Goal: Task Accomplishment & Management: Manage account settings

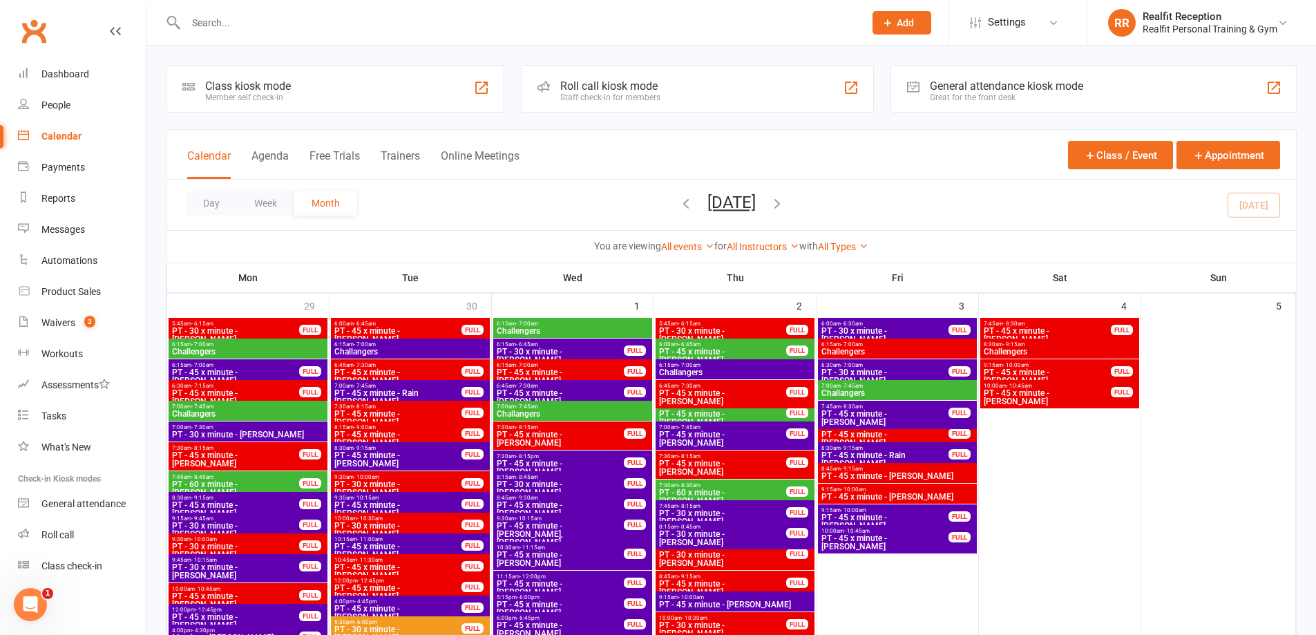
click at [67, 139] on div "Calendar" at bounding box center [61, 136] width 40 height 11
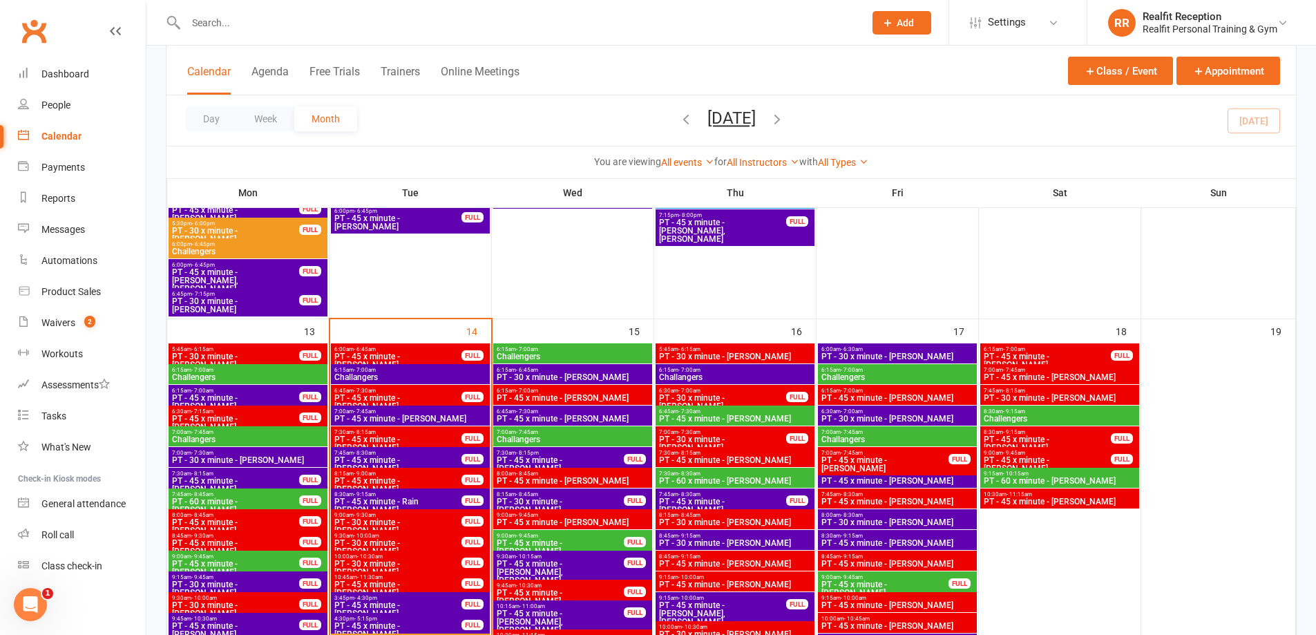
scroll to position [1036, 0]
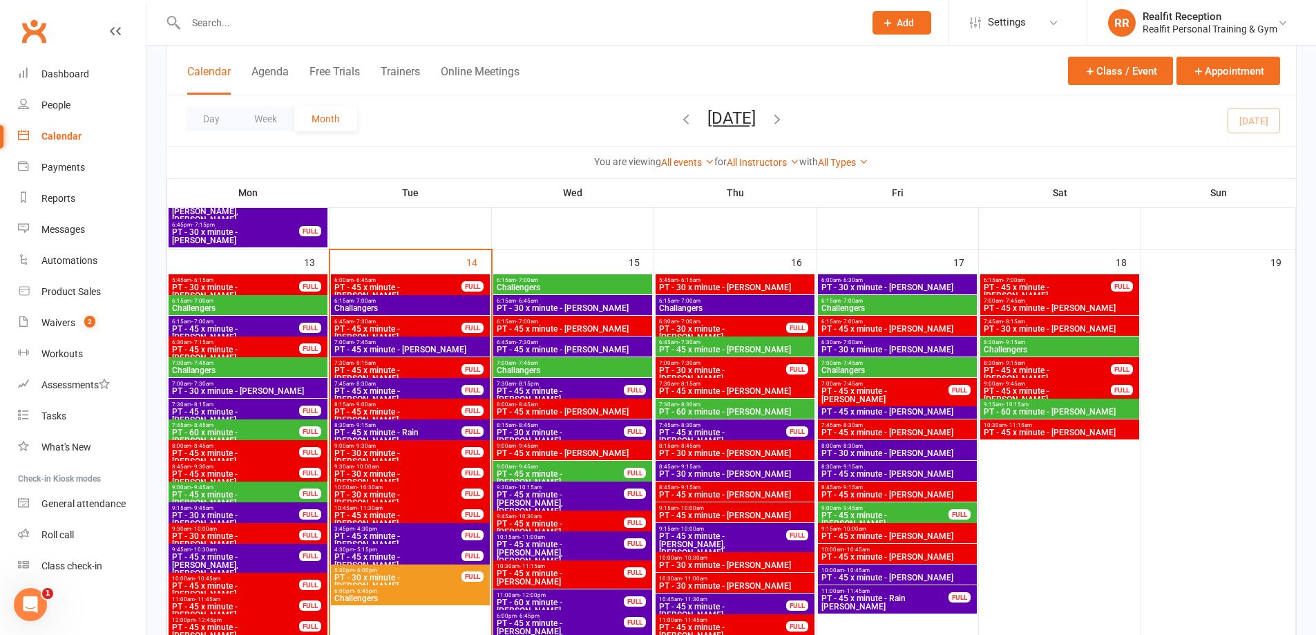
click at [589, 326] on span "PT - 45 x minute - [PERSON_NAME]" at bounding box center [572, 329] width 153 height 8
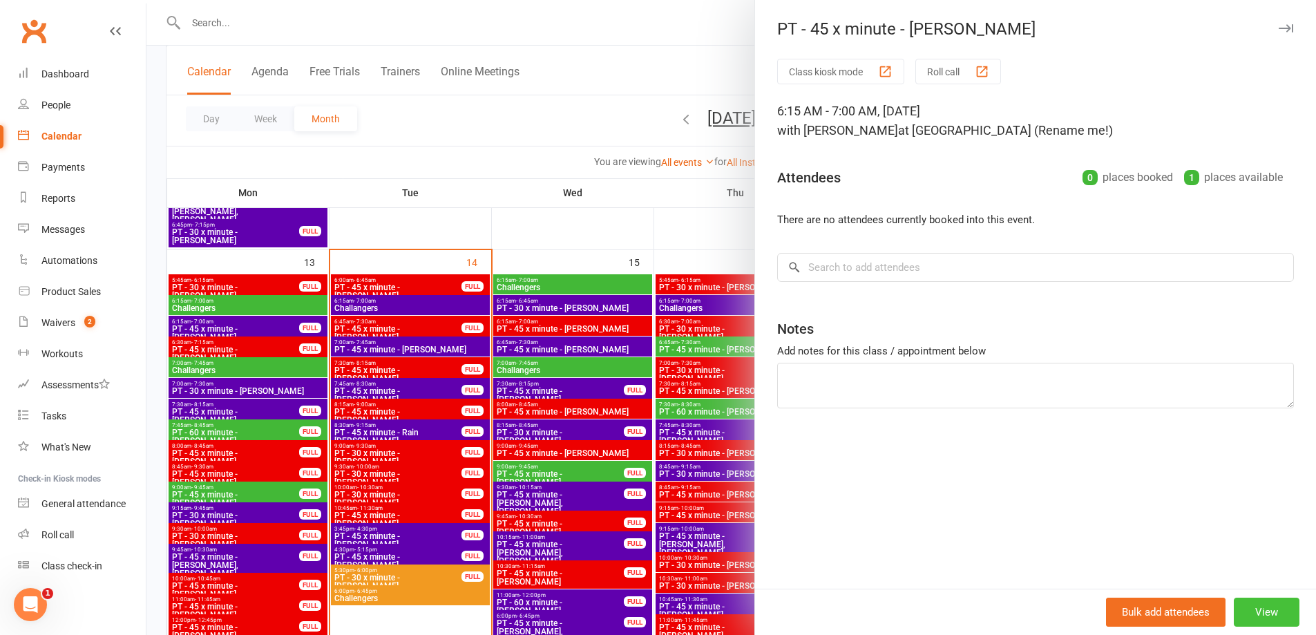
click at [1238, 608] on button "View" at bounding box center [1267, 612] width 66 height 29
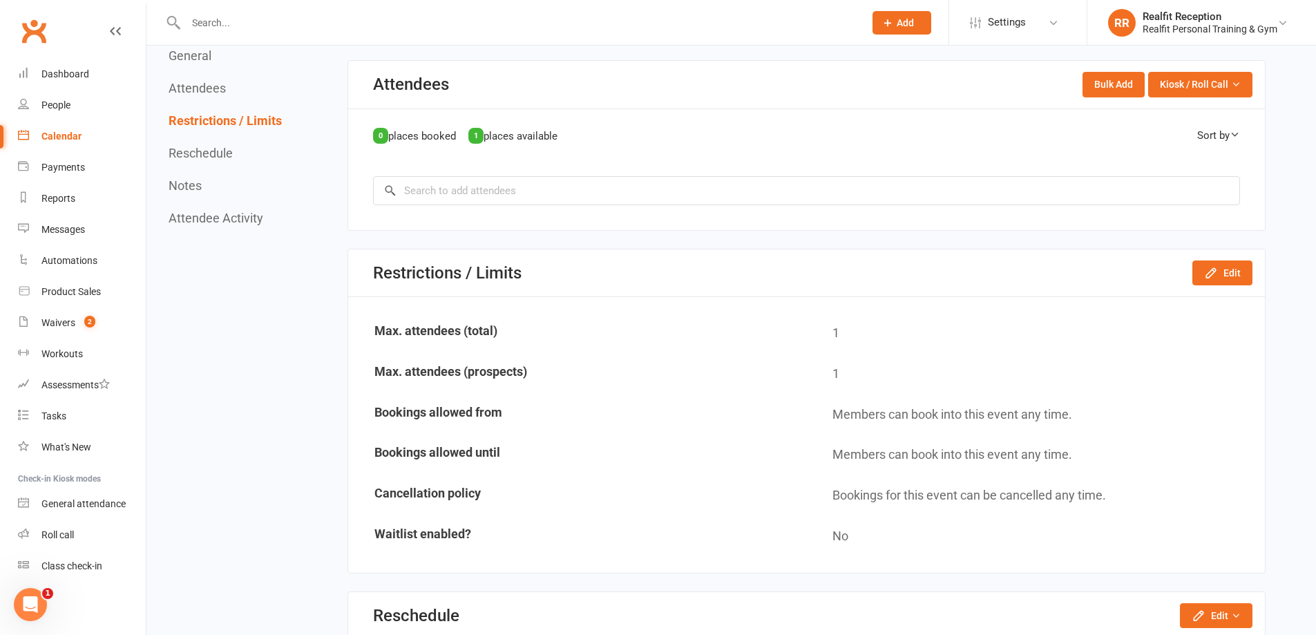
scroll to position [898, 0]
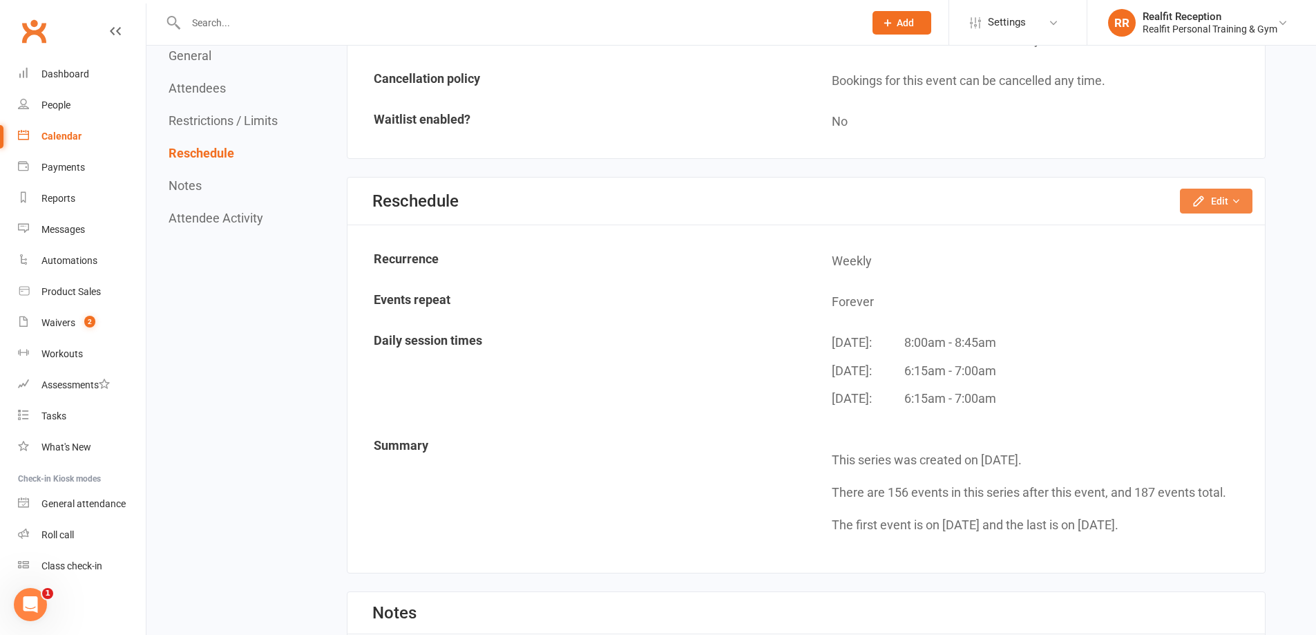
click at [1190, 205] on button "Edit" at bounding box center [1216, 201] width 73 height 25
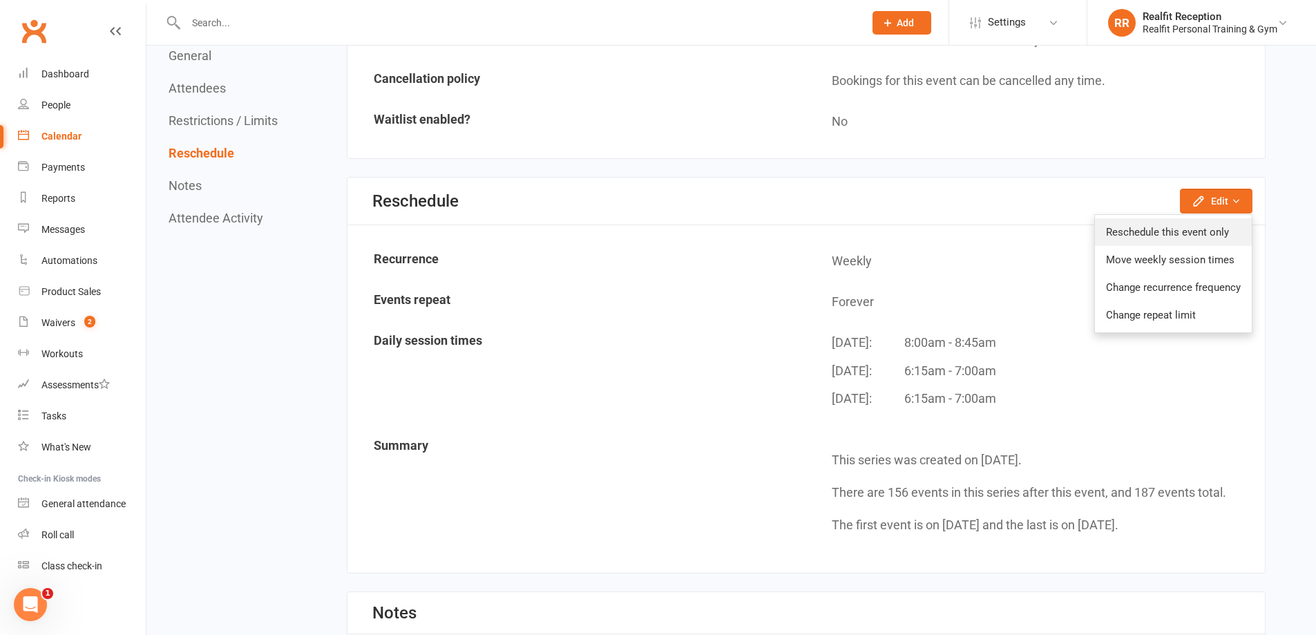
click at [1180, 236] on link "Reschedule this event only" at bounding box center [1173, 232] width 157 height 28
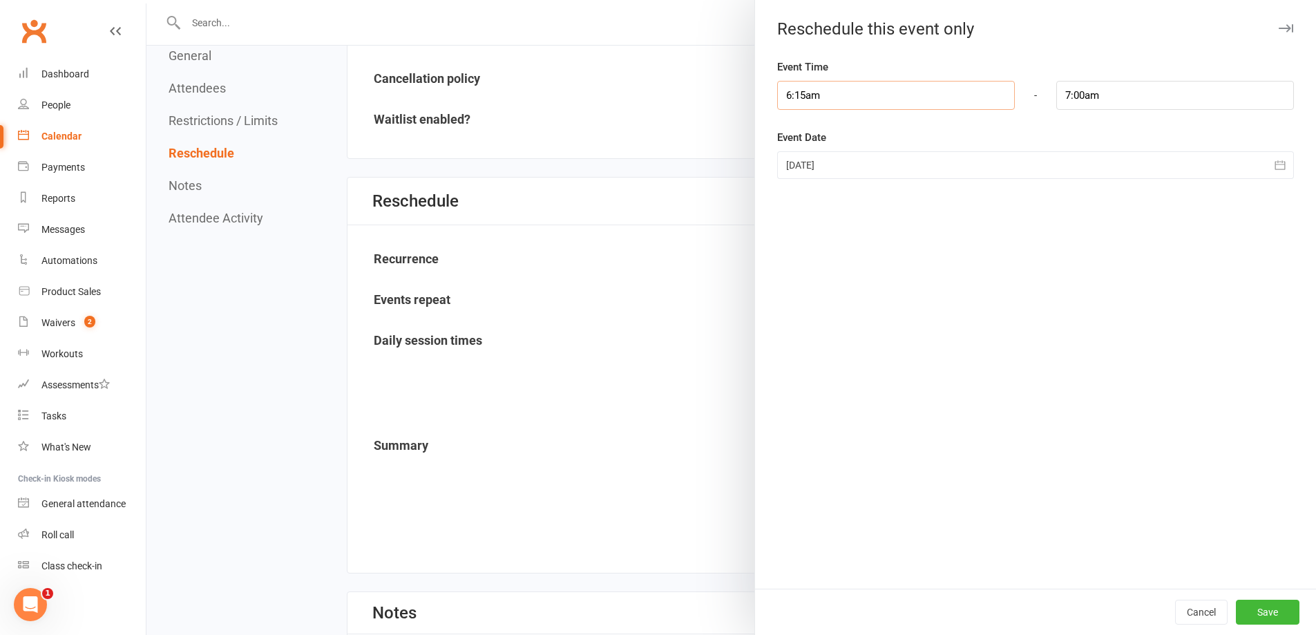
click at [826, 96] on input "6:15am" at bounding box center [896, 95] width 238 height 29
type input "9:45am"
type input "10:30am"
click at [804, 159] on li "9:45am" at bounding box center [811, 155] width 66 height 21
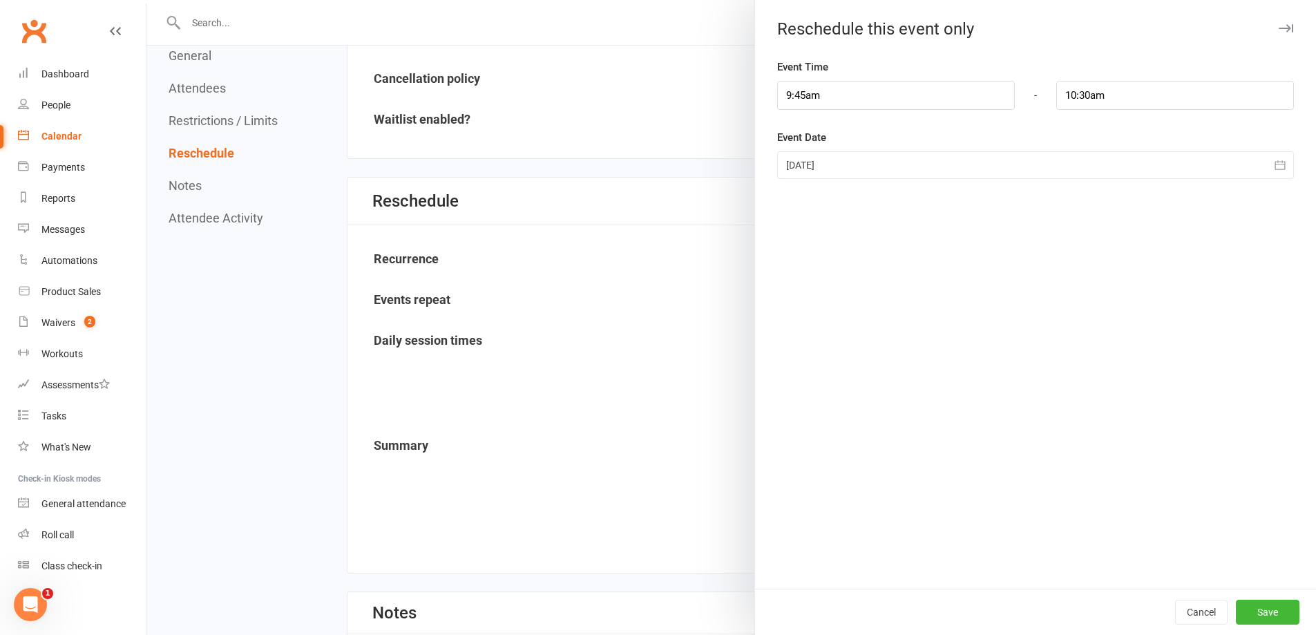
click at [947, 169] on div at bounding box center [1035, 165] width 517 height 28
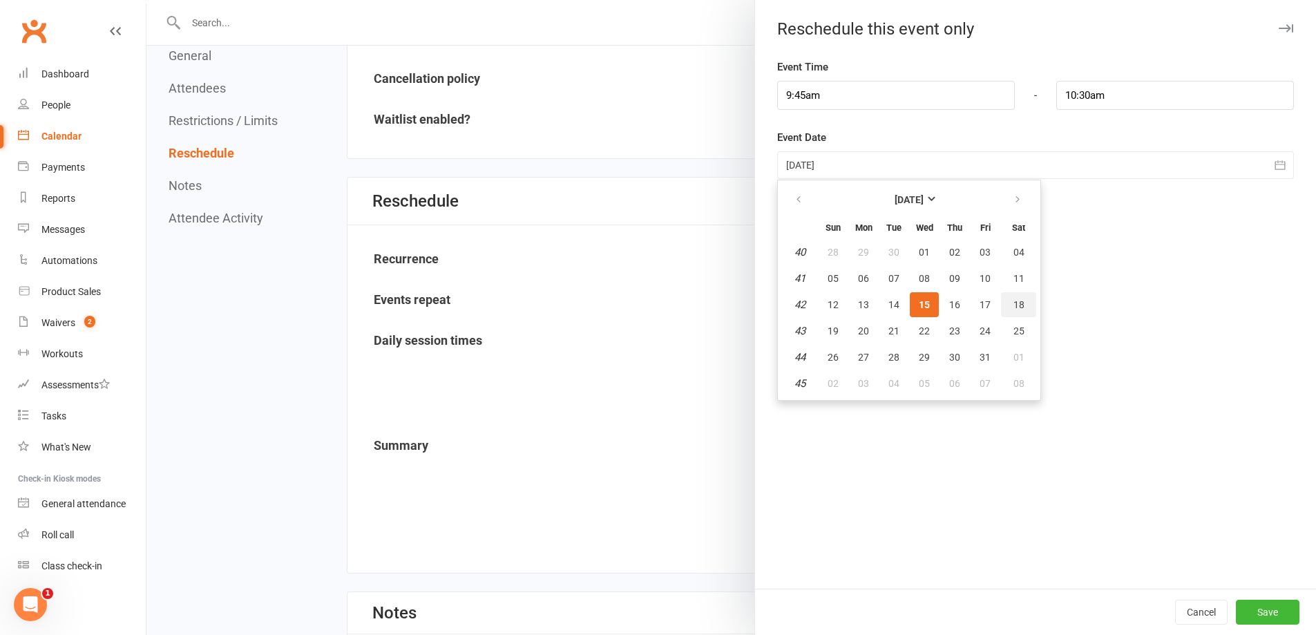
click at [1005, 303] on button "18" at bounding box center [1018, 304] width 35 height 25
type input "18 Oct 2025"
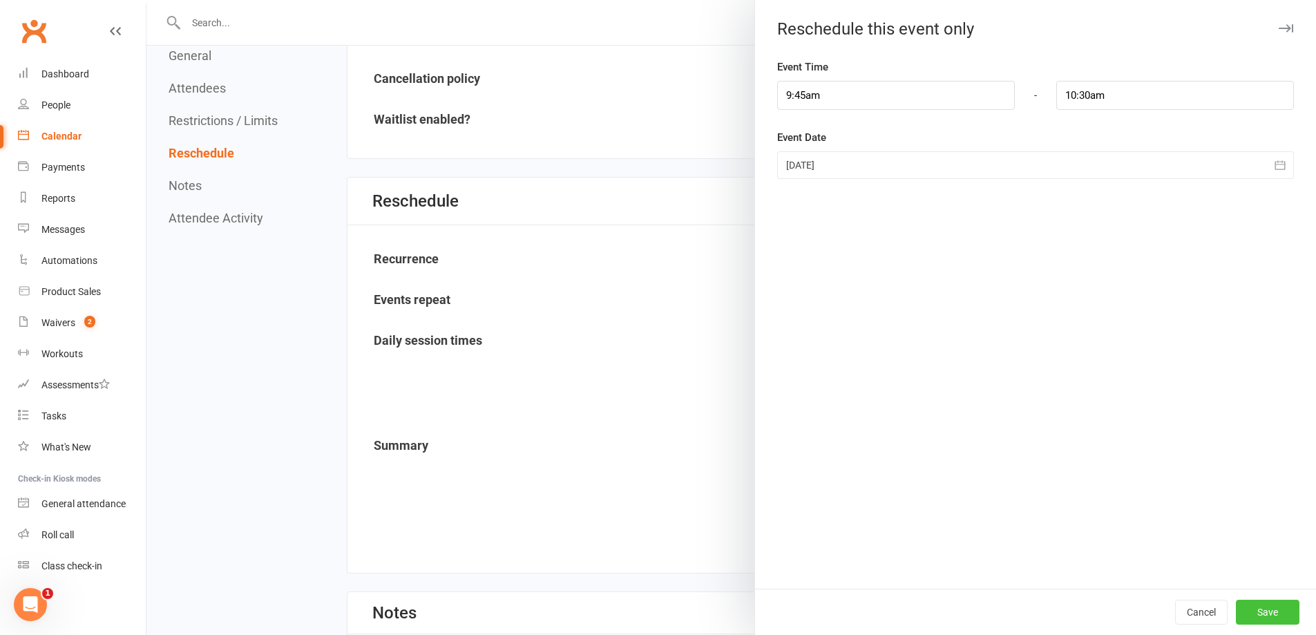
click at [1255, 616] on button "Save" at bounding box center [1268, 612] width 64 height 25
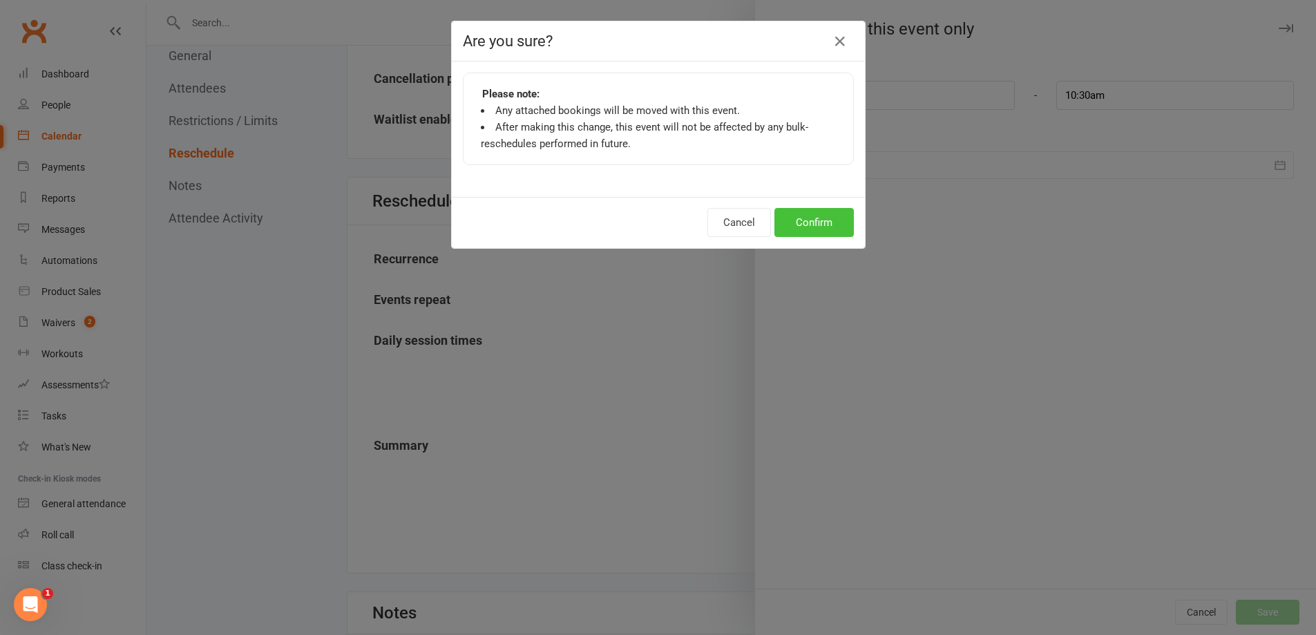
click at [821, 235] on button "Confirm" at bounding box center [814, 222] width 79 height 29
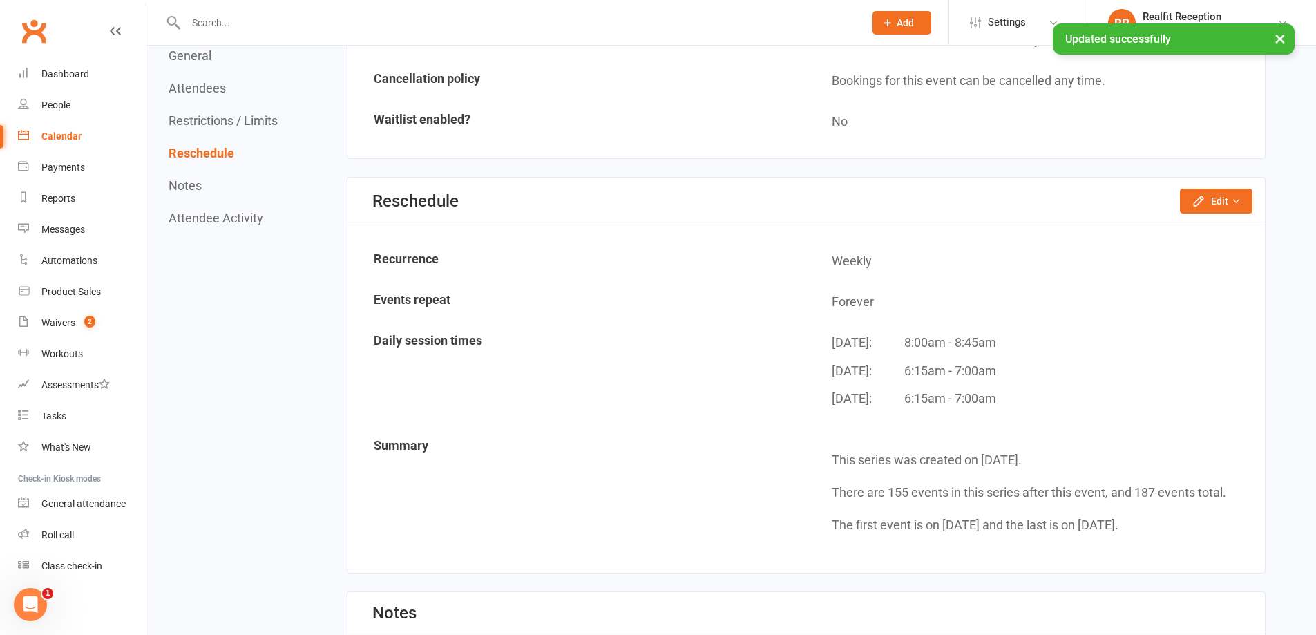
click at [1275, 36] on button "×" at bounding box center [1280, 38] width 25 height 30
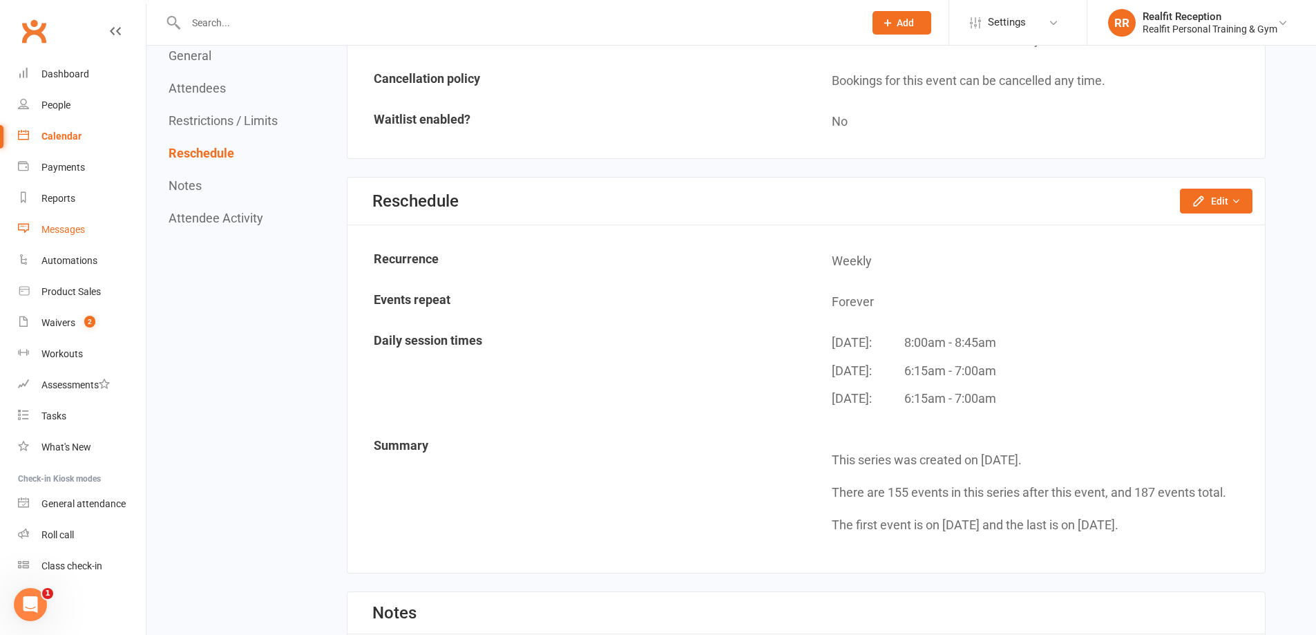
scroll to position [553, 0]
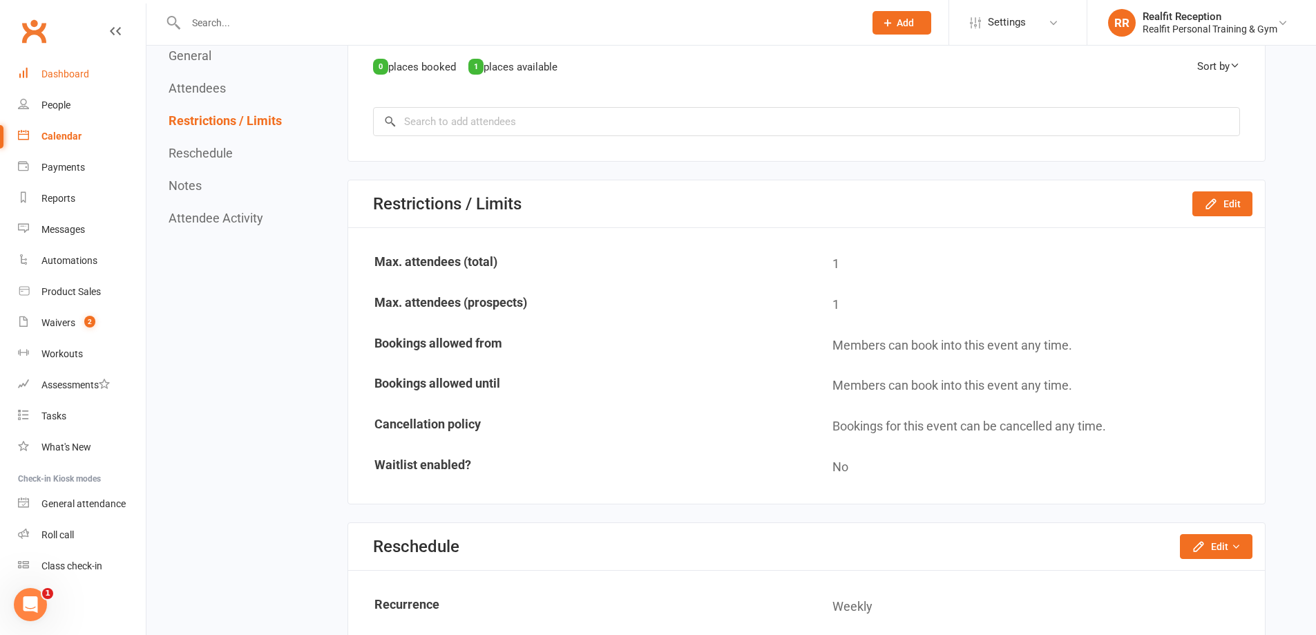
click at [66, 68] on div "Dashboard" at bounding box center [65, 73] width 48 height 11
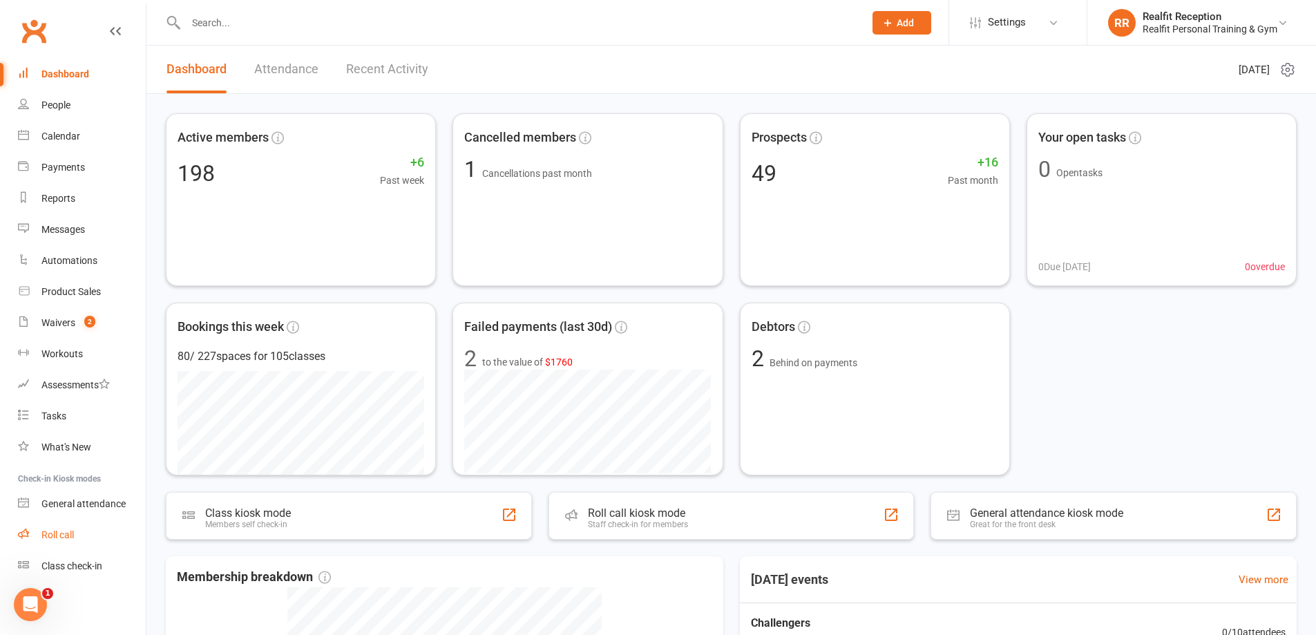
click at [61, 535] on div "Roll call" at bounding box center [57, 534] width 32 height 11
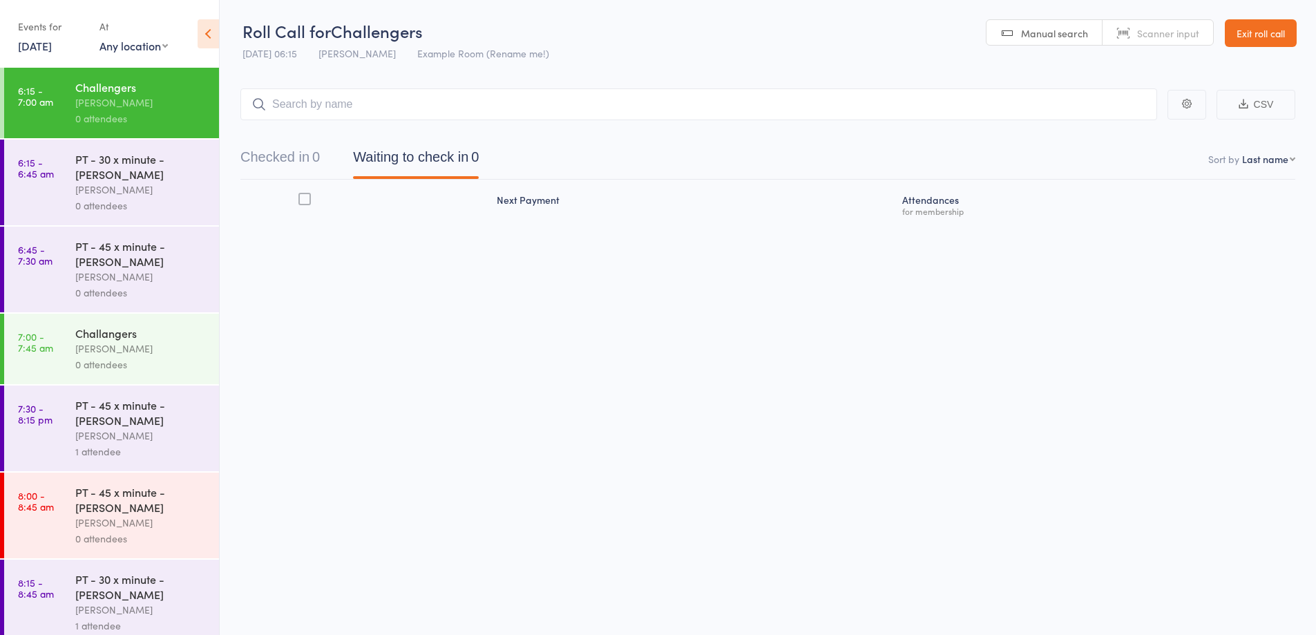
click at [341, 97] on input "search" at bounding box center [698, 104] width 917 height 32
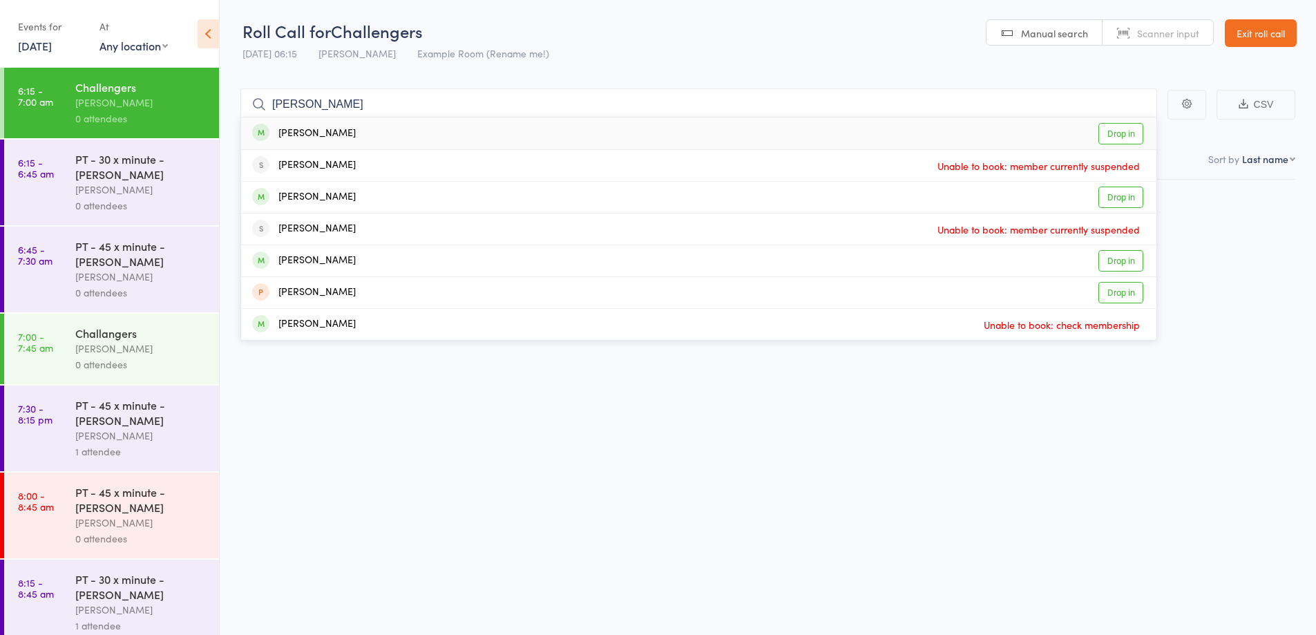
type input "julien"
click at [354, 134] on div "Julien Schulberg Drop in" at bounding box center [699, 133] width 916 height 32
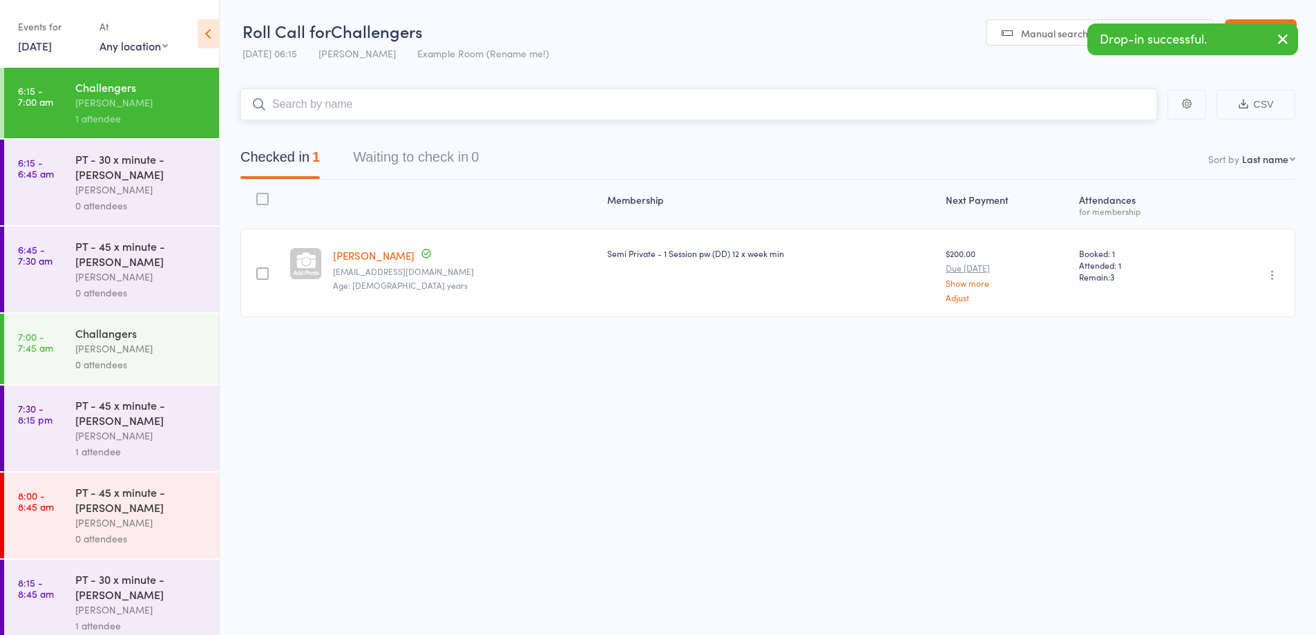
click at [378, 106] on input "search" at bounding box center [698, 104] width 917 height 32
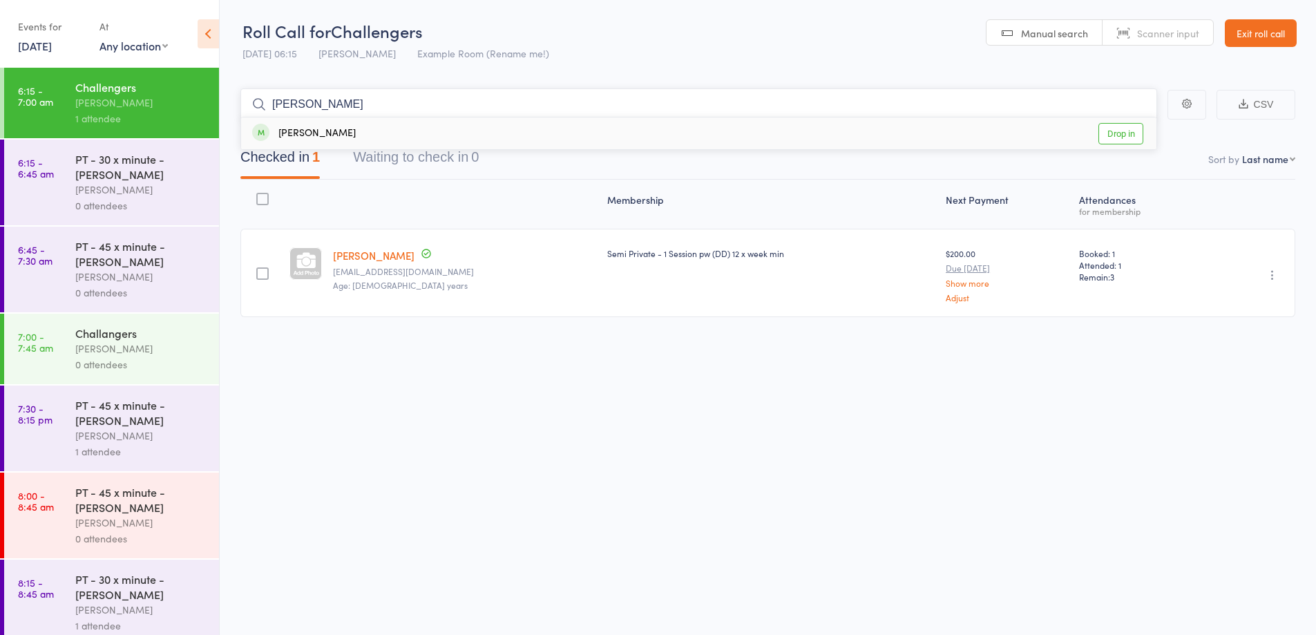
type input "paul"
click at [400, 138] on div "Paul Gibcus Drop in" at bounding box center [699, 133] width 916 height 32
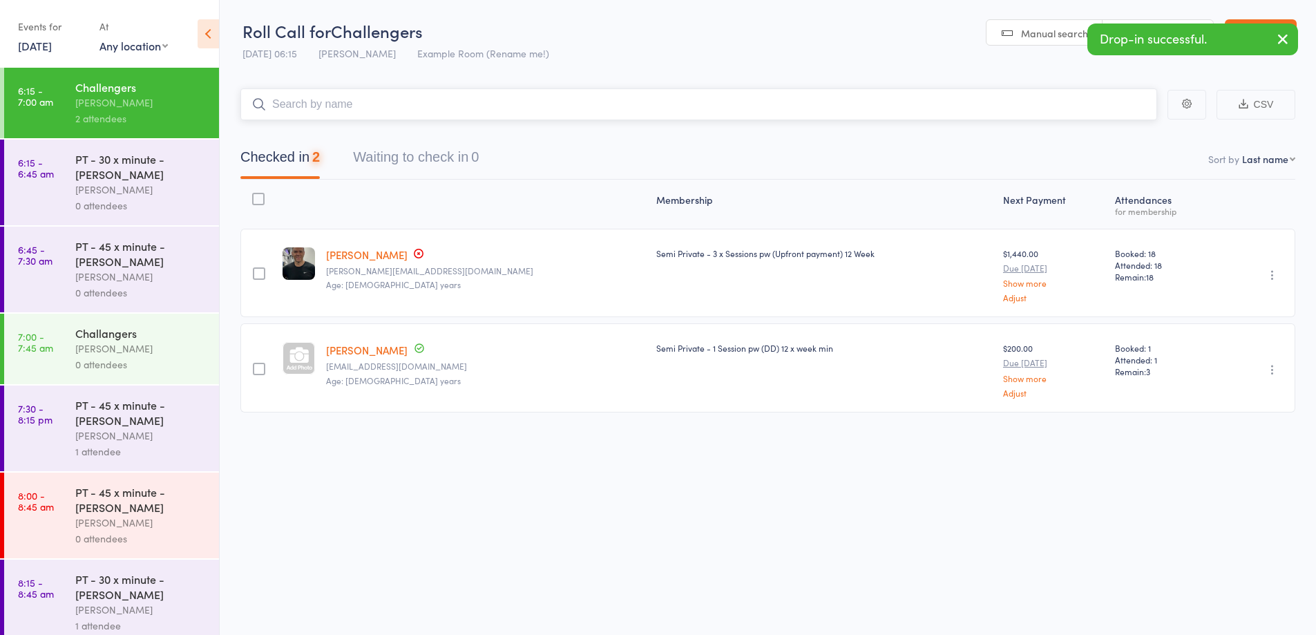
click at [412, 107] on input "search" at bounding box center [698, 104] width 917 height 32
click at [381, 100] on input "search" at bounding box center [698, 104] width 917 height 32
click at [377, 105] on input "search" at bounding box center [698, 104] width 917 height 32
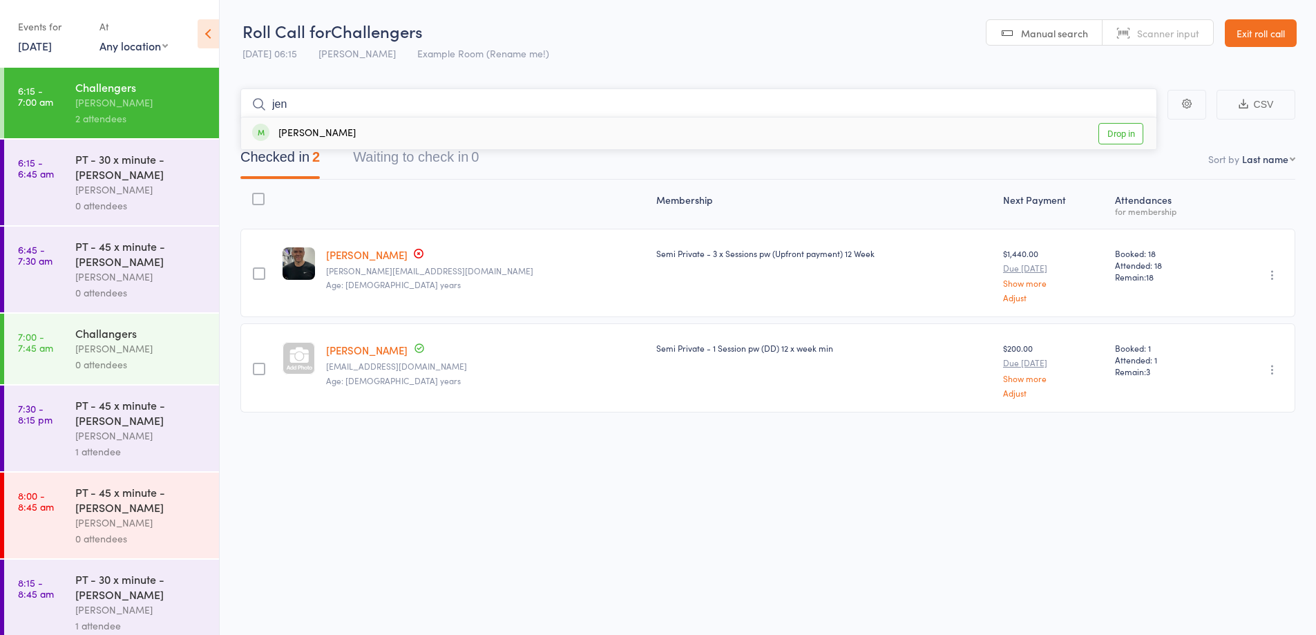
type input "jen"
click at [363, 131] on div "Jennifer Blumfield Drop in" at bounding box center [699, 133] width 916 height 32
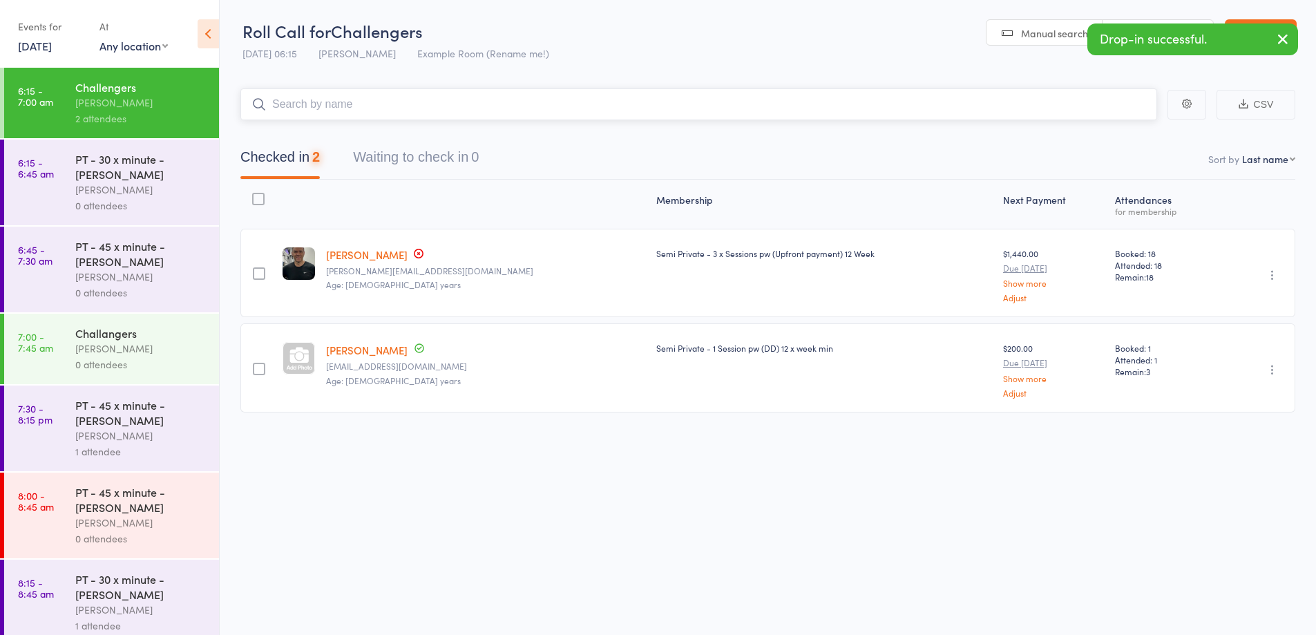
click at [379, 101] on input "search" at bounding box center [698, 104] width 917 height 32
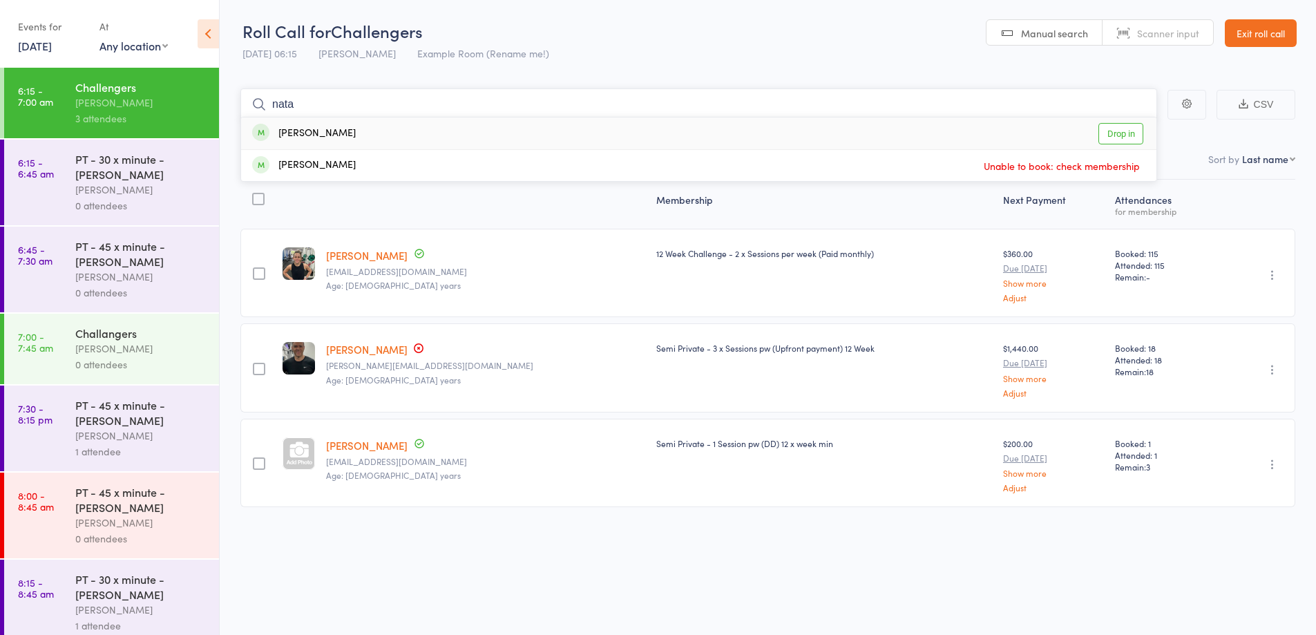
type input "nata"
click at [1271, 40] on link "Exit roll call" at bounding box center [1261, 33] width 72 height 28
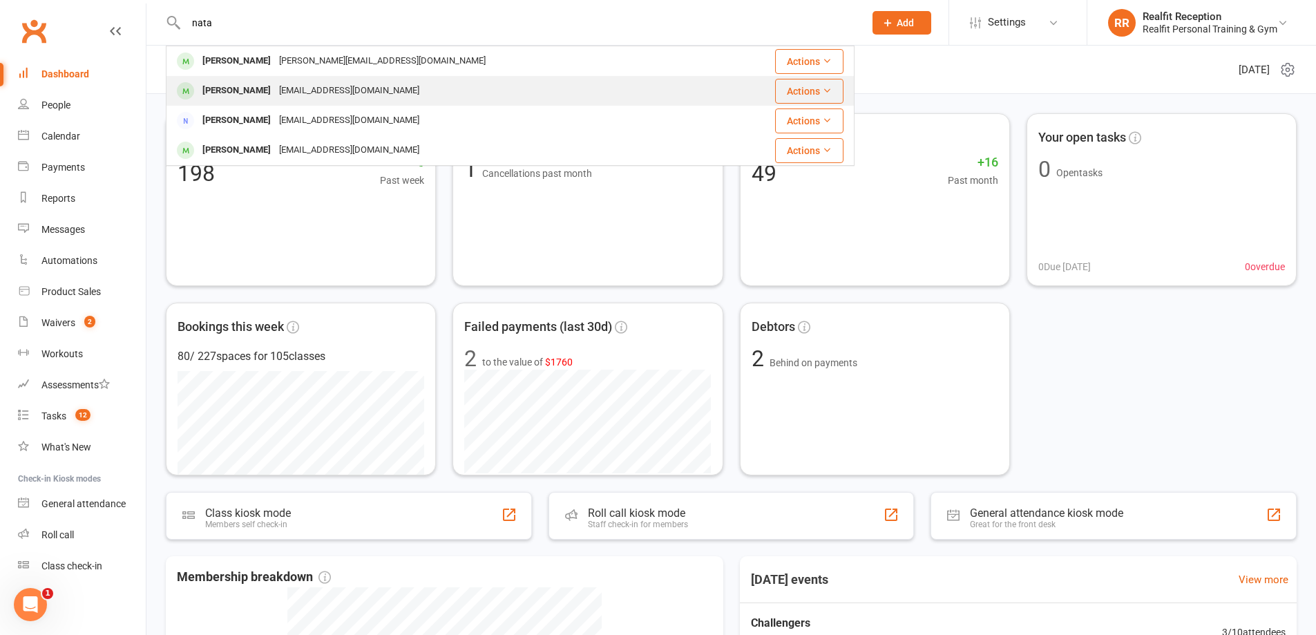
type input "nata"
click at [331, 93] on div "natbaumy@gmail.com" at bounding box center [349, 91] width 149 height 20
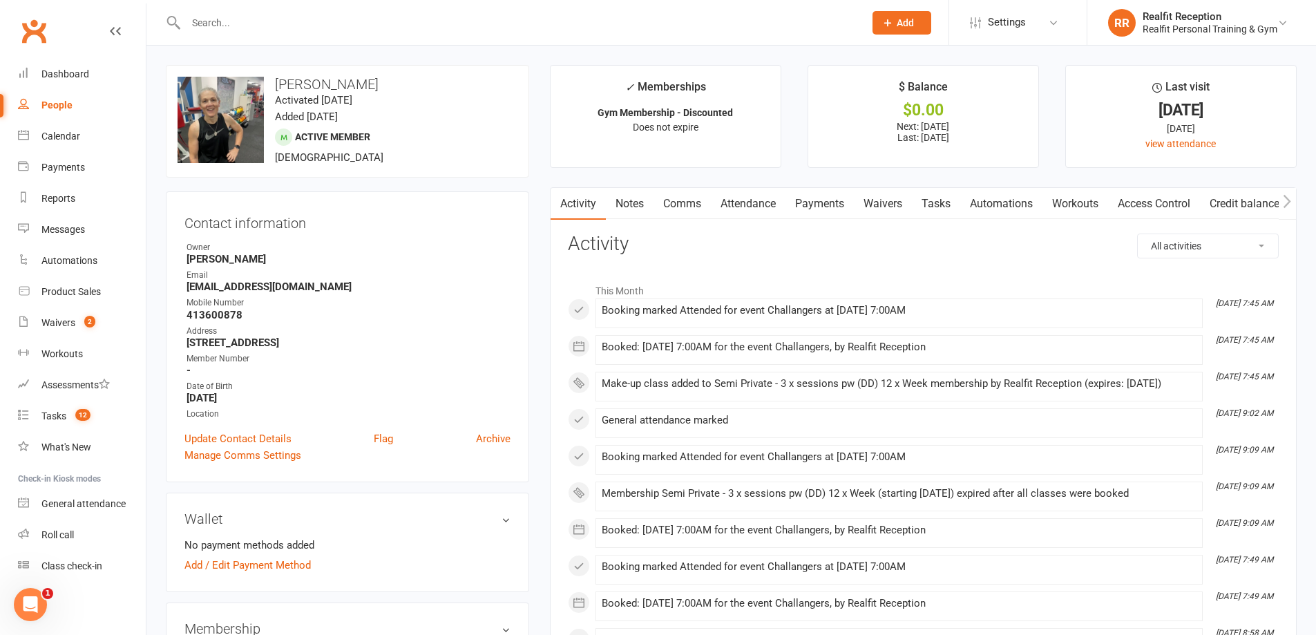
click at [811, 207] on link "Payments" at bounding box center [820, 204] width 68 height 32
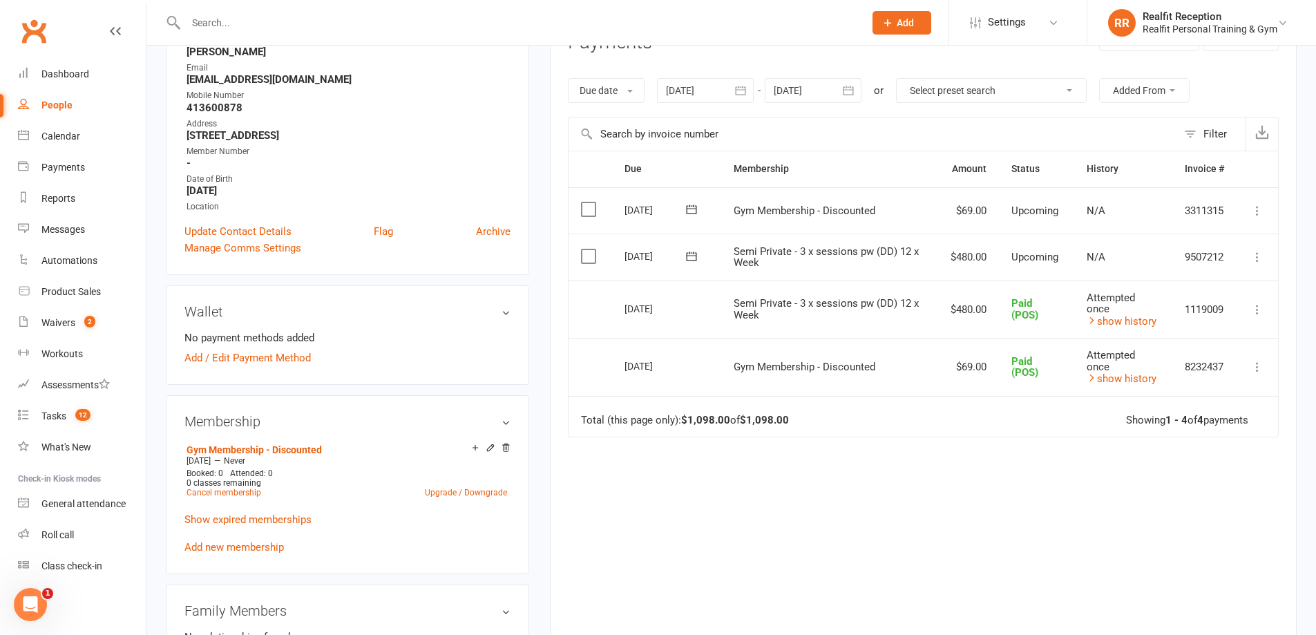
scroll to position [484, 0]
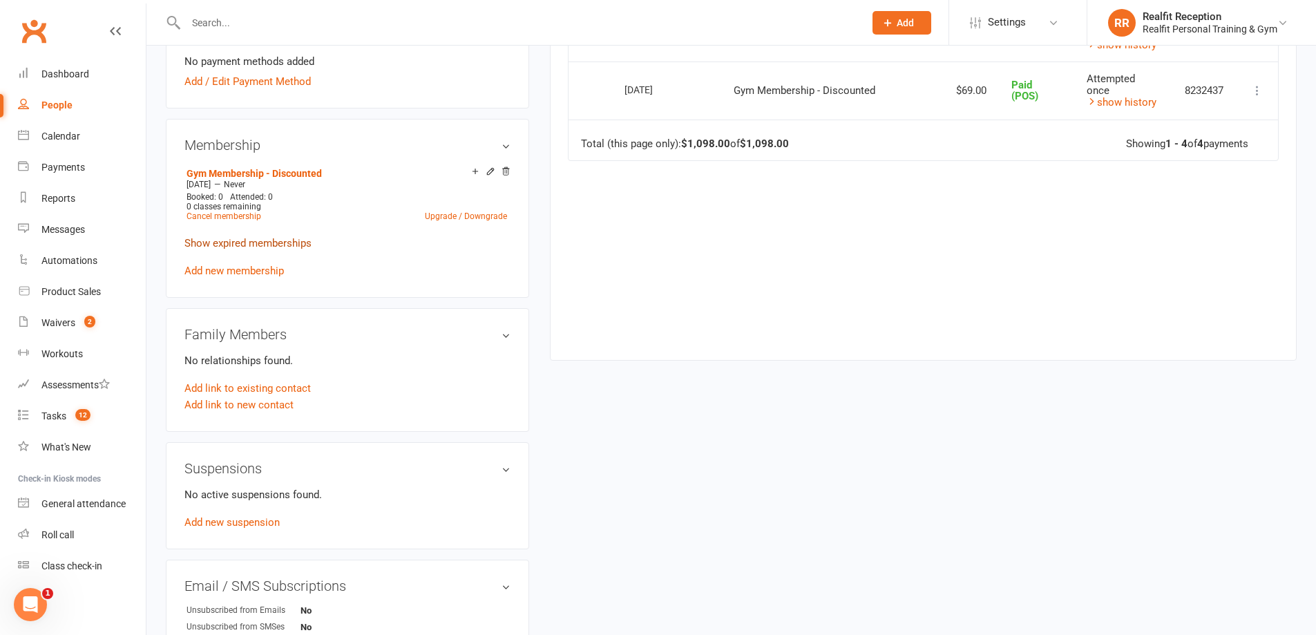
click at [245, 245] on link "Show expired memberships" at bounding box center [247, 243] width 127 height 12
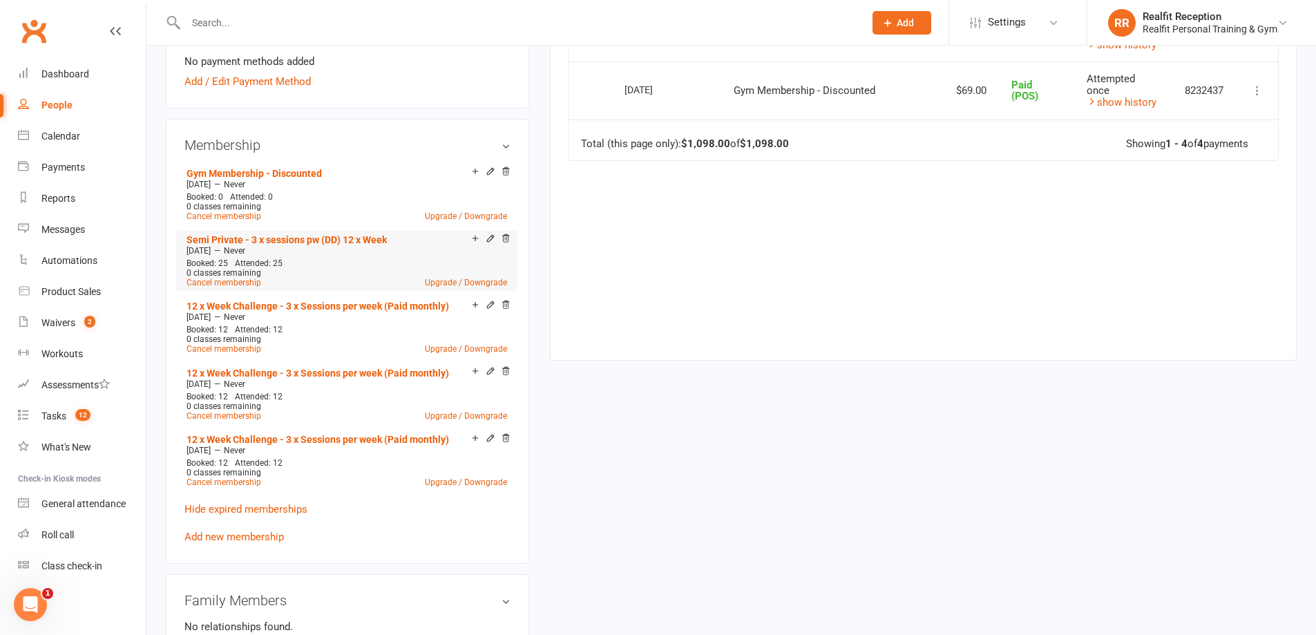
click at [486, 237] on icon at bounding box center [491, 239] width 10 height 10
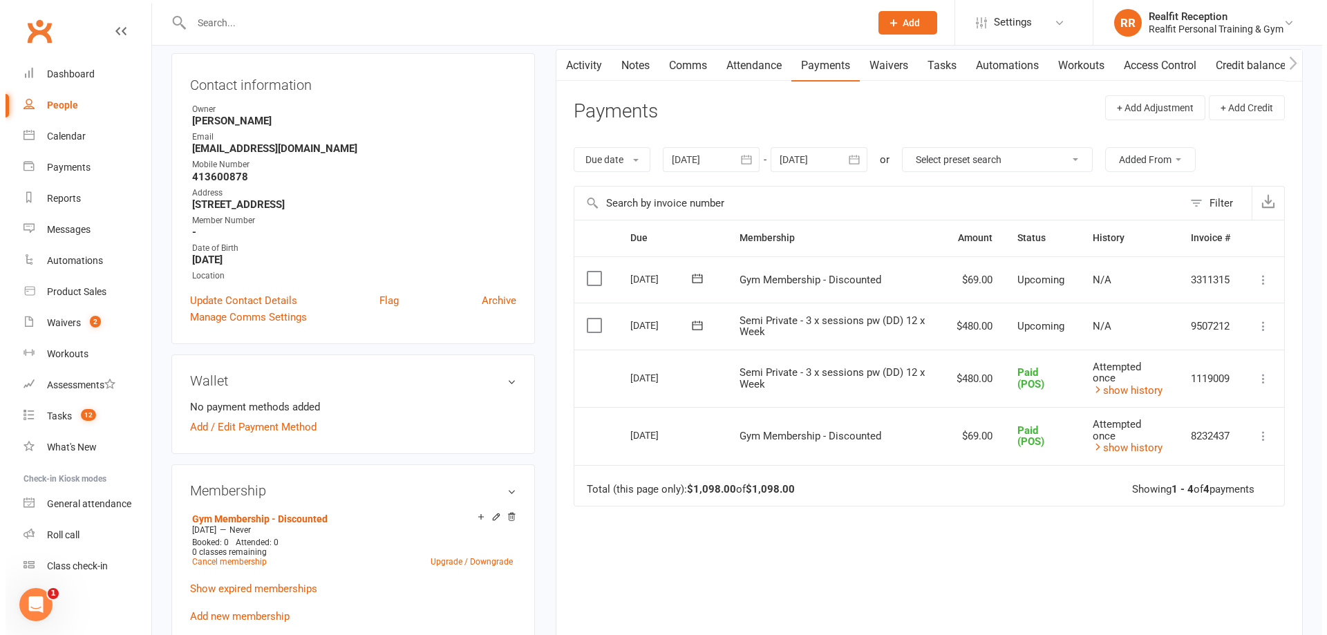
scroll to position [276, 0]
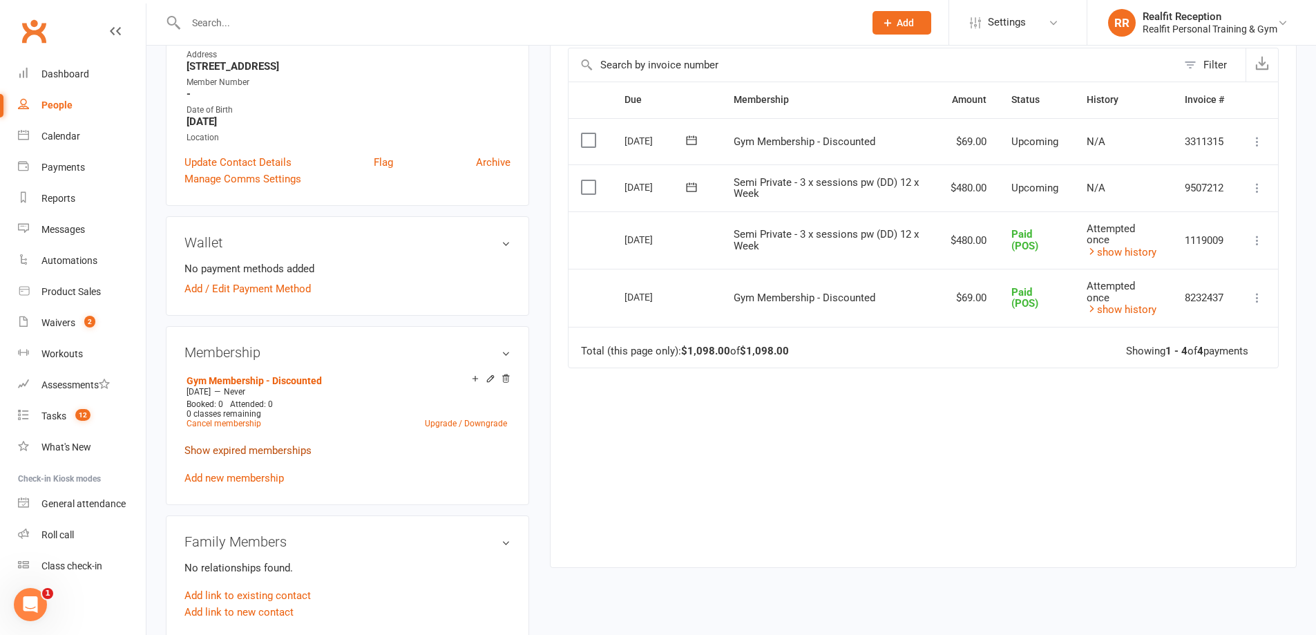
click at [281, 454] on link "Show expired memberships" at bounding box center [247, 450] width 127 height 12
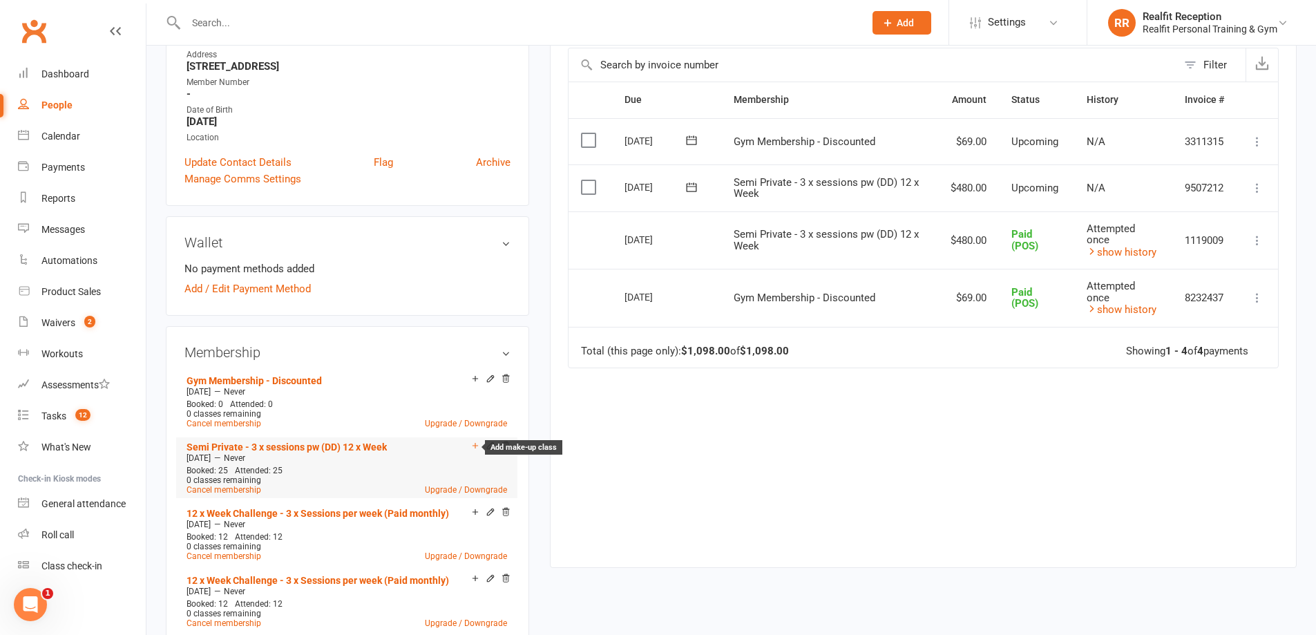
click at [473, 446] on icon at bounding box center [476, 446] width 10 height 10
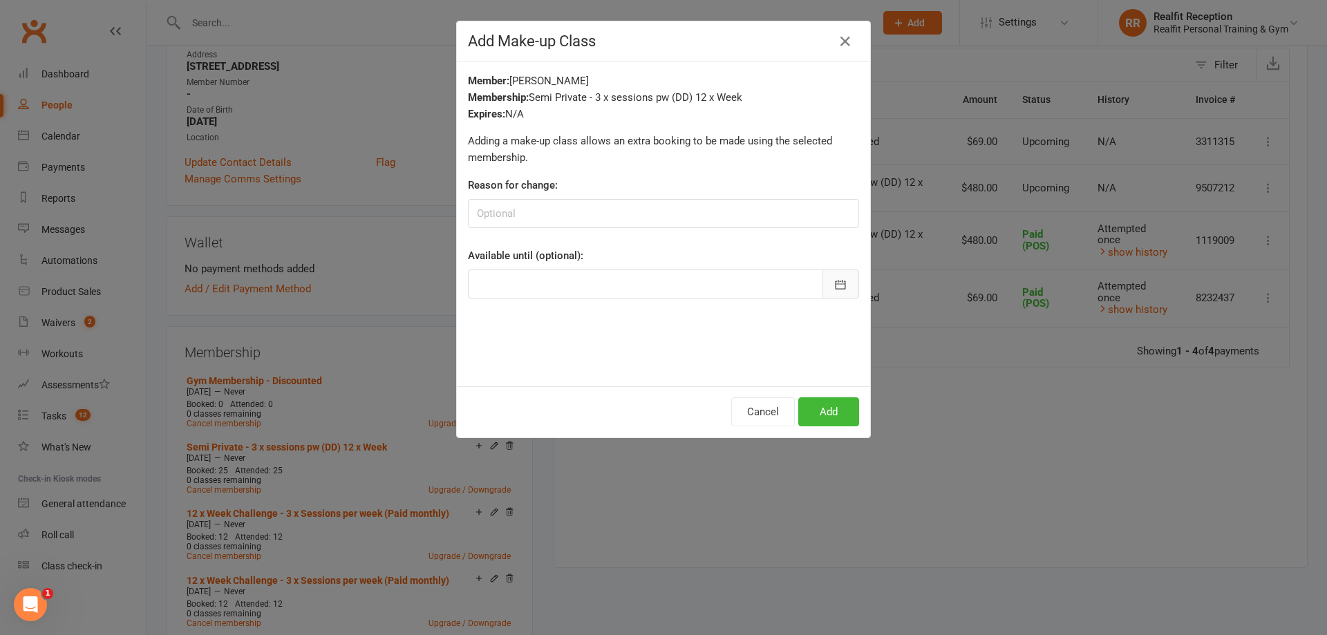
click at [838, 289] on icon "button" at bounding box center [840, 284] width 10 height 9
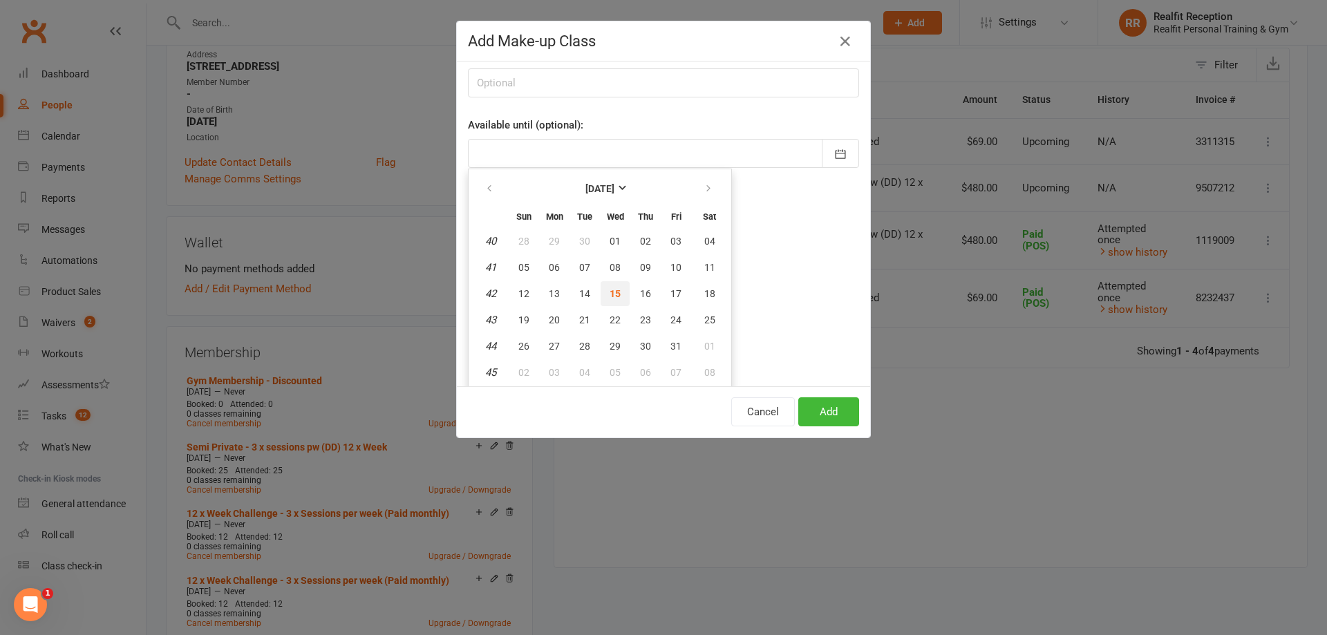
click at [609, 291] on span "15" at bounding box center [614, 293] width 11 height 11
type input "[DATE]"
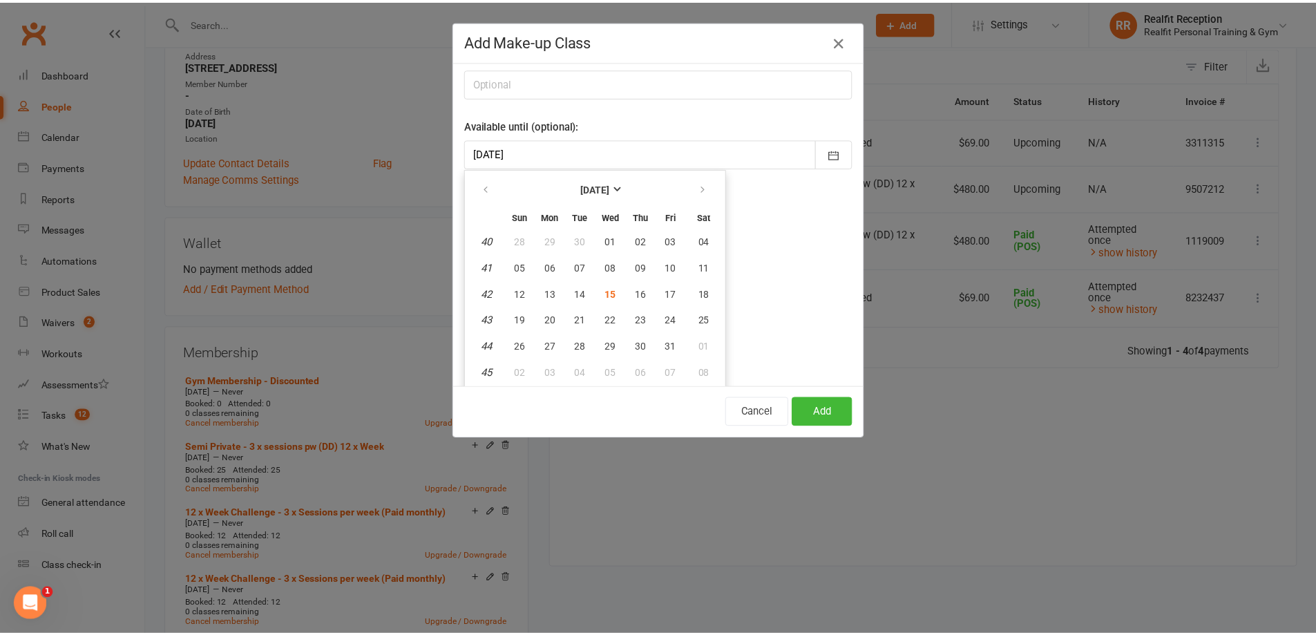
scroll to position [0, 0]
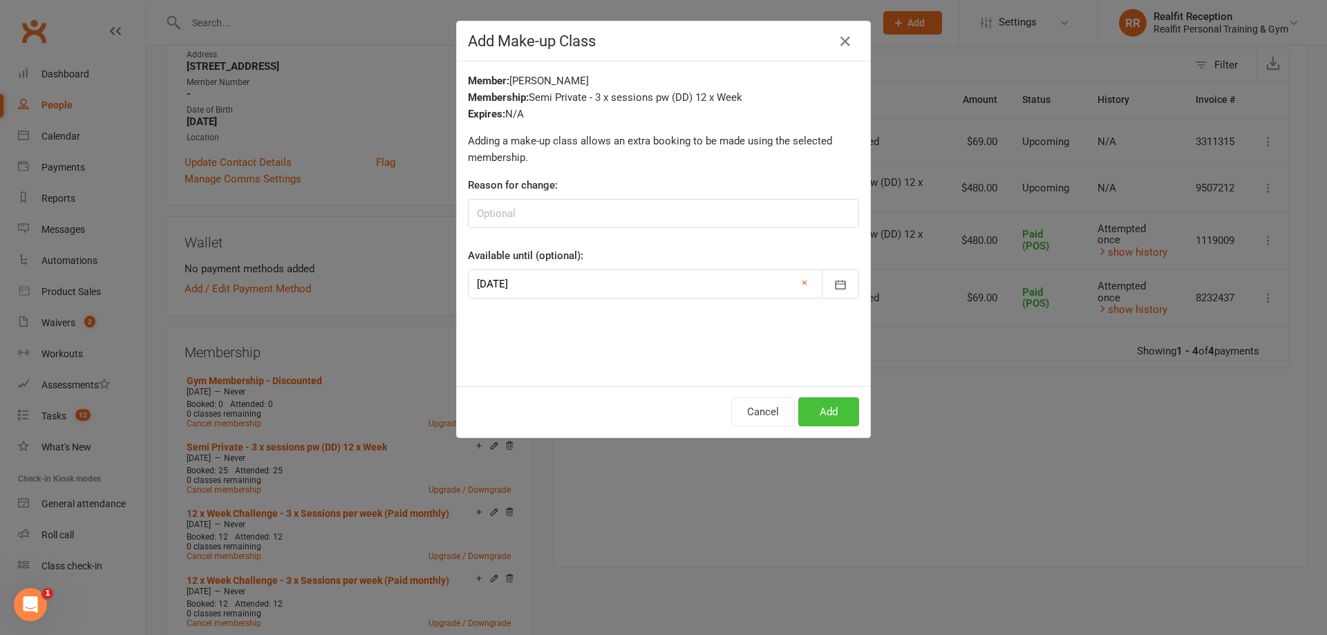
click at [826, 415] on button "Add" at bounding box center [828, 411] width 61 height 29
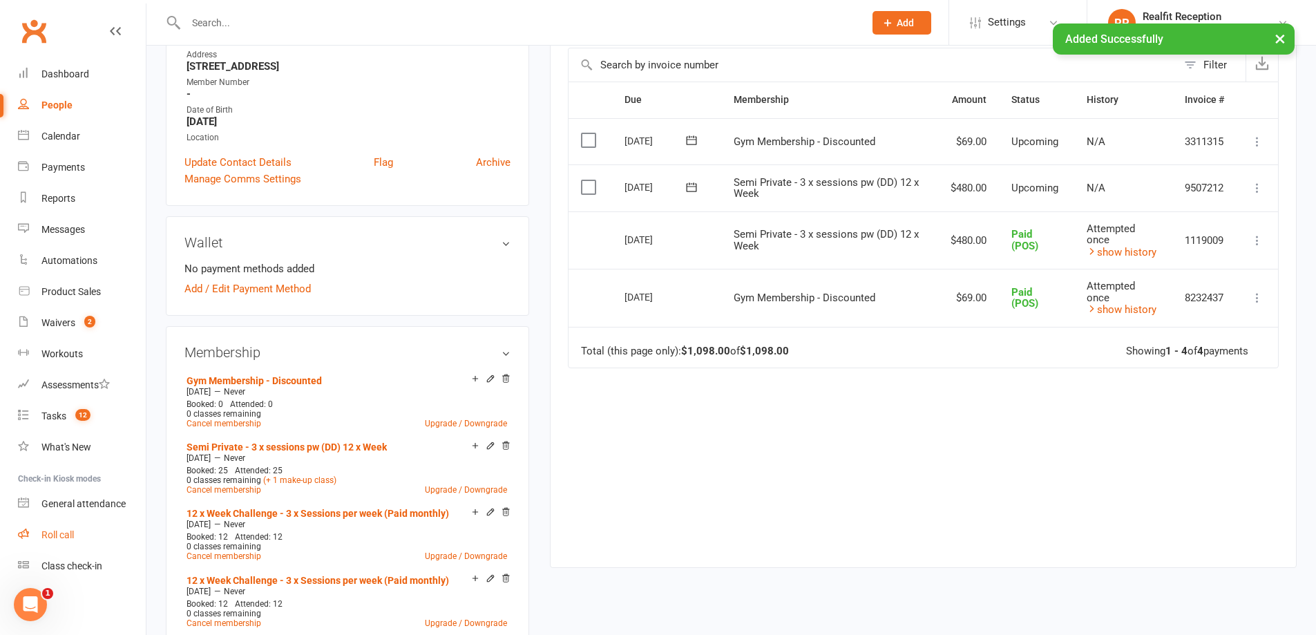
click at [59, 535] on div "Roll call" at bounding box center [57, 534] width 32 height 11
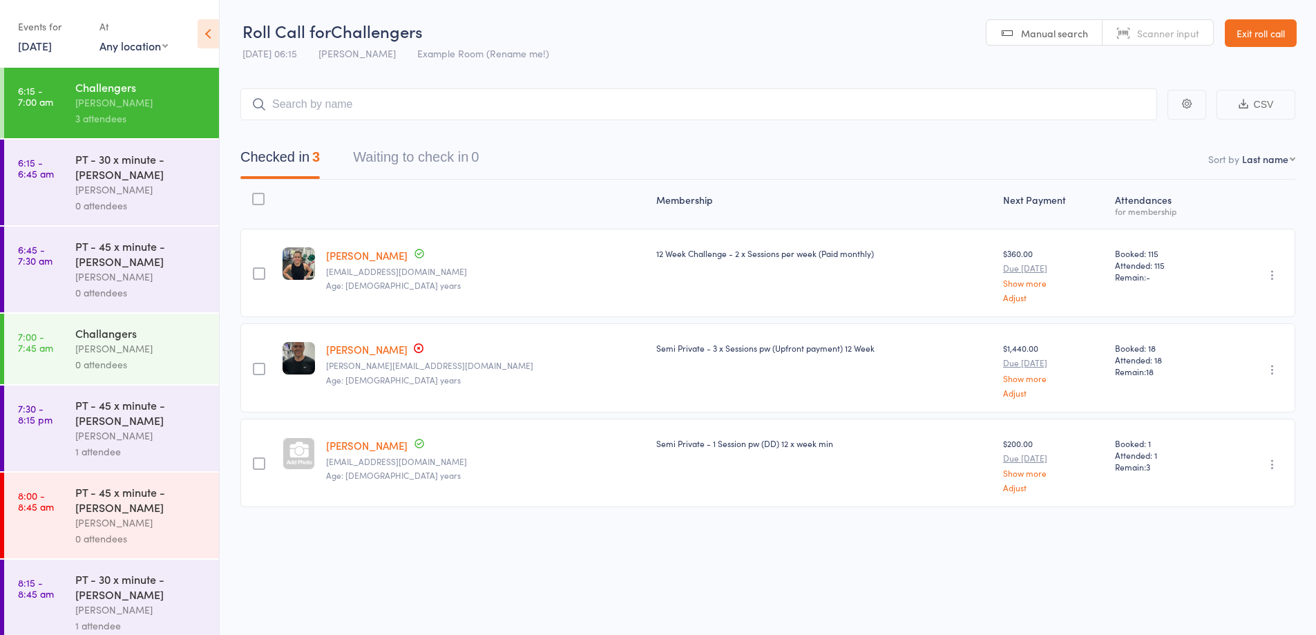
click at [431, 101] on input "search" at bounding box center [698, 104] width 917 height 32
type input "nata"
click at [428, 164] on div "Natalie Baumgurtel Drop in" at bounding box center [699, 165] width 916 height 31
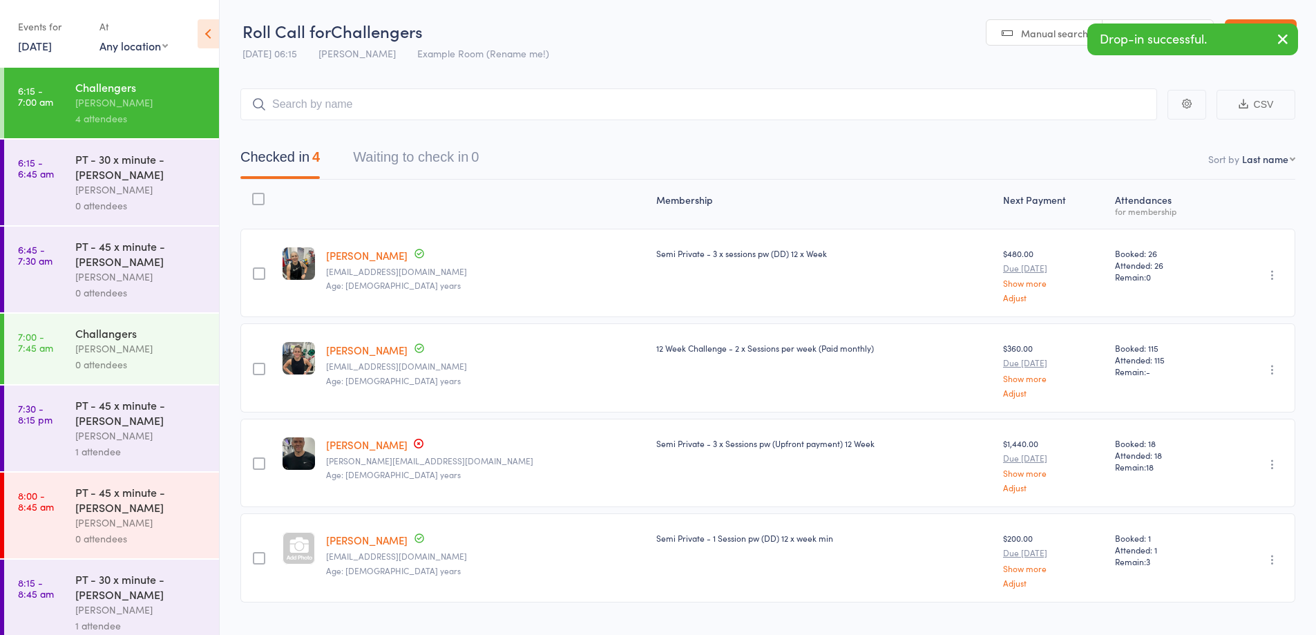
click at [197, 211] on div "PT - 30 x minute - Tony O'reilly Audery Perera 0 attendees" at bounding box center [147, 183] width 144 height 86
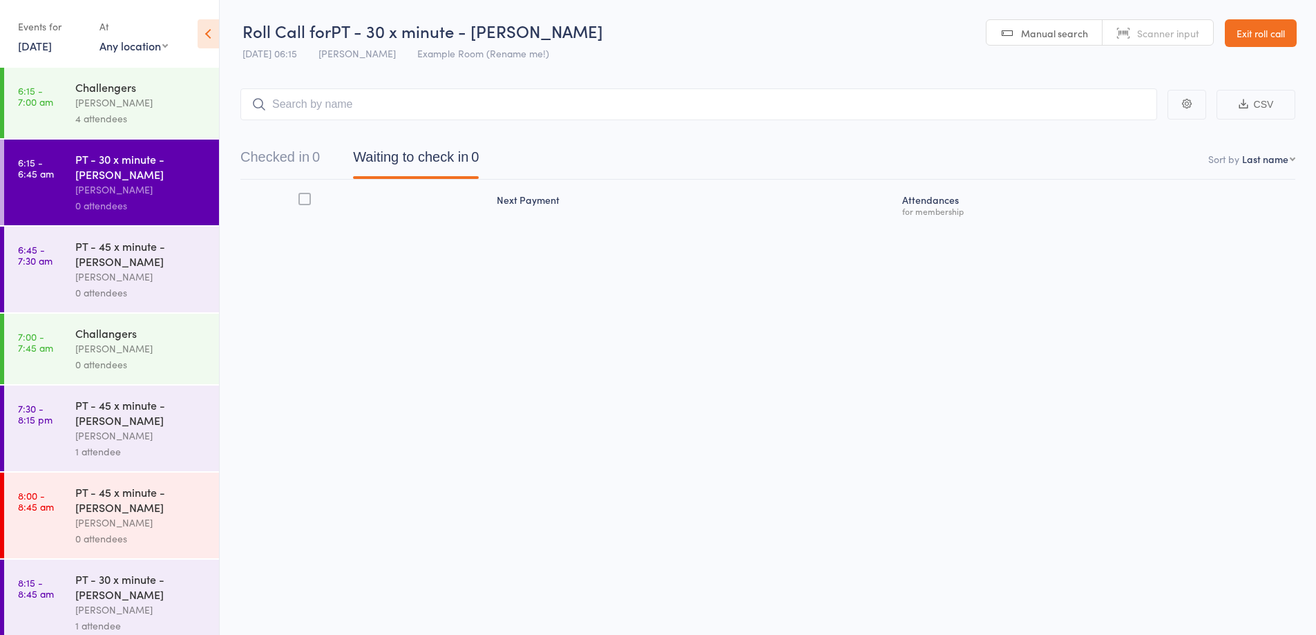
click at [826, 97] on input "search" at bounding box center [698, 104] width 917 height 32
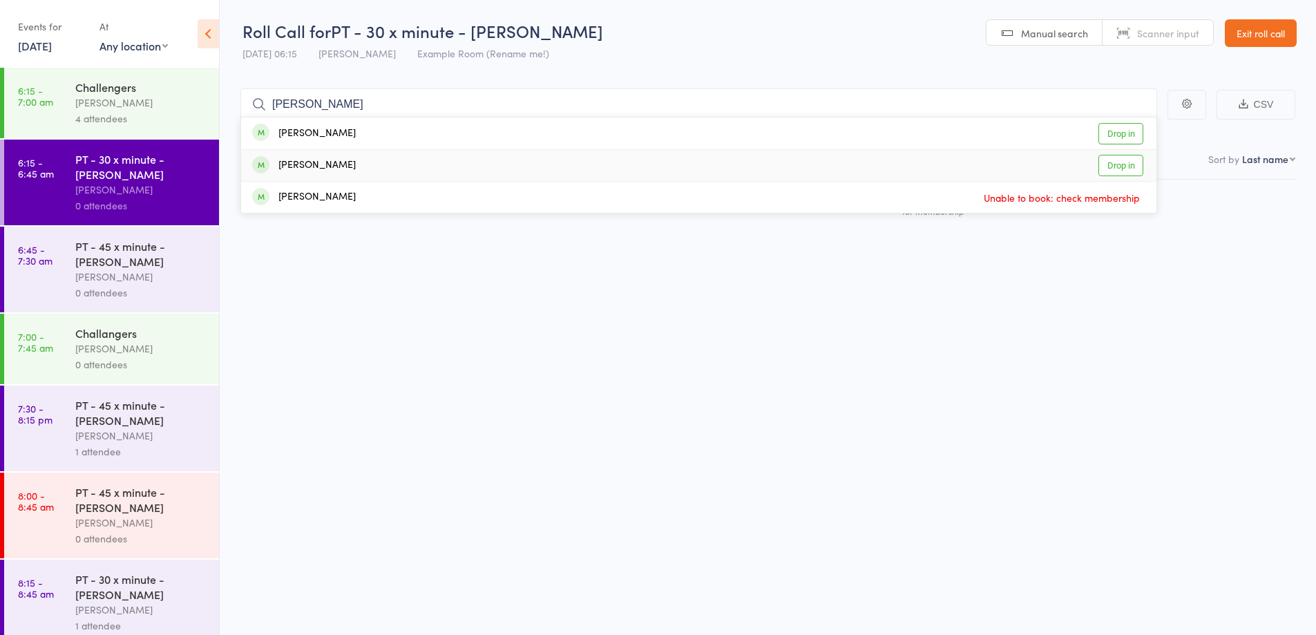
type input "tony"
click at [450, 169] on div "Tony O'Reilly Drop in" at bounding box center [699, 165] width 916 height 31
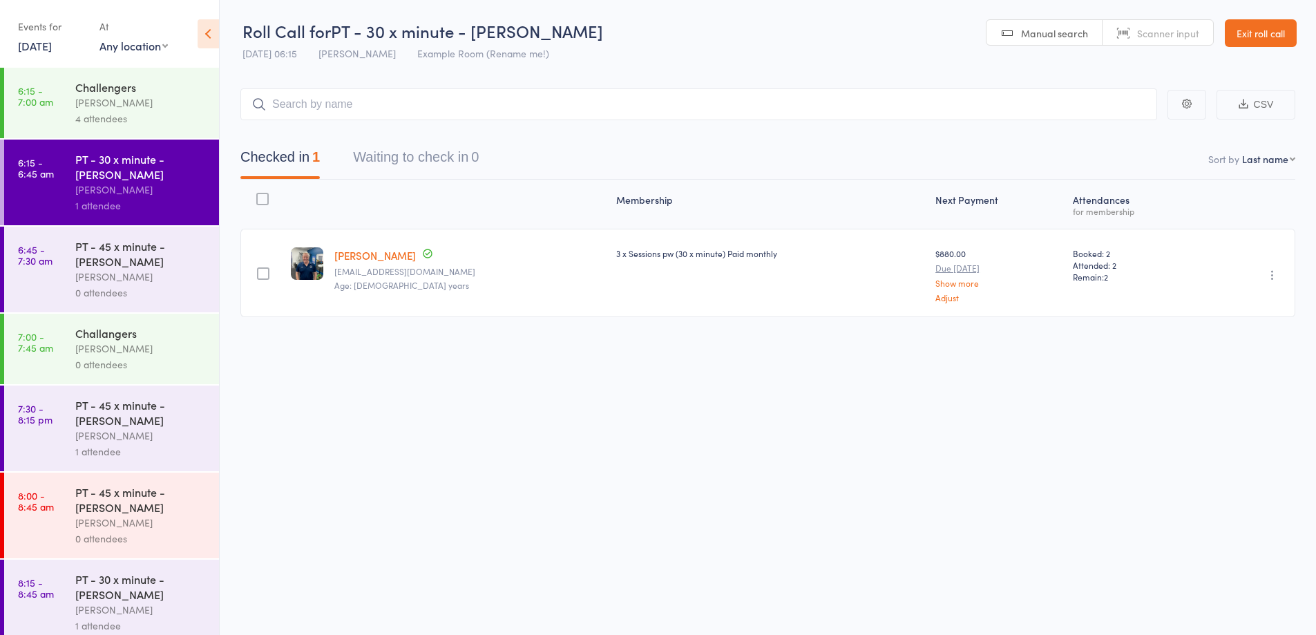
click at [1271, 37] on link "Exit roll call" at bounding box center [1261, 33] width 72 height 28
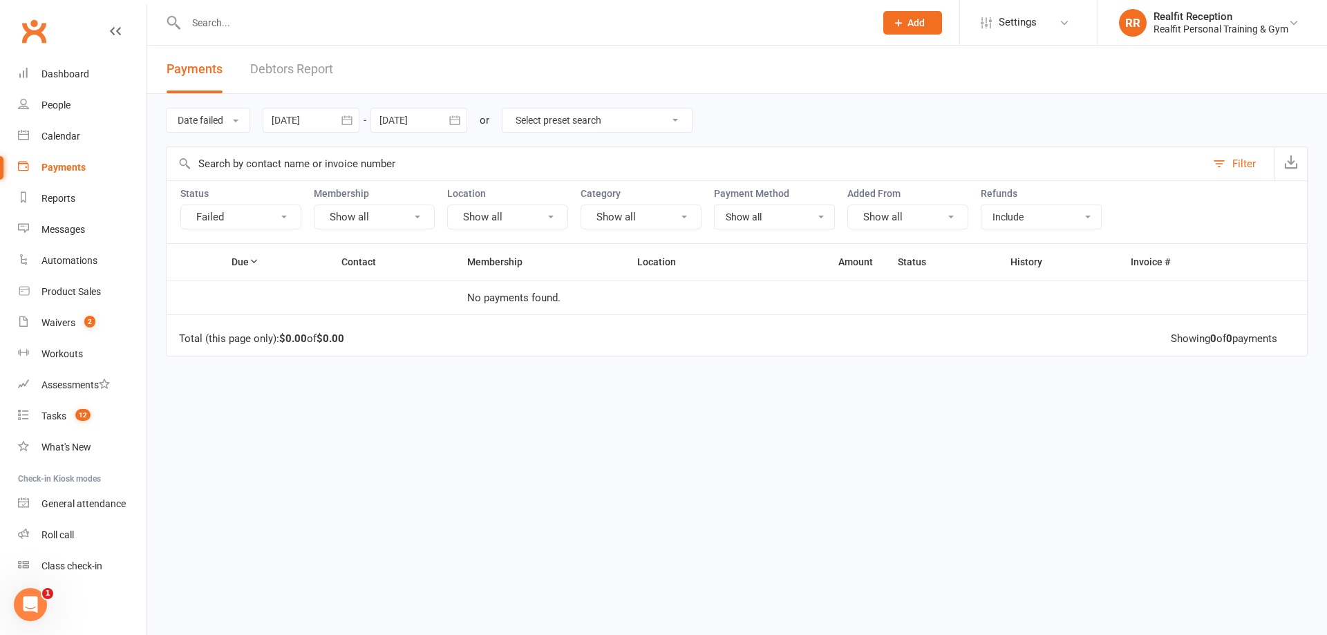
click at [291, 75] on link "Debtors Report" at bounding box center [291, 70] width 83 height 48
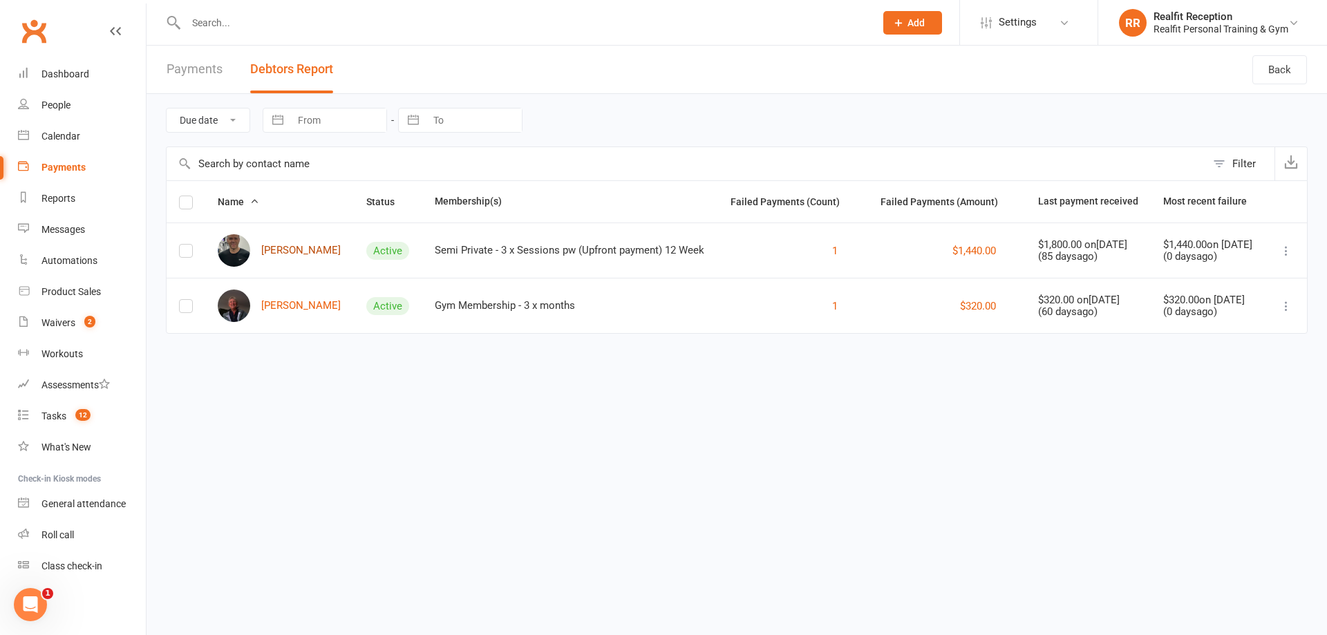
click at [287, 251] on link "[PERSON_NAME]" at bounding box center [279, 250] width 123 height 32
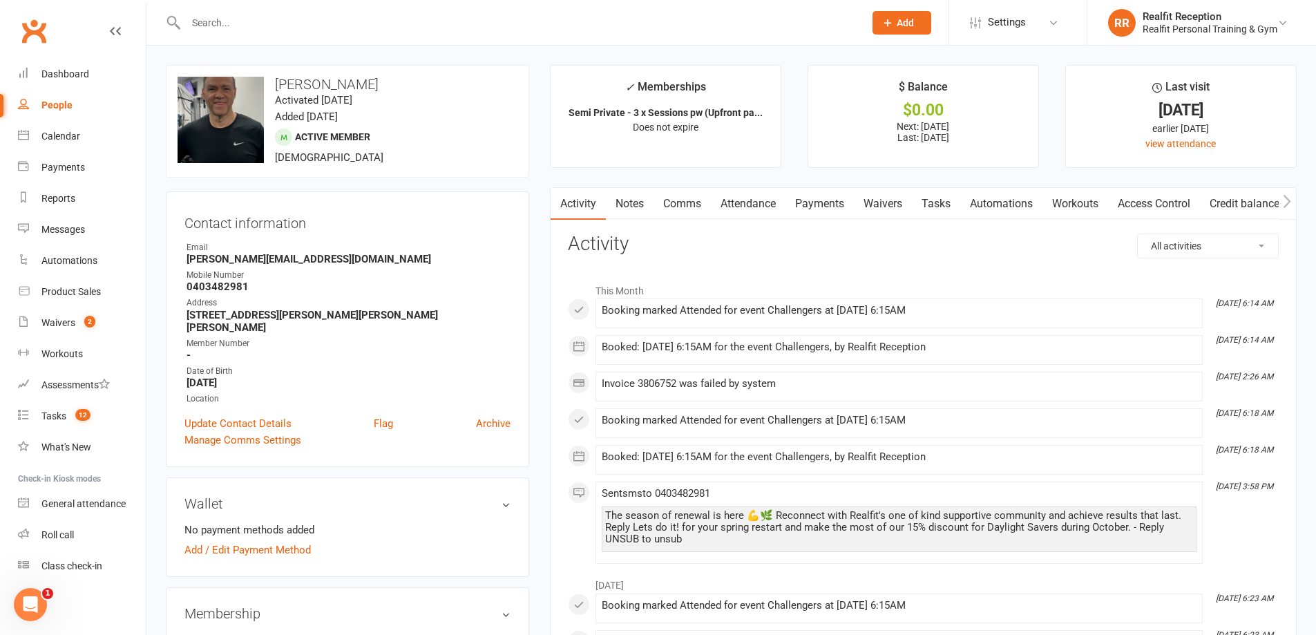
scroll to position [345, 0]
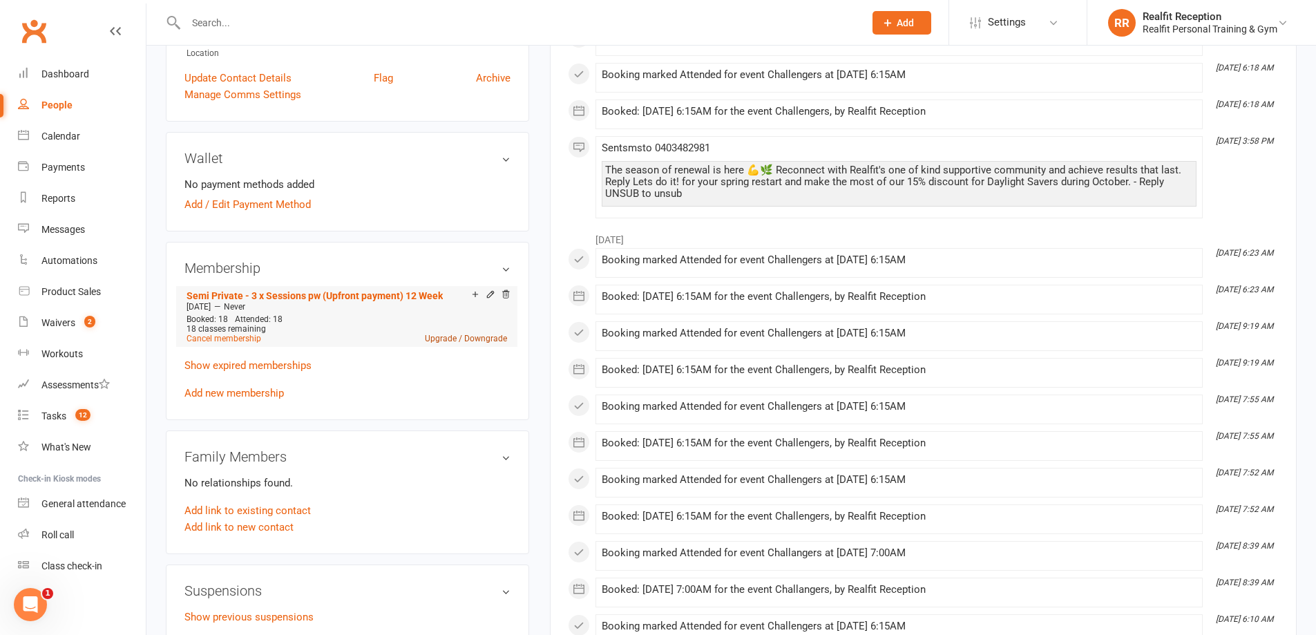
click at [472, 334] on link "Upgrade / Downgrade" at bounding box center [466, 339] width 82 height 10
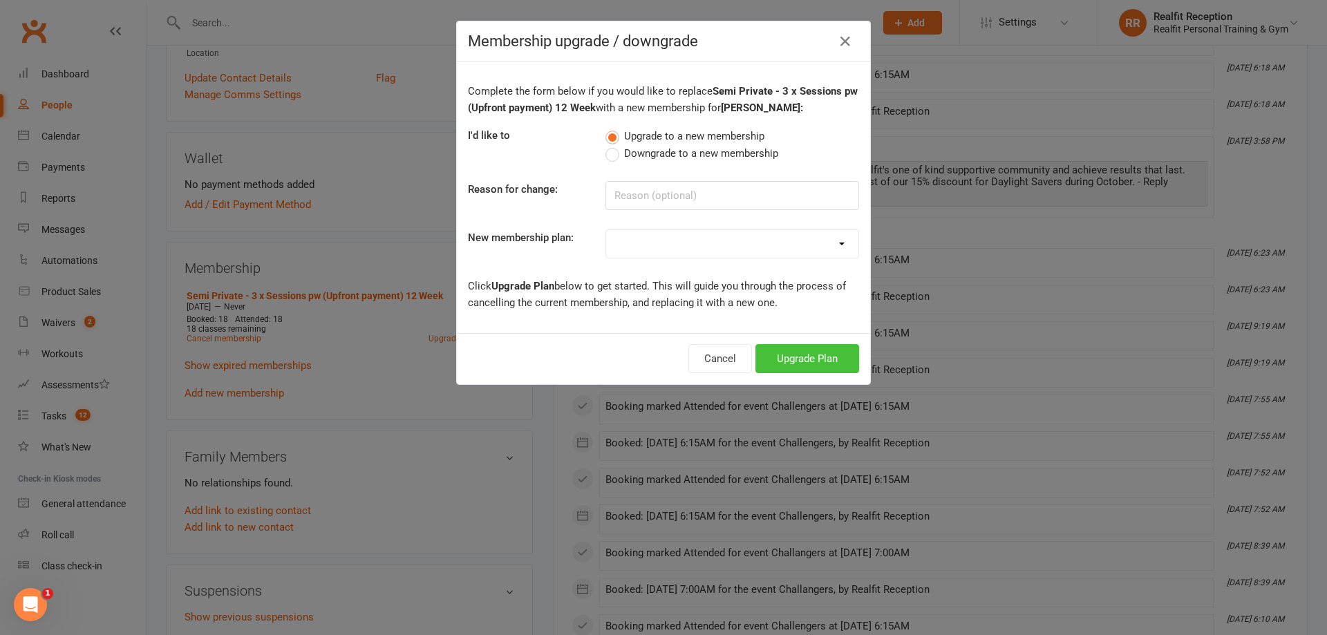
click at [790, 361] on button "Upgrade Plan" at bounding box center [807, 358] width 104 height 29
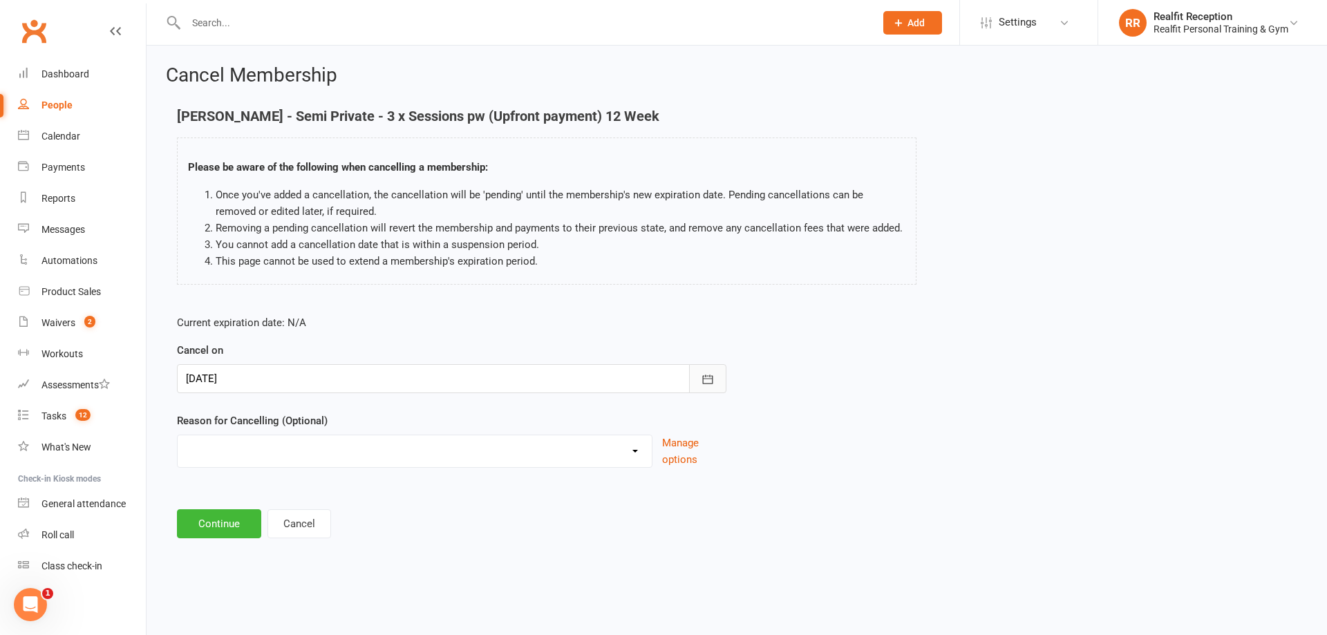
click at [703, 379] on icon "button" at bounding box center [708, 379] width 10 height 9
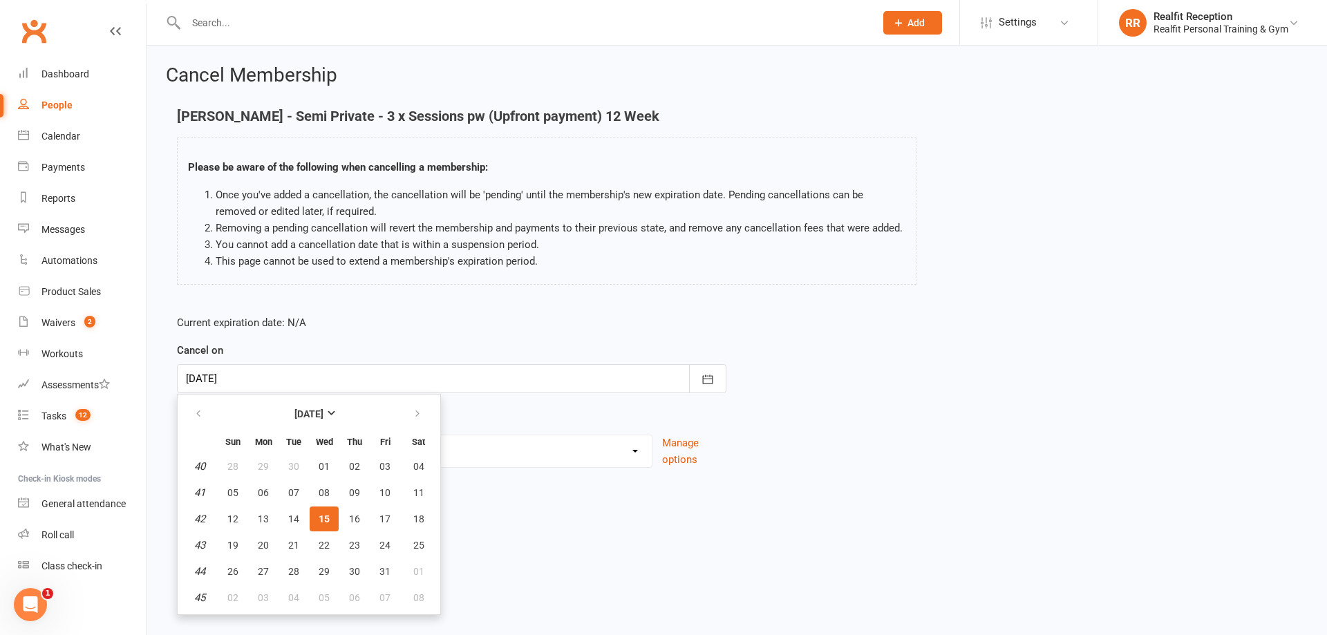
click at [555, 532] on footer "Continue Cancel" at bounding box center [736, 523] width 1119 height 29
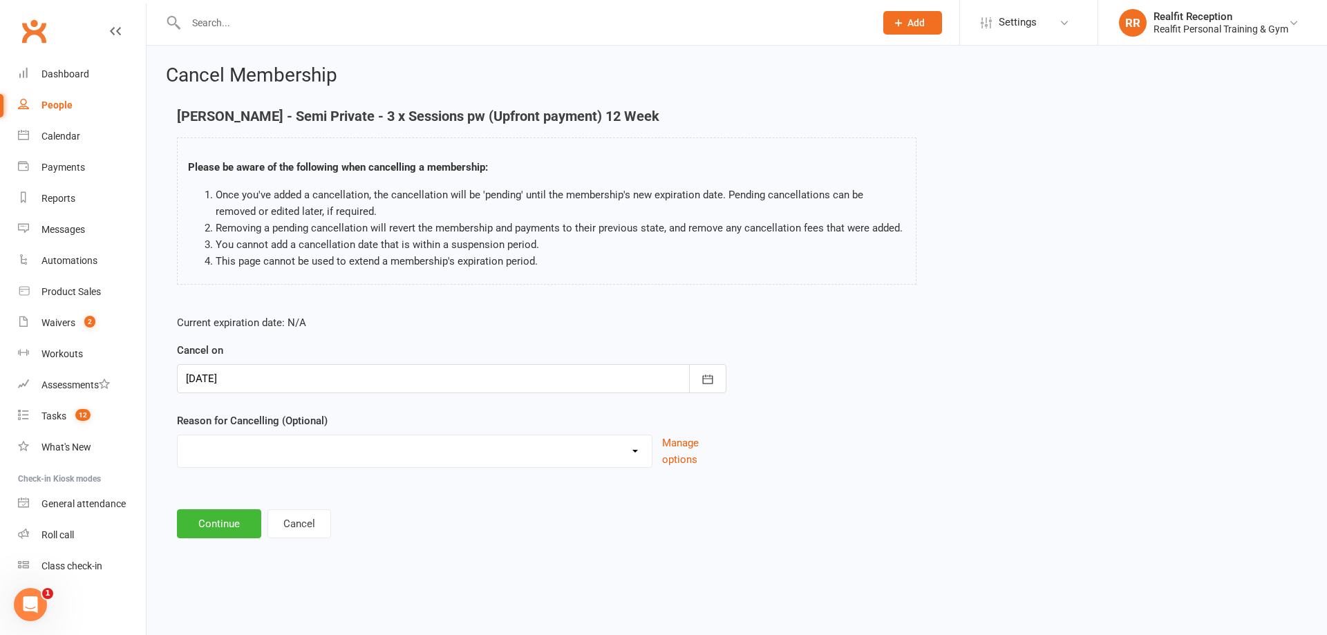
click at [106, 31] on div "Clubworx" at bounding box center [73, 39] width 146 height 51
click at [116, 31] on icon at bounding box center [115, 31] width 11 height 11
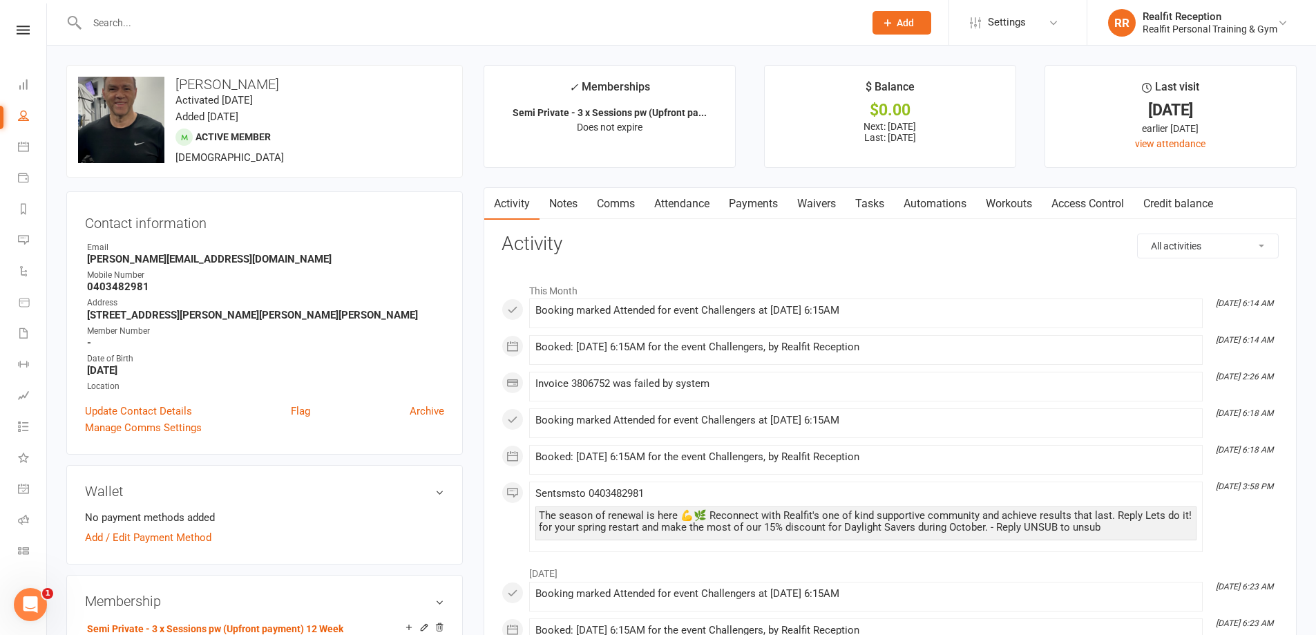
click at [763, 202] on link "Payments" at bounding box center [753, 204] width 68 height 32
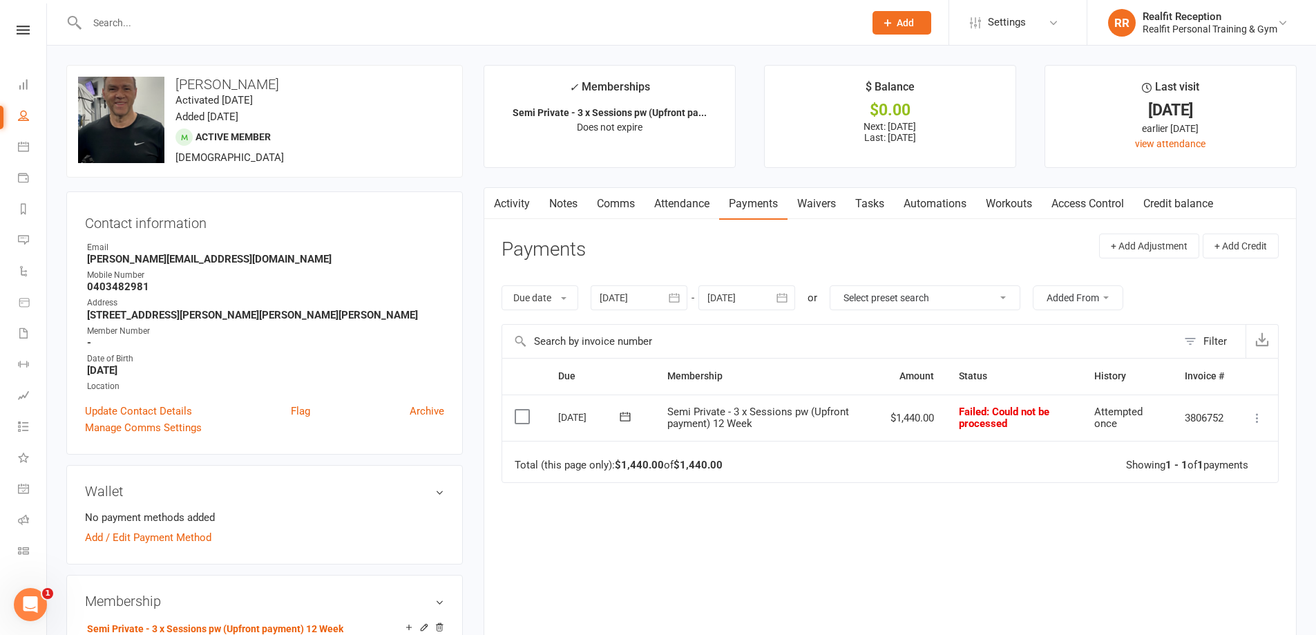
click at [679, 294] on icon "button" at bounding box center [674, 298] width 14 height 14
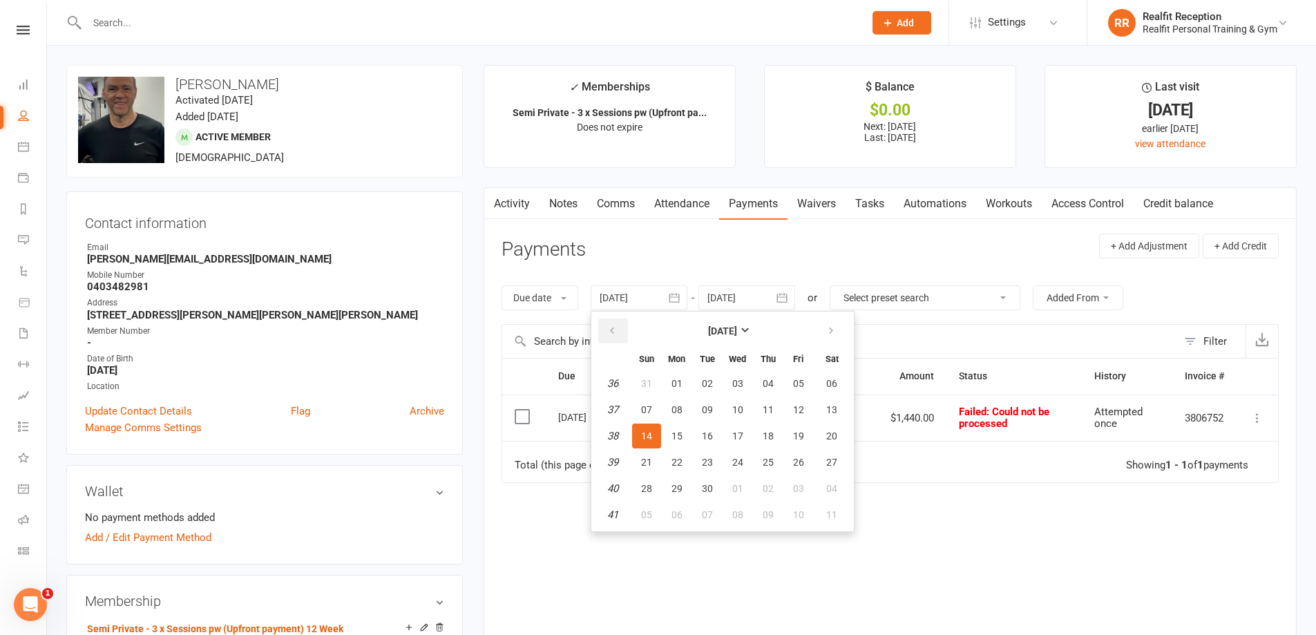
click at [615, 329] on icon "button" at bounding box center [612, 330] width 10 height 11
click at [681, 433] on span "14" at bounding box center [677, 435] width 11 height 11
type input "14 Jul 2025"
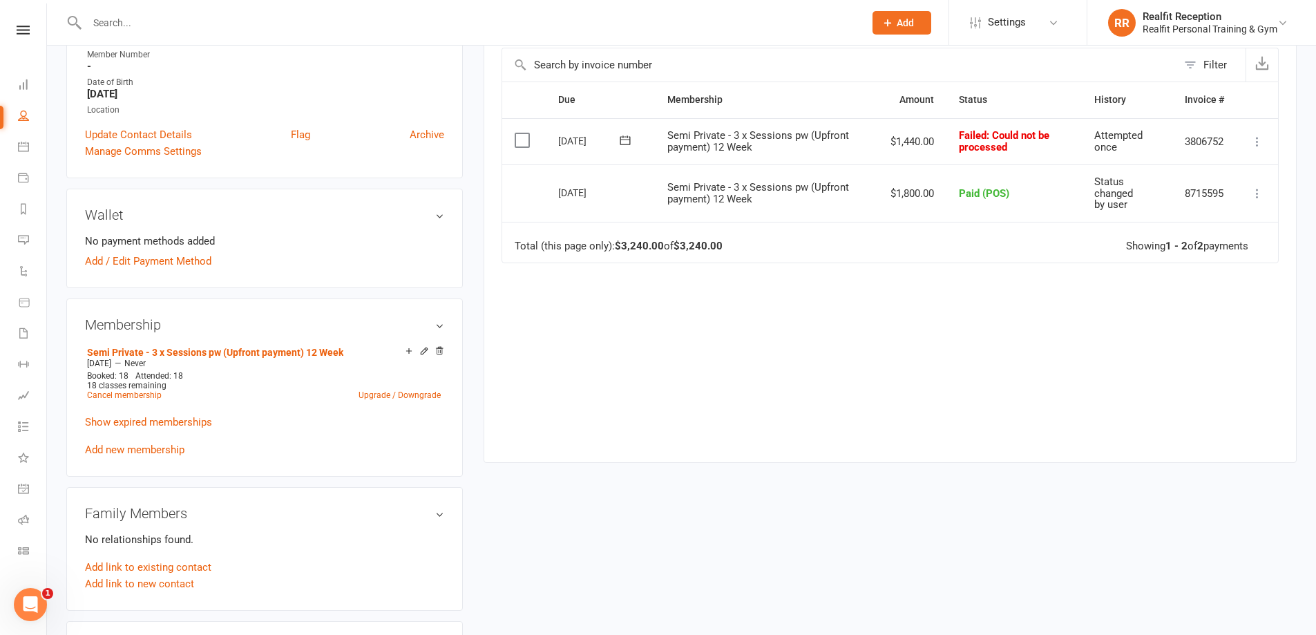
scroll to position [69, 0]
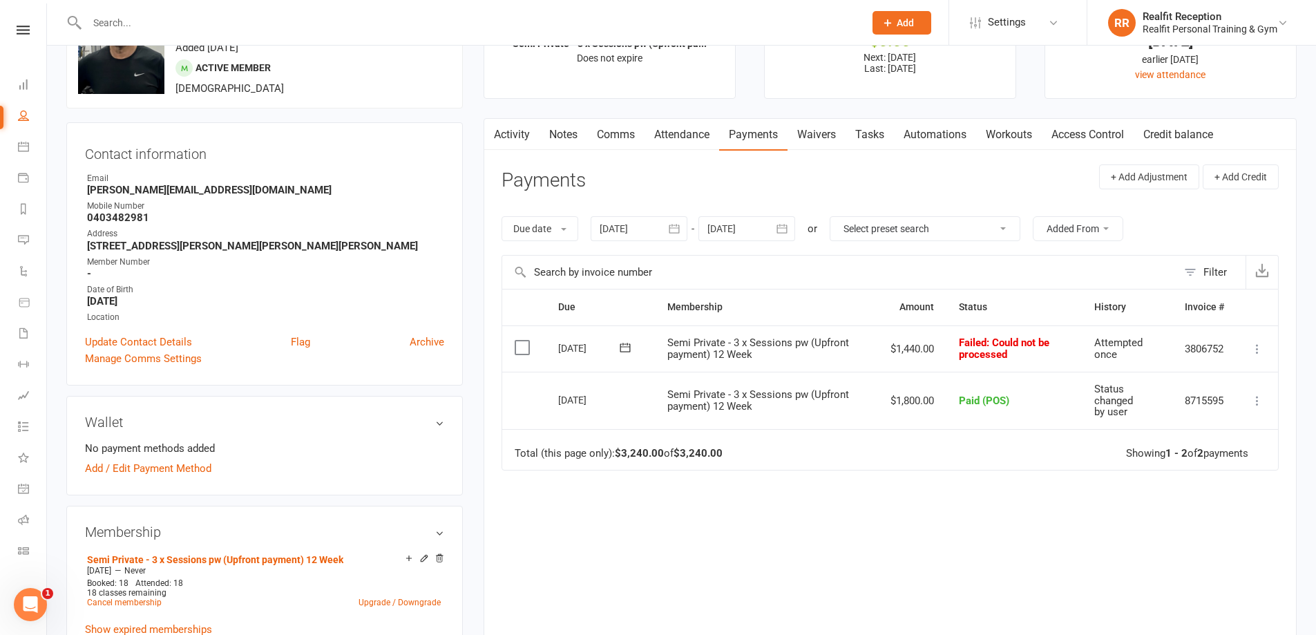
click at [120, 28] on input "text" at bounding box center [469, 22] width 772 height 19
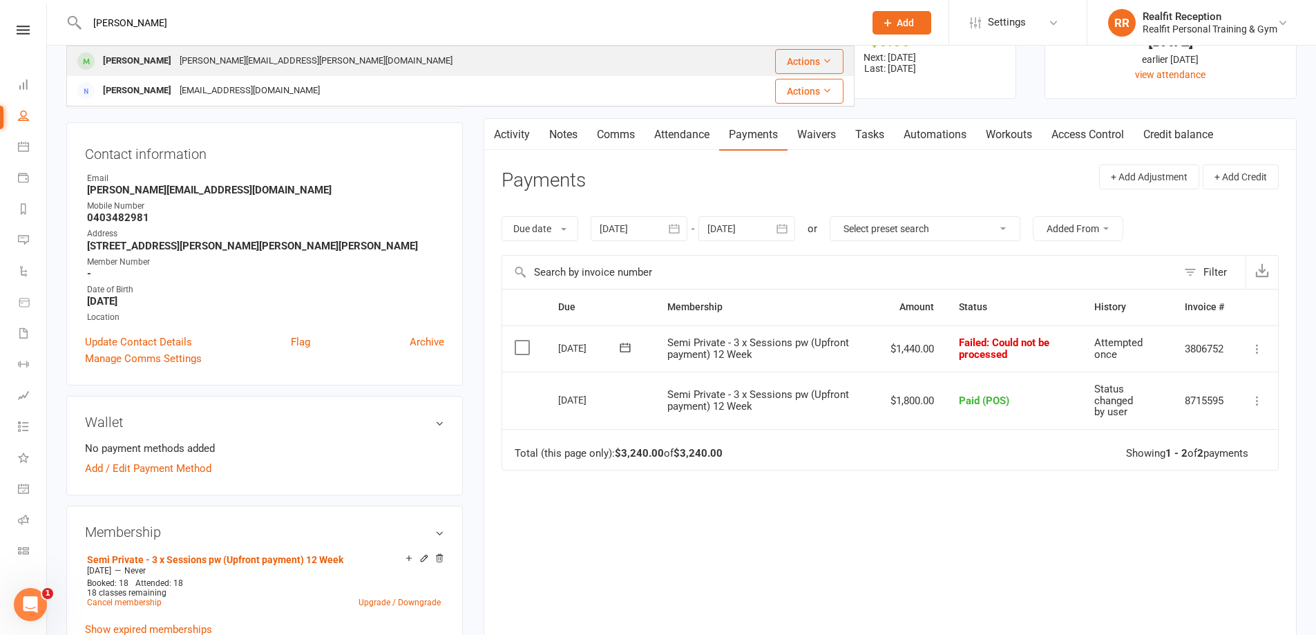
type input "nadene"
click at [177, 66] on div "nadene.moore@ninetyone.com" at bounding box center [316, 61] width 281 height 20
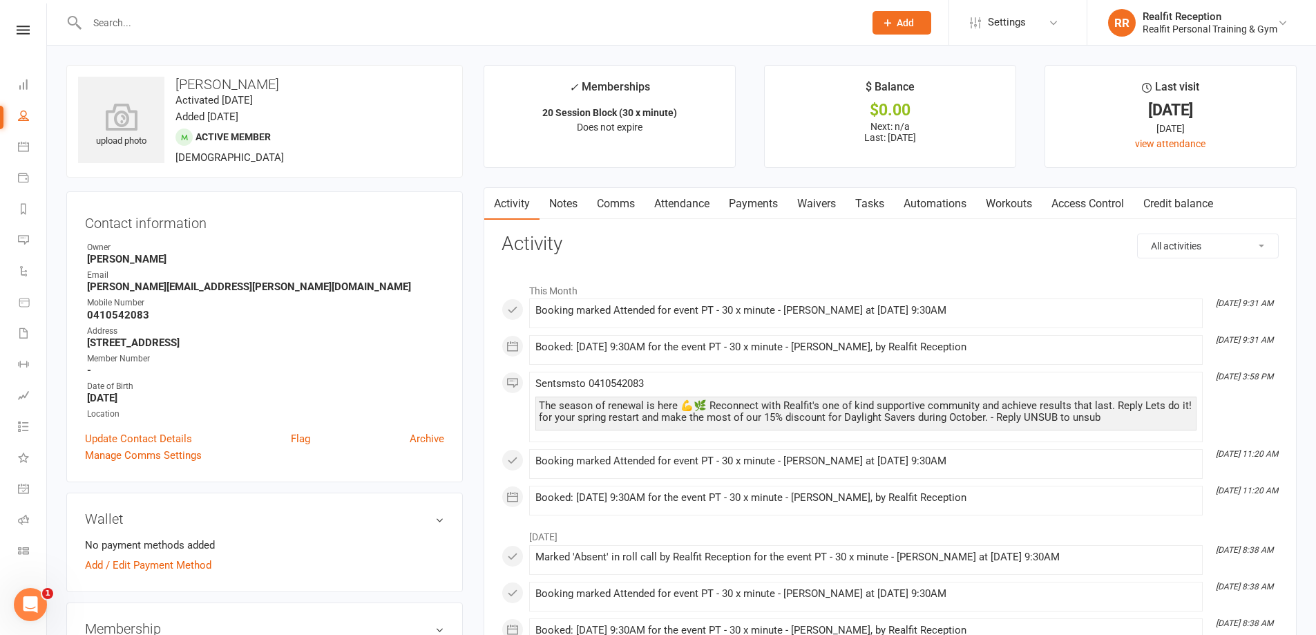
click at [740, 202] on link "Payments" at bounding box center [753, 204] width 68 height 32
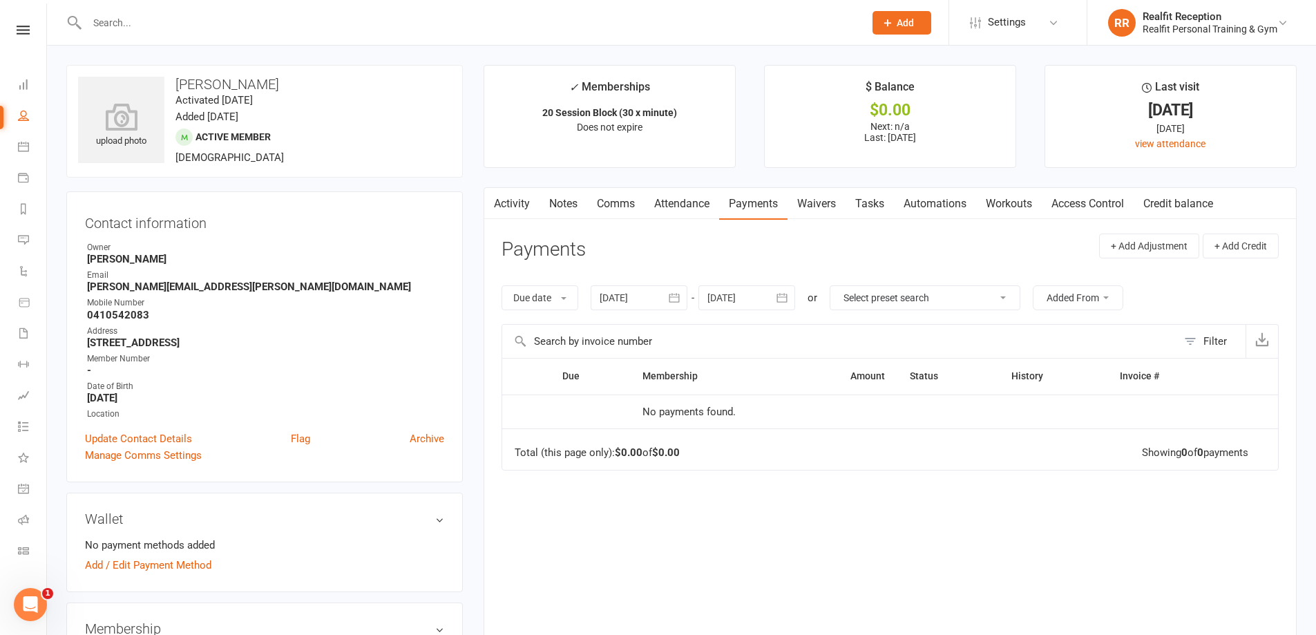
click at [672, 294] on icon "button" at bounding box center [674, 298] width 14 height 14
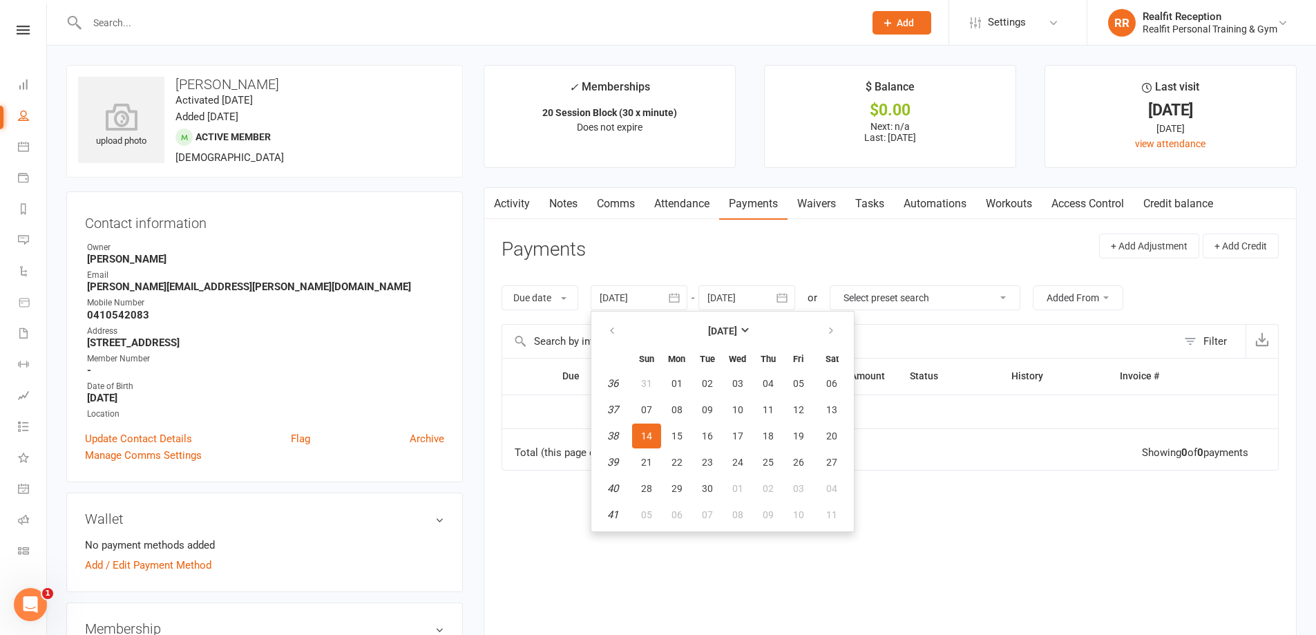
click at [680, 205] on link "Attendance" at bounding box center [682, 204] width 75 height 32
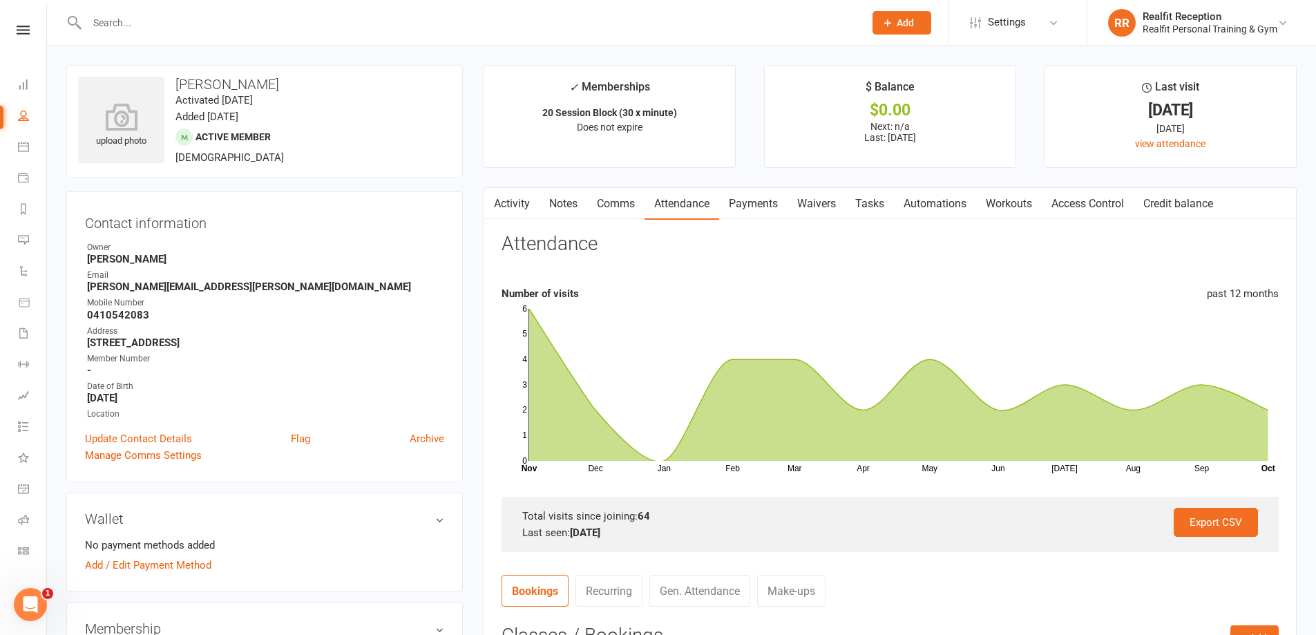
scroll to position [276, 0]
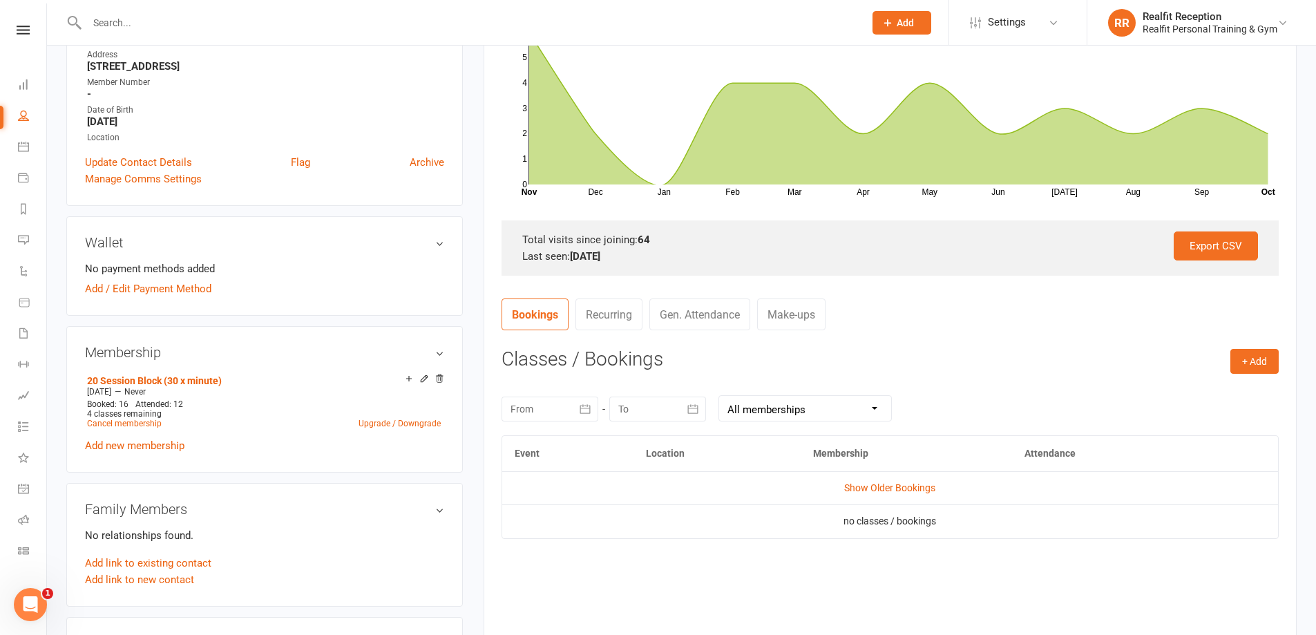
click at [585, 407] on icon "button" at bounding box center [585, 409] width 14 height 14
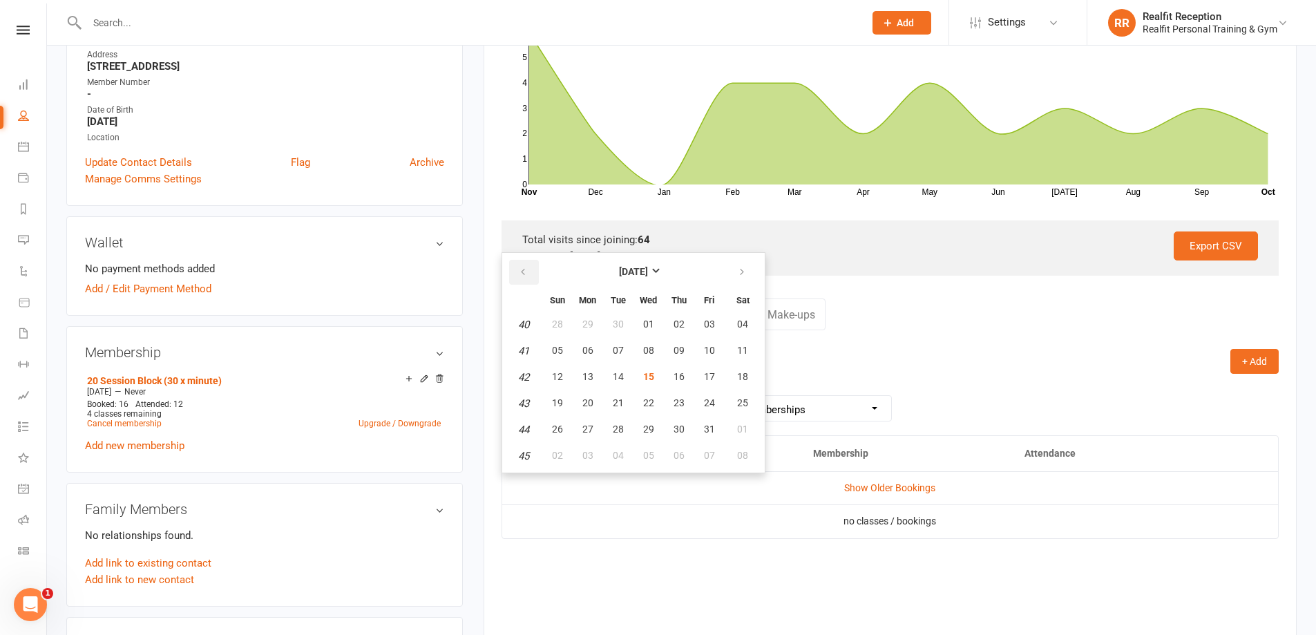
click at [517, 263] on button "button" at bounding box center [524, 272] width 30 height 25
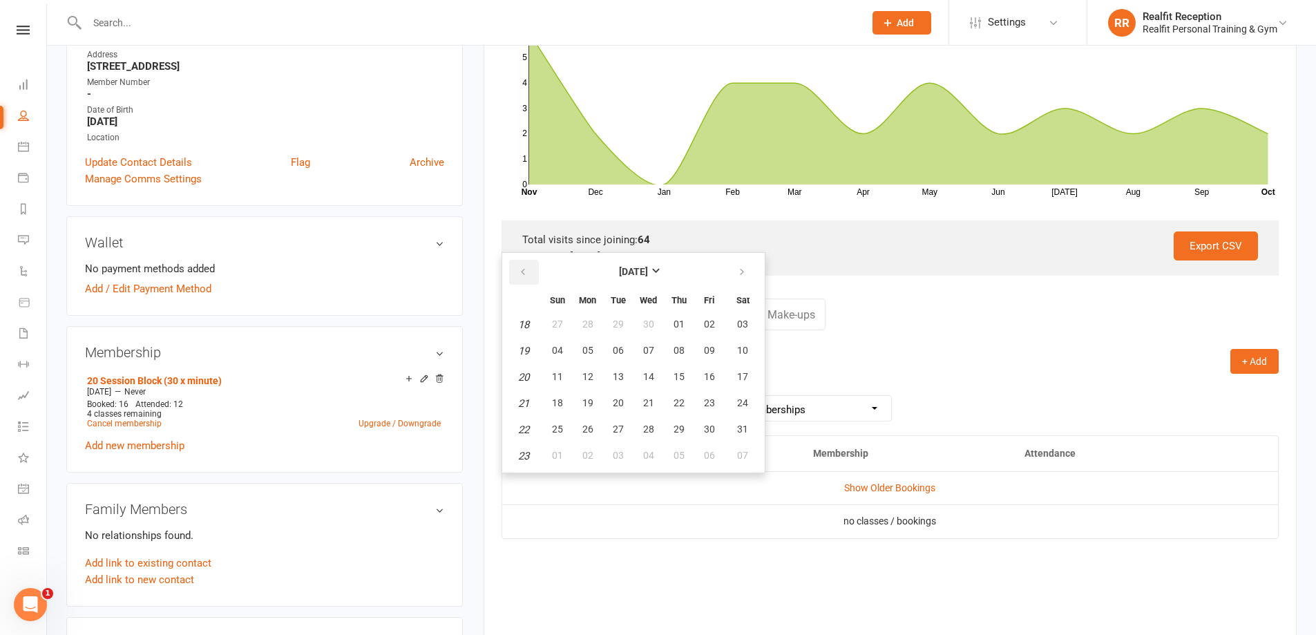
click at [517, 263] on button "button" at bounding box center [524, 272] width 30 height 25
click at [591, 398] on span "17" at bounding box center [587, 402] width 11 height 11
type input "17 Mar 2025"
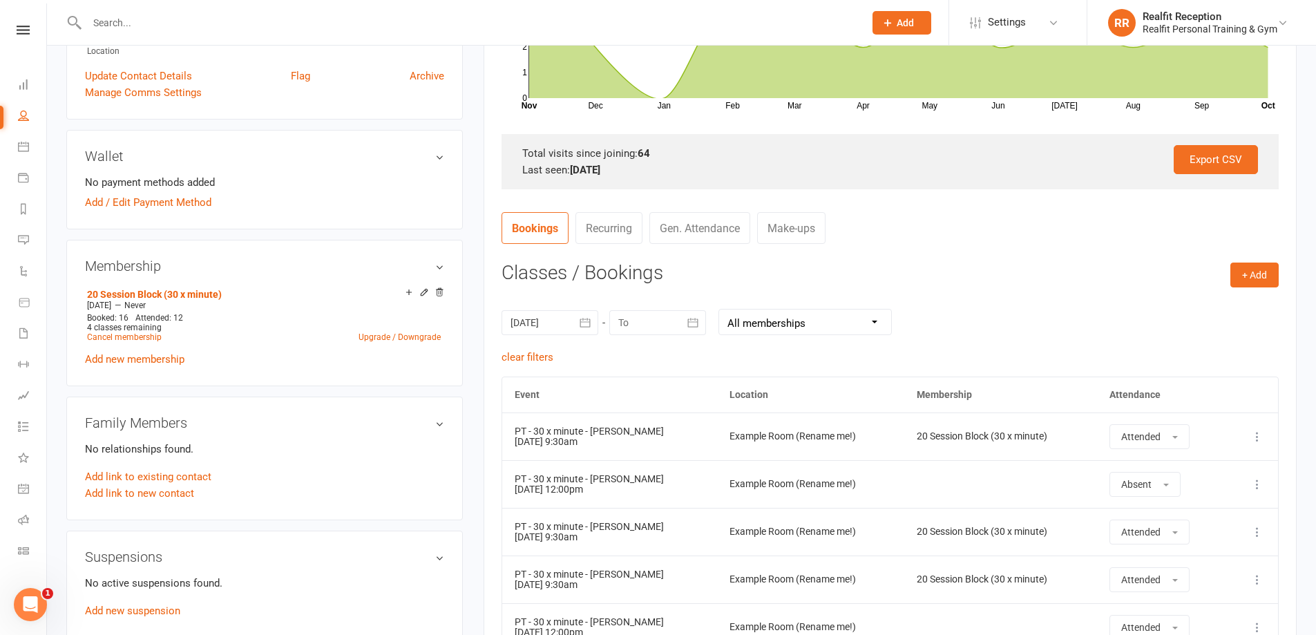
scroll to position [0, 0]
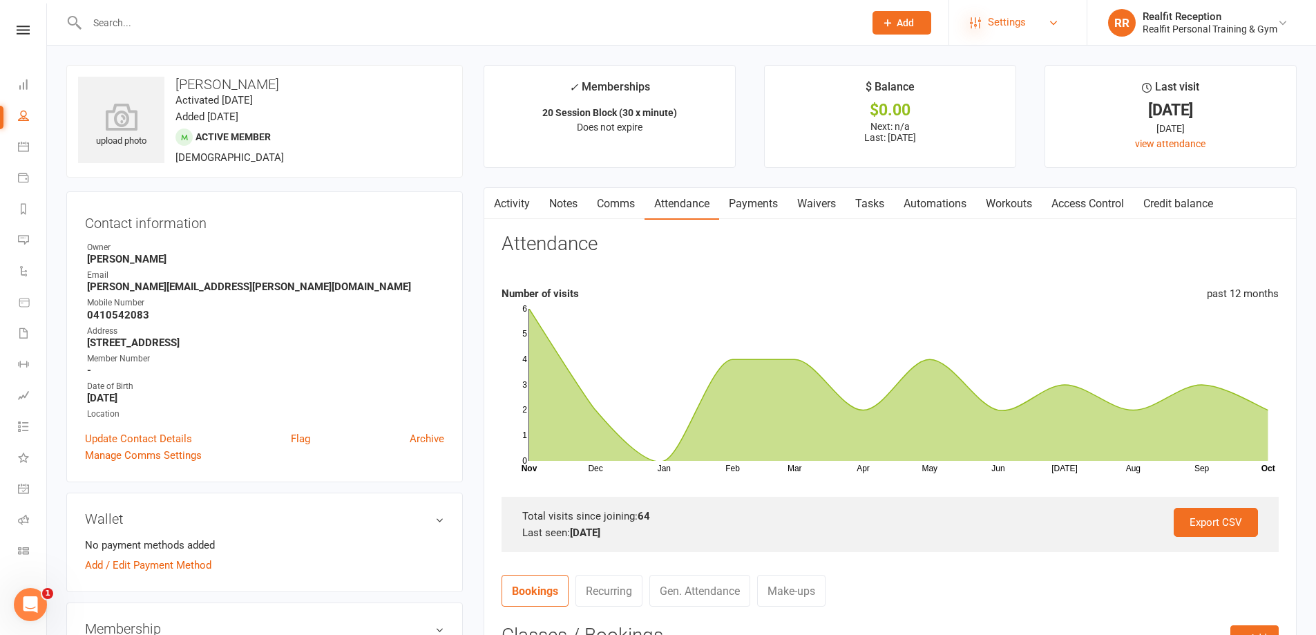
click at [978, 17] on icon at bounding box center [975, 22] width 11 height 11
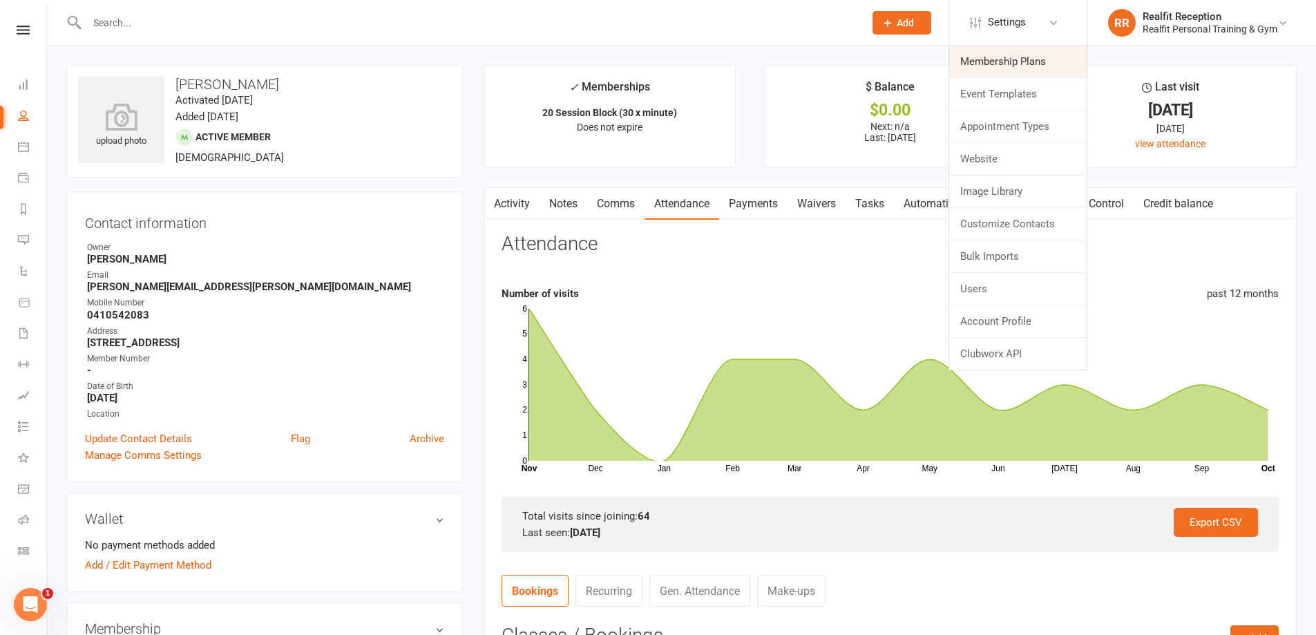
click at [988, 61] on link "Membership Plans" at bounding box center [1018, 62] width 138 height 32
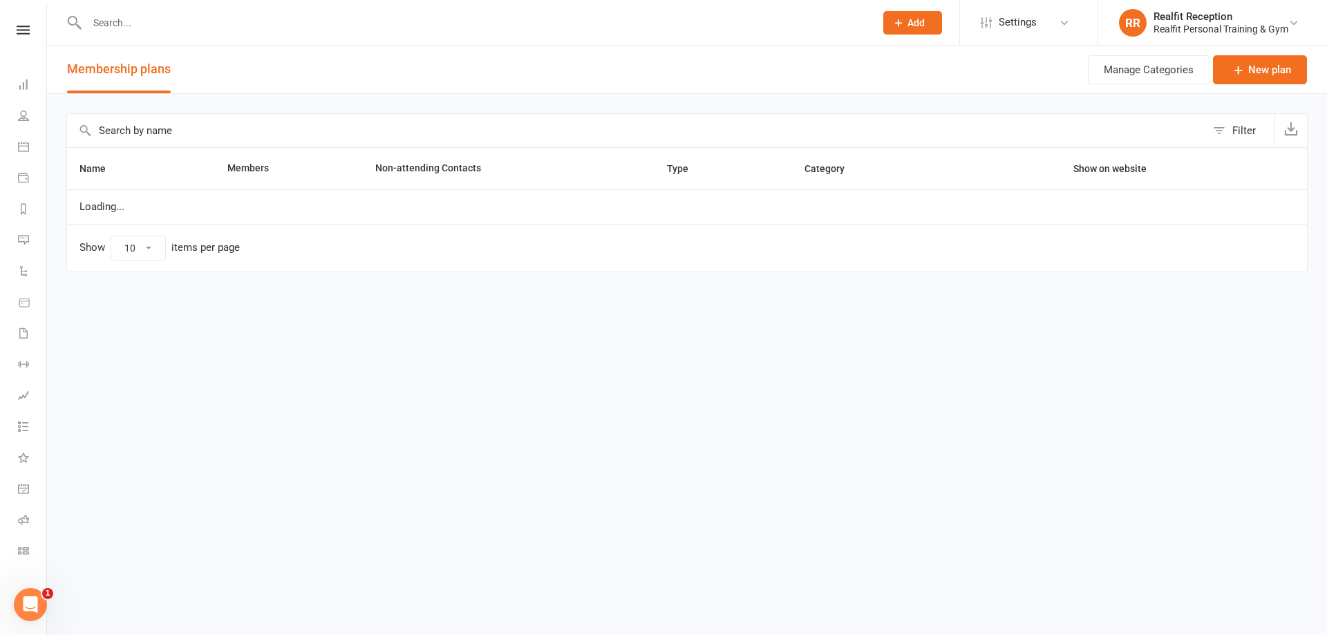
select select "100"
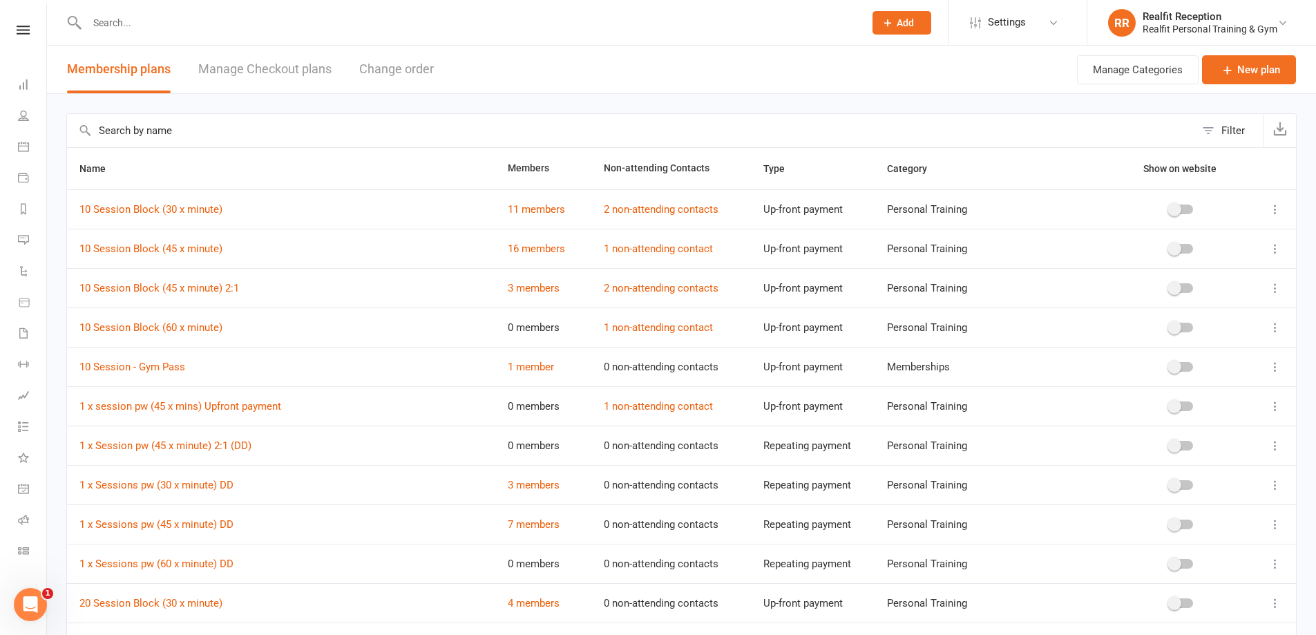
scroll to position [345, 0]
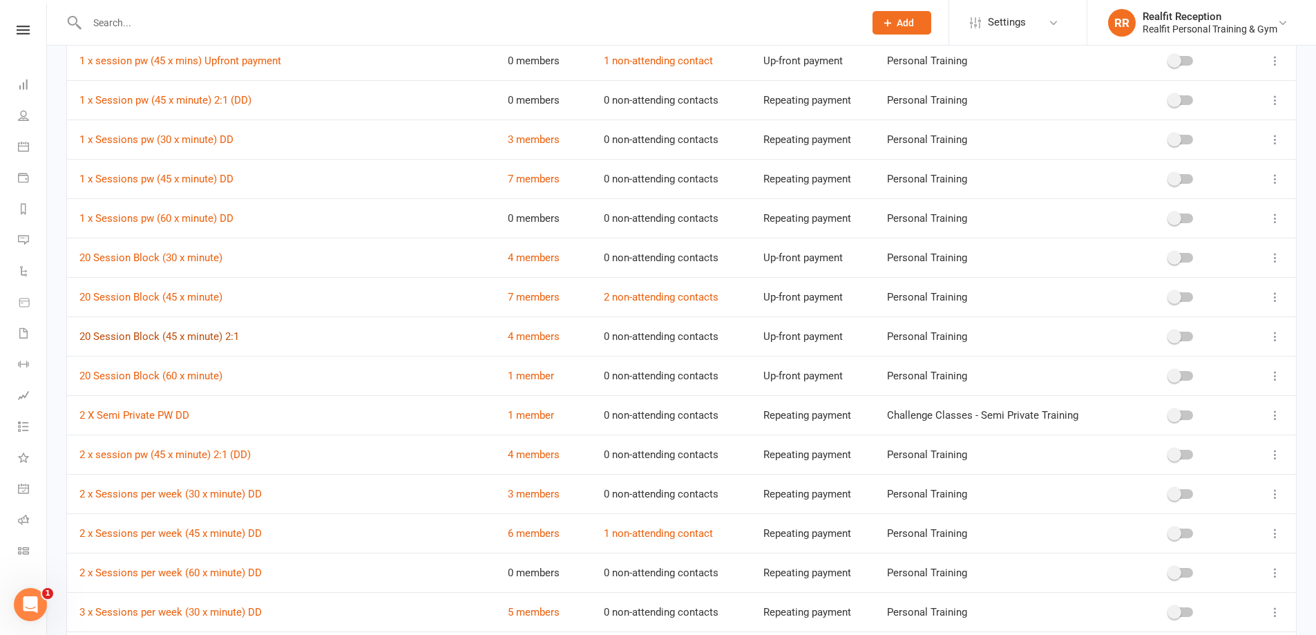
click at [218, 337] on link "20 Session Block (45 x minute) 2:1" at bounding box center [159, 336] width 160 height 12
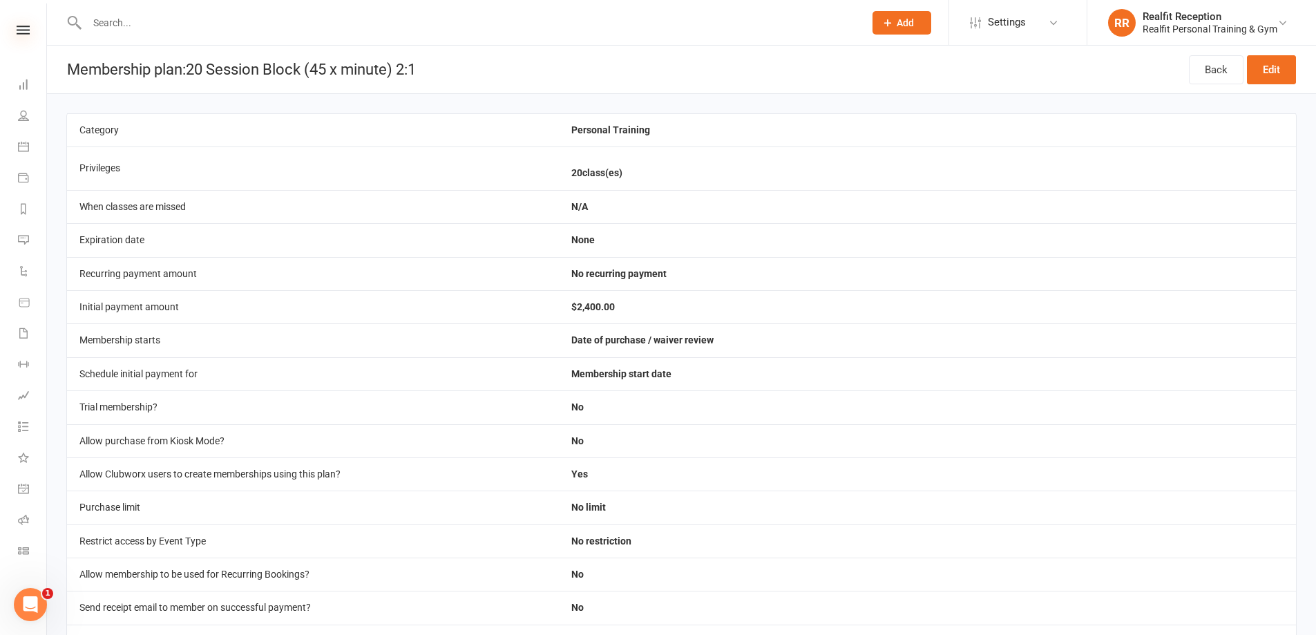
click at [19, 27] on icon at bounding box center [23, 30] width 13 height 9
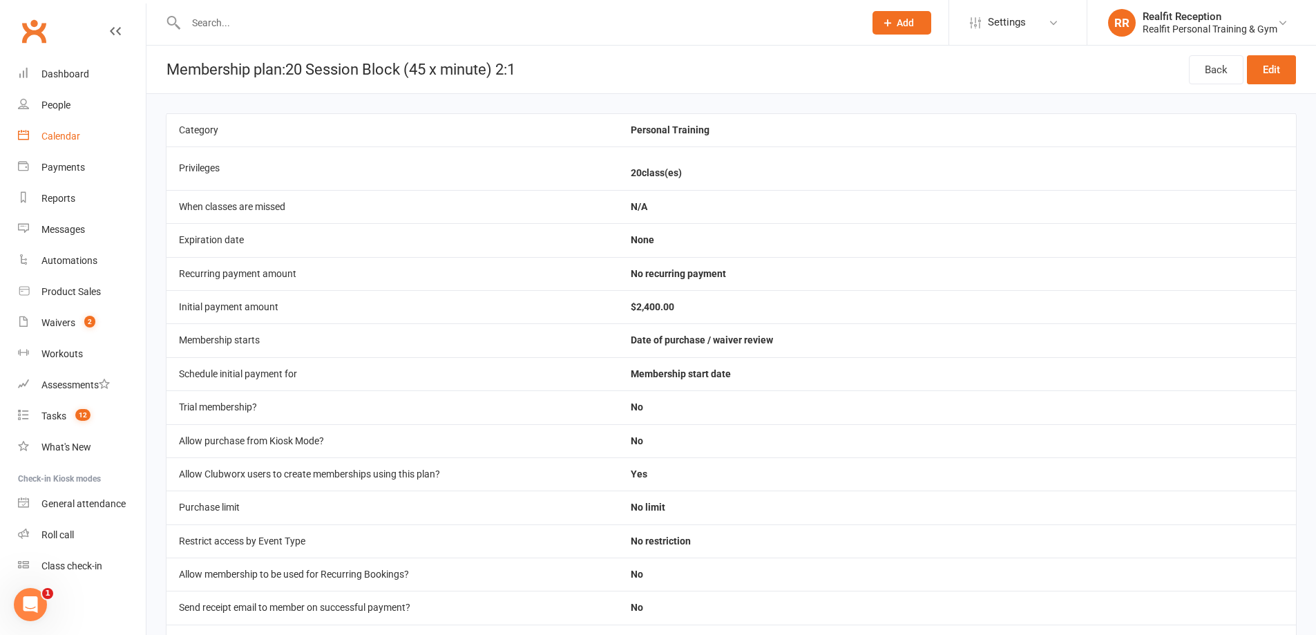
click at [57, 134] on div "Calendar" at bounding box center [60, 136] width 39 height 11
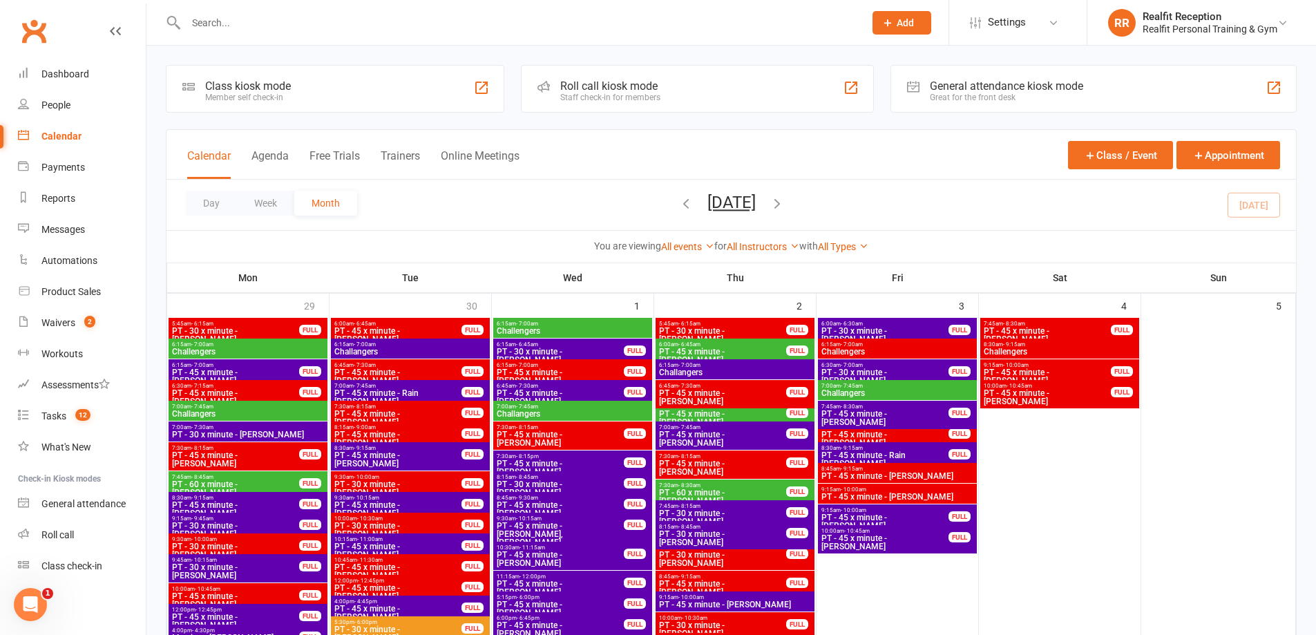
click at [679, 203] on icon "button" at bounding box center [686, 203] width 15 height 15
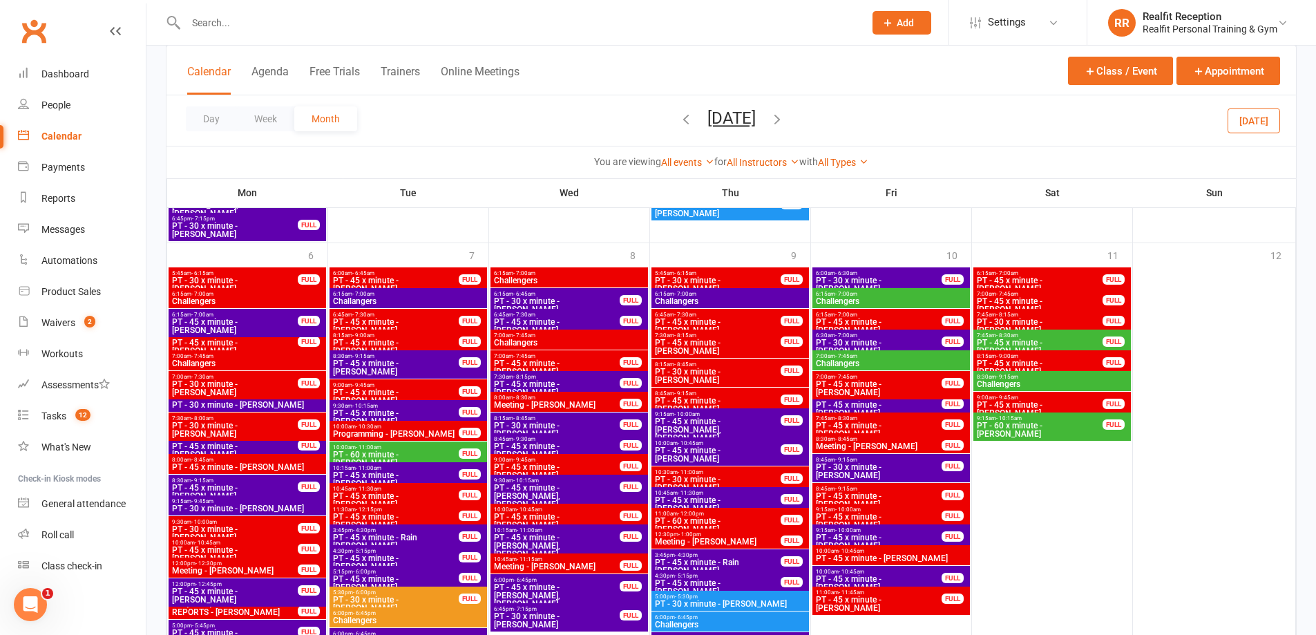
scroll to position [2634, 0]
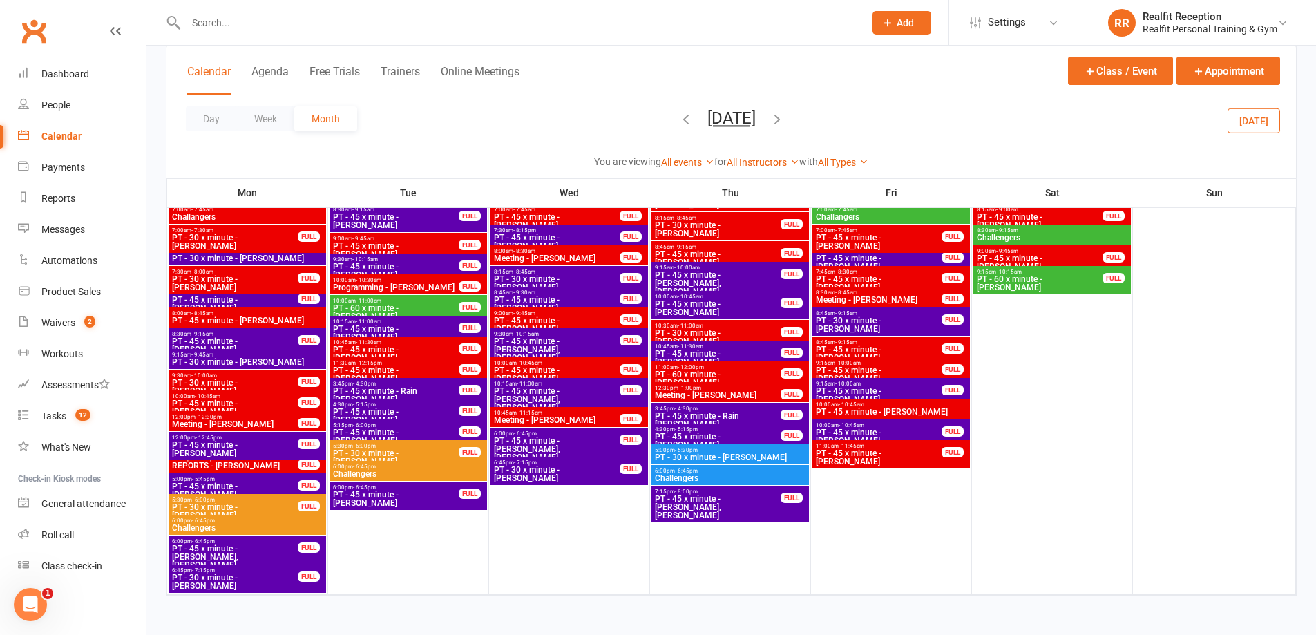
click at [785, 117] on icon "button" at bounding box center [777, 118] width 15 height 15
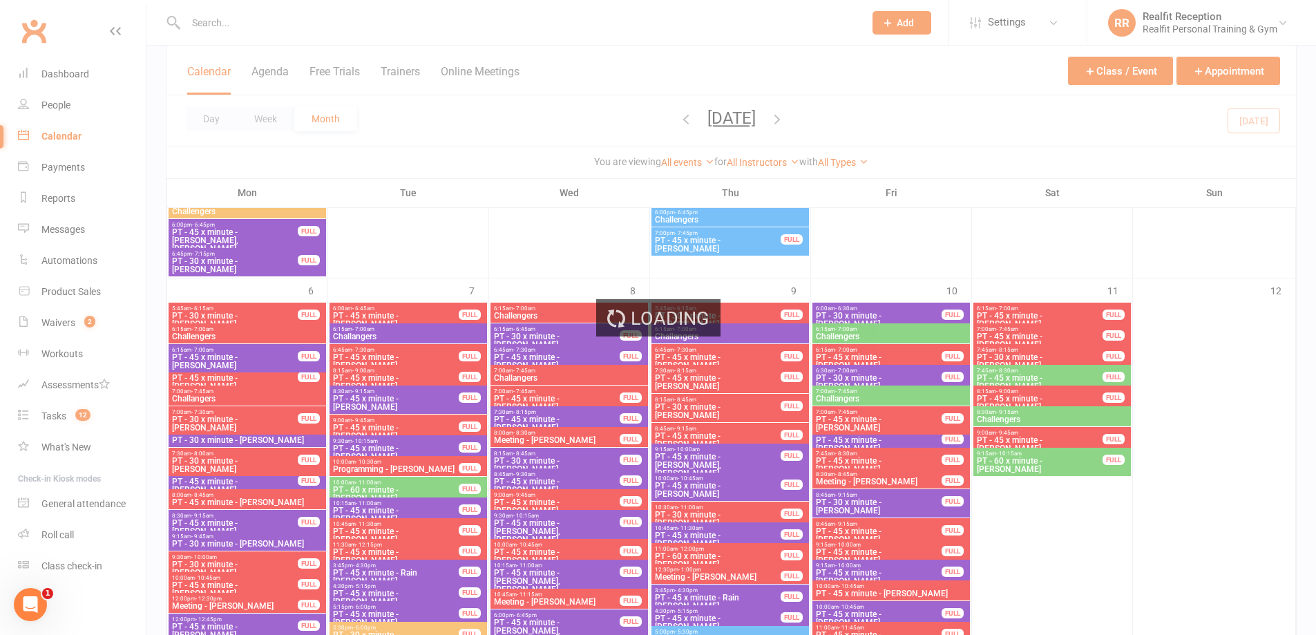
scroll to position [869, 0]
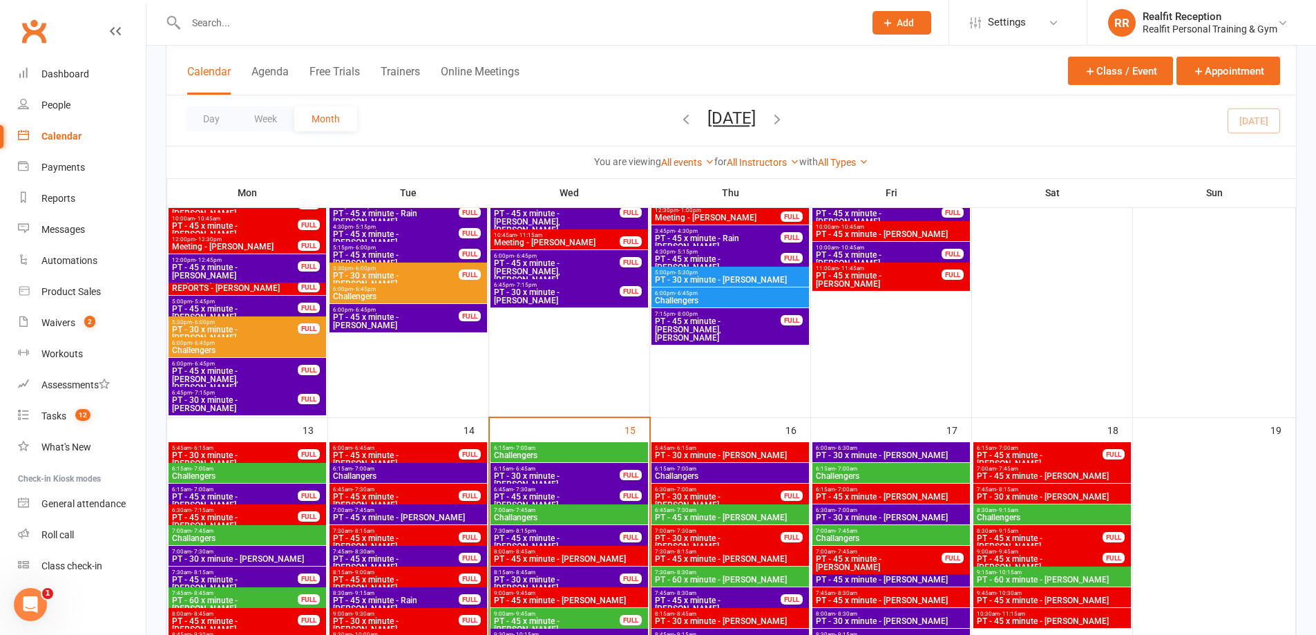
click at [318, 23] on input "text" at bounding box center [518, 22] width 673 height 19
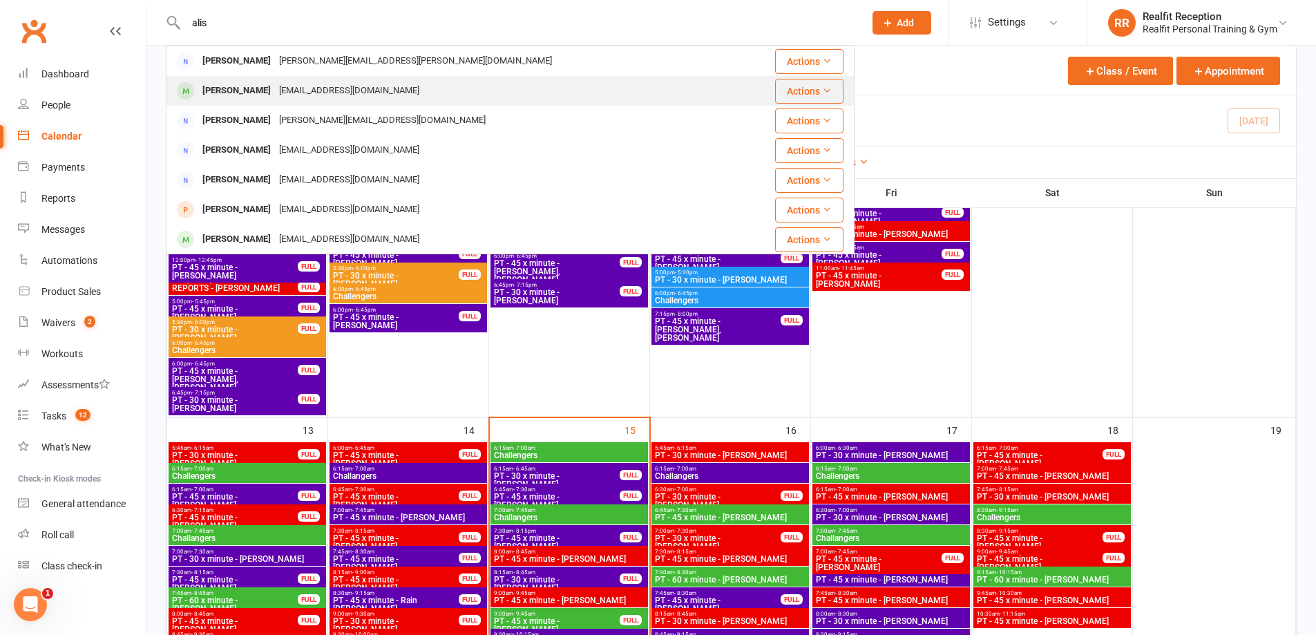
type input "alis"
click at [307, 97] on div "alisonwelsh00@gmail.com" at bounding box center [349, 91] width 149 height 20
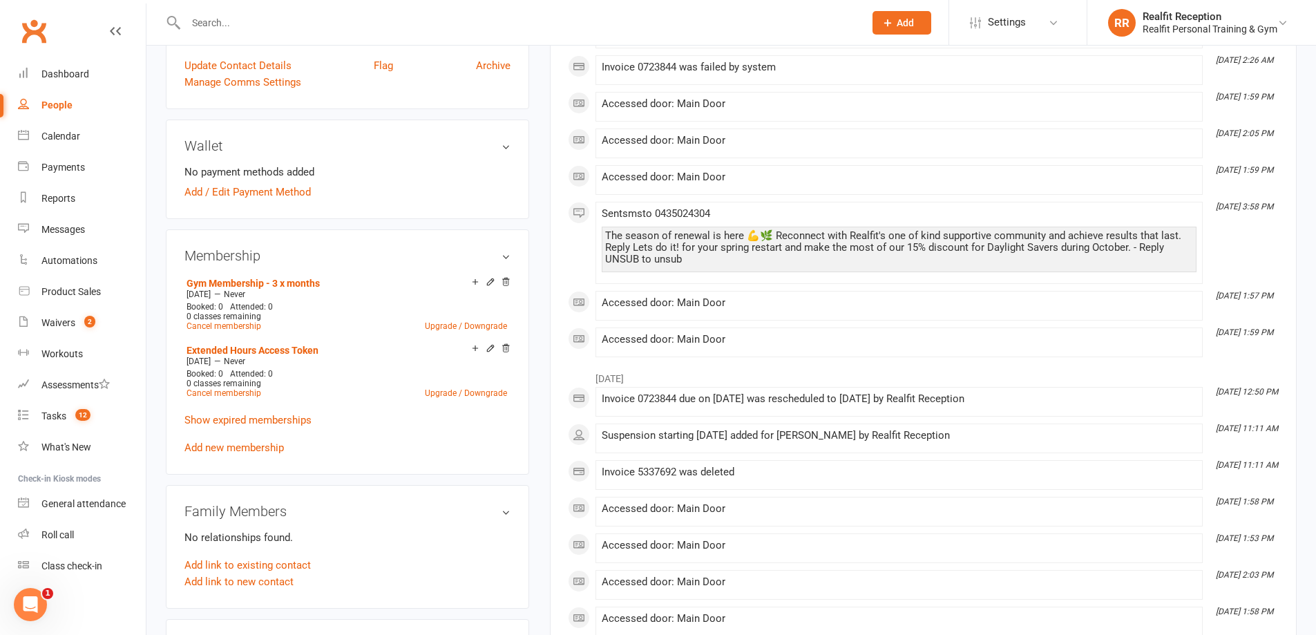
scroll to position [138, 0]
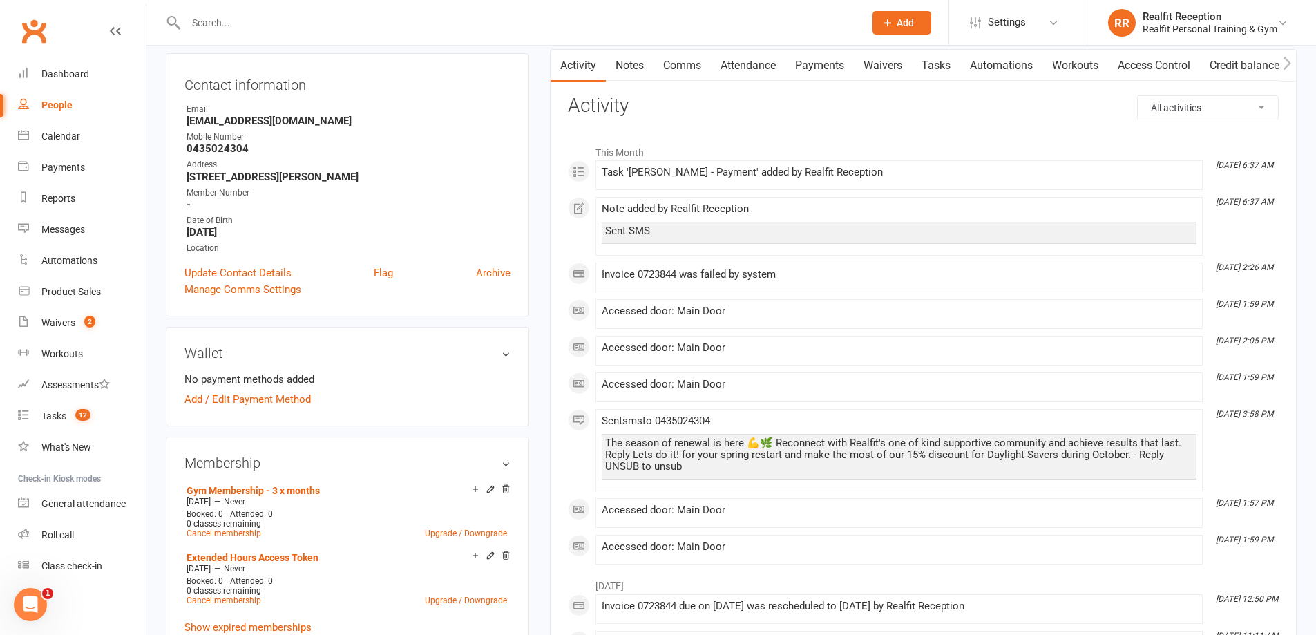
click at [814, 64] on link "Payments" at bounding box center [820, 66] width 68 height 32
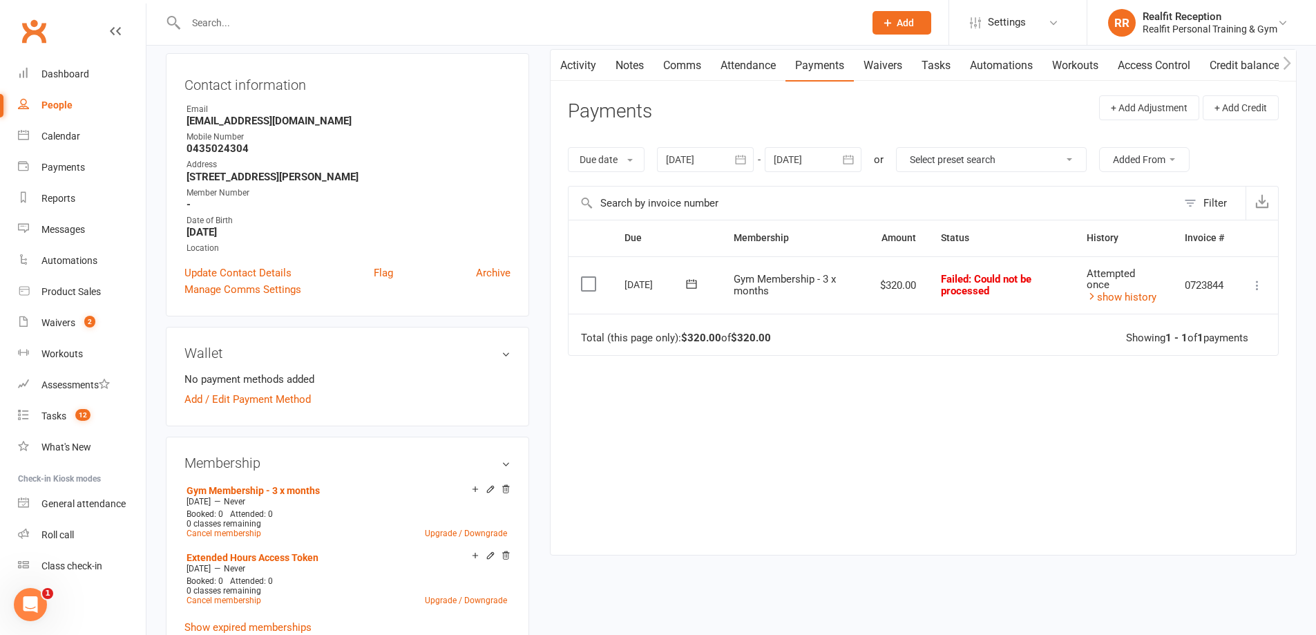
scroll to position [276, 0]
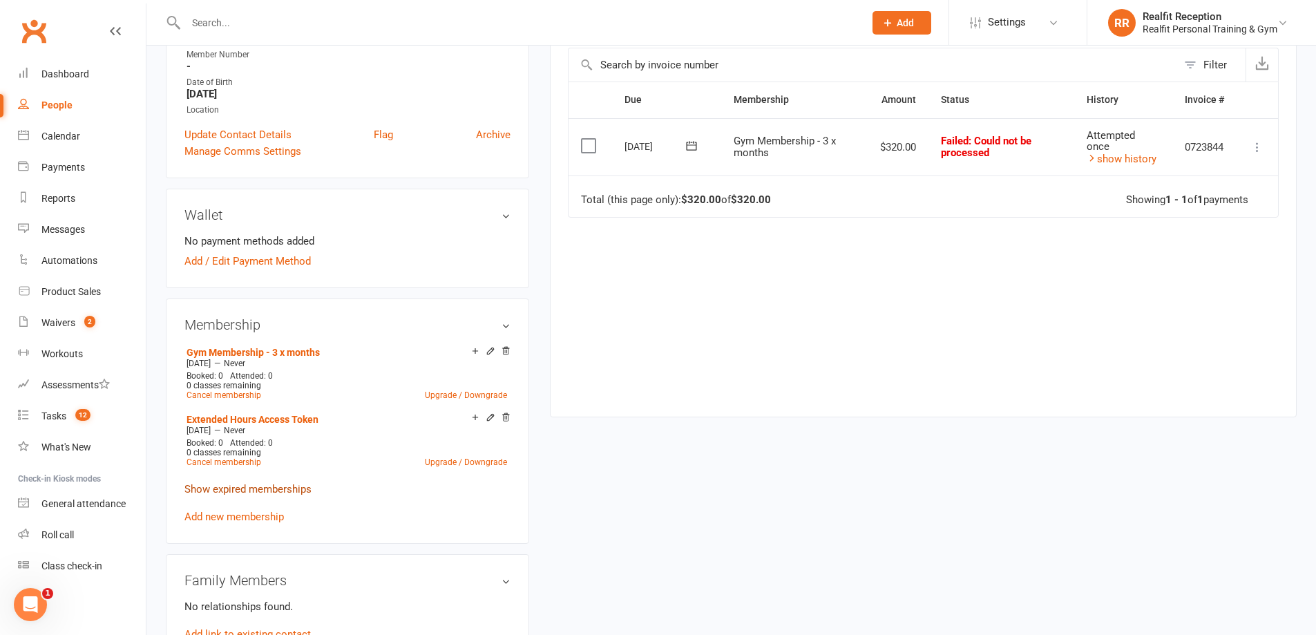
click at [273, 487] on link "Show expired memberships" at bounding box center [247, 489] width 127 height 12
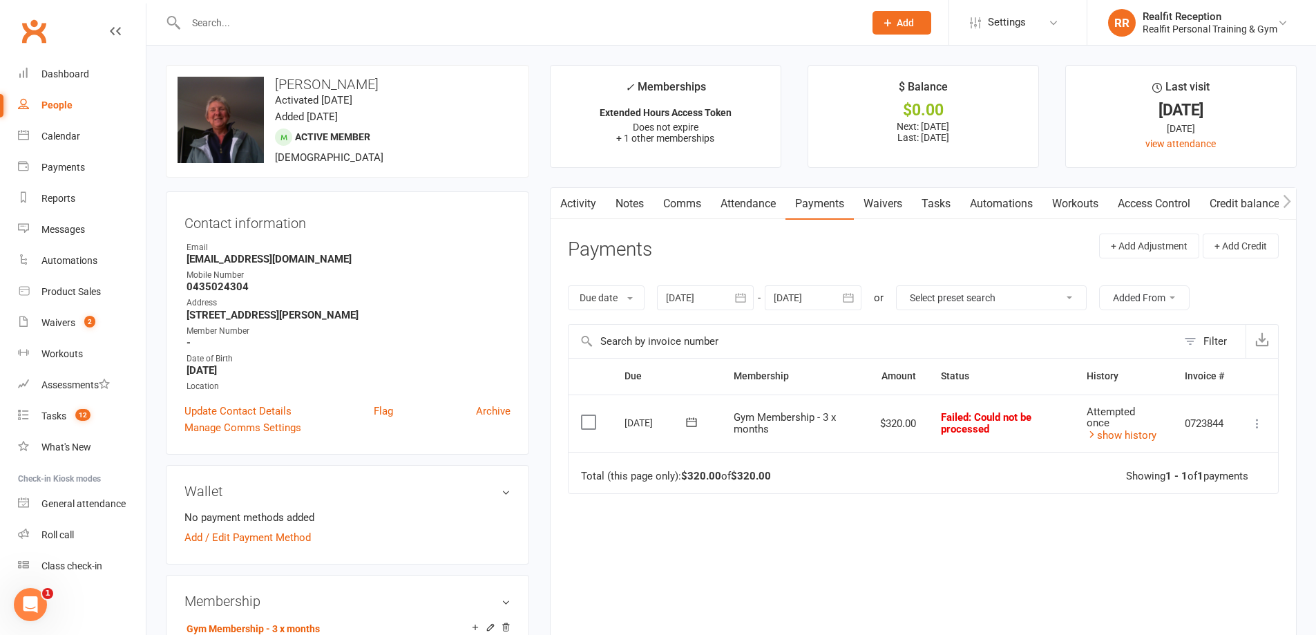
scroll to position [138, 0]
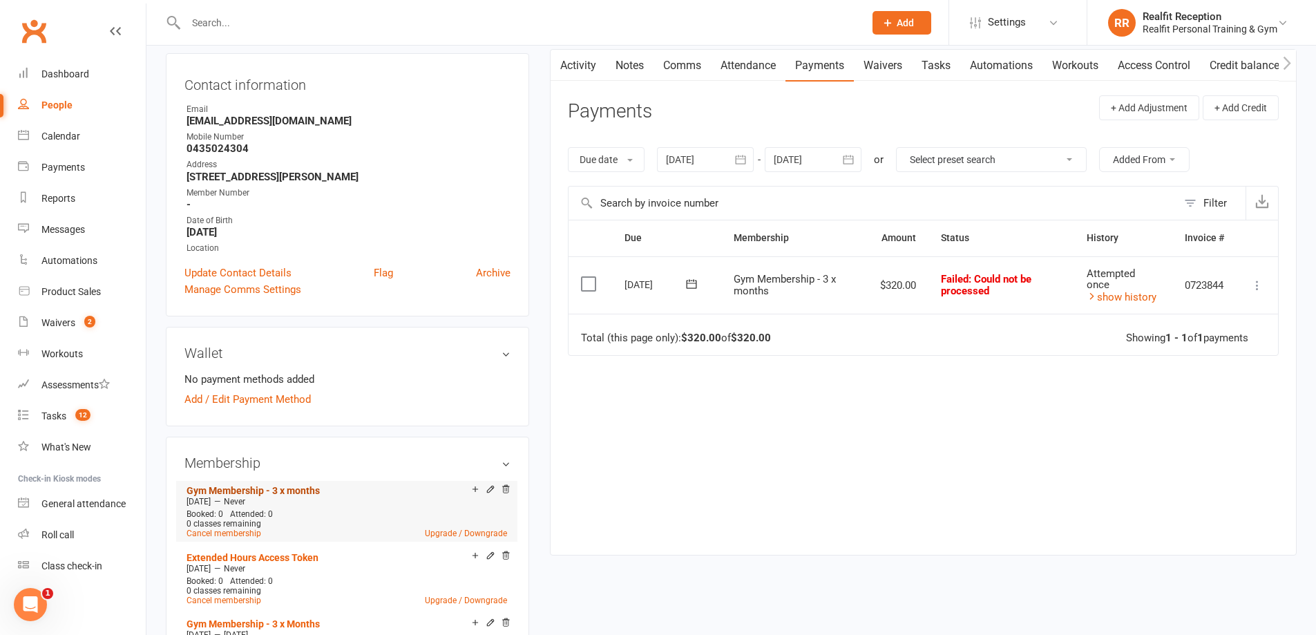
click at [298, 493] on link "Gym Membership - 3 x months" at bounding box center [253, 490] width 133 height 11
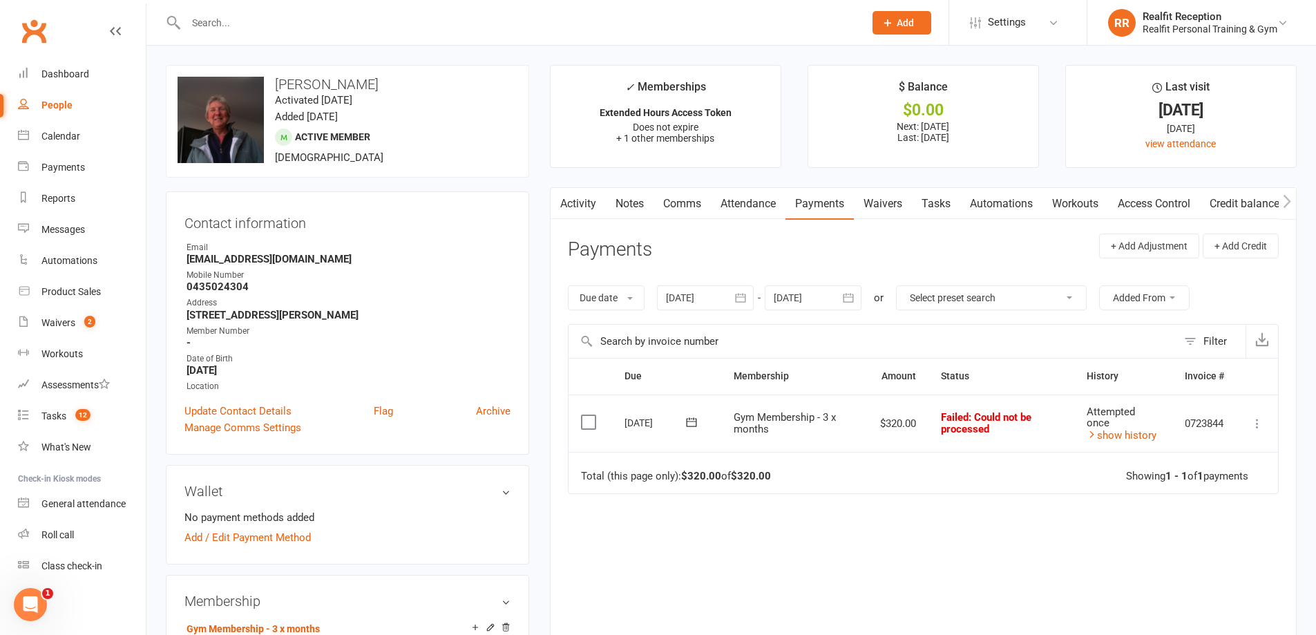
click at [687, 415] on icon at bounding box center [692, 422] width 14 height 14
click at [868, 452] on icon "button" at bounding box center [865, 452] width 10 height 11
click at [866, 452] on icon "button" at bounding box center [865, 452] width 10 height 11
click at [744, 629] on button "06" at bounding box center [741, 636] width 29 height 25
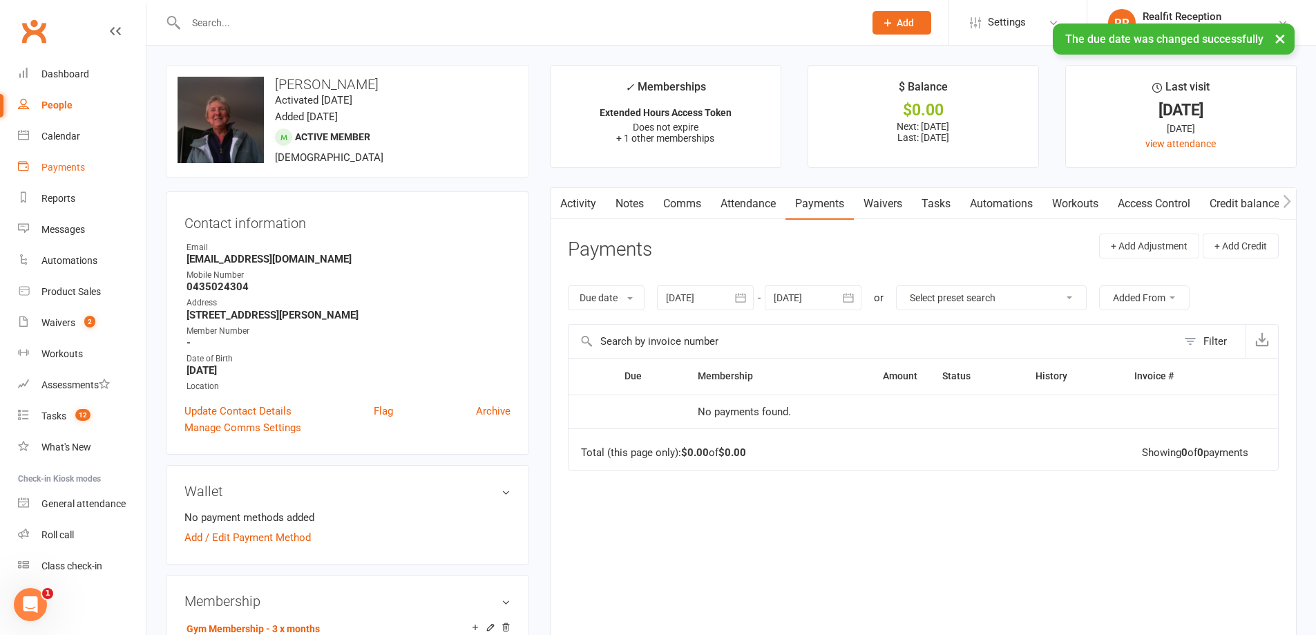
click at [62, 162] on div "Payments" at bounding box center [63, 167] width 44 height 11
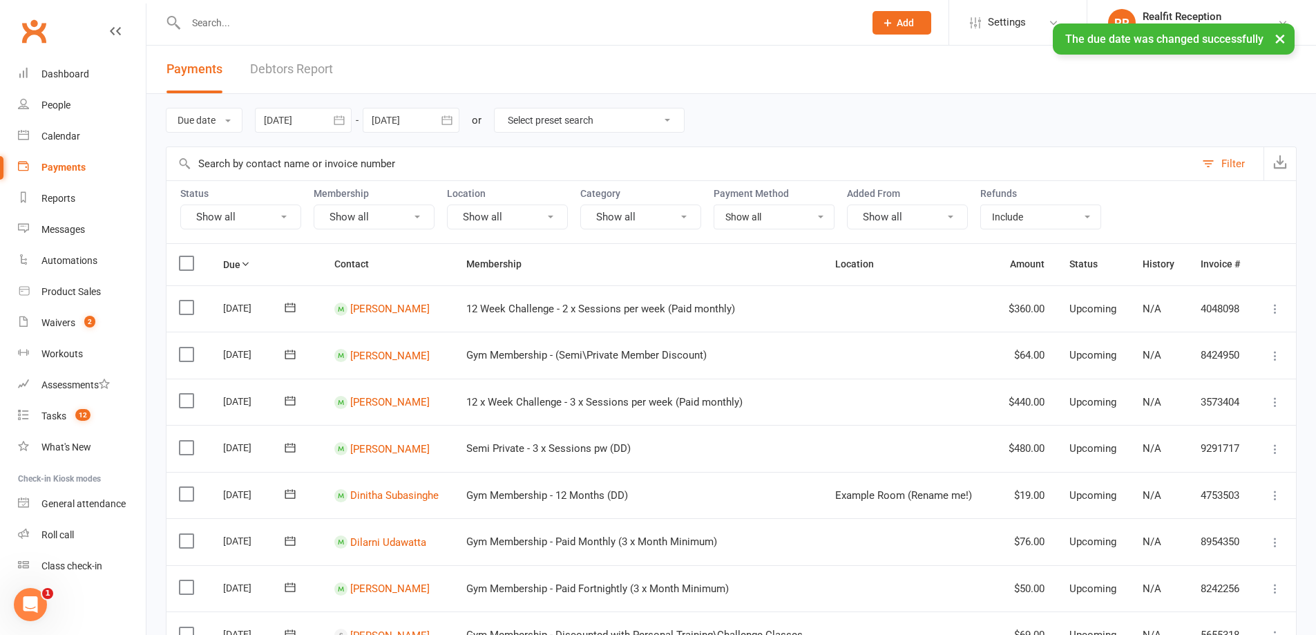
click at [302, 73] on link "Debtors Report" at bounding box center [291, 70] width 83 height 48
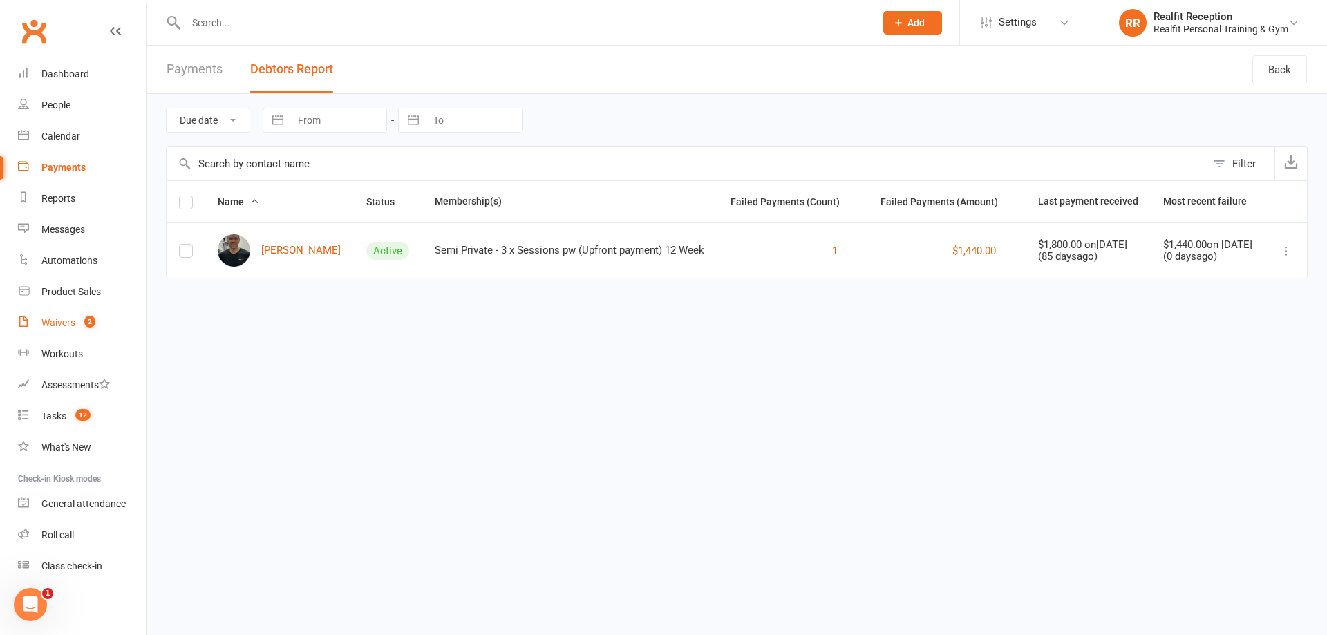
click at [49, 318] on div "Waivers" at bounding box center [58, 322] width 34 height 11
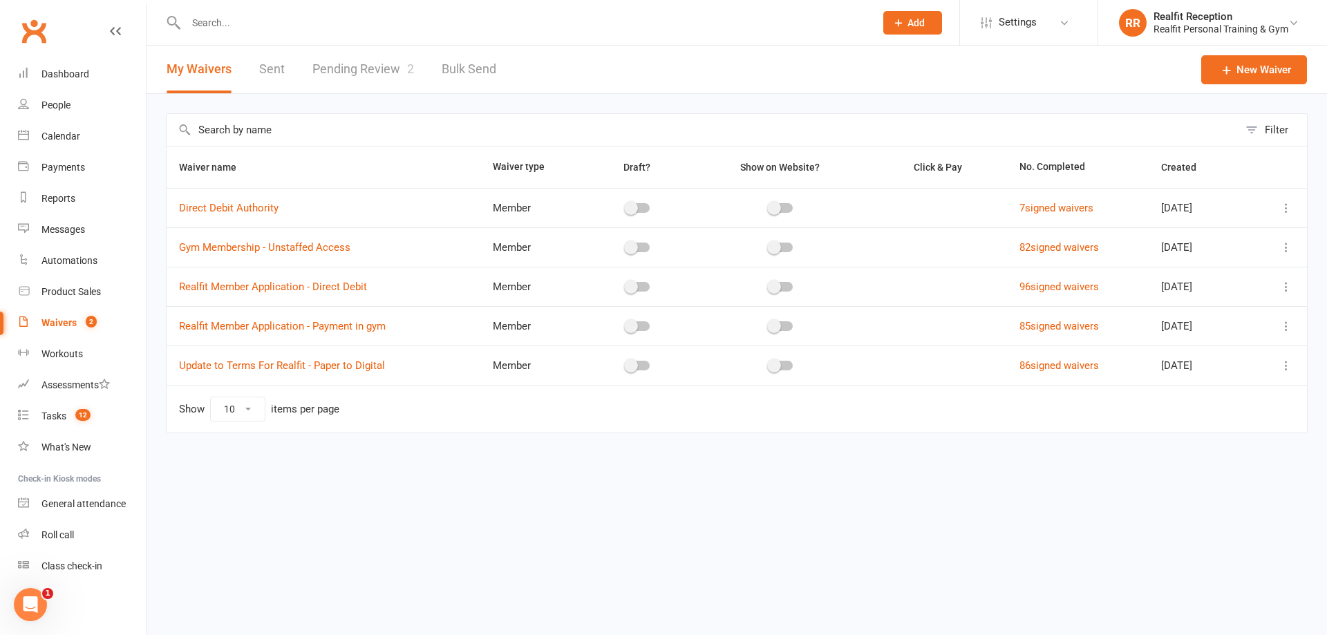
click at [370, 73] on link "Pending Review 2" at bounding box center [363, 70] width 102 height 48
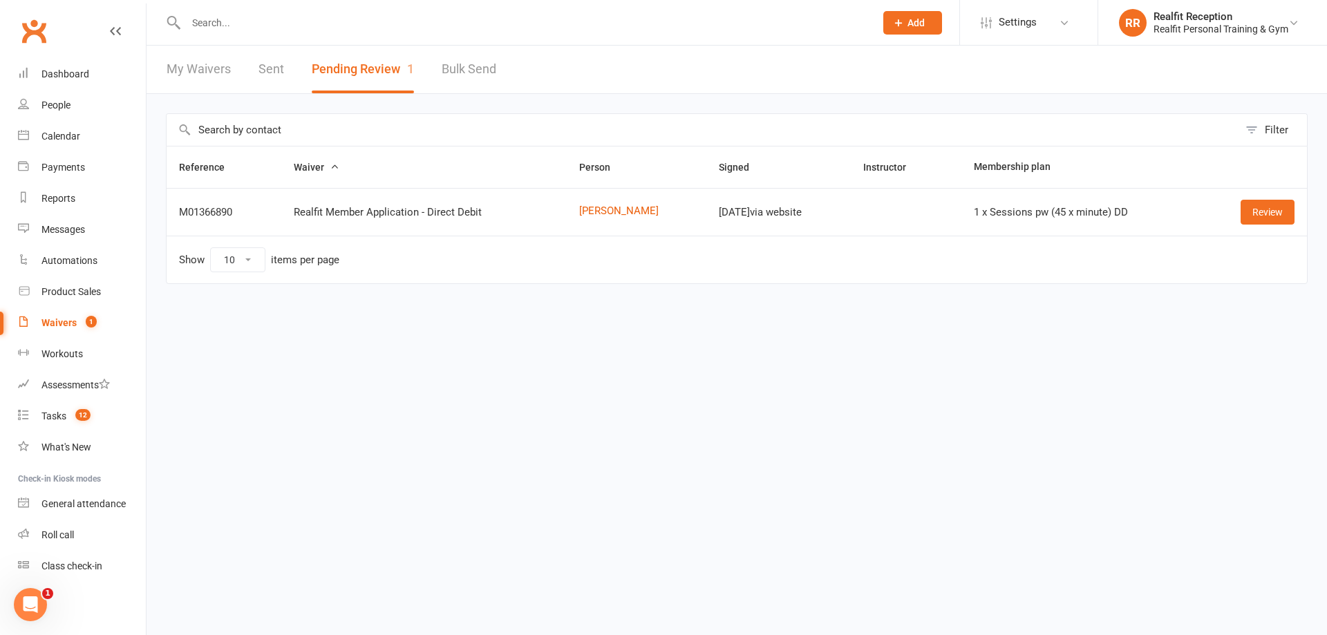
click at [350, 28] on input "text" at bounding box center [523, 22] width 683 height 19
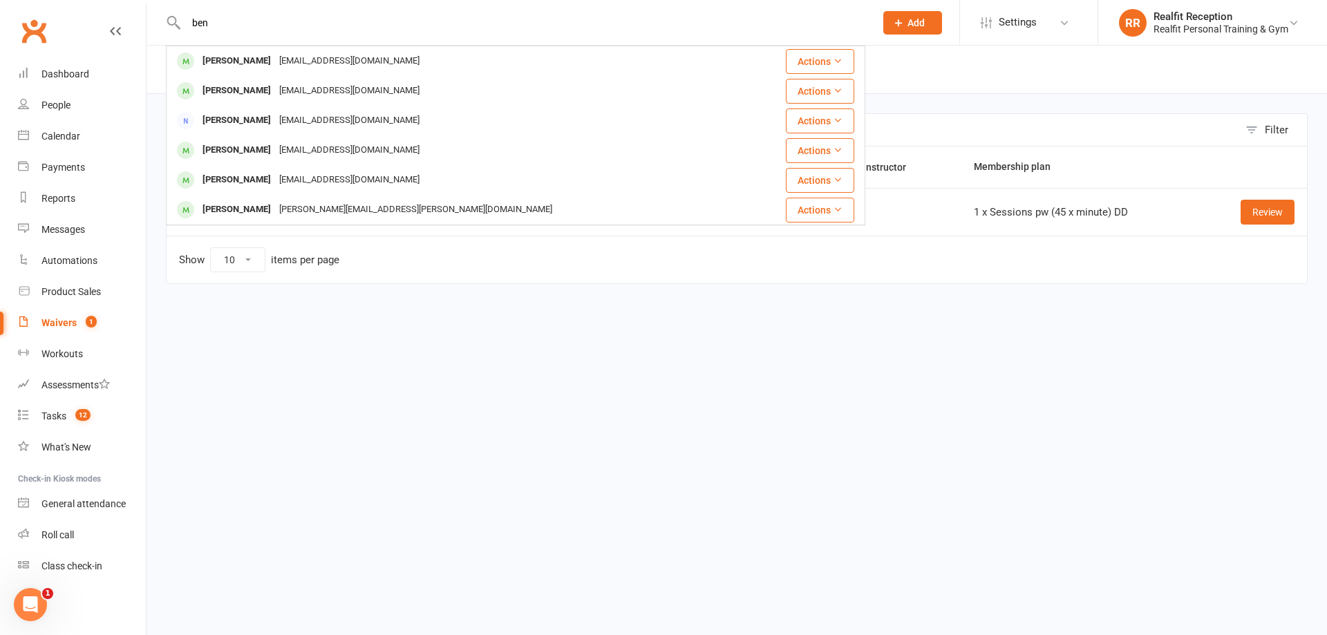
type input "ben"
click at [301, 154] on div "bigs18@gmail.com" at bounding box center [349, 150] width 149 height 20
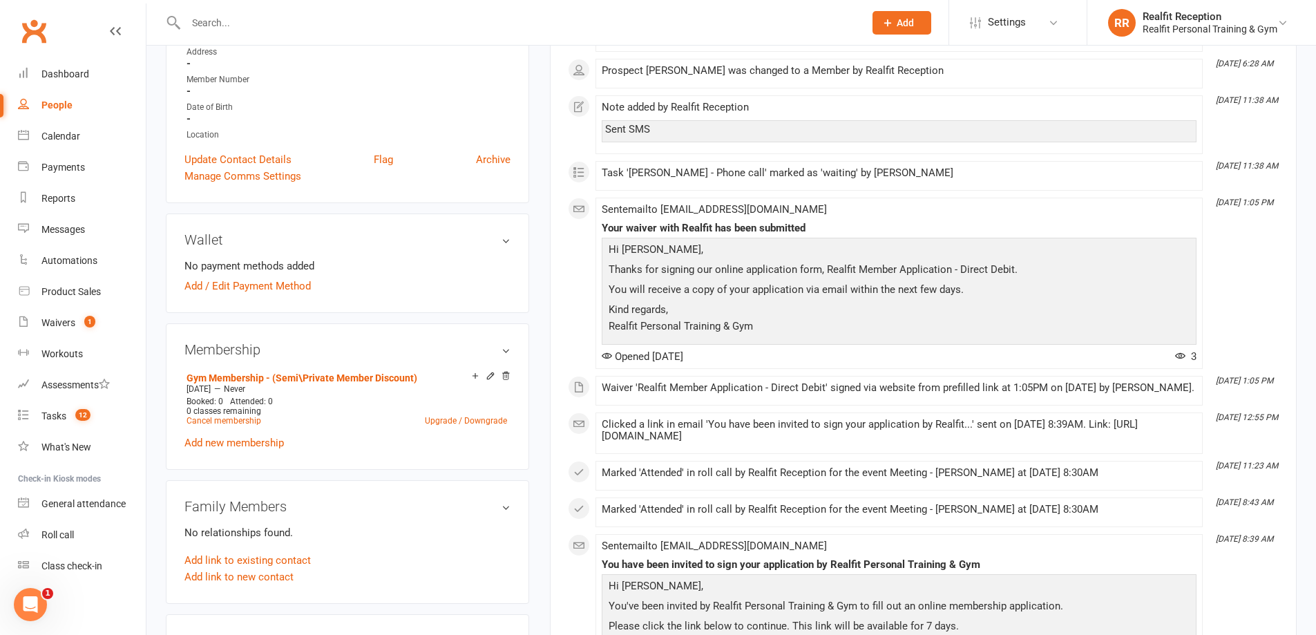
scroll to position [69, 0]
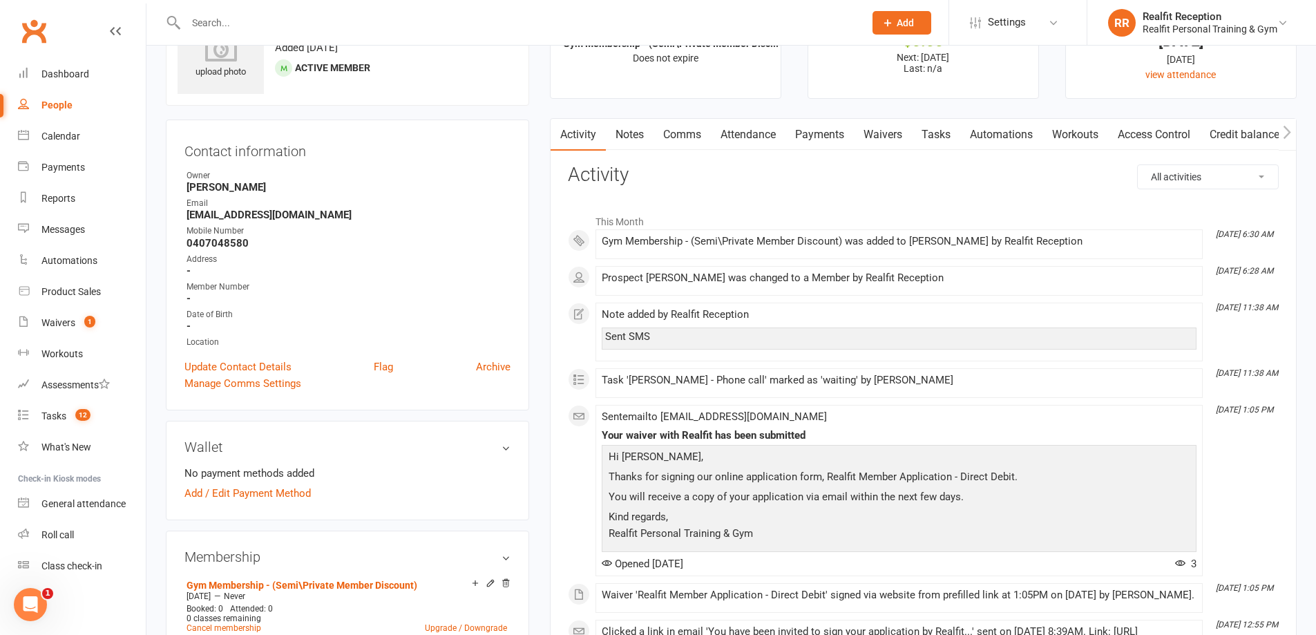
click at [824, 138] on link "Payments" at bounding box center [820, 135] width 68 height 32
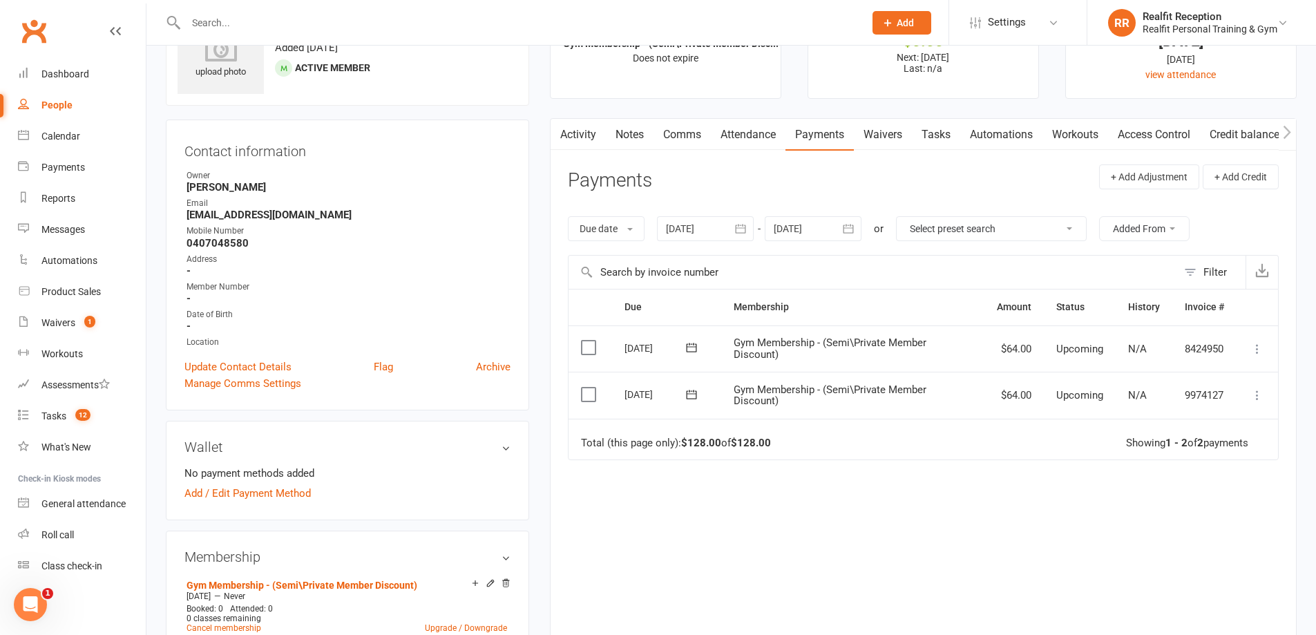
scroll to position [138, 0]
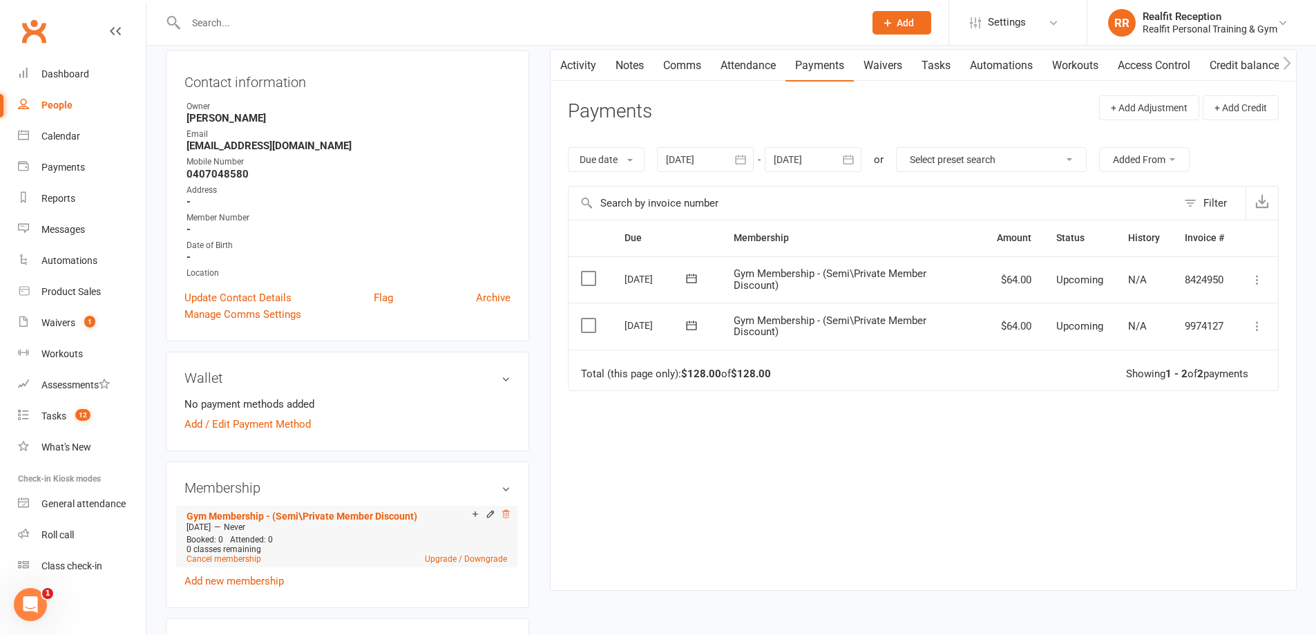
click at [507, 516] on icon at bounding box center [506, 514] width 10 height 10
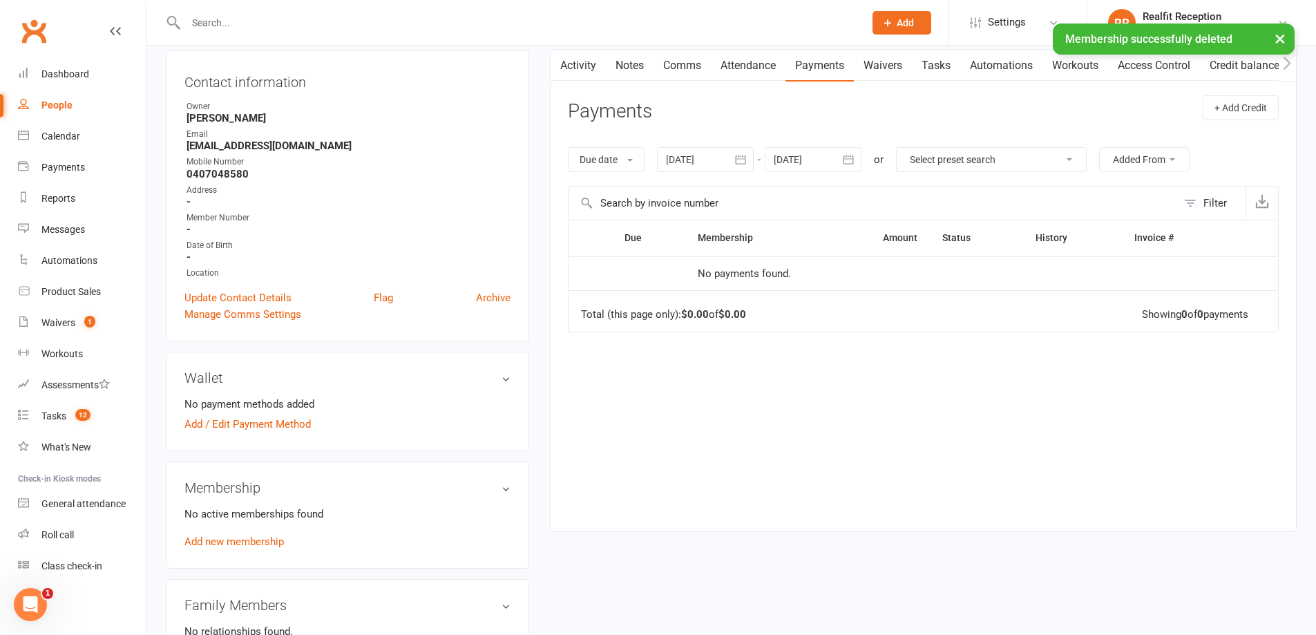
scroll to position [0, 0]
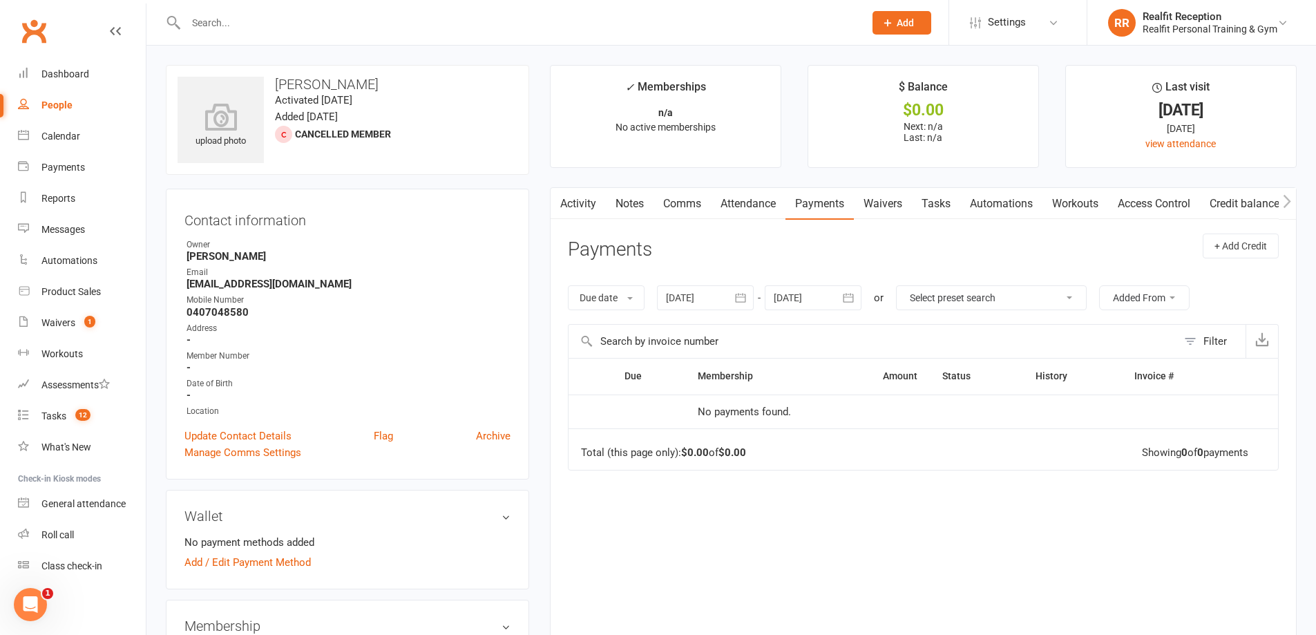
click at [900, 200] on link "Waivers" at bounding box center [883, 204] width 58 height 32
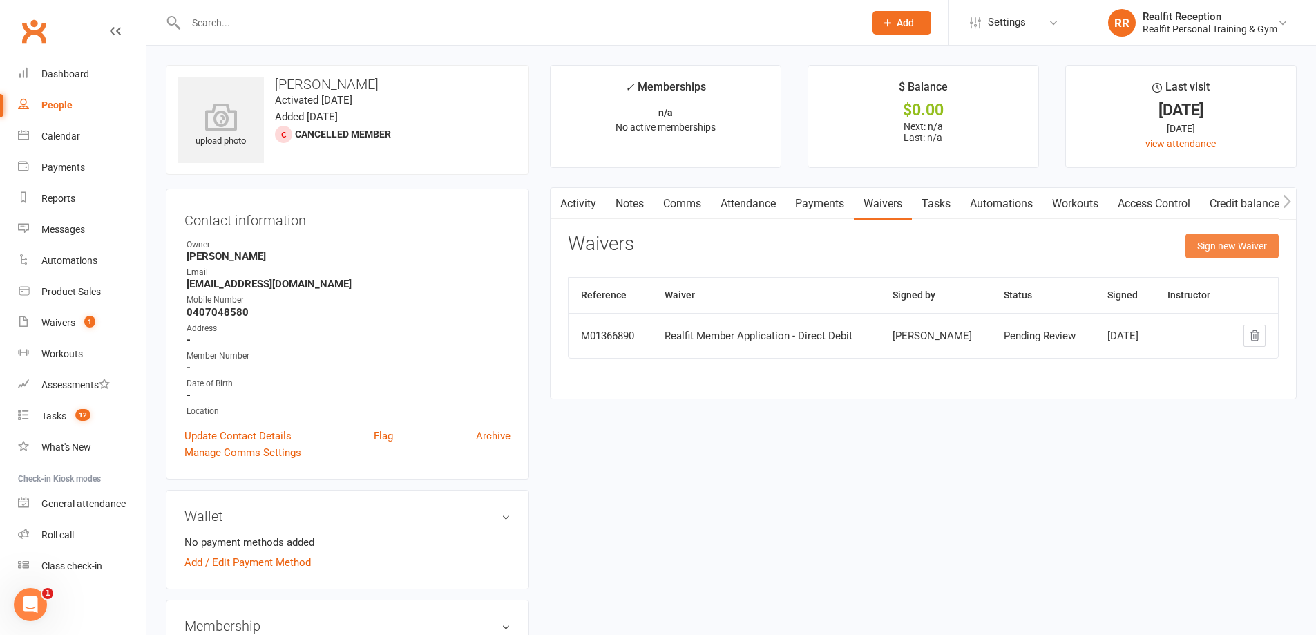
click at [1204, 247] on button "Sign new Waiver" at bounding box center [1232, 246] width 93 height 25
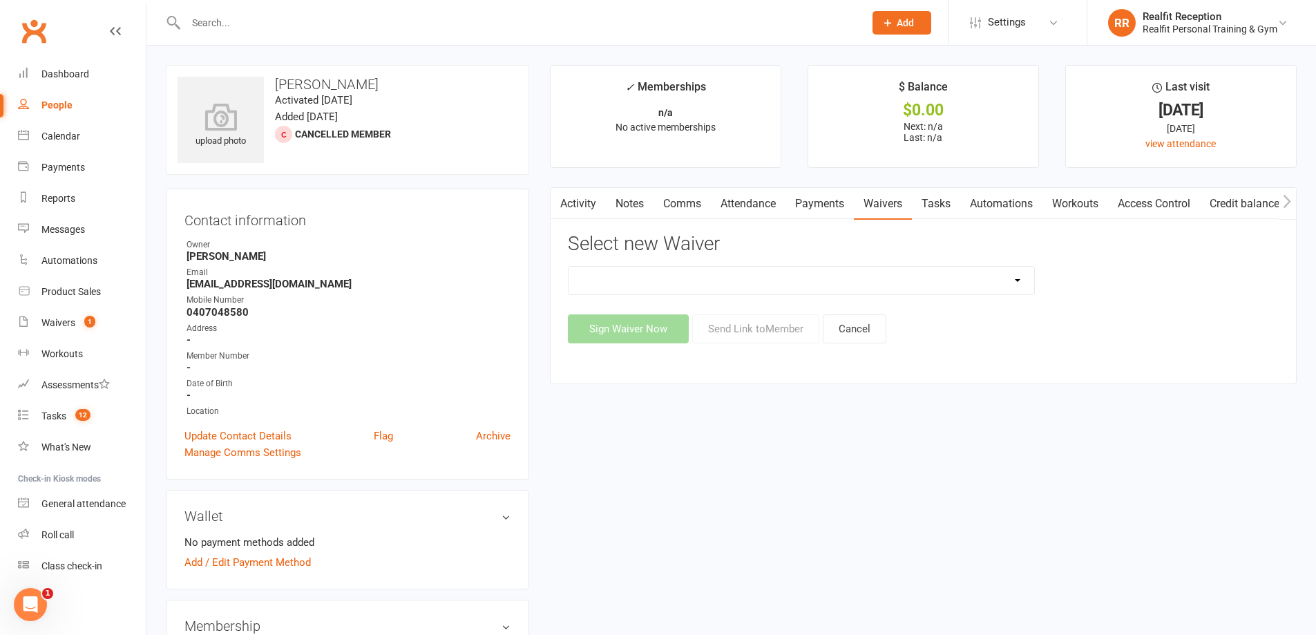
click at [730, 281] on select "Direct Debit Authority Gym Membership - Unstaffed Access Realfit Member Applica…" at bounding box center [802, 281] width 466 height 28
select select "10927"
click at [569, 267] on select "Direct Debit Authority Gym Membership - Unstaffed Access Realfit Member Applica…" at bounding box center [802, 281] width 466 height 28
click at [741, 336] on button "Send Link to Member" at bounding box center [755, 328] width 127 height 29
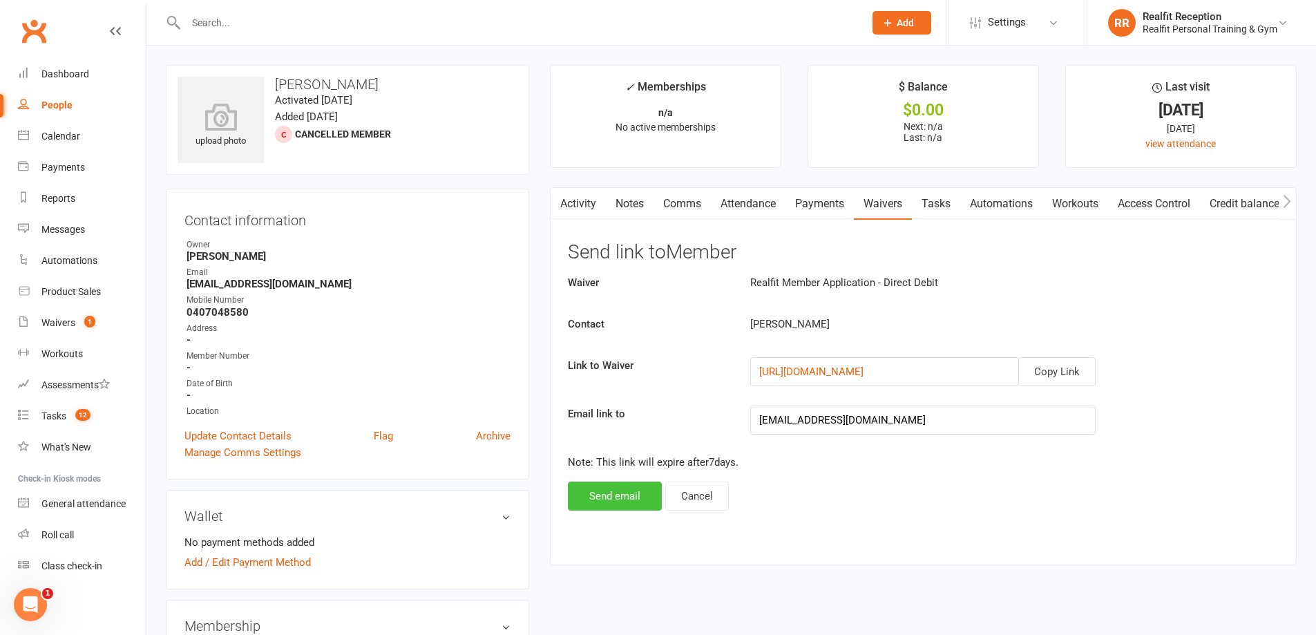
click at [629, 498] on button "Send email" at bounding box center [615, 496] width 94 height 29
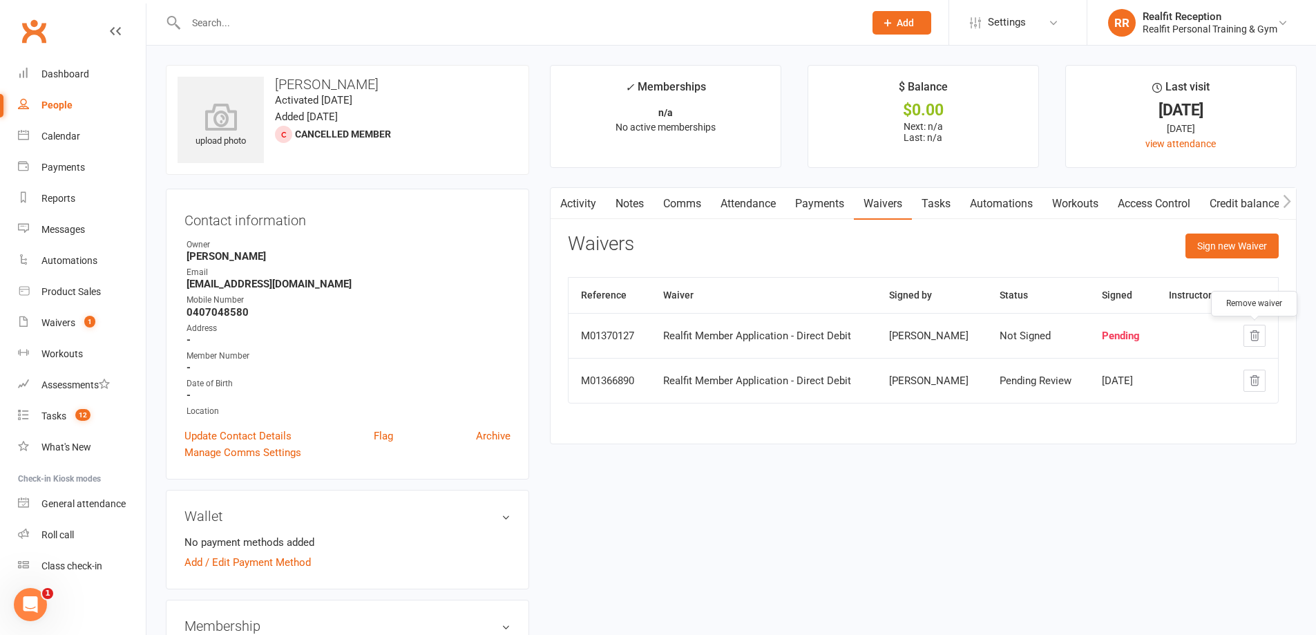
click at [1255, 334] on icon "button" at bounding box center [1255, 336] width 12 height 12
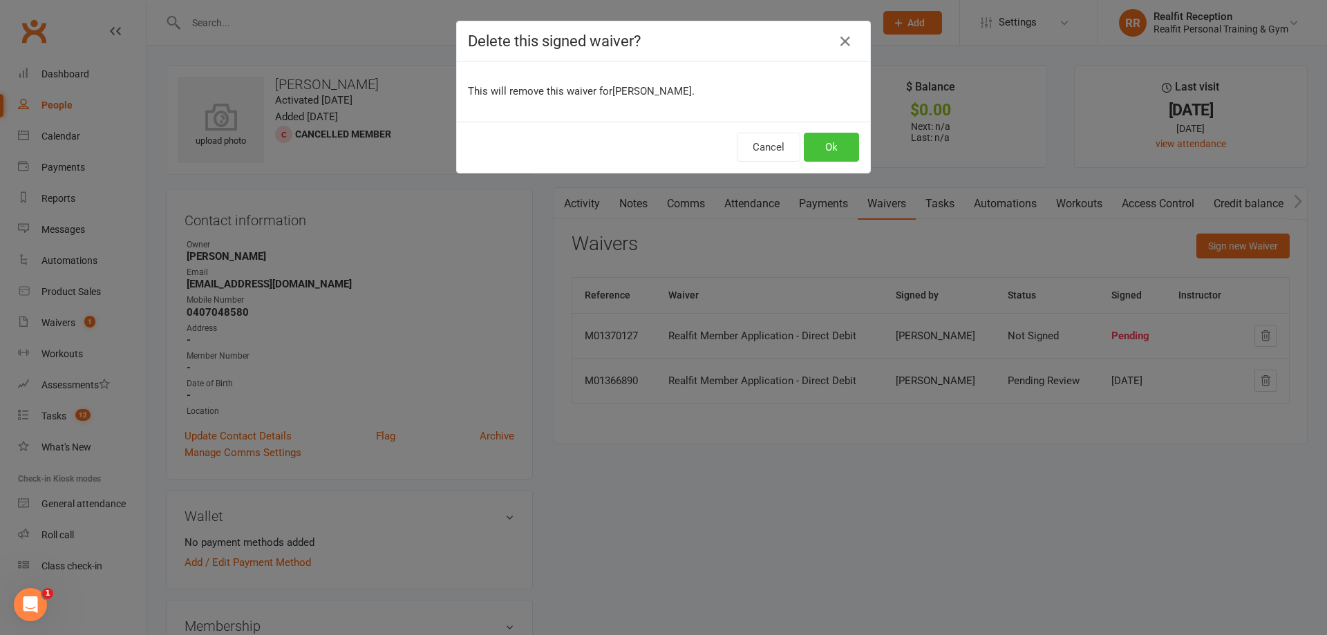
click at [805, 146] on button "Ok" at bounding box center [831, 147] width 55 height 29
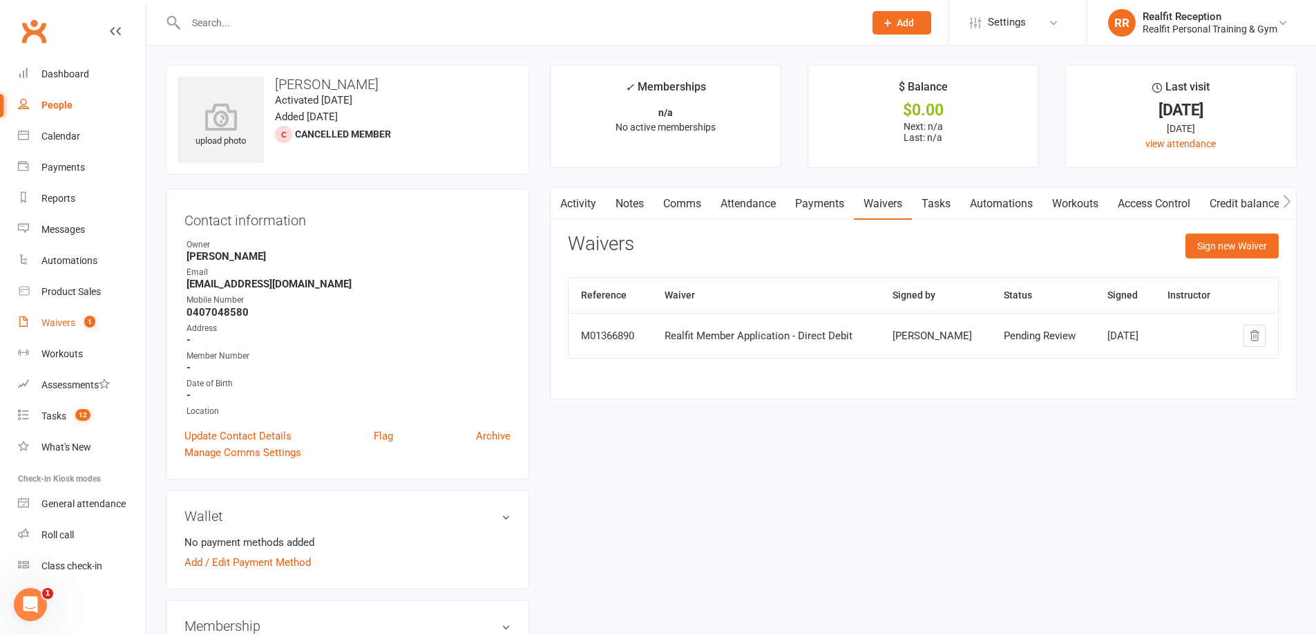
click at [48, 322] on div "Waivers" at bounding box center [58, 322] width 34 height 11
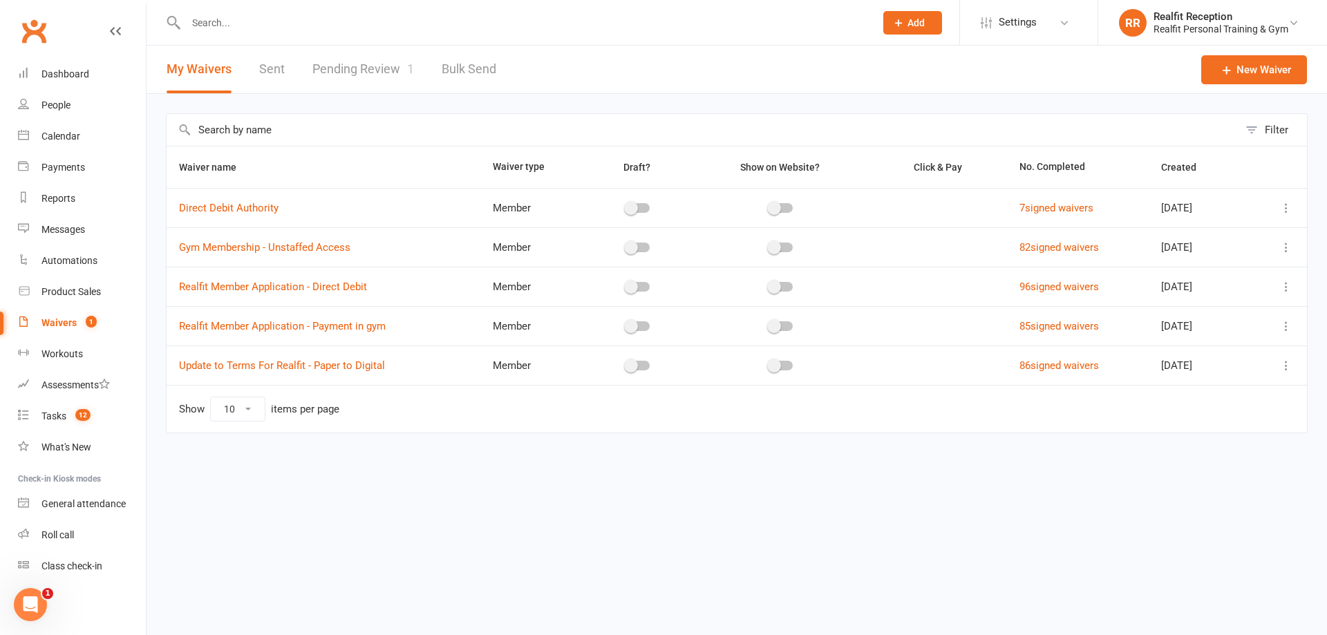
click at [374, 65] on link "Pending Review 1" at bounding box center [363, 70] width 102 height 48
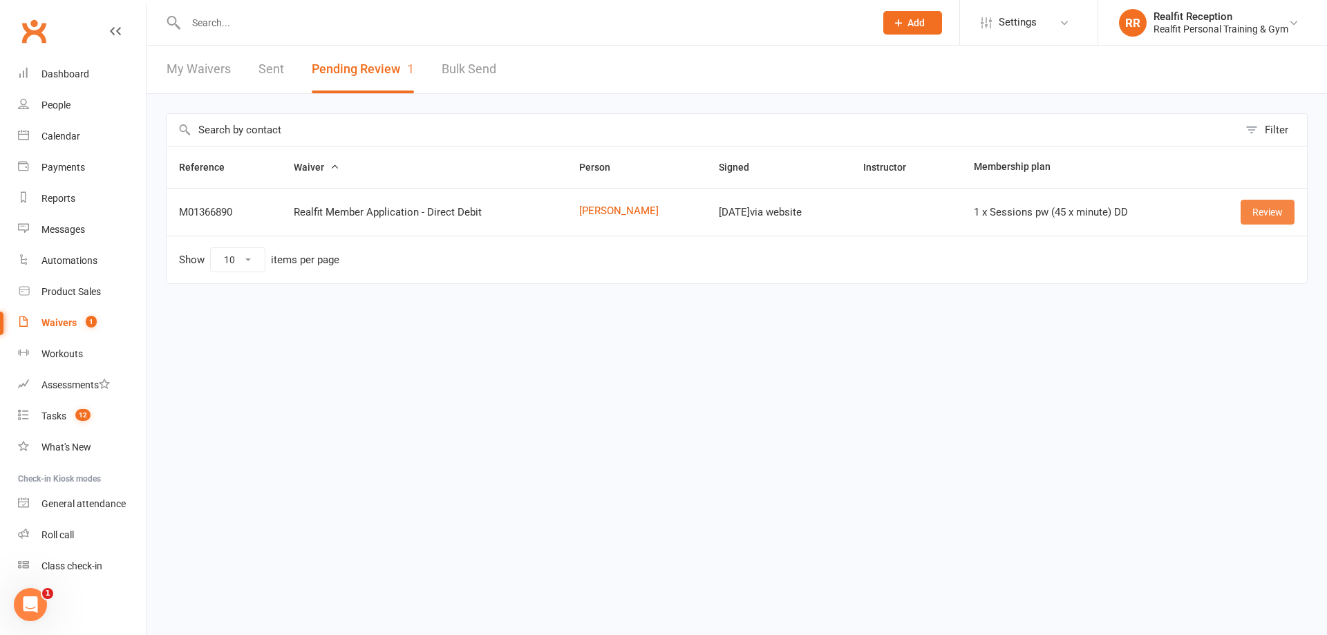
click at [1258, 214] on link "Review" at bounding box center [1267, 212] width 54 height 25
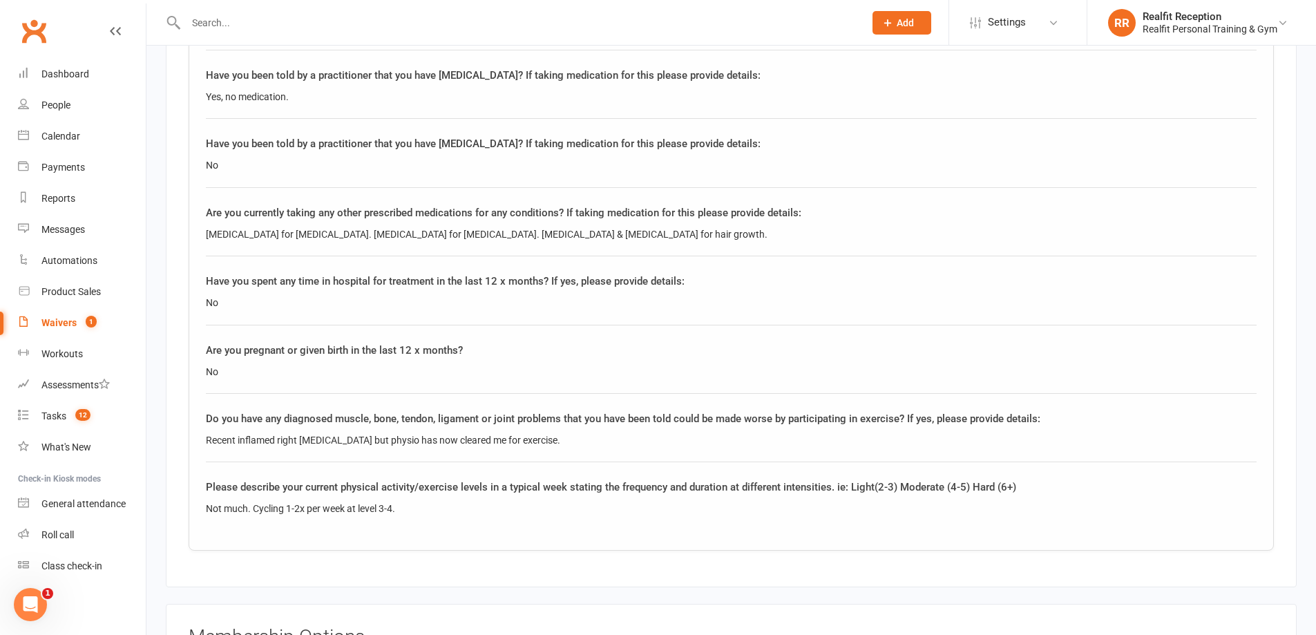
scroll to position [2211, 0]
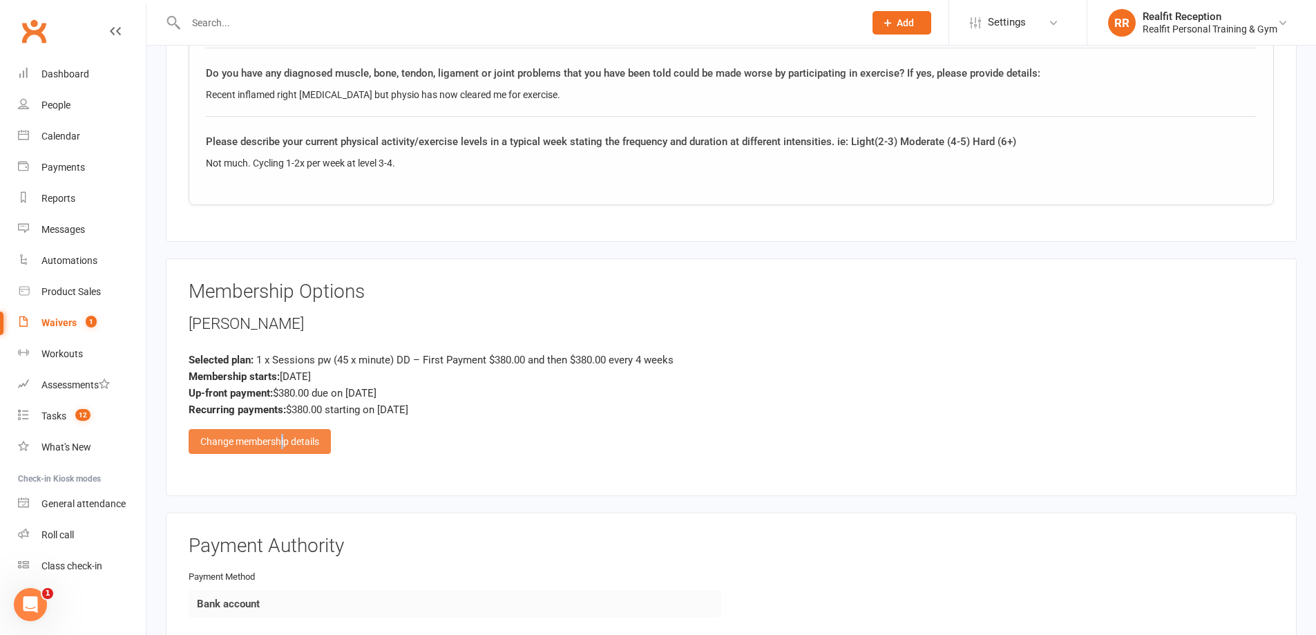
click at [284, 442] on div "Change membership details" at bounding box center [260, 441] width 142 height 25
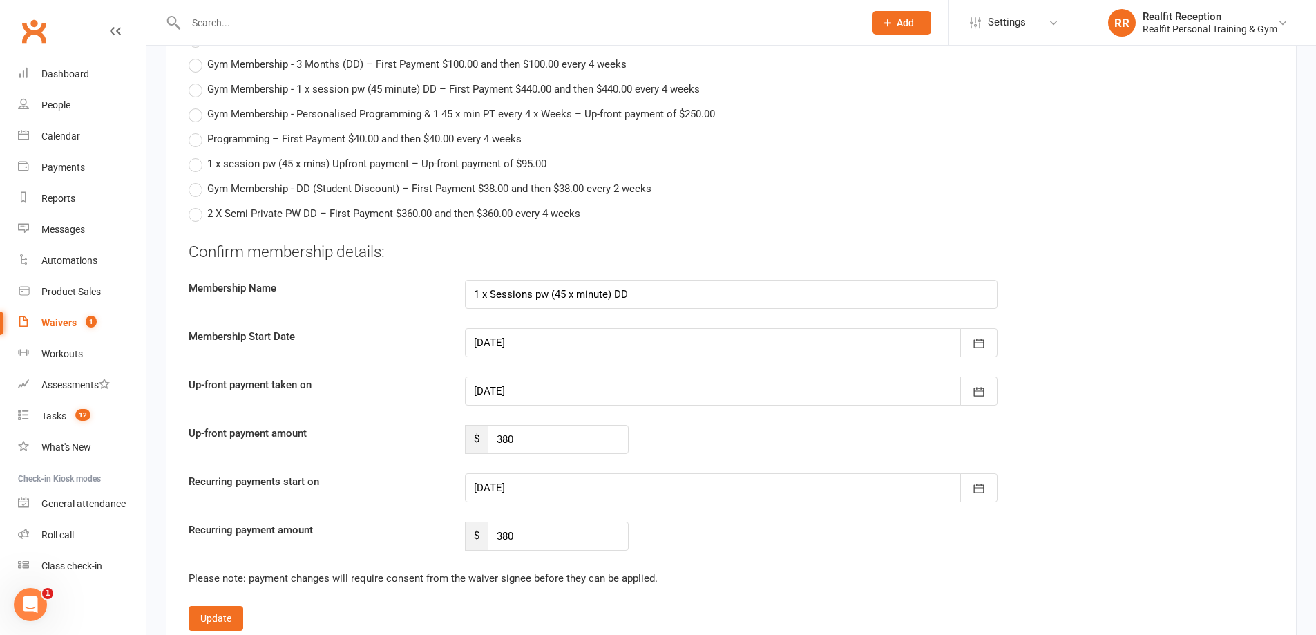
scroll to position [3731, 0]
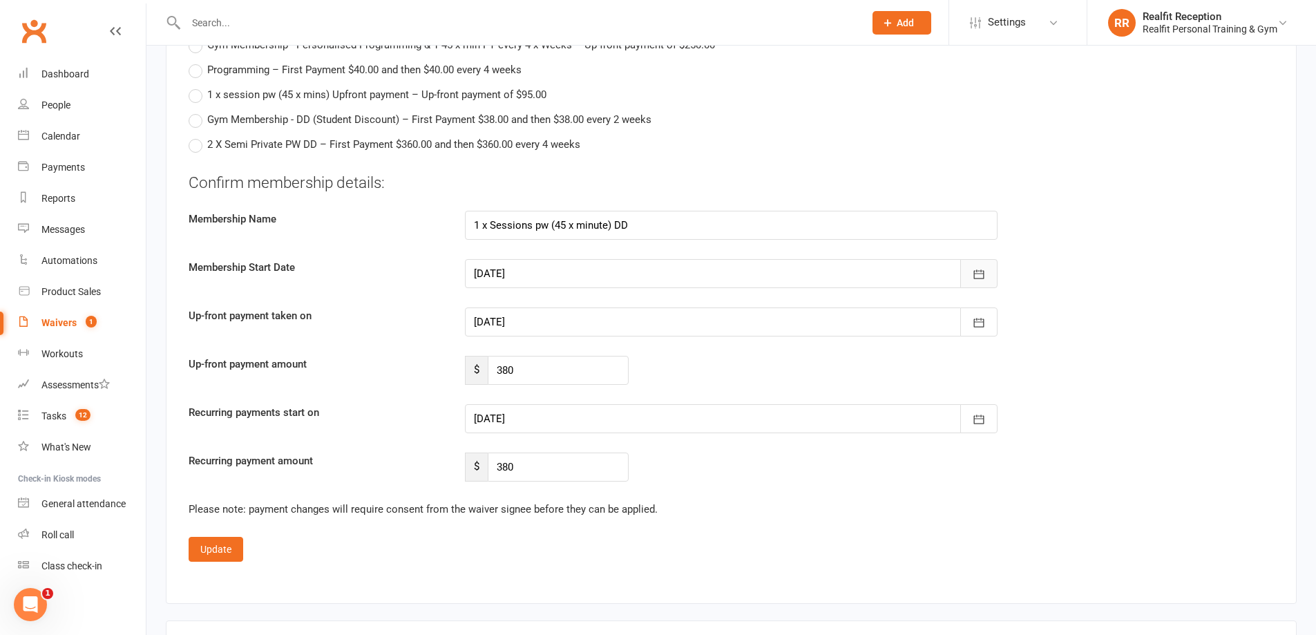
click at [975, 276] on icon "button" at bounding box center [979, 274] width 14 height 14
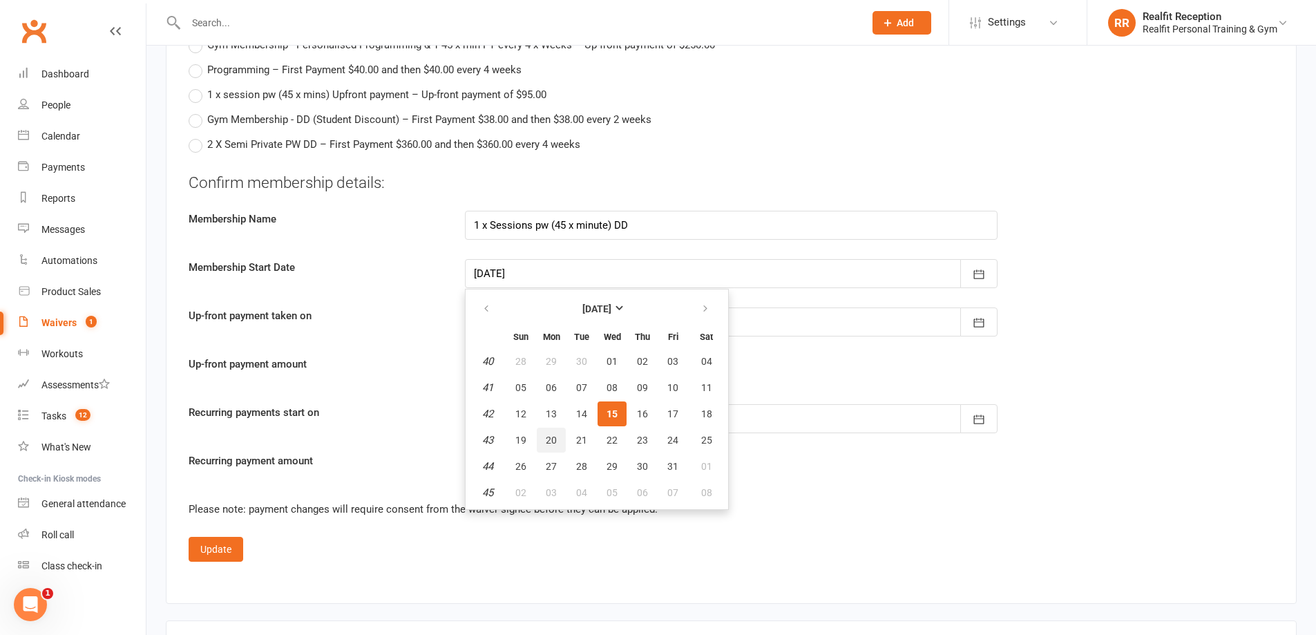
click at [553, 440] on span "20" at bounding box center [551, 440] width 11 height 11
type input "20 Oct 2025"
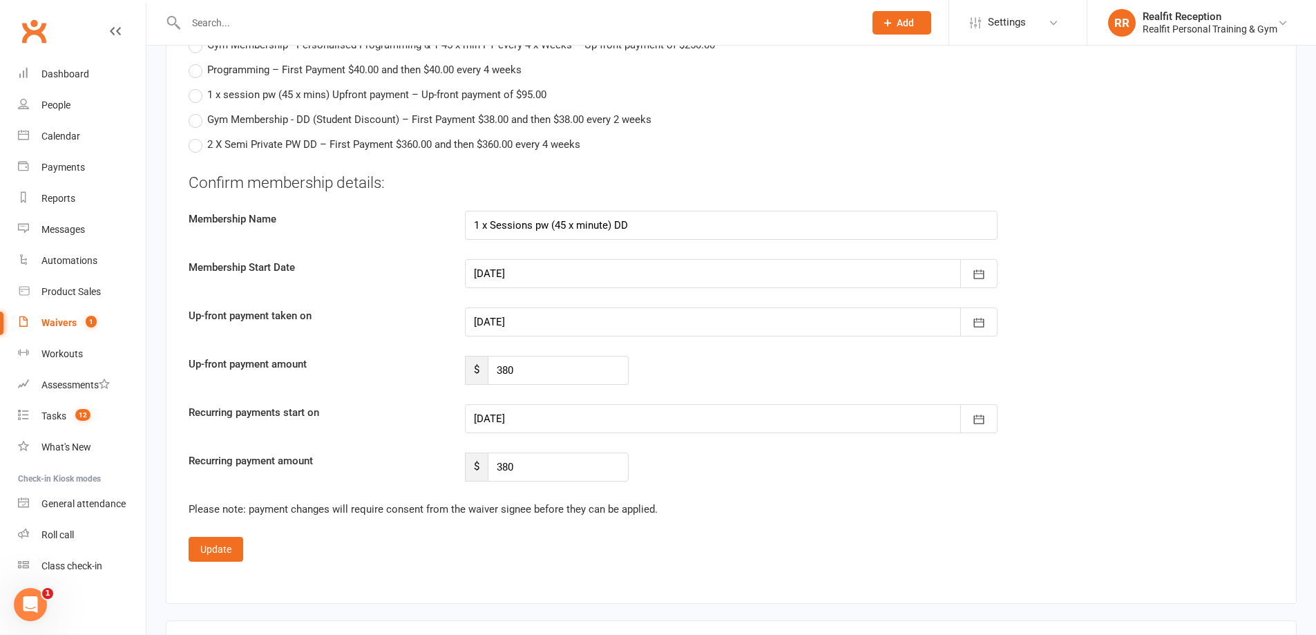
type input "20 Oct 2025"
type input "17 Nov 2025"
click at [219, 548] on button "Update" at bounding box center [216, 549] width 55 height 25
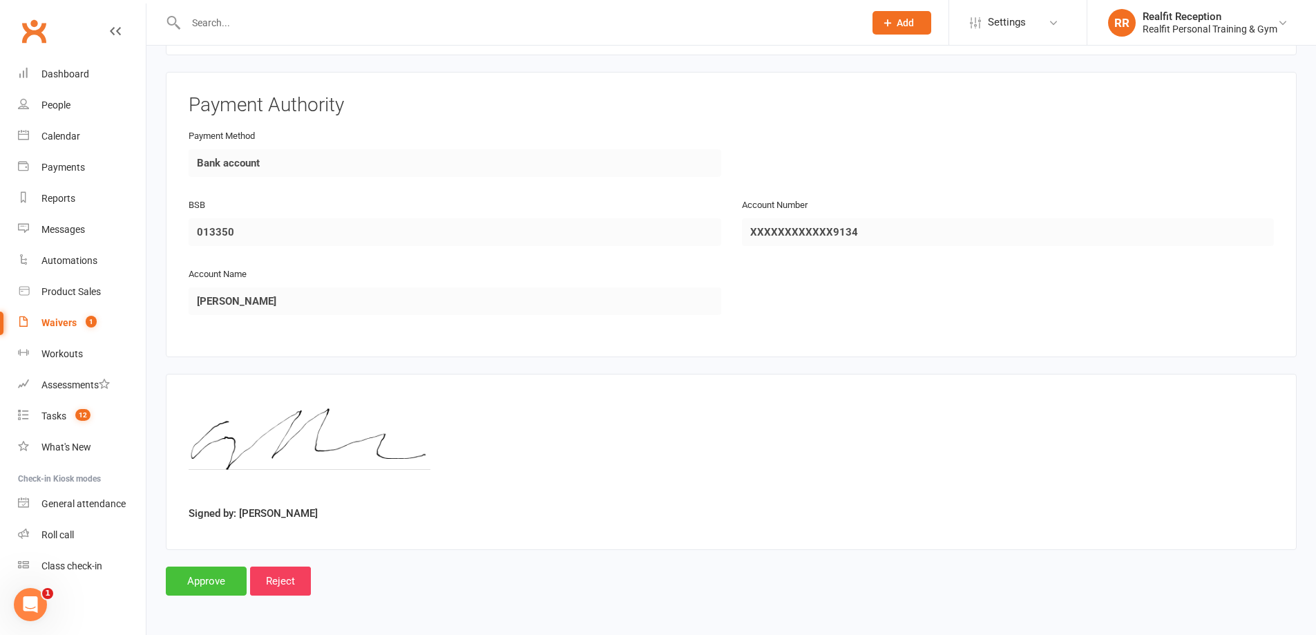
click at [210, 578] on input "Approve" at bounding box center [206, 581] width 81 height 29
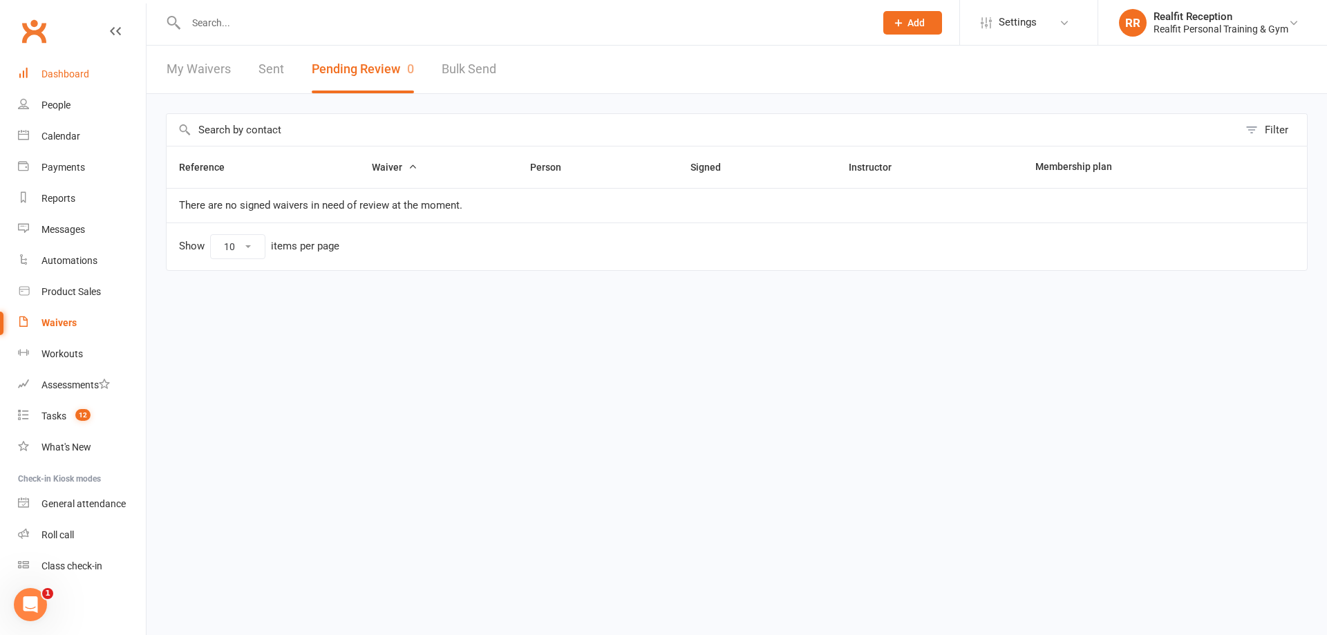
click at [74, 77] on div "Dashboard" at bounding box center [65, 73] width 48 height 11
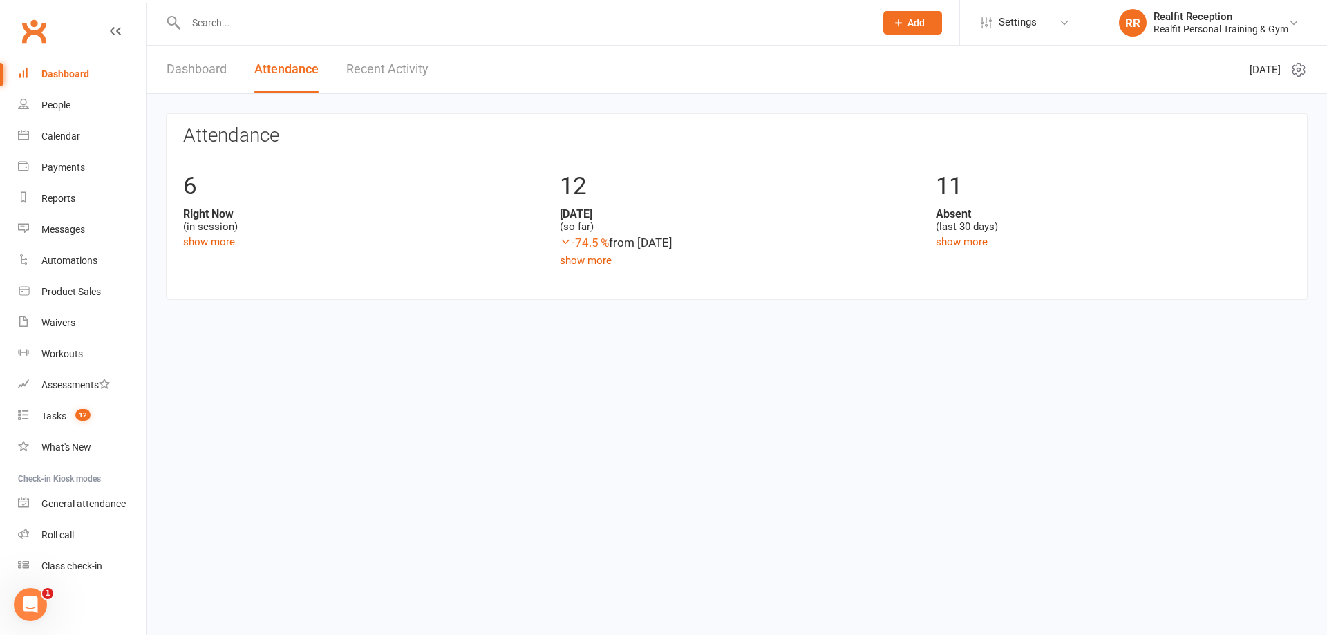
click at [370, 66] on link "Recent Activity" at bounding box center [387, 70] width 82 height 48
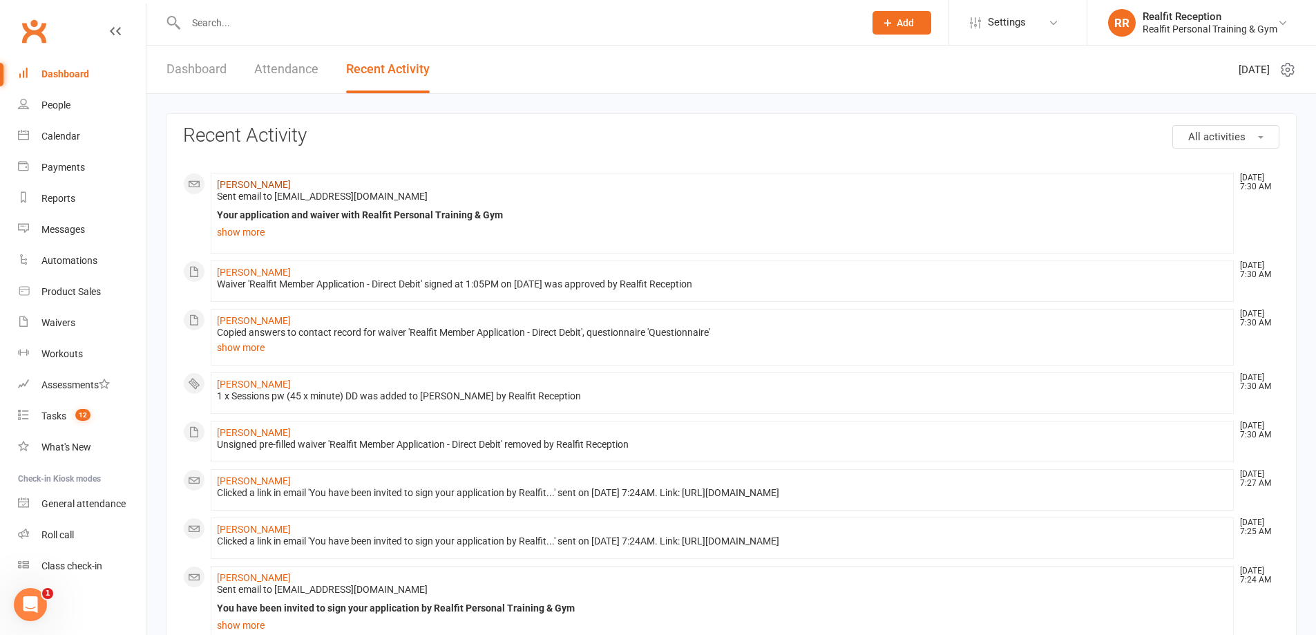
click at [265, 188] on link "Benjamin Coppel" at bounding box center [254, 184] width 74 height 11
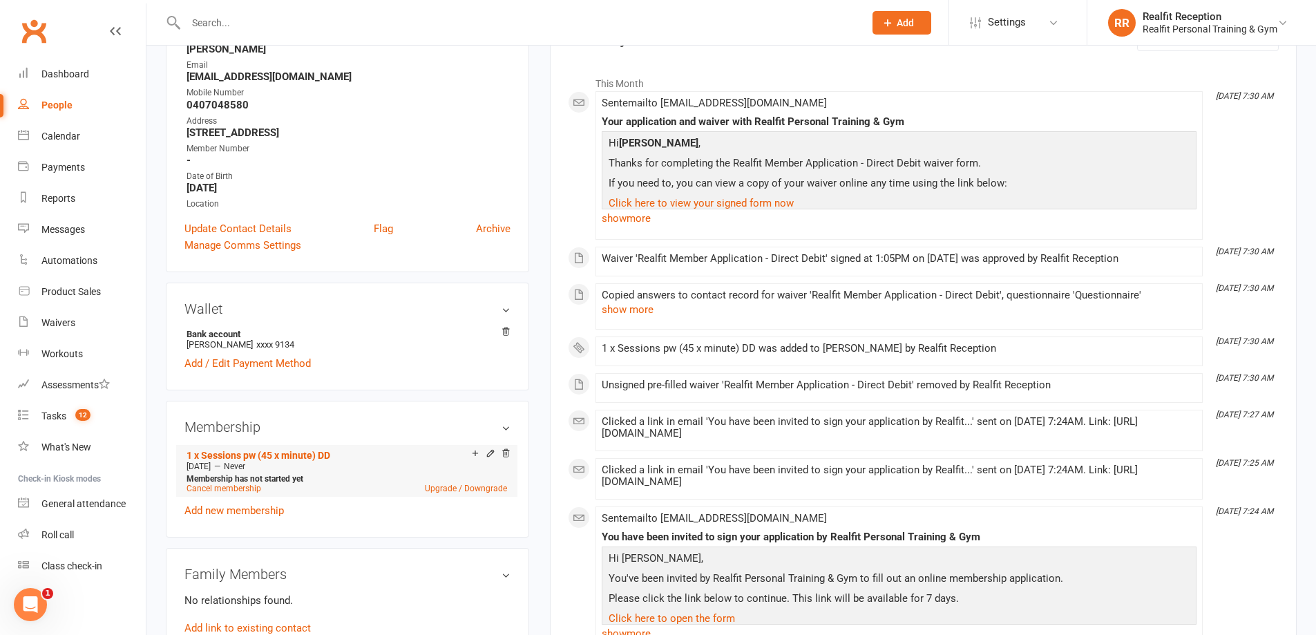
scroll to position [276, 0]
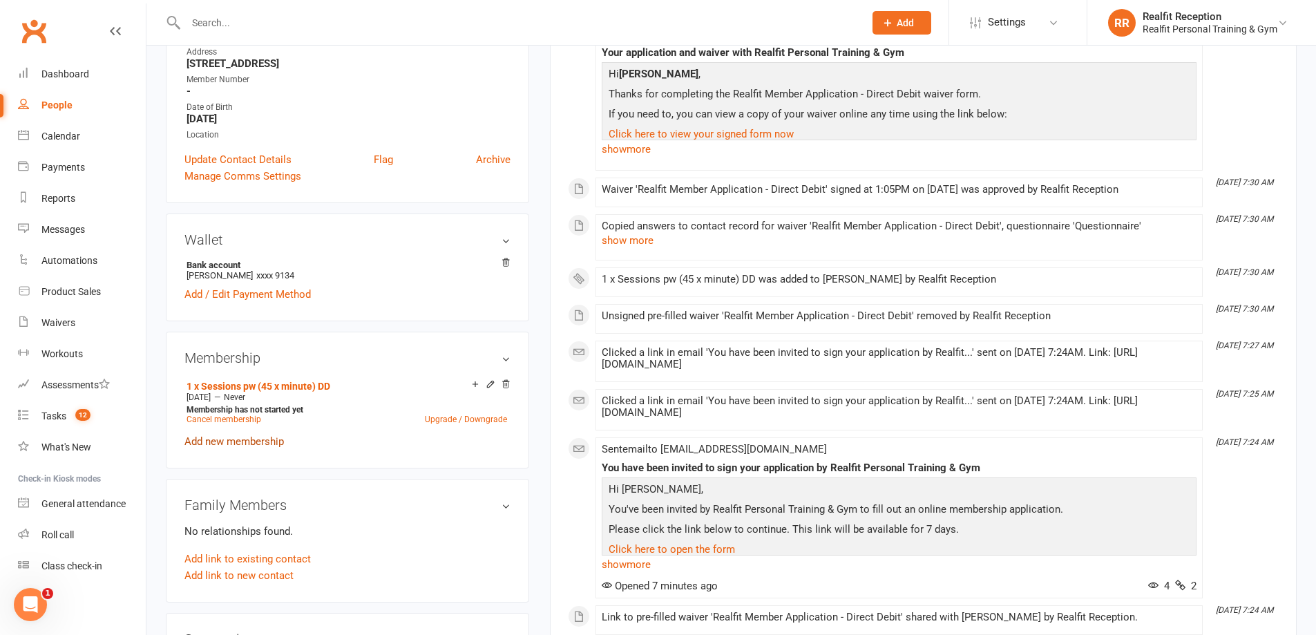
click at [249, 442] on link "Add new membership" at bounding box center [233, 441] width 99 height 12
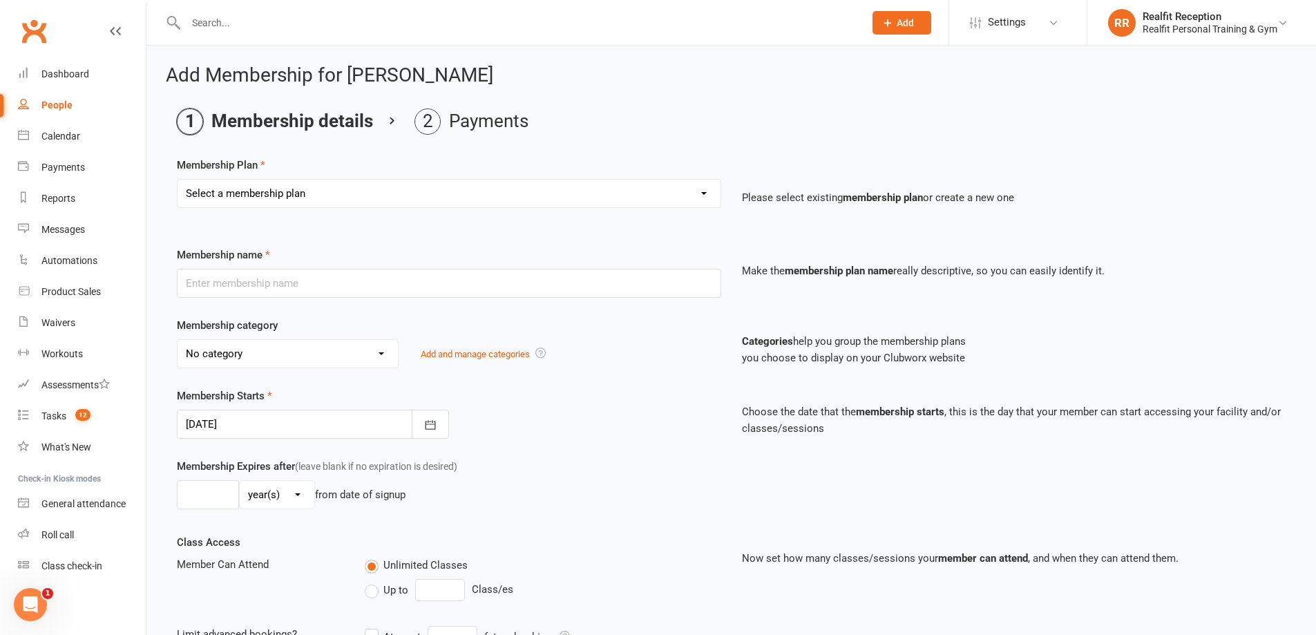
click at [328, 194] on select "Select a membership plan Create new Membership Plan Semi Private - 3 x Sessions…" at bounding box center [449, 194] width 543 height 28
select select "17"
click at [178, 180] on select "Select a membership plan Create new Membership Plan Semi Private - 3 x Sessions…" at bounding box center [449, 194] width 543 height 28
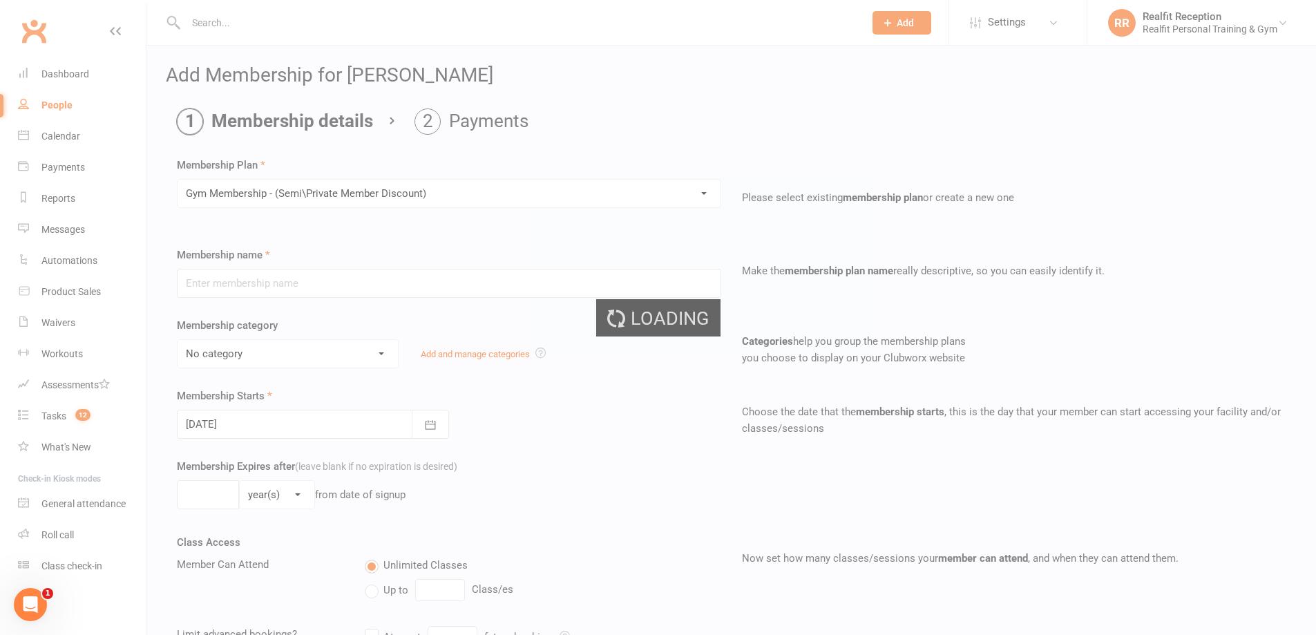
type input "Gym Membership - (Semi\Private Member Discount)"
select select "2"
type input "0"
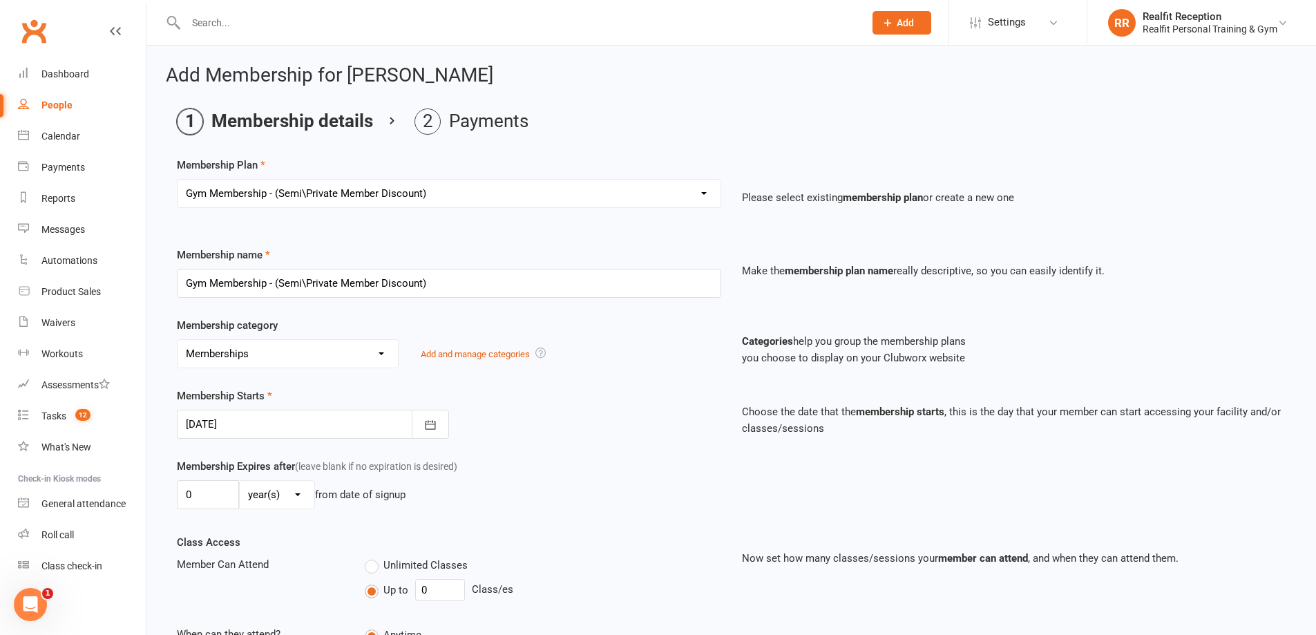
scroll to position [227, 0]
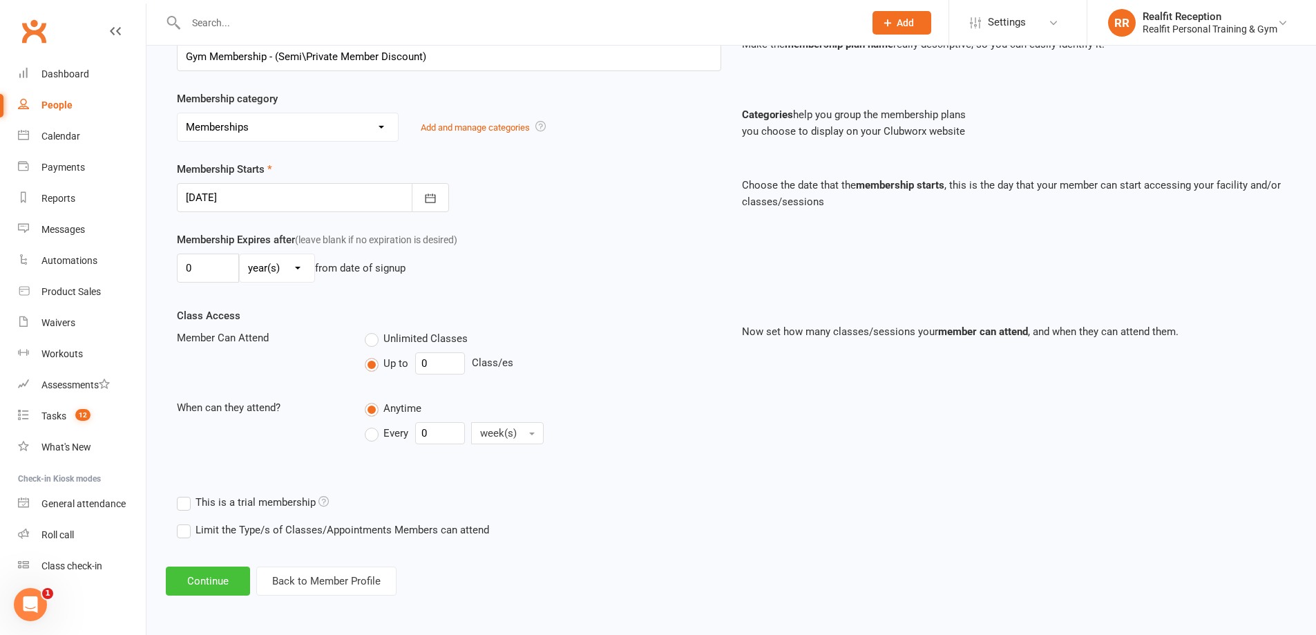
click at [236, 584] on button "Continue" at bounding box center [208, 581] width 84 height 29
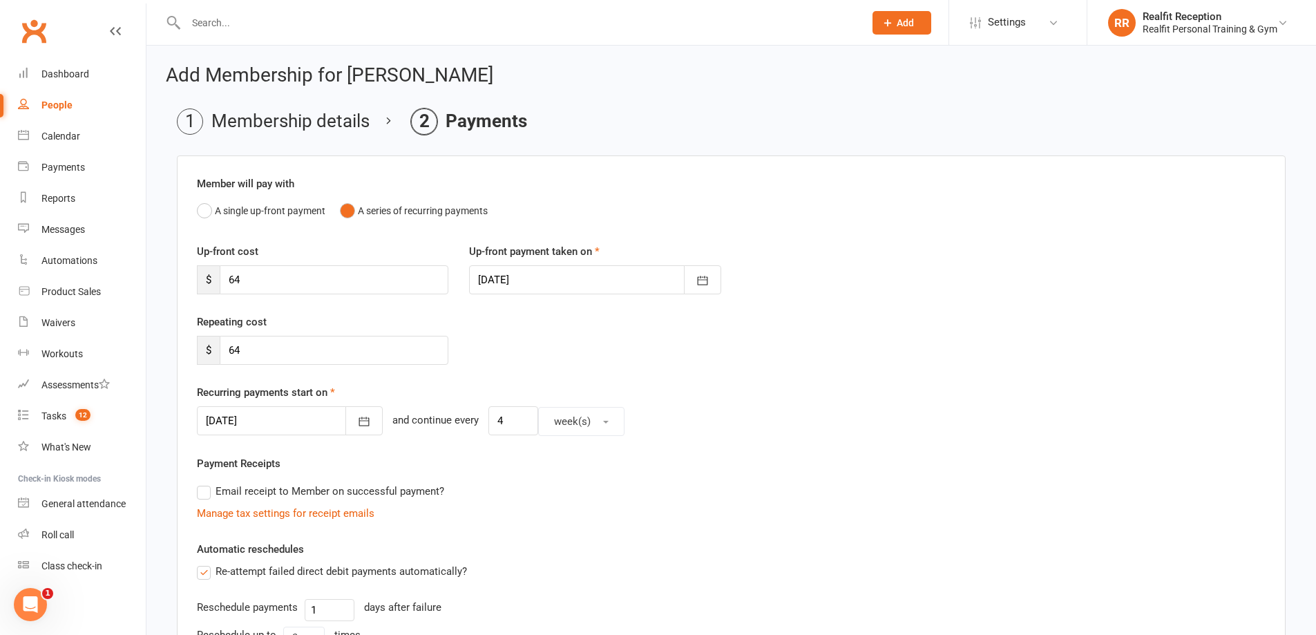
scroll to position [342, 0]
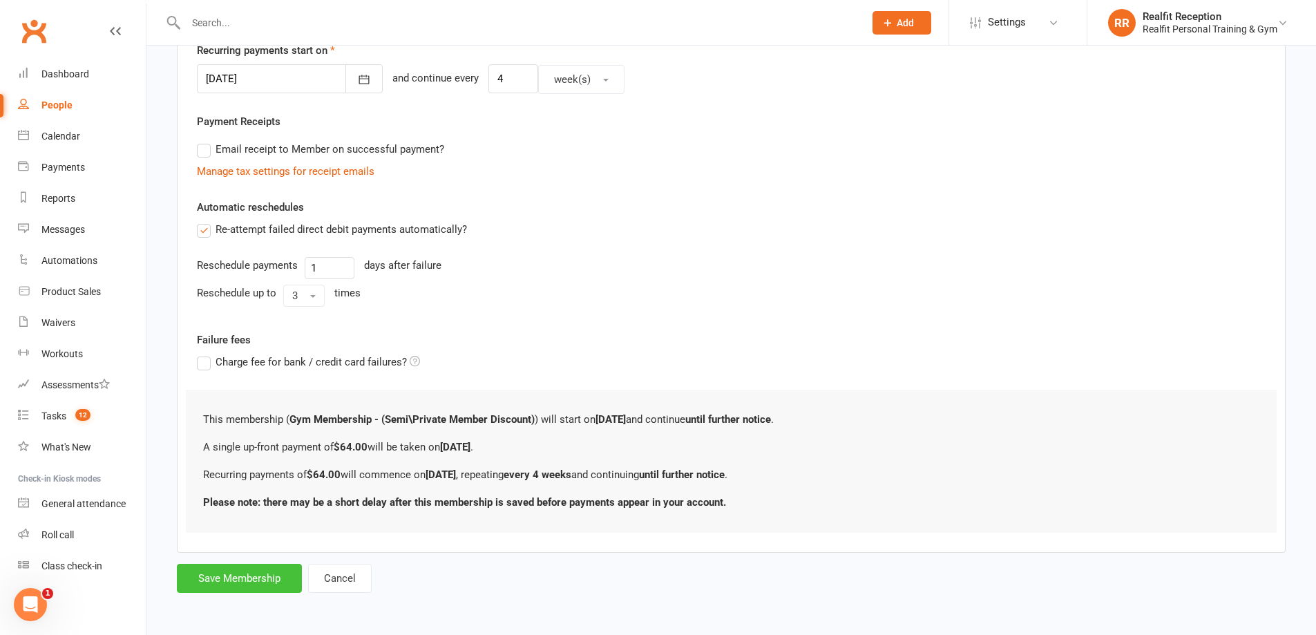
click at [255, 581] on button "Save Membership" at bounding box center [239, 578] width 125 height 29
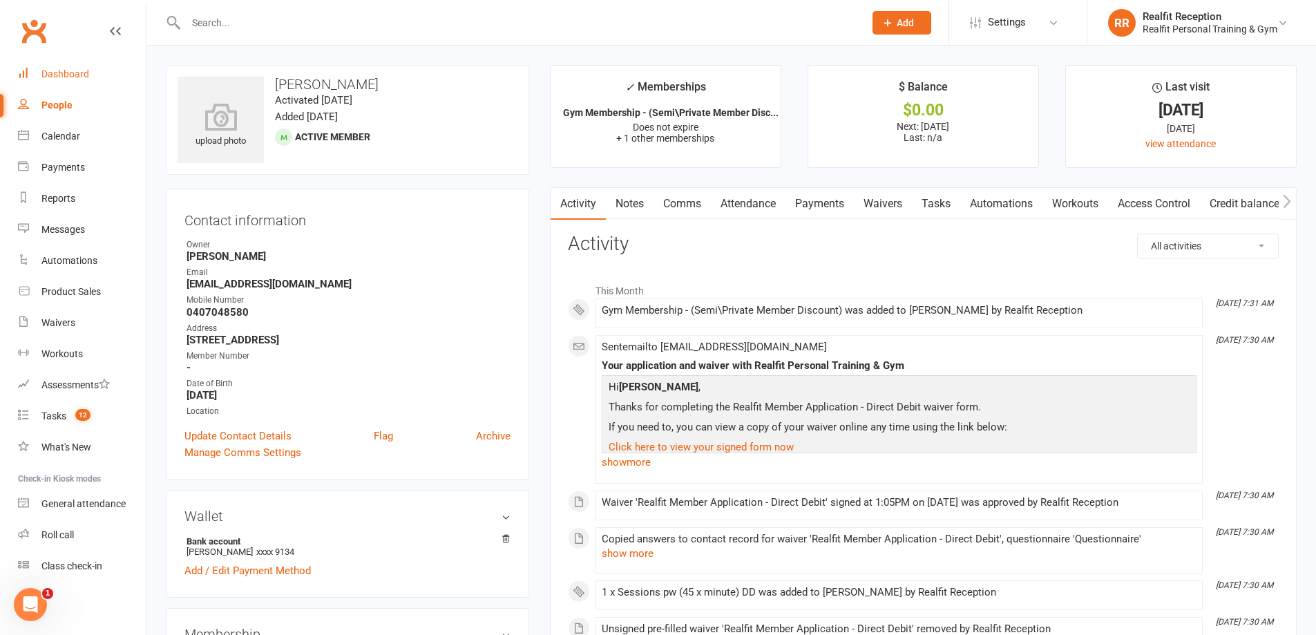
click at [60, 75] on div "Dashboard" at bounding box center [65, 73] width 48 height 11
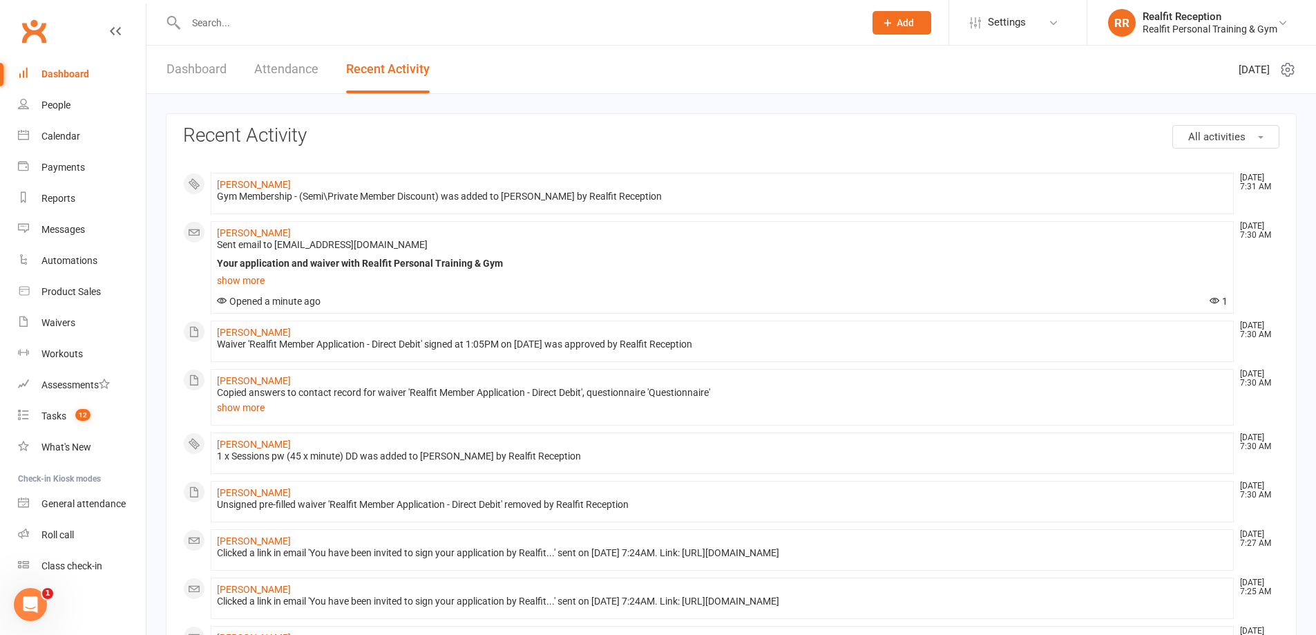
click at [278, 70] on link "Attendance" at bounding box center [286, 70] width 64 height 48
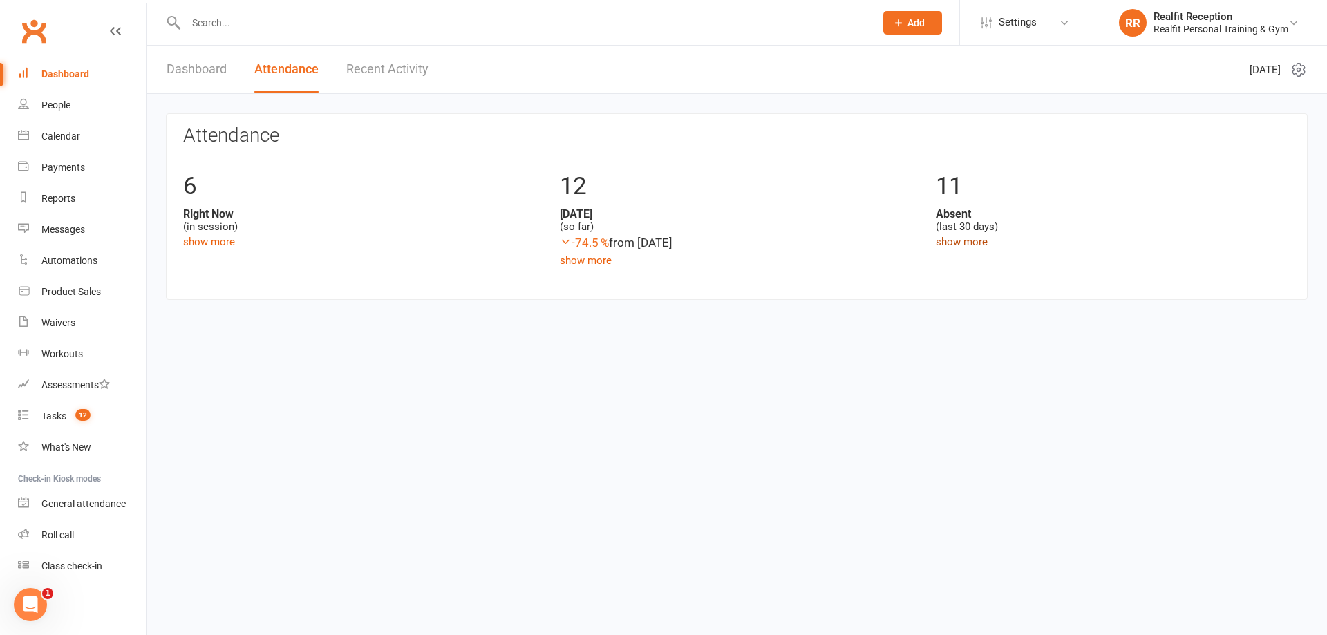
click at [954, 245] on link "show more" at bounding box center [962, 242] width 52 height 12
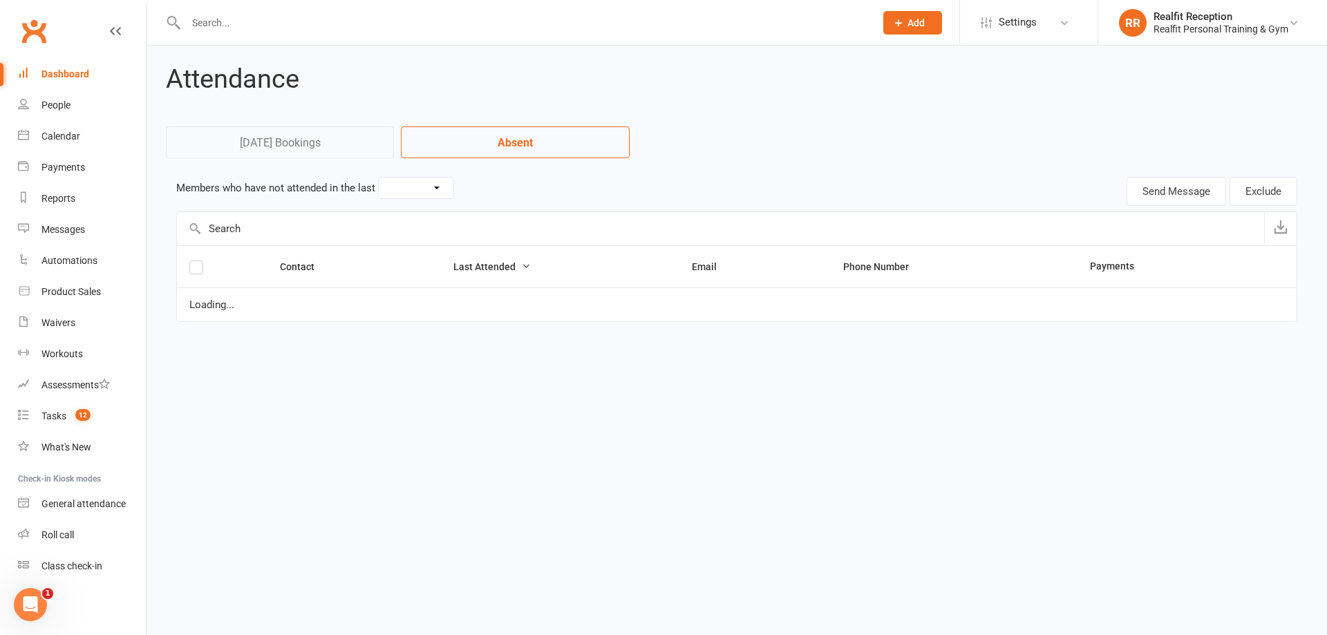
select select "30"
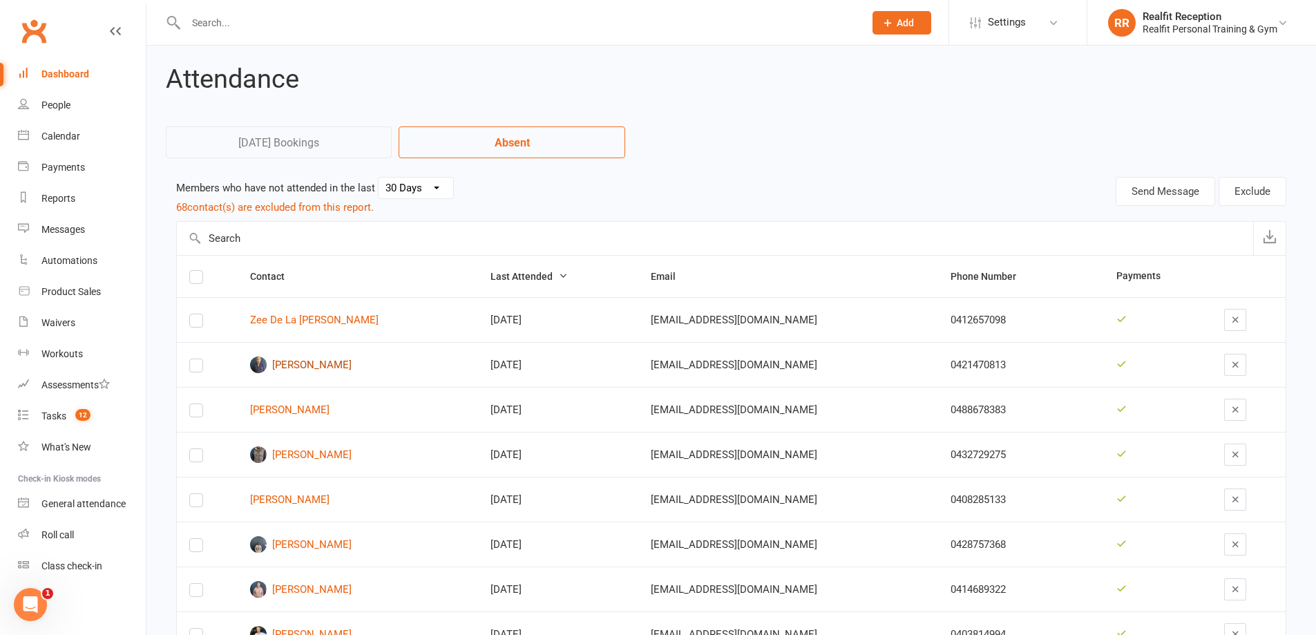
click at [290, 361] on link "Craig Martin" at bounding box center [358, 365] width 216 height 17
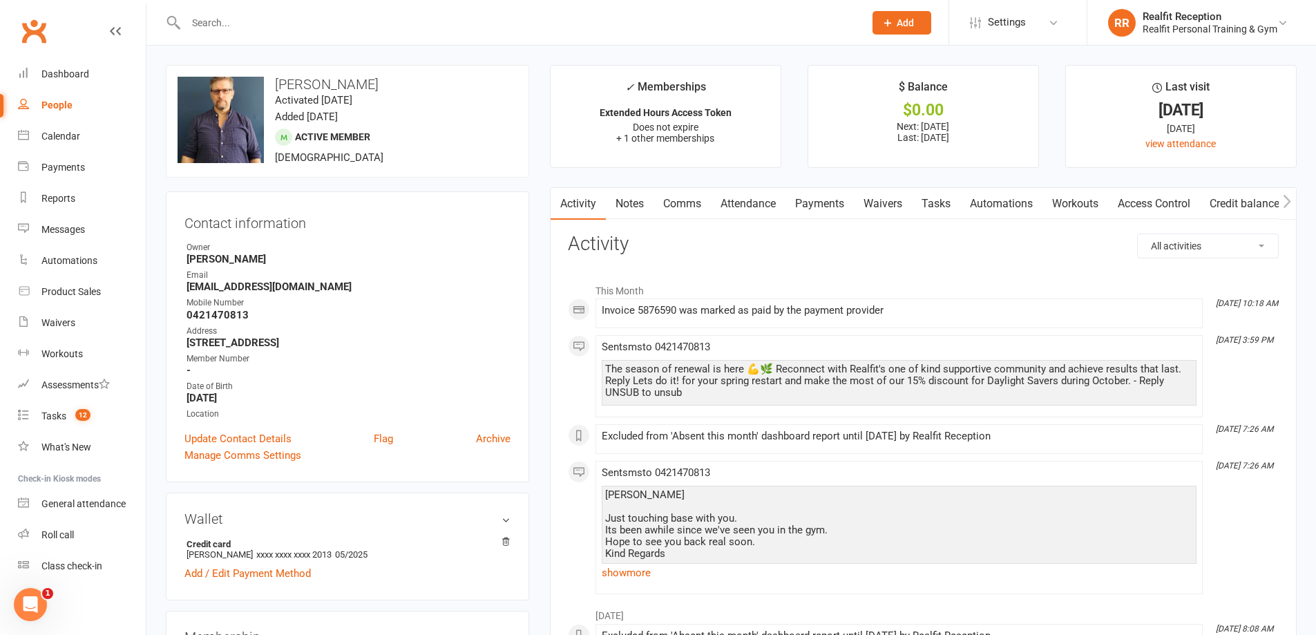
click at [680, 202] on link "Comms" at bounding box center [682, 204] width 57 height 32
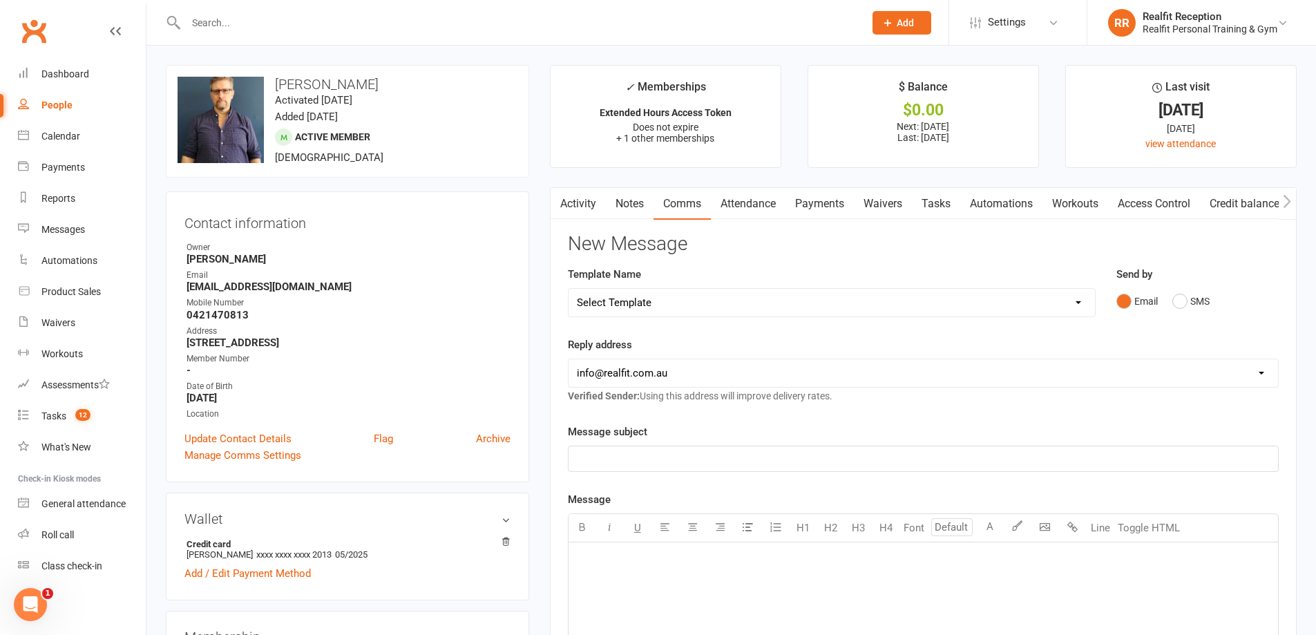
click at [739, 370] on select "hello@clubworx.com david@realfit.com.au chris@realfit.com.au info@realfit.com.au" at bounding box center [924, 373] width 710 height 28
click at [647, 301] on select "Select Template [Email] 30 Day Check In [SMS] 30 Day Check In SMS [Email] [PERS…" at bounding box center [832, 303] width 527 height 28
select select "1"
click at [569, 289] on select "Select Template [Email] 30 Day Check In [SMS] 30 Day Check In SMS [Email] [PERS…" at bounding box center [832, 303] width 527 height 28
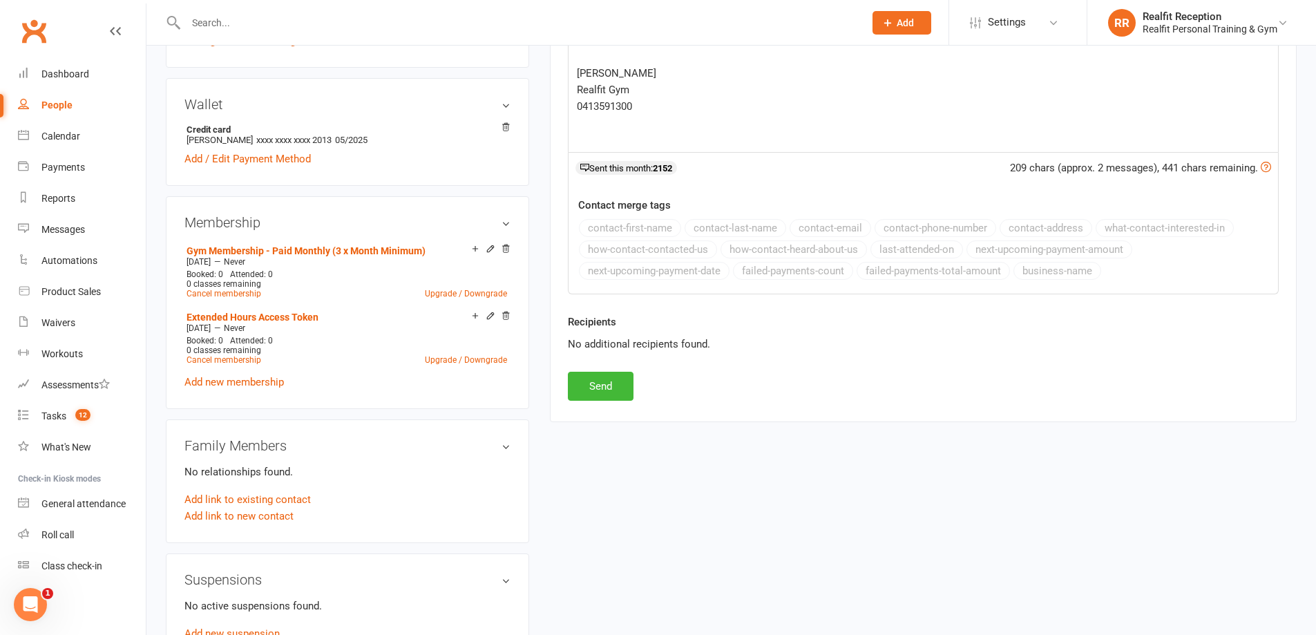
scroll to position [484, 0]
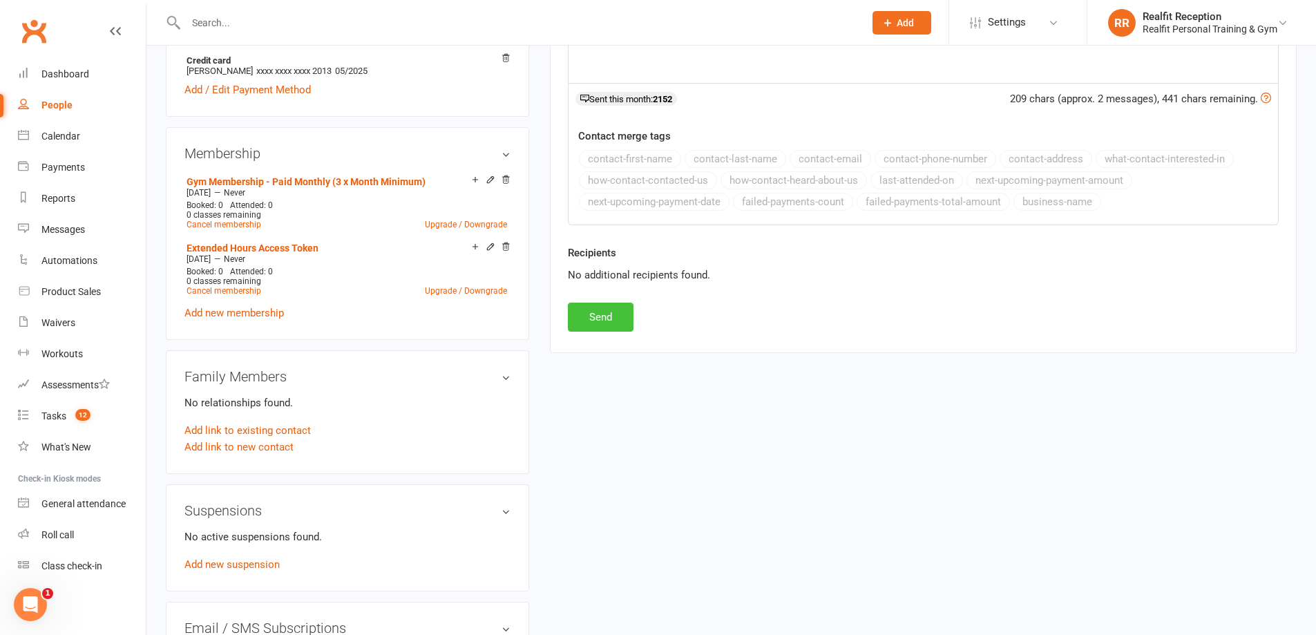
click at [607, 325] on button "Send" at bounding box center [601, 317] width 66 height 29
select select
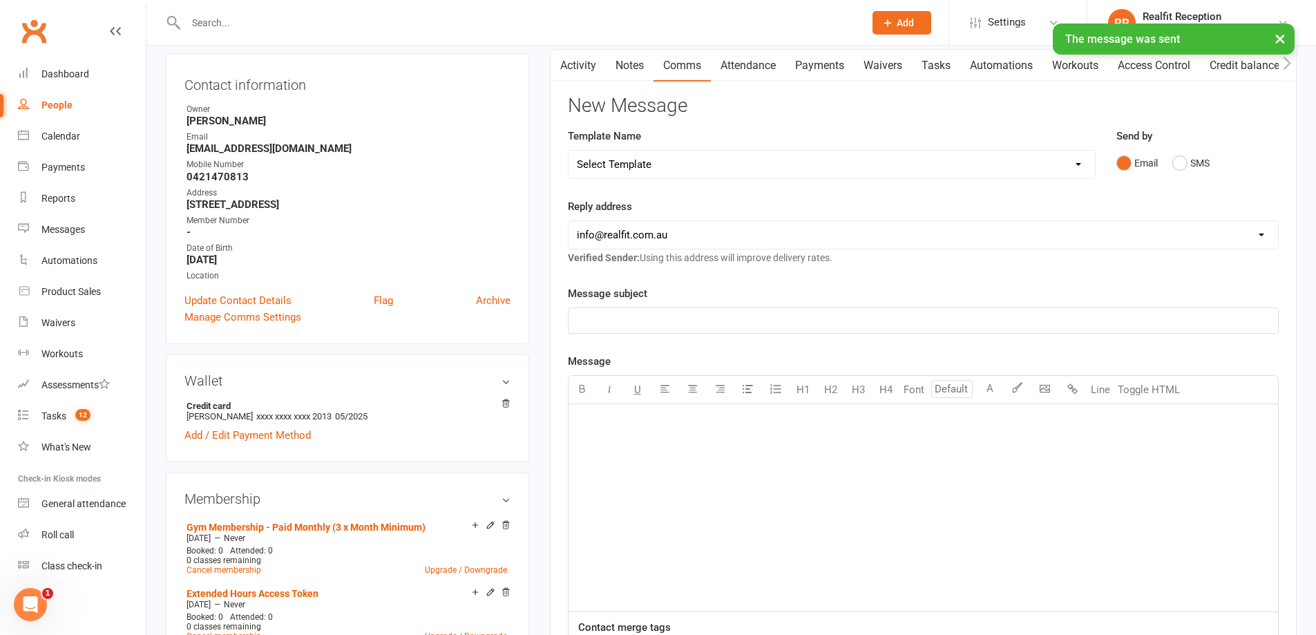
scroll to position [0, 0]
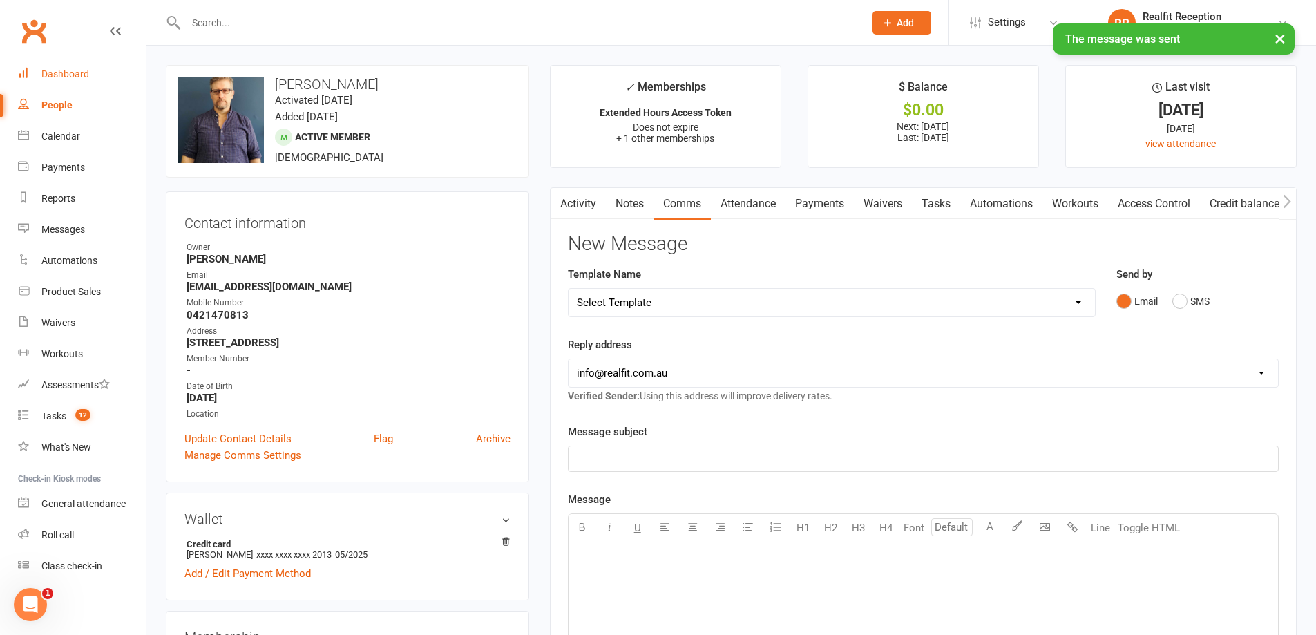
click at [70, 69] on div "Dashboard" at bounding box center [65, 73] width 48 height 11
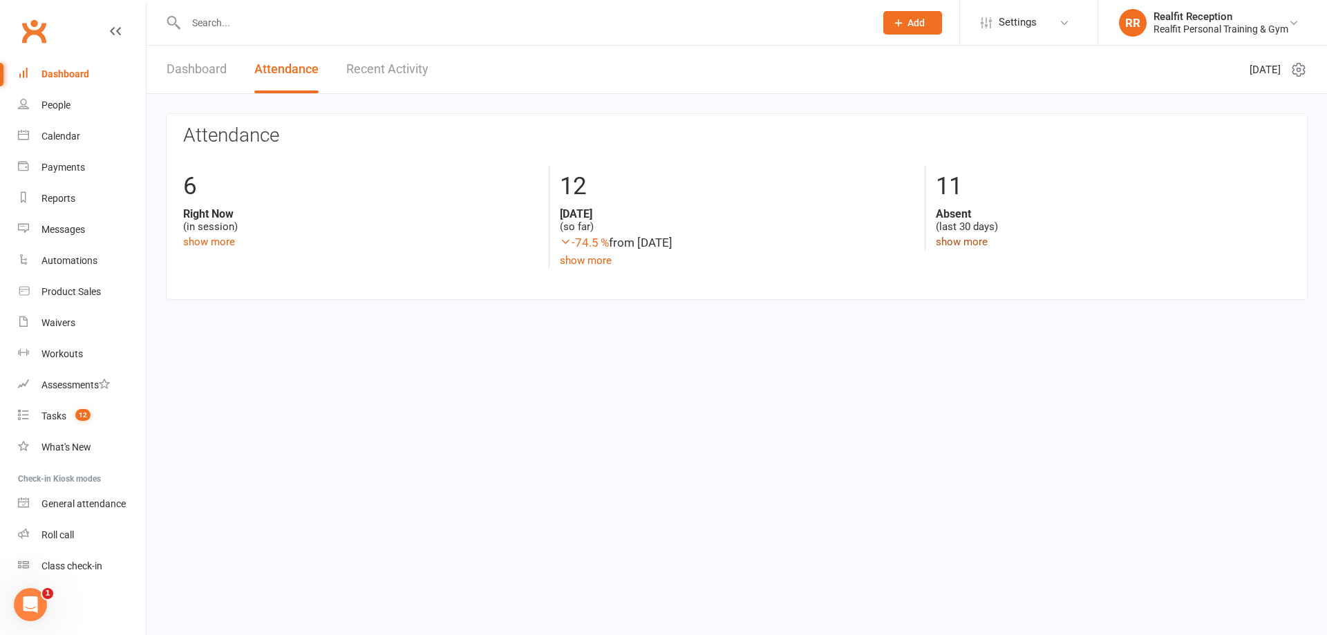
click at [954, 240] on link "show more" at bounding box center [962, 242] width 52 height 12
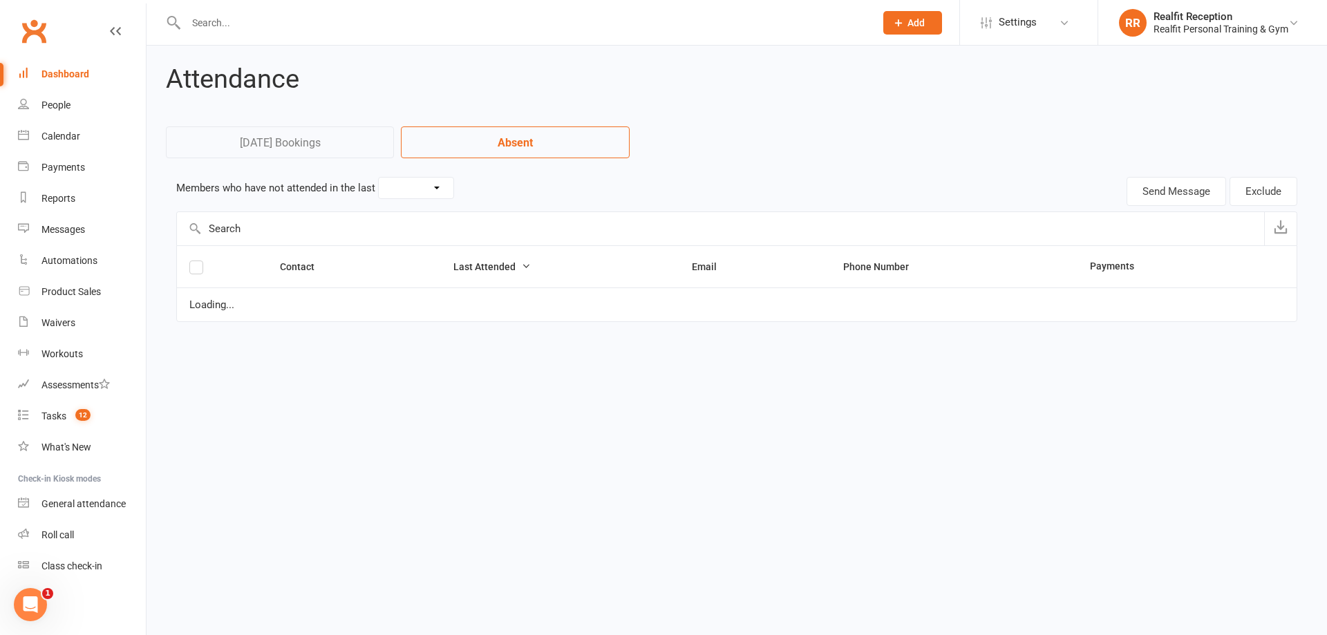
select select "30"
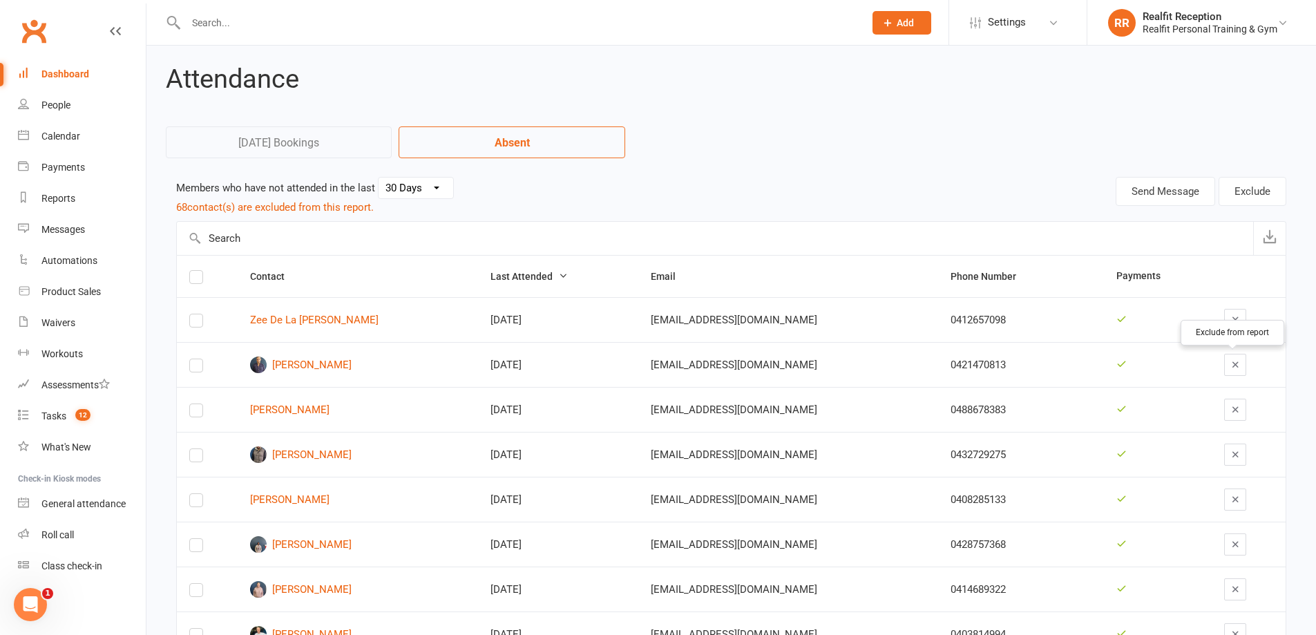
click at [1231, 363] on icon "button" at bounding box center [1236, 364] width 10 height 10
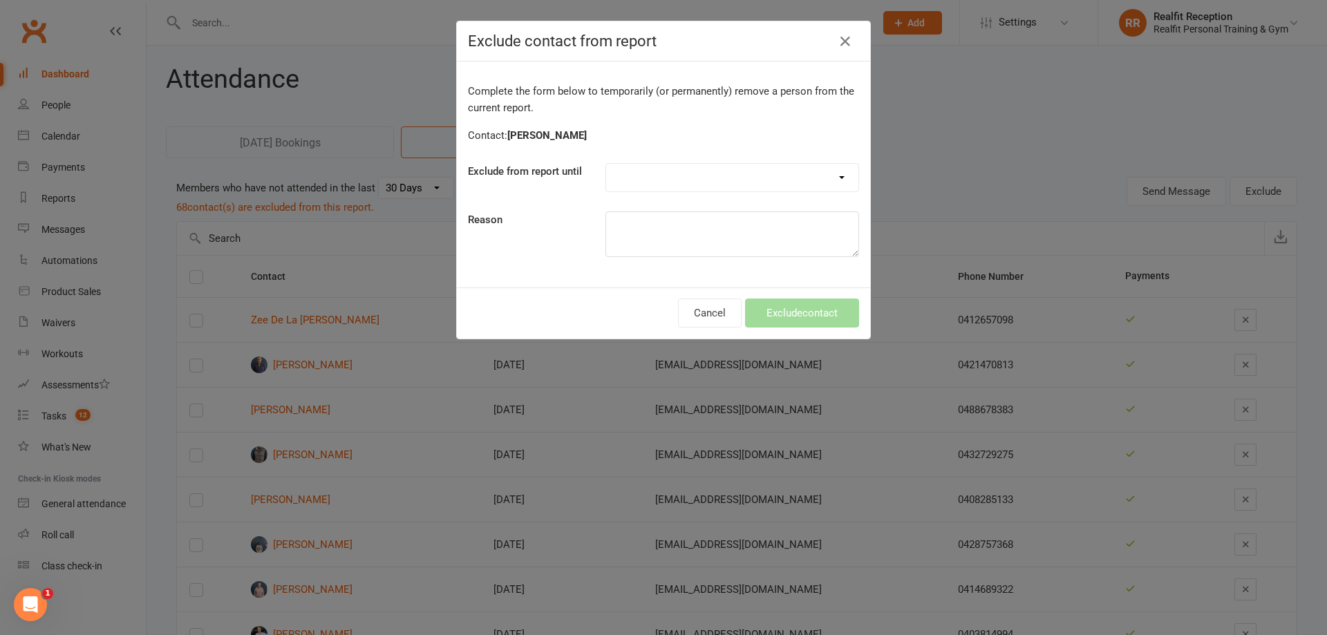
click at [699, 173] on select "Forever One day One week 30 days 90 days Custom" at bounding box center [732, 178] width 252 height 28
select select "custom"
click at [606, 164] on select "Forever One day One week 30 days 90 days Custom" at bounding box center [732, 178] width 252 height 28
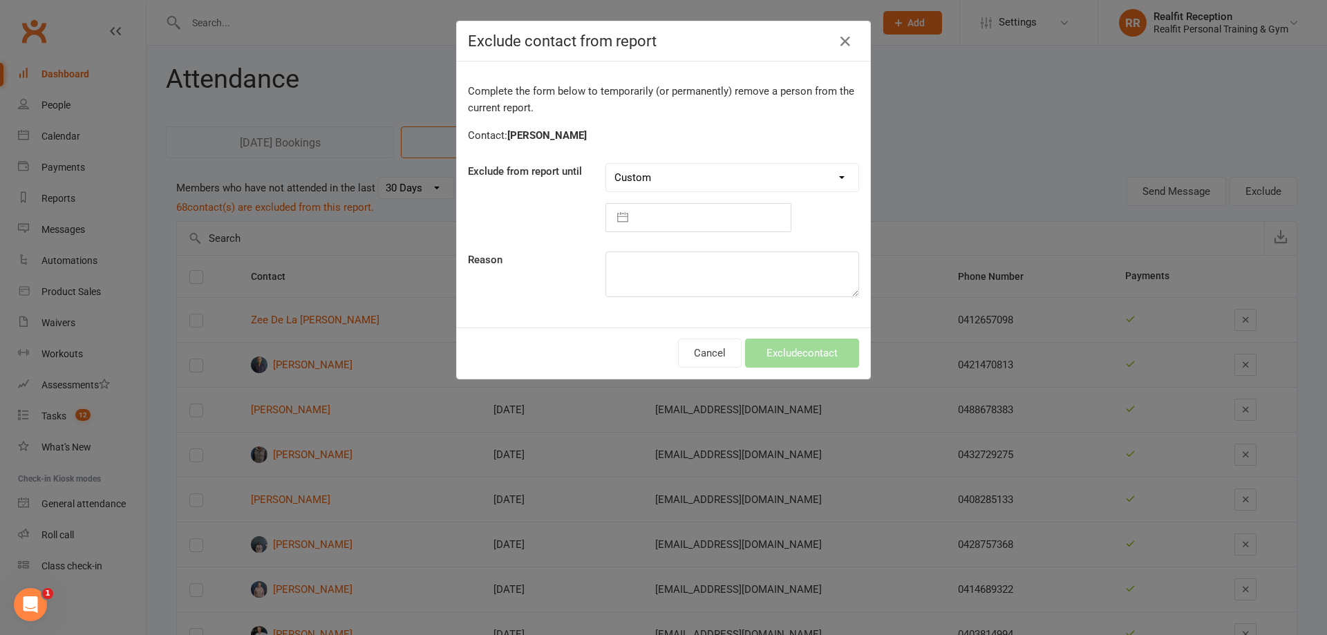
select select "8"
select select "2025"
select select "9"
select select "2025"
select select "10"
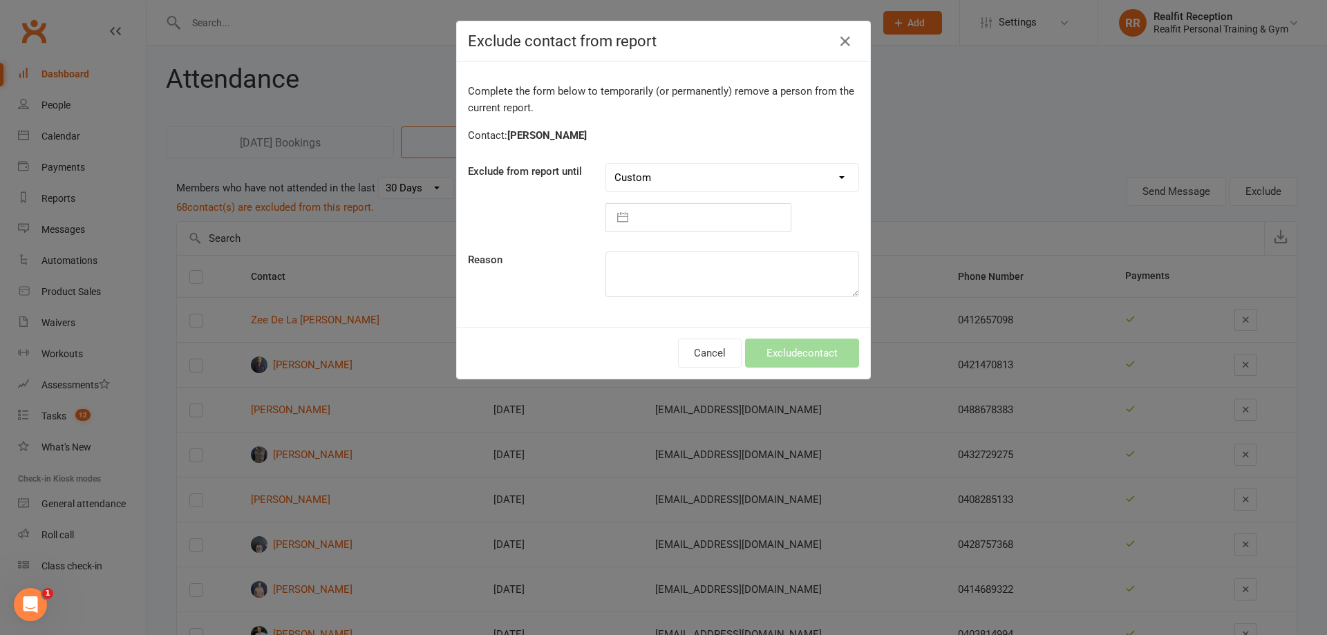
select select "2025"
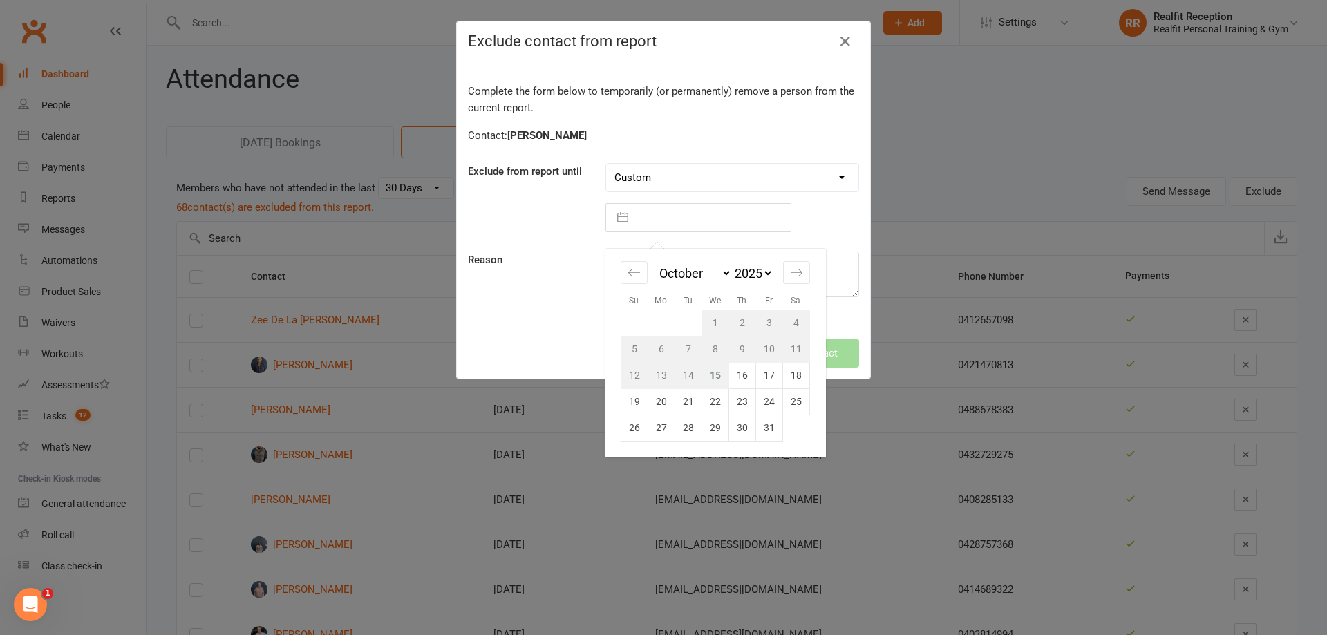
click at [657, 222] on input "text" at bounding box center [712, 218] width 155 height 28
click at [716, 423] on td "29" at bounding box center [714, 428] width 27 height 26
type input "29 Oct 2025"
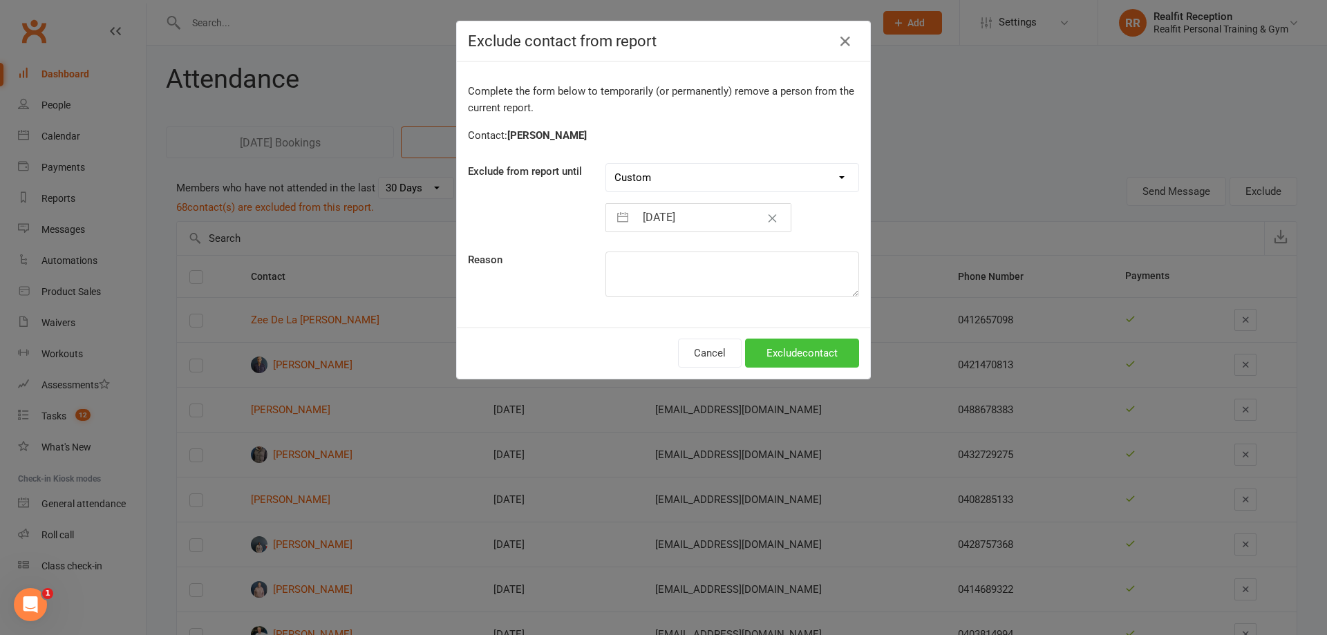
click at [766, 352] on button "Exclude contact" at bounding box center [802, 353] width 114 height 29
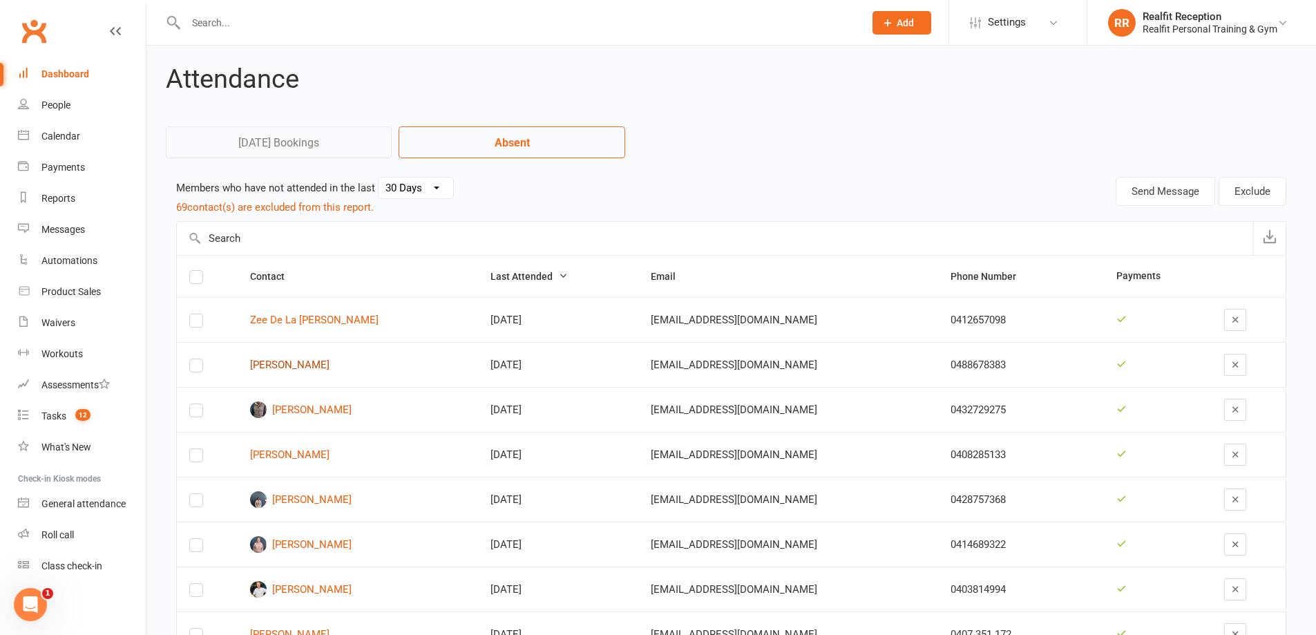
click at [285, 362] on link "Eva Pool" at bounding box center [358, 365] width 216 height 12
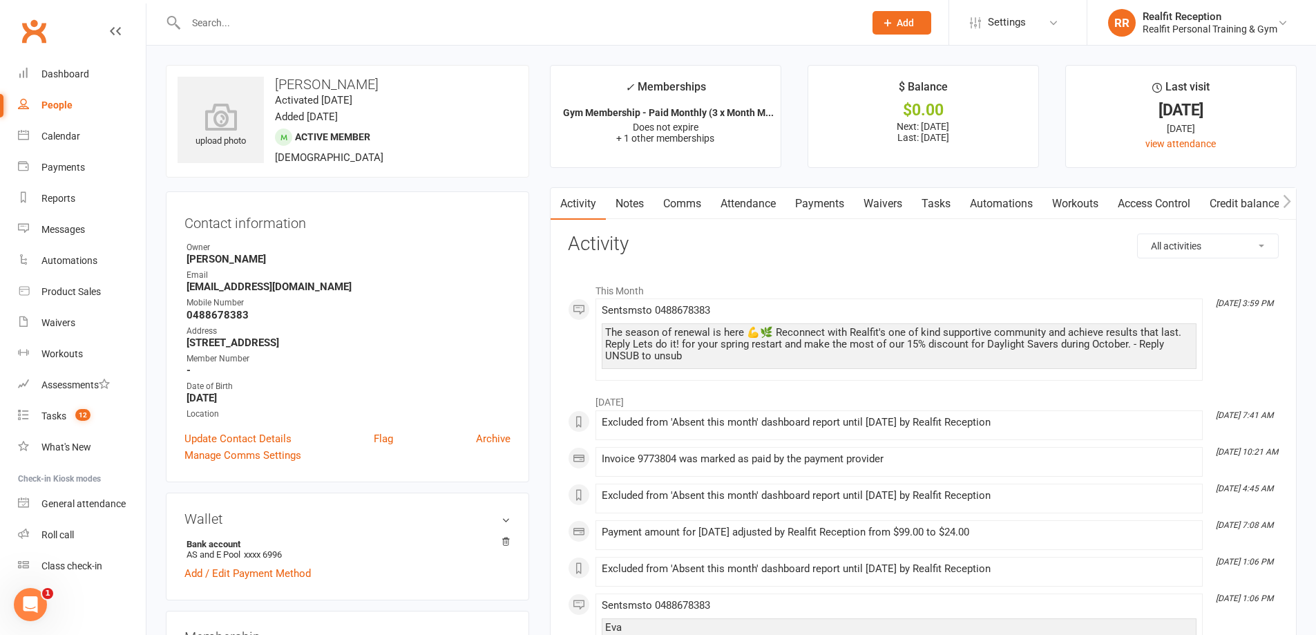
click at [632, 203] on link "Notes" at bounding box center [630, 204] width 48 height 32
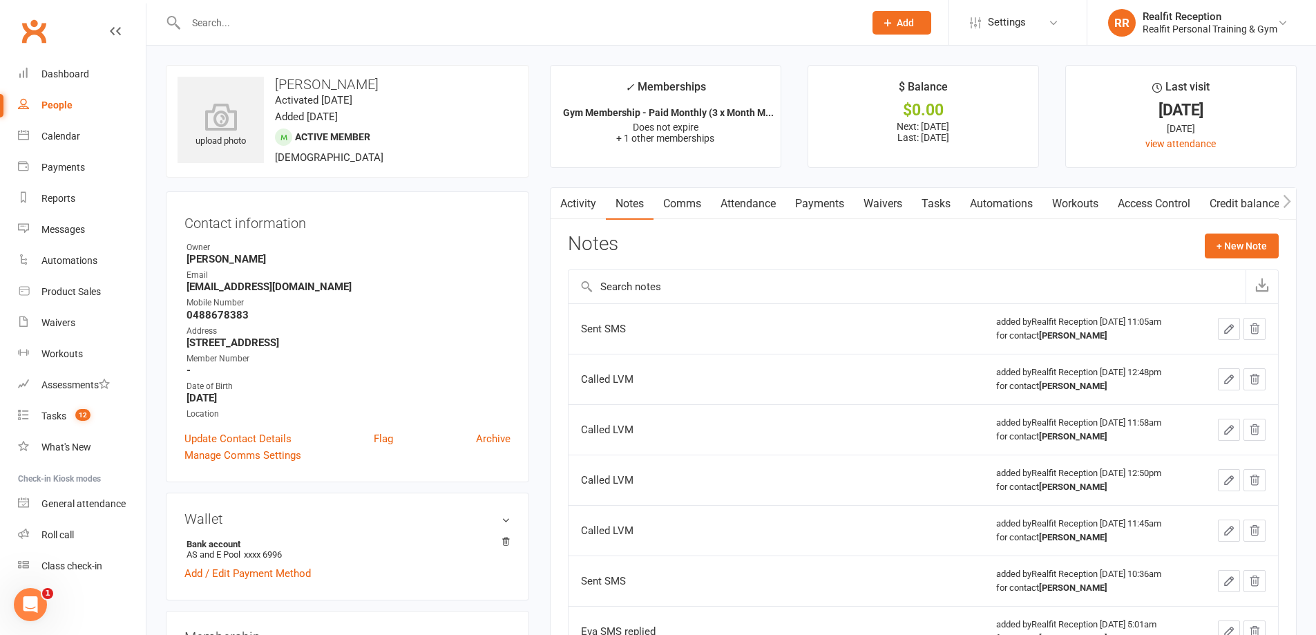
click at [696, 207] on link "Comms" at bounding box center [682, 204] width 57 height 32
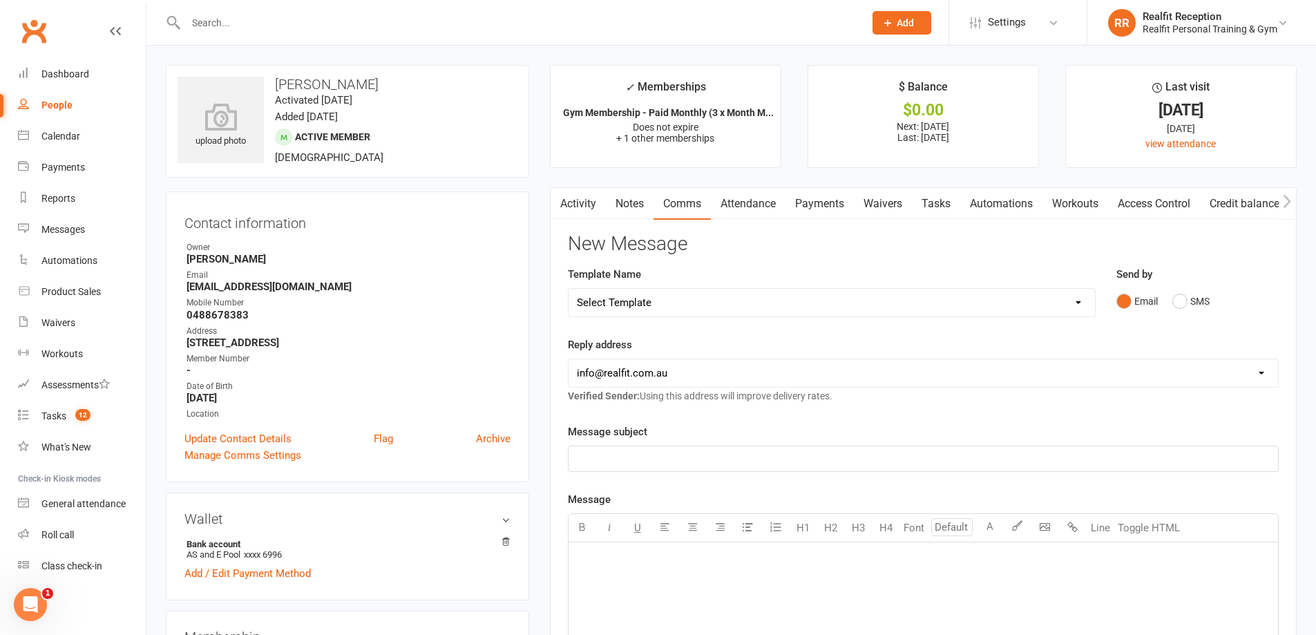
click at [629, 300] on select "Select Template [Email] 30 Day Check In [SMS] 30 Day Check In SMS [Email] [PERS…" at bounding box center [832, 303] width 527 height 28
select select "1"
click at [569, 289] on select "Select Template [Email] 30 Day Check In [SMS] 30 Day Check In SMS [Email] [PERS…" at bounding box center [832, 303] width 527 height 28
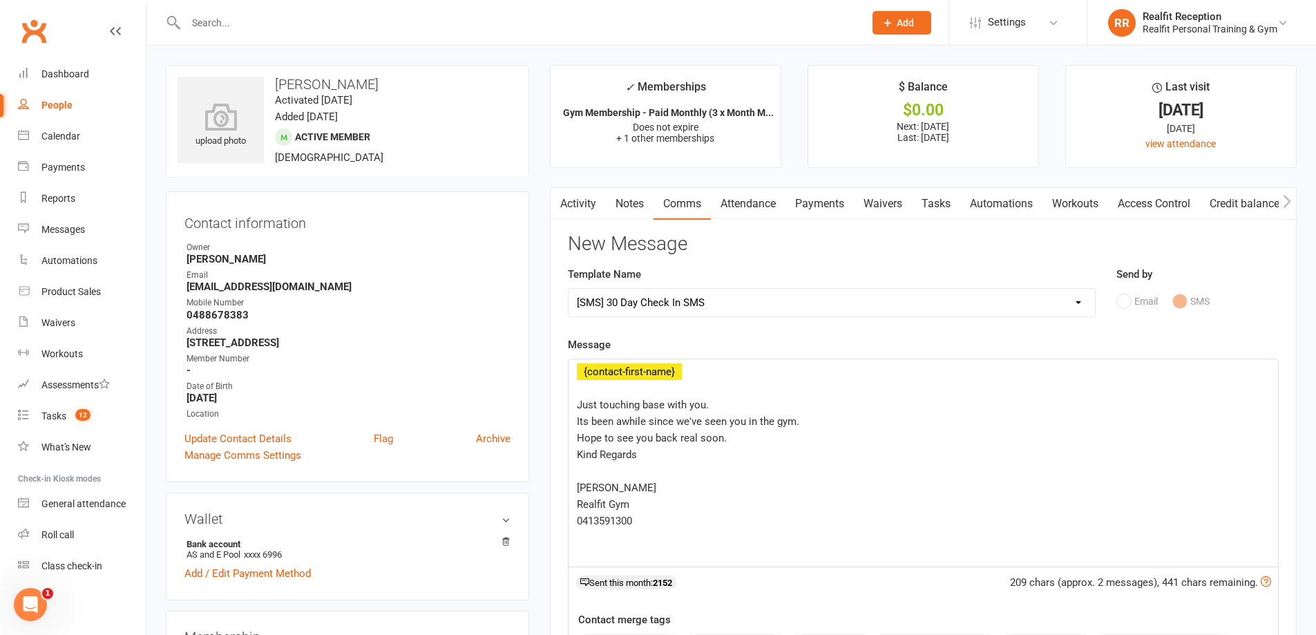
scroll to position [345, 0]
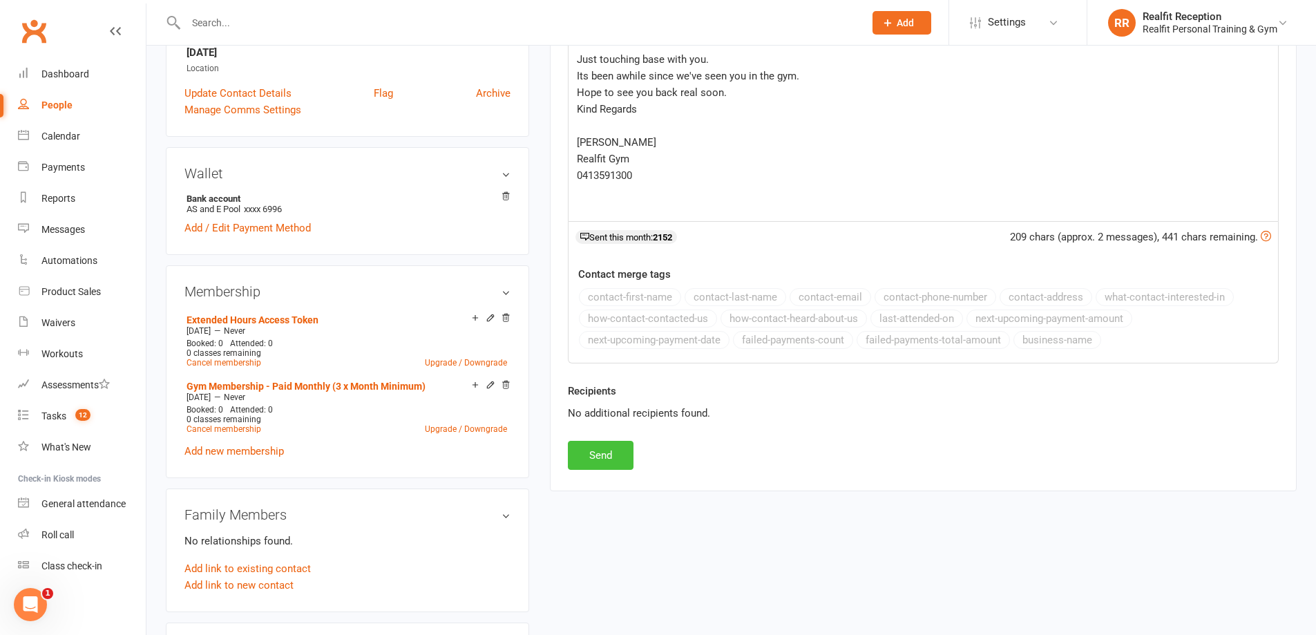
click at [611, 460] on button "Send" at bounding box center [601, 455] width 66 height 29
select select
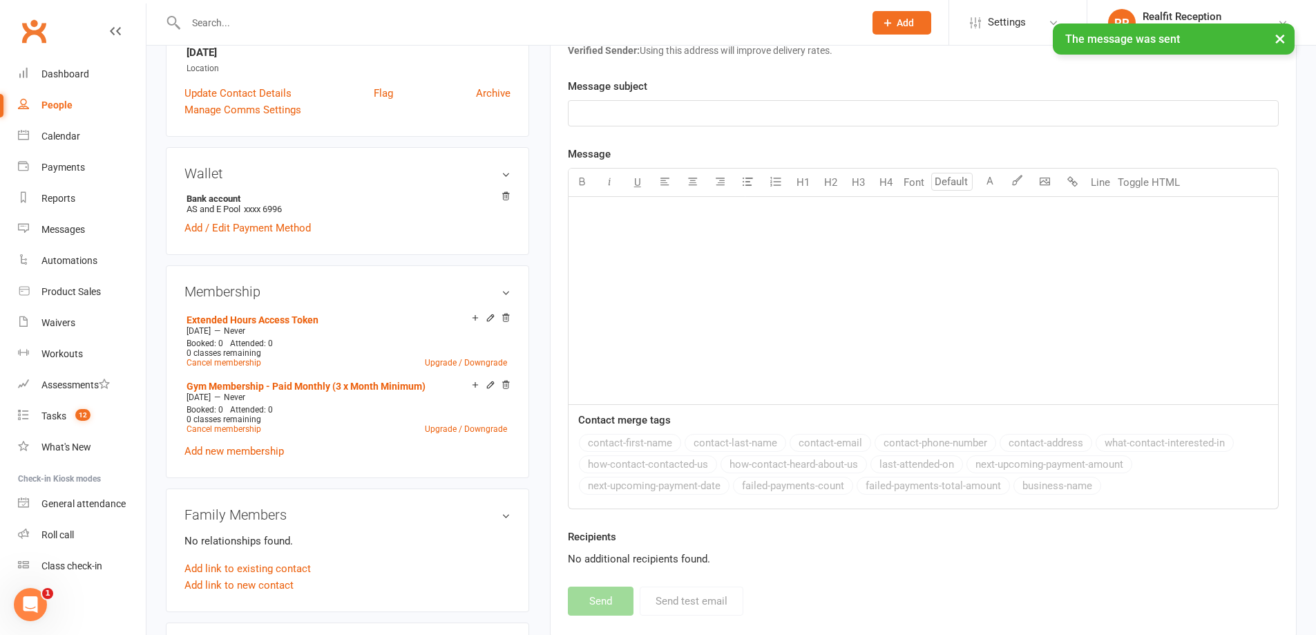
scroll to position [0, 0]
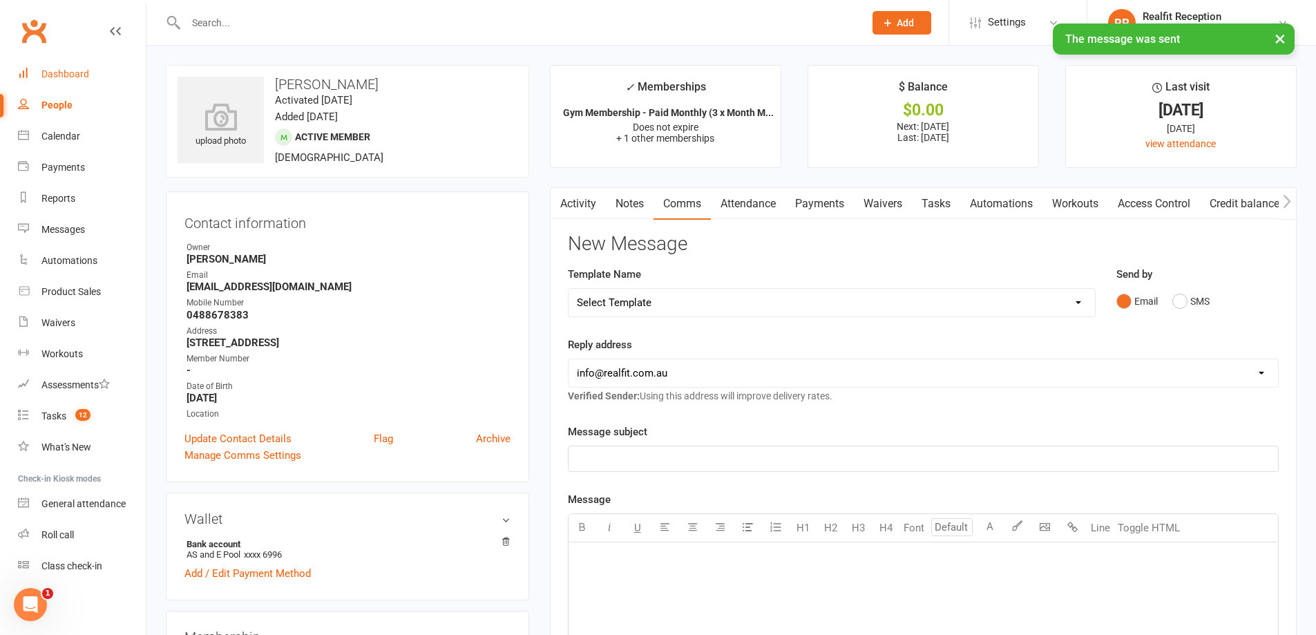
click at [81, 70] on div "Dashboard" at bounding box center [65, 73] width 48 height 11
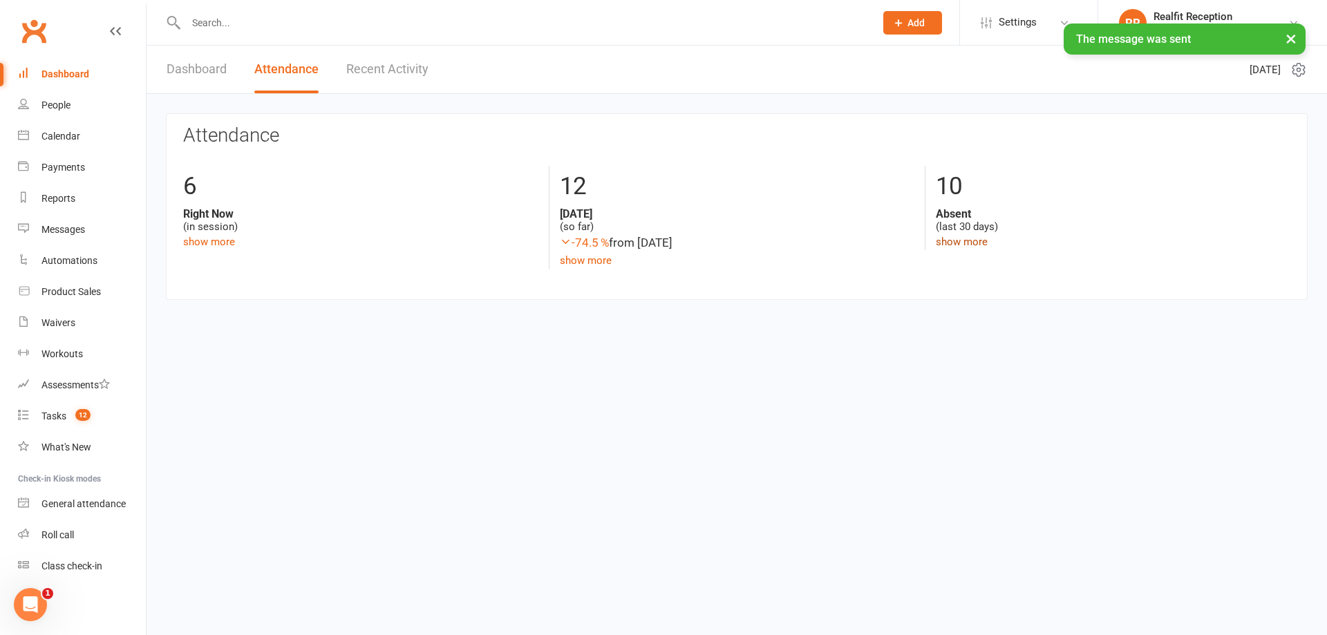
click at [960, 240] on link "show more" at bounding box center [962, 242] width 52 height 12
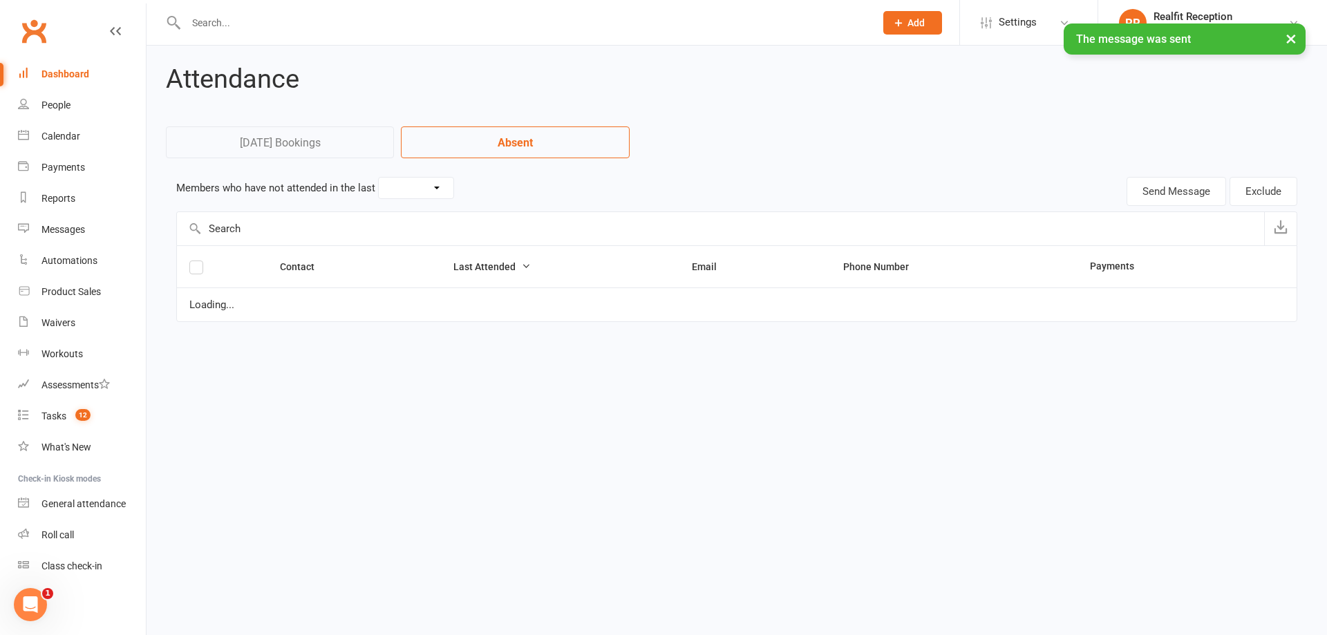
select select "30"
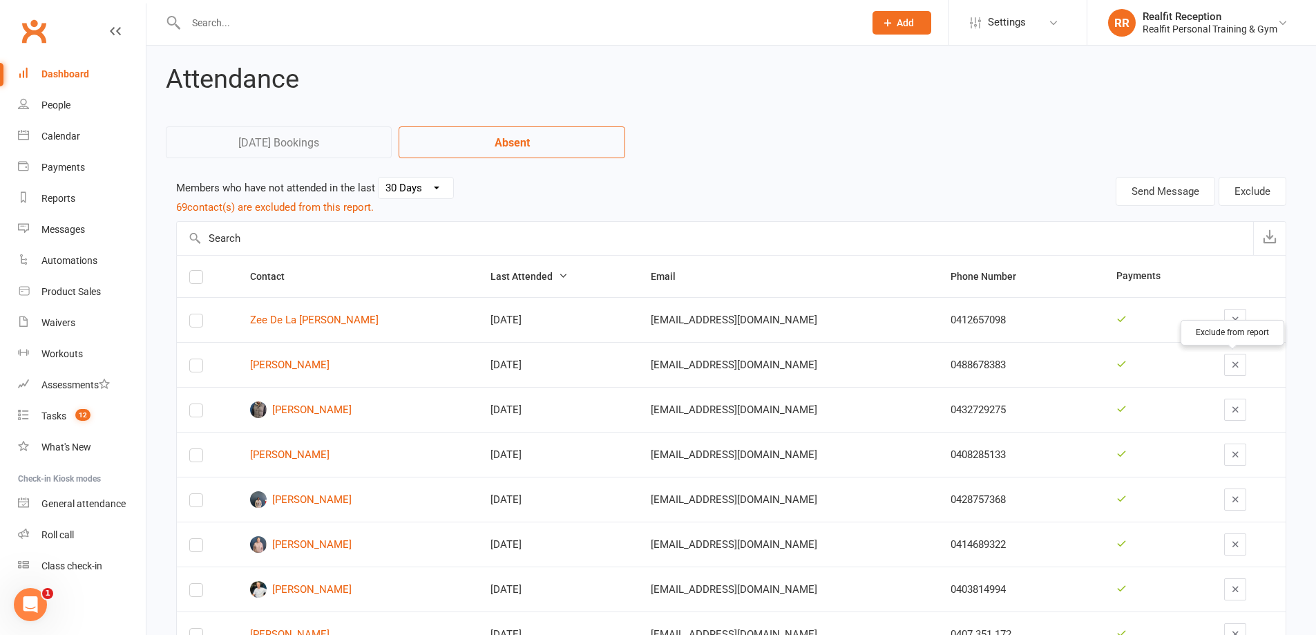
click at [1232, 359] on icon "button" at bounding box center [1236, 364] width 10 height 10
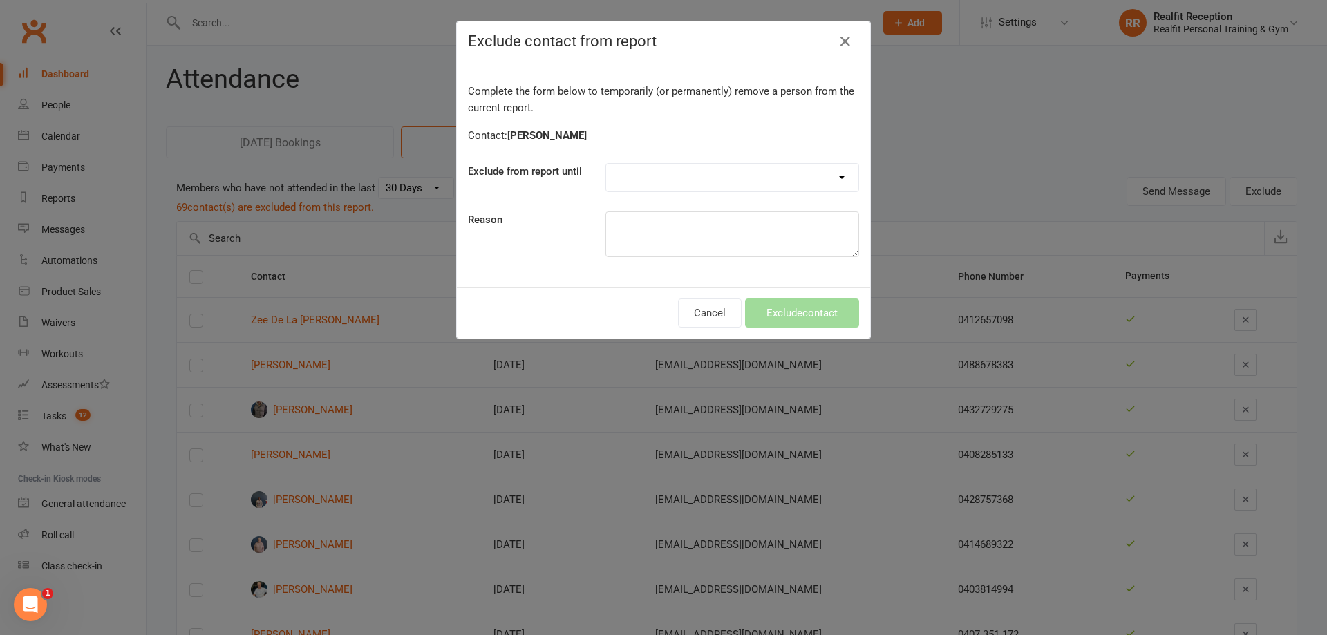
click at [672, 177] on select "Forever One day One week 30 days 90 days Custom" at bounding box center [732, 178] width 252 height 28
select select "custom"
click at [606, 164] on select "Forever One day One week 30 days 90 days Custom" at bounding box center [732, 178] width 252 height 28
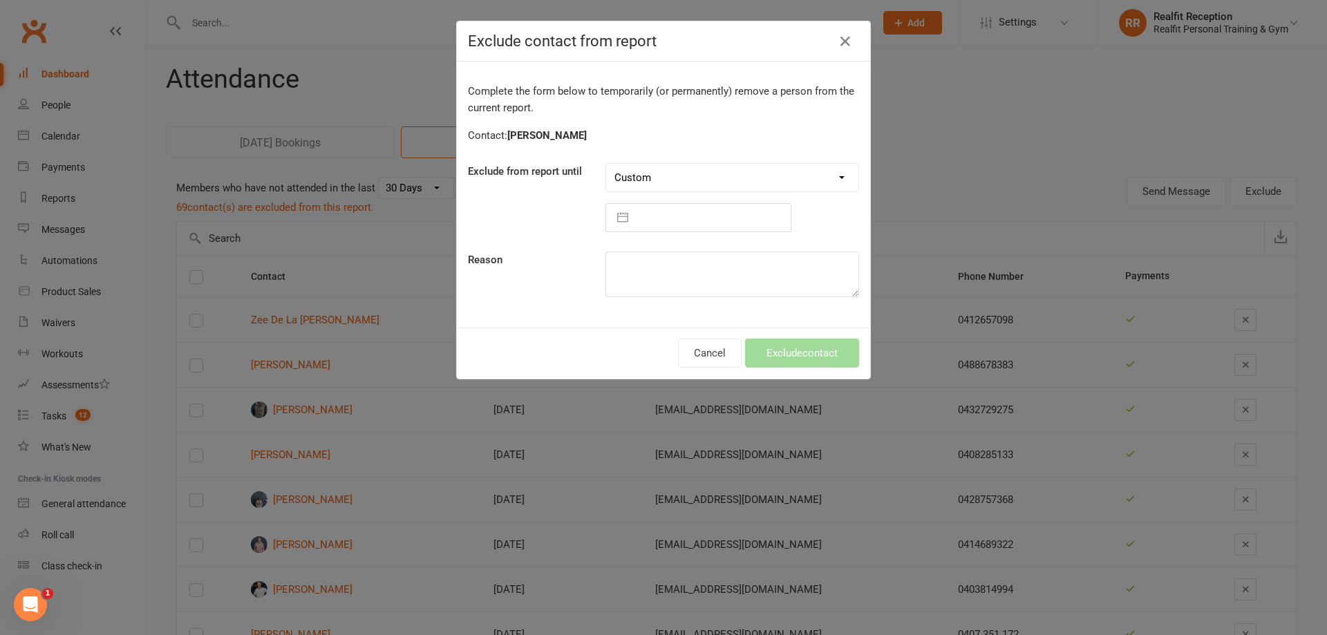
select select "8"
select select "2025"
select select "9"
select select "2025"
select select "10"
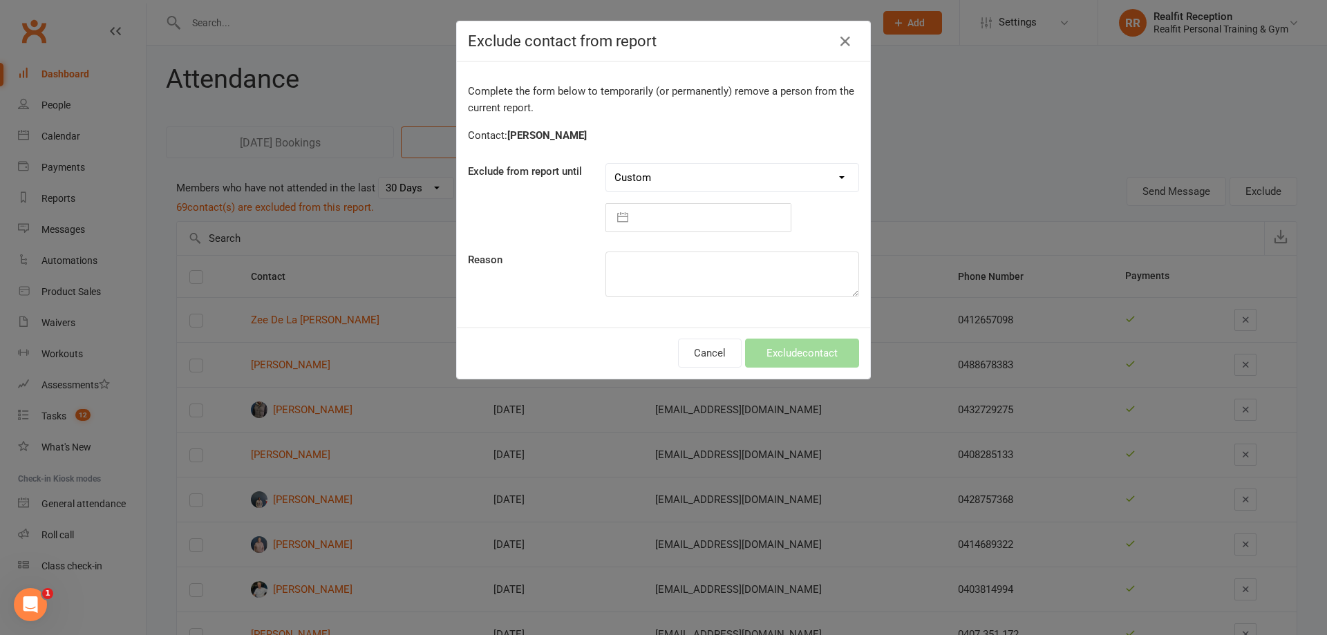
select select "2025"
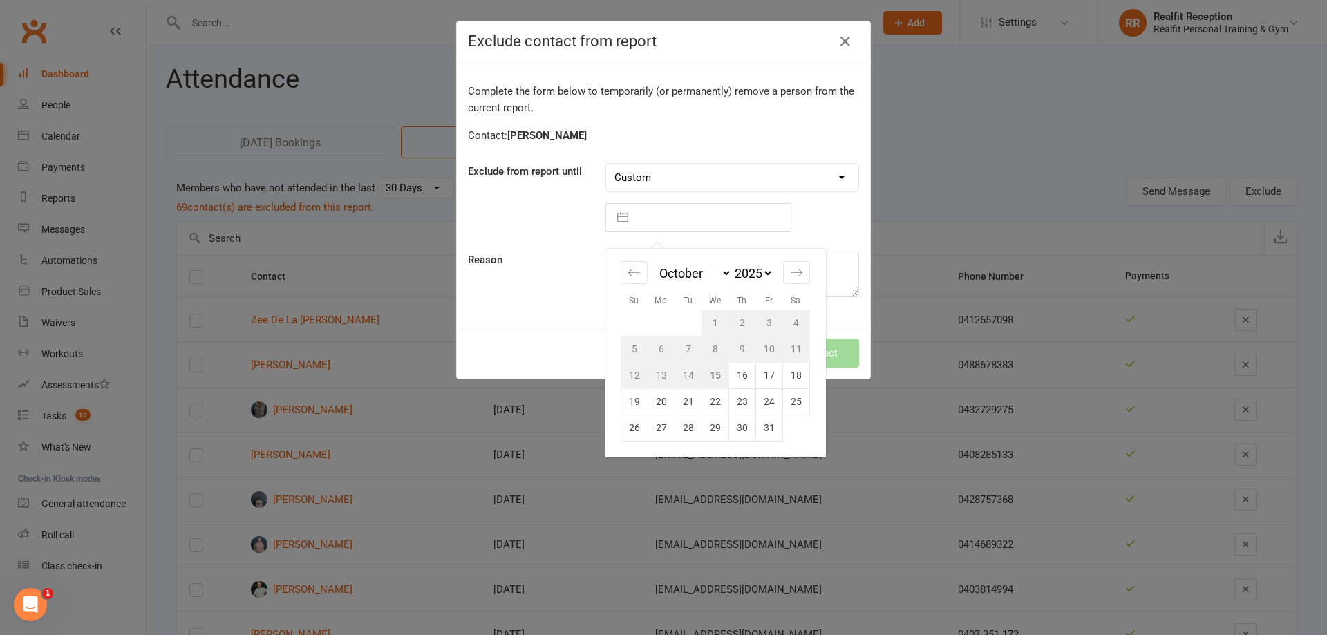
click at [663, 219] on input "text" at bounding box center [712, 218] width 155 height 28
click at [710, 428] on td "29" at bounding box center [714, 428] width 27 height 26
type input "29 Oct 2025"
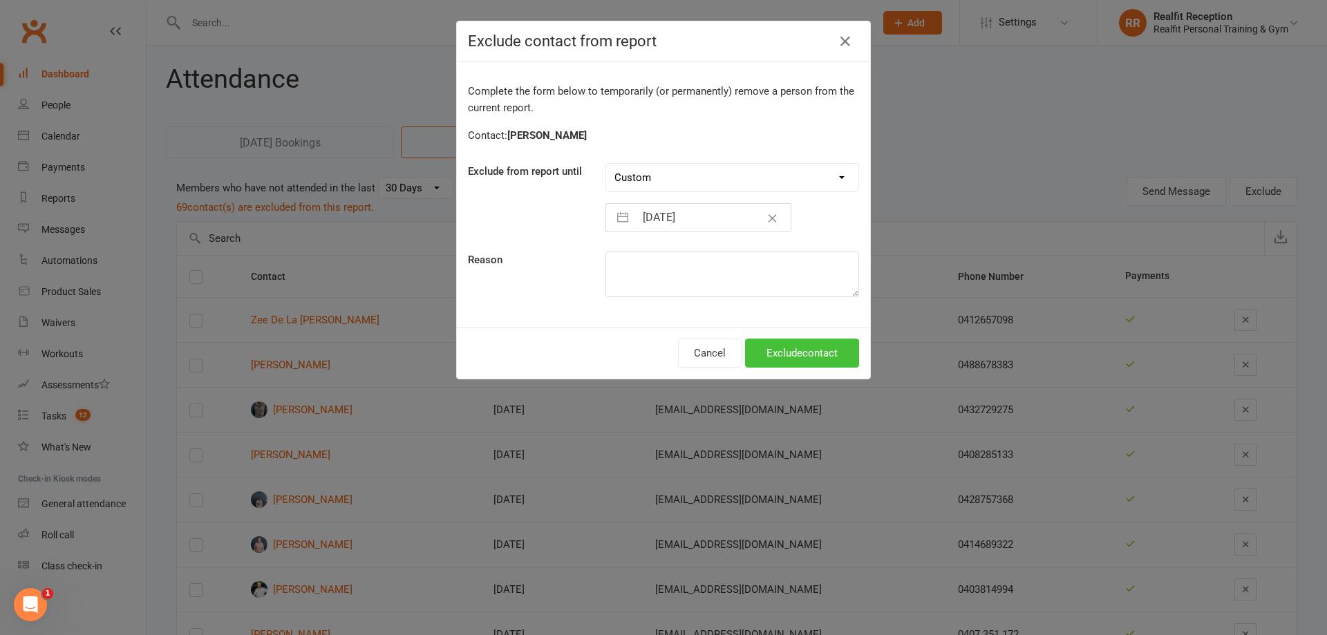
click at [775, 360] on button "Exclude contact" at bounding box center [802, 353] width 114 height 29
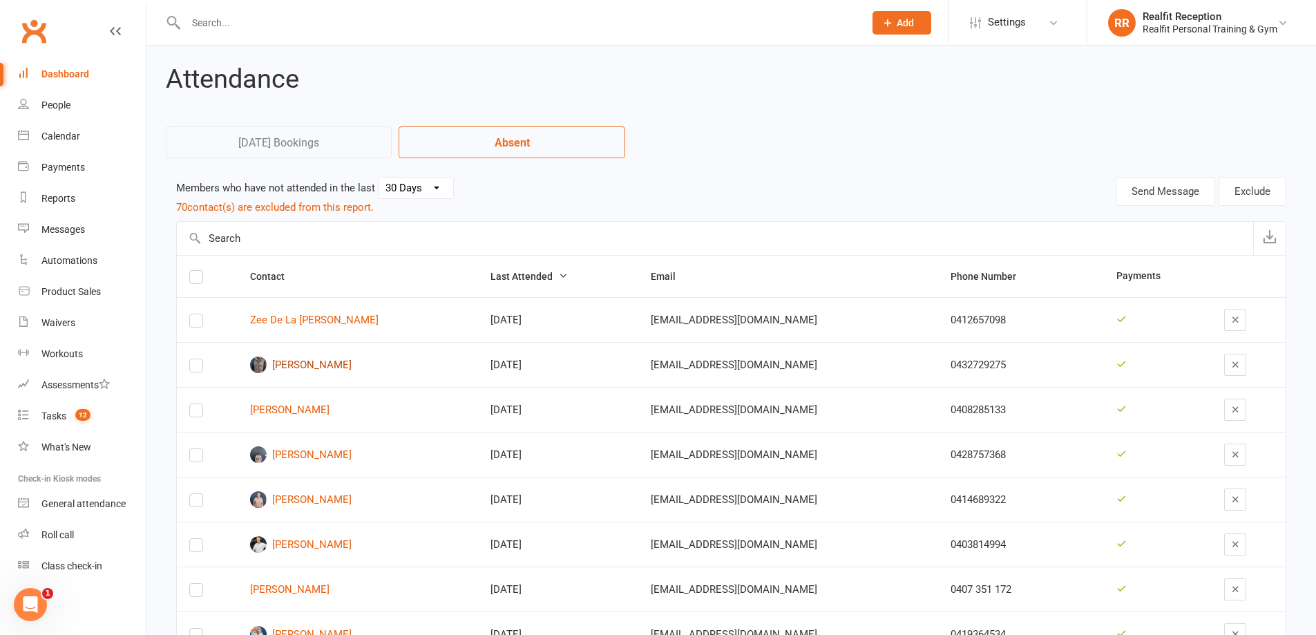
click at [305, 361] on link "Prakash Thapa" at bounding box center [358, 365] width 216 height 17
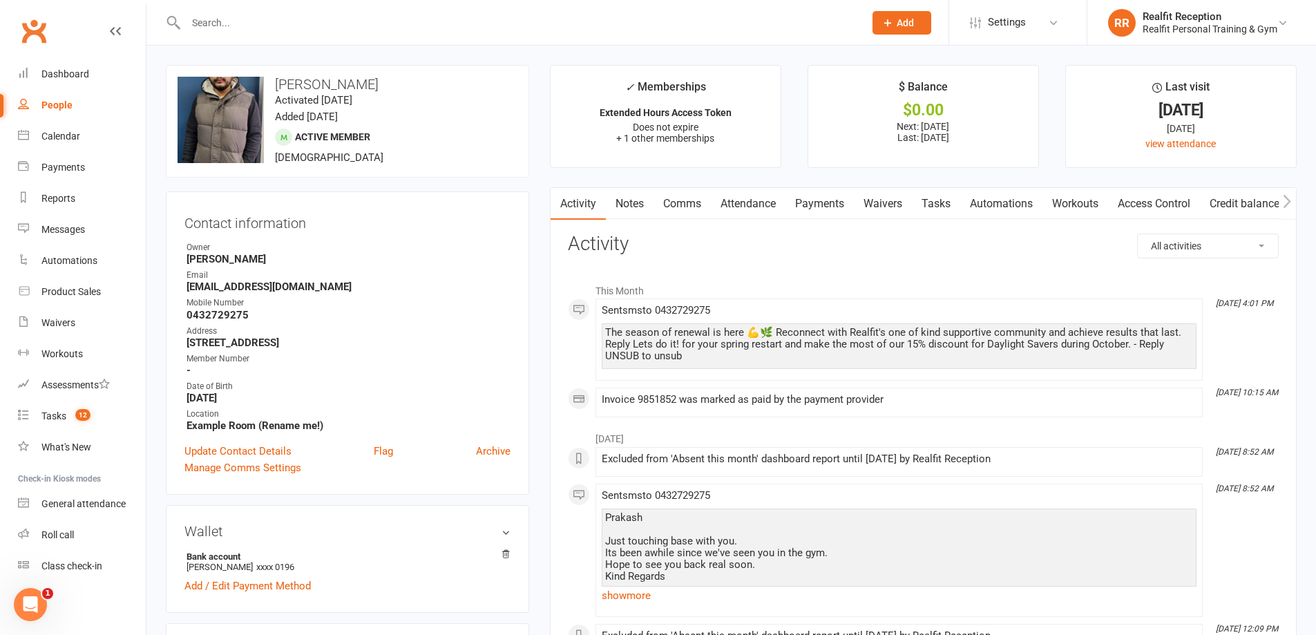
click at [826, 208] on link "Payments" at bounding box center [820, 204] width 68 height 32
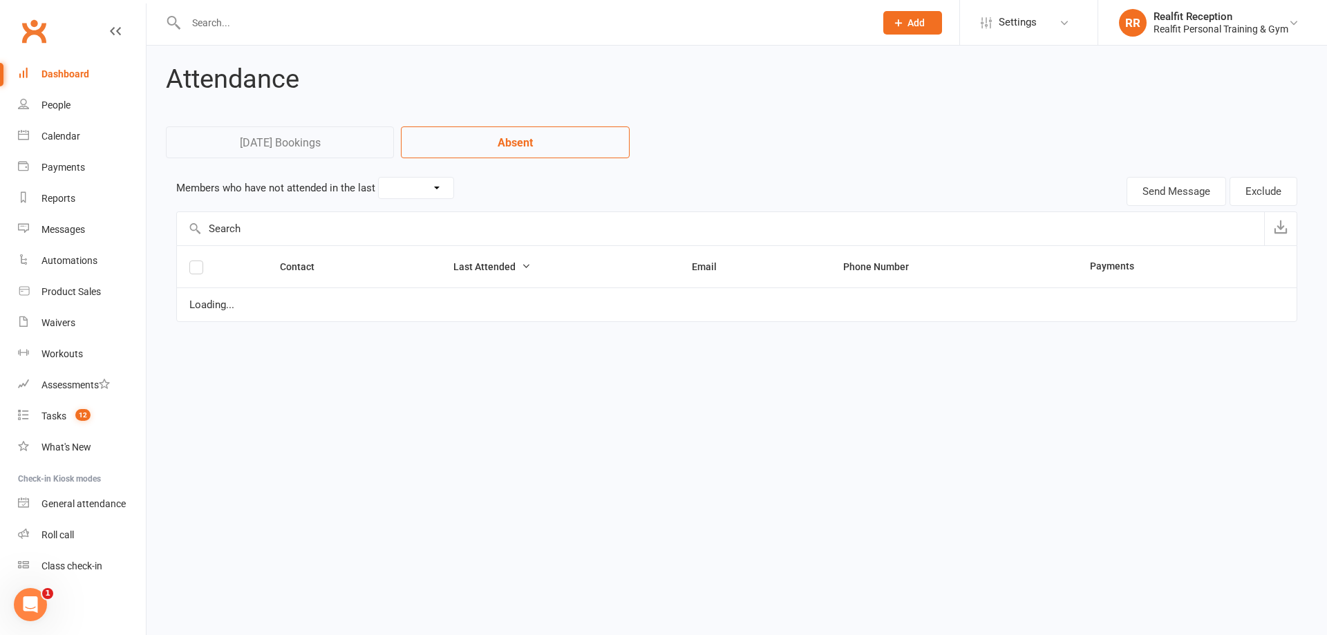
select select "30"
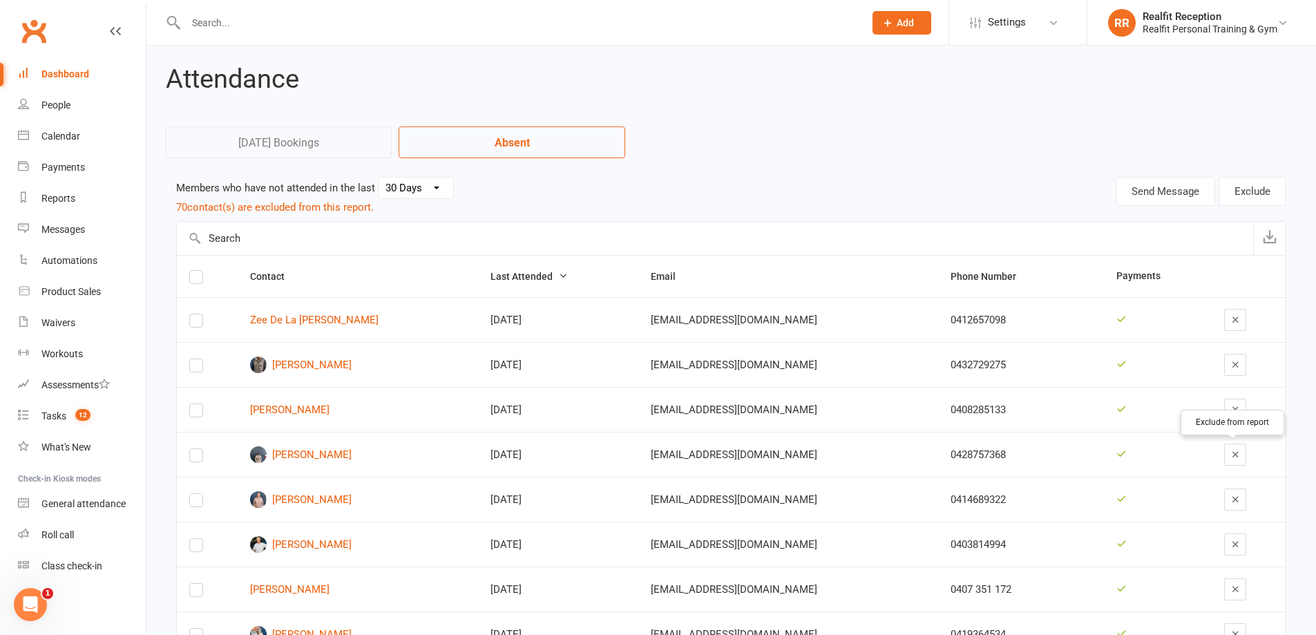
click at [1231, 456] on icon "button" at bounding box center [1236, 454] width 10 height 10
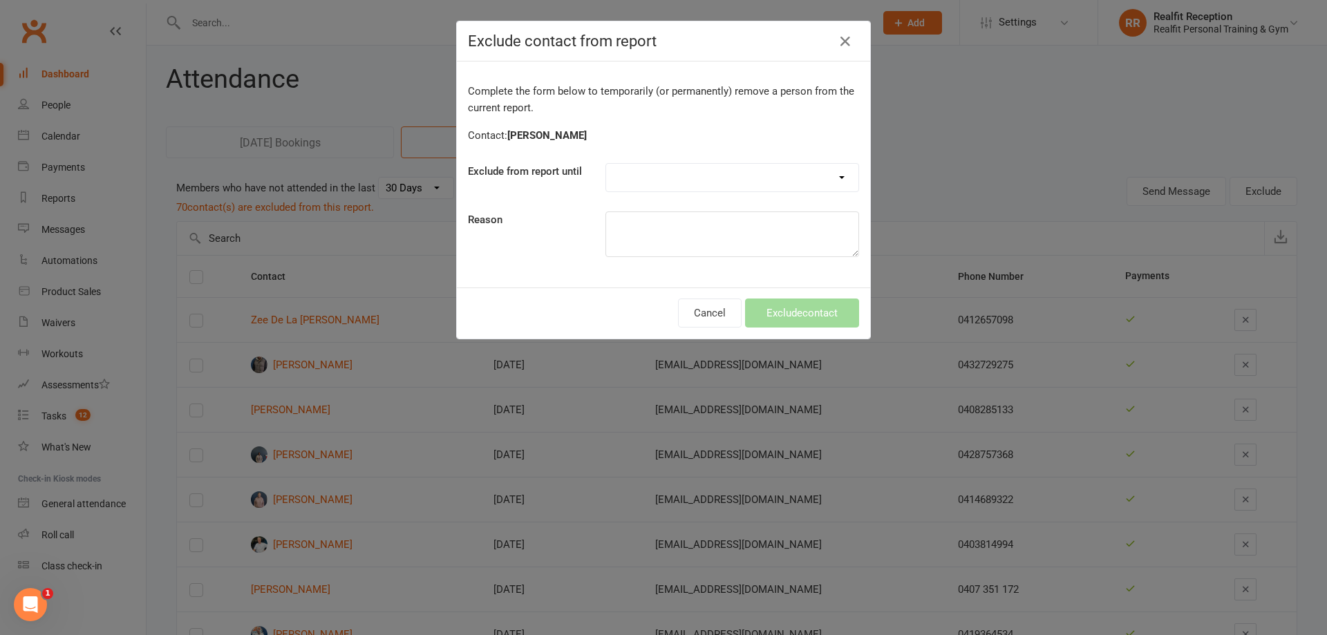
click at [753, 176] on select "Forever One day One week 30 days 90 days Custom" at bounding box center [732, 178] width 252 height 28
select select "forever"
click at [606, 164] on select "Forever One day One week 30 days 90 days Custom" at bounding box center [732, 178] width 252 height 28
drag, startPoint x: 816, startPoint y: 316, endPoint x: 790, endPoint y: 315, distance: 25.6
click at [815, 316] on button "Exclude contact" at bounding box center [802, 312] width 114 height 29
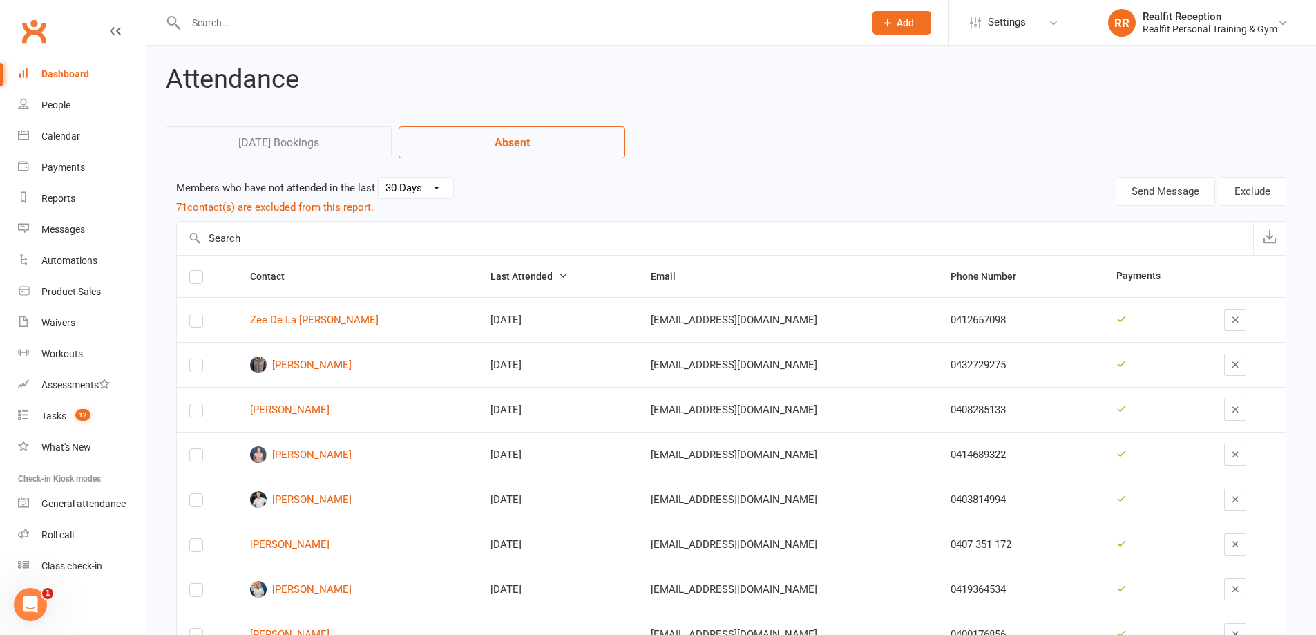
scroll to position [61, 0]
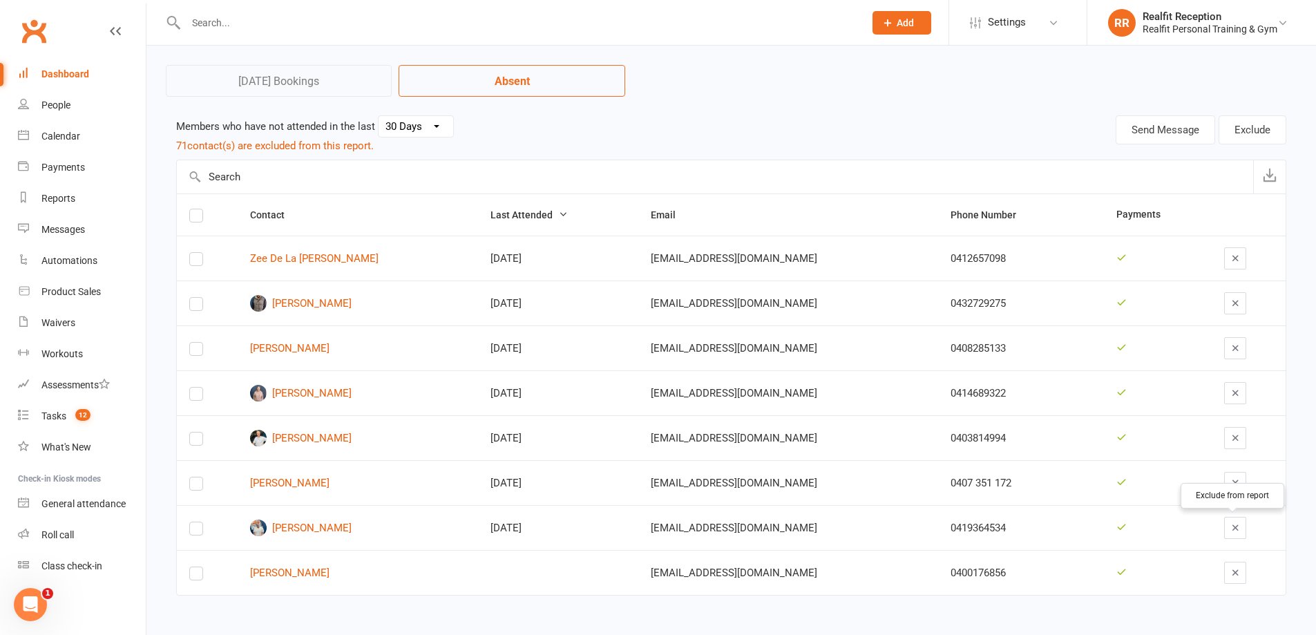
click at [1233, 525] on icon "button" at bounding box center [1236, 527] width 10 height 10
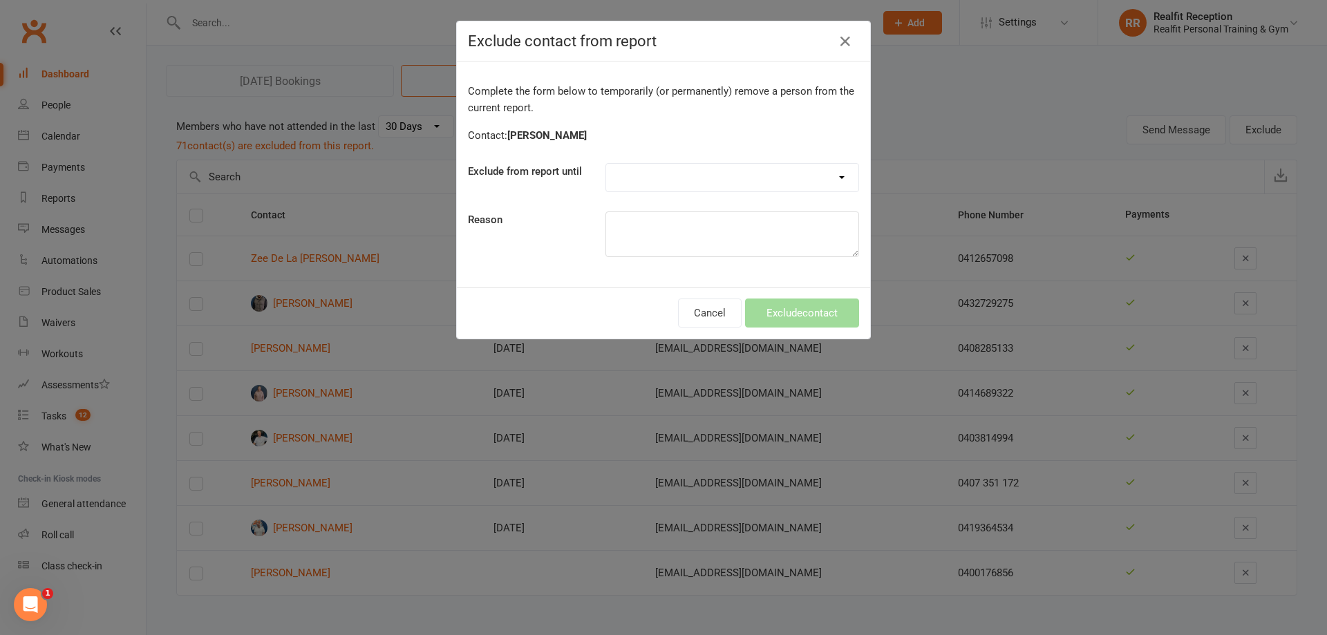
click at [717, 171] on select "Forever One day One week 30 days 90 days Custom" at bounding box center [732, 178] width 252 height 28
click at [328, 571] on div "Exclude contact from report Complete the form below to temporarily (or permanen…" at bounding box center [663, 317] width 1327 height 635
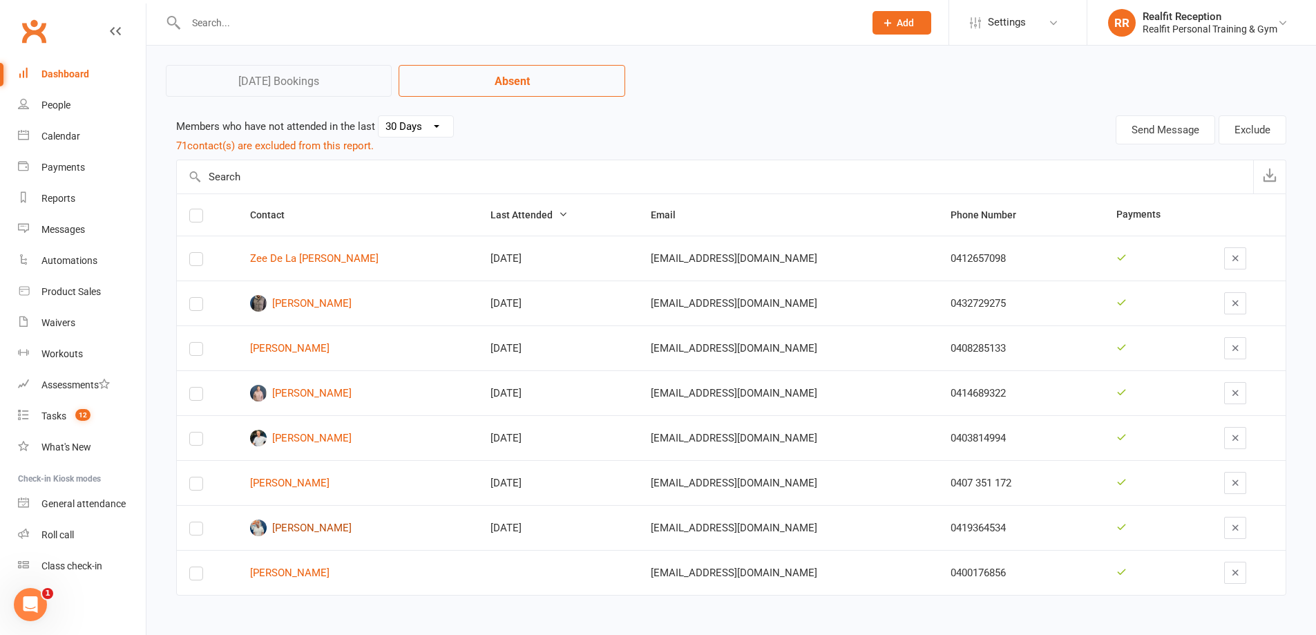
click at [332, 529] on link "Andrew Neophitou" at bounding box center [358, 528] width 216 height 17
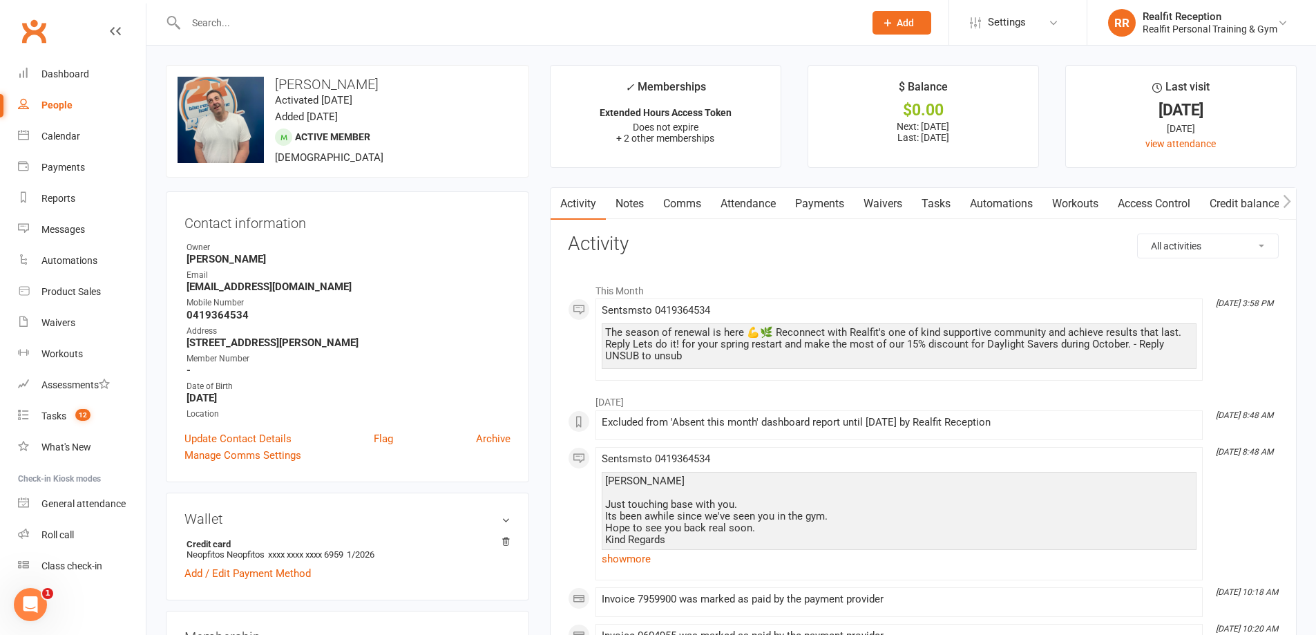
click at [676, 203] on link "Comms" at bounding box center [682, 204] width 57 height 32
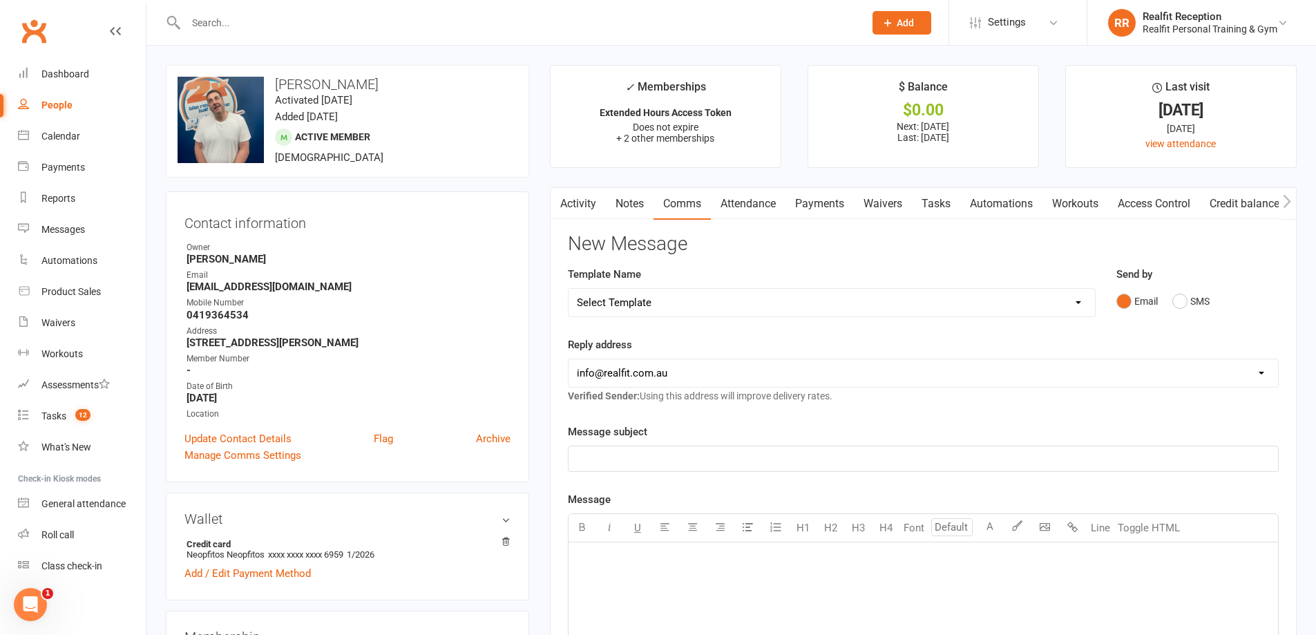
click at [727, 301] on select "Select Template [Email] 30 Day Check In [SMS] 30 Day Check In SMS [Email] David…" at bounding box center [832, 303] width 527 height 28
select select "1"
click at [569, 289] on select "Select Template [Email] 30 Day Check In [SMS] 30 Day Check In SMS [Email] David…" at bounding box center [832, 303] width 527 height 28
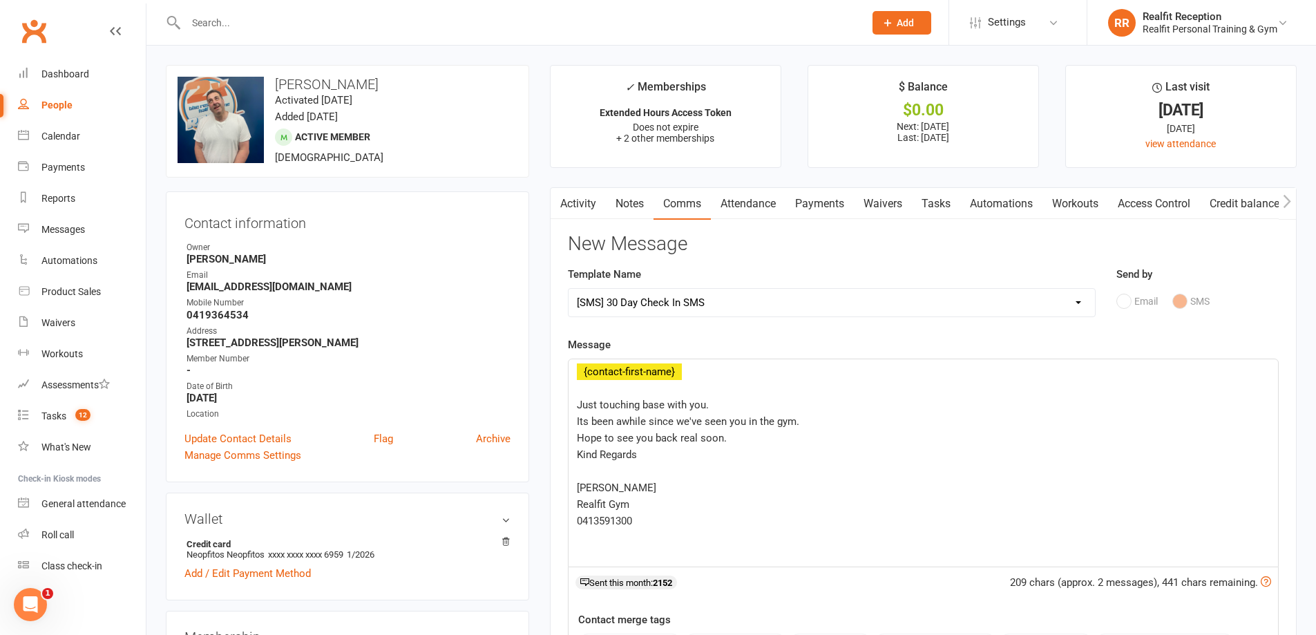
scroll to position [345, 0]
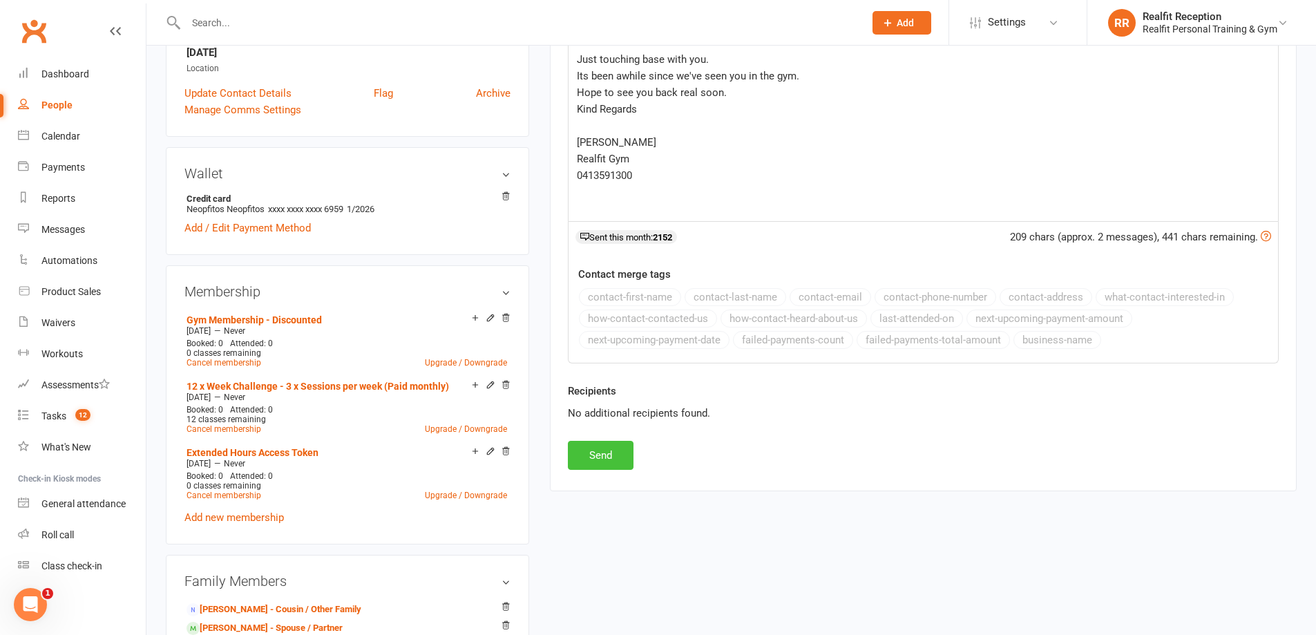
click at [606, 453] on button "Send" at bounding box center [601, 455] width 66 height 29
select select
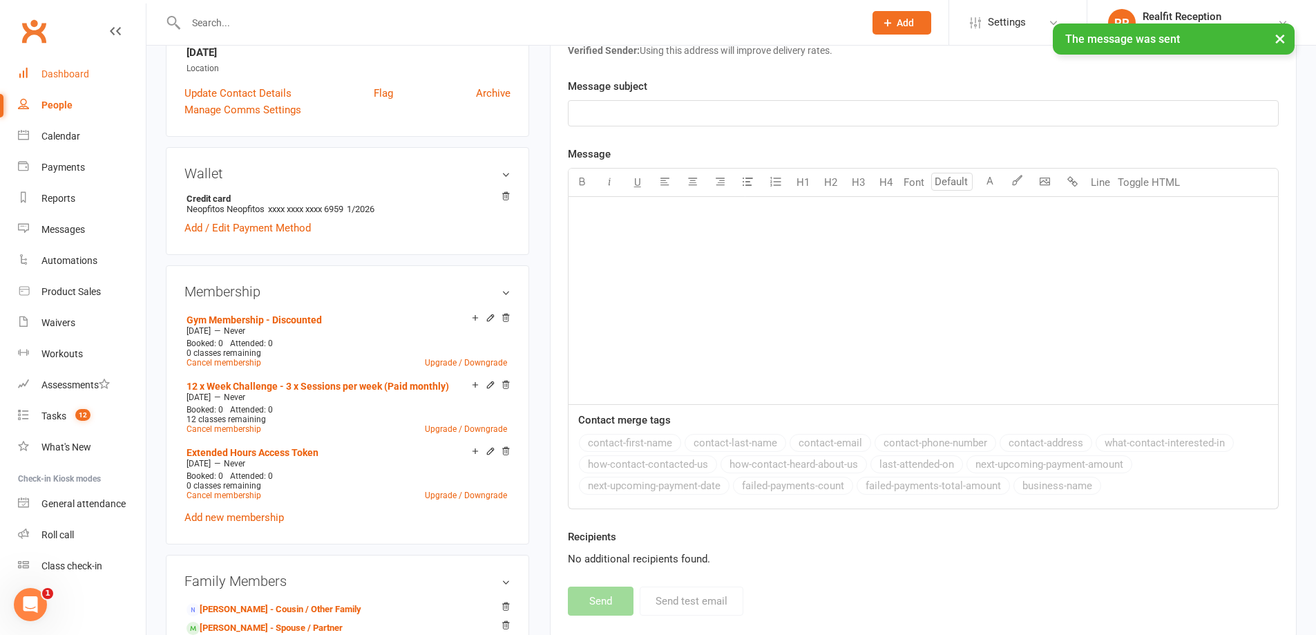
click at [67, 77] on div "Dashboard" at bounding box center [65, 73] width 48 height 11
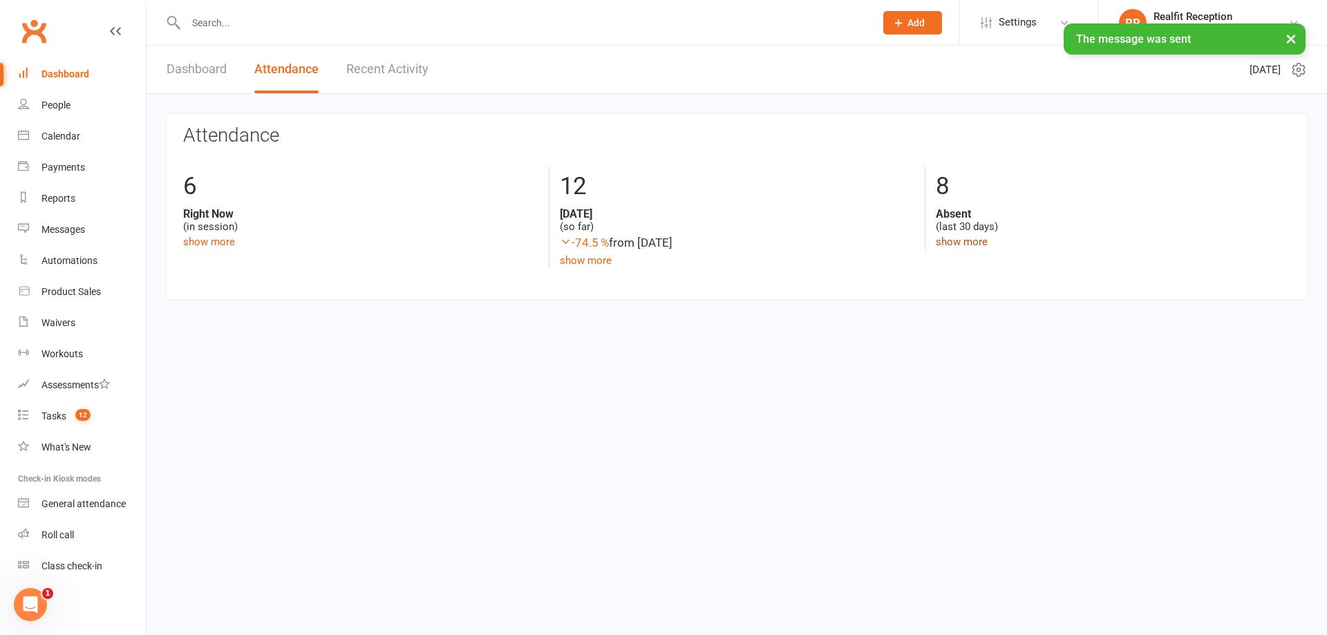
click at [953, 245] on link "show more" at bounding box center [962, 242] width 52 height 12
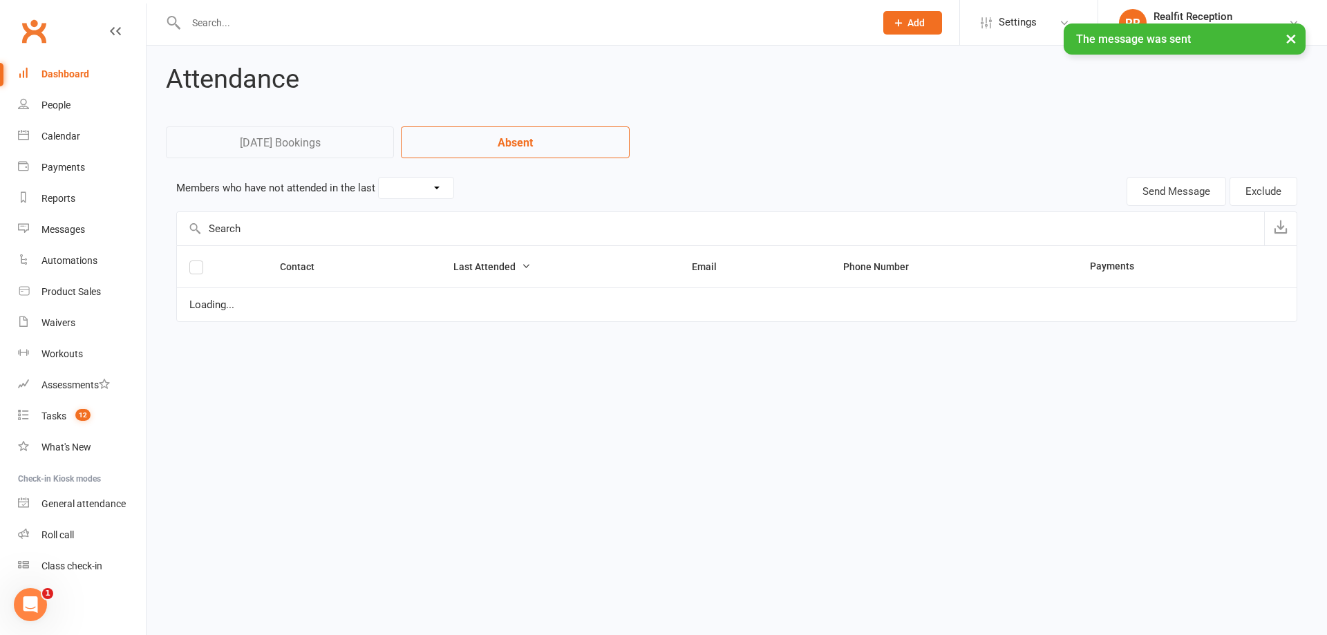
select select "30"
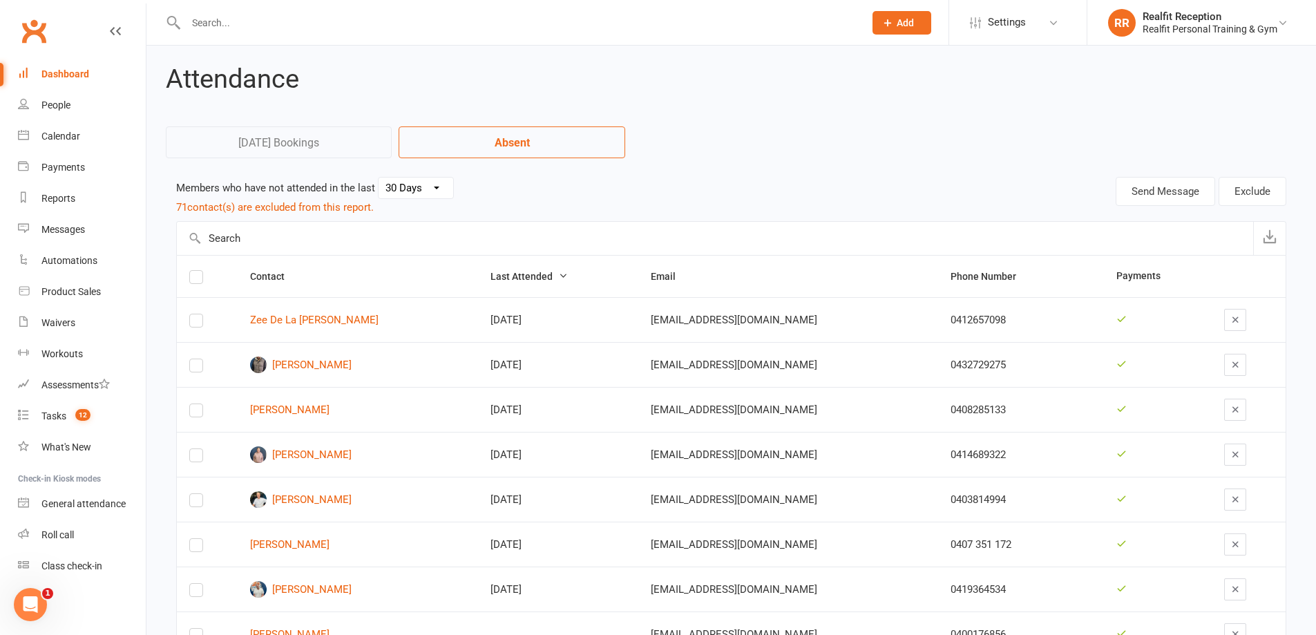
scroll to position [61, 0]
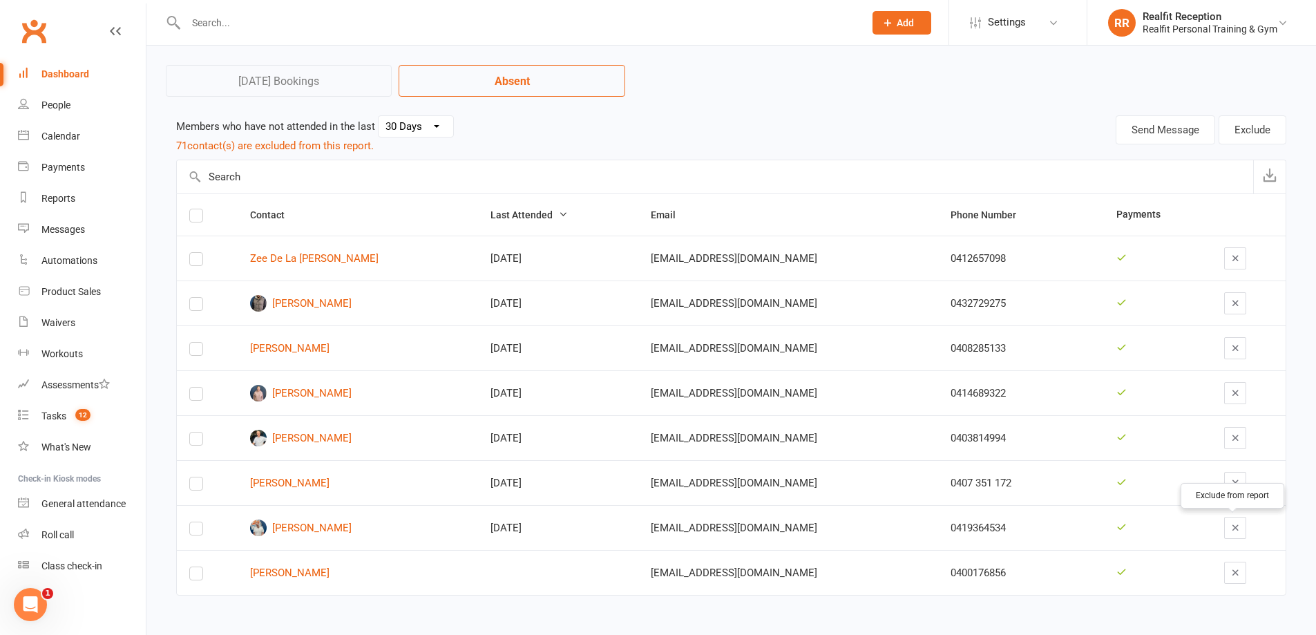
click at [1232, 523] on icon "button" at bounding box center [1236, 527] width 10 height 10
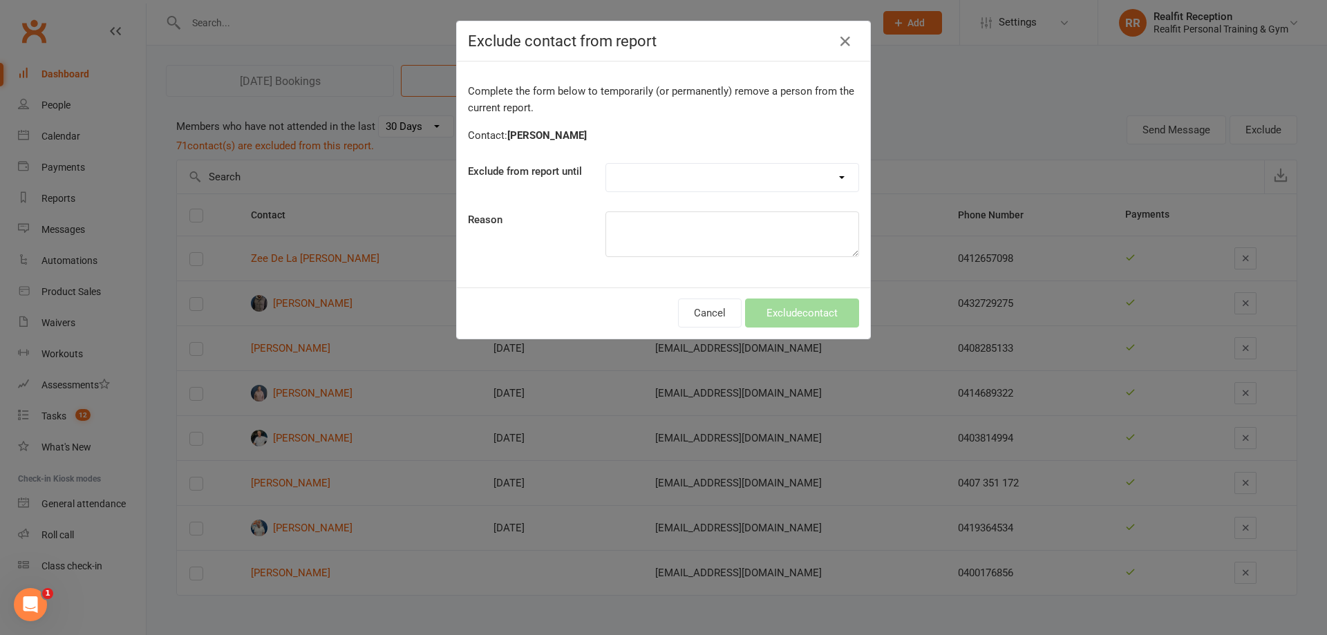
drag, startPoint x: 775, startPoint y: 169, endPoint x: 757, endPoint y: 173, distance: 18.3
click at [775, 170] on select "Forever One day One week 30 days 90 days Custom" at bounding box center [732, 178] width 252 height 28
select select "custom"
click at [606, 164] on select "Forever One day One week 30 days 90 days Custom" at bounding box center [732, 178] width 252 height 28
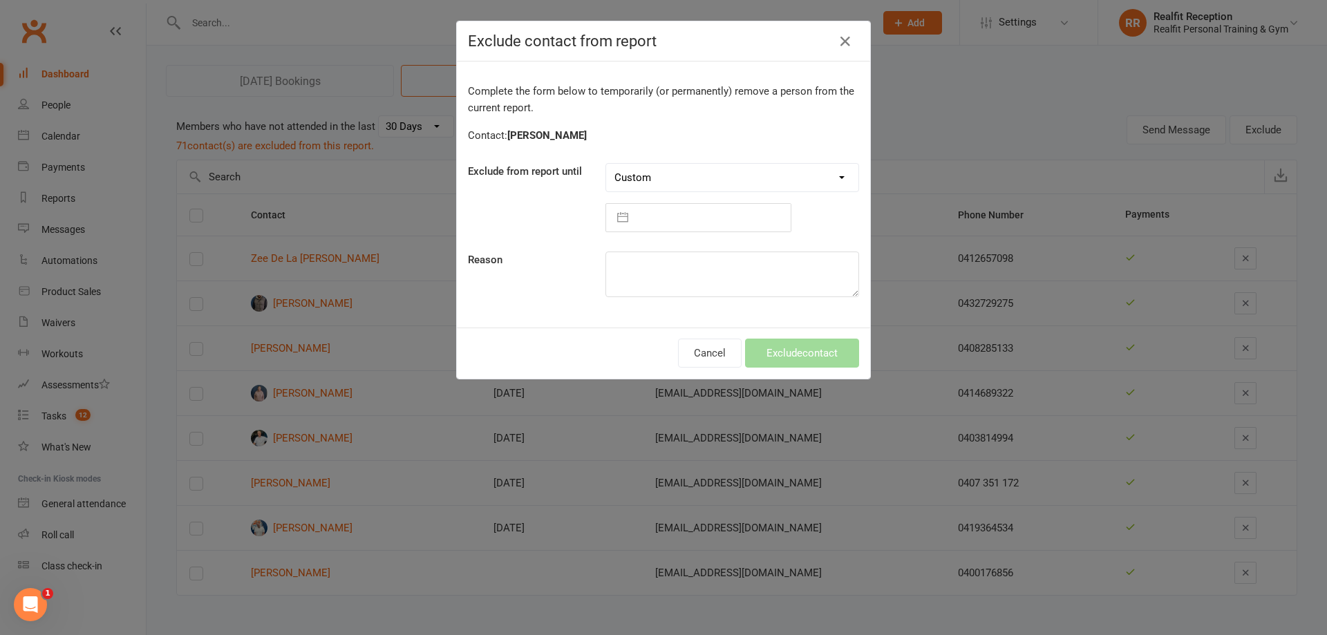
click at [664, 216] on input "text" at bounding box center [712, 218] width 155 height 28
select select "8"
select select "2025"
select select "9"
select select "2025"
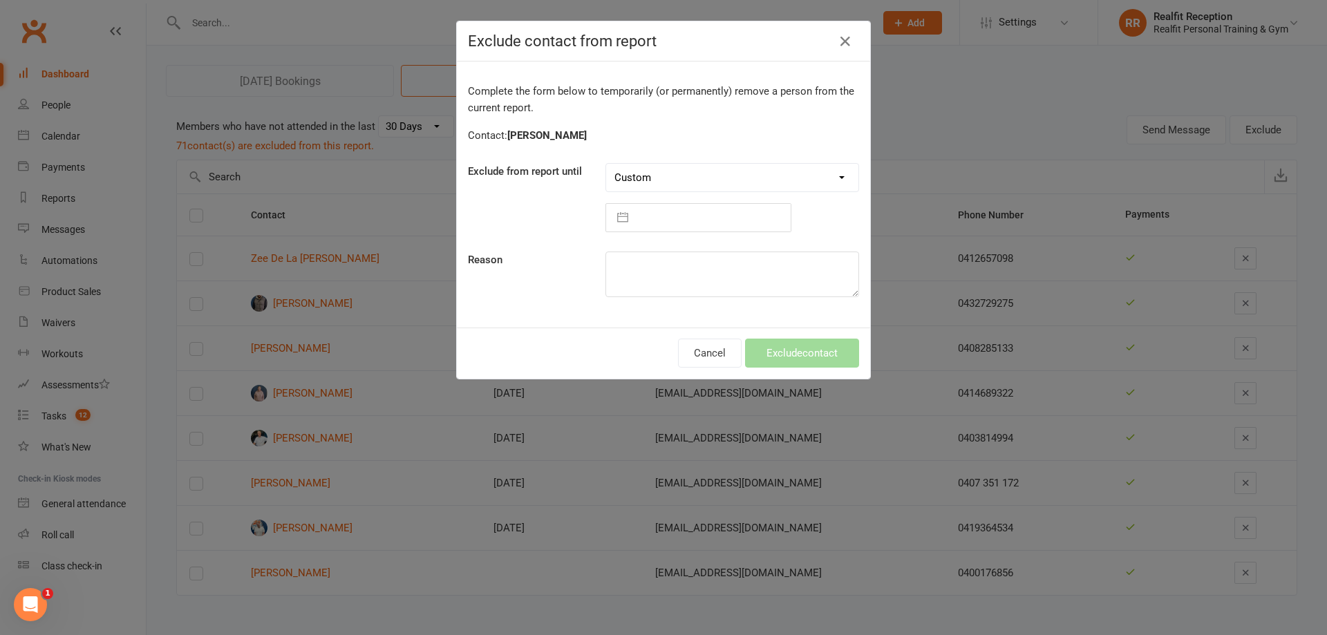
select select "10"
select select "2025"
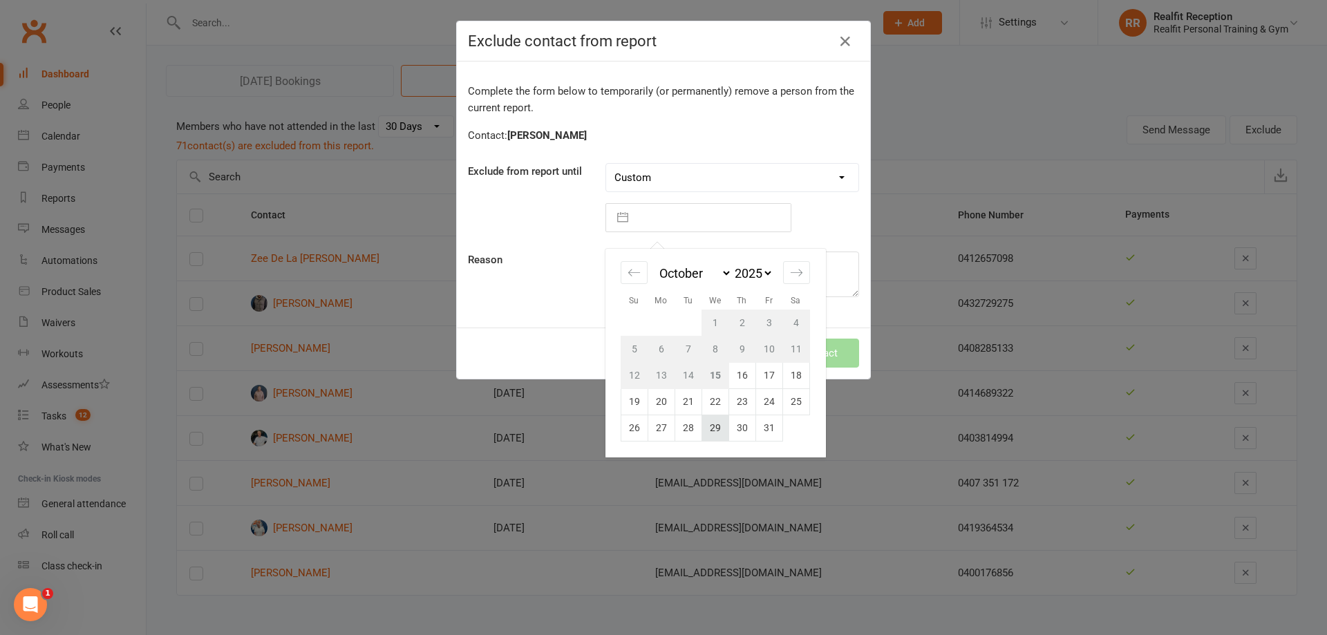
click at [706, 424] on td "29" at bounding box center [714, 428] width 27 height 26
type input "29 Oct 2025"
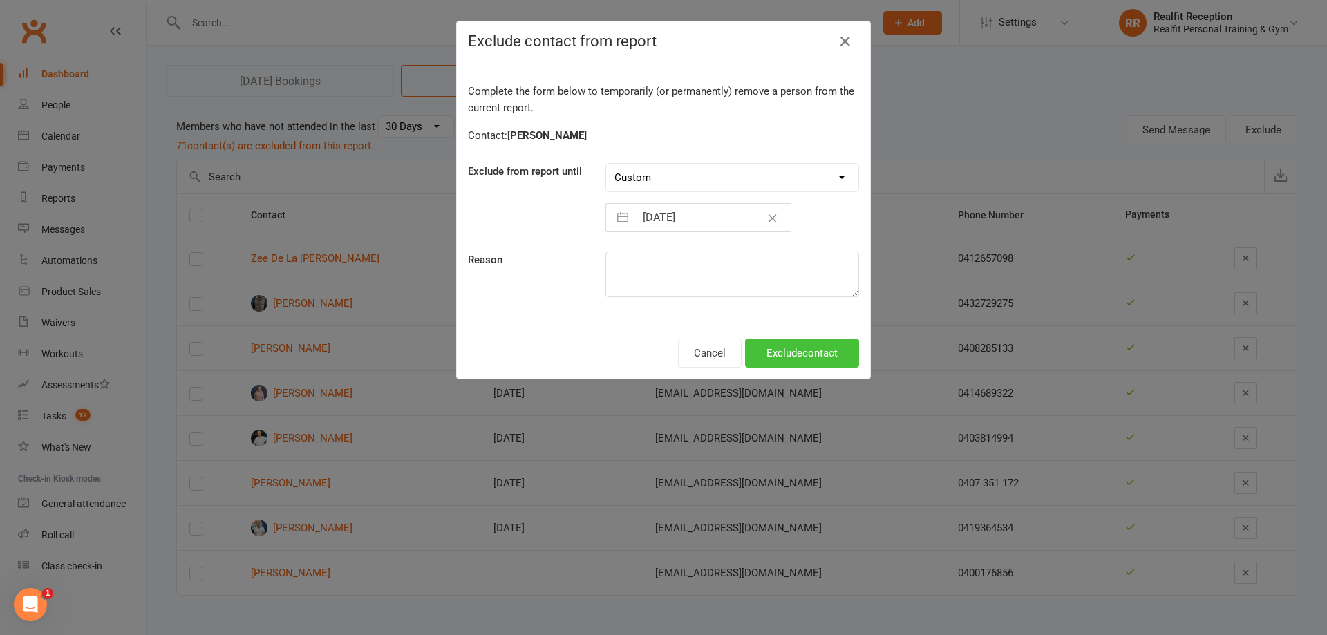
click at [807, 354] on button "Exclude contact" at bounding box center [802, 353] width 114 height 29
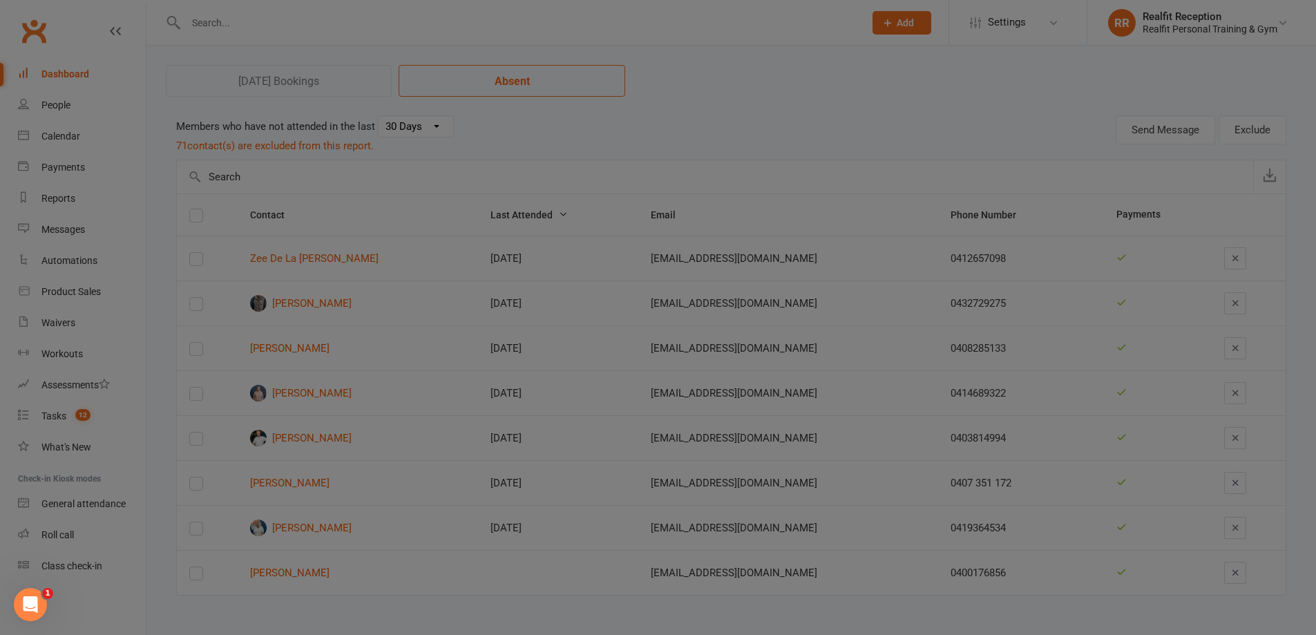
scroll to position [17, 0]
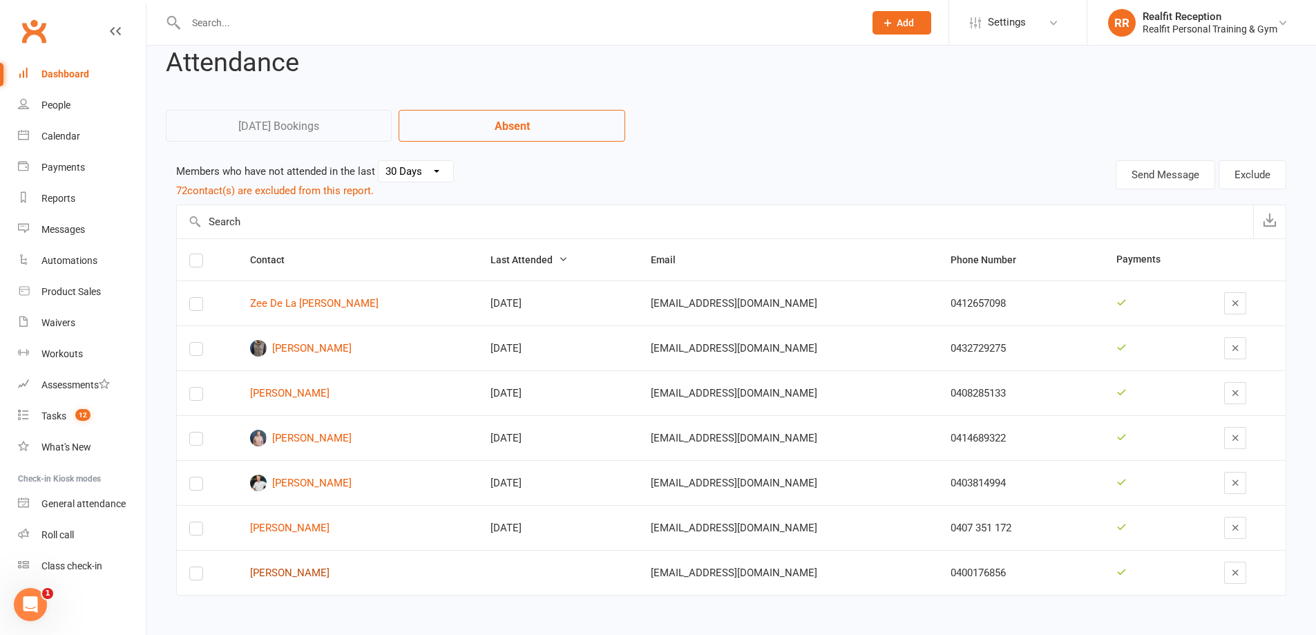
click at [295, 574] on link "Maddie O'Shea" at bounding box center [358, 573] width 216 height 12
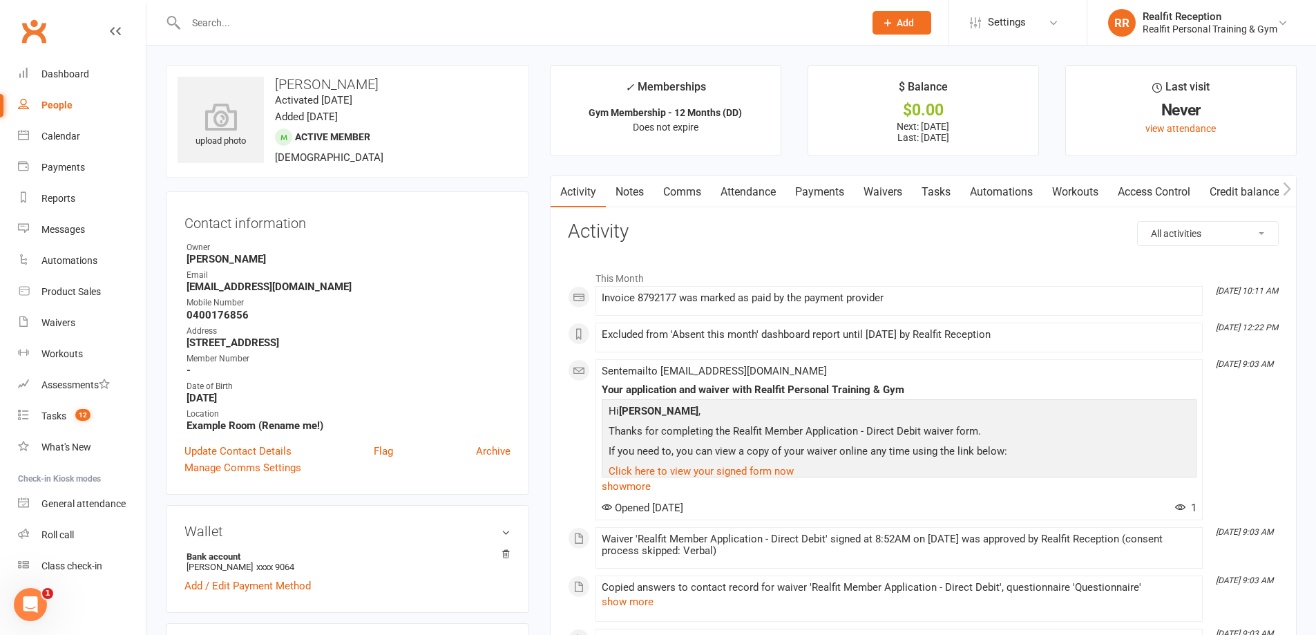
click at [737, 191] on link "Attendance" at bounding box center [748, 192] width 75 height 32
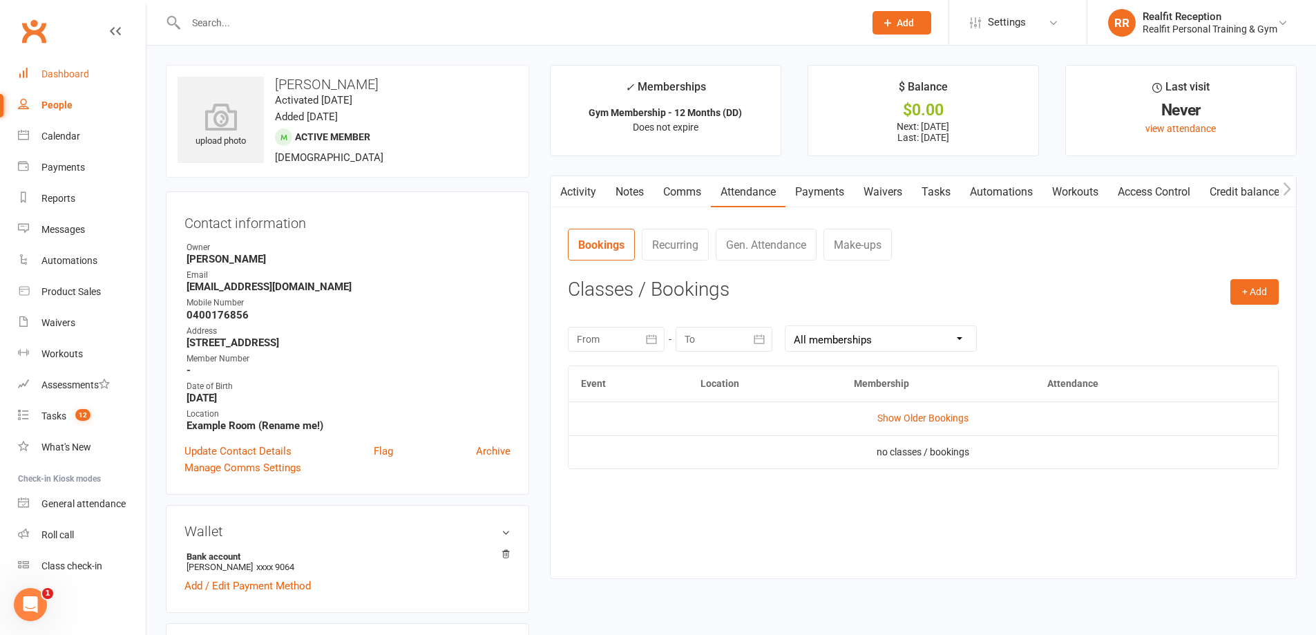
click at [64, 72] on div "Dashboard" at bounding box center [65, 73] width 48 height 11
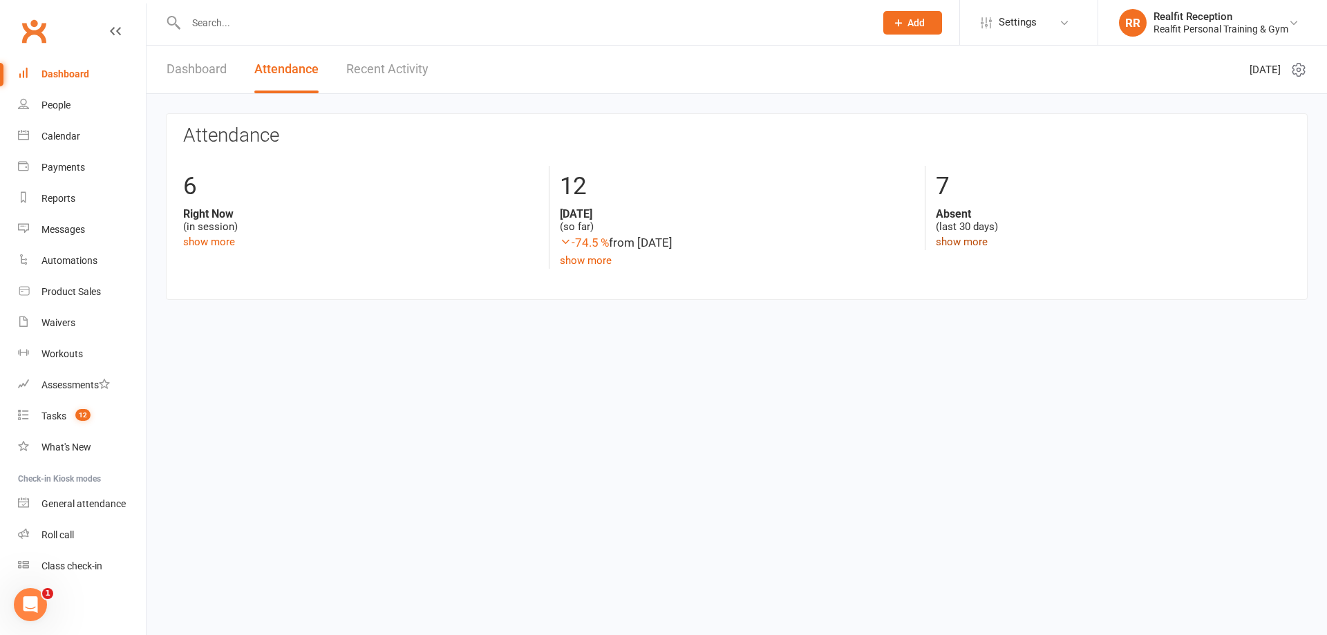
click at [948, 243] on link "show more" at bounding box center [962, 242] width 52 height 12
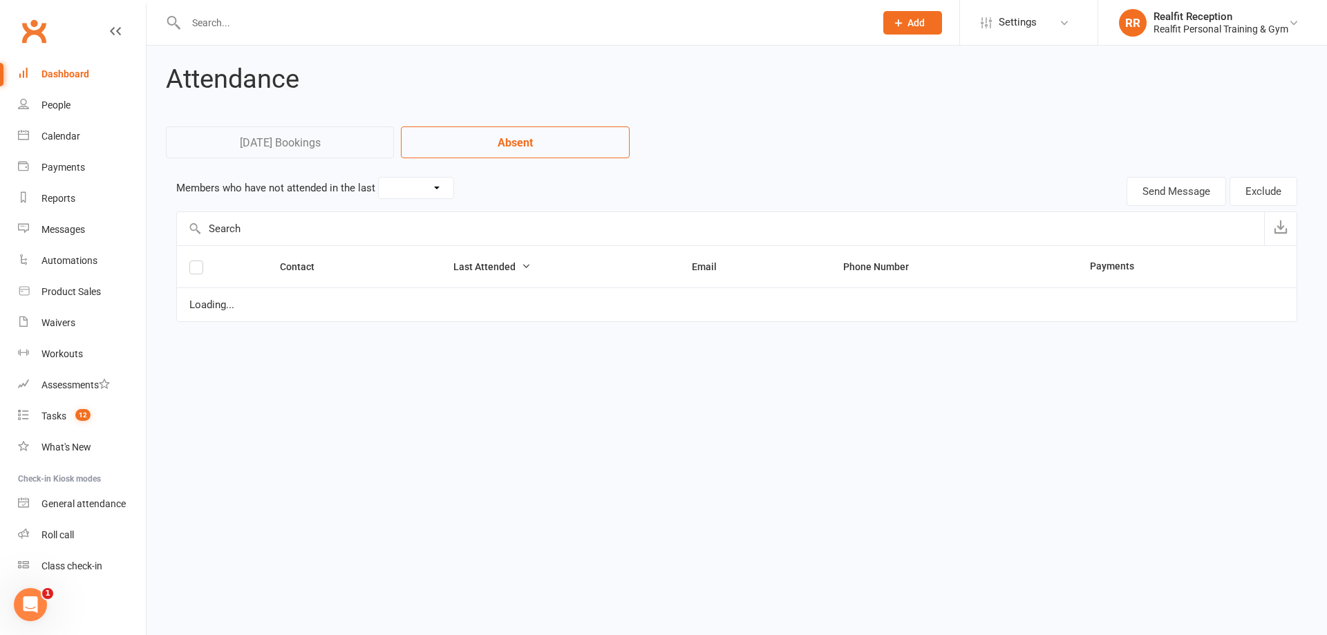
select select "30"
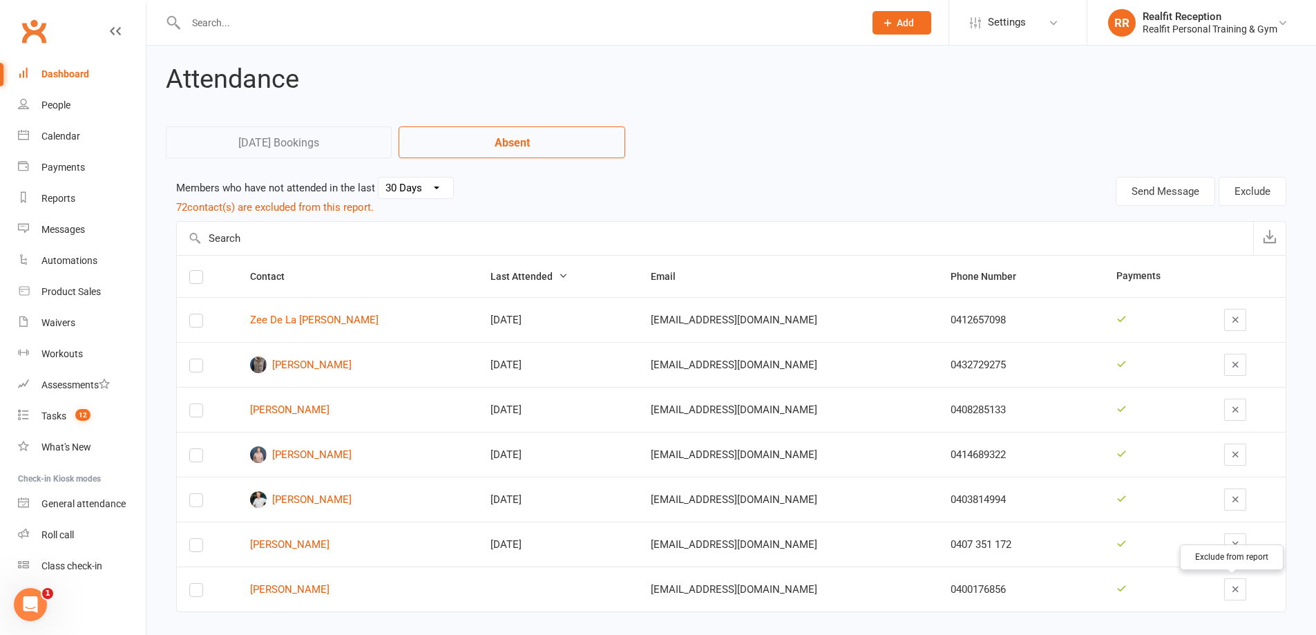
click at [1233, 592] on icon "button" at bounding box center [1236, 589] width 10 height 10
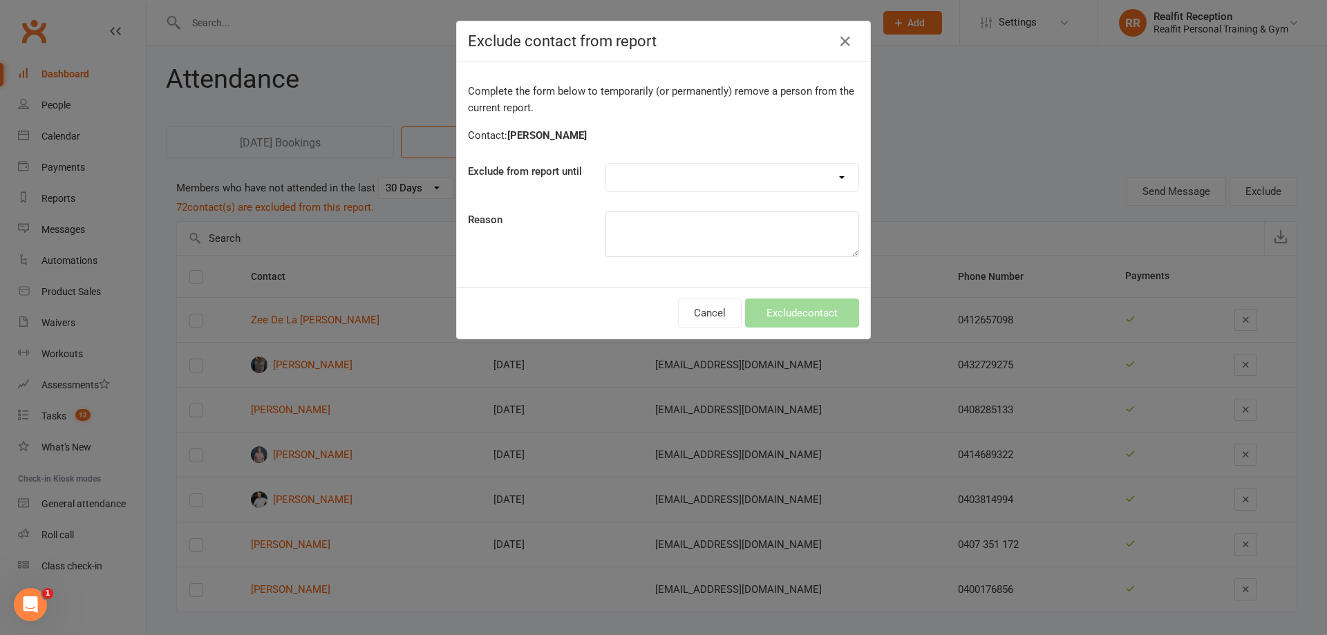
click at [723, 169] on select "Forever One day One week 30 days 90 days Custom" at bounding box center [732, 178] width 252 height 28
select select "custom"
click at [606, 164] on select "Forever One day One week 30 days 90 days Custom" at bounding box center [732, 178] width 252 height 28
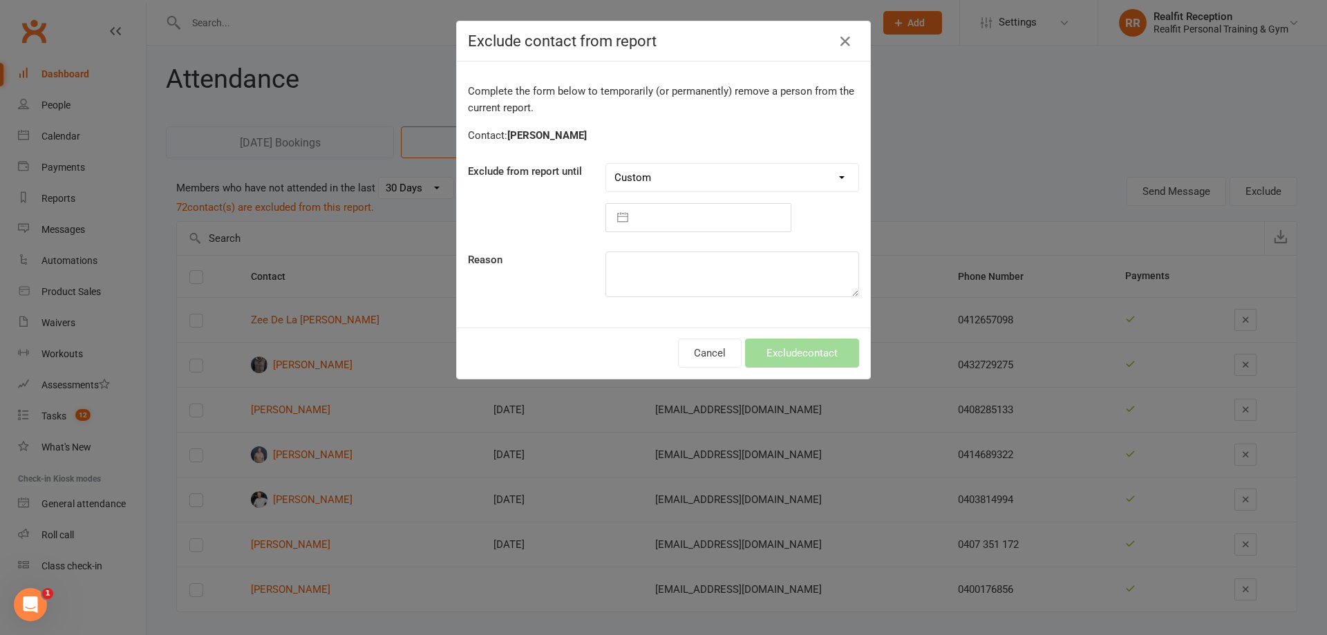
select select "8"
select select "2025"
select select "9"
select select "2025"
select select "10"
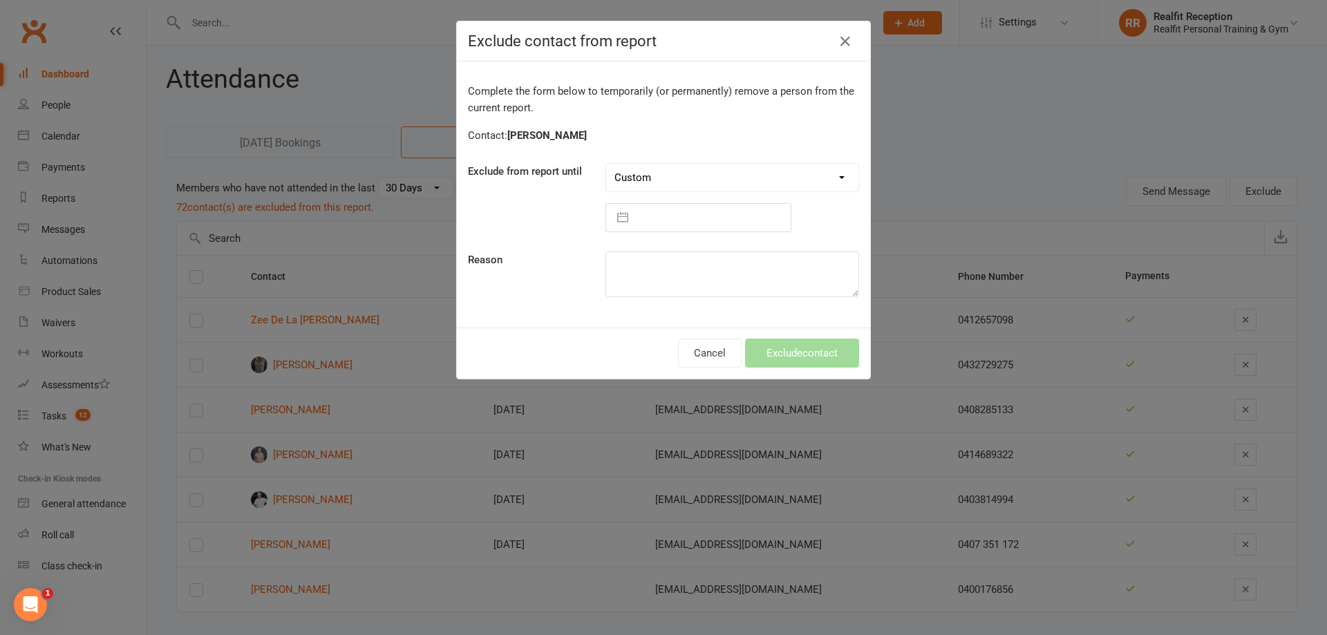
select select "2025"
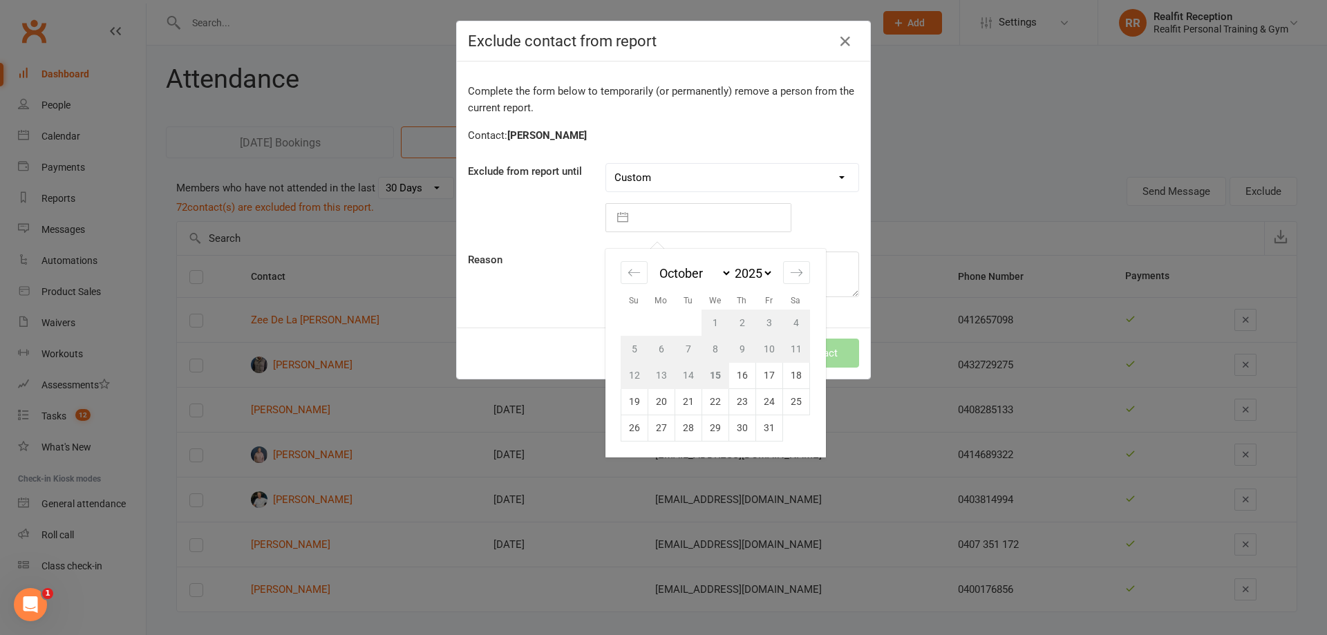
click at [687, 223] on input "text" at bounding box center [712, 218] width 155 height 28
click at [710, 431] on td "29" at bounding box center [714, 428] width 27 height 26
type input "29 Oct 2025"
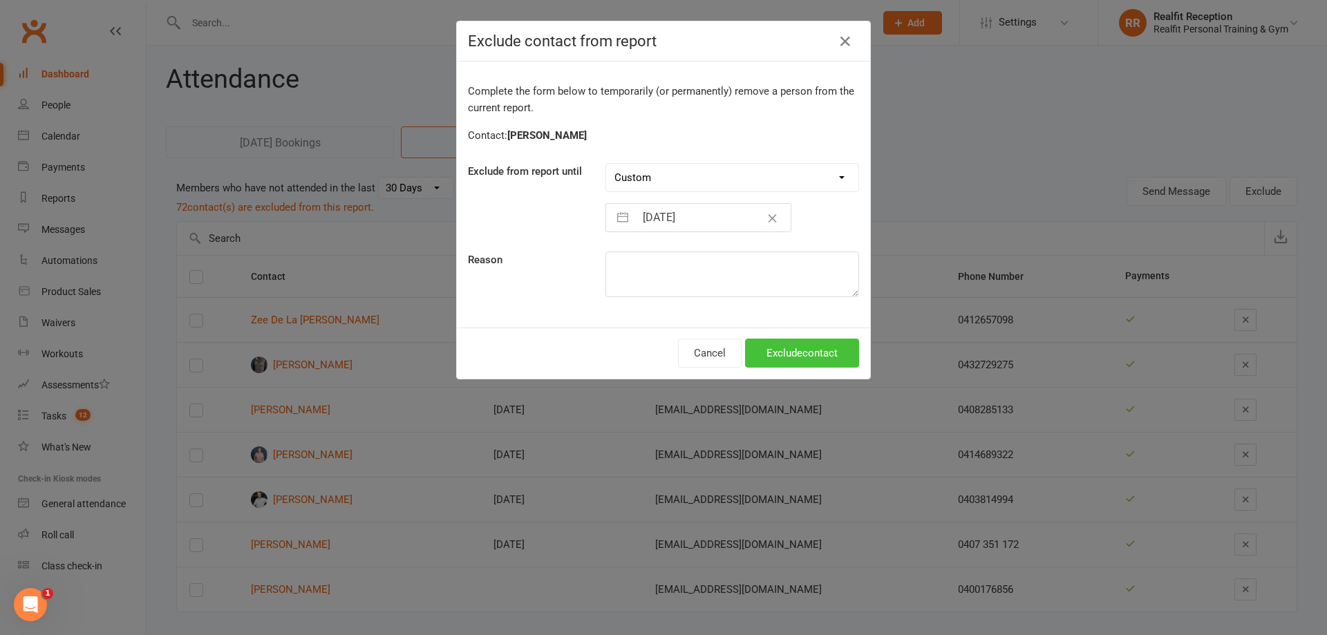
click at [779, 339] on button "Exclude contact" at bounding box center [802, 353] width 114 height 29
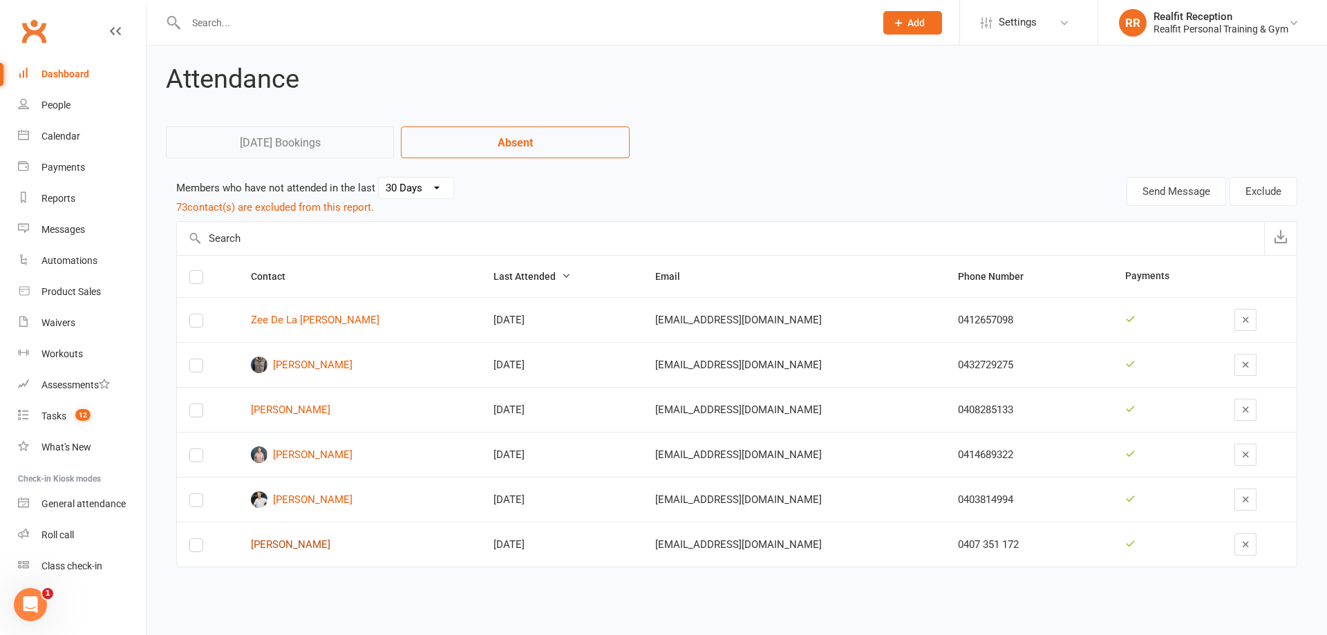
click at [307, 544] on link "Claire Palmer" at bounding box center [360, 545] width 218 height 12
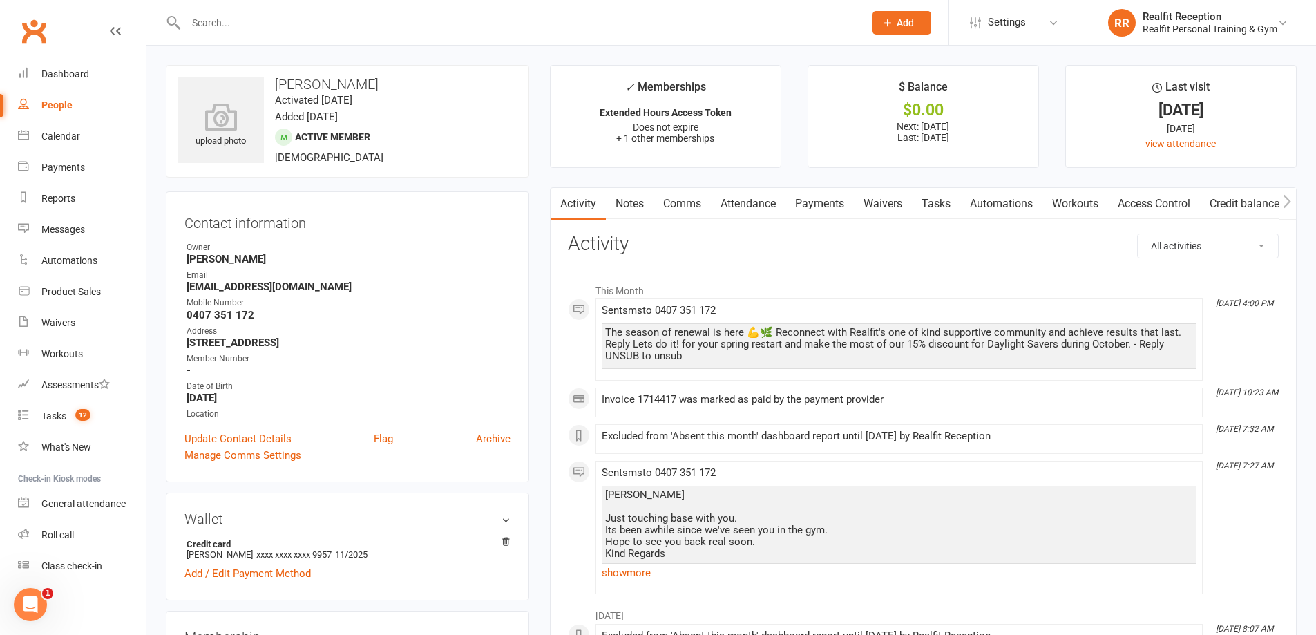
click at [732, 206] on link "Attendance" at bounding box center [748, 204] width 75 height 32
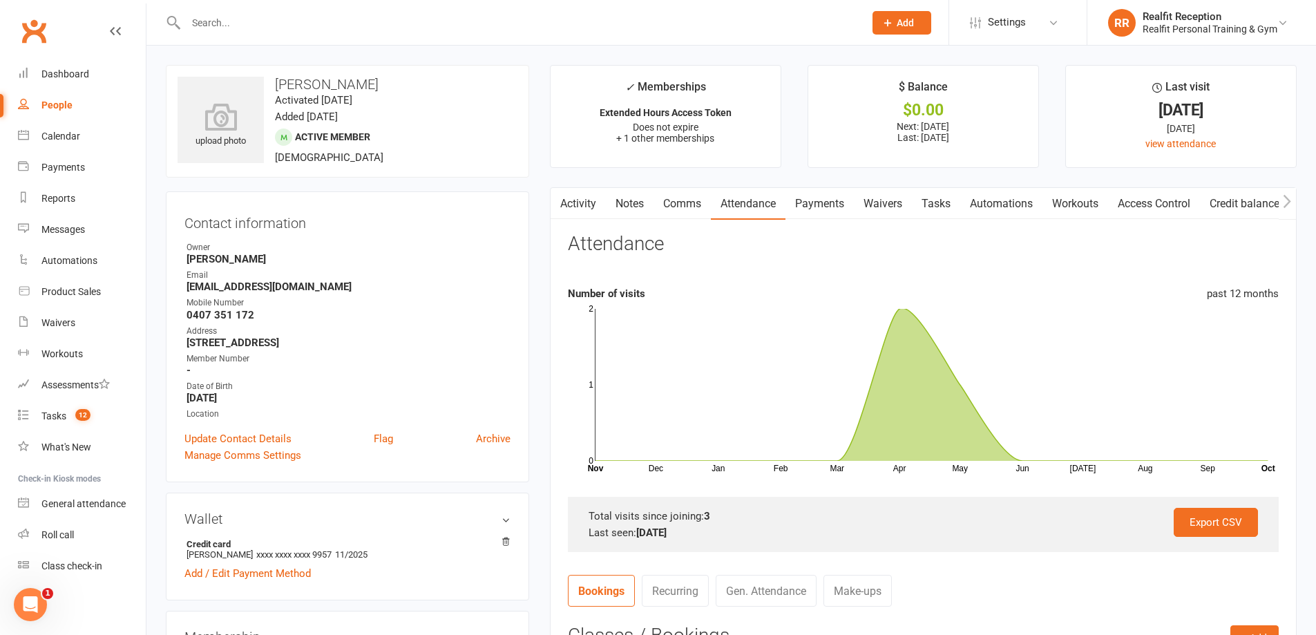
click at [840, 200] on link "Payments" at bounding box center [820, 204] width 68 height 32
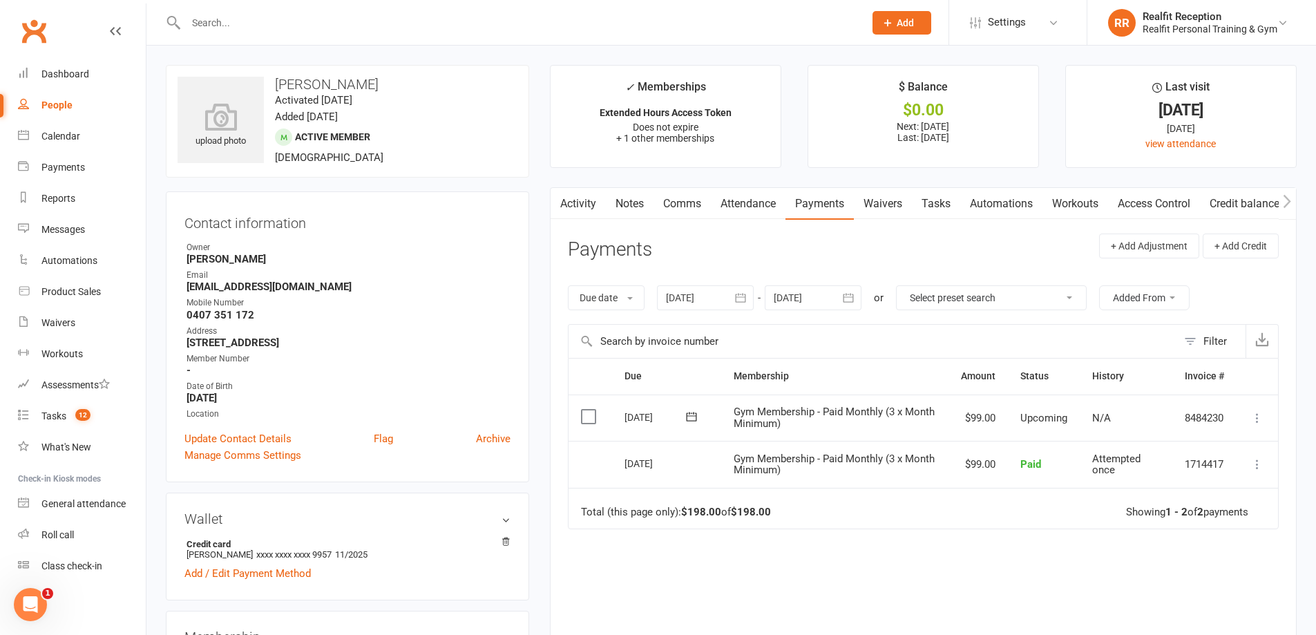
click at [638, 205] on link "Notes" at bounding box center [630, 204] width 48 height 32
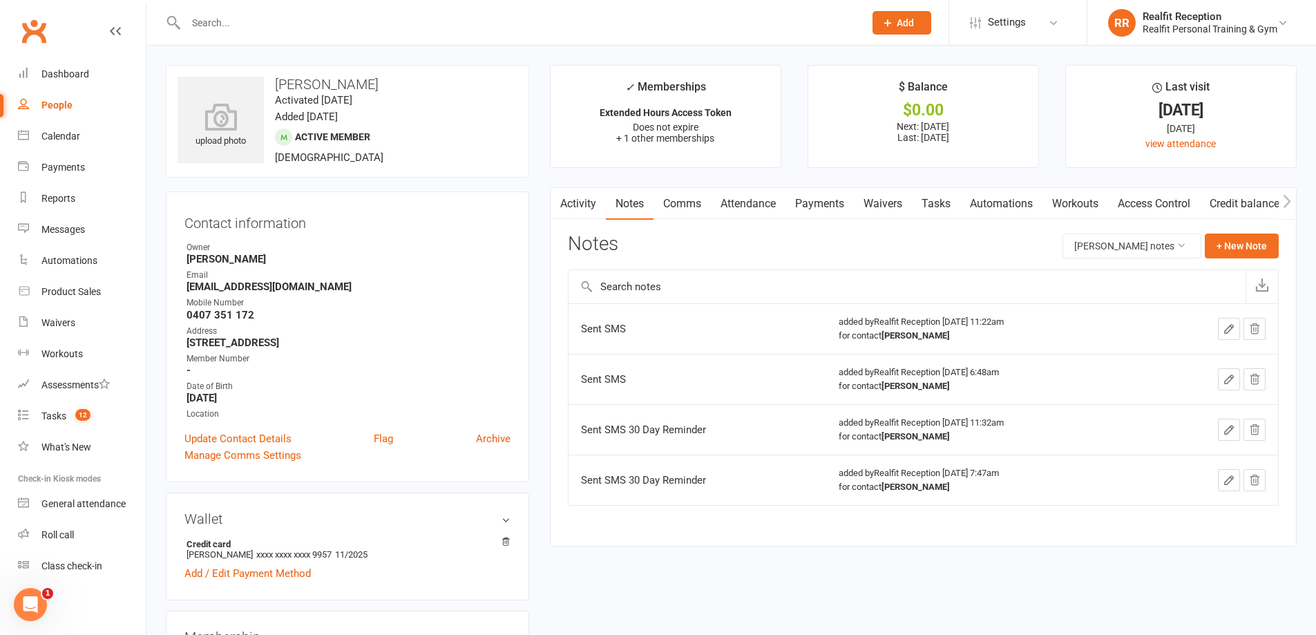
click at [688, 208] on link "Comms" at bounding box center [682, 204] width 57 height 32
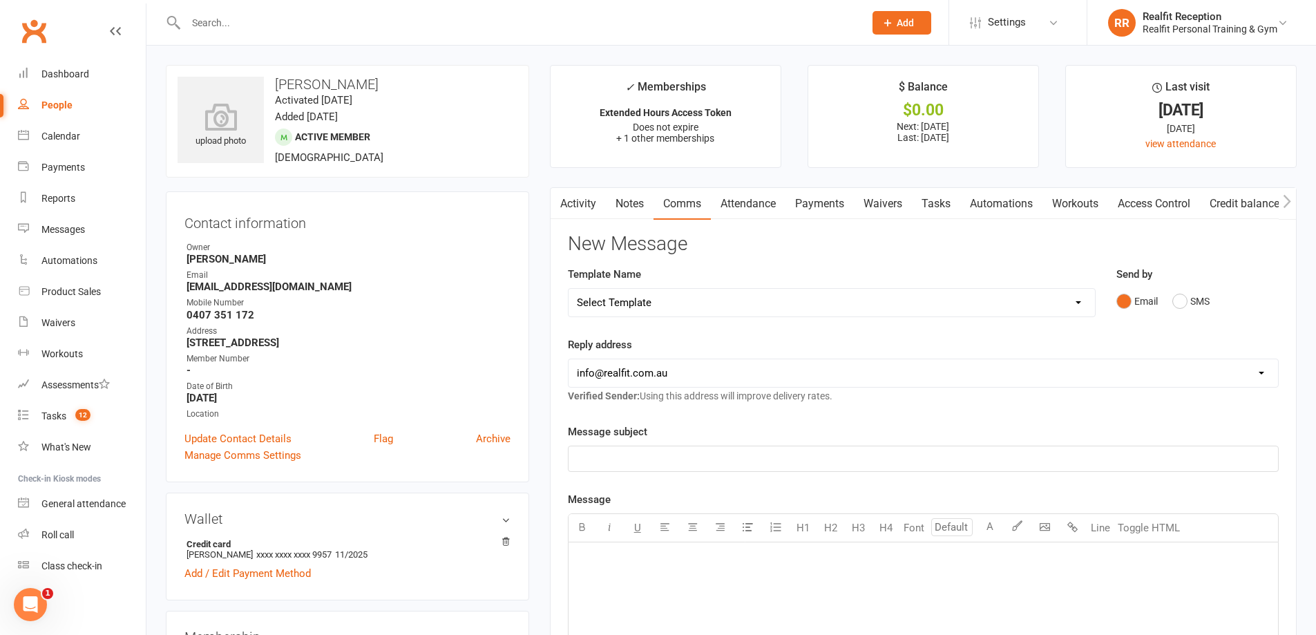
click at [684, 304] on select "Select Template [Email] 30 Day Check In [SMS] 30 Day Check In SMS [Email] David…" at bounding box center [832, 303] width 527 height 28
select select "1"
click at [569, 289] on select "Select Template [Email] 30 Day Check In [SMS] 30 Day Check In SMS [Email] David…" at bounding box center [832, 303] width 527 height 28
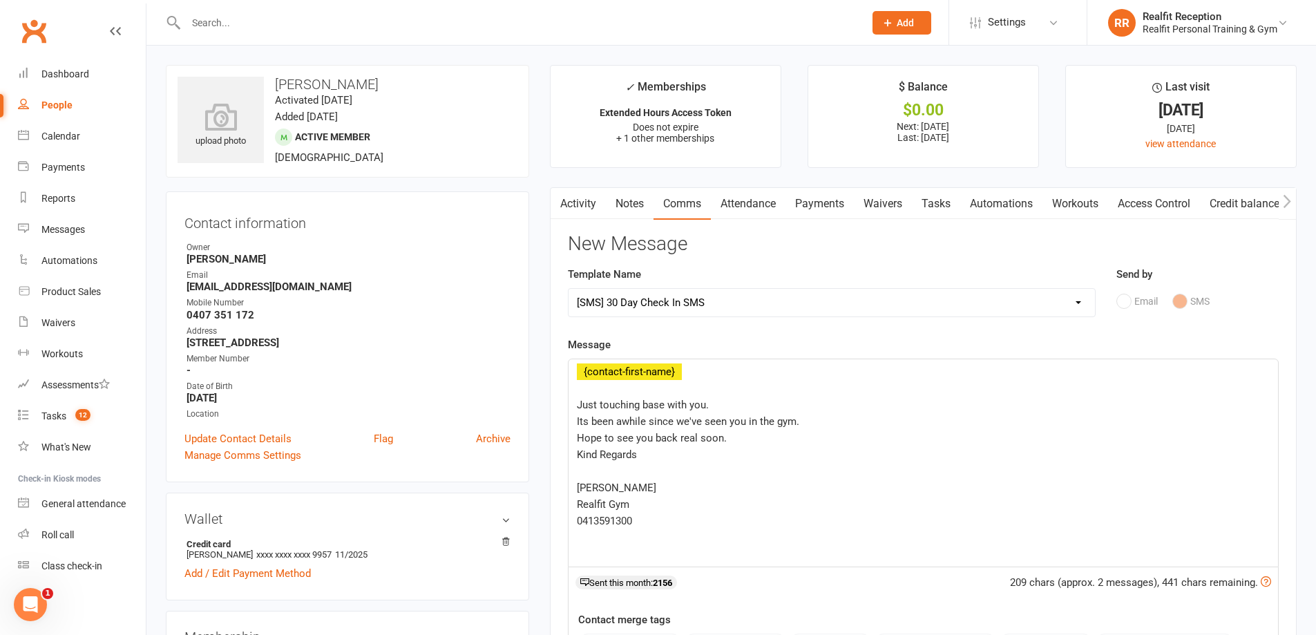
drag, startPoint x: 741, startPoint y: 437, endPoint x: 738, endPoint y: 447, distance: 10.1
click at [740, 438] on p "Hope to see you back real soon." at bounding box center [923, 438] width 693 height 17
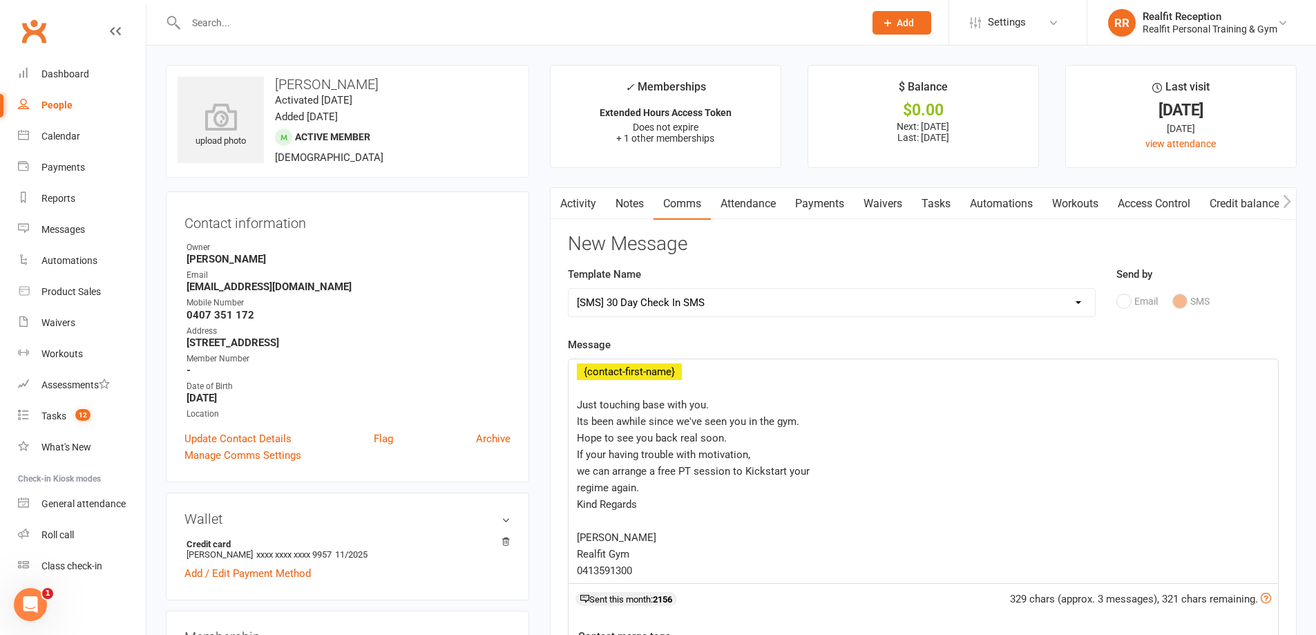
scroll to position [207, 0]
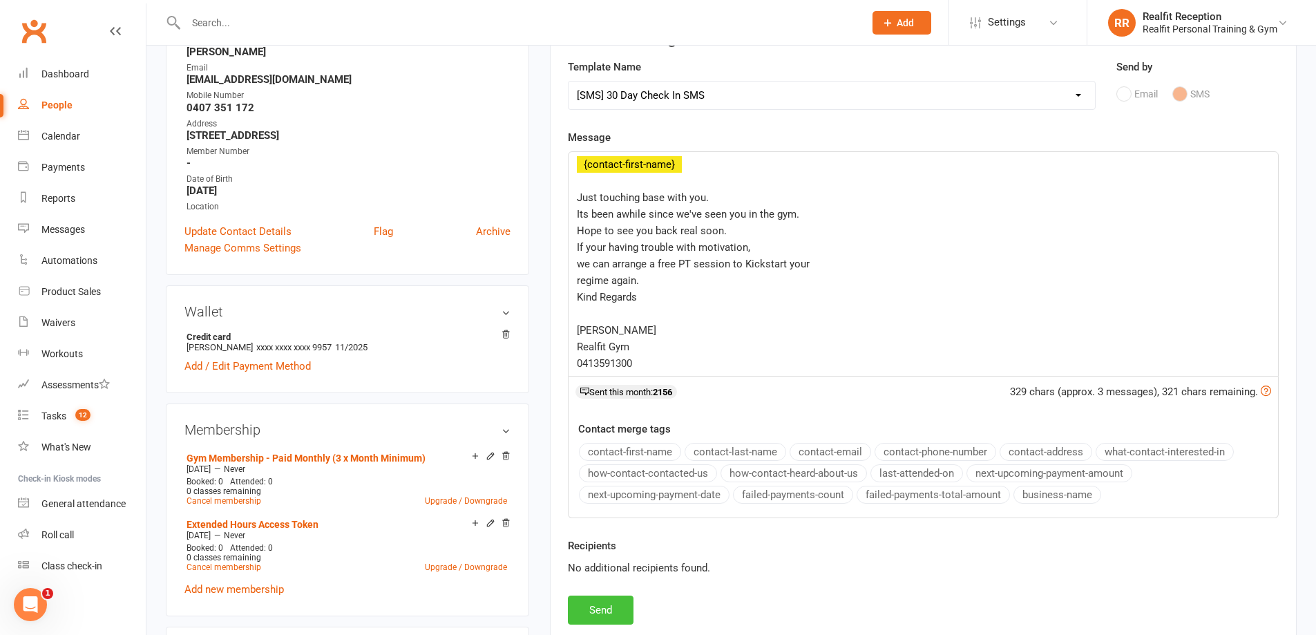
click at [606, 605] on button "Send" at bounding box center [601, 610] width 66 height 29
select select
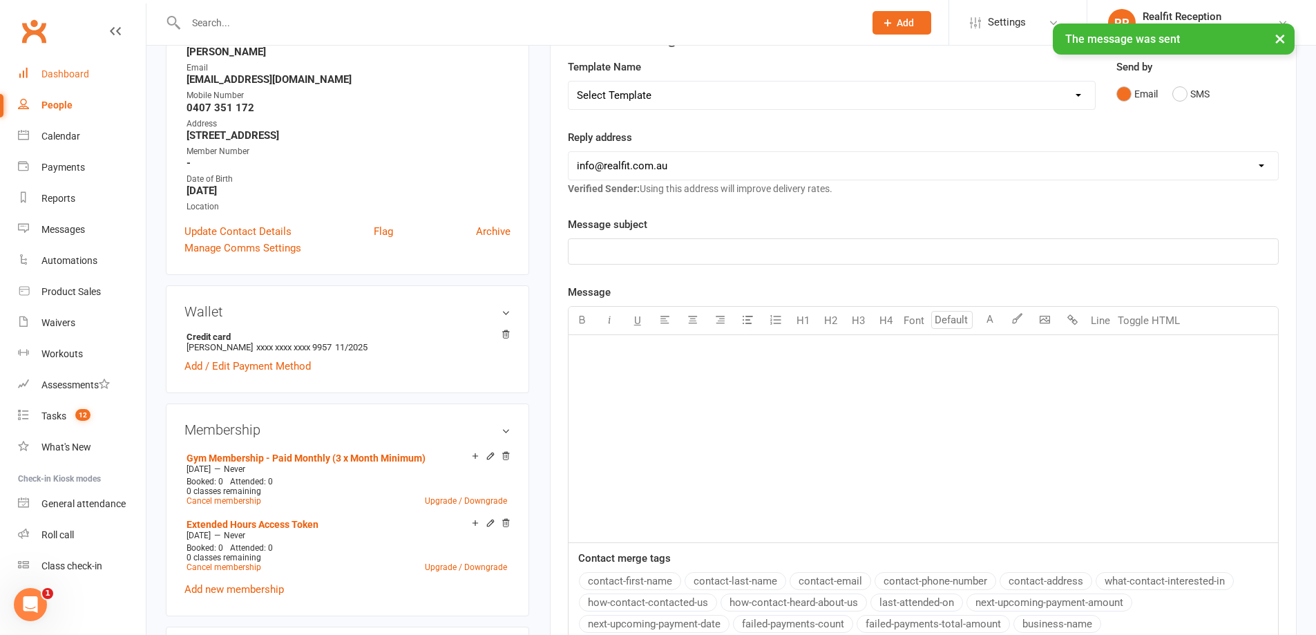
click at [61, 79] on div "Dashboard" at bounding box center [65, 73] width 48 height 11
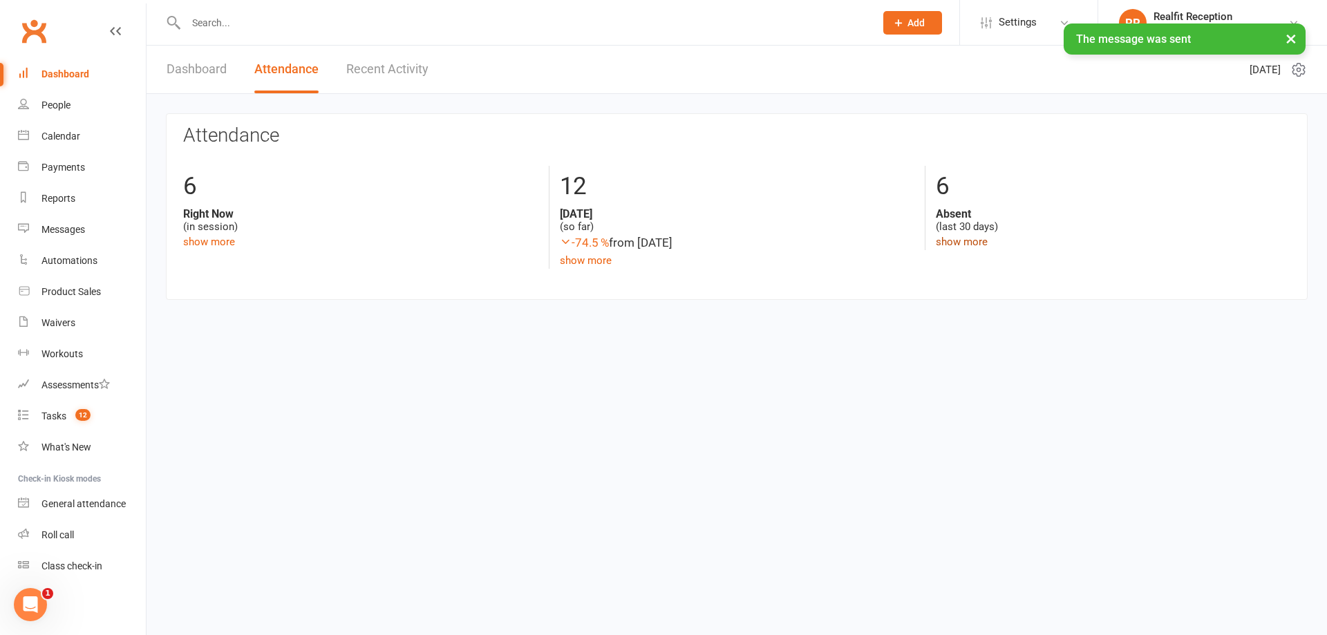
click at [939, 237] on link "show more" at bounding box center [962, 242] width 52 height 12
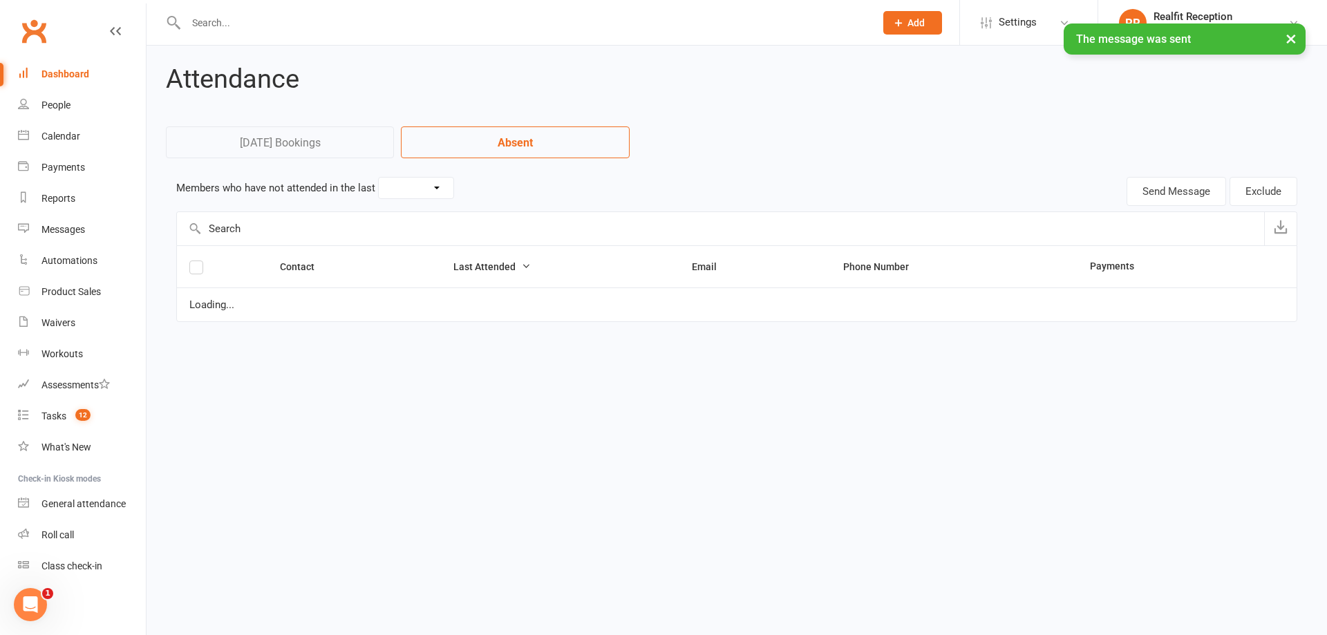
select select "30"
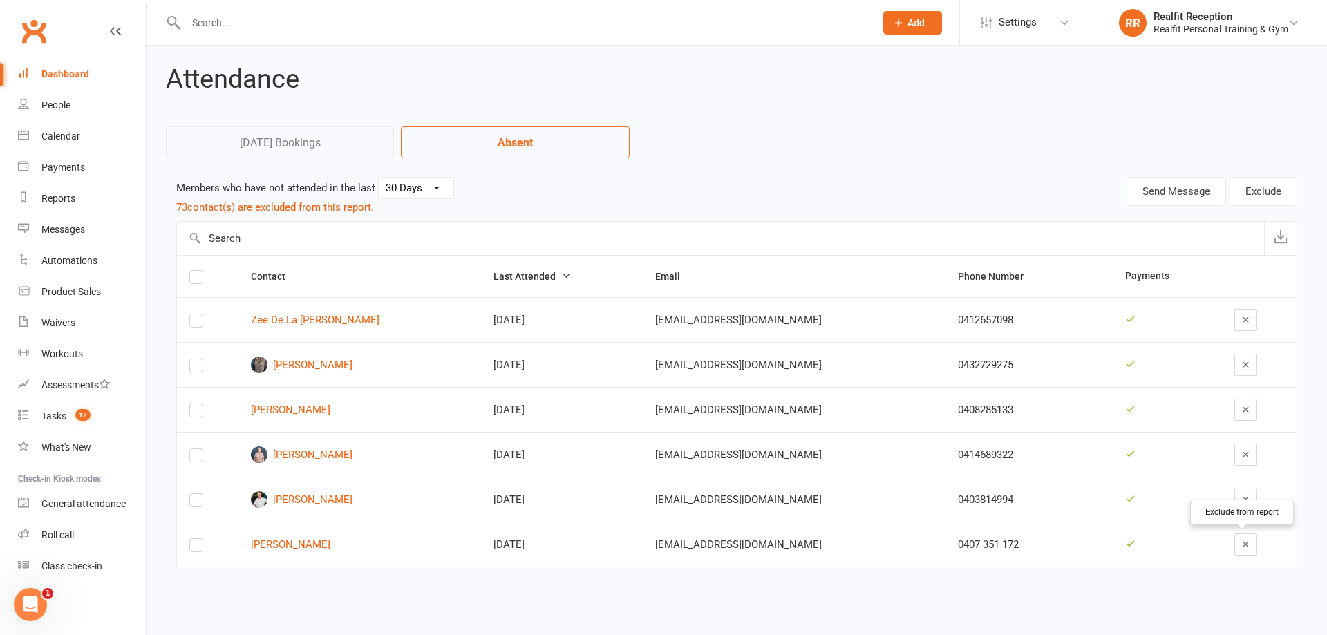
click at [1242, 545] on icon "button" at bounding box center [1245, 544] width 10 height 10
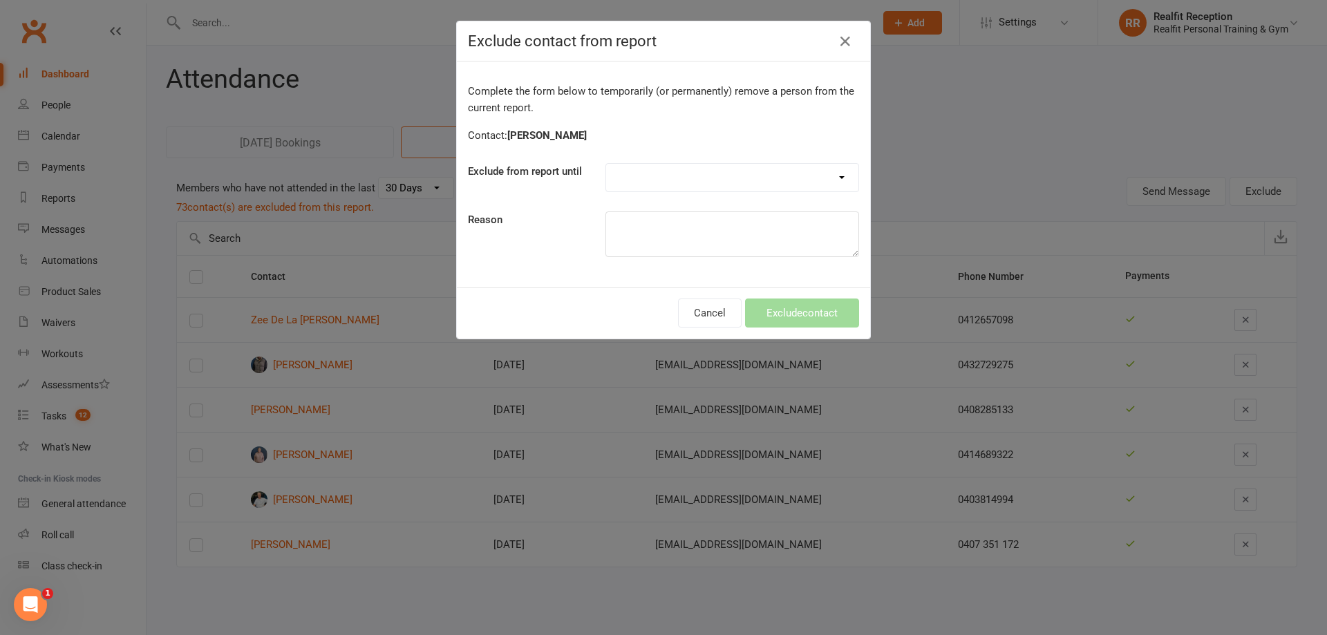
drag, startPoint x: 713, startPoint y: 171, endPoint x: 702, endPoint y: 177, distance: 12.4
click at [713, 171] on select "Forever One day One week 30 days 90 days Custom" at bounding box center [732, 178] width 252 height 28
select select "custom"
click at [606, 164] on select "Forever One day One week 30 days 90 days Custom" at bounding box center [732, 178] width 252 height 28
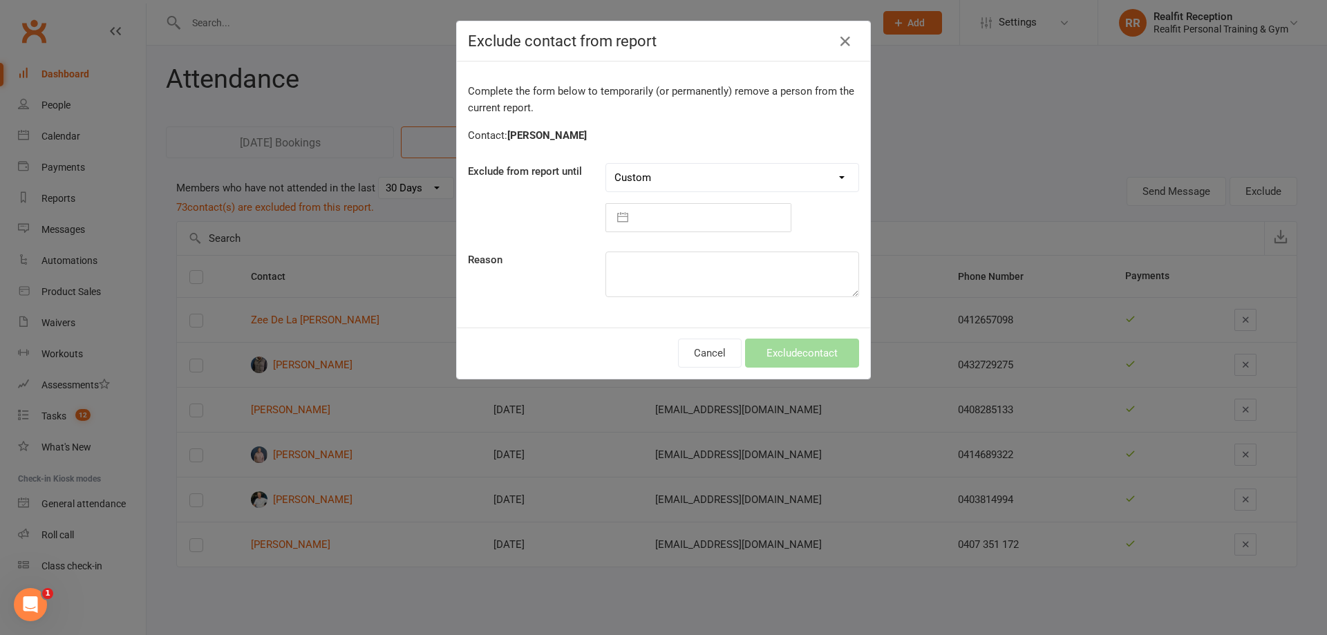
click at [672, 224] on input "text" at bounding box center [712, 218] width 155 height 28
select select "8"
select select "2025"
select select "9"
select select "2025"
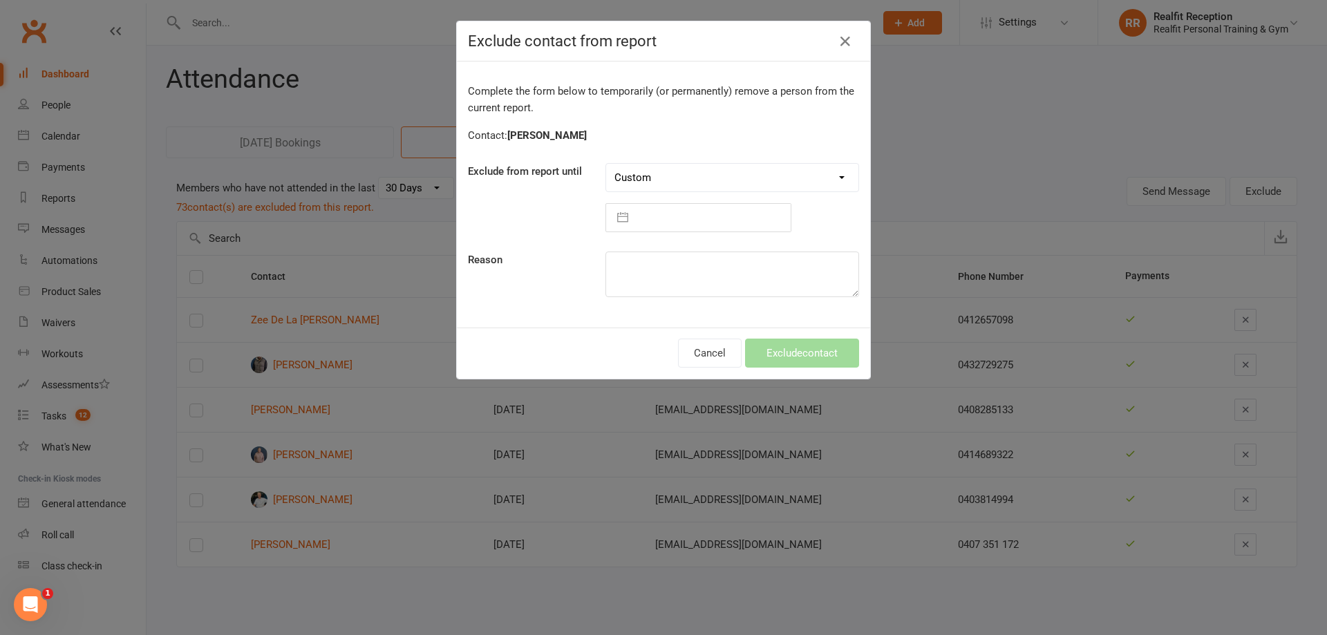
select select "10"
select select "2025"
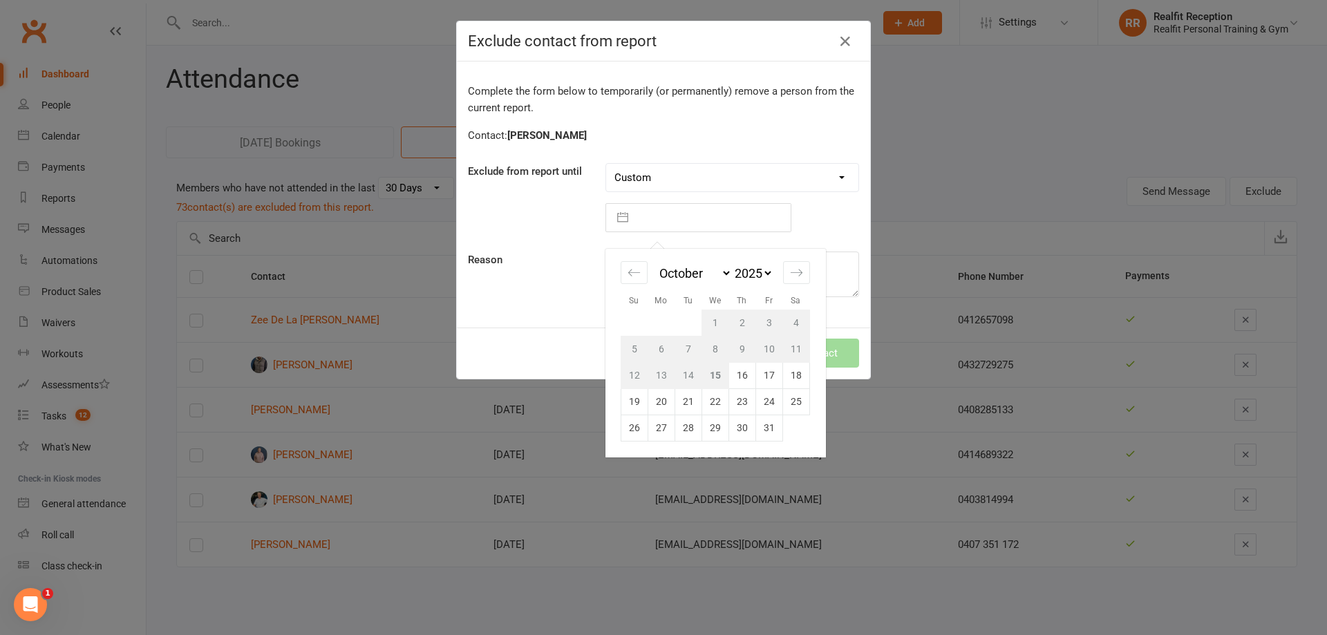
drag, startPoint x: 713, startPoint y: 430, endPoint x: 828, endPoint y: 428, distance: 115.4
click at [720, 431] on td "29" at bounding box center [714, 428] width 27 height 26
type input "29 Oct 2025"
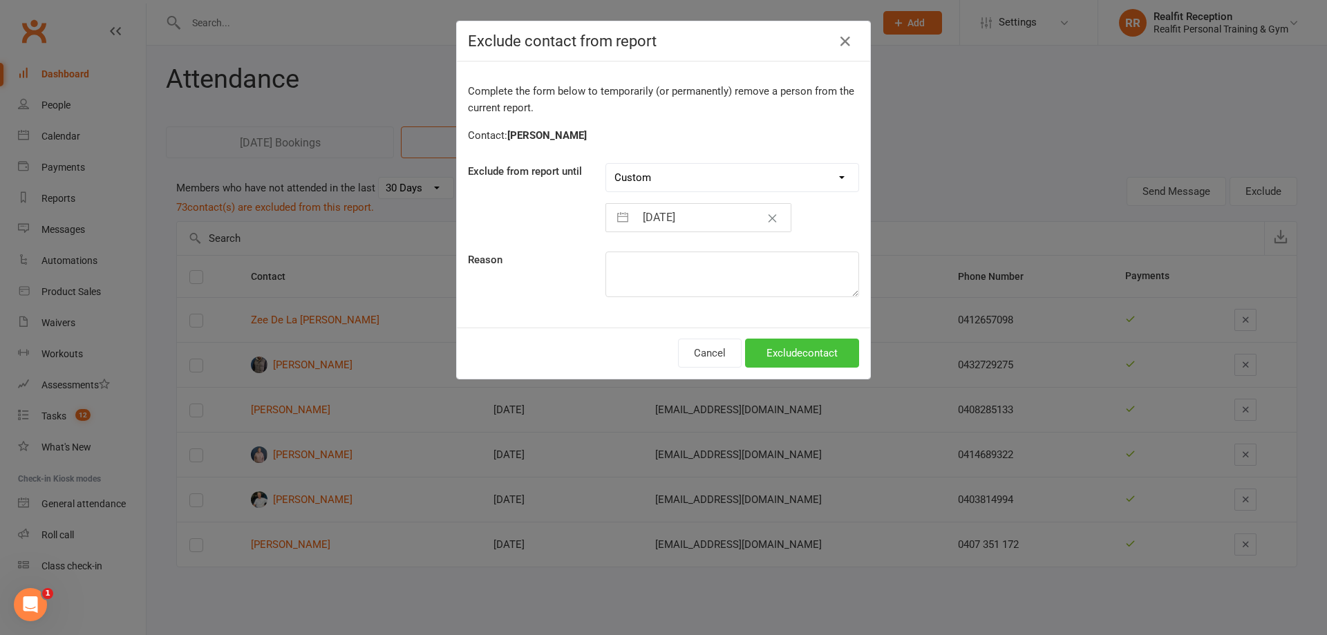
click at [800, 351] on button "Exclude contact" at bounding box center [802, 353] width 114 height 29
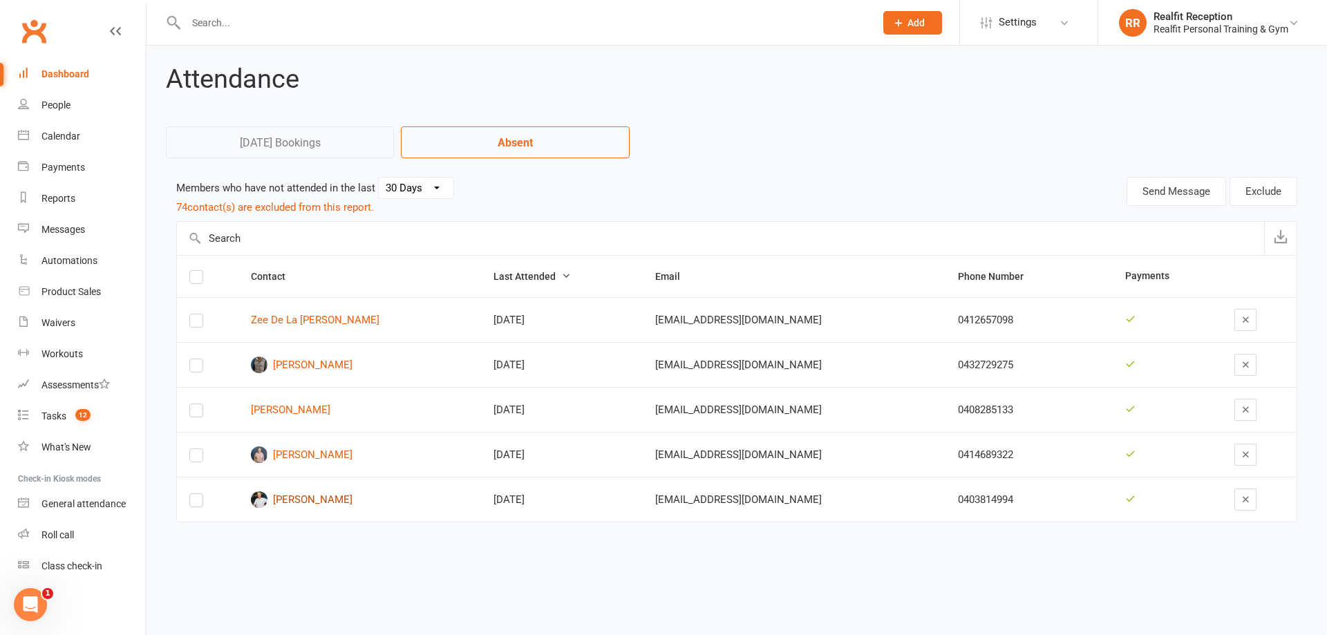
click at [303, 499] on link "Stephen Rolston" at bounding box center [360, 499] width 218 height 17
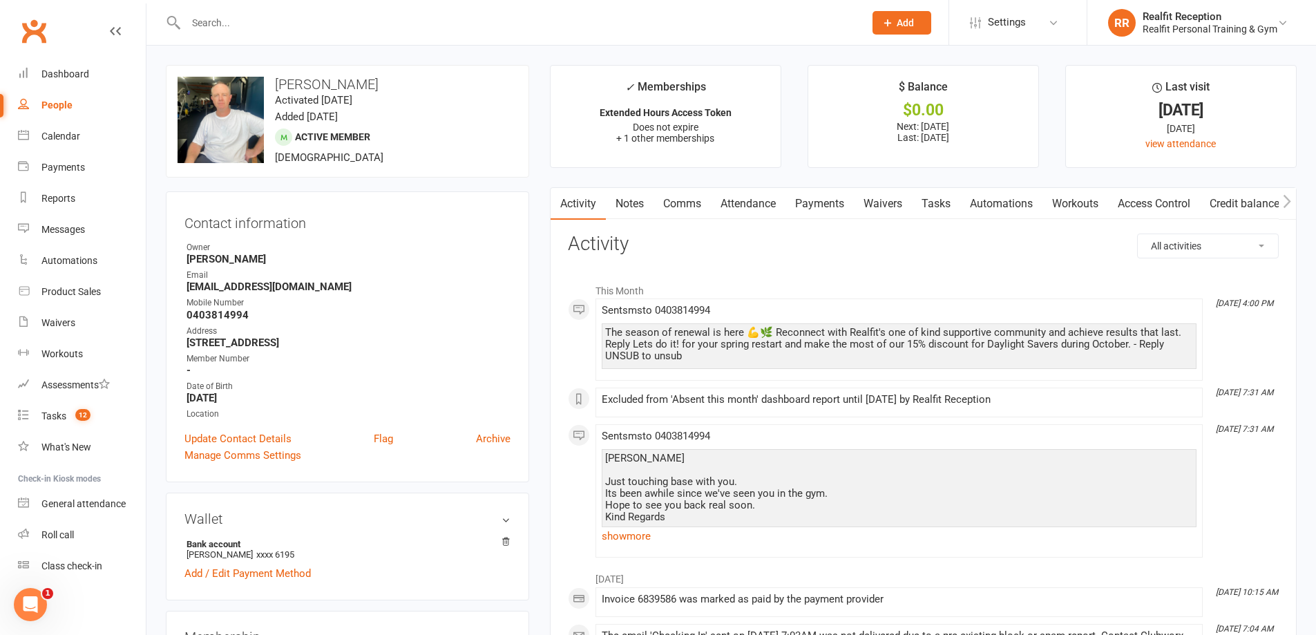
click at [673, 207] on link "Comms" at bounding box center [682, 204] width 57 height 32
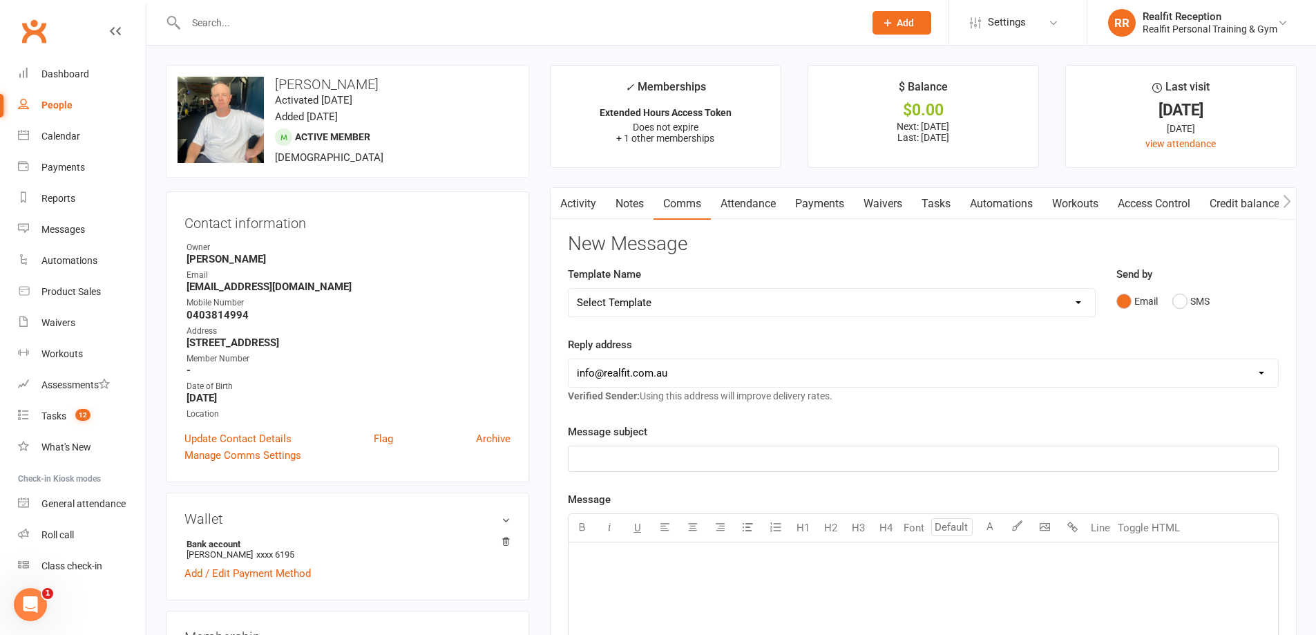
click at [1013, 302] on select "Select Template [Email] 30 Day Check In [SMS] 30 Day Check In SMS [Email] David…" at bounding box center [832, 303] width 527 height 28
select select "1"
click at [569, 289] on select "Select Template [Email] 30 Day Check In [SMS] 30 Day Check In SMS [Email] David…" at bounding box center [832, 303] width 527 height 28
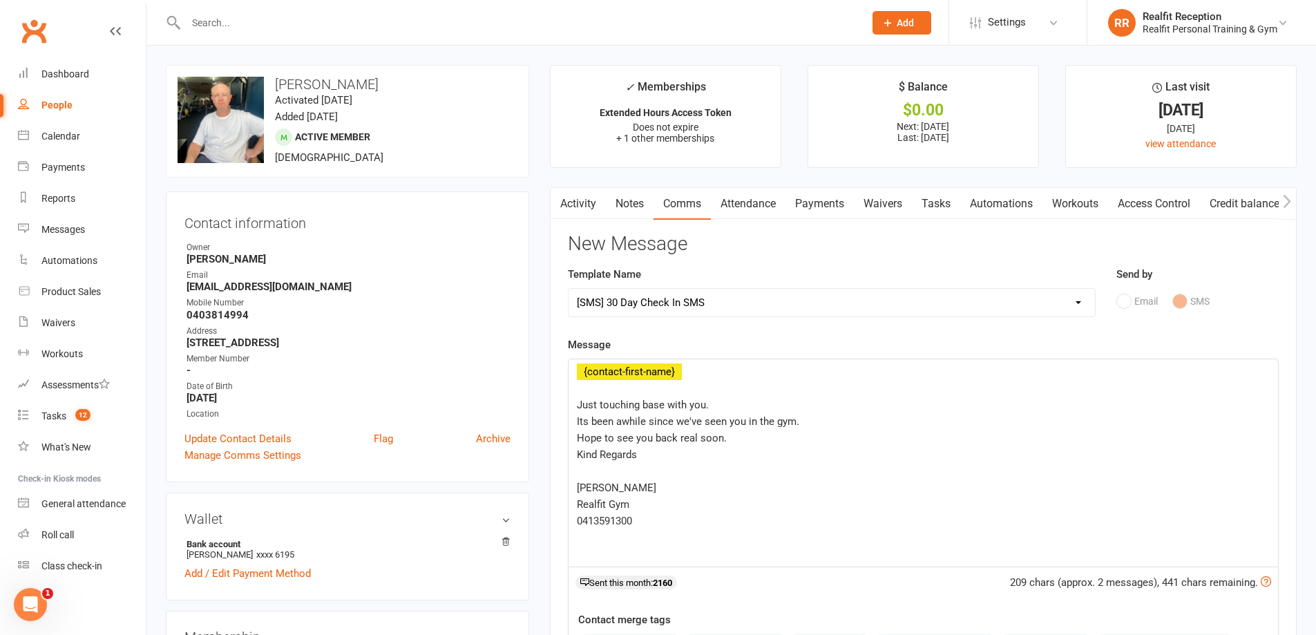
scroll to position [484, 0]
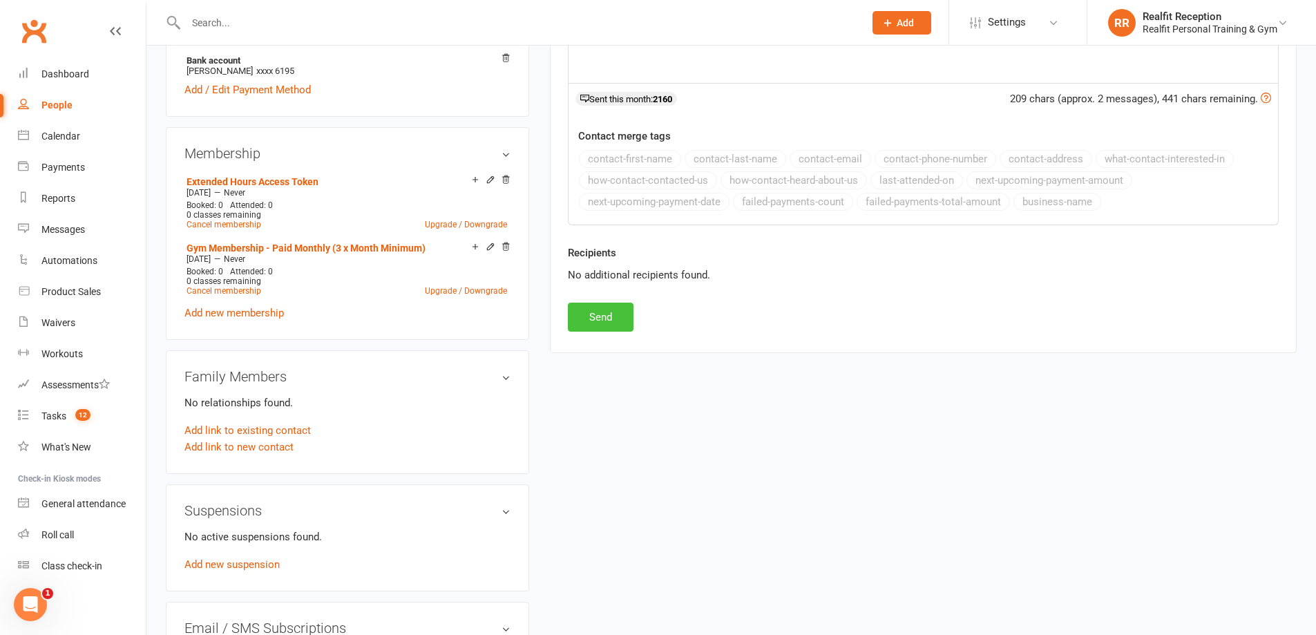
click at [602, 329] on button "Send" at bounding box center [601, 317] width 66 height 29
select select
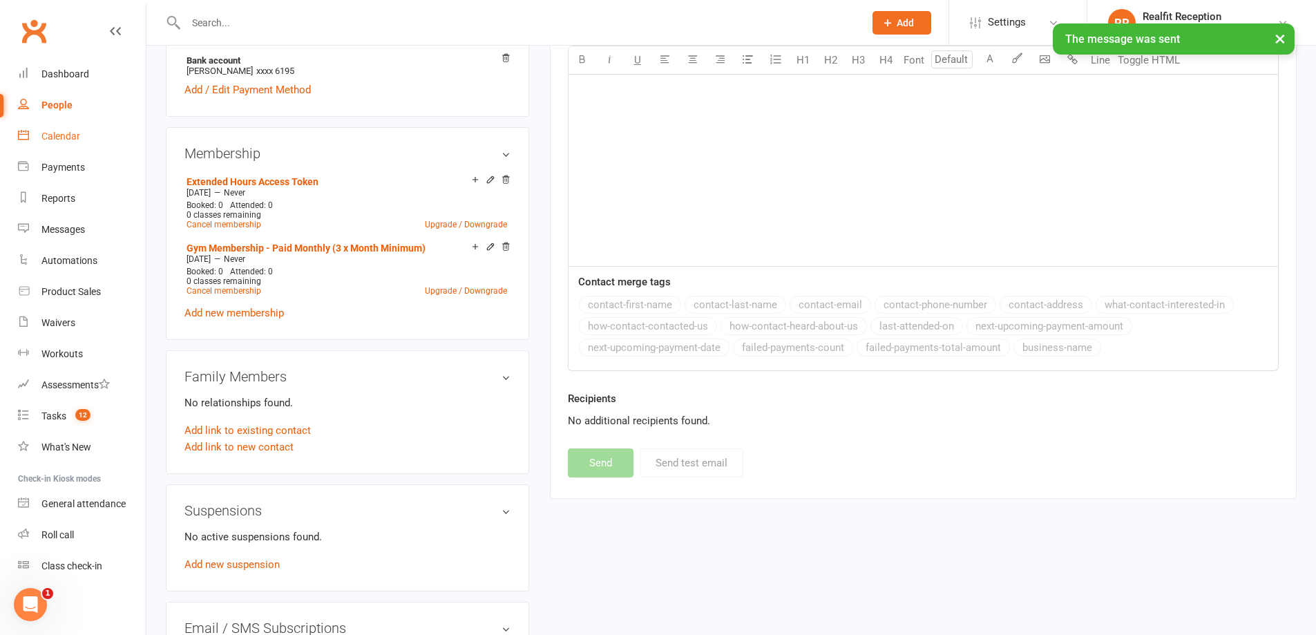
click at [64, 133] on div "Calendar" at bounding box center [60, 136] width 39 height 11
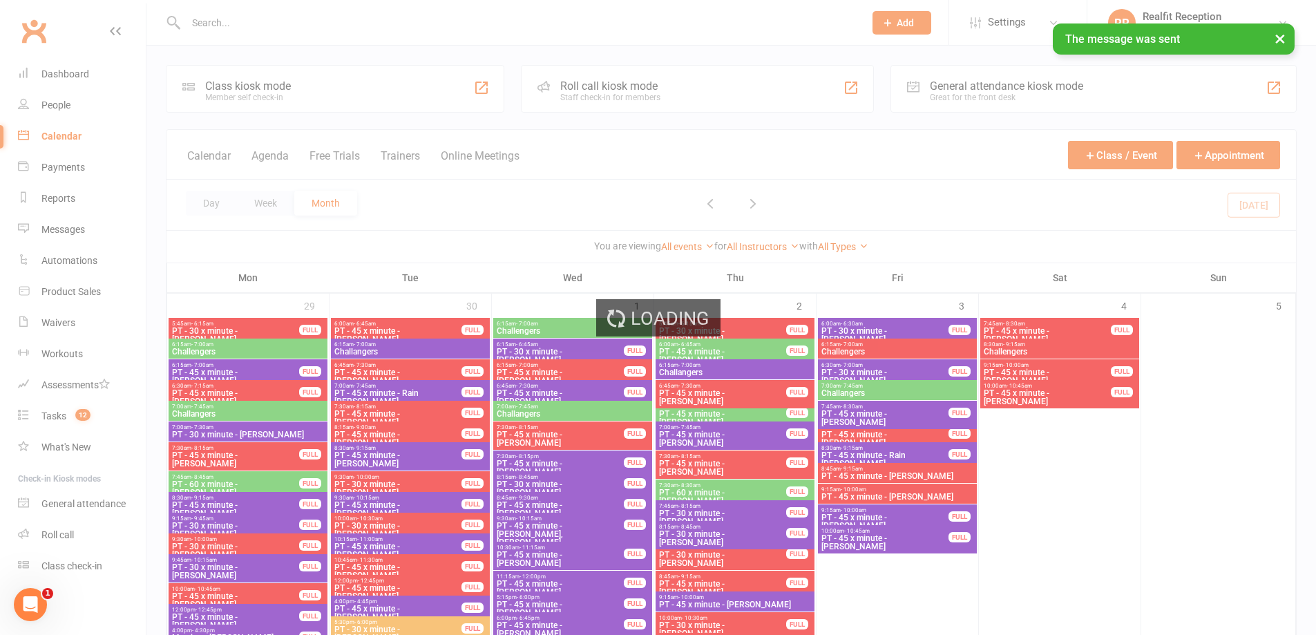
click at [63, 72] on div "Loading" at bounding box center [658, 317] width 1316 height 635
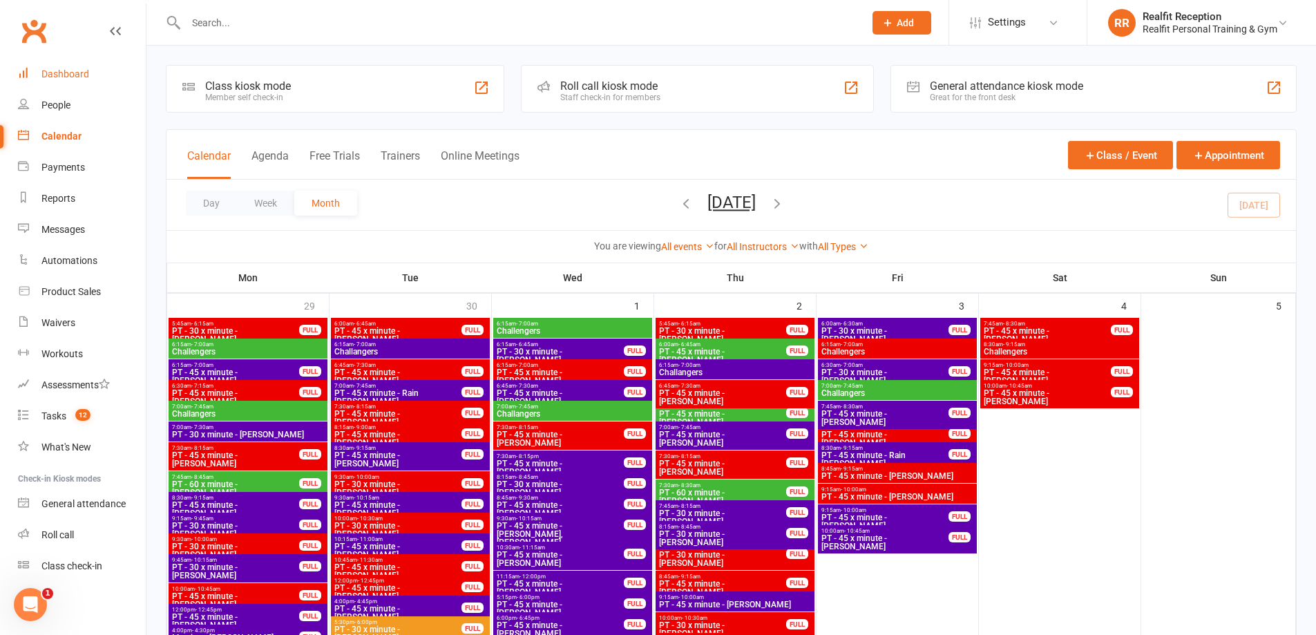
click at [77, 73] on div "Dashboard" at bounding box center [65, 73] width 48 height 11
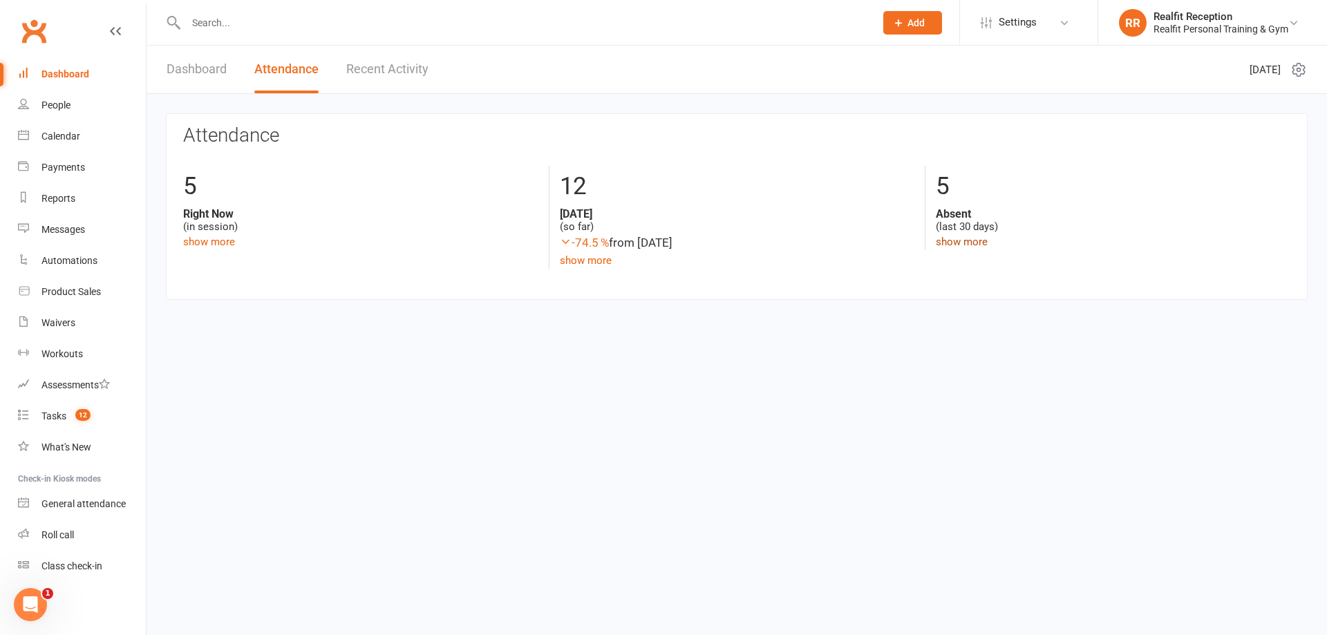
click at [963, 238] on link "show more" at bounding box center [962, 242] width 52 height 12
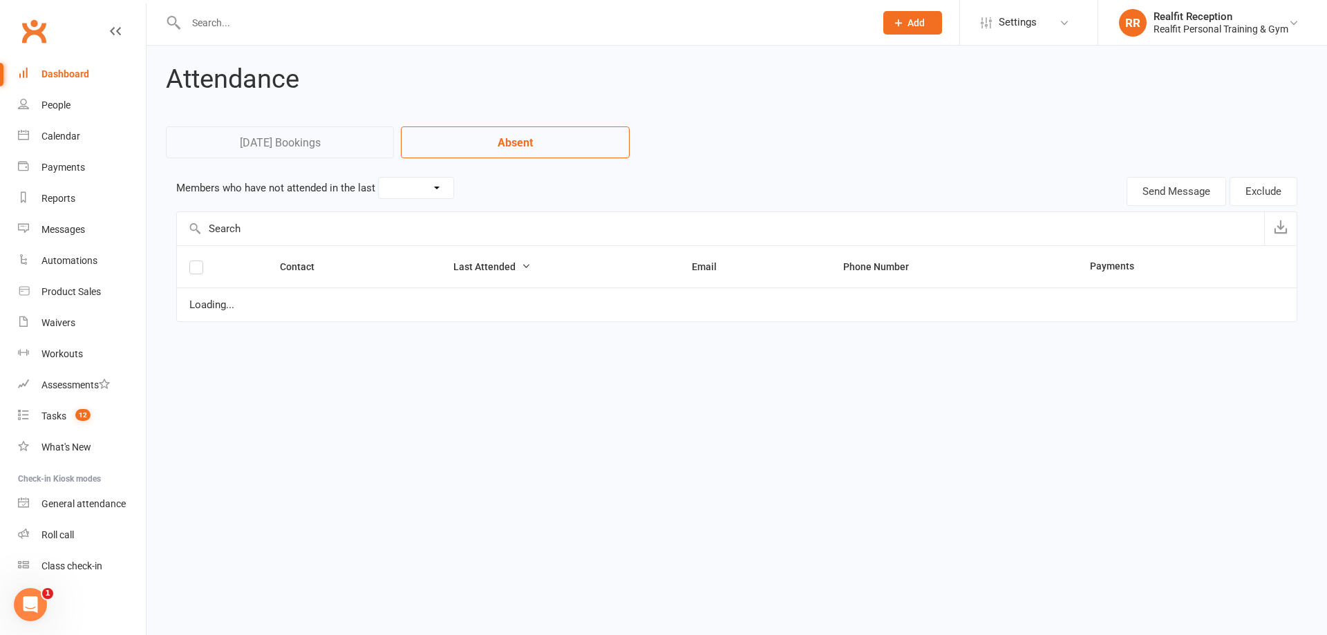
select select "30"
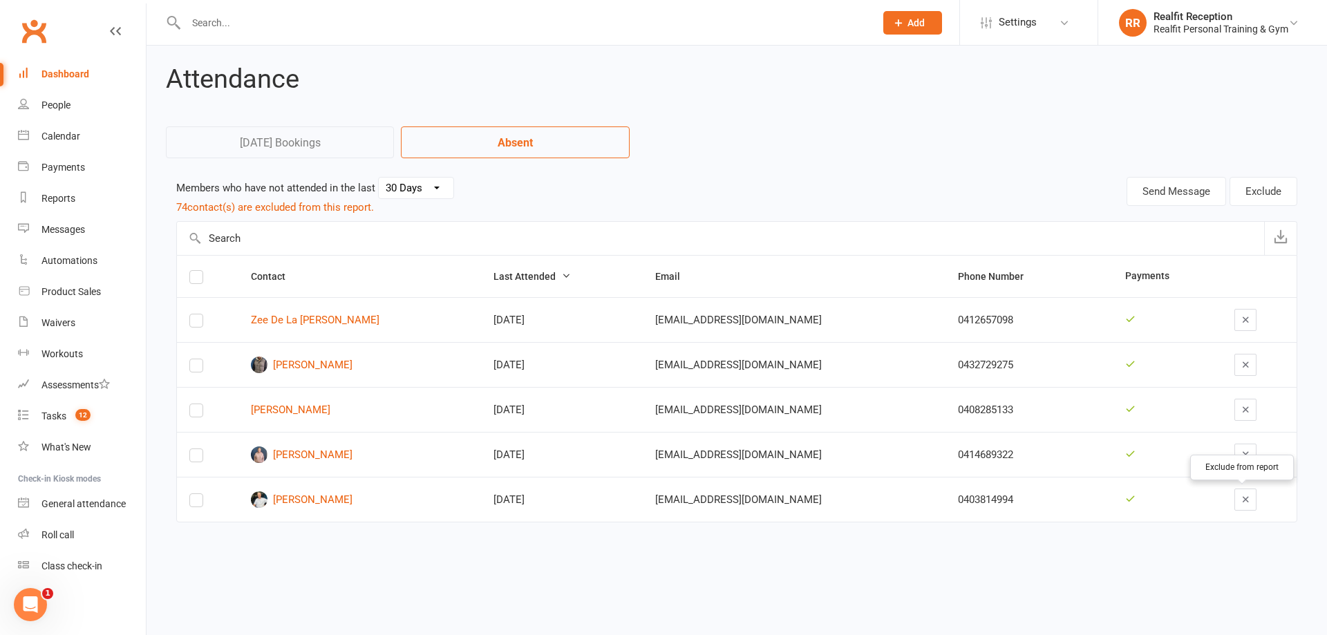
click at [1245, 500] on icon "button" at bounding box center [1245, 499] width 10 height 10
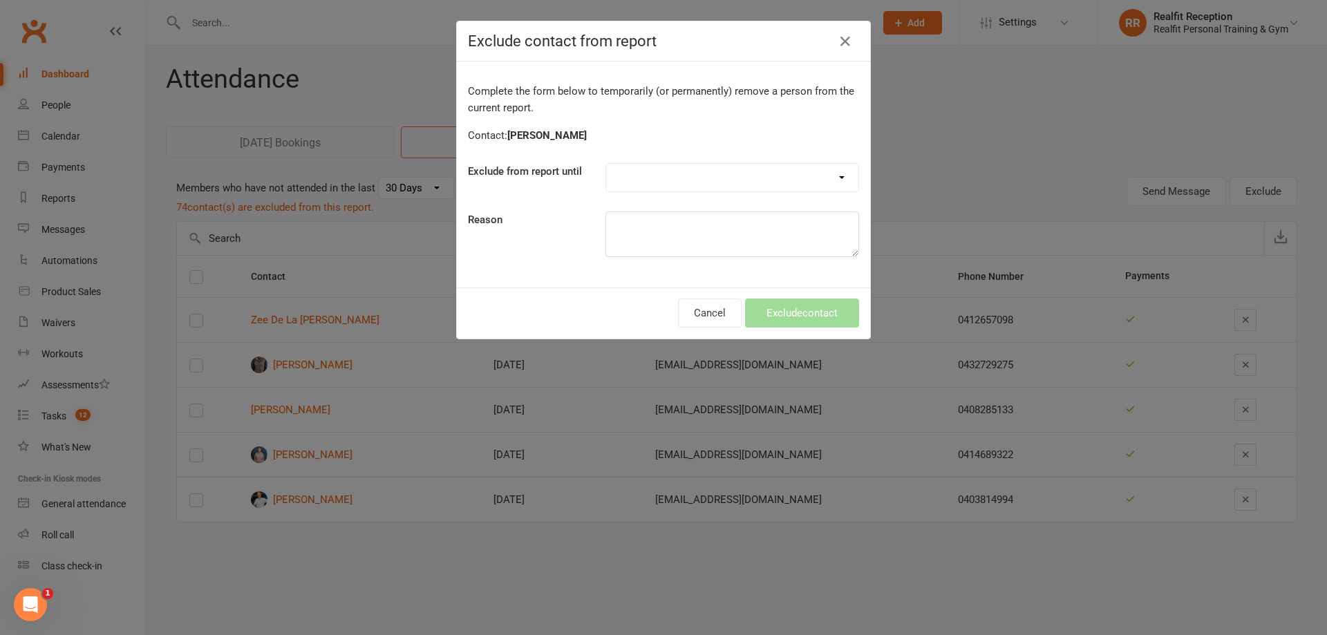
click at [682, 176] on select "Forever One day One week 30 days 90 days Custom" at bounding box center [732, 178] width 252 height 28
select select "custom"
click at [606, 164] on select "Forever One day One week 30 days 90 days Custom" at bounding box center [732, 178] width 252 height 28
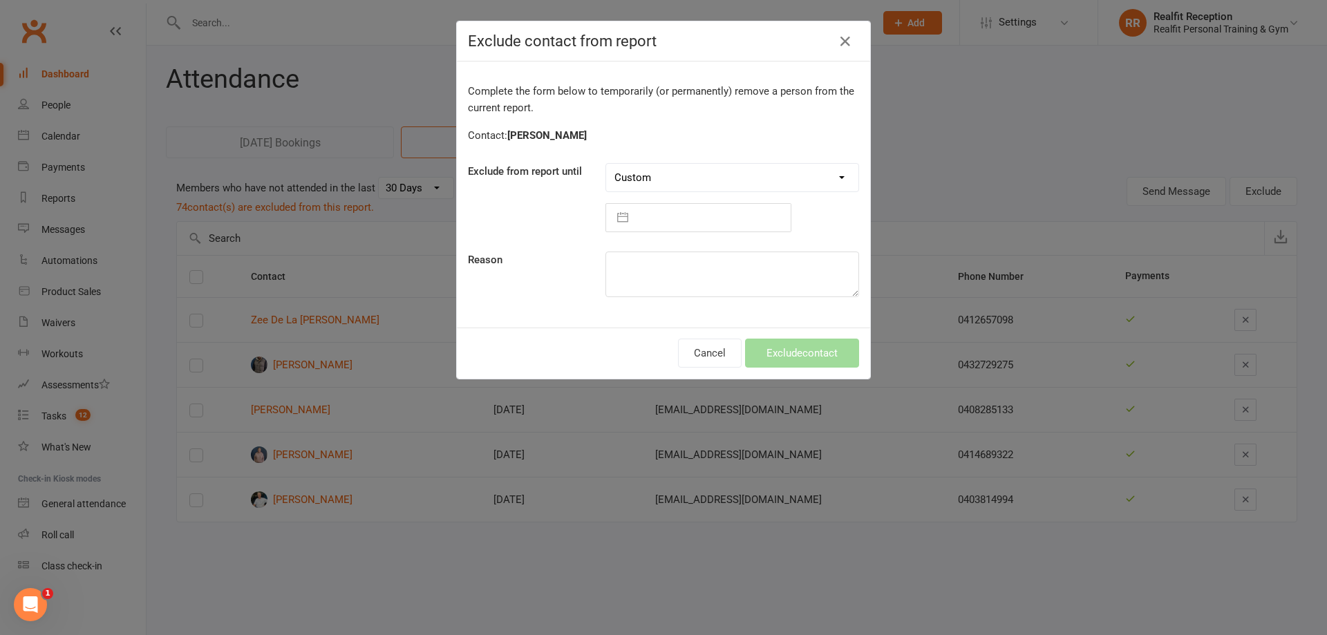
click at [675, 220] on input "text" at bounding box center [712, 218] width 155 height 28
select select "8"
select select "2025"
select select "9"
select select "2025"
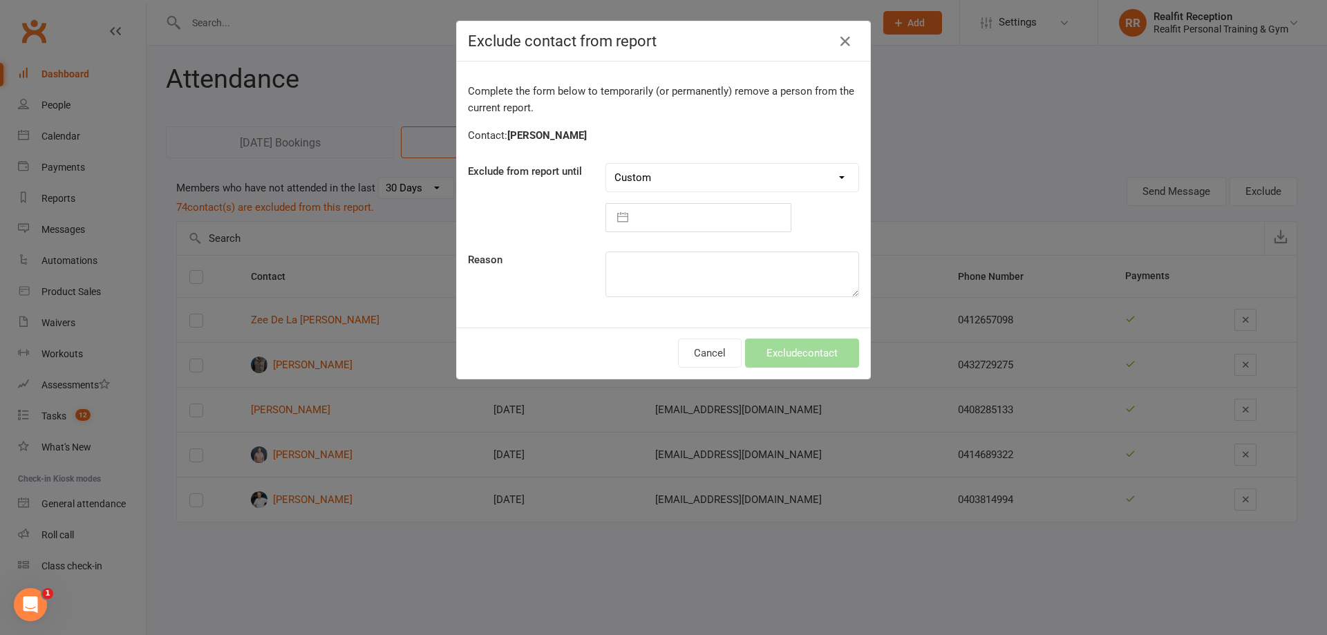
select select "10"
select select "2025"
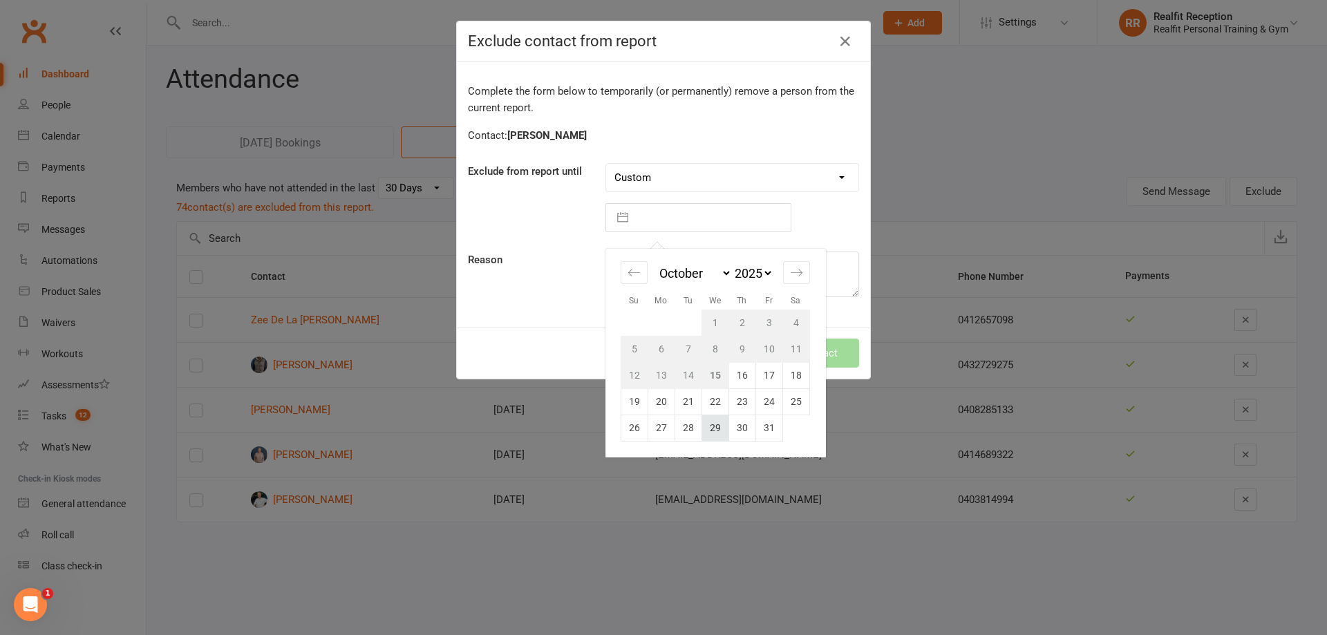
click at [712, 429] on td "29" at bounding box center [714, 428] width 27 height 26
type input "29 Oct 2025"
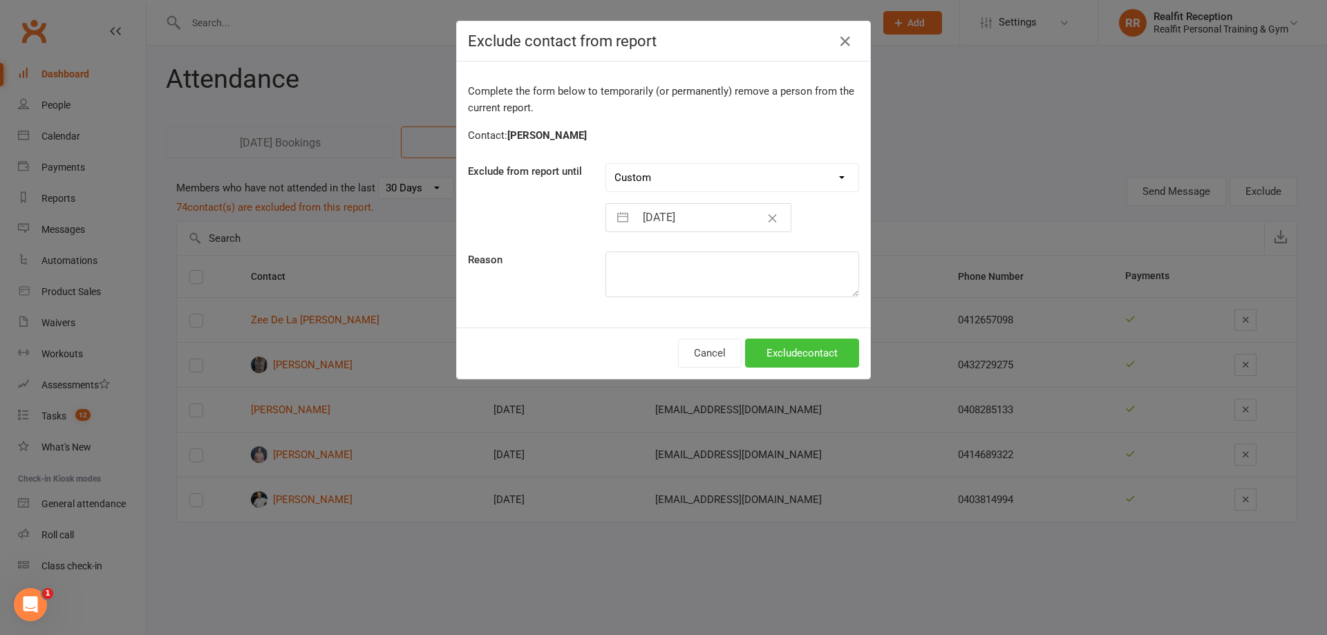
click at [793, 361] on button "Exclude contact" at bounding box center [802, 353] width 114 height 29
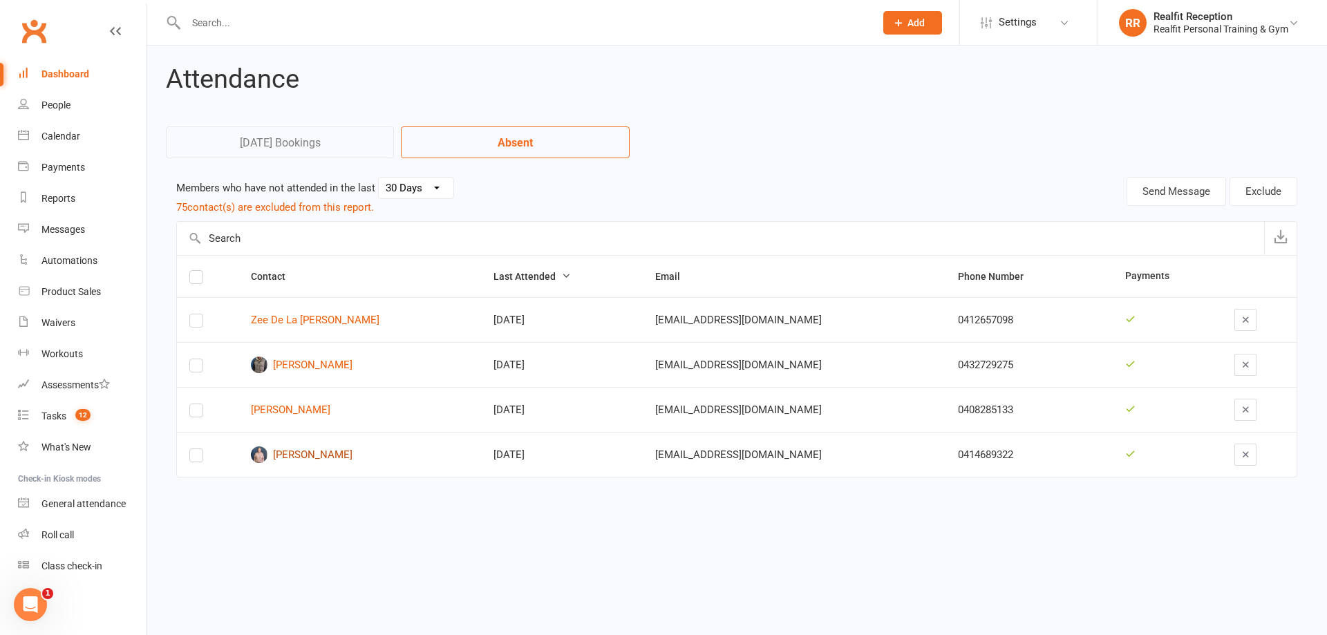
click at [312, 455] on link "Katie Wyatt" at bounding box center [360, 454] width 218 height 17
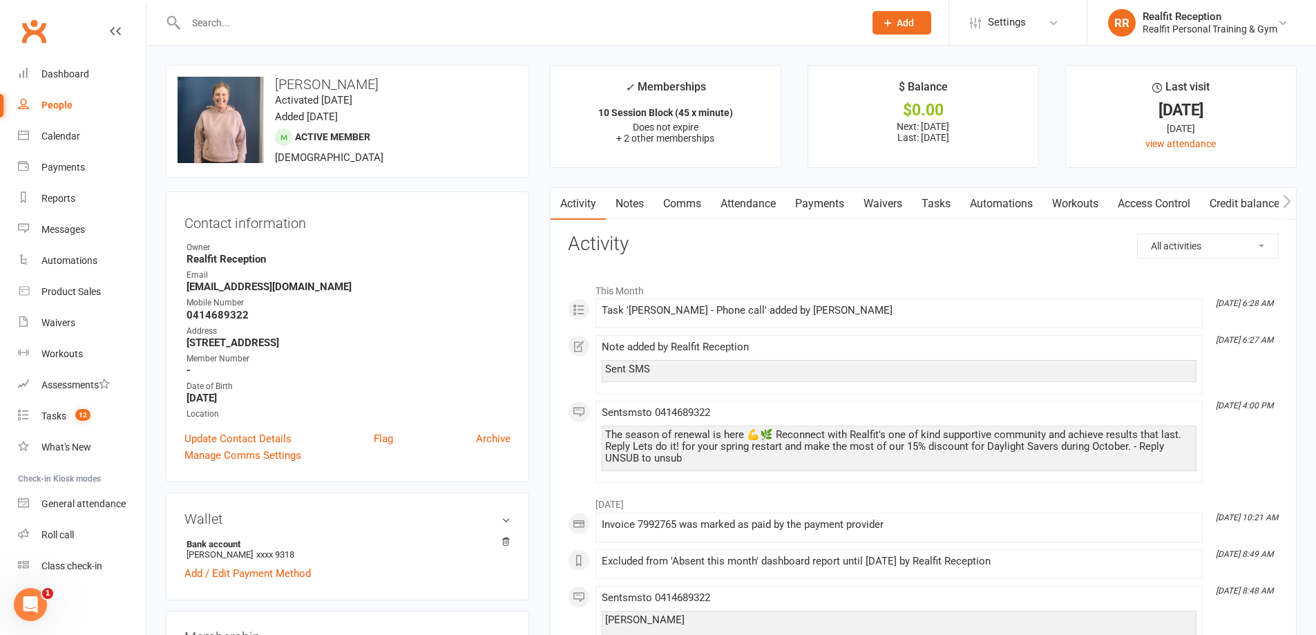
click at [694, 205] on link "Comms" at bounding box center [682, 204] width 57 height 32
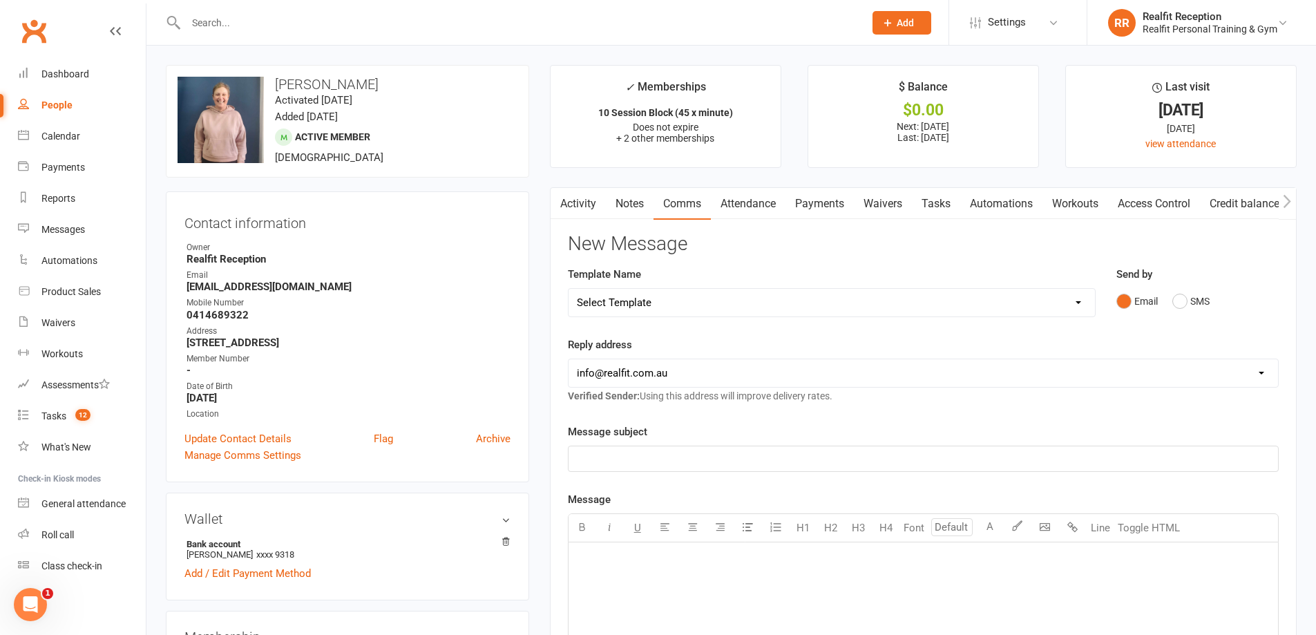
click at [683, 310] on select "Select Template [Email] 30 Day Check In [SMS] 30 Day Check In SMS [Email] David…" at bounding box center [832, 303] width 527 height 28
select select "1"
click at [569, 289] on select "Select Template [Email] 30 Day Check In [SMS] 30 Day Check In SMS [Email] David…" at bounding box center [832, 303] width 527 height 28
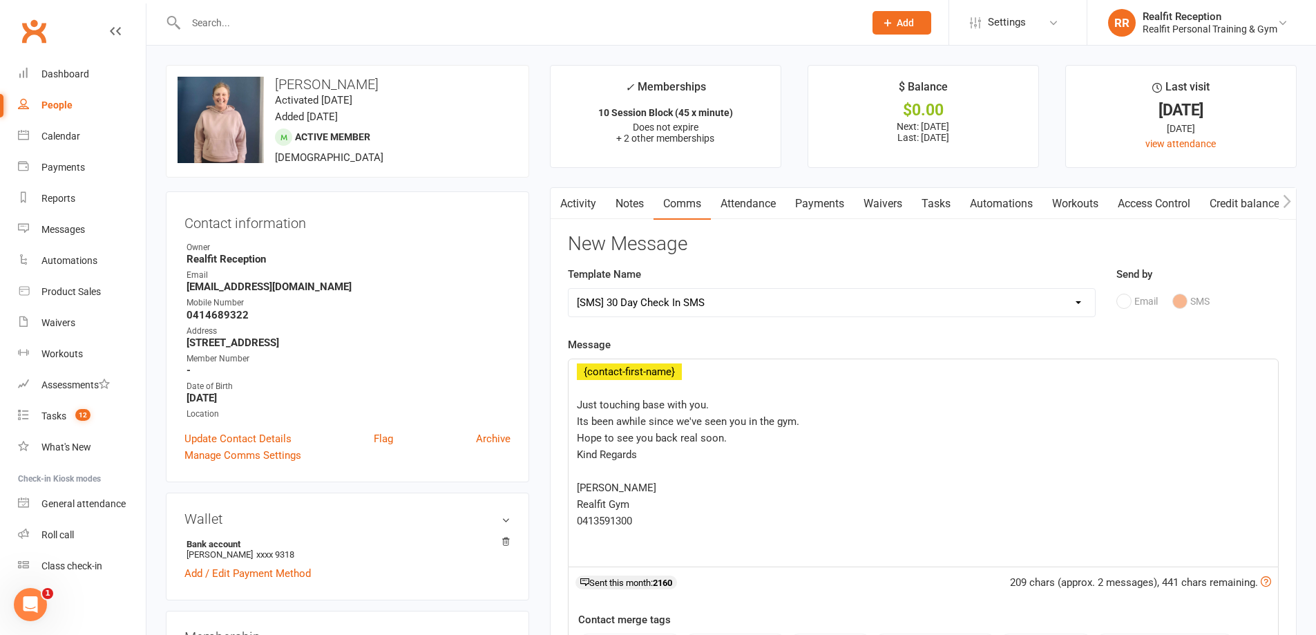
scroll to position [415, 0]
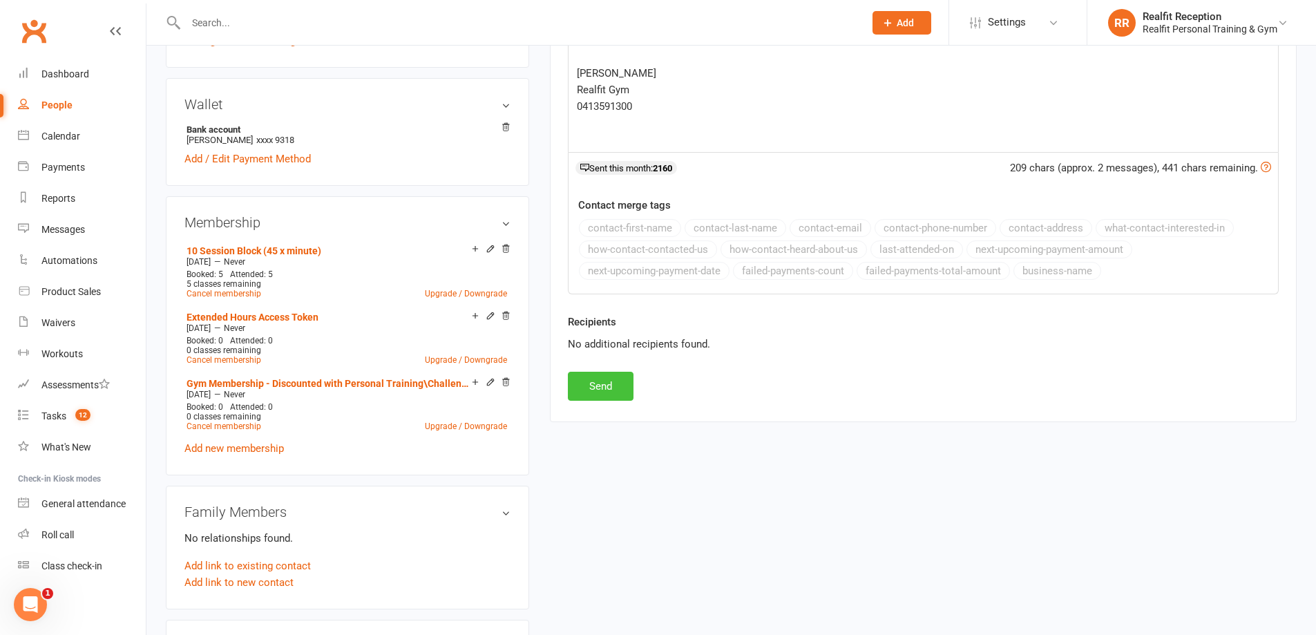
click at [587, 387] on button "Send" at bounding box center [601, 386] width 66 height 29
select select
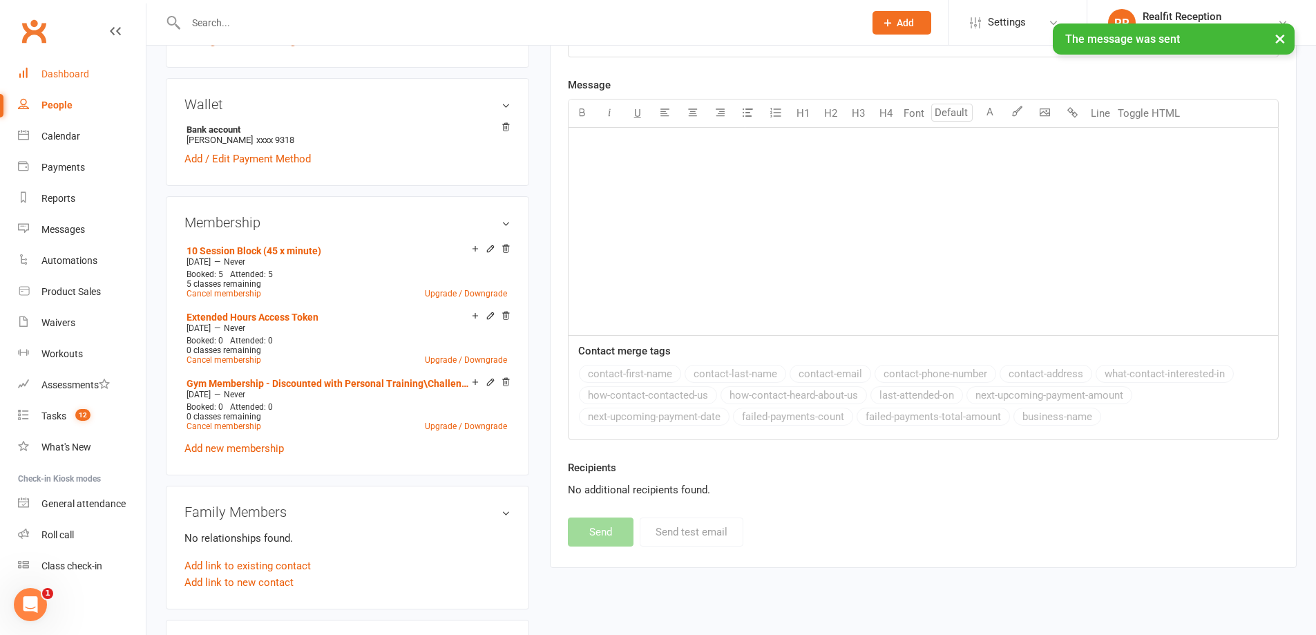
click at [68, 71] on div "Dashboard" at bounding box center [65, 73] width 48 height 11
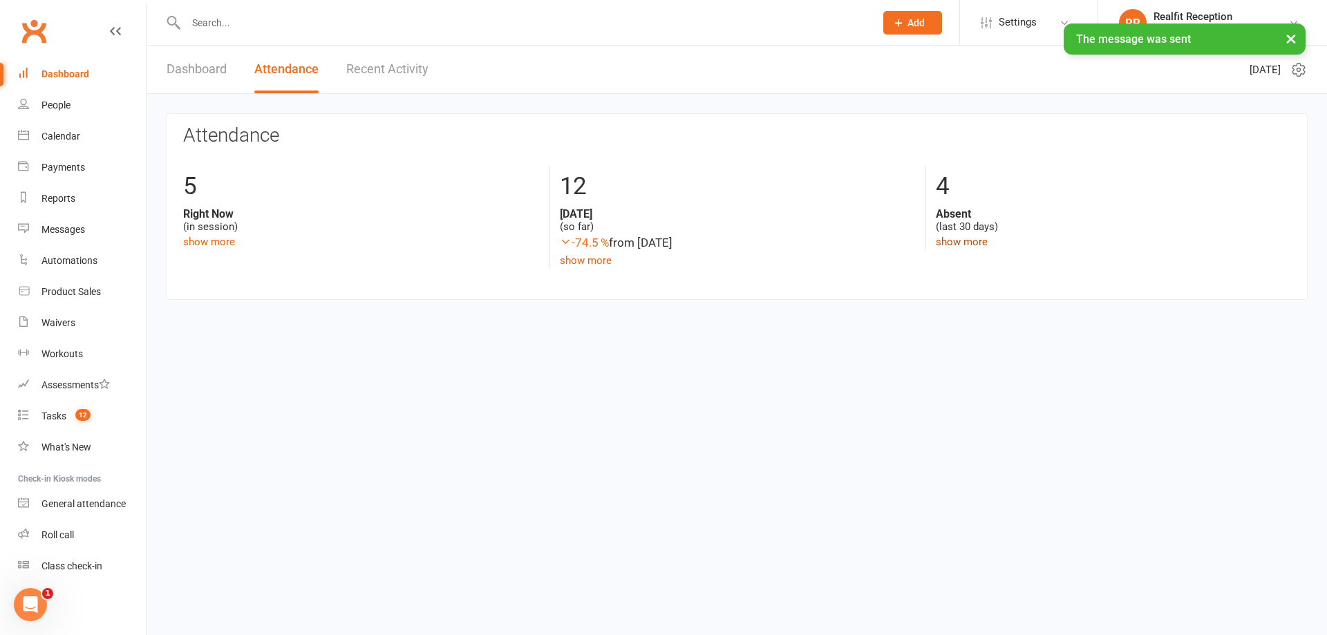
click at [978, 238] on link "show more" at bounding box center [962, 242] width 52 height 12
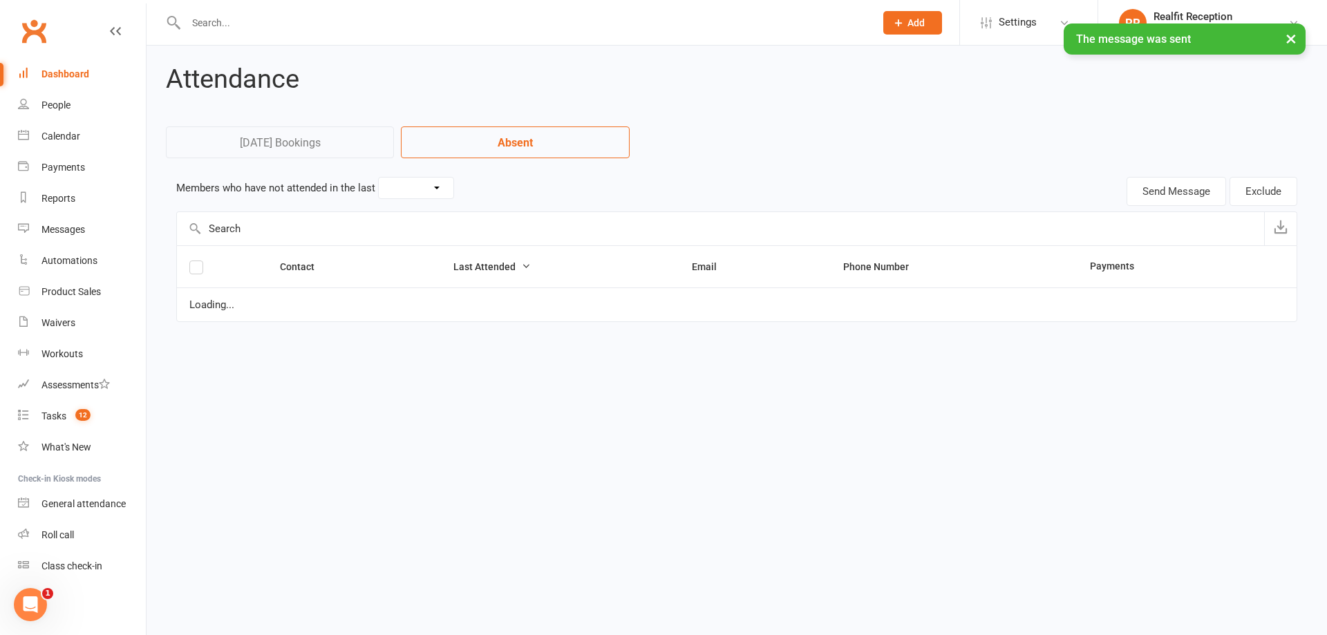
select select "30"
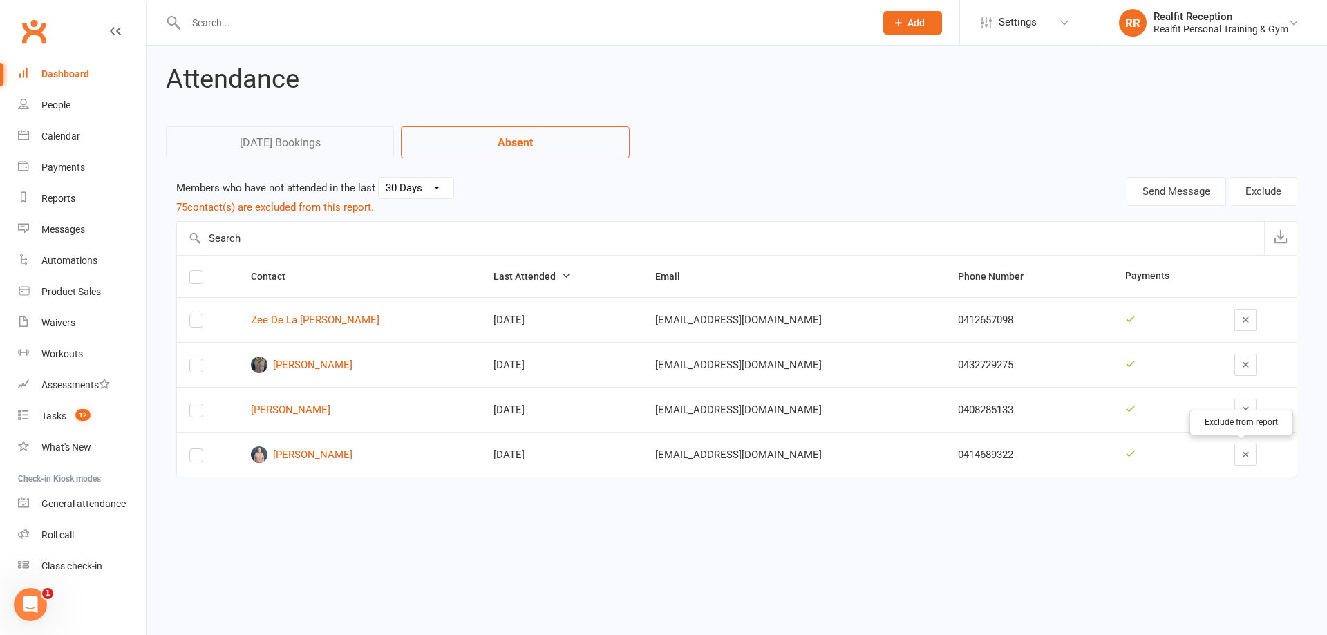
click at [1242, 455] on icon "button" at bounding box center [1245, 454] width 10 height 10
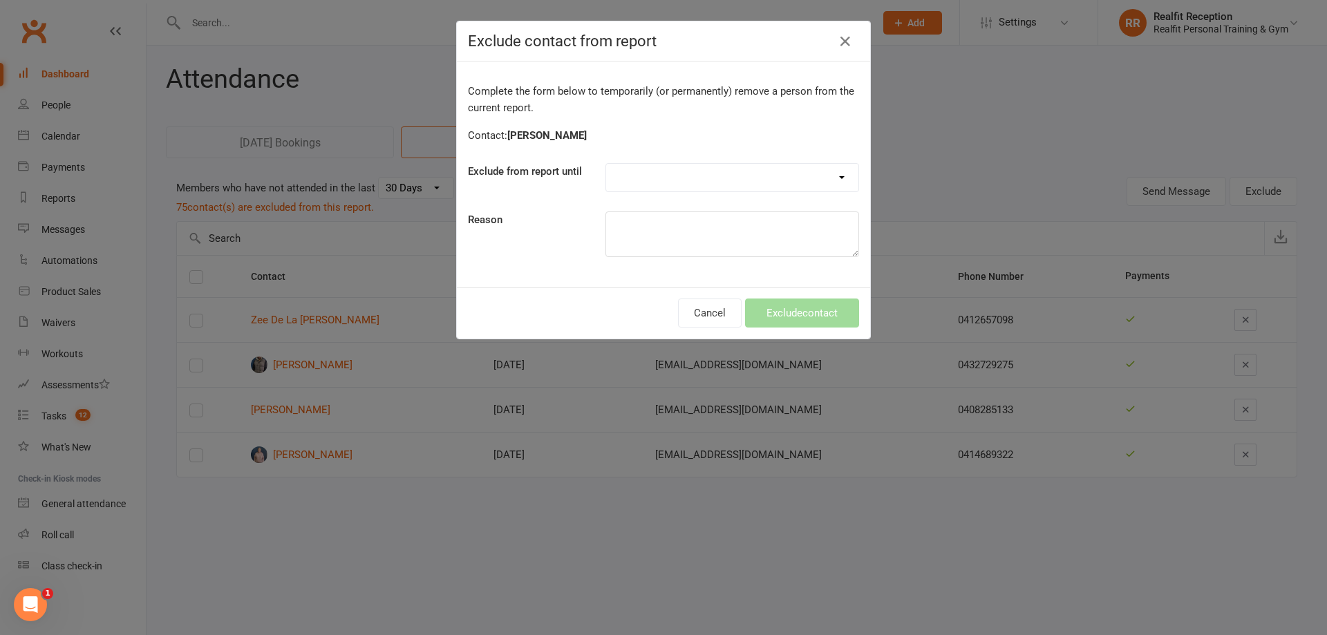
click at [624, 173] on select "Forever One day One week 30 days 90 days Custom" at bounding box center [732, 178] width 252 height 28
select select "custom"
click at [606, 164] on select "Forever One day One week 30 days 90 days Custom" at bounding box center [732, 178] width 252 height 28
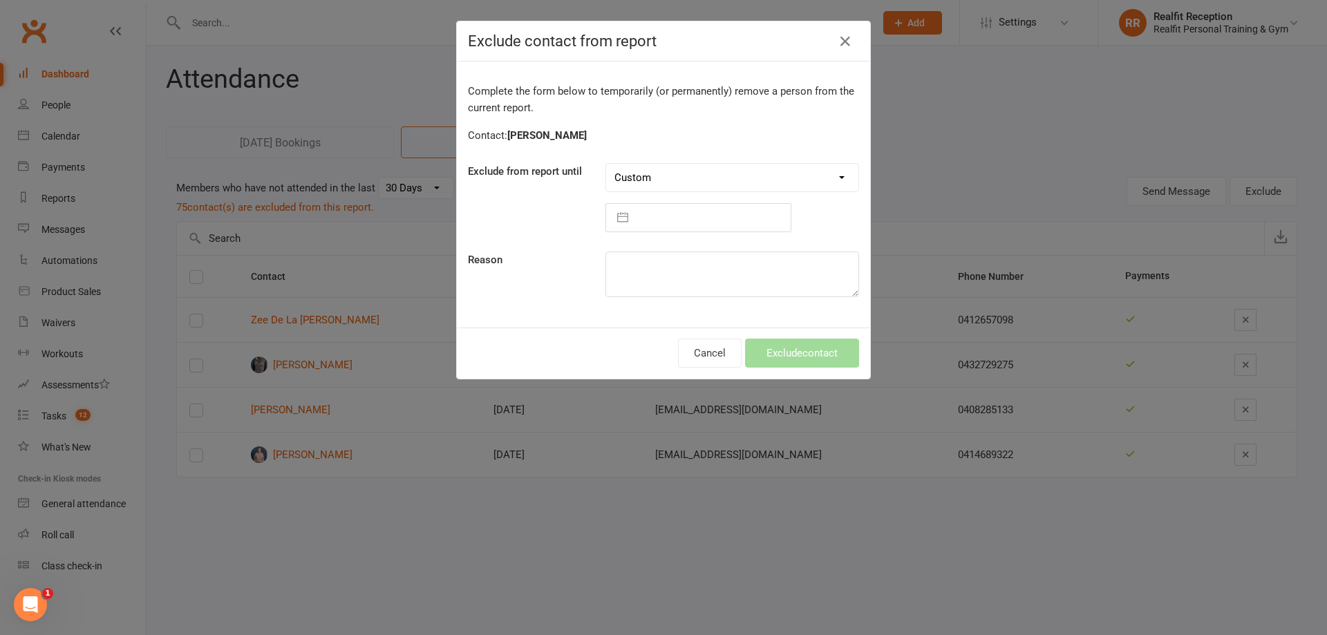
select select "8"
select select "2025"
select select "9"
select select "2025"
select select "10"
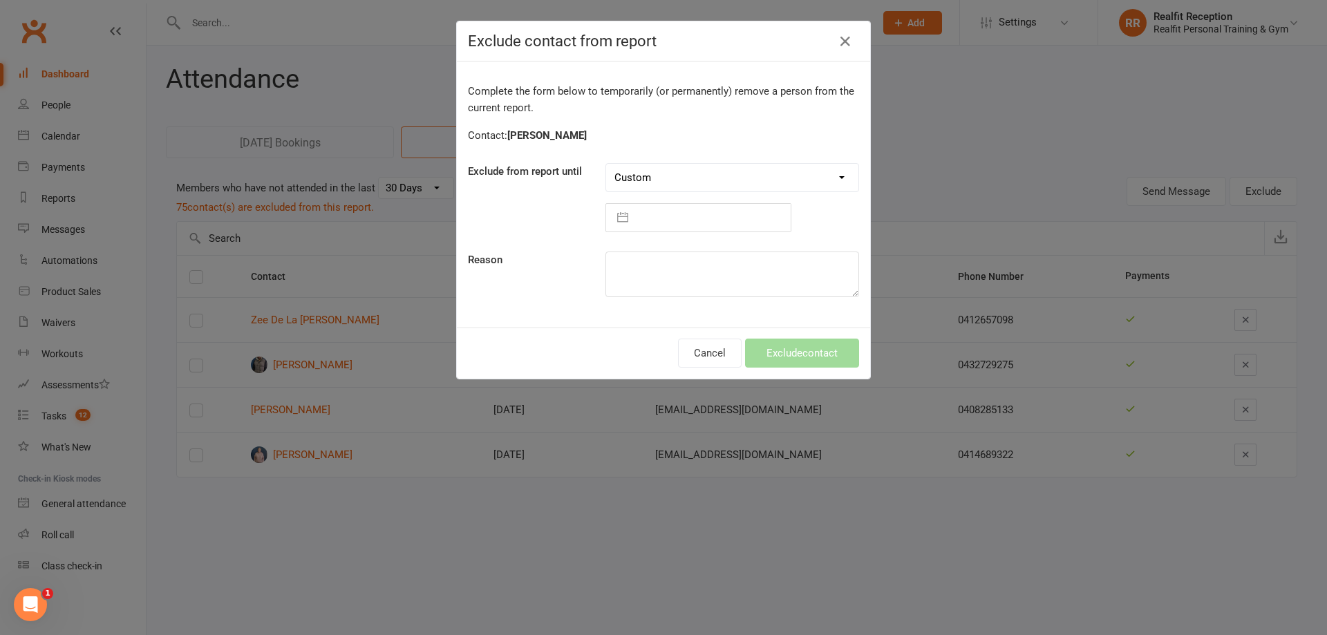
select select "2025"
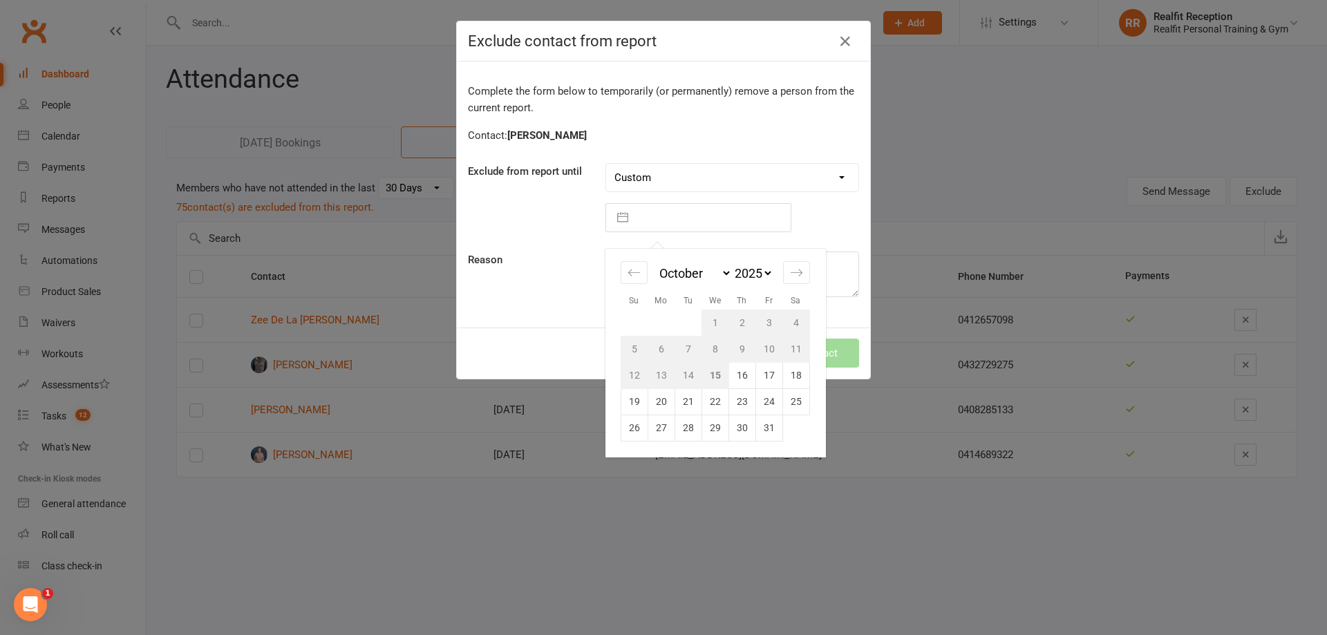
click at [660, 213] on input "text" at bounding box center [712, 218] width 155 height 28
click at [706, 426] on td "29" at bounding box center [714, 428] width 27 height 26
type input "29 Oct 2025"
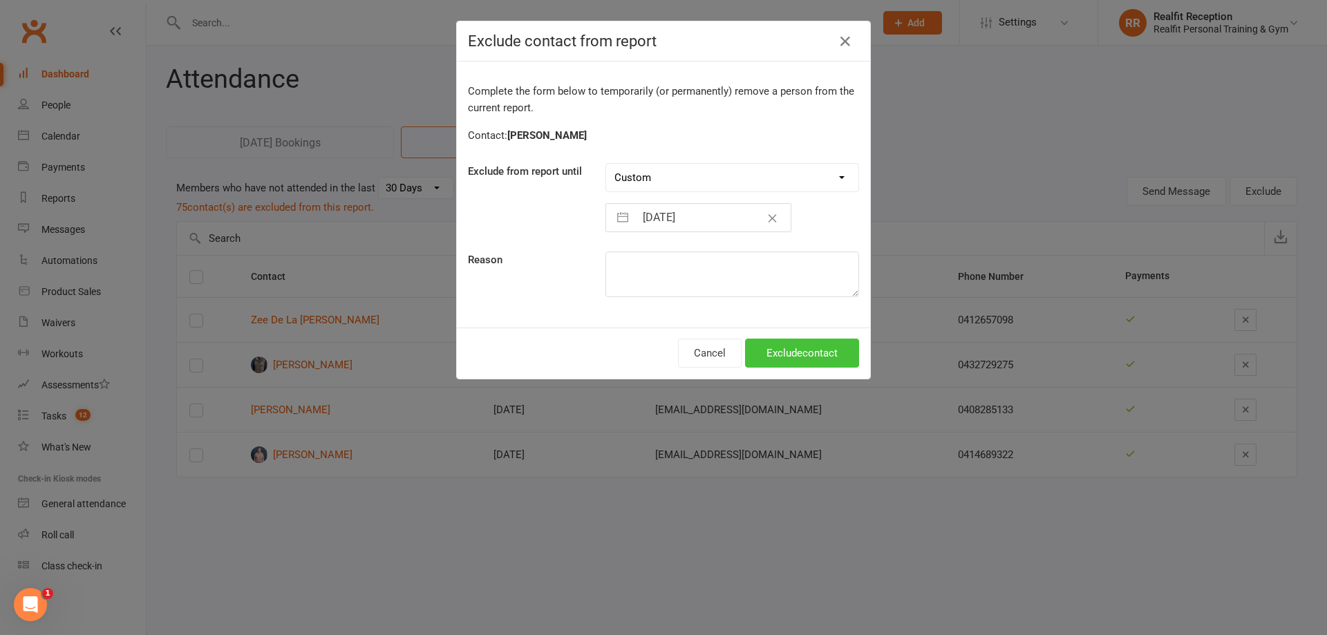
click at [797, 358] on button "Exclude contact" at bounding box center [802, 353] width 114 height 29
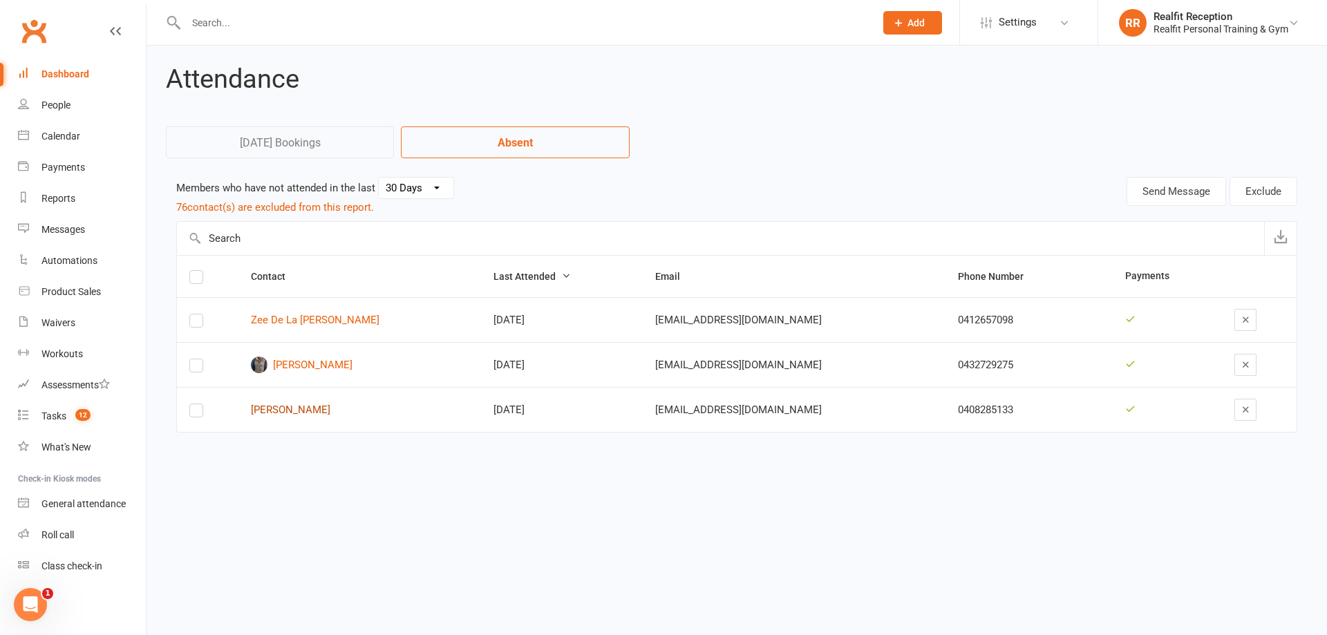
click at [316, 409] on link "Rachel Williams" at bounding box center [360, 410] width 218 height 12
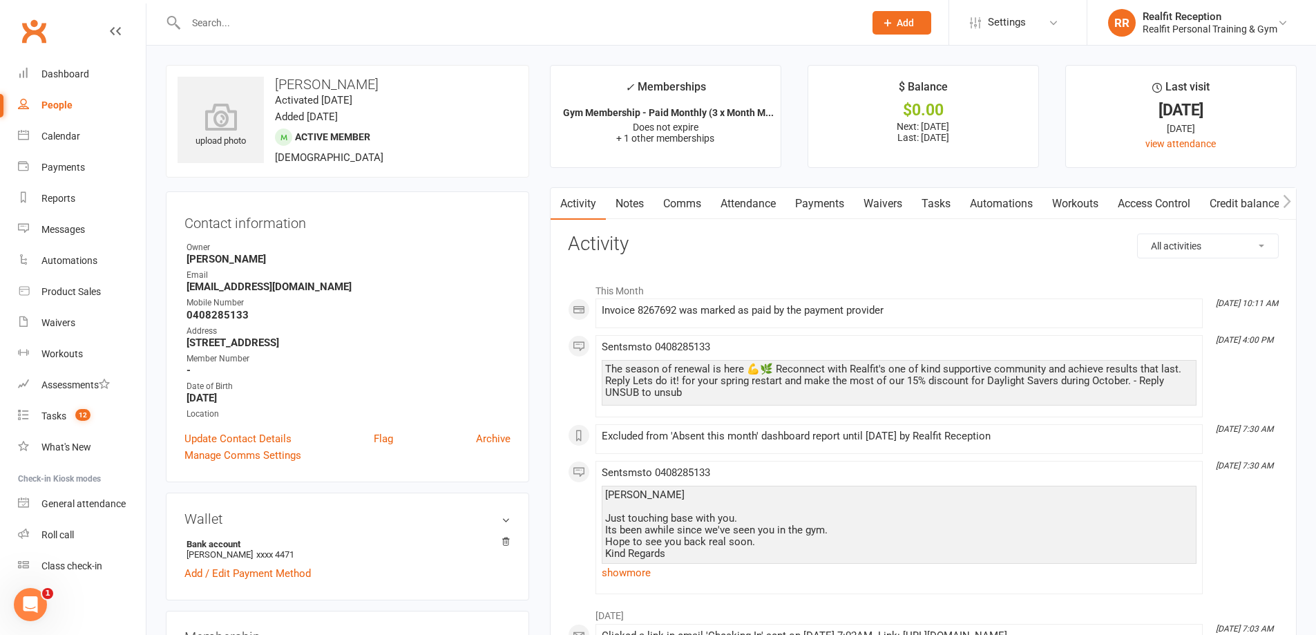
click at [812, 202] on link "Payments" at bounding box center [820, 204] width 68 height 32
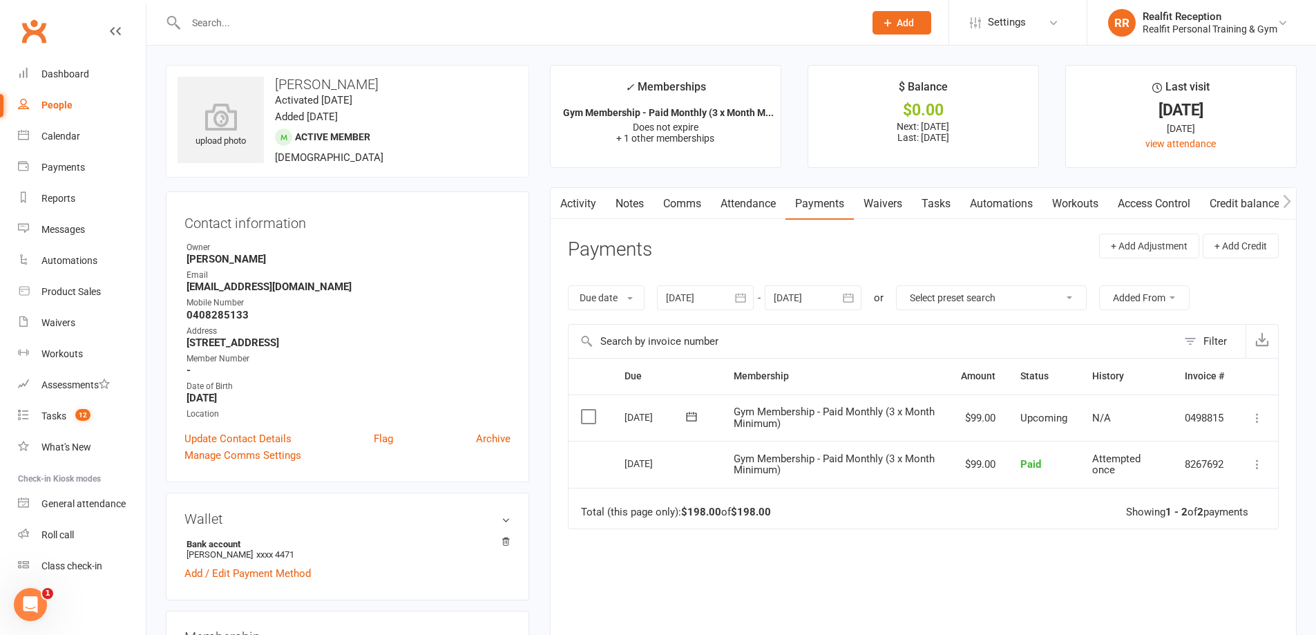
click at [623, 202] on link "Notes" at bounding box center [630, 204] width 48 height 32
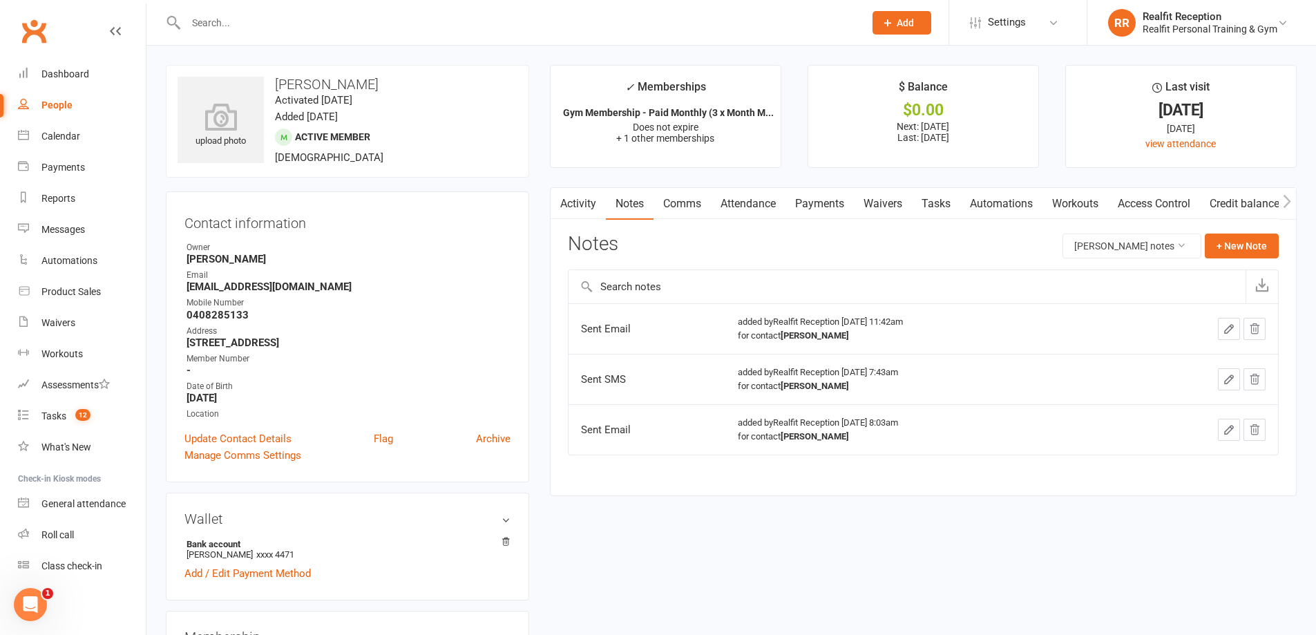
click at [681, 203] on link "Comms" at bounding box center [682, 204] width 57 height 32
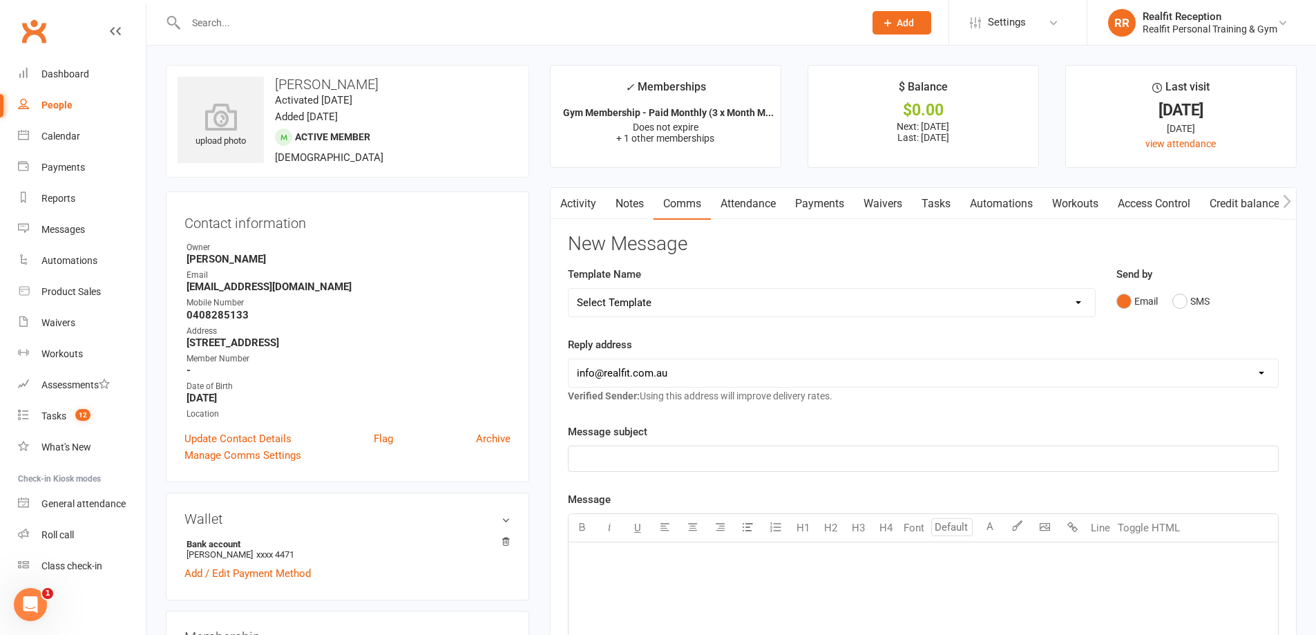
drag, startPoint x: 667, startPoint y: 299, endPoint x: 666, endPoint y: 312, distance: 13.1
click at [667, 299] on select "Select Template [Email] 30 Day Check In [SMS] 30 Day Check In SMS [Email] David…" at bounding box center [832, 303] width 527 height 28
click at [569, 289] on select "Select Template [Email] 30 Day Check In [SMS] 30 Day Check In SMS [Email] David…" at bounding box center [832, 303] width 527 height 28
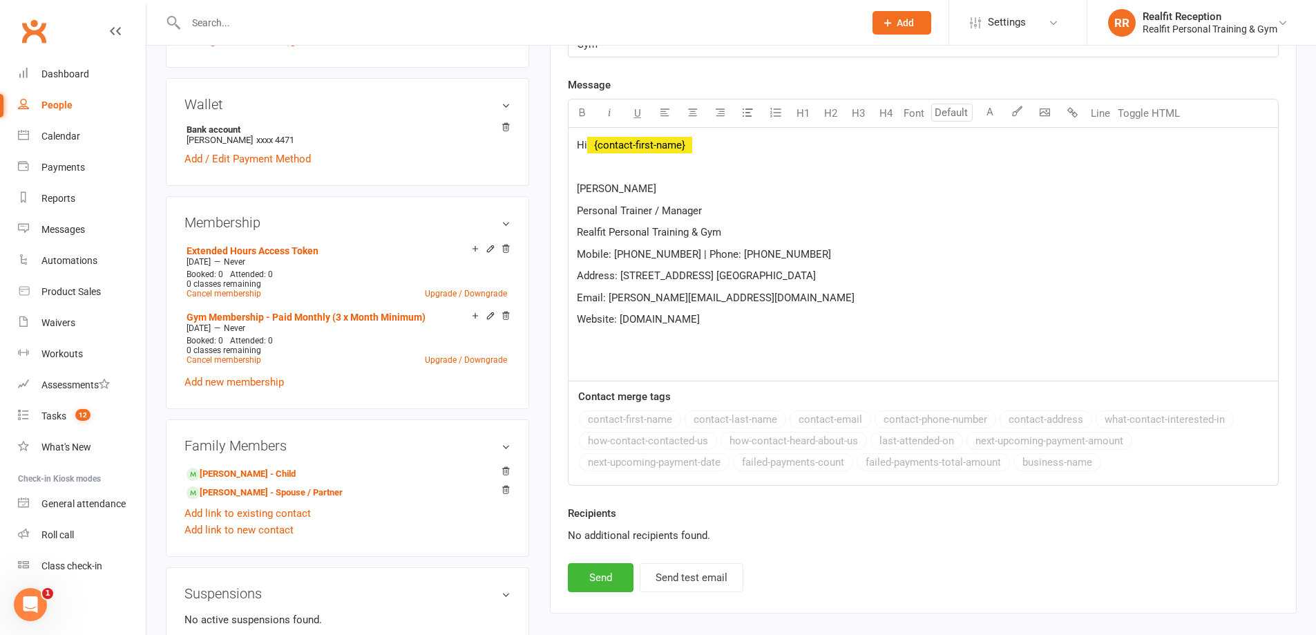
scroll to position [138, 0]
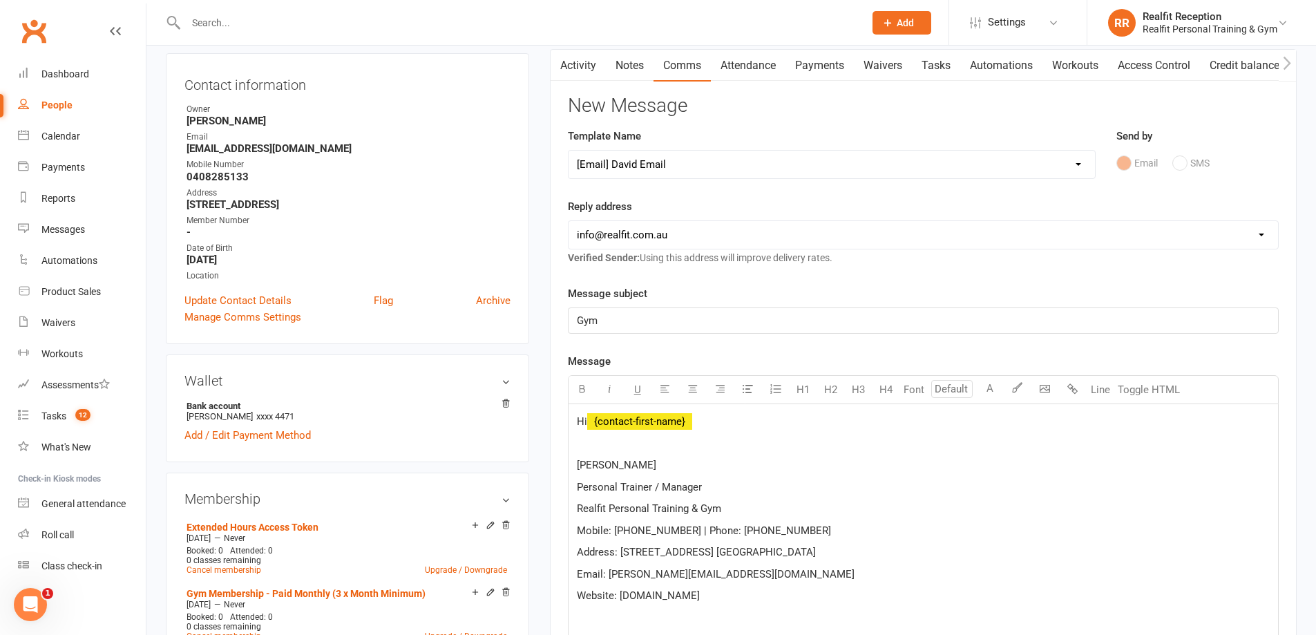
click at [661, 163] on select "Select Template [Email] 30 Day Check In [SMS] 30 Day Check In SMS [Email] David…" at bounding box center [832, 165] width 527 height 28
select select "1"
click at [569, 151] on select "Select Template [Email] 30 Day Check In [SMS] 30 Day Check In SMS [Email] David…" at bounding box center [832, 165] width 527 height 28
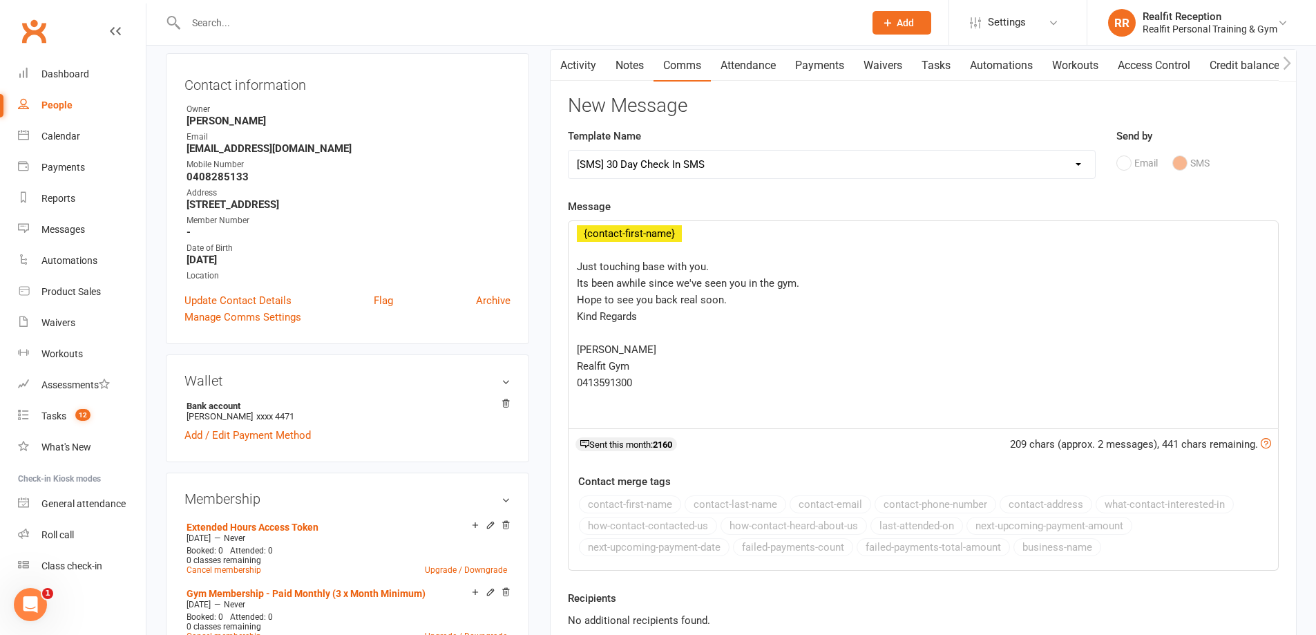
scroll to position [415, 0]
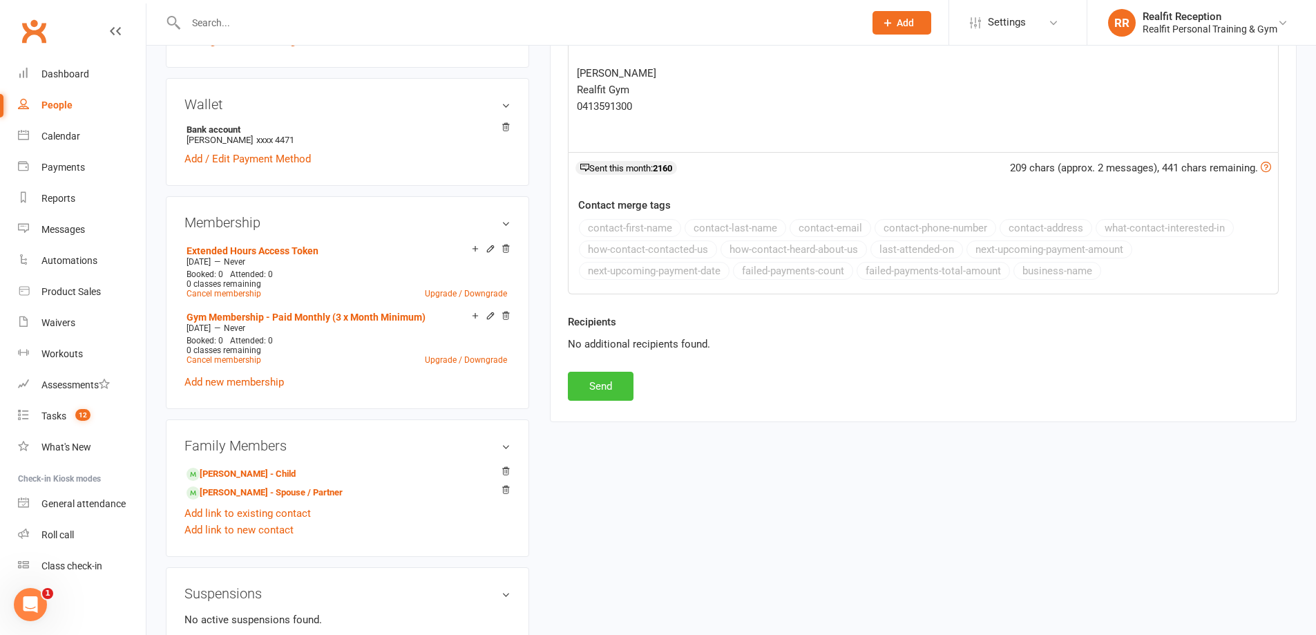
click at [609, 392] on button "Send" at bounding box center [601, 386] width 66 height 29
select select
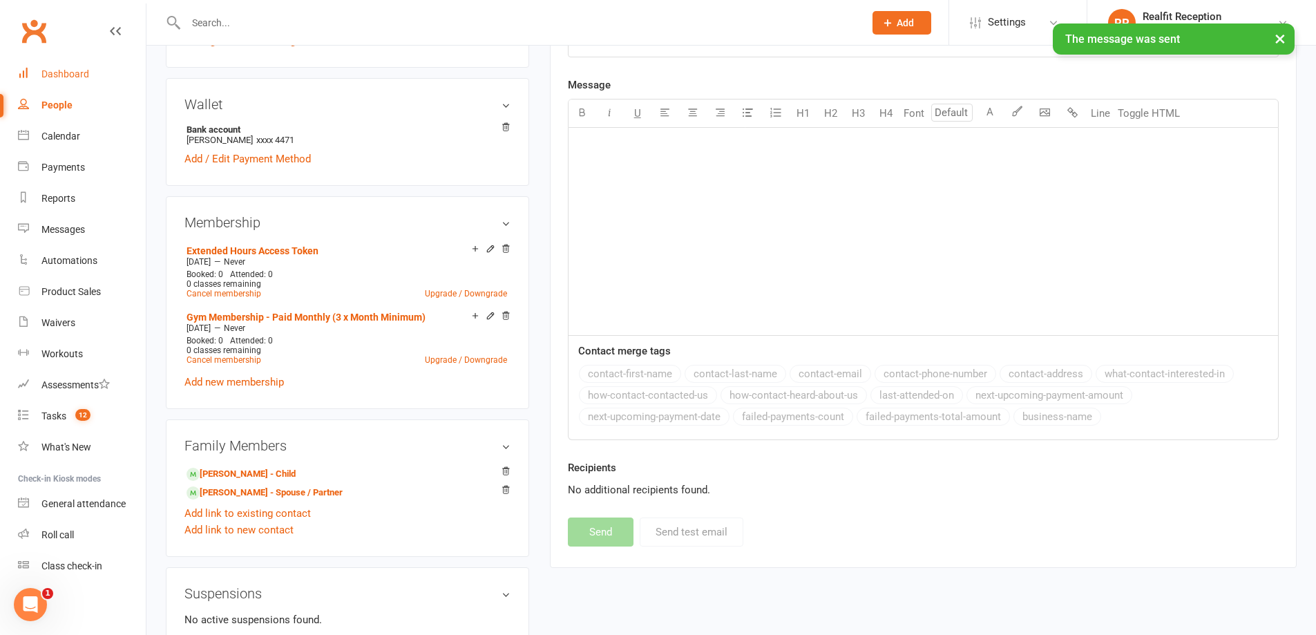
drag, startPoint x: 68, startPoint y: 73, endPoint x: 79, endPoint y: 73, distance: 11.1
click at [68, 73] on div "Dashboard" at bounding box center [65, 73] width 48 height 11
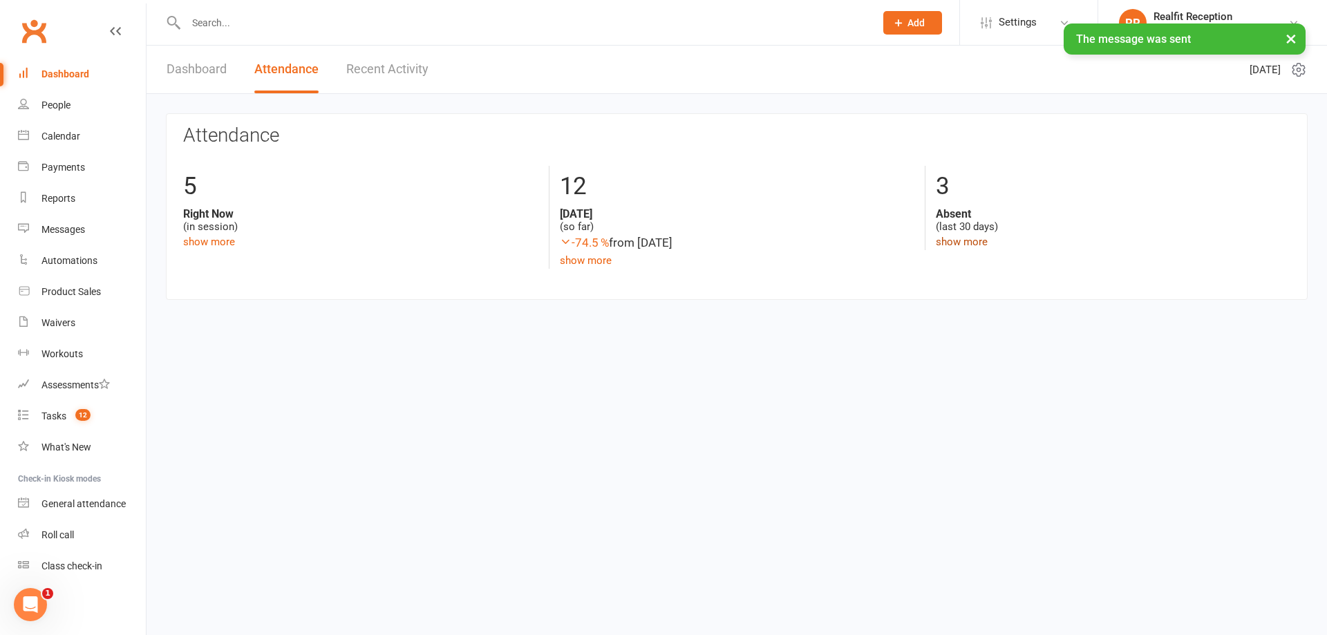
click at [956, 243] on link "show more" at bounding box center [962, 242] width 52 height 12
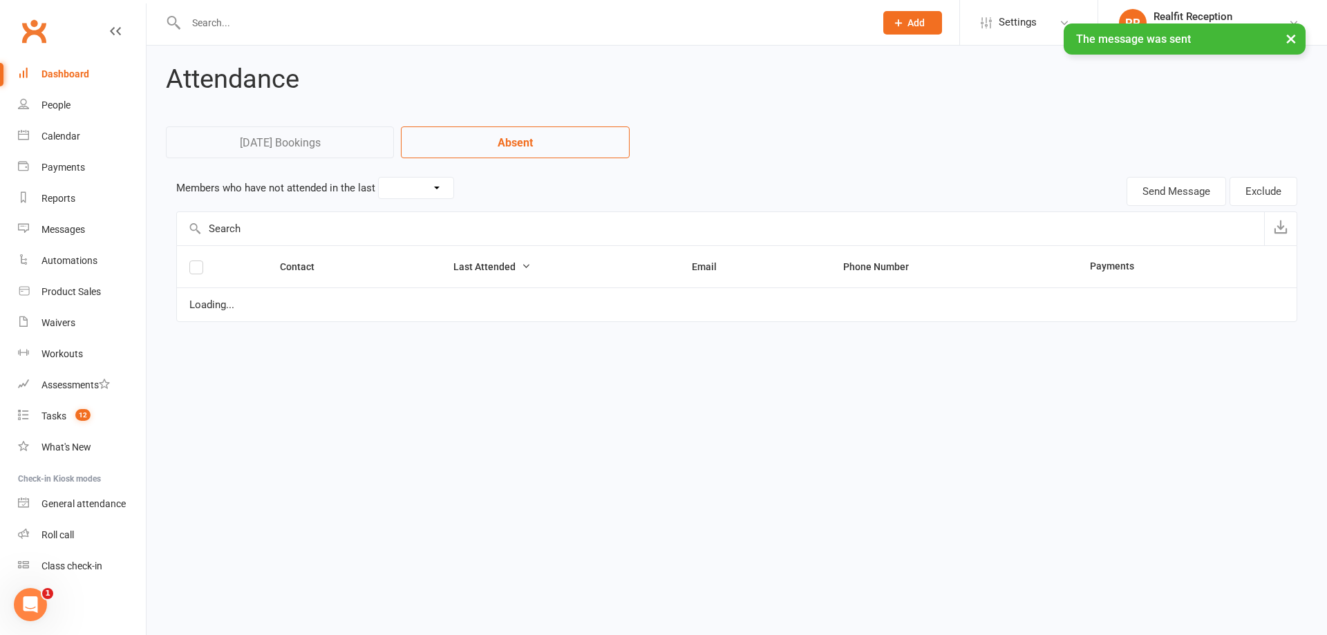
select select "30"
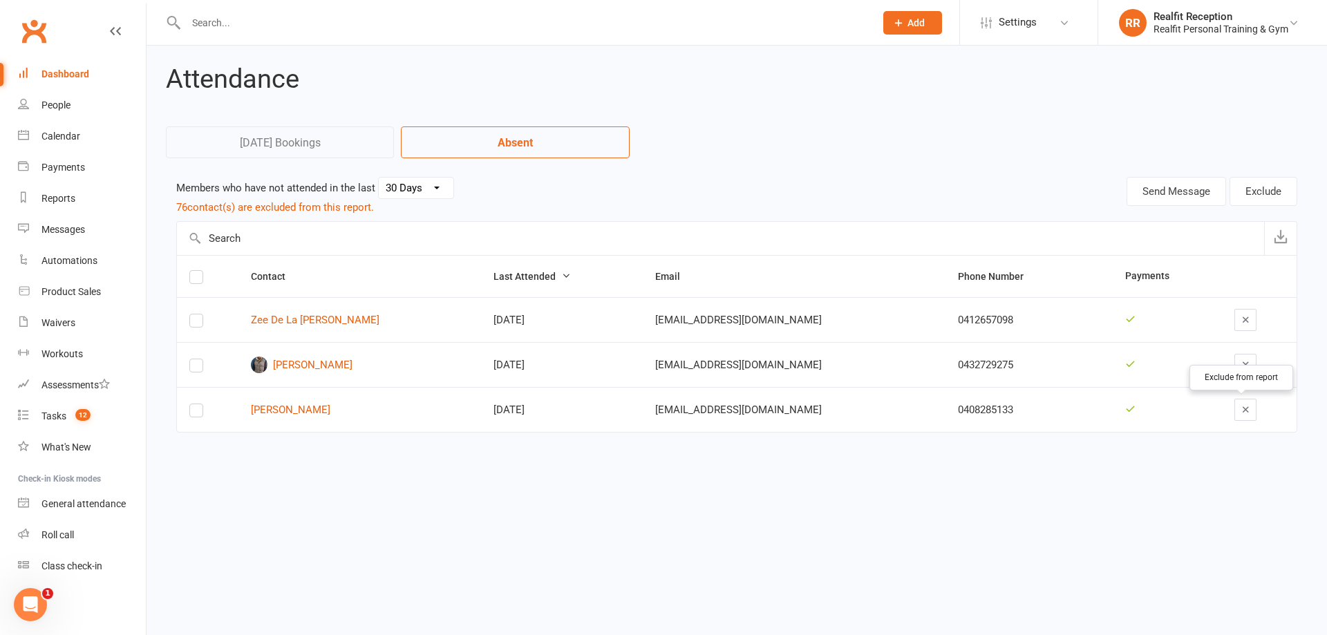
click at [1241, 410] on icon "button" at bounding box center [1245, 409] width 10 height 10
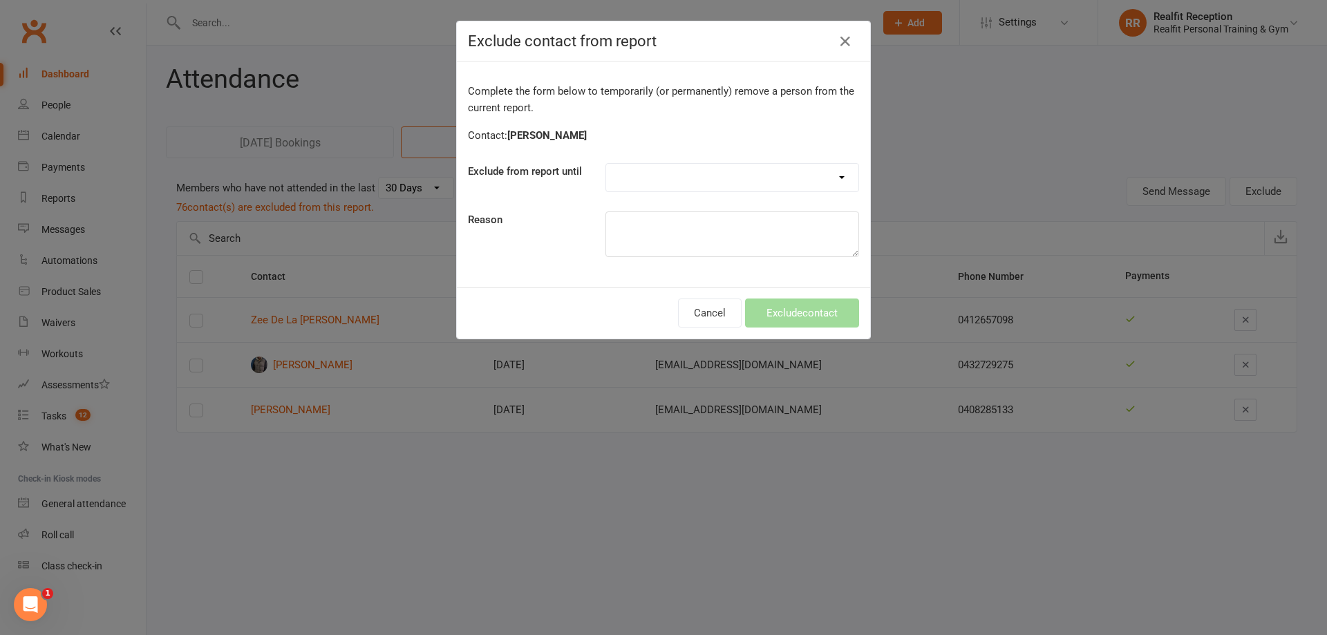
click at [668, 179] on select "Forever One day One week 30 days 90 days Custom" at bounding box center [732, 178] width 252 height 28
select select "custom"
click at [606, 164] on select "Forever One day One week 30 days 90 days Custom" at bounding box center [732, 178] width 252 height 28
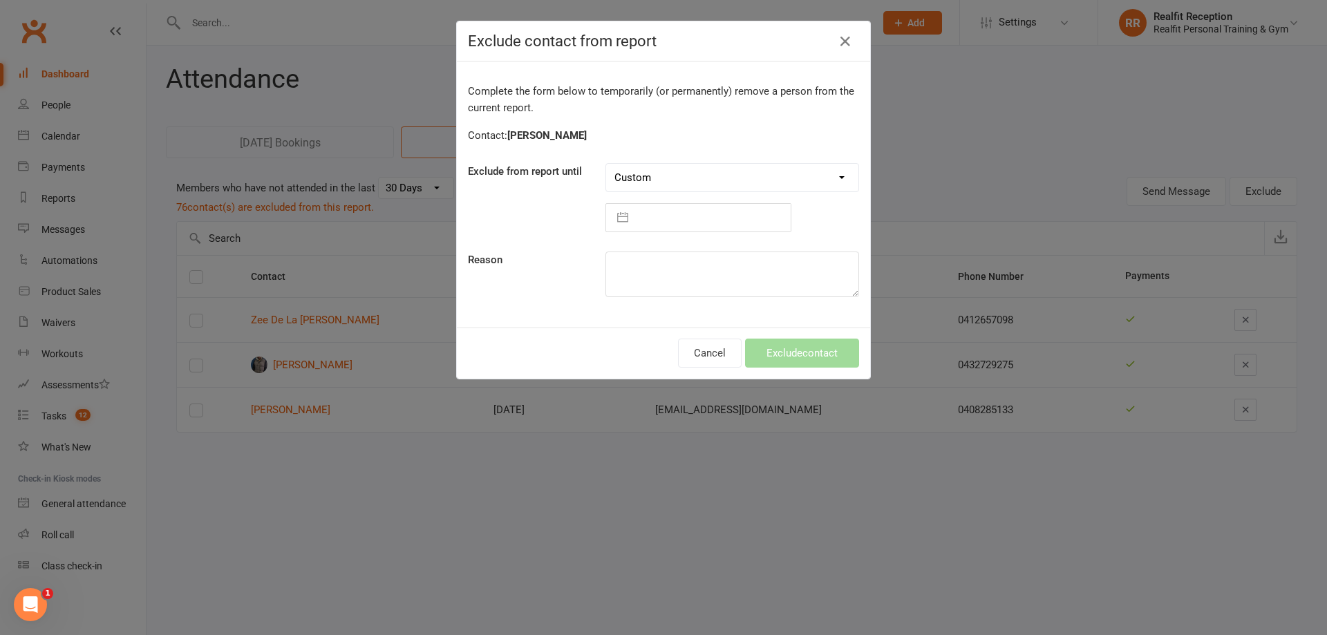
click at [630, 202] on div "Forever One day One week 30 days 90 days Custom Navigate forward to interact wi…" at bounding box center [732, 197] width 274 height 69
click at [635, 209] on input "text" at bounding box center [712, 218] width 155 height 28
select select "8"
select select "2025"
select select "9"
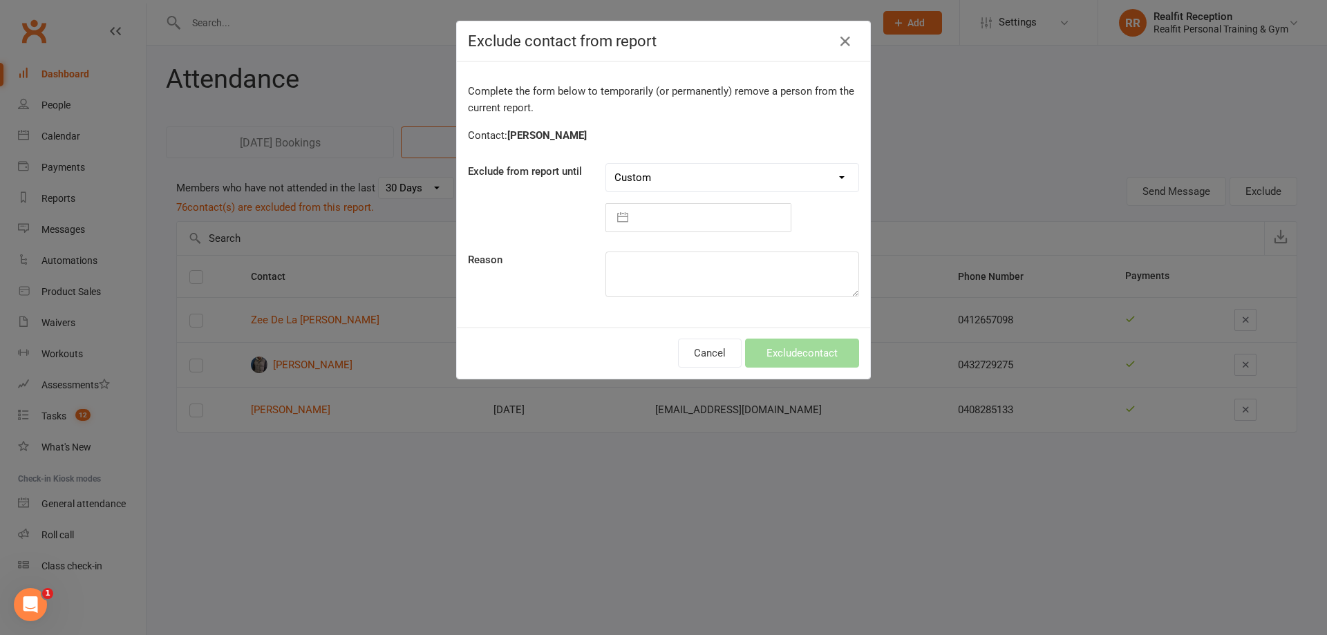
select select "2025"
select select "10"
select select "2025"
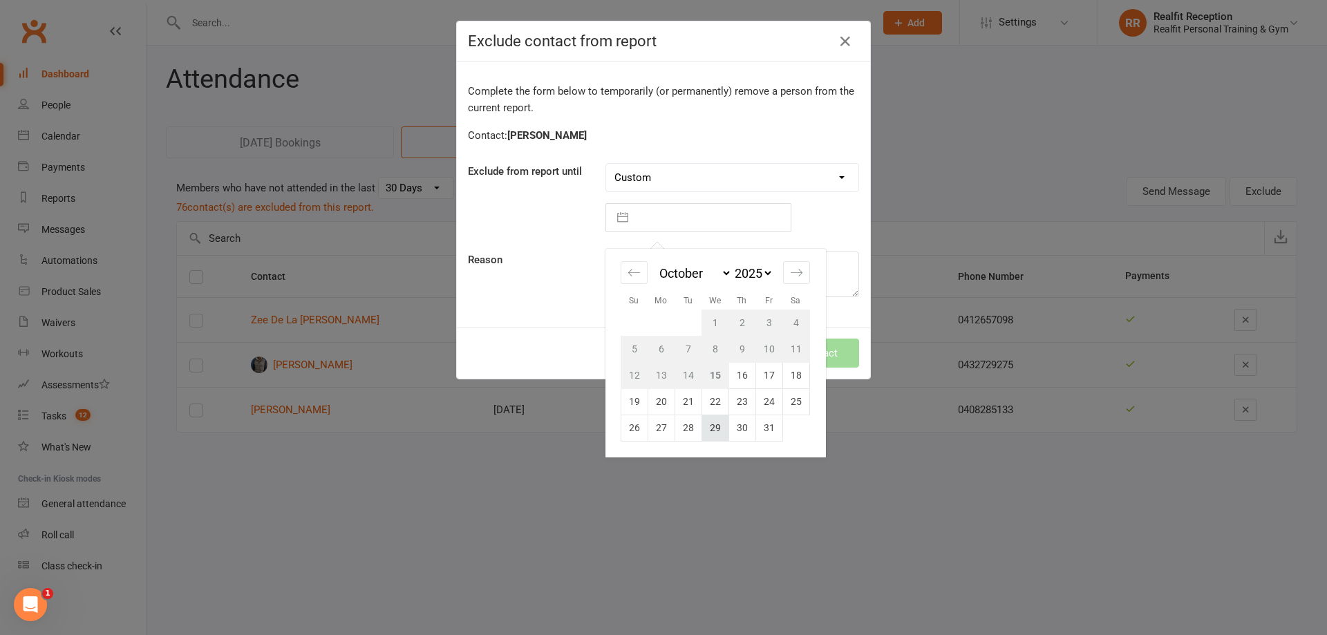
click at [710, 424] on td "29" at bounding box center [714, 428] width 27 height 26
type input "29 Oct 2025"
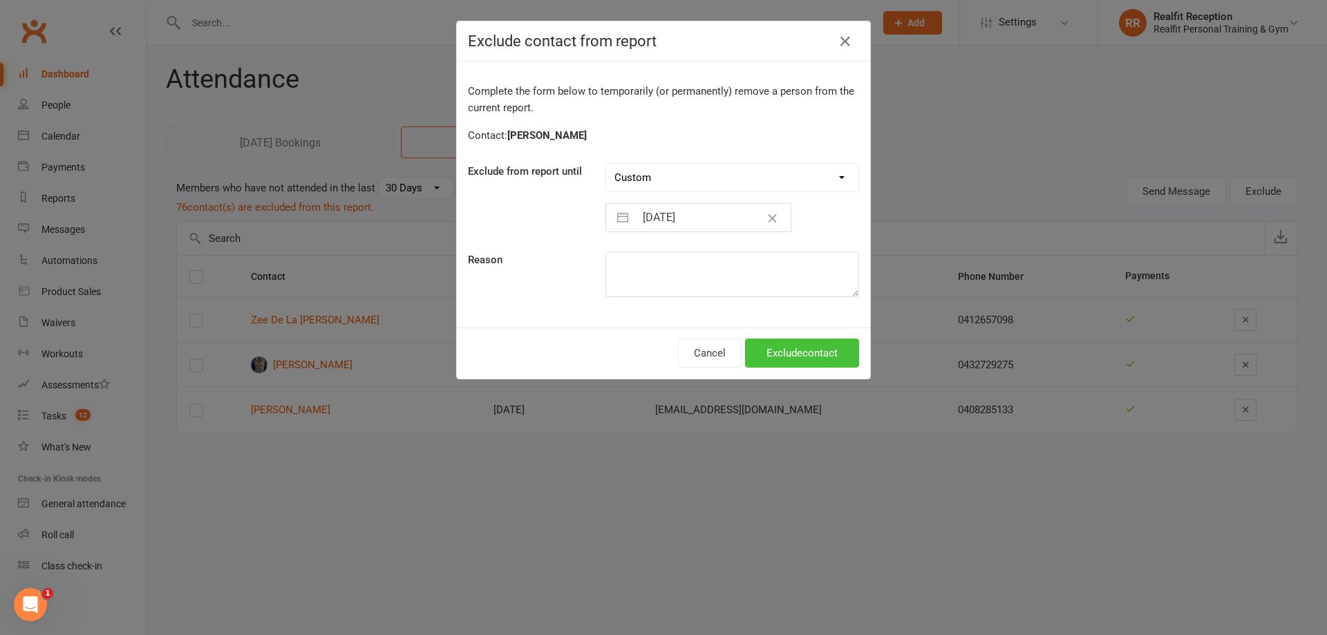
click at [765, 348] on button "Exclude contact" at bounding box center [802, 353] width 114 height 29
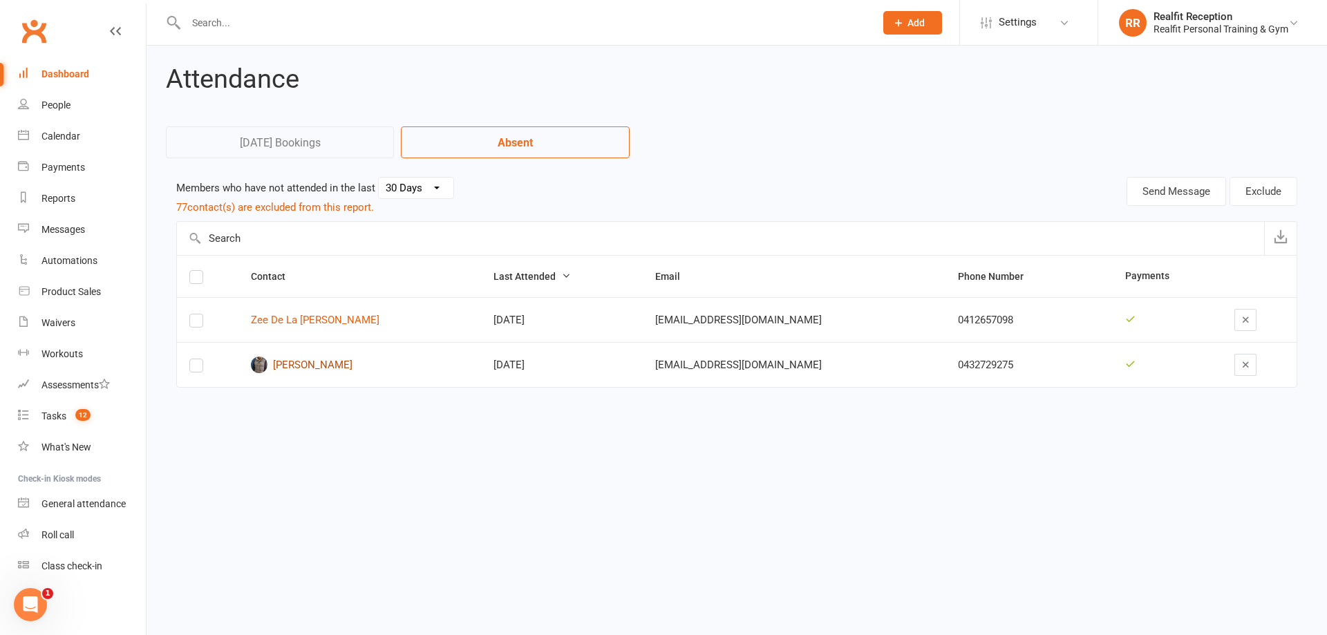
click at [331, 365] on link "Prakash Thapa" at bounding box center [360, 365] width 218 height 17
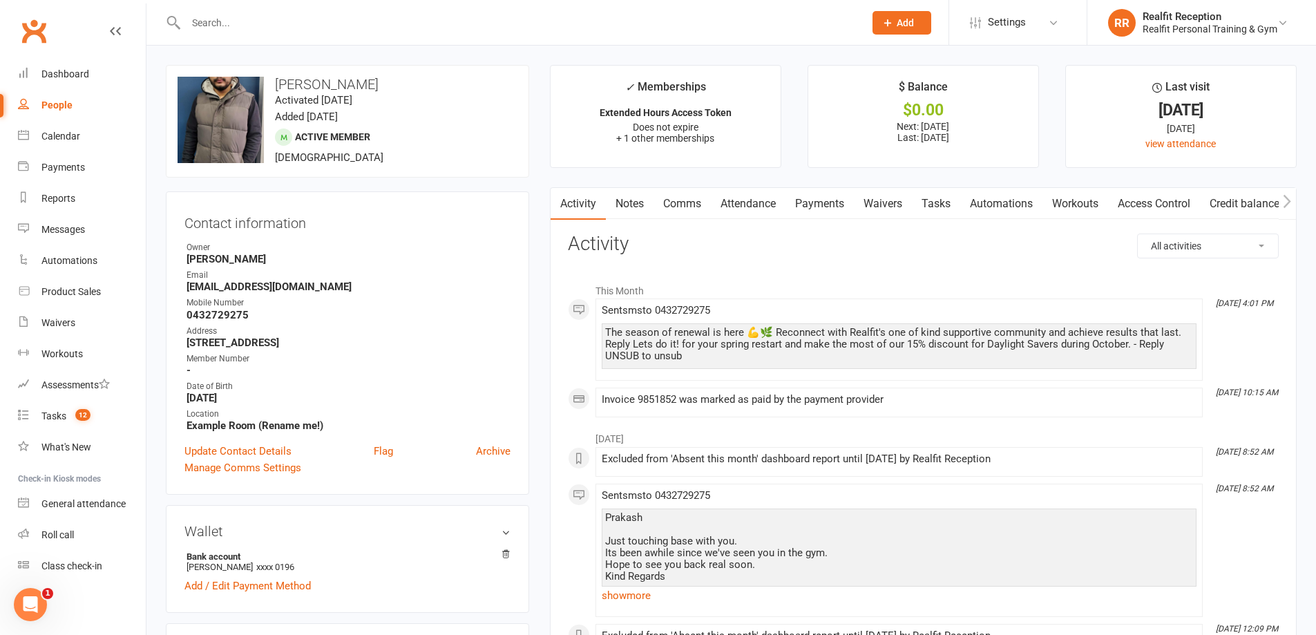
click at [685, 199] on link "Comms" at bounding box center [682, 204] width 57 height 32
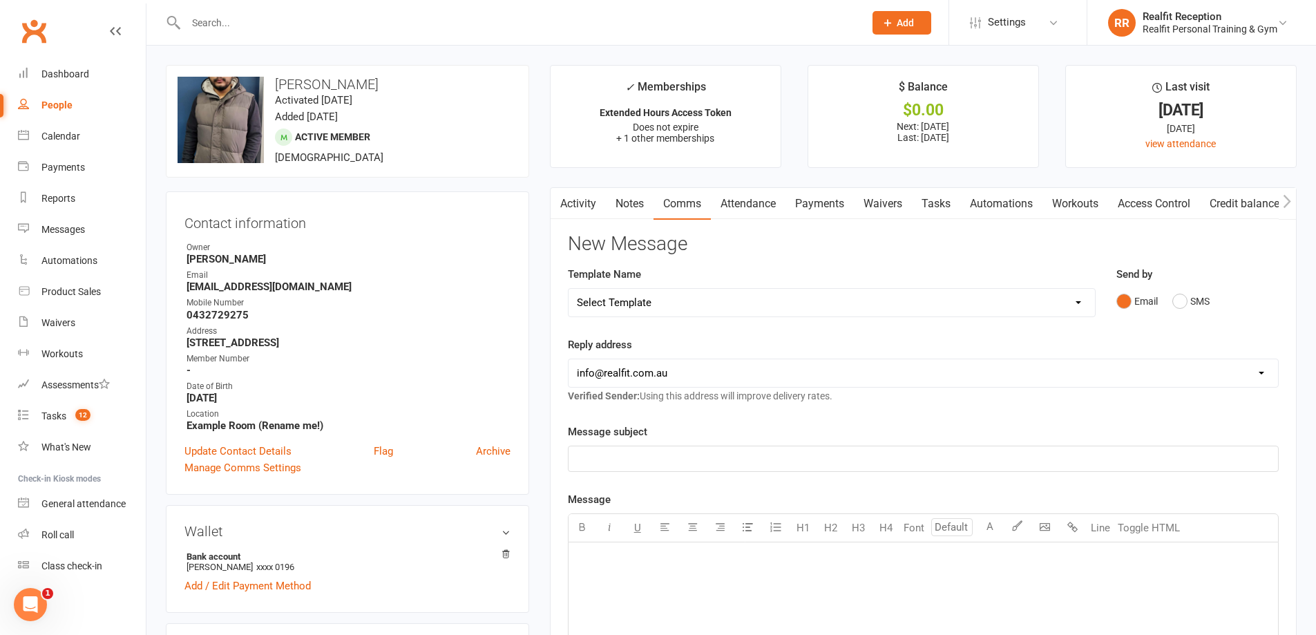
drag, startPoint x: 732, startPoint y: 306, endPoint x: 723, endPoint y: 309, distance: 10.1
click at [732, 306] on select "Select Template [Email] 30 Day Check In [SMS] 30 Day Check In SMS [Email] David…" at bounding box center [832, 303] width 527 height 28
select select "1"
click at [569, 289] on select "Select Template [Email] 30 Day Check In [SMS] 30 Day Check In SMS [Email] David…" at bounding box center [832, 303] width 527 height 28
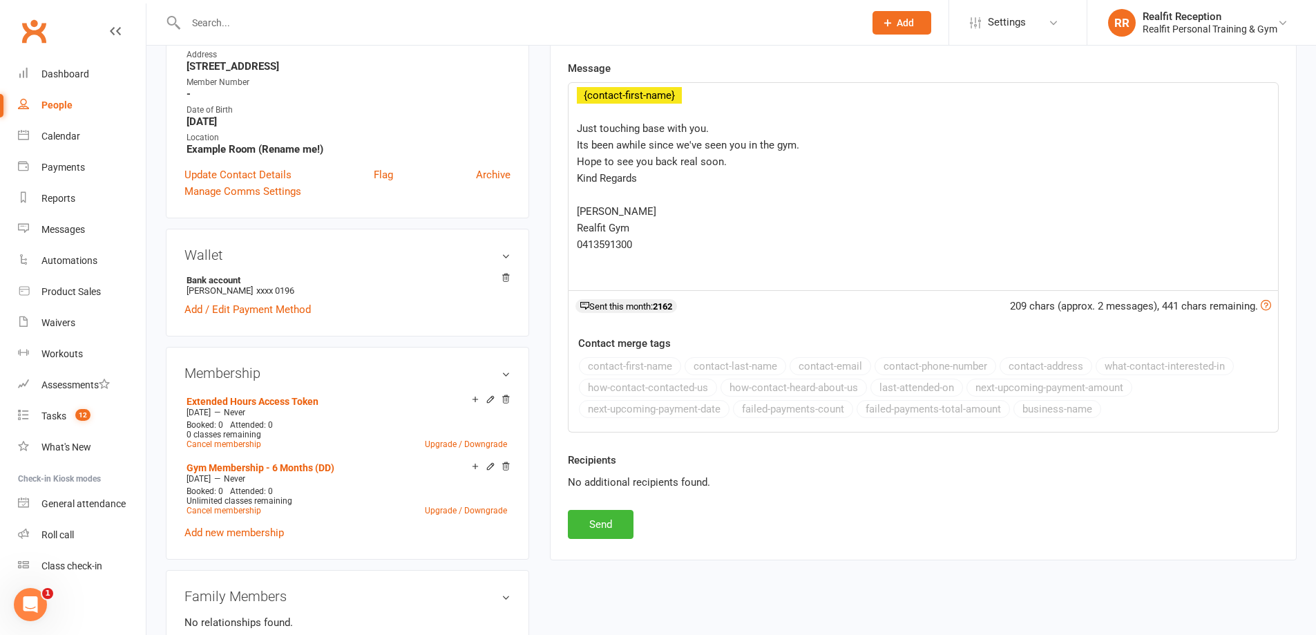
scroll to position [345, 0]
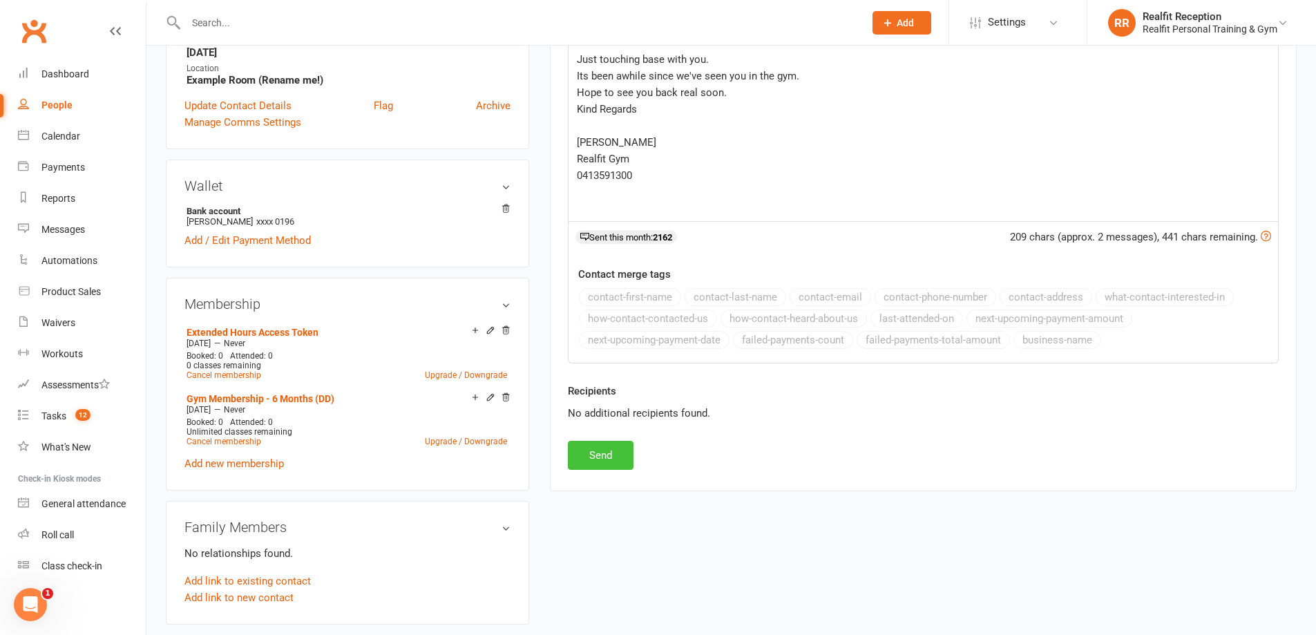
click at [600, 459] on button "Send" at bounding box center [601, 455] width 66 height 29
select select
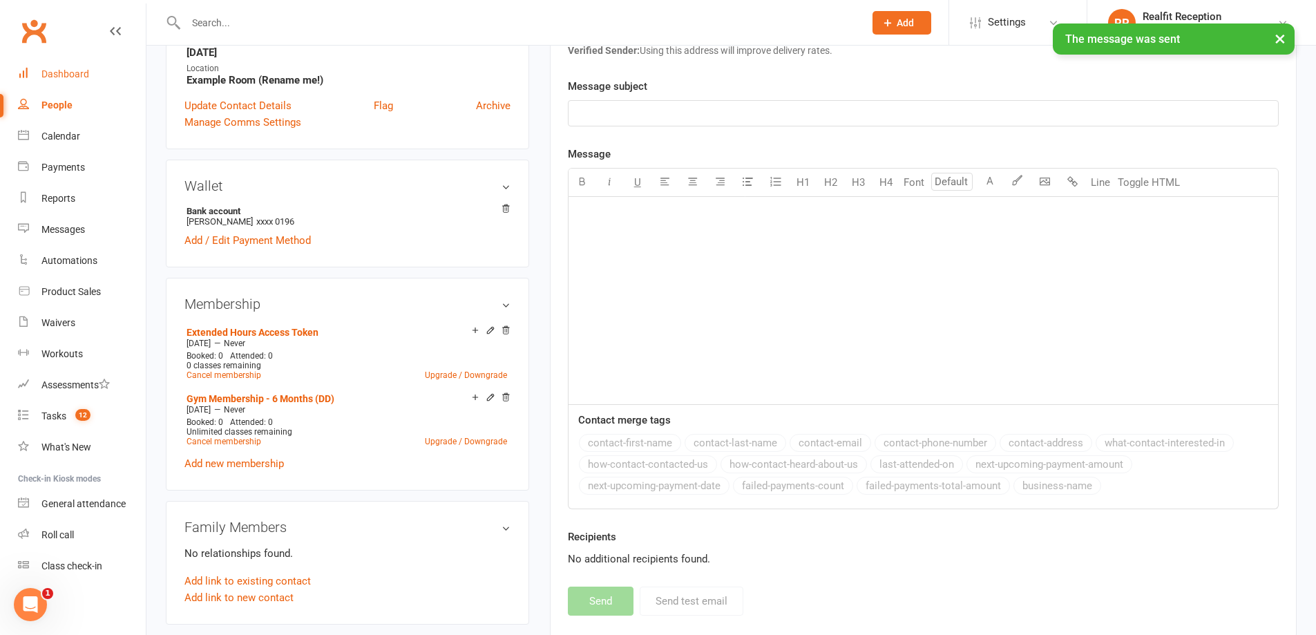
click at [81, 74] on div "Dashboard" at bounding box center [65, 73] width 48 height 11
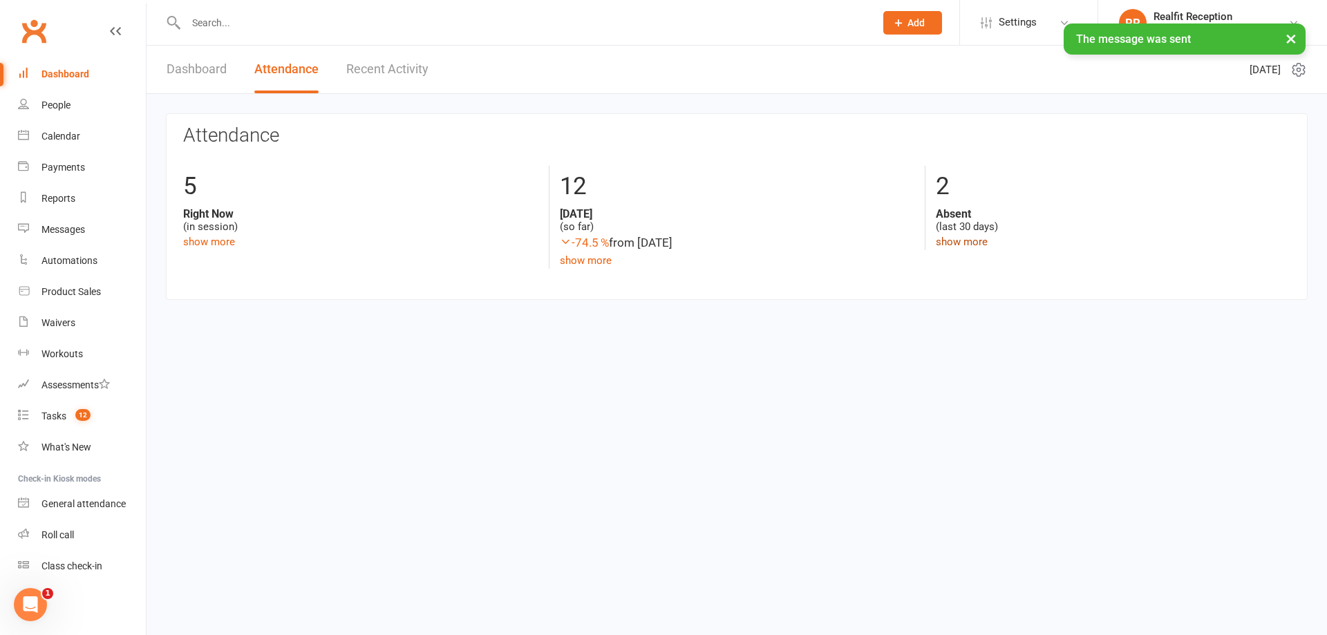
click at [954, 246] on link "show more" at bounding box center [962, 242] width 52 height 12
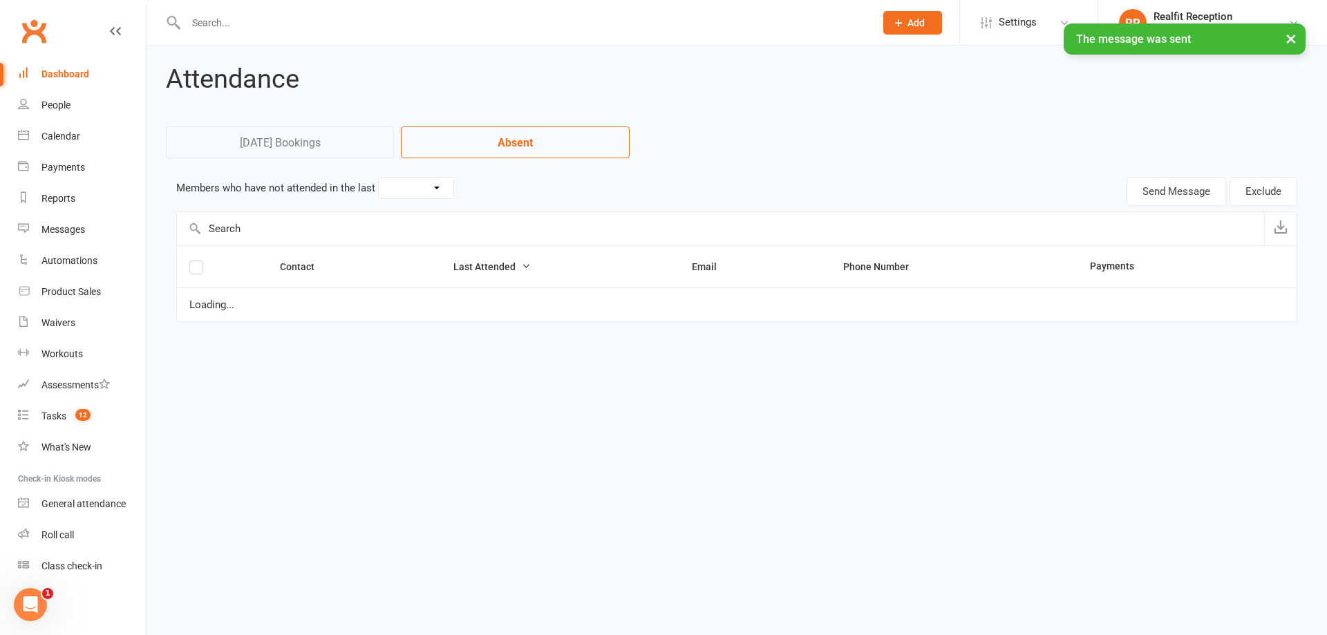
select select "30"
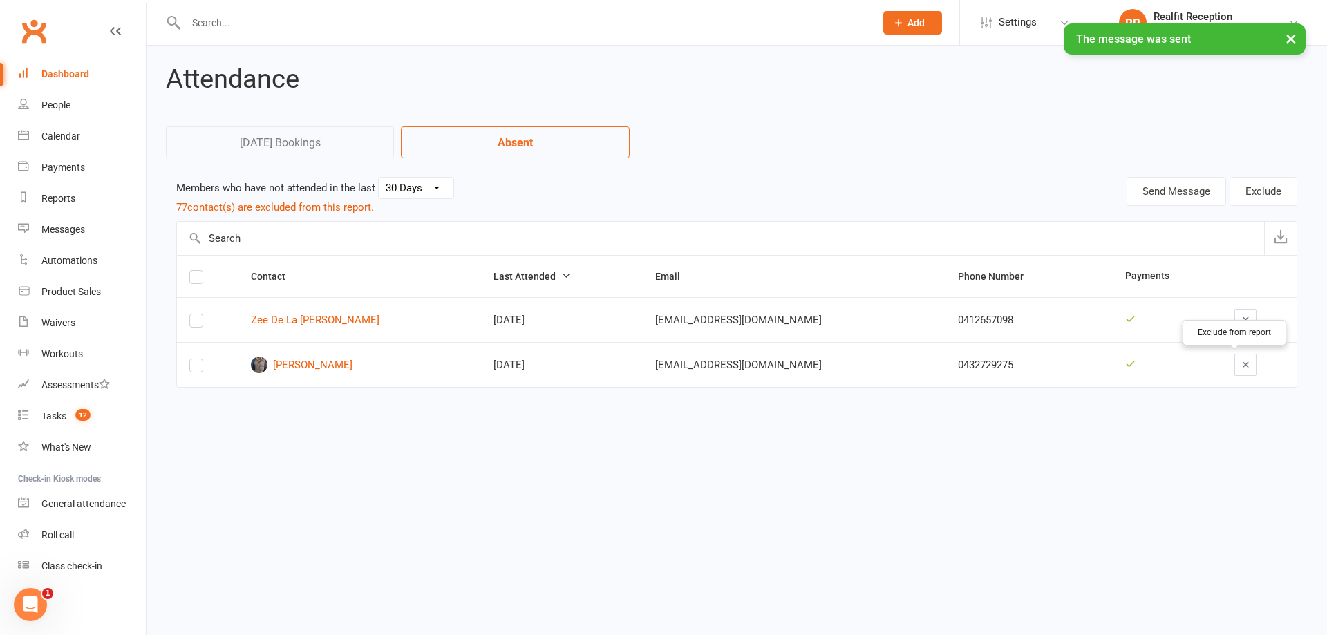
click at [1240, 366] on icon "button" at bounding box center [1245, 364] width 10 height 10
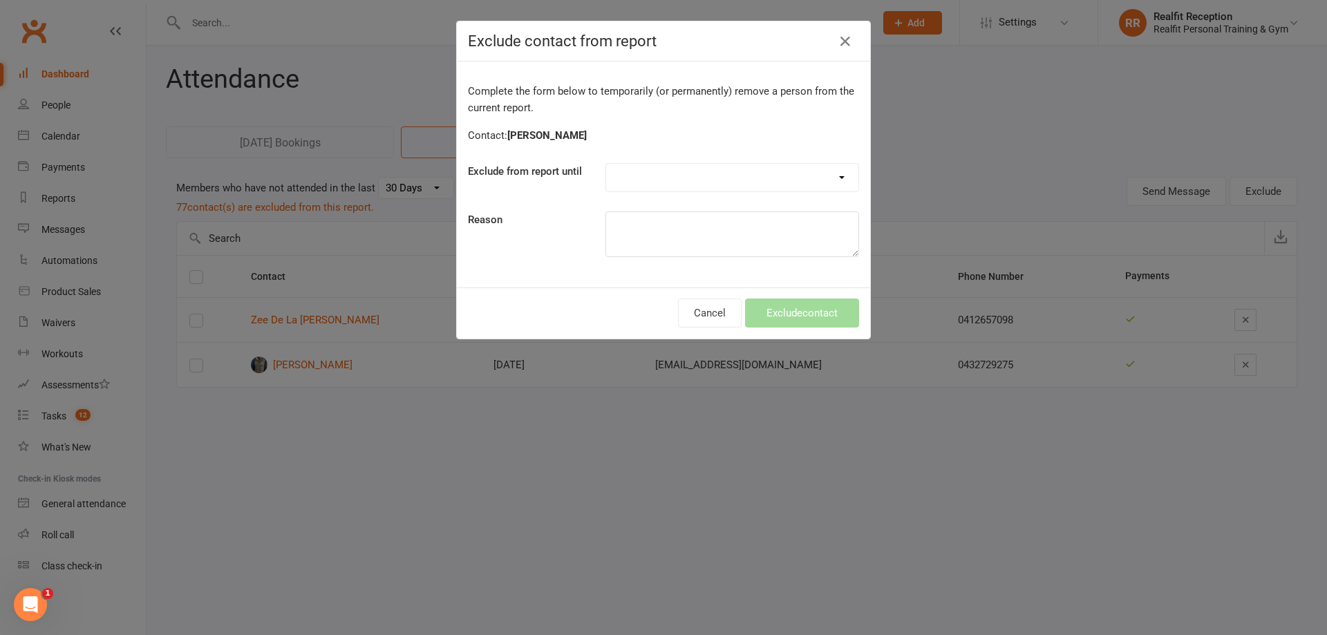
click at [746, 184] on select "Forever One day One week 30 days 90 days Custom" at bounding box center [732, 178] width 252 height 28
select select "custom"
click at [606, 164] on select "Forever One day One week 30 days 90 days Custom" at bounding box center [732, 178] width 252 height 28
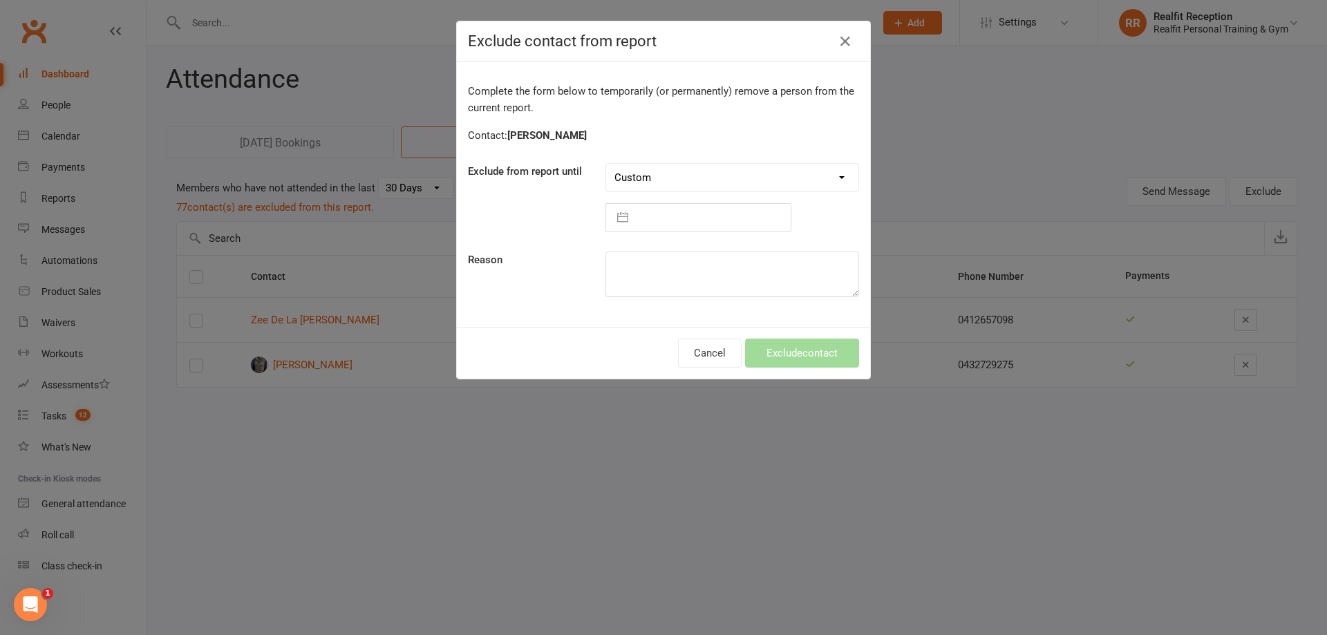
click at [681, 221] on input "text" at bounding box center [712, 218] width 155 height 28
select select "8"
select select "2025"
select select "9"
select select "2025"
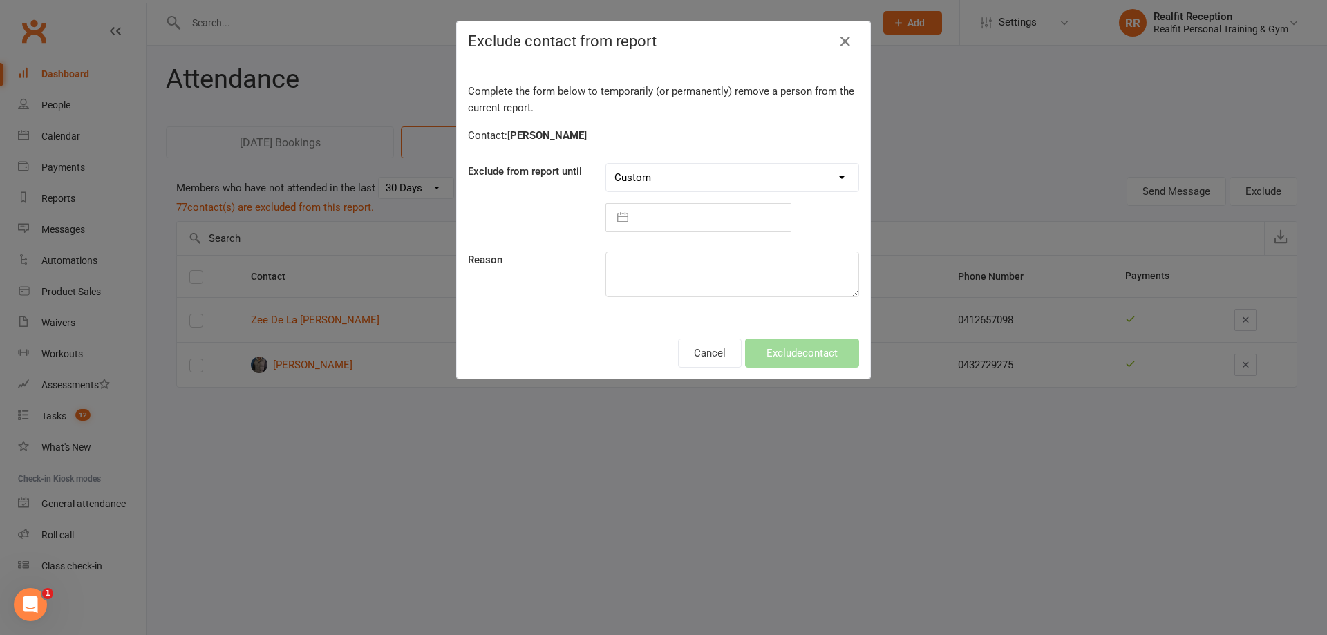
select select "10"
select select "2025"
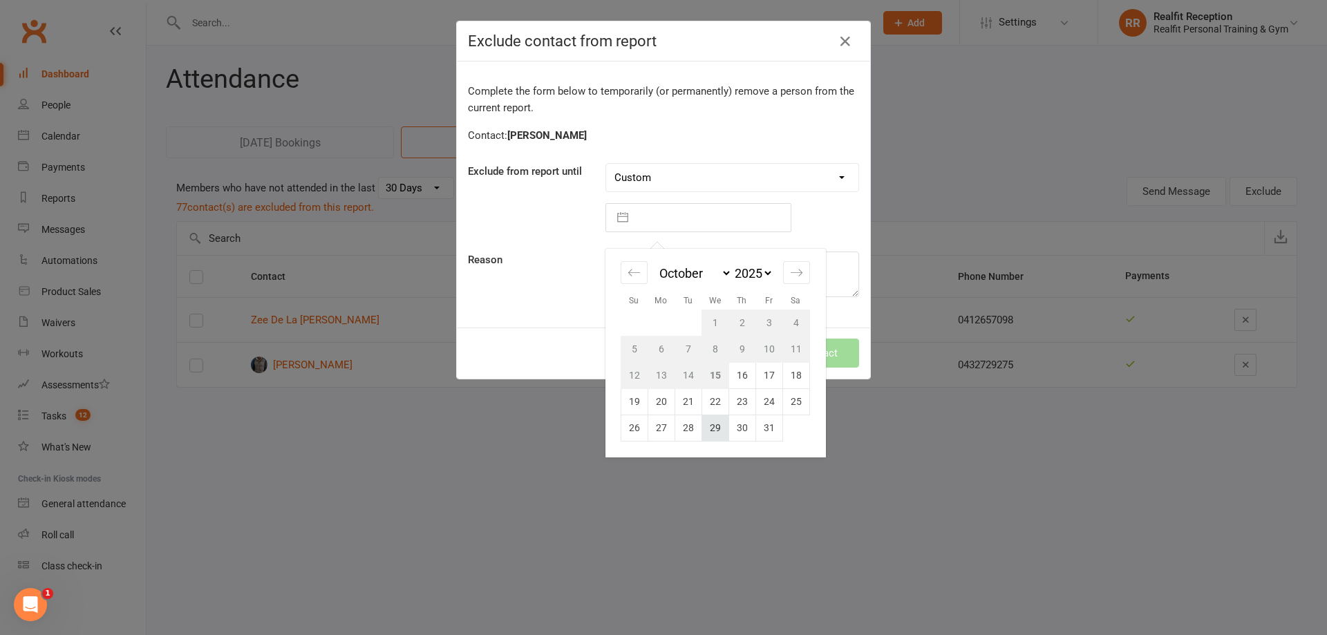
click at [714, 421] on td "29" at bounding box center [714, 428] width 27 height 26
type input "29 Oct 2025"
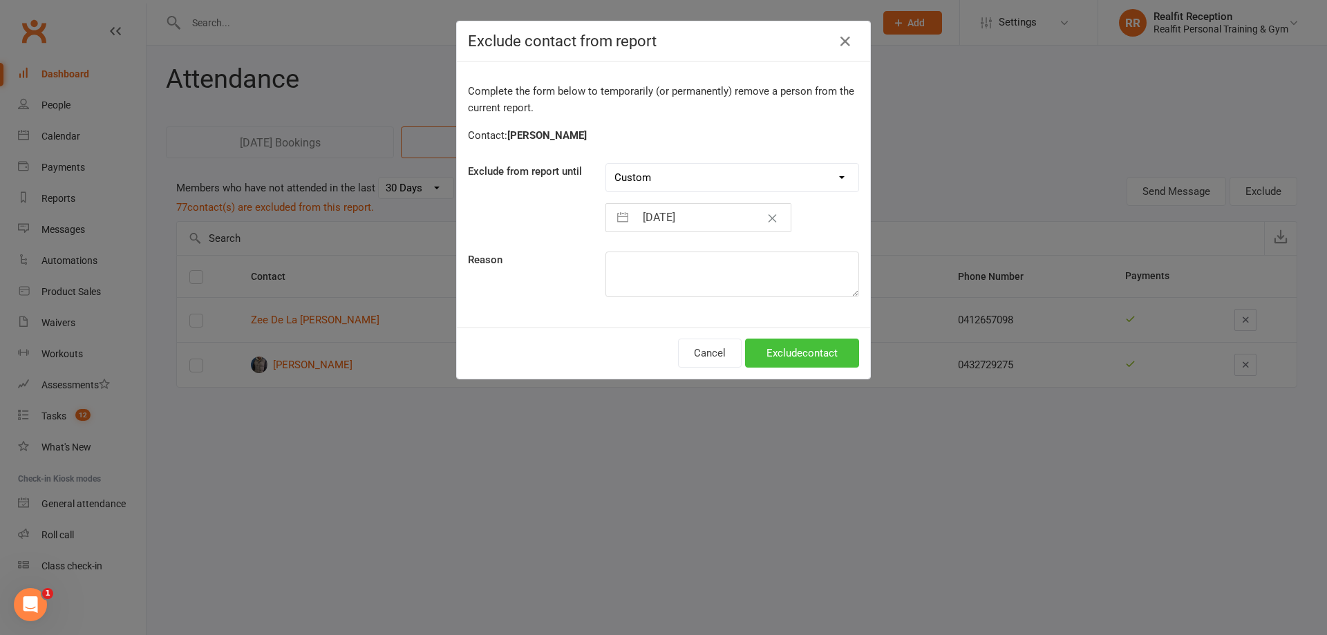
click at [772, 360] on button "Exclude contact" at bounding box center [802, 353] width 114 height 29
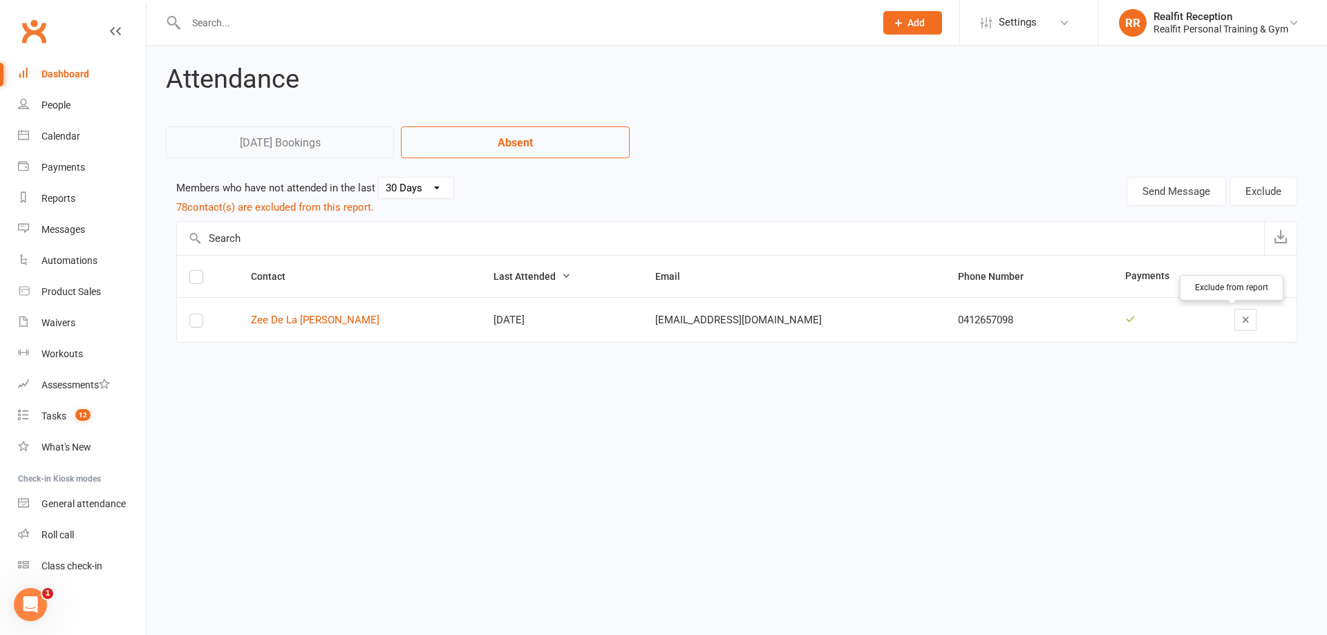
click at [1240, 321] on icon "button" at bounding box center [1245, 319] width 10 height 10
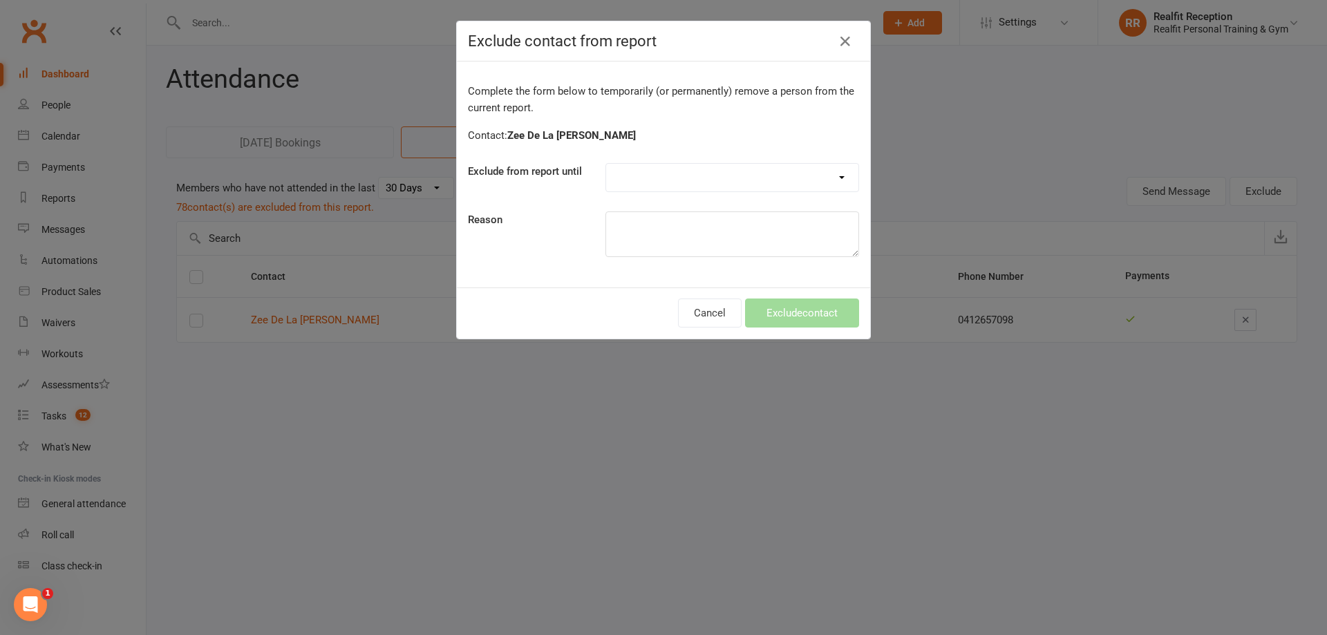
click at [735, 178] on select "Forever One day One week 30 days 90 days Custom" at bounding box center [732, 178] width 252 height 28
click at [606, 164] on select "Forever One day One week 30 days 90 days Custom" at bounding box center [732, 178] width 252 height 28
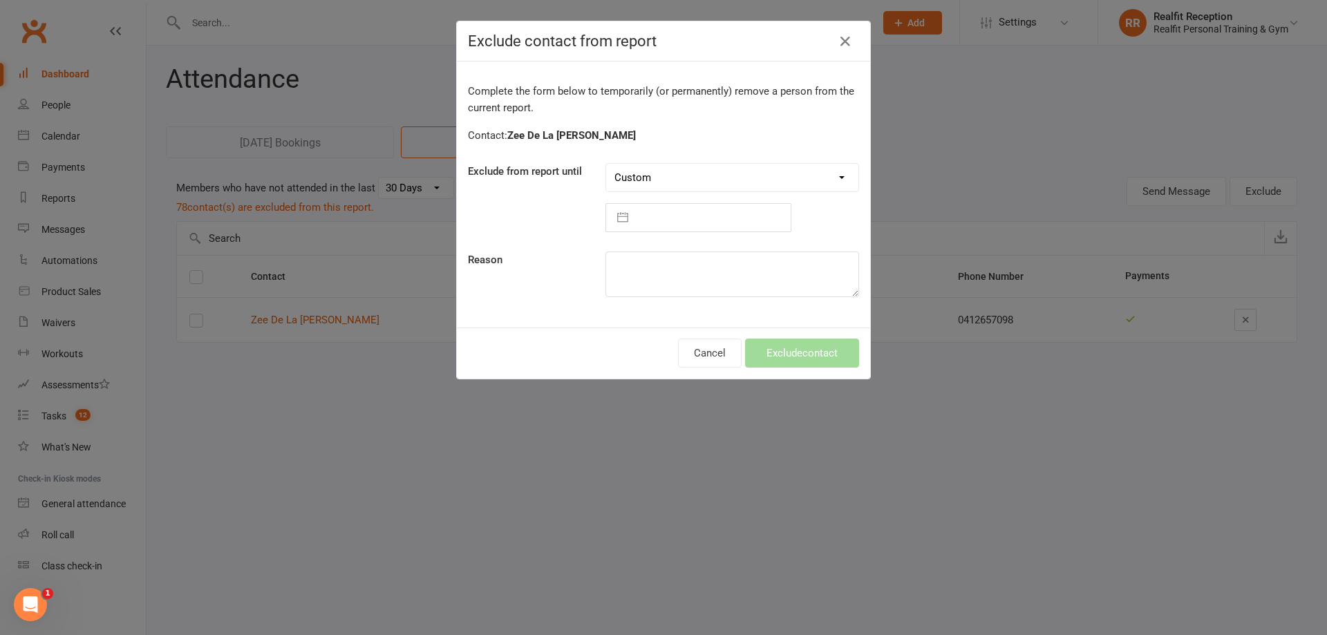
click at [676, 174] on select "Forever One day One week 30 days 90 days Custom" at bounding box center [732, 178] width 252 height 28
select select "one_week"
click at [606, 164] on select "Forever One day One week 30 days 90 days Custom" at bounding box center [732, 178] width 252 height 28
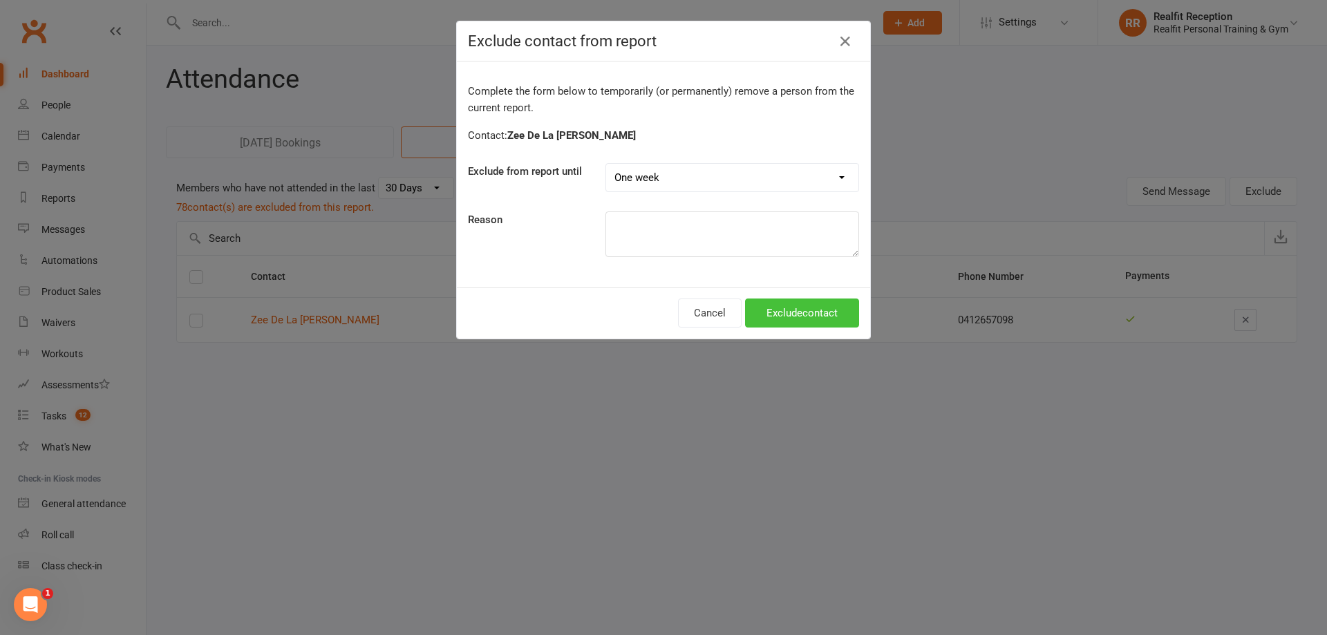
click at [768, 319] on button "Exclude contact" at bounding box center [802, 312] width 114 height 29
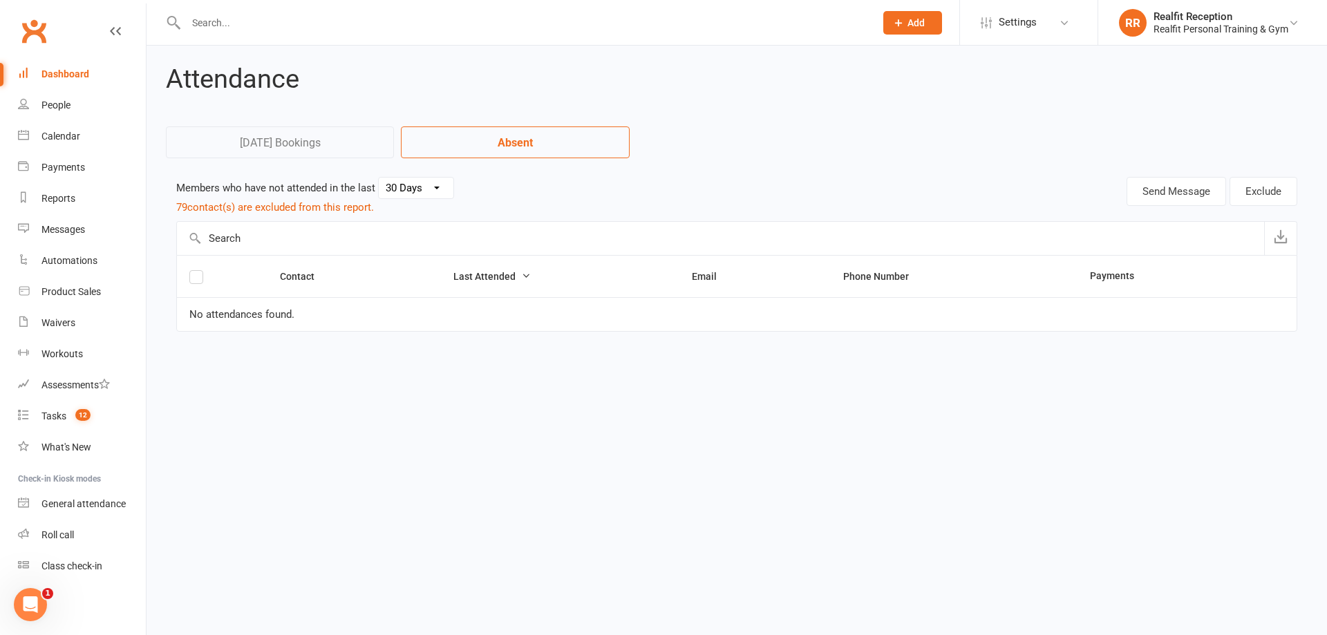
click at [81, 77] on div "Dashboard" at bounding box center [65, 73] width 48 height 11
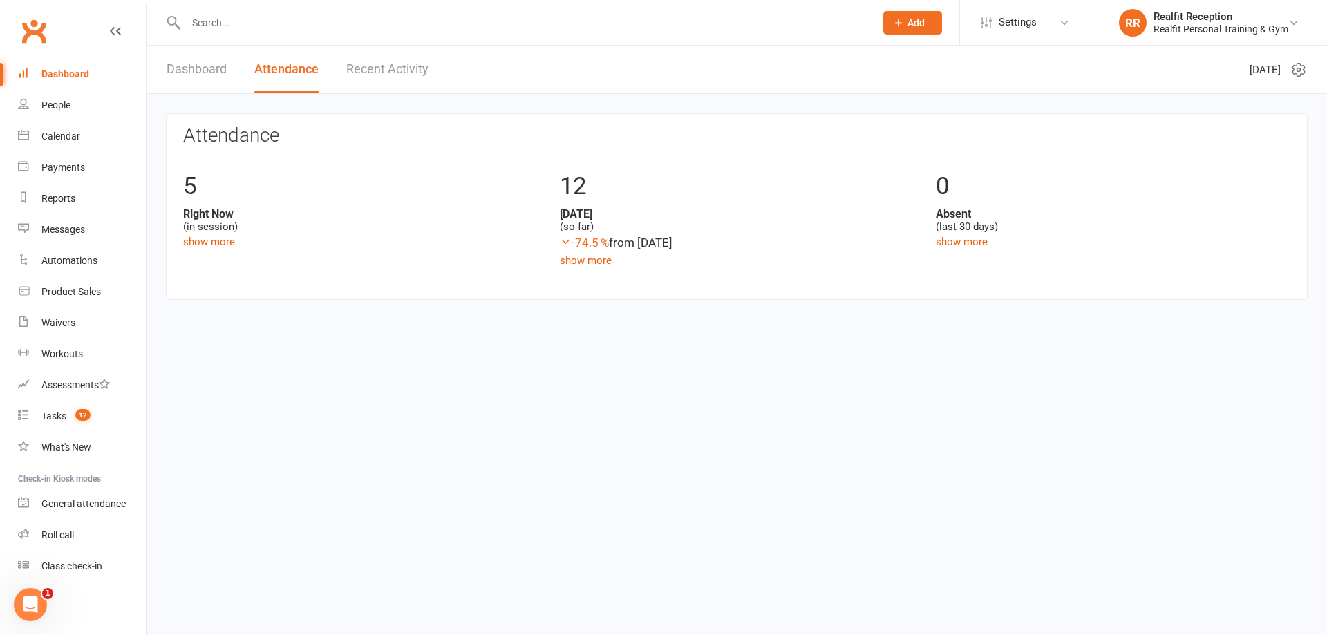
click at [65, 65] on link "Dashboard" at bounding box center [82, 74] width 128 height 31
click at [60, 535] on div "Roll call" at bounding box center [57, 534] width 32 height 11
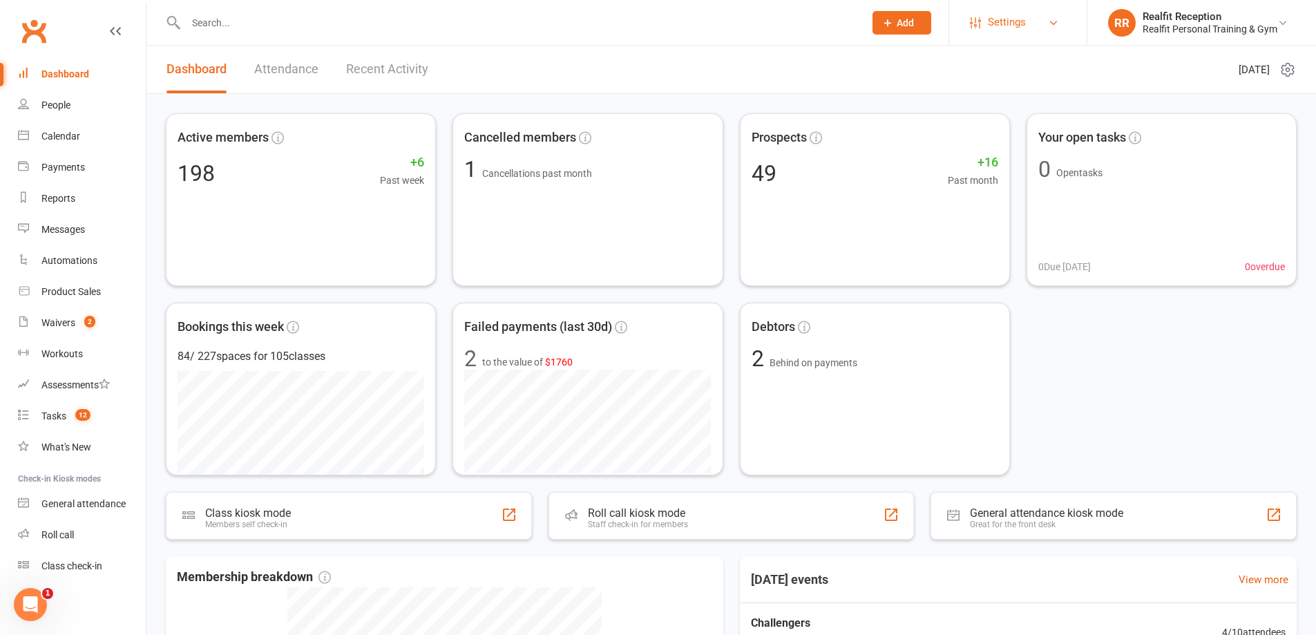
click at [993, 23] on span "Settings" at bounding box center [1007, 22] width 38 height 31
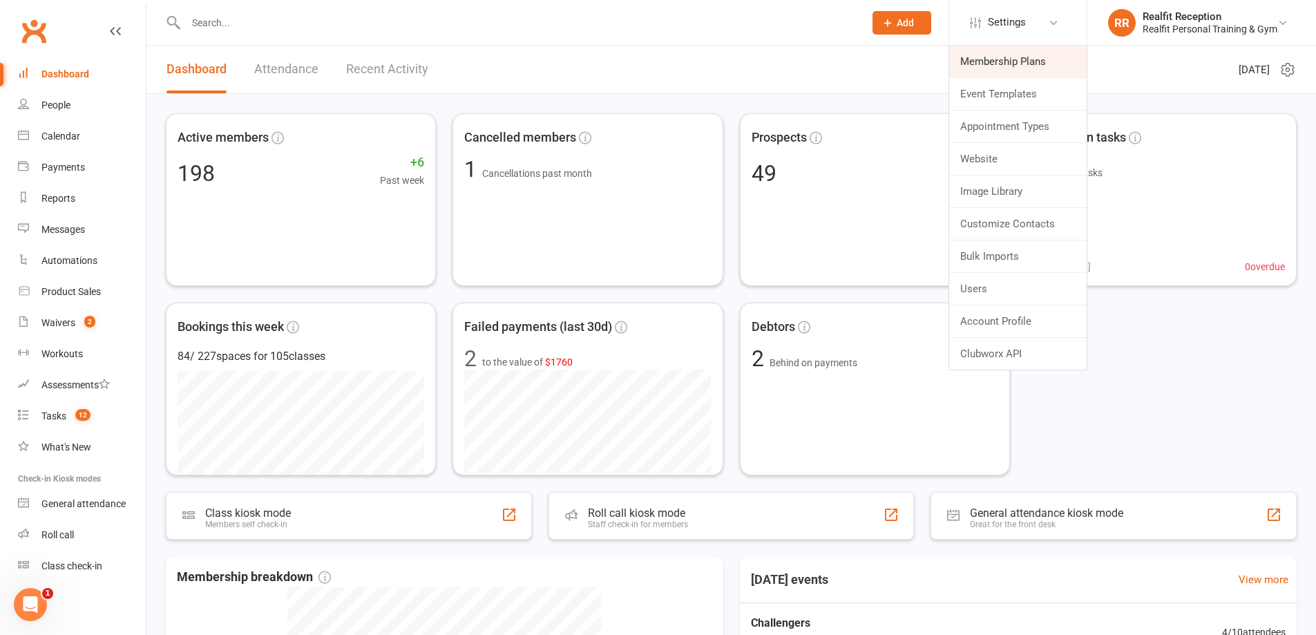
click at [985, 69] on link "Membership Plans" at bounding box center [1018, 62] width 138 height 32
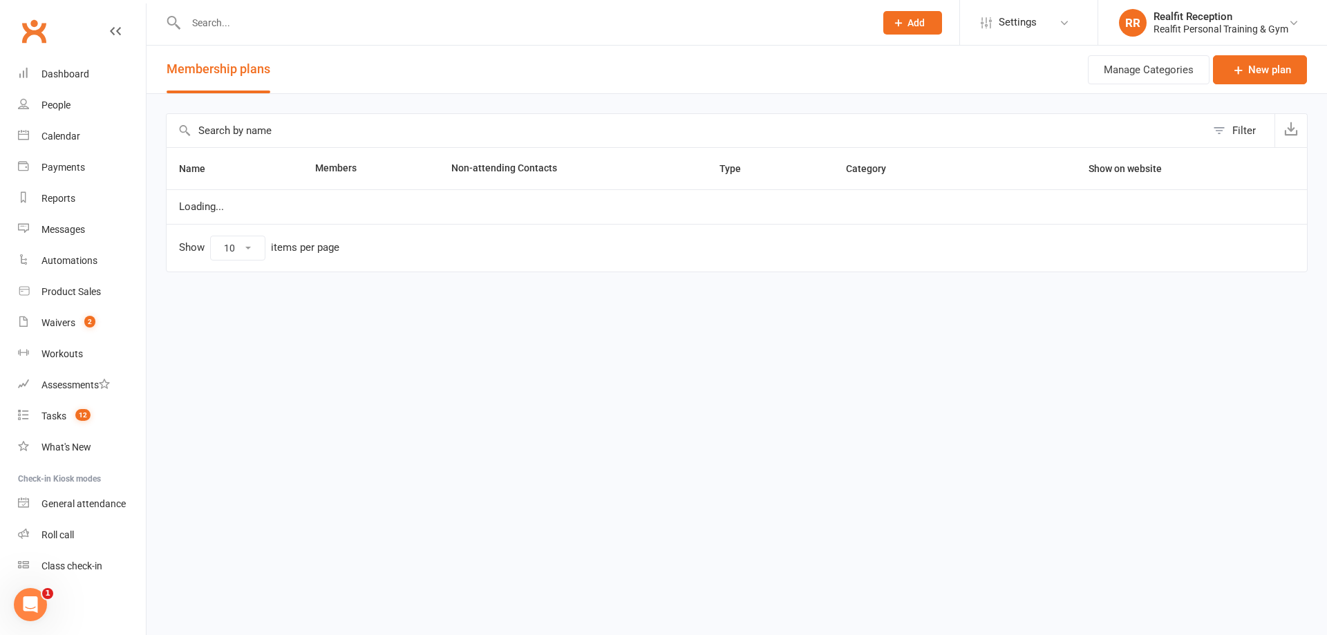
select select "100"
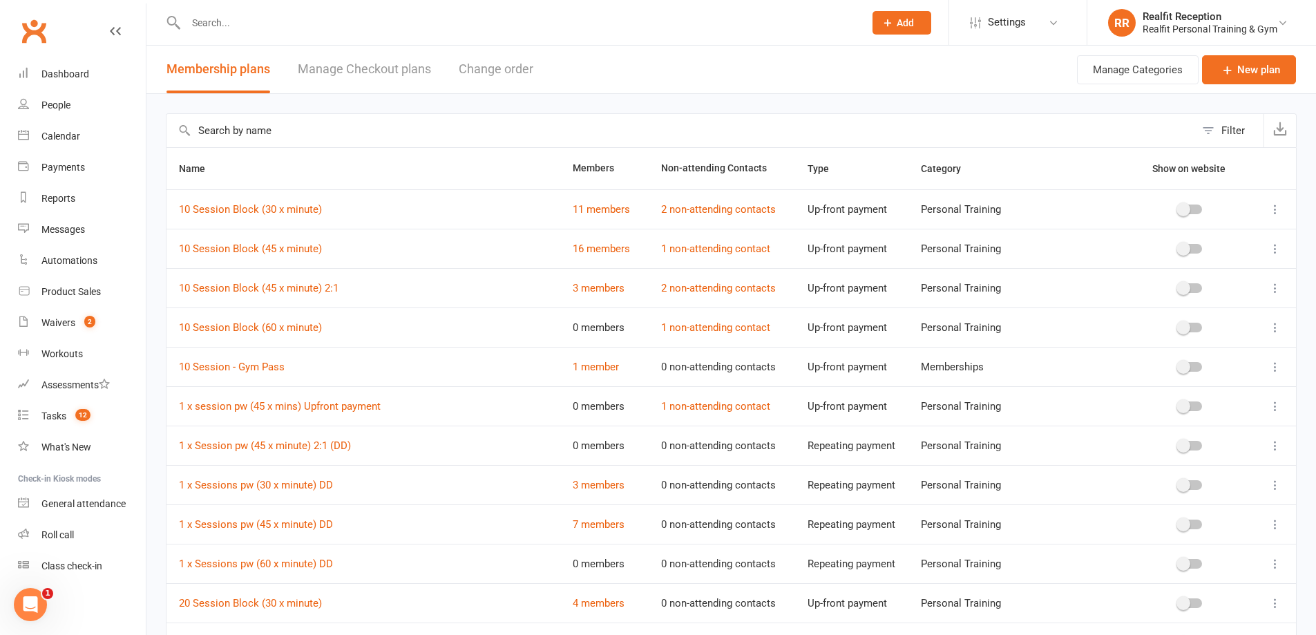
click at [339, 28] on input "text" at bounding box center [518, 22] width 673 height 19
click at [337, 20] on input "text" at bounding box center [518, 22] width 673 height 19
click at [305, 21] on input "text" at bounding box center [518, 22] width 673 height 19
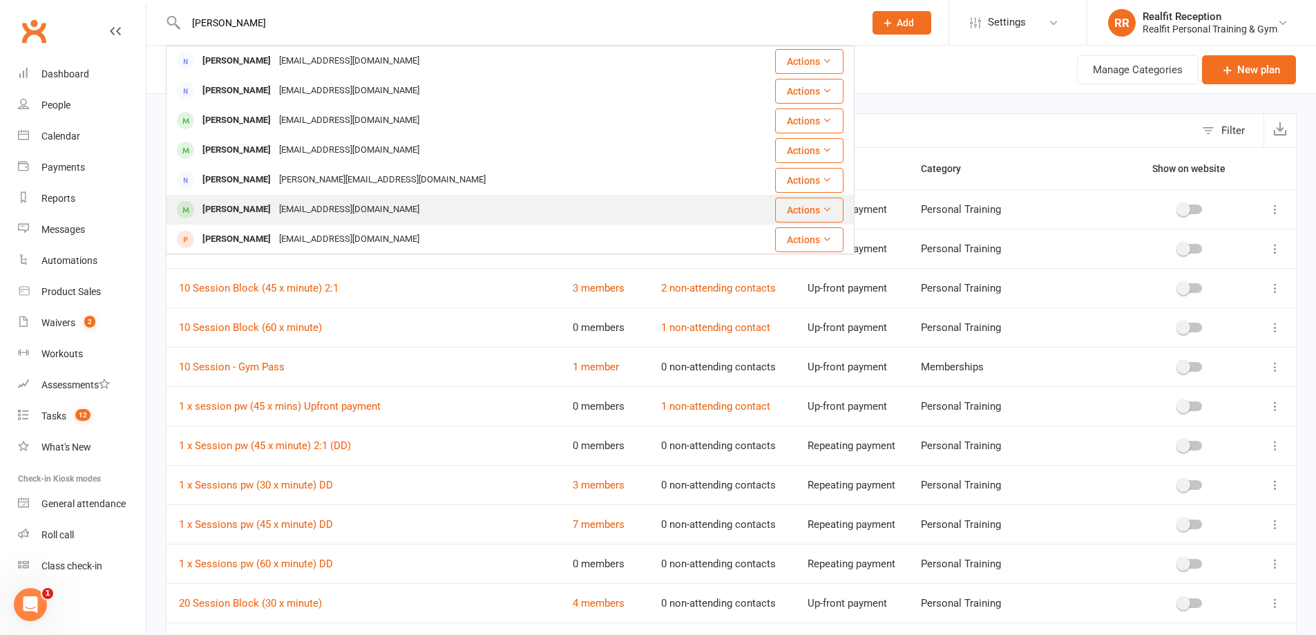
type input "john"
click at [294, 202] on div "drjohnpohl@netspace.net.au" at bounding box center [349, 210] width 149 height 20
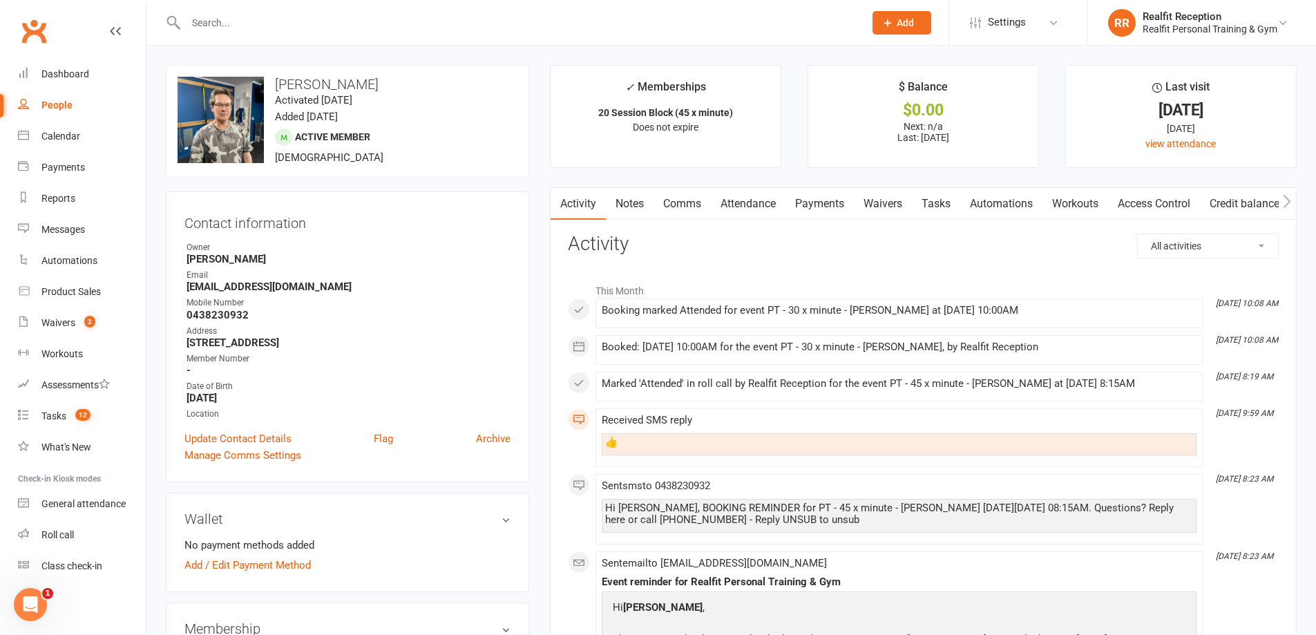
click at [829, 202] on link "Payments" at bounding box center [820, 204] width 68 height 32
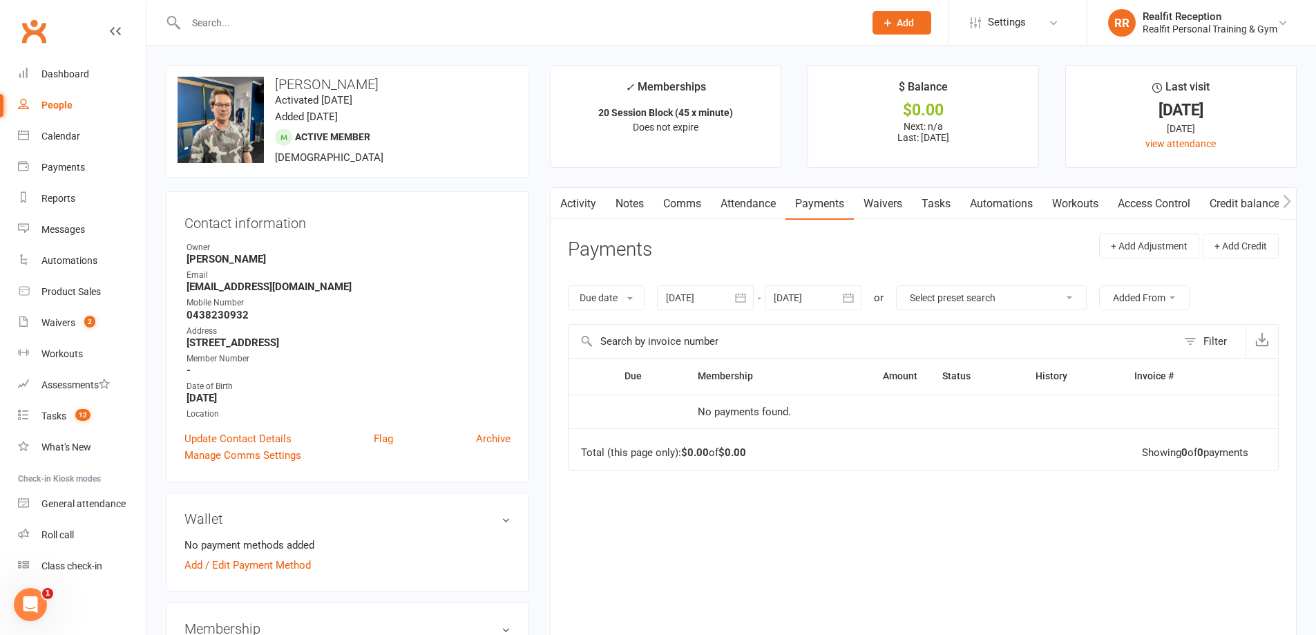
scroll to position [138, 0]
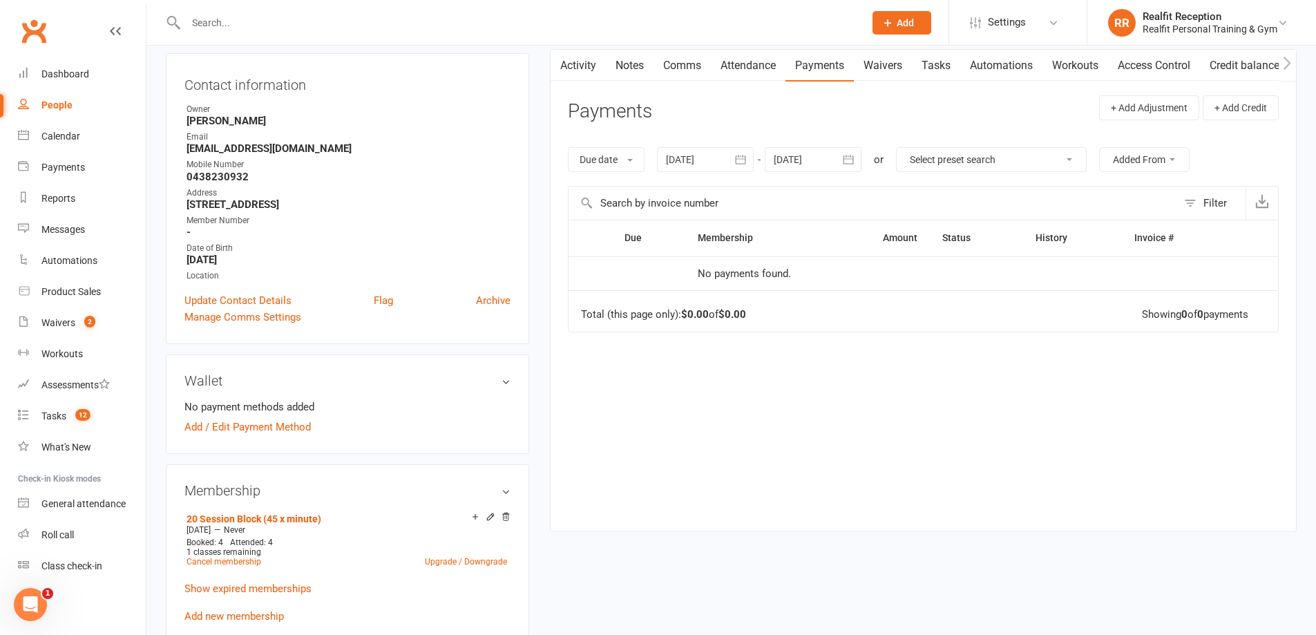
click at [739, 162] on icon "button" at bounding box center [741, 159] width 10 height 9
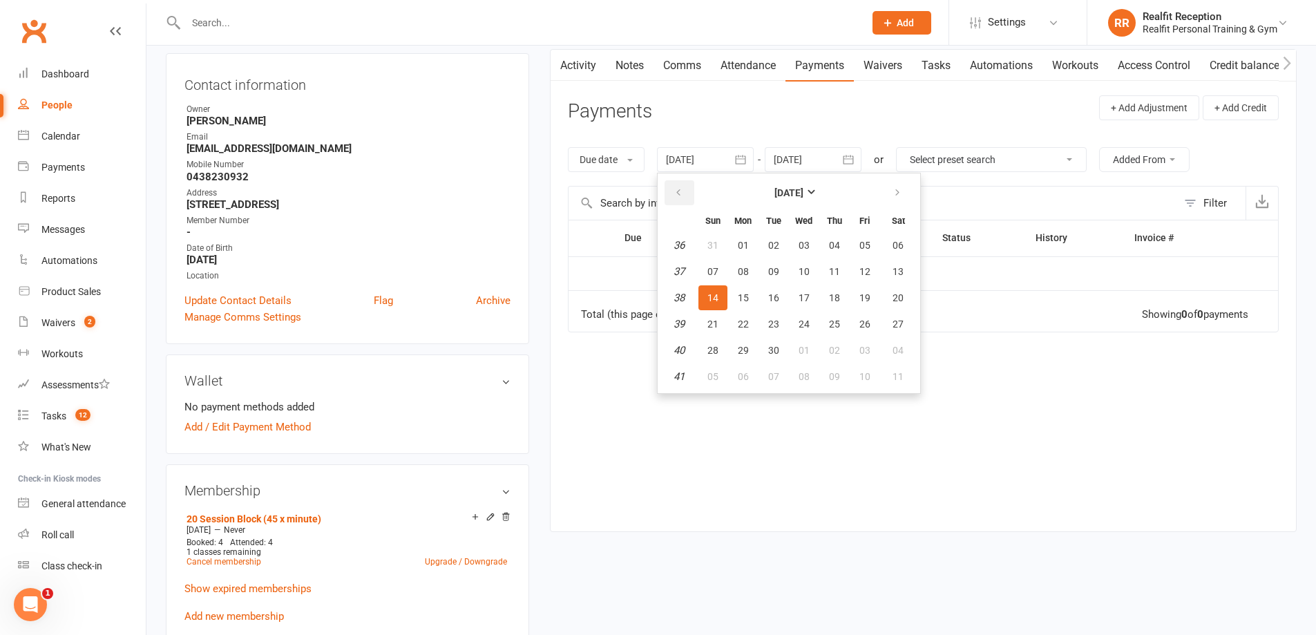
click at [683, 189] on icon "button" at bounding box center [679, 192] width 10 height 11
click at [681, 185] on button "button" at bounding box center [680, 192] width 30 height 25
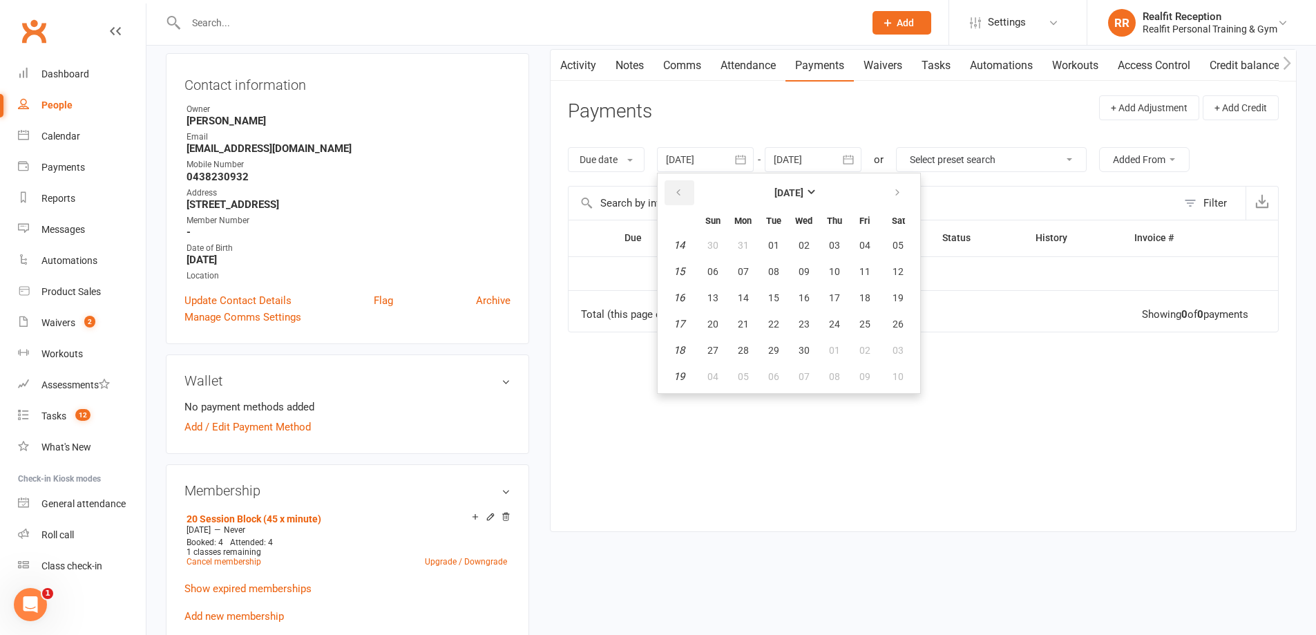
click at [681, 185] on button "button" at bounding box center [680, 192] width 30 height 25
click at [900, 321] on span "22" at bounding box center [898, 324] width 11 height 11
type input "22 Feb 2025"
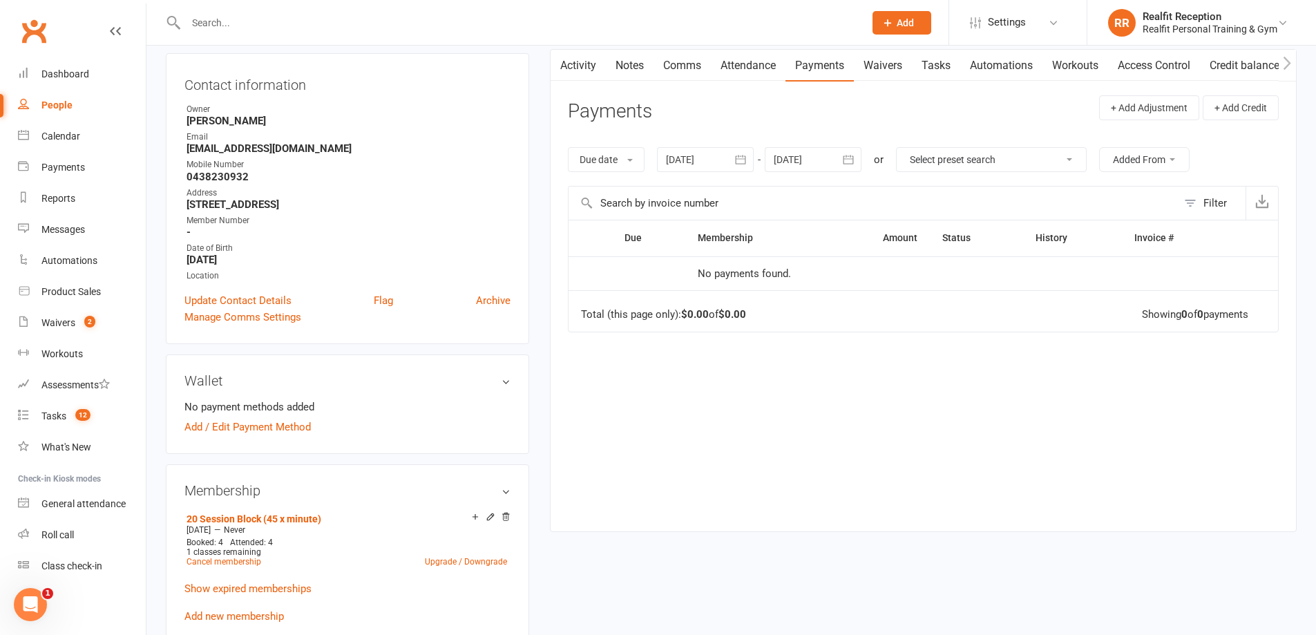
click at [757, 69] on link "Attendance" at bounding box center [748, 66] width 75 height 32
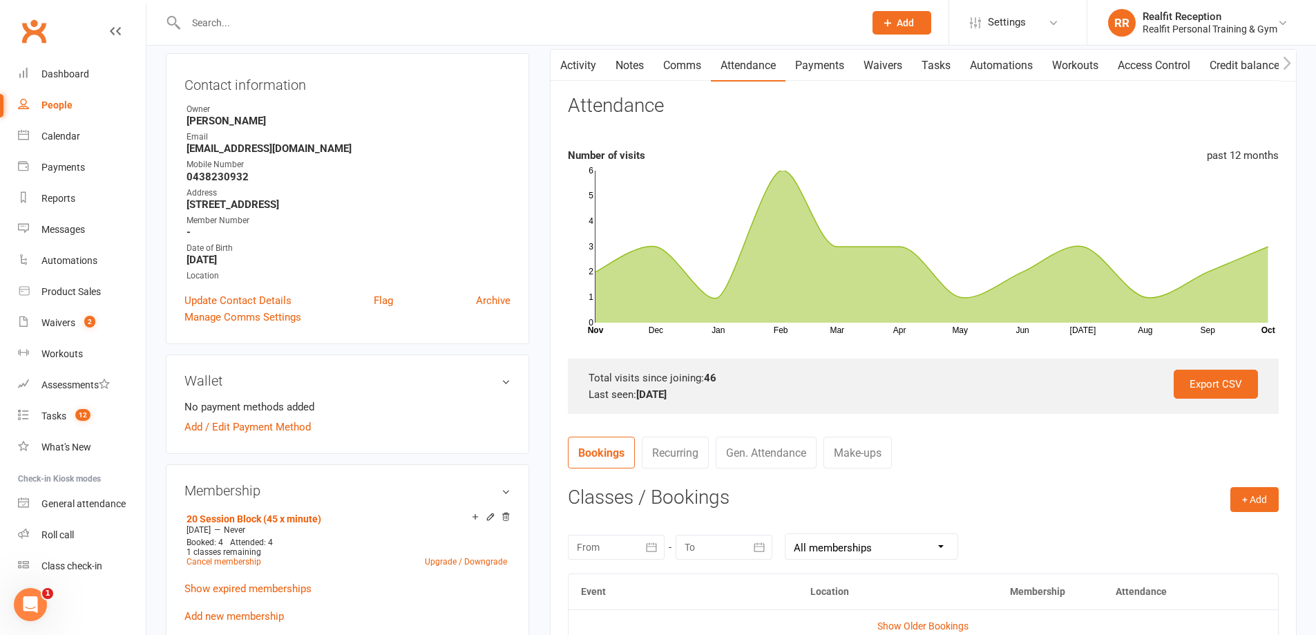
click at [652, 549] on icon "button" at bounding box center [652, 547] width 14 height 14
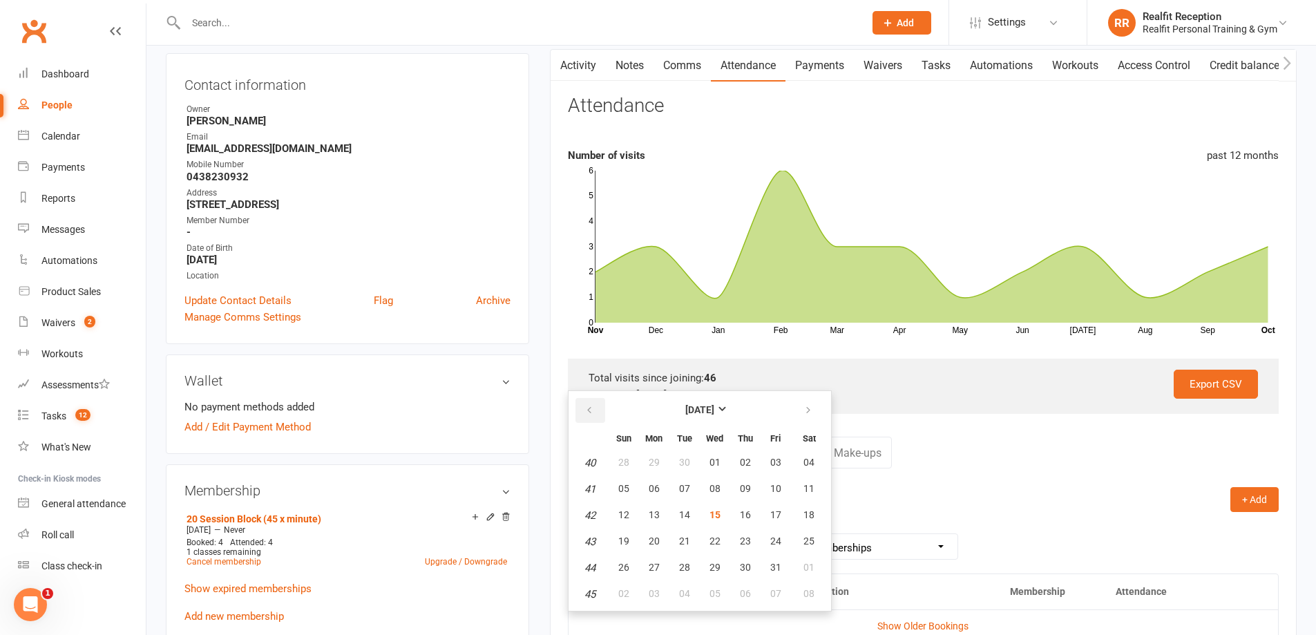
click at [588, 401] on button "button" at bounding box center [591, 410] width 30 height 25
click at [587, 401] on button "button" at bounding box center [591, 410] width 30 height 25
click at [587, 400] on button "button" at bounding box center [591, 410] width 30 height 25
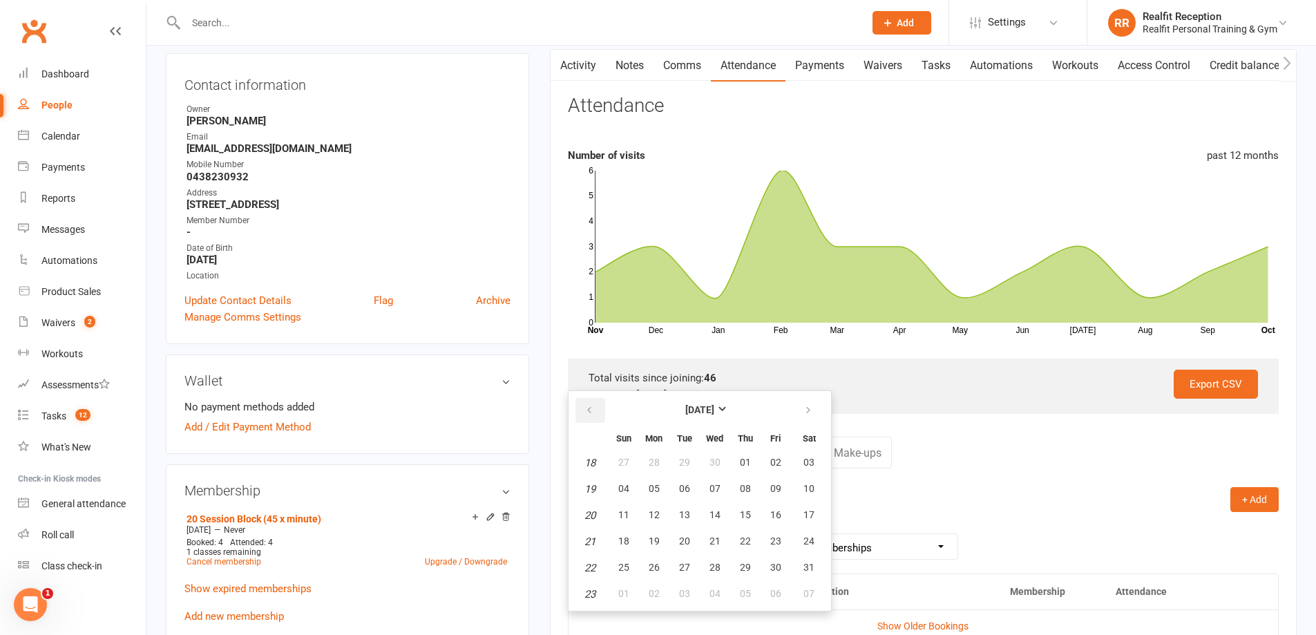
click at [587, 400] on button "button" at bounding box center [591, 410] width 30 height 25
click at [806, 544] on span "22" at bounding box center [809, 540] width 11 height 11
type input "22 Feb 2025"
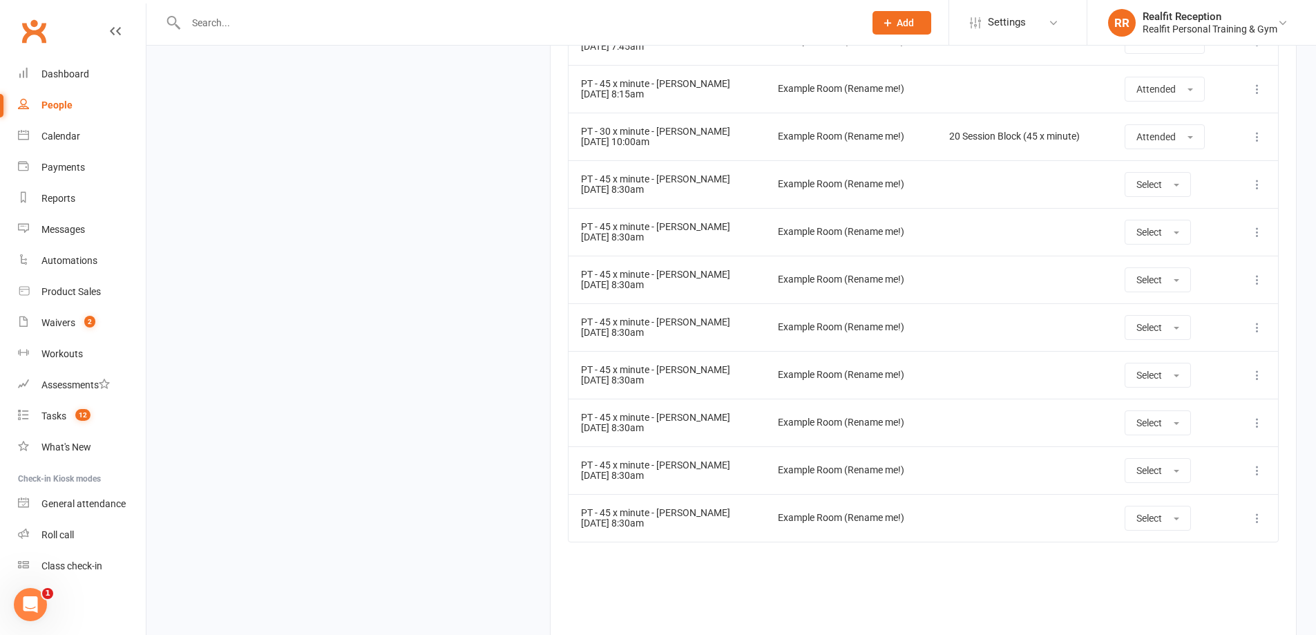
scroll to position [1566, 0]
click at [986, 10] on link "Settings" at bounding box center [1018, 22] width 96 height 31
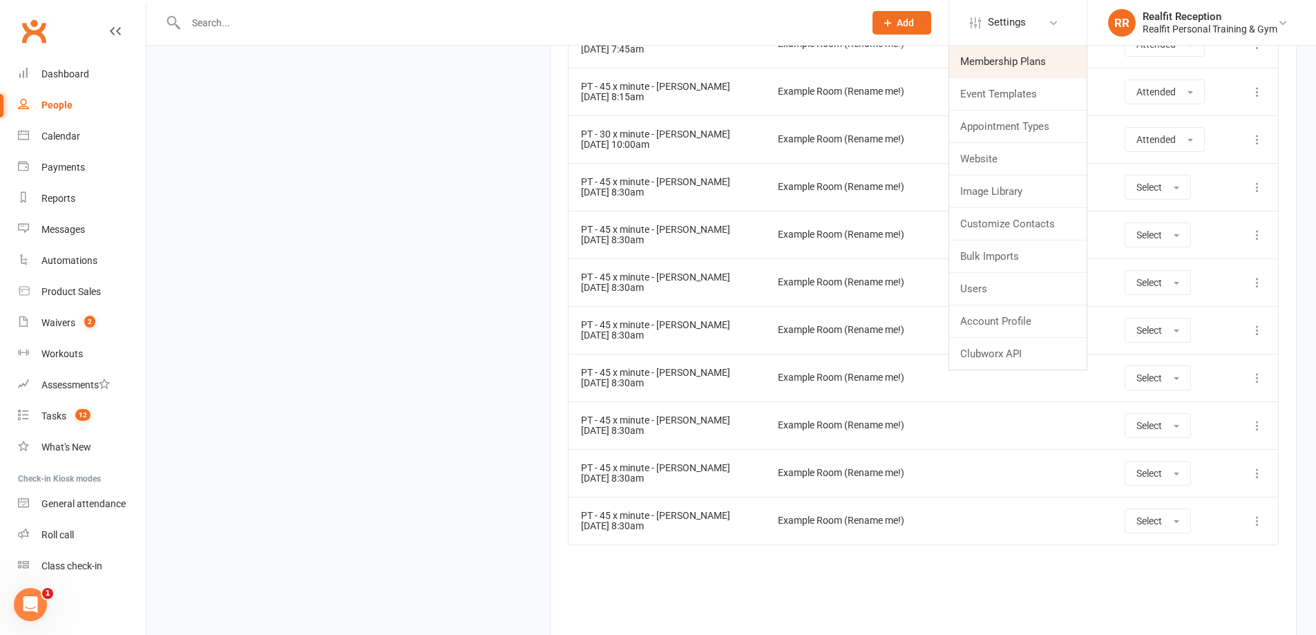
click at [1004, 66] on link "Membership Plans" at bounding box center [1018, 62] width 138 height 32
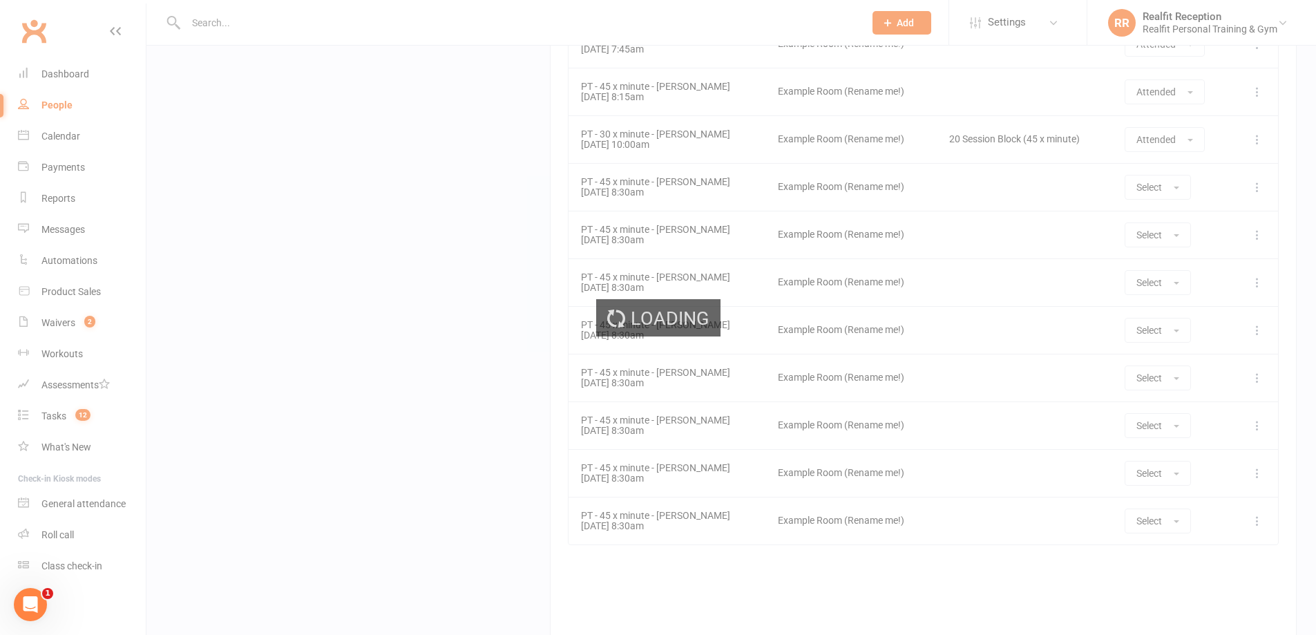
select select "100"
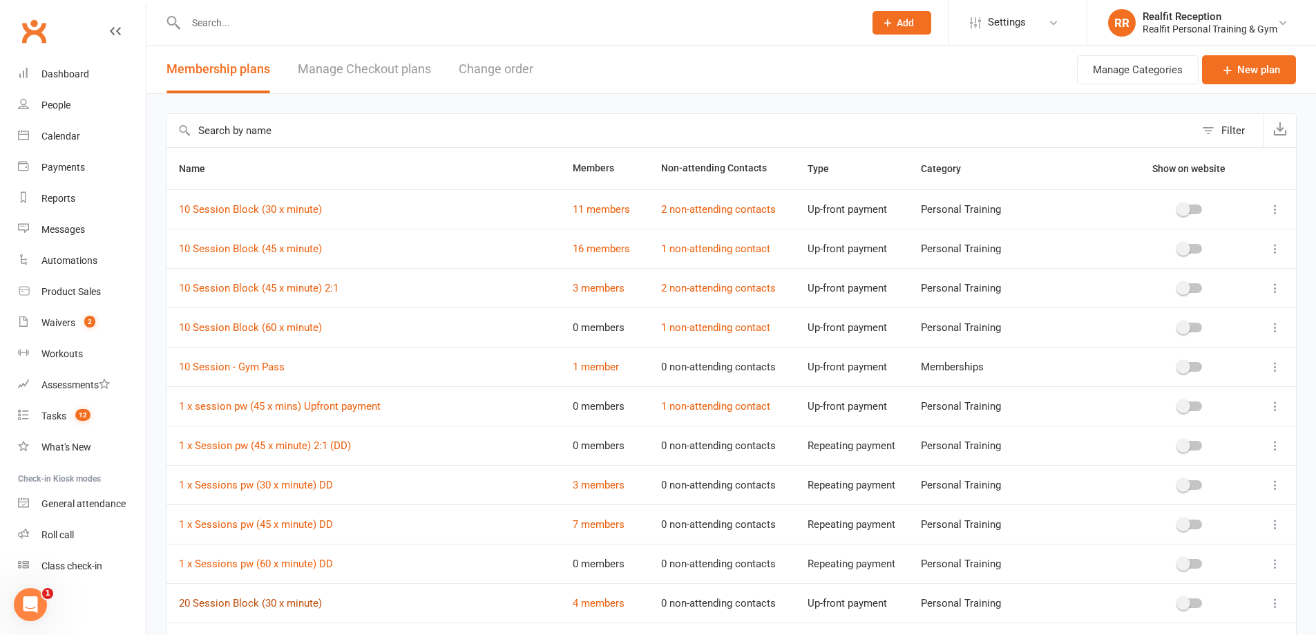
click at [296, 605] on link "20 Session Block (30 x minute)" at bounding box center [250, 603] width 143 height 12
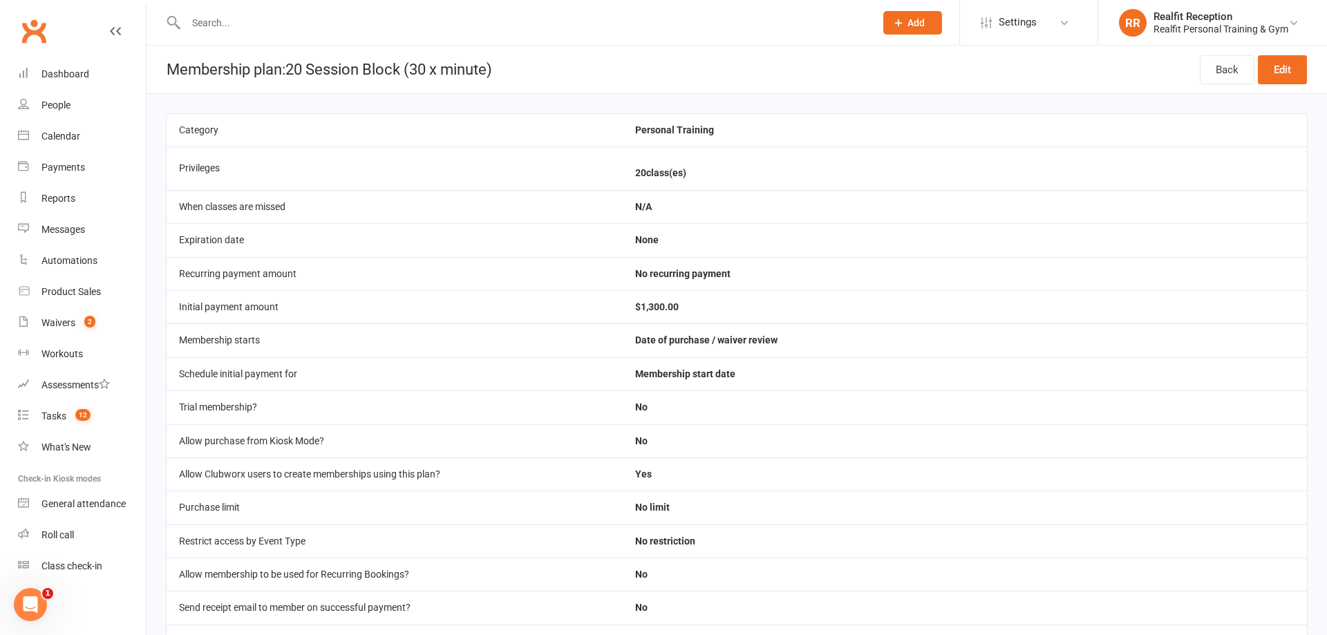
select select "100"
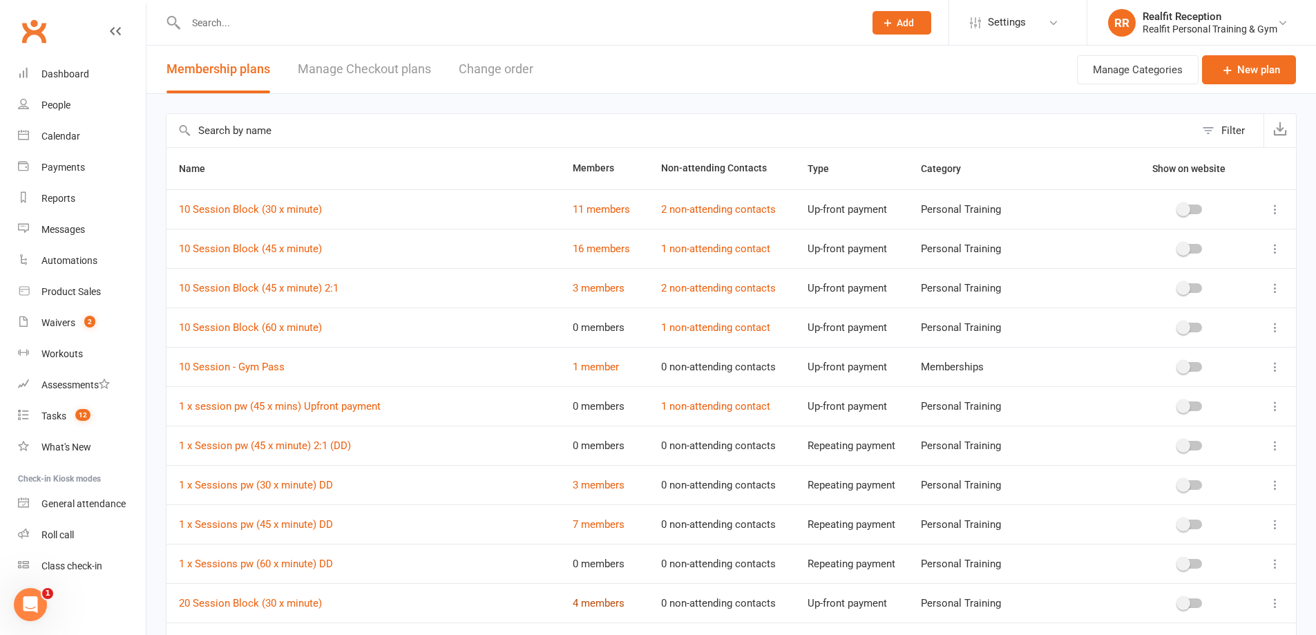
click at [603, 607] on link "4 members" at bounding box center [599, 603] width 52 height 12
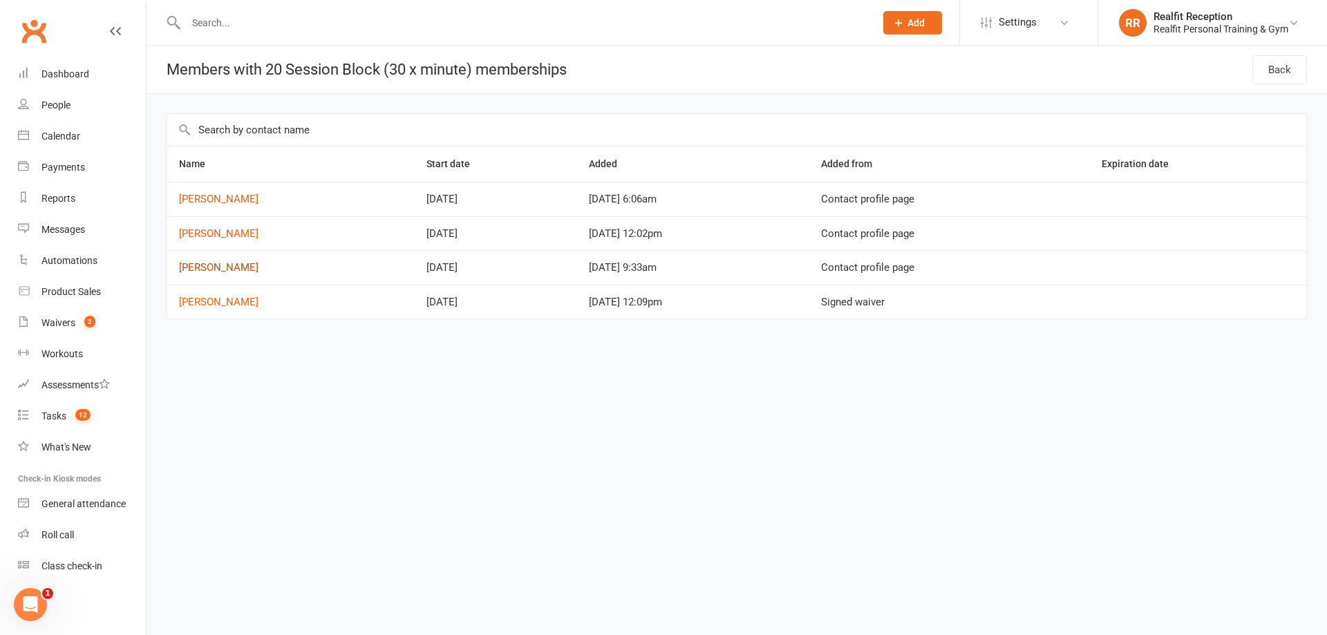
click at [207, 268] on link "Nadene Moore" at bounding box center [218, 267] width 79 height 12
select select "100"
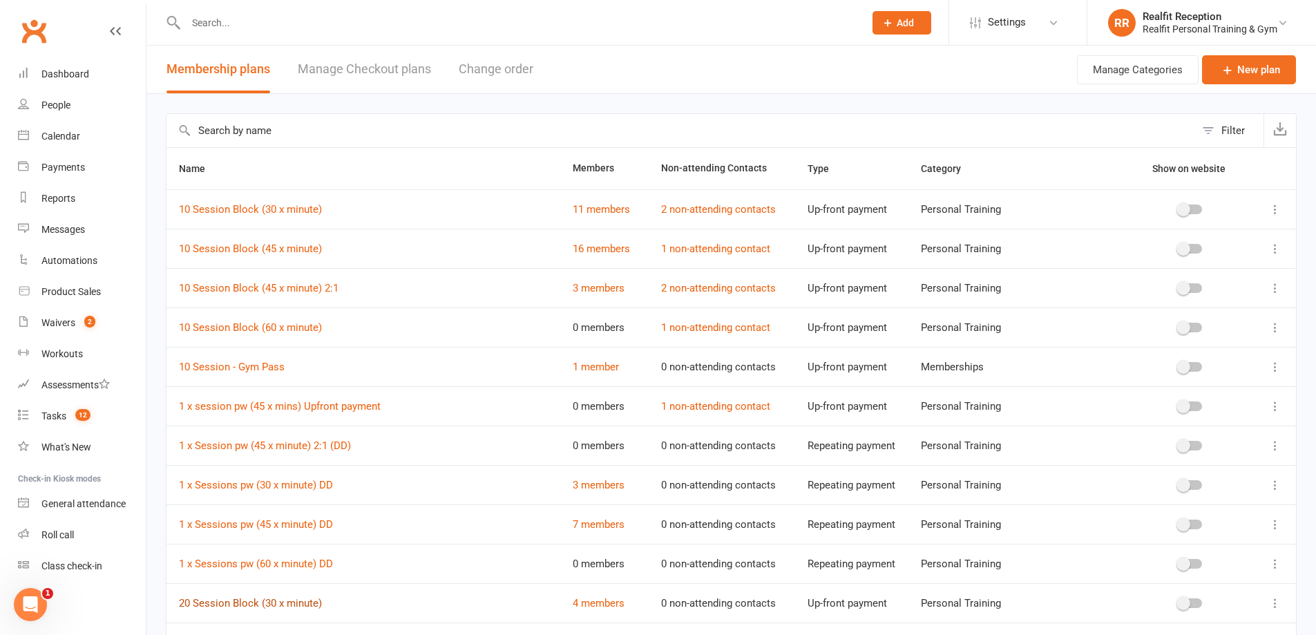
click at [285, 598] on link "20 Session Block (30 x minute)" at bounding box center [250, 603] width 143 height 12
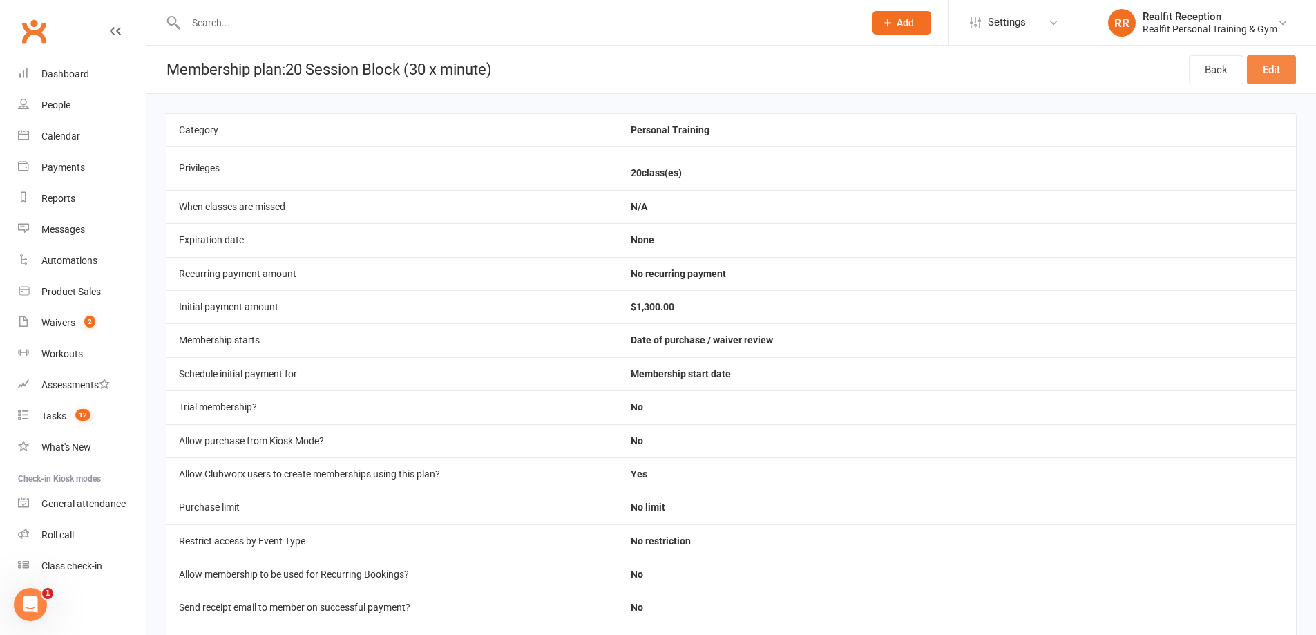
click at [1263, 72] on link "Edit" at bounding box center [1271, 69] width 49 height 29
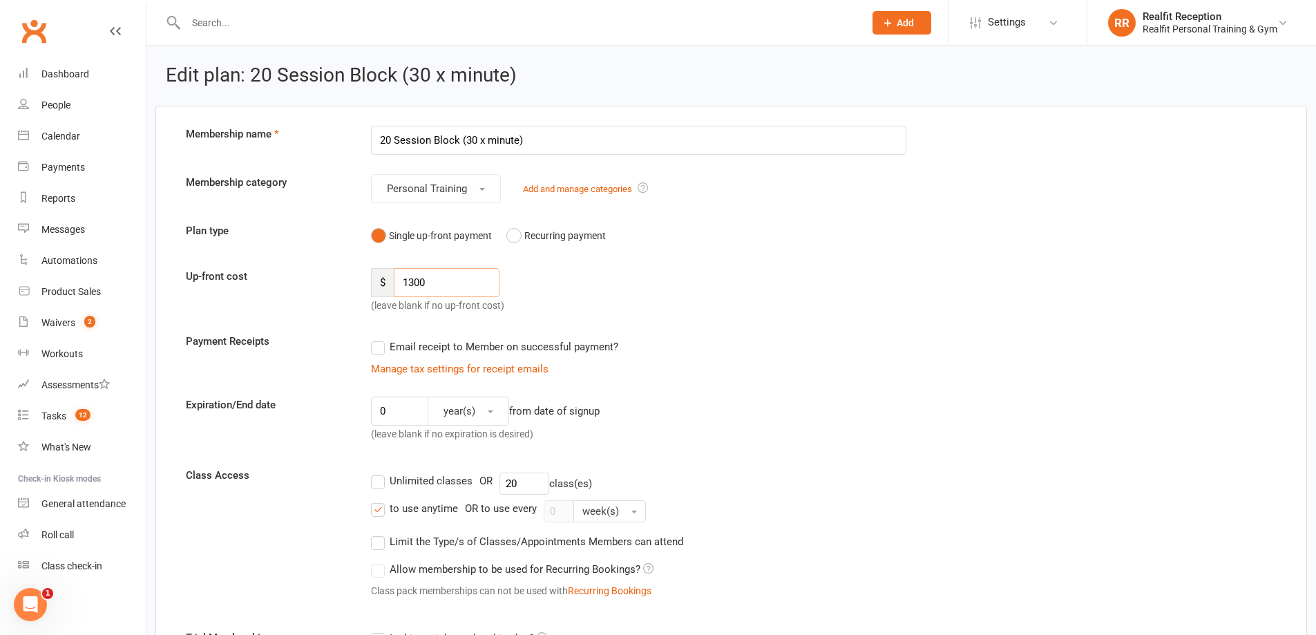
drag, startPoint x: 432, startPoint y: 283, endPoint x: 382, endPoint y: 283, distance: 49.7
click at [382, 283] on div "$ 1300" at bounding box center [435, 282] width 129 height 29
type input "1400"
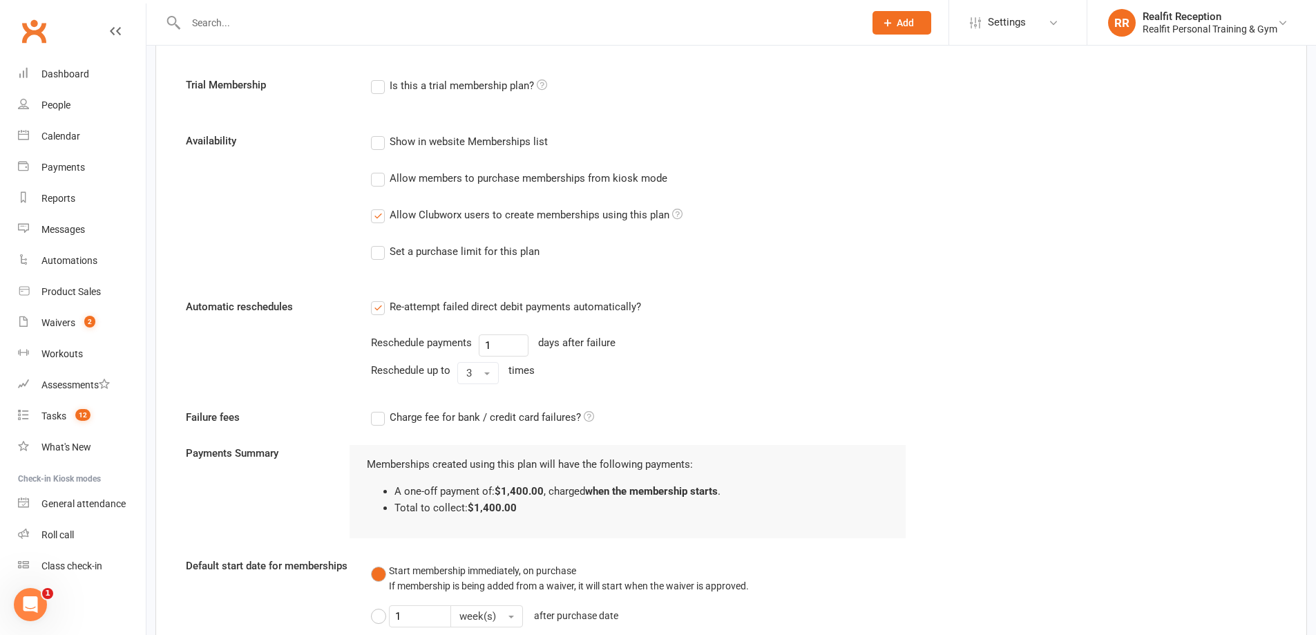
scroll to position [958, 0]
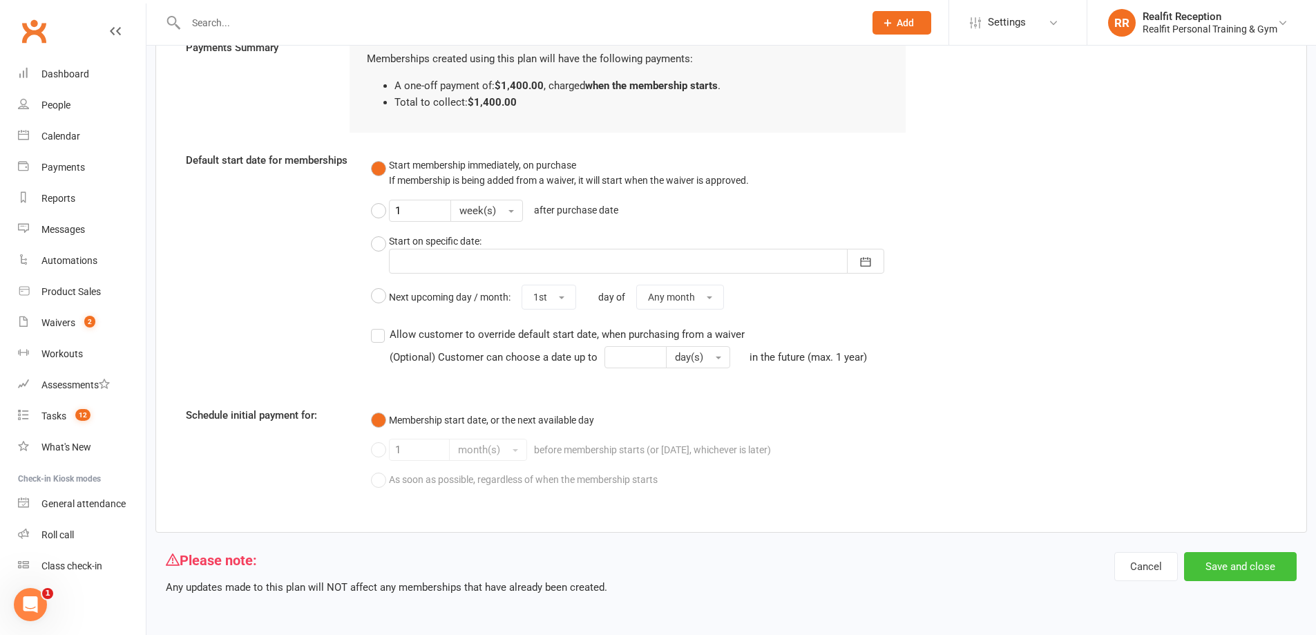
click at [1226, 565] on button "Save and close" at bounding box center [1240, 566] width 113 height 29
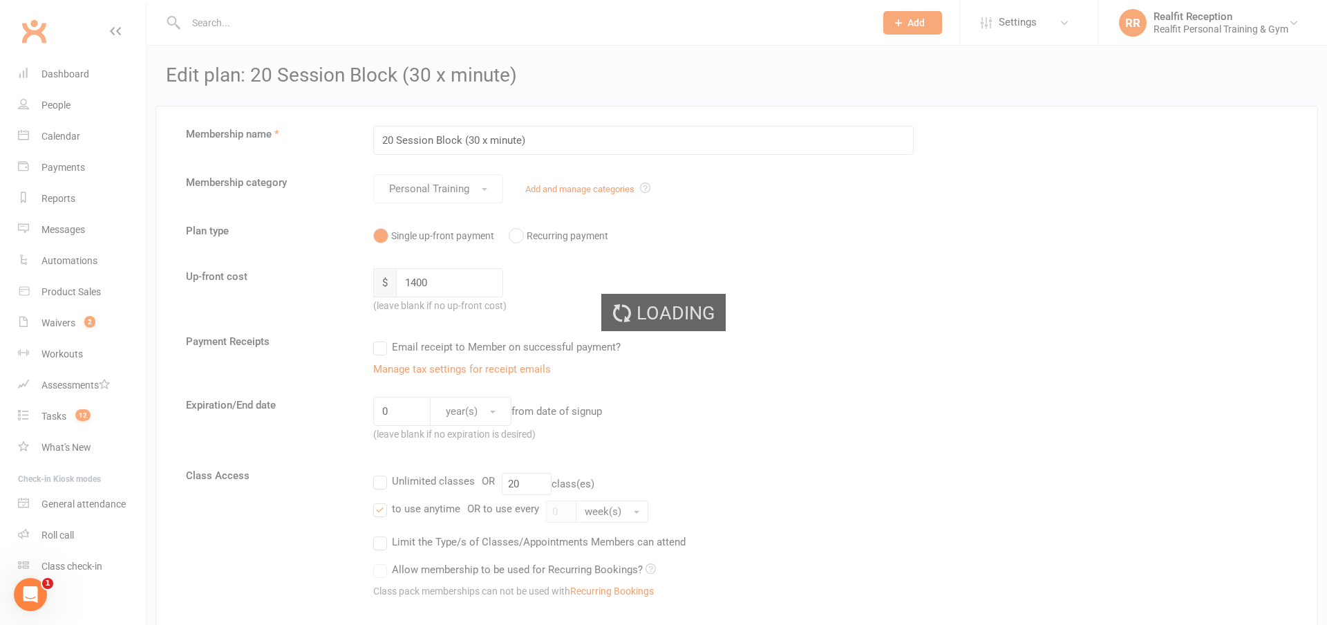
select select "100"
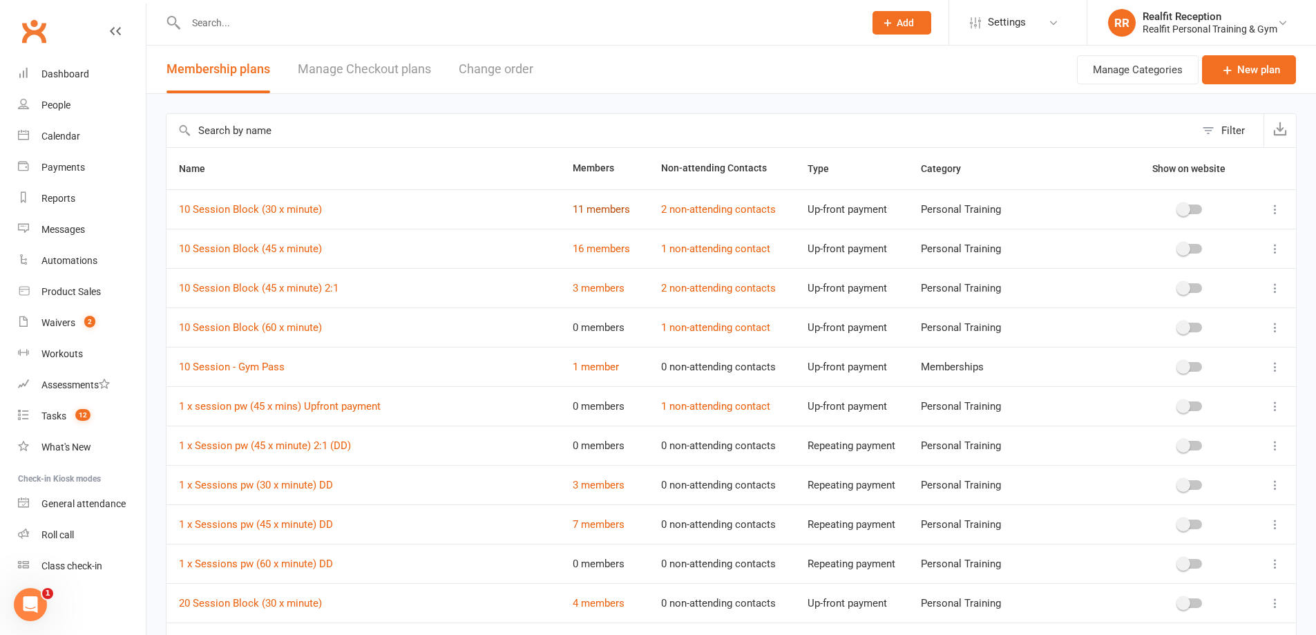
click at [597, 210] on link "11 members" at bounding box center [601, 209] width 57 height 12
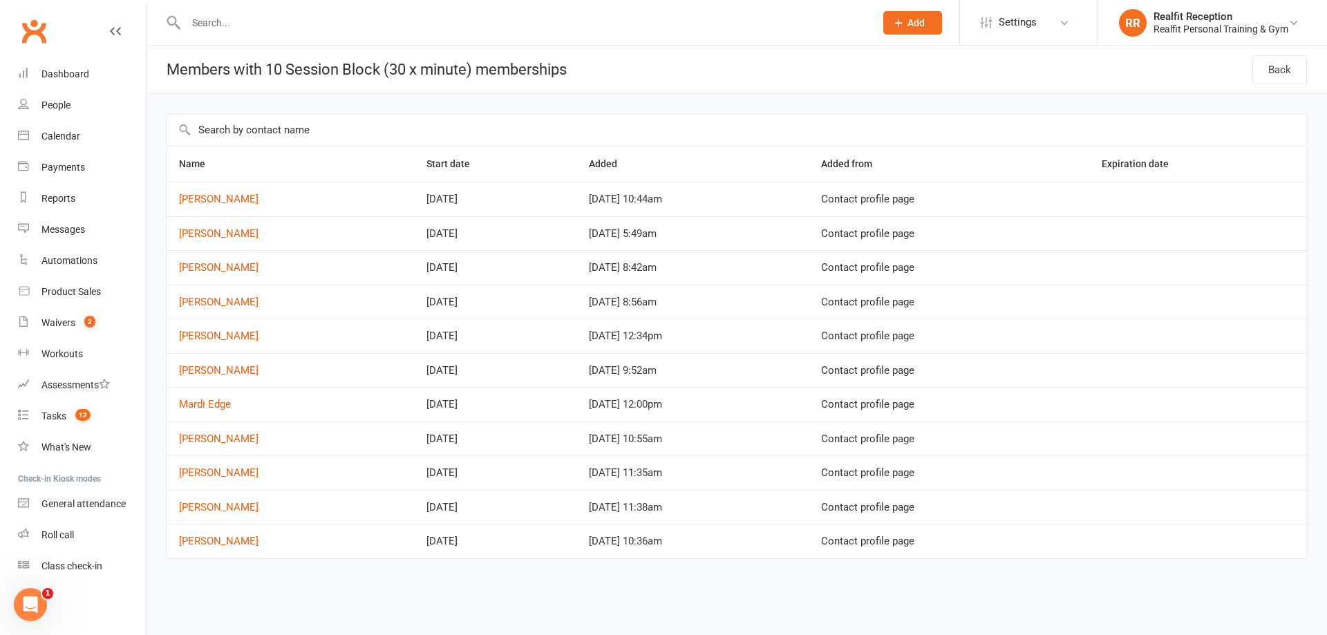
click at [116, 37] on link at bounding box center [115, 43] width 11 height 41
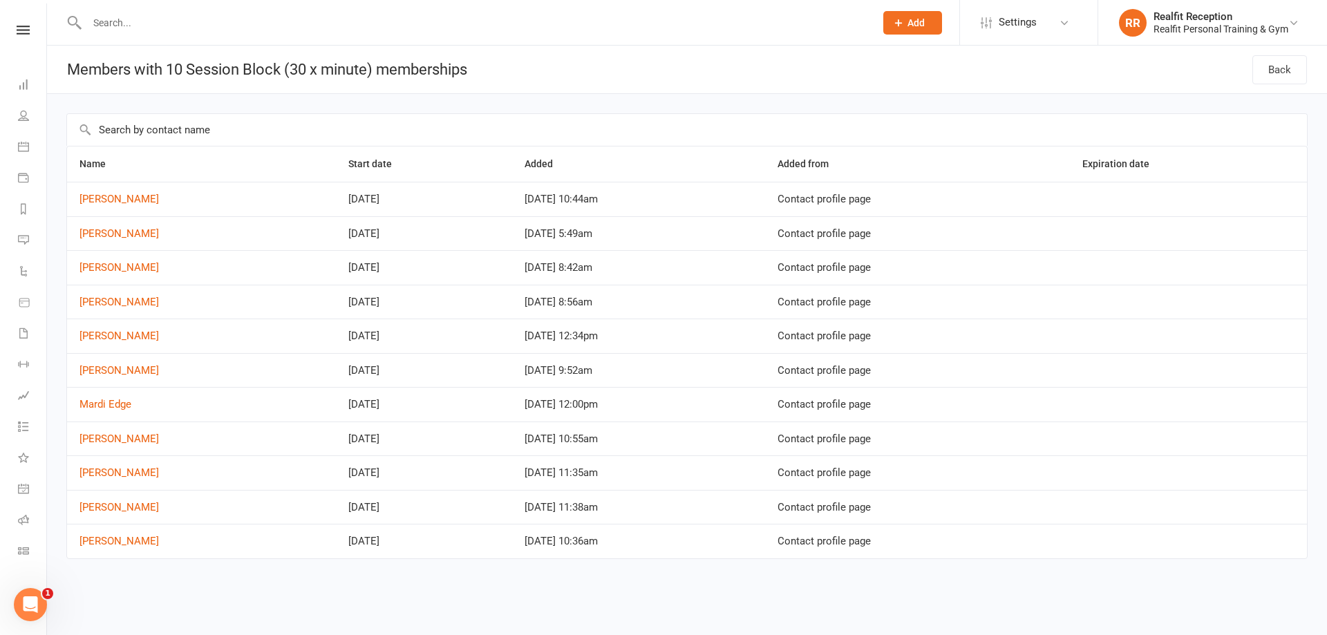
select select "100"
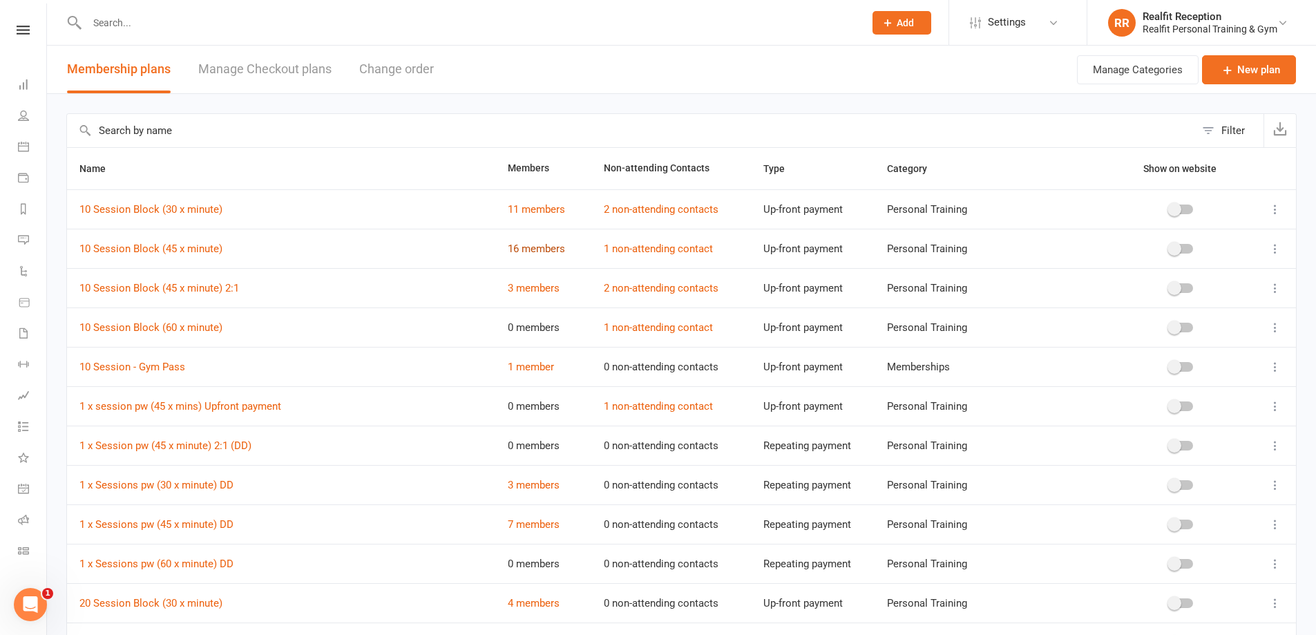
click at [523, 247] on link "16 members" at bounding box center [536, 249] width 57 height 12
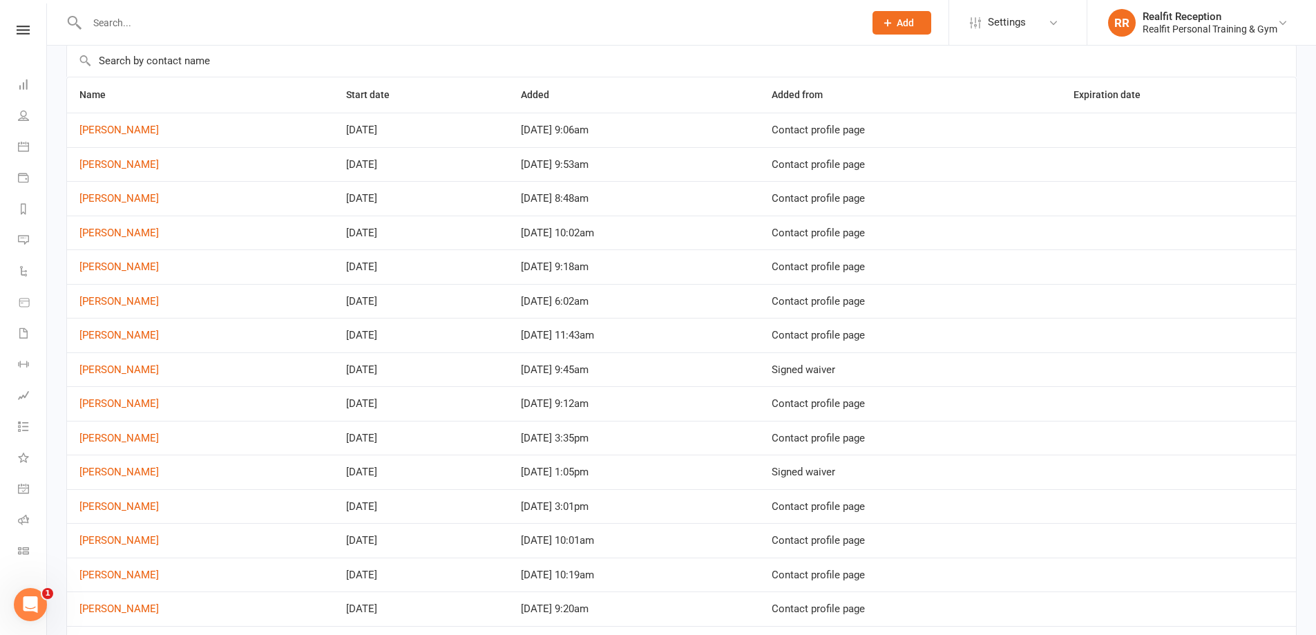
scroll to position [153, 0]
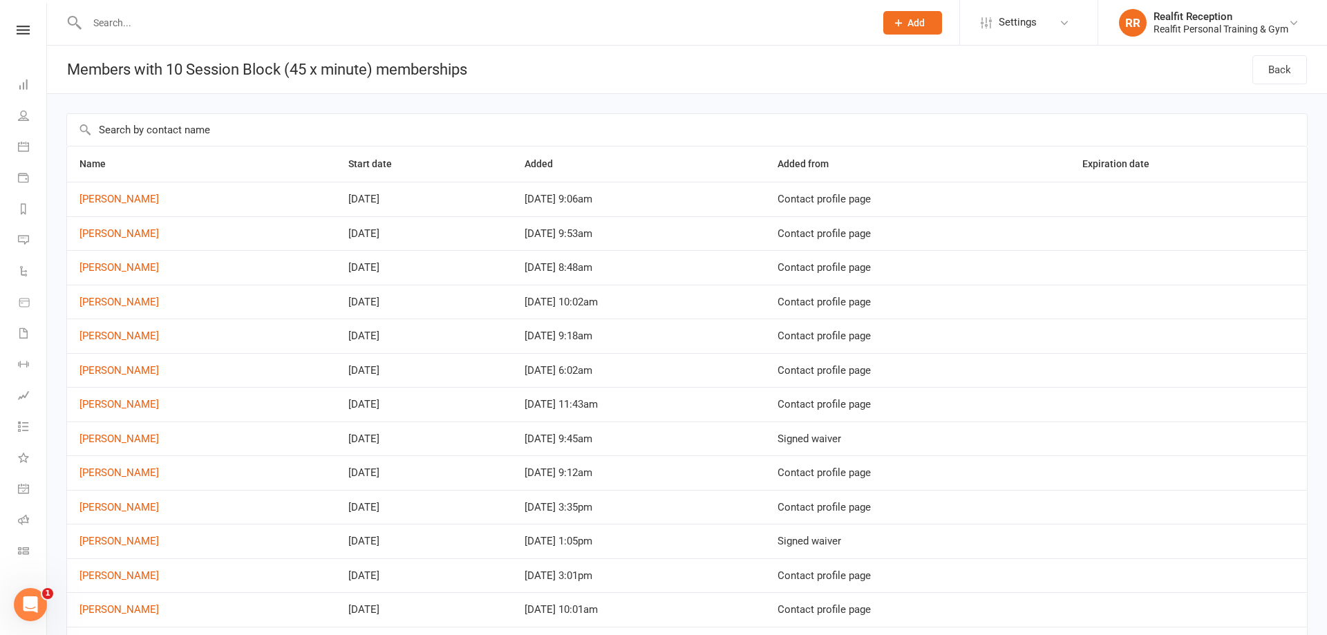
select select "100"
click at [114, 471] on link "[PERSON_NAME]" at bounding box center [118, 472] width 79 height 12
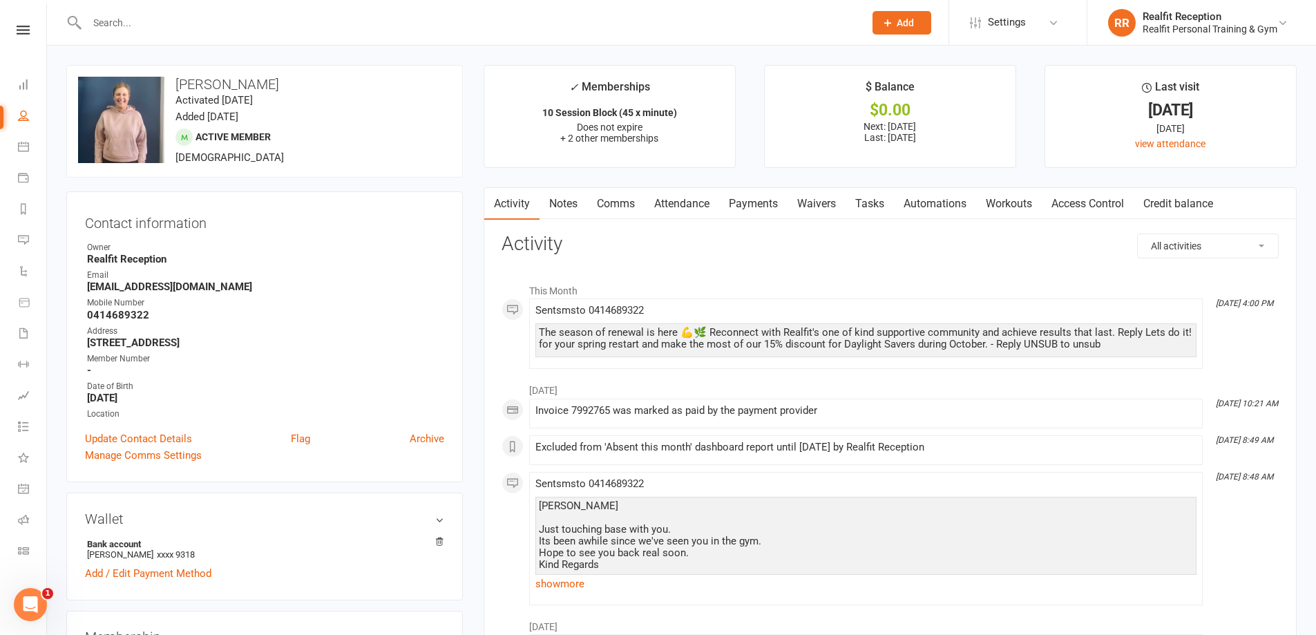
click at [759, 198] on link "Payments" at bounding box center [753, 204] width 68 height 32
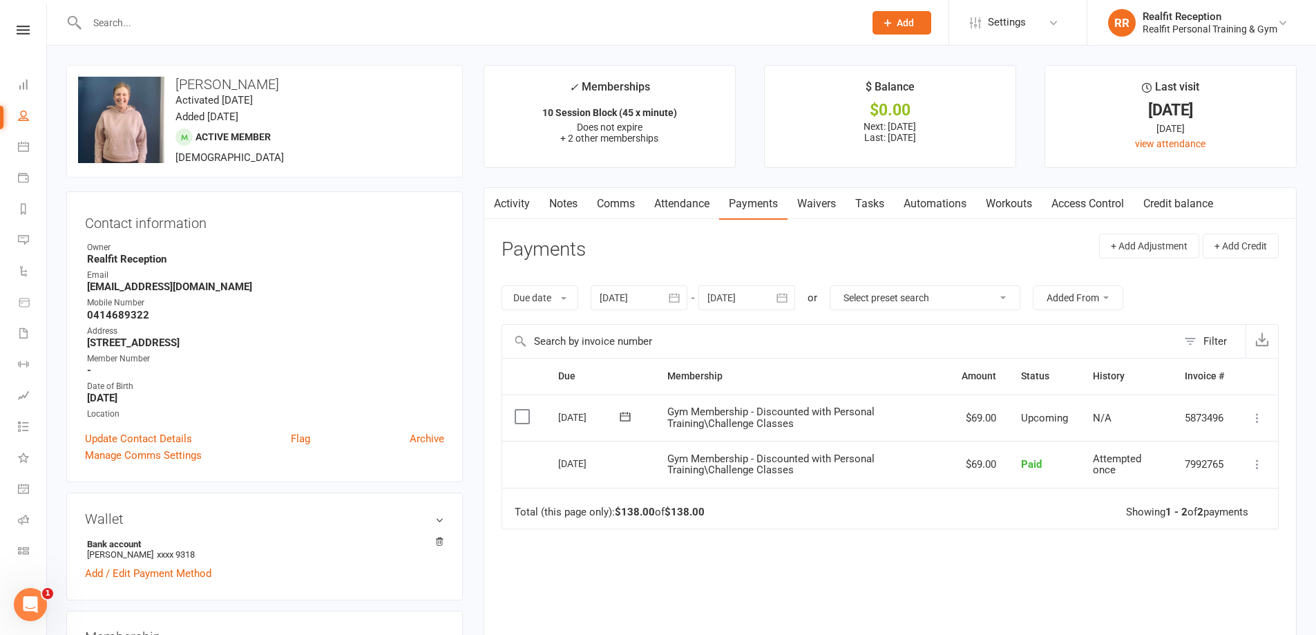
click at [561, 204] on link "Notes" at bounding box center [564, 204] width 48 height 32
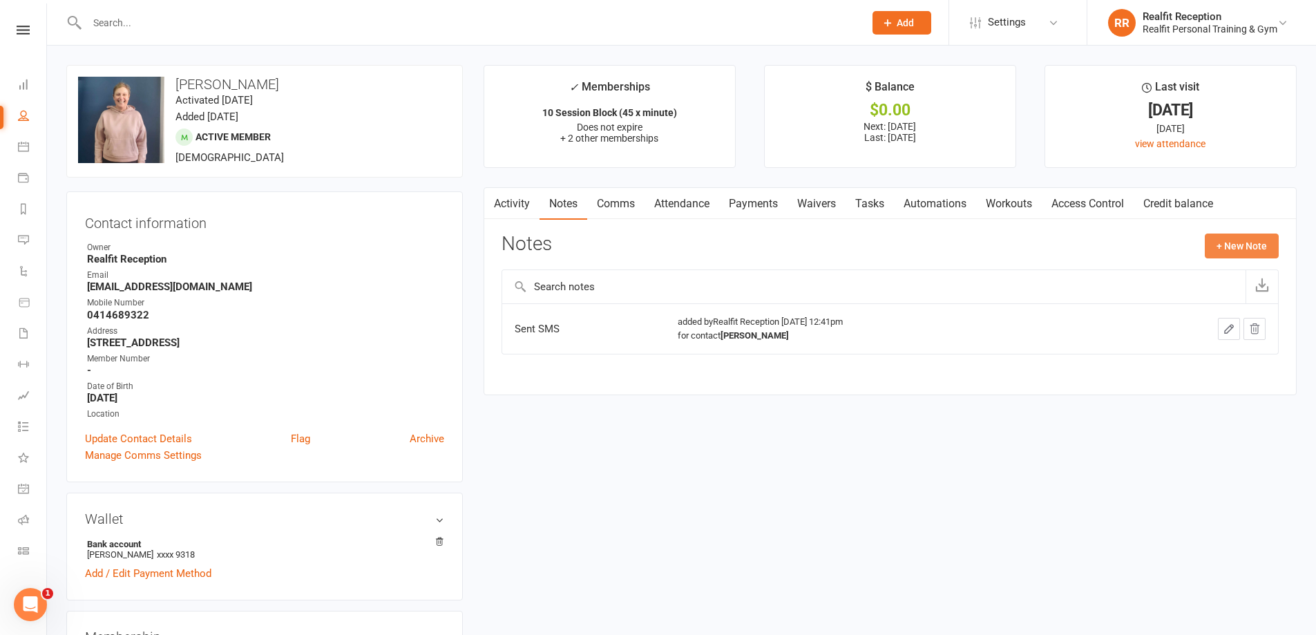
click at [1239, 243] on button "+ New Note" at bounding box center [1242, 246] width 74 height 25
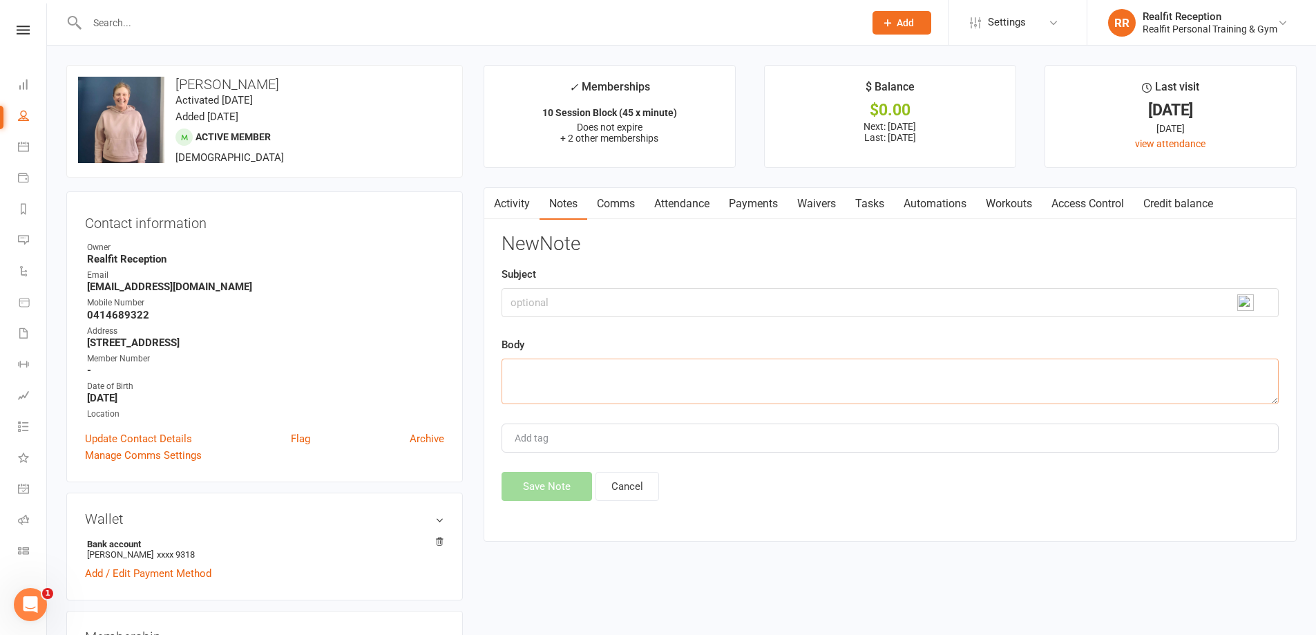
click at [535, 370] on textarea at bounding box center [890, 382] width 777 height 46
type textarea "Sent SMS"
click at [531, 491] on button "Save Note" at bounding box center [547, 486] width 91 height 29
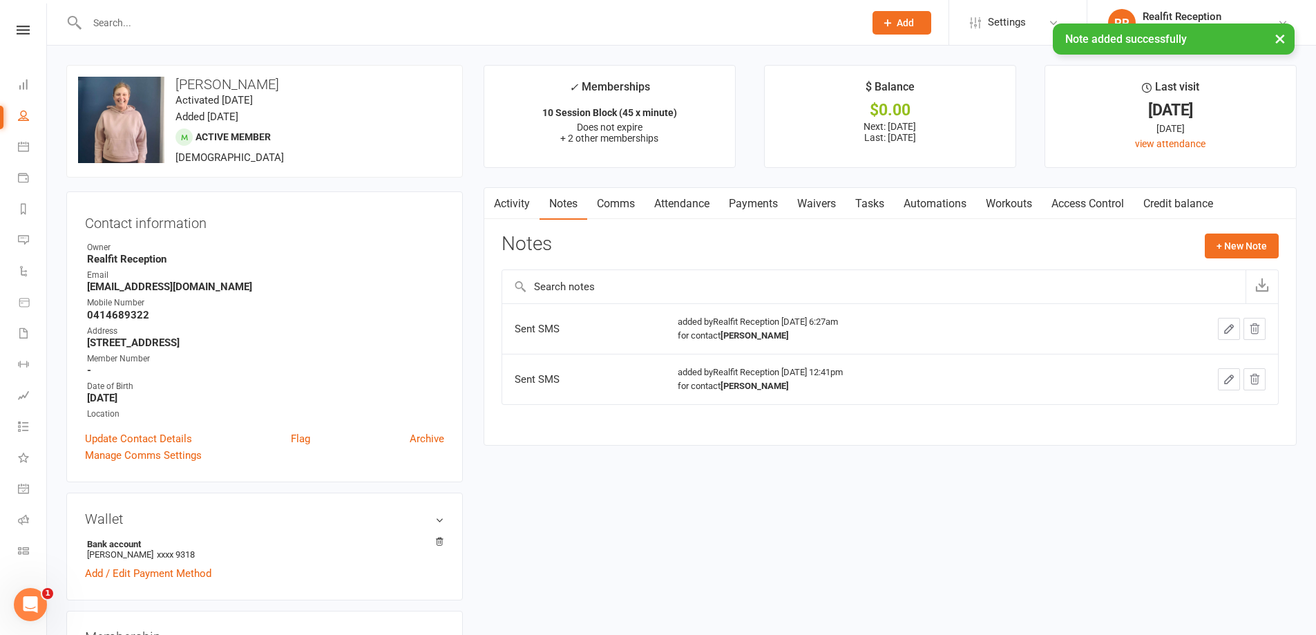
click at [884, 201] on link "Tasks" at bounding box center [870, 204] width 48 height 32
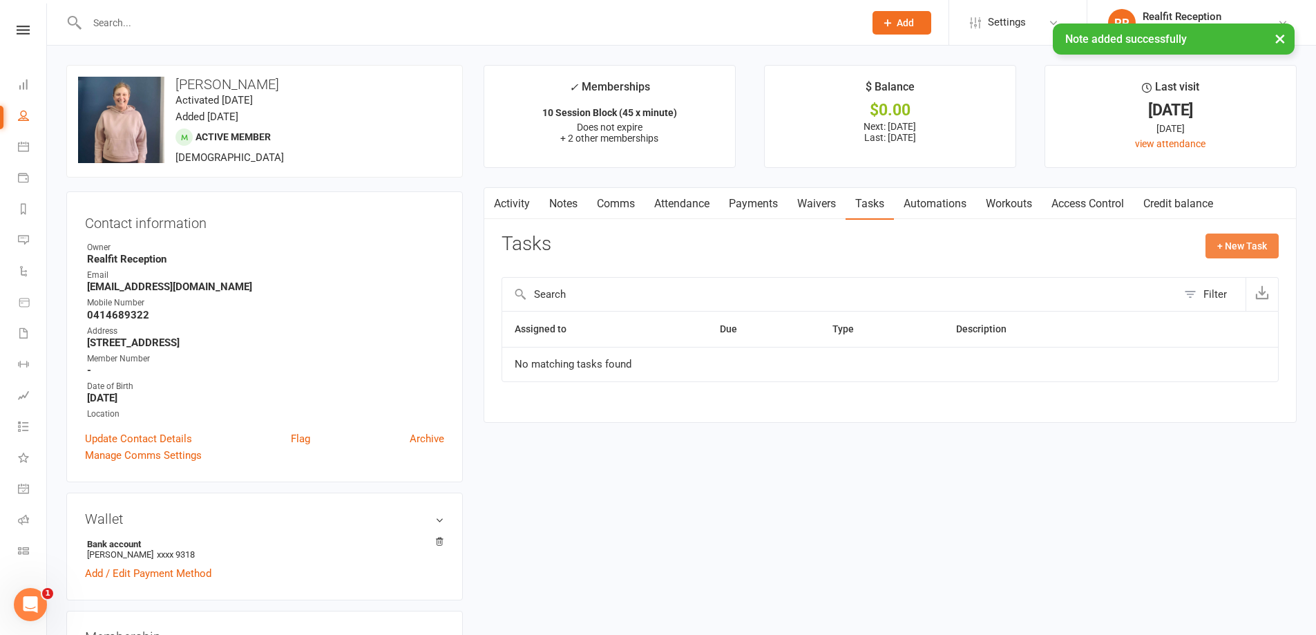
click at [1224, 253] on button "+ New Task" at bounding box center [1242, 246] width 73 height 25
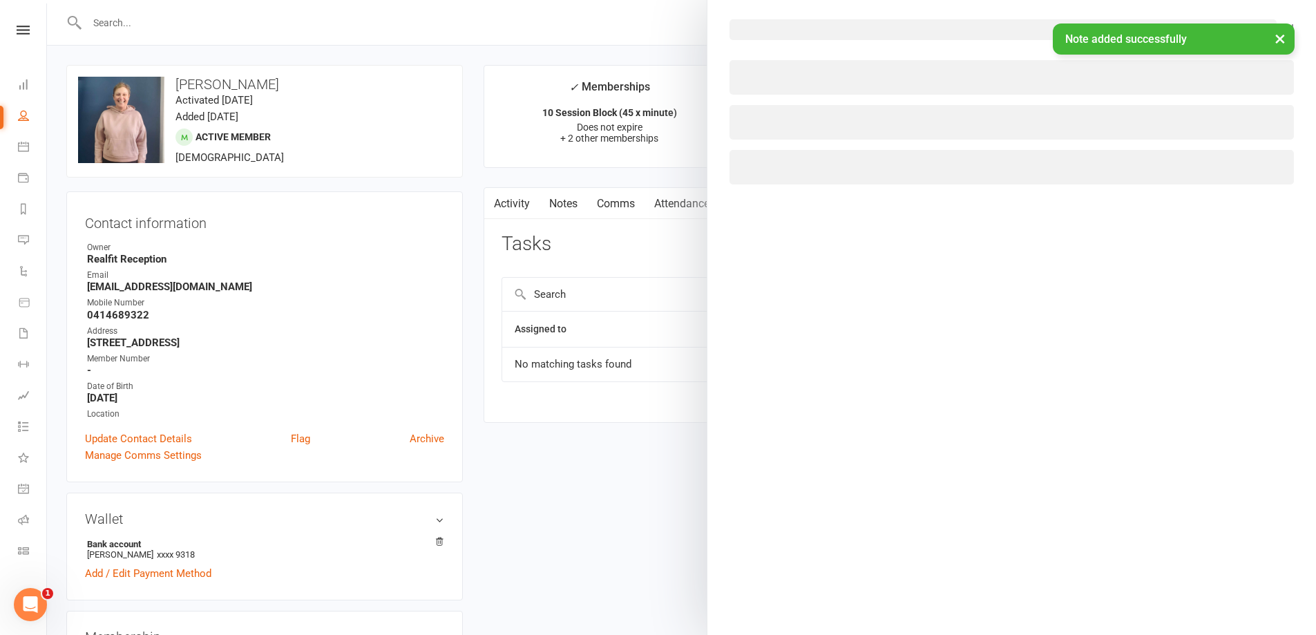
select select "49355"
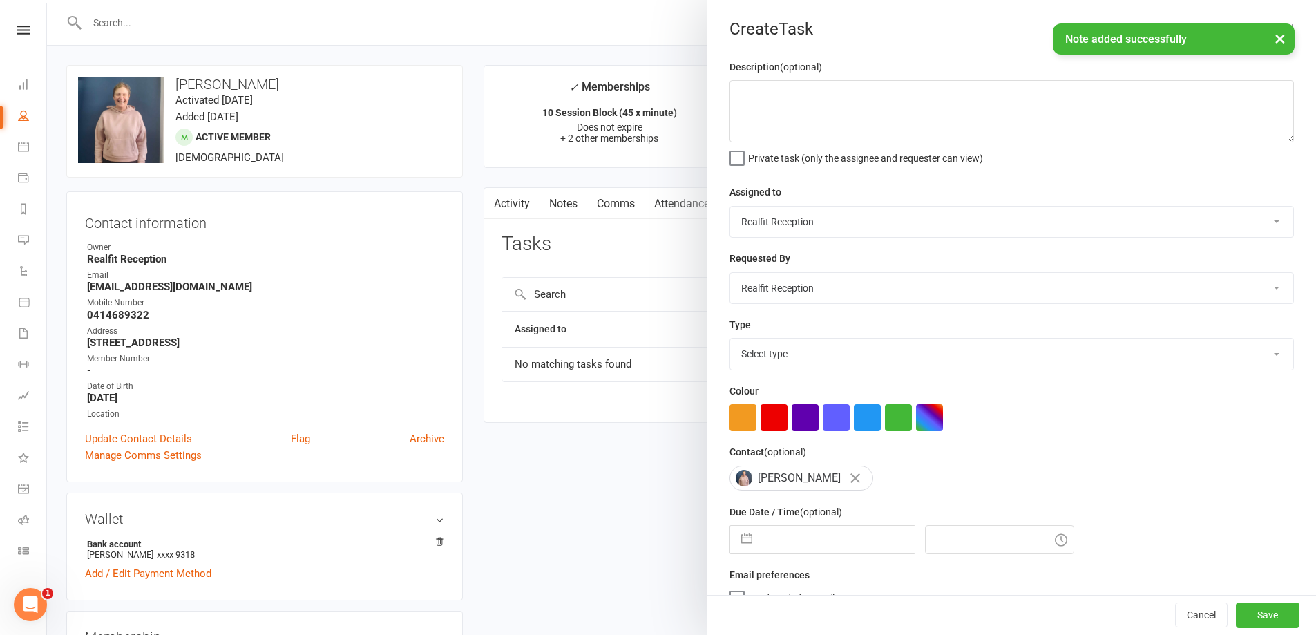
click at [790, 229] on select "Chris Egan-Lee Audery Perera Realfit Reception Darrell Valerio Max Reilly David…" at bounding box center [1011, 222] width 563 height 30
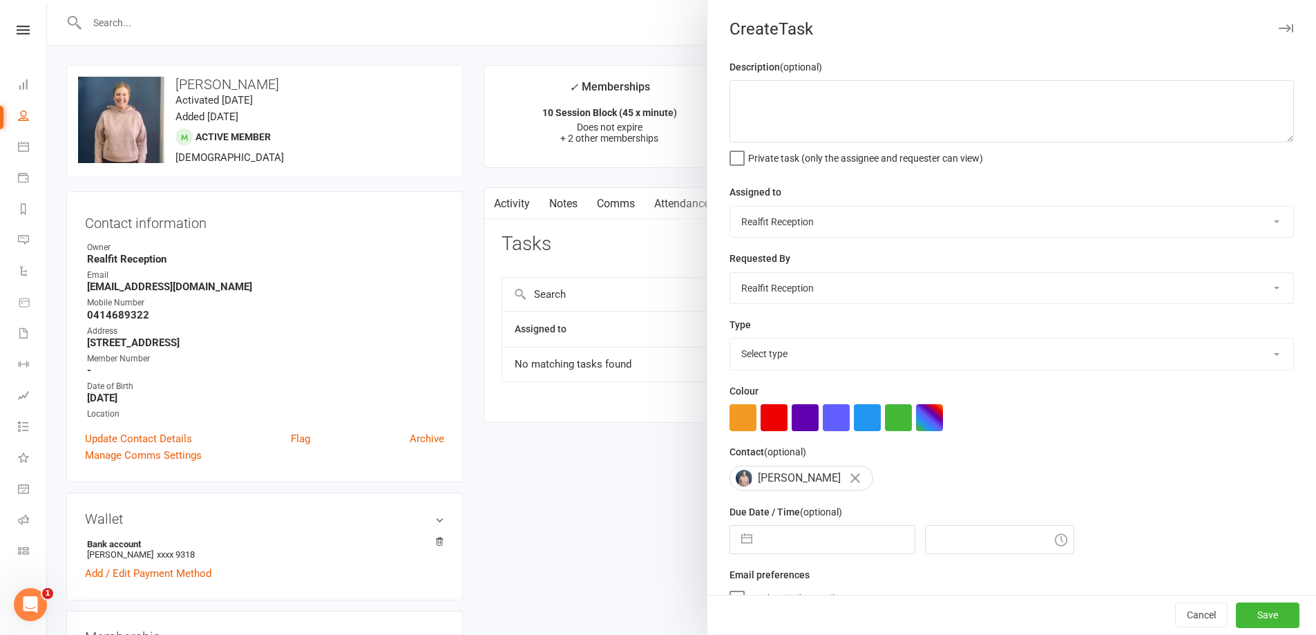
select select "49223"
click at [730, 207] on select "Chris Egan-Lee Audery Perera Realfit Reception Darrell Valerio Max Reilly David…" at bounding box center [1011, 222] width 563 height 30
click at [784, 292] on select "Chris Egan-Lee Audery Perera Realfit Reception Darrell Valerio Max Reilly David…" at bounding box center [1011, 288] width 563 height 30
select select "49223"
click at [730, 274] on select "Chris Egan-Lee Audery Perera Realfit Reception Darrell Valerio Max Reilly David…" at bounding box center [1011, 288] width 563 height 30
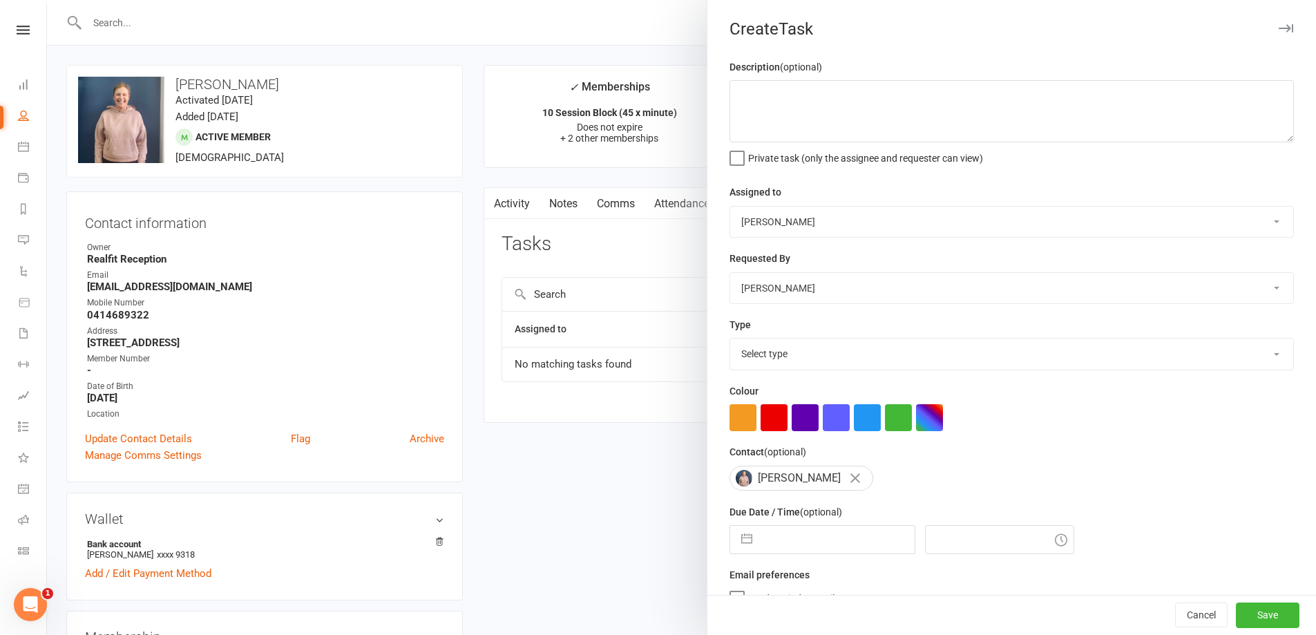
click at [773, 360] on select "Select type Building maintenance E-mail Gym floor Incident process and manageme…" at bounding box center [1011, 354] width 563 height 30
select select "26751"
click at [730, 341] on select "Select type Building maintenance E-mail Gym floor Incident process and manageme…" at bounding box center [1011, 354] width 563 height 30
click at [765, 419] on button "button" at bounding box center [774, 417] width 27 height 27
click at [790, 544] on input "text" at bounding box center [836, 540] width 155 height 28
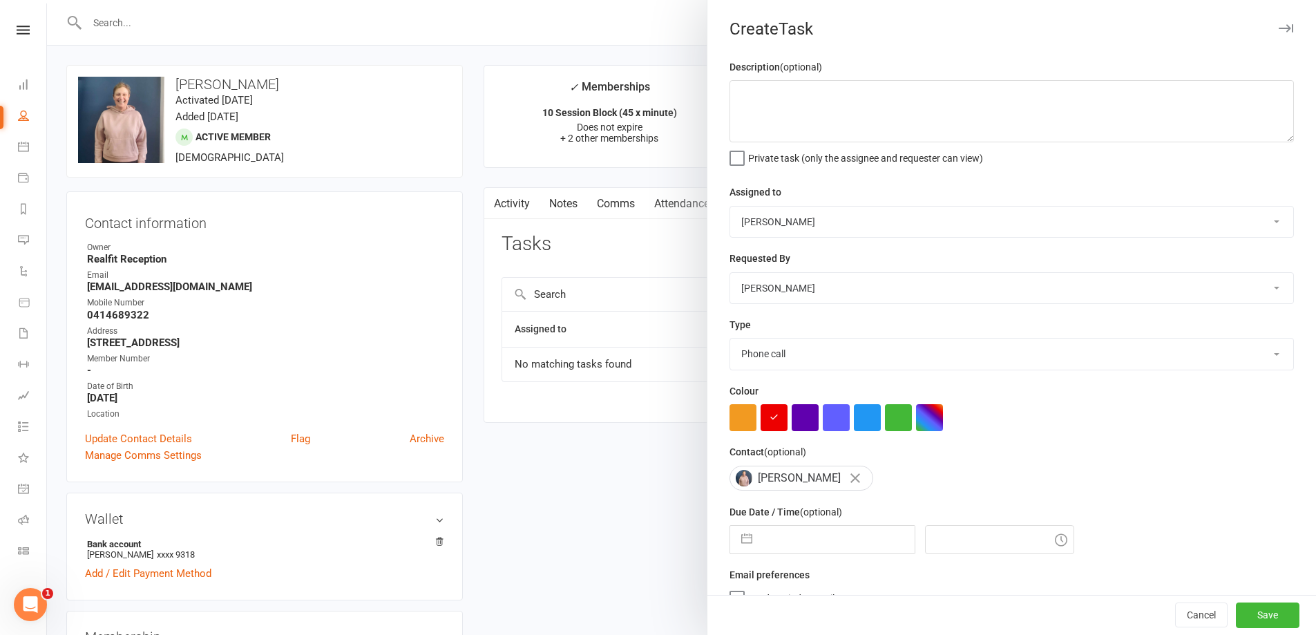
select select "8"
select select "2025"
select select "9"
select select "2025"
select select "10"
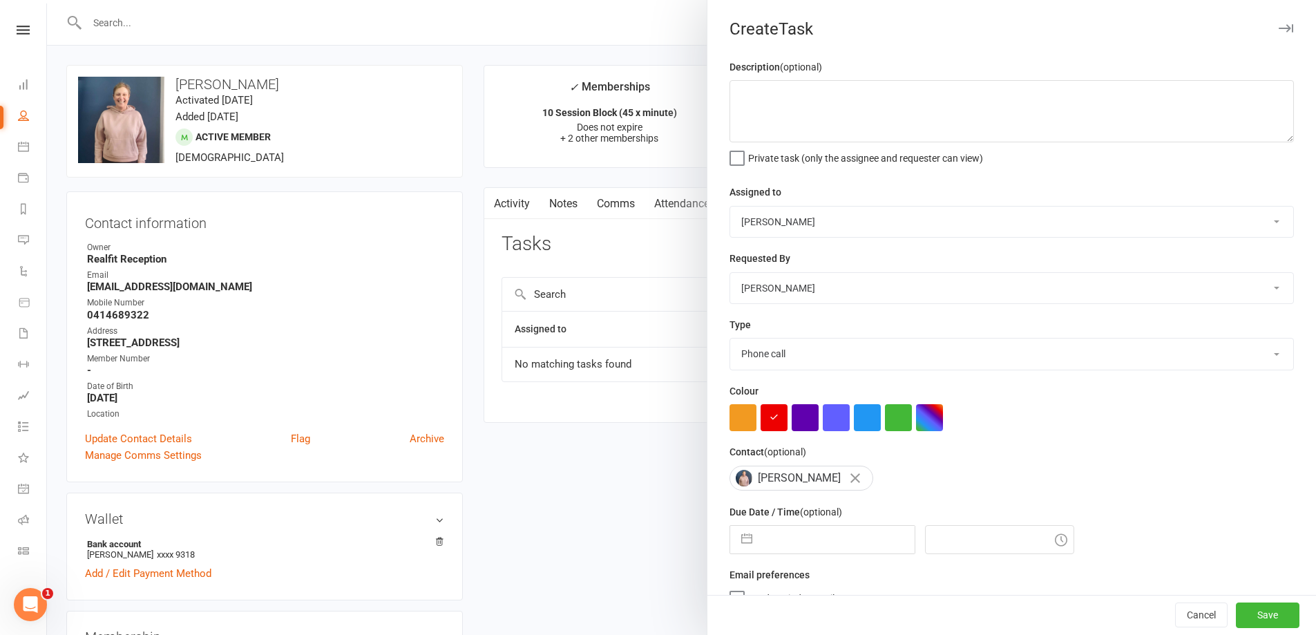
select select "2025"
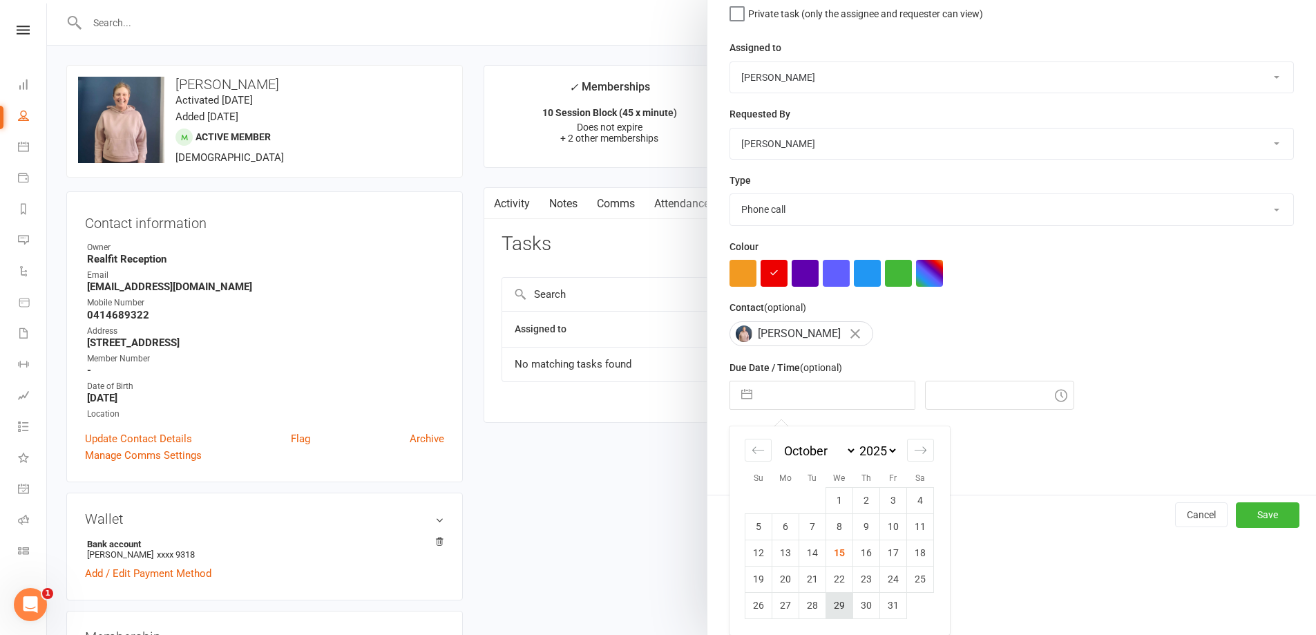
click at [833, 596] on td "29" at bounding box center [839, 605] width 27 height 26
type input "[DATE]"
type input "6:30am"
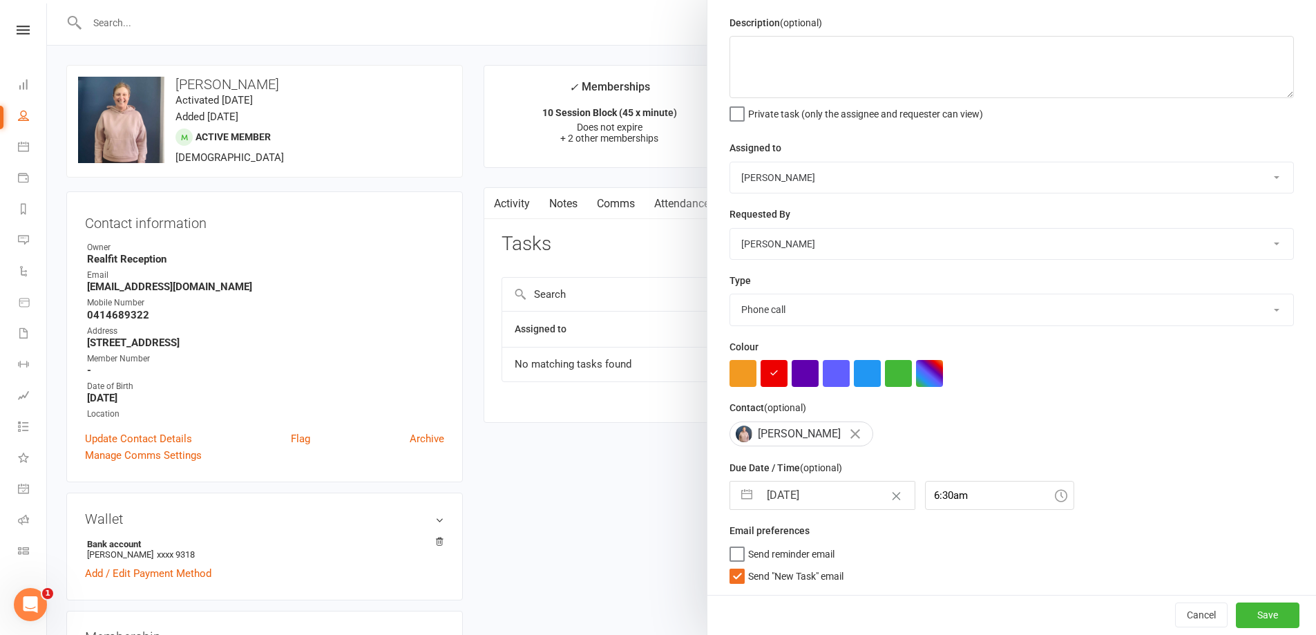
click at [762, 577] on span "Send "New Task" email" at bounding box center [795, 574] width 95 height 16
click at [762, 566] on input "Send "New Task" email" at bounding box center [787, 566] width 114 height 0
drag, startPoint x: 1253, startPoint y: 612, endPoint x: 1242, endPoint y: 609, distance: 11.6
click at [1253, 609] on button "Save" at bounding box center [1268, 615] width 64 height 25
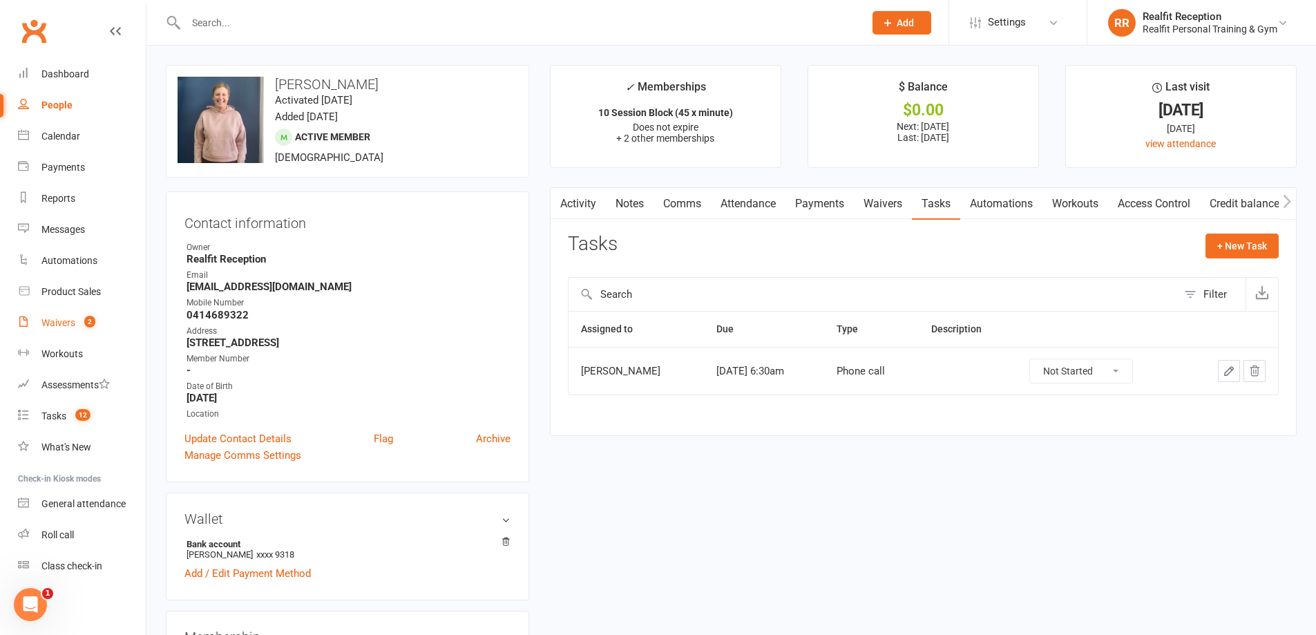
click at [47, 321] on div "Waivers" at bounding box center [58, 322] width 34 height 11
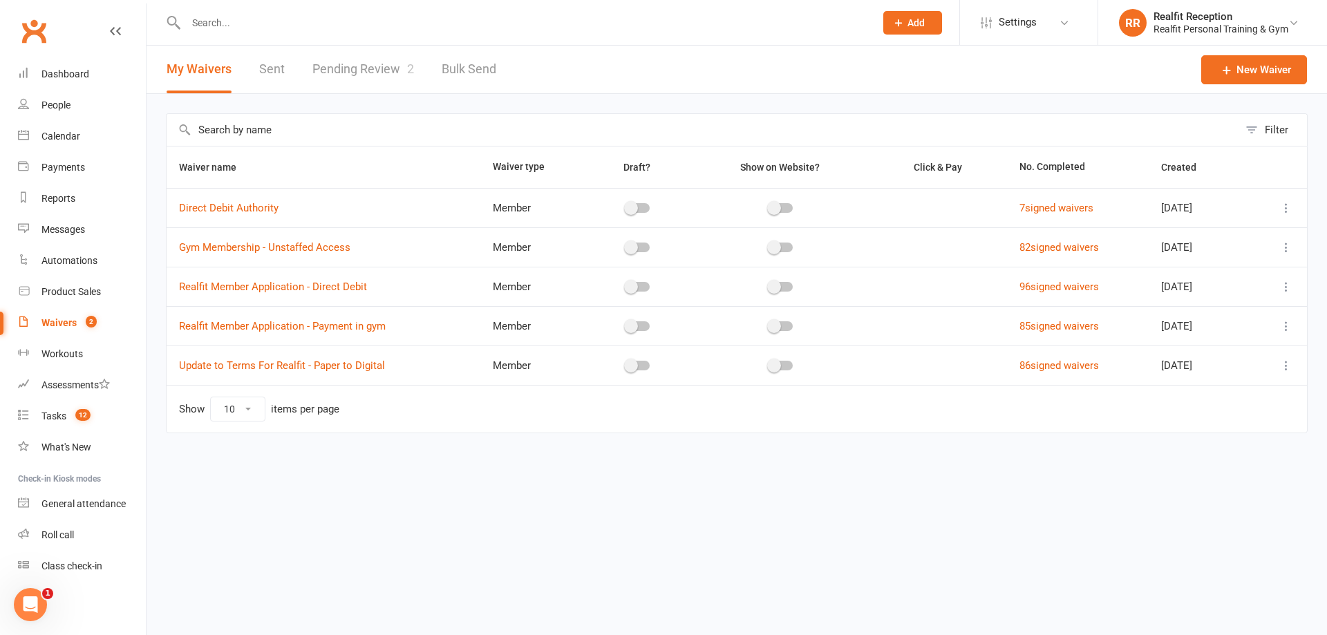
click at [330, 73] on link "Pending Review 2" at bounding box center [363, 70] width 102 height 48
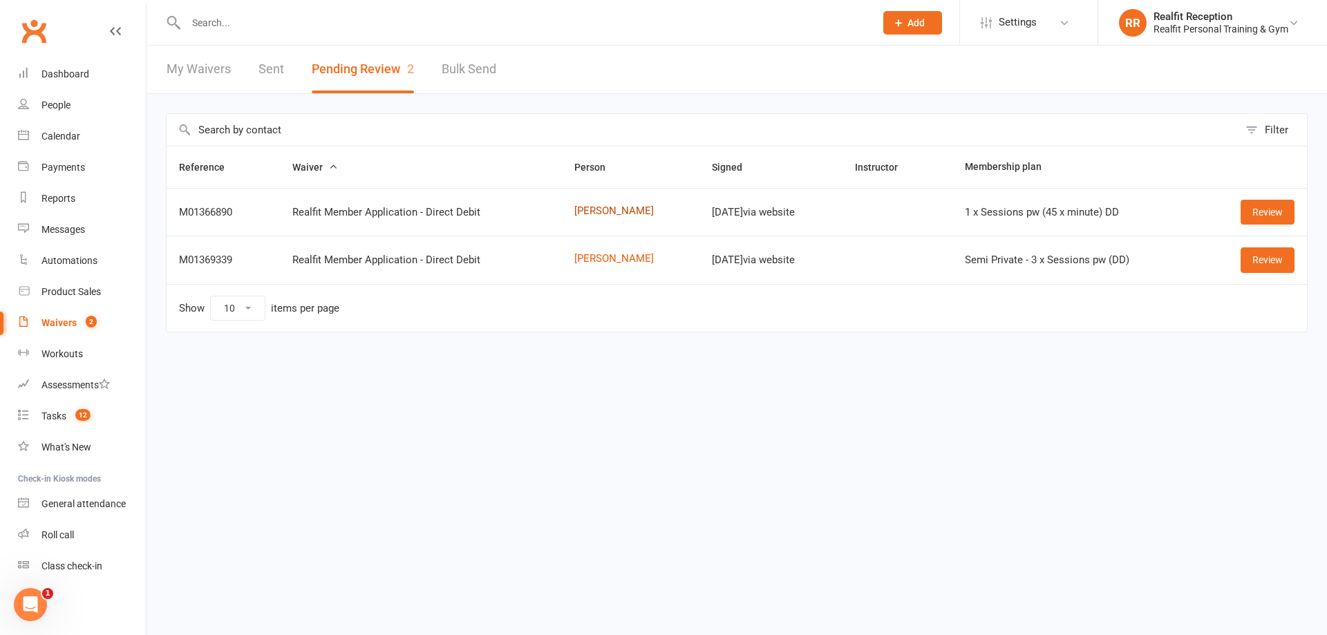
click at [600, 206] on link "[PERSON_NAME]" at bounding box center [630, 211] width 113 height 12
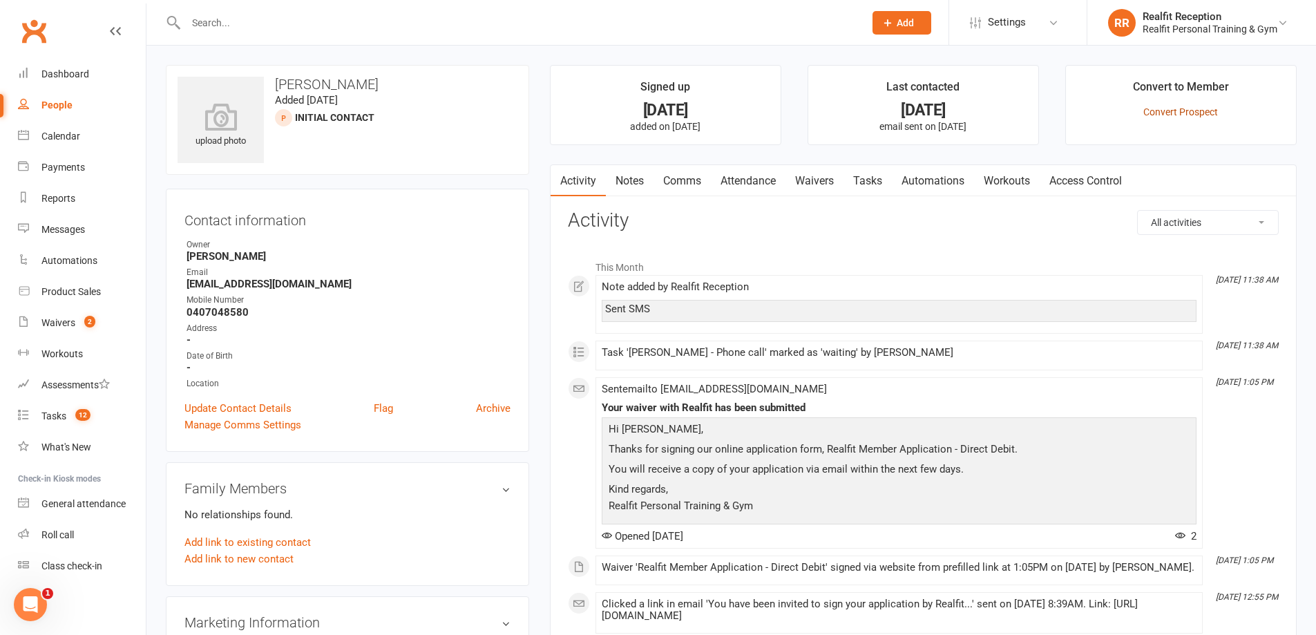
click at [1184, 109] on link "Convert Prospect" at bounding box center [1181, 111] width 75 height 11
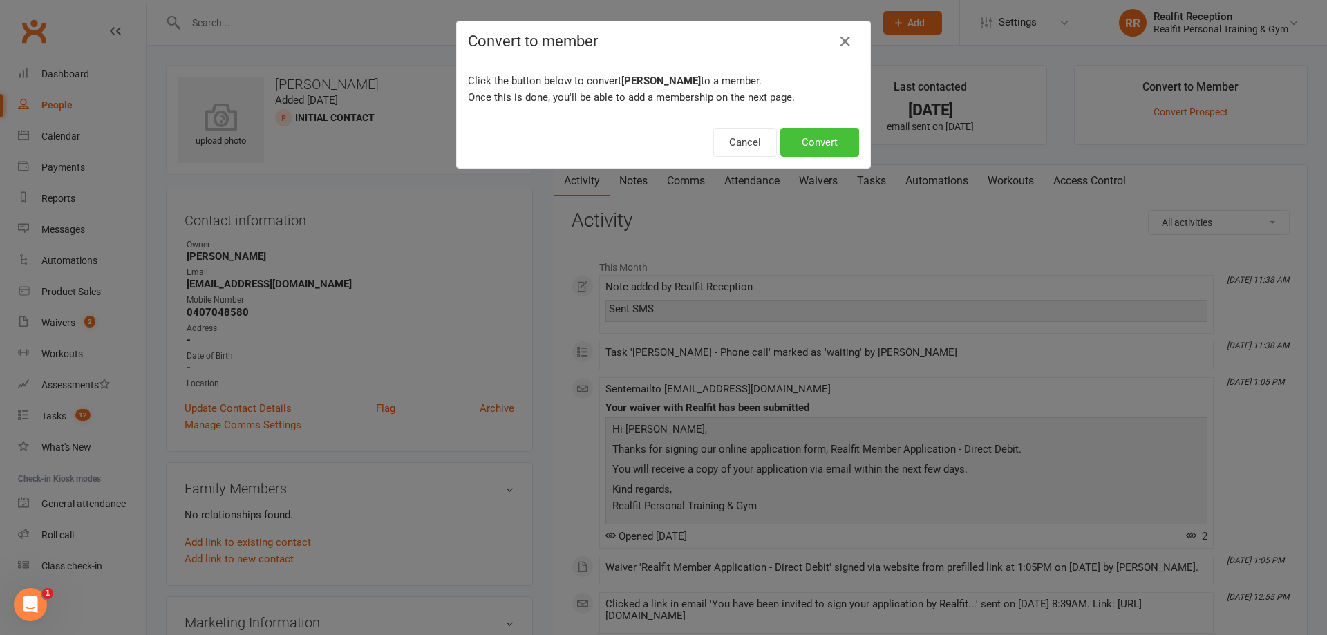
click at [808, 140] on button "Convert" at bounding box center [819, 142] width 79 height 29
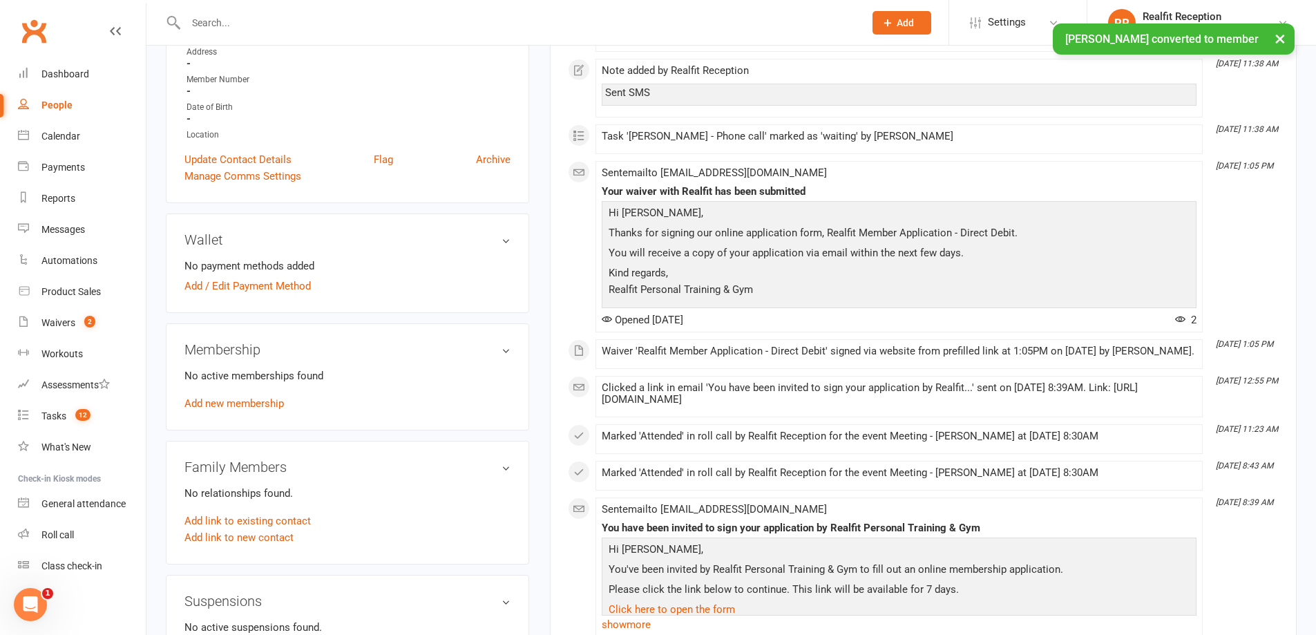
scroll to position [345, 0]
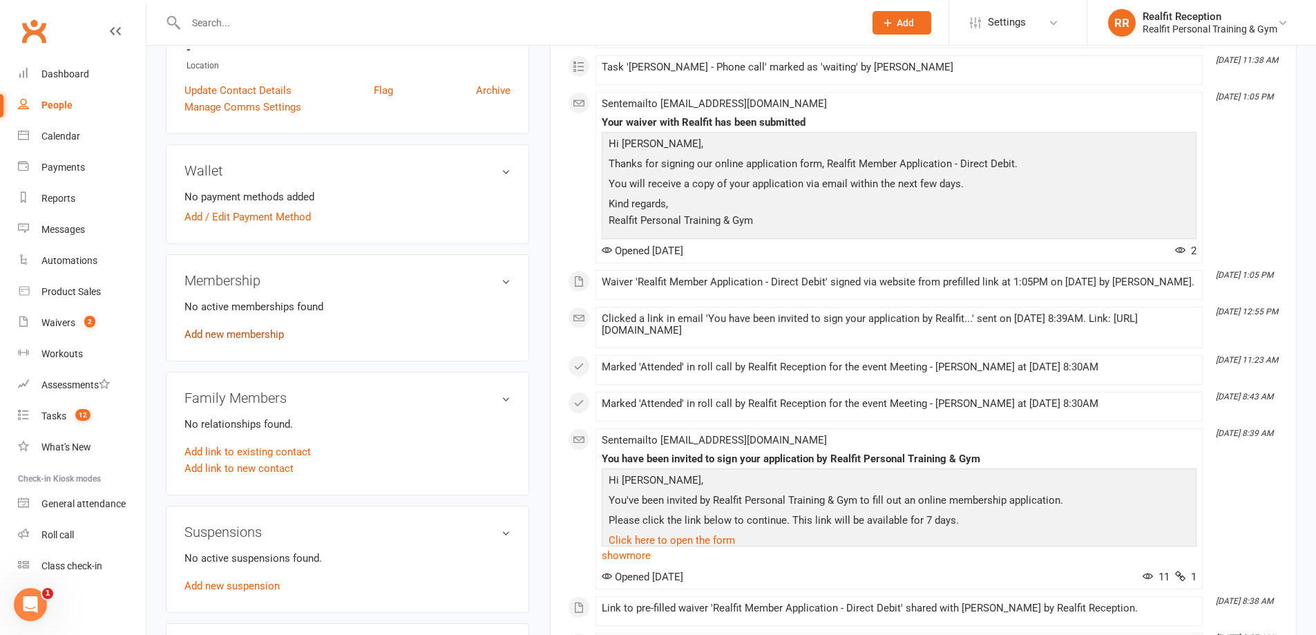
click at [236, 334] on link "Add new membership" at bounding box center [233, 334] width 99 height 12
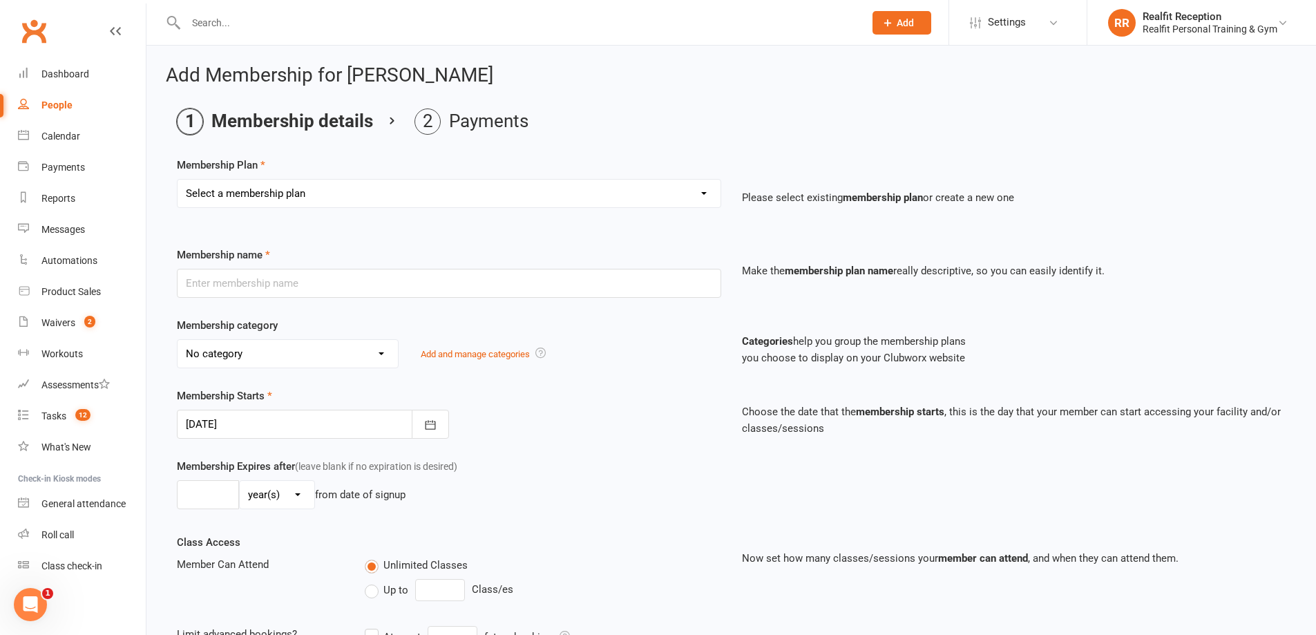
click at [288, 187] on select "Select a membership plan Create new Membership Plan Semi Private - 3 x Sessions…" at bounding box center [449, 194] width 543 height 28
select select "17"
click at [178, 180] on select "Select a membership plan Create new Membership Plan Semi Private - 3 x Sessions…" at bounding box center [449, 194] width 543 height 28
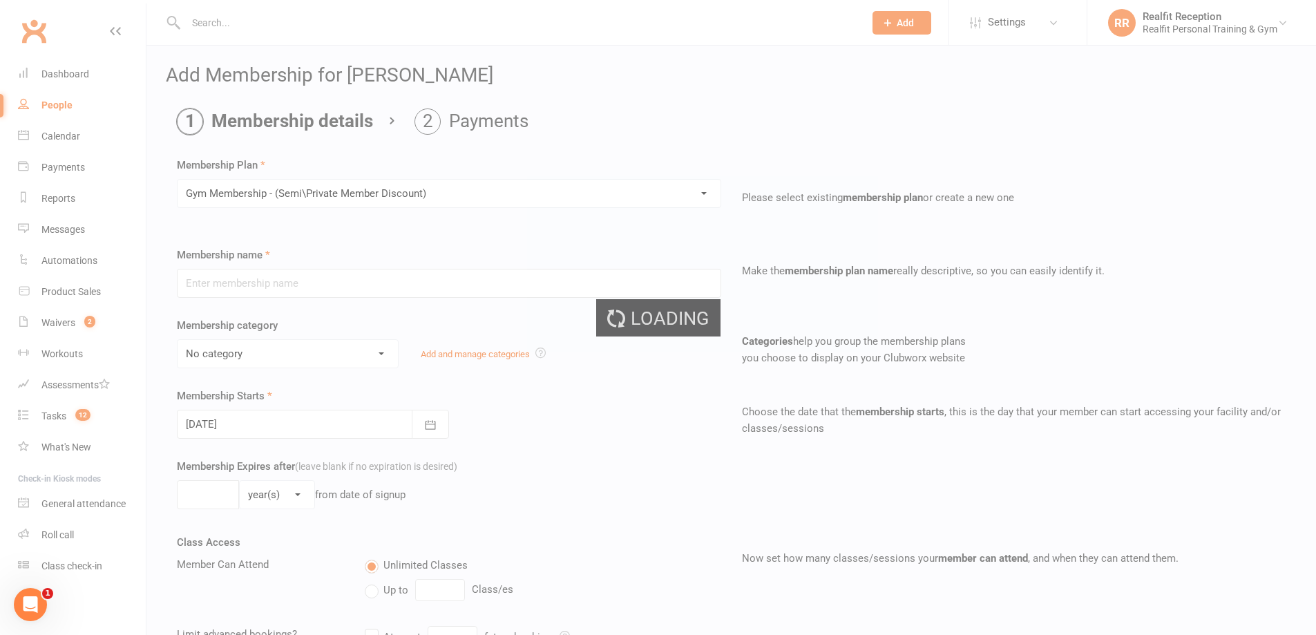
type input "Gym Membership - (Semi\Private Member Discount)"
select select "2"
type input "0"
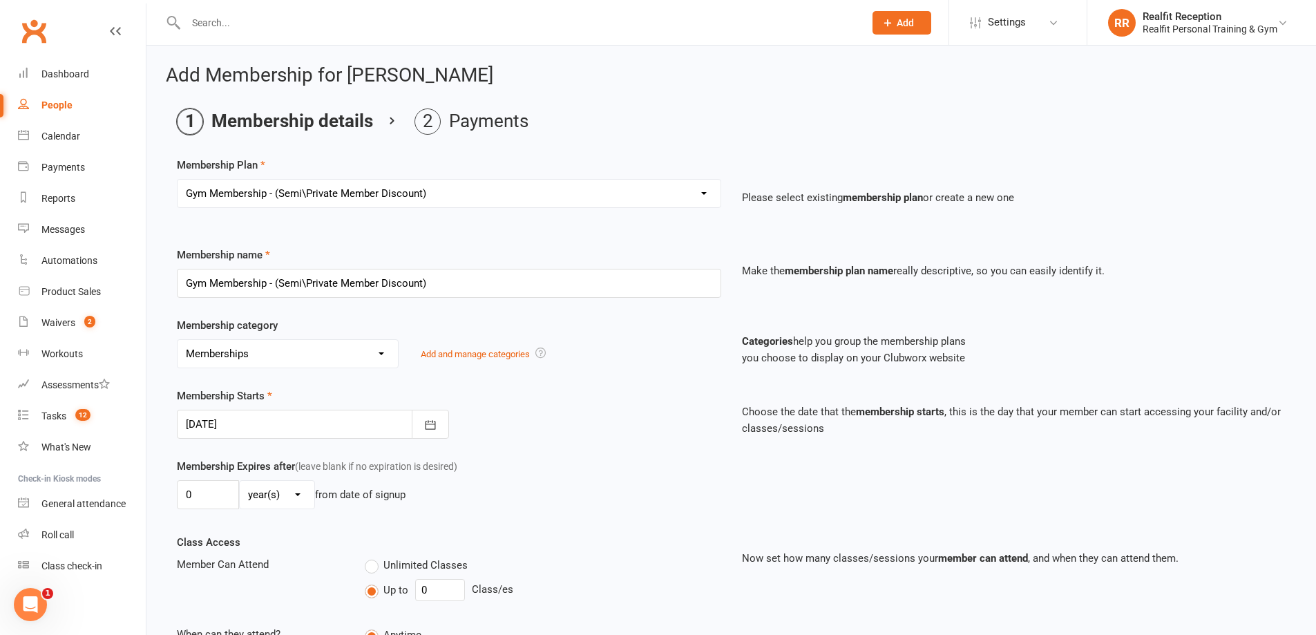
scroll to position [227, 0]
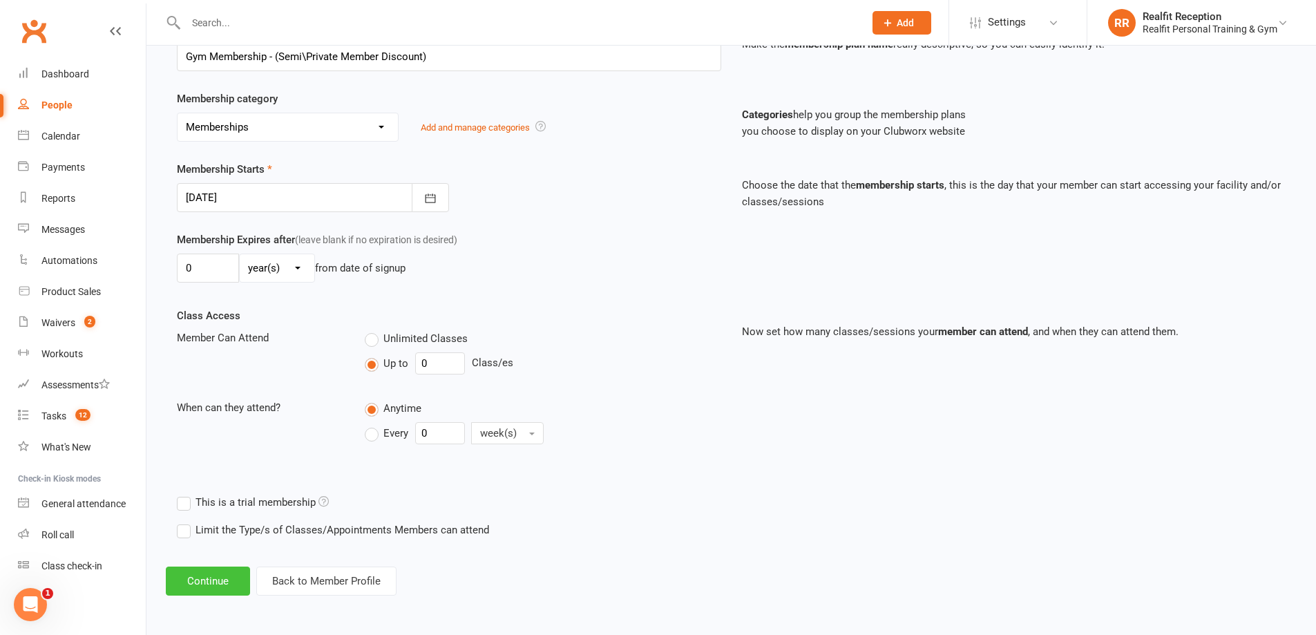
click at [214, 583] on button "Continue" at bounding box center [208, 581] width 84 height 29
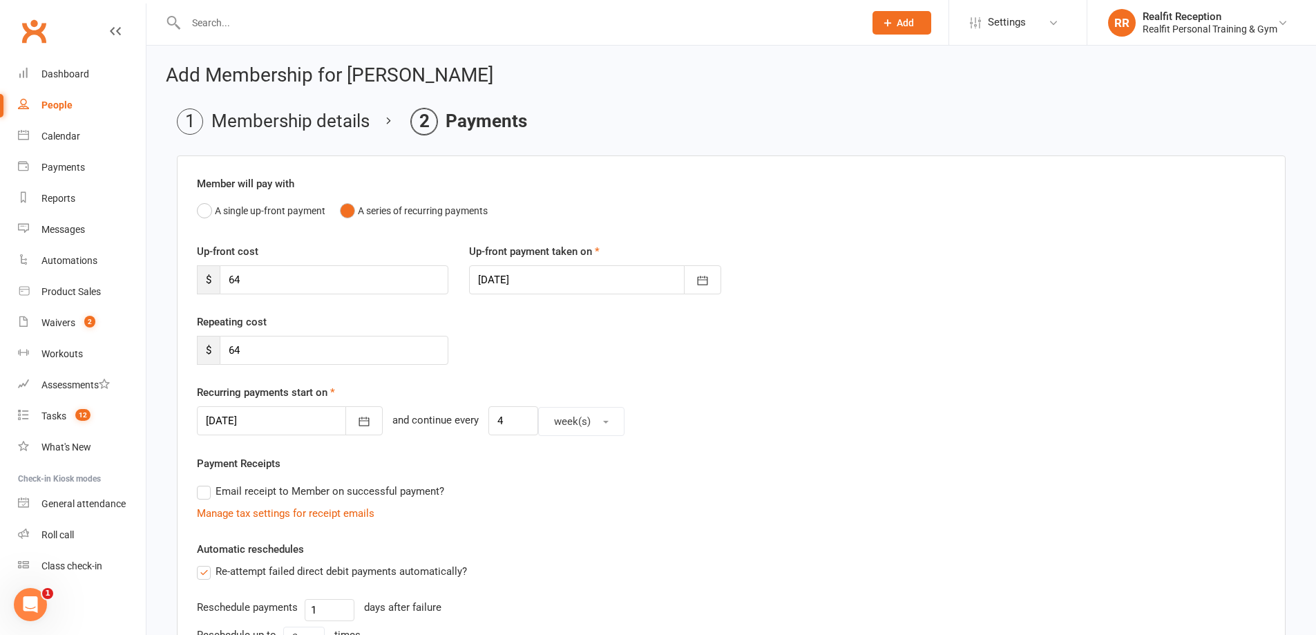
scroll to position [342, 0]
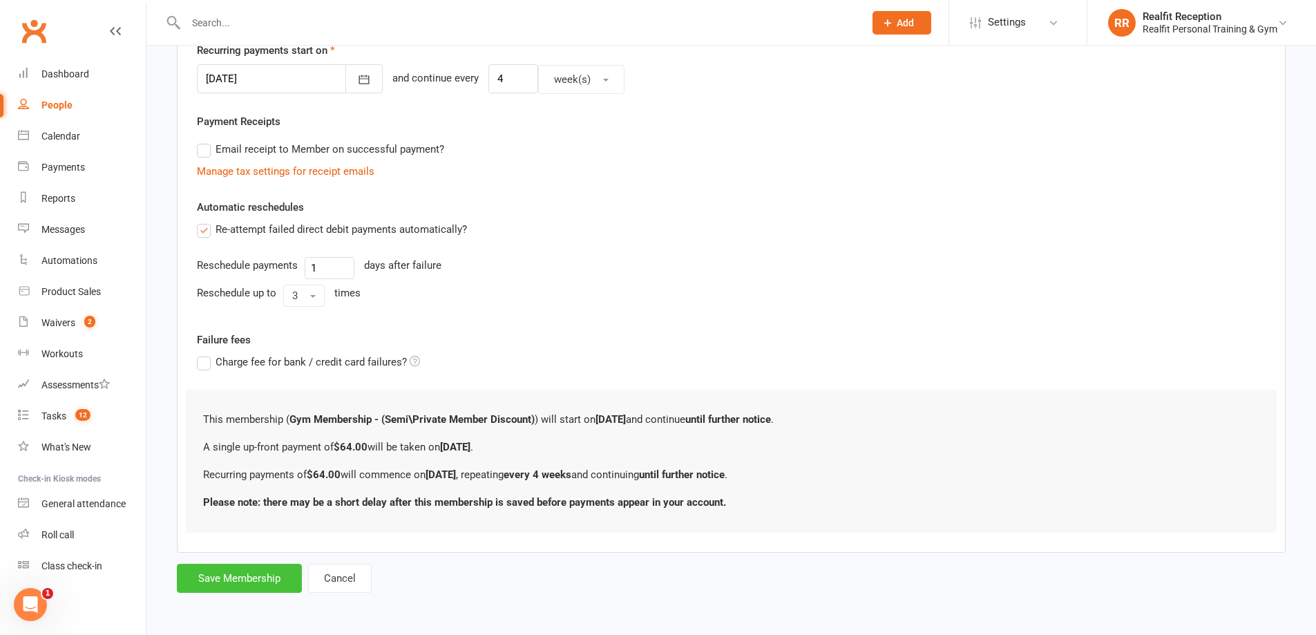
click at [258, 582] on button "Save Membership" at bounding box center [239, 578] width 125 height 29
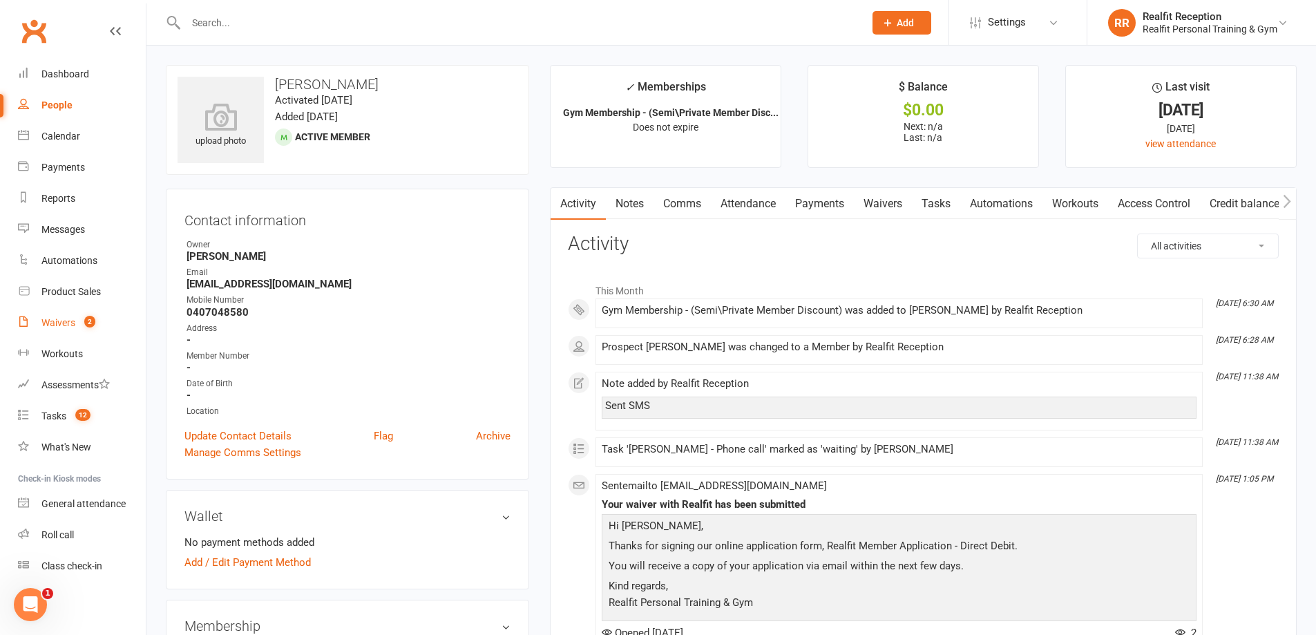
click at [57, 323] on div "Waivers" at bounding box center [58, 322] width 34 height 11
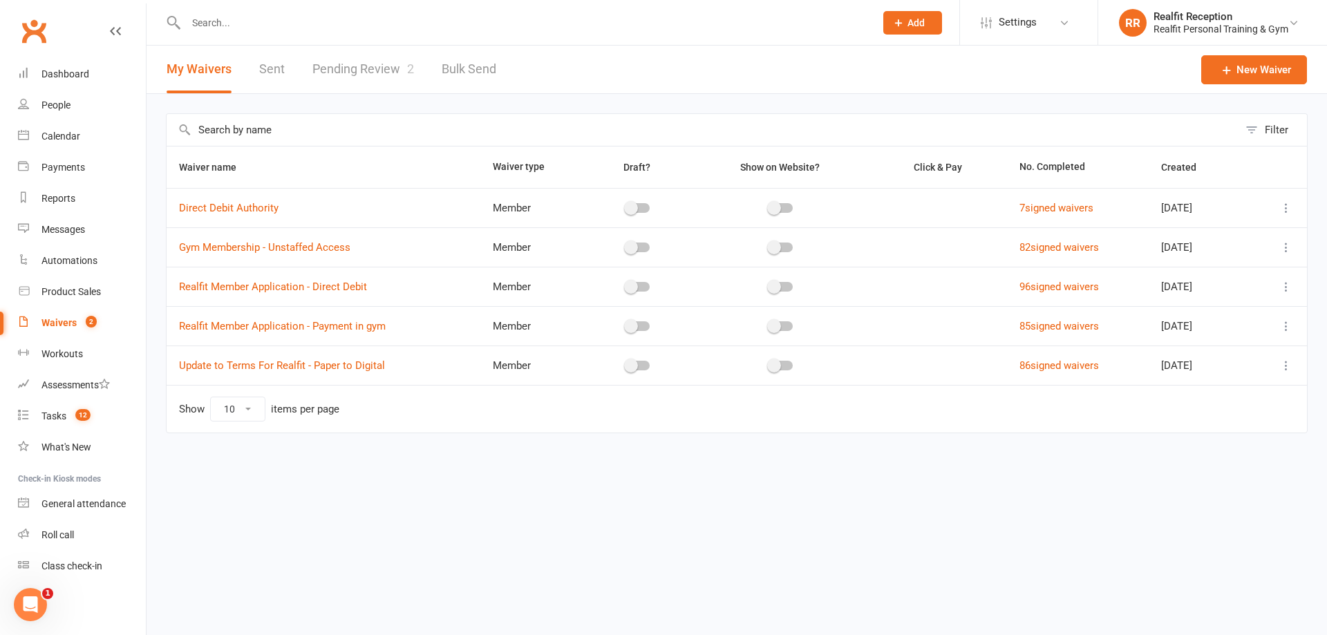
click at [377, 73] on link "Pending Review 2" at bounding box center [363, 70] width 102 height 48
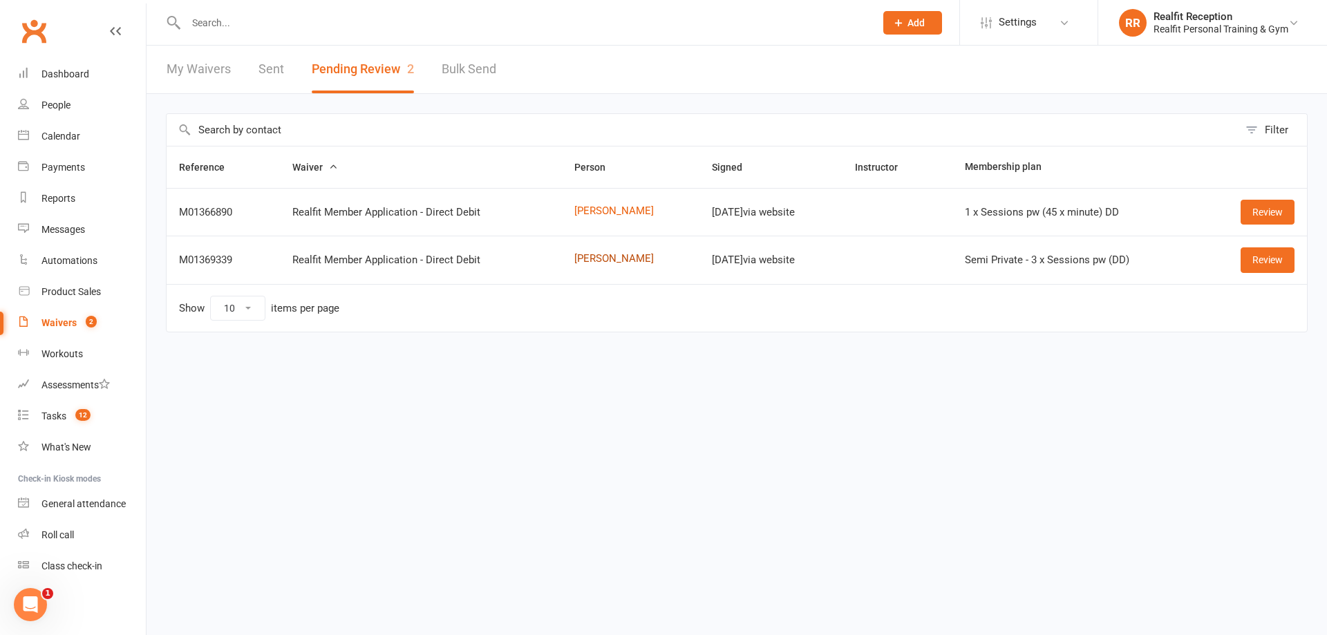
click at [600, 262] on link "Reece Nicoll" at bounding box center [630, 259] width 113 height 12
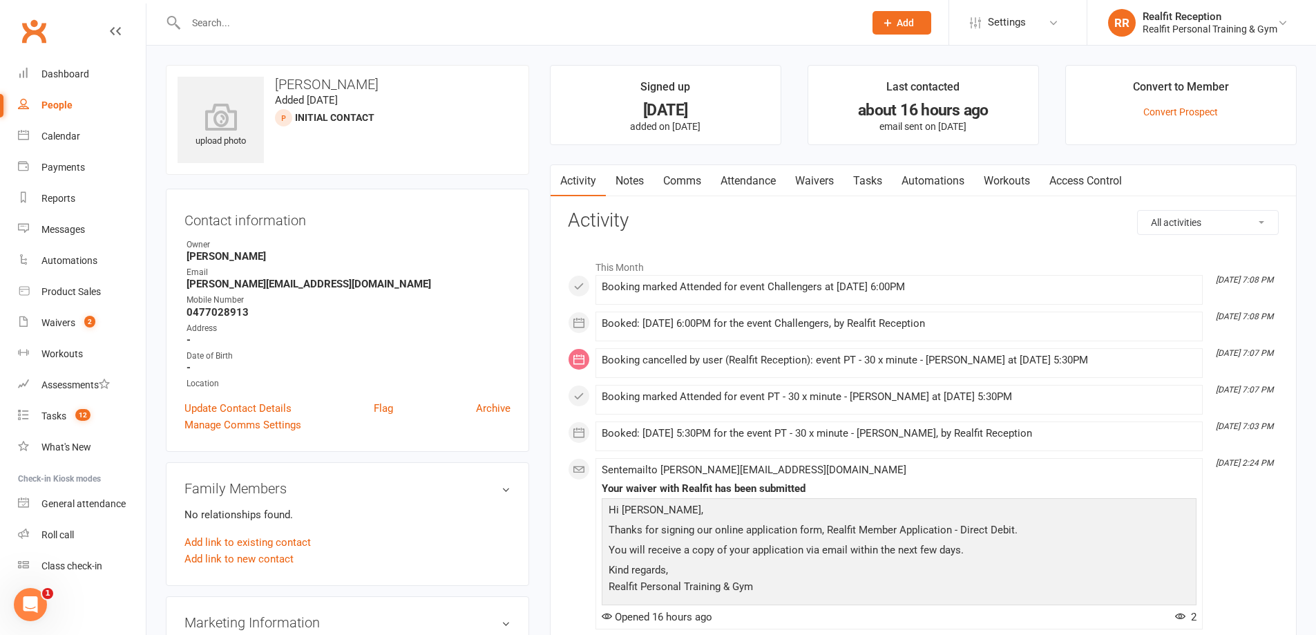
click at [819, 184] on link "Waivers" at bounding box center [815, 181] width 58 height 32
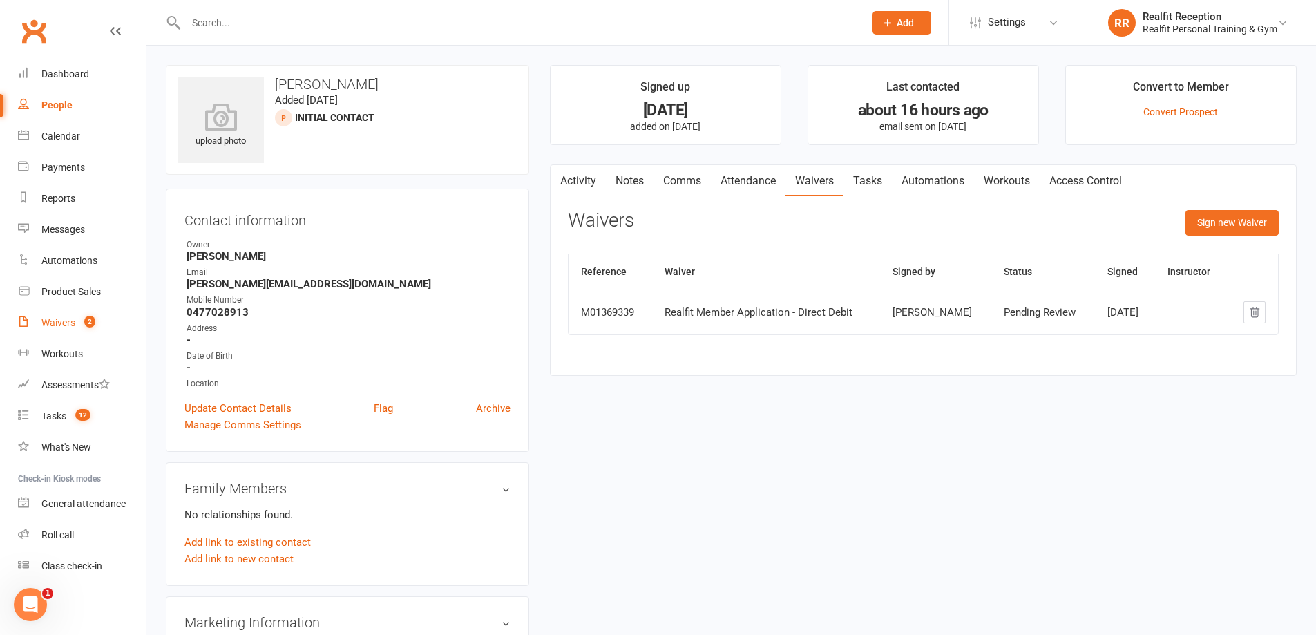
click at [62, 325] on div "Waivers" at bounding box center [58, 322] width 34 height 11
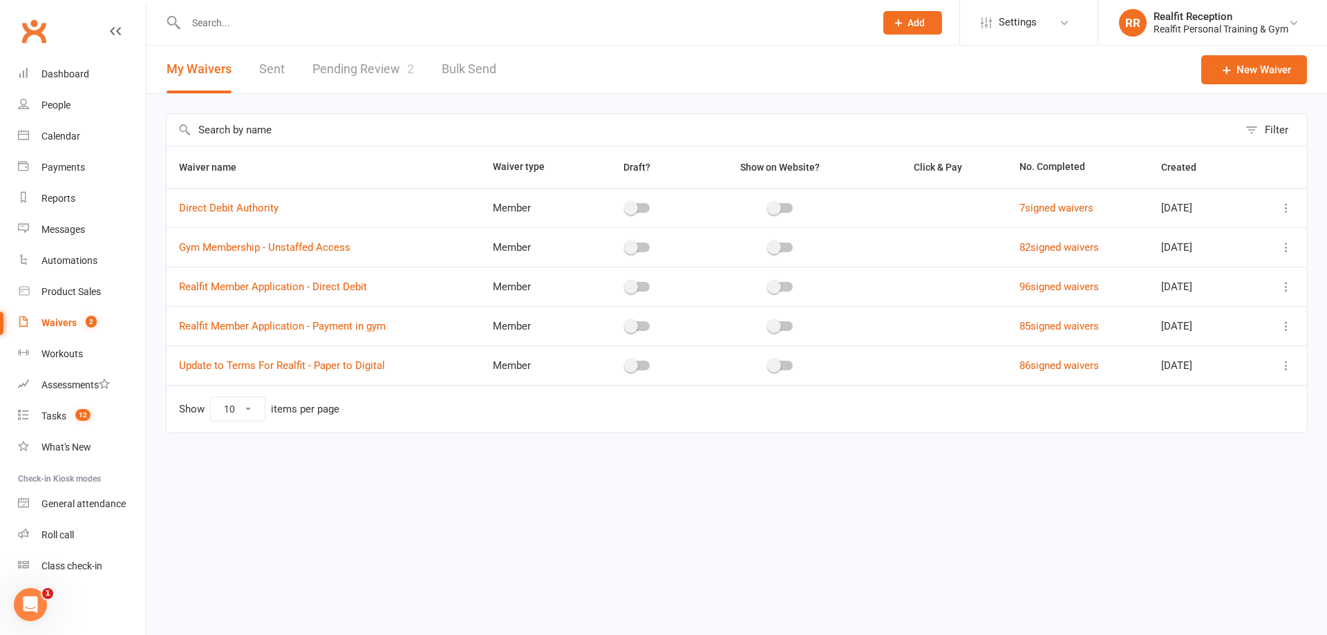
click at [369, 69] on link "Pending Review 2" at bounding box center [363, 70] width 102 height 48
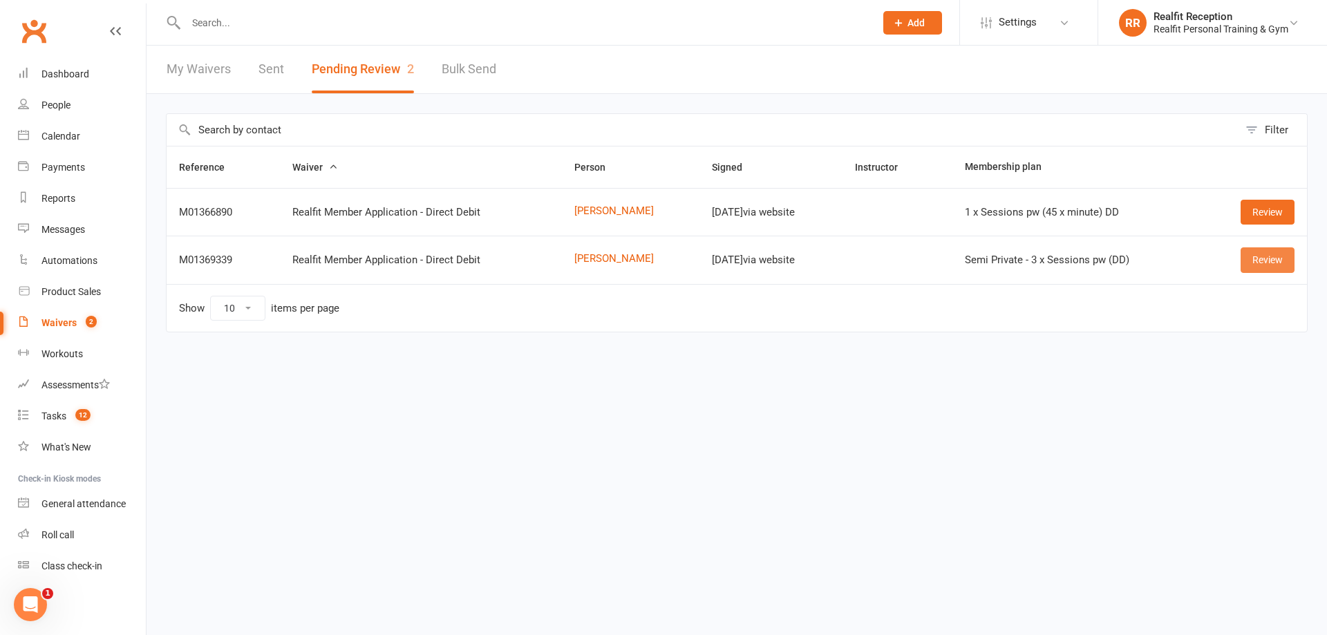
click at [1269, 259] on link "Review" at bounding box center [1267, 259] width 54 height 25
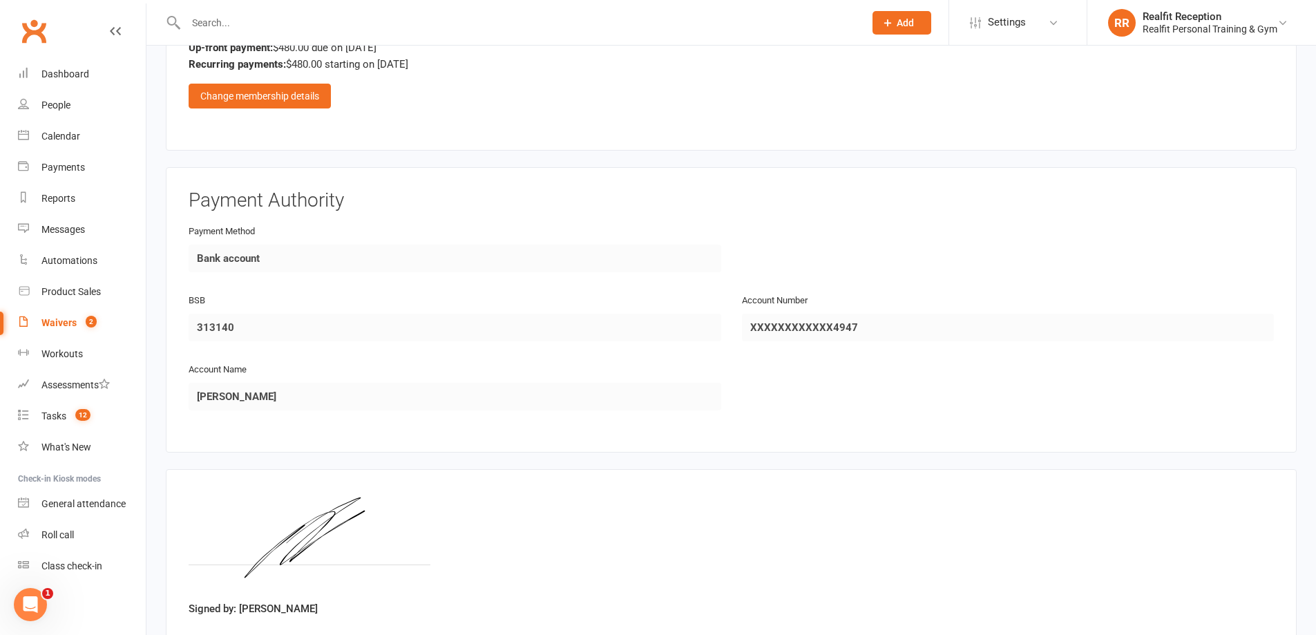
scroll to position [2652, 0]
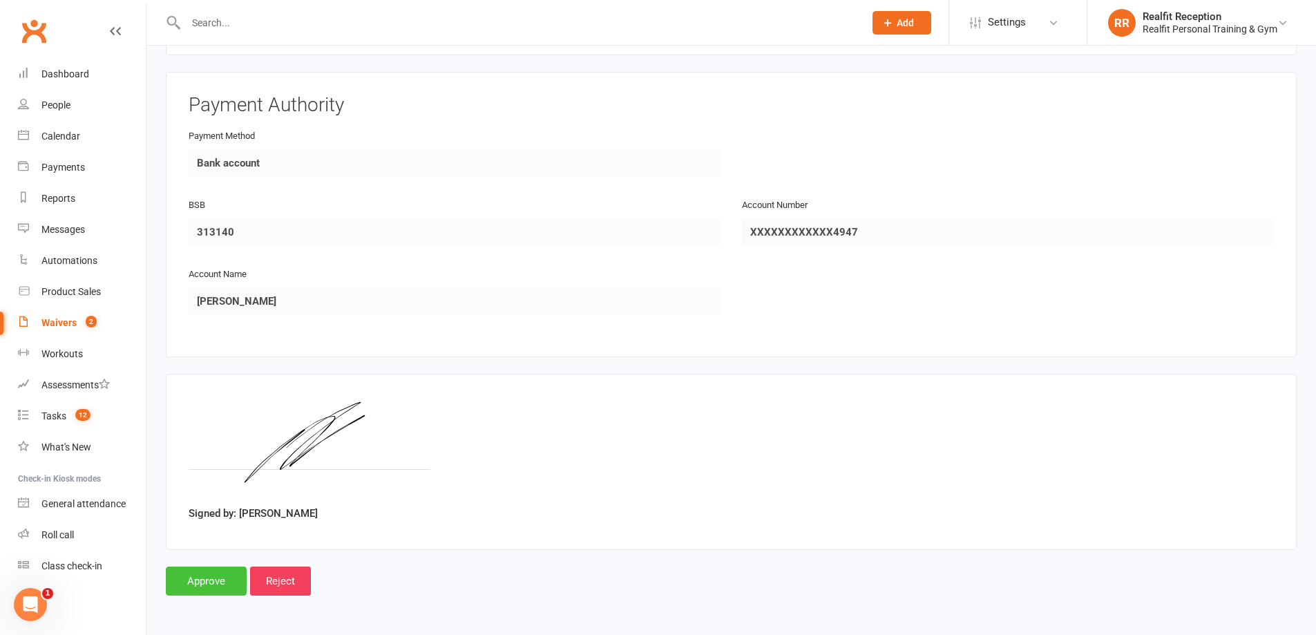
click at [200, 582] on input "Approve" at bounding box center [206, 581] width 81 height 29
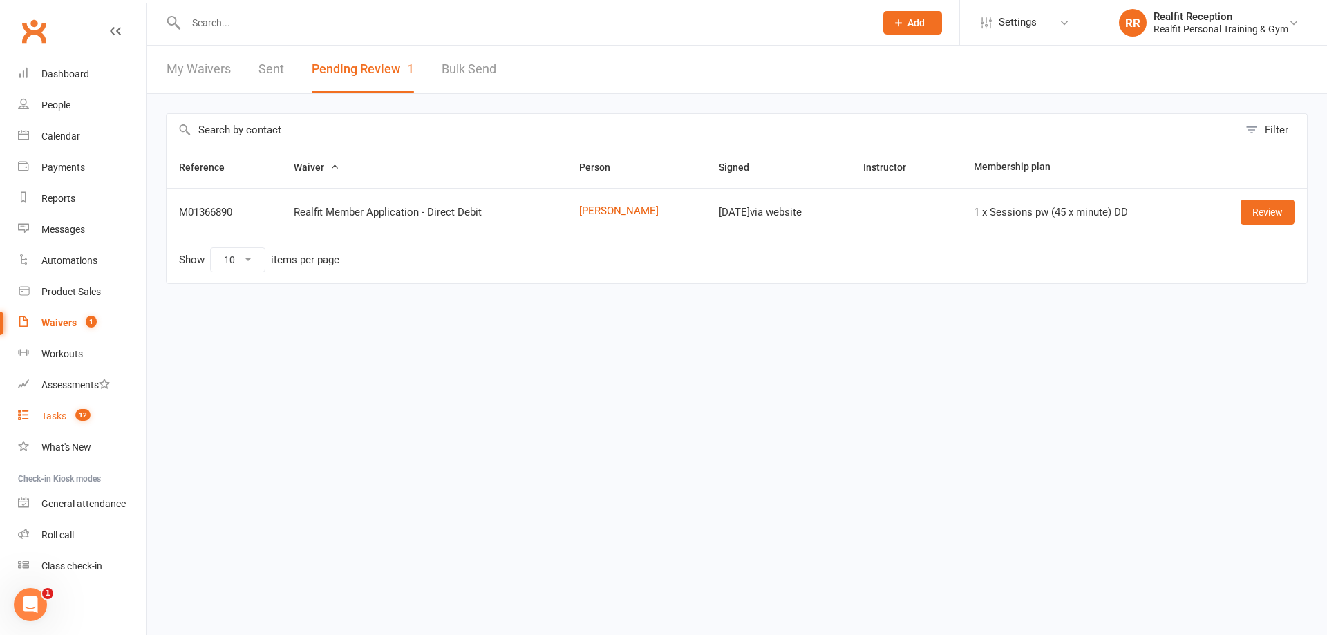
click at [55, 412] on div "Tasks" at bounding box center [53, 415] width 25 height 11
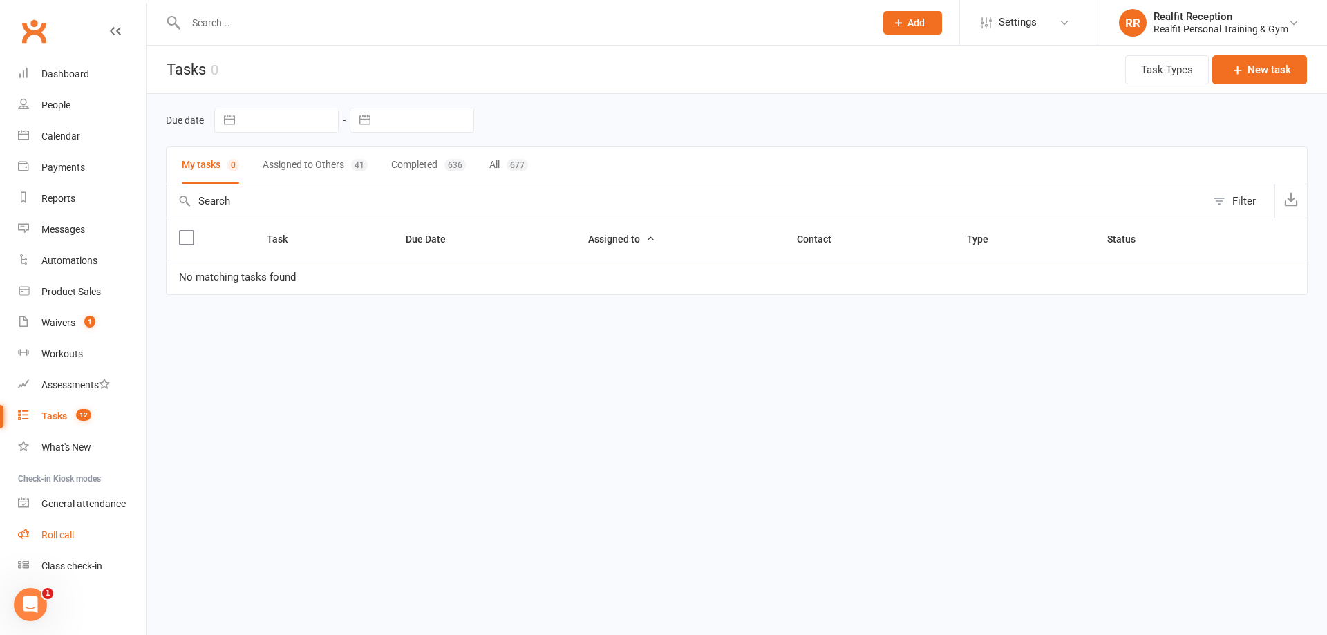
click at [59, 531] on div "Roll call" at bounding box center [57, 534] width 32 height 11
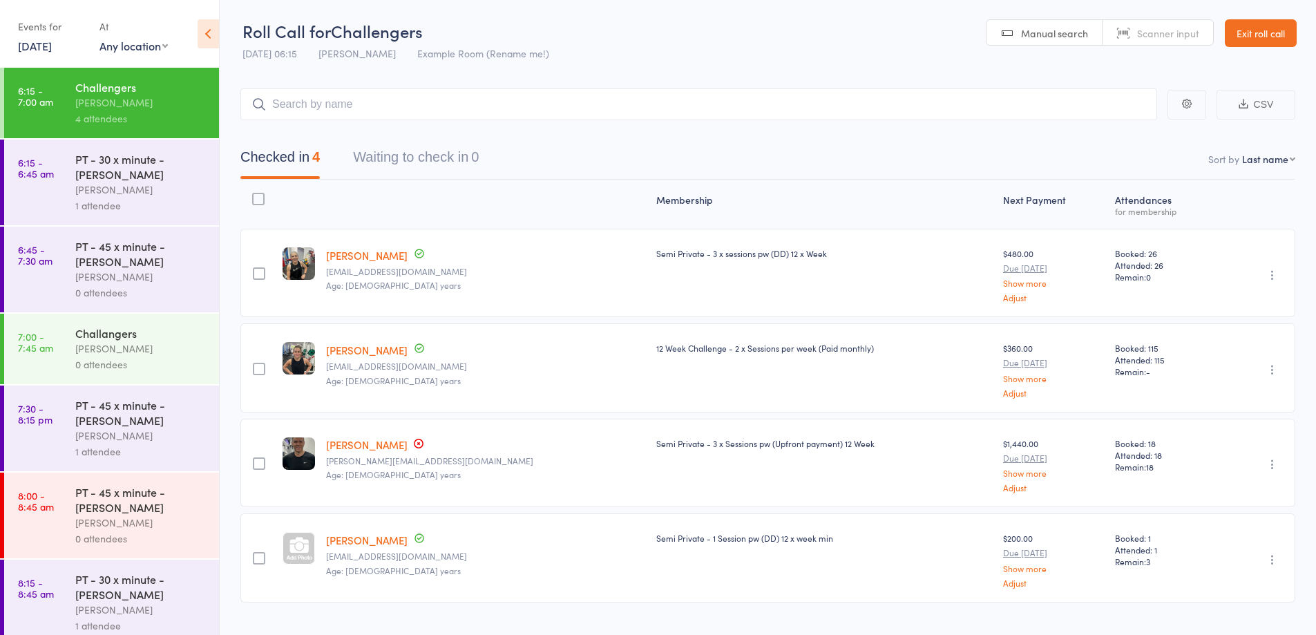
click at [1230, 36] on link "Exit roll call" at bounding box center [1261, 33] width 72 height 28
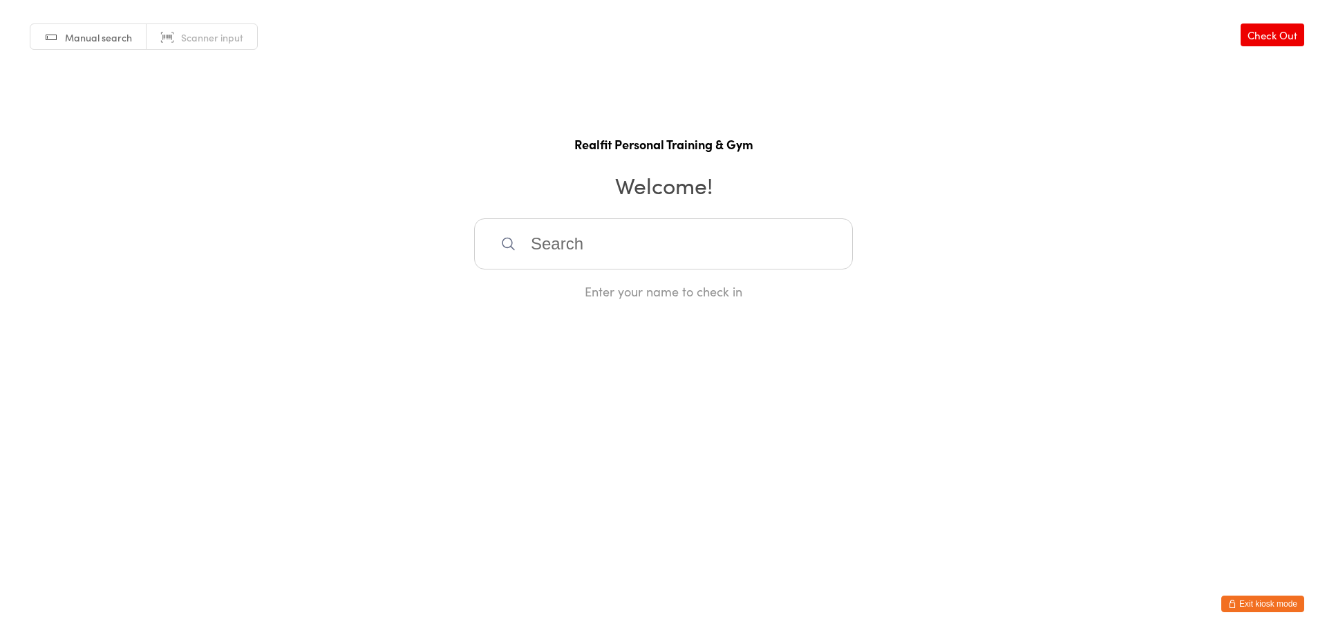
click at [573, 243] on input "search" at bounding box center [663, 243] width 379 height 51
type input "a"
type input "arr"
click at [558, 284] on div "[PERSON_NAME]" at bounding box center [663, 288] width 354 height 19
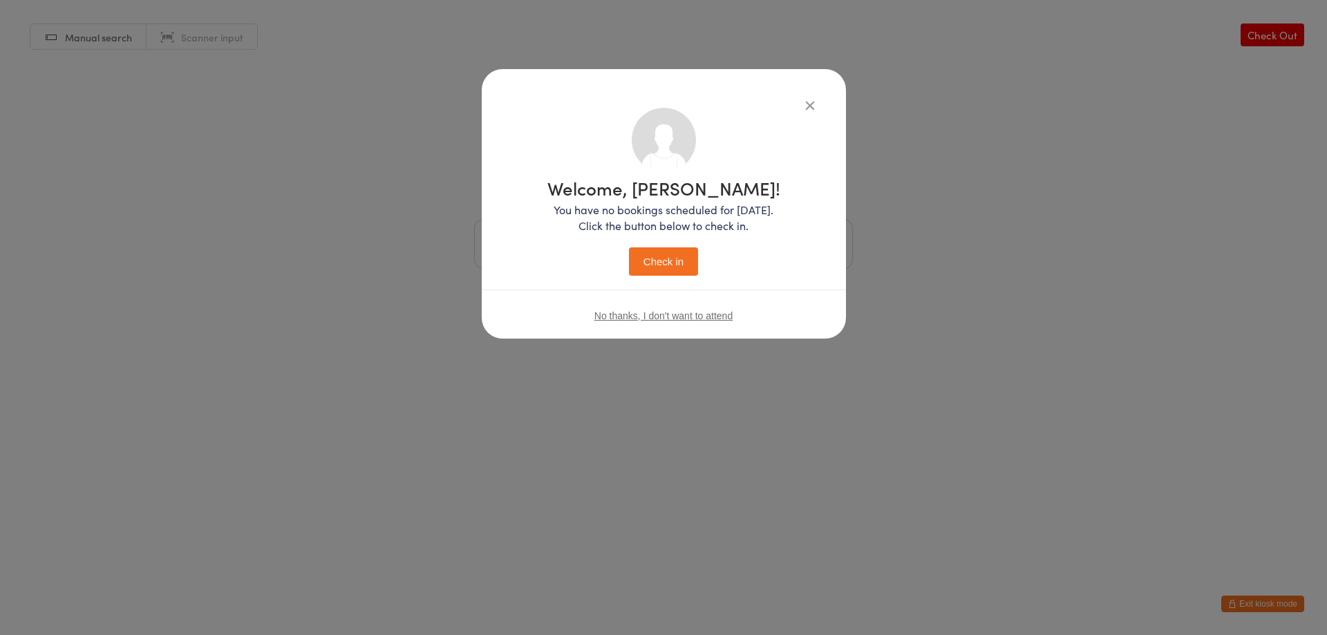
click at [661, 262] on button "Check in" at bounding box center [663, 261] width 69 height 28
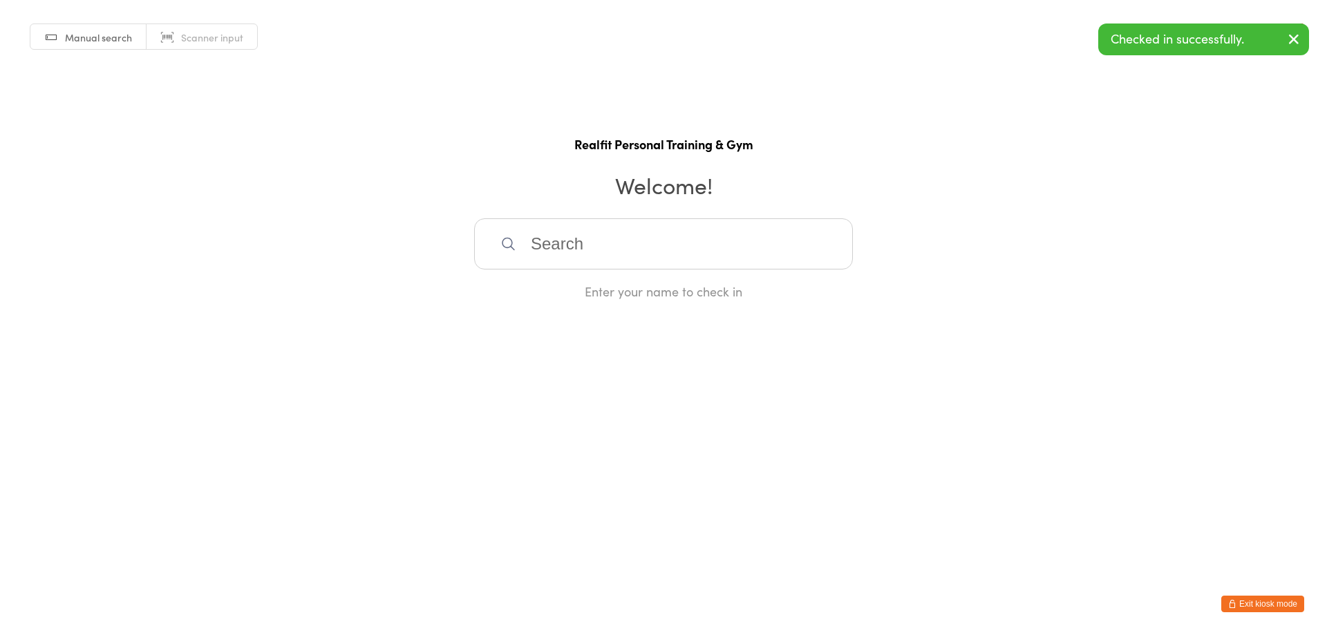
click at [1279, 601] on button "Exit kiosk mode" at bounding box center [1262, 604] width 83 height 17
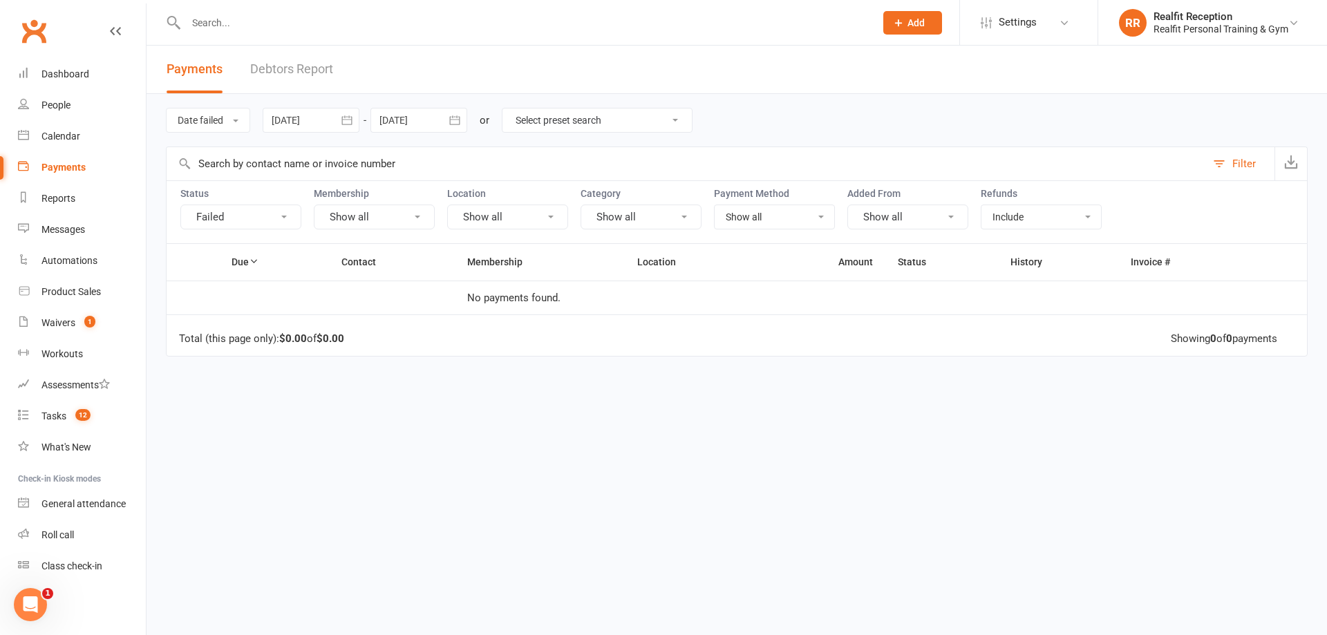
click at [292, 73] on link "Debtors Report" at bounding box center [291, 70] width 83 height 48
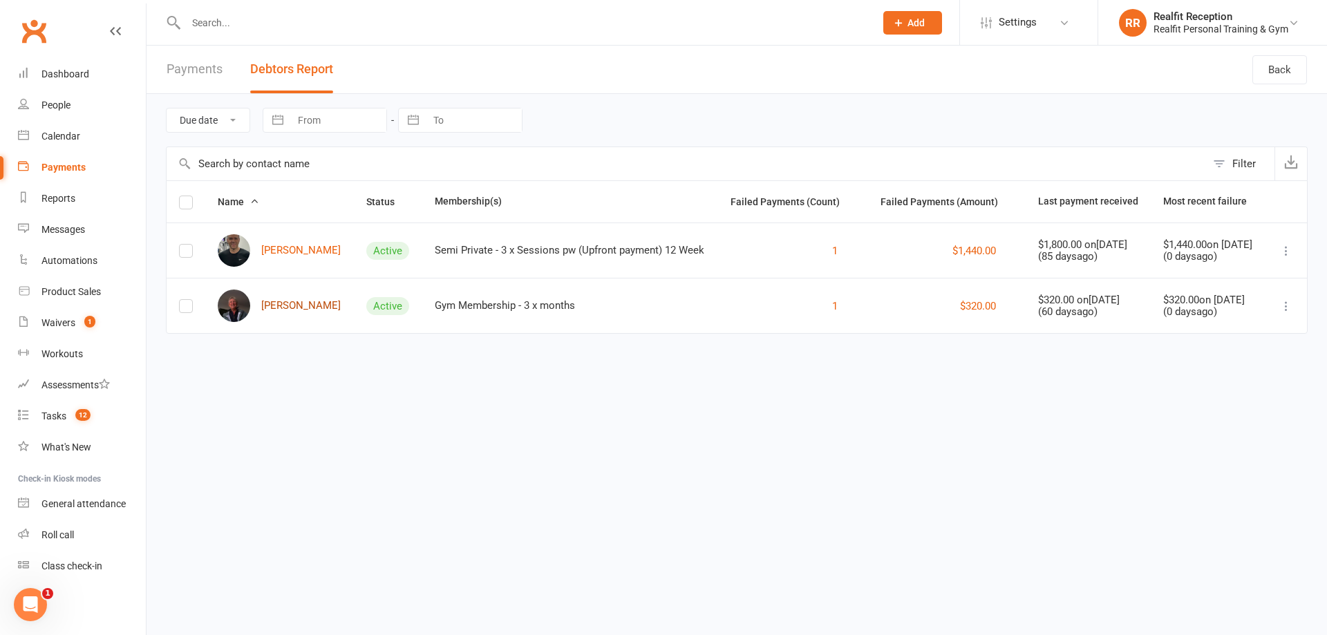
click at [265, 304] on link "[PERSON_NAME]" at bounding box center [279, 306] width 123 height 32
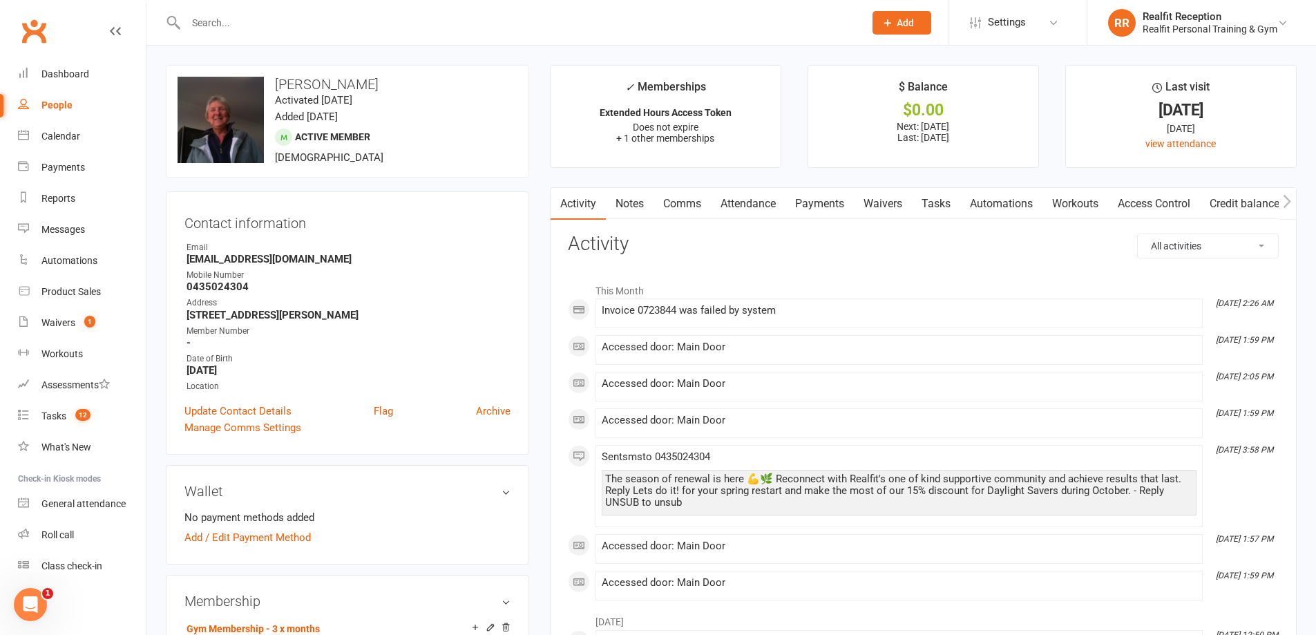
click at [824, 204] on link "Payments" at bounding box center [820, 204] width 68 height 32
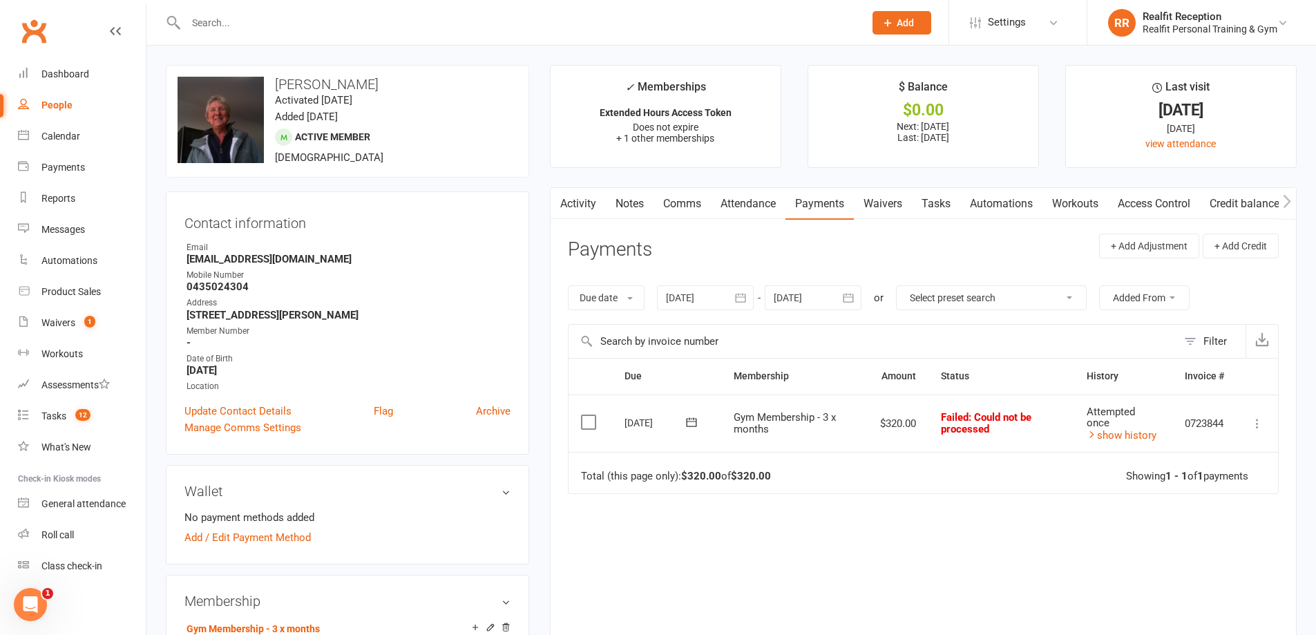
click at [635, 202] on link "Notes" at bounding box center [630, 204] width 48 height 32
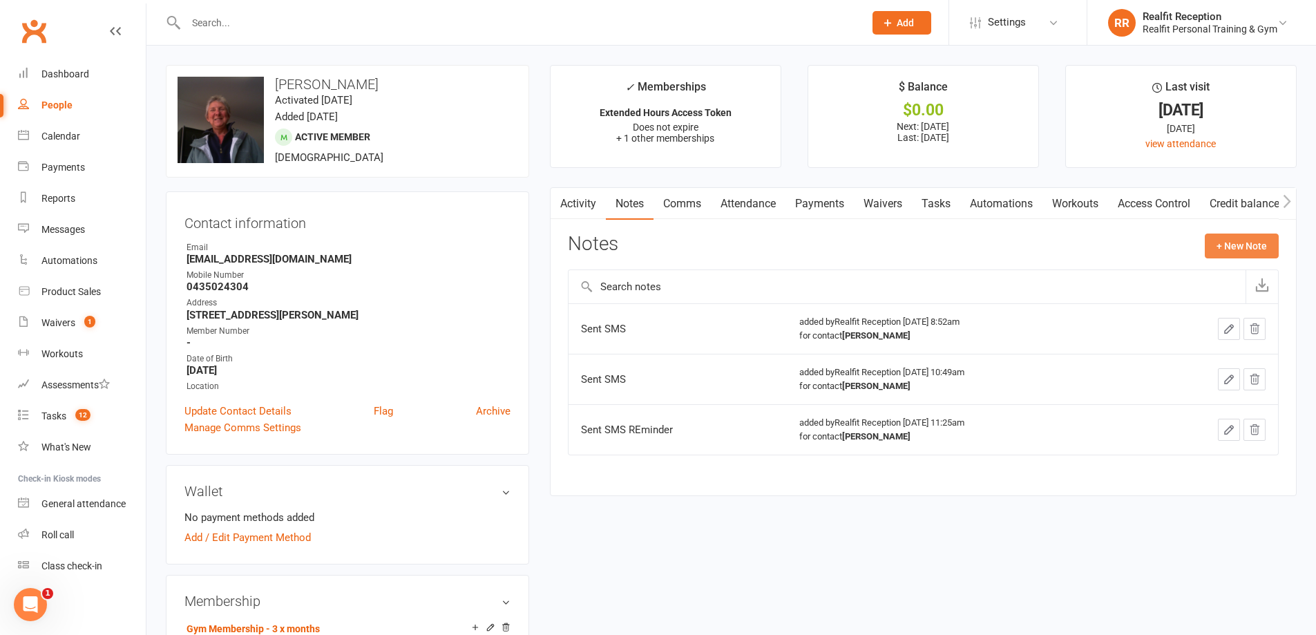
click at [1224, 238] on button "+ New Note" at bounding box center [1242, 246] width 74 height 25
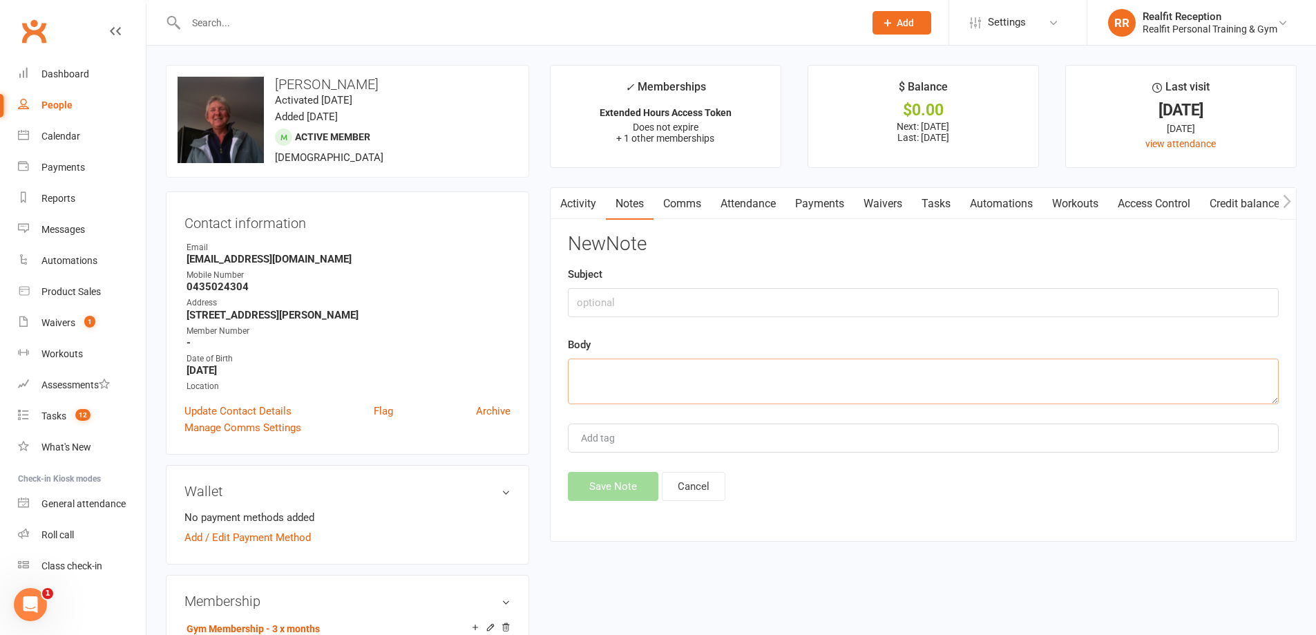
click at [600, 366] on textarea at bounding box center [923, 382] width 711 height 46
type textarea "Sent SMS"
click at [645, 492] on button "Save Note" at bounding box center [613, 486] width 91 height 29
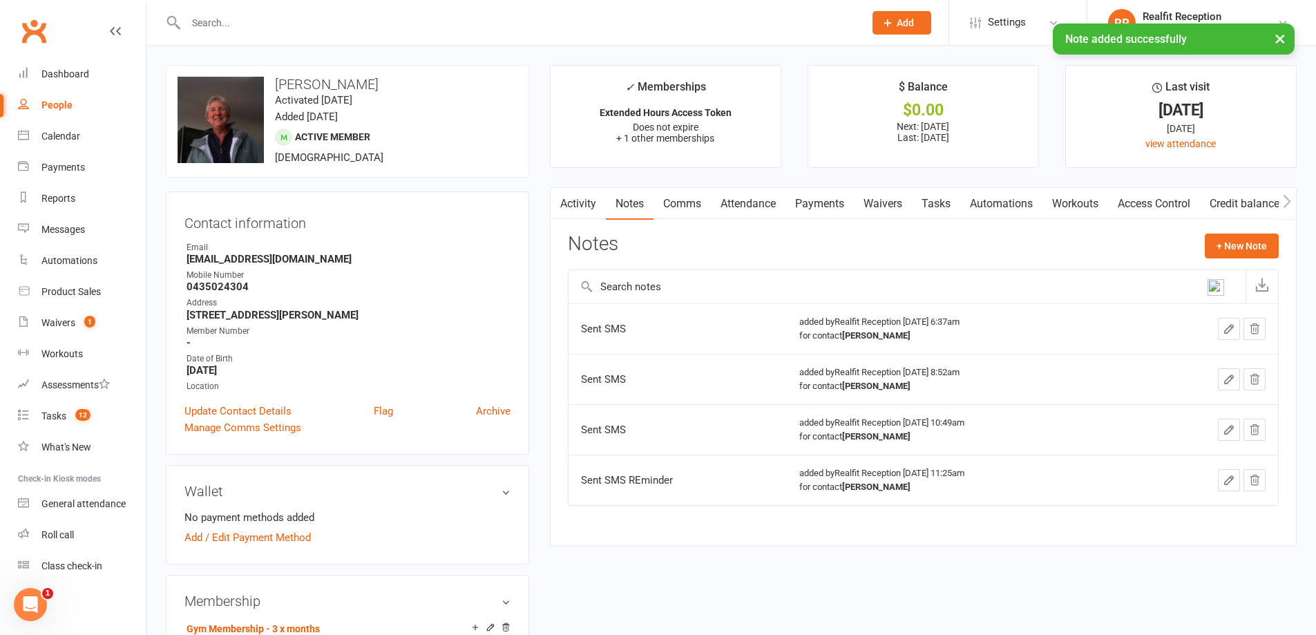
click at [900, 207] on link "Waivers" at bounding box center [883, 204] width 58 height 32
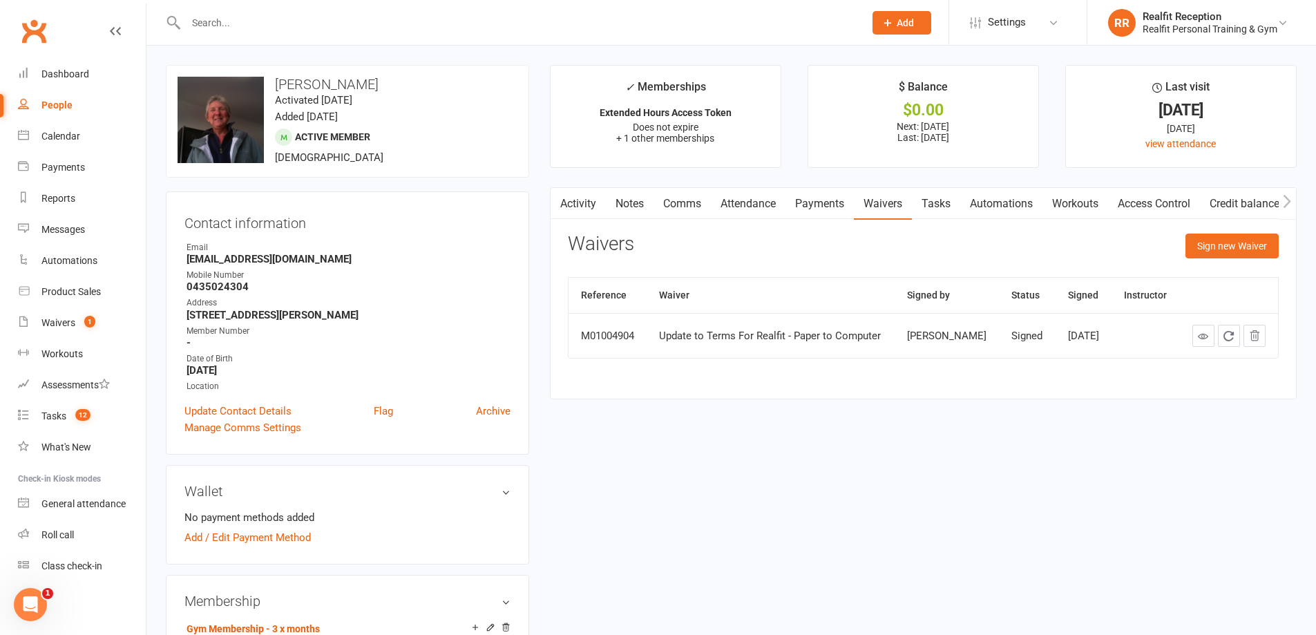
click at [942, 209] on link "Tasks" at bounding box center [936, 204] width 48 height 32
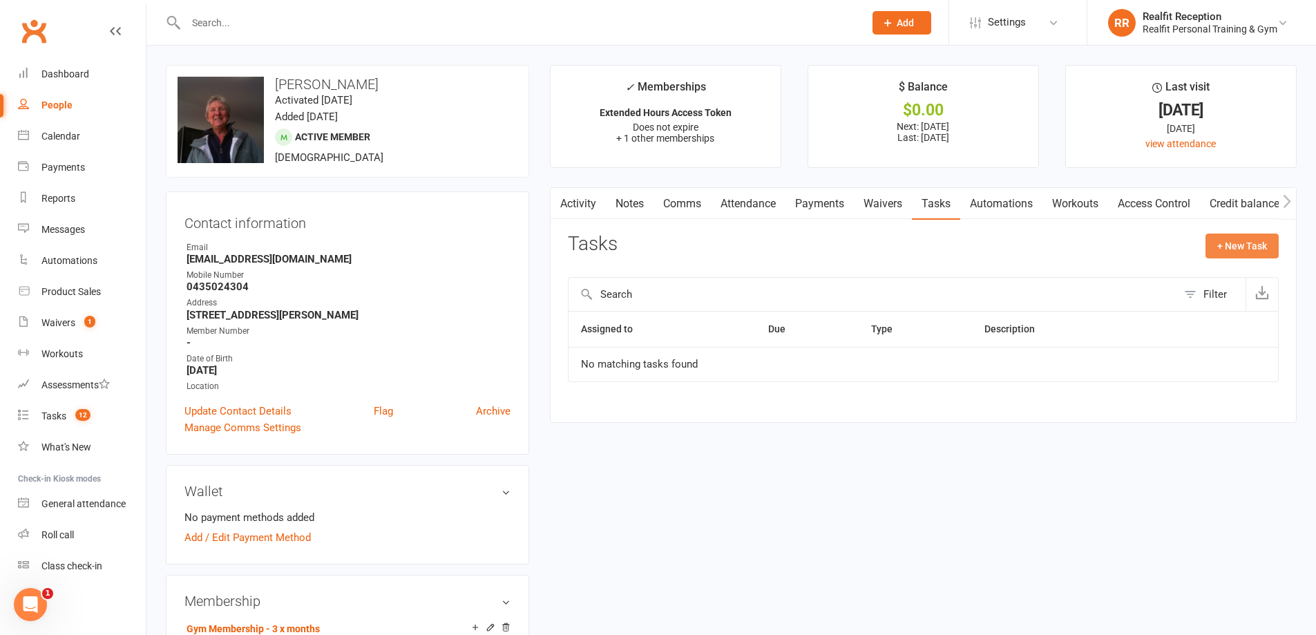
click at [1222, 249] on button "+ New Task" at bounding box center [1242, 246] width 73 height 25
select select "49355"
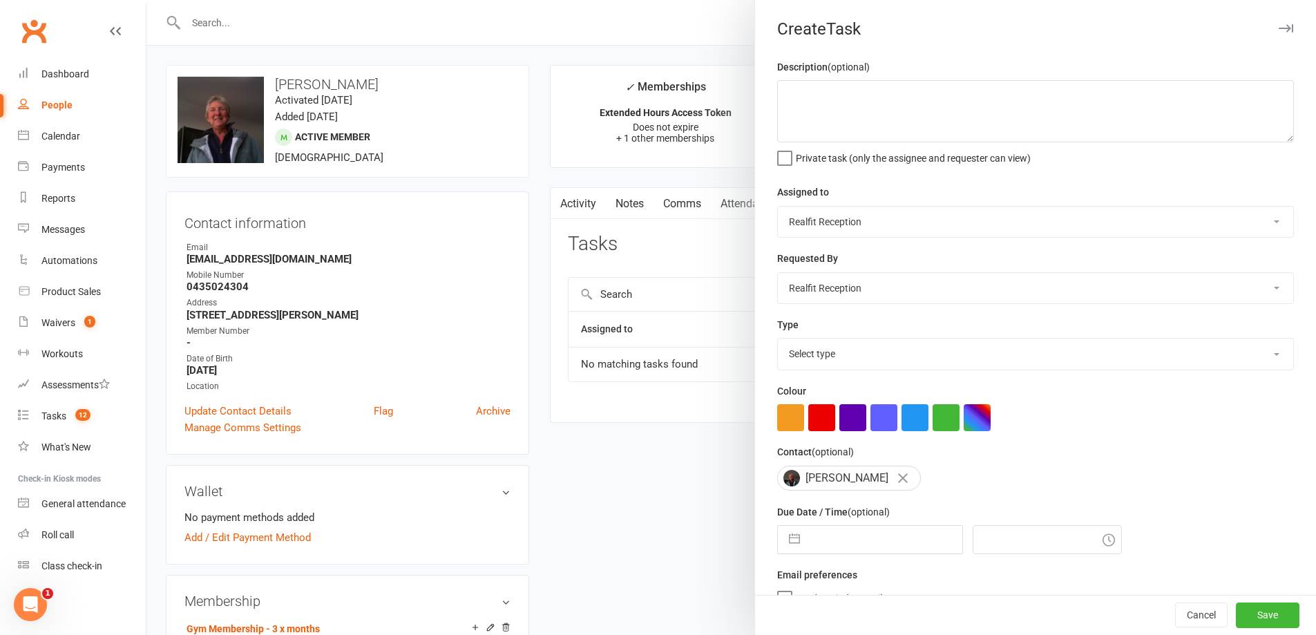
click at [840, 217] on select "Chris Egan-Lee Audery Perera Realfit Reception Darrell Valerio Max Reilly David…" at bounding box center [1035, 222] width 515 height 30
select select "49223"
click at [778, 207] on select "Chris Egan-Lee Audery Perera Realfit Reception Darrell Valerio Max Reilly David…" at bounding box center [1035, 222] width 515 height 30
click at [837, 357] on select "Select type Building maintenance E-mail Gym floor Incident process and manageme…" at bounding box center [1035, 354] width 515 height 30
select select "30000"
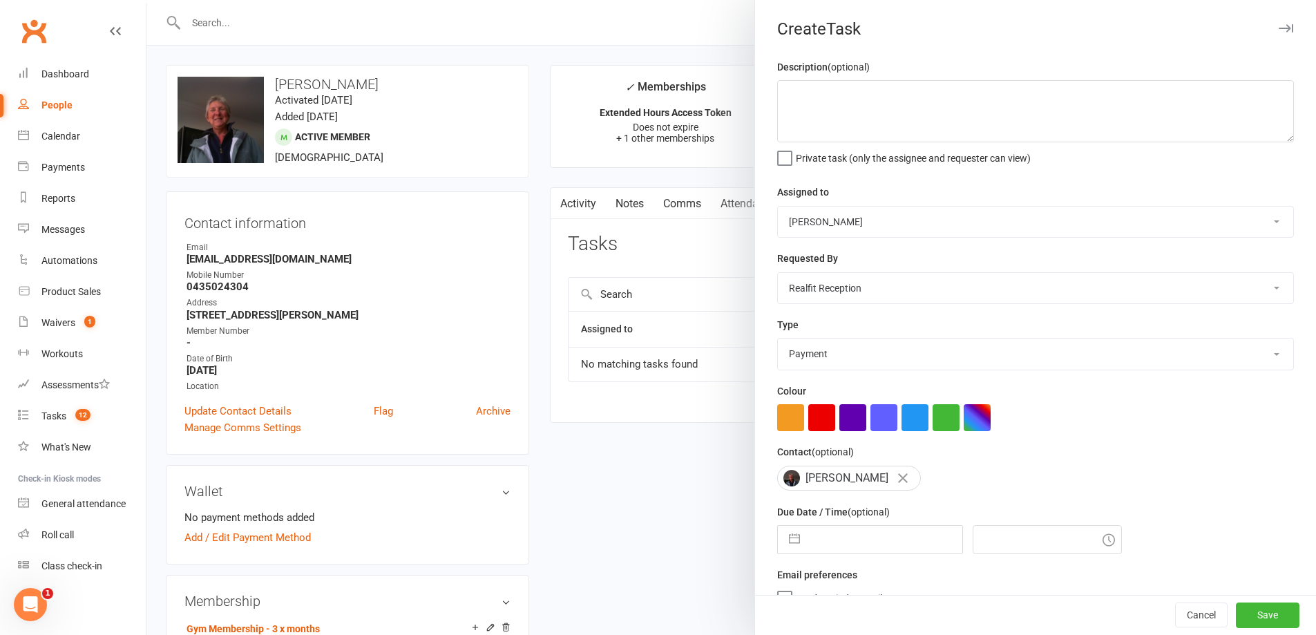
click at [778, 341] on select "Select type Building maintenance E-mail Gym floor Incident process and manageme…" at bounding box center [1035, 354] width 515 height 30
click at [816, 421] on button "button" at bounding box center [821, 417] width 27 height 27
select select "8"
select select "2025"
select select "9"
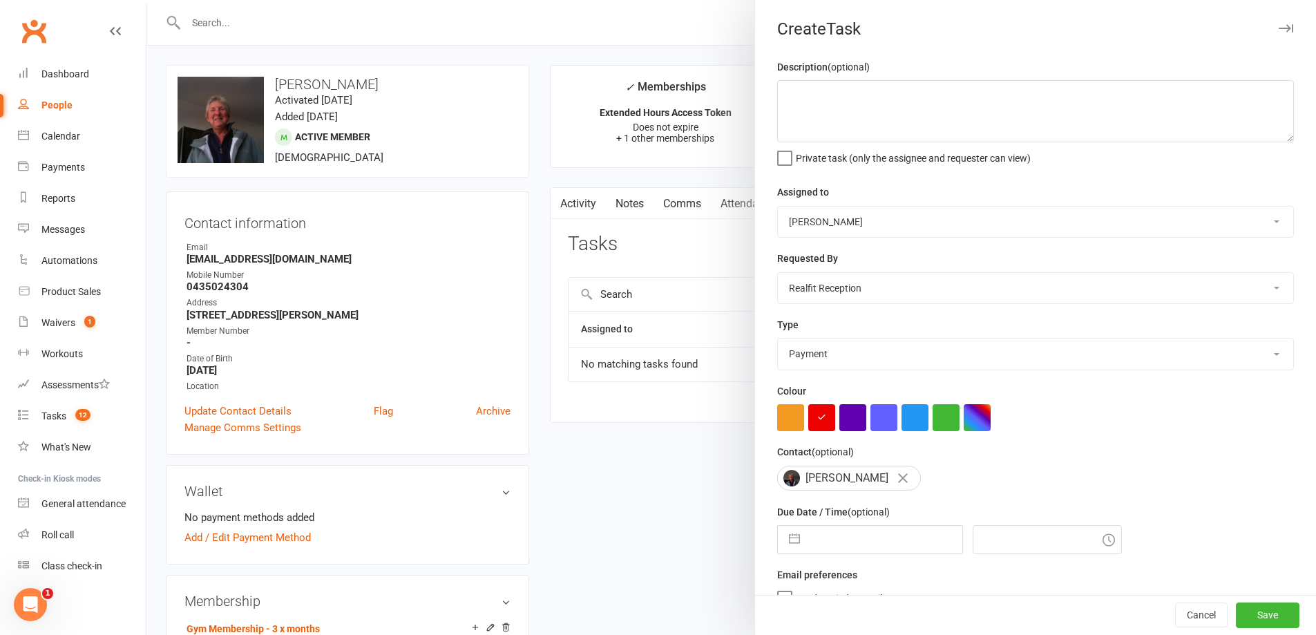
select select "2025"
select select "10"
select select "2025"
click at [844, 544] on input "text" at bounding box center [884, 540] width 155 height 28
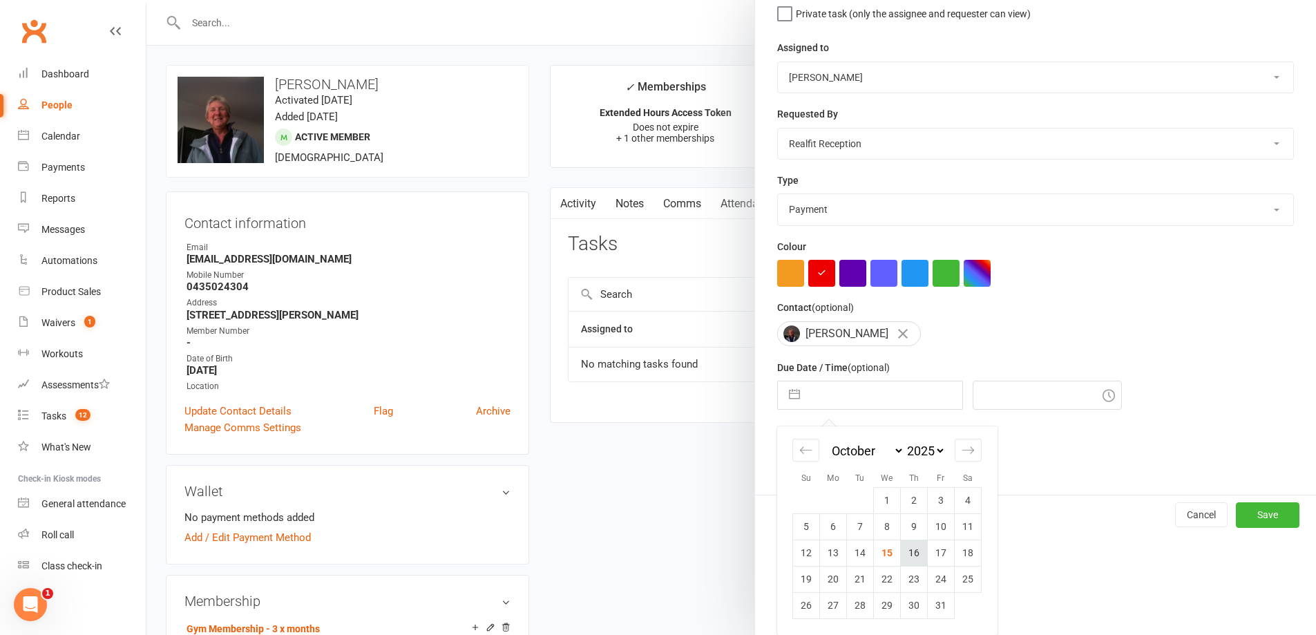
click at [904, 551] on td "16" at bounding box center [914, 553] width 27 height 26
type input "16 Oct 2025"
type input "6:45am"
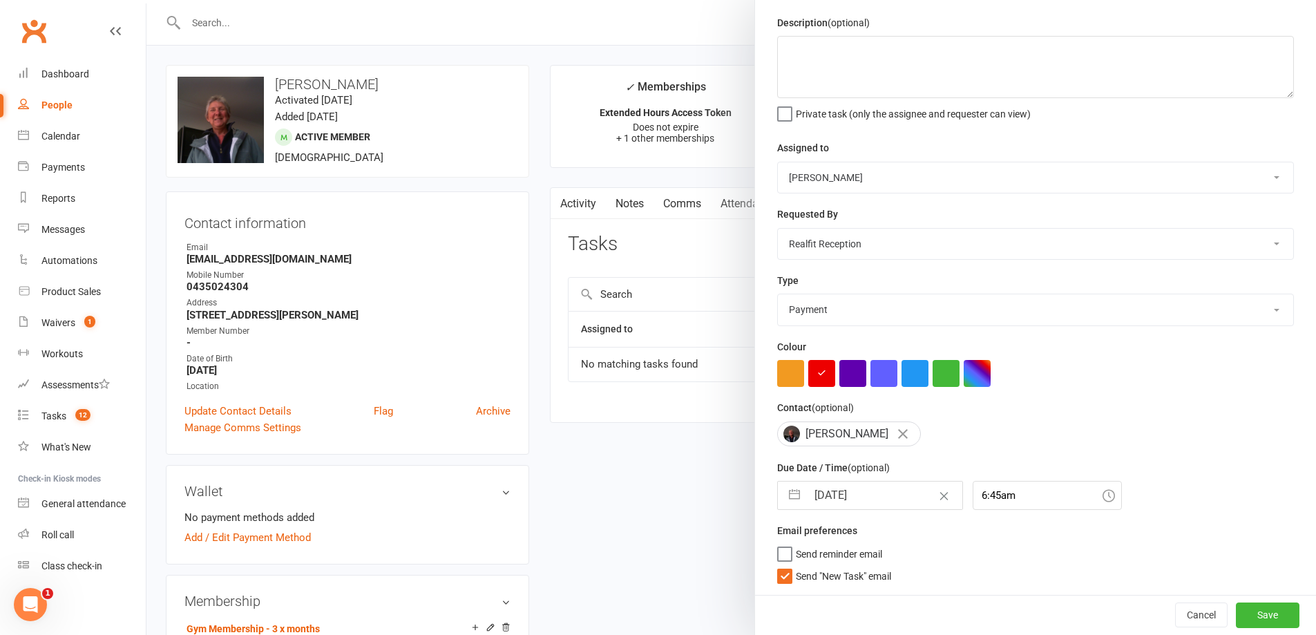
click at [830, 569] on span "Send "New Task" email" at bounding box center [843, 574] width 95 height 16
click at [830, 566] on input "Send "New Task" email" at bounding box center [834, 566] width 114 height 0
click at [1244, 615] on button "Save" at bounding box center [1268, 615] width 64 height 25
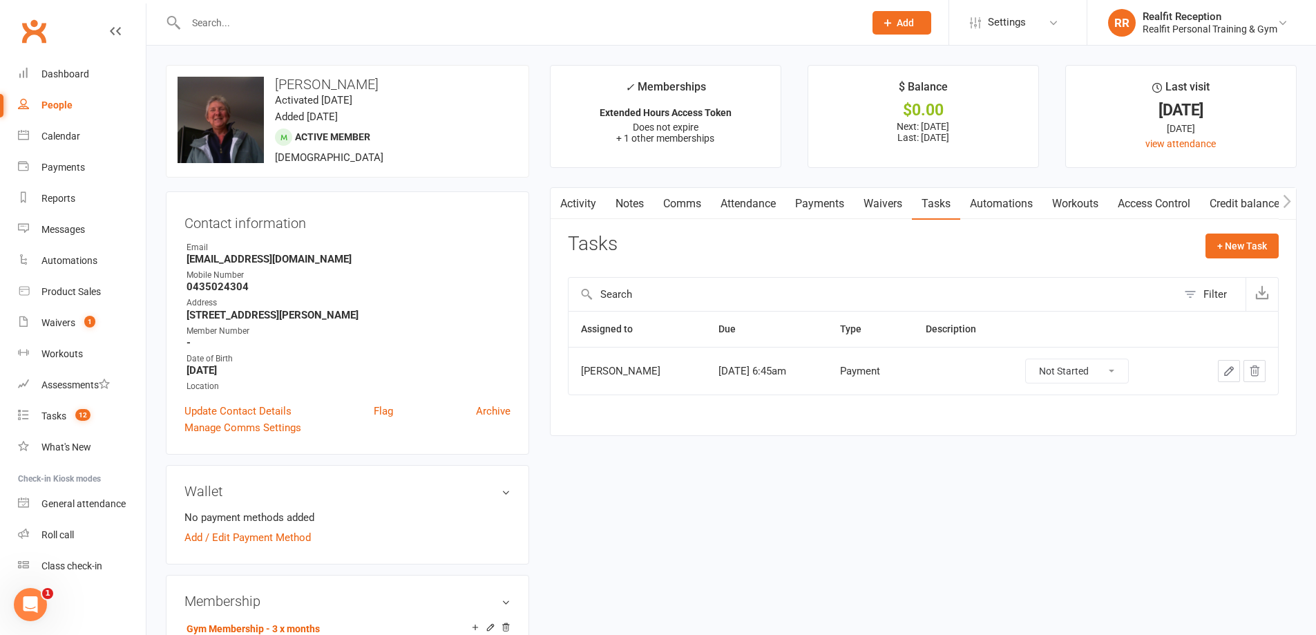
click at [244, 16] on input "text" at bounding box center [518, 22] width 673 height 19
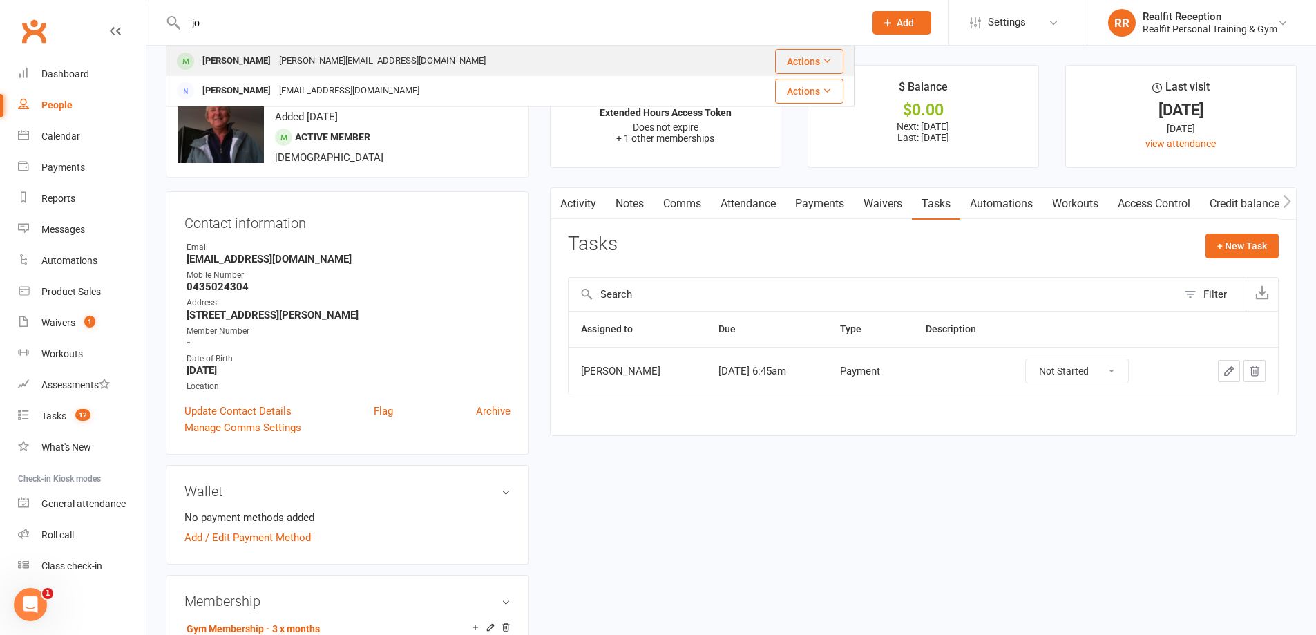
type input "jo"
click at [275, 67] on div "joanne@pwjbuilding.com.au" at bounding box center [382, 61] width 215 height 20
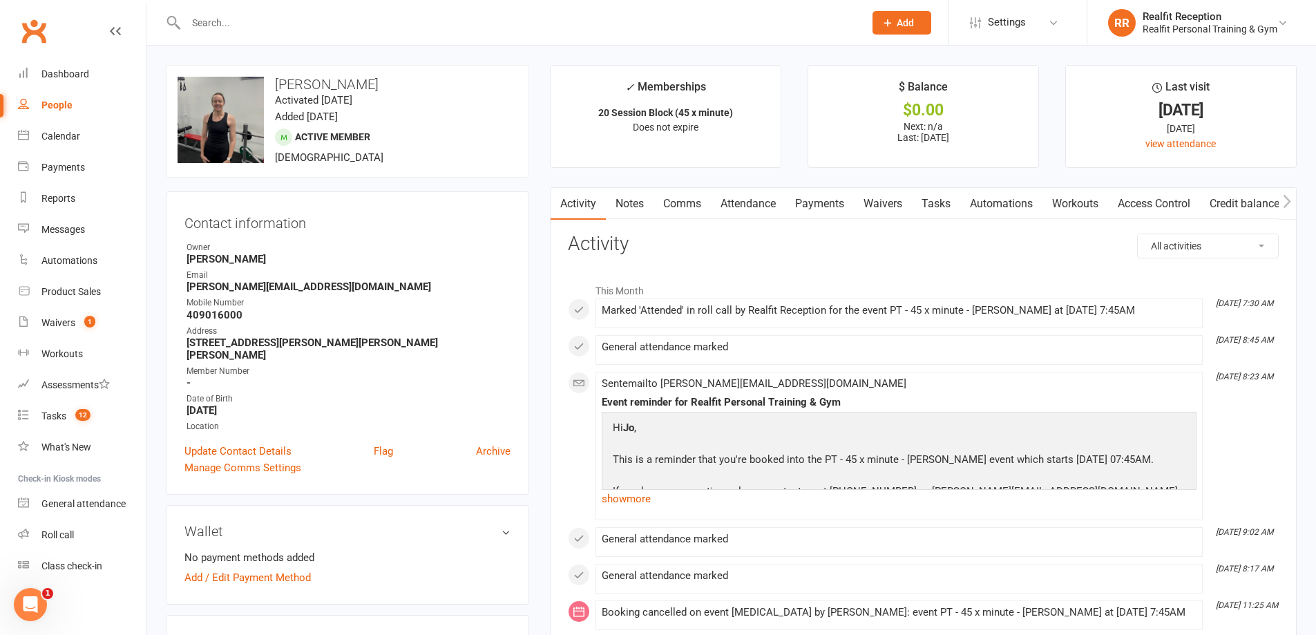
click at [245, 23] on input "text" at bounding box center [518, 22] width 673 height 19
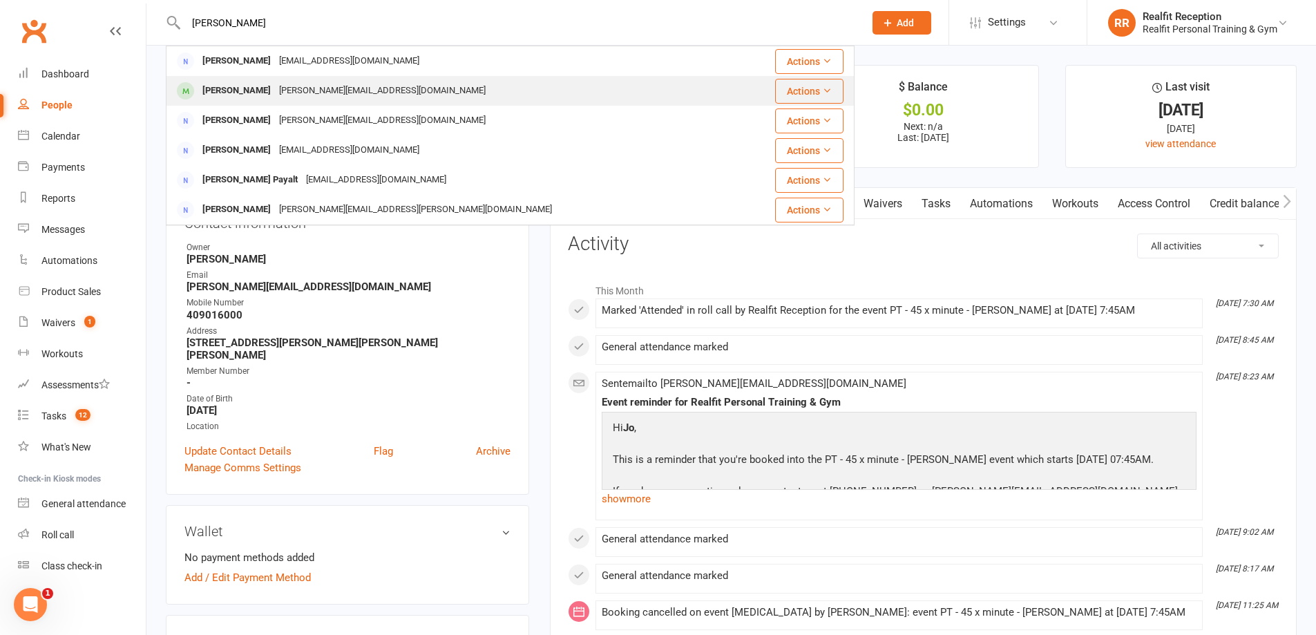
type input "paul"
click at [232, 96] on div "Paul Gibcus" at bounding box center [236, 91] width 77 height 20
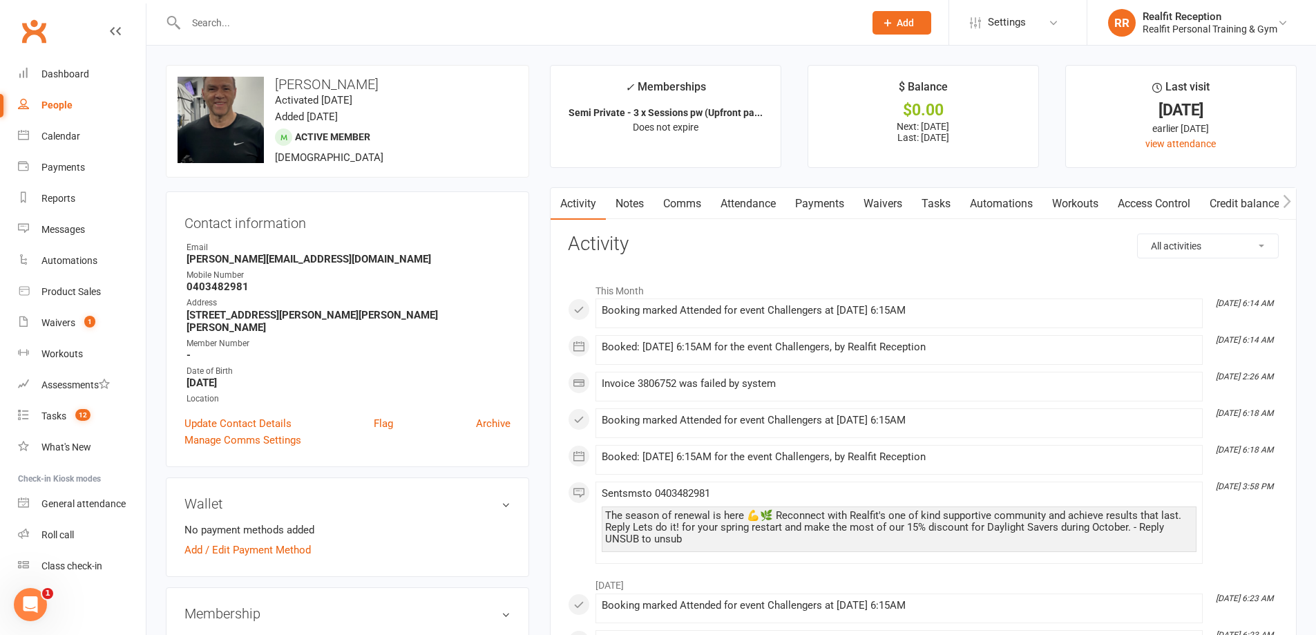
click at [640, 204] on link "Notes" at bounding box center [630, 204] width 48 height 32
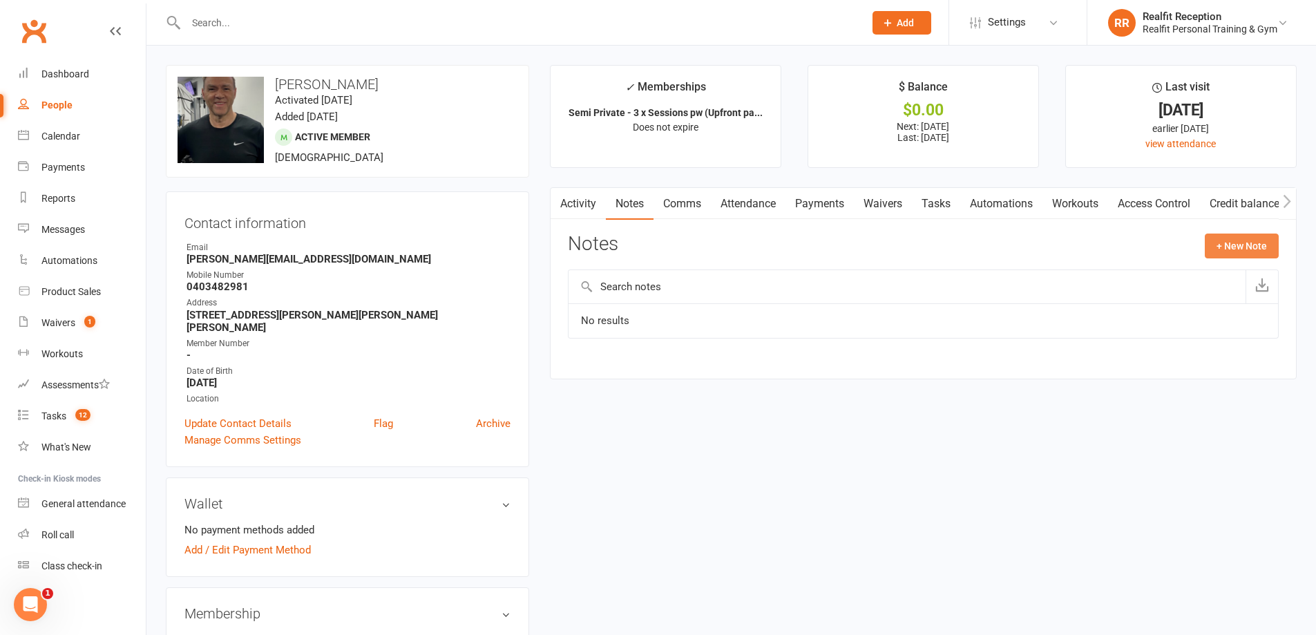
click at [1236, 250] on button "+ New Note" at bounding box center [1242, 246] width 74 height 25
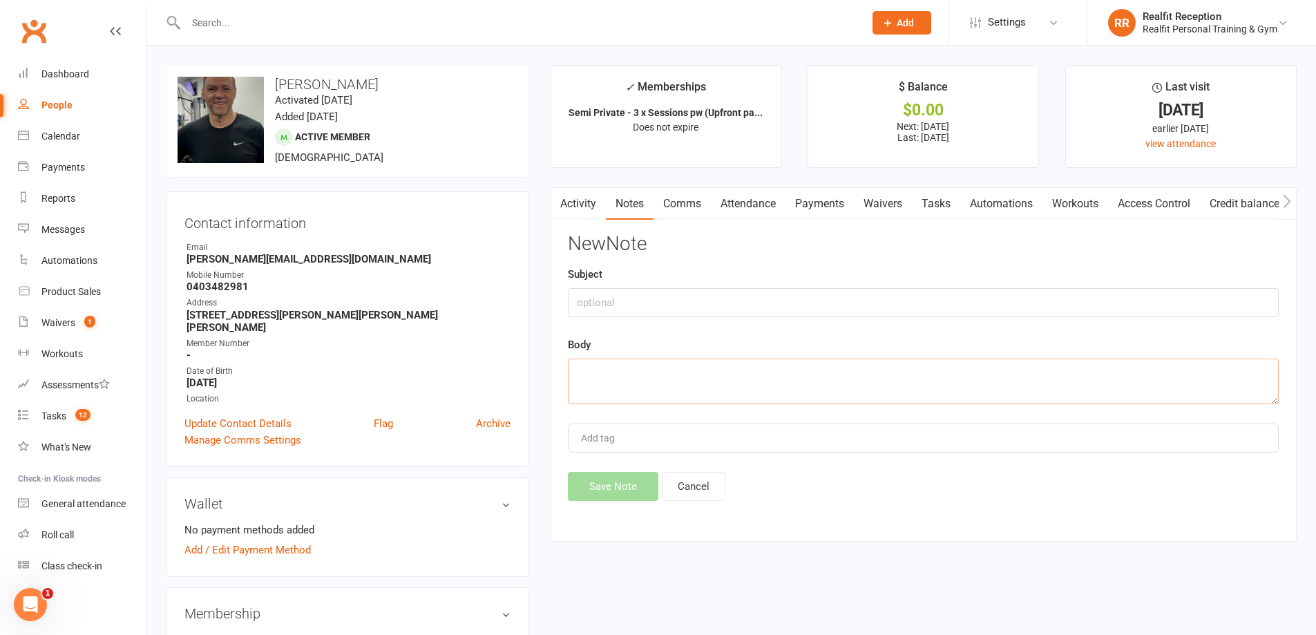
click at [701, 367] on textarea at bounding box center [923, 382] width 711 height 46
type textarea "Sent SMS"
click at [591, 490] on button "Save Note" at bounding box center [613, 486] width 91 height 29
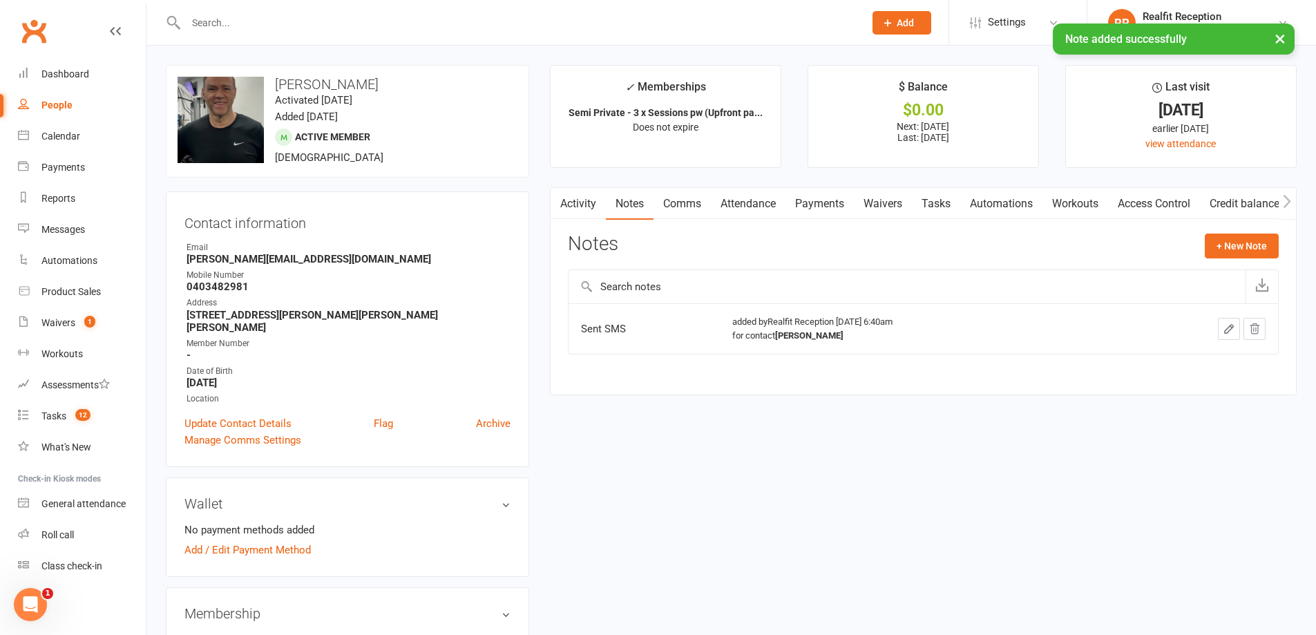
click at [934, 203] on link "Tasks" at bounding box center [936, 204] width 48 height 32
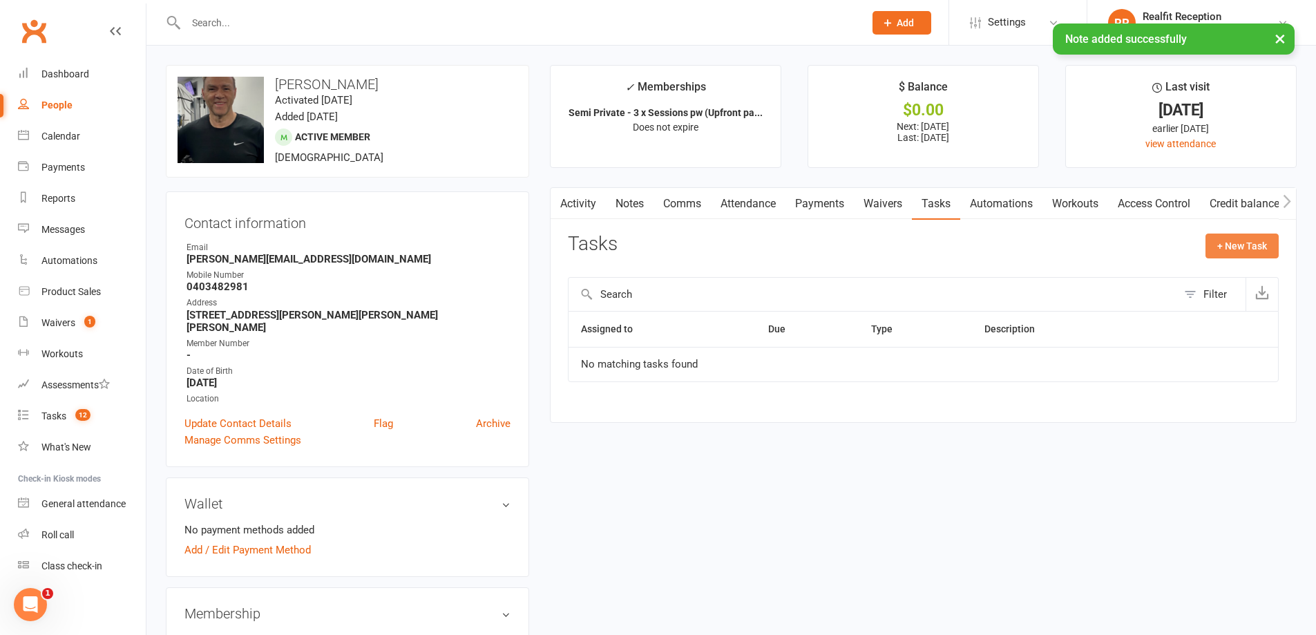
click at [1226, 252] on button "+ New Task" at bounding box center [1242, 246] width 73 height 25
select select "49355"
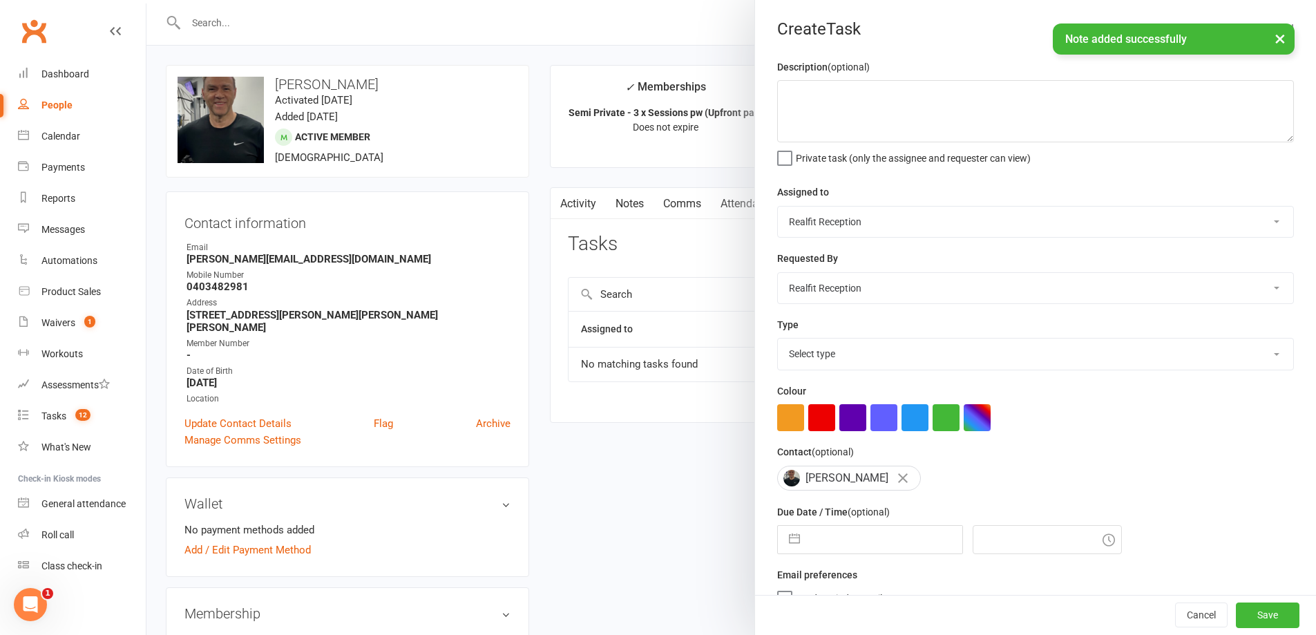
click at [811, 222] on select "Chris Egan-Lee Audery Perera Realfit Reception Darrell Valerio Max Reilly David…" at bounding box center [1035, 222] width 515 height 30
select select "49223"
click at [778, 207] on select "Chris Egan-Lee Audery Perera Realfit Reception Darrell Valerio Max Reilly David…" at bounding box center [1035, 222] width 515 height 30
click at [821, 353] on select "Select type Building maintenance E-mail Gym floor Incident process and manageme…" at bounding box center [1035, 354] width 515 height 30
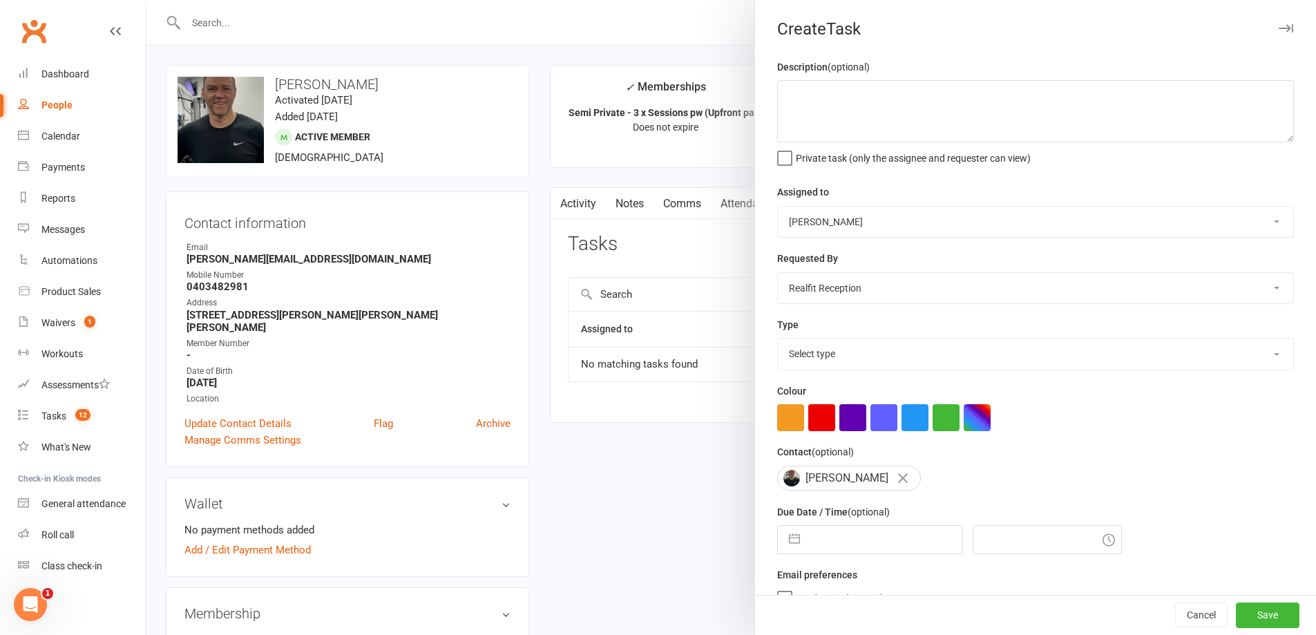
select select "30000"
click at [778, 341] on select "Select type Building maintenance E-mail Gym floor Incident process and manageme…" at bounding box center [1035, 354] width 515 height 30
click at [835, 289] on select "Chris Egan-Lee Audery Perera Realfit Reception Darrell Valerio Max Reilly David…" at bounding box center [1035, 288] width 515 height 30
select select "49223"
click at [778, 274] on select "Chris Egan-Lee Audery Perera Realfit Reception Darrell Valerio Max Reilly David…" at bounding box center [1035, 288] width 515 height 30
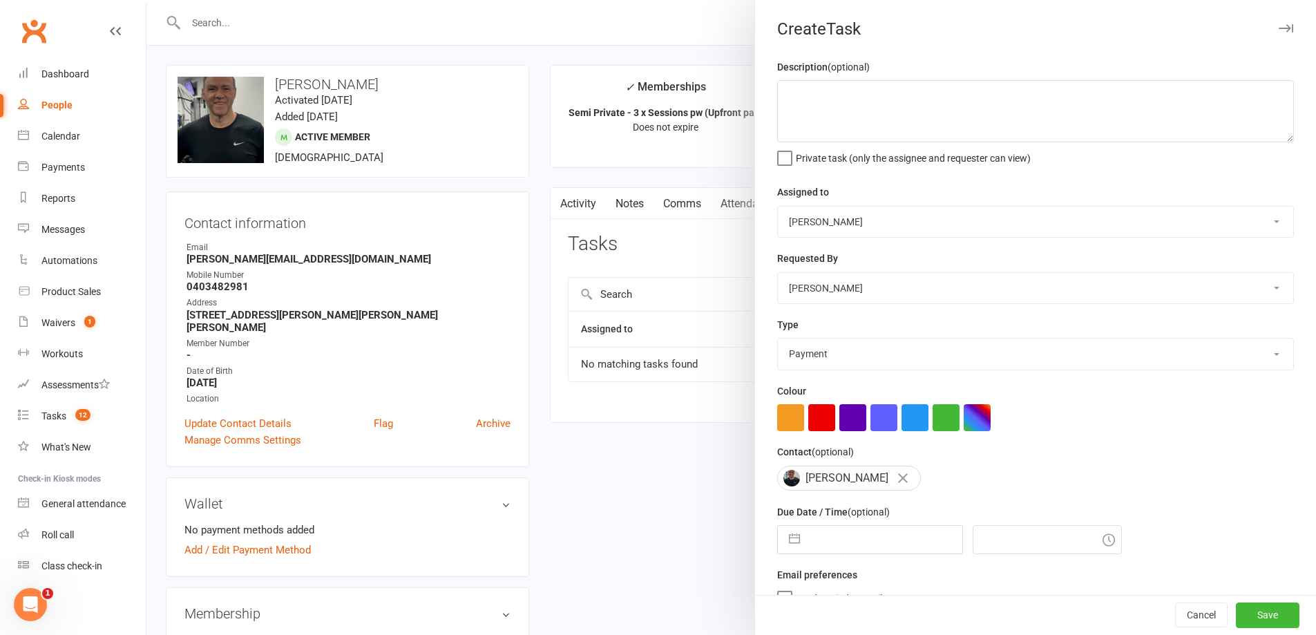
click at [858, 551] on input "text" at bounding box center [884, 540] width 155 height 28
select select "8"
select select "2025"
select select "9"
select select "2025"
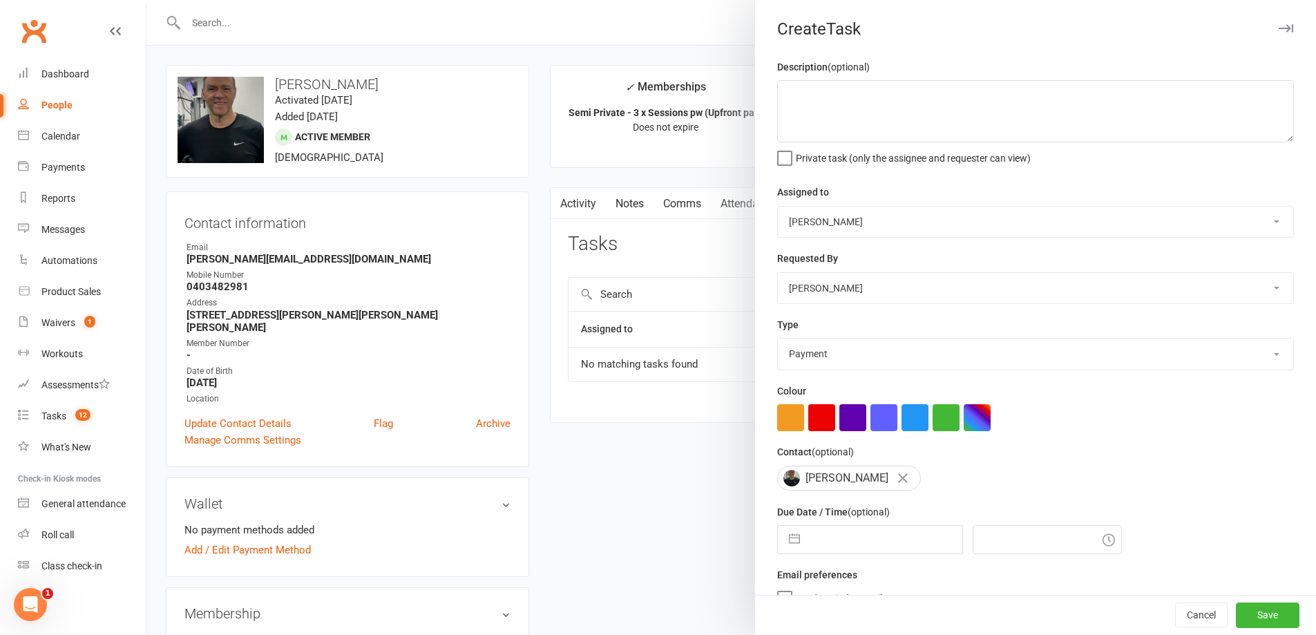
select select "10"
select select "2025"
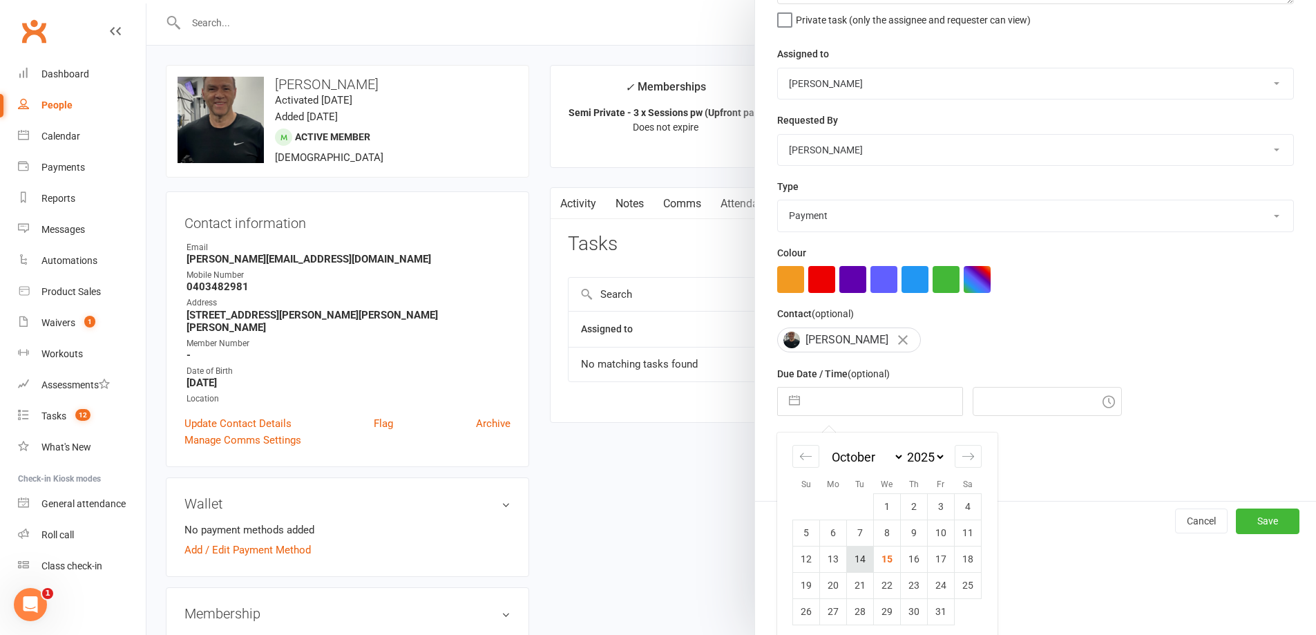
scroll to position [149, 0]
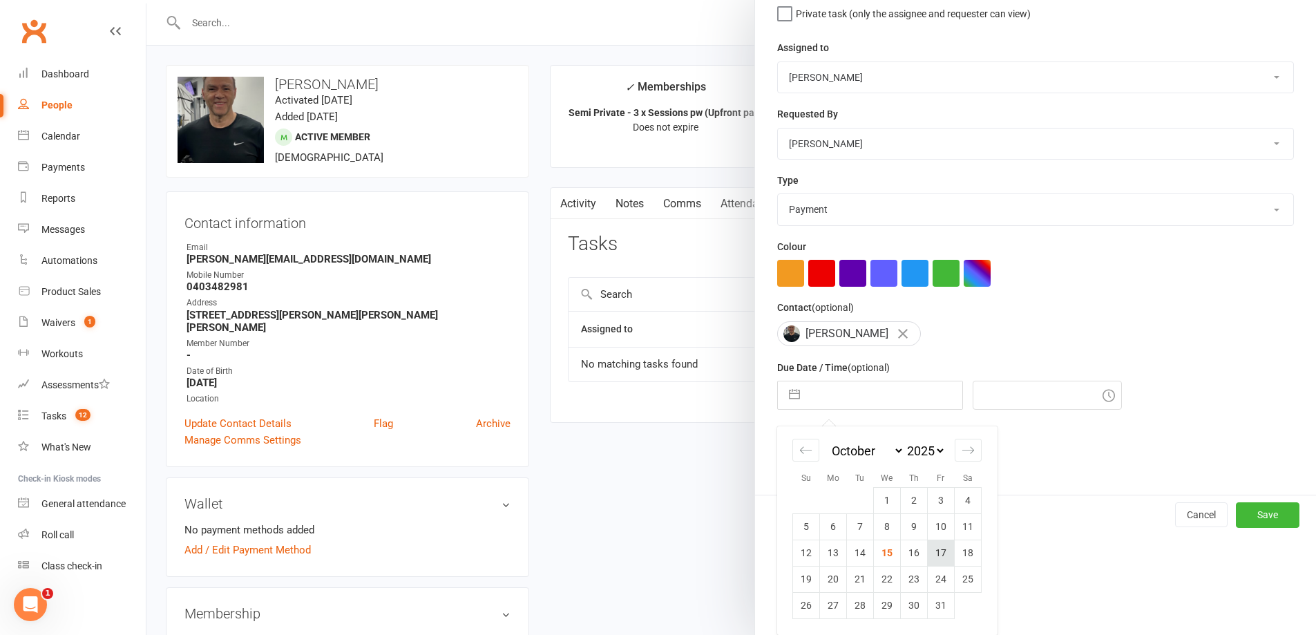
click at [936, 556] on td "17" at bounding box center [941, 553] width 27 height 26
type input "17 Oct 2025"
type input "6:45am"
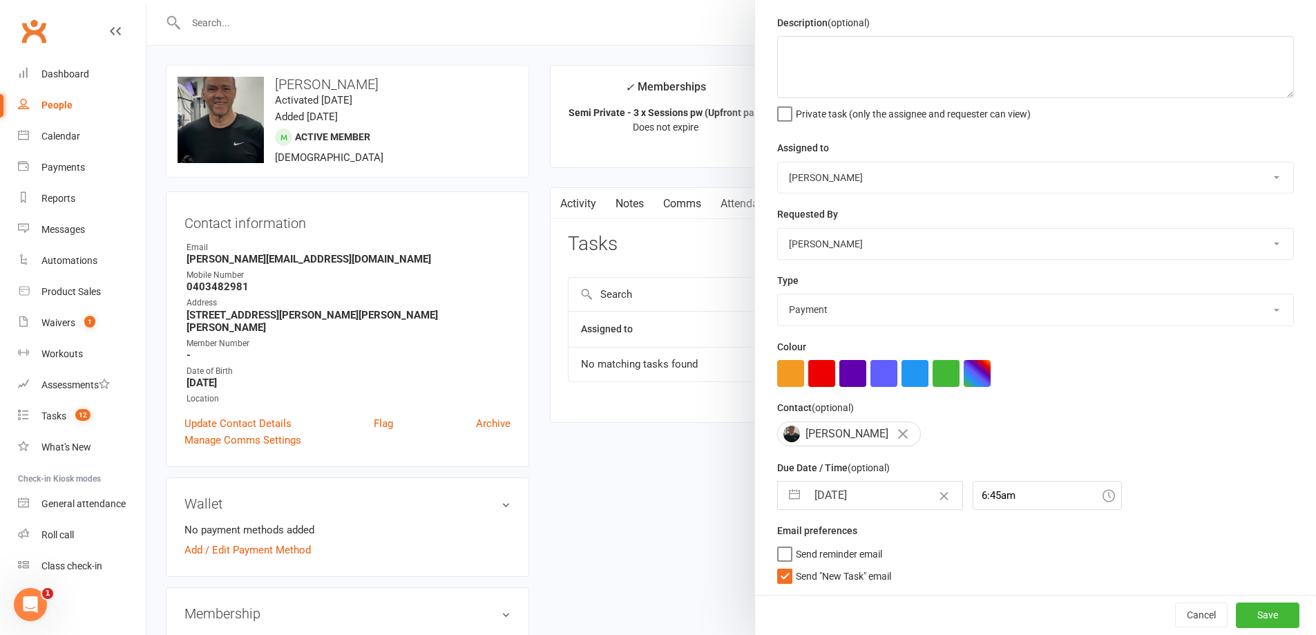
scroll to position [50, 0]
click at [819, 573] on span "Send "New Task" email" at bounding box center [843, 574] width 95 height 16
click at [819, 566] on input "Send "New Task" email" at bounding box center [834, 566] width 114 height 0
click at [1252, 620] on button "Save" at bounding box center [1268, 615] width 64 height 25
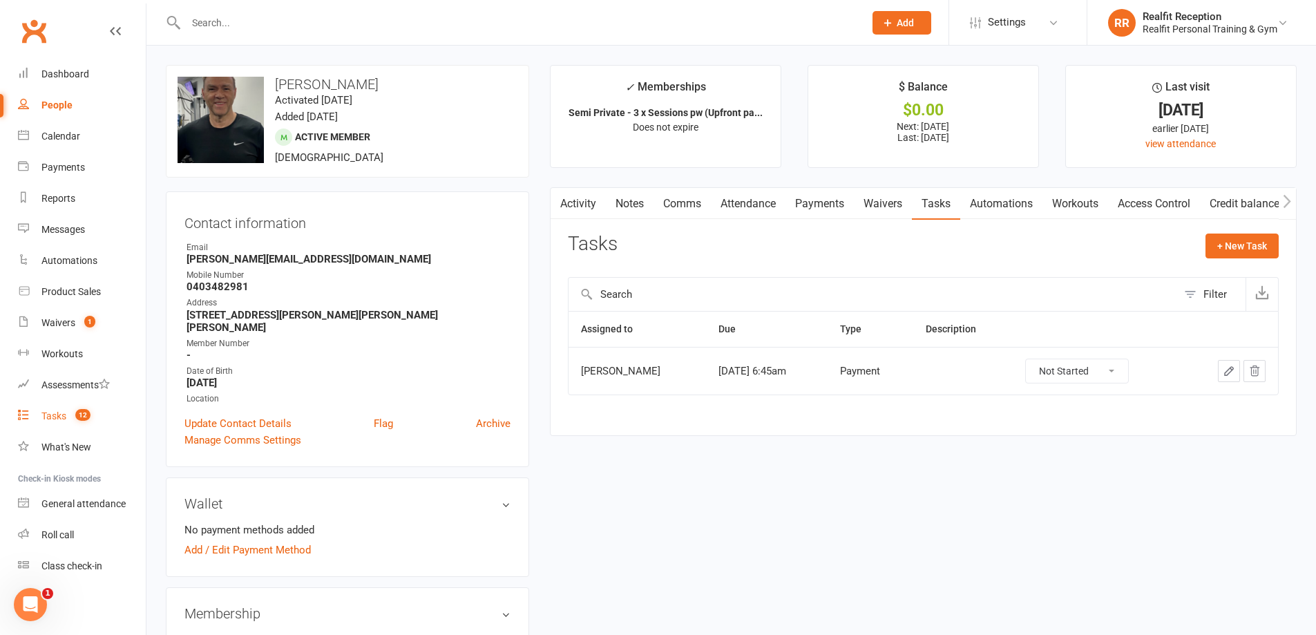
click at [51, 421] on div "Tasks" at bounding box center [53, 415] width 25 height 11
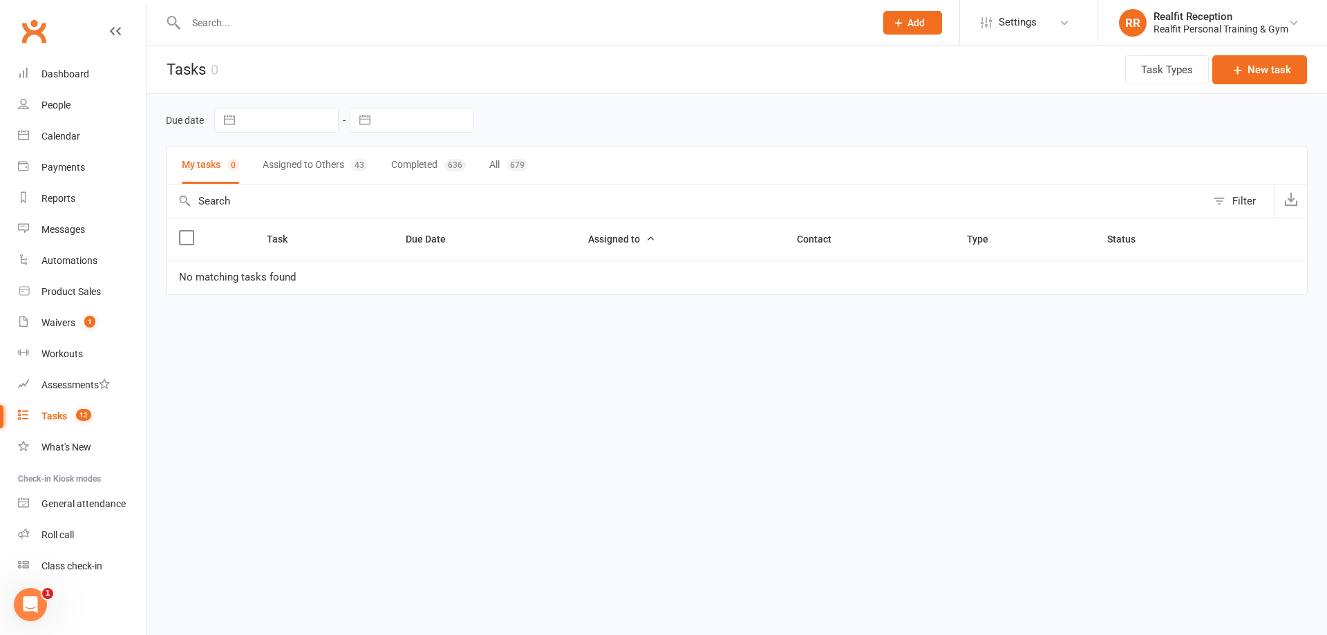
click at [302, 171] on button "Assigned to Others 43" at bounding box center [315, 165] width 105 height 37
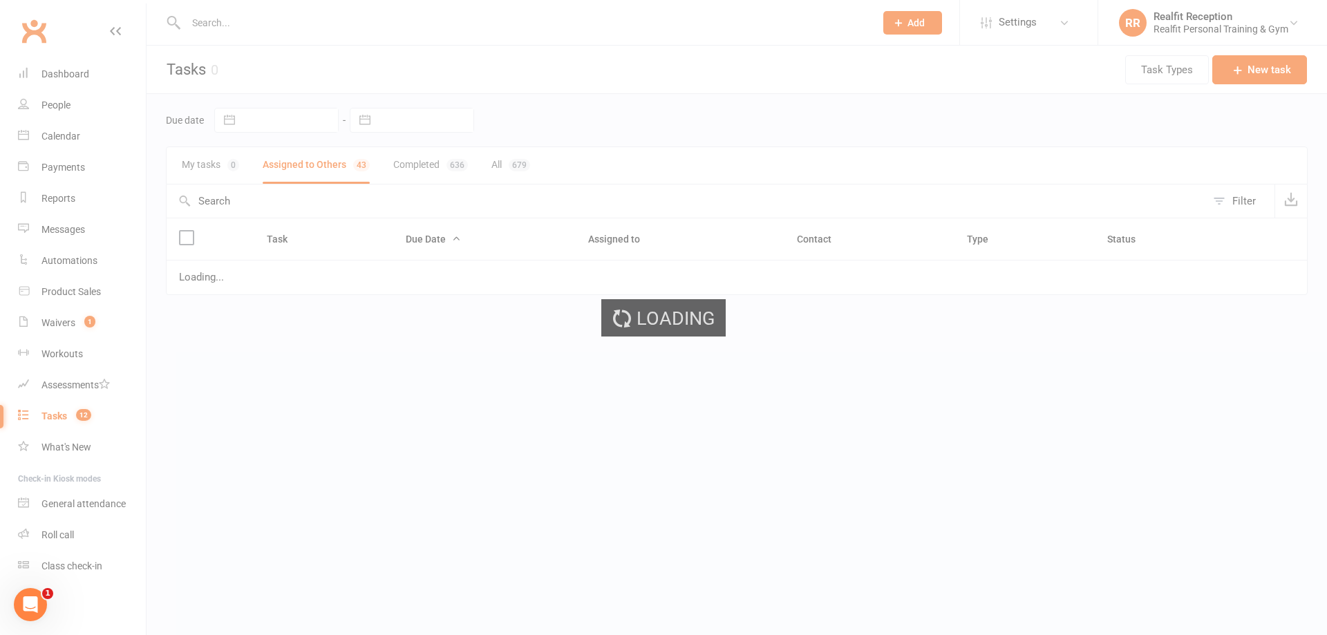
select select "waiting"
select select "started"
select select "waiting"
select select "started"
select select "waiting"
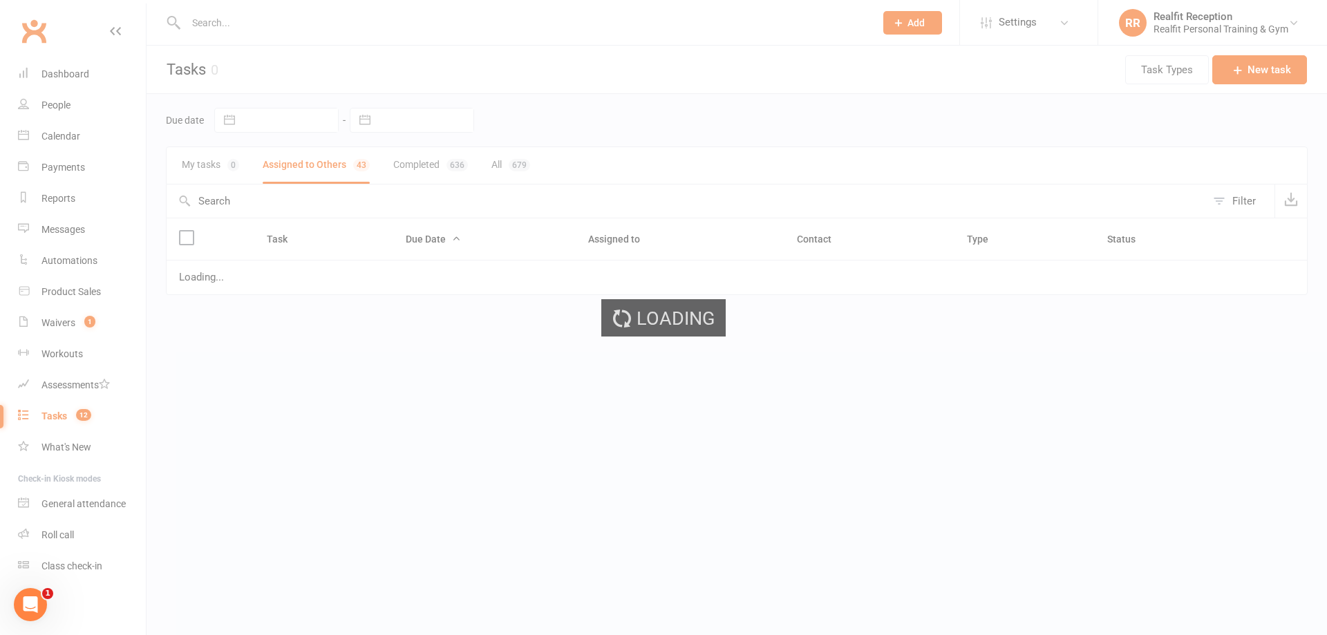
select select "waiting"
select select "started"
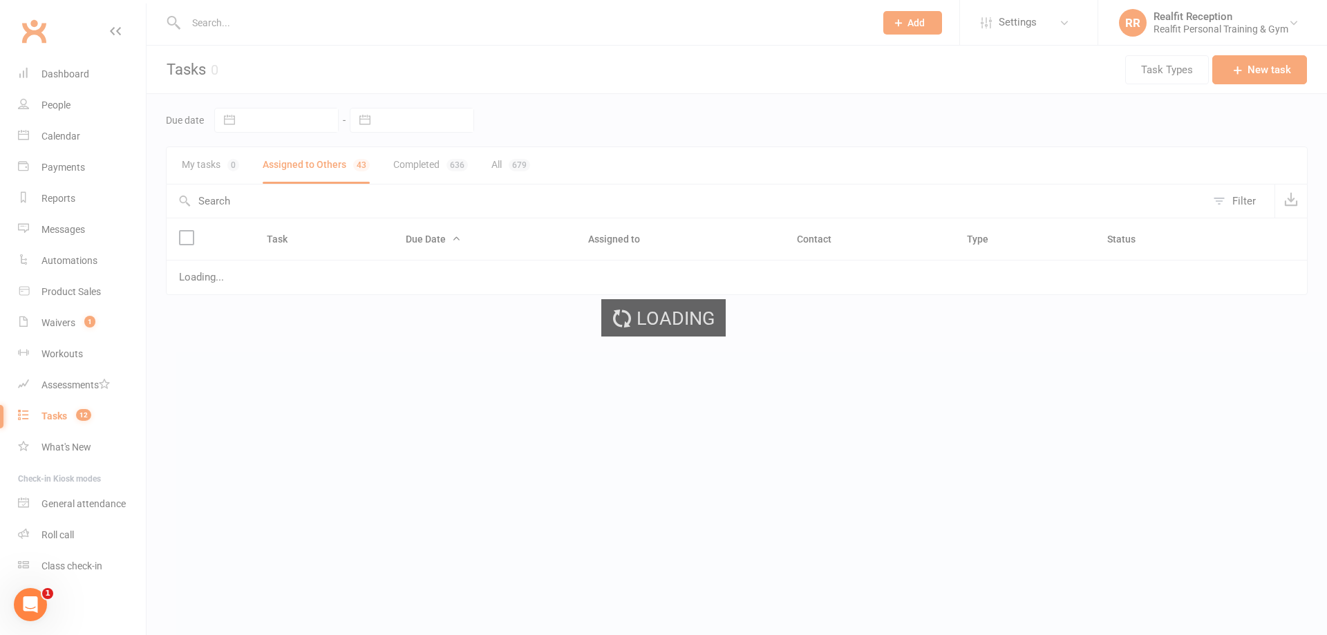
select select "started"
select select "waiting"
select select "started"
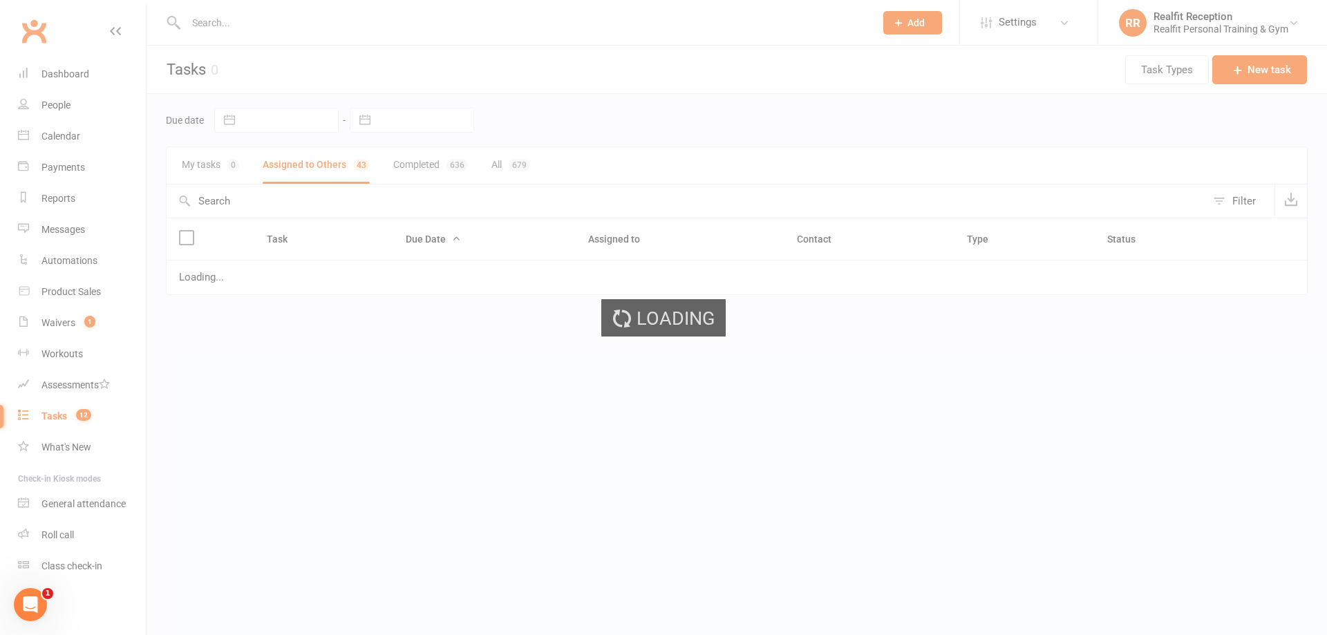
select select "started"
select select "waiting"
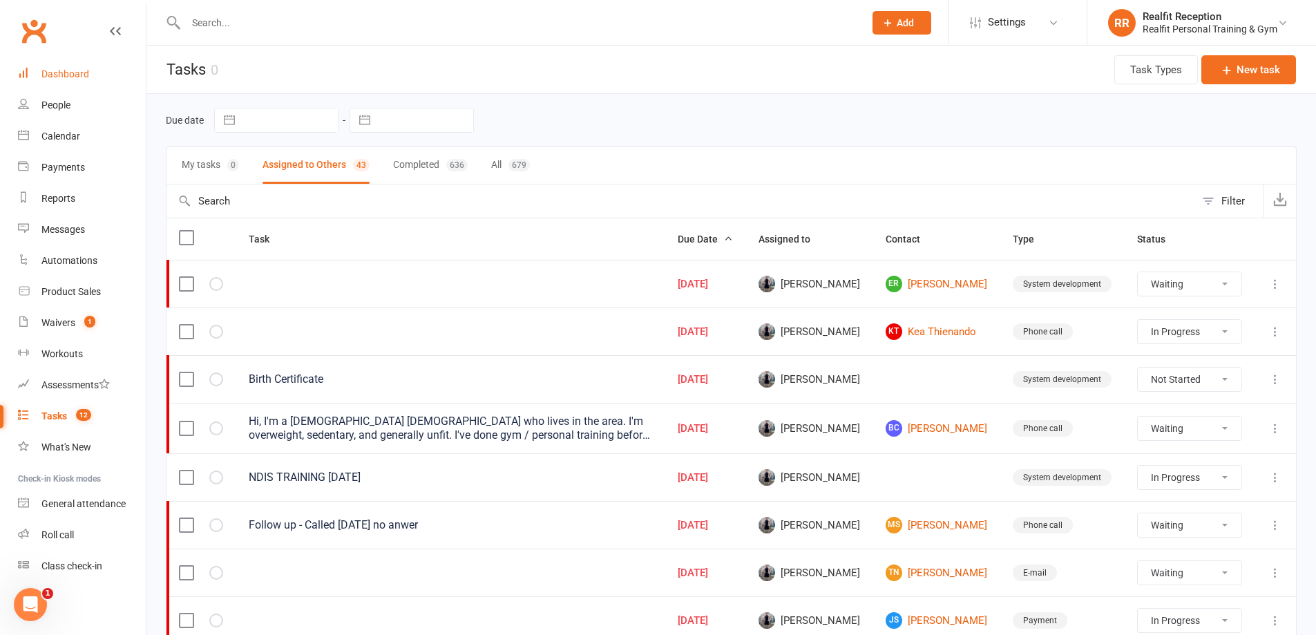
click at [87, 68] on link "Dashboard" at bounding box center [82, 74] width 128 height 31
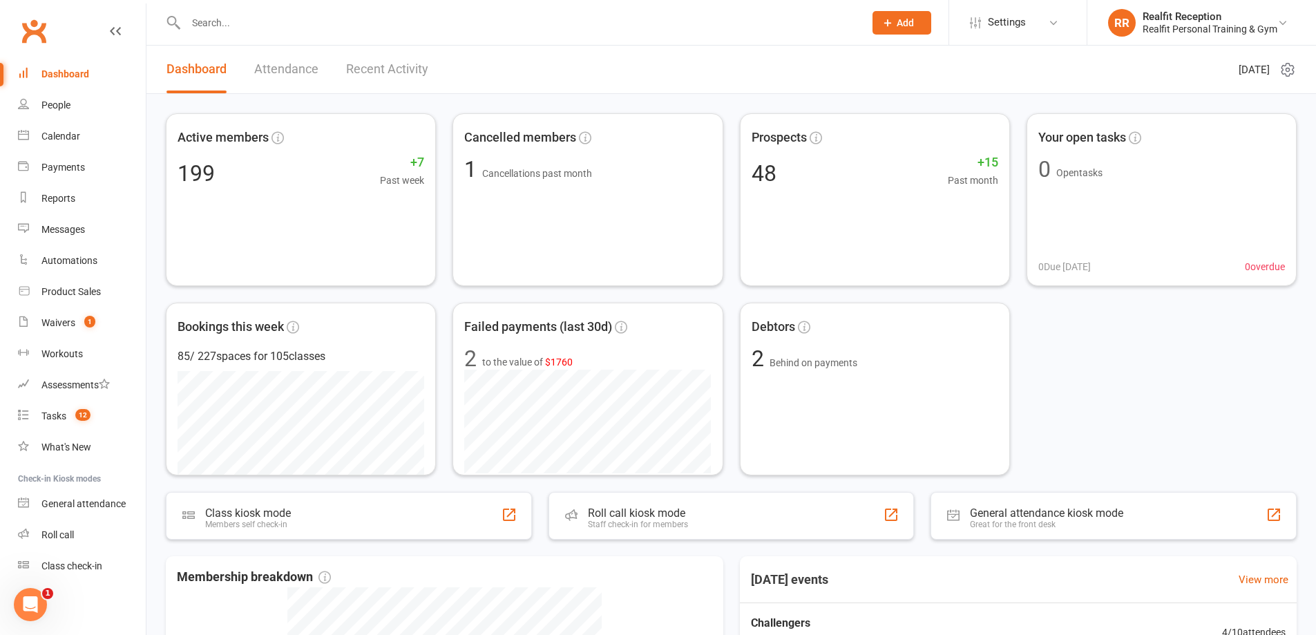
click at [277, 68] on link "Attendance" at bounding box center [286, 70] width 64 height 48
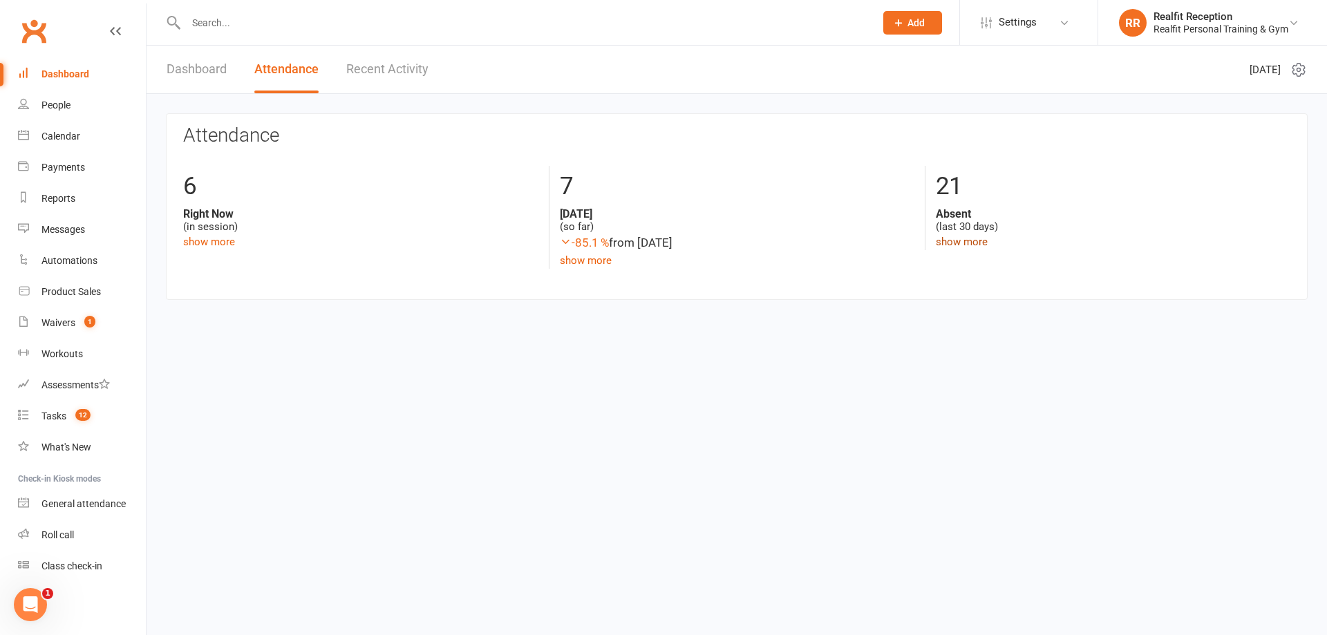
click at [963, 245] on link "show more" at bounding box center [962, 242] width 52 height 12
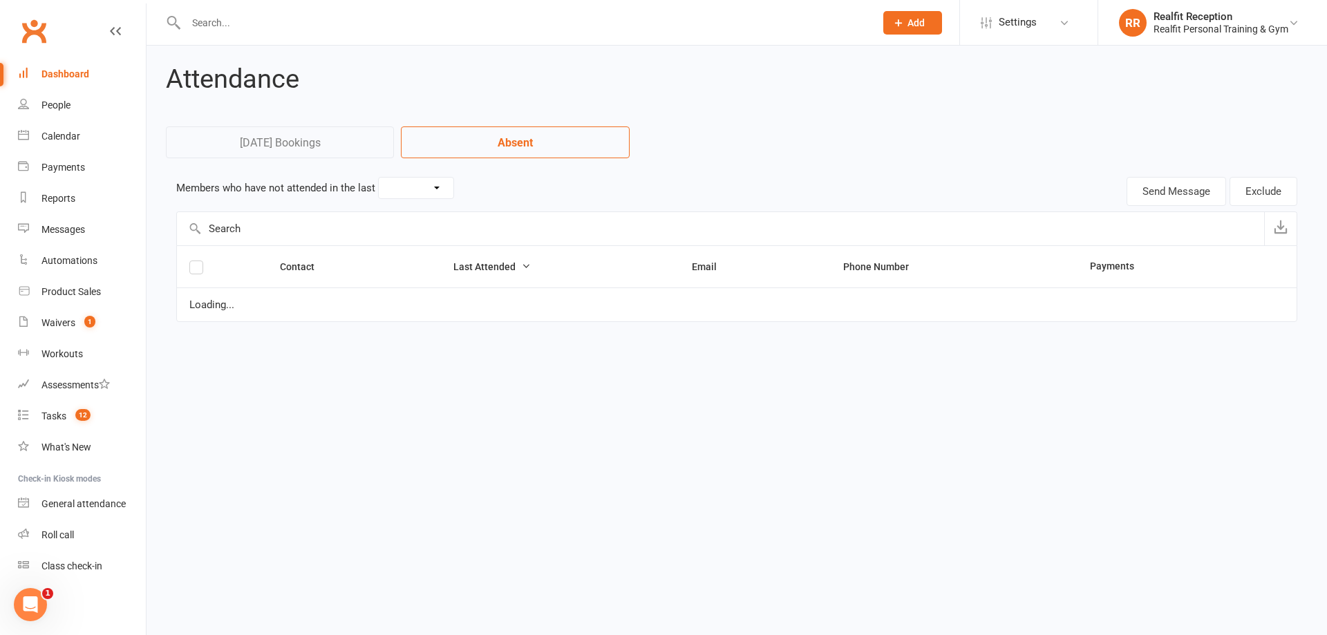
select select "30"
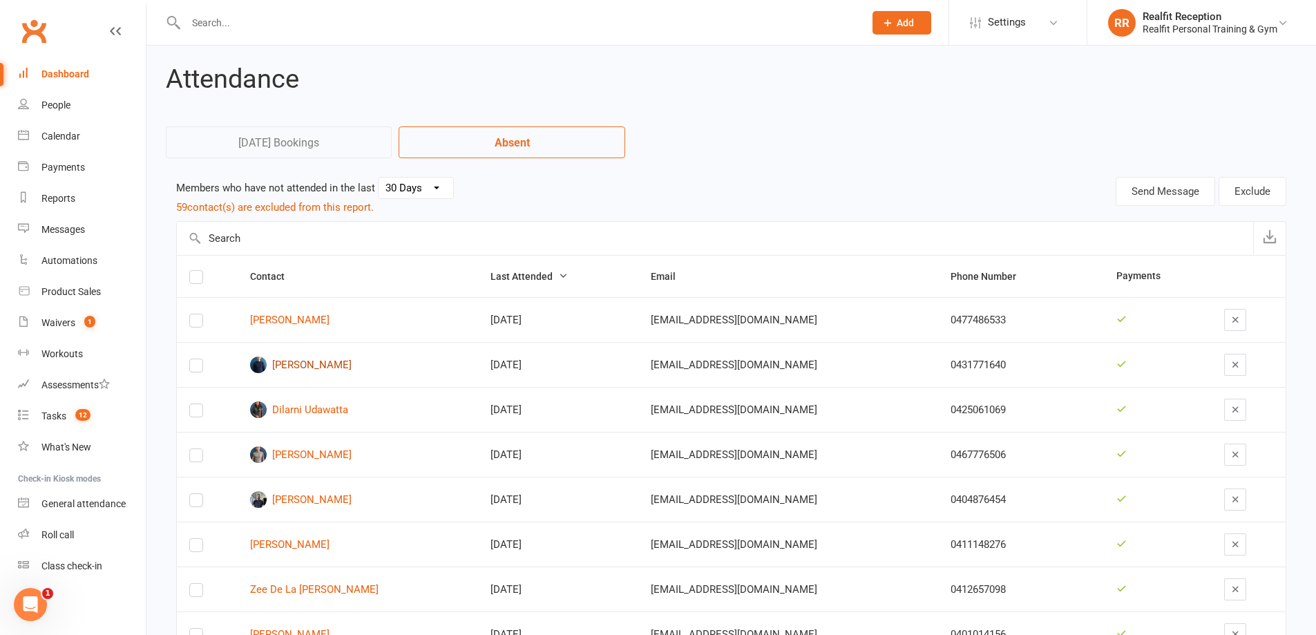
click at [297, 363] on link "Eric Wong" at bounding box center [358, 365] width 216 height 17
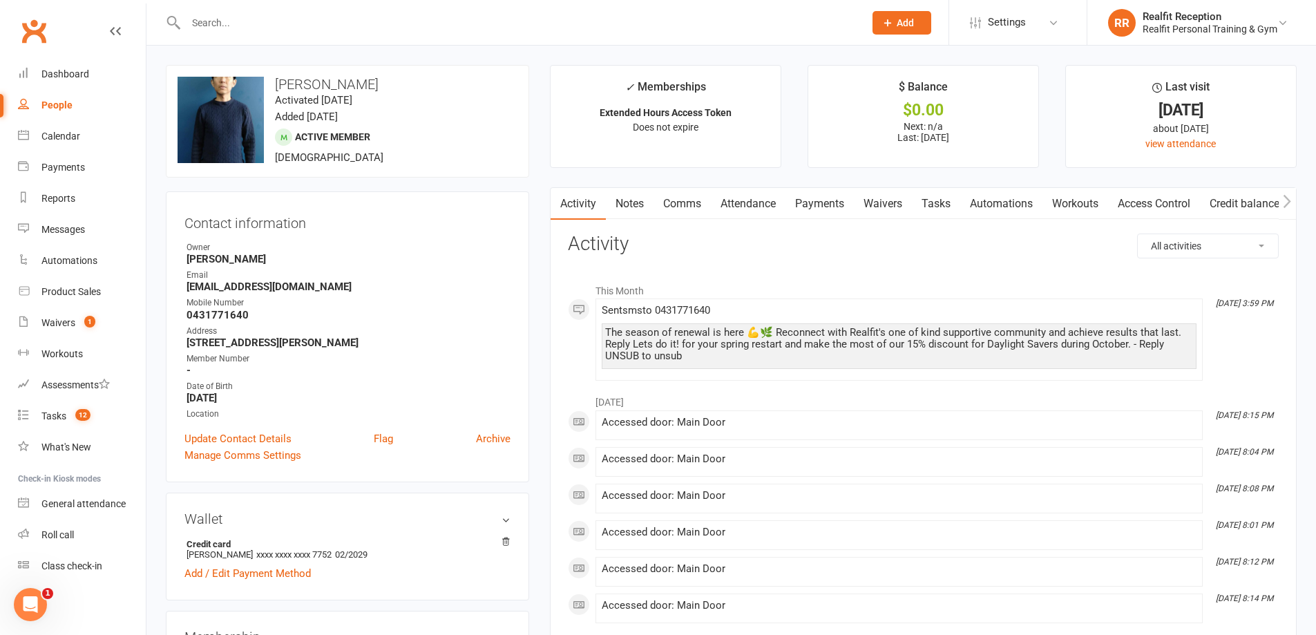
scroll to position [276, 0]
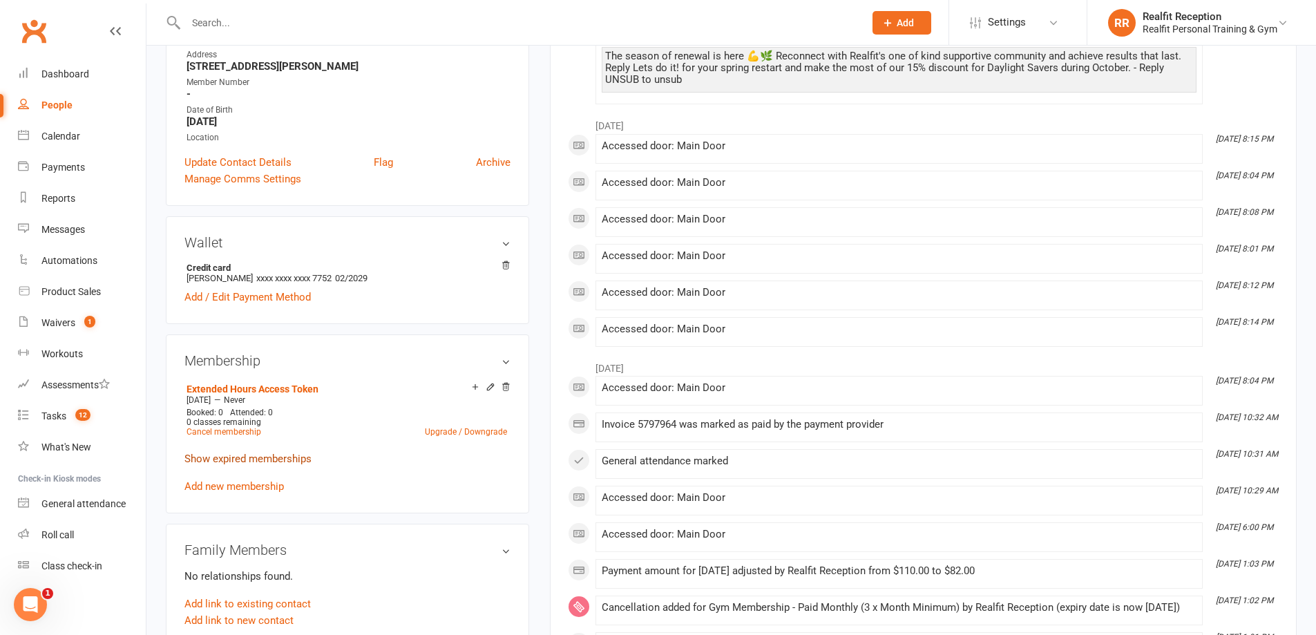
click at [278, 460] on link "Show expired memberships" at bounding box center [247, 459] width 127 height 12
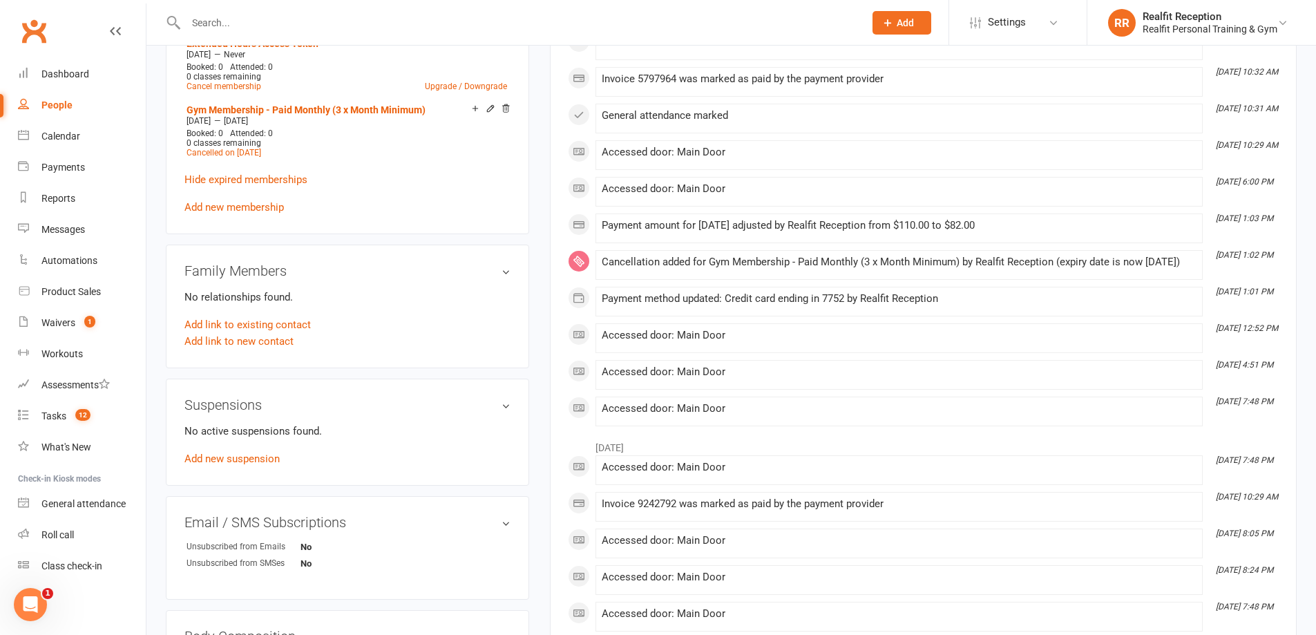
scroll to position [1036, 0]
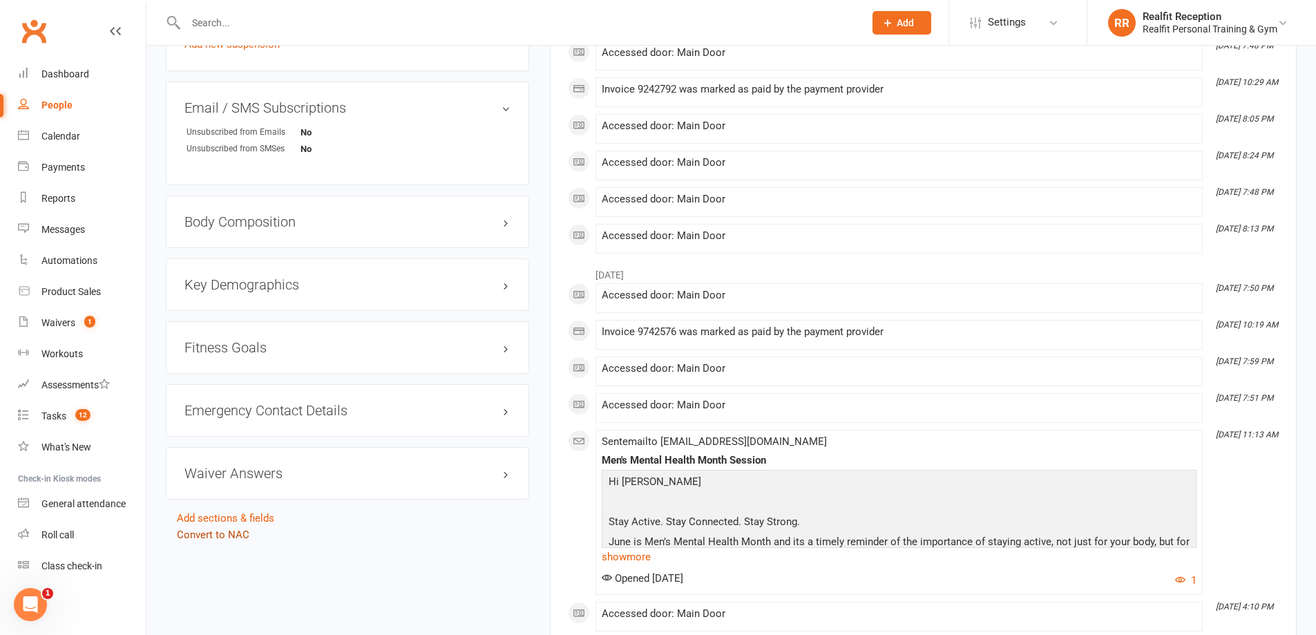
click at [240, 533] on link "Convert to NAC" at bounding box center [213, 535] width 73 height 12
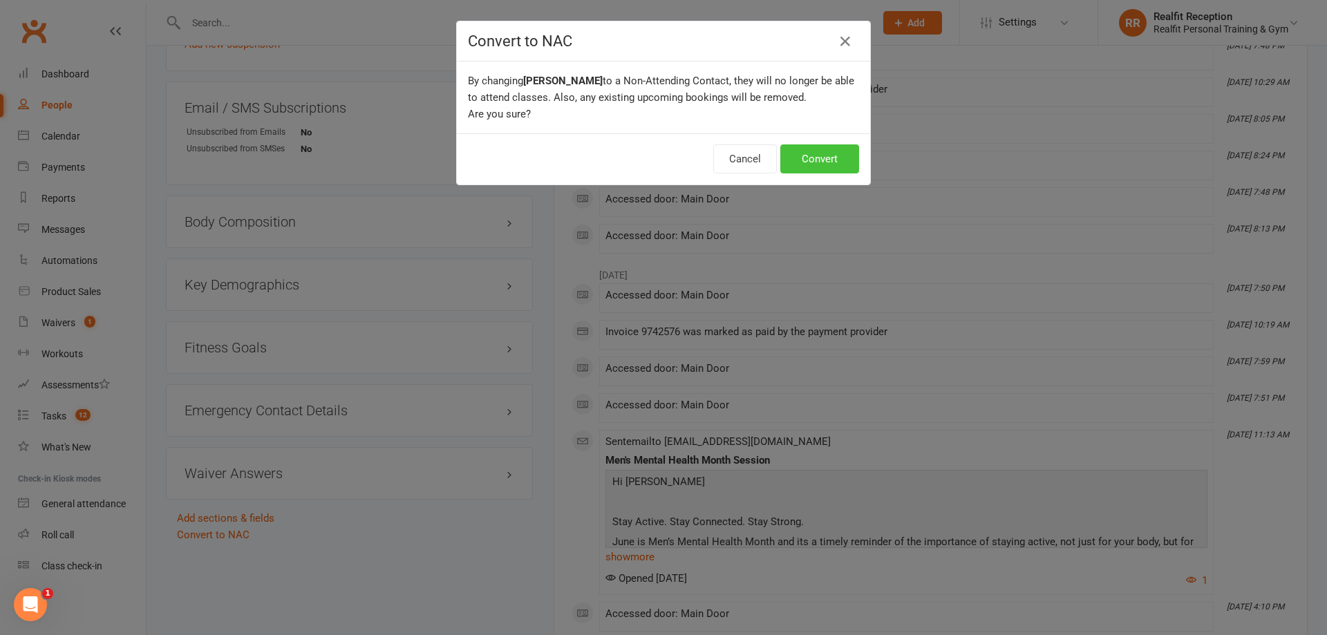
click at [799, 161] on button "Convert" at bounding box center [819, 158] width 79 height 29
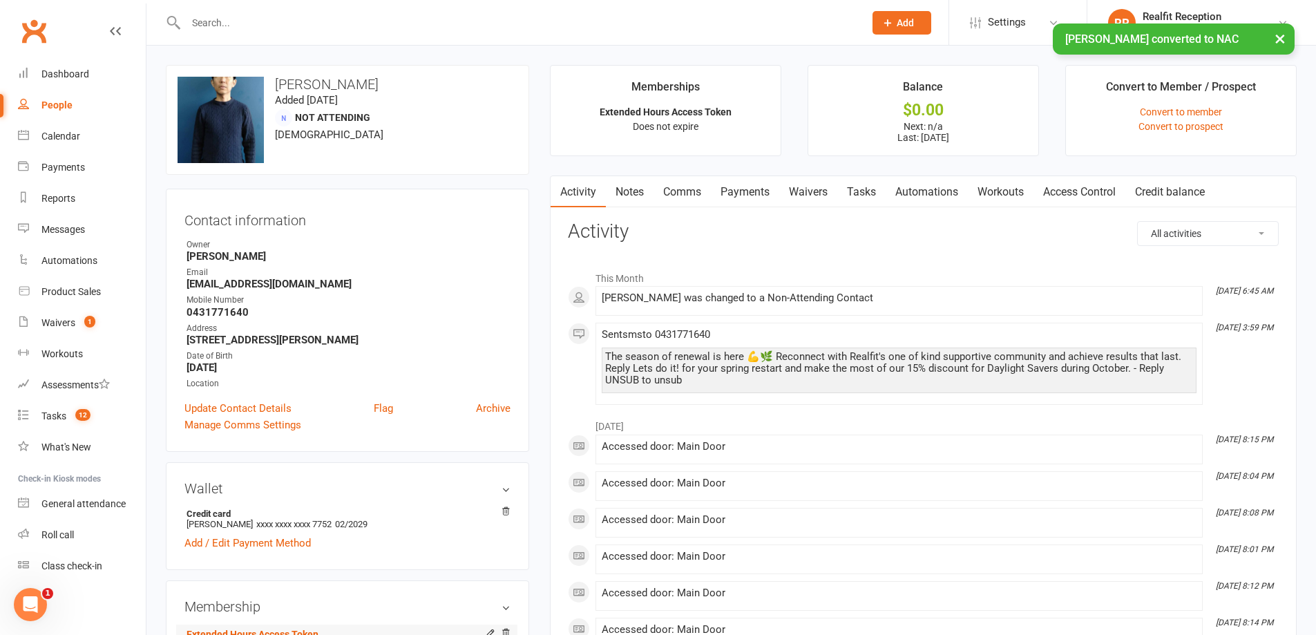
scroll to position [138, 0]
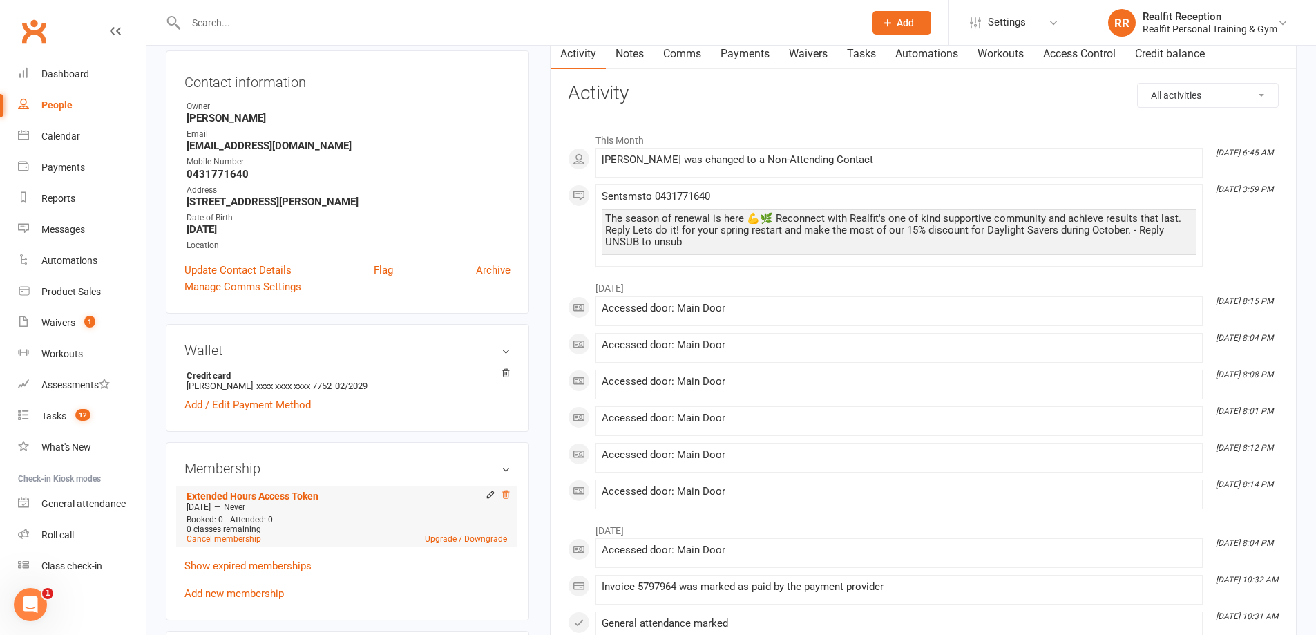
click at [506, 495] on icon at bounding box center [505, 495] width 7 height 8
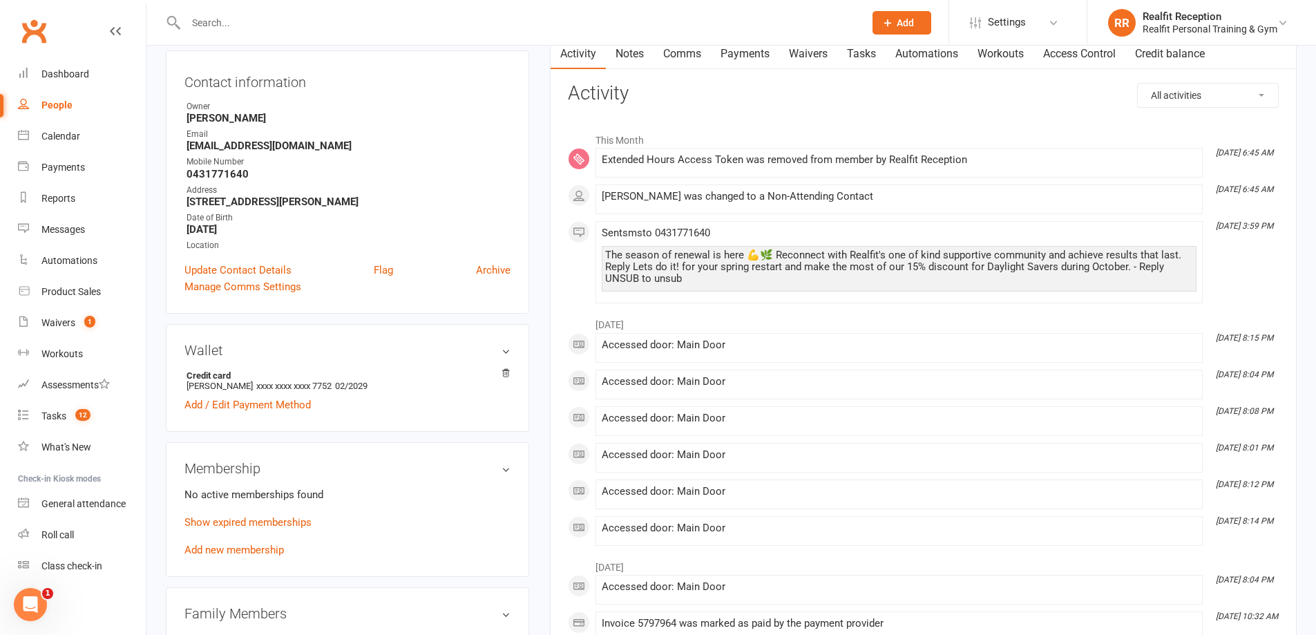
scroll to position [0, 0]
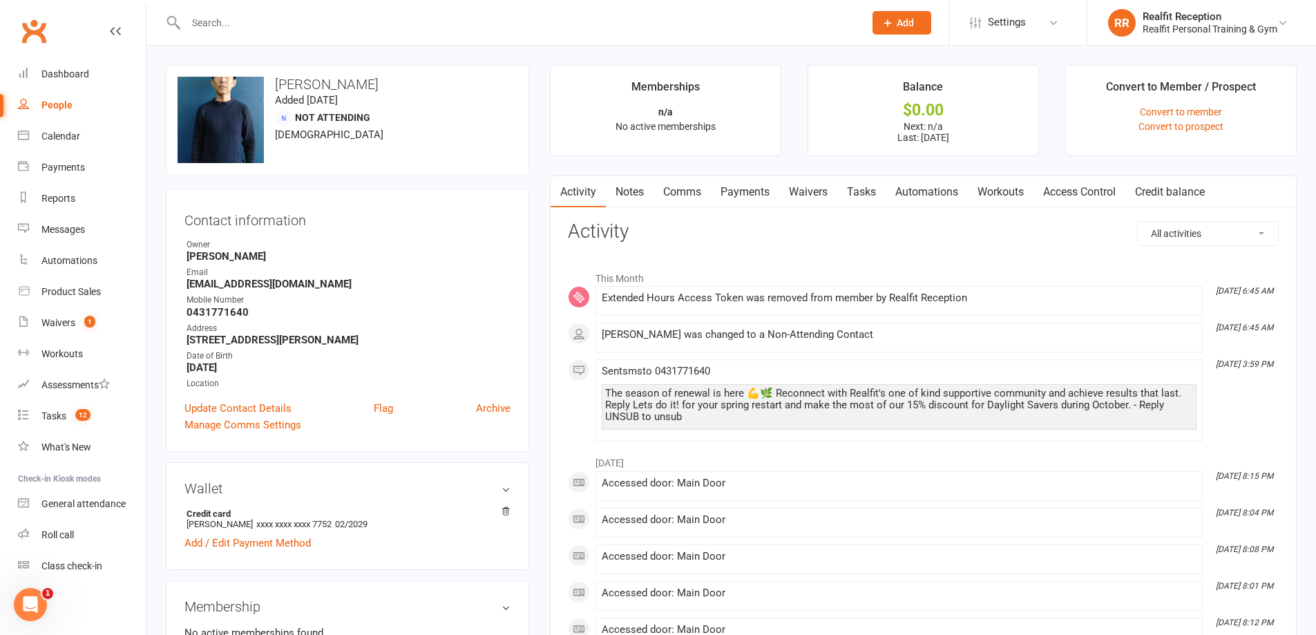
click at [283, 28] on input "text" at bounding box center [518, 22] width 673 height 19
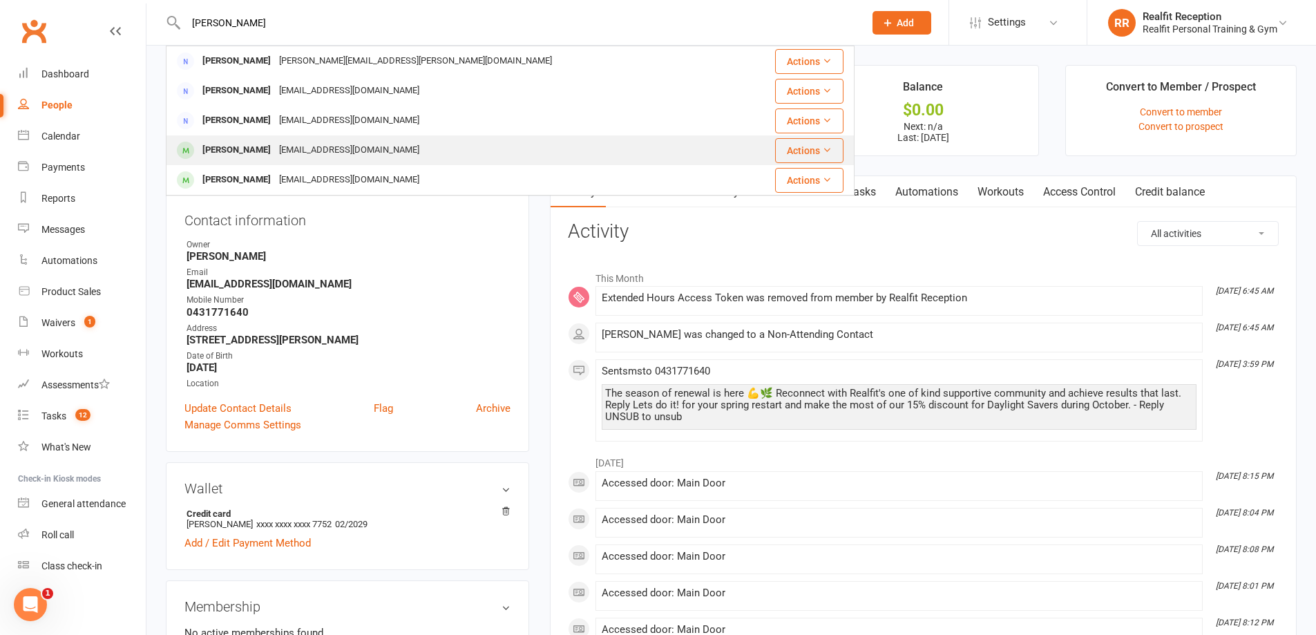
type input "eric"
click at [292, 146] on div "ericagardner1976@gmail.com" at bounding box center [349, 150] width 149 height 20
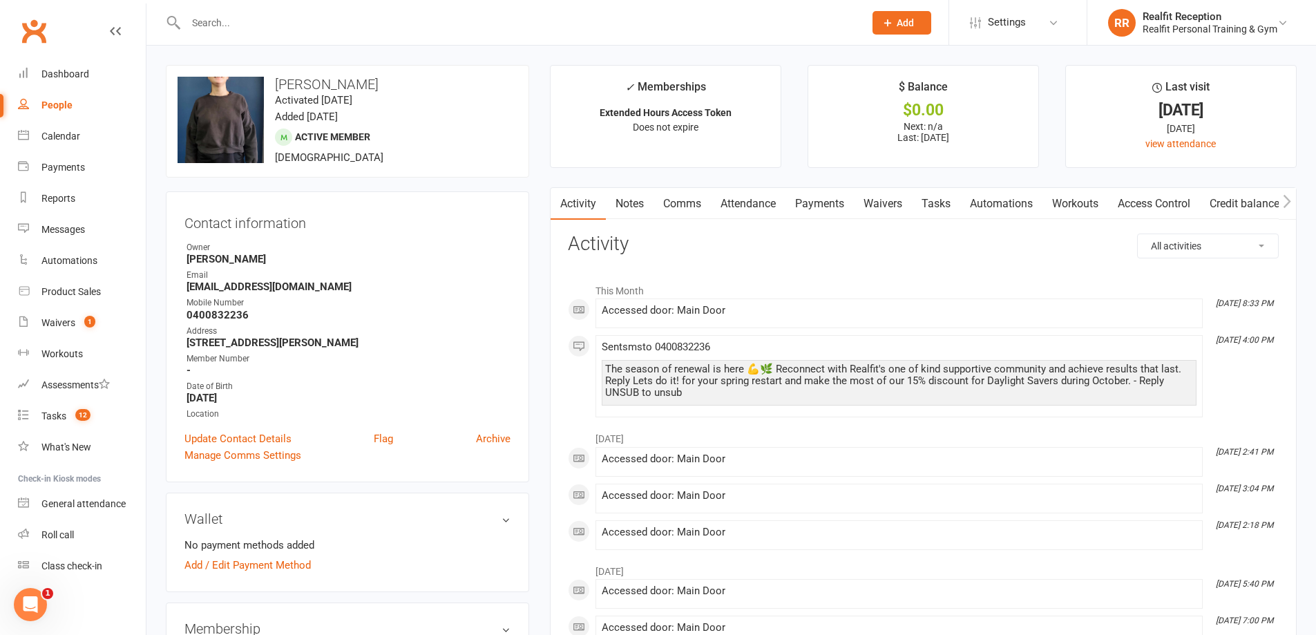
scroll to position [415, 0]
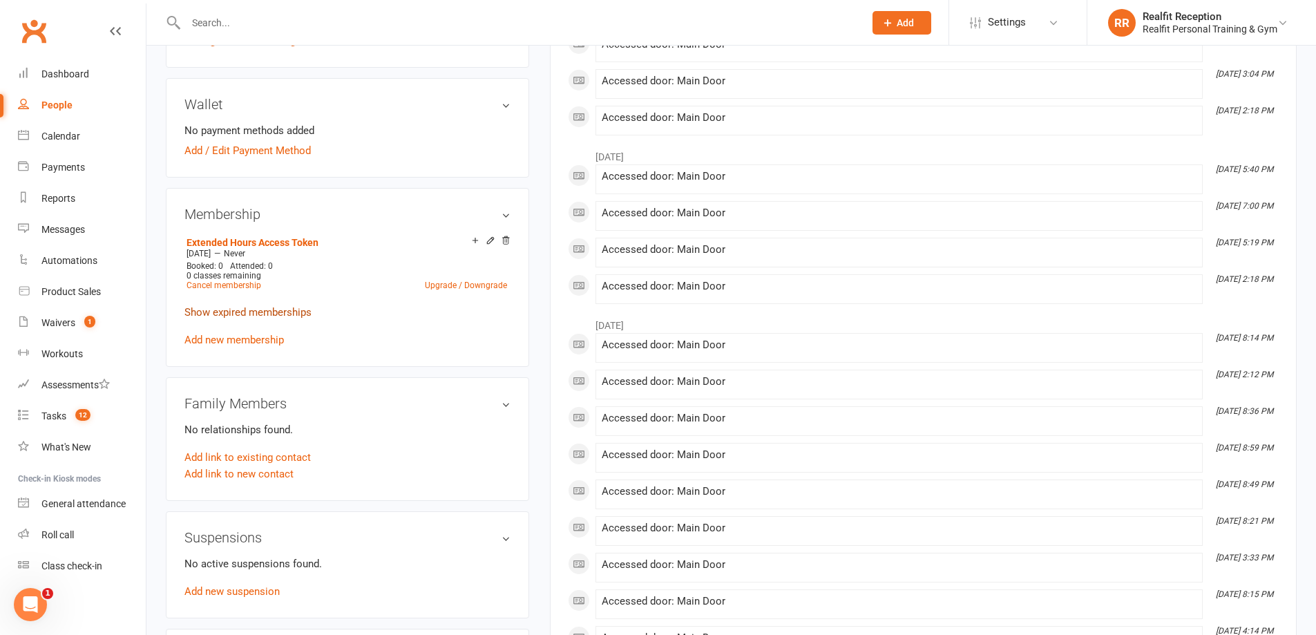
click at [266, 314] on link "Show expired memberships" at bounding box center [247, 312] width 127 height 12
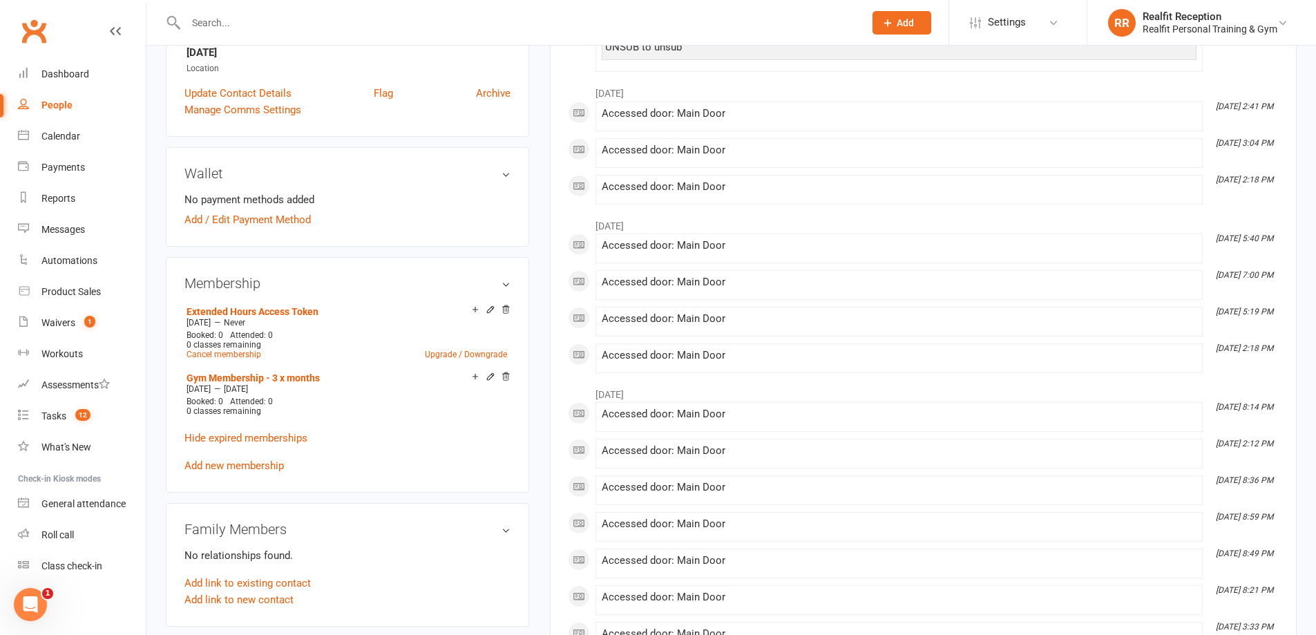
scroll to position [69, 0]
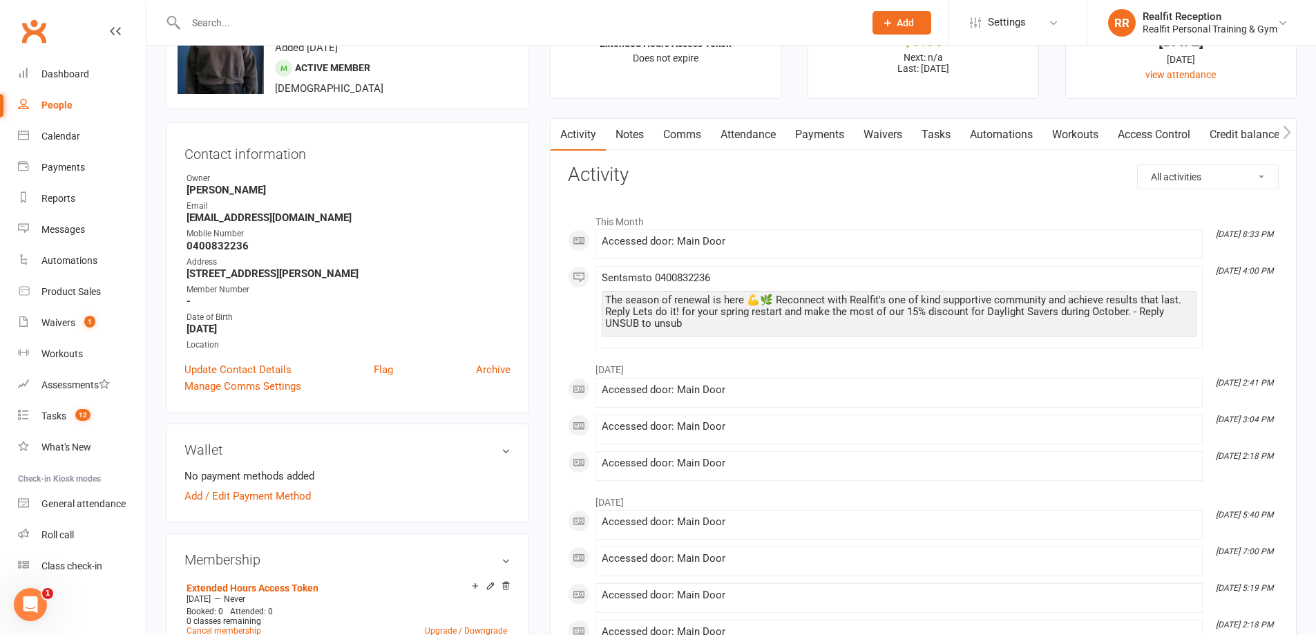
click at [828, 134] on link "Payments" at bounding box center [820, 135] width 68 height 32
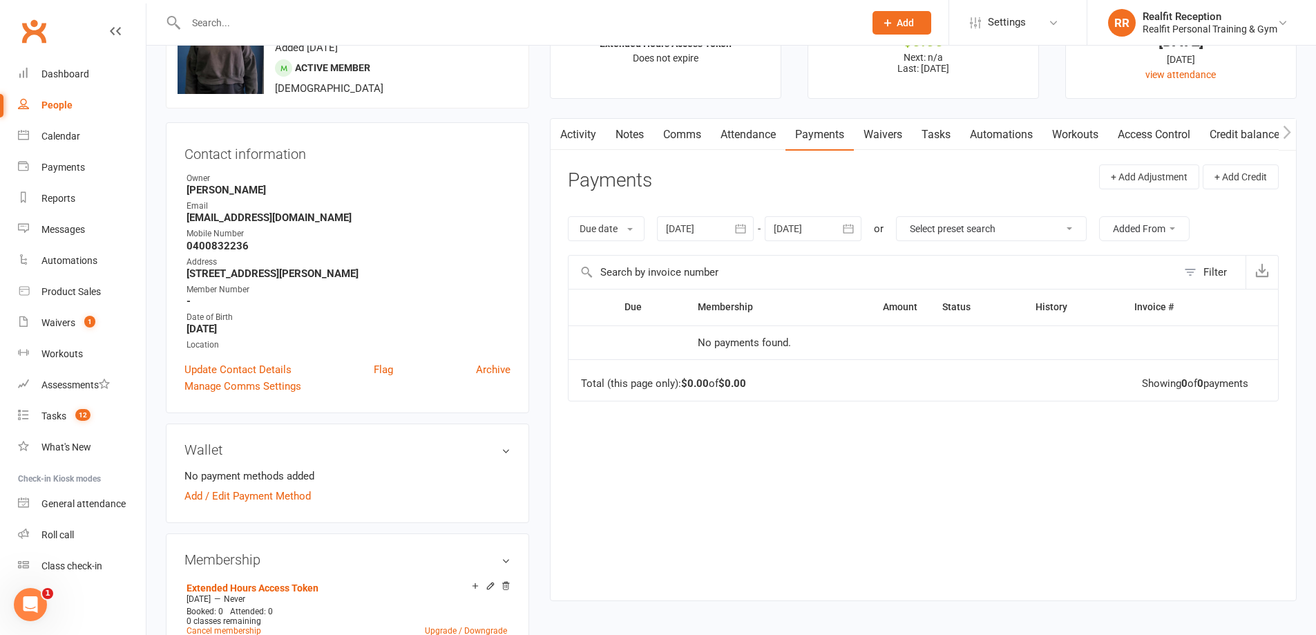
scroll to position [415, 0]
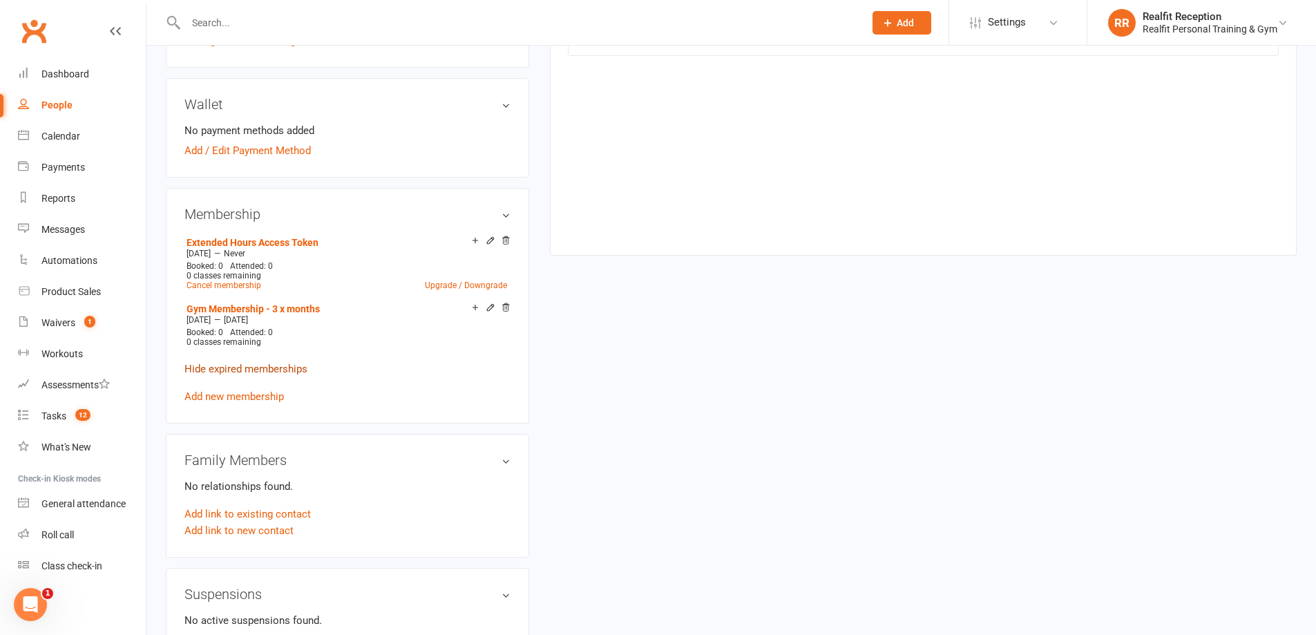
click at [292, 364] on link "Hide expired memberships" at bounding box center [245, 369] width 123 height 12
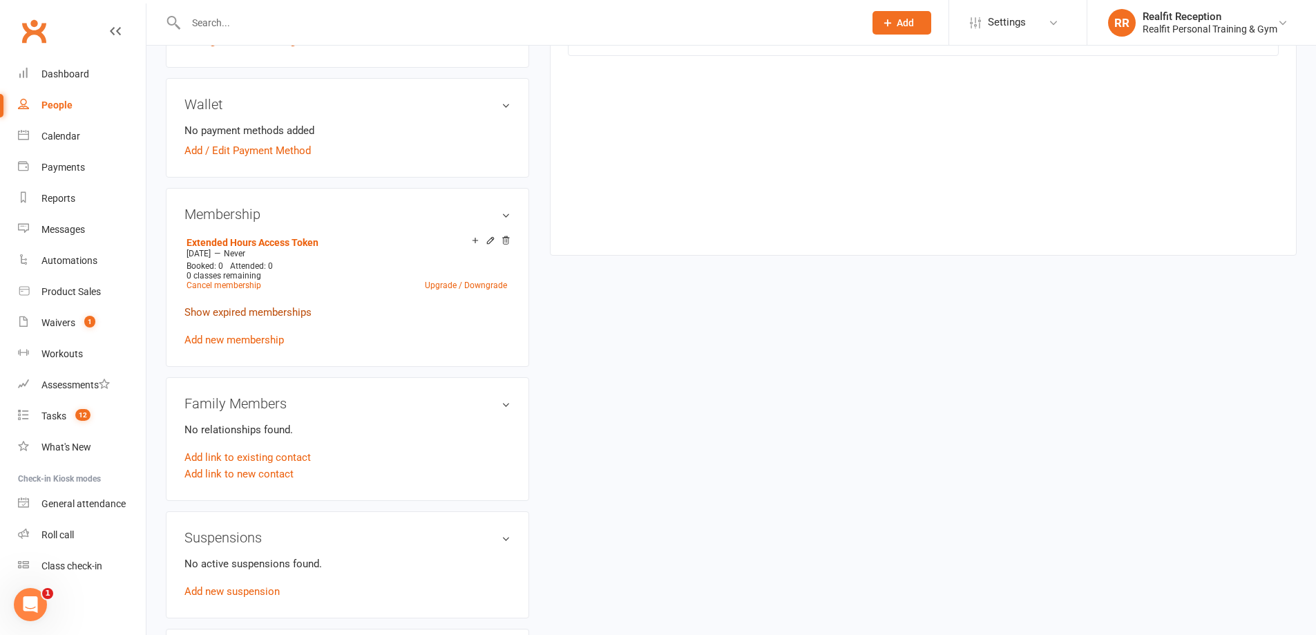
click at [288, 314] on link "Show expired memberships" at bounding box center [247, 312] width 127 height 12
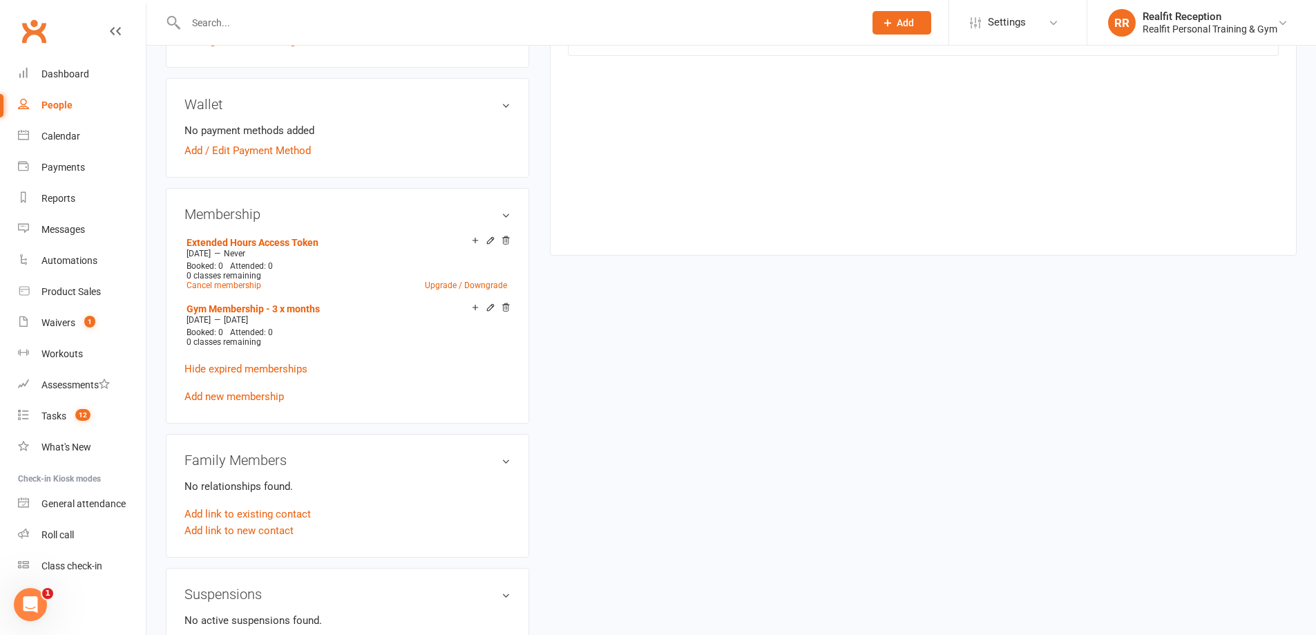
scroll to position [138, 0]
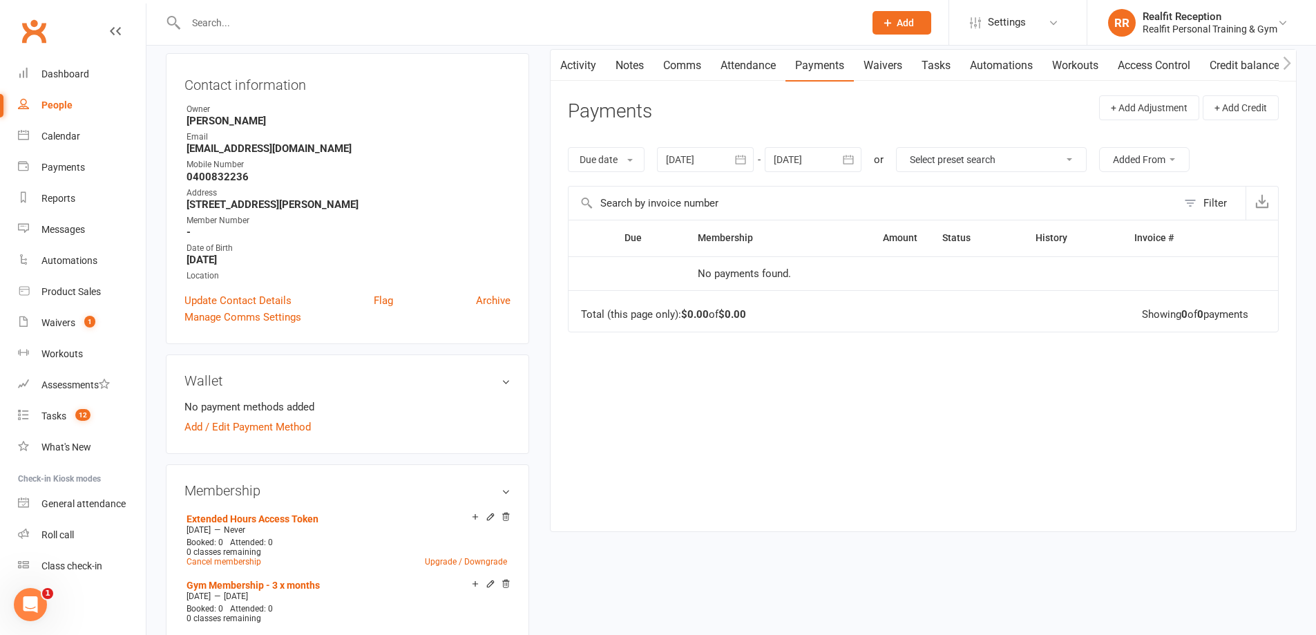
click at [588, 69] on link "Activity" at bounding box center [578, 66] width 55 height 32
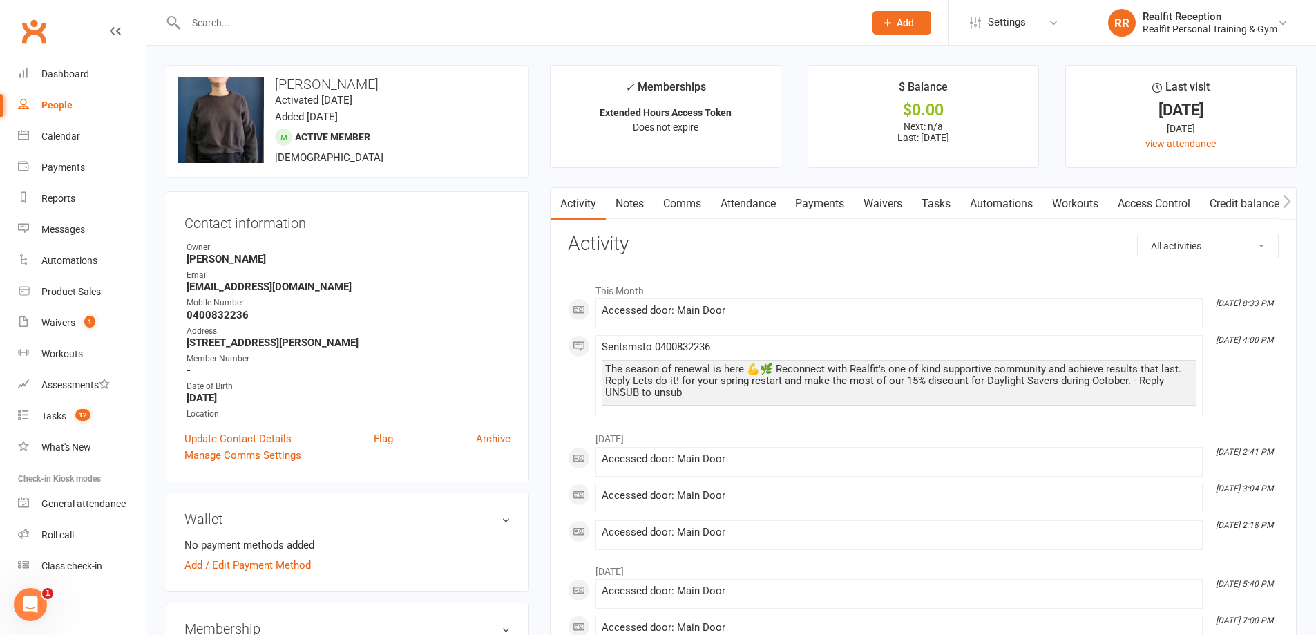
click at [622, 203] on link "Notes" at bounding box center [630, 204] width 48 height 32
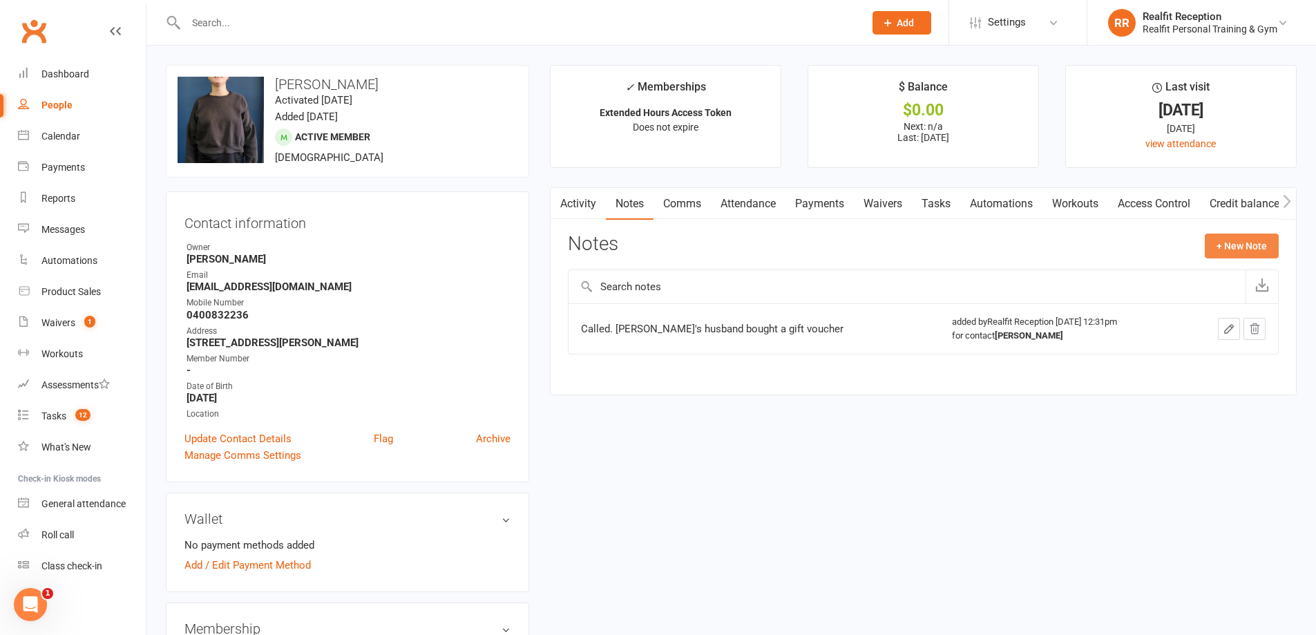
click at [1213, 244] on button "+ New Note" at bounding box center [1242, 246] width 74 height 25
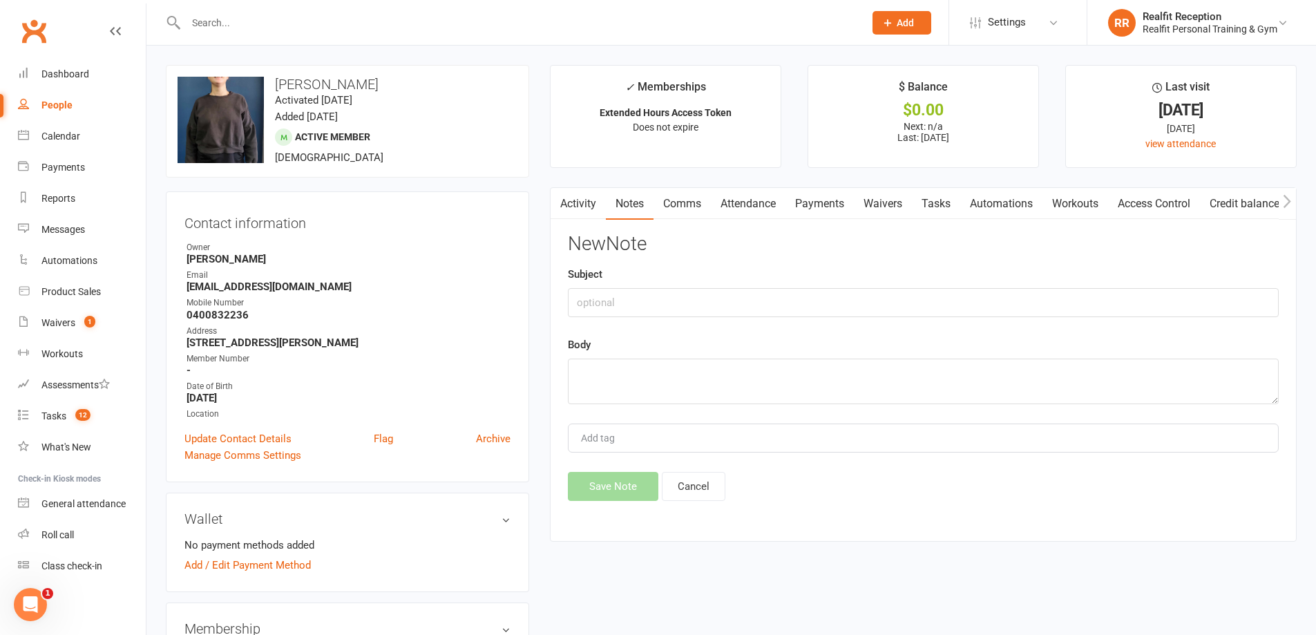
click at [619, 357] on div "Body" at bounding box center [923, 370] width 711 height 68
click at [618, 367] on textarea at bounding box center [923, 382] width 711 height 46
type textarea "Sent SMS"
drag, startPoint x: 615, startPoint y: 493, endPoint x: 625, endPoint y: 486, distance: 12.9
click at [616, 492] on button "Save Note" at bounding box center [613, 486] width 91 height 29
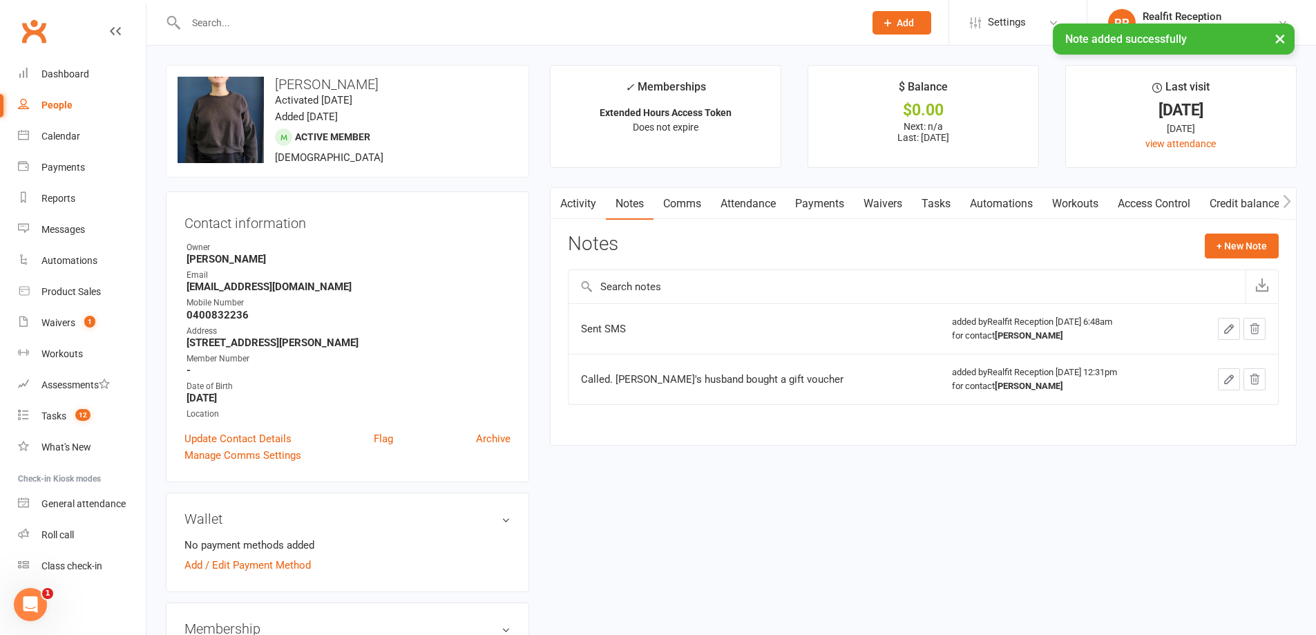
click at [934, 207] on link "Tasks" at bounding box center [936, 204] width 48 height 32
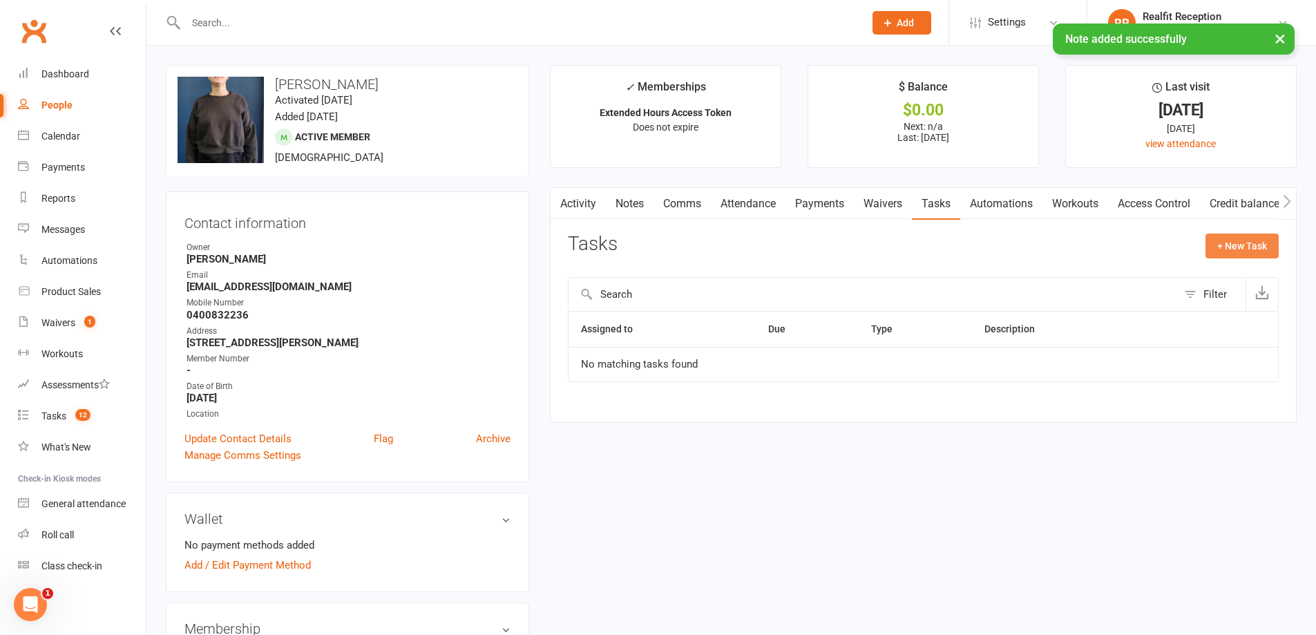
click at [1217, 251] on button "+ New Task" at bounding box center [1242, 246] width 73 height 25
select select "49355"
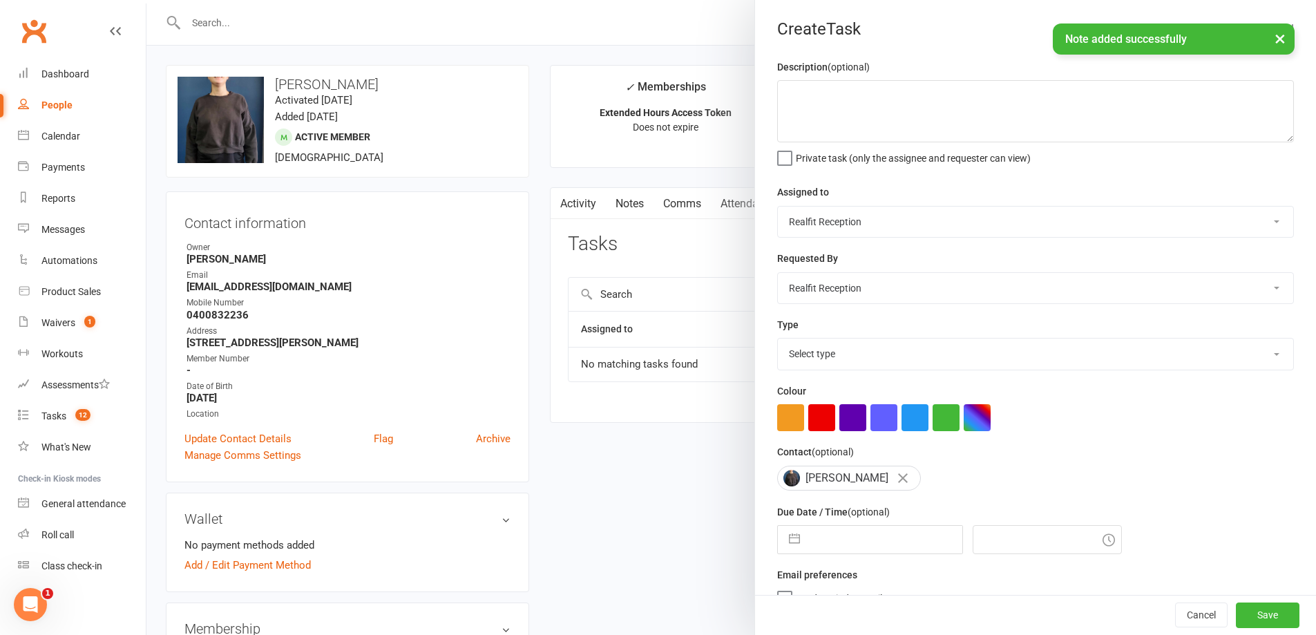
click at [855, 223] on select "Chris Egan-Lee Audery Perera Realfit Reception Darrell Valerio Max Reilly David…" at bounding box center [1035, 222] width 515 height 30
select select "49223"
click at [778, 207] on select "Chris Egan-Lee Audery Perera Realfit Reception Darrell Valerio Max Reilly David…" at bounding box center [1035, 222] width 515 height 30
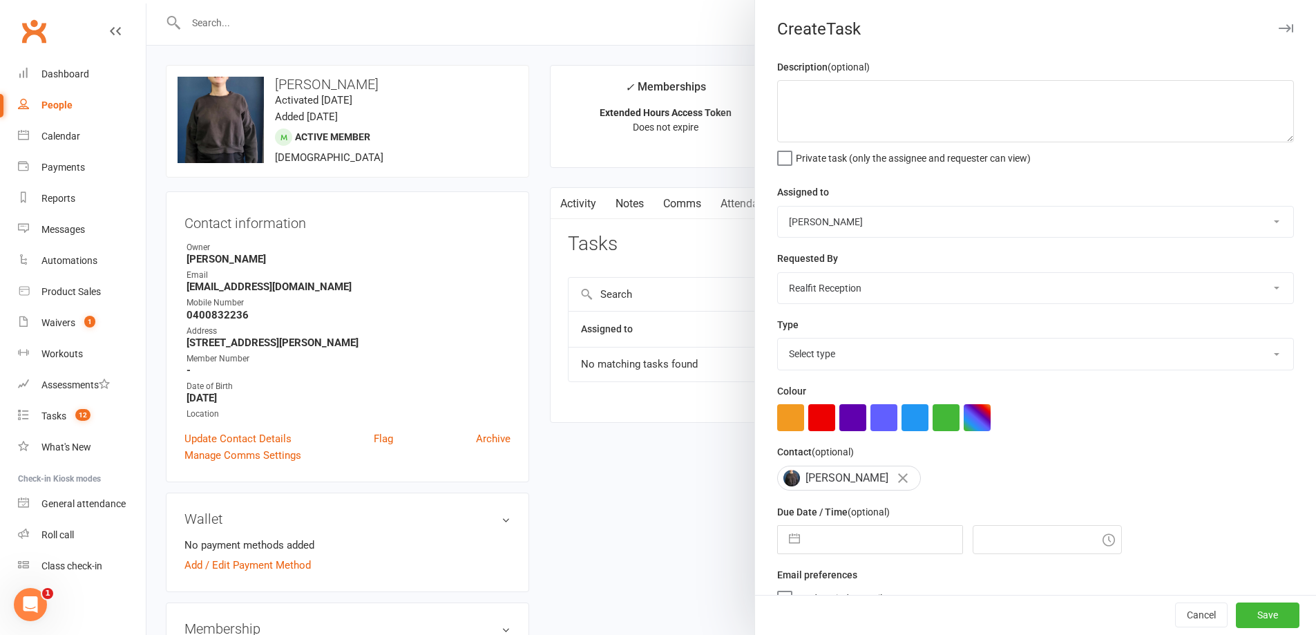
click at [846, 294] on select "Chris Egan-Lee Audery Perera Realfit Reception Darrell Valerio Max Reilly David…" at bounding box center [1035, 288] width 515 height 30
select select "49223"
click at [778, 274] on select "Chris Egan-Lee Audery Perera Realfit Reception Darrell Valerio Max Reilly David…" at bounding box center [1035, 288] width 515 height 30
click at [816, 356] on select "Select type Building maintenance E-mail Gym floor Incident process and manageme…" at bounding box center [1035, 354] width 515 height 30
select select "30000"
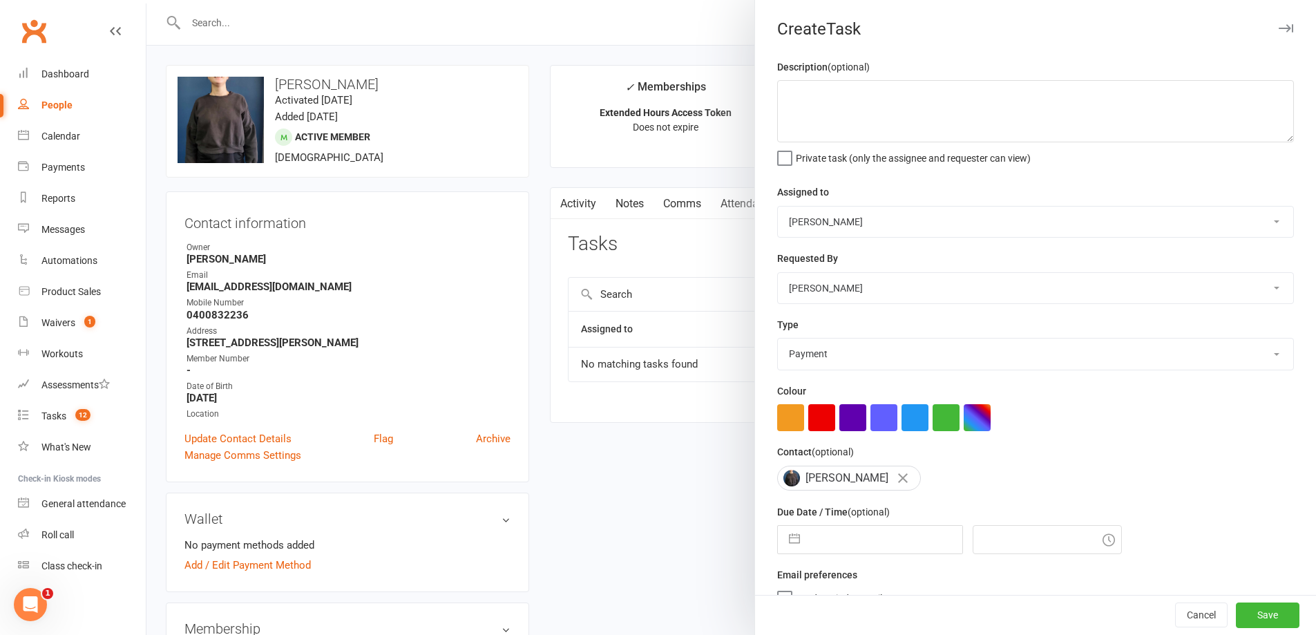
click at [778, 341] on select "Select type Building maintenance E-mail Gym floor Incident process and manageme…" at bounding box center [1035, 354] width 515 height 30
select select "8"
select select "2025"
select select "9"
select select "2025"
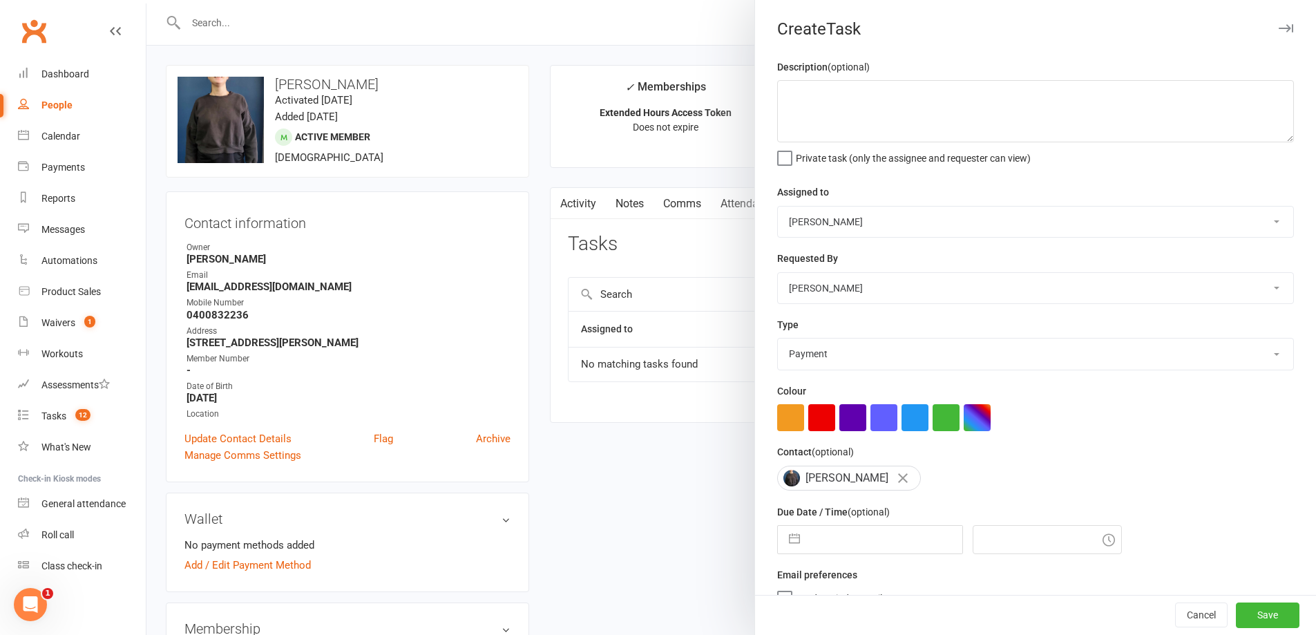
select select "10"
select select "2025"
click at [821, 540] on input "text" at bounding box center [884, 540] width 155 height 28
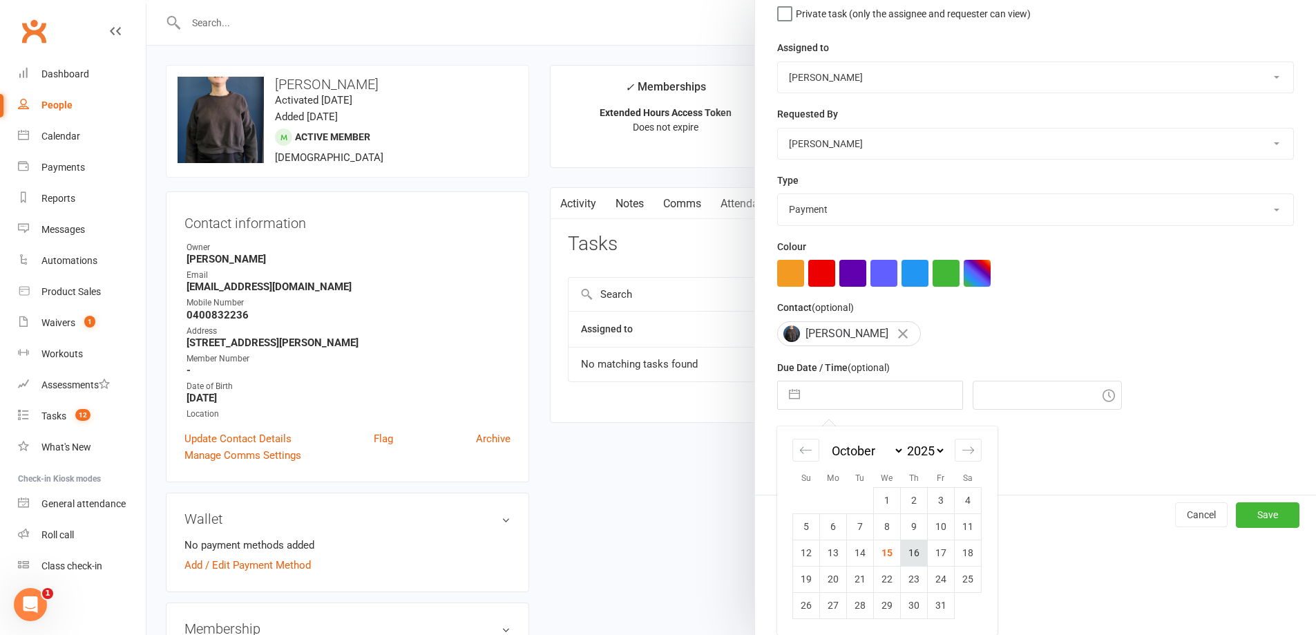
click at [906, 557] on td "16" at bounding box center [914, 553] width 27 height 26
type input "16 Oct 2025"
type input "7:00am"
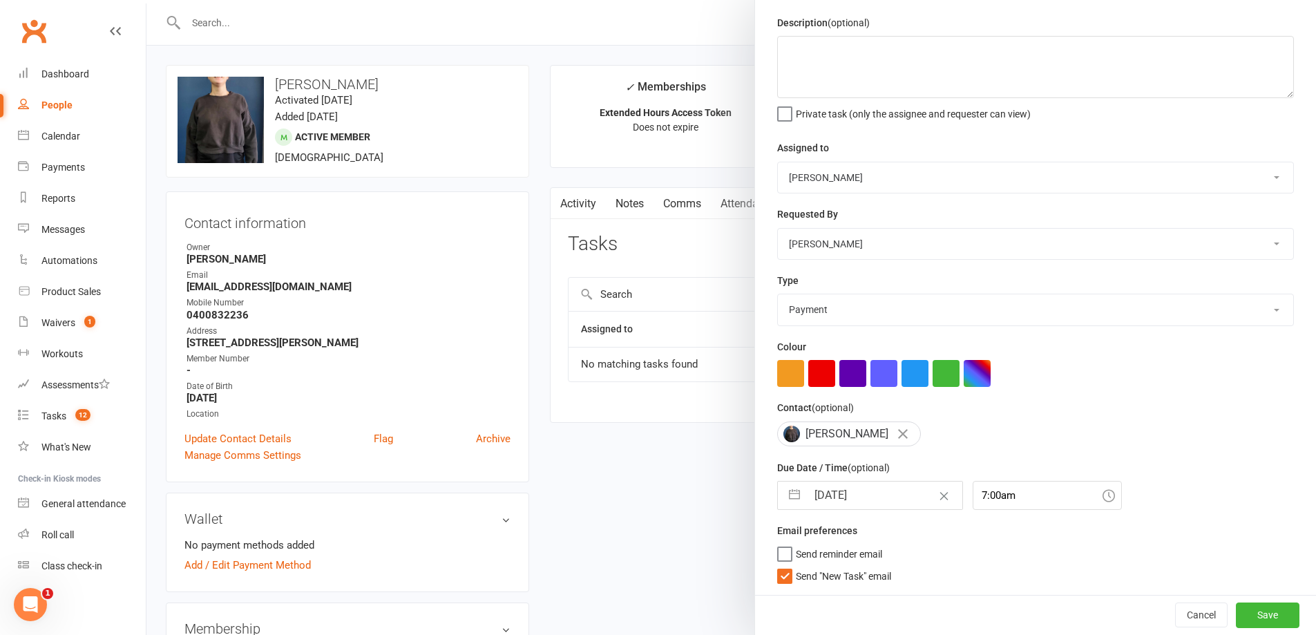
click at [826, 575] on span "Send "New Task" email" at bounding box center [843, 574] width 95 height 16
click at [826, 566] on input "Send "New Task" email" at bounding box center [834, 566] width 114 height 0
click at [1236, 612] on button "Save" at bounding box center [1268, 615] width 64 height 25
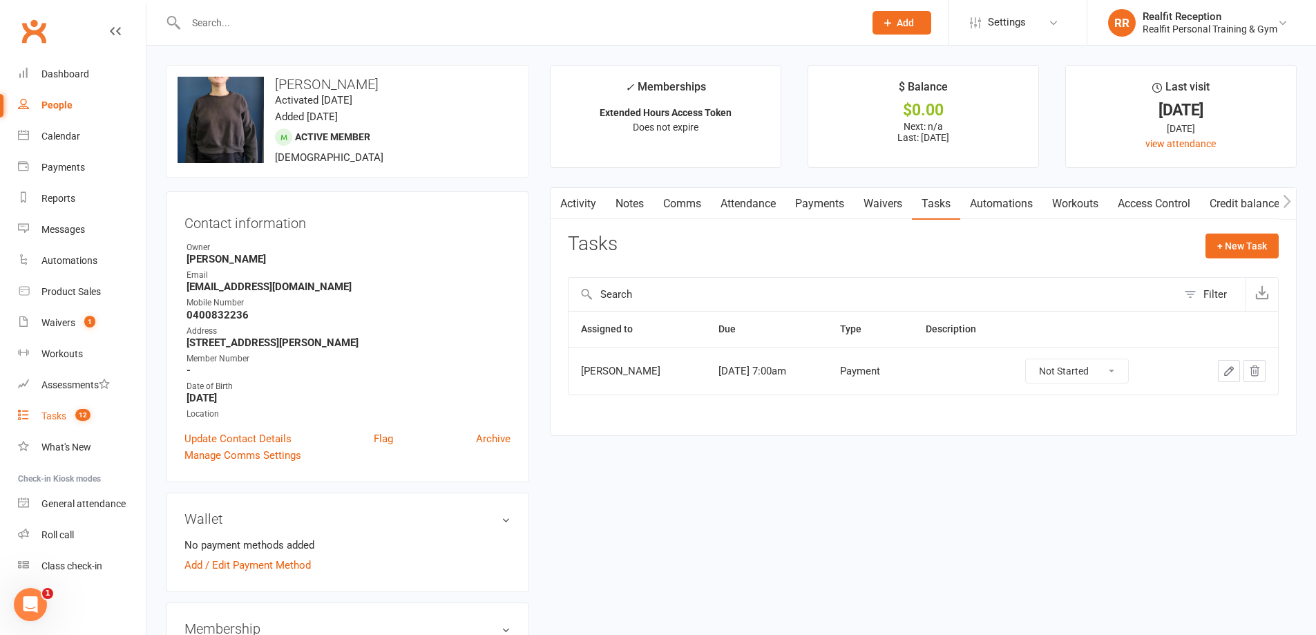
click at [55, 416] on div "Tasks" at bounding box center [53, 415] width 25 height 11
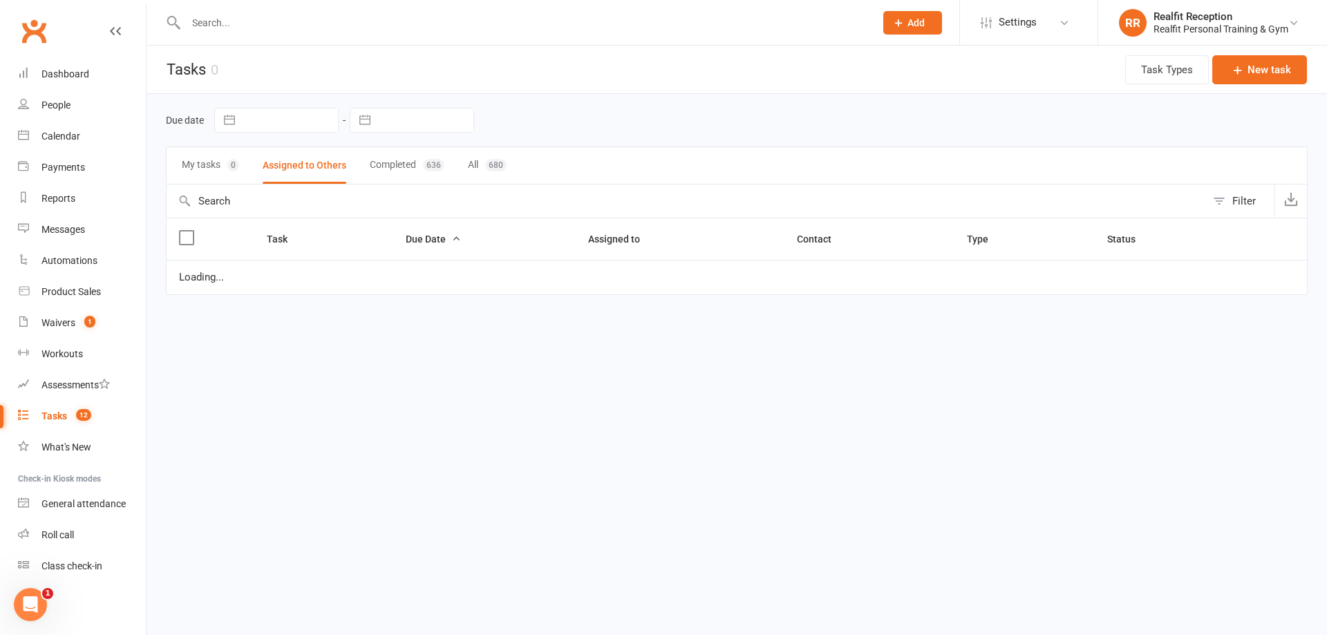
select select "started"
select select "waiting"
select select "started"
select select "waiting"
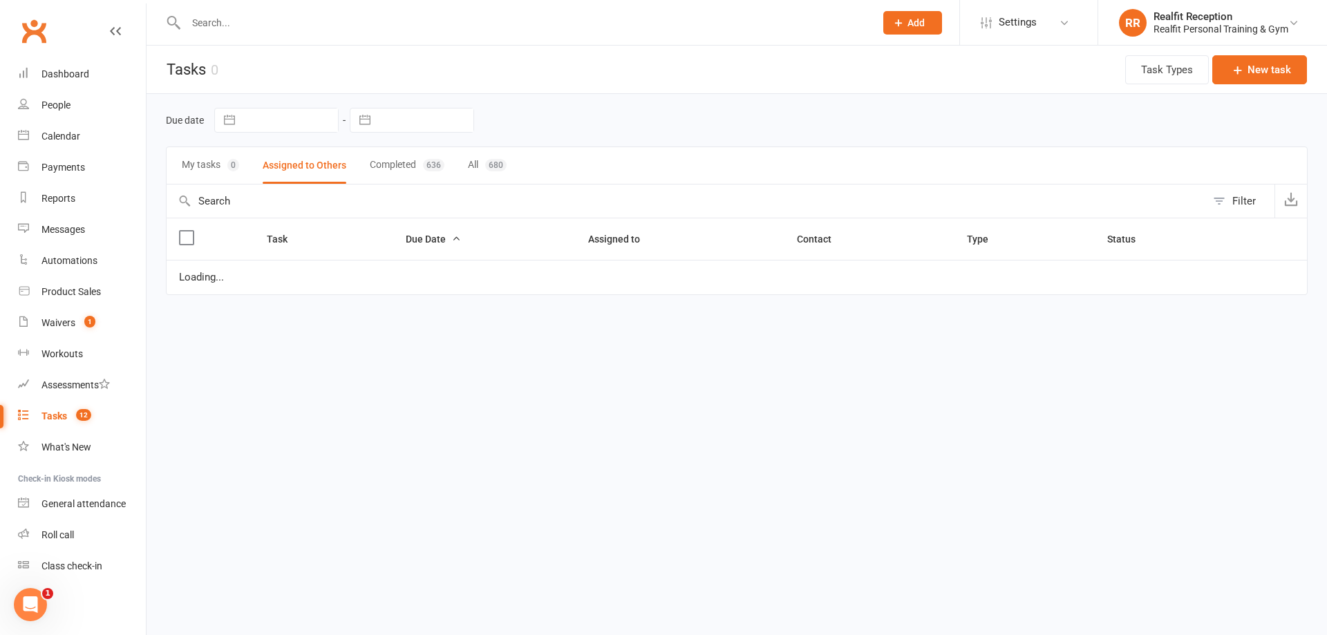
select select "waiting"
select select "started"
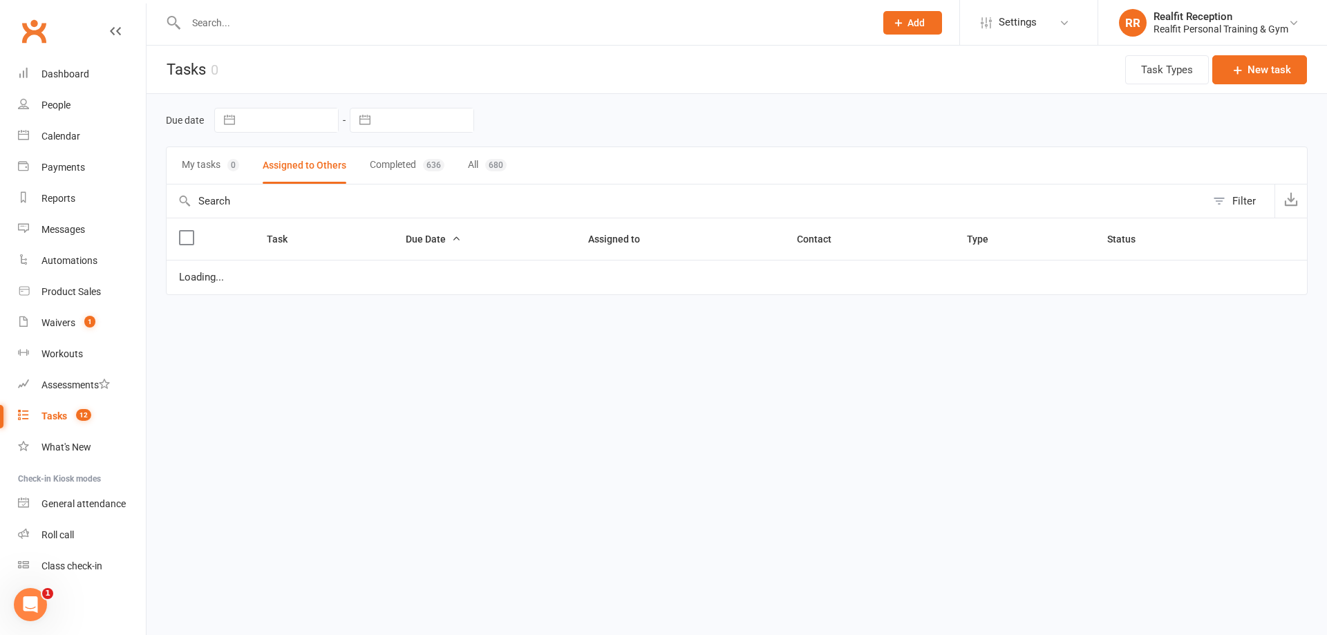
select select "started"
select select "waiting"
select select "started"
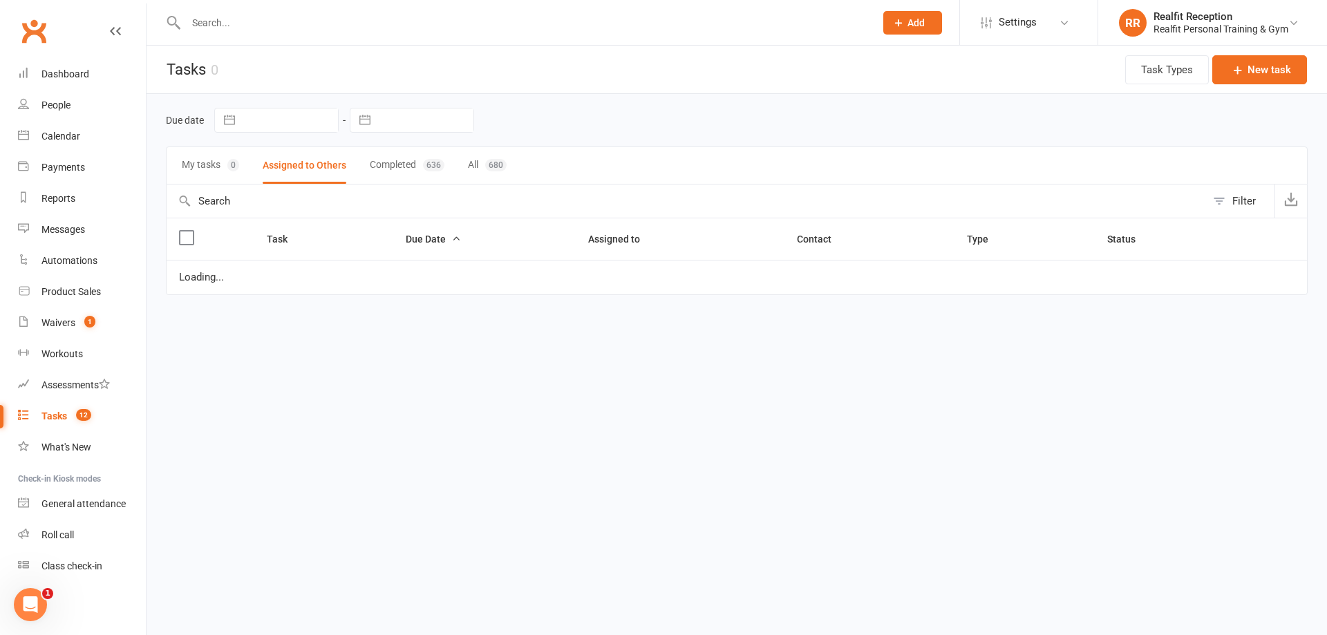
select select "started"
select select "waiting"
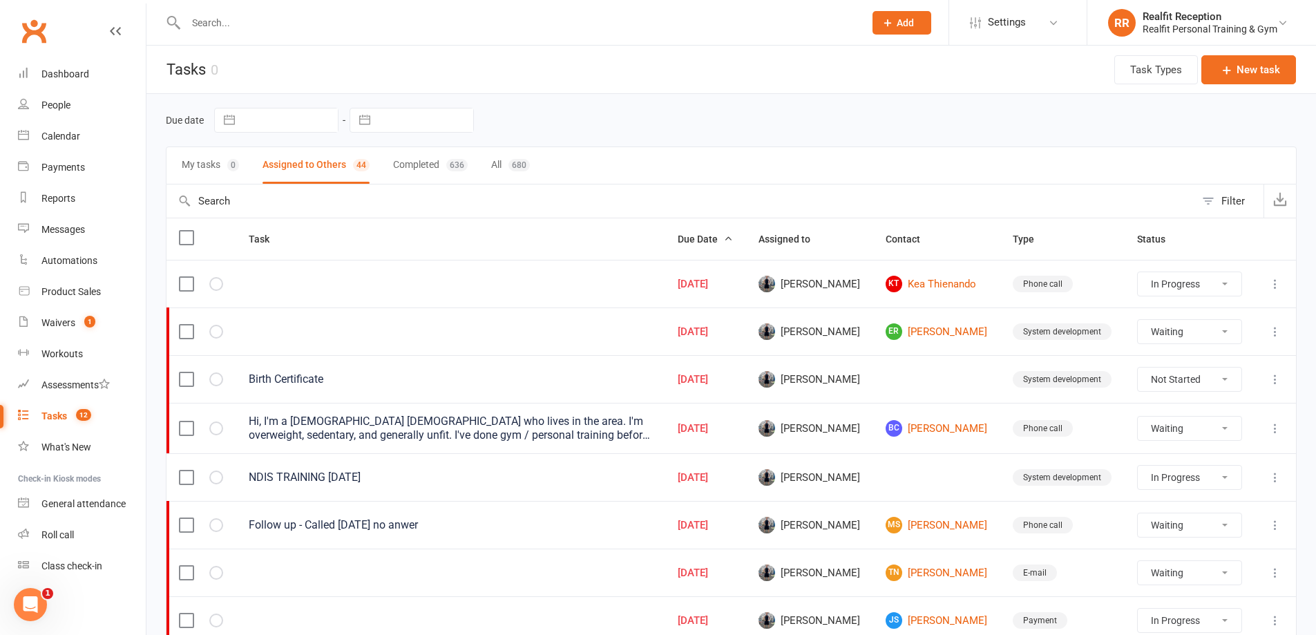
click at [332, 21] on input "text" at bounding box center [518, 22] width 673 height 19
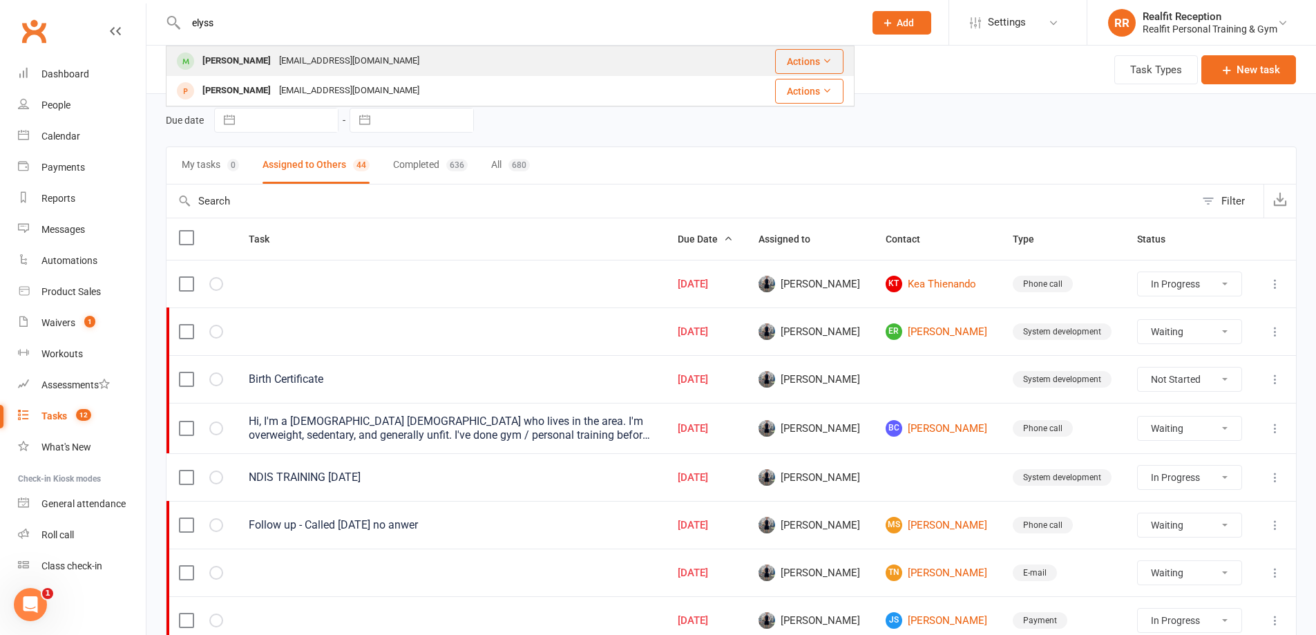
type input "elyss"
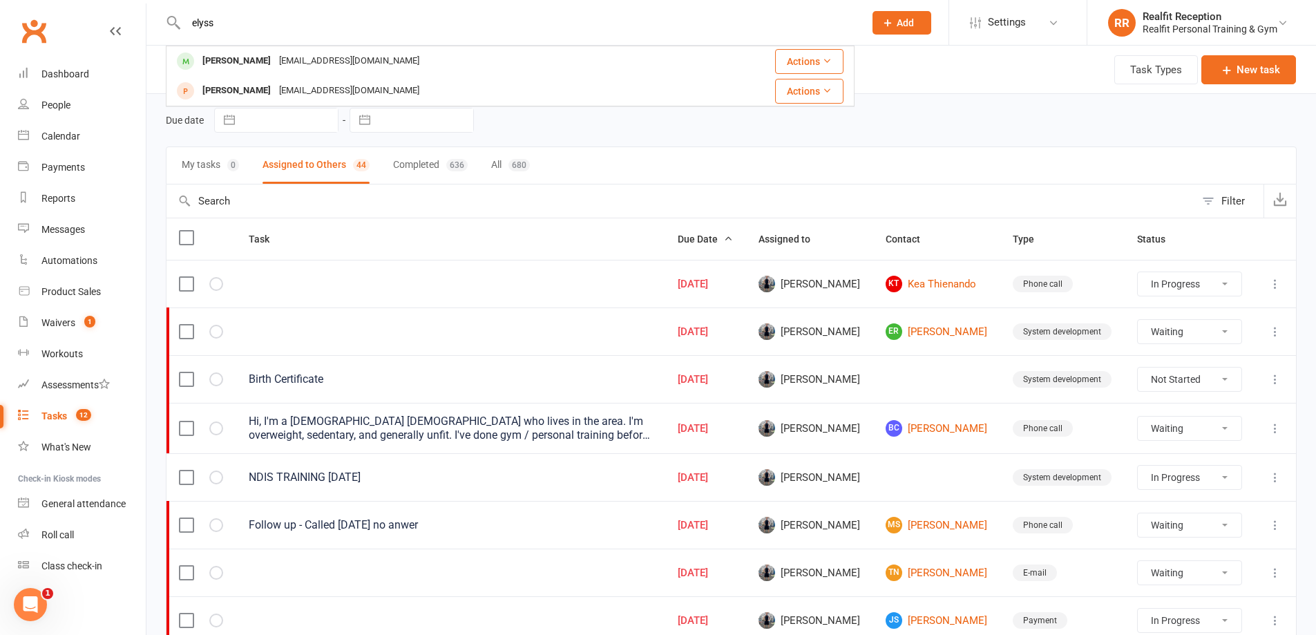
click at [315, 54] on div "lcprichardson@outlook.com" at bounding box center [349, 61] width 149 height 20
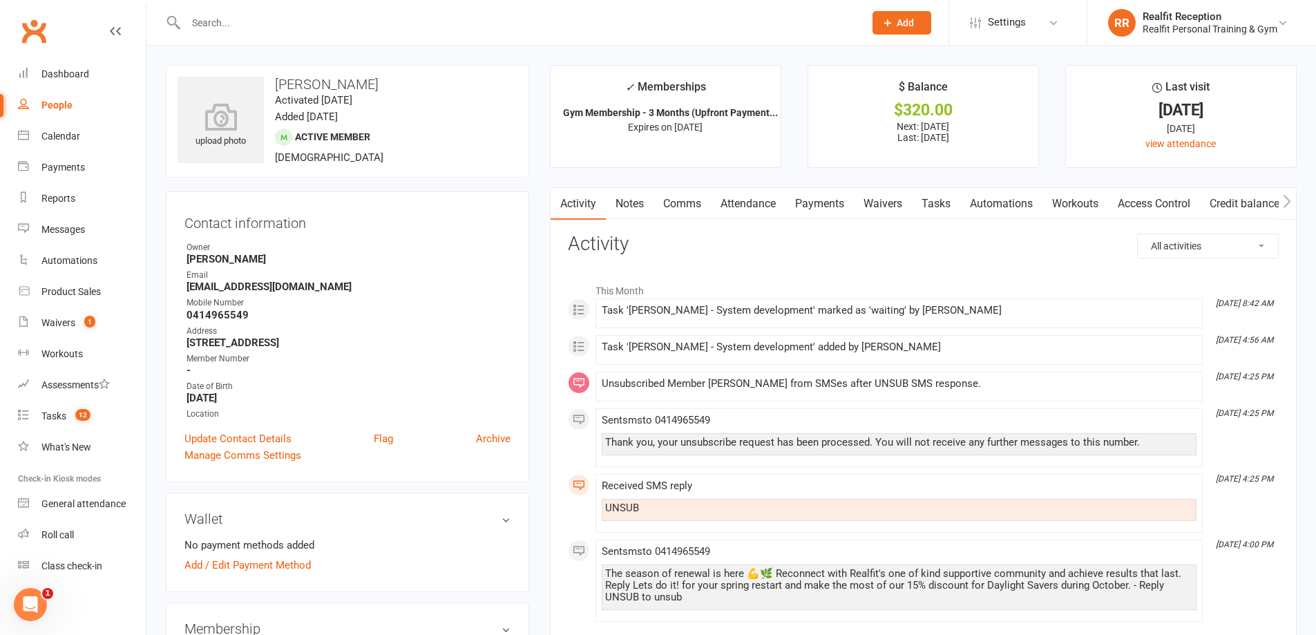
click at [630, 209] on link "Notes" at bounding box center [630, 204] width 48 height 32
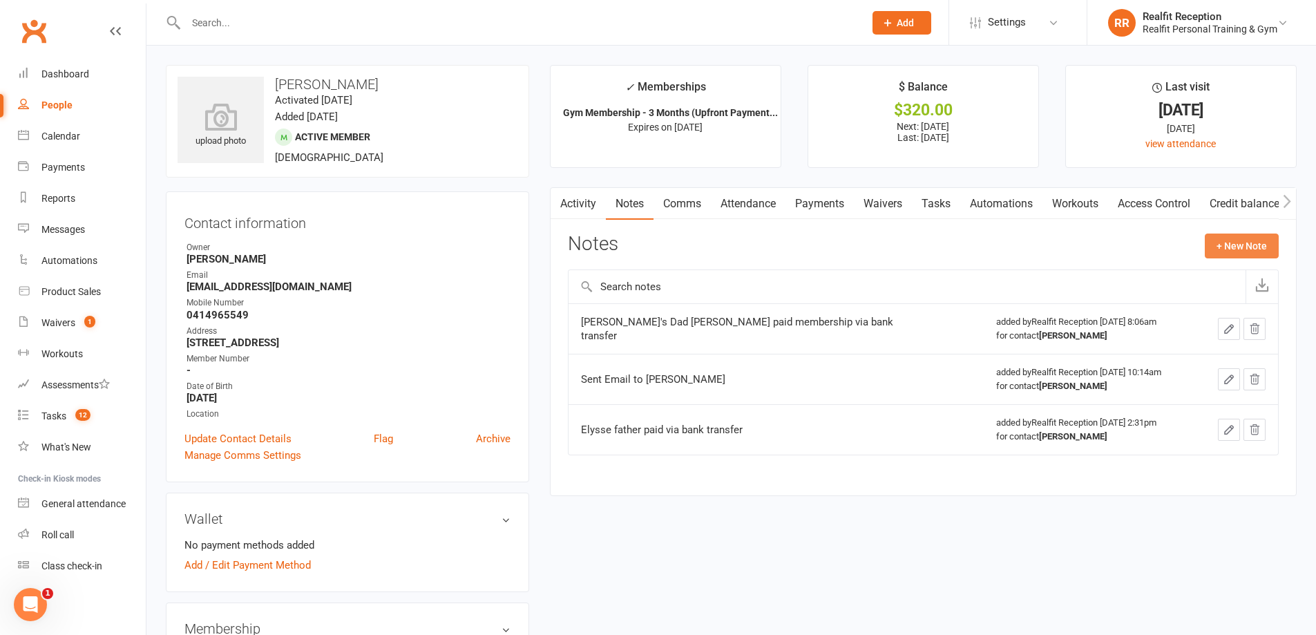
click at [1222, 245] on button "+ New Note" at bounding box center [1242, 246] width 74 height 25
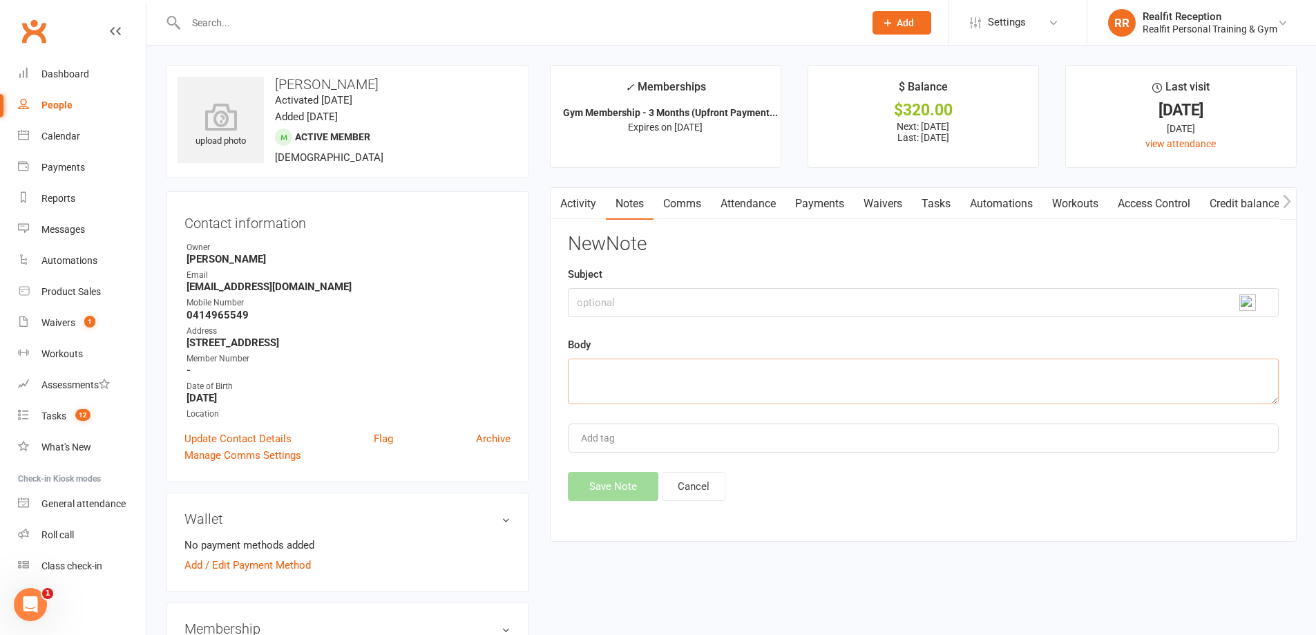
click at [680, 380] on textarea at bounding box center [923, 382] width 711 height 46
type textarea "Emailed Elysse Dad Paul."
click at [601, 482] on button "Save Note" at bounding box center [613, 486] width 91 height 29
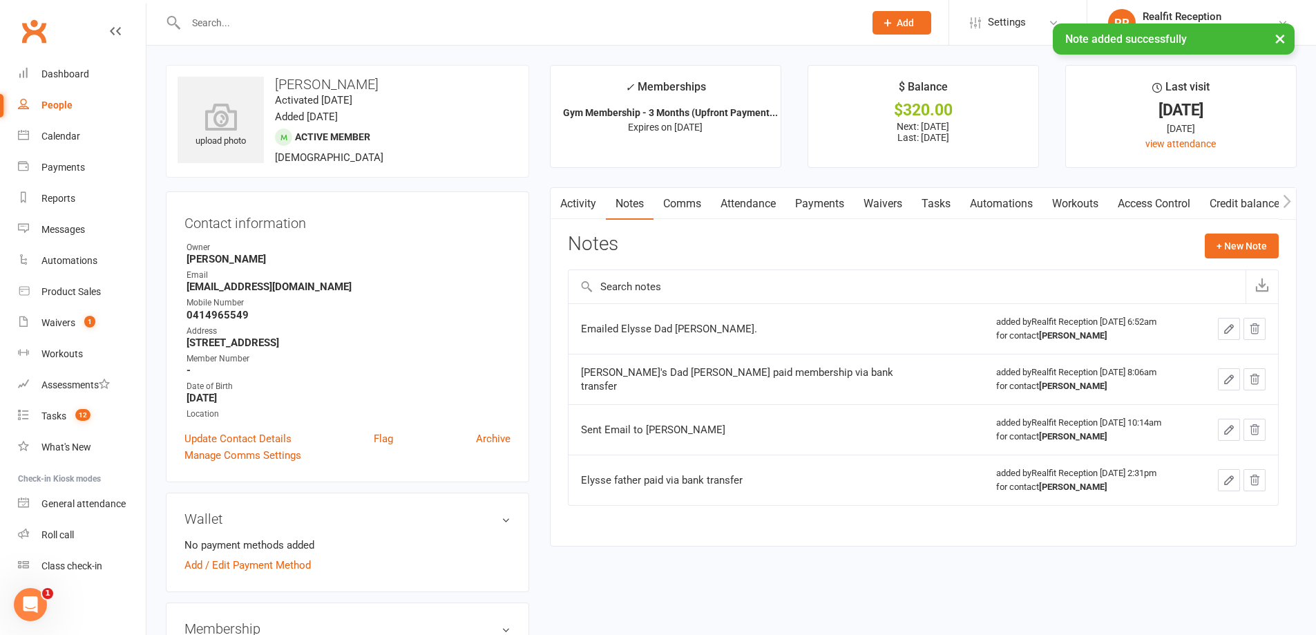
click at [942, 207] on link "Tasks" at bounding box center [936, 204] width 48 height 32
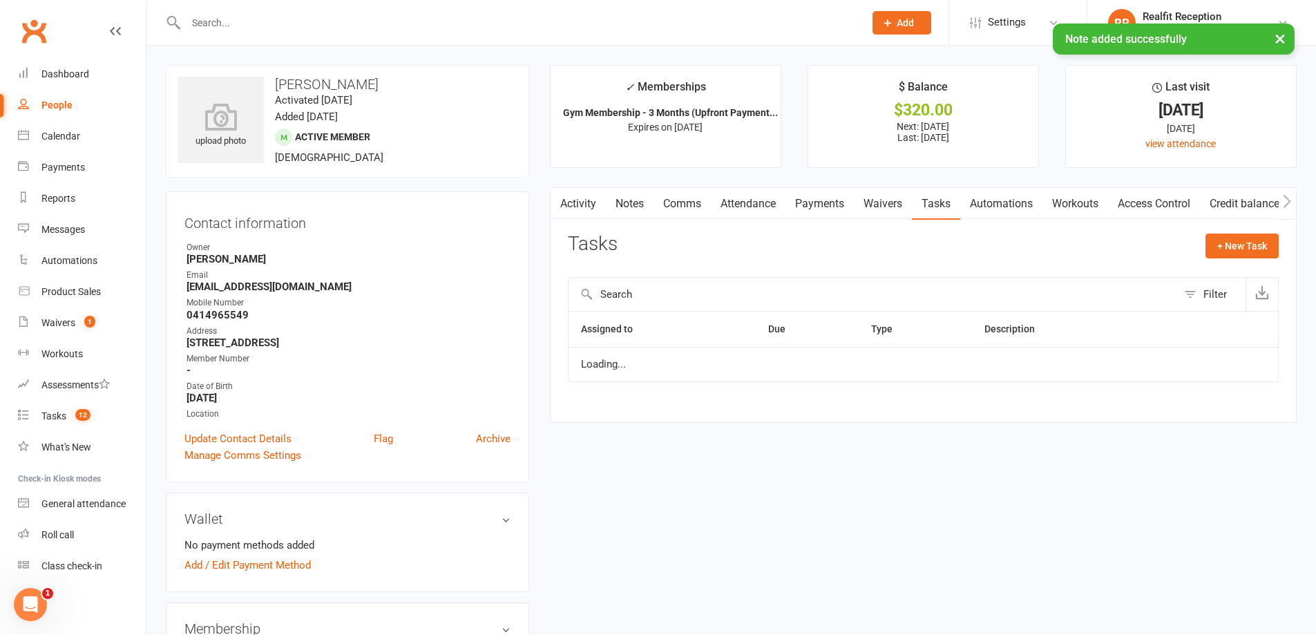
select select "waiting"
click at [1233, 370] on icon "button" at bounding box center [1229, 371] width 8 height 8
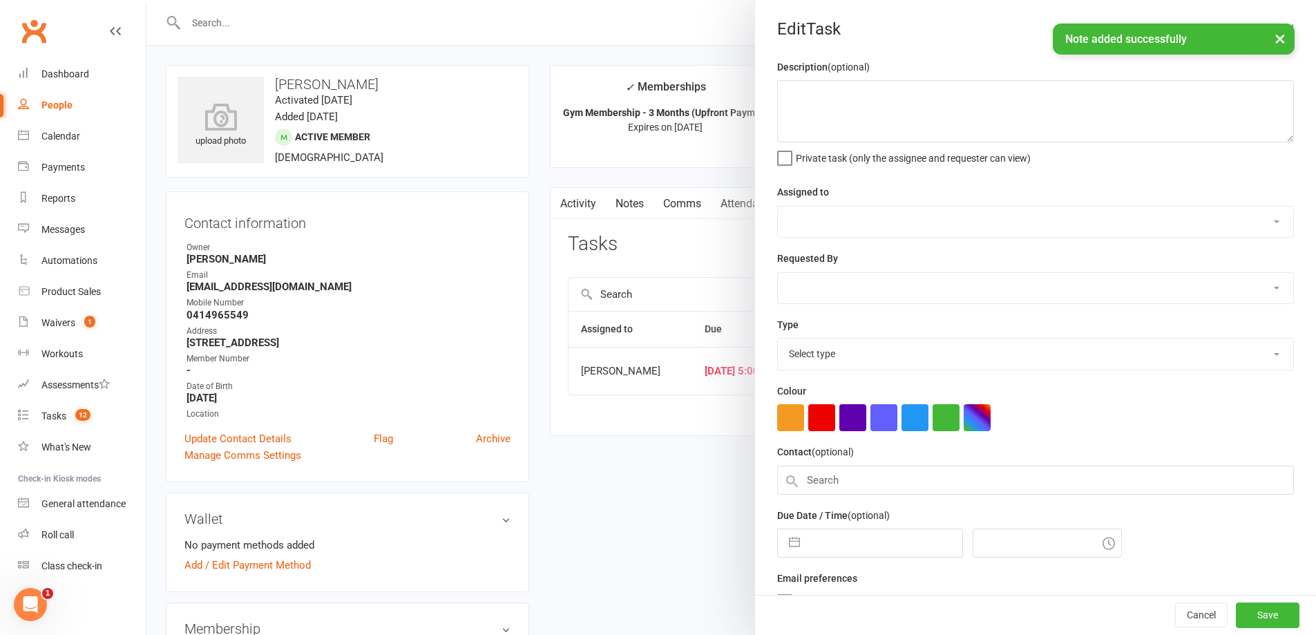
select select "49223"
type input "15 Oct 2025"
type input "5:00am"
select select "28421"
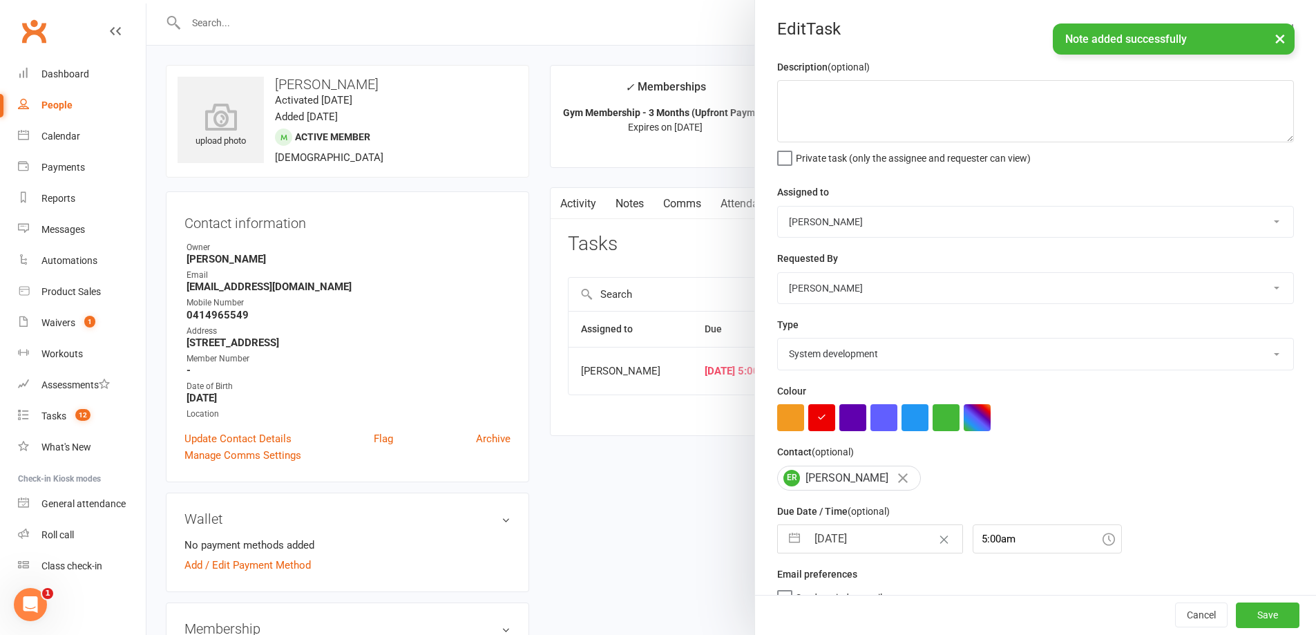
select select "8"
select select "2025"
select select "9"
select select "2025"
select select "10"
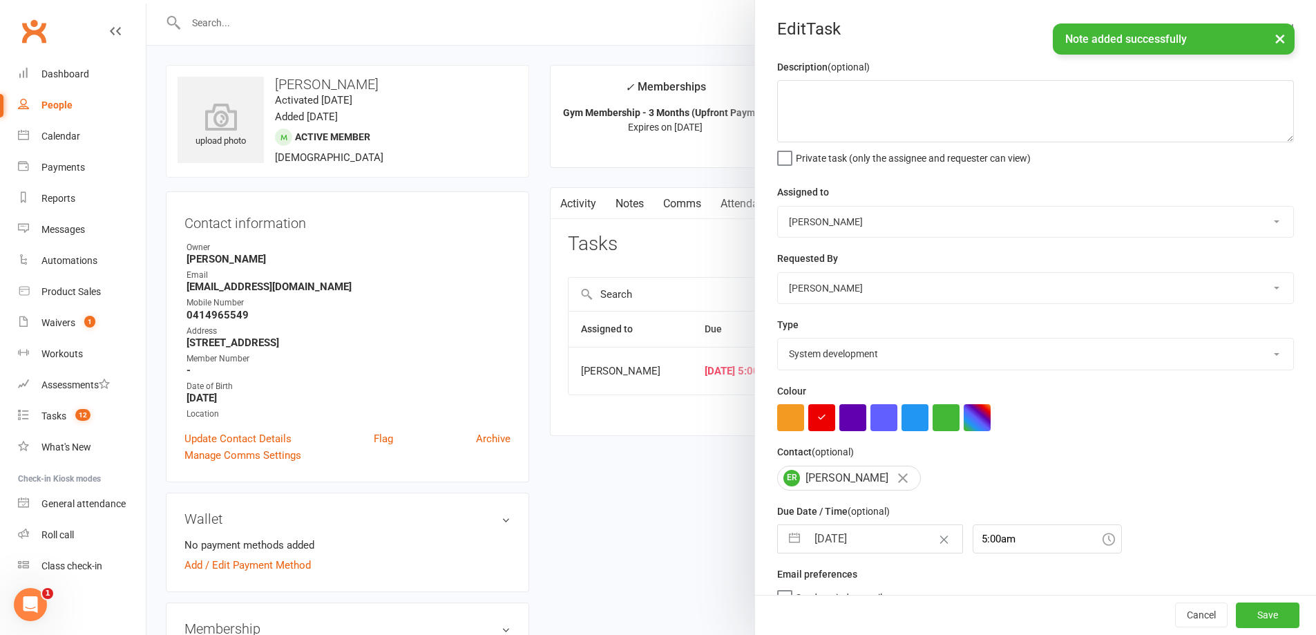
select select "2025"
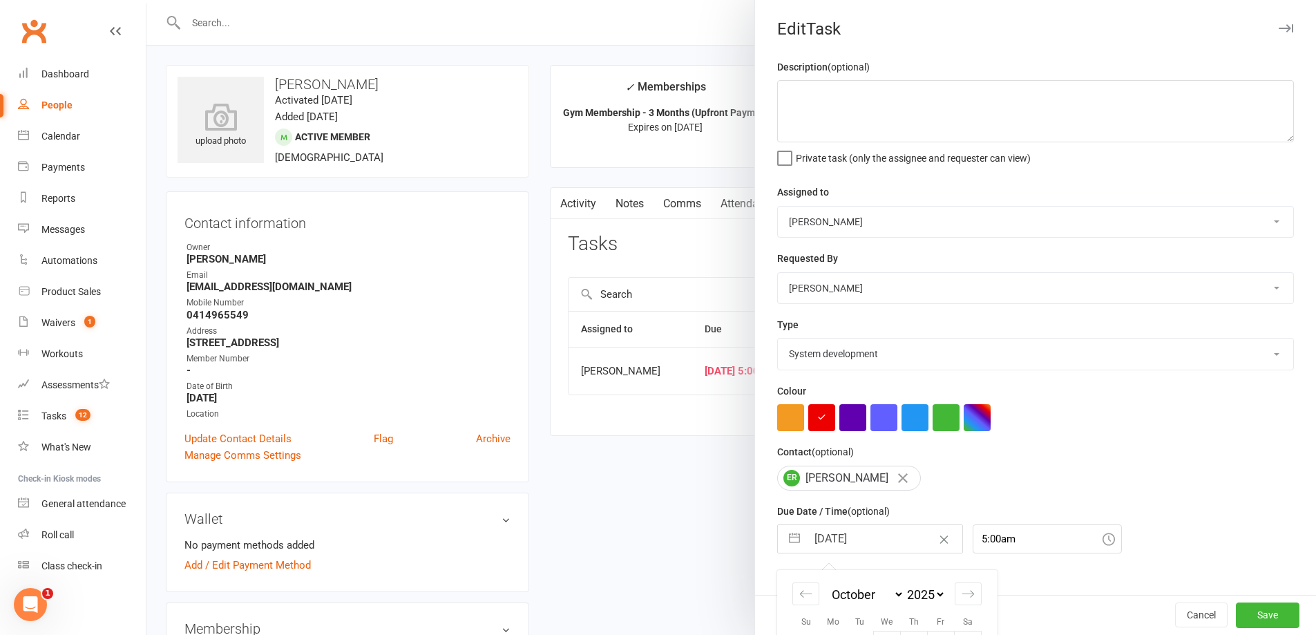
click at [886, 533] on input "15 Oct 2025" at bounding box center [884, 539] width 155 height 28
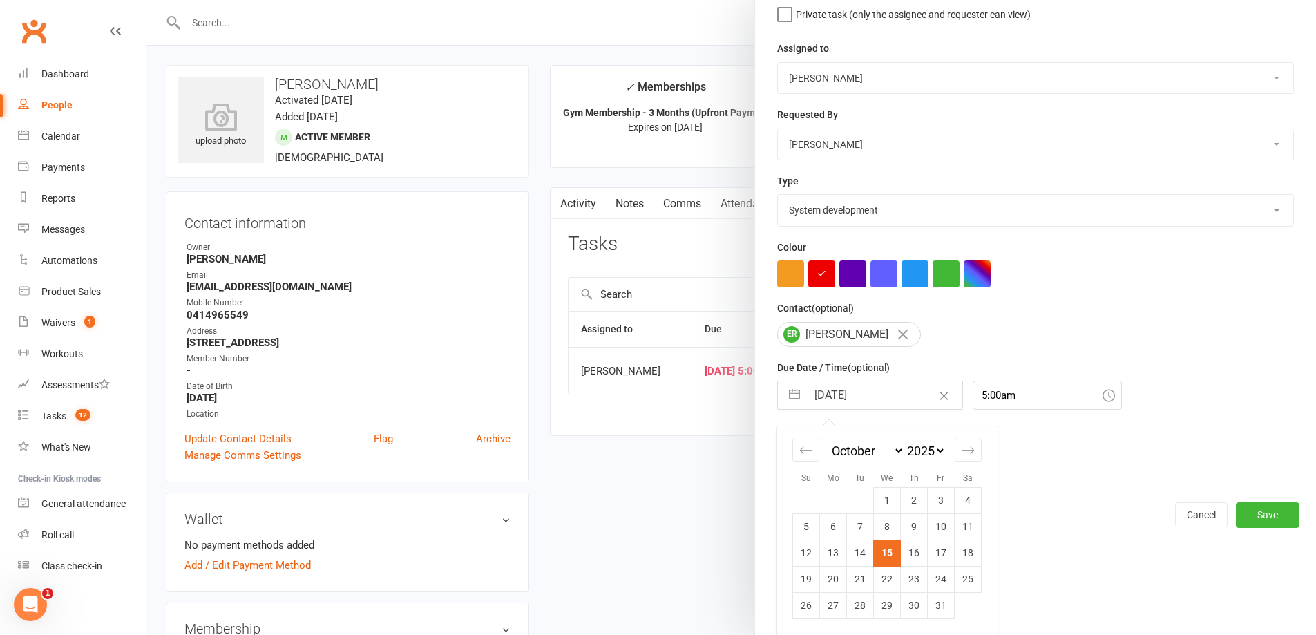
drag, startPoint x: 887, startPoint y: 574, endPoint x: 971, endPoint y: 591, distance: 85.2
click at [890, 574] on td "22" at bounding box center [887, 579] width 27 height 26
type input "22 Oct 2025"
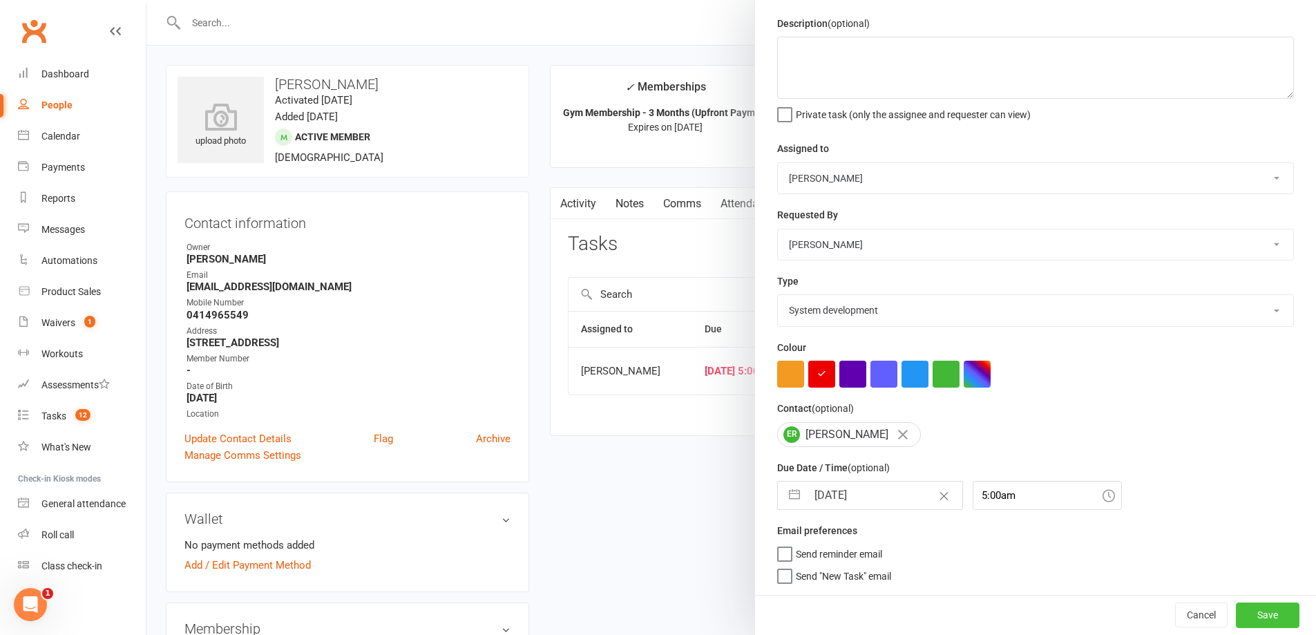
click at [1248, 616] on button "Save" at bounding box center [1268, 615] width 64 height 25
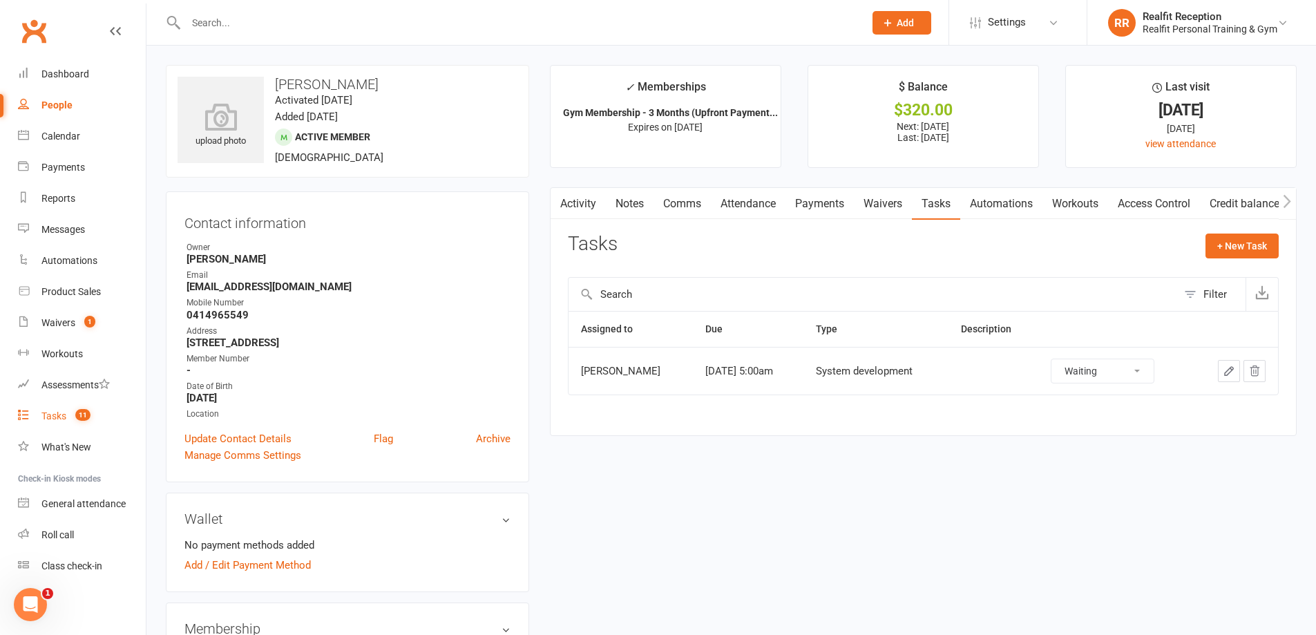
click at [57, 415] on div "Tasks" at bounding box center [53, 415] width 25 height 11
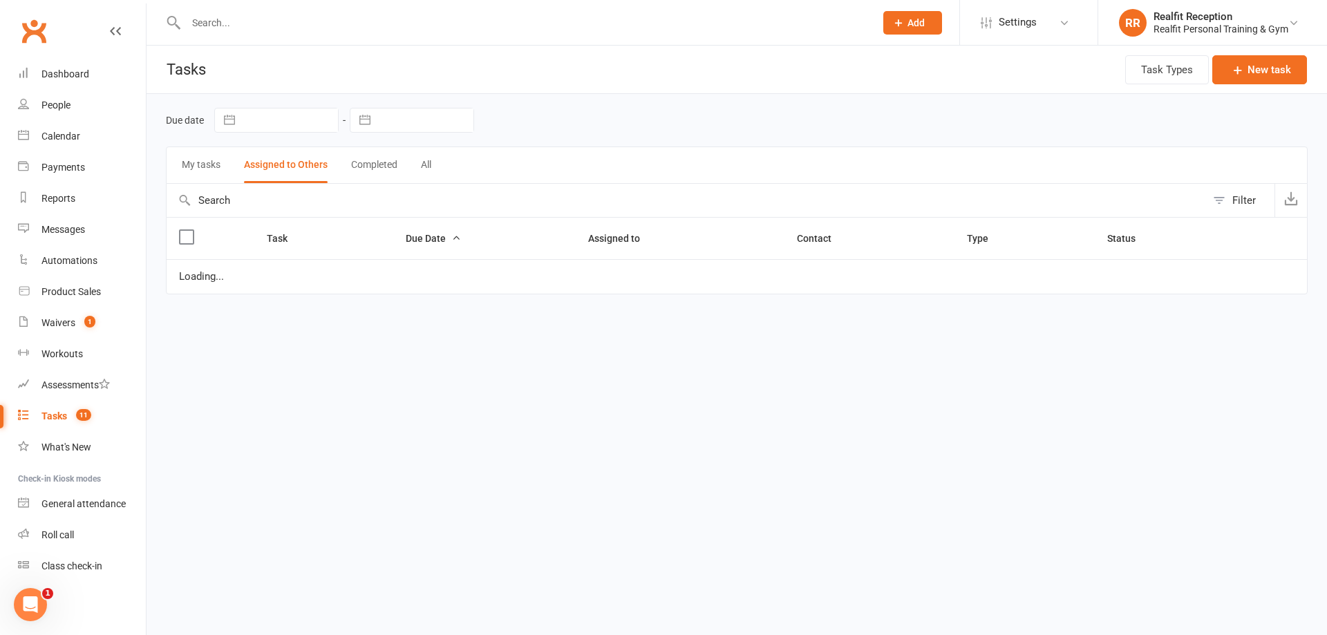
select select "started"
select select "waiting"
select select "started"
select select "waiting"
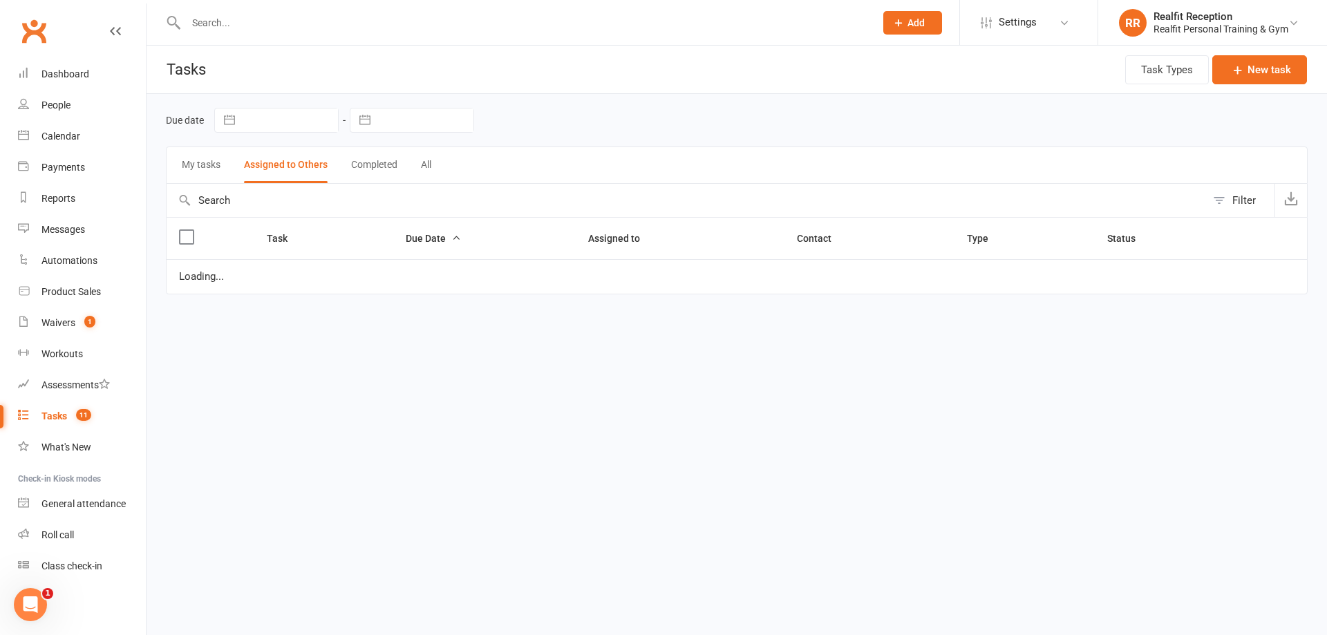
select select "started"
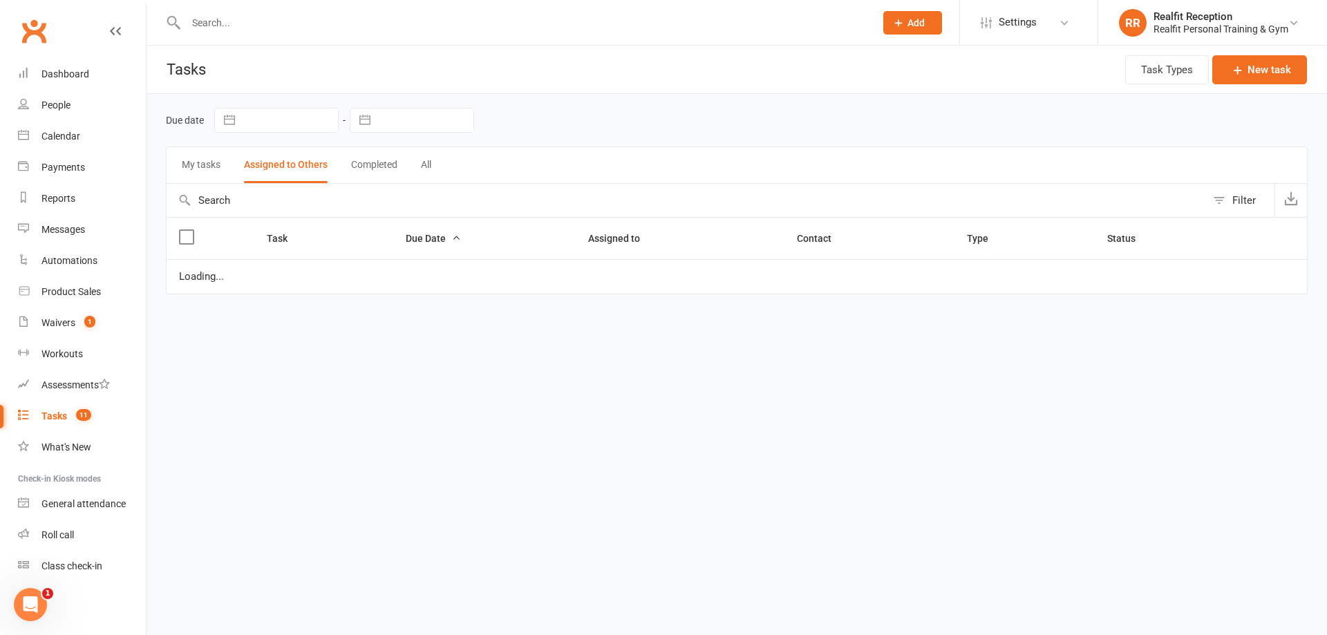
select select "waiting"
select select "started"
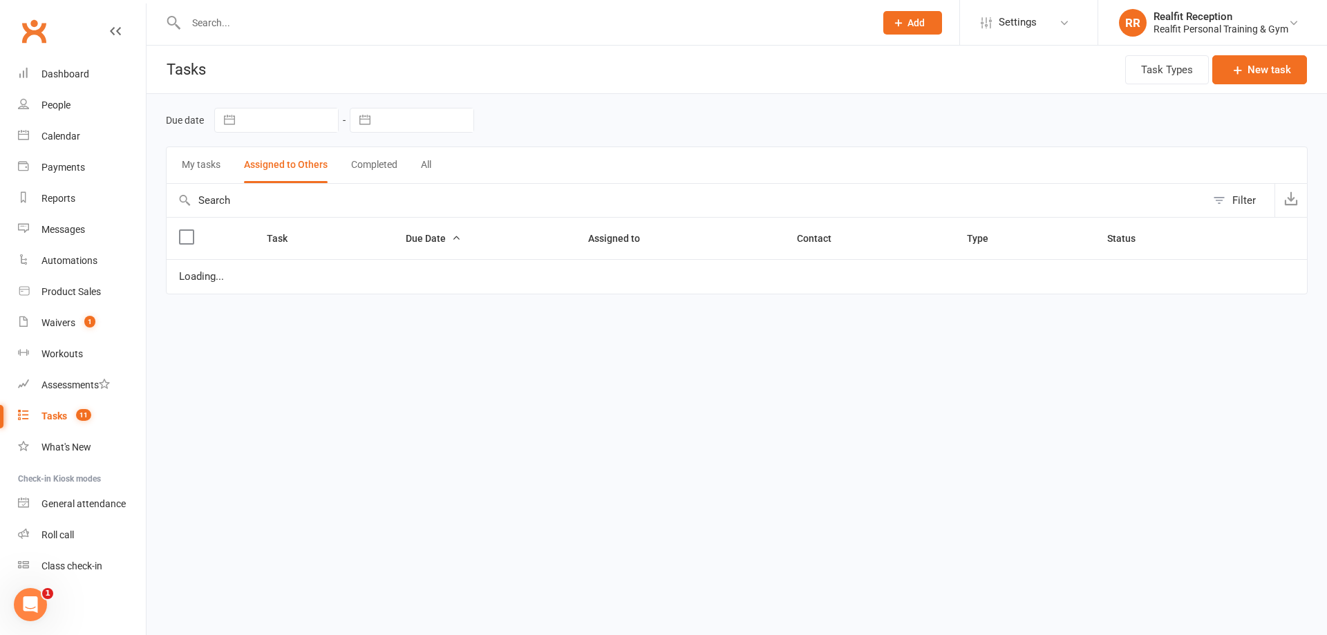
select select "waiting"
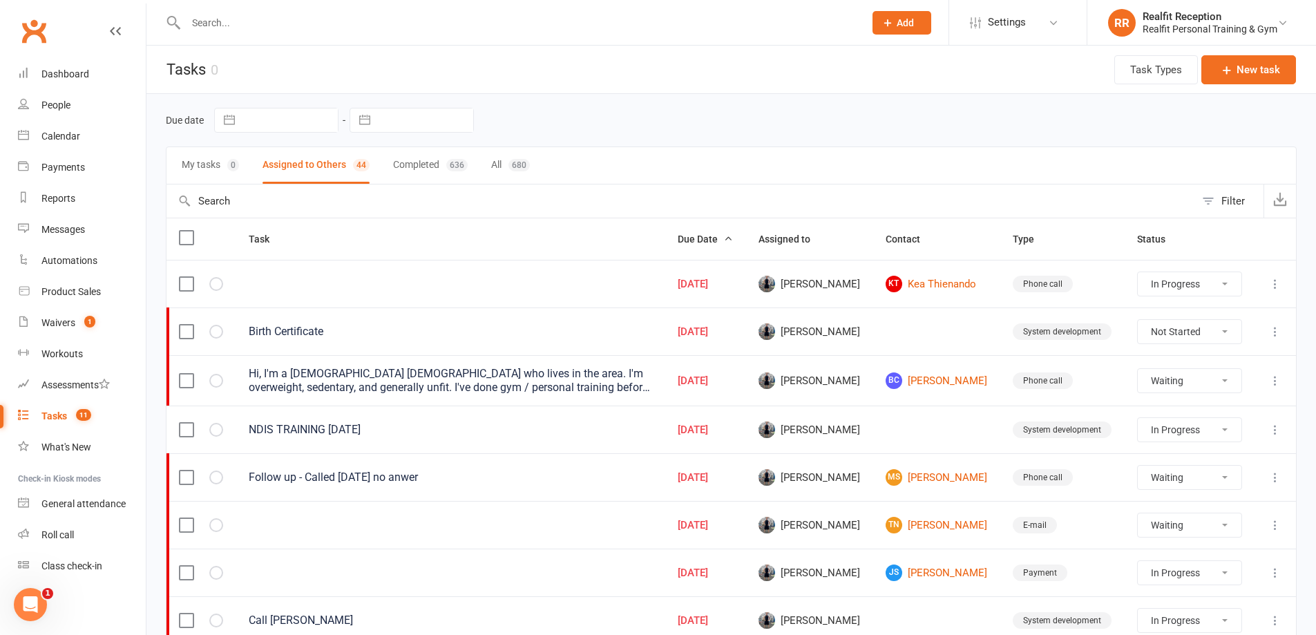
click at [1206, 333] on select "Not Started In Progress Waiting Complete" at bounding box center [1189, 331] width 103 height 23
click at [1138, 320] on select "Not Started In Progress Waiting Complete" at bounding box center [1189, 331] width 103 height 23
select select "unstarted"
select select "started"
select select "waiting"
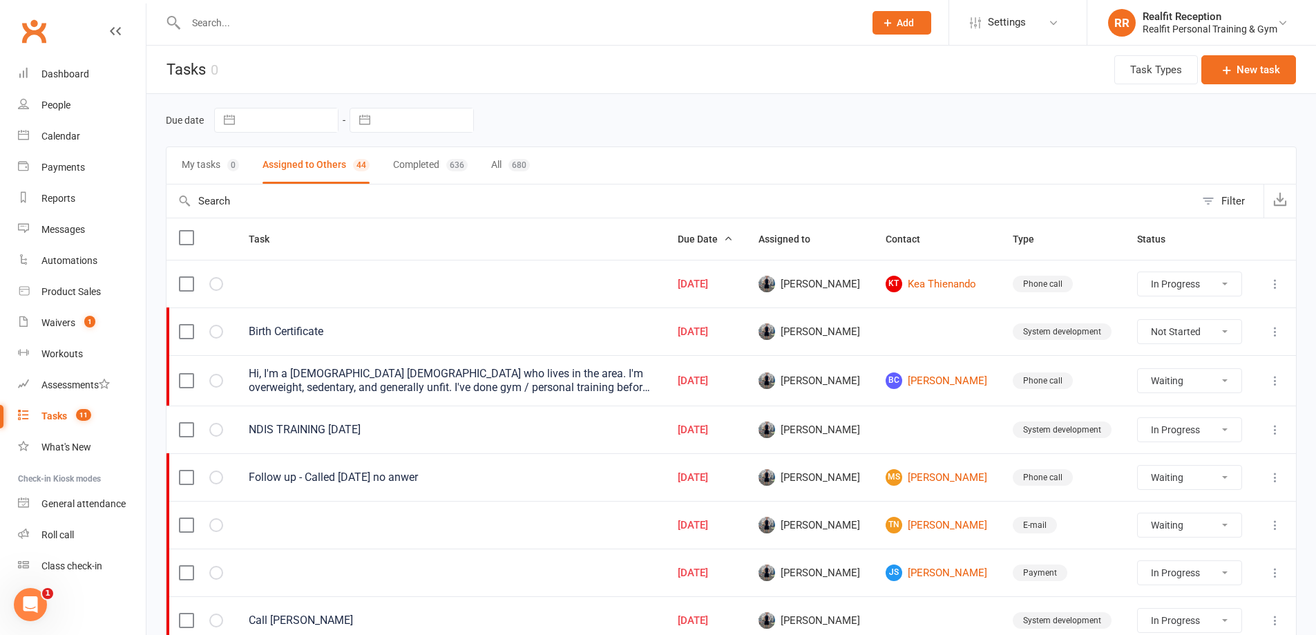
select select "started"
select select "waiting"
select select "started"
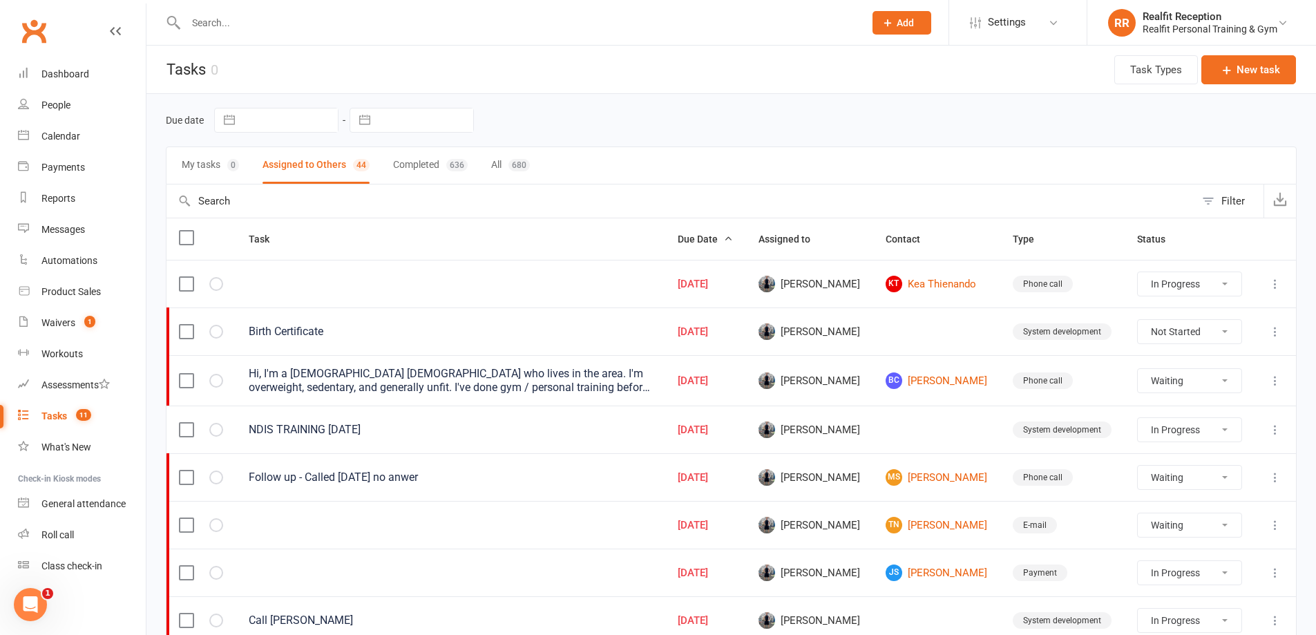
select select "started"
select select "waiting"
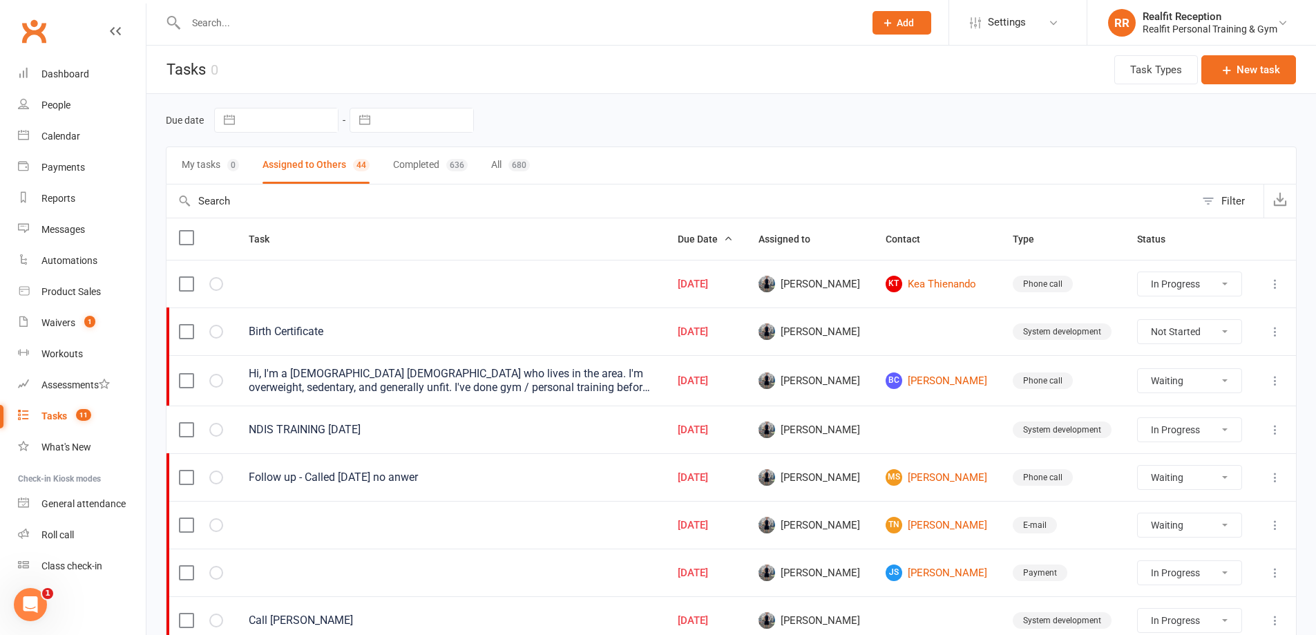
select select "waiting"
select select "started"
select select "waiting"
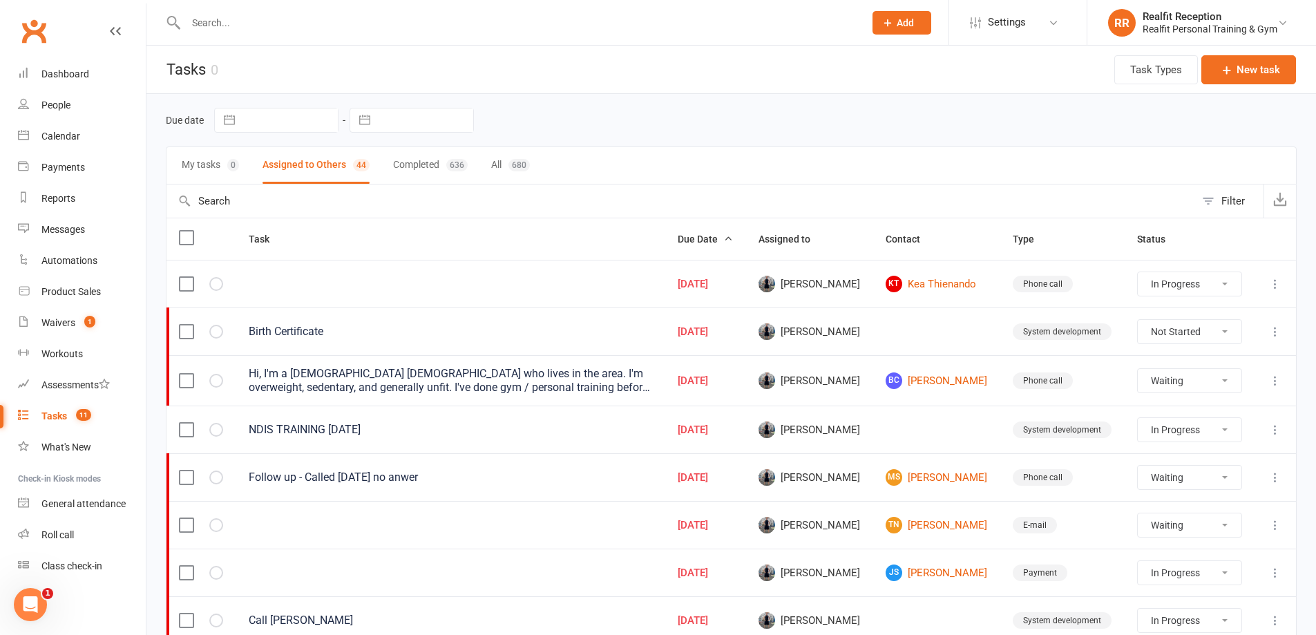
select select "waiting"
select select "started"
select select "waiting"
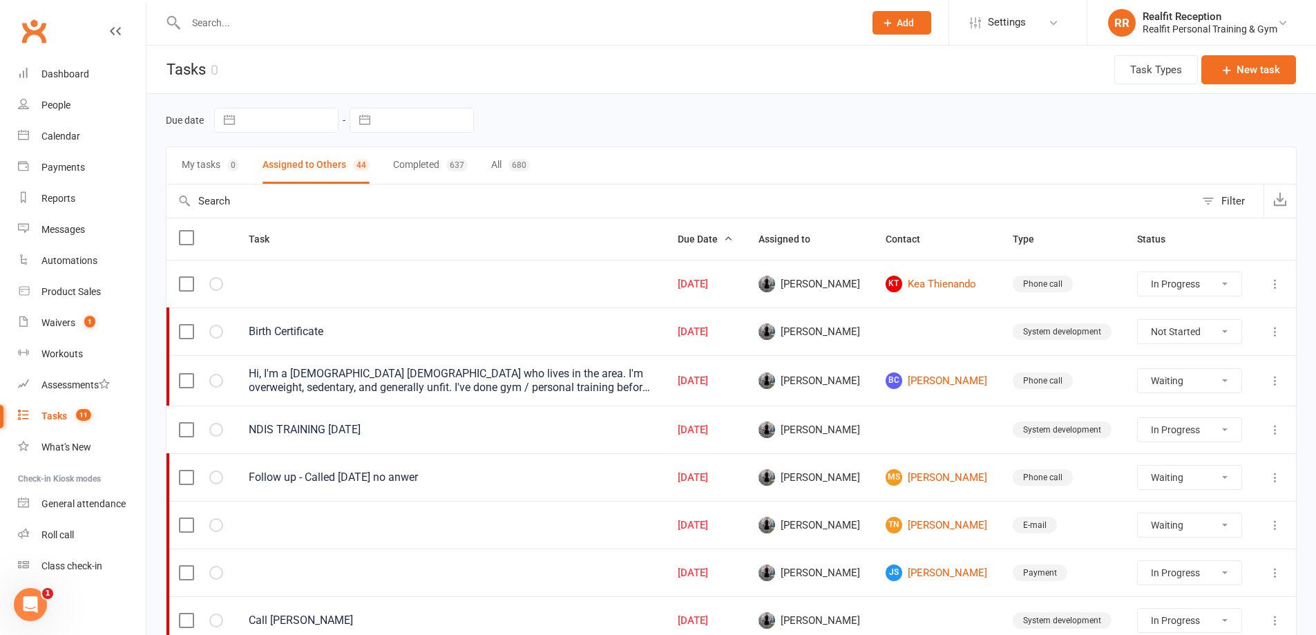
select select "started"
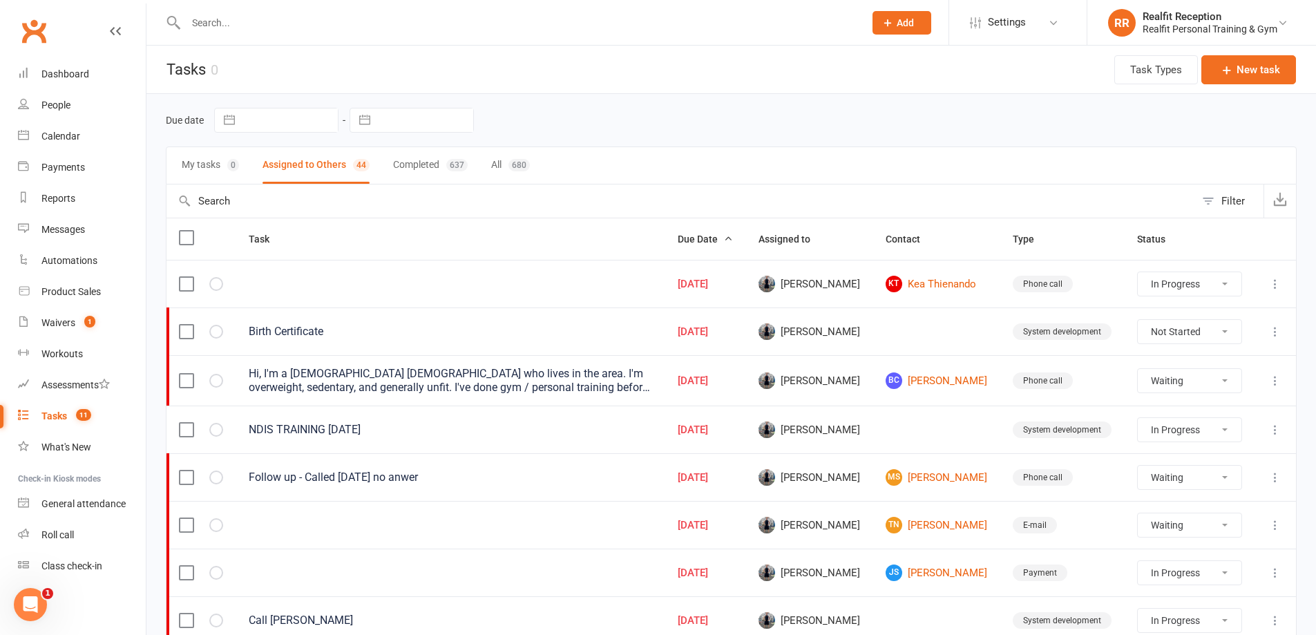
select select "waiting"
select select "started"
select select "waiting"
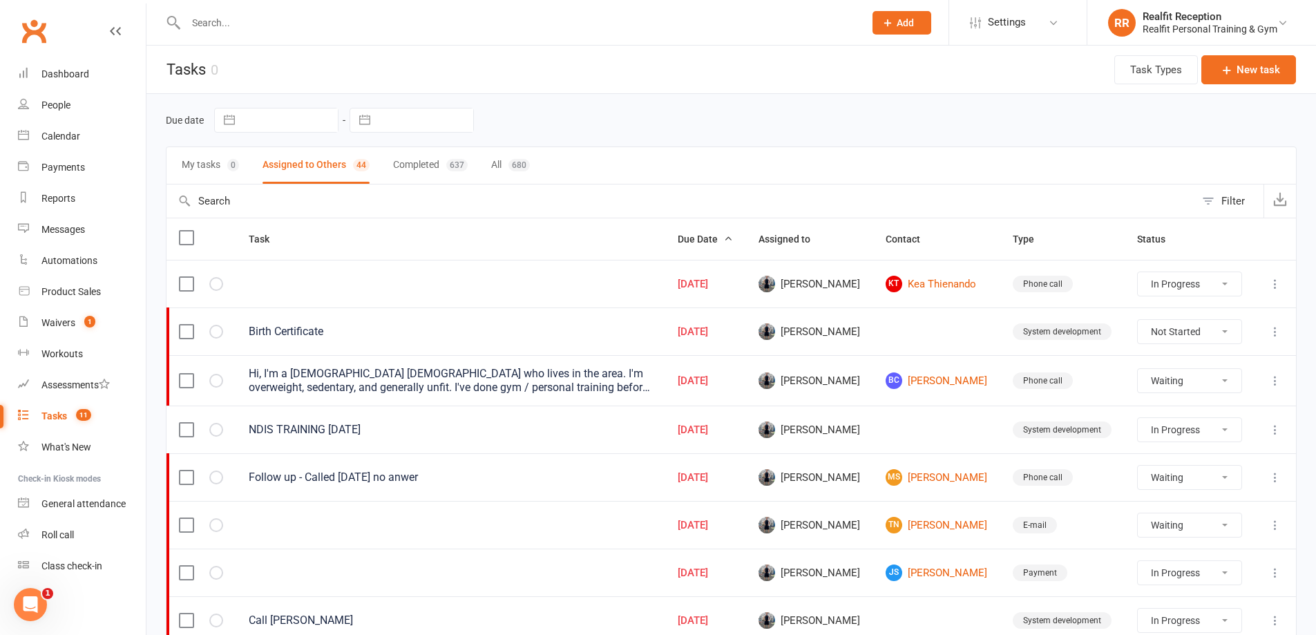
select select "waiting"
select select "started"
select select "waiting"
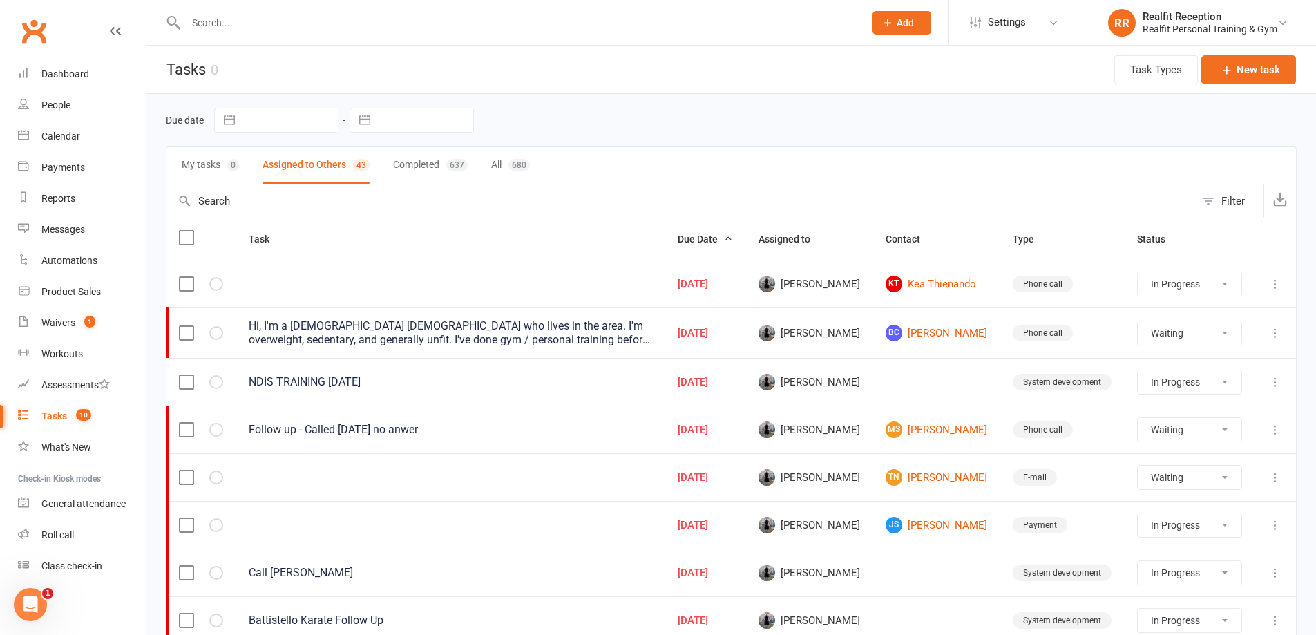
click at [1226, 383] on select "Not Started In Progress Waiting Complete" at bounding box center [1189, 381] width 103 height 23
click at [1138, 370] on select "Not Started In Progress Waiting Complete" at bounding box center [1189, 381] width 103 height 23
select select "started"
select select "waiting"
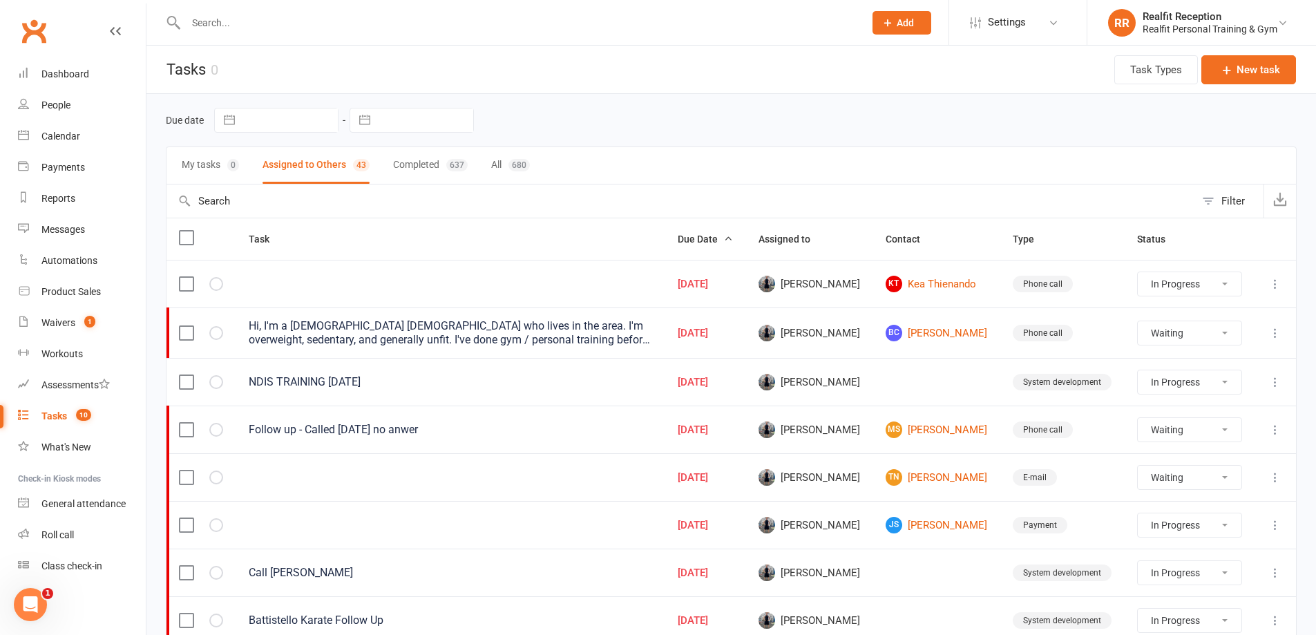
select select "waiting"
select select "started"
select select "waiting"
select select "started"
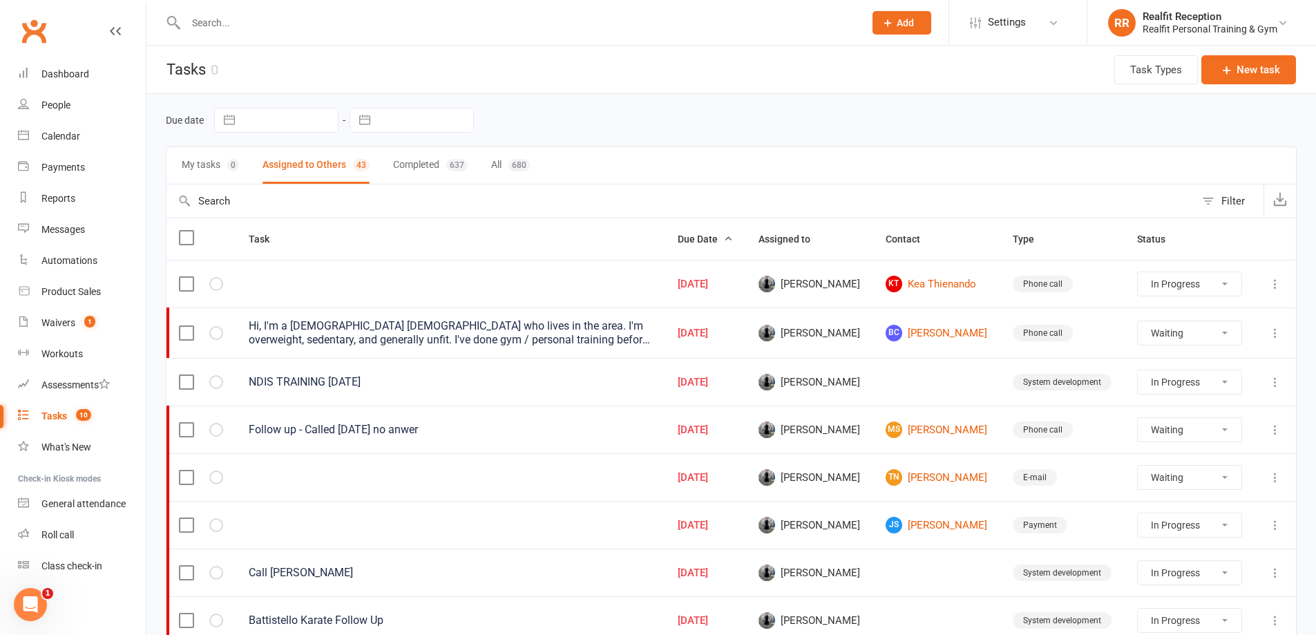
select select "started"
select select "waiting"
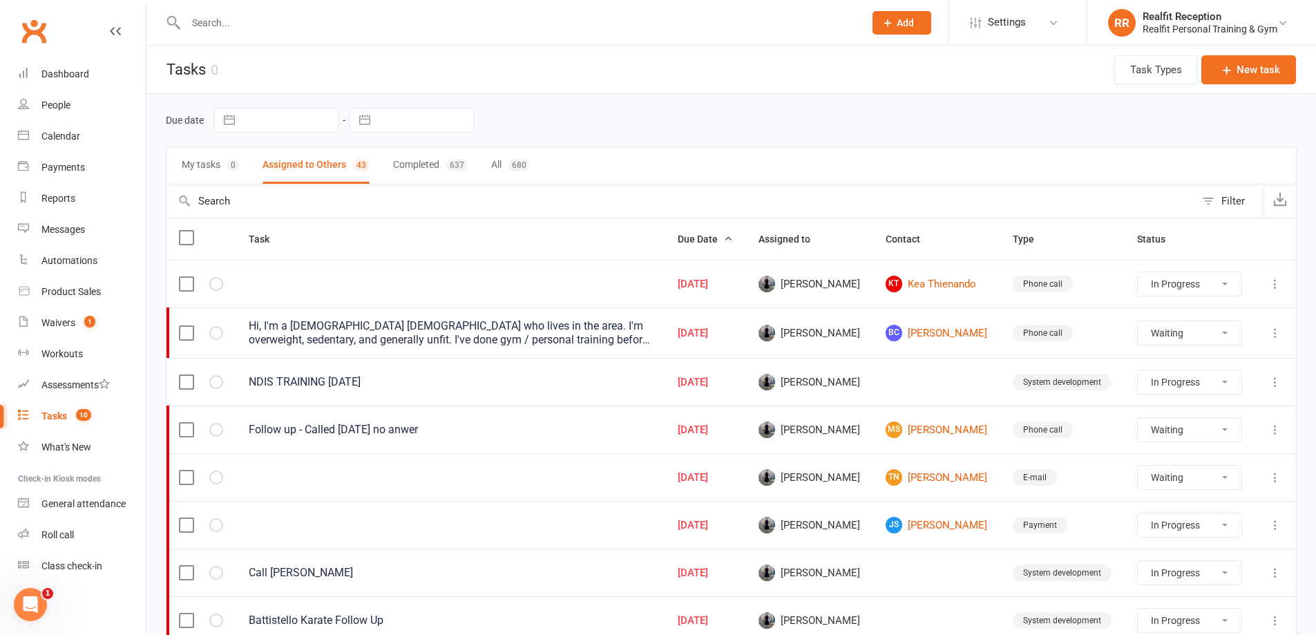
select select "waiting"
select select "started"
select select "waiting"
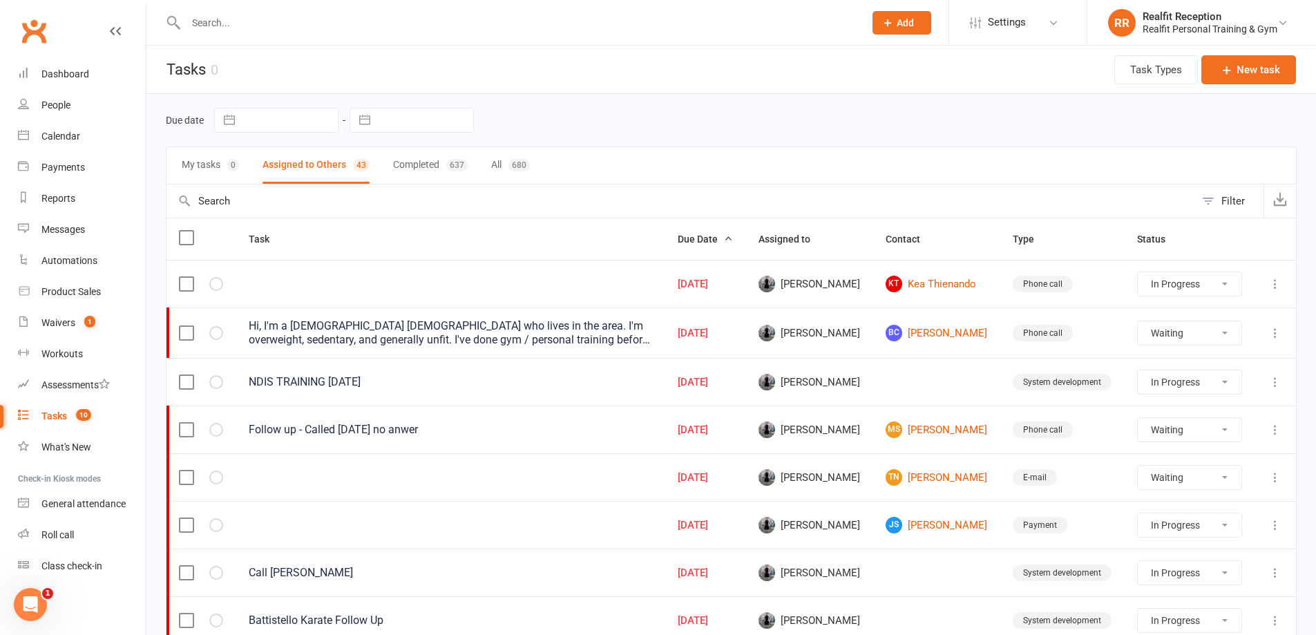
select select "waiting"
select select "started"
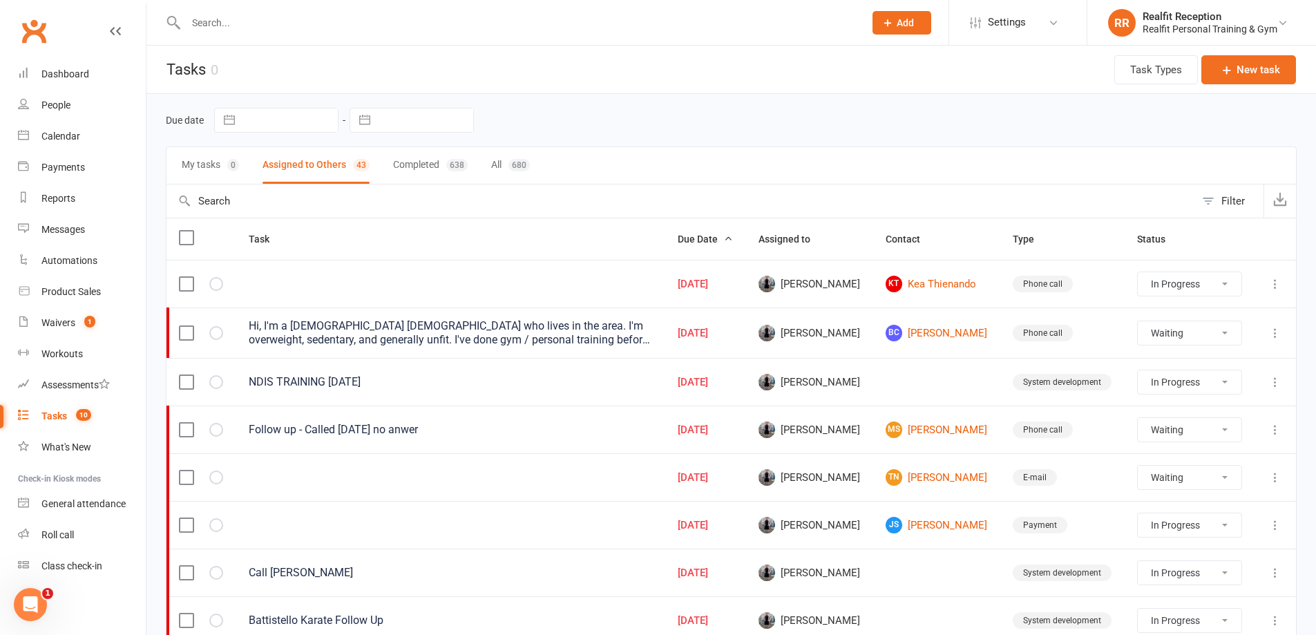
select select "started"
select select "waiting"
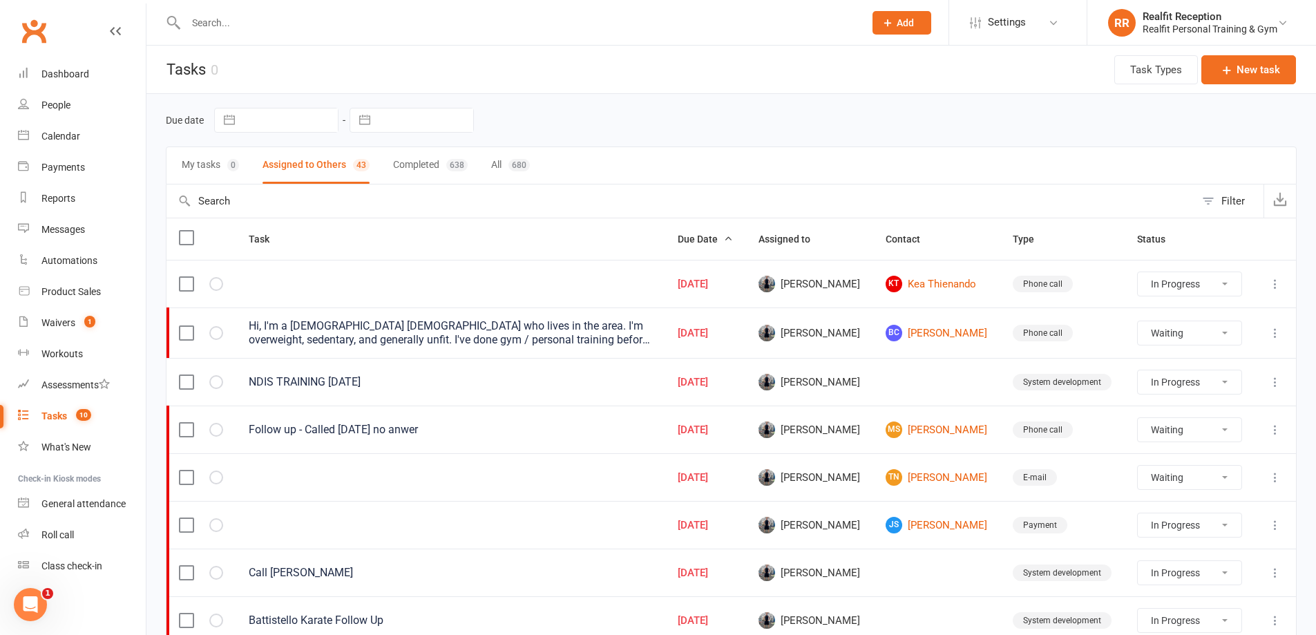
select select "waiting"
select select "started"
select select "waiting"
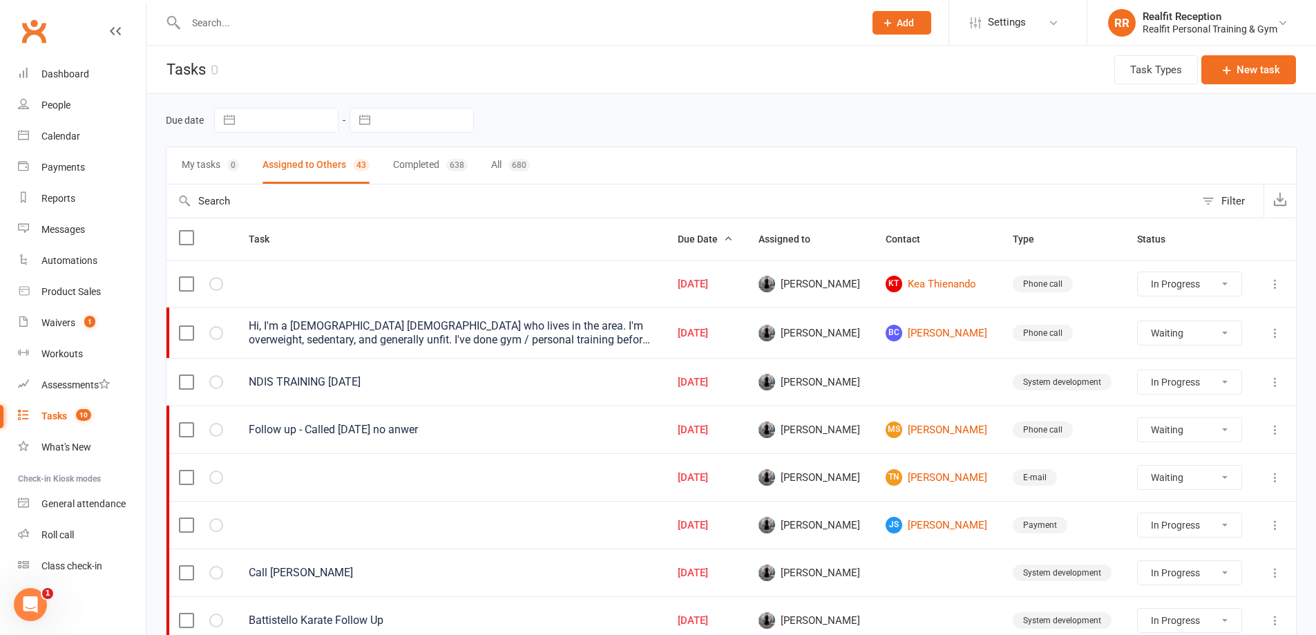
select select "waiting"
select select "started"
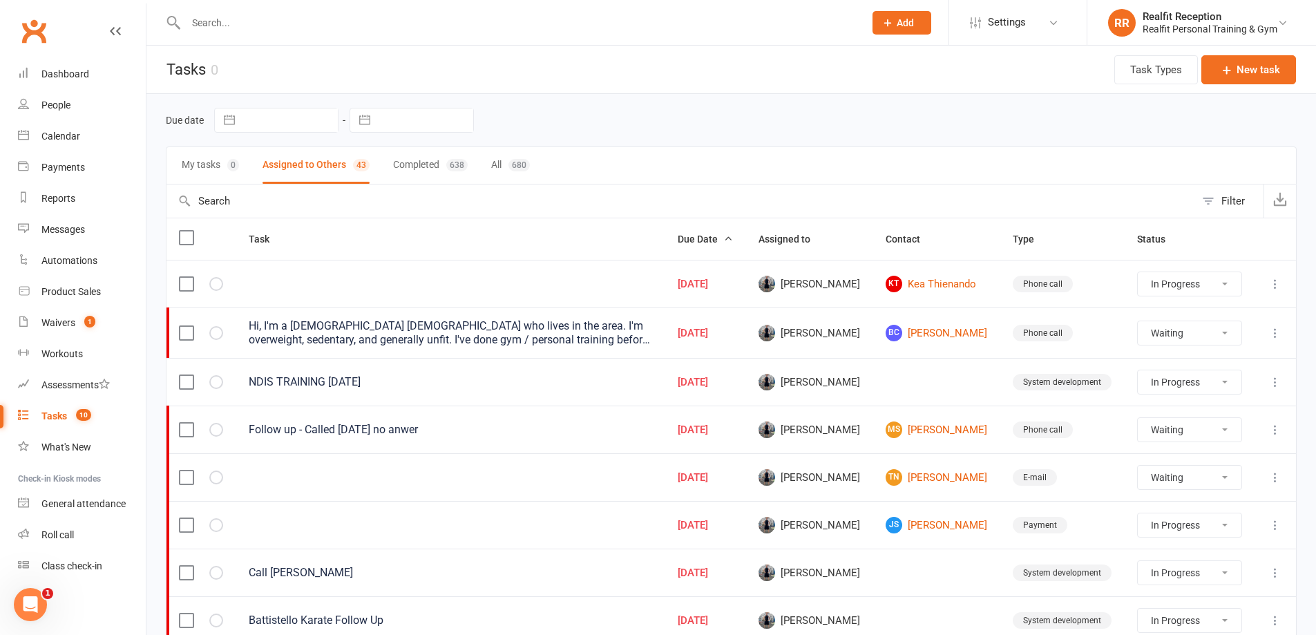
select select "waiting"
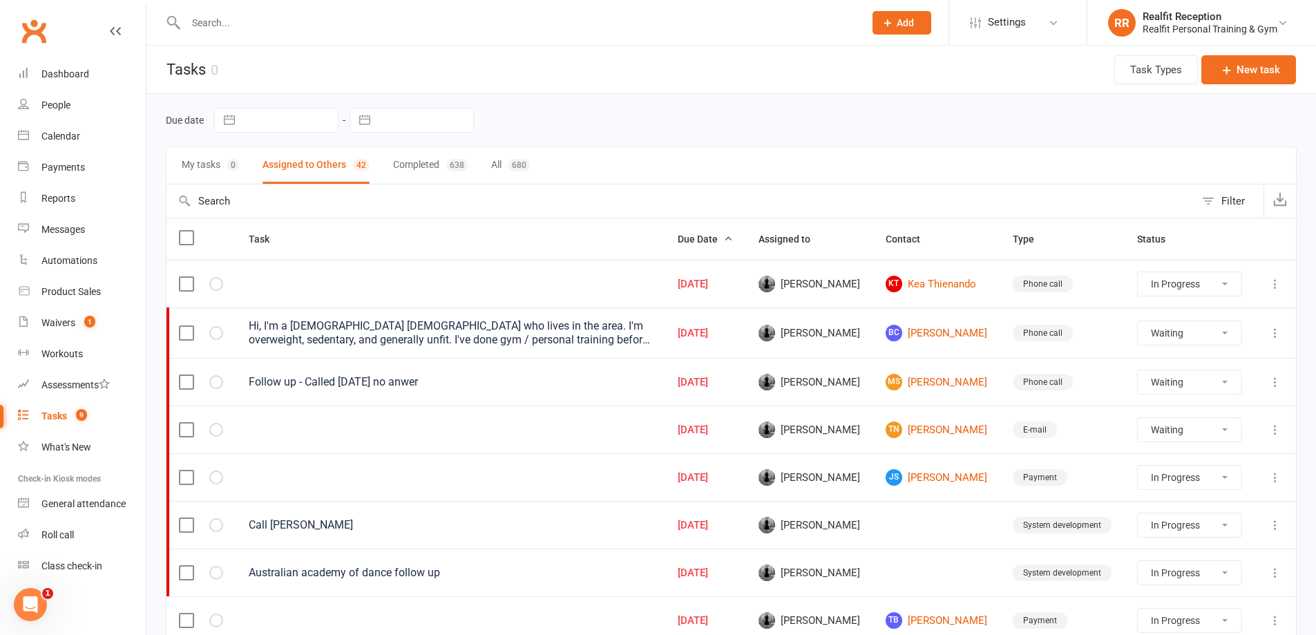
click at [1274, 528] on icon at bounding box center [1276, 525] width 14 height 14
click at [1174, 578] on link "Edit" at bounding box center [1204, 579] width 137 height 28
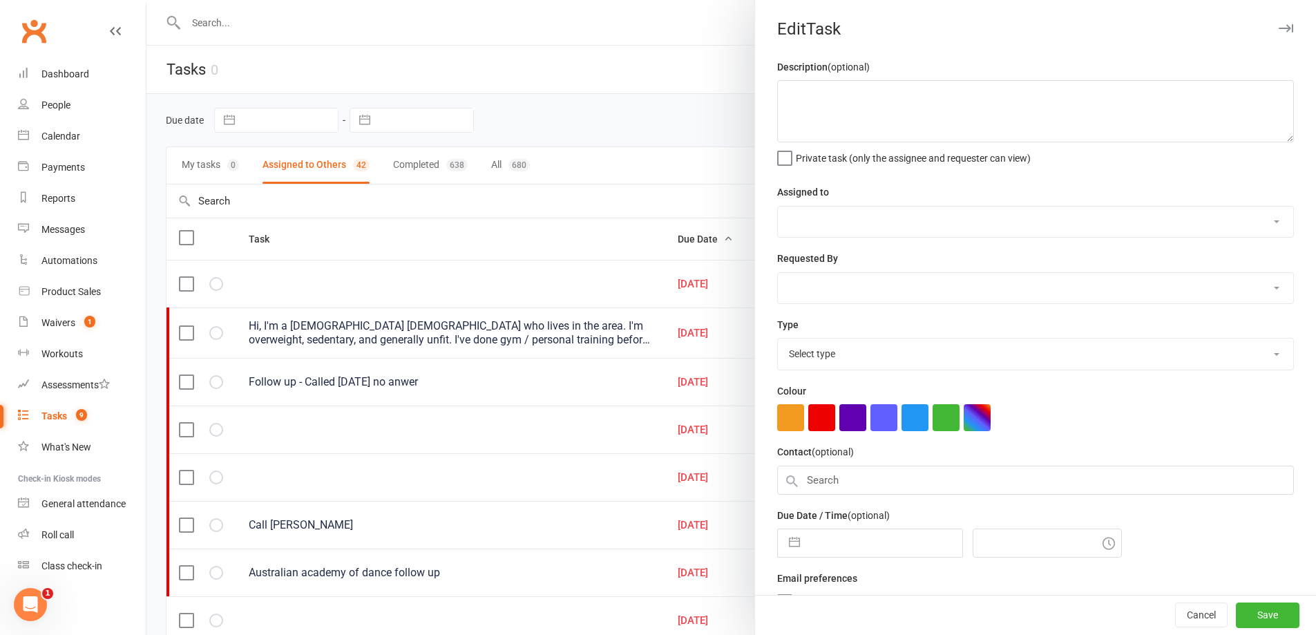
type textarea "Call Eva"
select select "49223"
type input "15 Oct 2025"
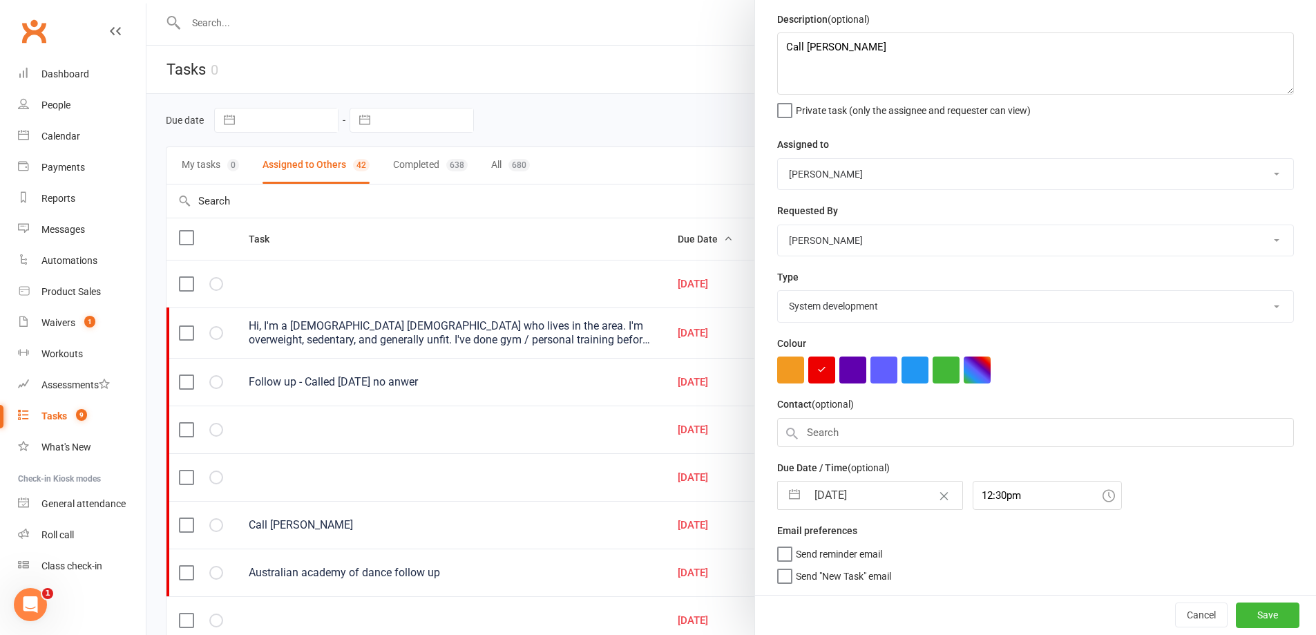
scroll to position [69, 0]
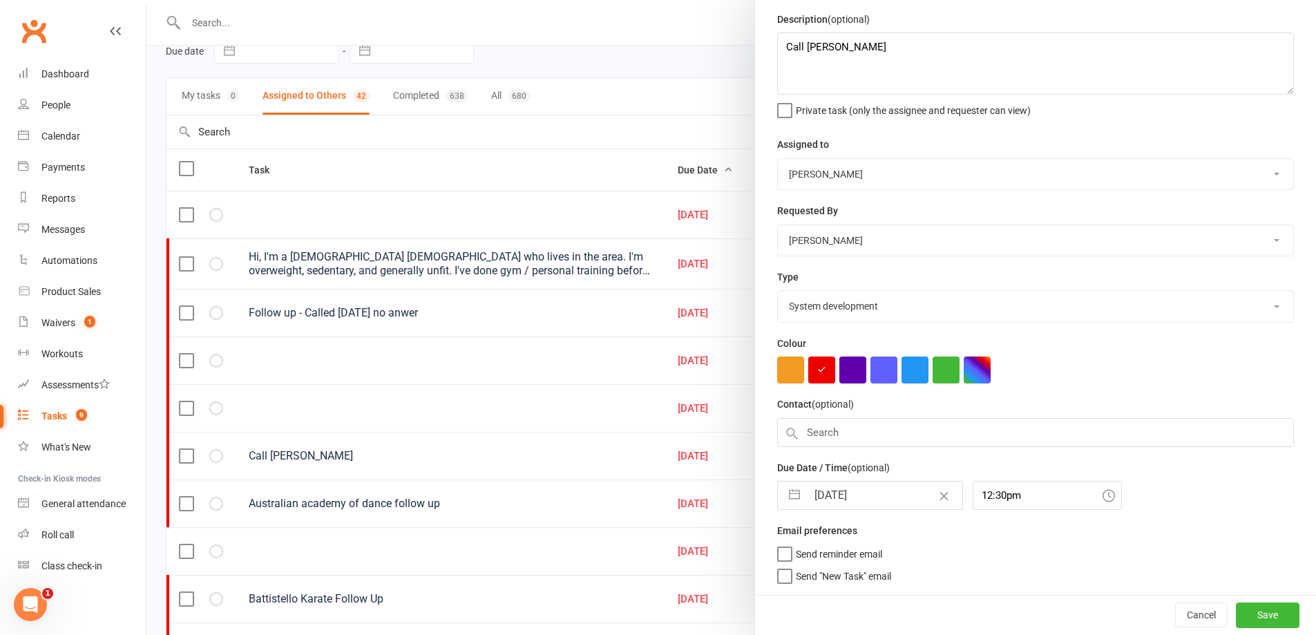
click at [887, 495] on input "15 Oct 2025" at bounding box center [884, 496] width 155 height 28
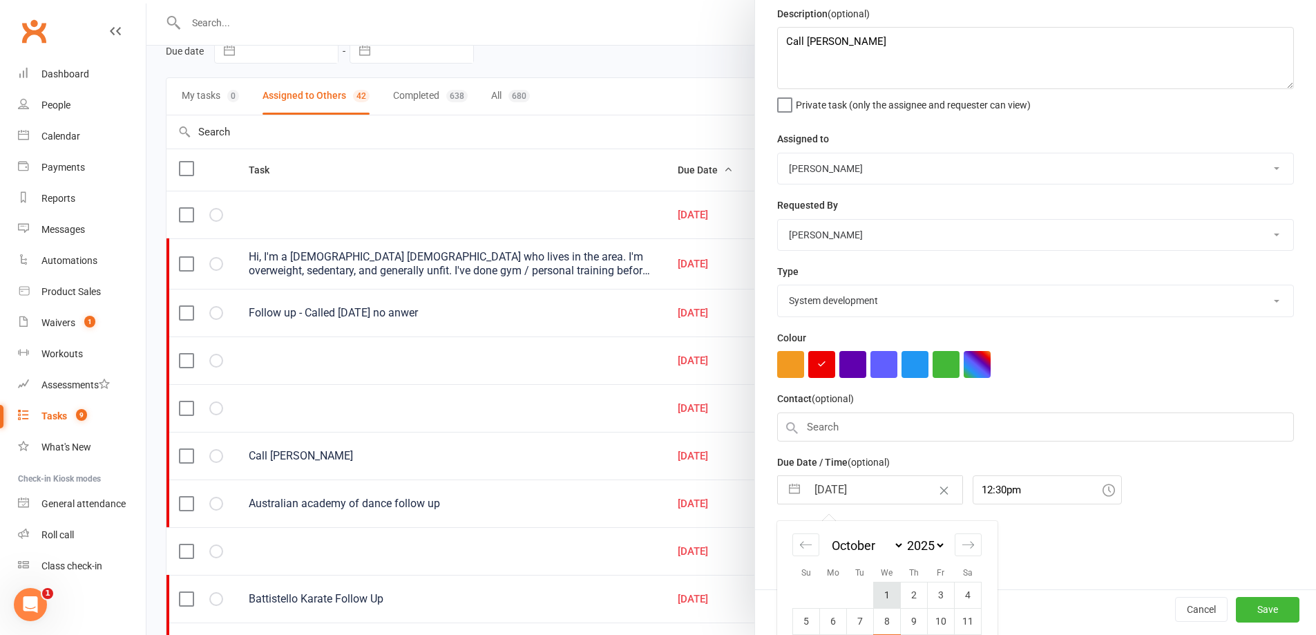
scroll to position [153, 0]
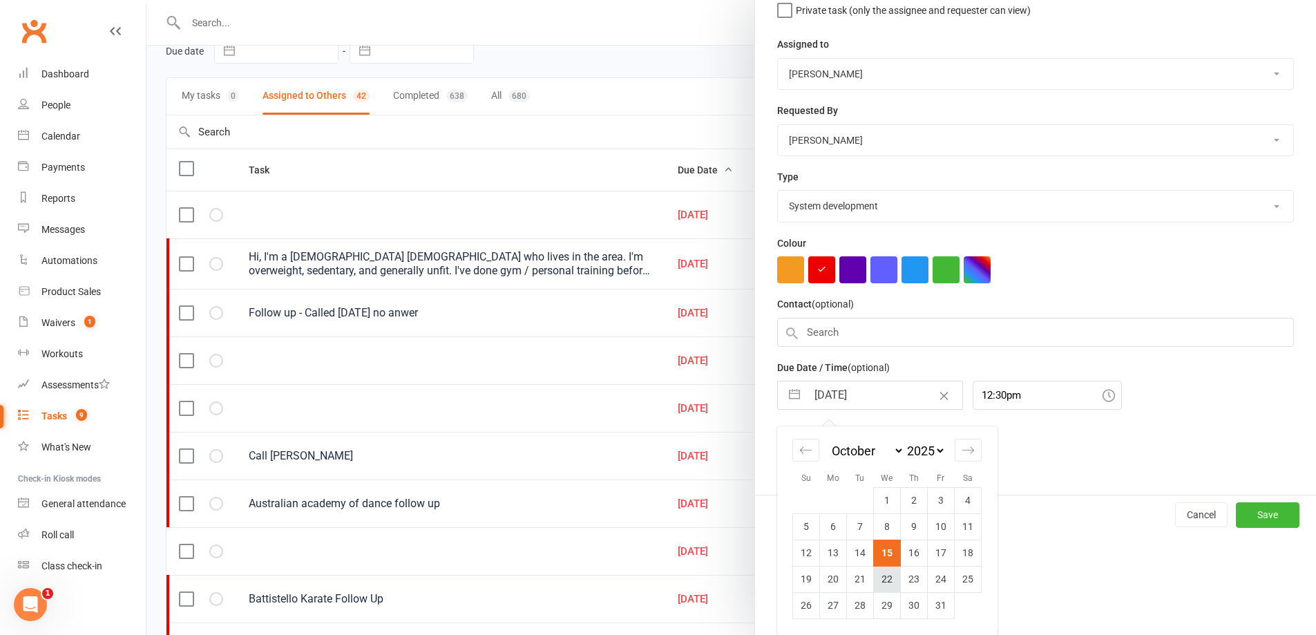
click at [879, 571] on td "22" at bounding box center [887, 579] width 27 height 26
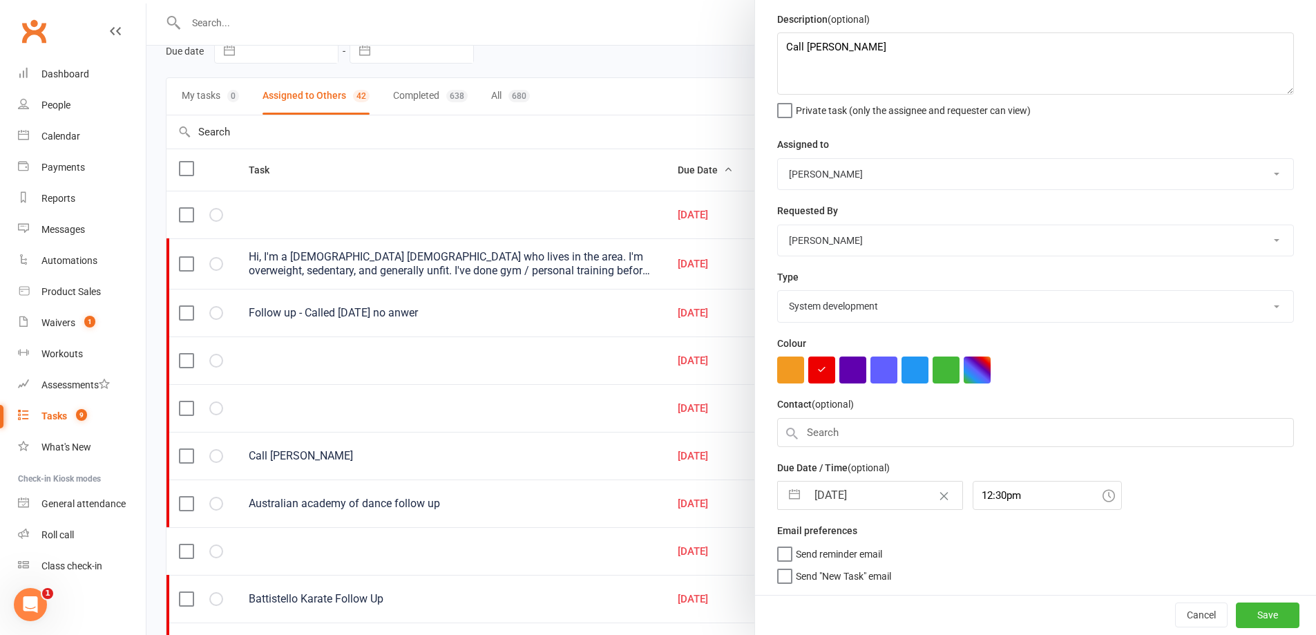
scroll to position [53, 0]
click at [1255, 613] on button "Save" at bounding box center [1268, 615] width 64 height 25
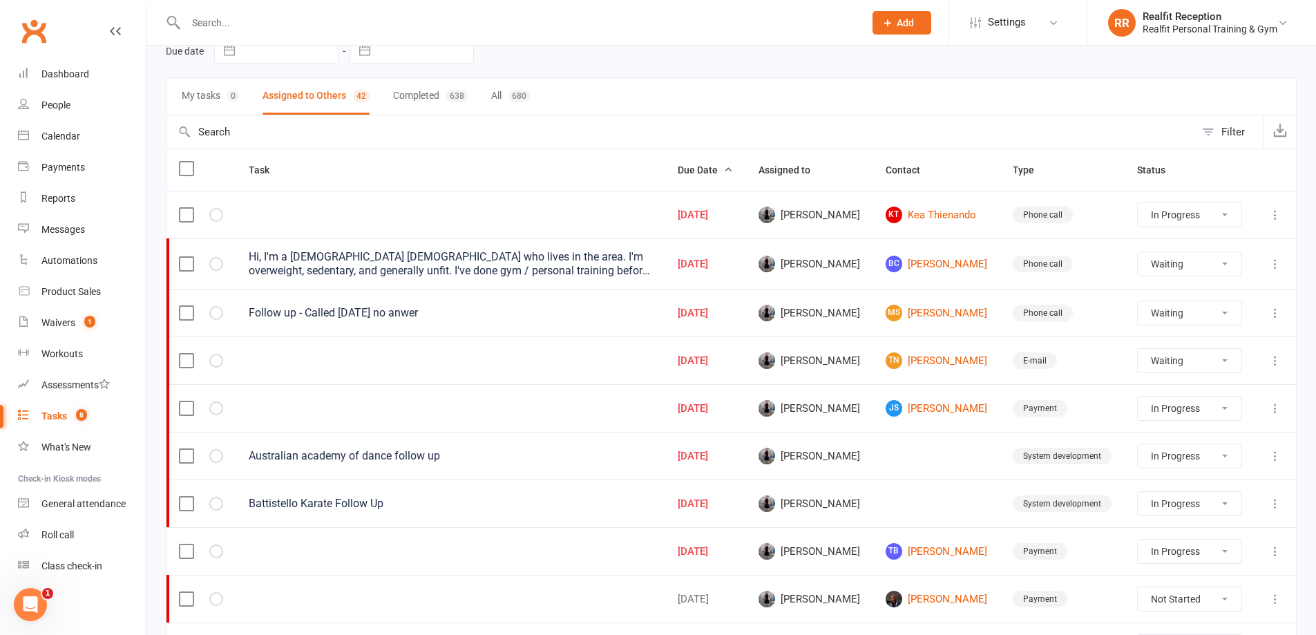
click at [1223, 414] on select "Not Started In Progress Waiting Complete" at bounding box center [1189, 408] width 103 height 23
click at [1139, 397] on select "Not Started In Progress Waiting Complete" at bounding box center [1189, 408] width 103 height 23
click at [945, 410] on link "TB Tony Bozan Diaz" at bounding box center [937, 408] width 102 height 17
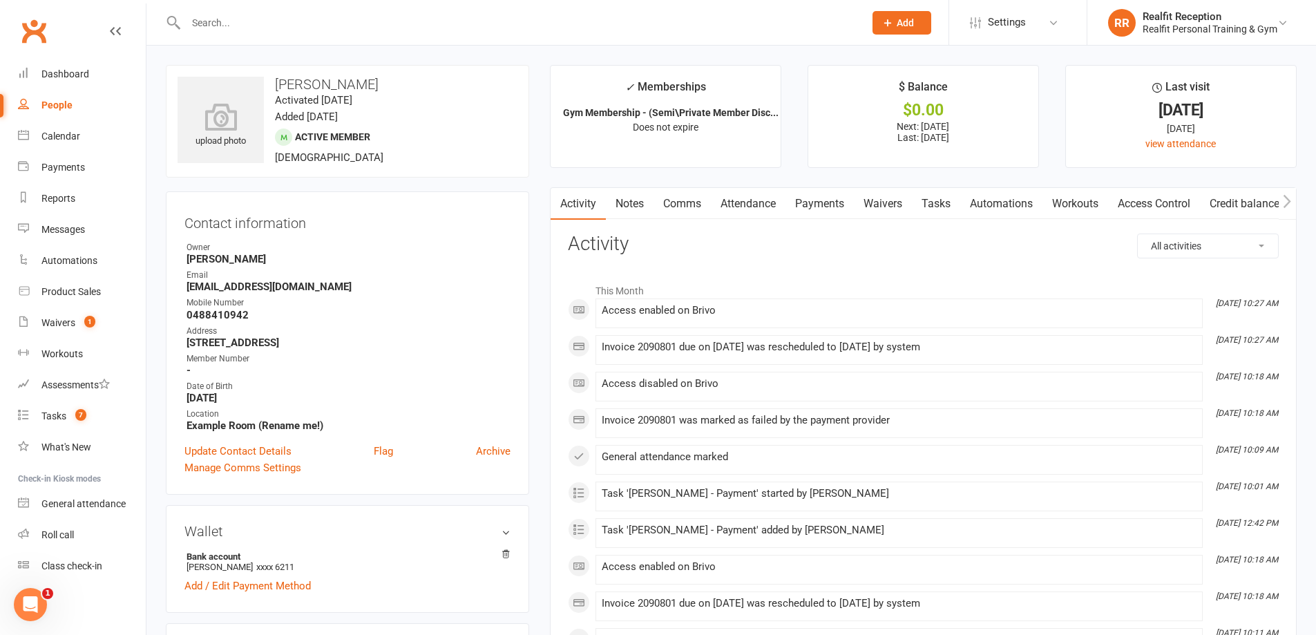
click at [824, 207] on link "Payments" at bounding box center [820, 204] width 68 height 32
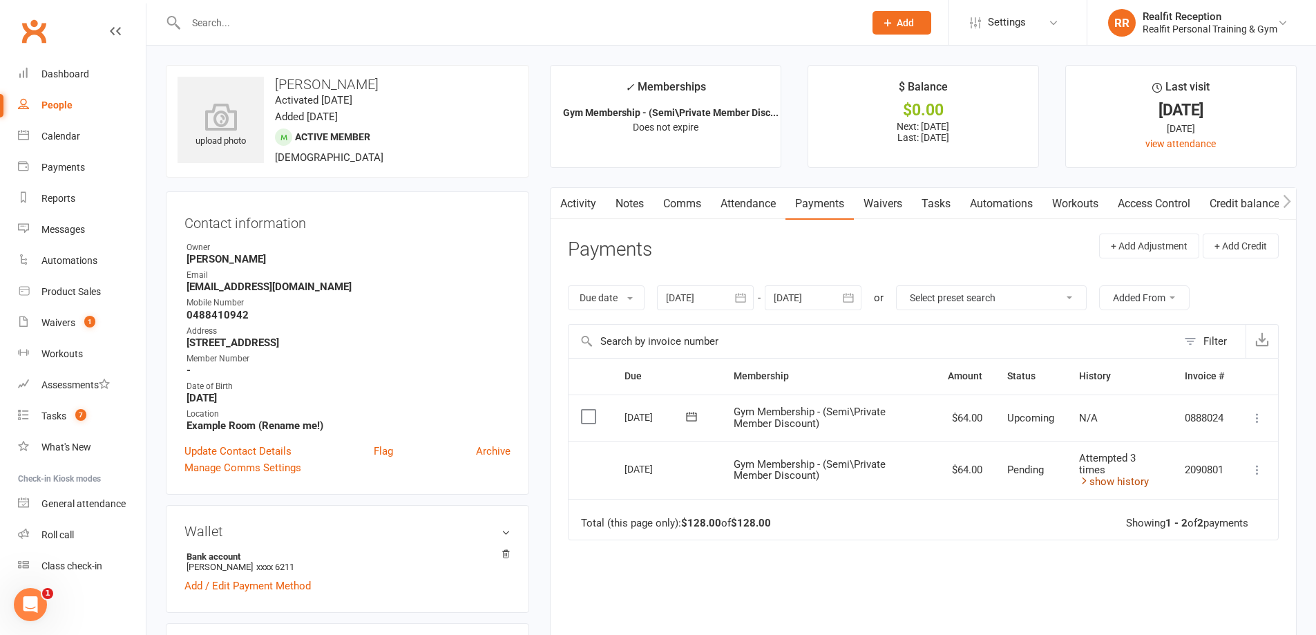
click at [1108, 484] on link "show history" at bounding box center [1114, 481] width 70 height 12
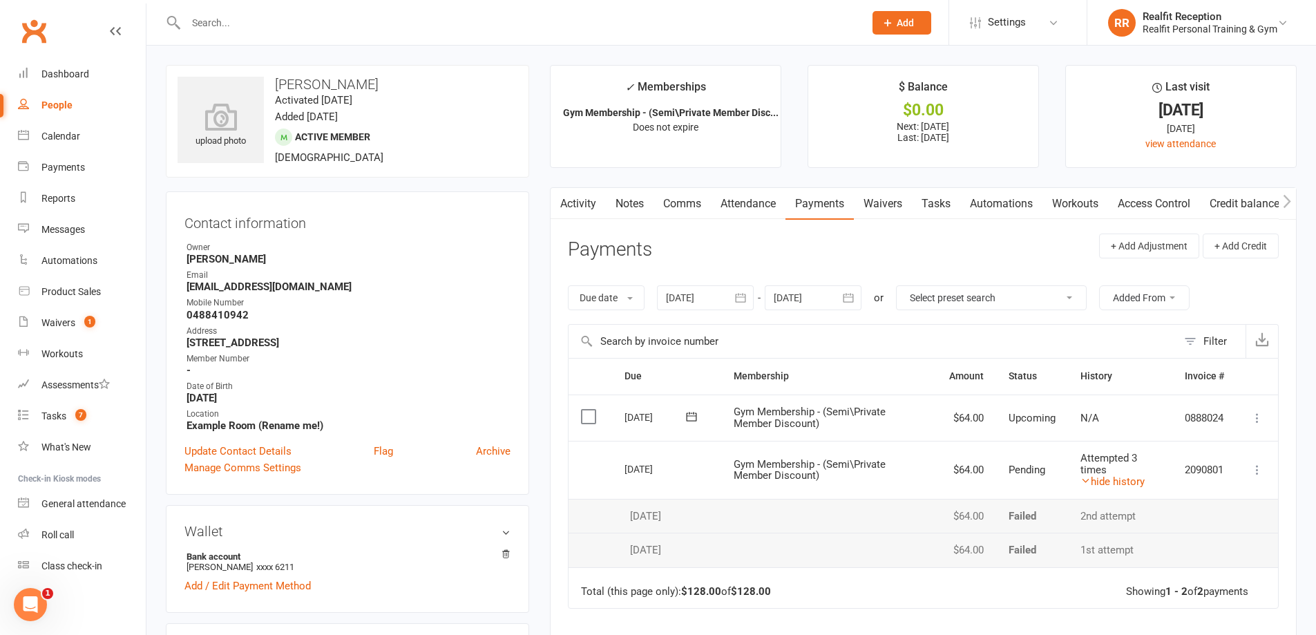
click at [930, 207] on link "Tasks" at bounding box center [936, 204] width 48 height 32
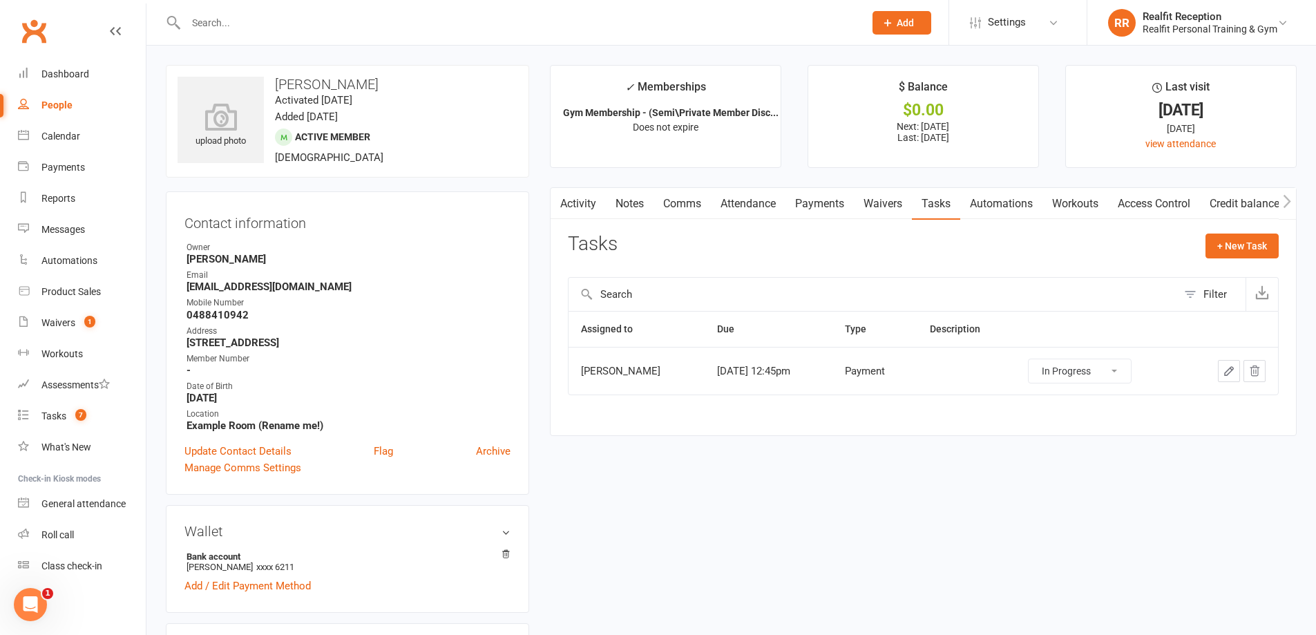
click at [1229, 372] on icon "button" at bounding box center [1229, 371] width 12 height 12
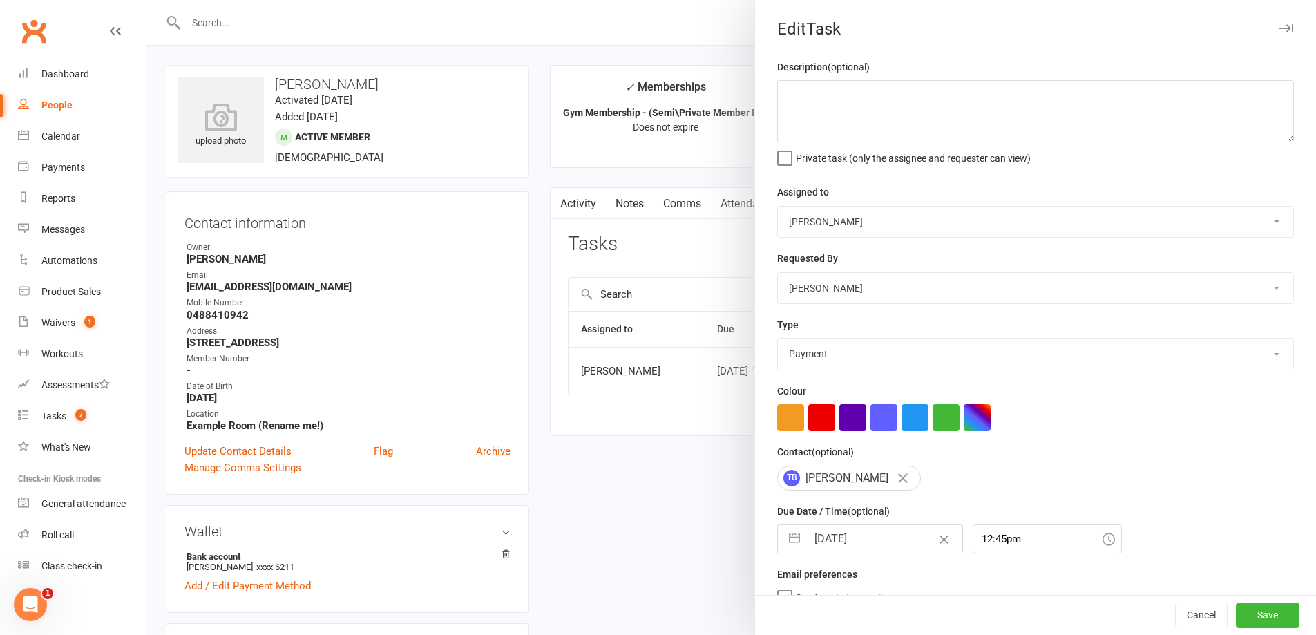
click at [893, 539] on input "15 Oct 2025" at bounding box center [884, 539] width 155 height 28
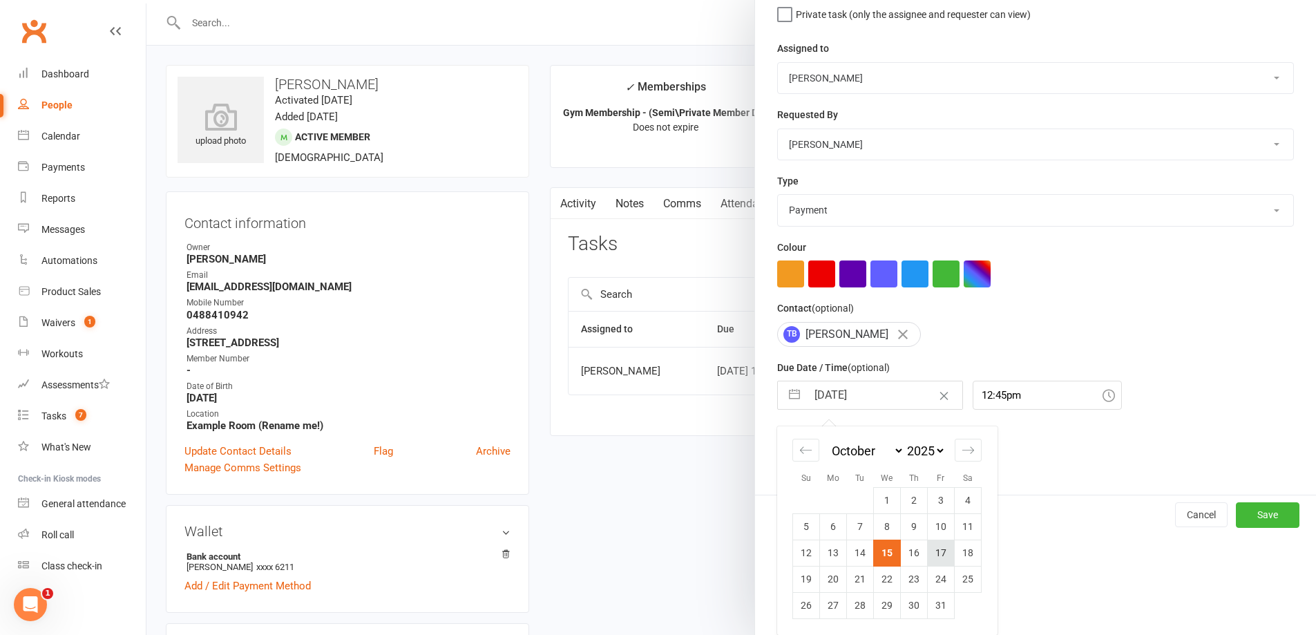
click at [936, 552] on td "17" at bounding box center [941, 553] width 27 height 26
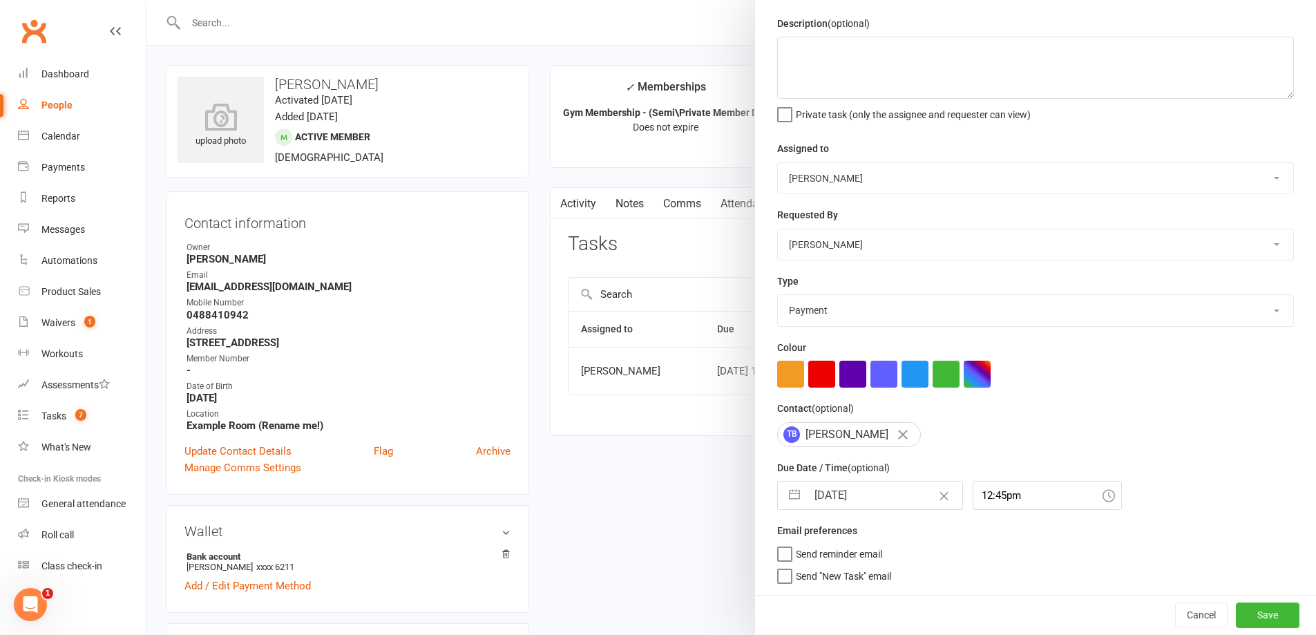
scroll to position [49, 0]
click at [1236, 607] on button "Save" at bounding box center [1268, 615] width 64 height 25
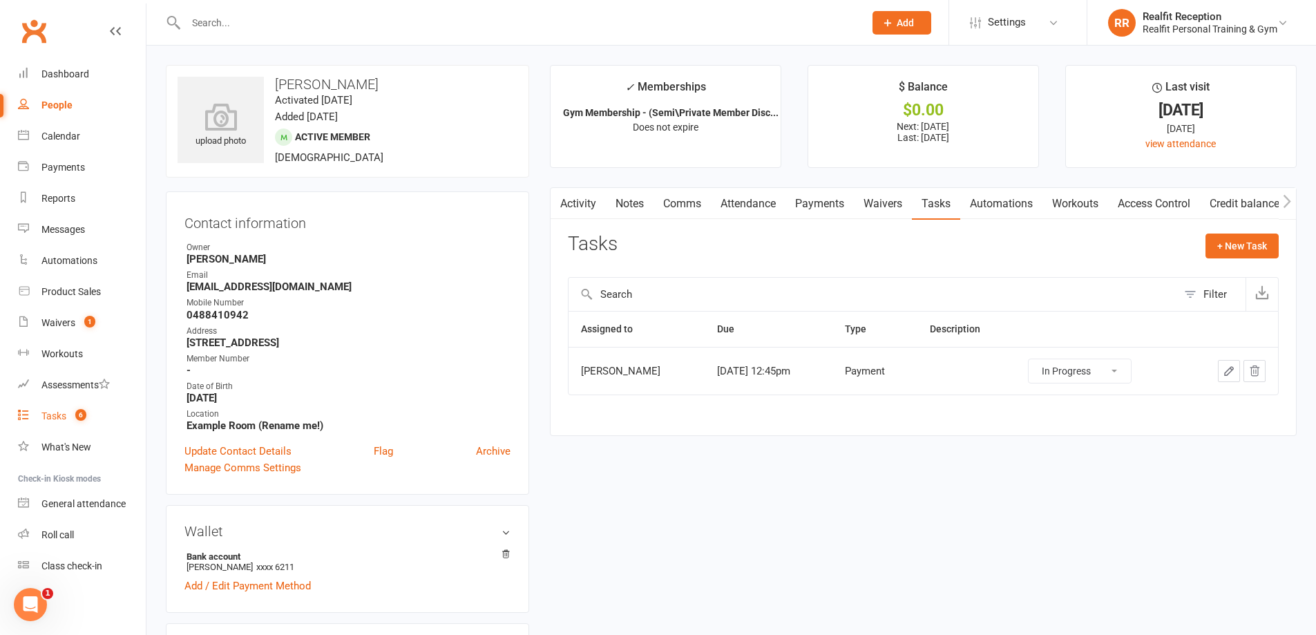
click at [56, 413] on div "Tasks" at bounding box center [53, 415] width 25 height 11
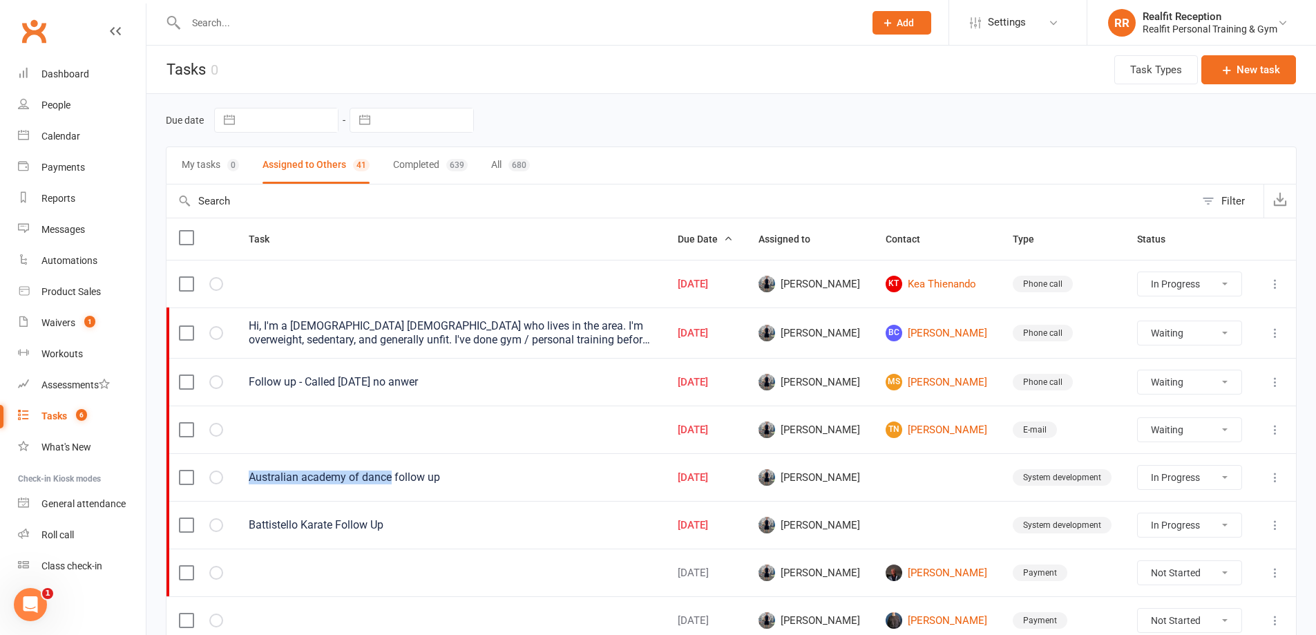
drag, startPoint x: 248, startPoint y: 477, endPoint x: 392, endPoint y: 475, distance: 143.7
click at [392, 475] on td "Australian academy of dance follow up" at bounding box center [450, 477] width 429 height 48
copy div "Australian academy of dance"
click at [1220, 475] on select "Not Started In Progress Waiting Complete" at bounding box center [1189, 477] width 103 height 23
click at [1139, 466] on select "Not Started In Progress Waiting Complete" at bounding box center [1189, 477] width 103 height 23
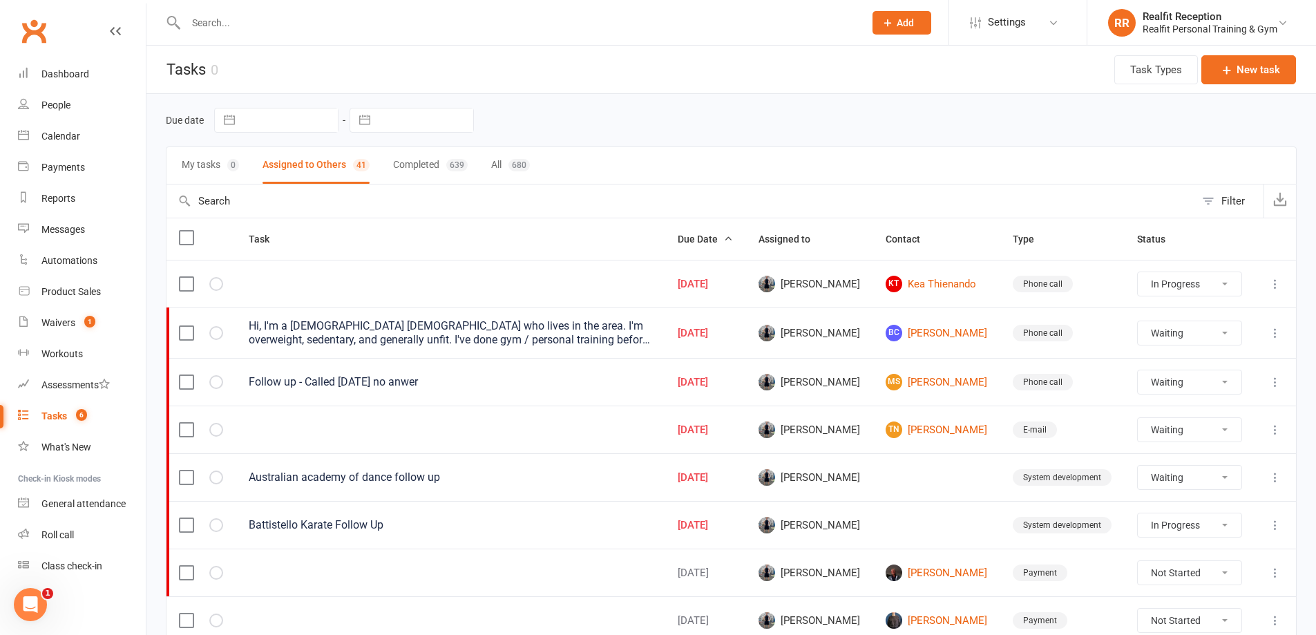
click at [1276, 477] on icon at bounding box center [1276, 478] width 14 height 14
click at [1188, 525] on link "Edit" at bounding box center [1204, 532] width 137 height 28
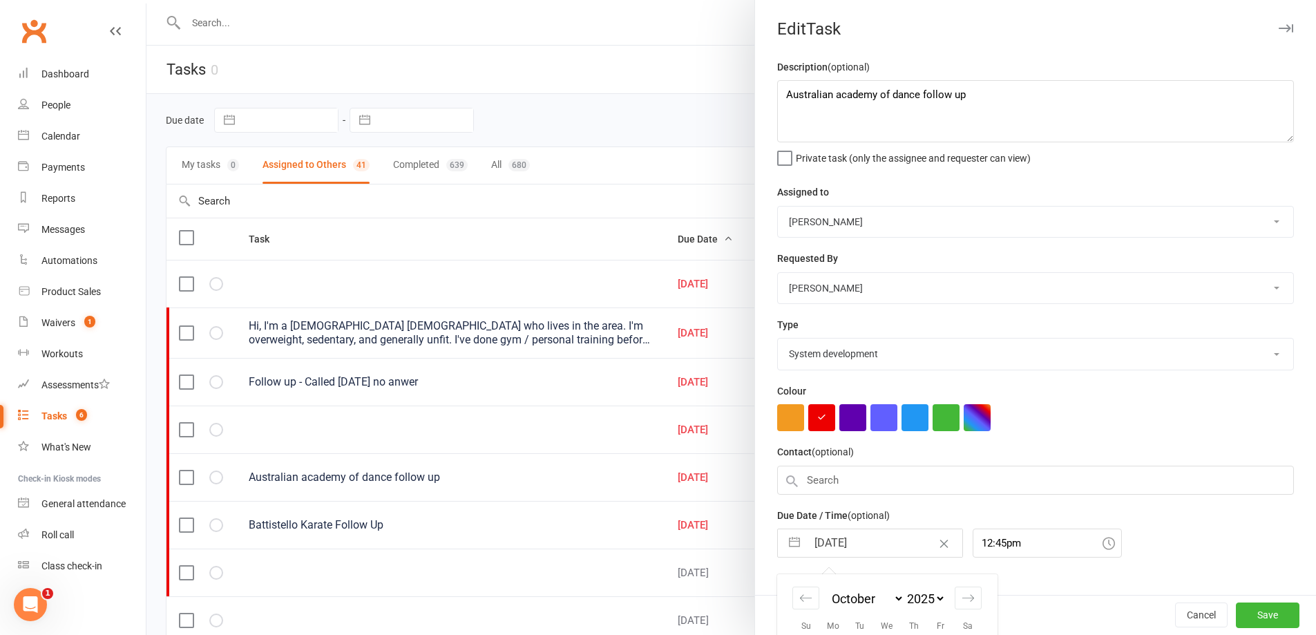
click at [887, 550] on input "15 Oct 2025" at bounding box center [884, 543] width 155 height 28
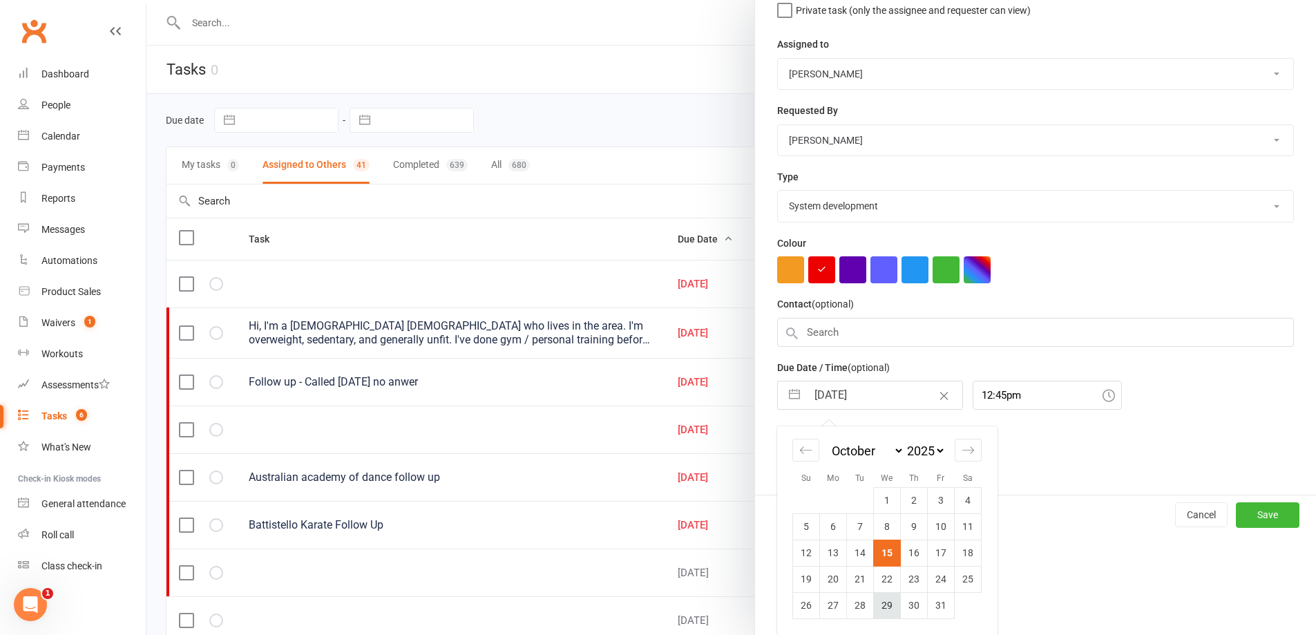
click at [878, 597] on td "29" at bounding box center [887, 605] width 27 height 26
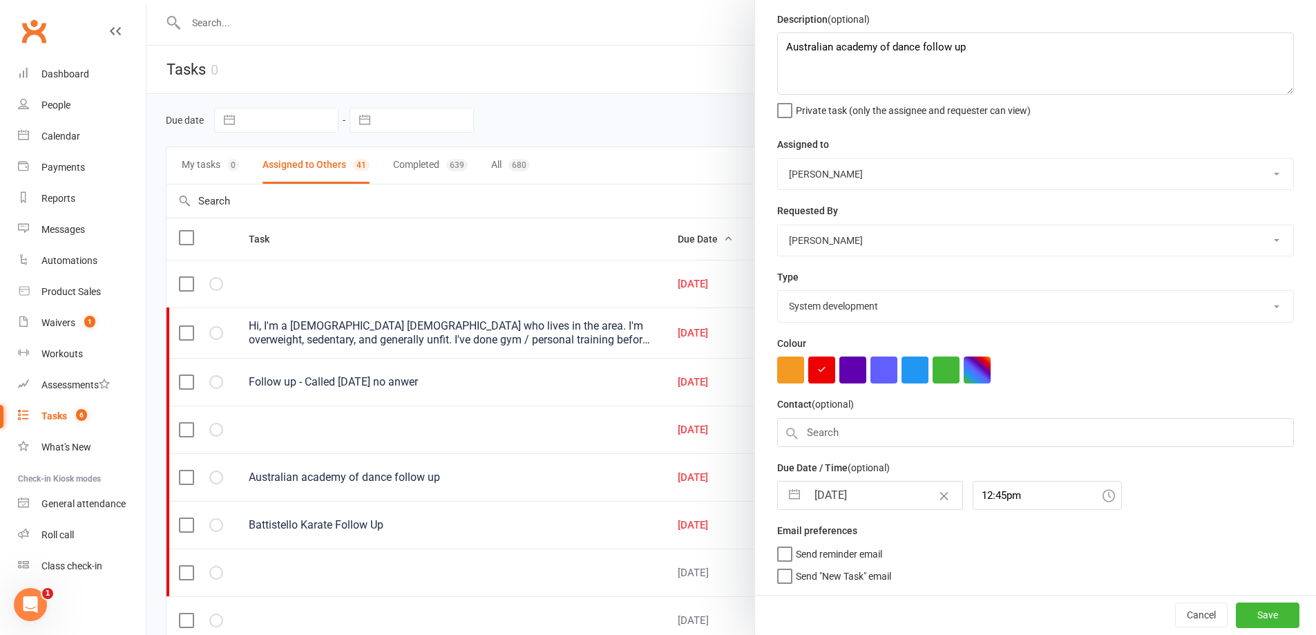
scroll to position [53, 0]
click at [1236, 614] on button "Save" at bounding box center [1268, 615] width 64 height 25
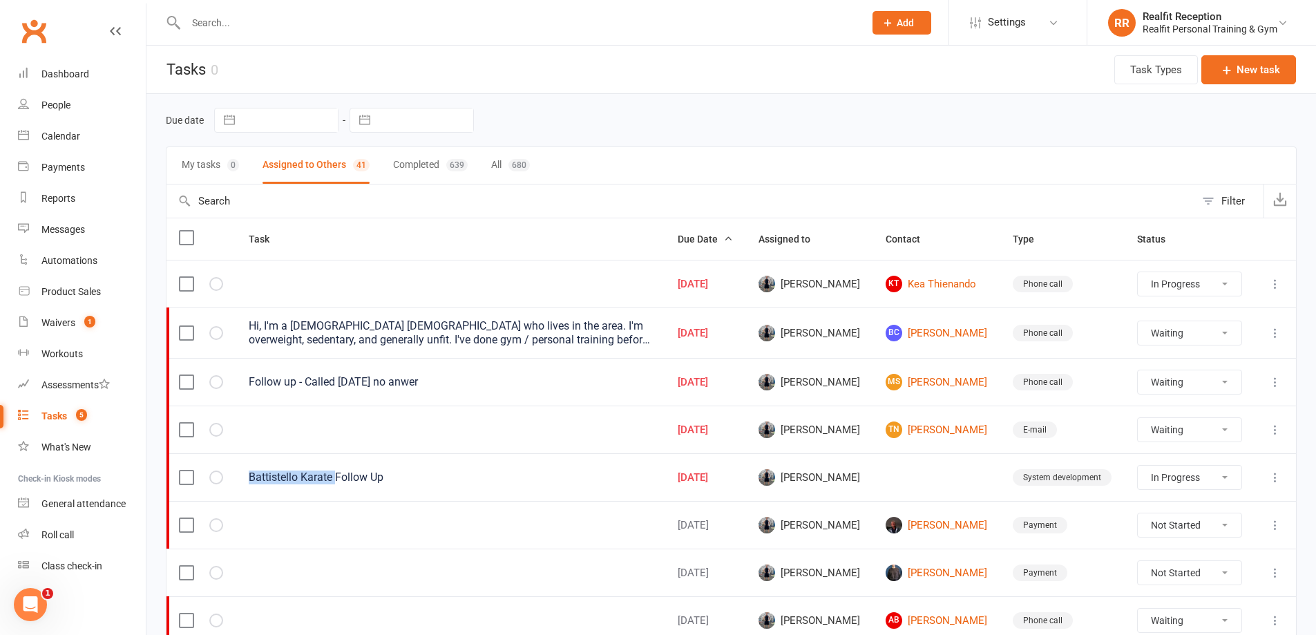
drag, startPoint x: 334, startPoint y: 475, endPoint x: 252, endPoint y: 476, distance: 82.2
click at [238, 475] on td "Battistello Karate Follow Up" at bounding box center [450, 477] width 429 height 48
copy div "Battistello Karate"
click at [1227, 482] on select "Not Started In Progress Waiting Complete" at bounding box center [1189, 477] width 103 height 23
click at [1139, 466] on select "Not Started In Progress Waiting Complete" at bounding box center [1189, 477] width 103 height 23
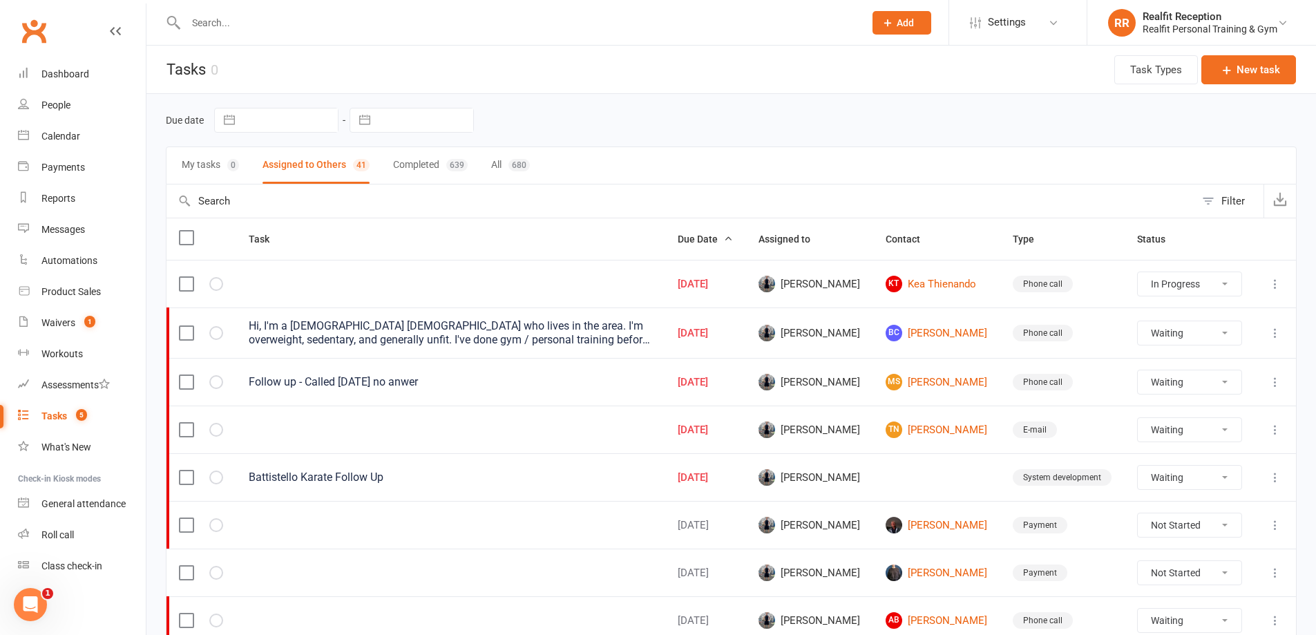
click at [1275, 477] on icon at bounding box center [1276, 478] width 14 height 14
click at [1196, 534] on link "Edit" at bounding box center [1204, 532] width 137 height 28
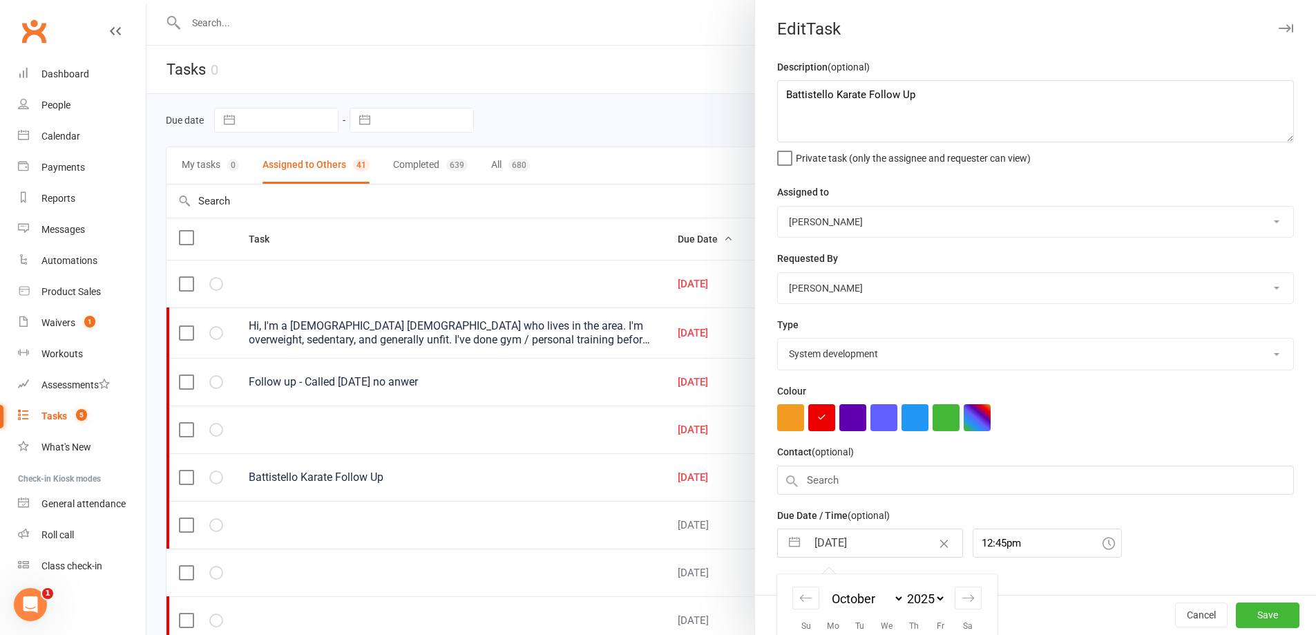
click at [880, 540] on input "15 Oct 2025" at bounding box center [884, 543] width 155 height 28
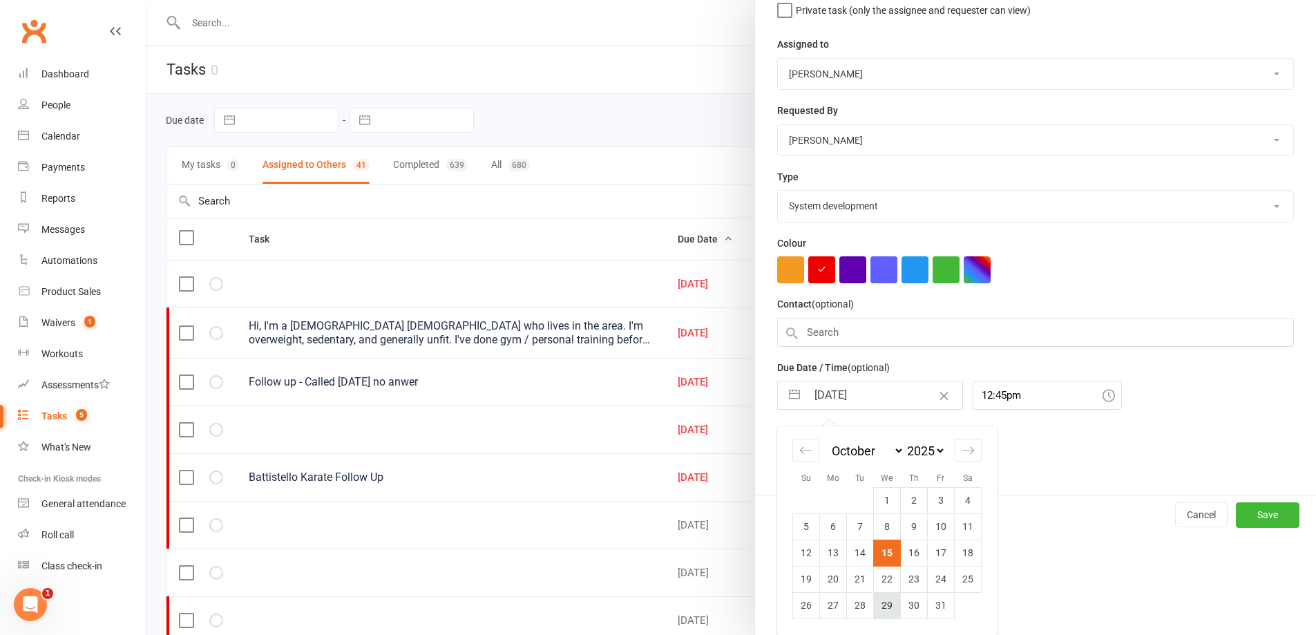
click at [877, 603] on td "29" at bounding box center [887, 605] width 27 height 26
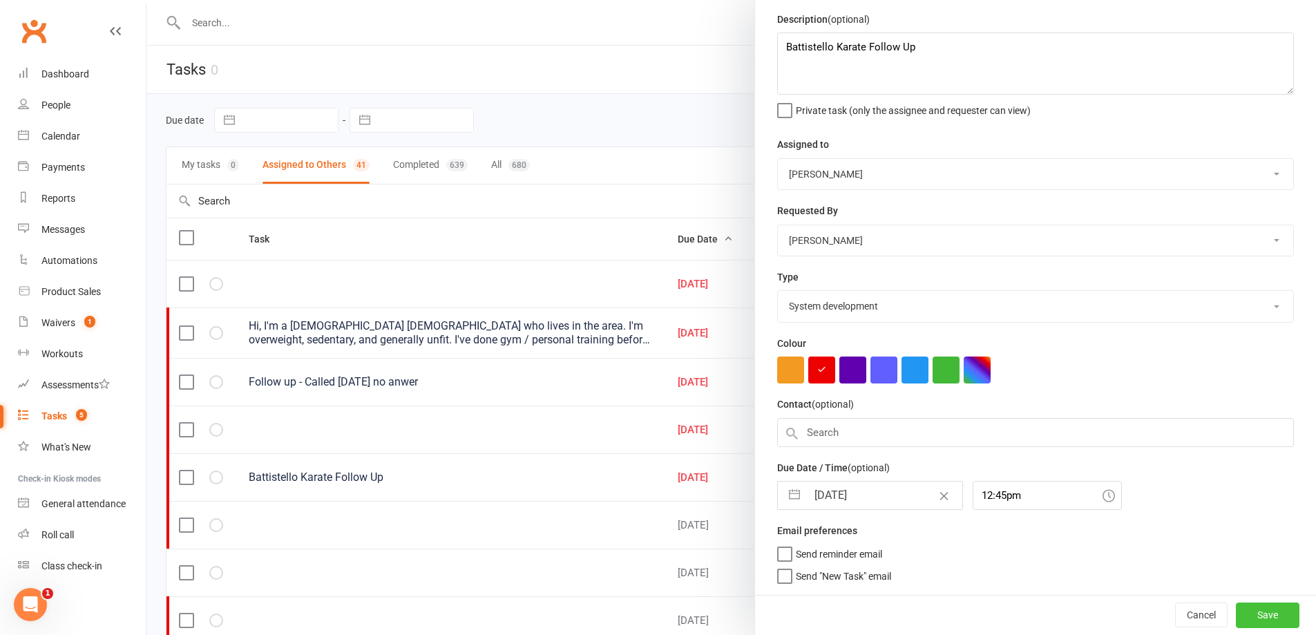
click at [1236, 616] on button "Save" at bounding box center [1268, 615] width 64 height 25
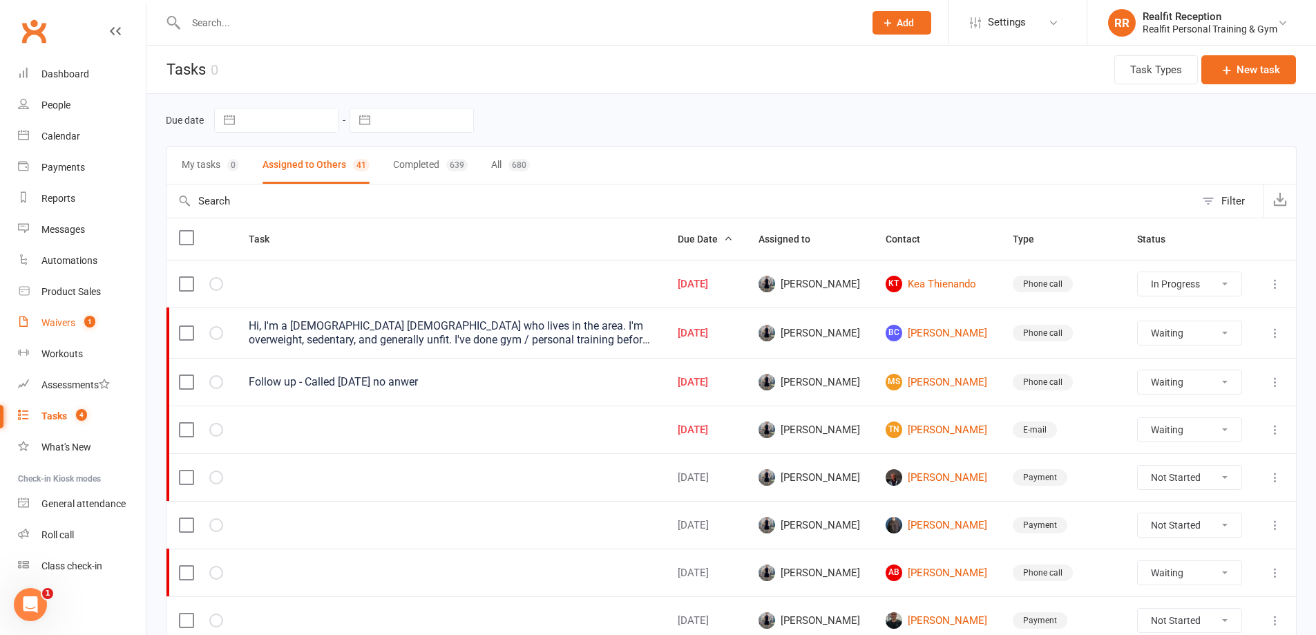
click at [55, 328] on div "Waivers" at bounding box center [58, 322] width 34 height 11
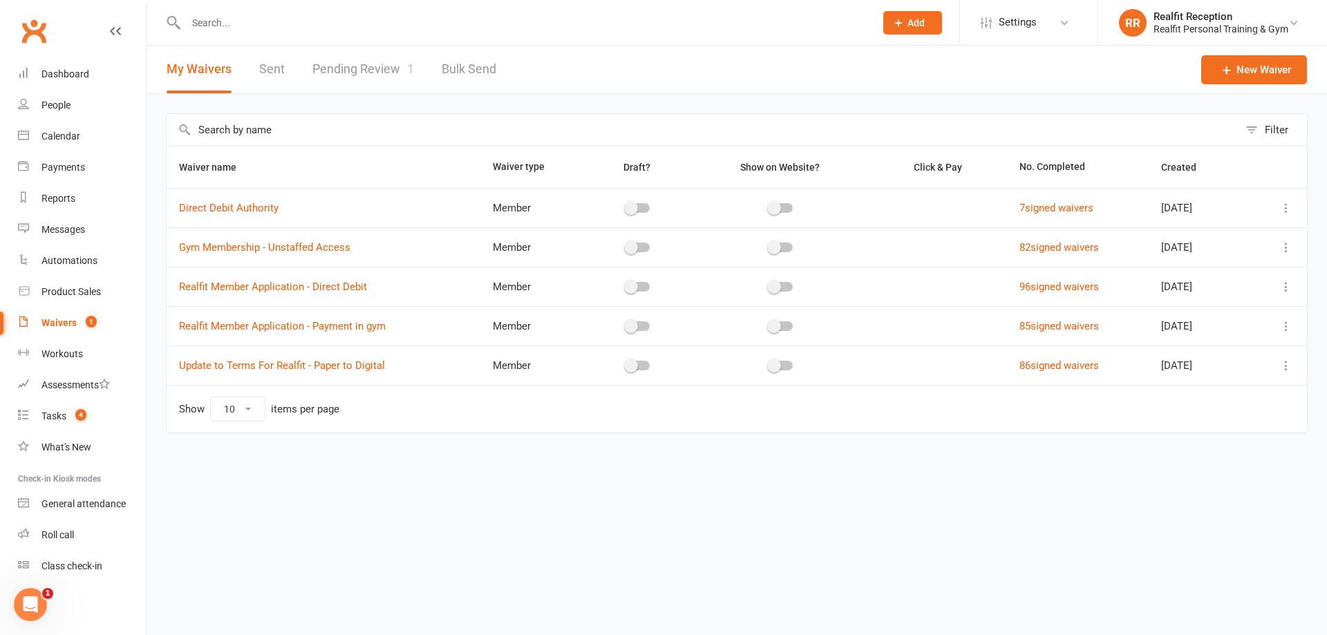
click at [357, 70] on link "Pending Review 1" at bounding box center [363, 70] width 102 height 48
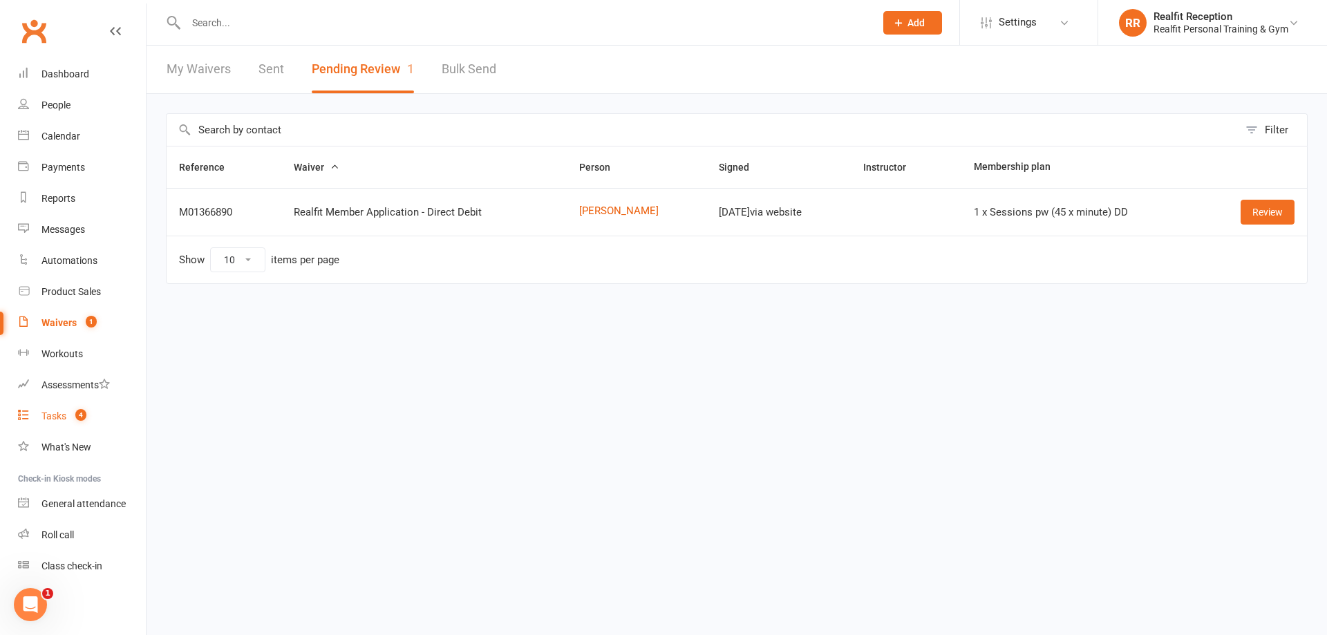
click at [54, 410] on div "Tasks" at bounding box center [53, 415] width 25 height 11
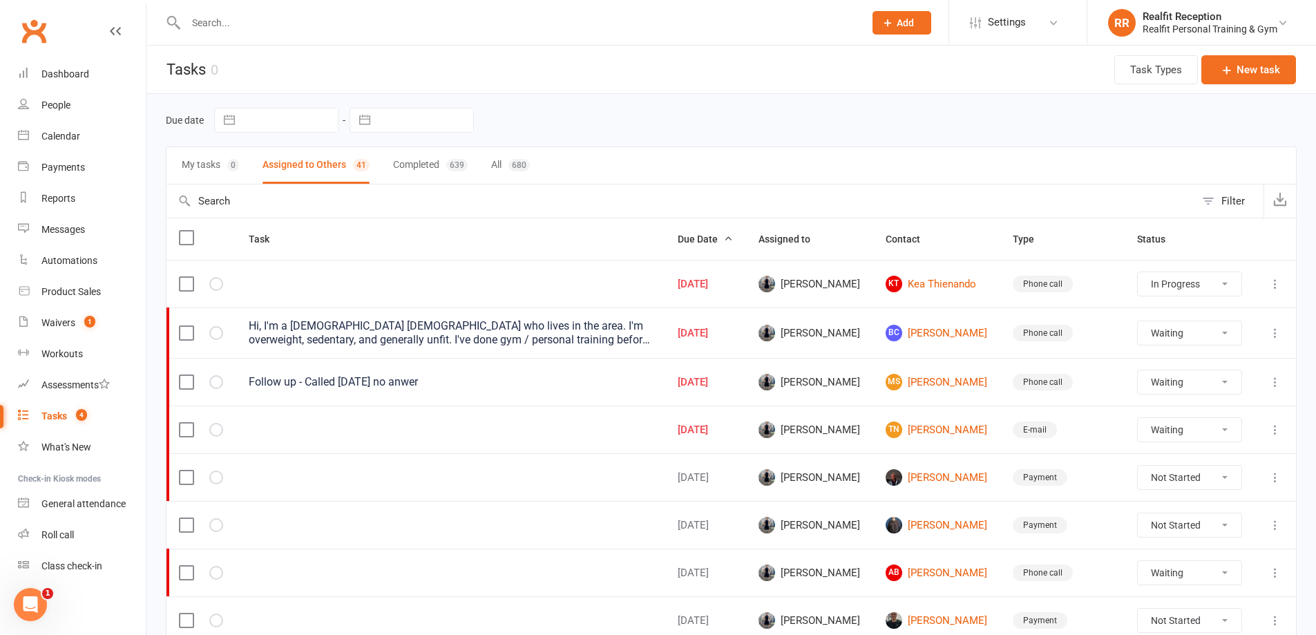
click at [247, 35] on div at bounding box center [510, 22] width 689 height 45
click at [247, 23] on input "text" at bounding box center [518, 22] width 673 height 19
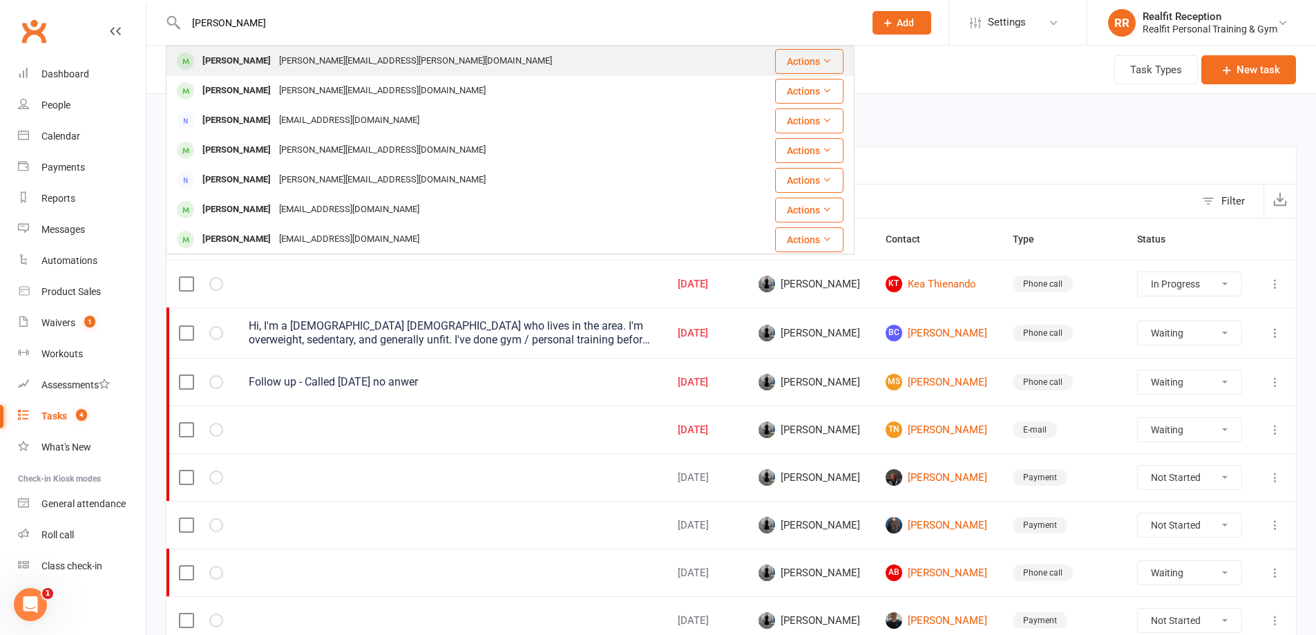
click at [261, 57] on div "Jason Ferraro" at bounding box center [236, 61] width 77 height 20
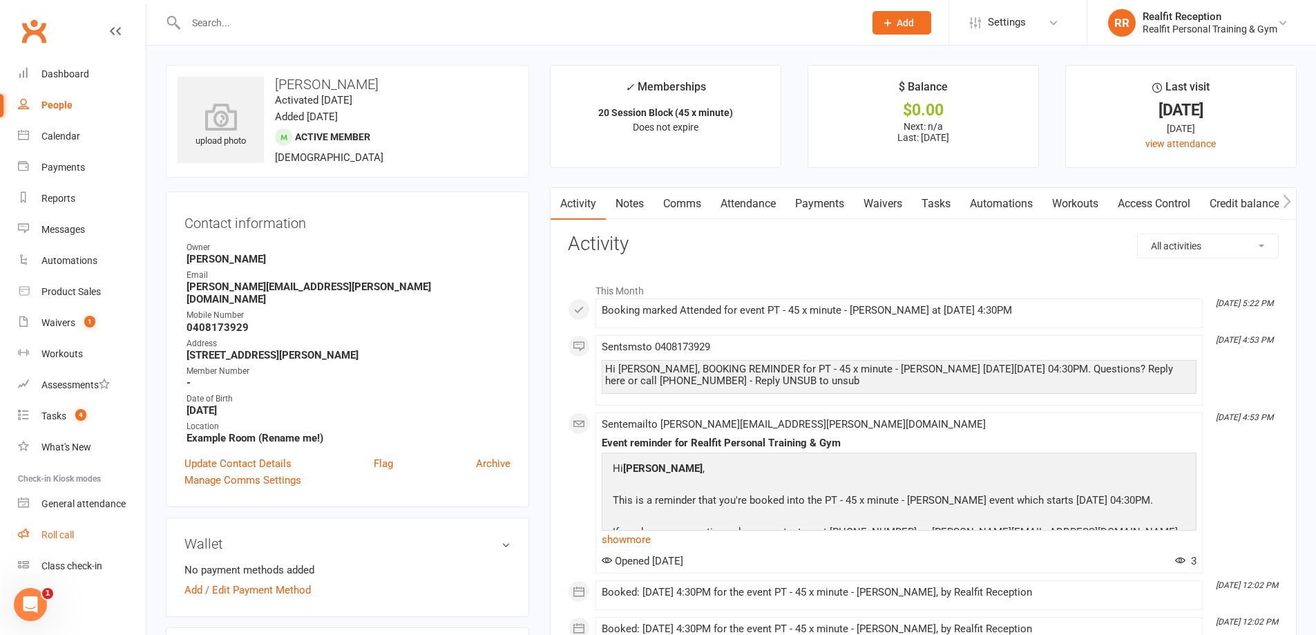
click at [64, 535] on div "Roll call" at bounding box center [57, 534] width 32 height 11
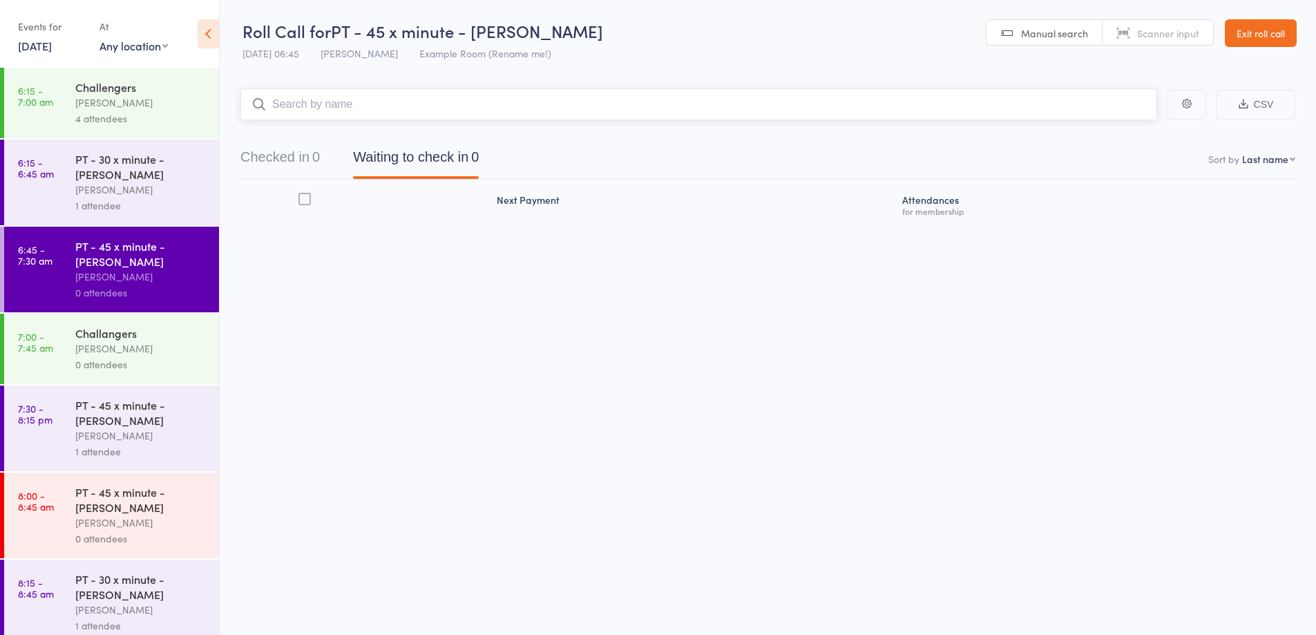
click at [758, 101] on input "search" at bounding box center [698, 104] width 917 height 32
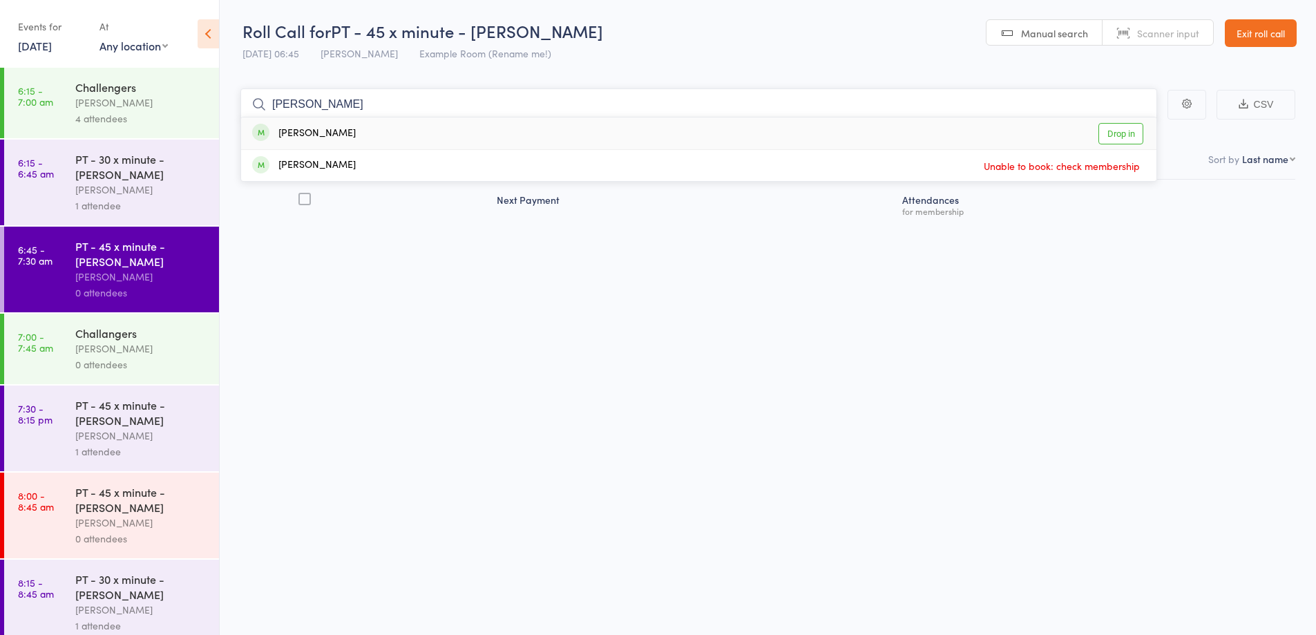
type input "gilles"
click at [525, 133] on div "Gilles Arlove Drop in" at bounding box center [699, 133] width 916 height 32
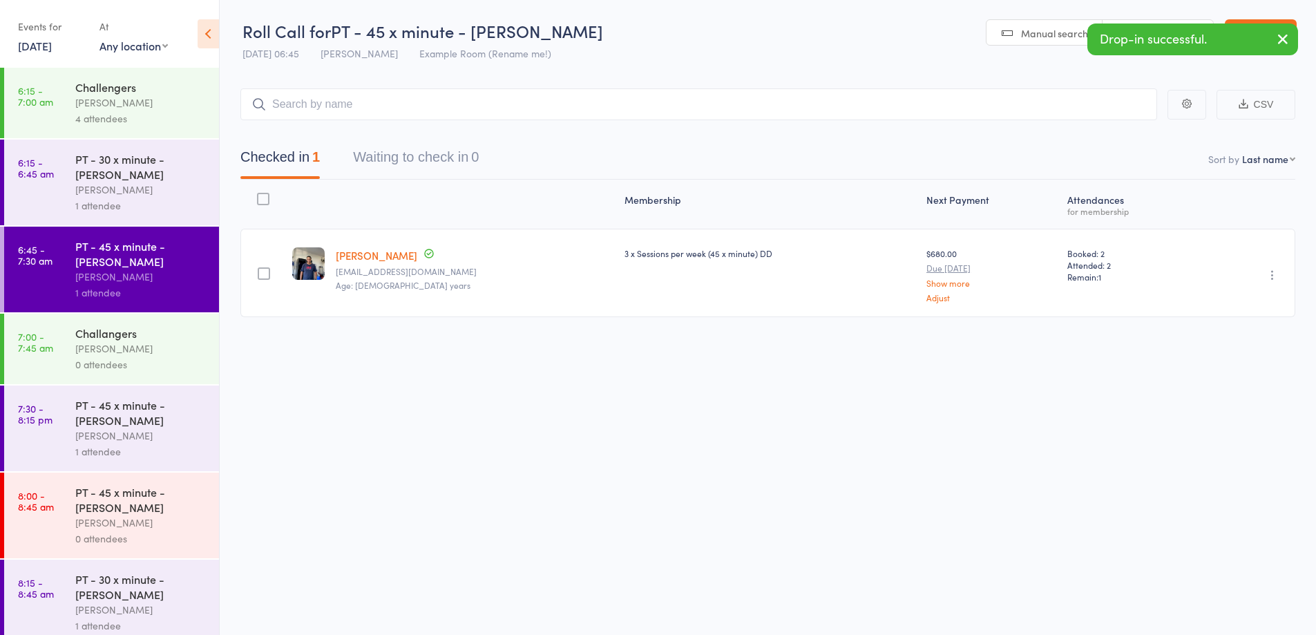
click at [135, 369] on div "0 attendees" at bounding box center [141, 365] width 132 height 16
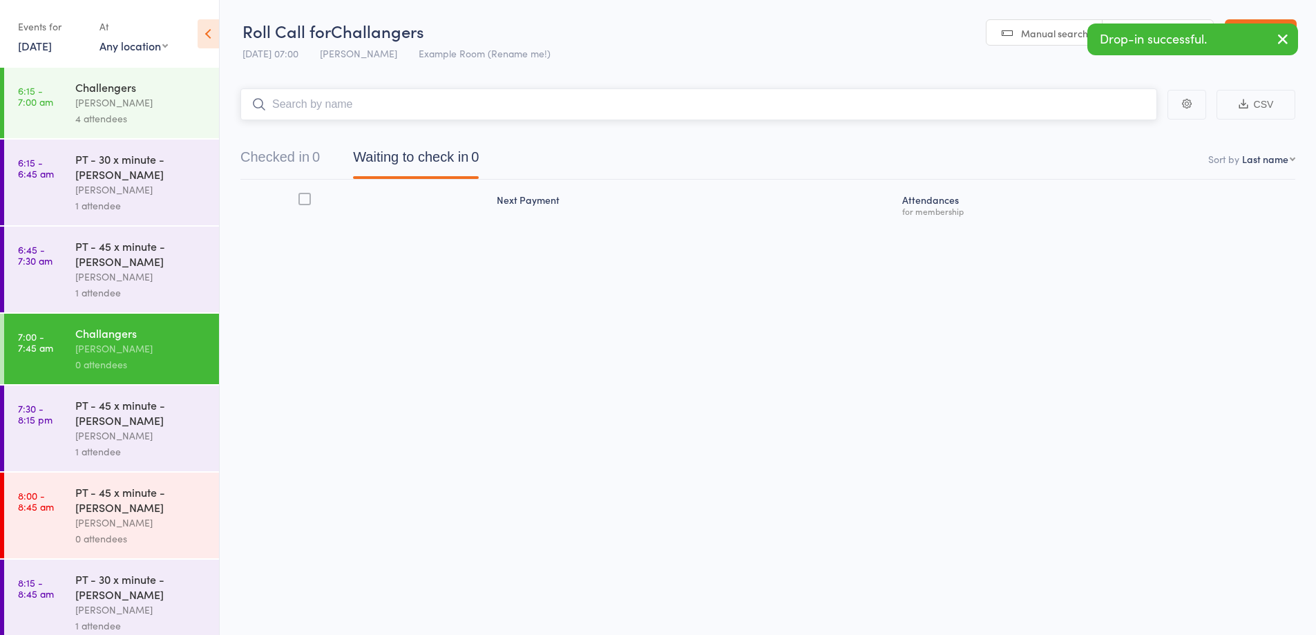
click at [331, 103] on input "search" at bounding box center [698, 104] width 917 height 32
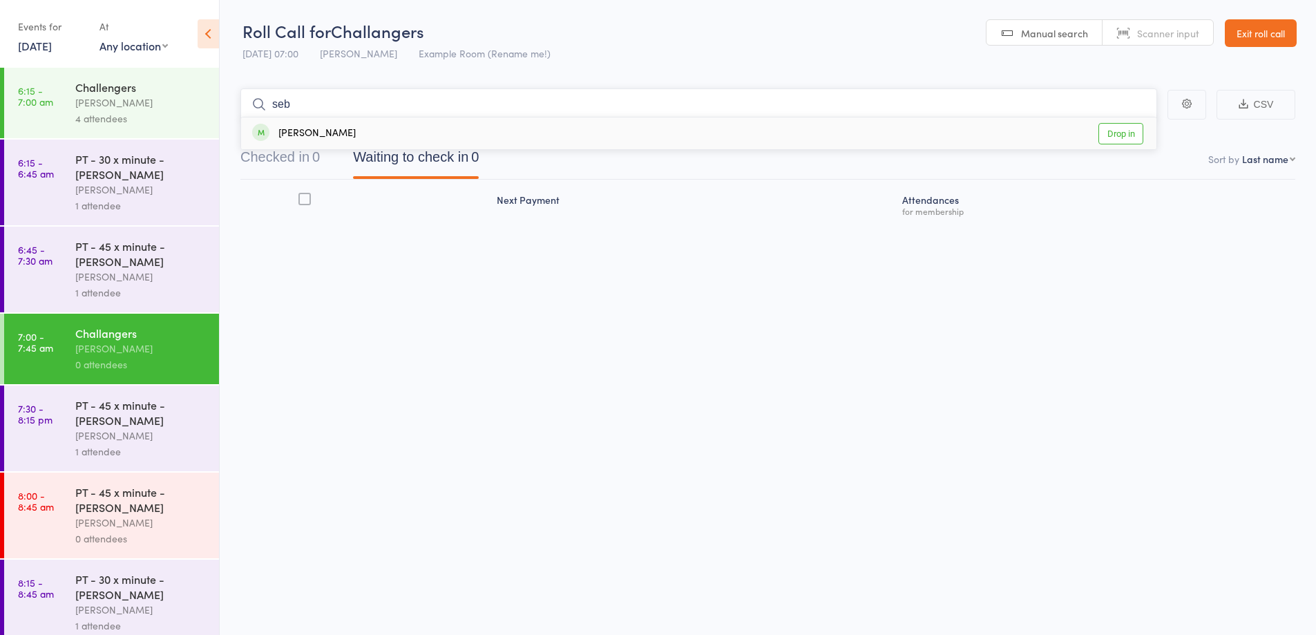
type input "seb"
click at [338, 142] on div "Sebastian Failla Drop in" at bounding box center [699, 133] width 916 height 32
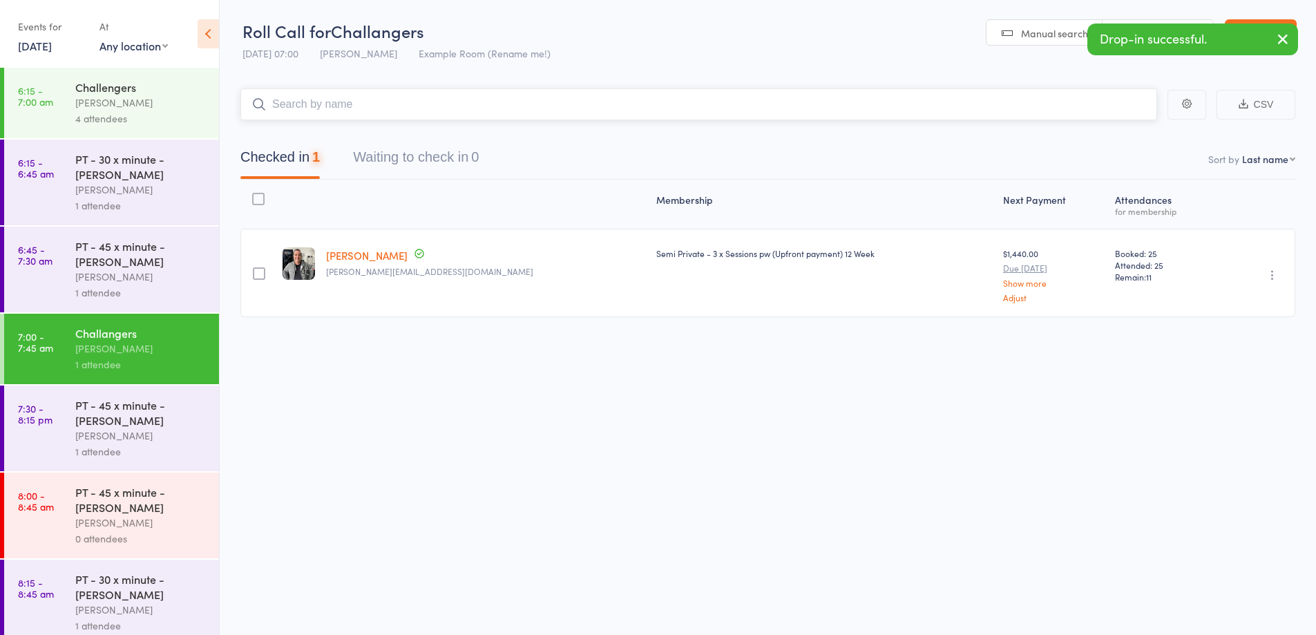
click at [355, 108] on input "search" at bounding box center [698, 104] width 917 height 32
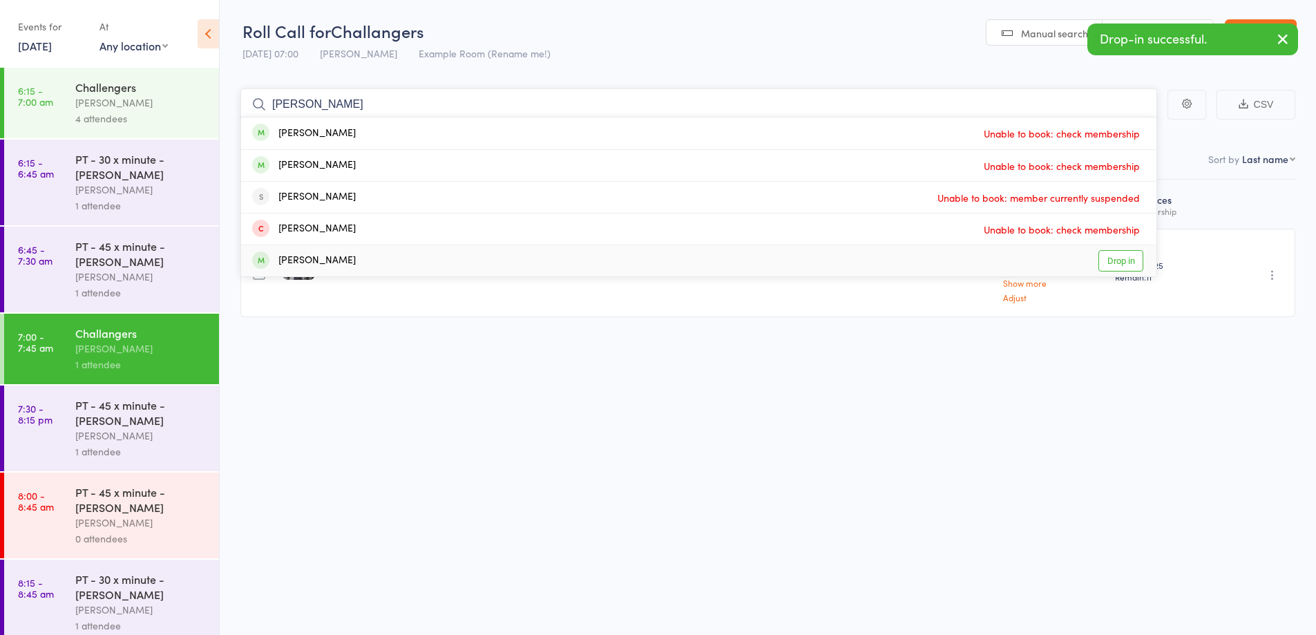
type input "peter"
click at [359, 254] on div "Peter Purcell Drop in" at bounding box center [699, 260] width 916 height 31
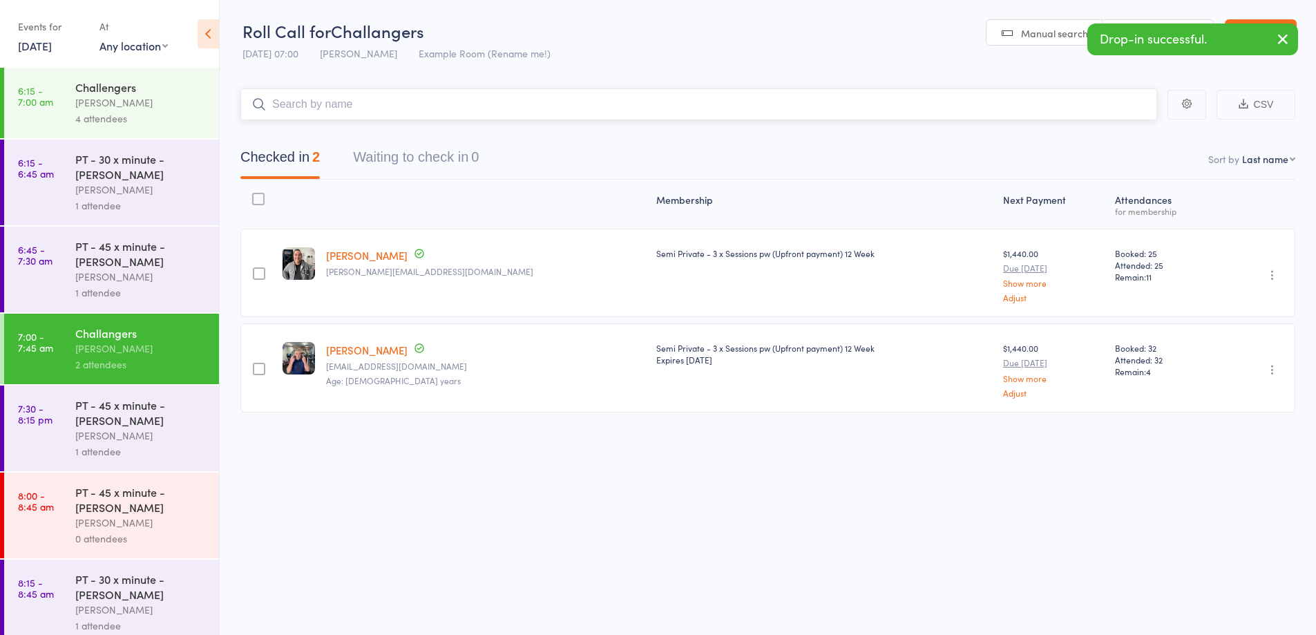
click at [379, 102] on input "search" at bounding box center [698, 104] width 917 height 32
type input "kylie"
click at [376, 128] on div "Kylie Omarjee Drop in" at bounding box center [699, 133] width 916 height 32
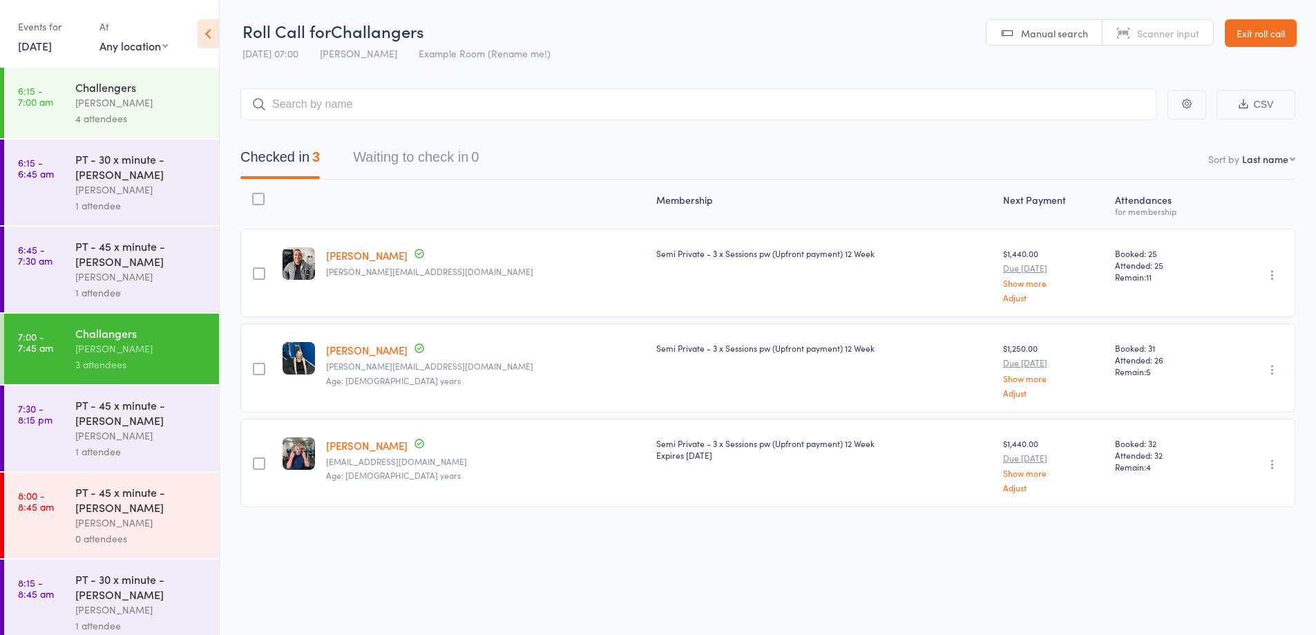
click at [1263, 36] on link "Exit roll call" at bounding box center [1261, 33] width 72 height 28
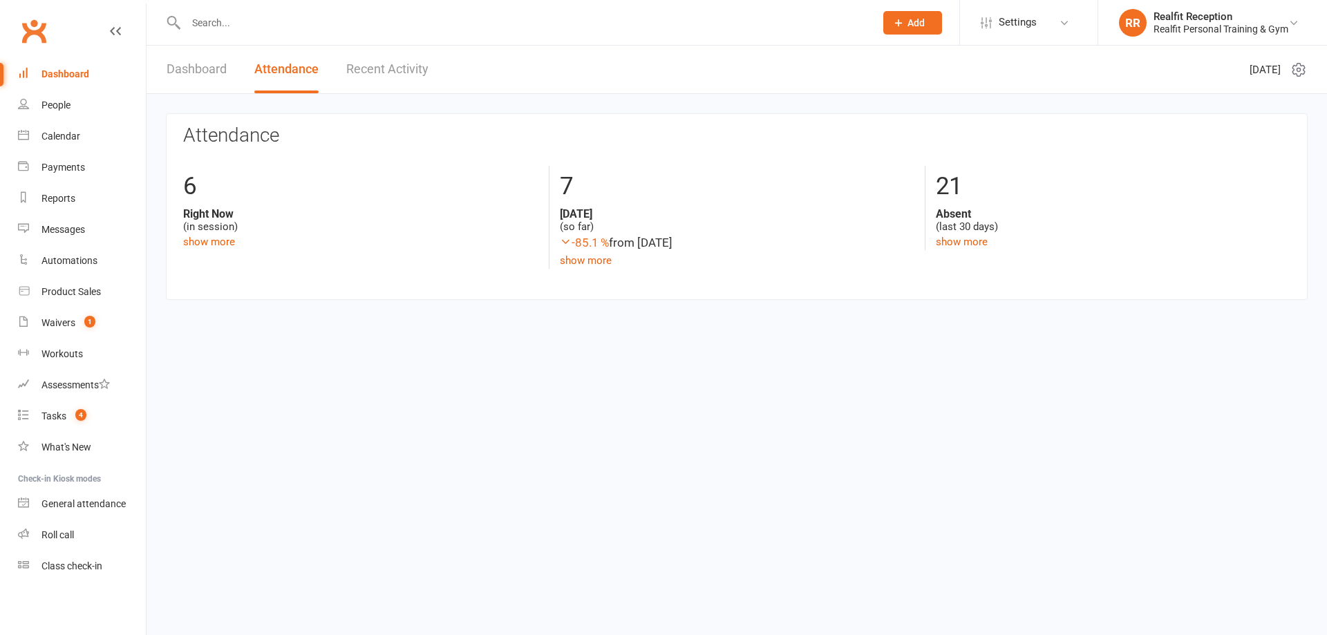
click at [293, 30] on input "text" at bounding box center [523, 22] width 683 height 19
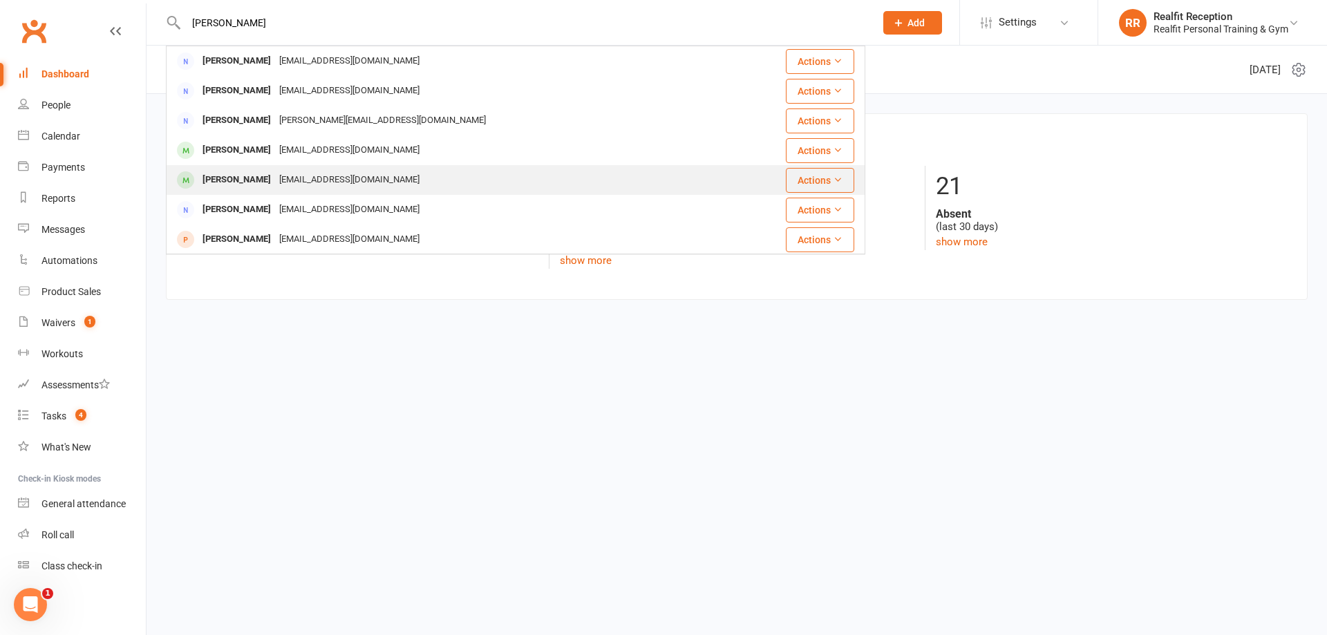
type input "[PERSON_NAME]"
click at [296, 187] on div "[EMAIL_ADDRESS][DOMAIN_NAME]" at bounding box center [349, 180] width 149 height 20
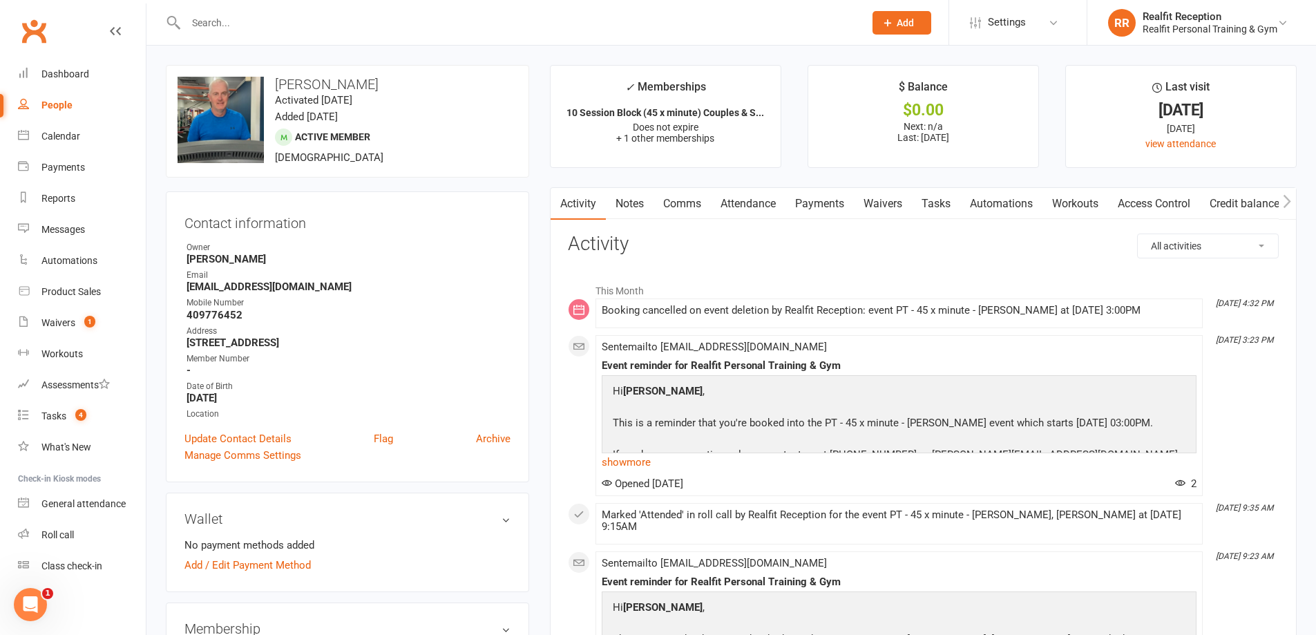
click at [757, 206] on link "Attendance" at bounding box center [748, 204] width 75 height 32
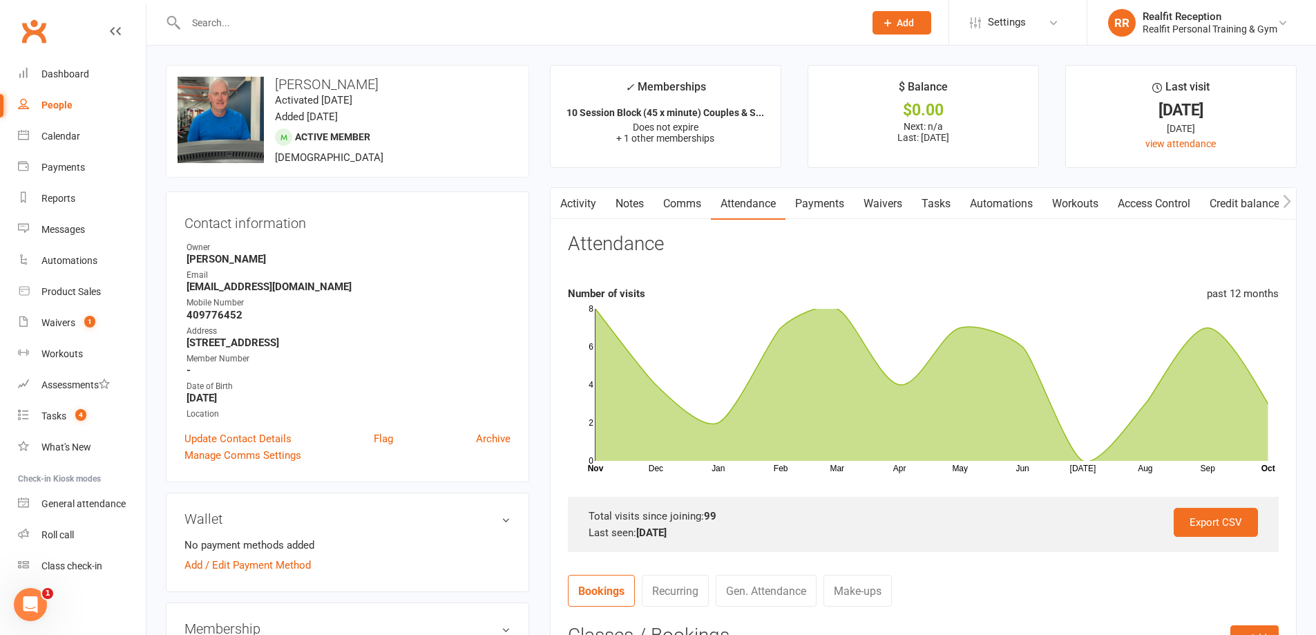
click at [459, 26] on input "text" at bounding box center [518, 22] width 673 height 19
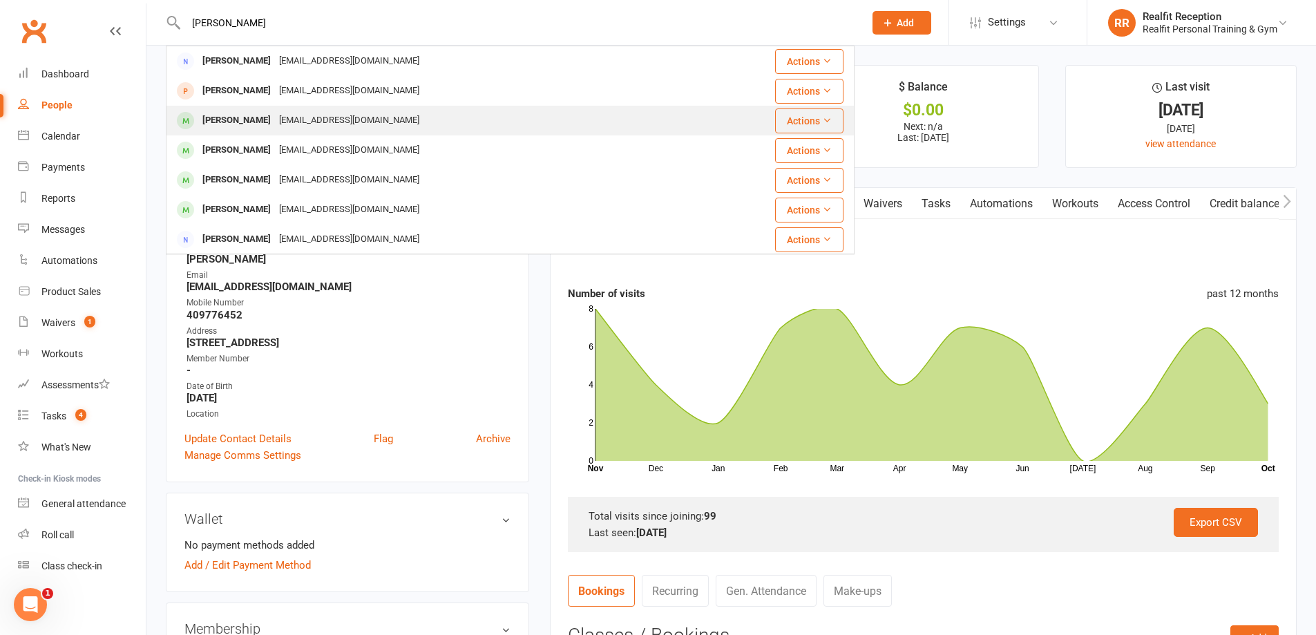
type input "[PERSON_NAME]"
click at [296, 116] on div "[EMAIL_ADDRESS][DOMAIN_NAME]" at bounding box center [349, 121] width 149 height 20
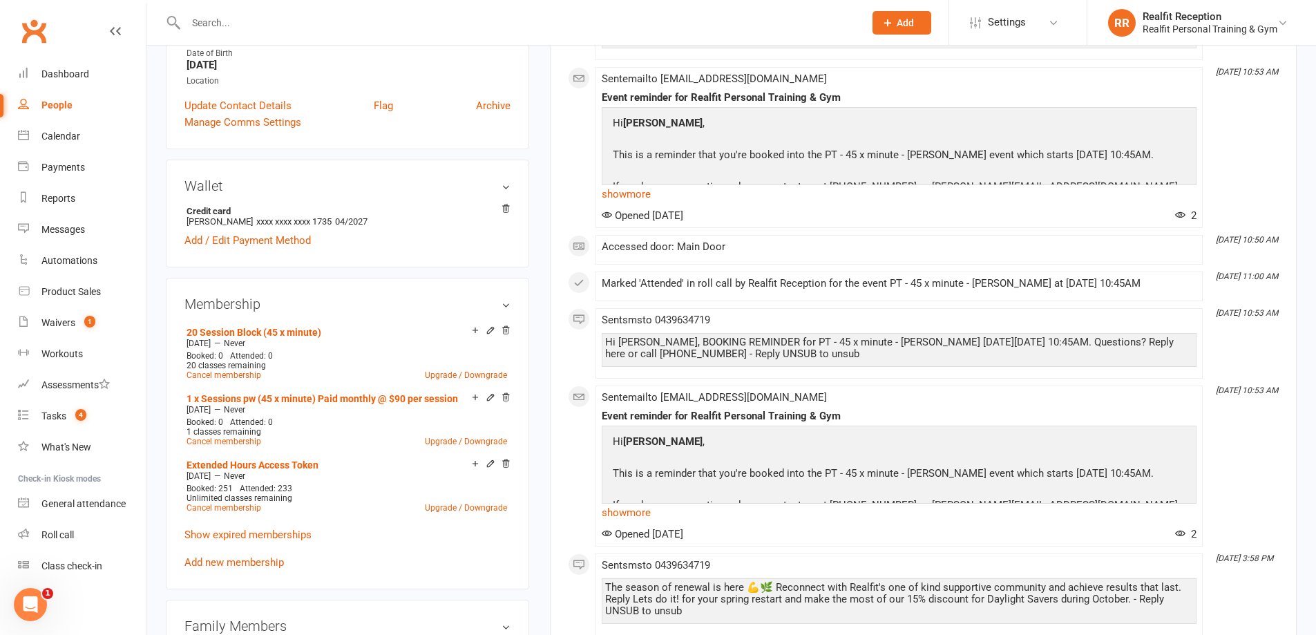
scroll to position [69, 0]
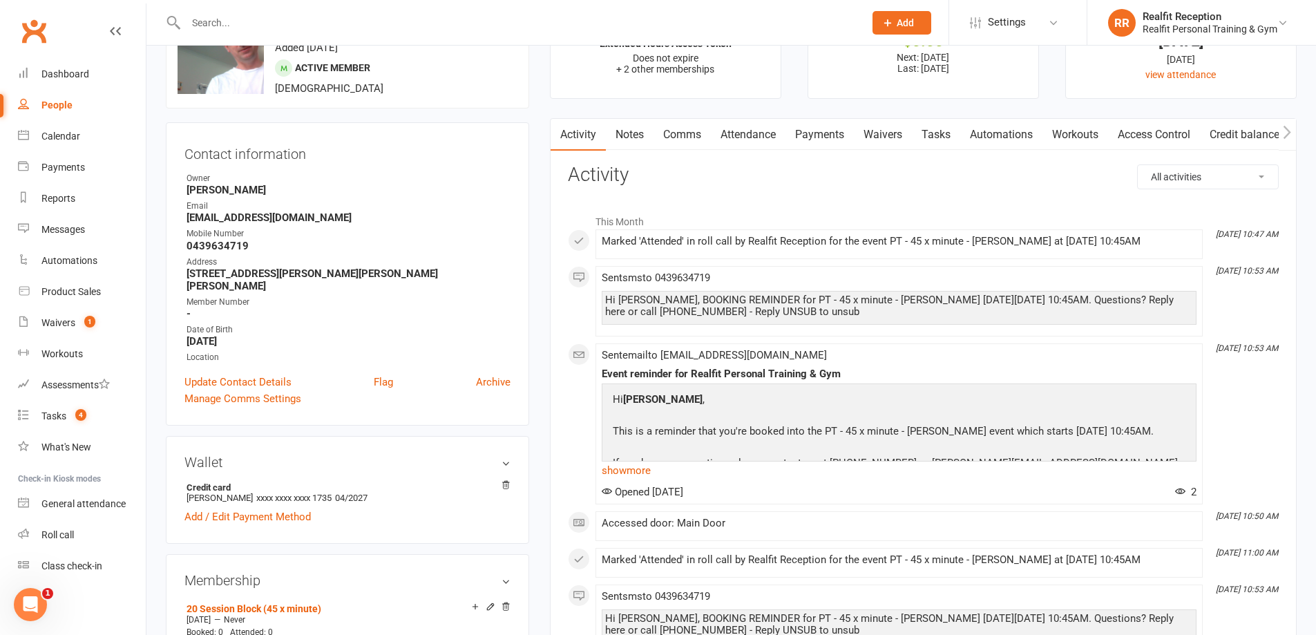
click at [755, 136] on link "Attendance" at bounding box center [748, 135] width 75 height 32
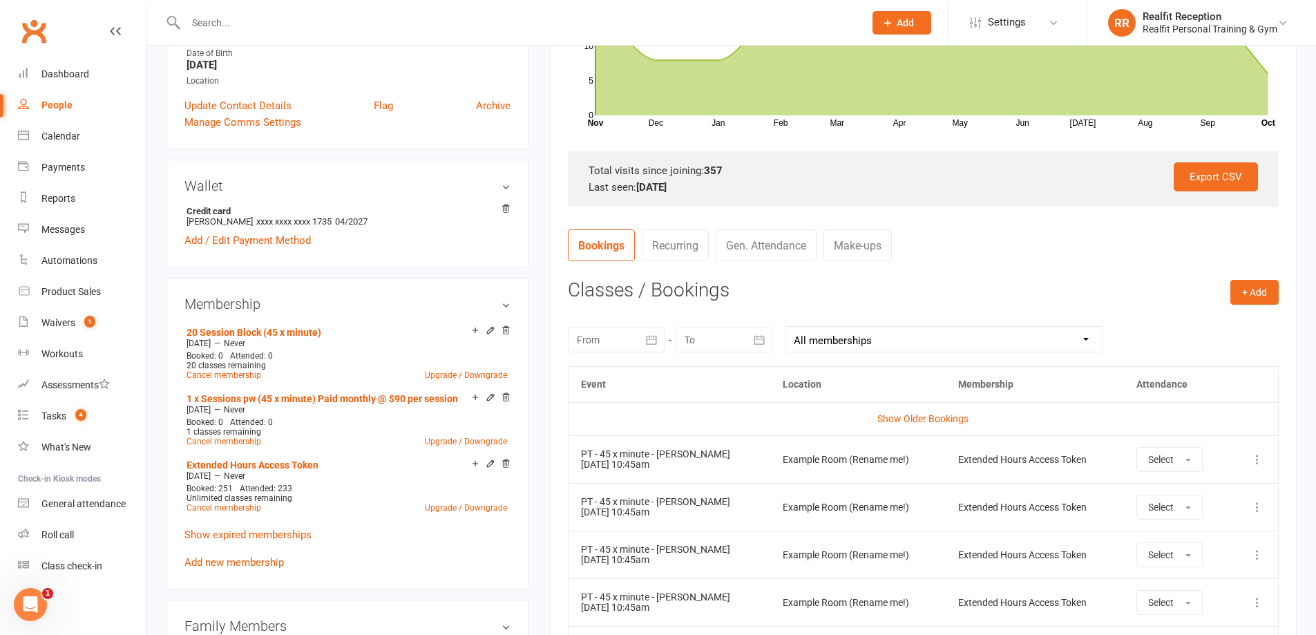
scroll to position [553, 0]
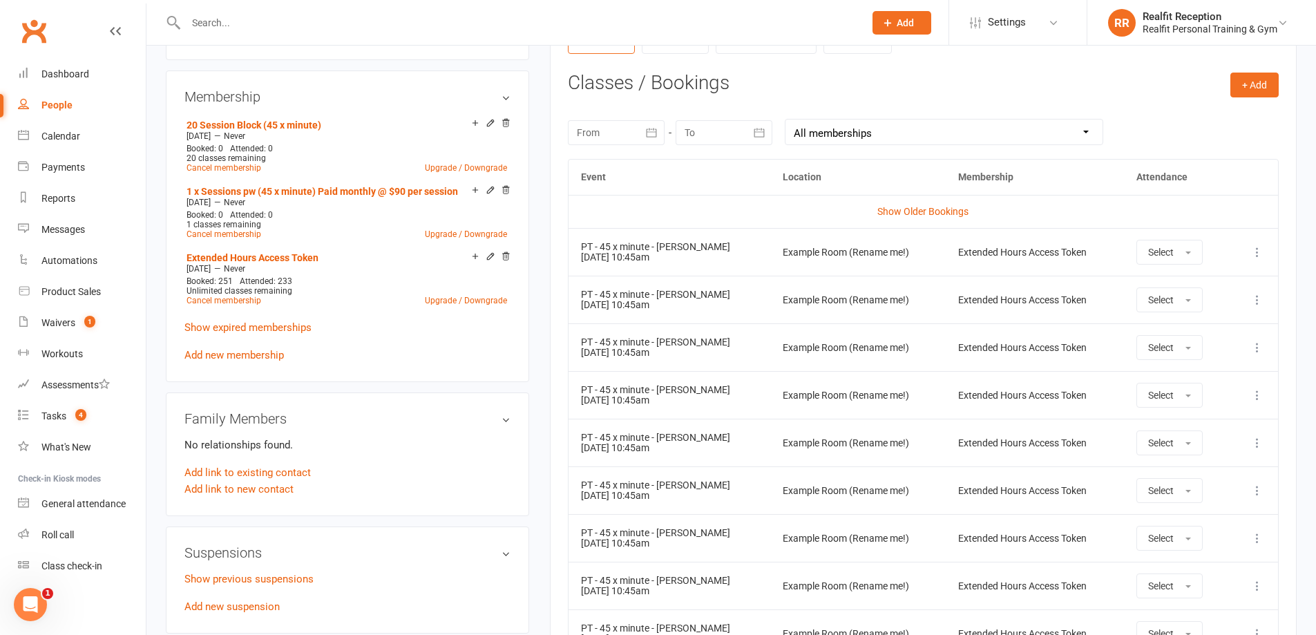
click at [303, 14] on input "text" at bounding box center [518, 22] width 673 height 19
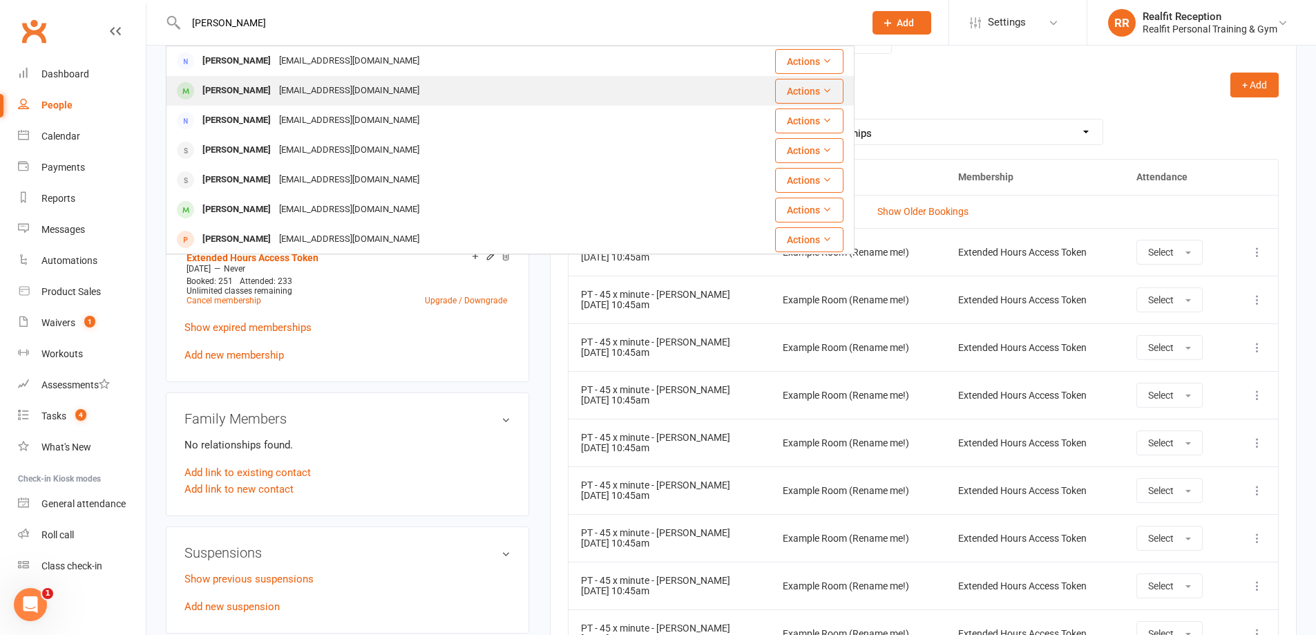
type input "[PERSON_NAME]"
click at [272, 88] on div "[PERSON_NAME]" at bounding box center [236, 91] width 77 height 20
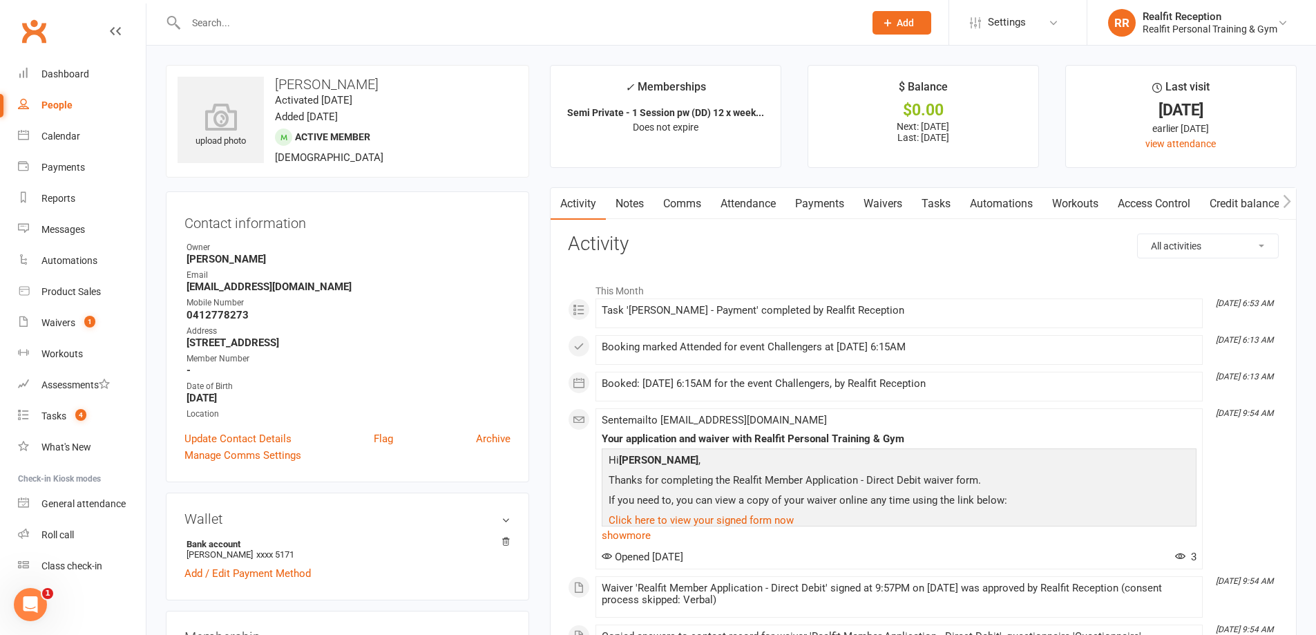
click at [837, 201] on link "Payments" at bounding box center [820, 204] width 68 height 32
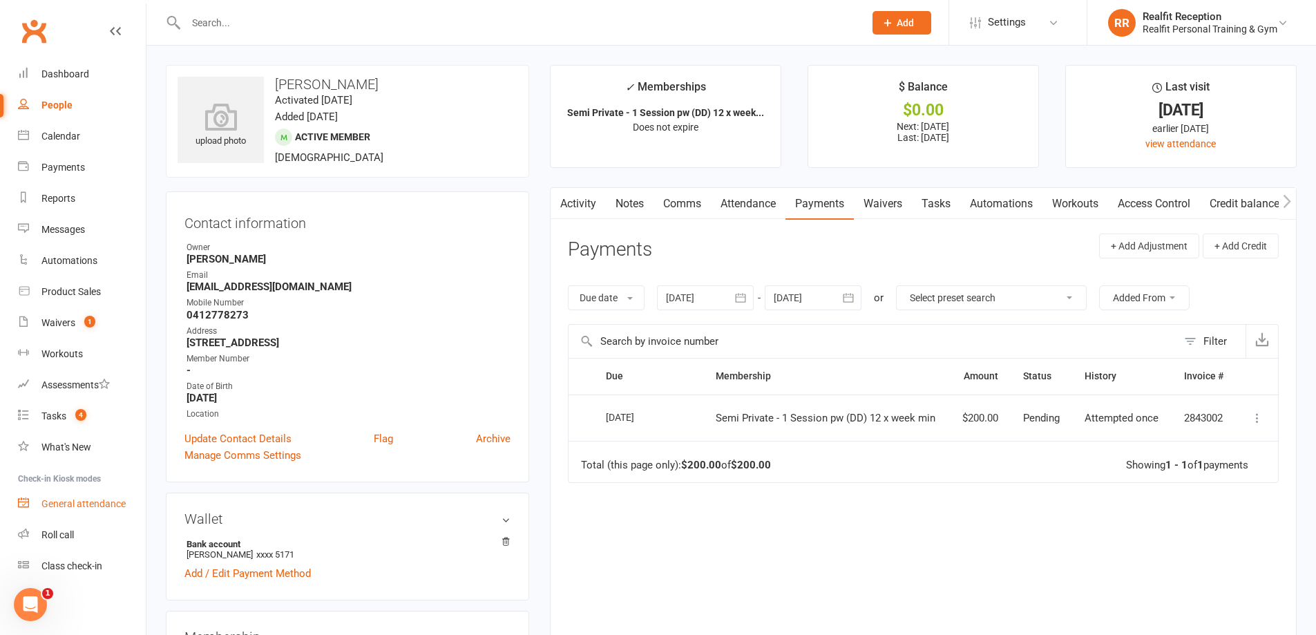
click at [53, 504] on div "General attendance" at bounding box center [83, 503] width 84 height 11
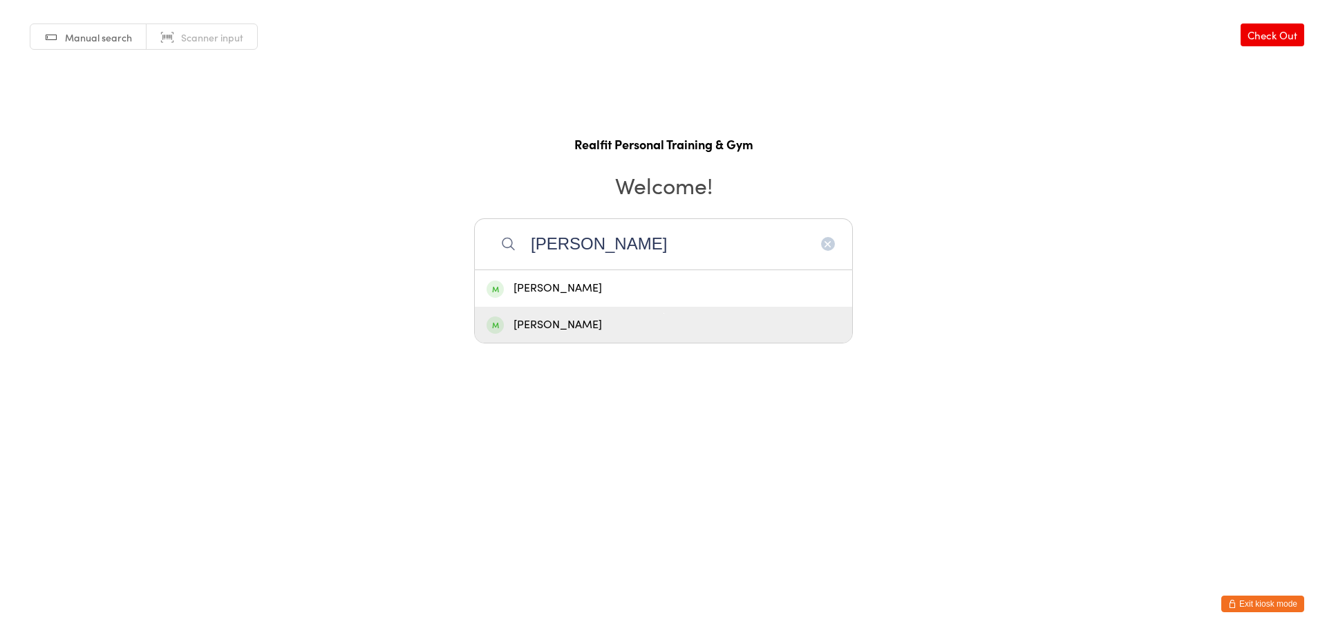
type input "[PERSON_NAME]"
click at [636, 336] on div "[PERSON_NAME]" at bounding box center [663, 325] width 377 height 37
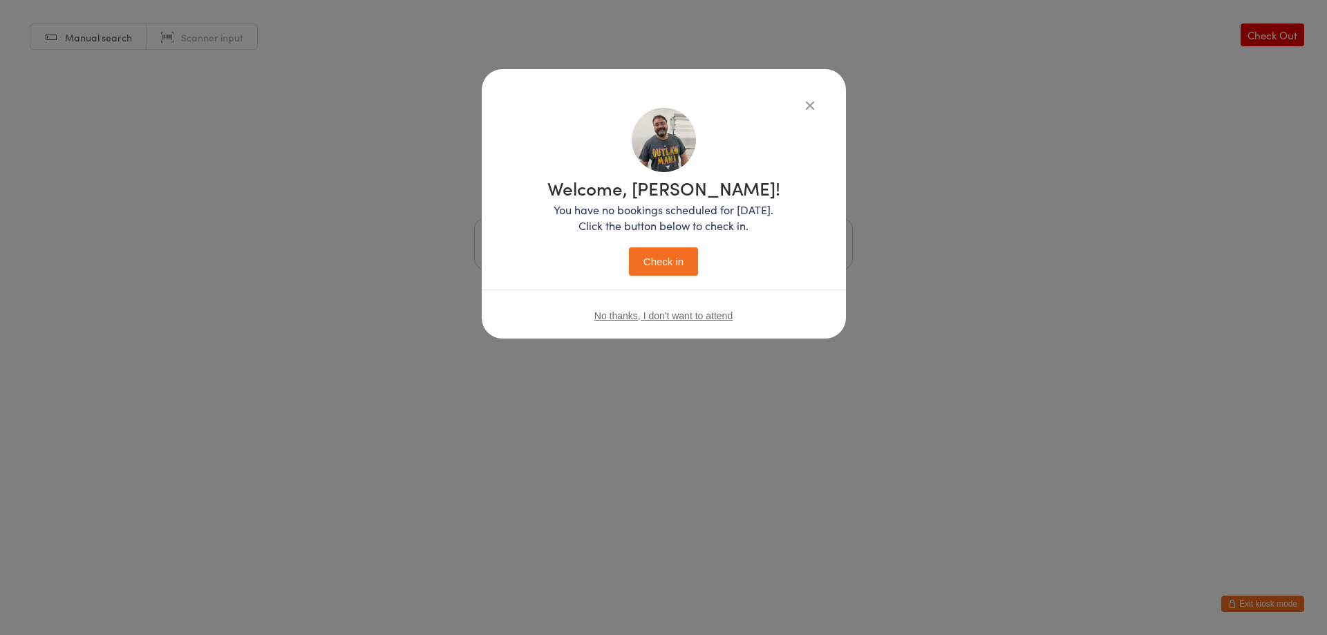
click at [663, 259] on button "Check in" at bounding box center [663, 261] width 69 height 28
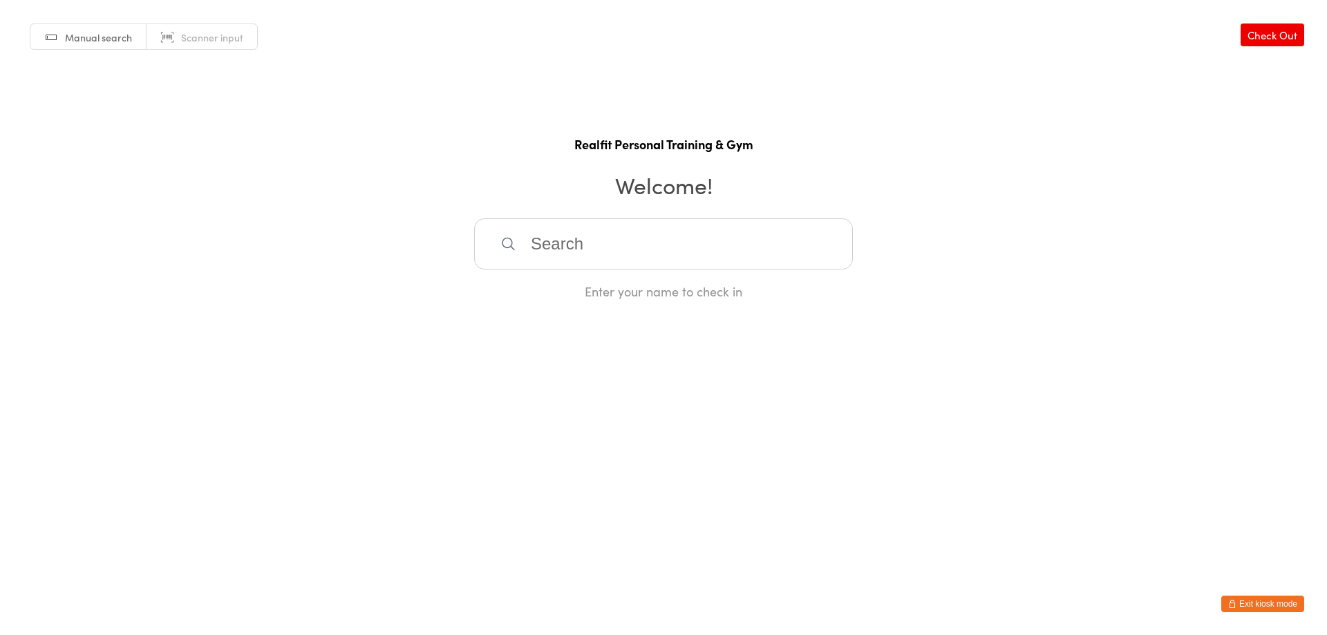
click at [1258, 600] on button "Exit kiosk mode" at bounding box center [1262, 604] width 83 height 17
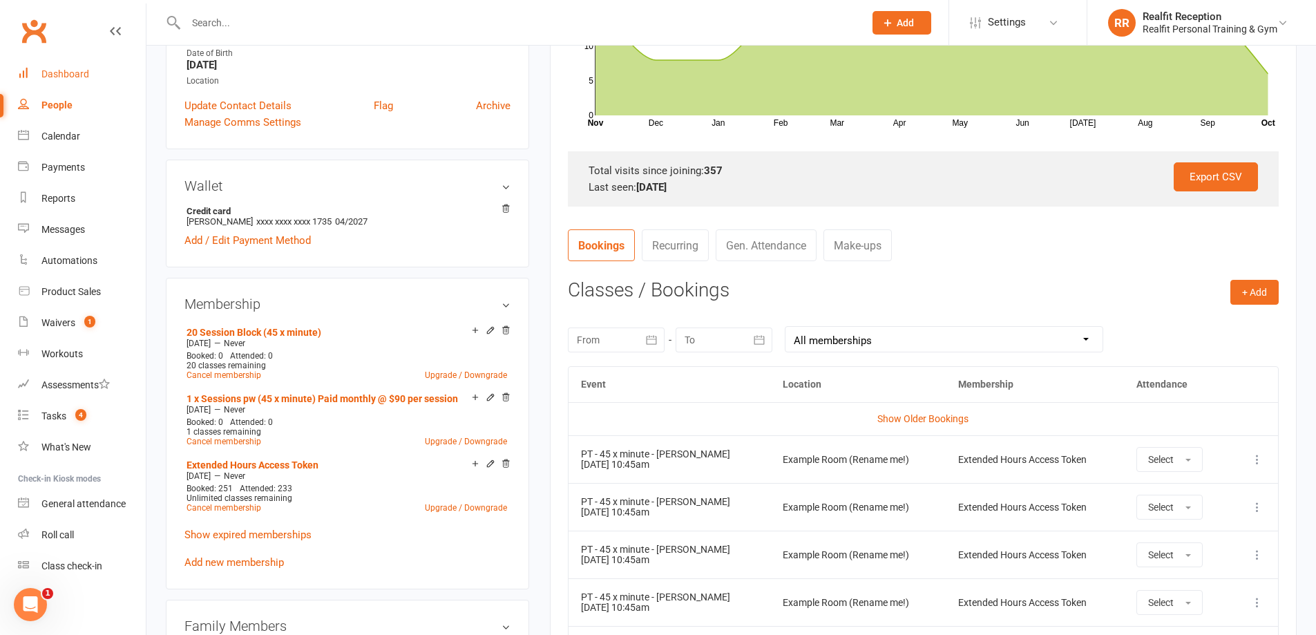
click at [72, 70] on div "Dashboard" at bounding box center [65, 73] width 48 height 11
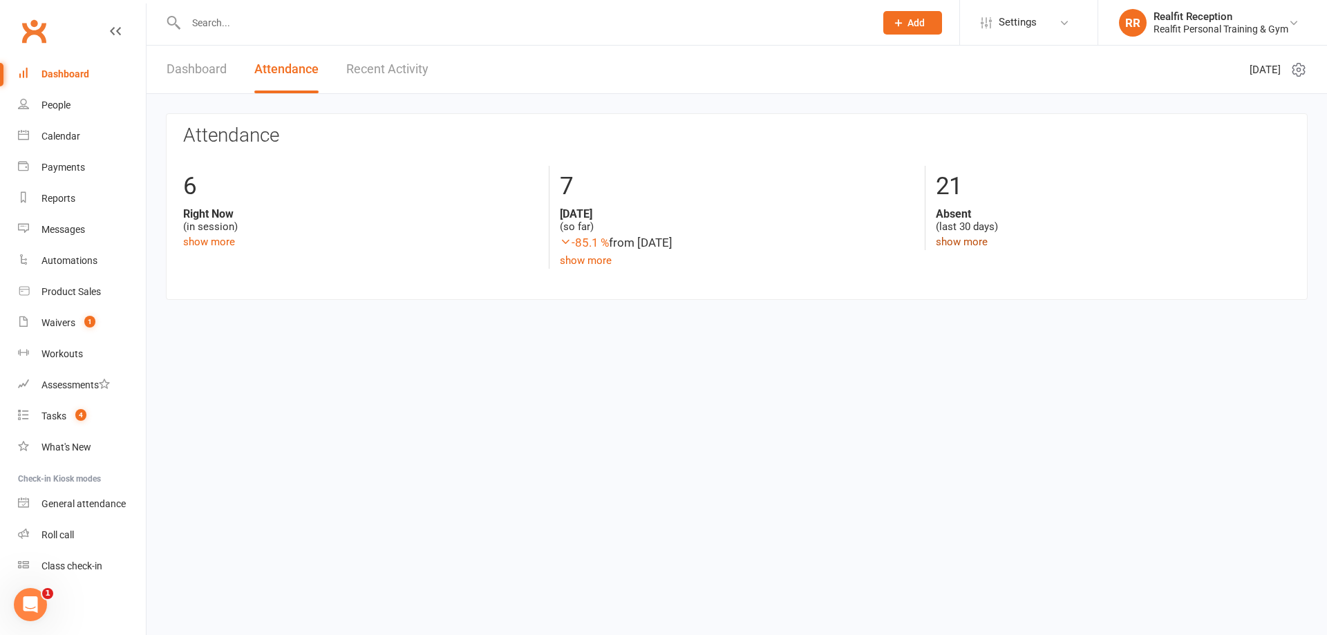
click at [943, 236] on link "show more" at bounding box center [962, 242] width 52 height 12
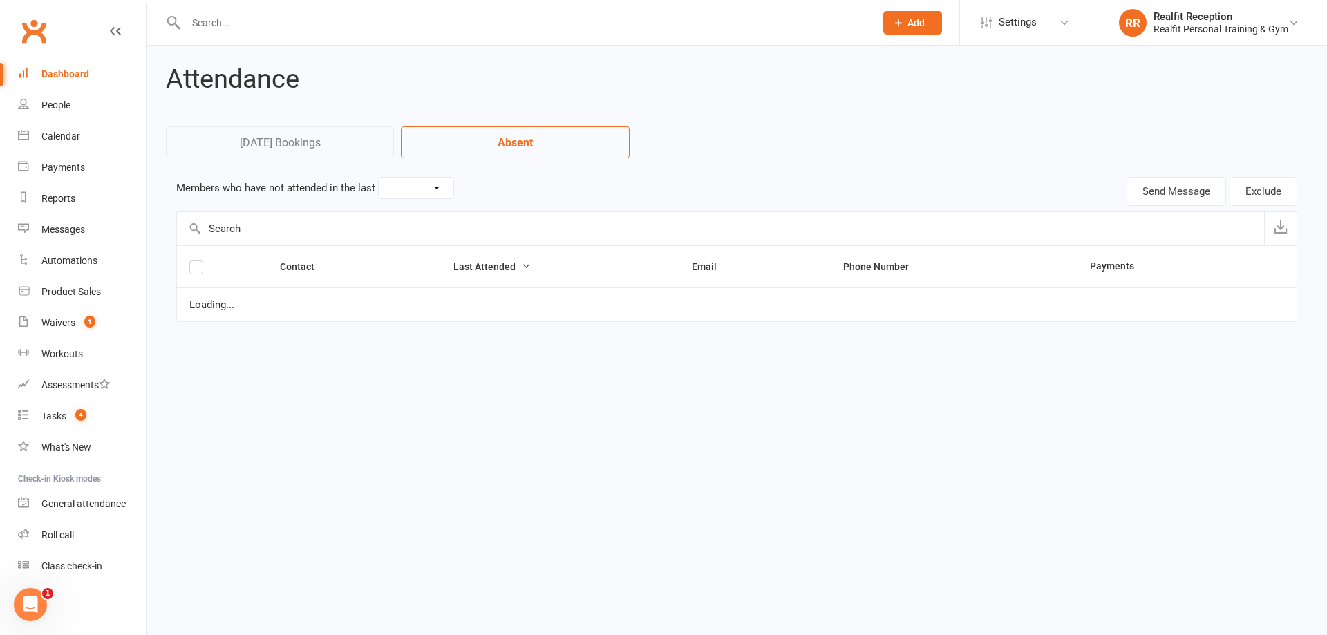
select select "30"
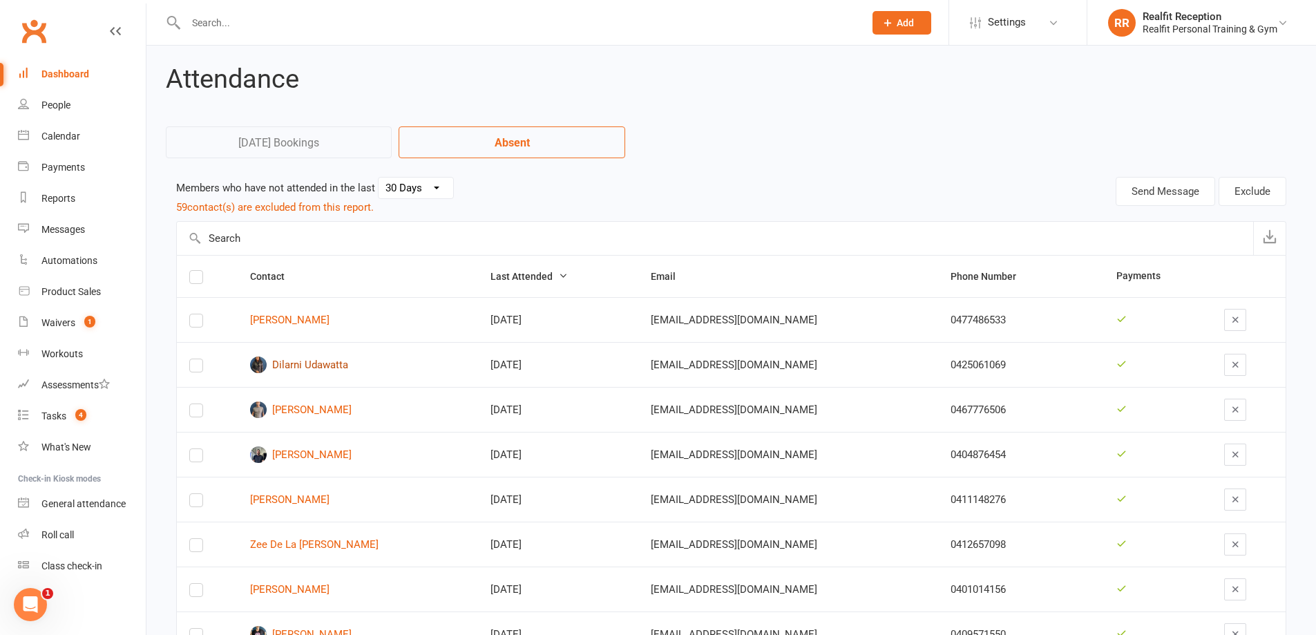
click at [314, 367] on link "Dilarni Udawatta" at bounding box center [358, 365] width 216 height 17
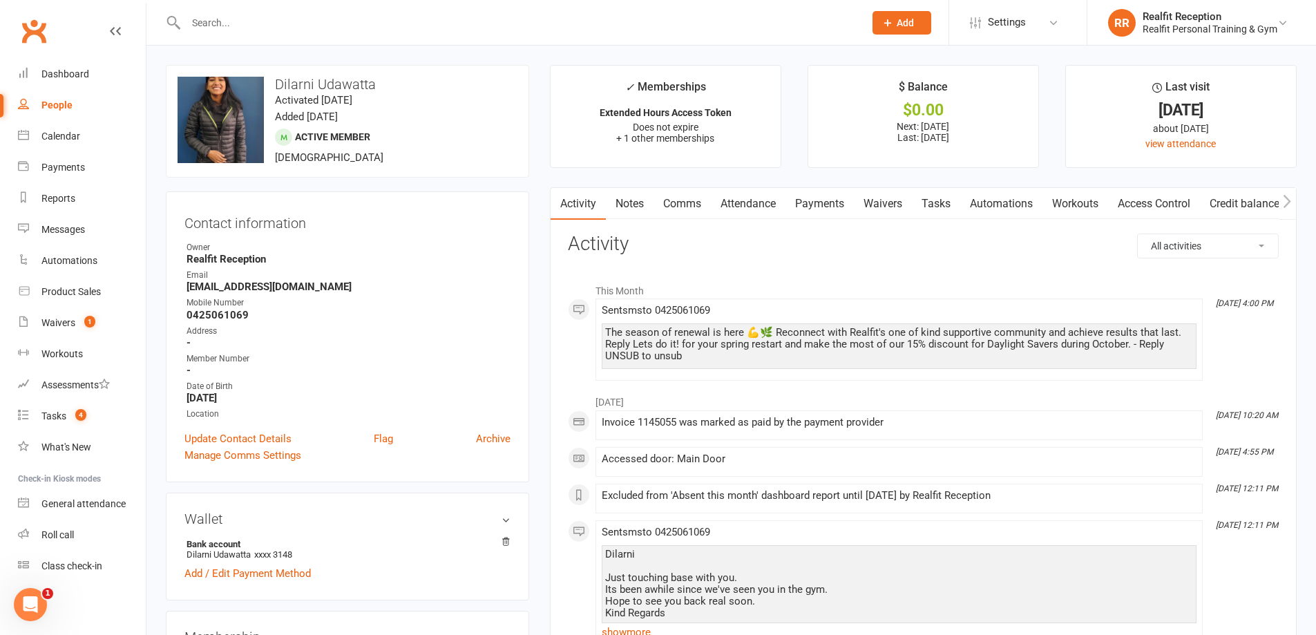
click at [688, 205] on link "Comms" at bounding box center [682, 204] width 57 height 32
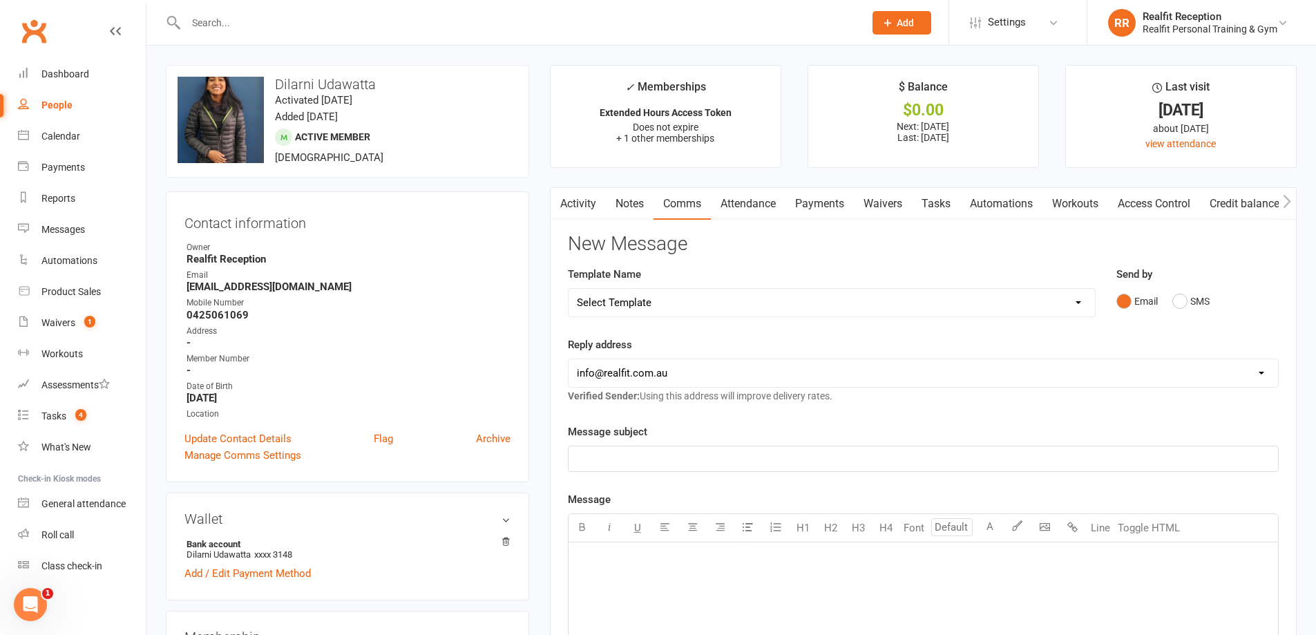
click at [689, 302] on select "Select Template [Email] 30 Day Check In [SMS] 30 Day Check In SMS [Email] [PERS…" at bounding box center [832, 303] width 527 height 28
select select "1"
click at [569, 289] on select "Select Template [Email] 30 Day Check In [SMS] 30 Day Check In SMS [Email] [PERS…" at bounding box center [832, 303] width 527 height 28
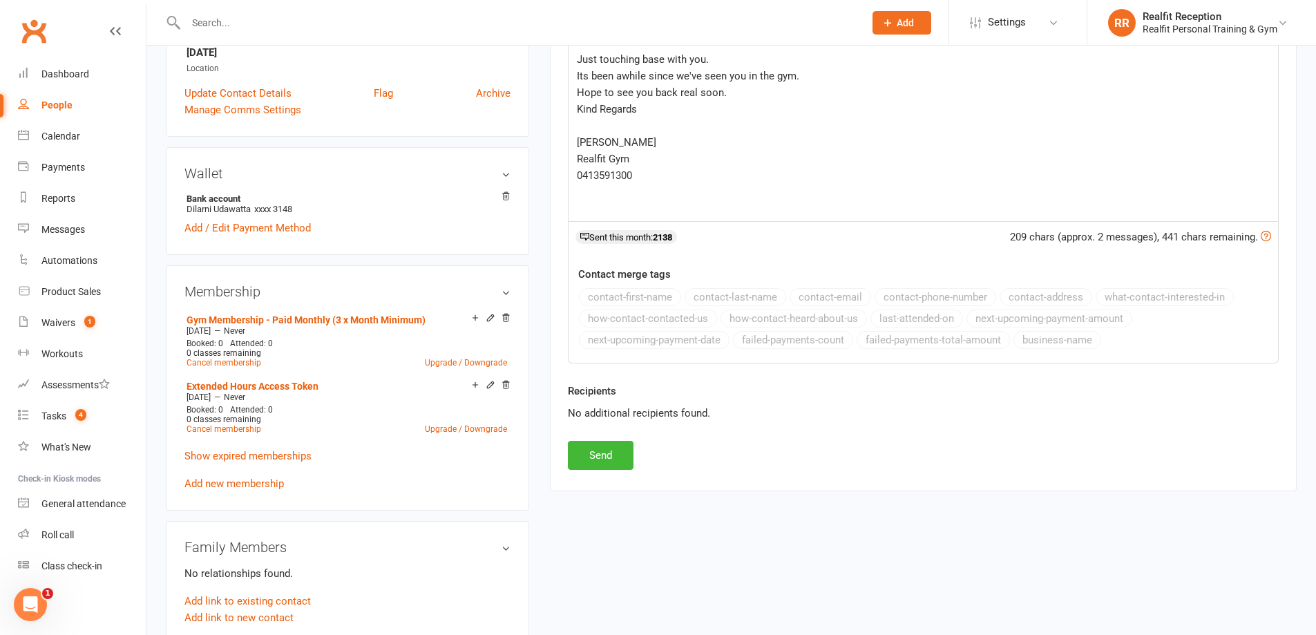
scroll to position [484, 0]
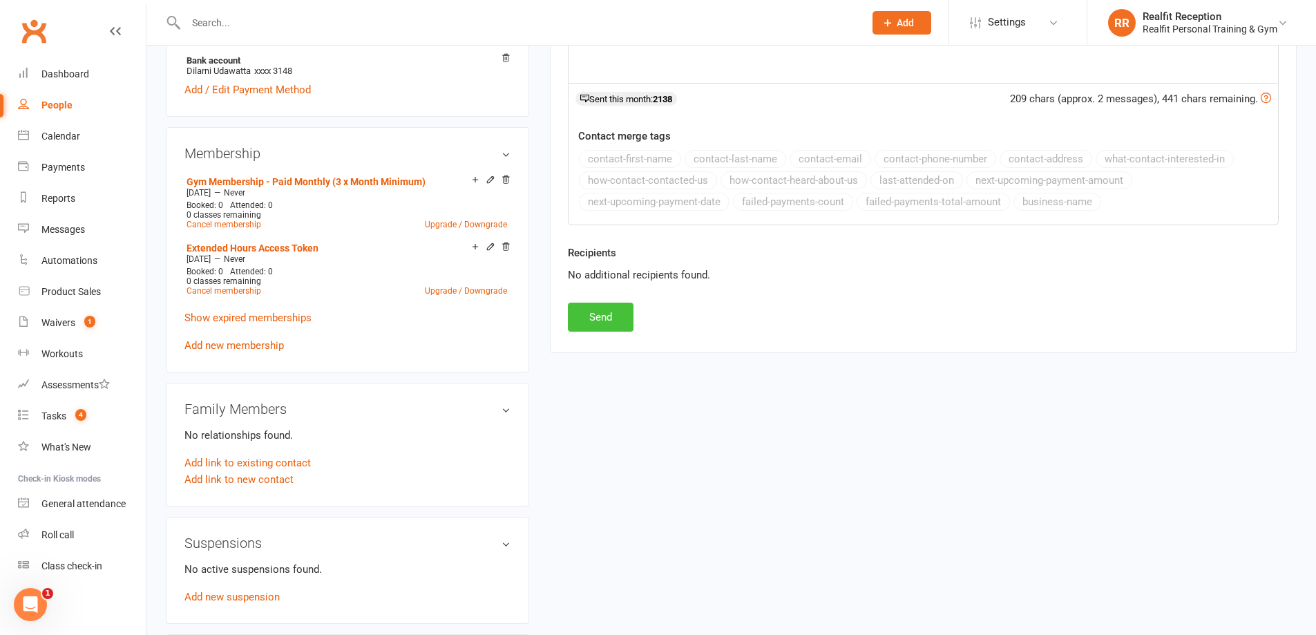
click at [609, 317] on button "Send" at bounding box center [601, 317] width 66 height 29
select select
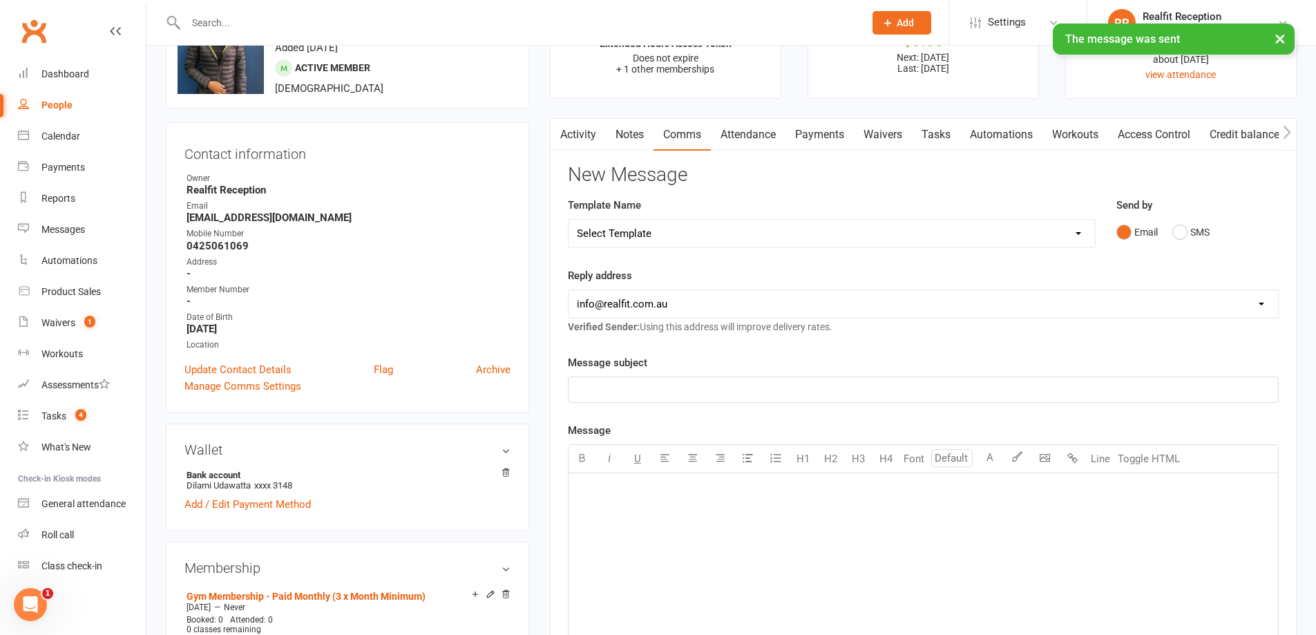
scroll to position [0, 0]
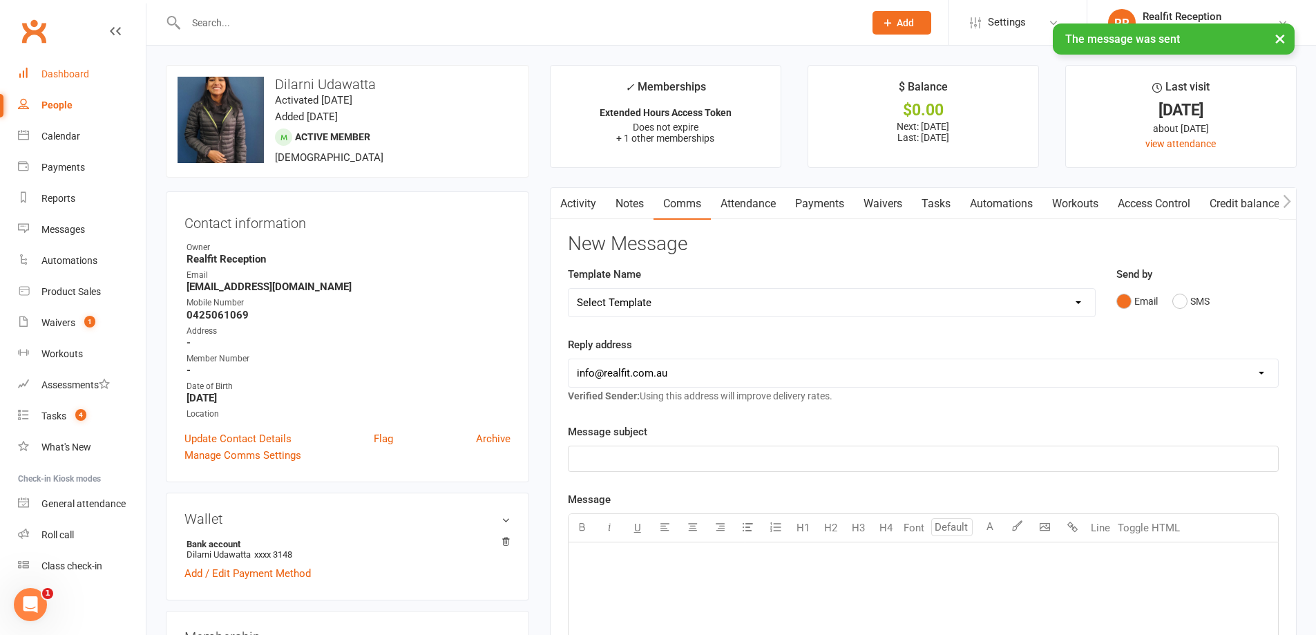
click at [75, 69] on div "Dashboard" at bounding box center [65, 73] width 48 height 11
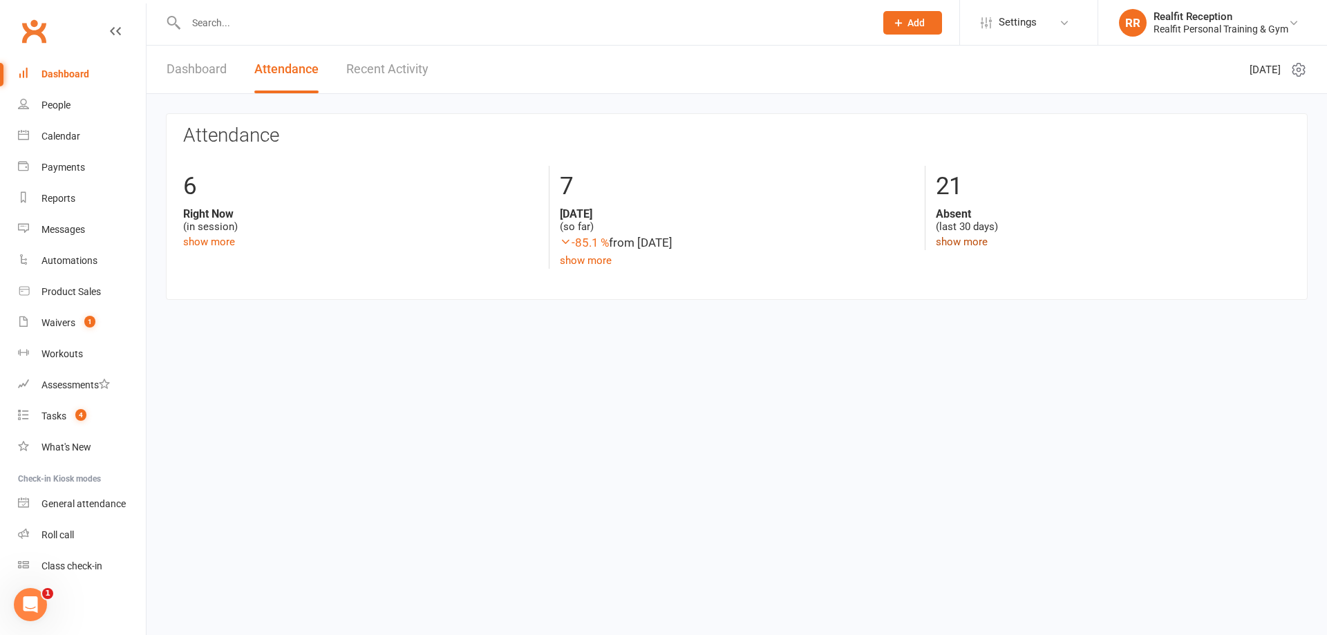
click at [950, 237] on link "show more" at bounding box center [962, 242] width 52 height 12
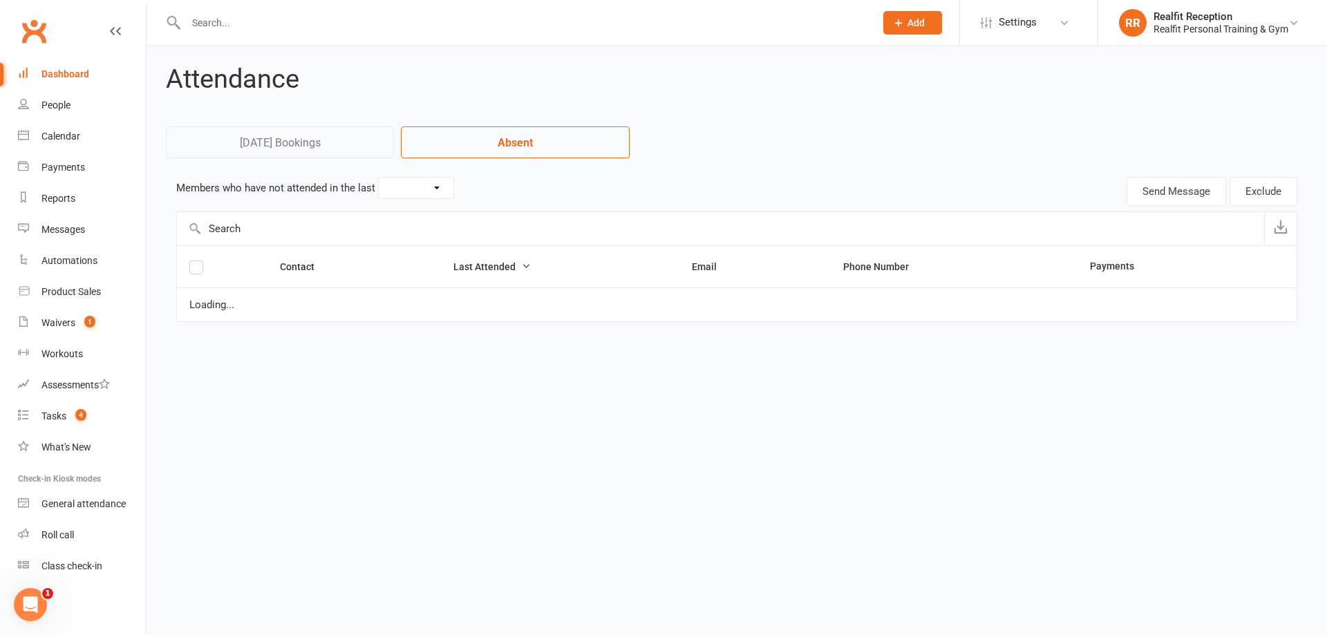
select select "30"
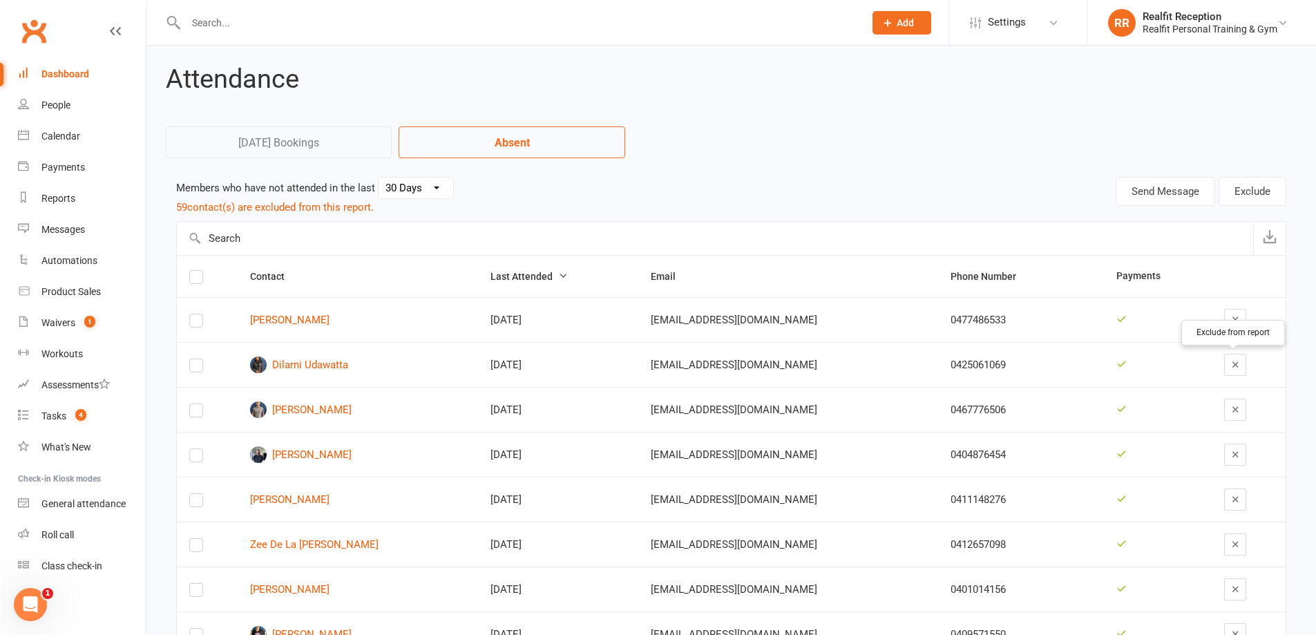
click at [1231, 365] on icon "button" at bounding box center [1236, 364] width 10 height 10
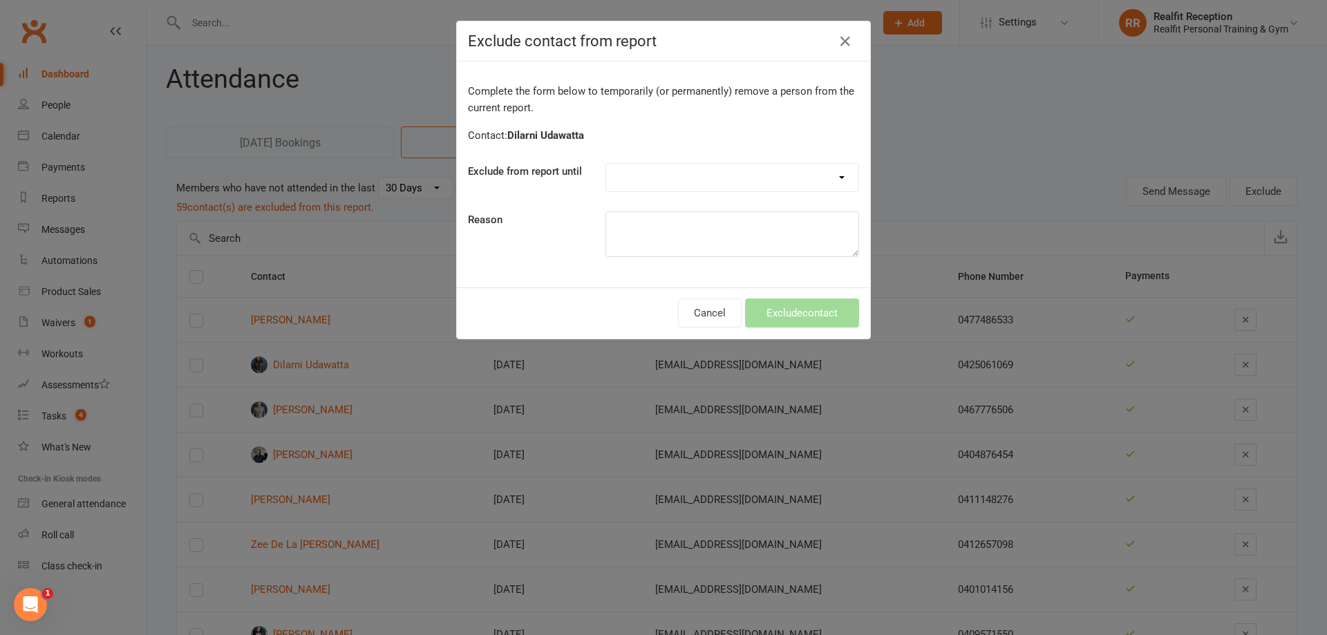
click at [634, 176] on select "Forever One day One week 30 days 90 days Custom" at bounding box center [732, 178] width 252 height 28
select select "custom"
click at [606, 164] on select "Forever One day One week 30 days 90 days Custom" at bounding box center [732, 178] width 252 height 28
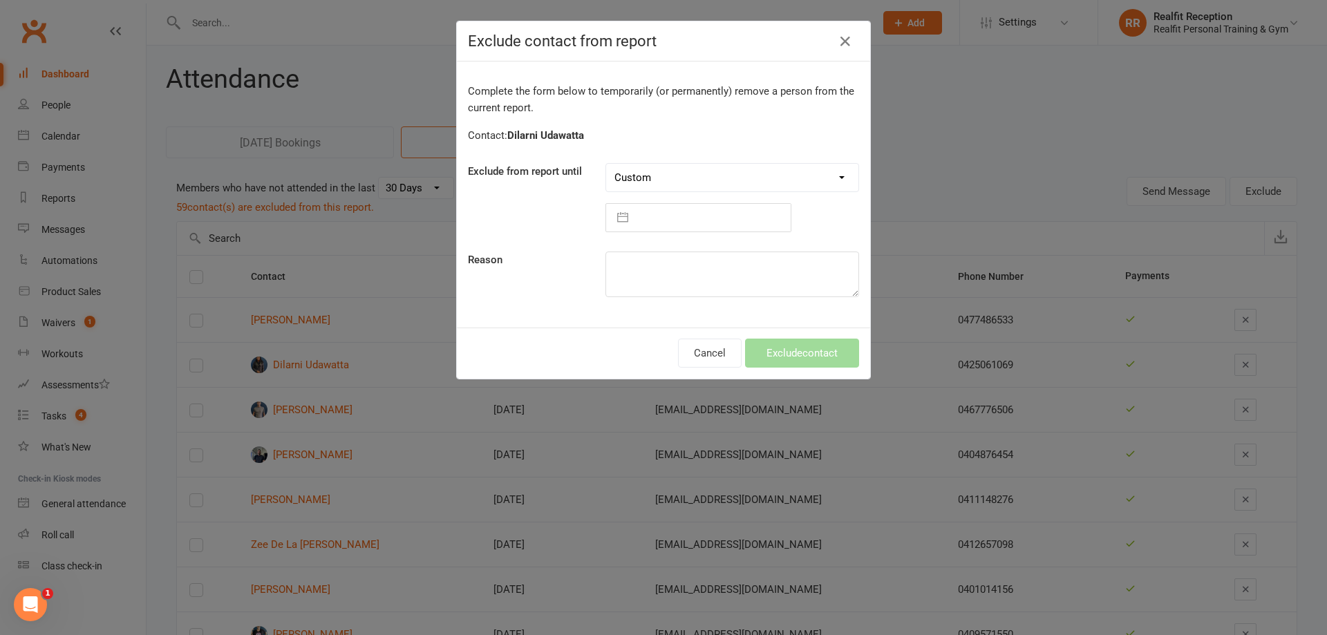
click at [672, 209] on input "text" at bounding box center [712, 218] width 155 height 28
select select "8"
select select "2025"
select select "9"
select select "2025"
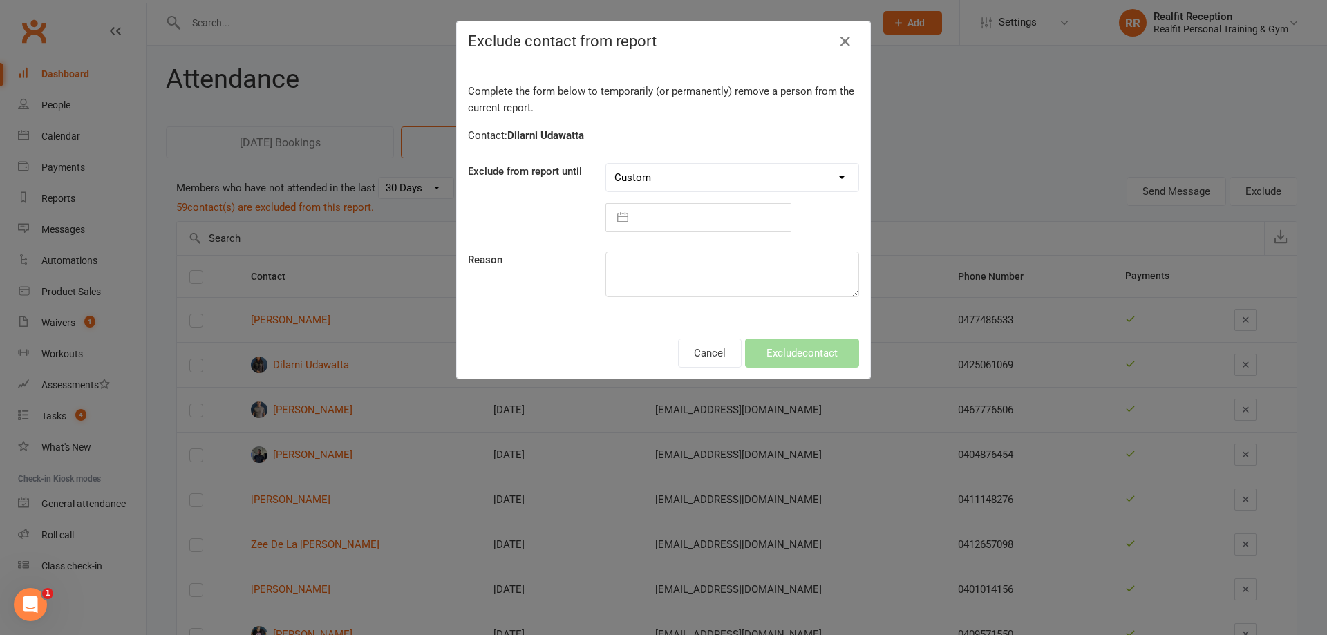
select select "10"
select select "2025"
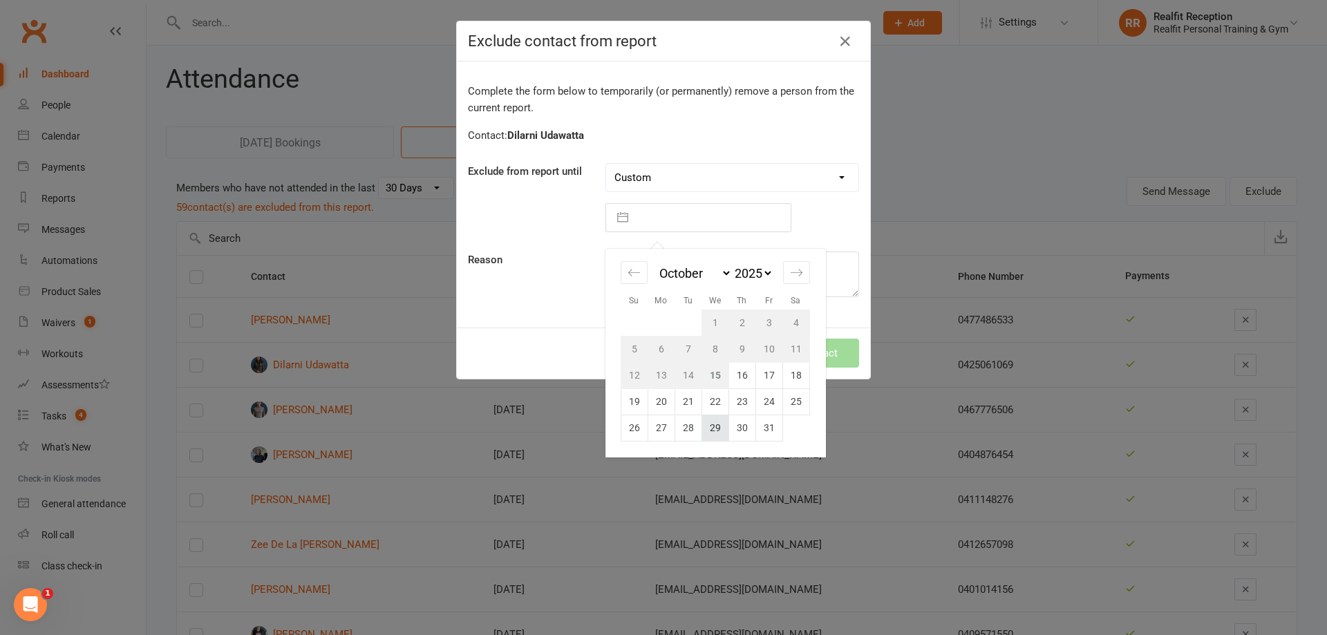
click at [708, 424] on td "29" at bounding box center [714, 428] width 27 height 26
type input "29 Oct 2025"
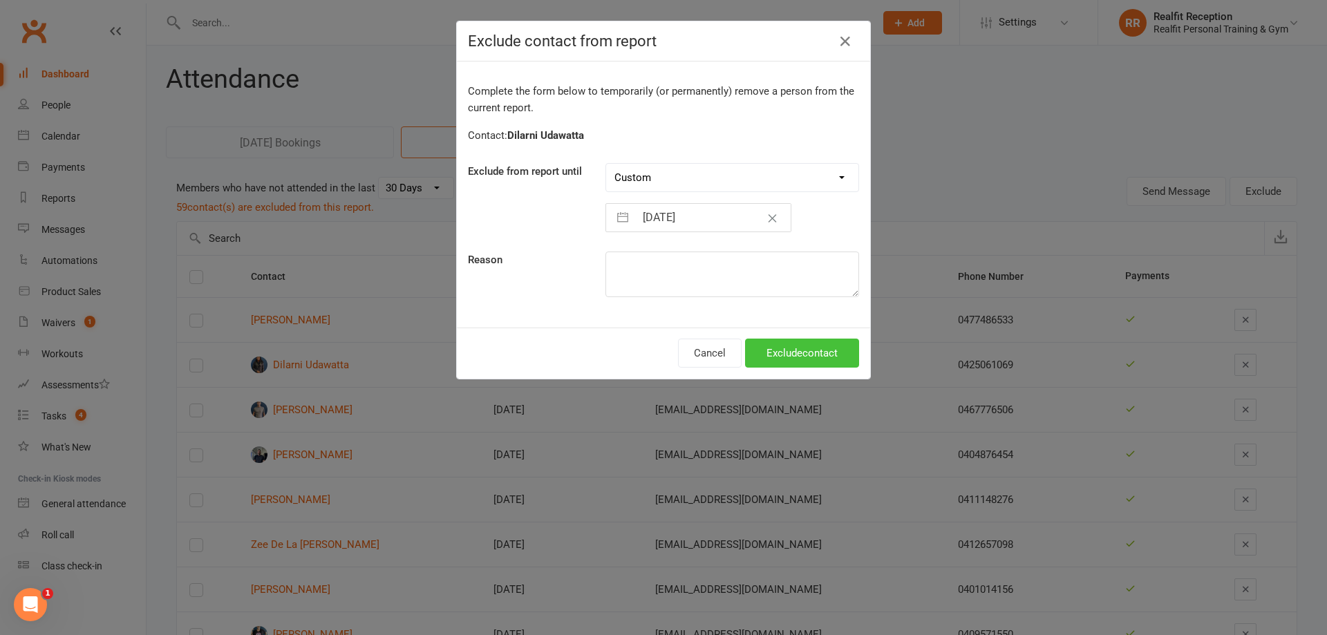
click at [769, 350] on button "Exclude contact" at bounding box center [802, 353] width 114 height 29
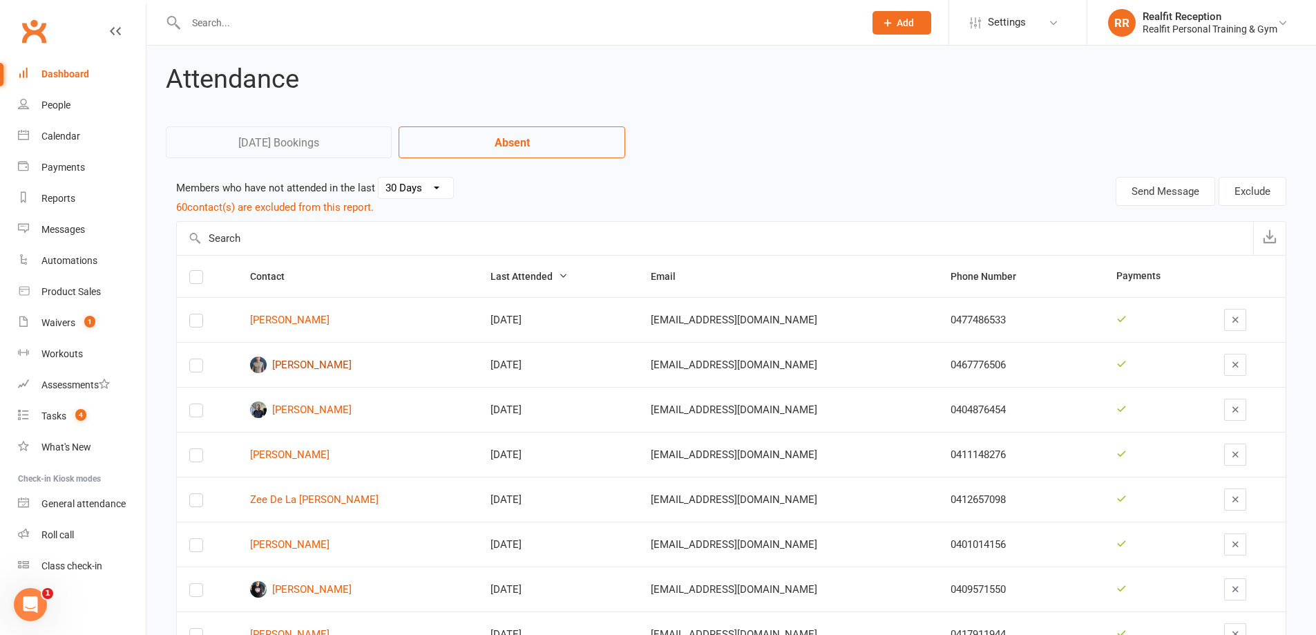
click at [325, 366] on link "Craig Rayner" at bounding box center [358, 365] width 216 height 17
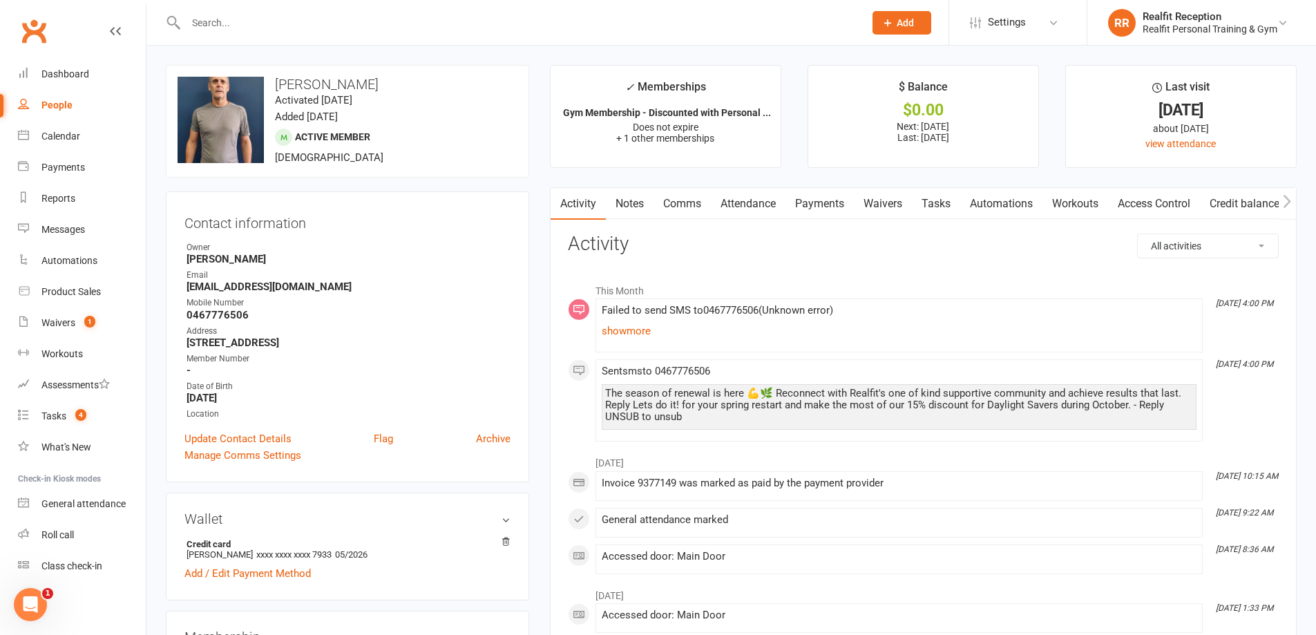
click at [682, 205] on link "Comms" at bounding box center [682, 204] width 57 height 32
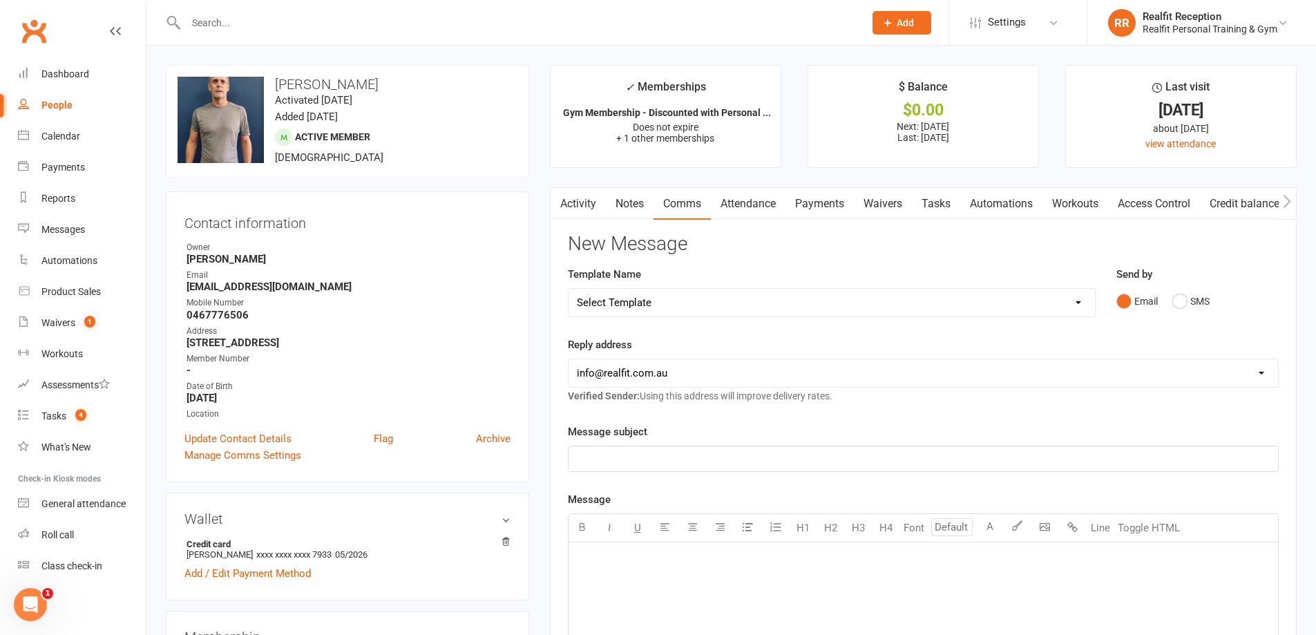
click at [673, 303] on select "Select Template [Email] 30 Day Check In [SMS] 30 Day Check In SMS [Email] [PERS…" at bounding box center [832, 303] width 527 height 28
select select "1"
click at [569, 289] on select "Select Template [Email] 30 Day Check In [SMS] 30 Day Check In SMS [Email] [PERS…" at bounding box center [832, 303] width 527 height 28
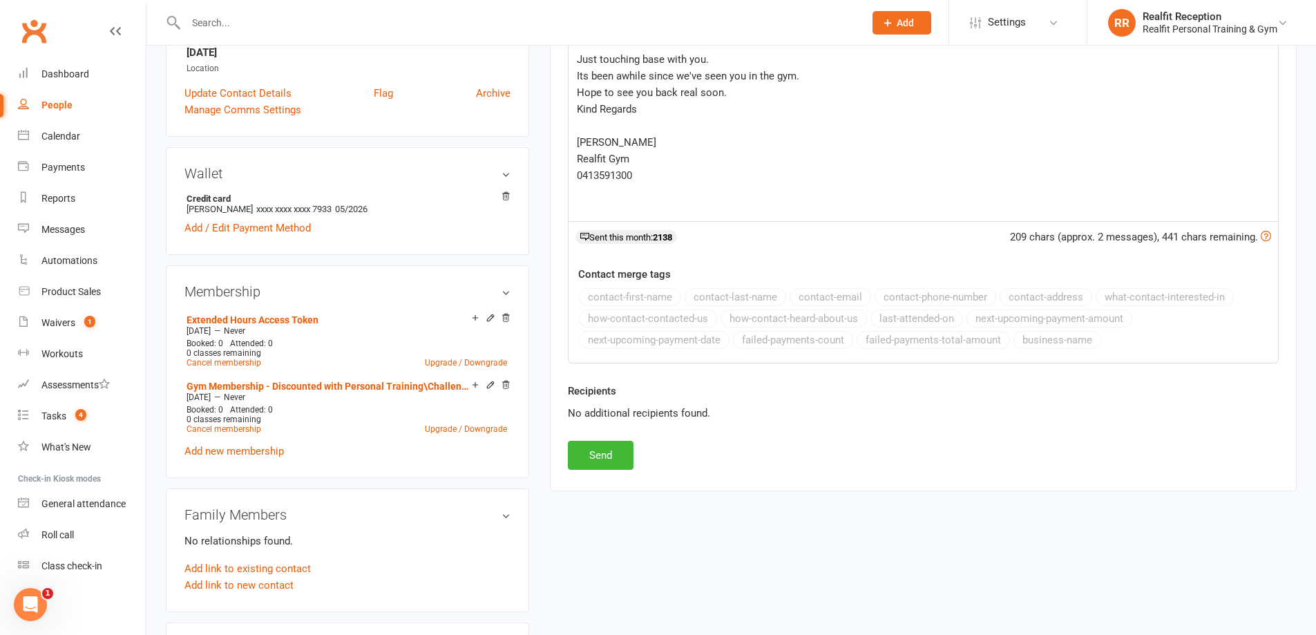
scroll to position [415, 0]
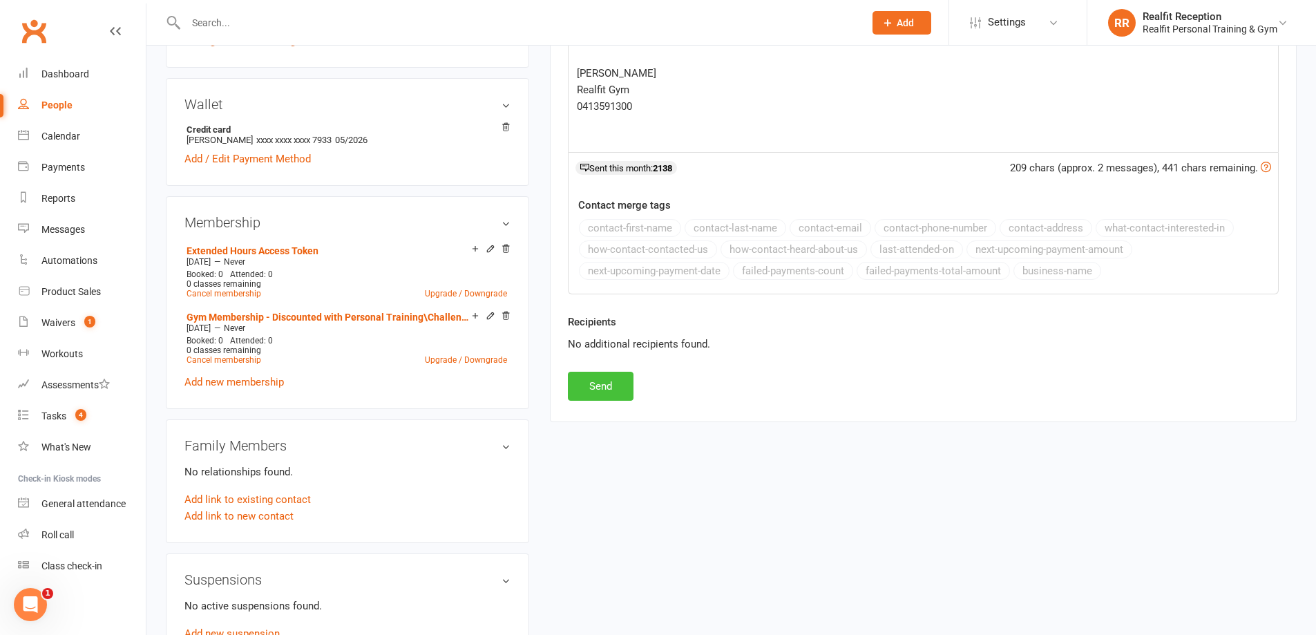
click at [601, 382] on button "Send" at bounding box center [601, 386] width 66 height 29
select select
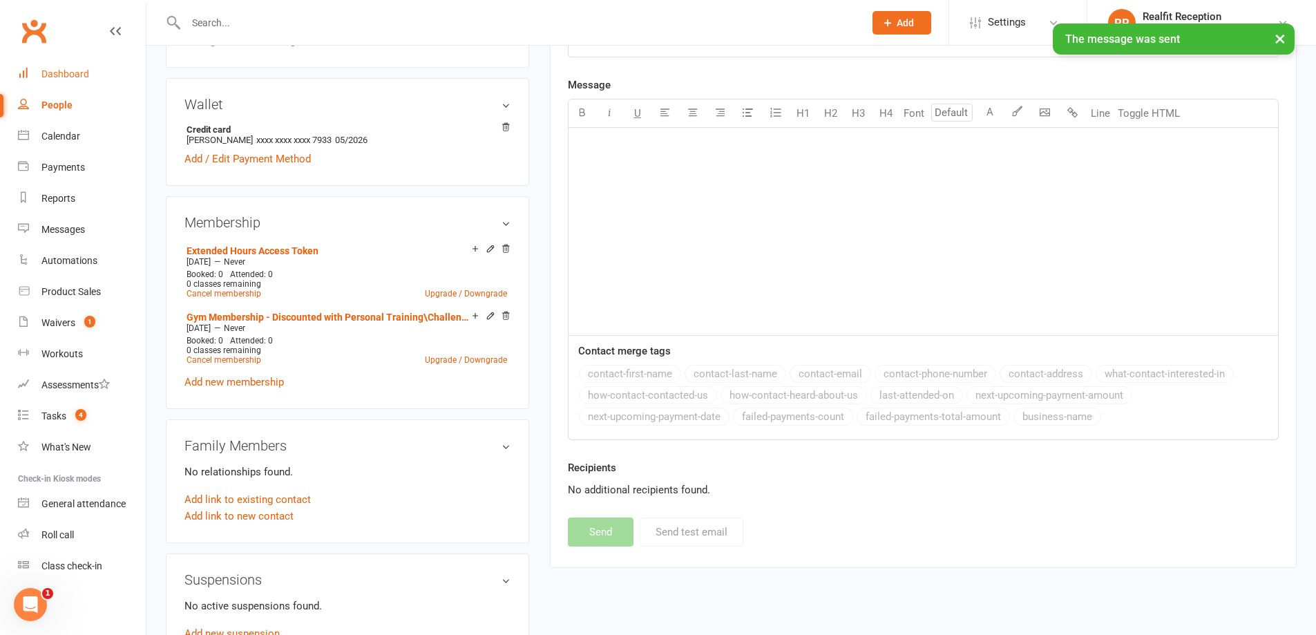
click at [59, 76] on div "Dashboard" at bounding box center [65, 73] width 48 height 11
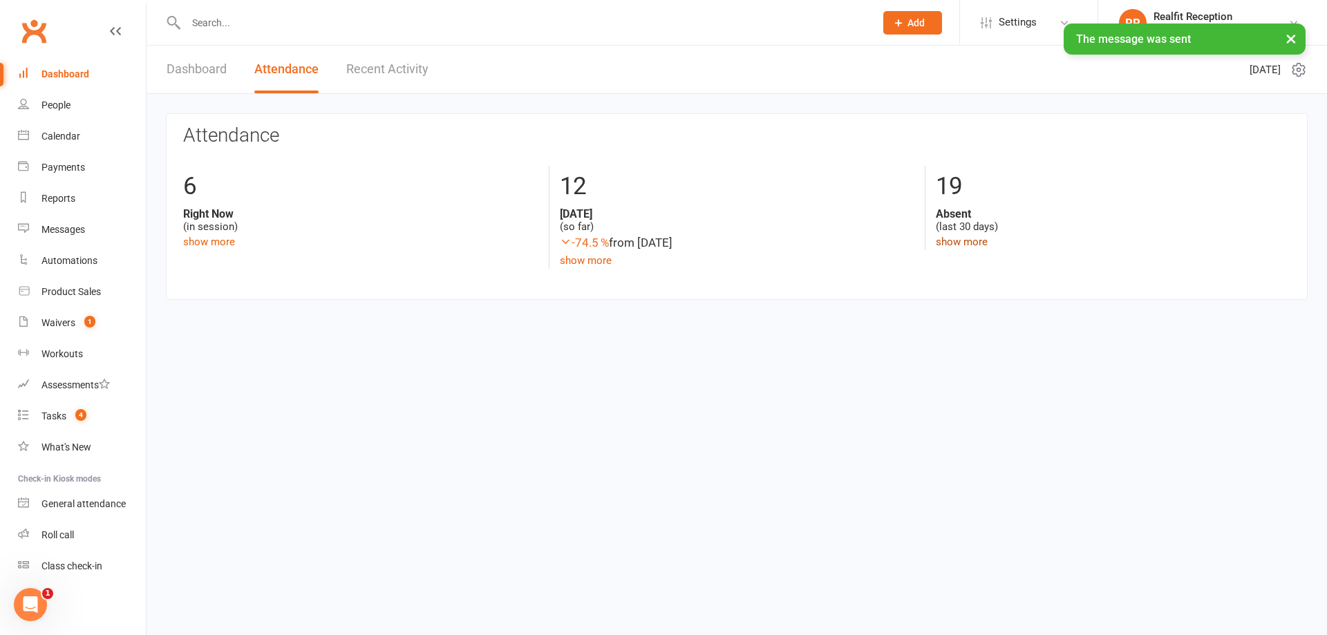
click at [936, 240] on link "show more" at bounding box center [962, 242] width 52 height 12
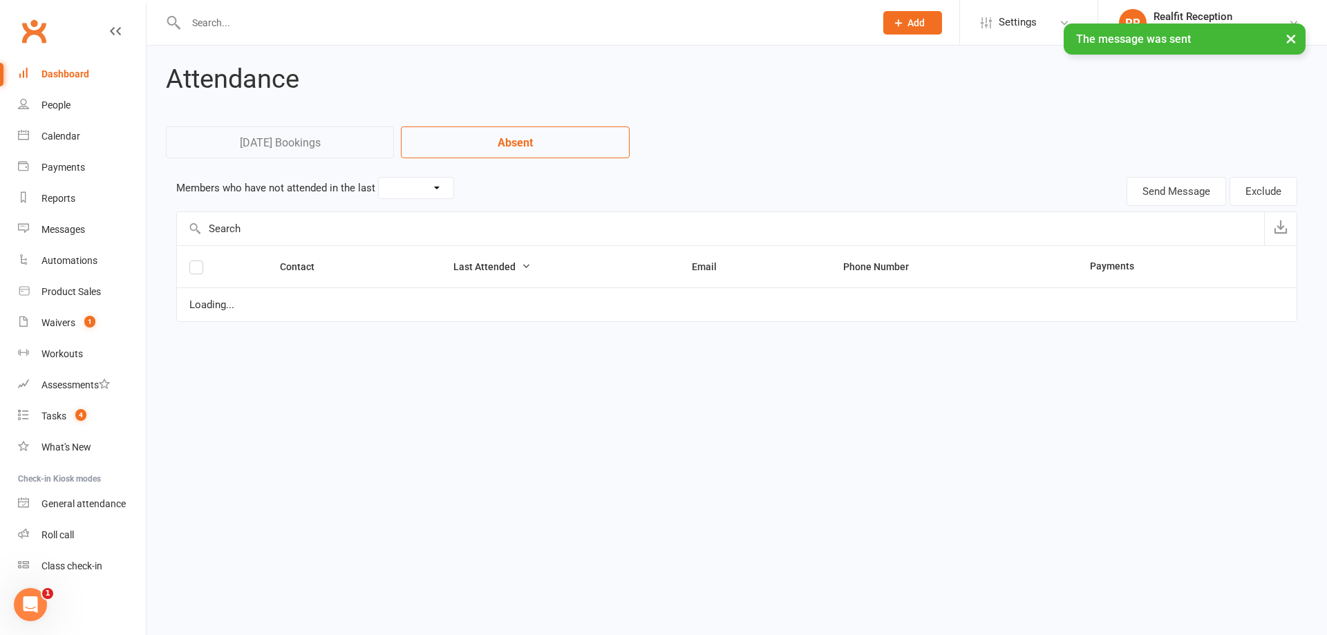
select select "30"
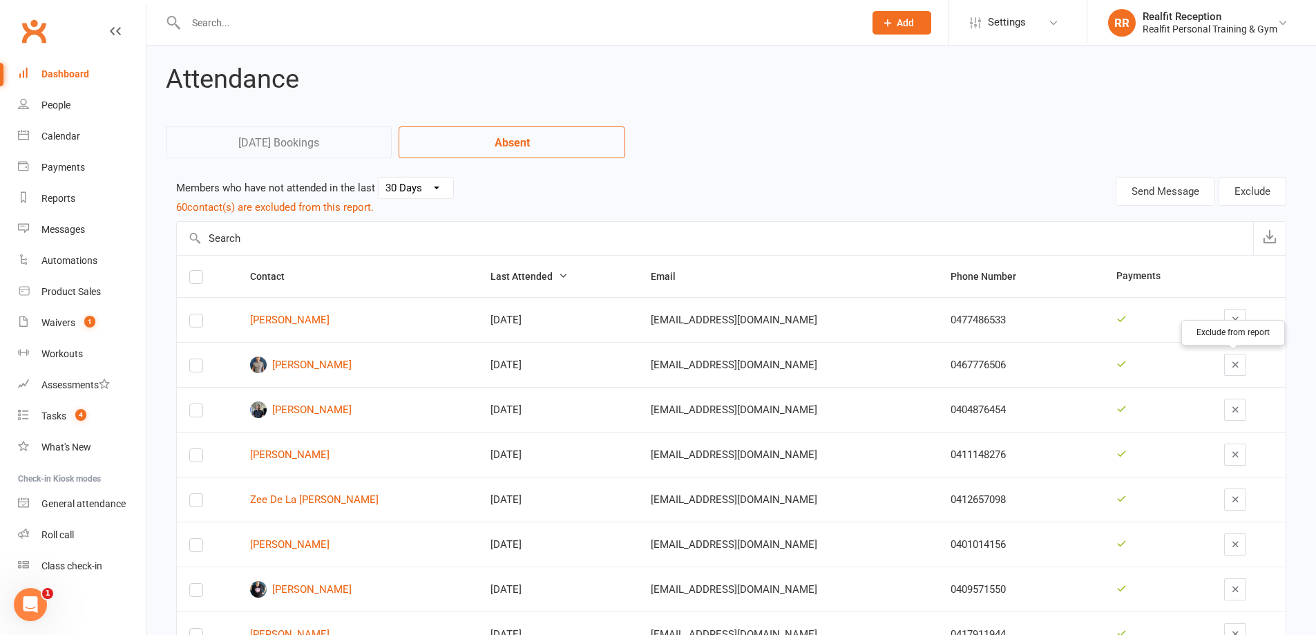
click at [1231, 363] on icon "button" at bounding box center [1236, 364] width 10 height 10
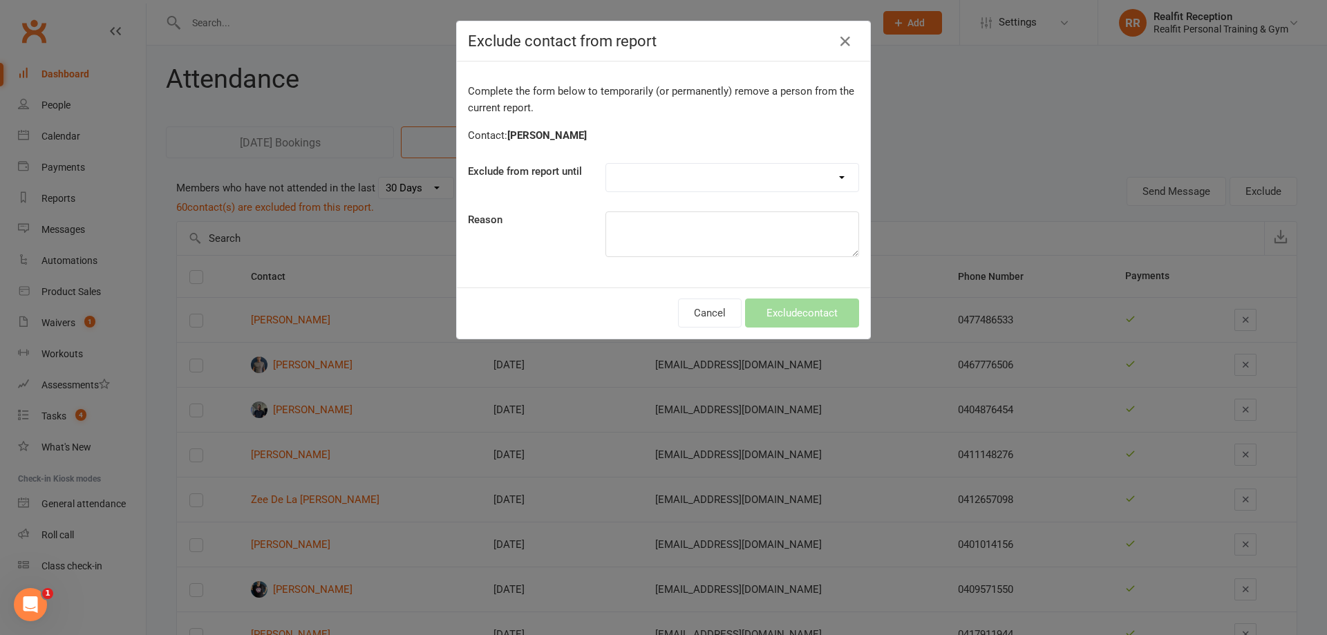
click at [793, 176] on select "Forever One day One week 30 days 90 days Custom" at bounding box center [732, 178] width 252 height 28
select select "custom"
click at [606, 164] on select "Forever One day One week 30 days 90 days Custom" at bounding box center [732, 178] width 252 height 28
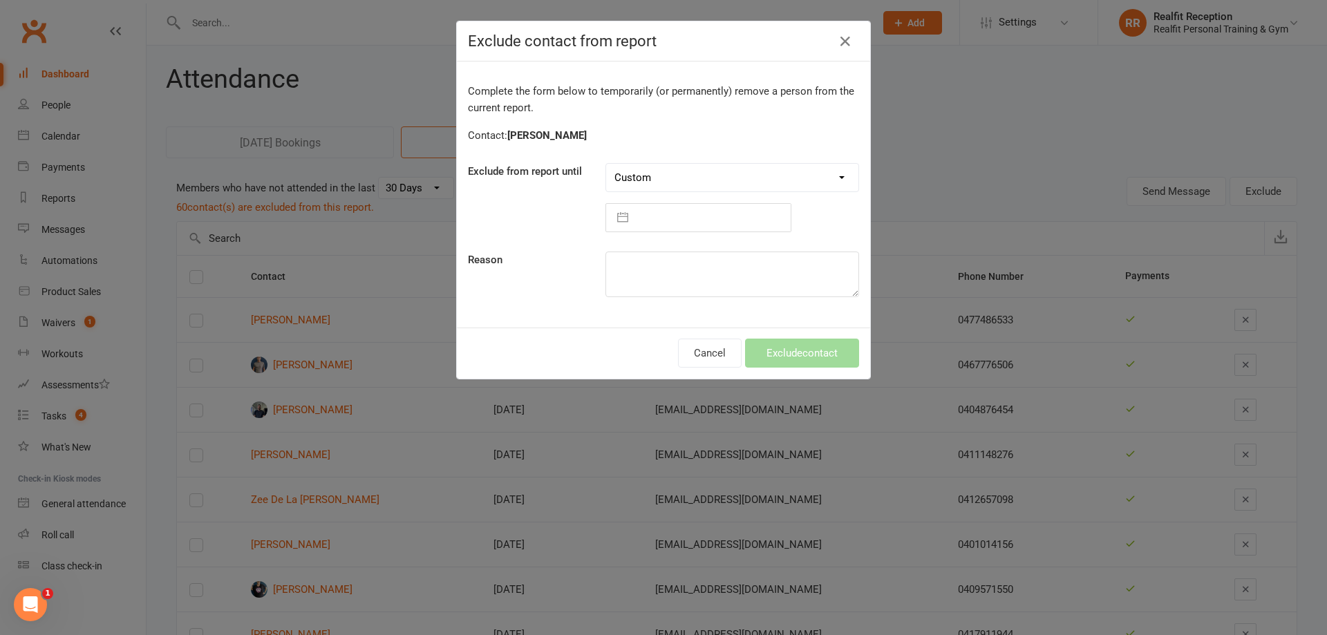
click at [663, 205] on input "text" at bounding box center [712, 218] width 155 height 28
select select "8"
select select "2025"
select select "9"
select select "2025"
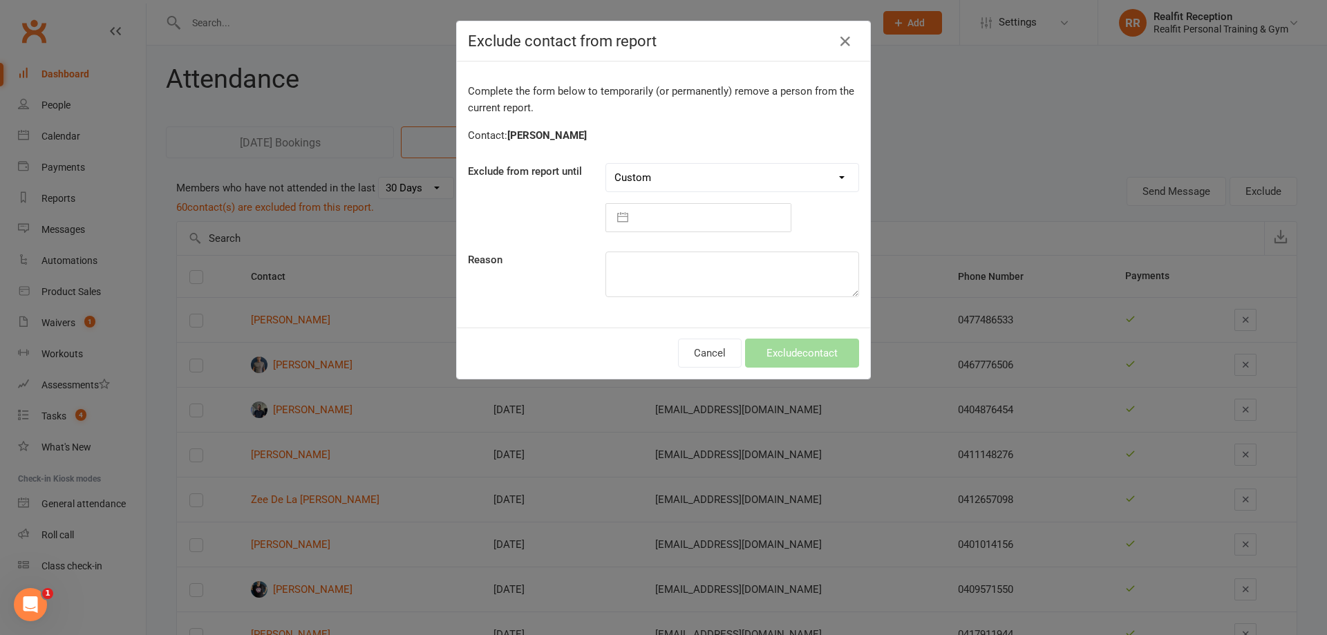
select select "10"
select select "2025"
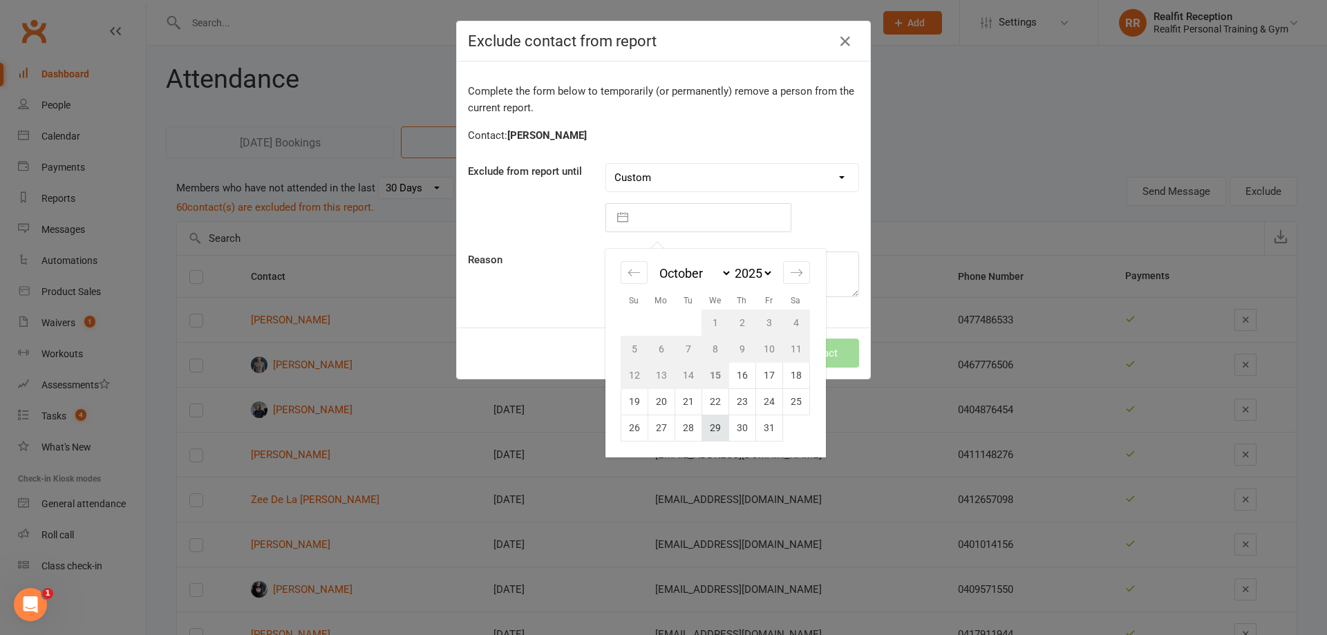
click at [715, 422] on td "29" at bounding box center [714, 428] width 27 height 26
type input "29 Oct 2025"
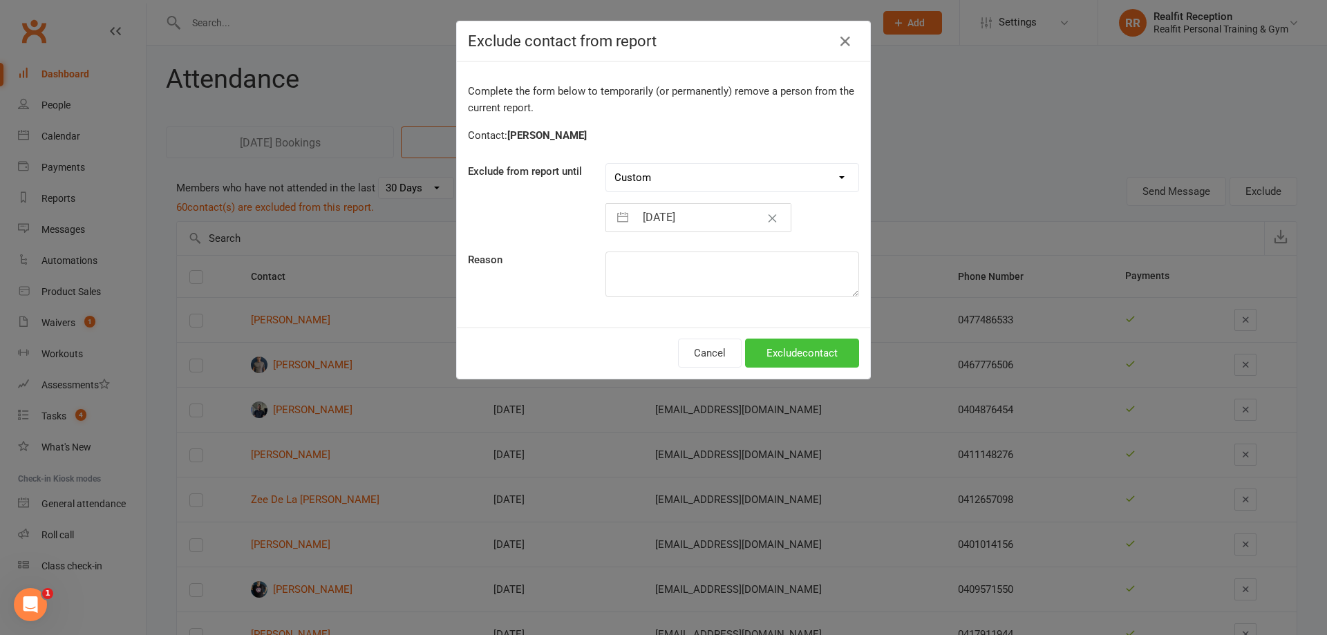
click at [784, 357] on button "Exclude contact" at bounding box center [802, 353] width 114 height 29
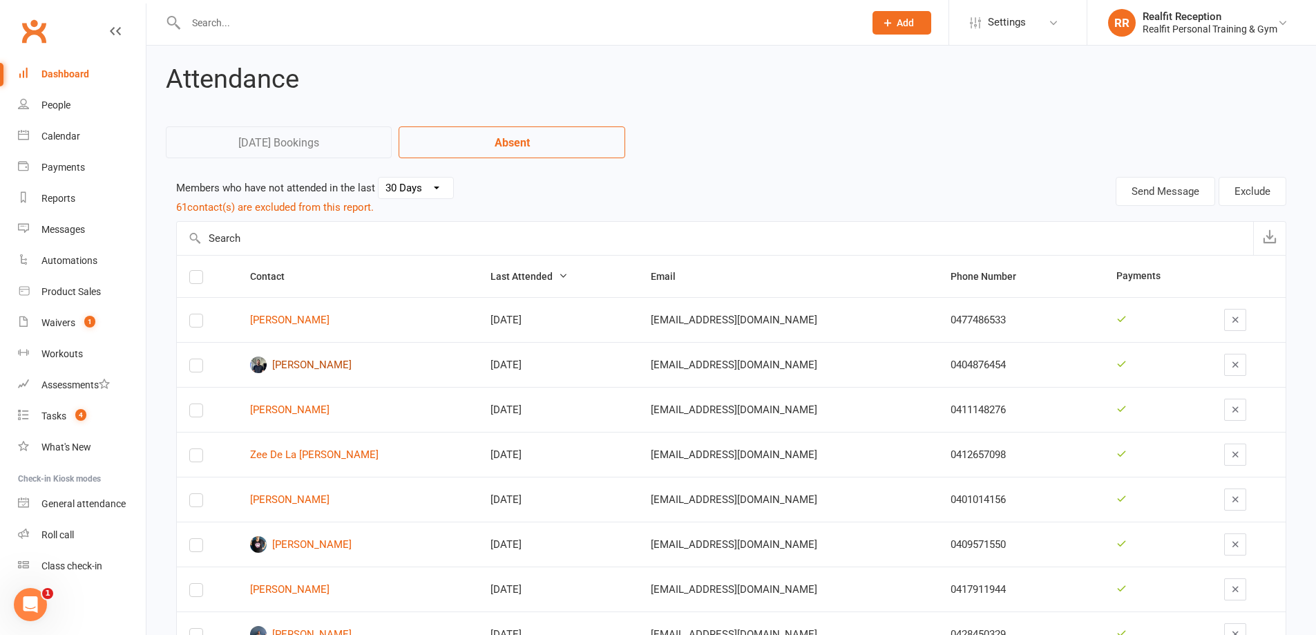
click at [338, 363] on link "[PERSON_NAME]" at bounding box center [358, 365] width 216 height 17
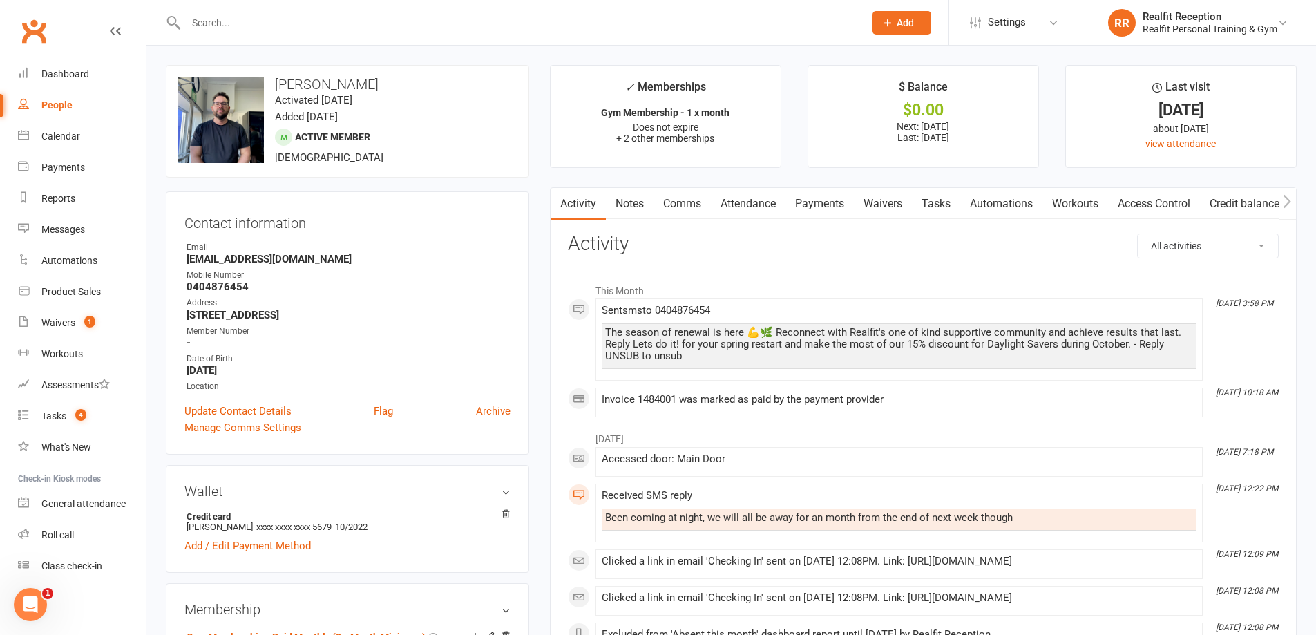
click at [1177, 205] on link "Access Control" at bounding box center [1154, 204] width 92 height 32
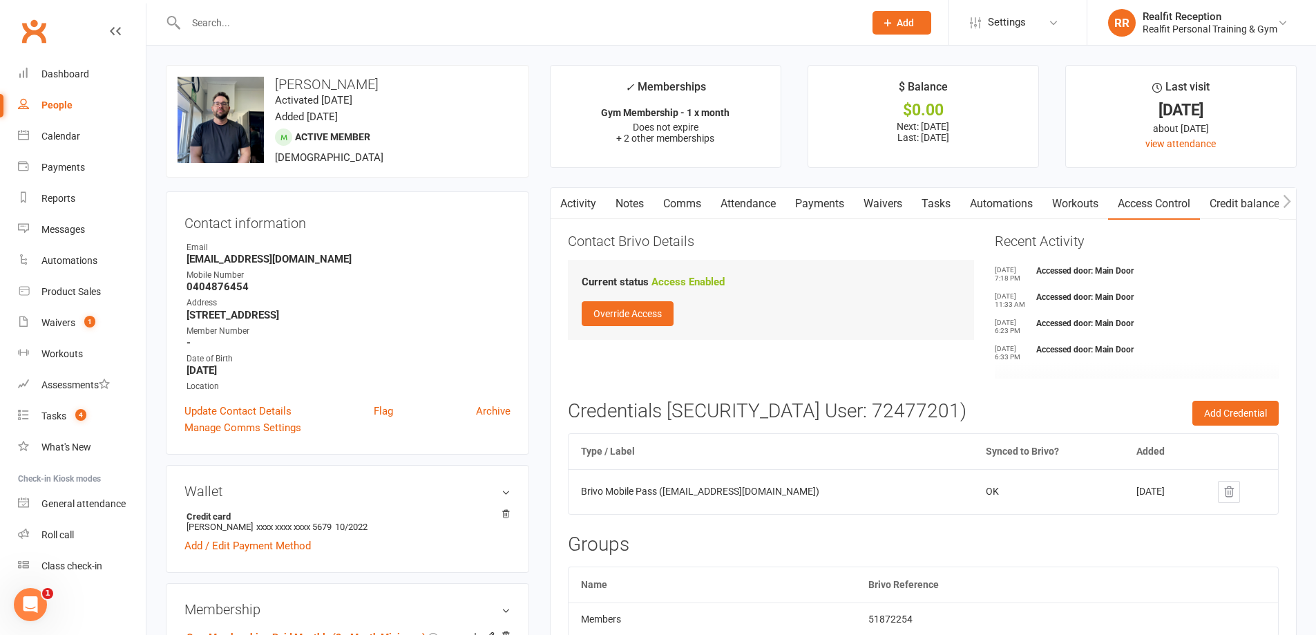
click at [771, 209] on link "Attendance" at bounding box center [748, 204] width 75 height 32
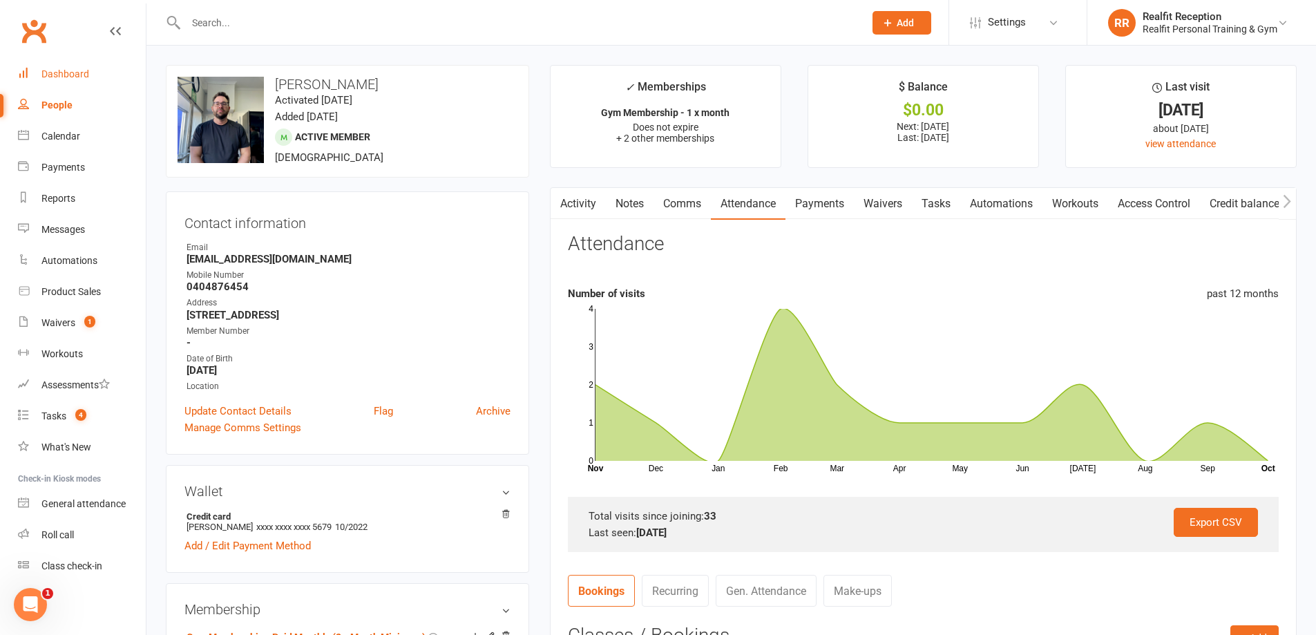
click at [46, 70] on div "Dashboard" at bounding box center [65, 73] width 48 height 11
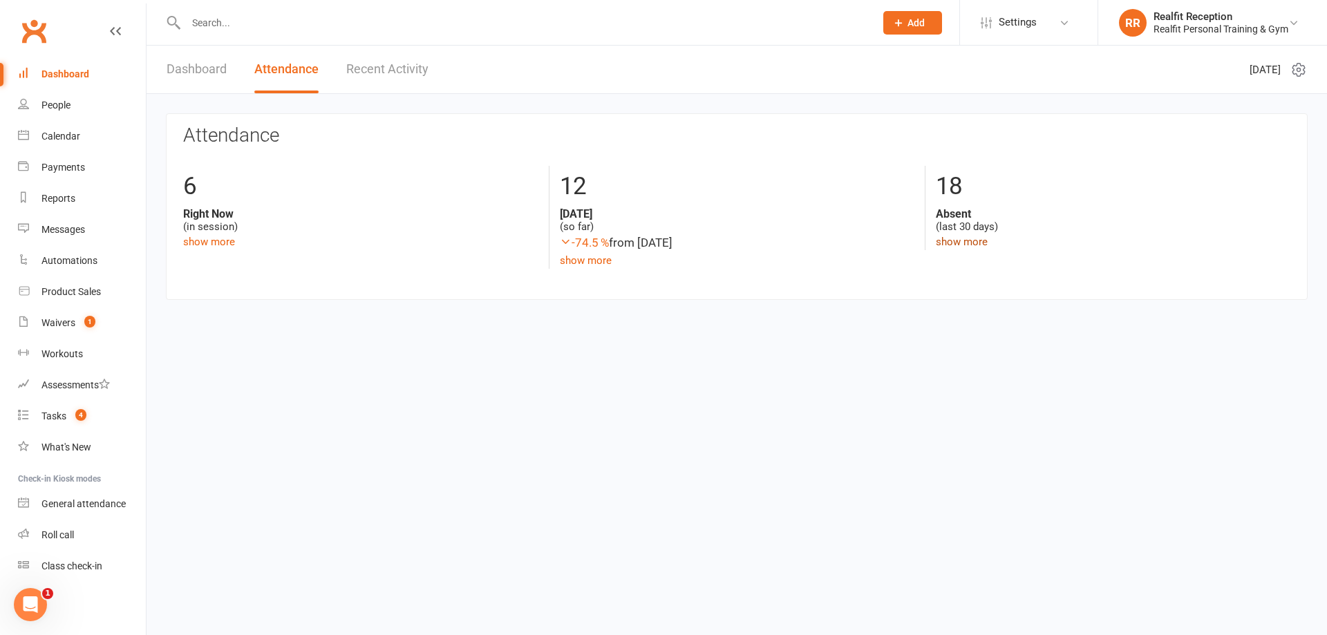
click at [944, 245] on link "show more" at bounding box center [962, 242] width 52 height 12
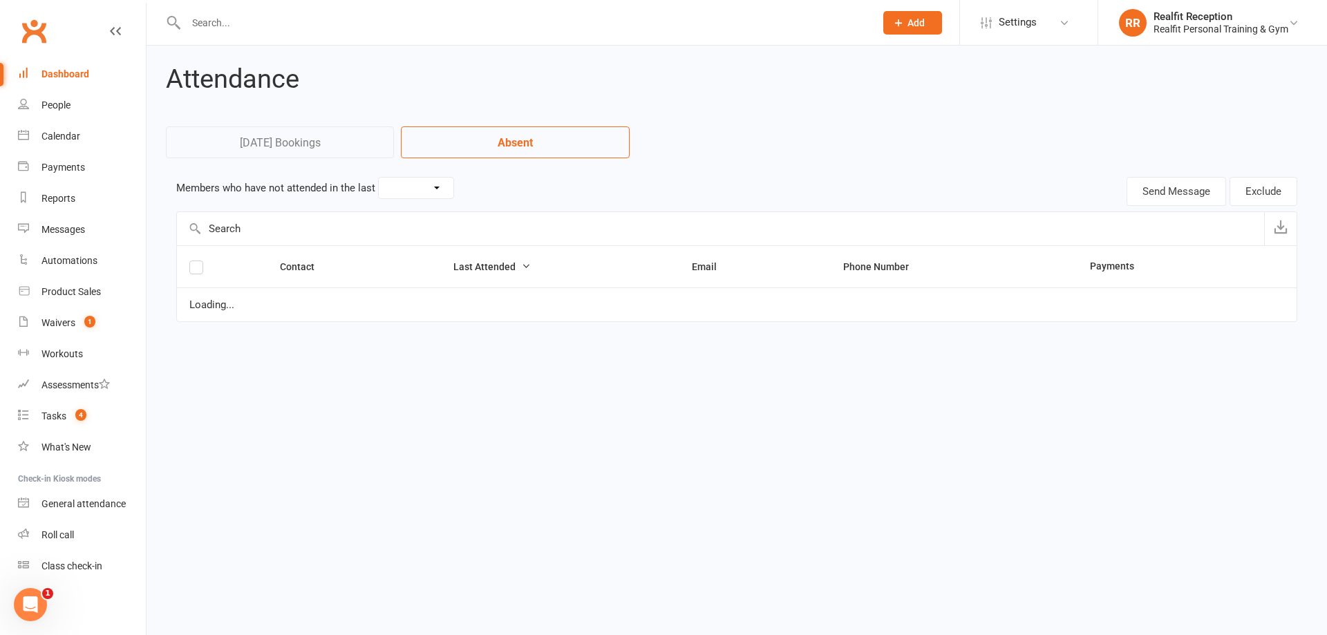
select select "30"
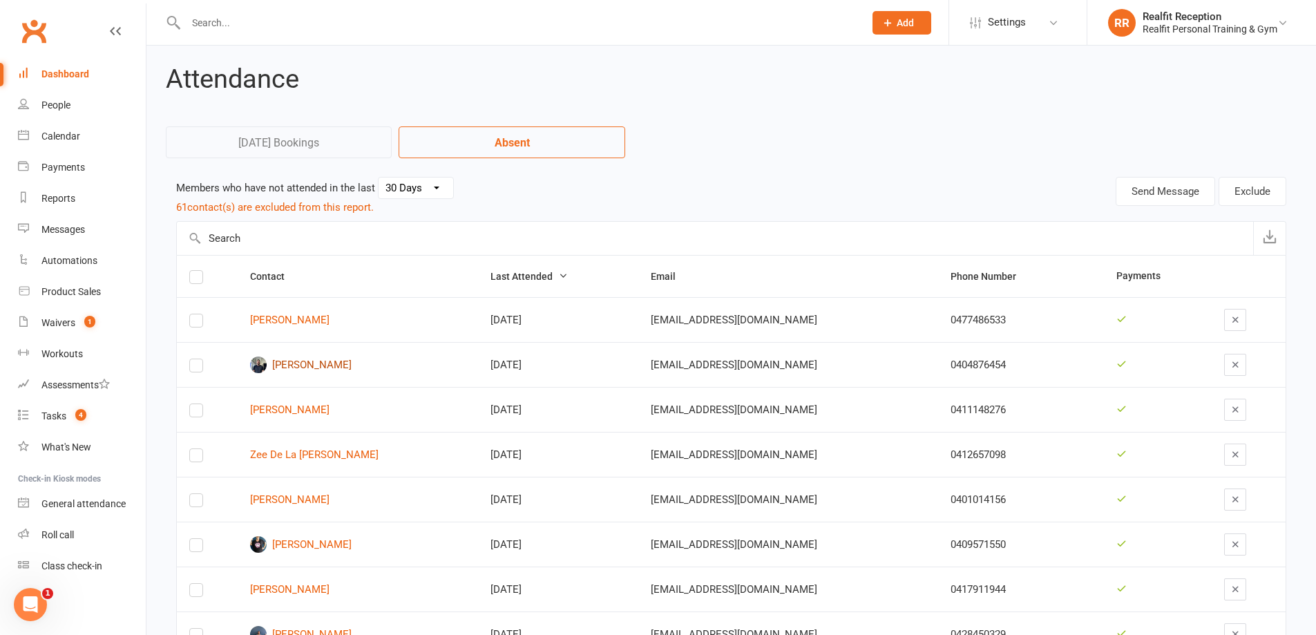
click at [303, 366] on link "[PERSON_NAME]" at bounding box center [358, 365] width 216 height 17
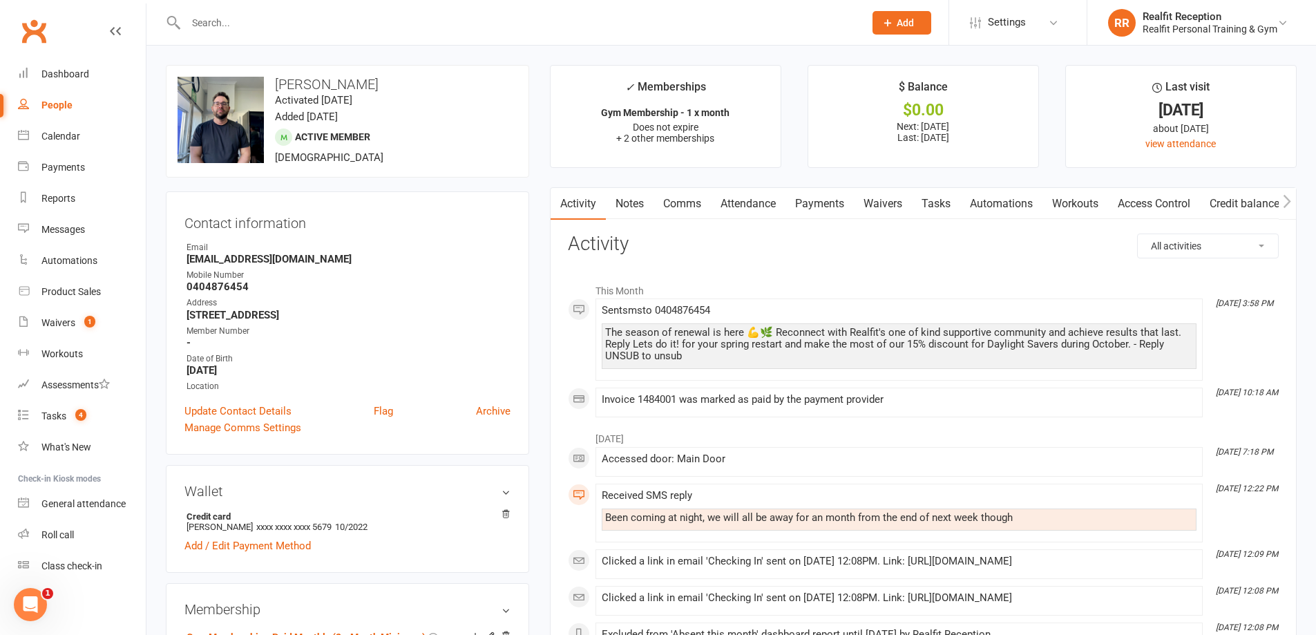
click at [628, 203] on link "Notes" at bounding box center [630, 204] width 48 height 32
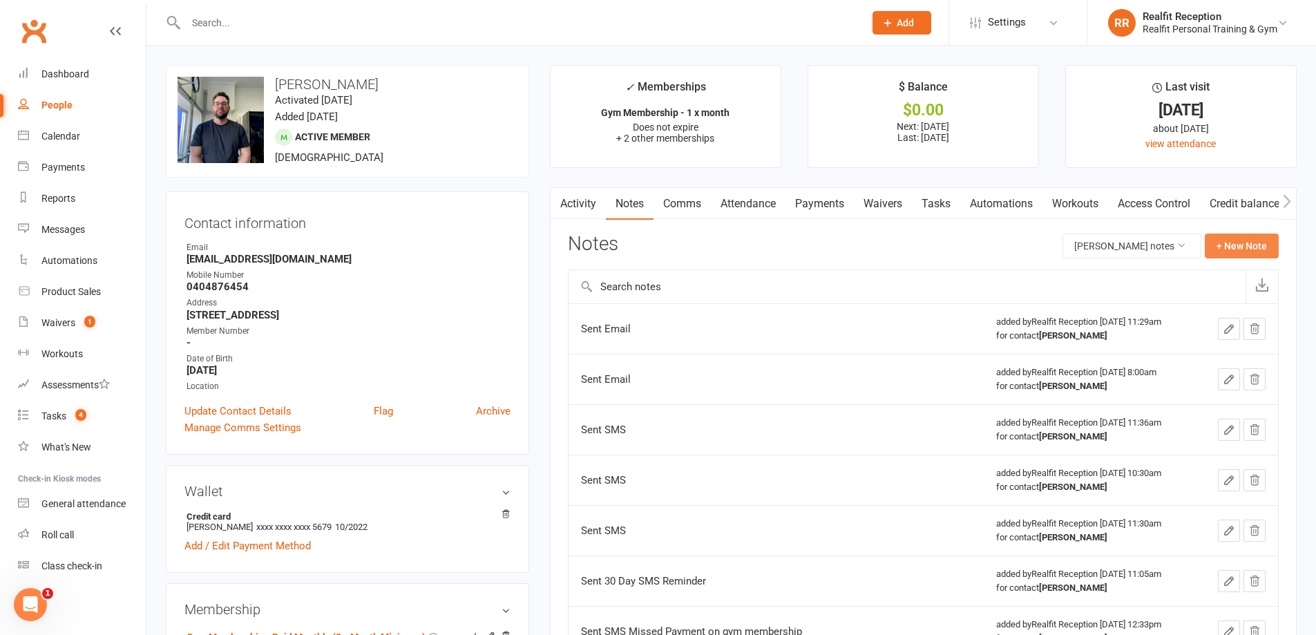
click at [1229, 242] on button "+ New Note" at bounding box center [1242, 246] width 74 height 25
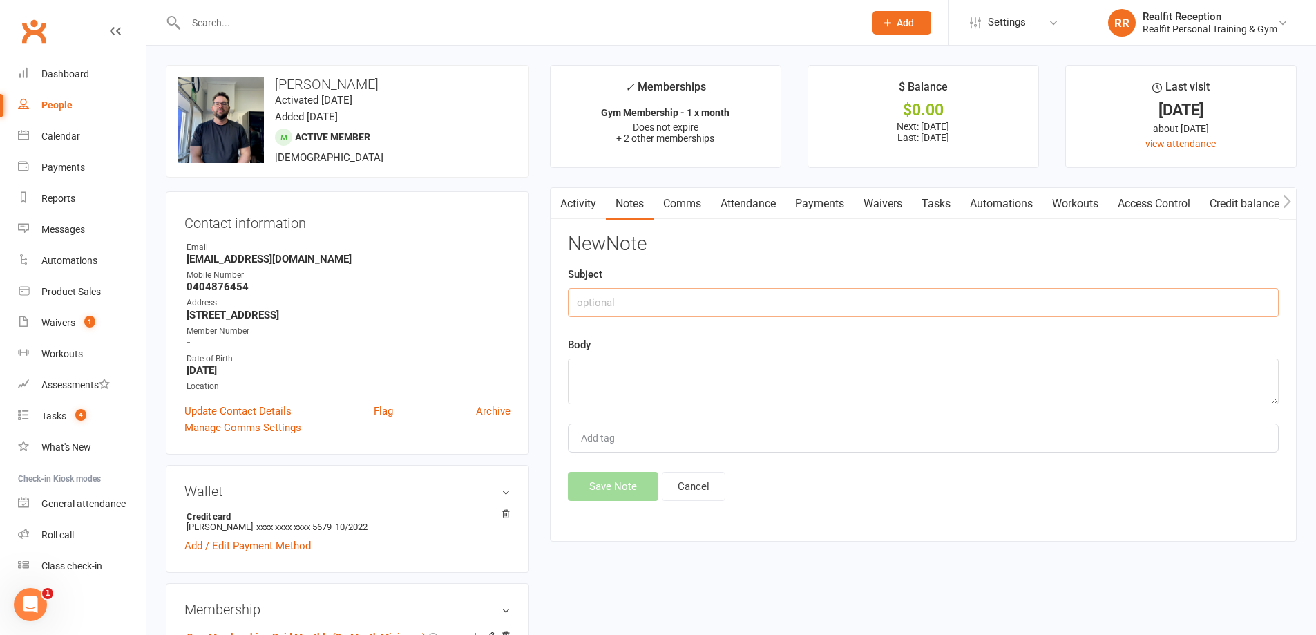
click at [679, 308] on input "text" at bounding box center [923, 302] width 711 height 29
click at [683, 492] on button "Cancel" at bounding box center [694, 486] width 64 height 29
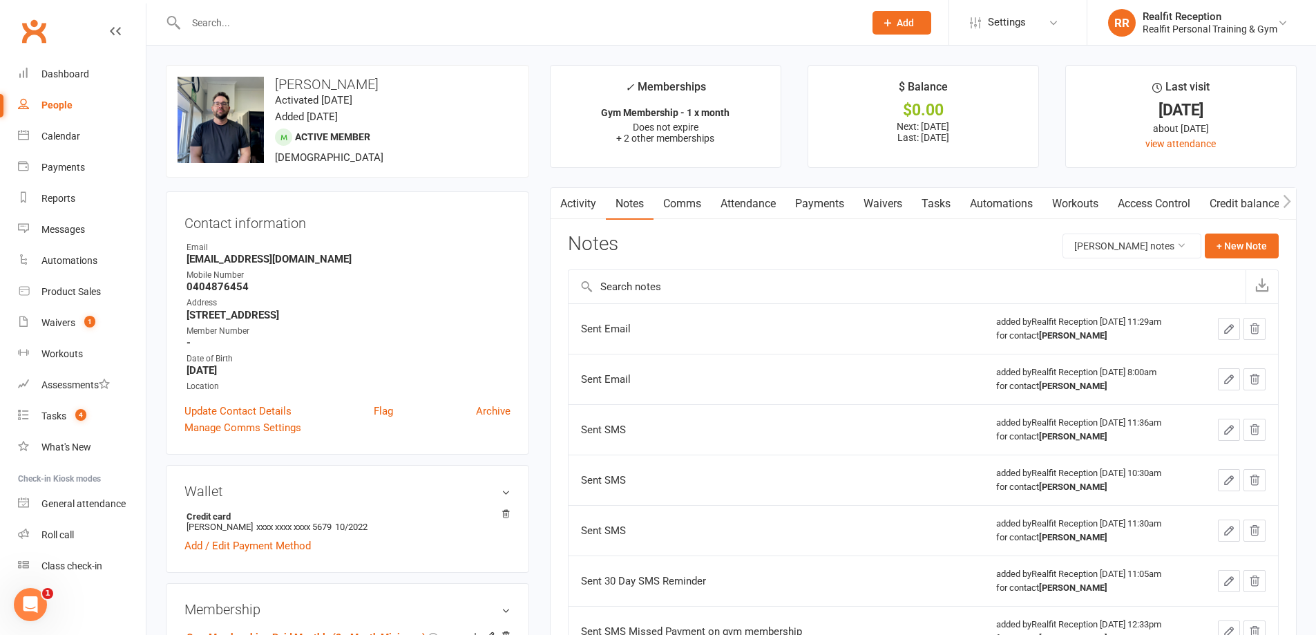
click at [685, 205] on link "Comms" at bounding box center [682, 204] width 57 height 32
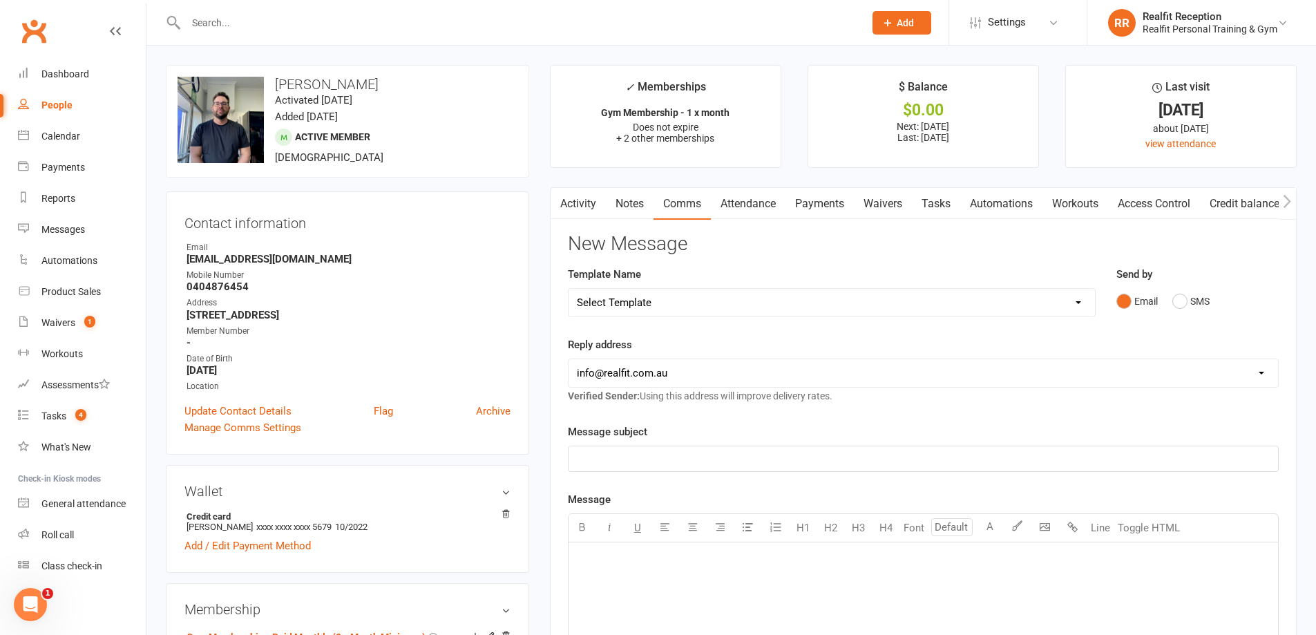
drag, startPoint x: 760, startPoint y: 315, endPoint x: 744, endPoint y: 309, distance: 17.1
click at [760, 315] on select "Select Template [Email] 30 Day Check In [SMS] 30 Day Check In SMS [Email] [PERS…" at bounding box center [832, 303] width 527 height 28
select select "1"
click at [569, 289] on select "Select Template [Email] 30 Day Check In [SMS] 30 Day Check In SMS [Email] [PERS…" at bounding box center [832, 303] width 527 height 28
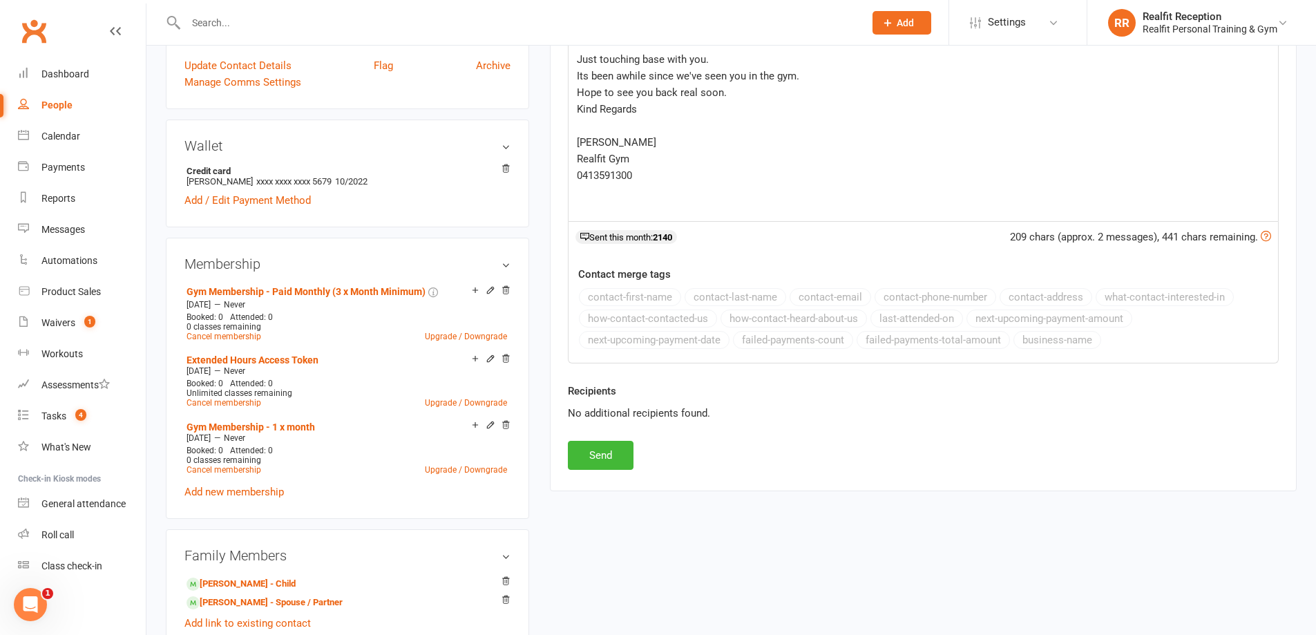
scroll to position [415, 0]
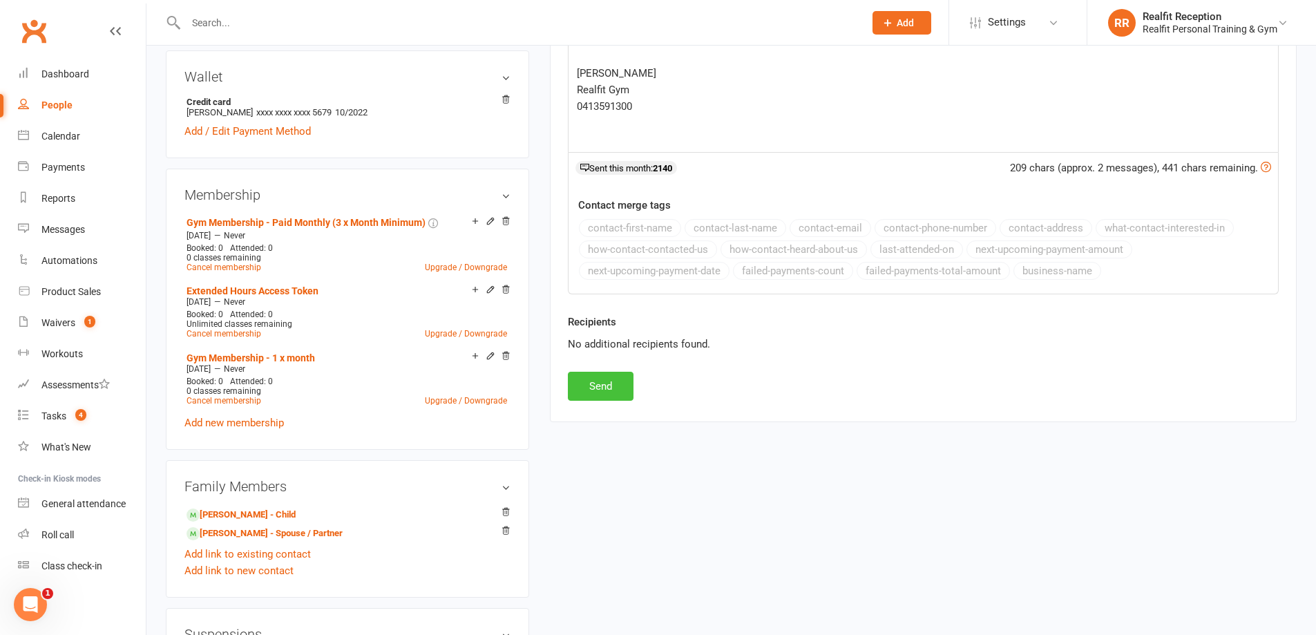
click at [590, 385] on button "Send" at bounding box center [601, 386] width 66 height 29
select select
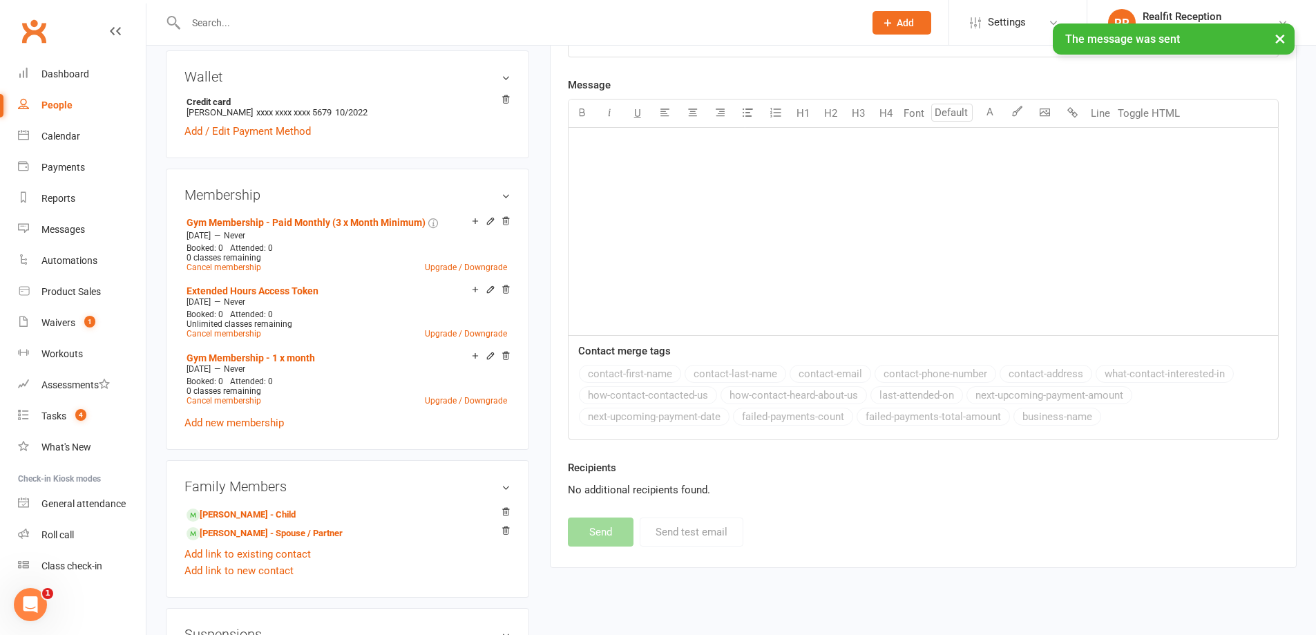
scroll to position [0, 0]
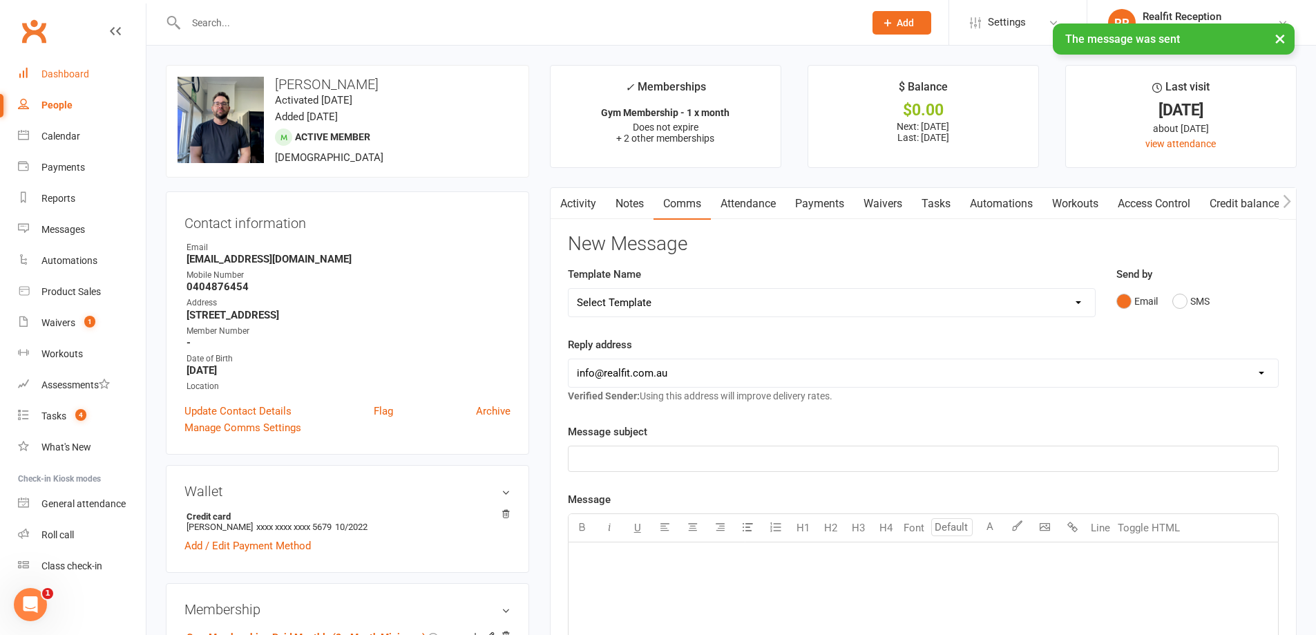
click at [64, 71] on div "Dashboard" at bounding box center [65, 73] width 48 height 11
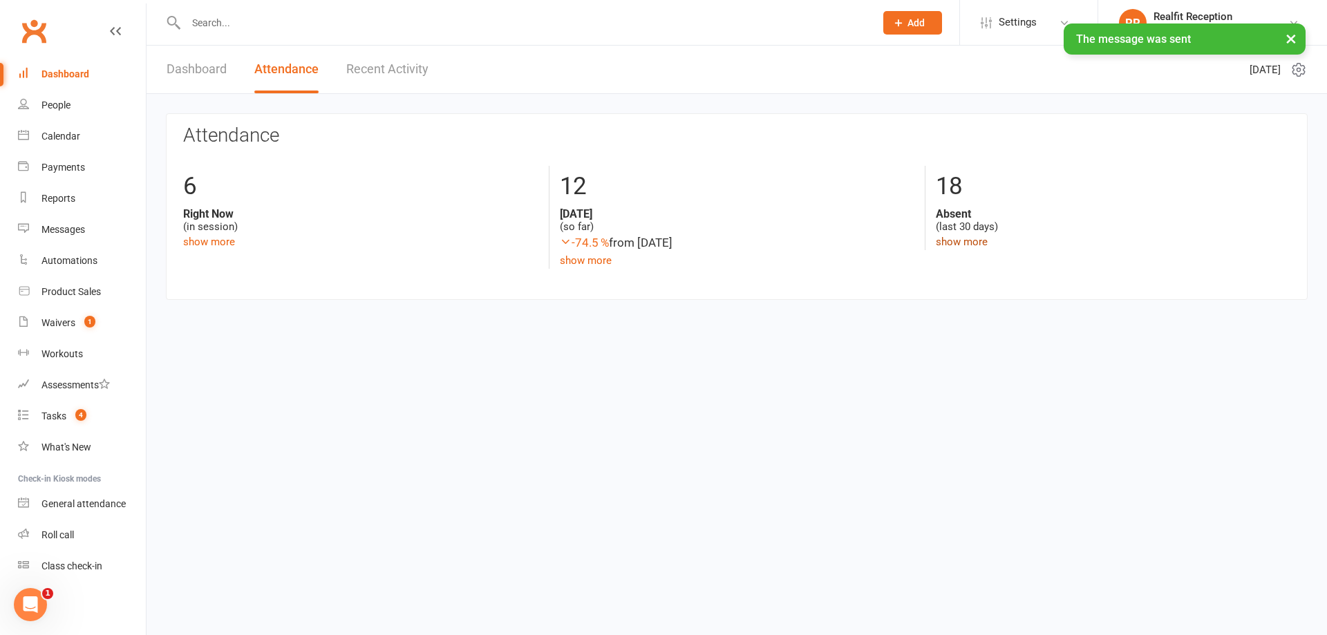
click at [960, 238] on link "show more" at bounding box center [962, 242] width 52 height 12
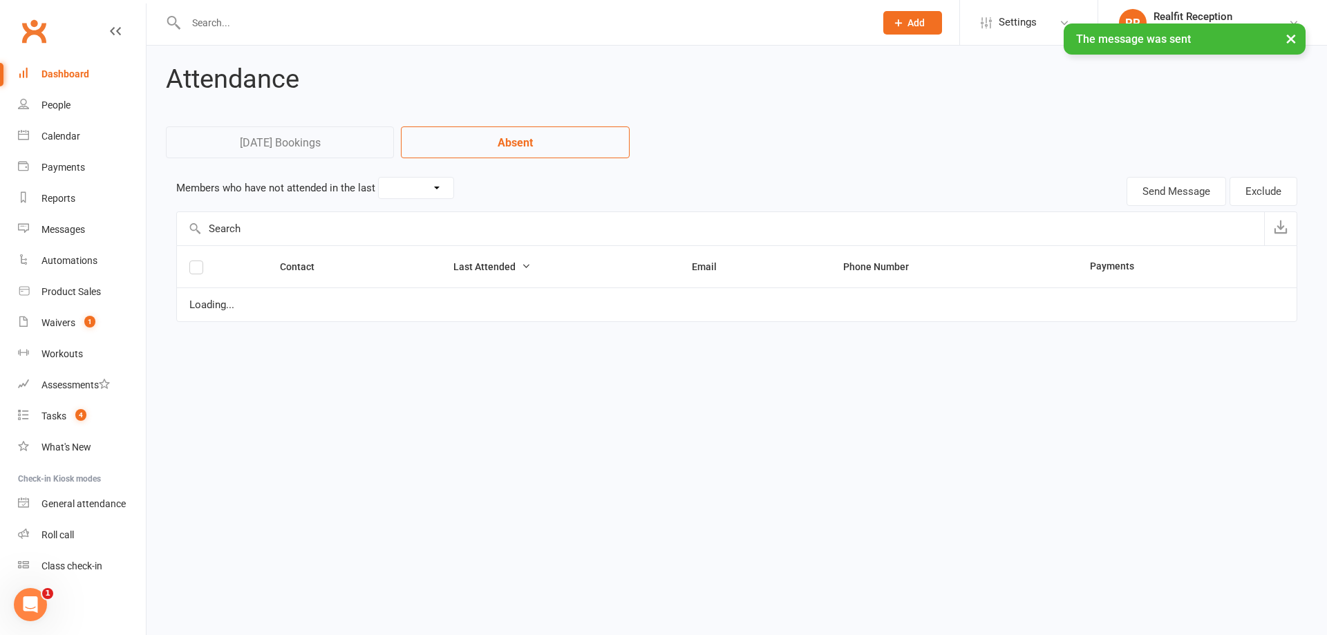
select select "30"
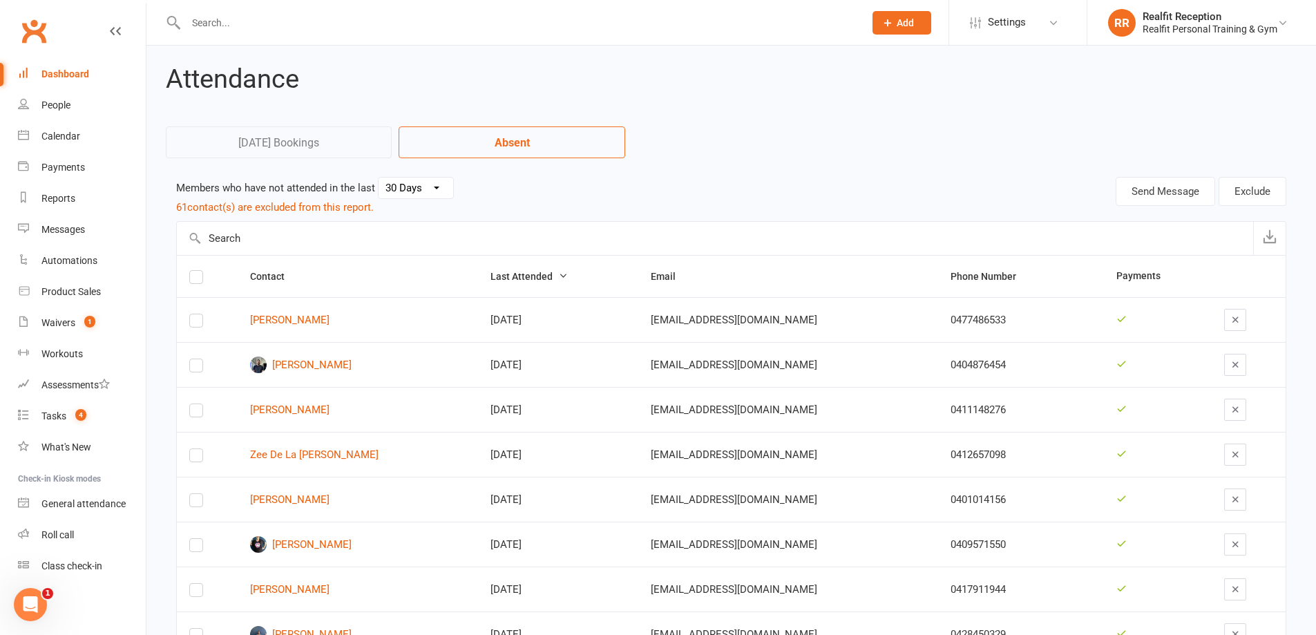
scroll to position [138, 0]
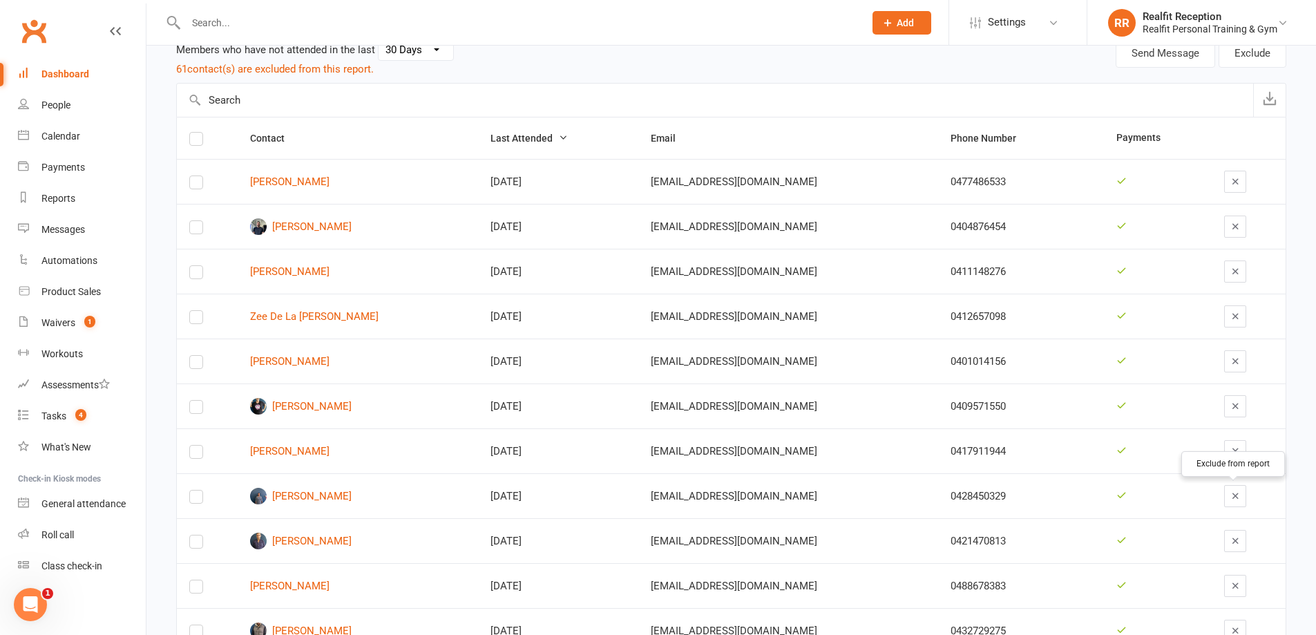
click at [1233, 497] on icon "button" at bounding box center [1236, 496] width 10 height 10
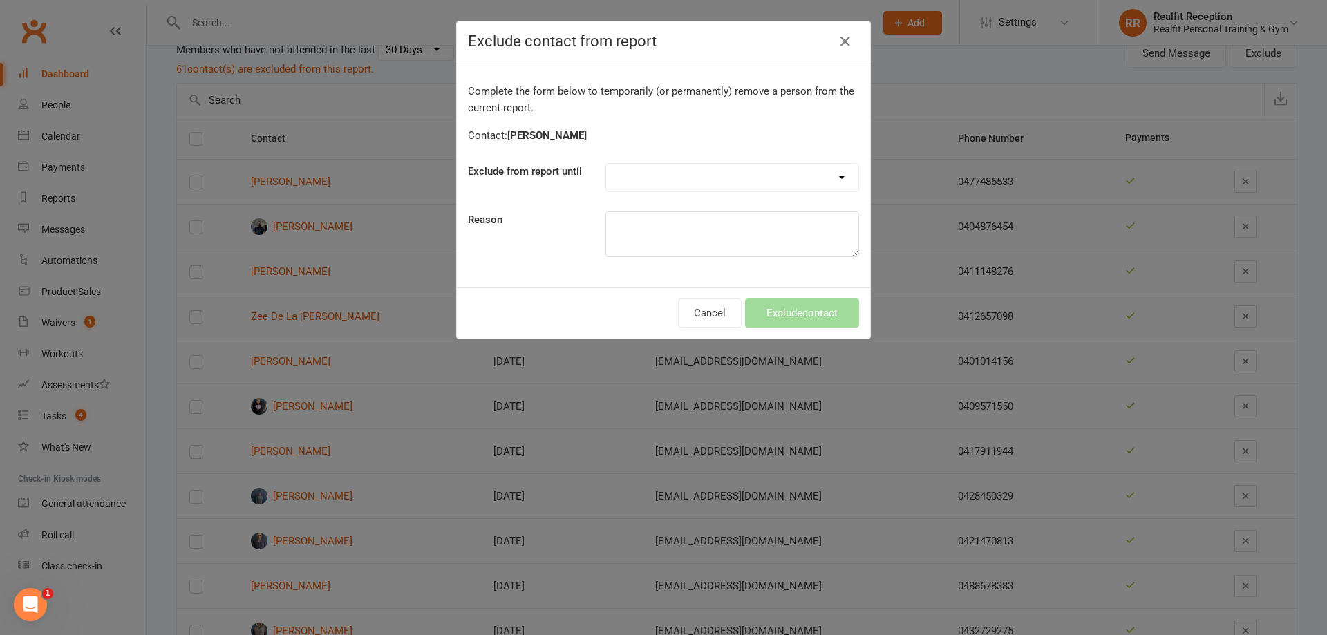
click at [761, 178] on select "Forever One day One week 30 days 90 days Custom" at bounding box center [732, 178] width 252 height 28
select select "forever"
click at [606, 164] on select "Forever One day One week 30 days 90 days Custom" at bounding box center [732, 178] width 252 height 28
click at [813, 319] on button "Exclude contact" at bounding box center [802, 312] width 114 height 29
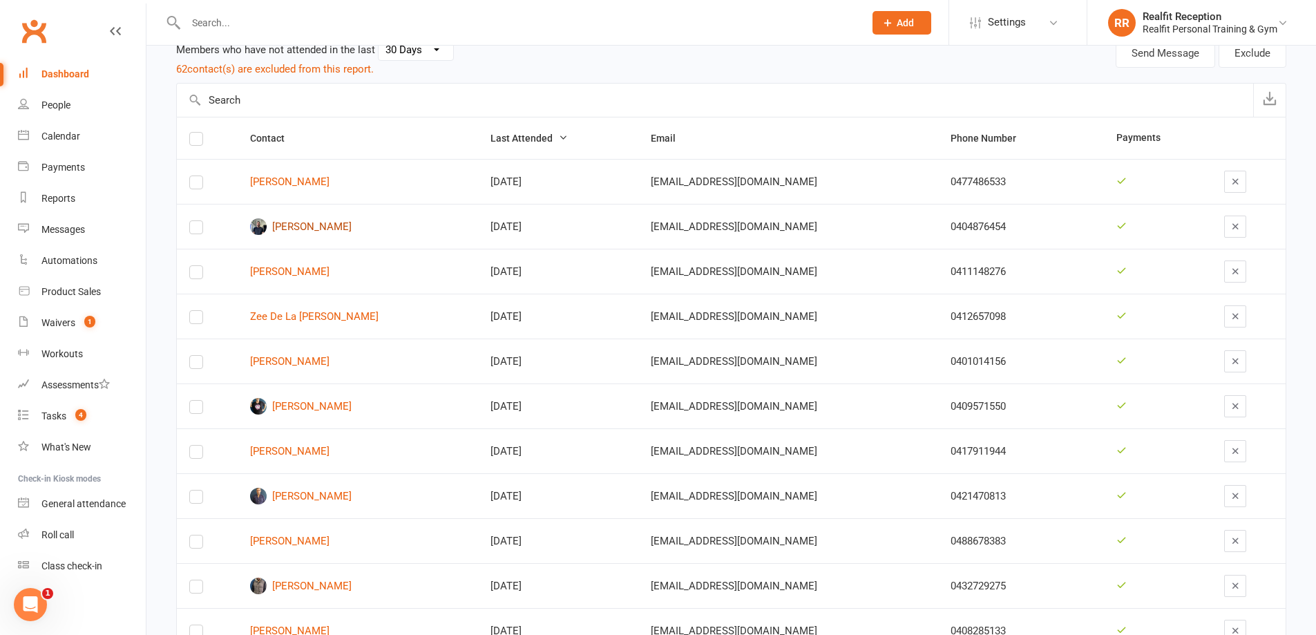
click at [350, 226] on link "[PERSON_NAME]" at bounding box center [358, 226] width 216 height 17
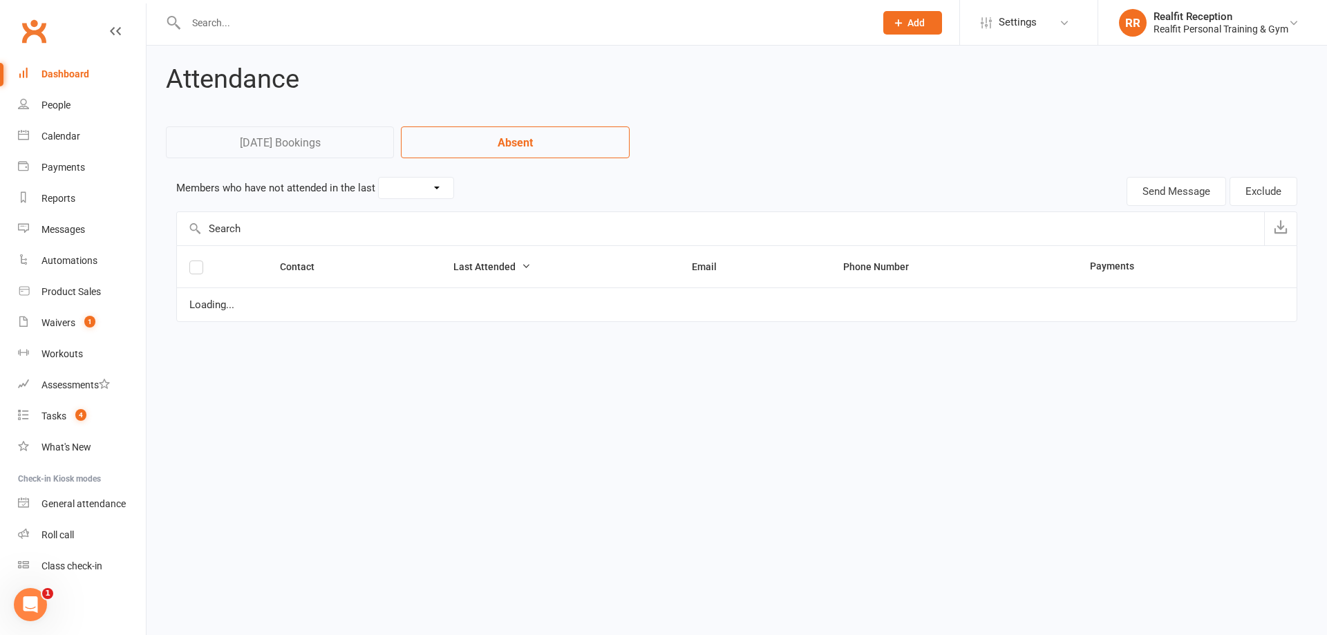
select select "30"
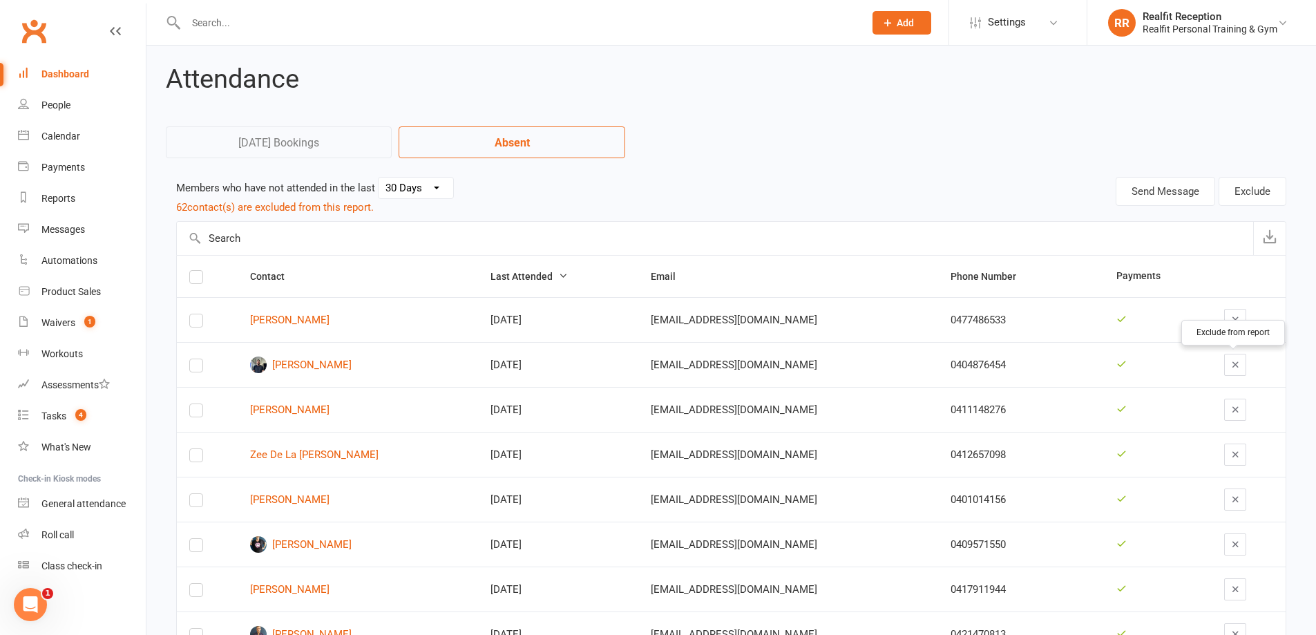
click at [1228, 362] on button "button" at bounding box center [1235, 365] width 22 height 22
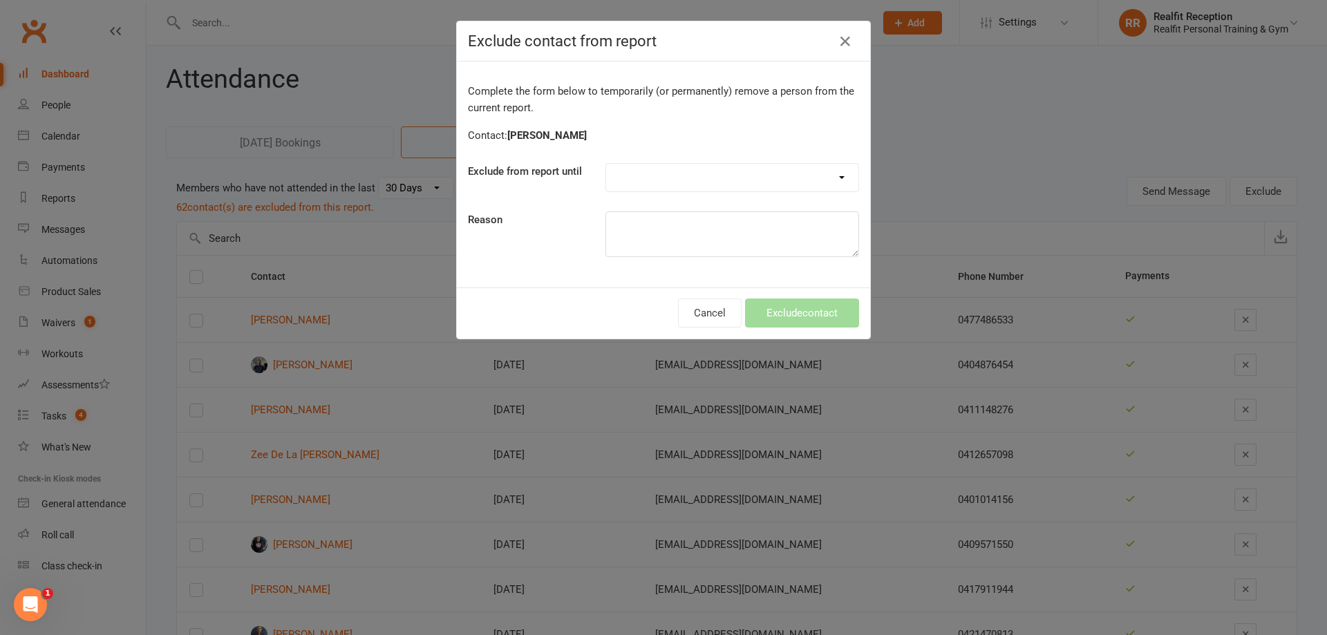
drag, startPoint x: 724, startPoint y: 187, endPoint x: 715, endPoint y: 184, distance: 9.2
click at [724, 187] on select "Forever One day One week 30 days 90 days Custom" at bounding box center [732, 178] width 252 height 28
select select "custom"
click at [606, 164] on select "Forever One day One week 30 days 90 days Custom" at bounding box center [732, 178] width 252 height 28
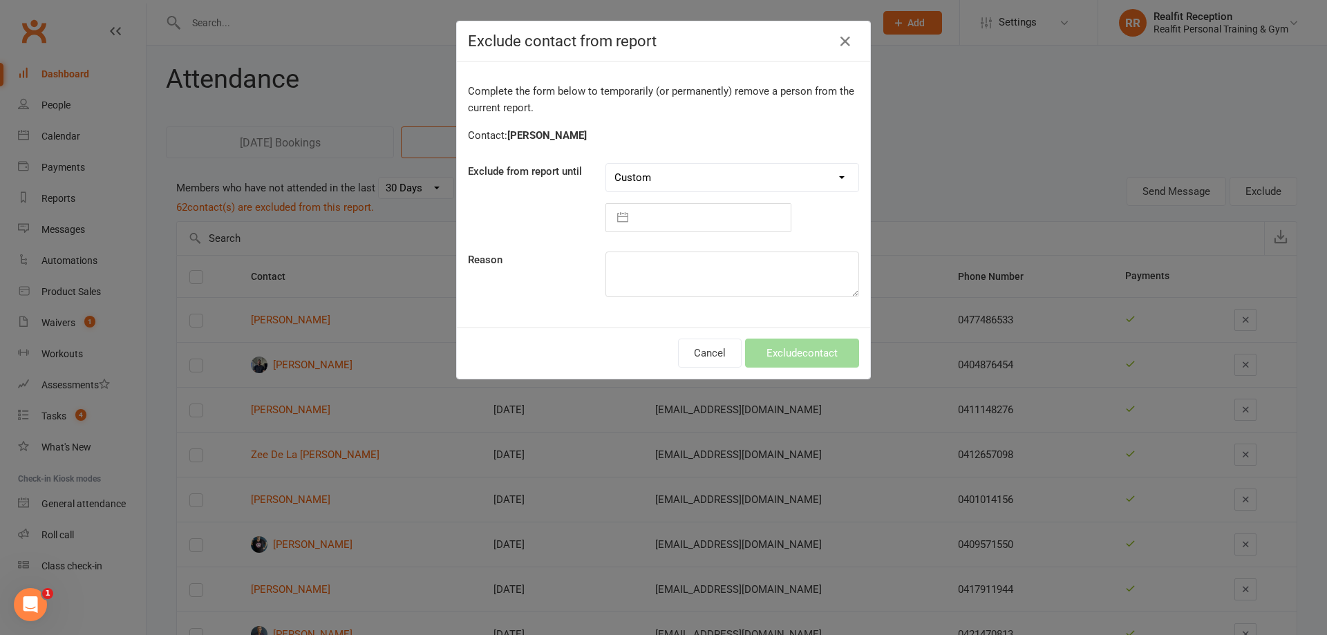
click at [666, 218] on input "text" at bounding box center [712, 218] width 155 height 28
select select "8"
select select "2025"
select select "9"
select select "2025"
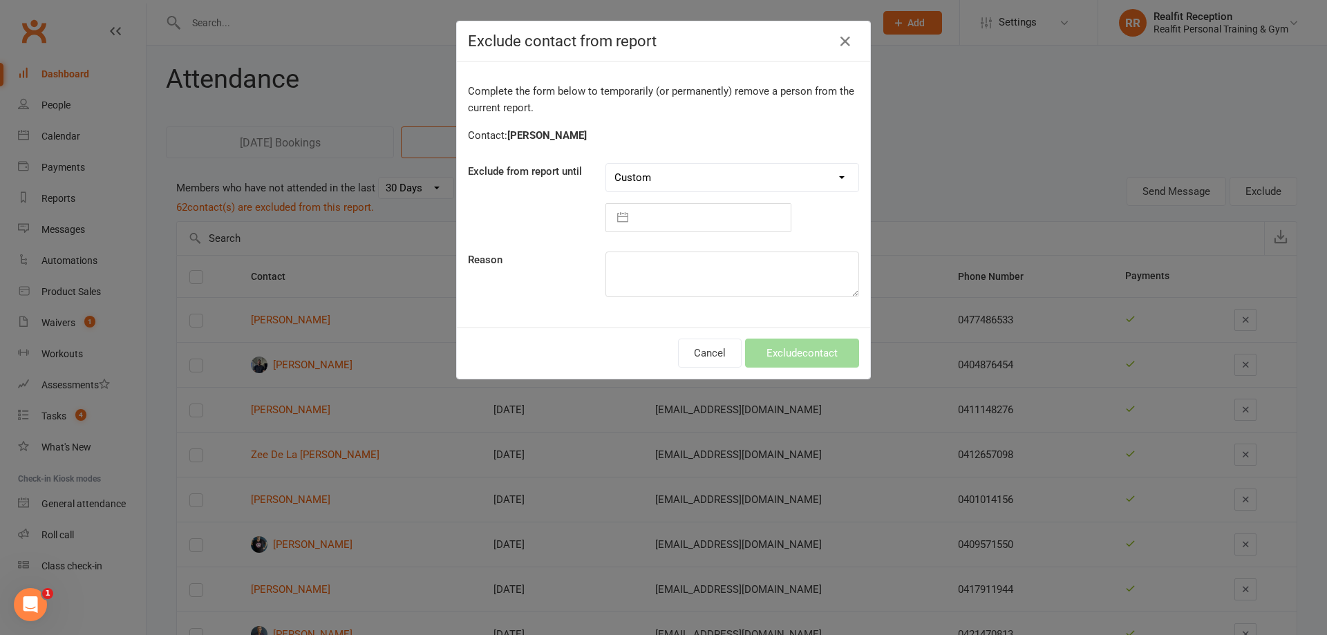
select select "10"
select select "2025"
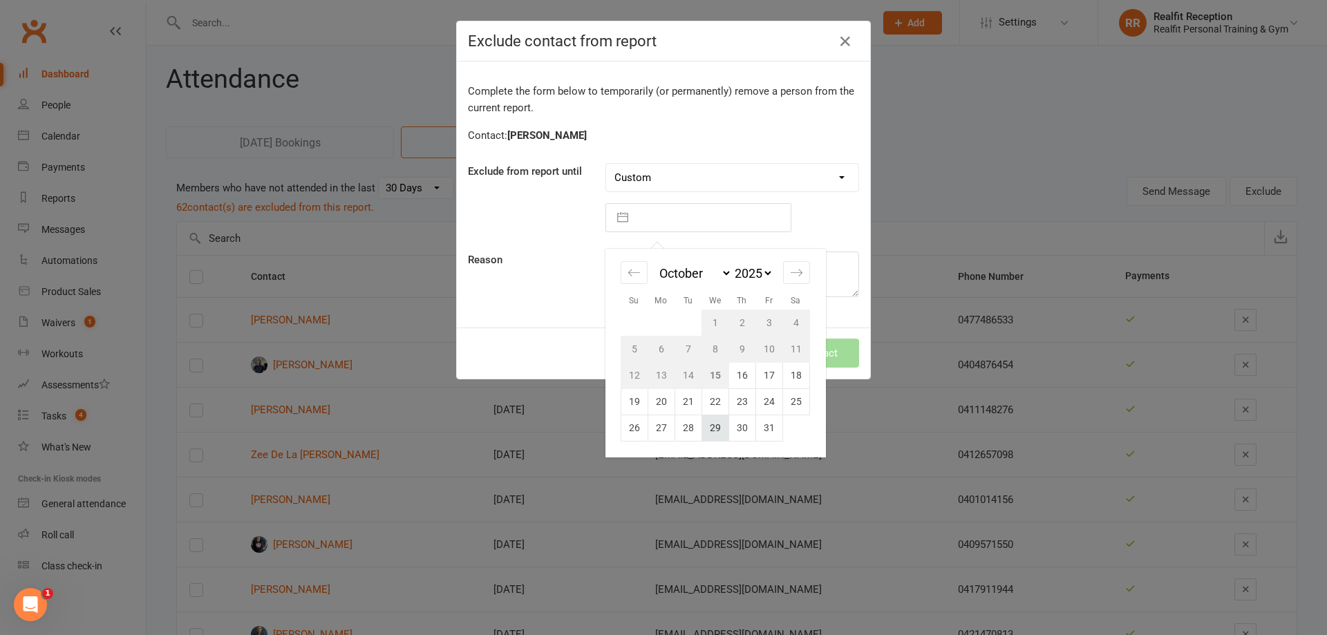
click at [714, 430] on td "29" at bounding box center [714, 428] width 27 height 26
type input "29 Oct 2025"
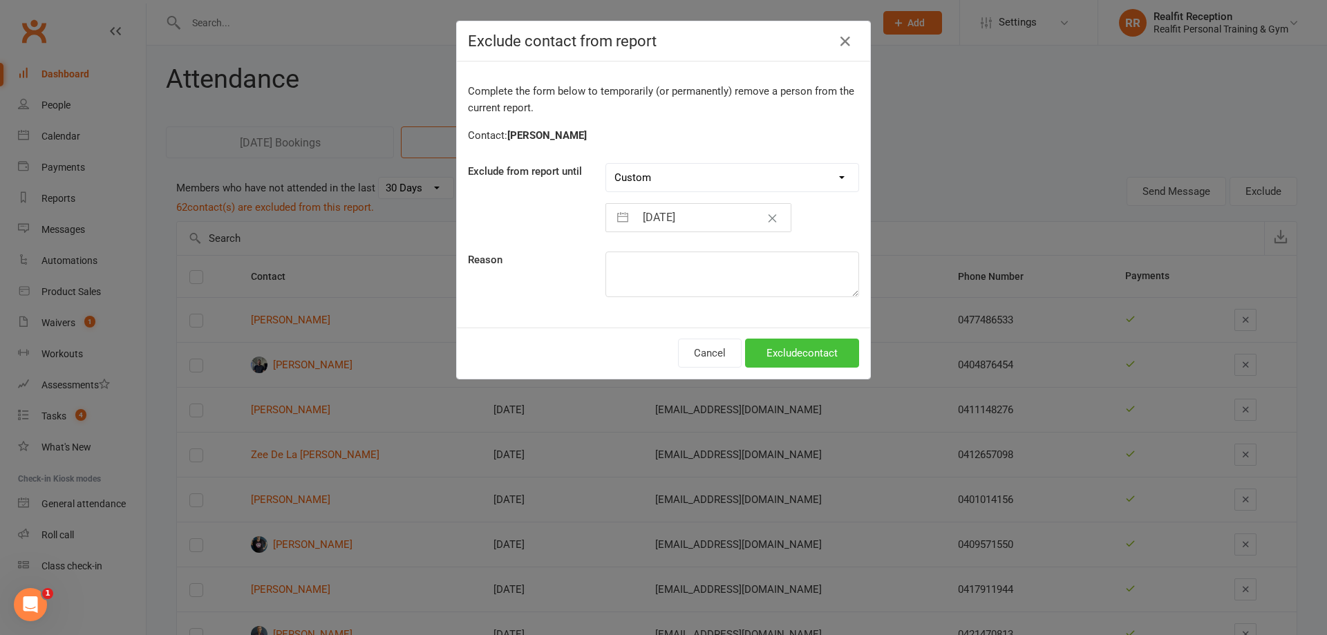
click at [824, 348] on button "Exclude contact" at bounding box center [802, 353] width 114 height 29
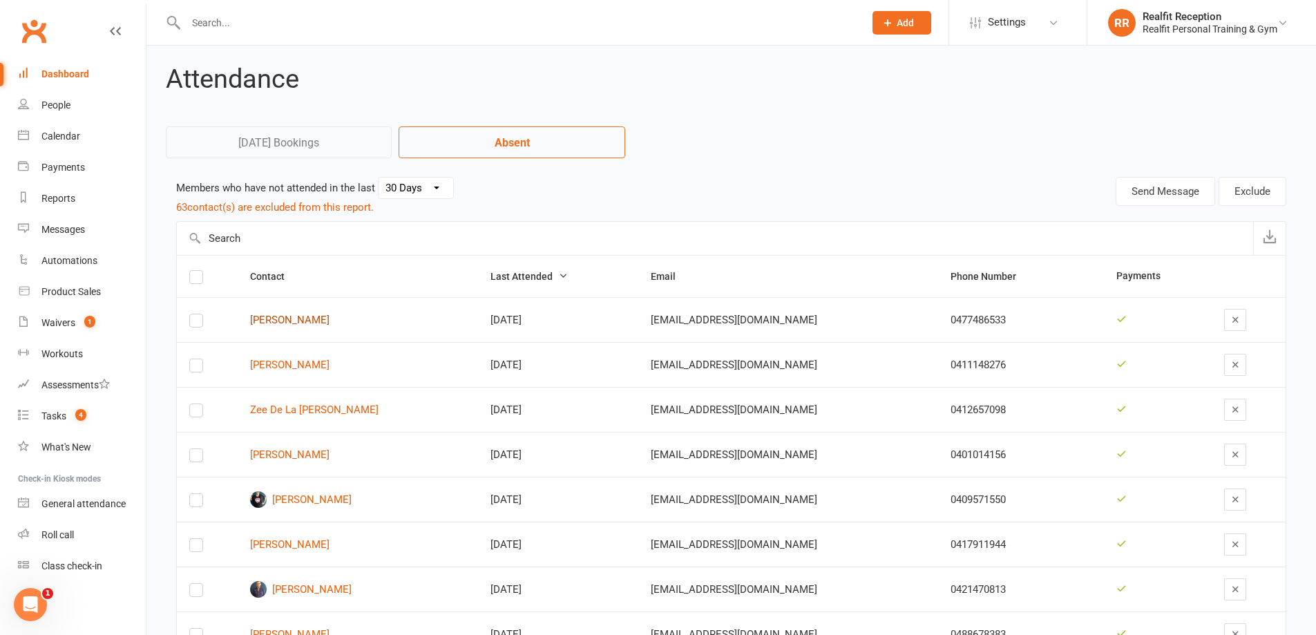
click at [307, 321] on link "Lachie Peellachie" at bounding box center [358, 320] width 216 height 12
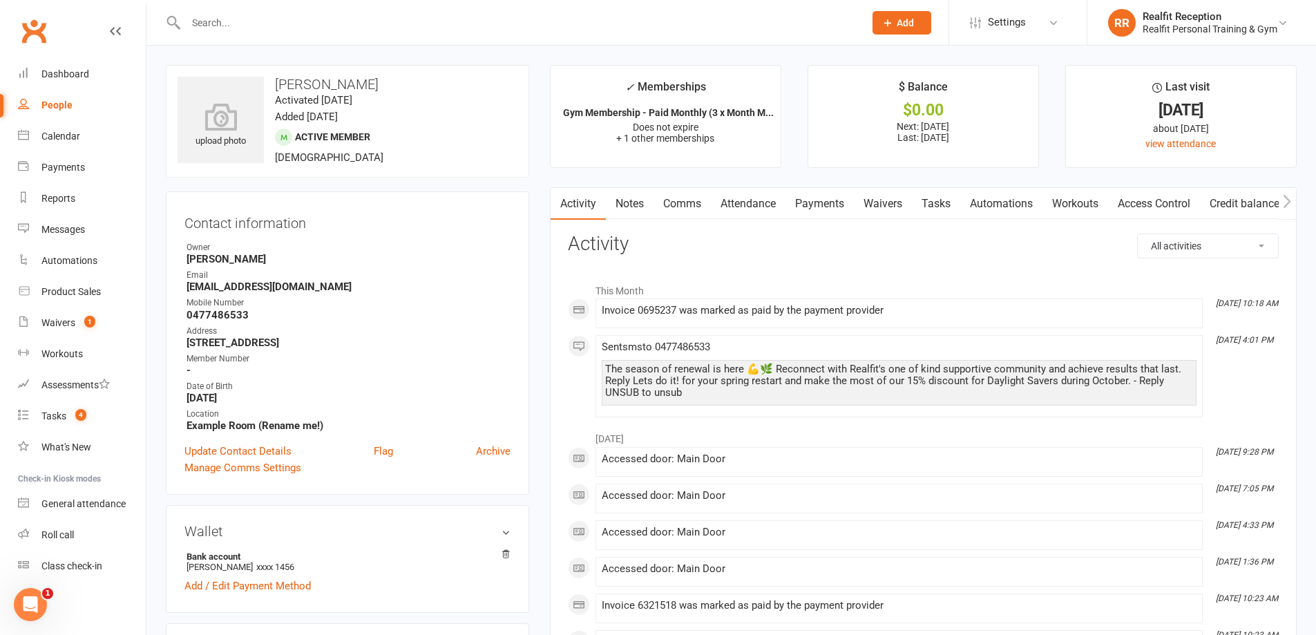
click at [699, 207] on link "Comms" at bounding box center [682, 204] width 57 height 32
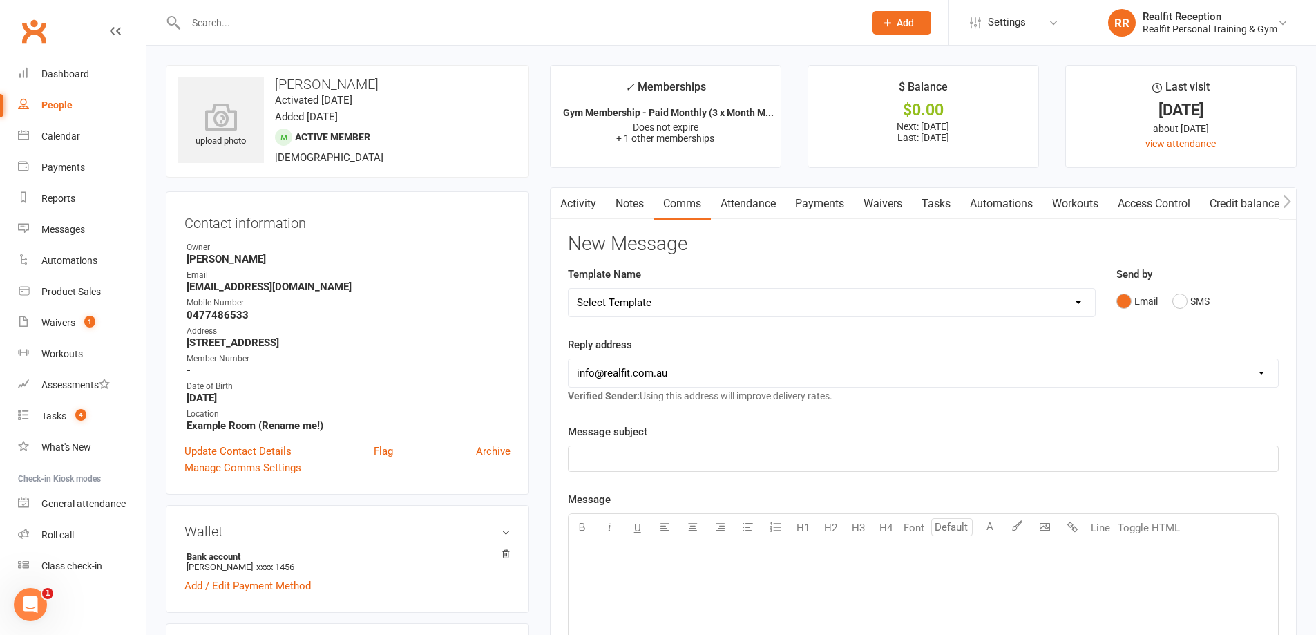
click at [666, 301] on select "Select Template [Email] 30 Day Check In [SMS] 30 Day Check In SMS [Email] [PERS…" at bounding box center [832, 303] width 527 height 28
select select "1"
click at [569, 289] on select "Select Template [Email] 30 Day Check In [SMS] 30 Day Check In SMS [Email] [PERS…" at bounding box center [832, 303] width 527 height 28
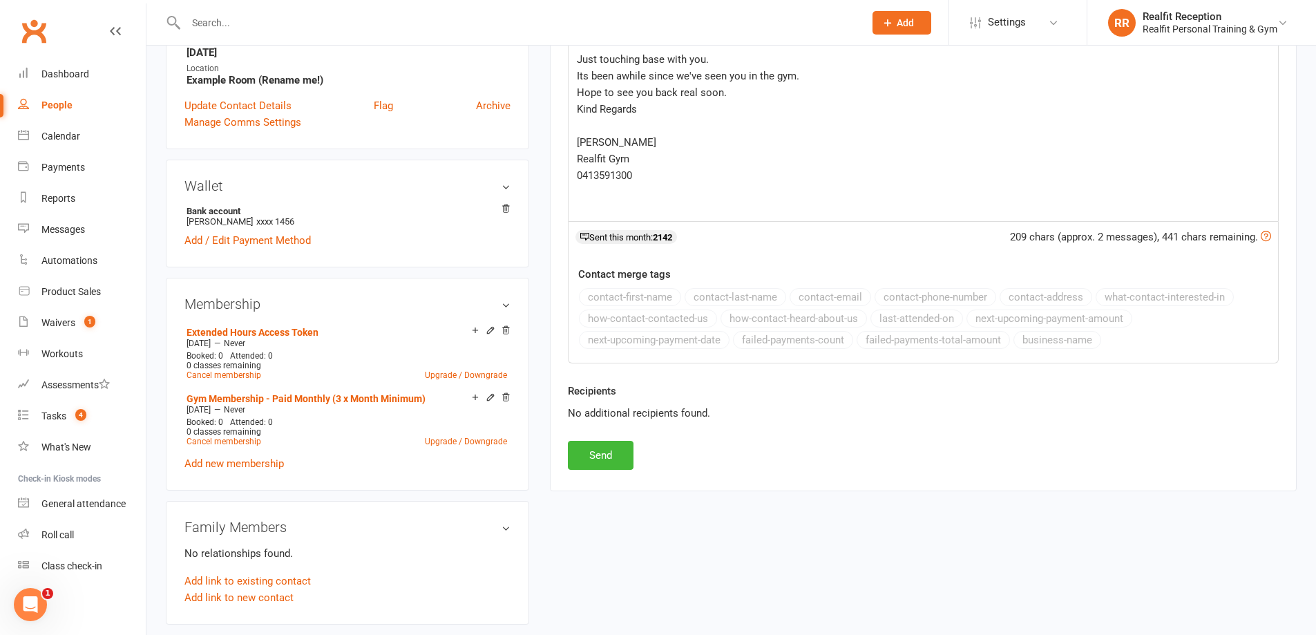
scroll to position [415, 0]
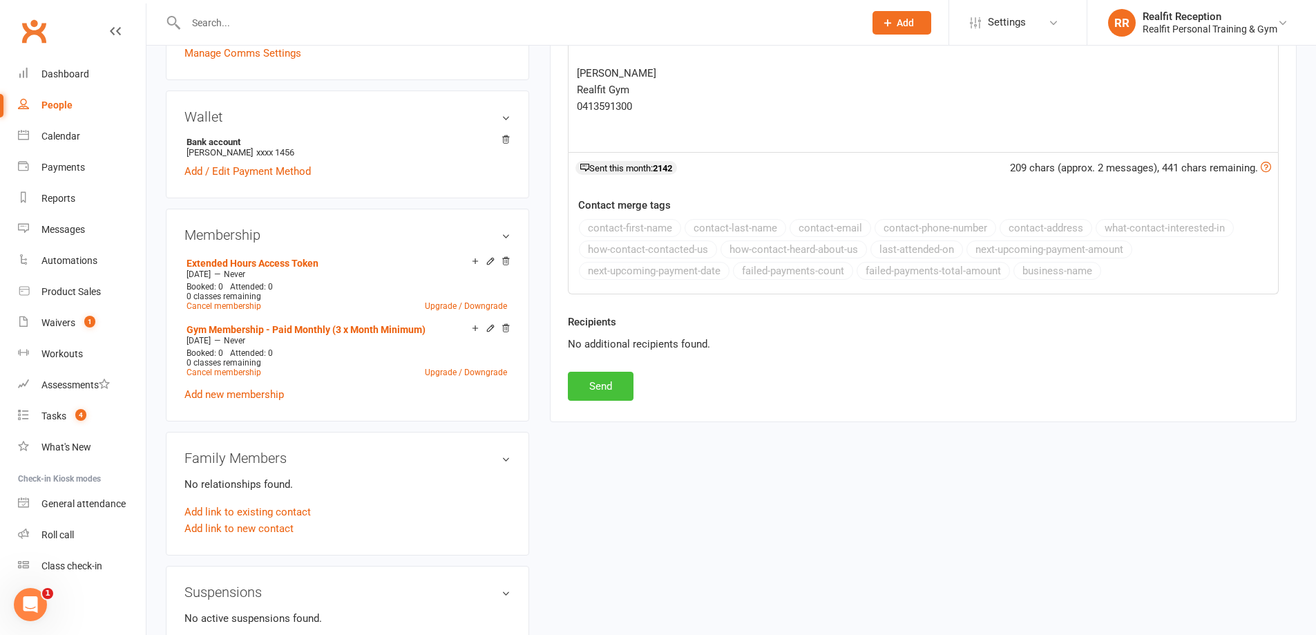
click at [607, 395] on button "Send" at bounding box center [601, 386] width 66 height 29
select select
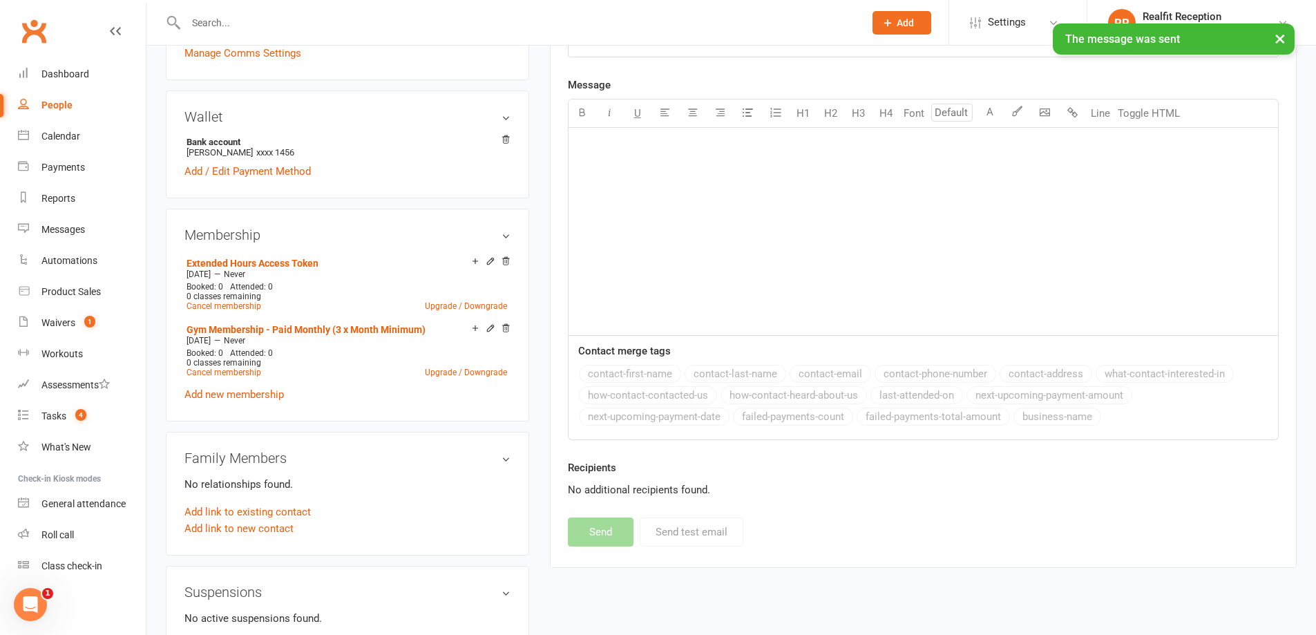
scroll to position [0, 0]
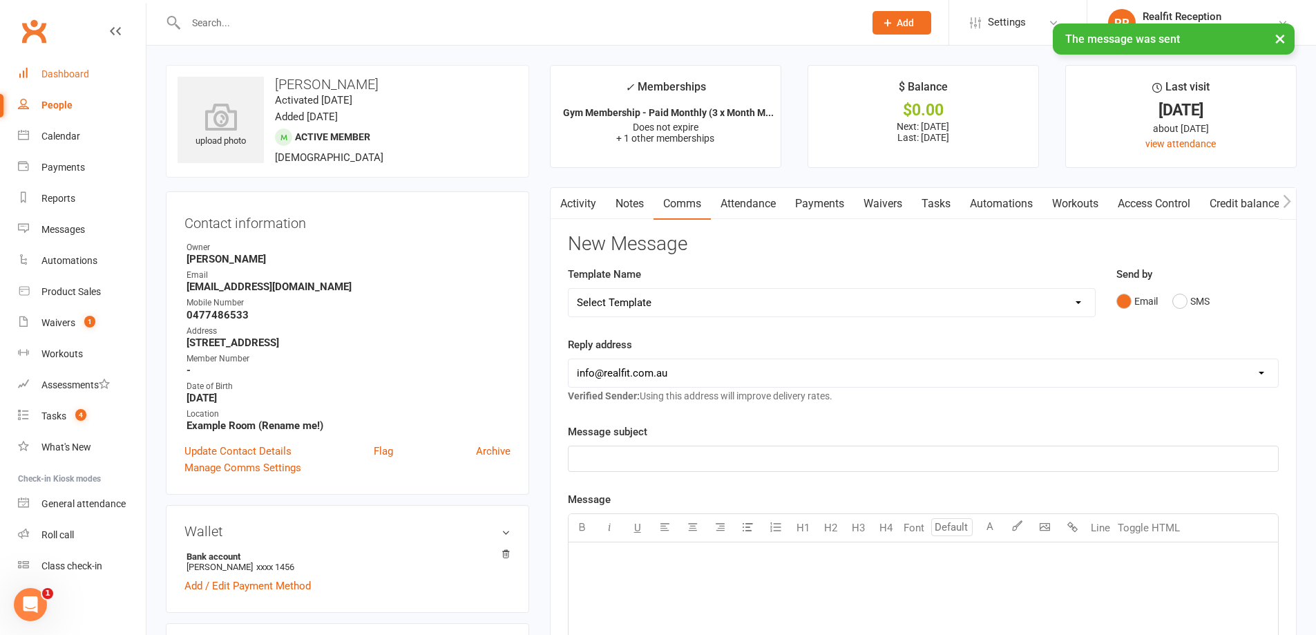
click at [69, 79] on div "Dashboard" at bounding box center [65, 73] width 48 height 11
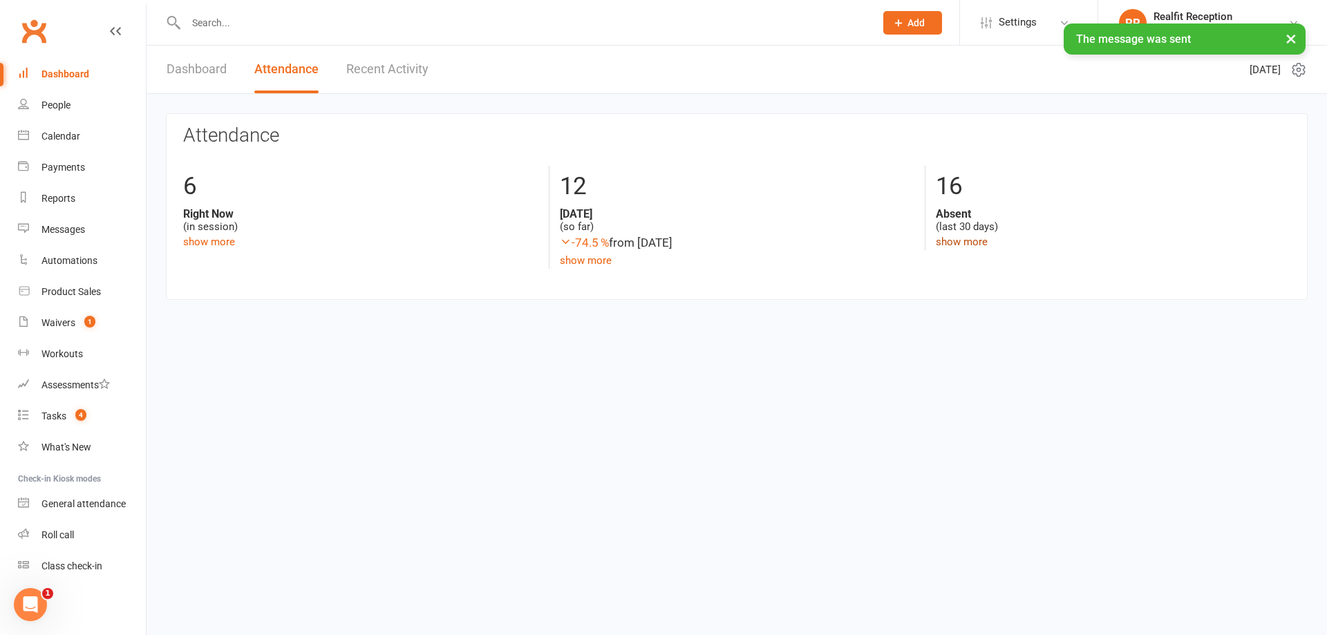
click at [969, 244] on link "show more" at bounding box center [962, 242] width 52 height 12
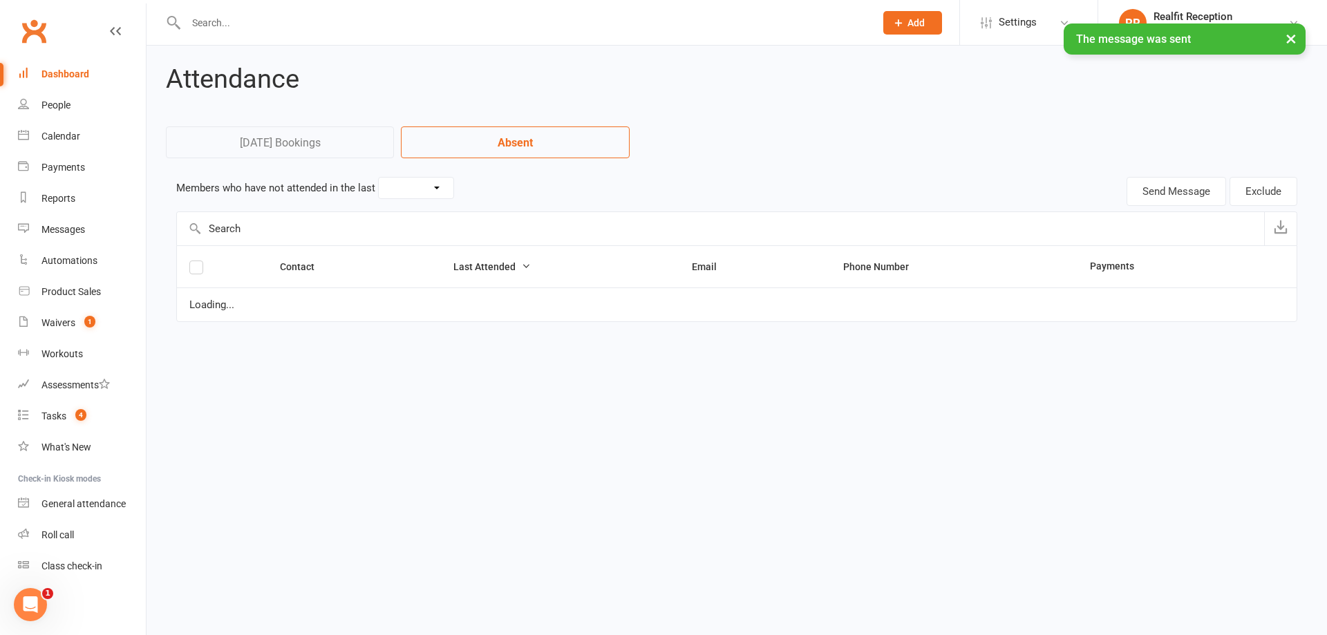
select select "30"
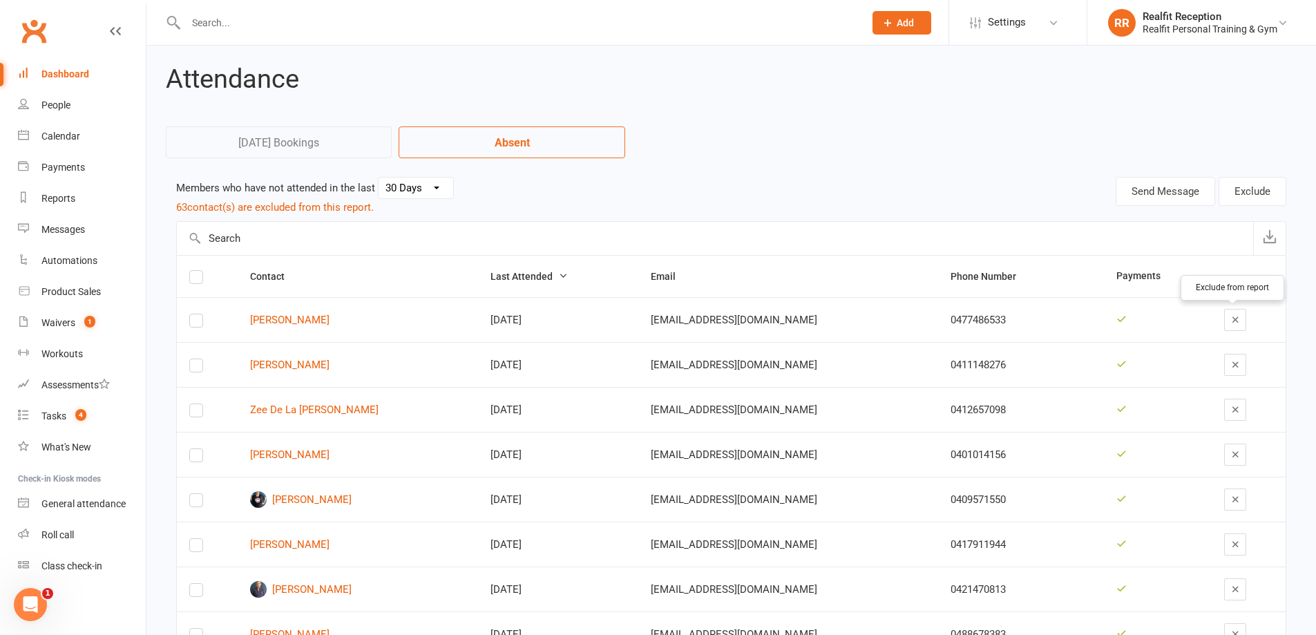
click at [1231, 317] on icon "button" at bounding box center [1236, 319] width 10 height 10
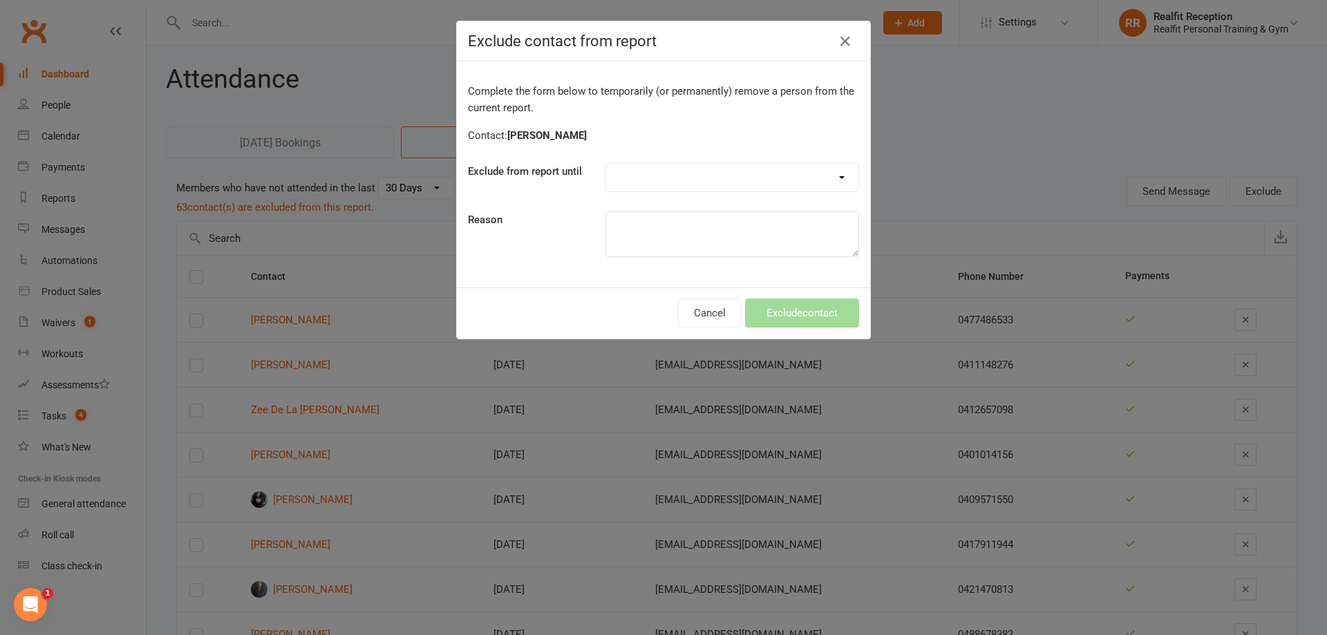
click at [708, 175] on select "Forever One day One week 30 days 90 days Custom" at bounding box center [732, 178] width 252 height 28
select select "custom"
click at [606, 164] on select "Forever One day One week 30 days 90 days Custom" at bounding box center [732, 178] width 252 height 28
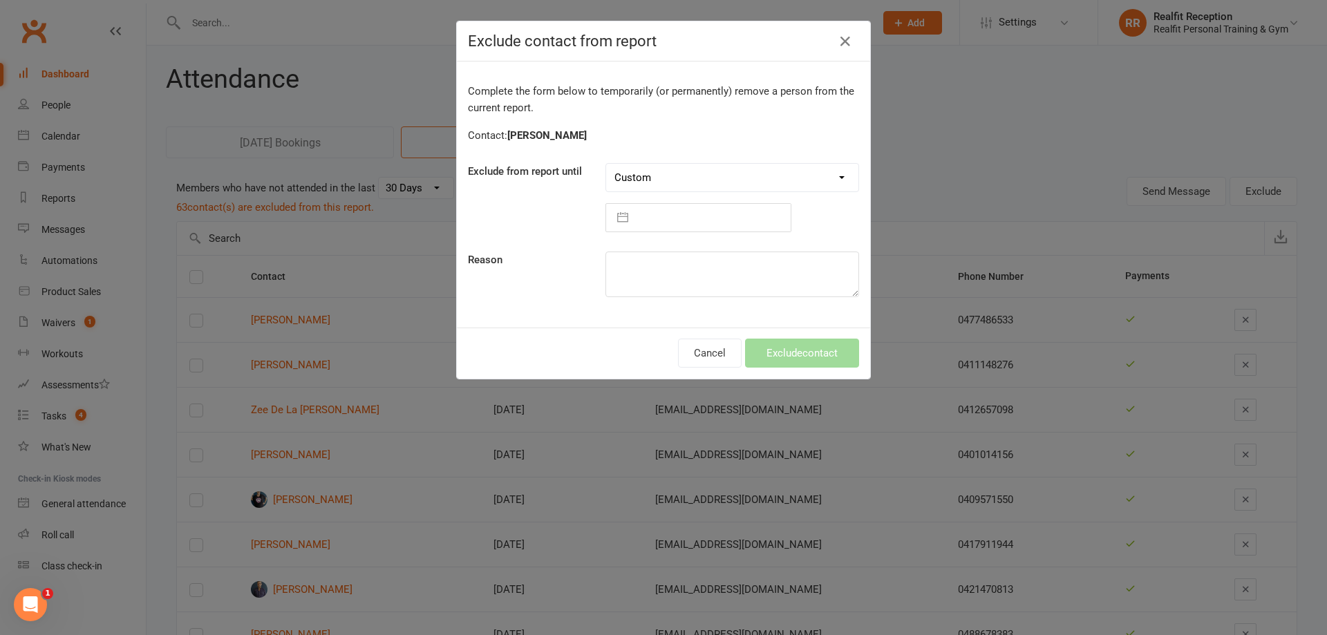
select select "8"
select select "2025"
select select "9"
select select "2025"
select select "10"
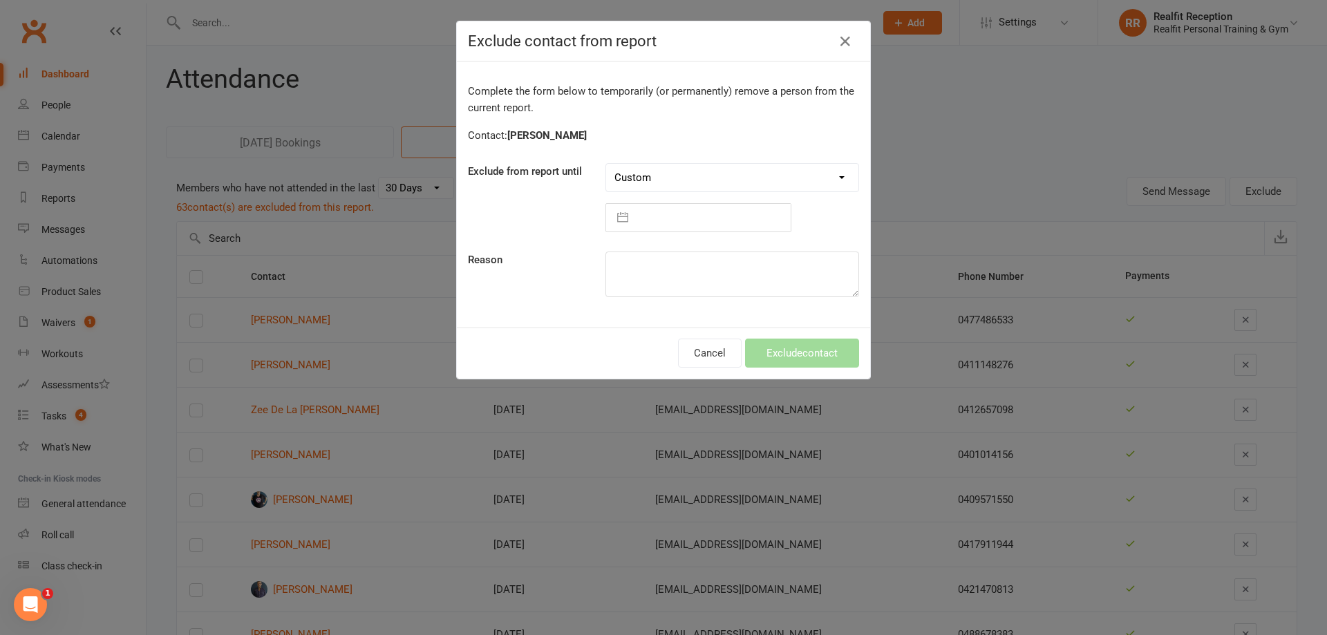
select select "2025"
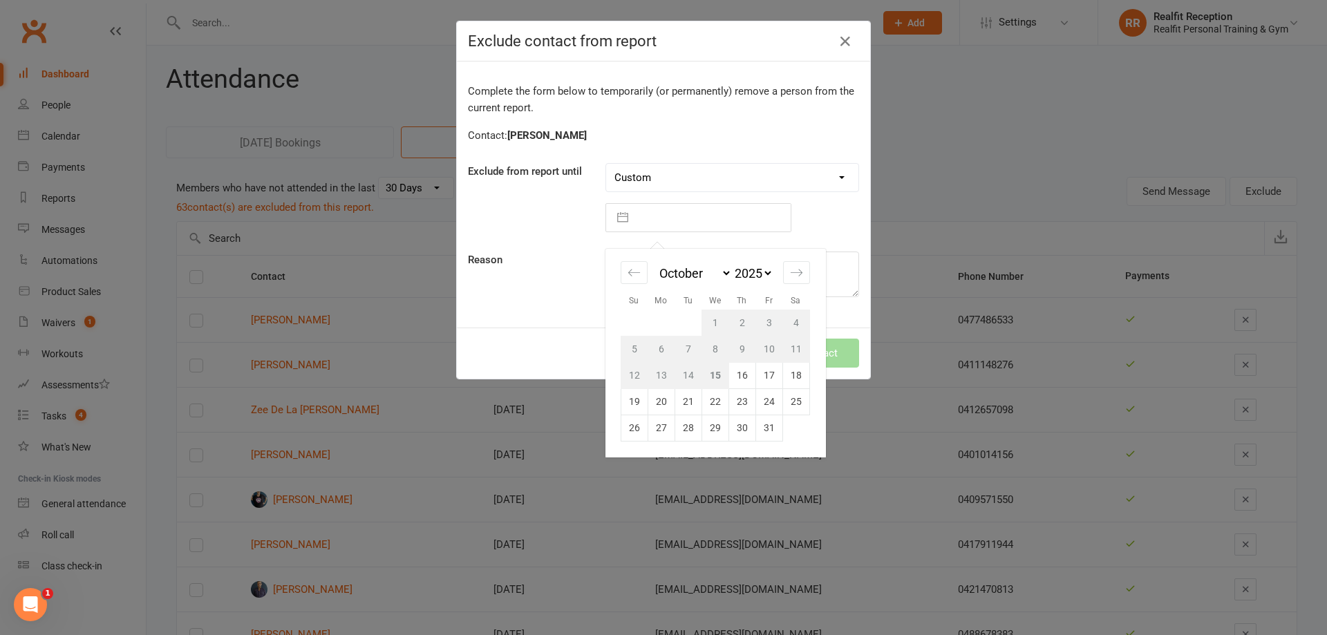
click at [643, 207] on input "text" at bounding box center [712, 218] width 155 height 28
click at [711, 424] on td "29" at bounding box center [714, 428] width 27 height 26
type input "29 Oct 2025"
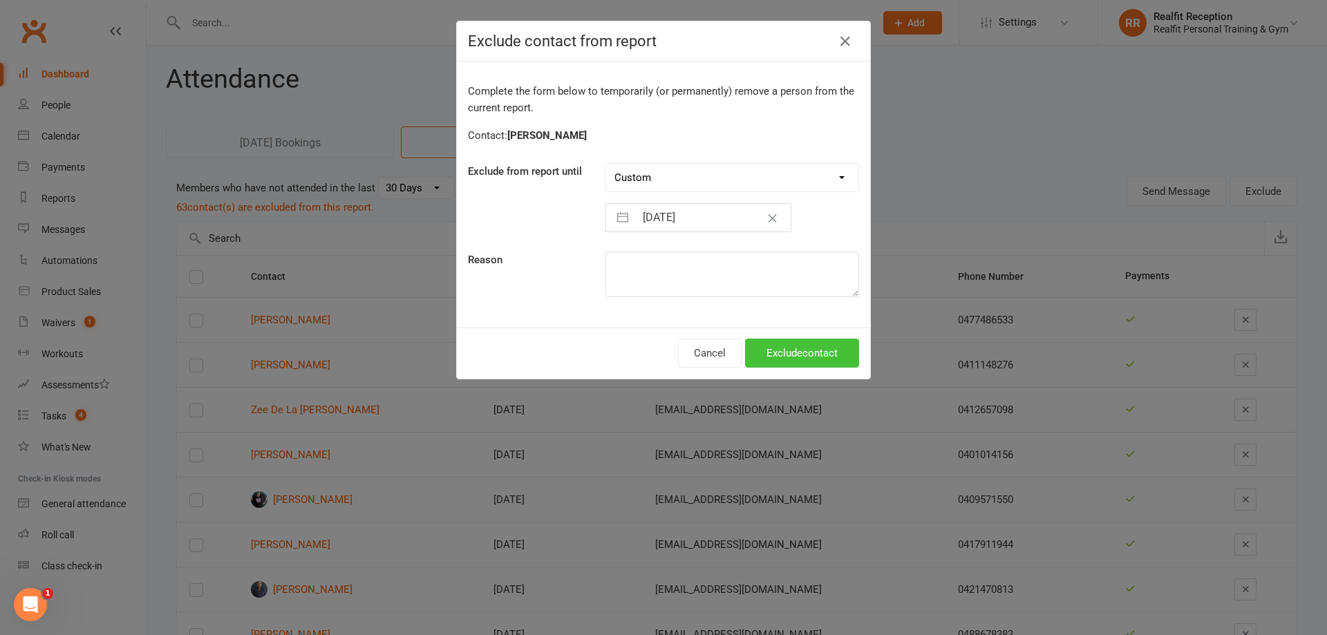
click at [777, 357] on button "Exclude contact" at bounding box center [802, 353] width 114 height 29
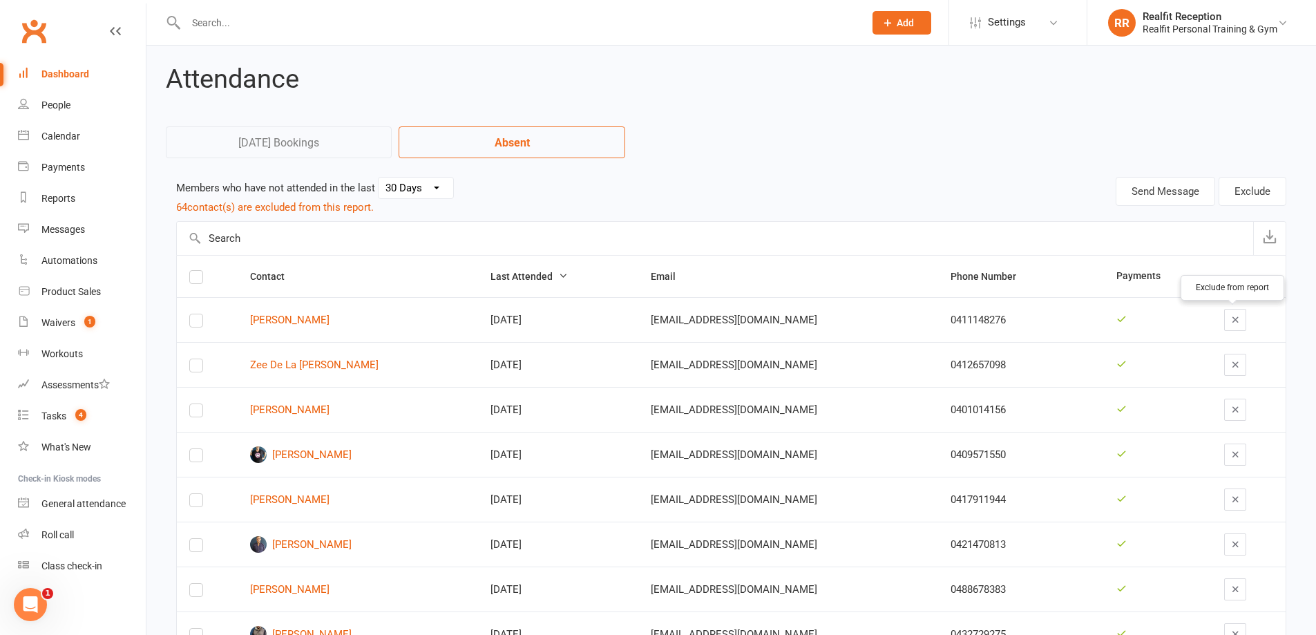
click at [1231, 322] on icon "button" at bounding box center [1236, 319] width 10 height 10
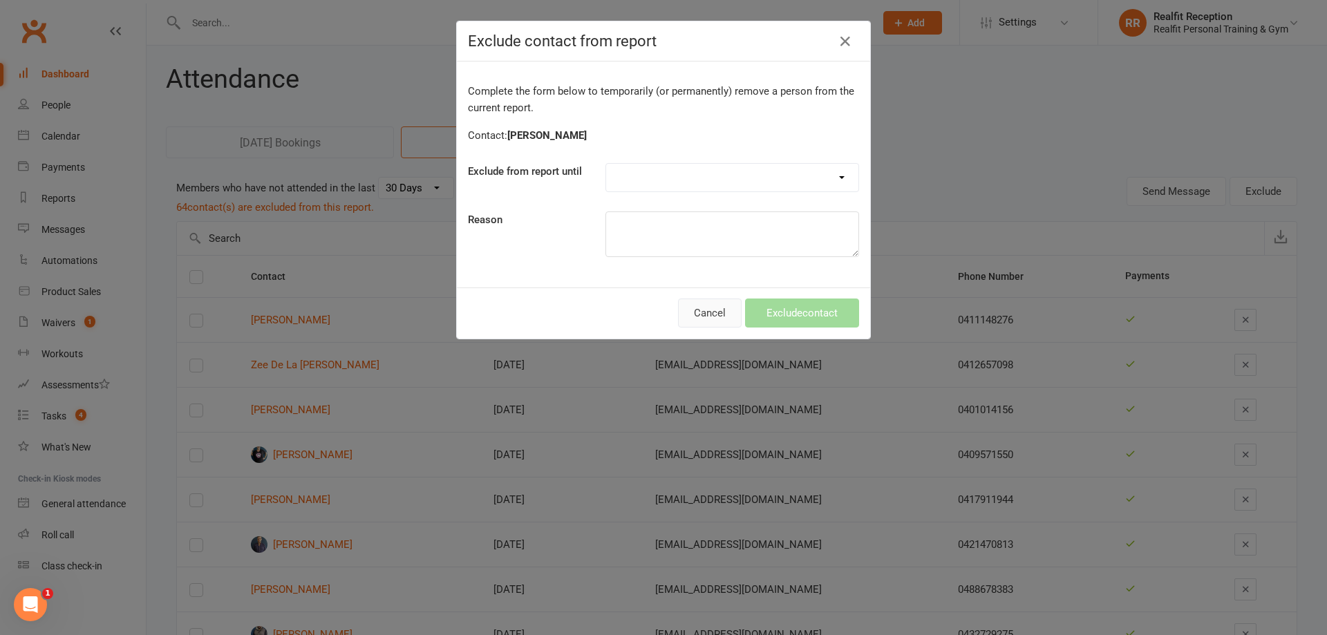
click at [692, 319] on button "Cancel" at bounding box center [710, 312] width 64 height 29
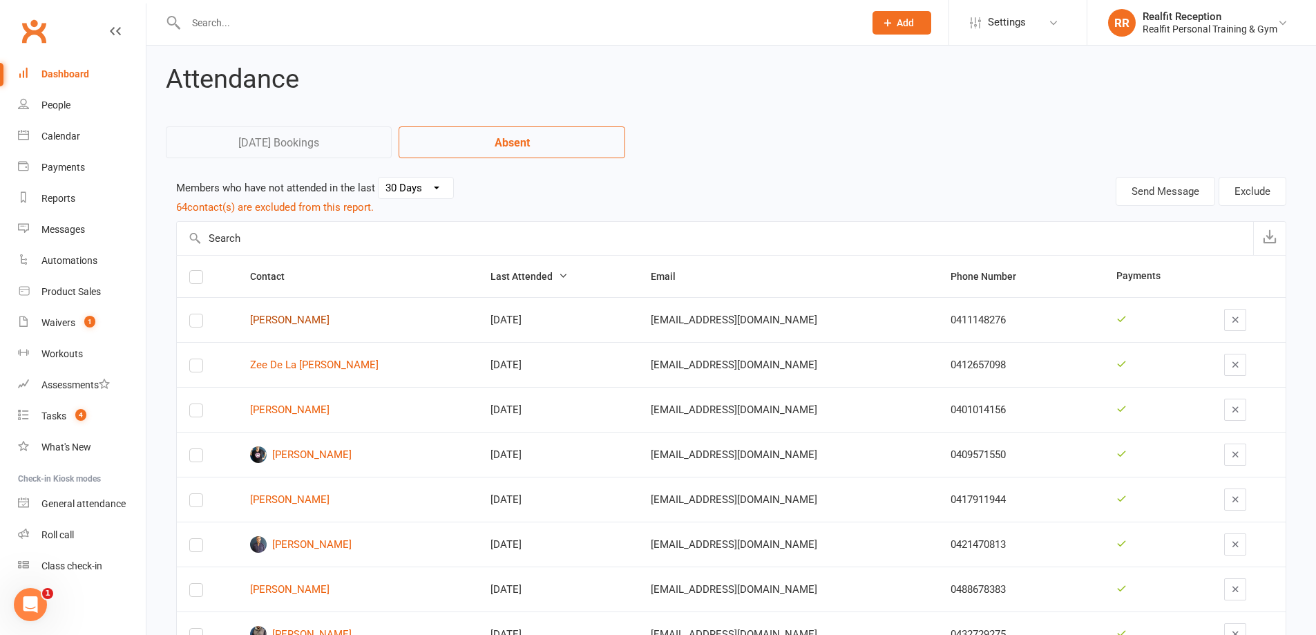
click at [290, 323] on link "Danny King" at bounding box center [358, 320] width 216 height 12
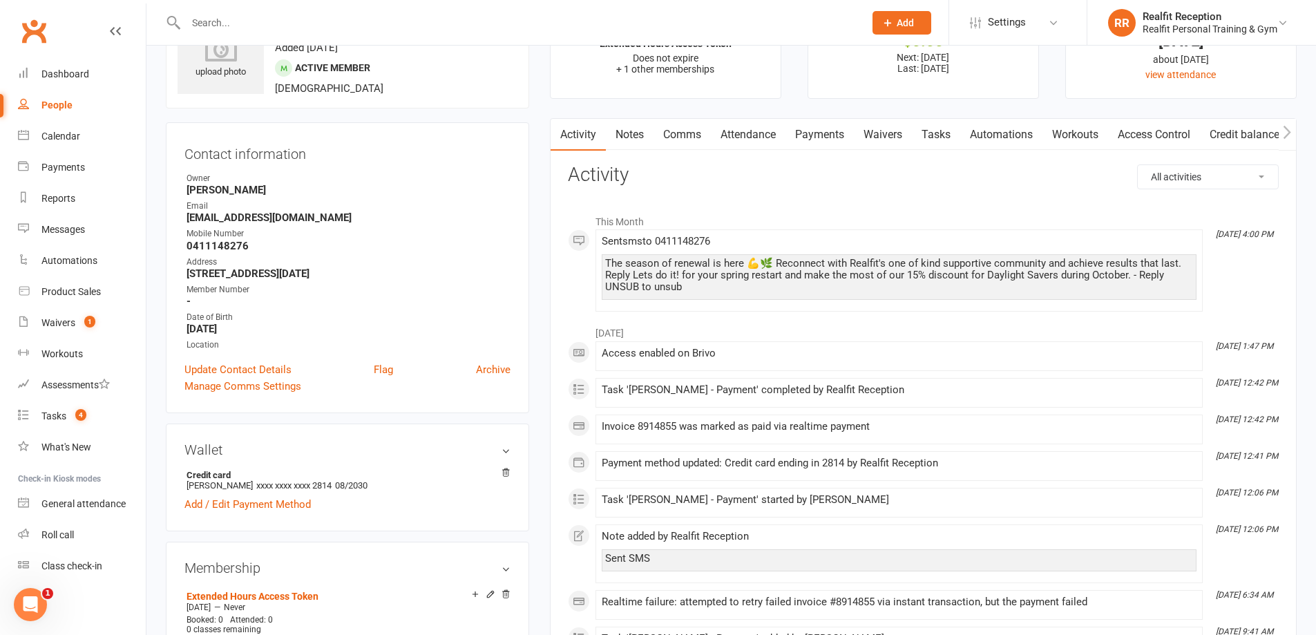
scroll to position [138, 0]
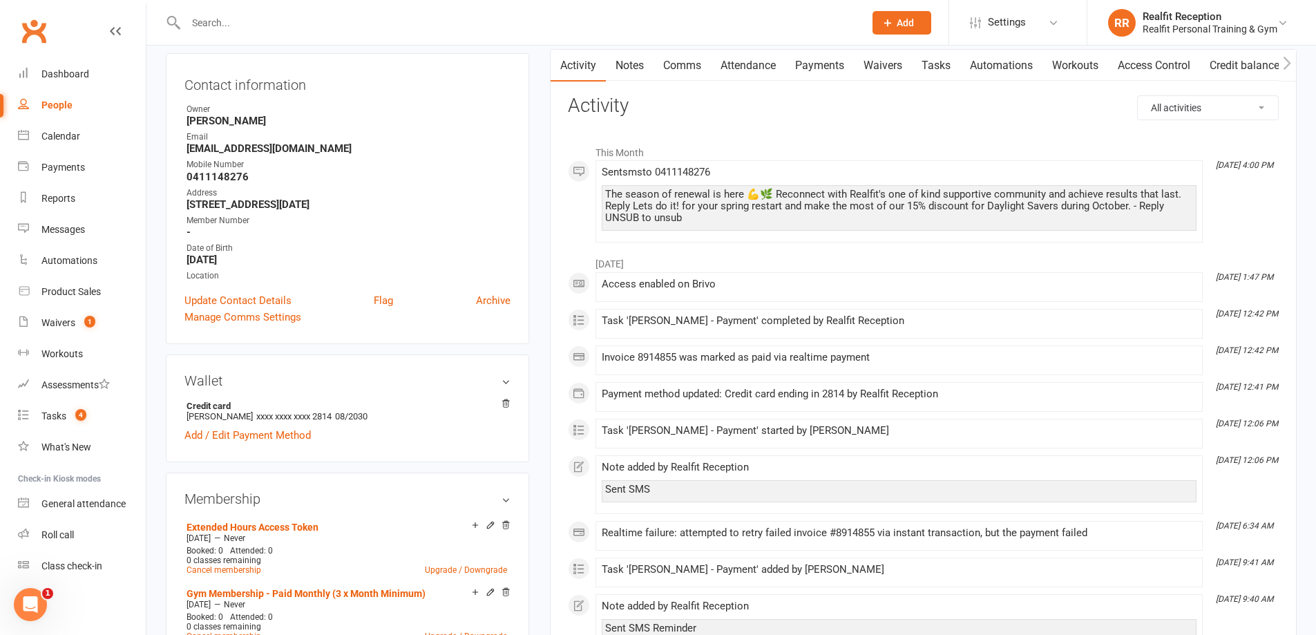
click at [1138, 63] on link "Access Control" at bounding box center [1154, 66] width 92 height 32
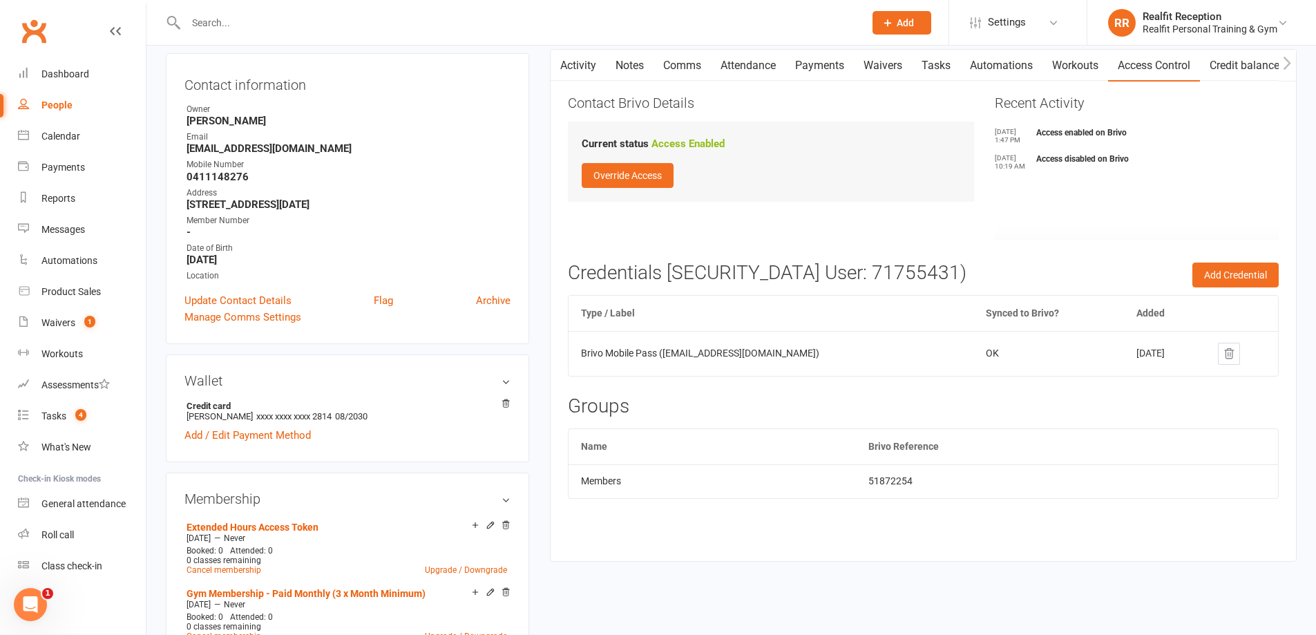
click at [638, 63] on link "Notes" at bounding box center [630, 66] width 48 height 32
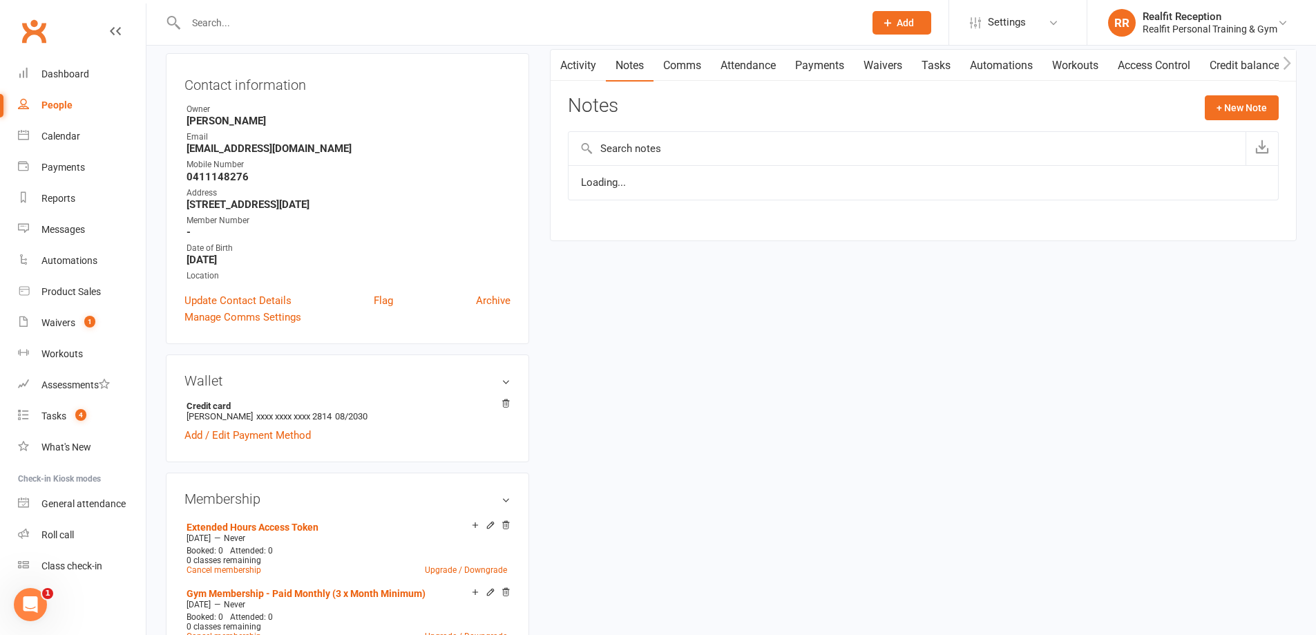
click at [697, 66] on link "Comms" at bounding box center [682, 66] width 57 height 32
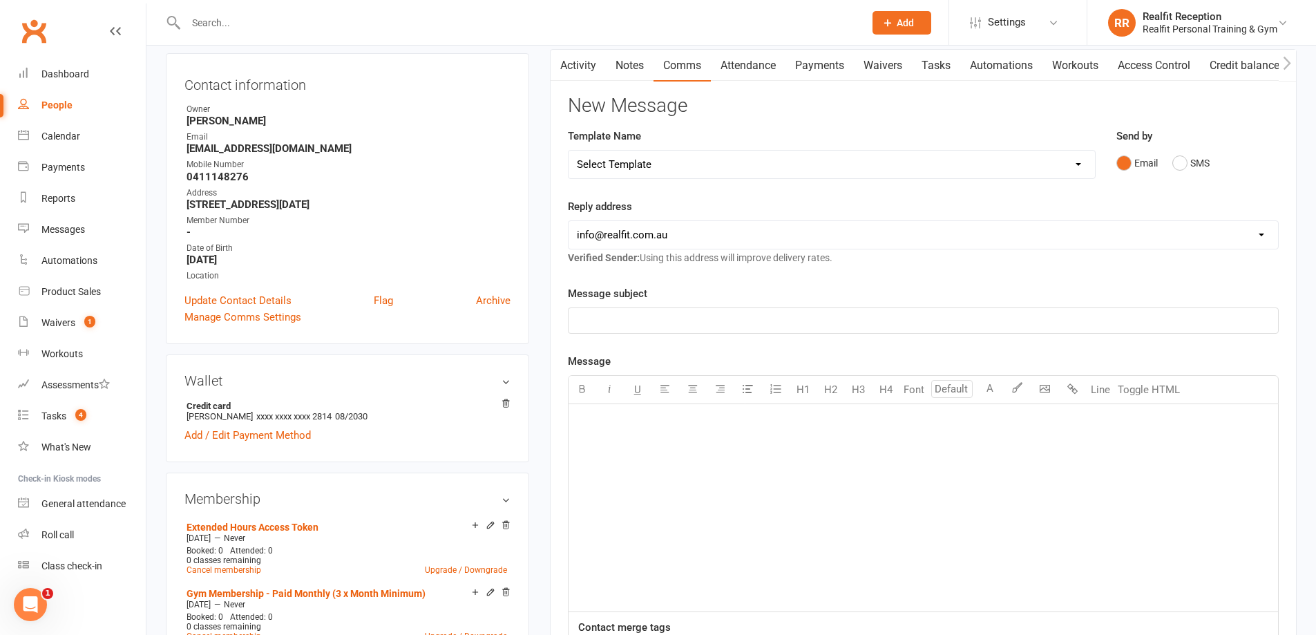
click at [673, 160] on select "Select Template [Email] 30 Day Check In [SMS] 30 Day Check In SMS [Email] David…" at bounding box center [832, 165] width 527 height 28
select select "1"
click at [569, 151] on select "Select Template [Email] 30 Day Check In [SMS] 30 Day Check In SMS [Email] David…" at bounding box center [832, 165] width 527 height 28
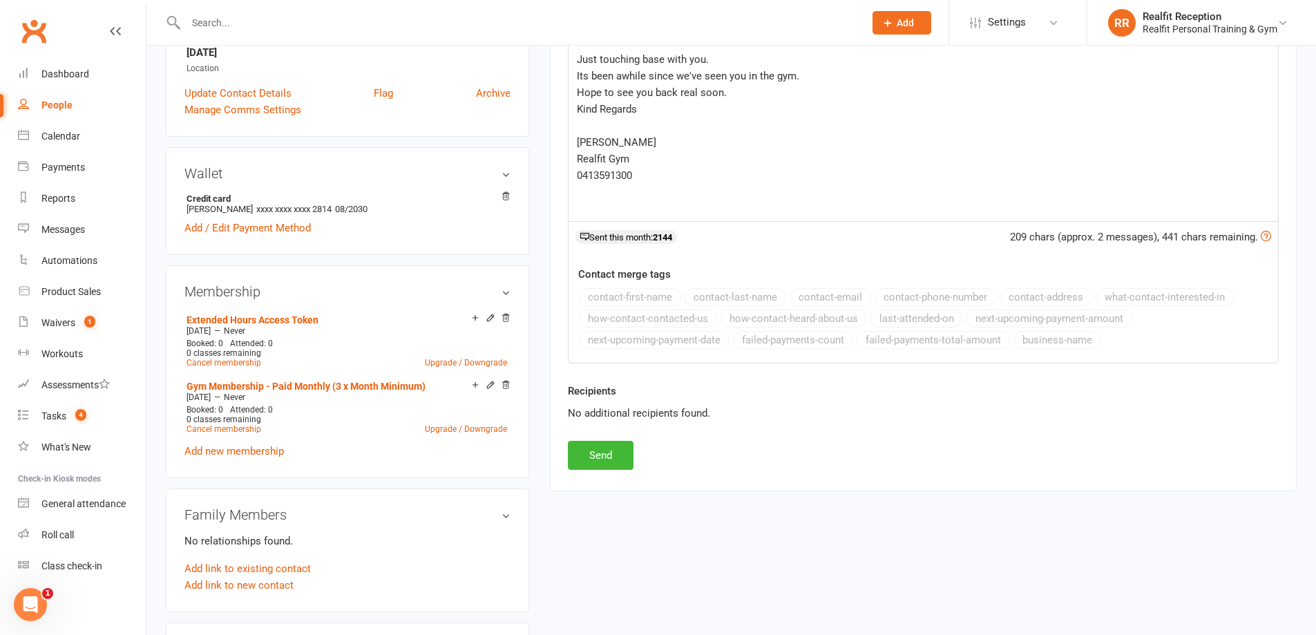
scroll to position [553, 0]
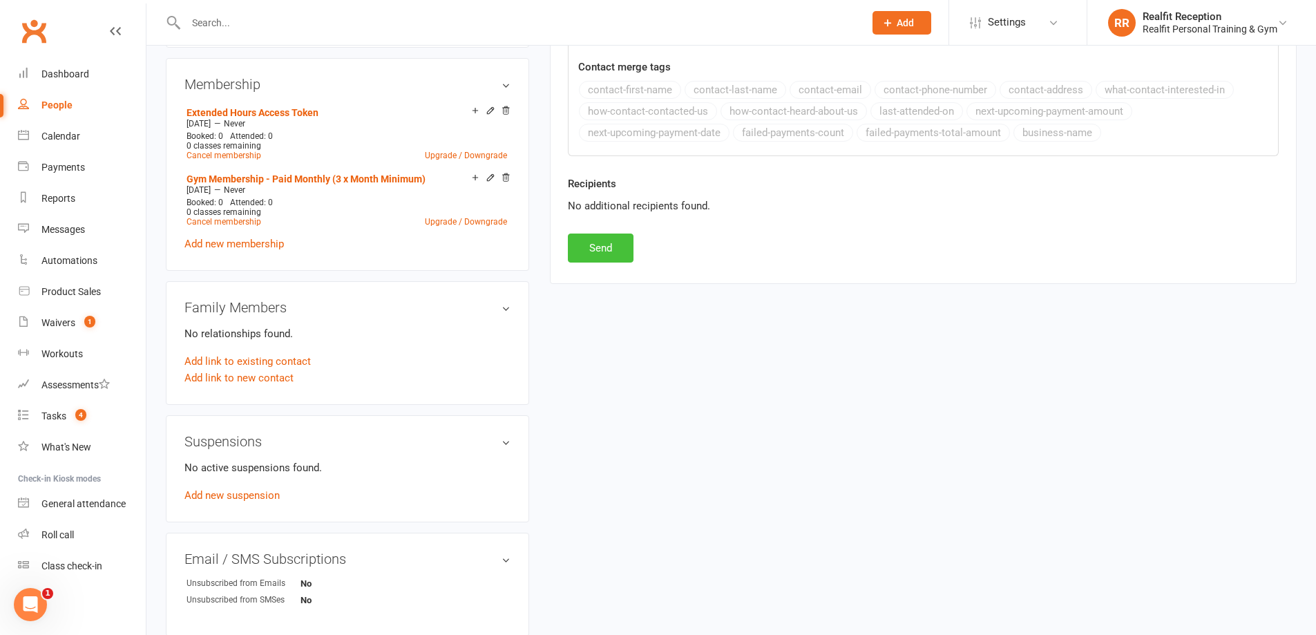
click at [599, 254] on button "Send" at bounding box center [601, 248] width 66 height 29
select select
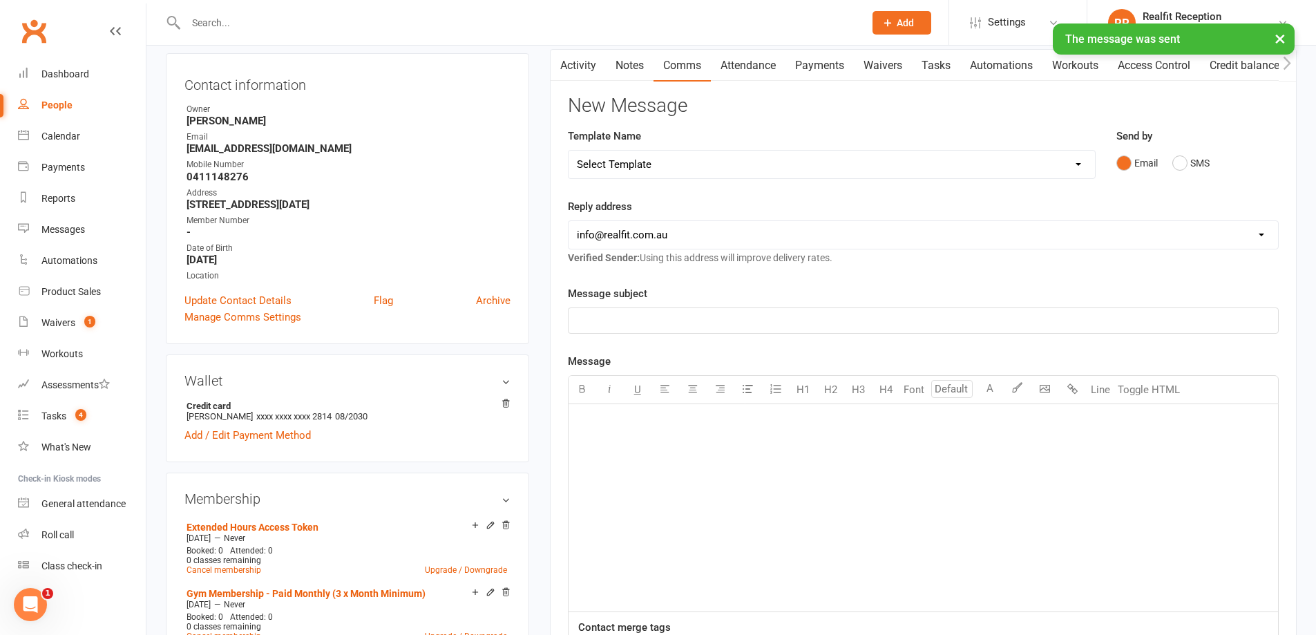
scroll to position [0, 0]
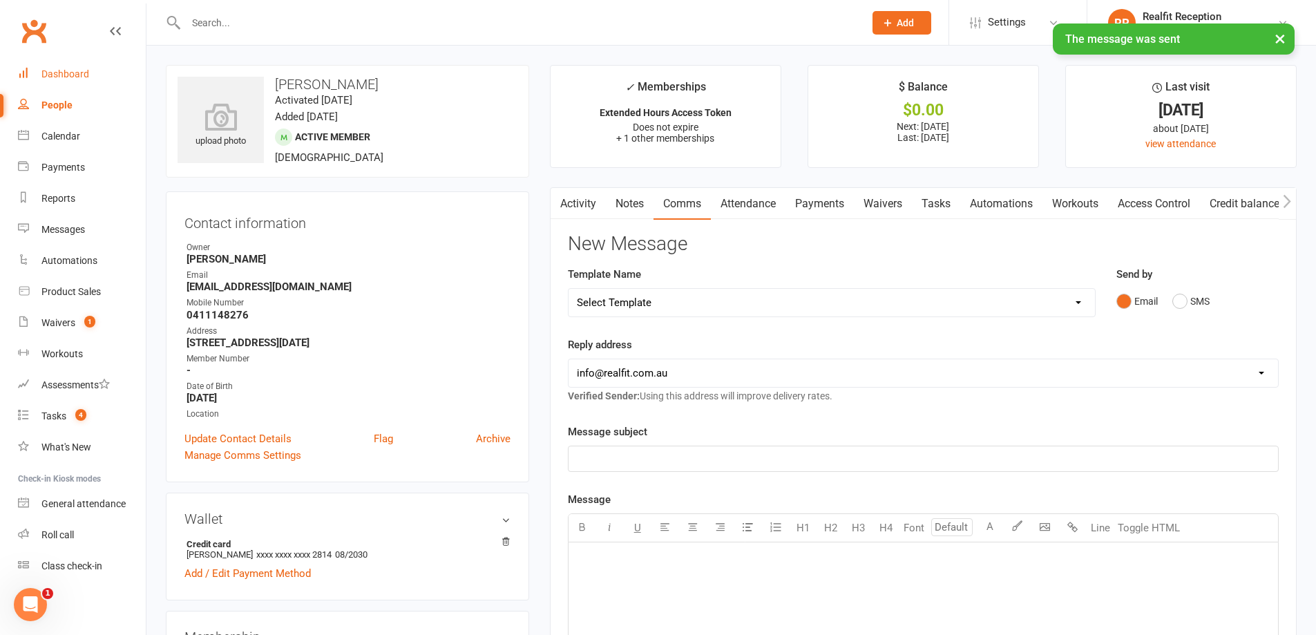
click at [74, 71] on div "Dashboard" at bounding box center [65, 73] width 48 height 11
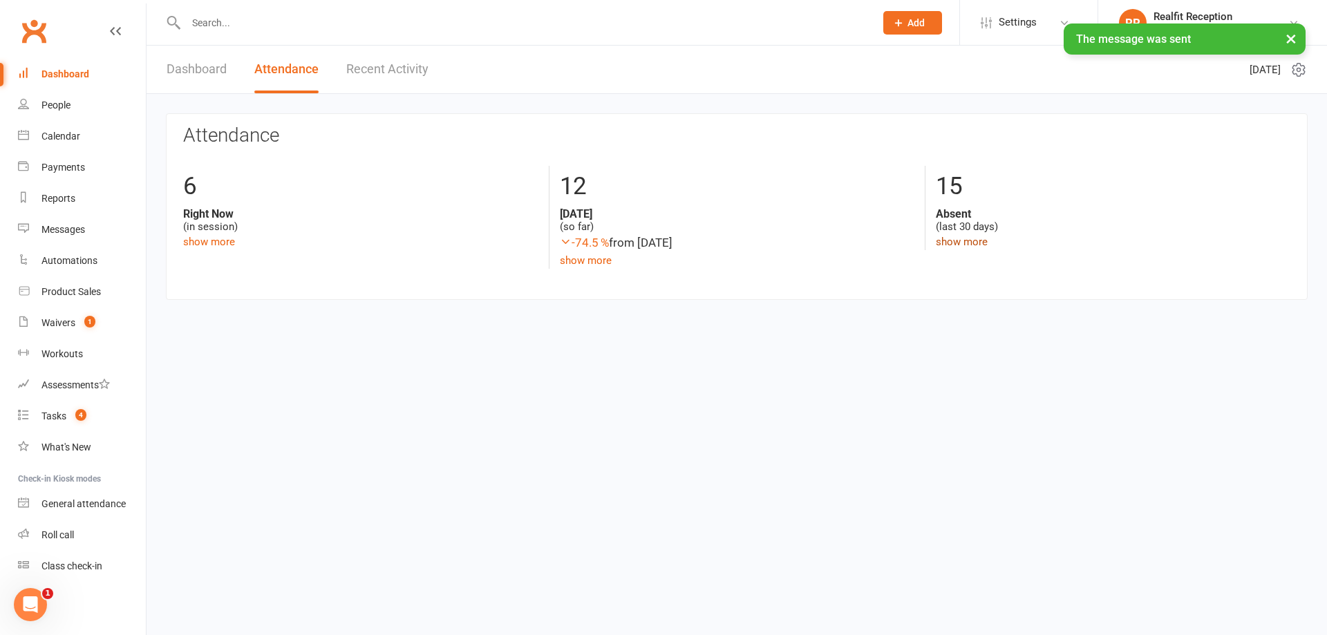
click at [956, 239] on link "show more" at bounding box center [962, 242] width 52 height 12
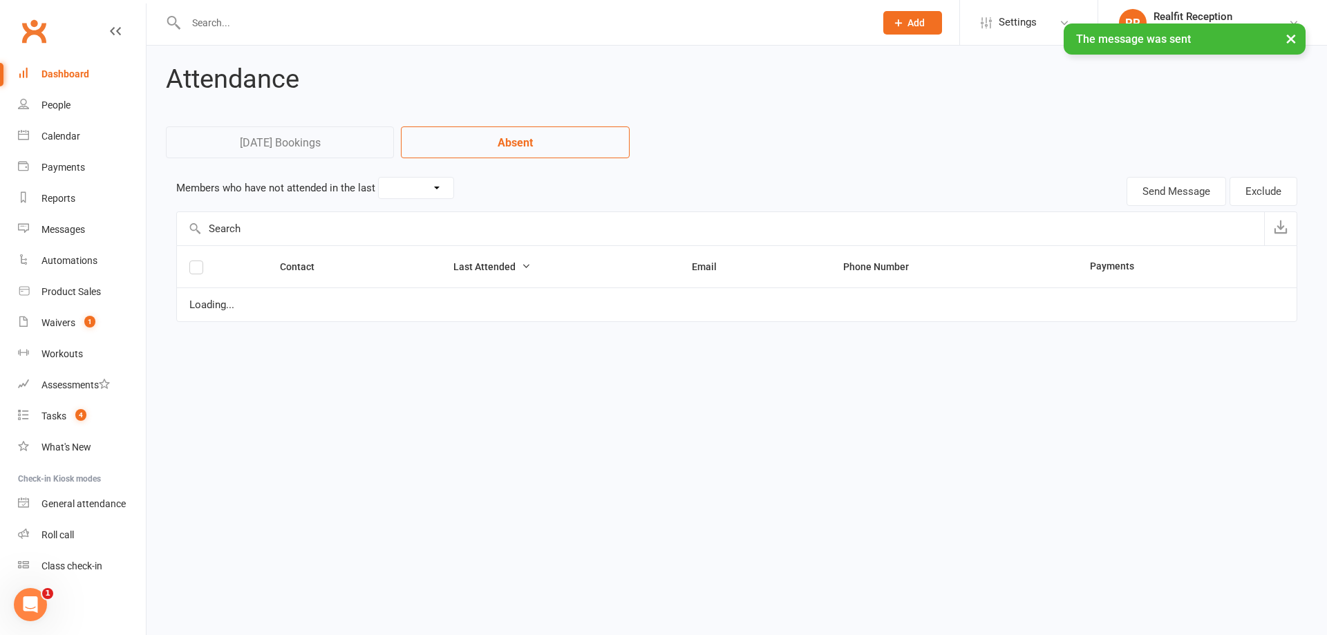
select select "30"
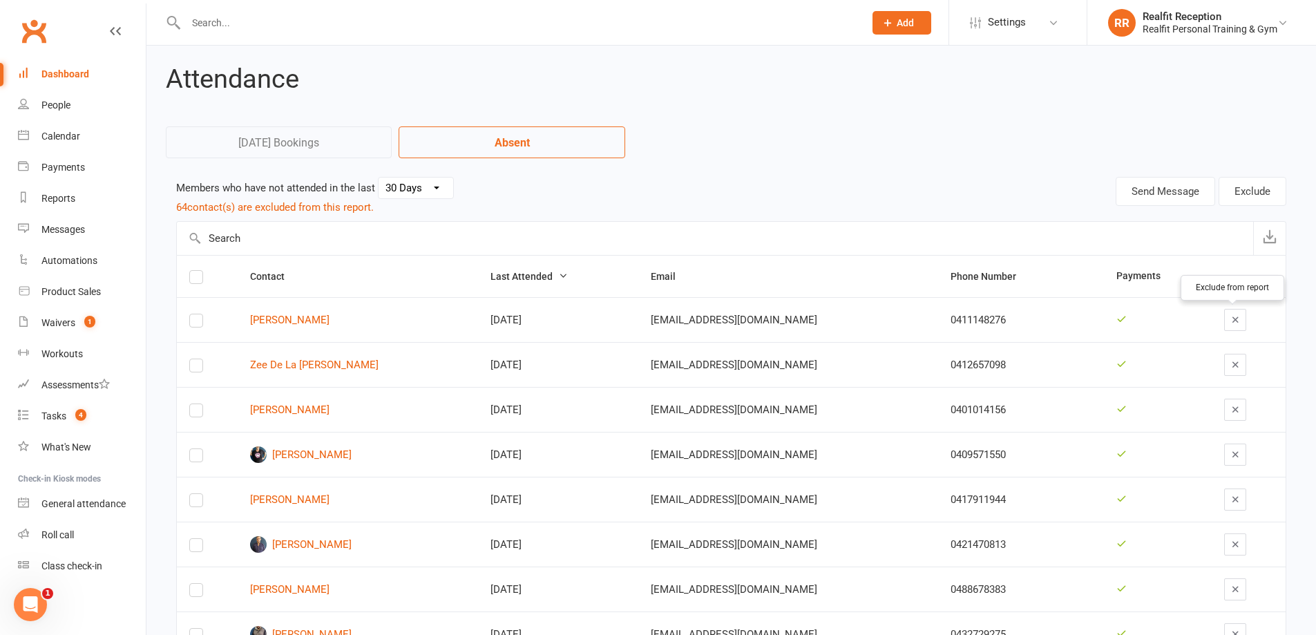
click at [1231, 319] on icon "button" at bounding box center [1236, 319] width 10 height 10
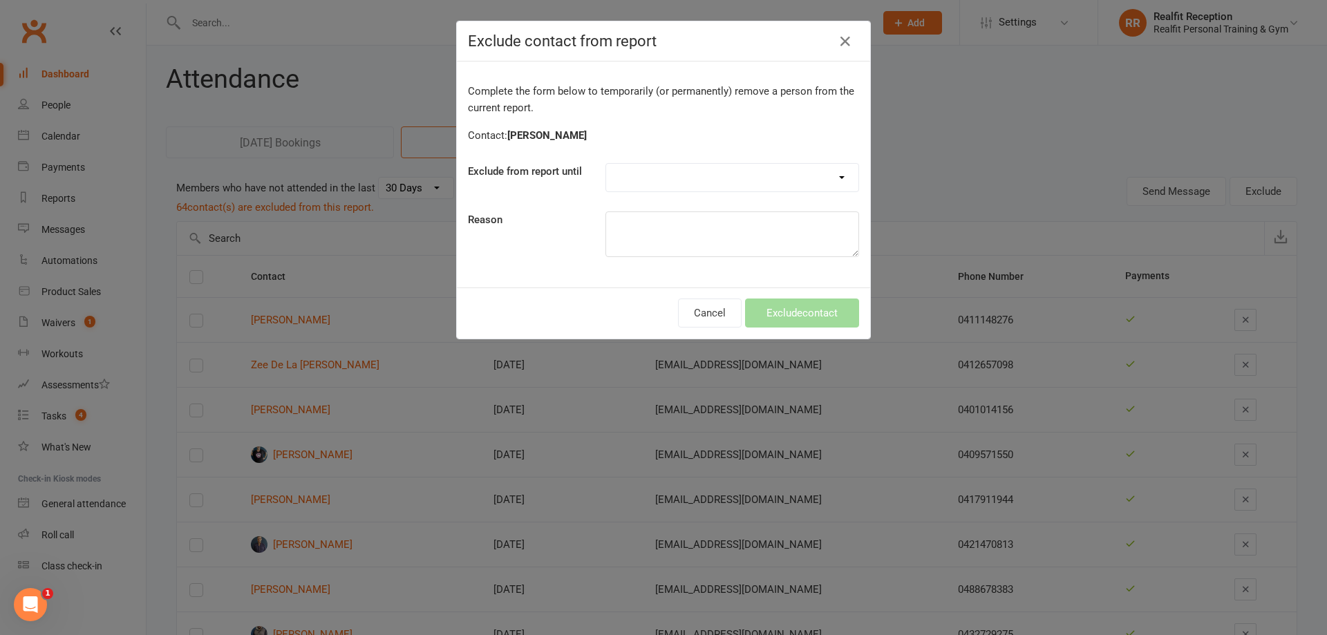
click at [685, 173] on select "Forever One day One week 30 days 90 days Custom" at bounding box center [732, 178] width 252 height 28
select select "custom"
click at [606, 164] on select "Forever One day One week 30 days 90 days Custom" at bounding box center [732, 178] width 252 height 28
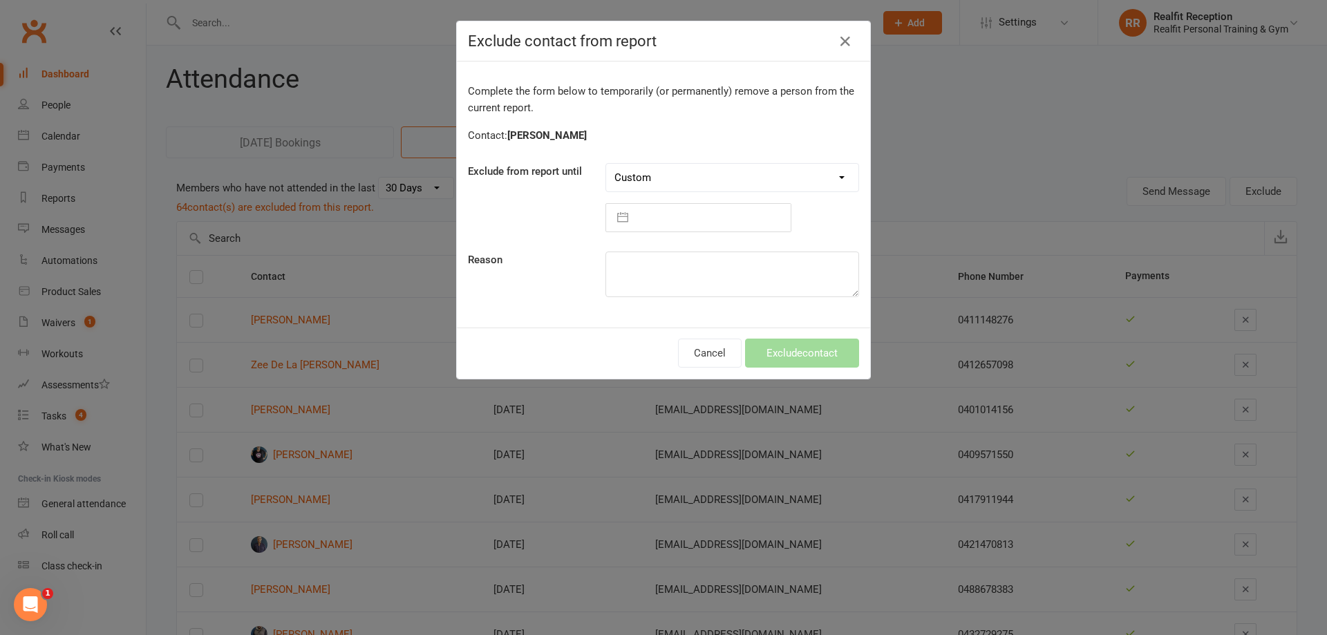
click at [700, 211] on input "text" at bounding box center [712, 218] width 155 height 28
select select "8"
select select "2025"
select select "9"
select select "2025"
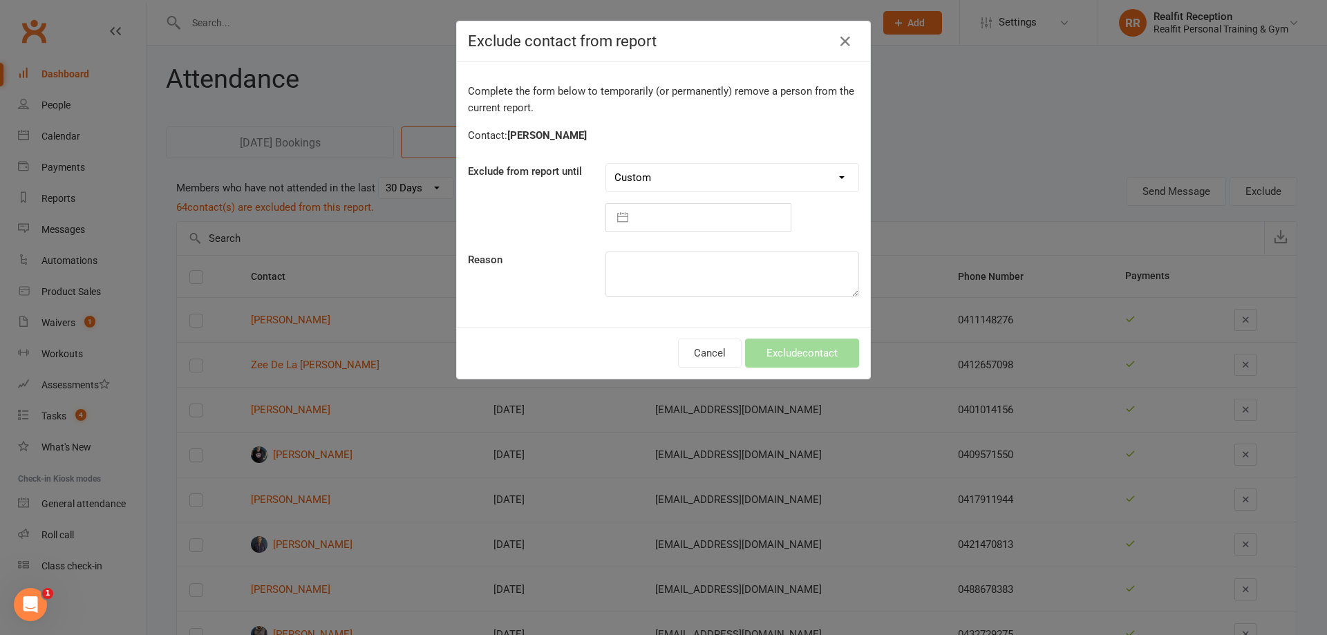
select select "10"
select select "2025"
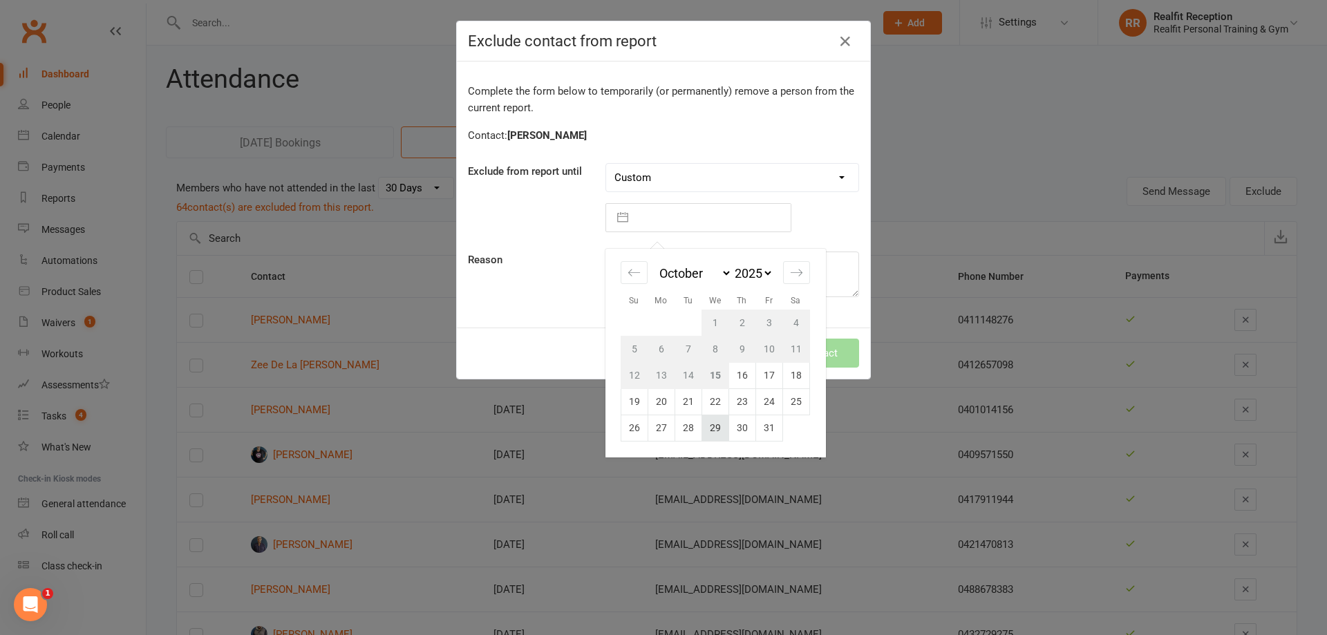
click at [709, 422] on td "29" at bounding box center [714, 428] width 27 height 26
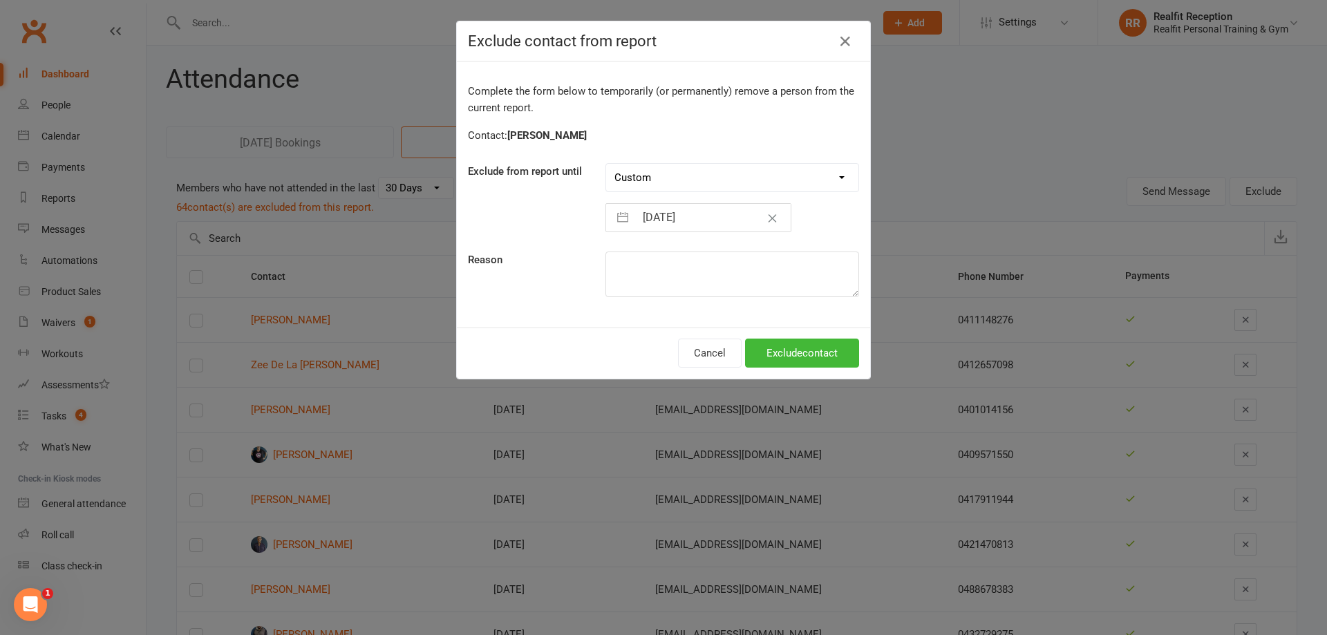
type input "29 Oct 2025"
click at [772, 347] on button "Exclude contact" at bounding box center [802, 353] width 114 height 29
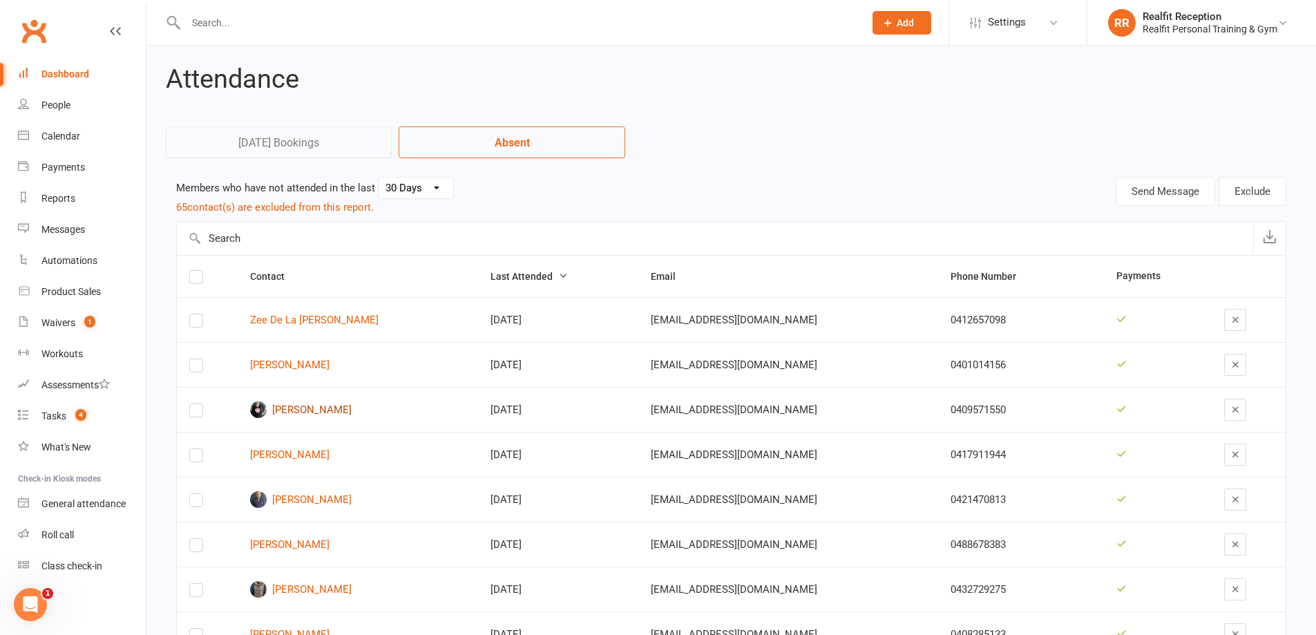
click at [324, 407] on link "Catherine Mayer" at bounding box center [358, 409] width 216 height 17
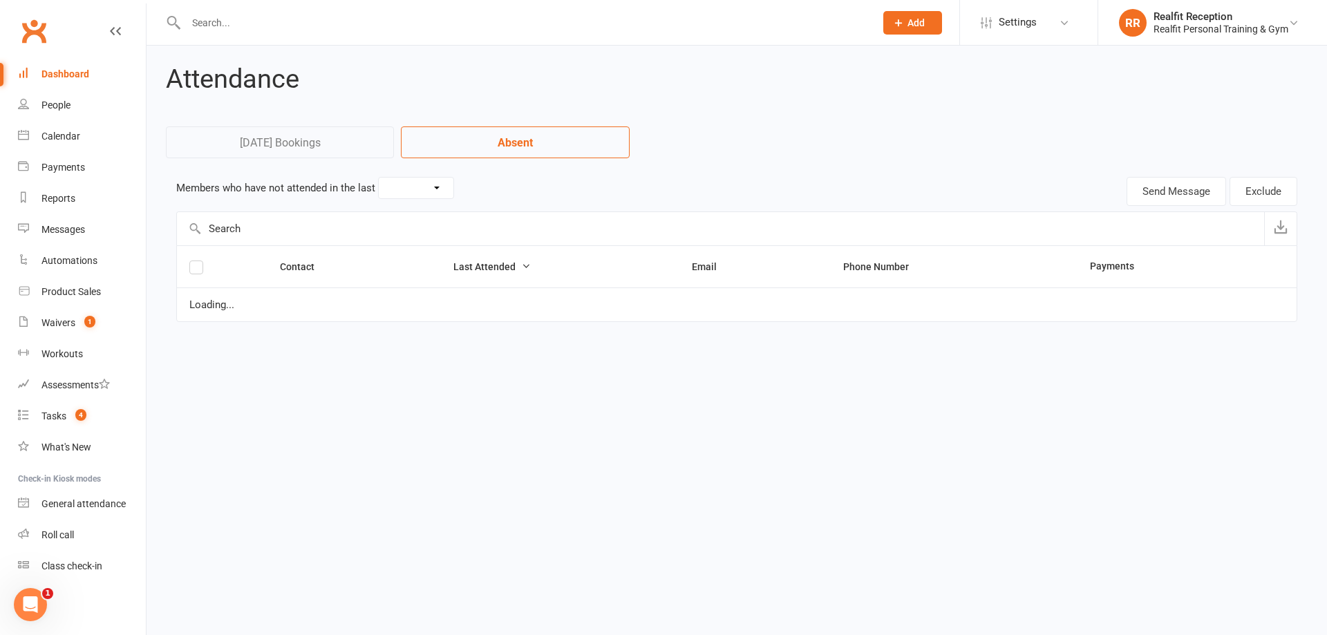
select select "30"
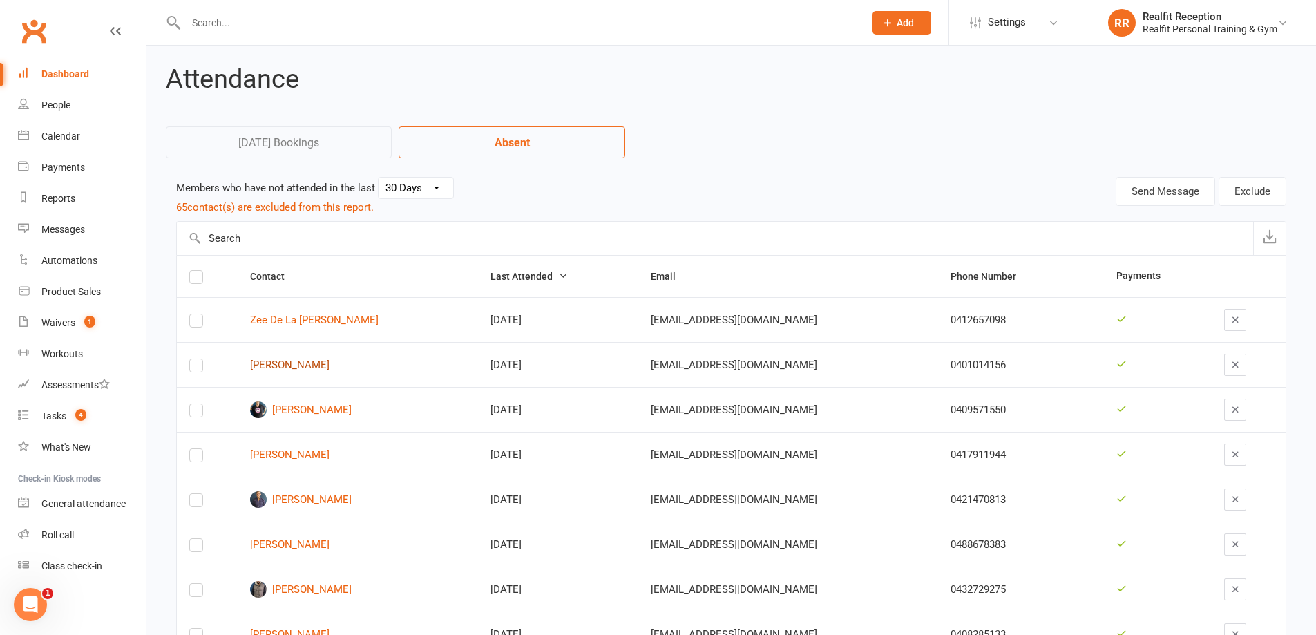
click at [312, 363] on link "Carmel Heffernan" at bounding box center [358, 365] width 216 height 12
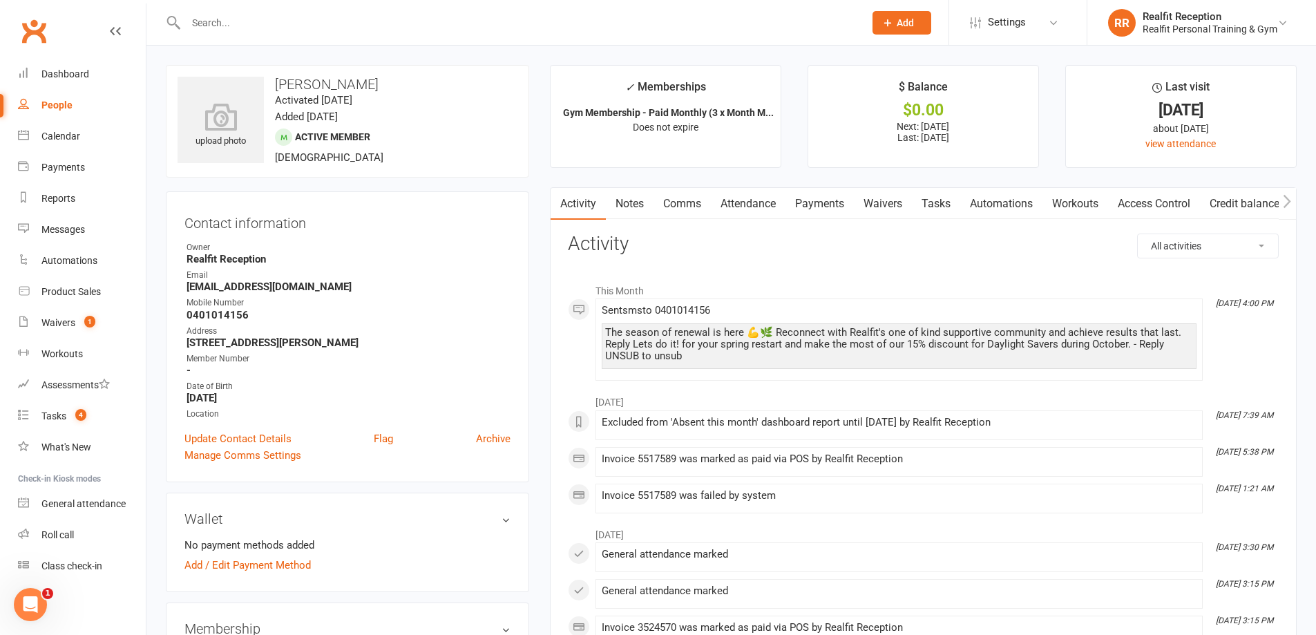
click at [682, 203] on link "Comms" at bounding box center [682, 204] width 57 height 32
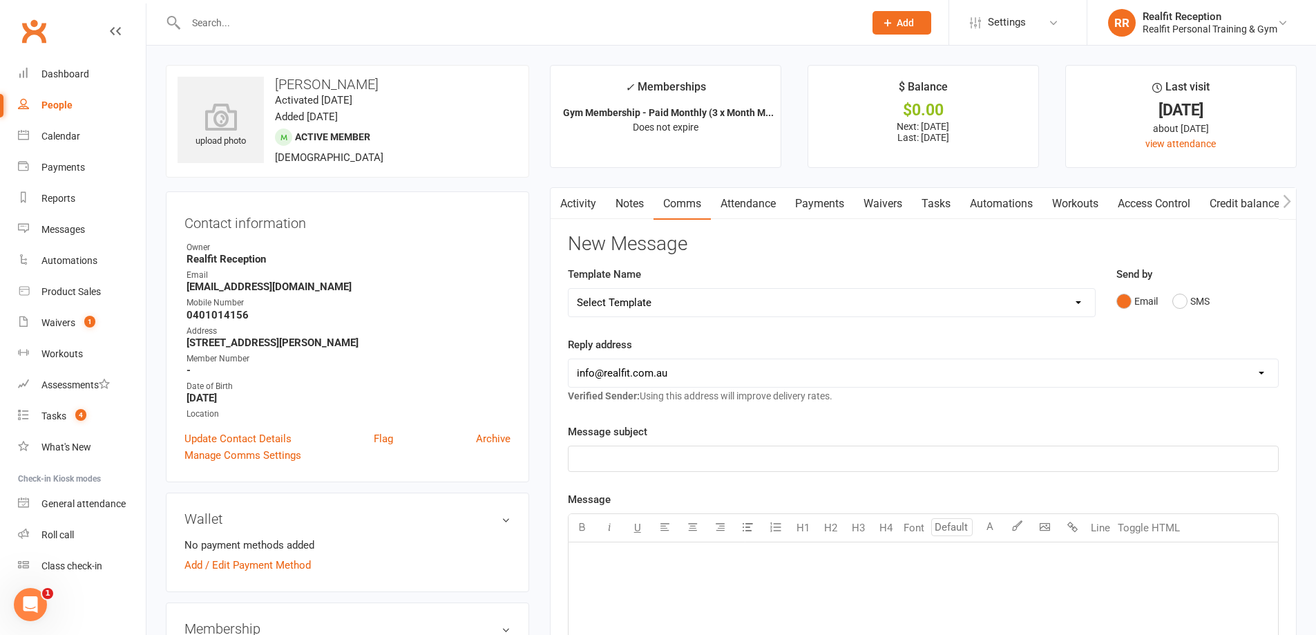
click at [708, 299] on select "Select Template [Email] 30 Day Check In [SMS] 30 Day Check In SMS [Email] David…" at bounding box center [832, 303] width 527 height 28
select select "1"
click at [569, 289] on select "Select Template [Email] 30 Day Check In [SMS] 30 Day Check In SMS [Email] David…" at bounding box center [832, 303] width 527 height 28
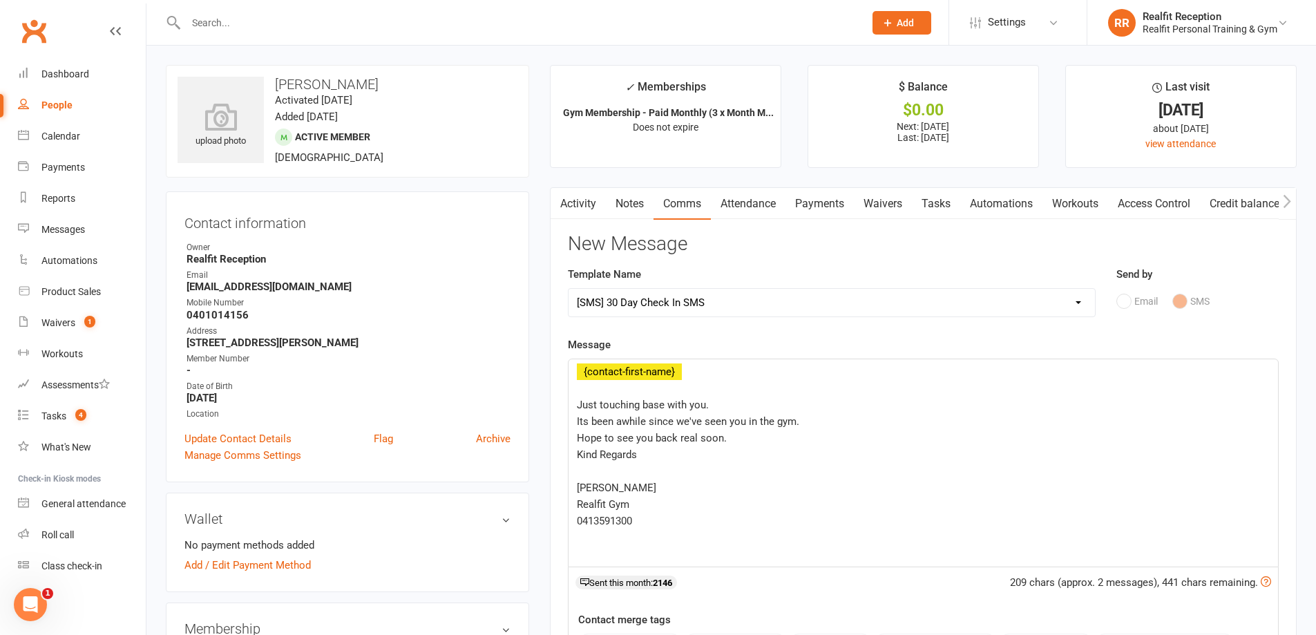
scroll to position [207, 0]
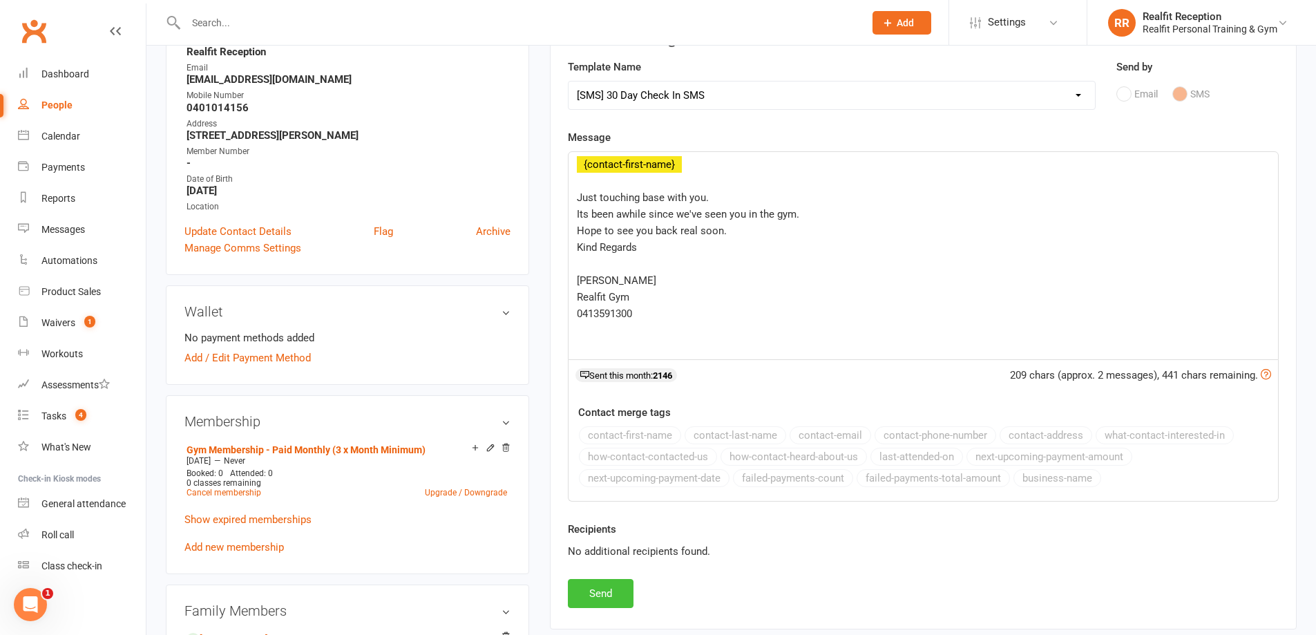
click at [609, 589] on button "Send" at bounding box center [601, 593] width 66 height 29
select select
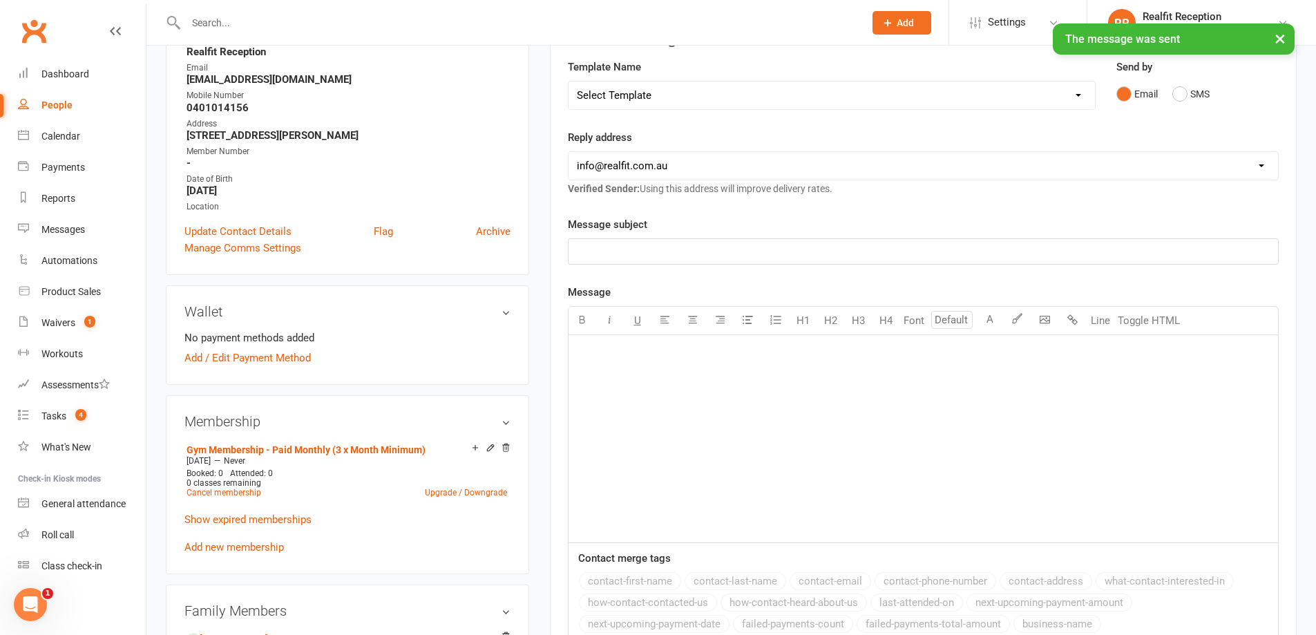
scroll to position [0, 0]
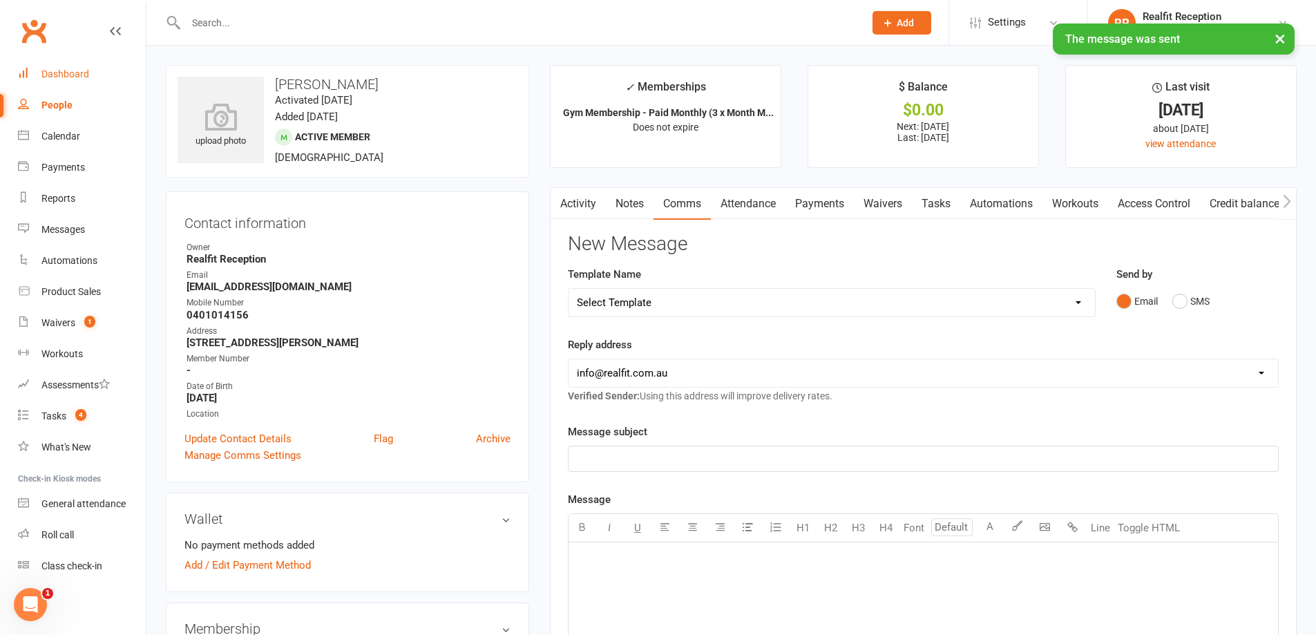
click at [65, 73] on div "Dashboard" at bounding box center [65, 73] width 48 height 11
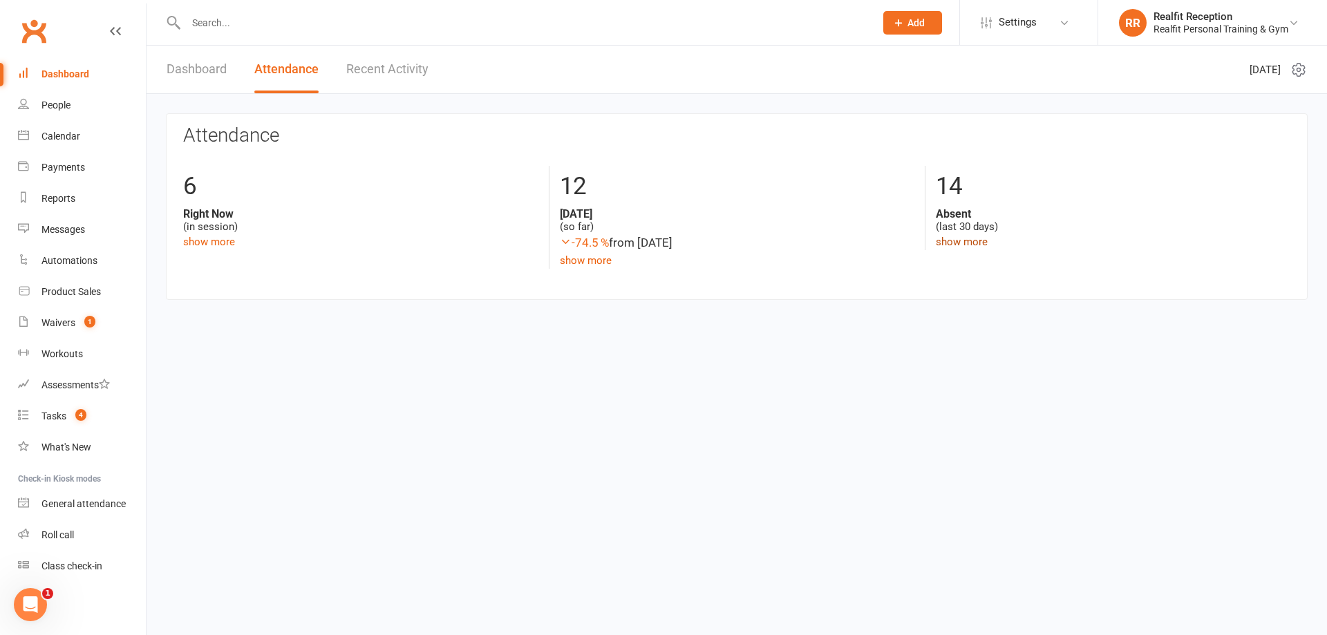
click at [959, 240] on link "show more" at bounding box center [962, 242] width 52 height 12
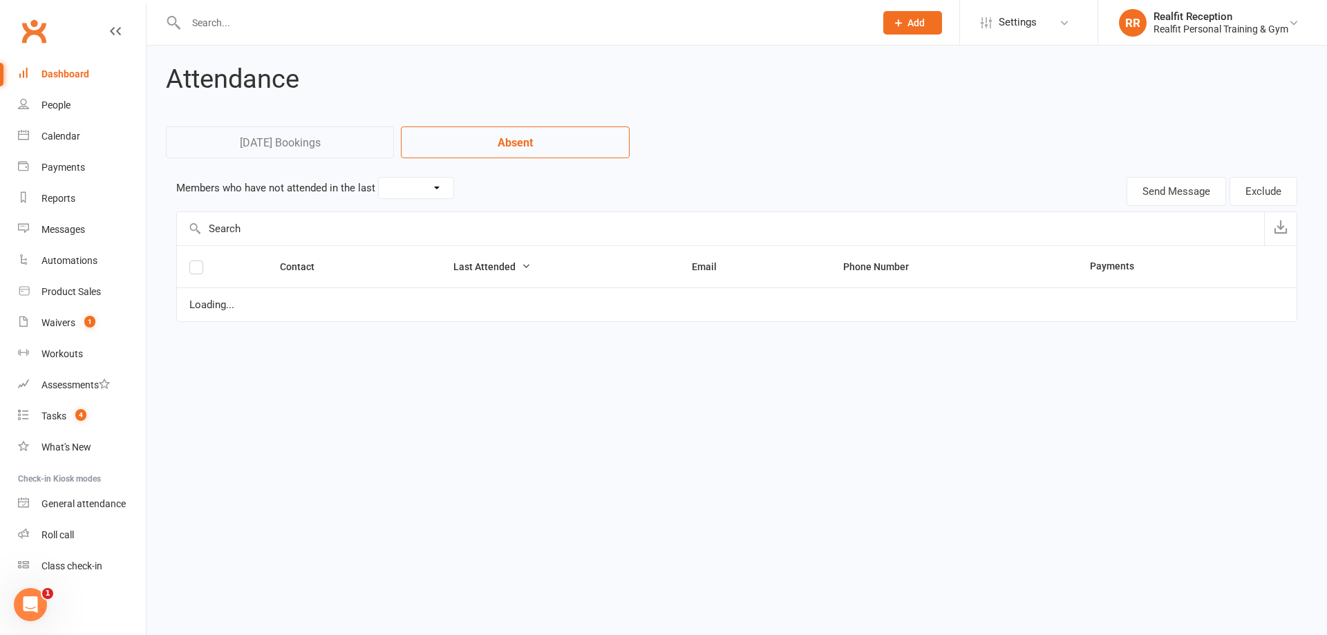
select select "30"
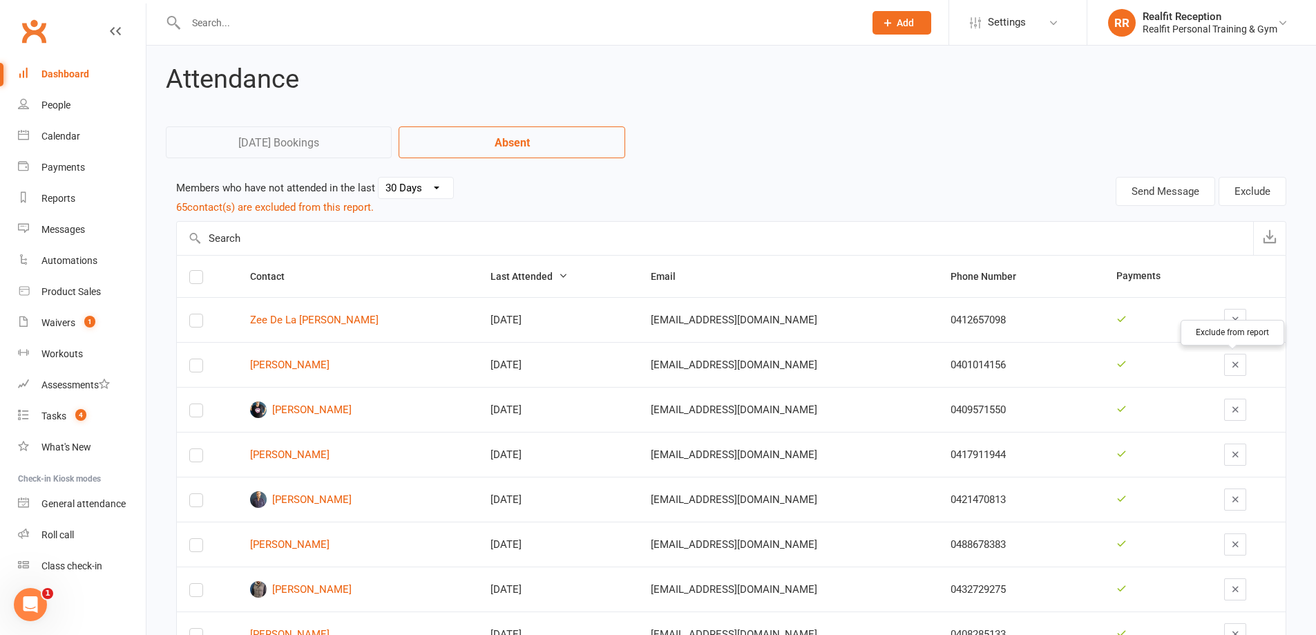
click at [1231, 362] on icon "button" at bounding box center [1236, 364] width 10 height 10
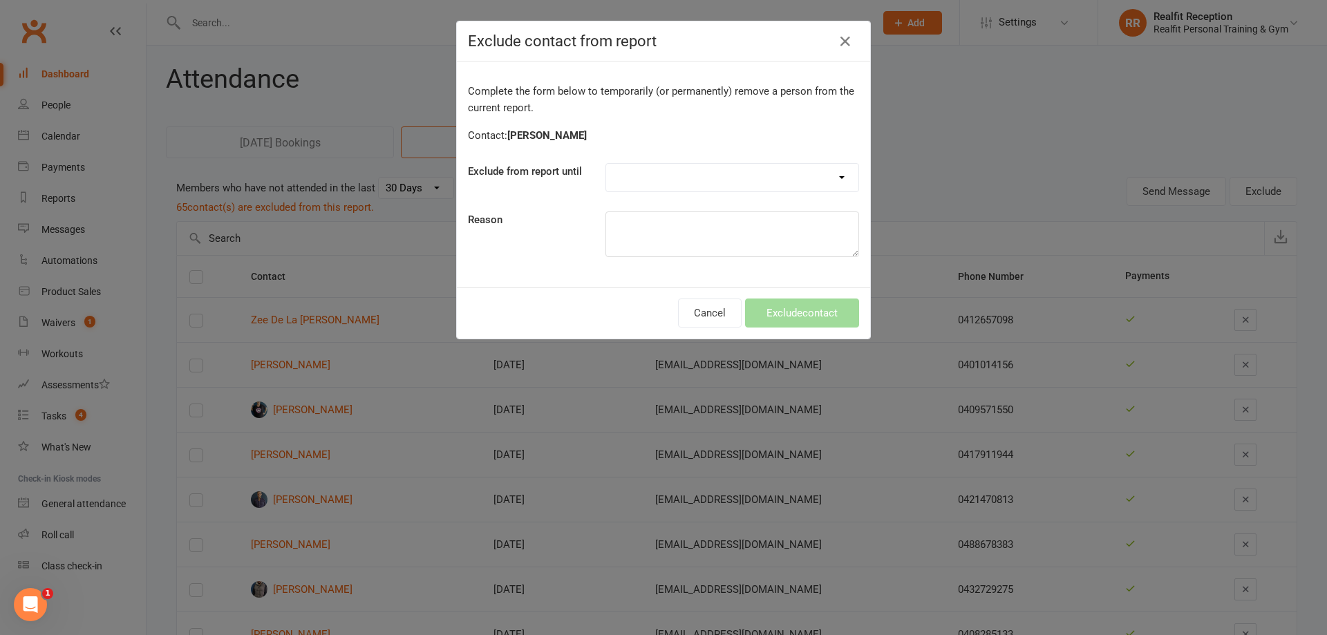
click at [703, 179] on select "Forever One day One week 30 days 90 days Custom" at bounding box center [732, 178] width 252 height 28
select select "custom"
click at [606, 164] on select "Forever One day One week 30 days 90 days Custom" at bounding box center [732, 178] width 252 height 28
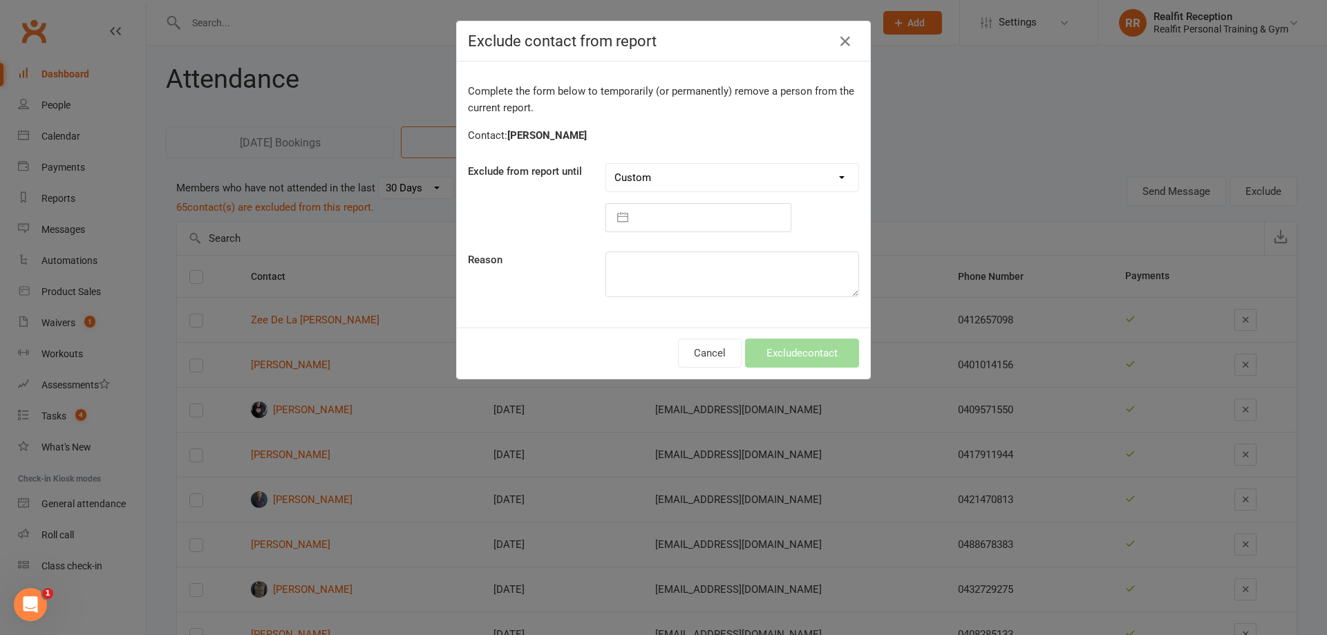
select select "8"
select select "2025"
select select "9"
select select "2025"
select select "10"
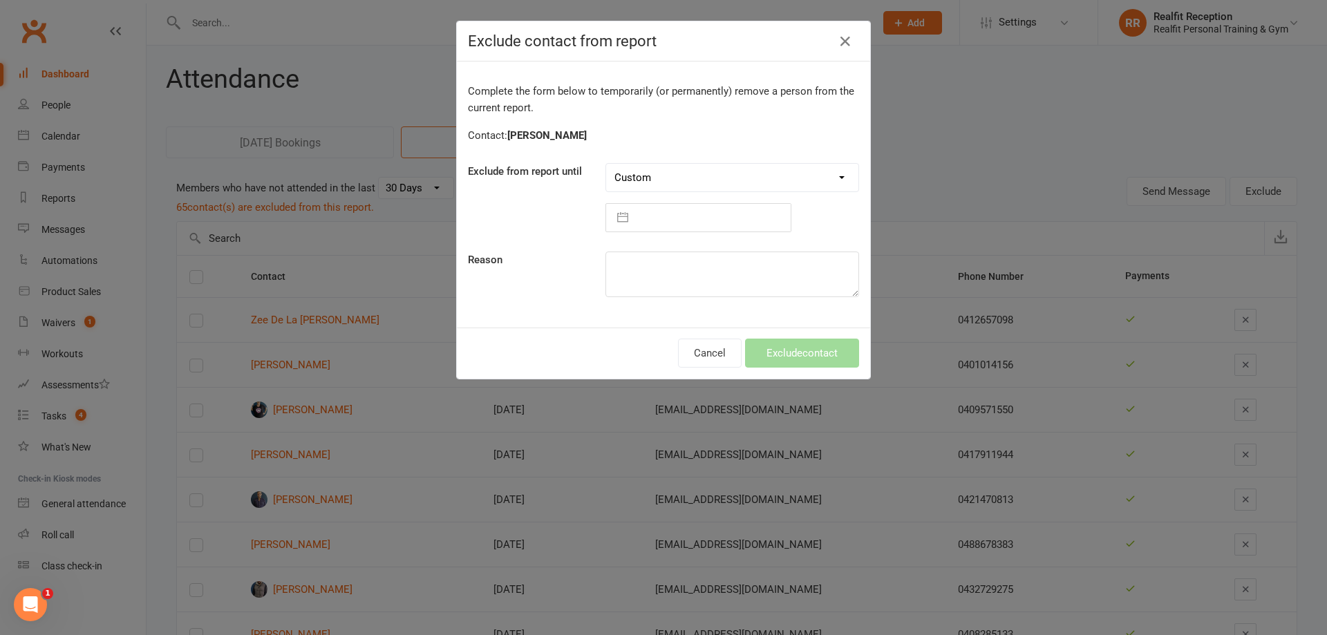
select select "2025"
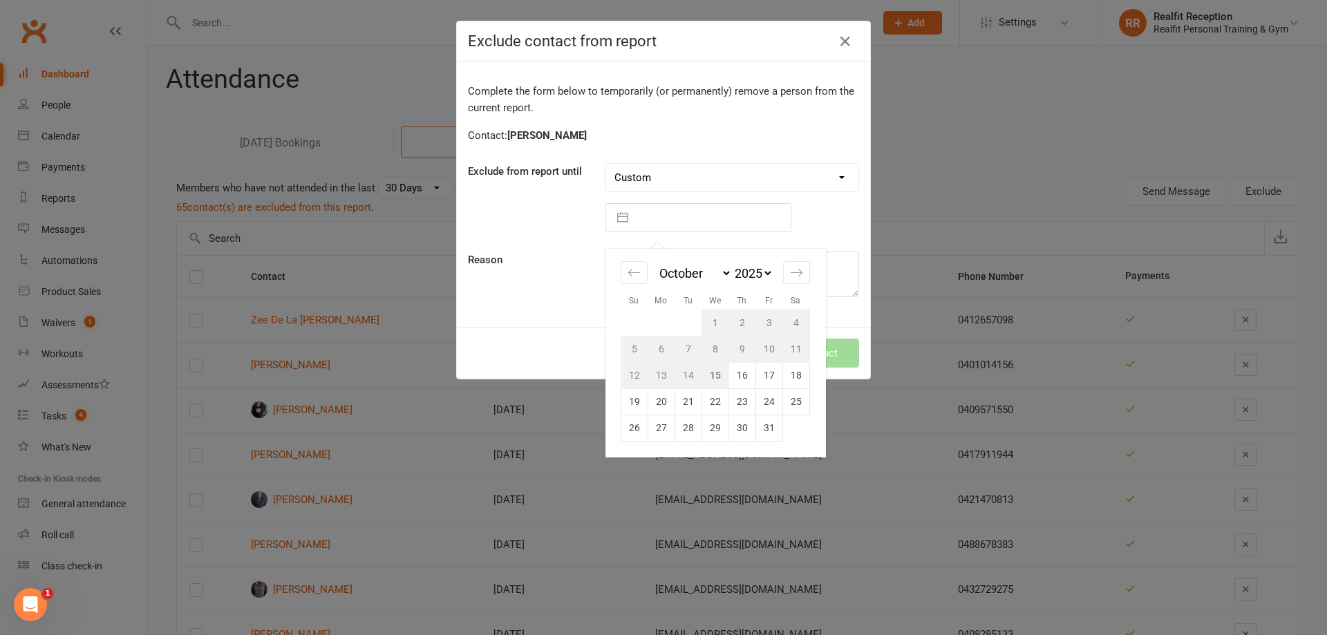
click at [672, 221] on input "text" at bounding box center [712, 218] width 155 height 28
click at [703, 424] on td "29" at bounding box center [714, 428] width 27 height 26
type input "29 Oct 2025"
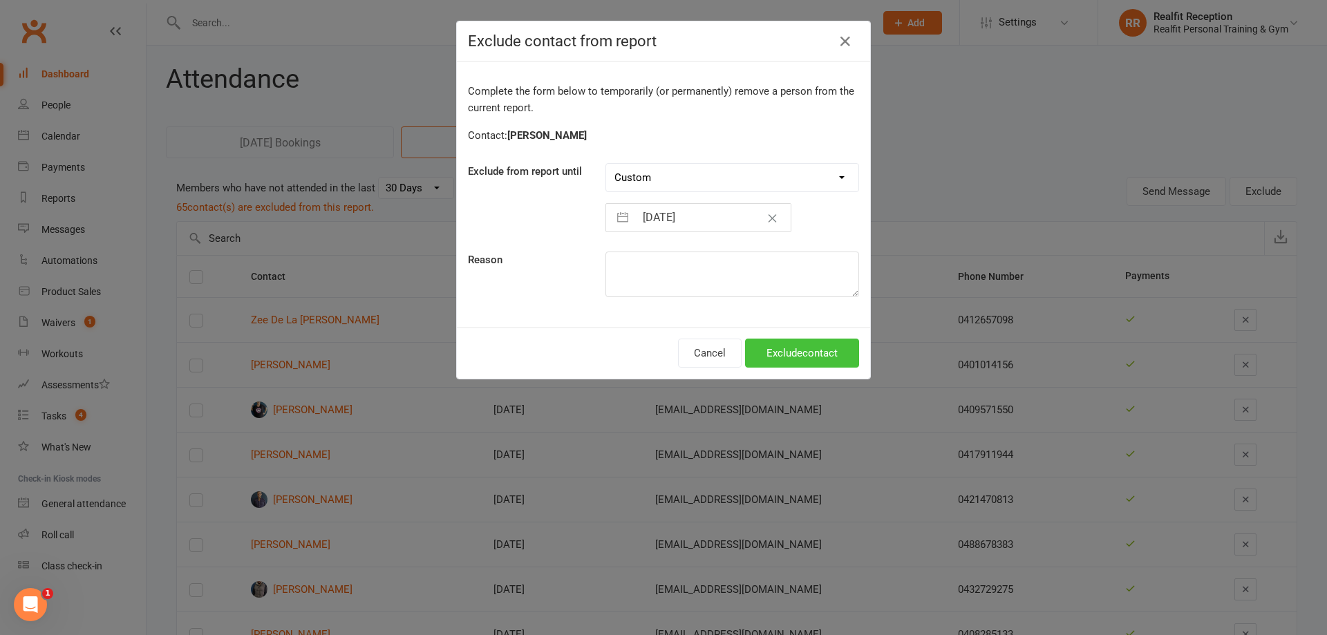
click at [795, 356] on button "Exclude contact" at bounding box center [802, 353] width 114 height 29
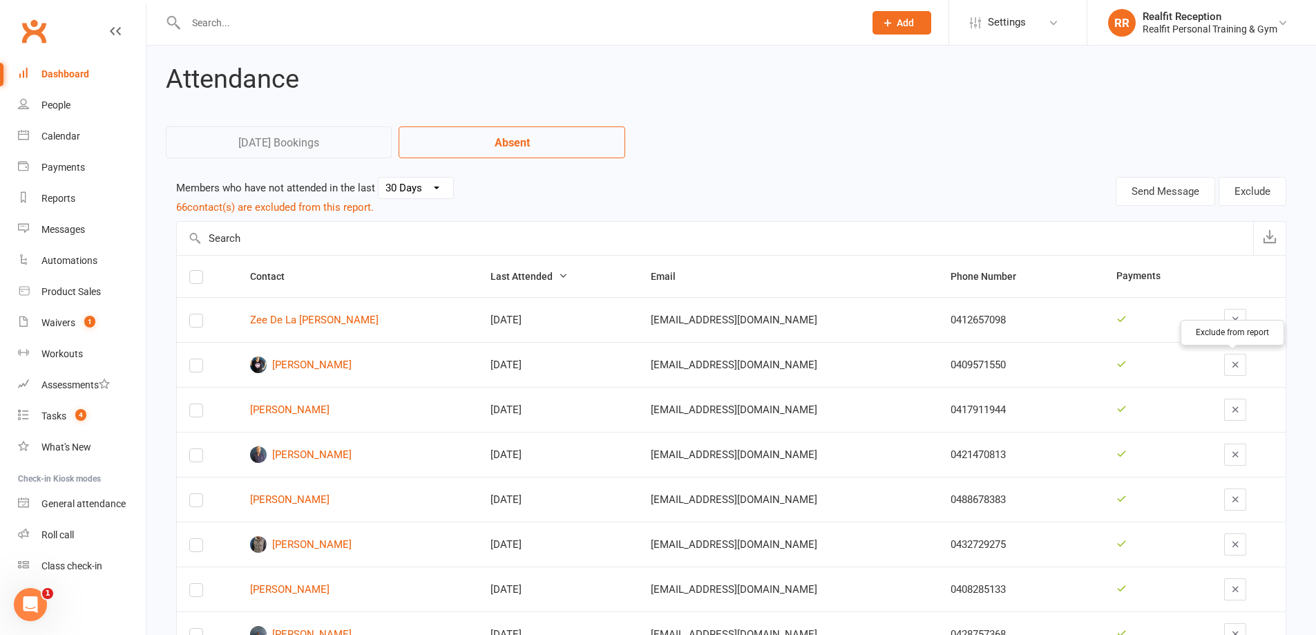
click at [1236, 361] on icon "button" at bounding box center [1236, 364] width 10 height 10
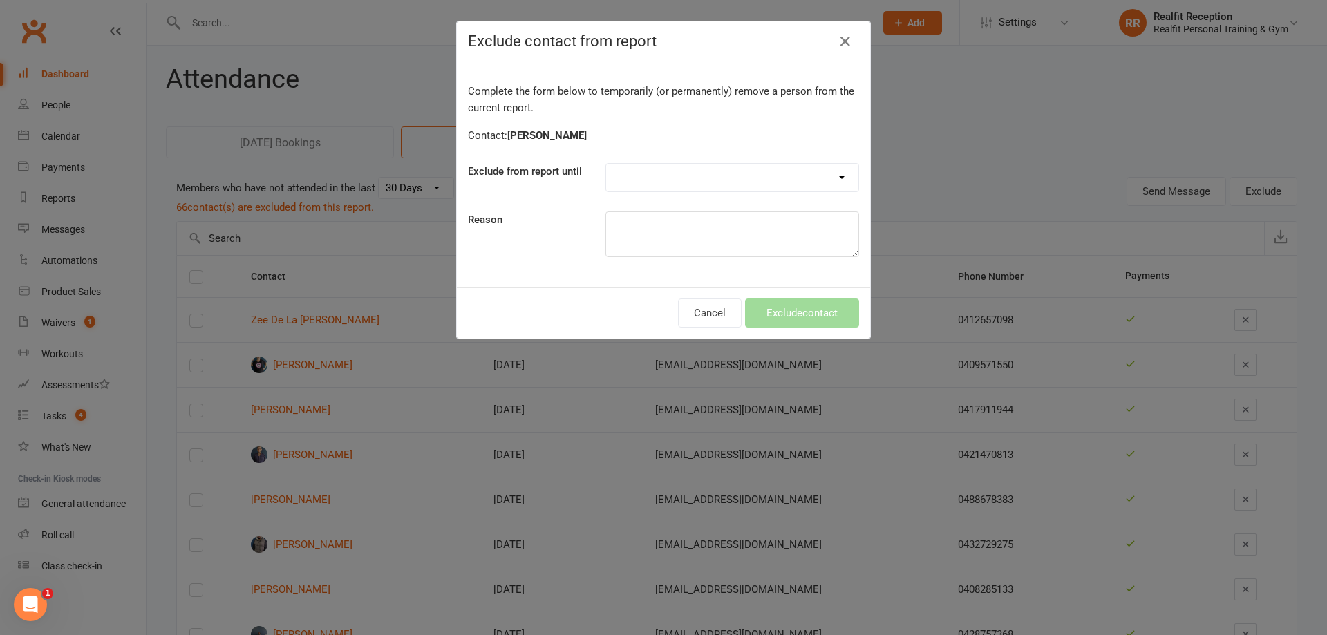
click at [694, 175] on select "Forever One day One week 30 days 90 days Custom" at bounding box center [732, 178] width 252 height 28
select select "one_week"
click at [606, 164] on select "Forever One day One week 30 days 90 days Custom" at bounding box center [732, 178] width 252 height 28
click at [760, 310] on button "Exclude contact" at bounding box center [802, 312] width 114 height 29
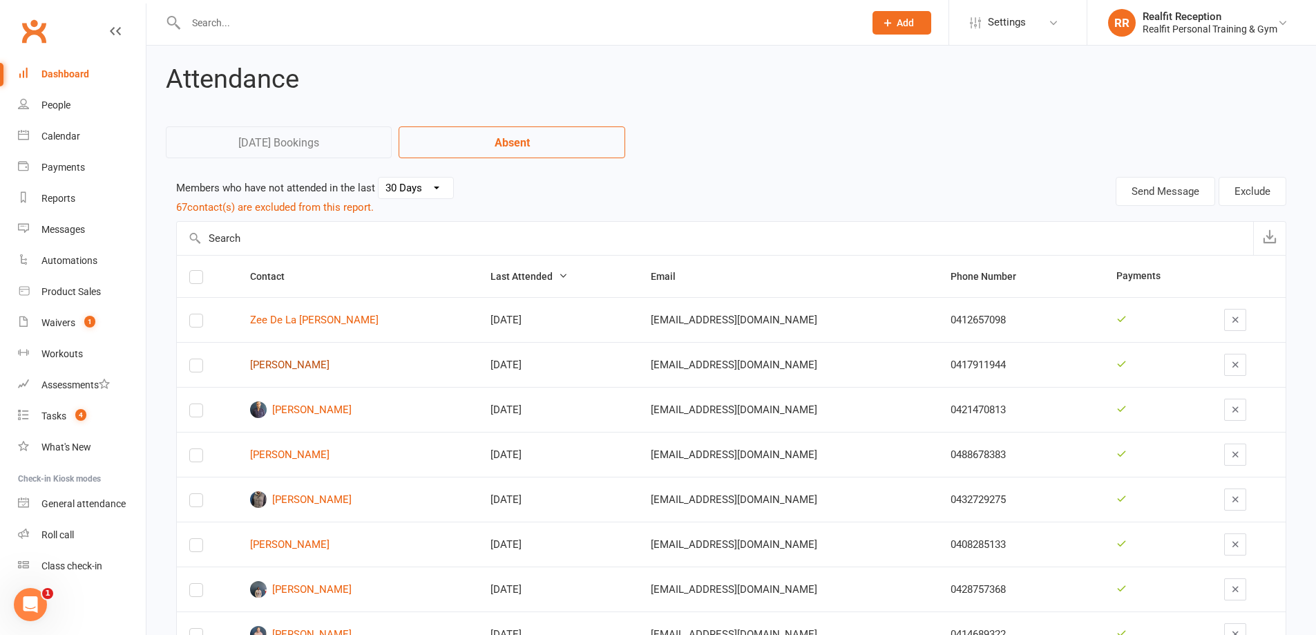
click at [285, 365] on link "Stuart Duff" at bounding box center [358, 365] width 216 height 12
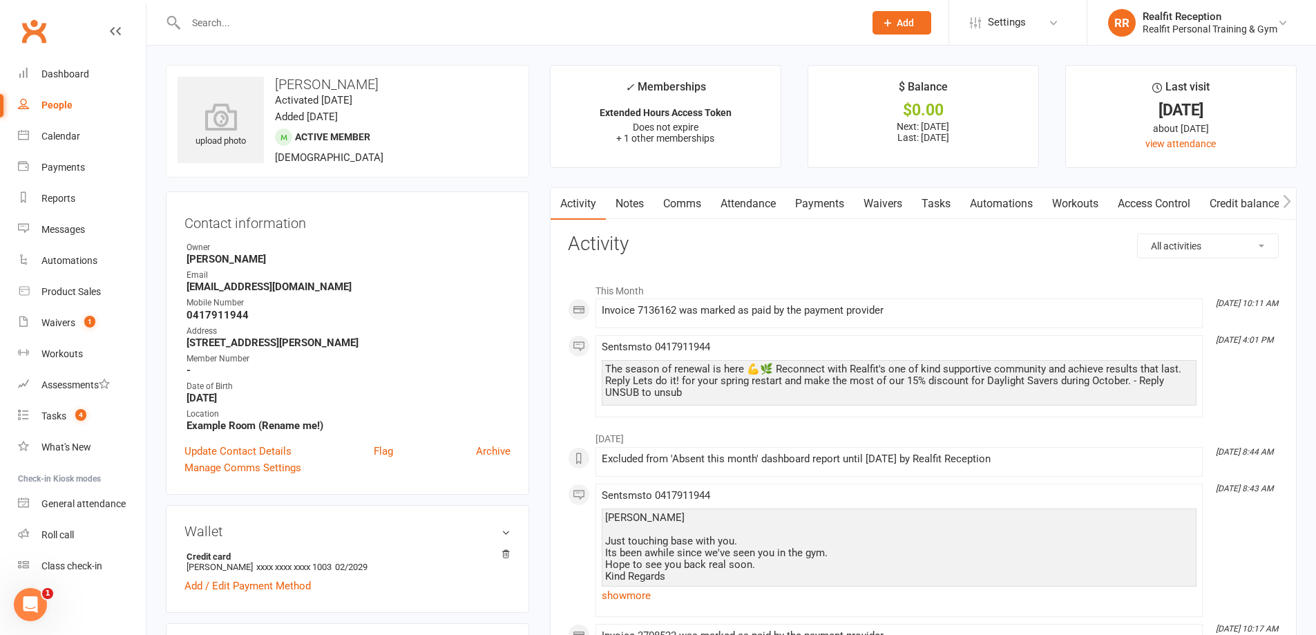
click at [683, 198] on link "Comms" at bounding box center [682, 204] width 57 height 32
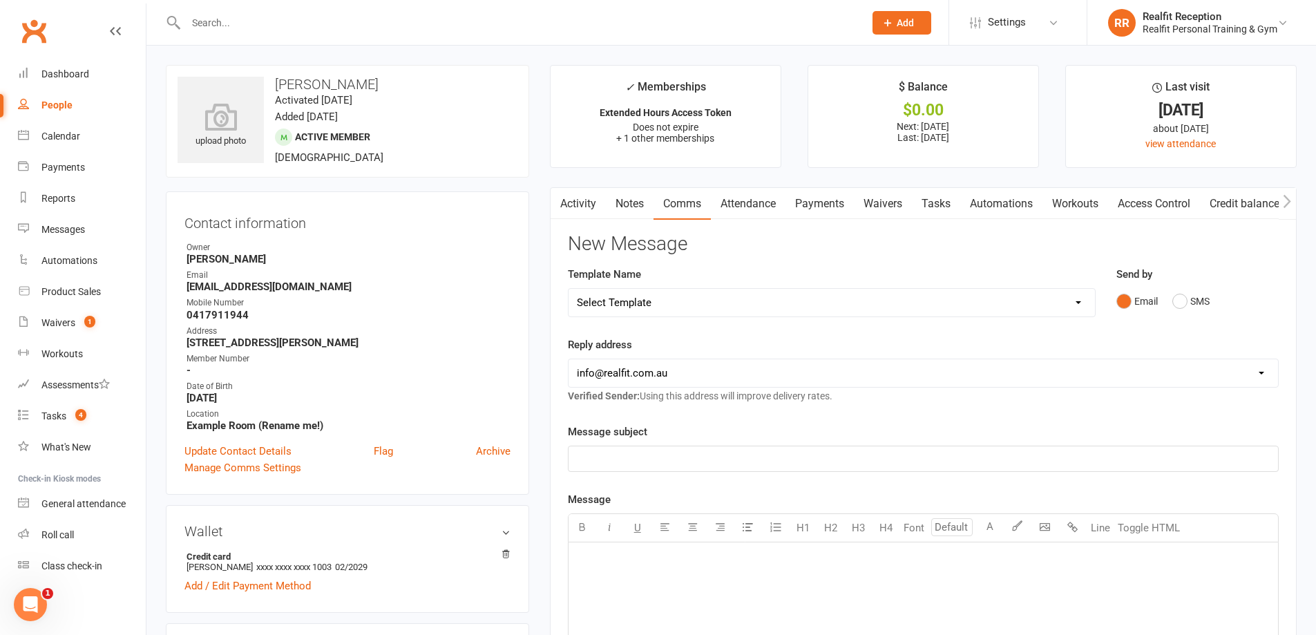
drag, startPoint x: 811, startPoint y: 294, endPoint x: 778, endPoint y: 294, distance: 33.2
click at [812, 294] on select "Select Template [Email] 30 Day Check In [SMS] 30 Day Check In SMS [Email] David…" at bounding box center [832, 303] width 527 height 28
select select "1"
click at [569, 289] on select "Select Template [Email] 30 Day Check In [SMS] 30 Day Check In SMS [Email] David…" at bounding box center [832, 303] width 527 height 28
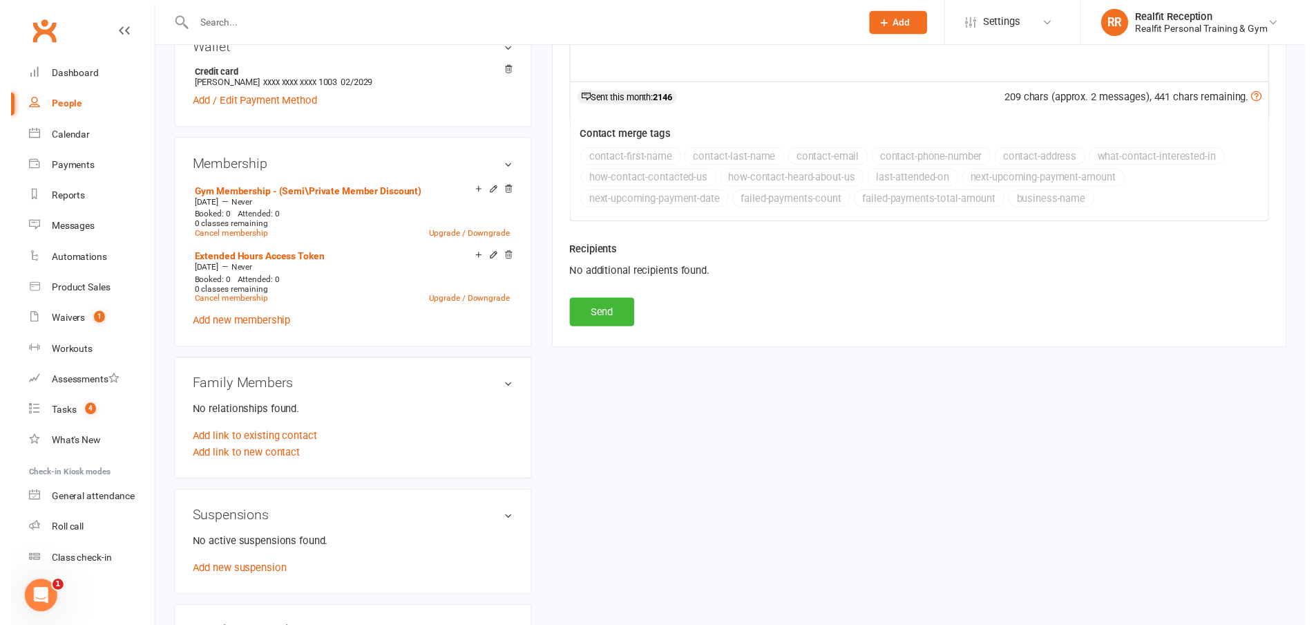
scroll to position [553, 0]
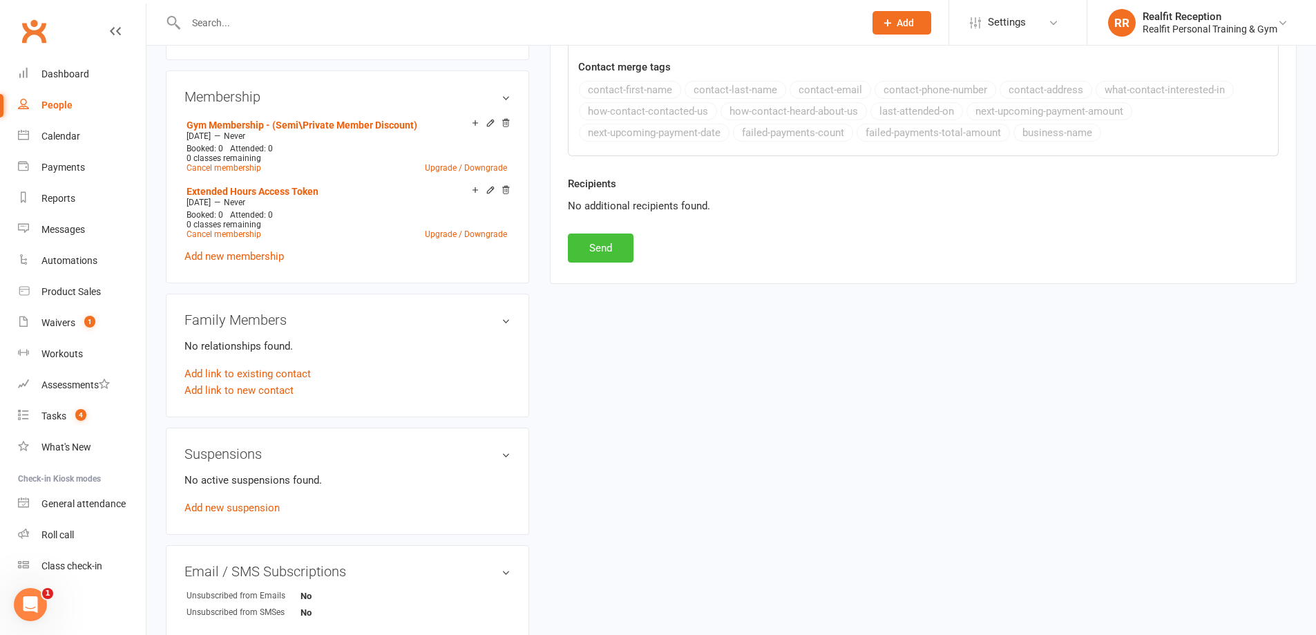
click at [616, 246] on button "Send" at bounding box center [601, 248] width 66 height 29
select select
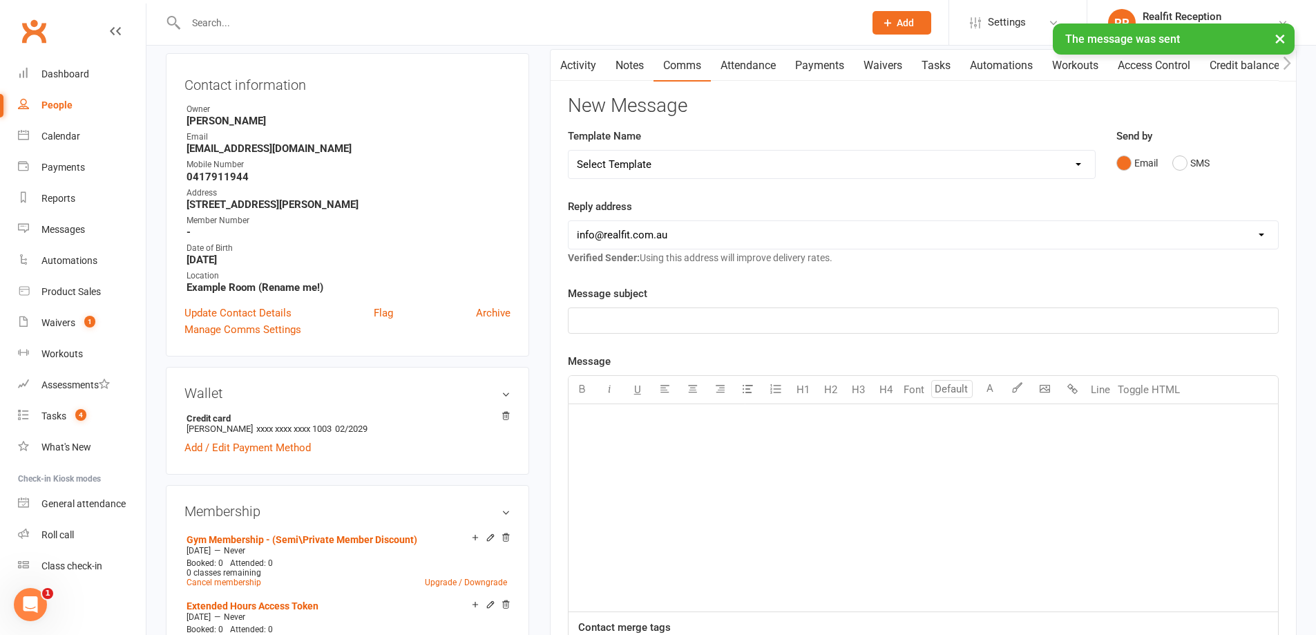
scroll to position [0, 0]
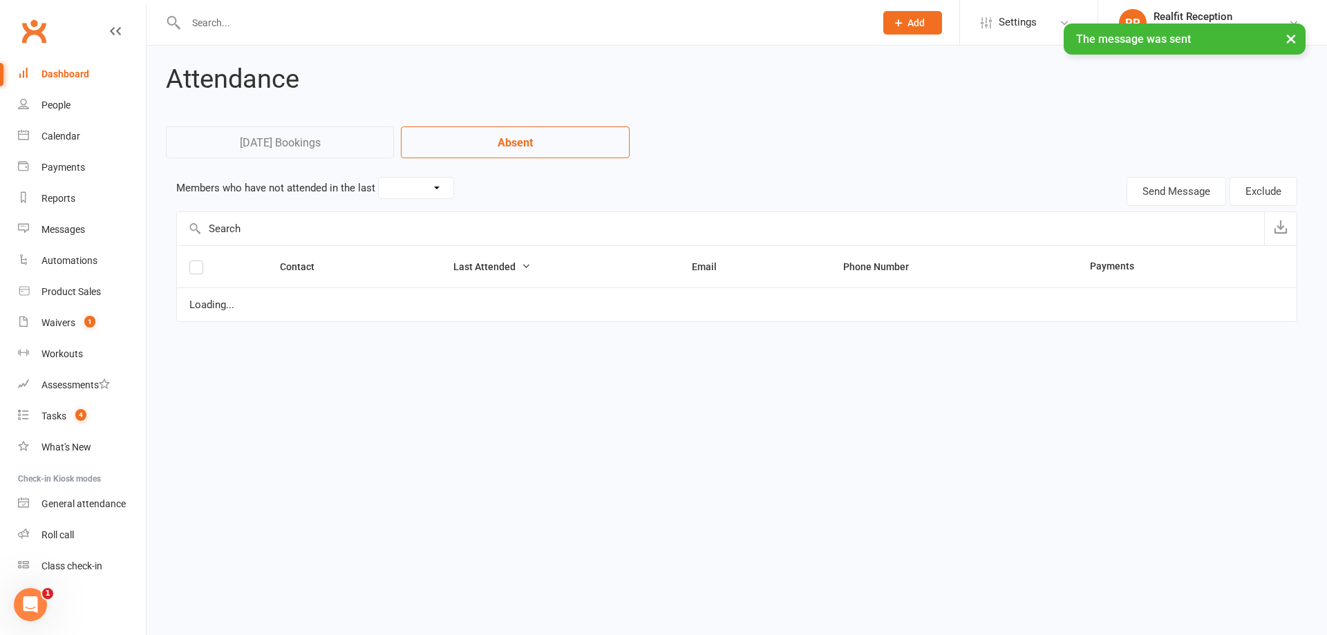
select select "30"
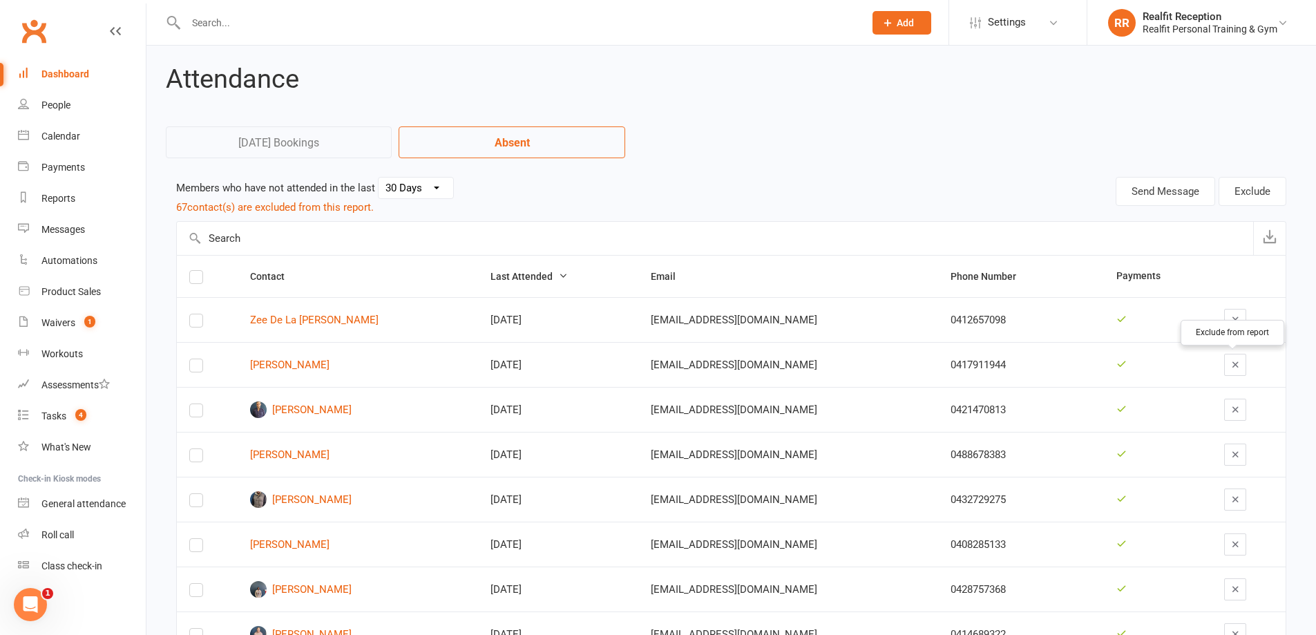
click at [1235, 364] on icon "button" at bounding box center [1236, 364] width 10 height 10
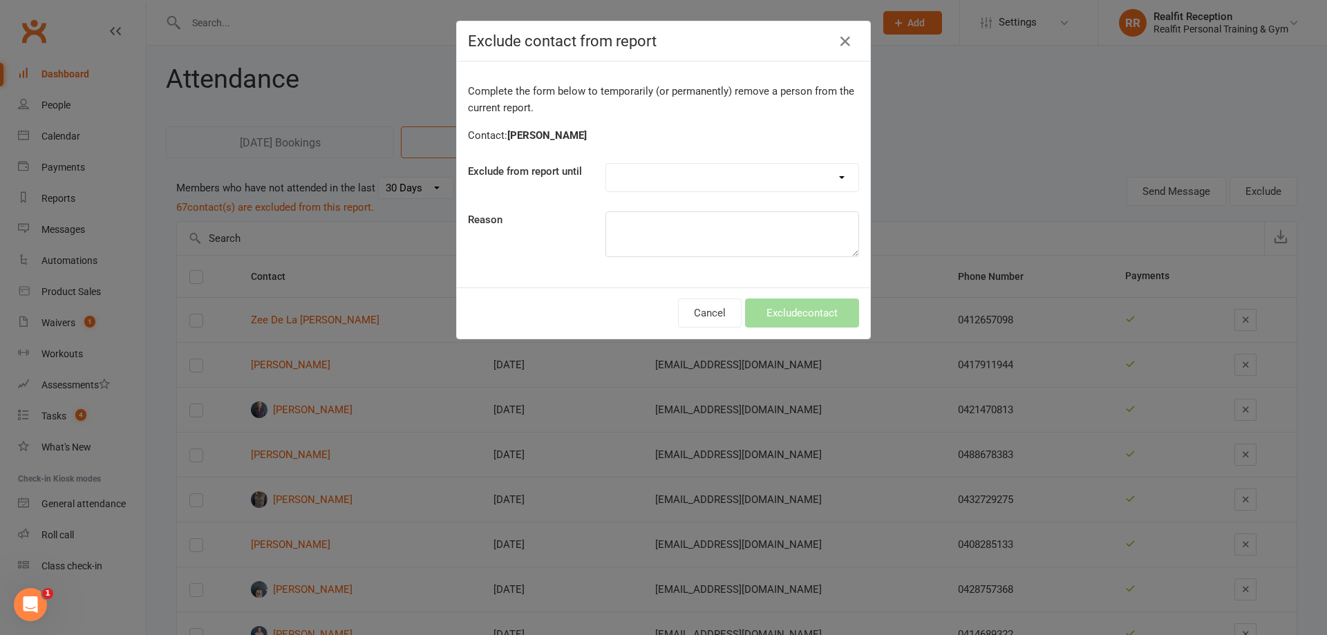
click at [707, 162] on div "Complete the form below to temporarily (or permanently) remove a person from th…" at bounding box center [663, 174] width 413 height 226
click at [703, 172] on select "Forever One day One week 30 days 90 days Custom" at bounding box center [732, 178] width 252 height 28
select select "custom"
click at [606, 164] on select "Forever One day One week 30 days 90 days Custom" at bounding box center [732, 178] width 252 height 28
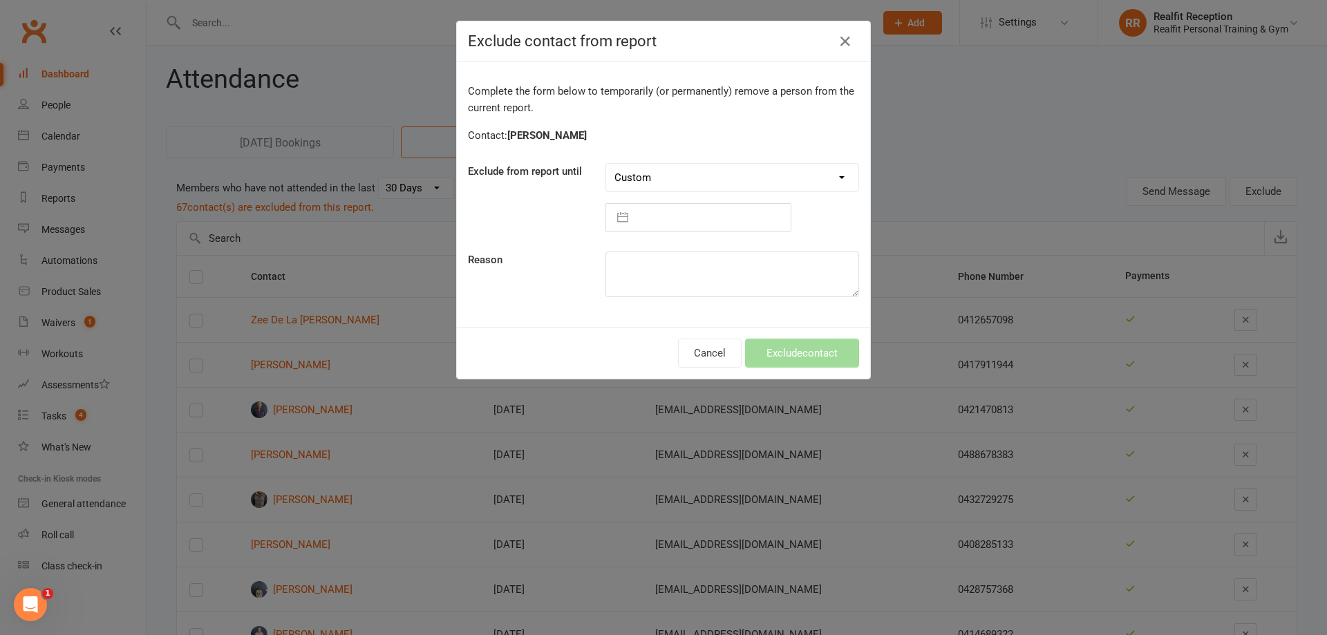
select select "8"
select select "2025"
select select "9"
select select "2025"
select select "10"
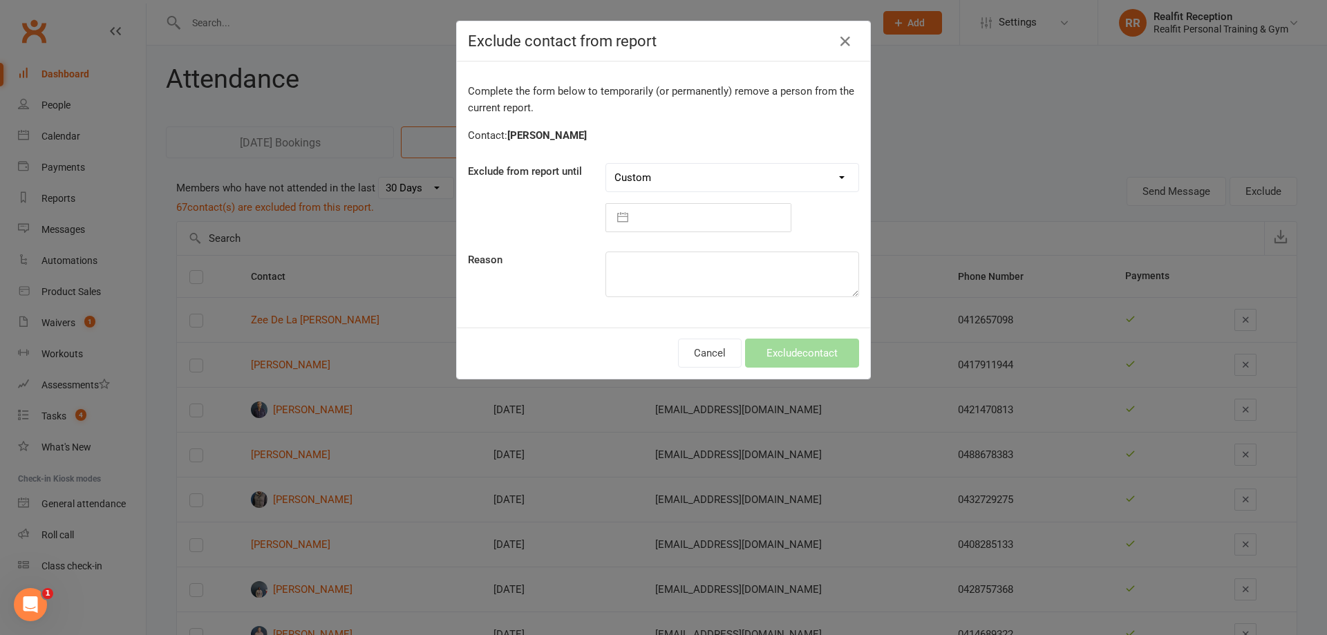
select select "2025"
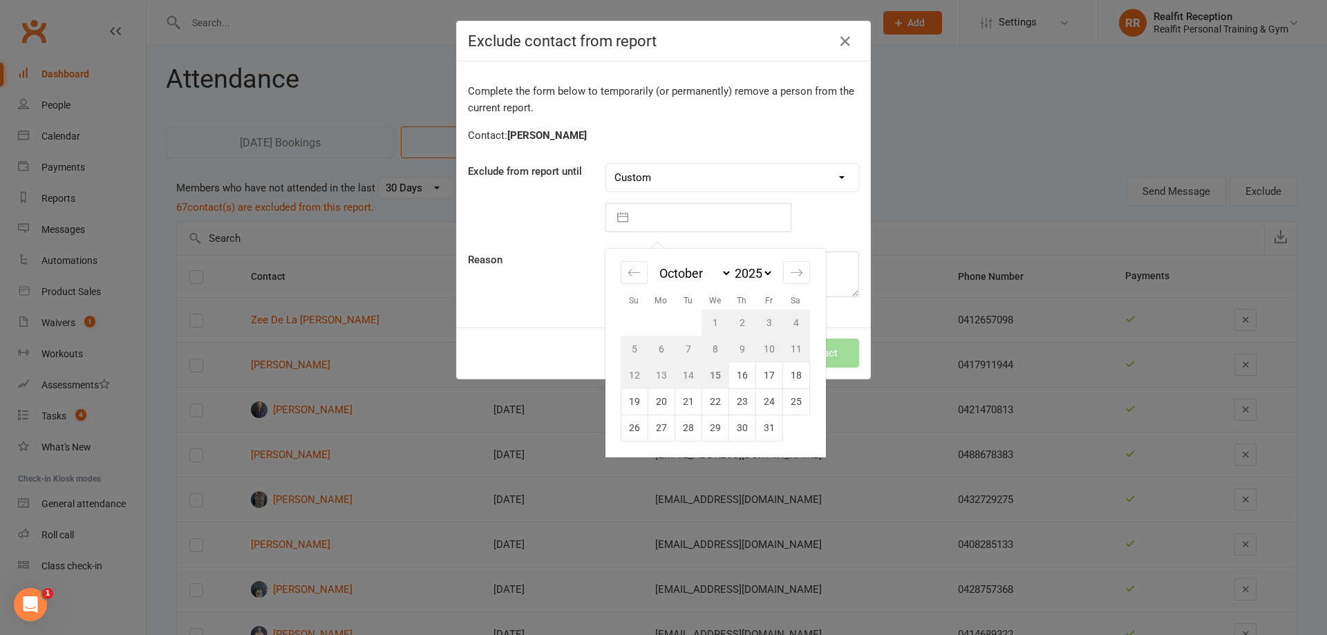
click at [667, 216] on input "text" at bounding box center [712, 218] width 155 height 28
drag, startPoint x: 708, startPoint y: 427, endPoint x: 769, endPoint y: 393, distance: 69.6
click at [711, 426] on td "29" at bounding box center [714, 428] width 27 height 26
type input "29 Oct 2025"
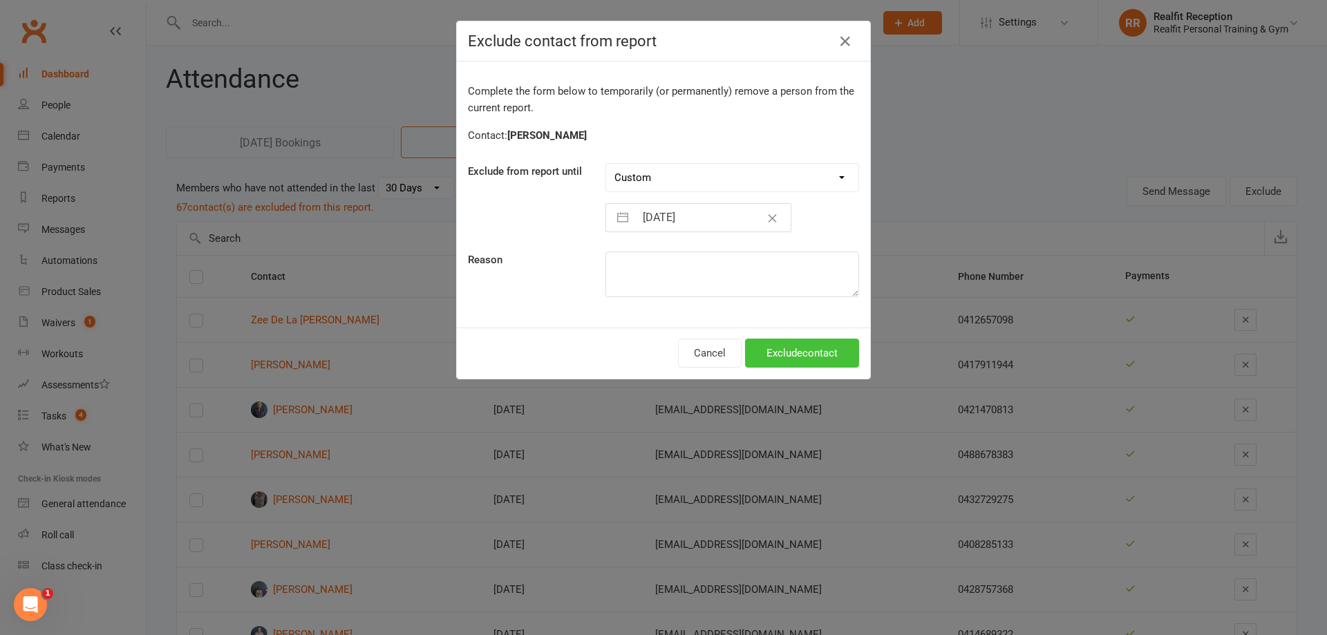
click at [782, 357] on button "Exclude contact" at bounding box center [802, 353] width 114 height 29
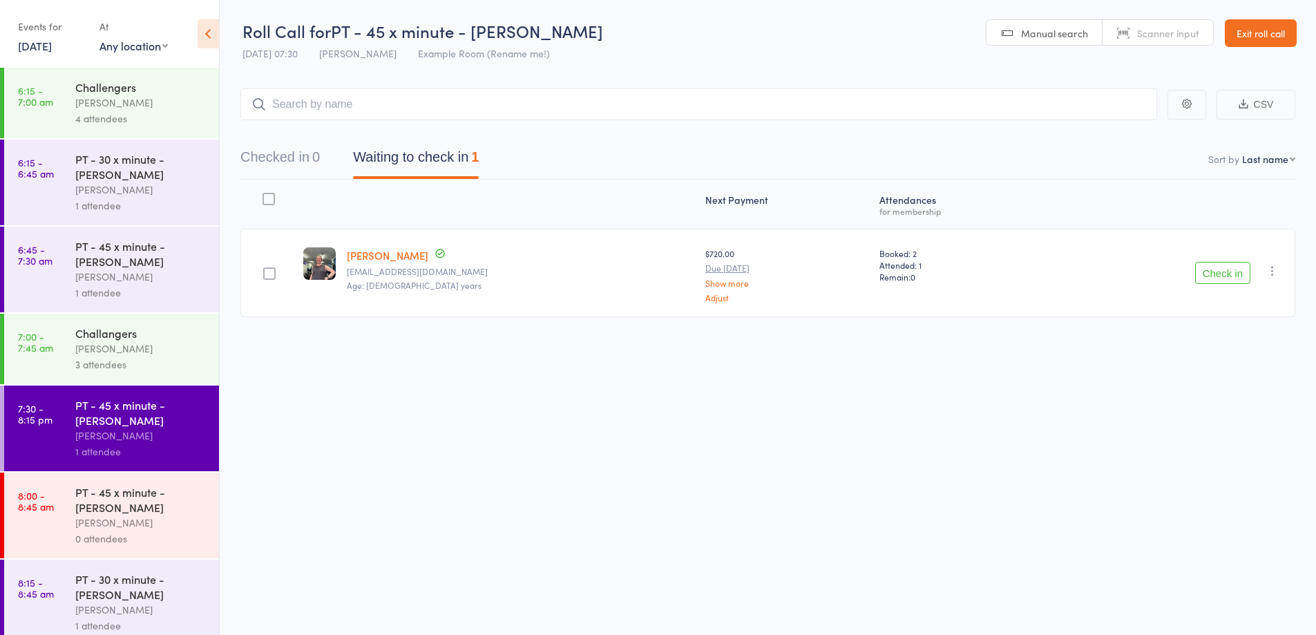
drag, startPoint x: 1224, startPoint y: 273, endPoint x: 1198, endPoint y: 263, distance: 27.3
click at [1224, 272] on button "Check in" at bounding box center [1222, 273] width 55 height 22
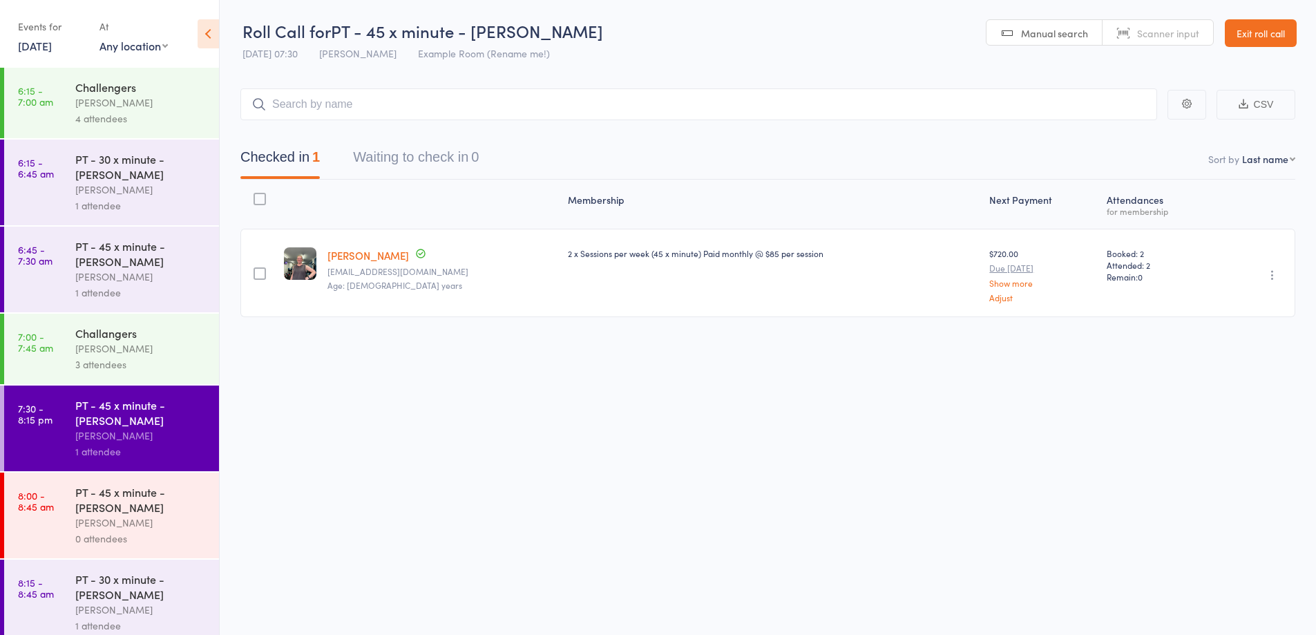
click at [1235, 34] on link "Exit roll call" at bounding box center [1261, 33] width 72 height 28
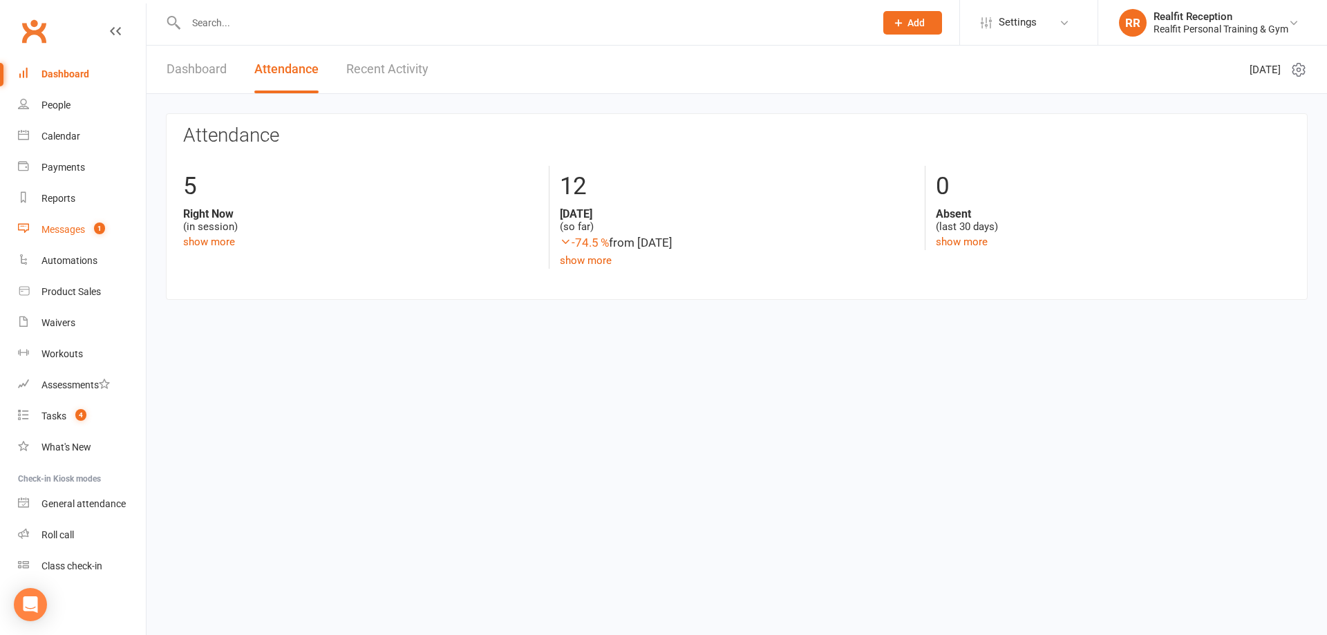
click at [73, 221] on link "Messages 1" at bounding box center [82, 229] width 128 height 31
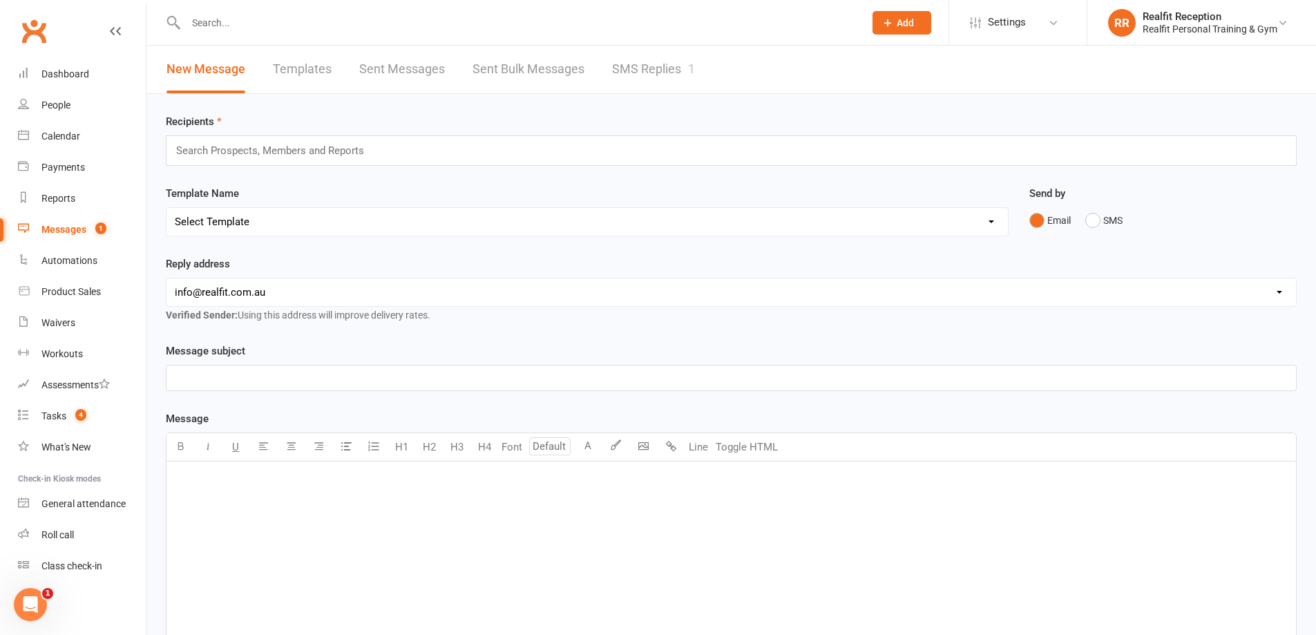
click at [644, 70] on link "SMS Replies 1" at bounding box center [653, 70] width 83 height 48
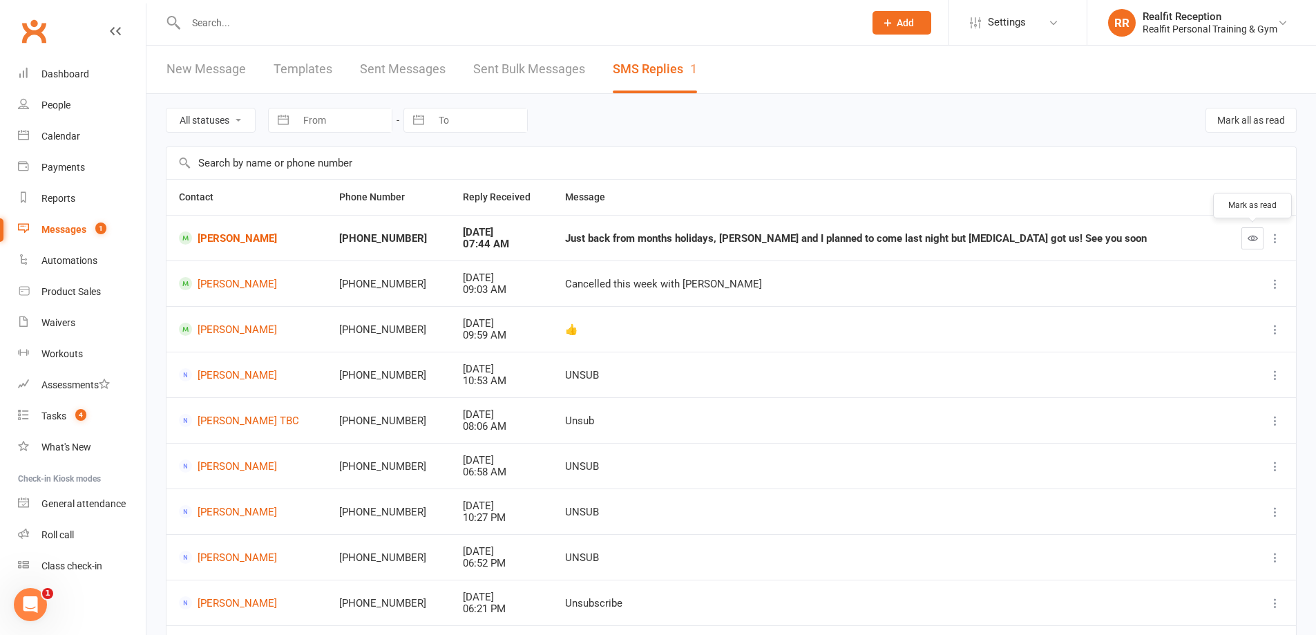
click at [1249, 236] on icon "button" at bounding box center [1253, 238] width 10 height 10
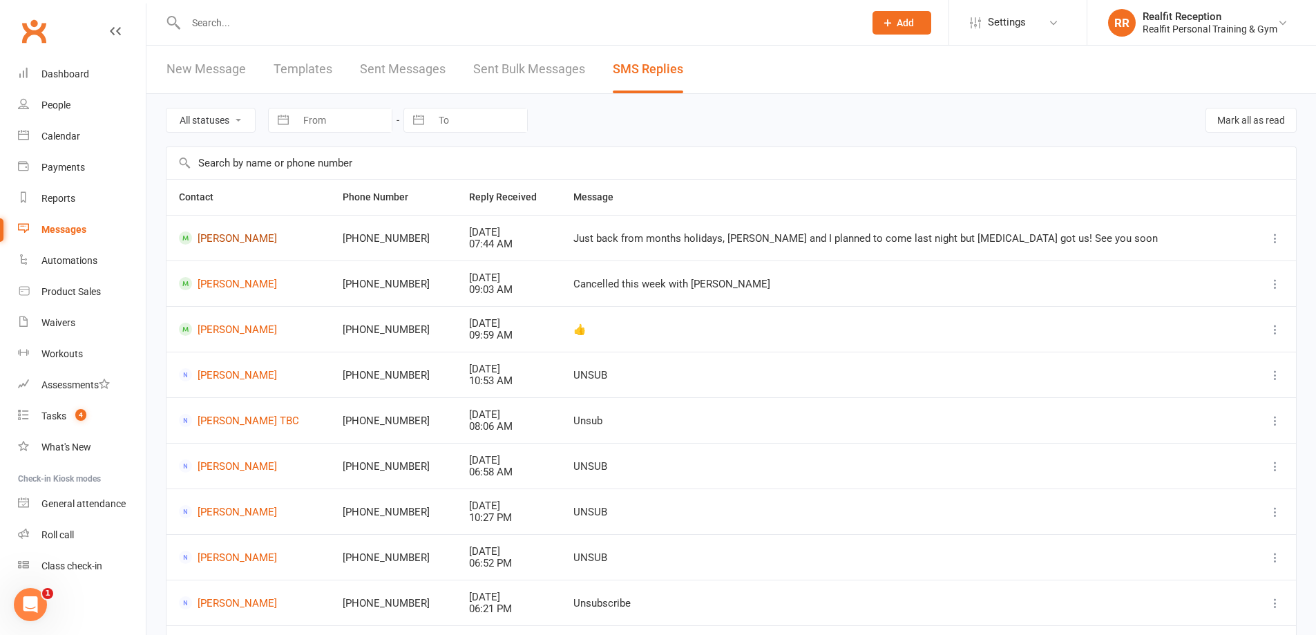
click at [256, 243] on link "[PERSON_NAME]" at bounding box center [248, 237] width 139 height 13
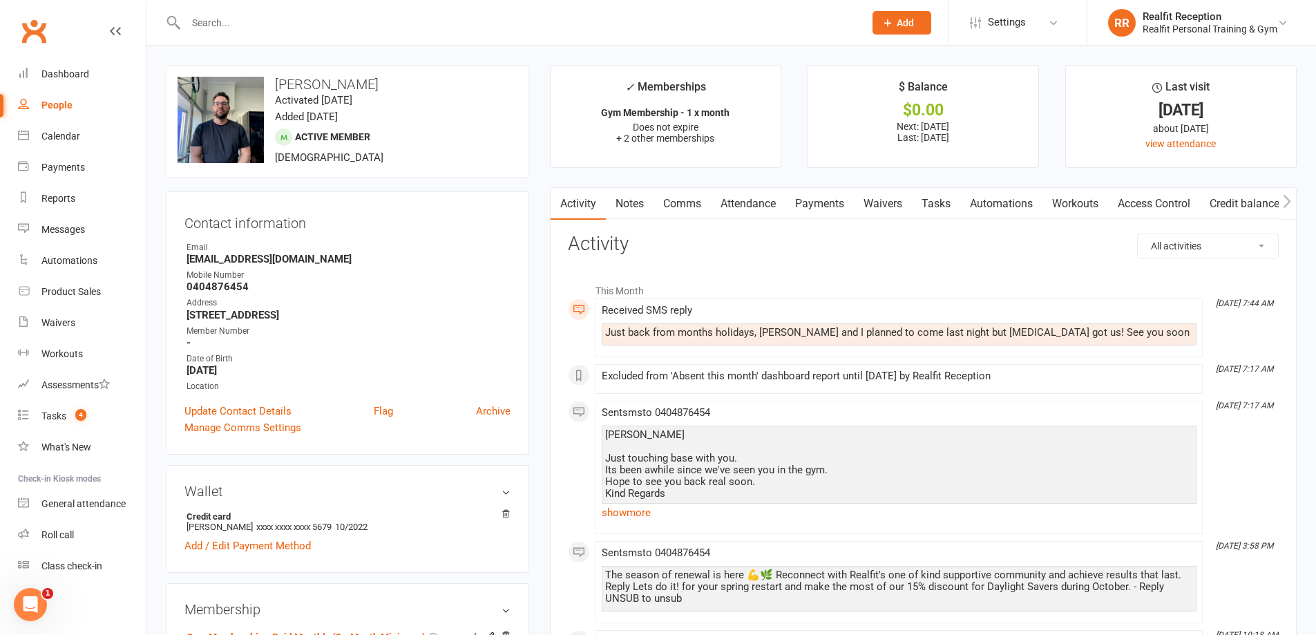
click at [687, 209] on link "Comms" at bounding box center [682, 204] width 57 height 32
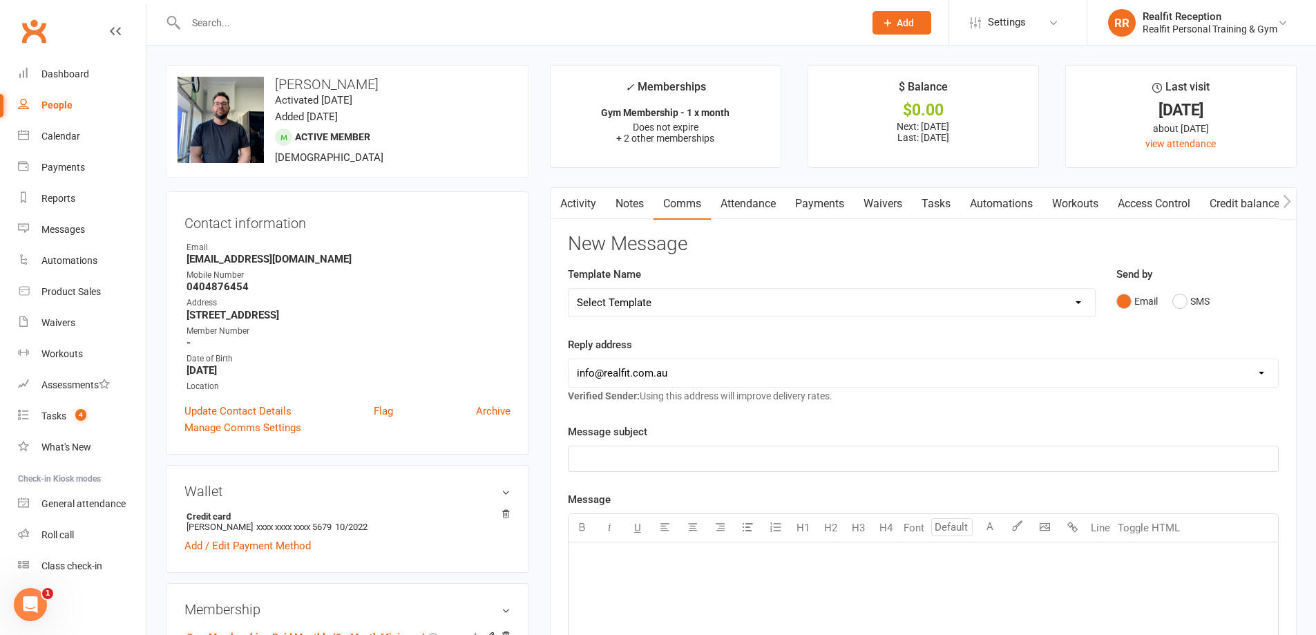
click at [680, 292] on select "Select Template [Email] 30 Day Check In [SMS] 30 Day Check In SMS [Email] [PERS…" at bounding box center [832, 303] width 527 height 28
click at [569, 289] on select "Select Template [Email] 30 Day Check In [SMS] 30 Day Check In SMS [Email] [PERS…" at bounding box center [832, 303] width 527 height 28
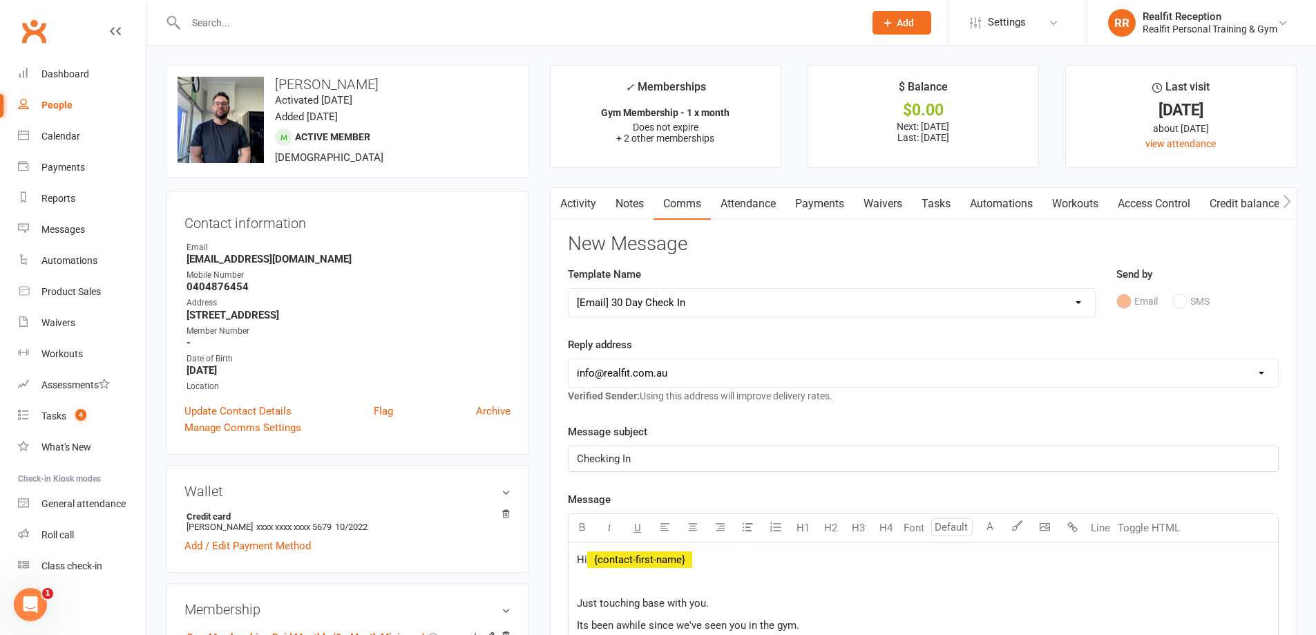
click at [658, 305] on select "Select Template [Email] 30 Day Check In [SMS] 30 Day Check In SMS [Email] [PERS…" at bounding box center [832, 303] width 527 height 28
select select "1"
click at [569, 289] on select "Select Template [Email] 30 Day Check In [SMS] 30 Day Check In SMS [Email] [PERS…" at bounding box center [832, 303] width 527 height 28
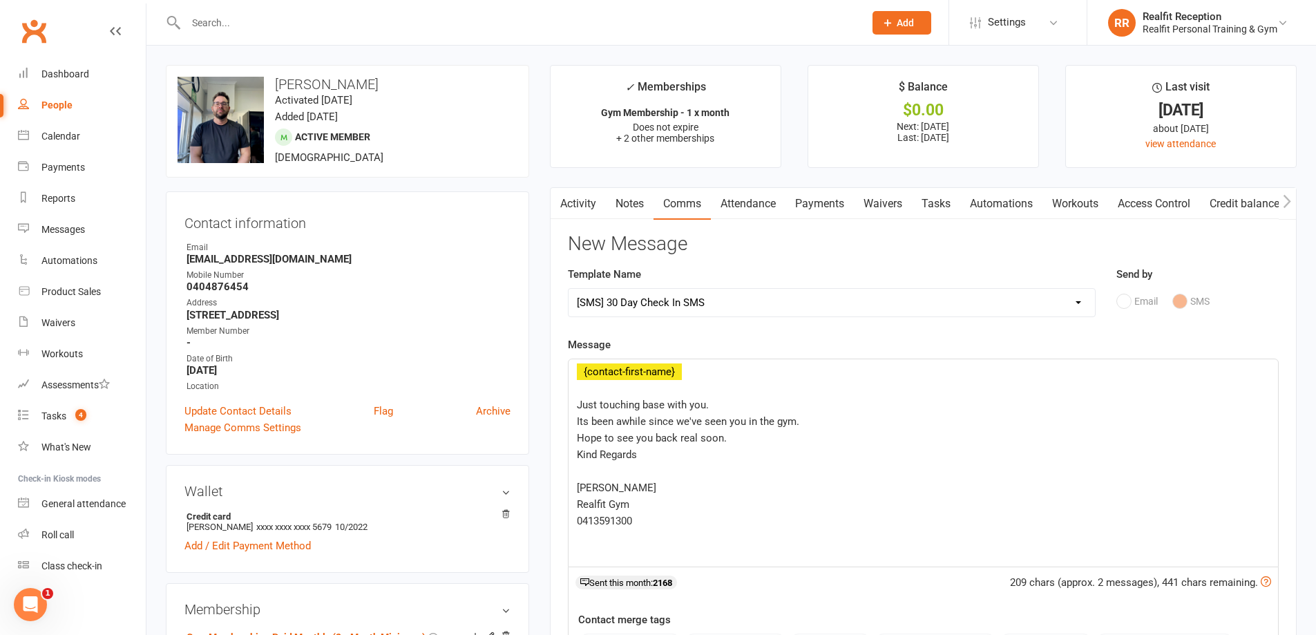
scroll to position [207, 0]
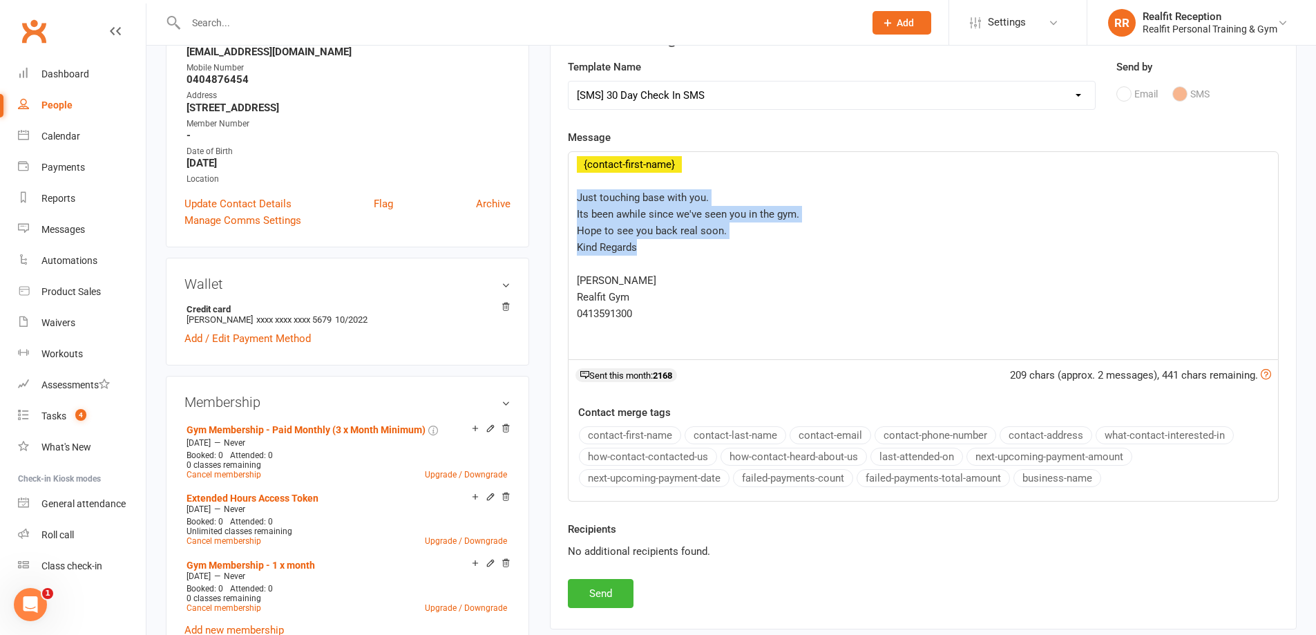
drag, startPoint x: 589, startPoint y: 193, endPoint x: 781, endPoint y: 243, distance: 199.3
click at [781, 243] on div "﻿ {contact-first-name} ﻿ Just touching base with you. Its been awhile since we'…" at bounding box center [924, 255] width 710 height 207
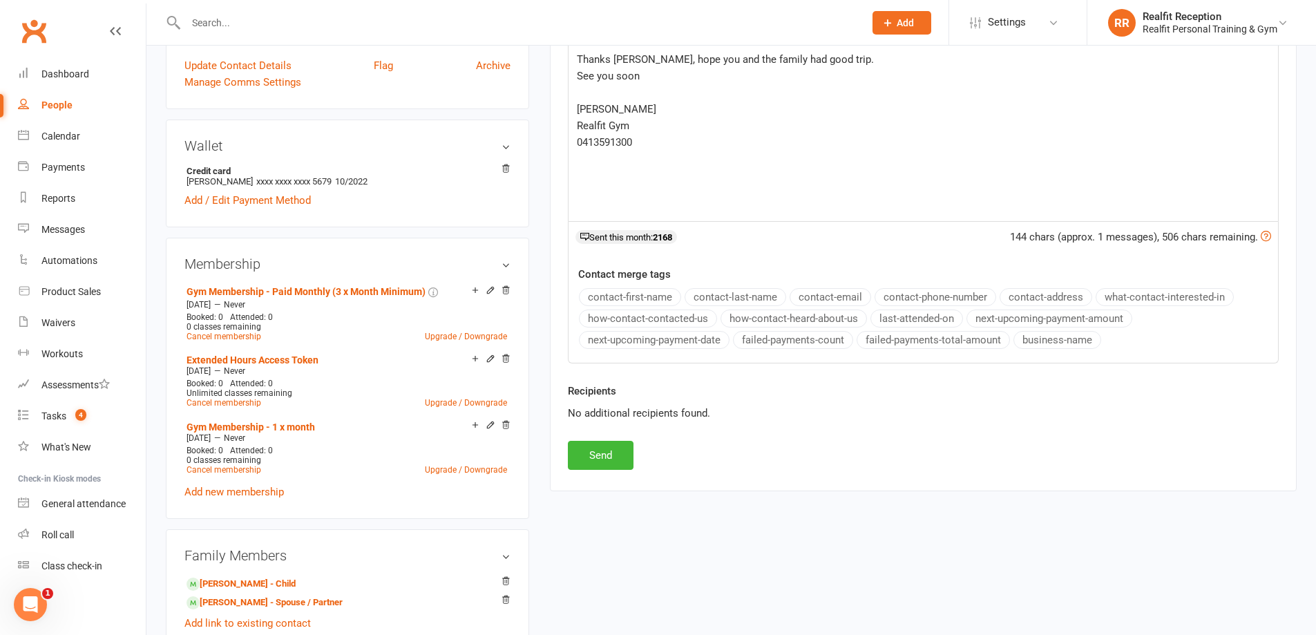
scroll to position [415, 0]
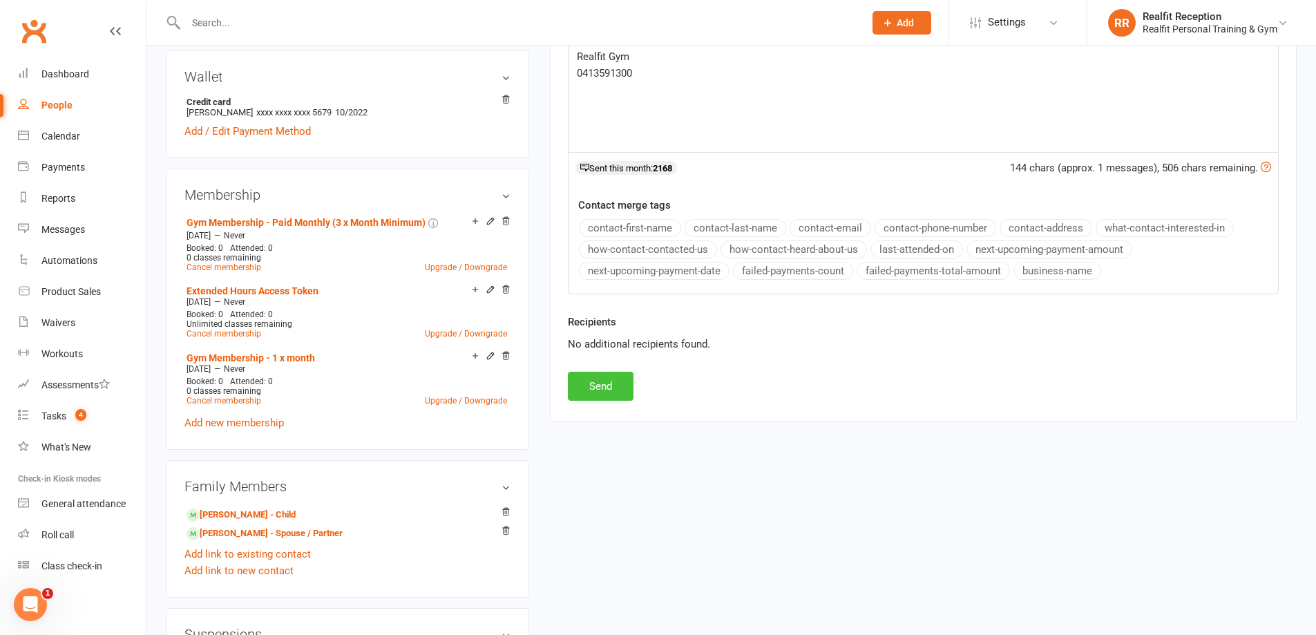
click at [609, 381] on button "Send" at bounding box center [601, 386] width 66 height 29
select select
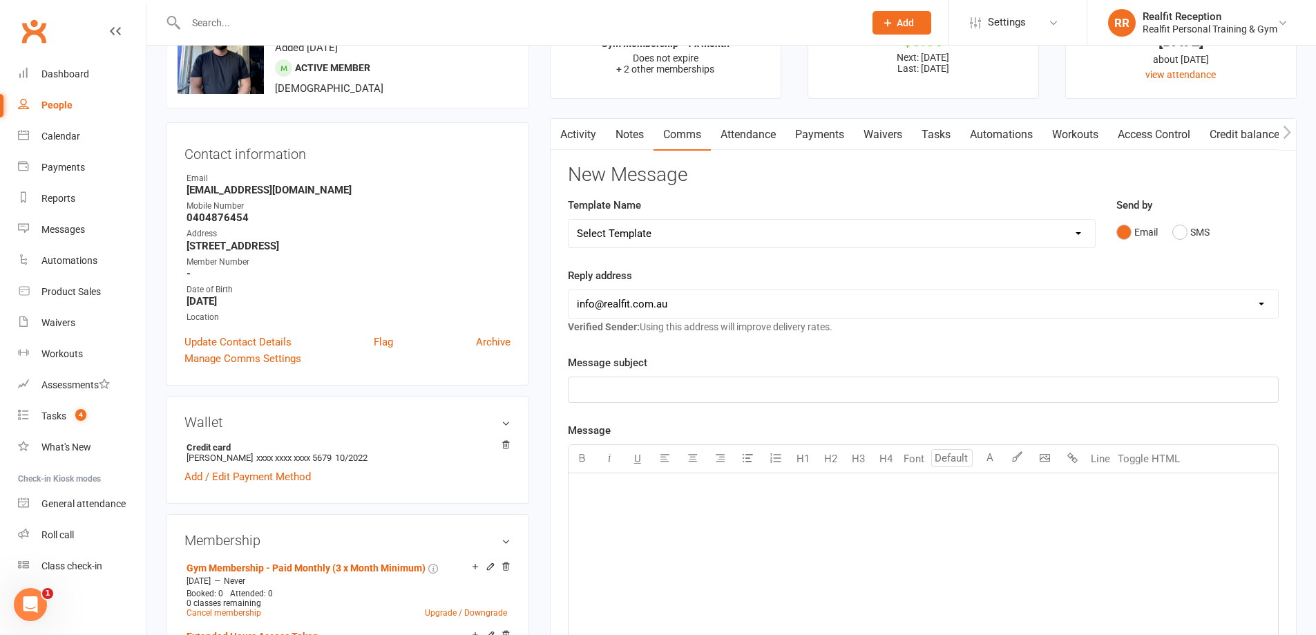
scroll to position [0, 0]
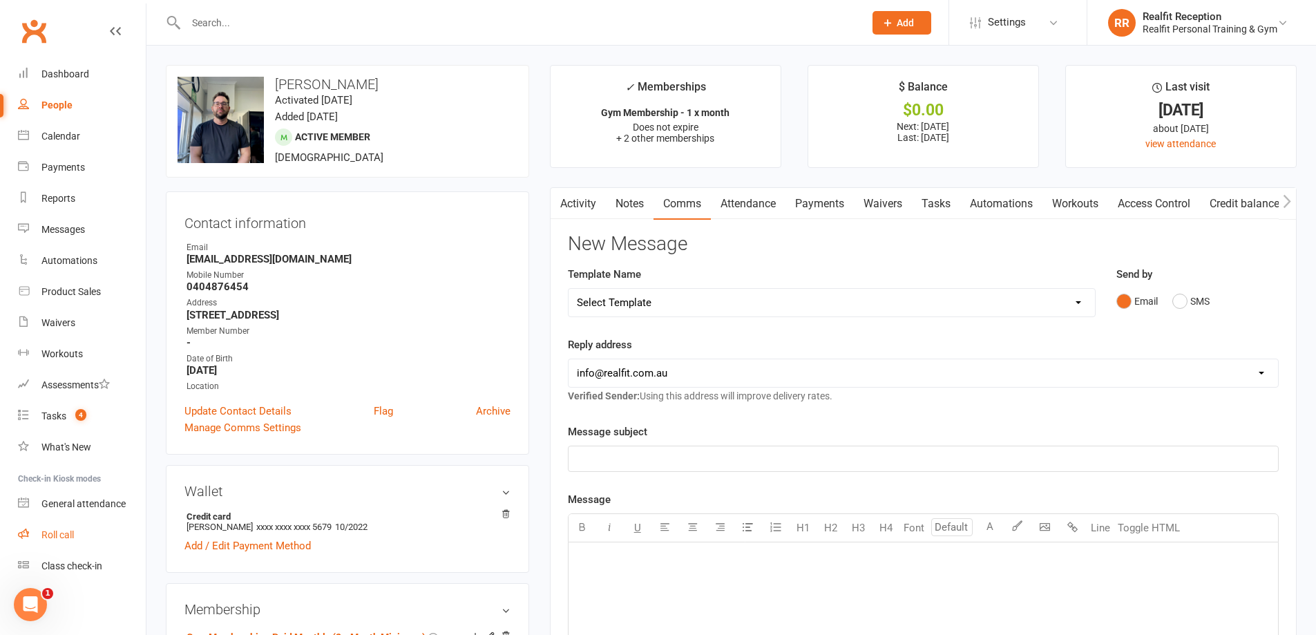
click at [67, 533] on div "Roll call" at bounding box center [57, 534] width 32 height 11
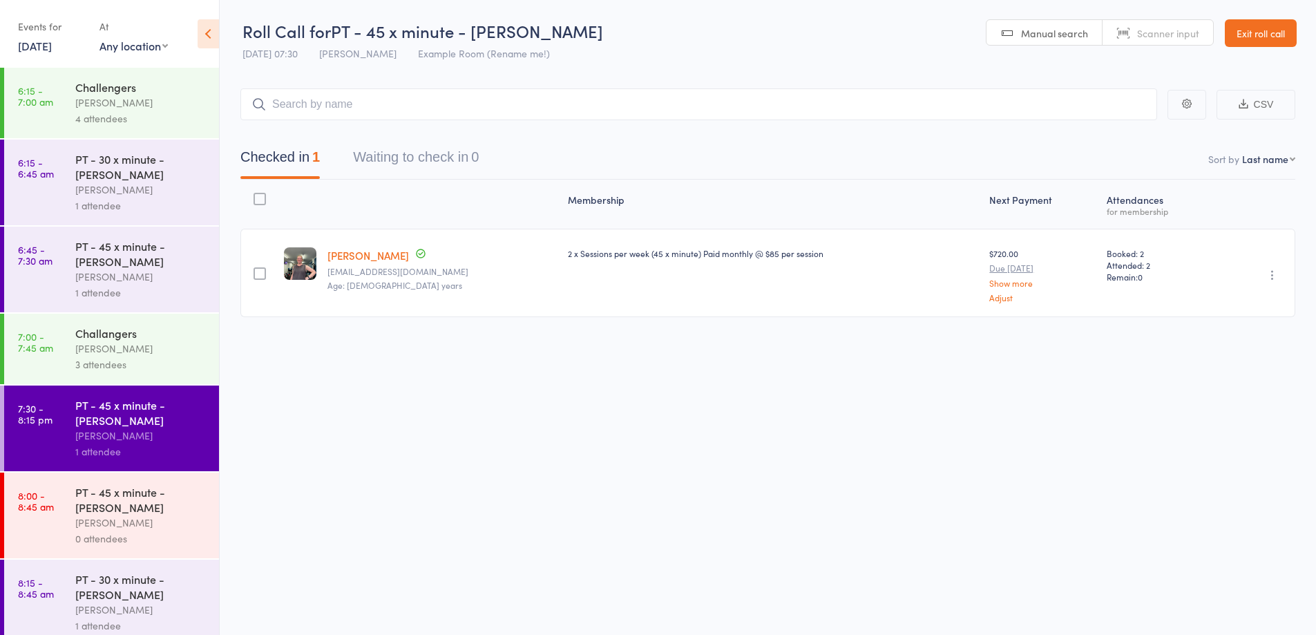
click at [143, 508] on div "PT - 45 x minute - [PERSON_NAME]" at bounding box center [141, 499] width 132 height 30
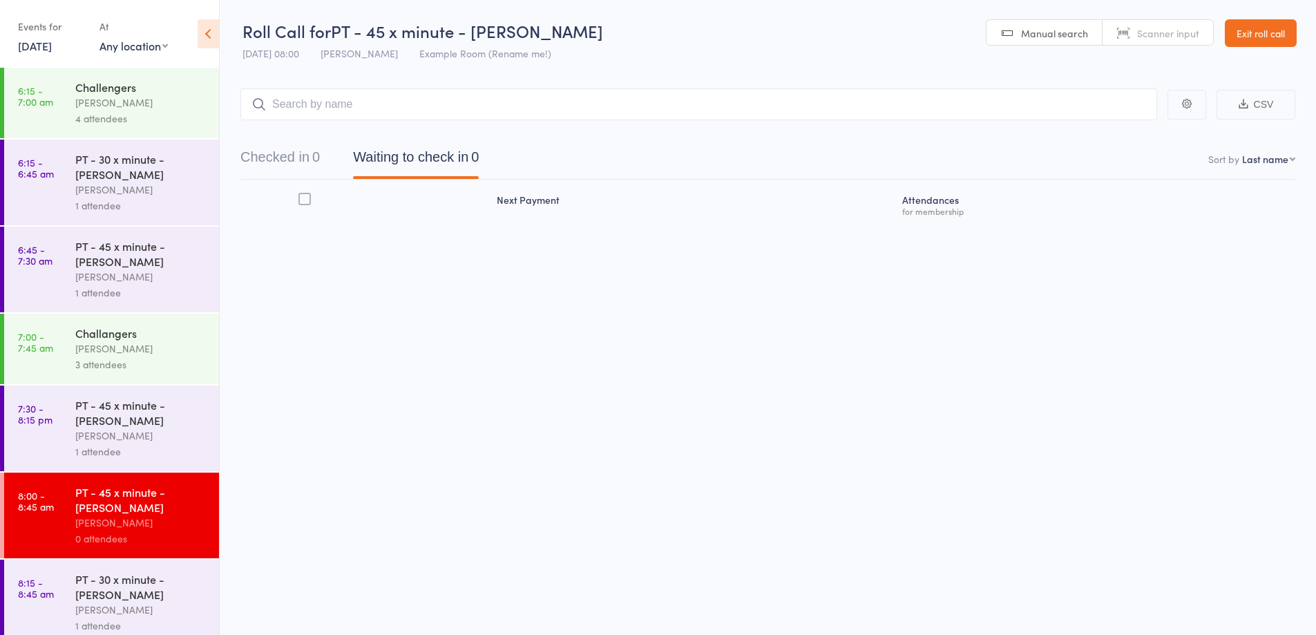
click at [542, 106] on input "search" at bounding box center [698, 104] width 917 height 32
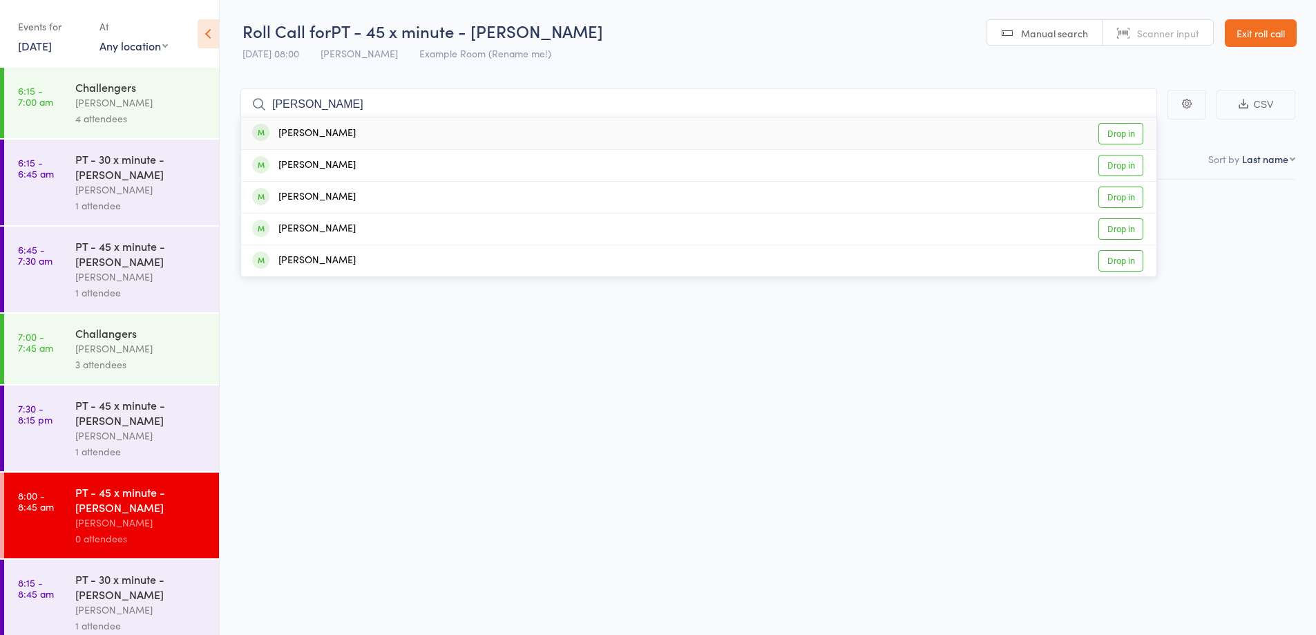
type input "[PERSON_NAME]"
click at [321, 131] on div "[PERSON_NAME]" at bounding box center [304, 134] width 104 height 16
